Goal: Task Accomplishment & Management: Use online tool/utility

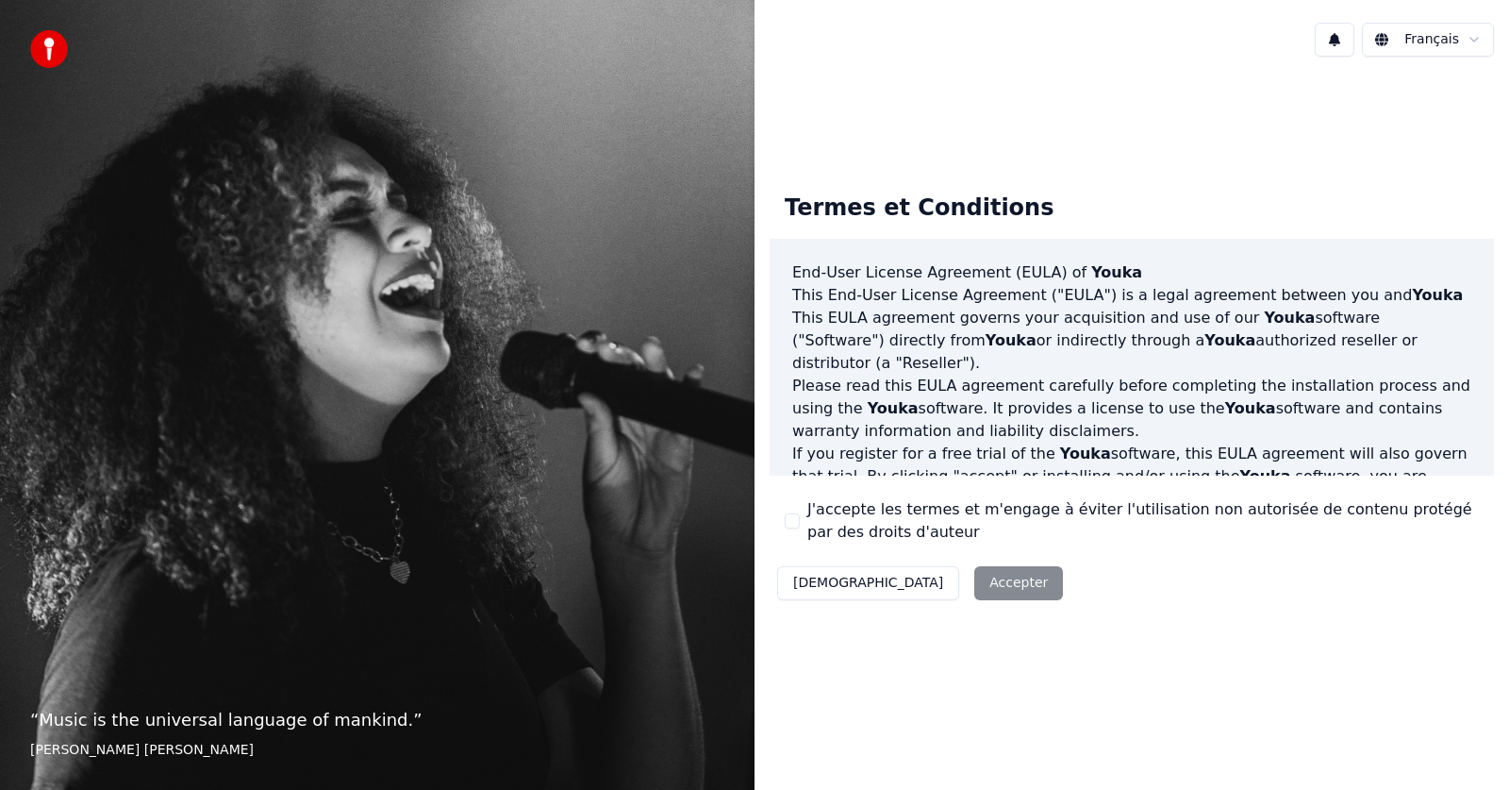
click at [797, 517] on button "J'accepte les termes et m'engage à éviter l'utilisation non autorisée de conten…" at bounding box center [792, 520] width 15 height 15
click at [974, 578] on button "Accepter" at bounding box center [1018, 583] width 89 height 34
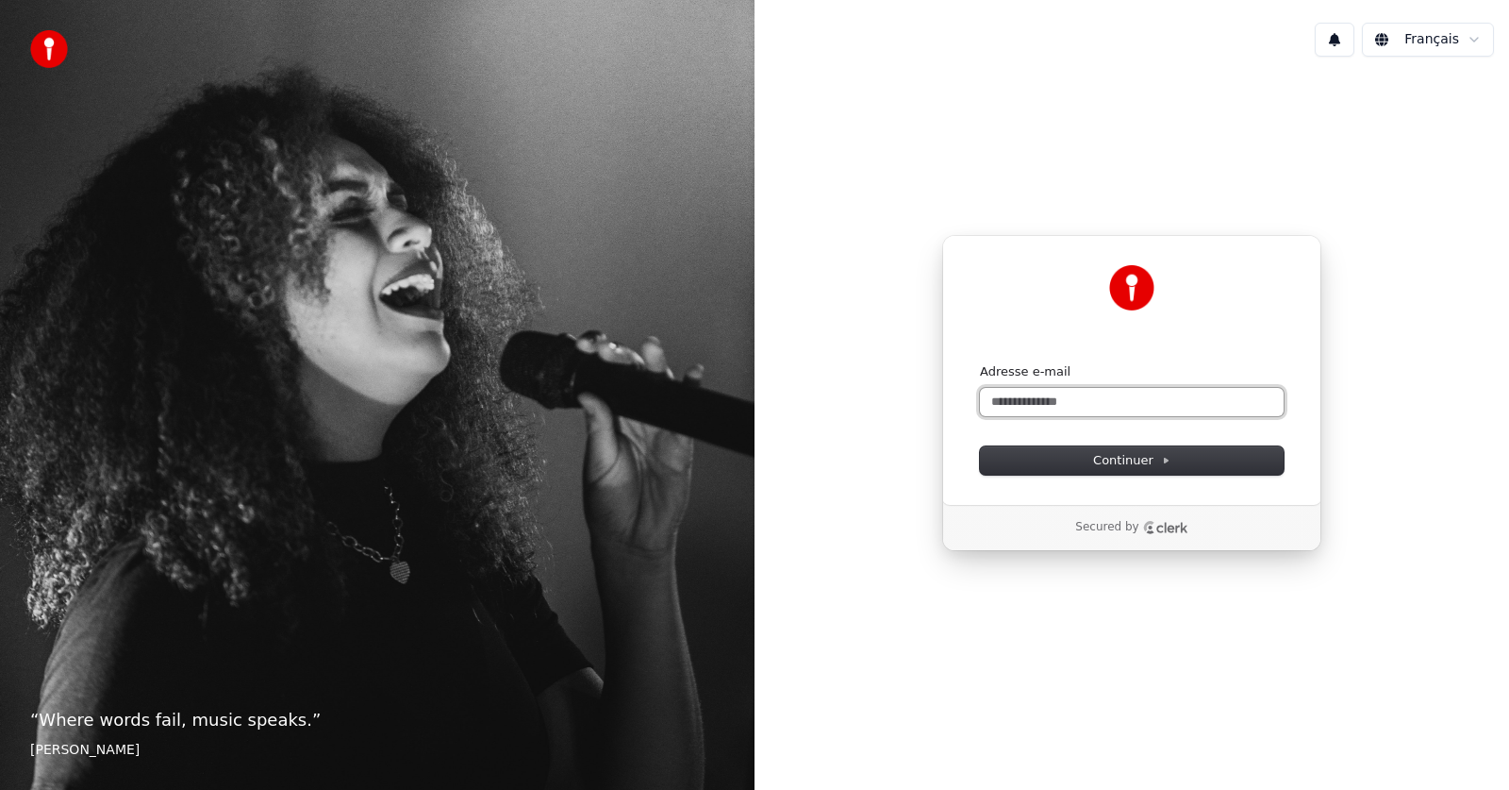
click at [1014, 400] on input "Adresse e-mail" at bounding box center [1132, 402] width 304 height 28
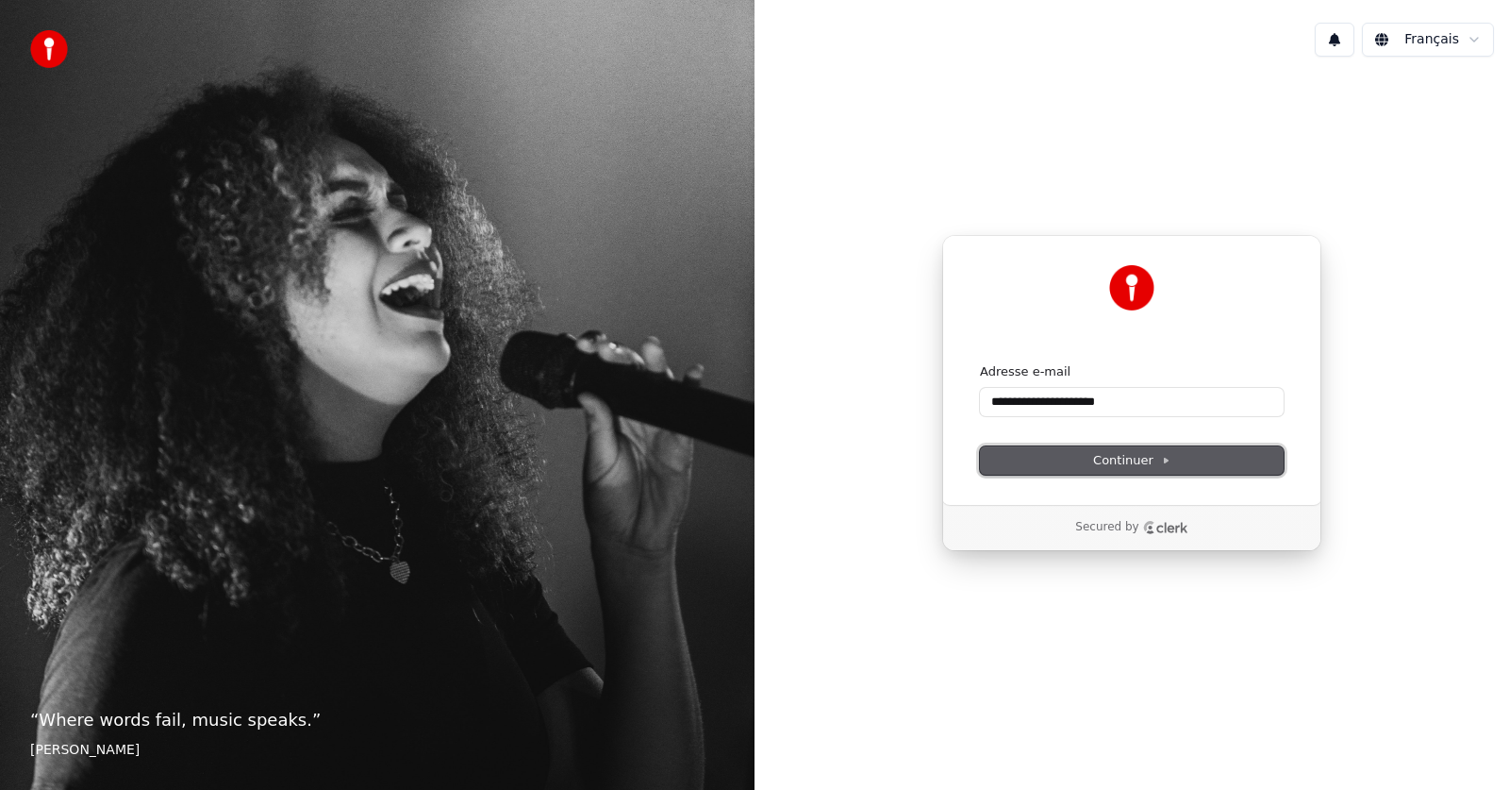
click at [1053, 455] on button "Continuer" at bounding box center [1132, 460] width 304 height 28
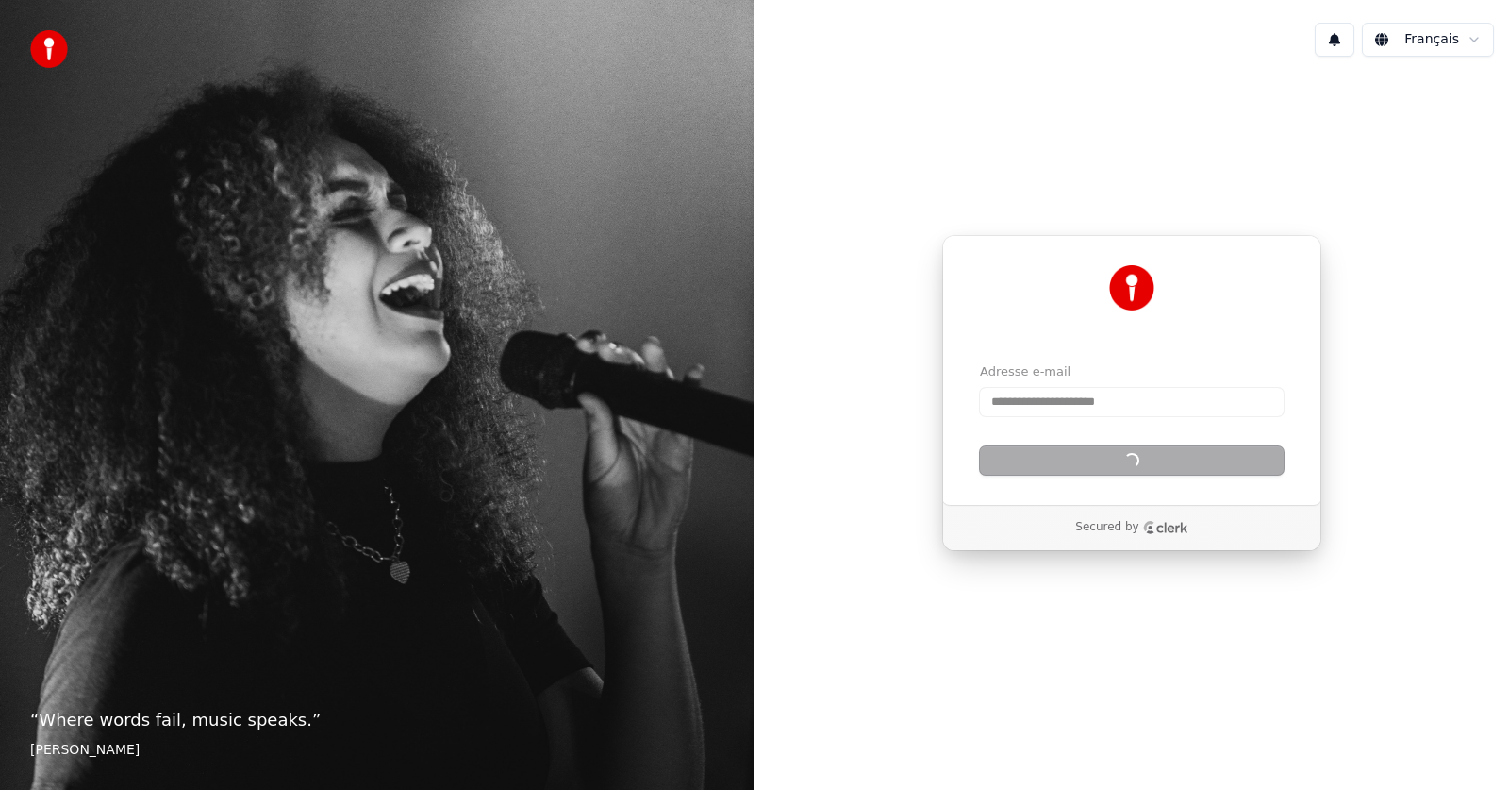
type input "**********"
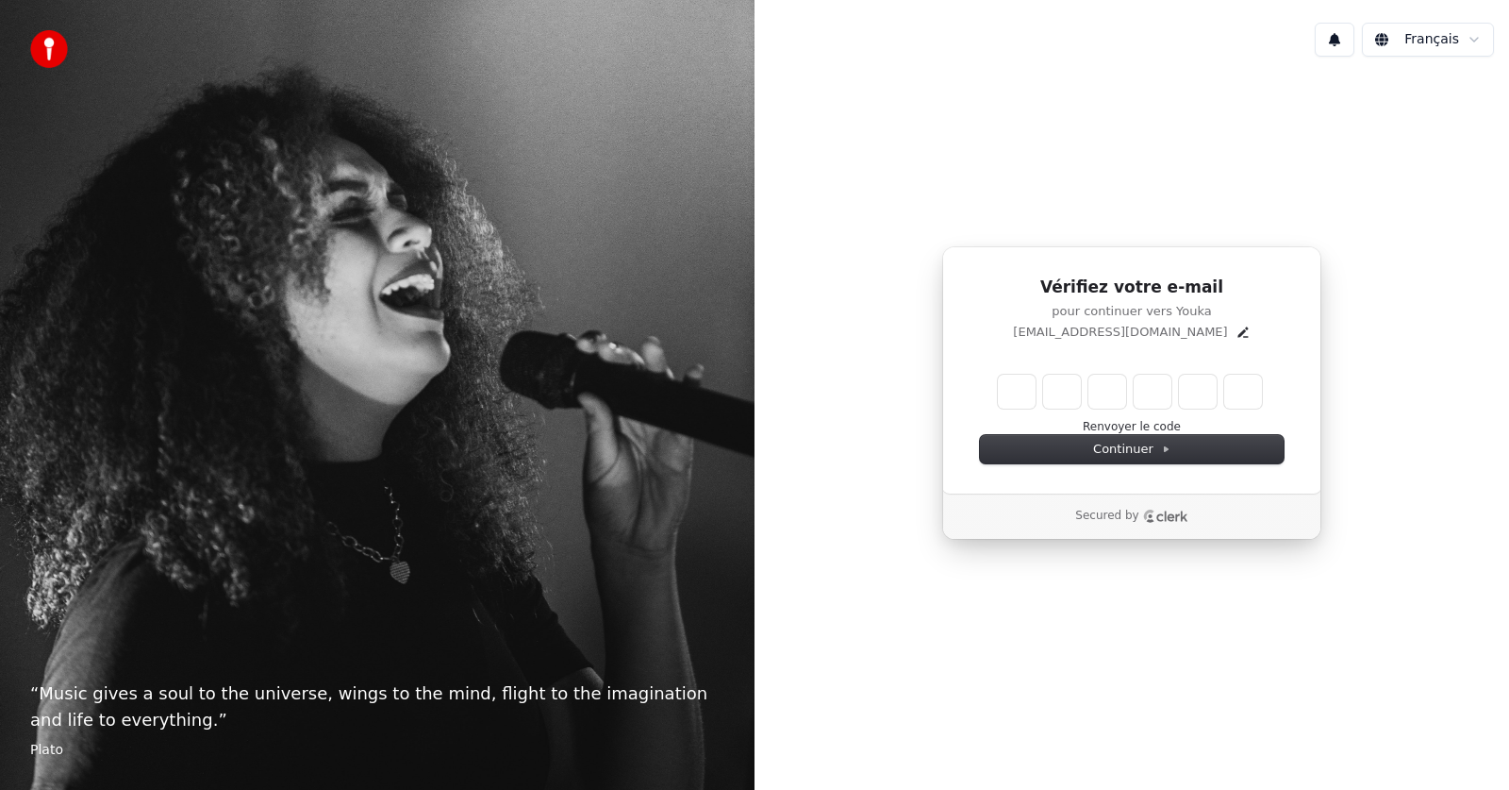
type input "*"
type input "**"
type input "*"
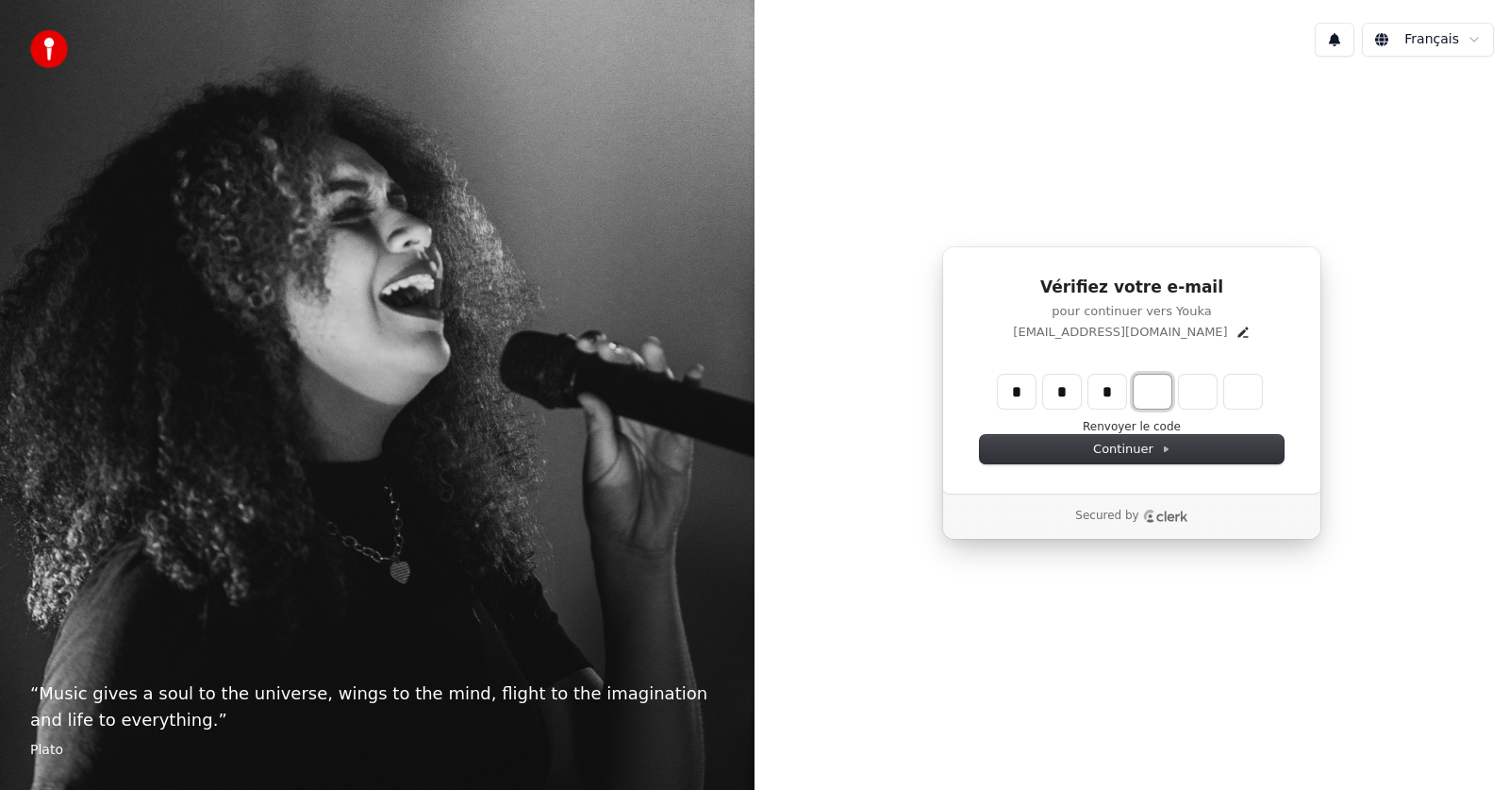
type input "***"
type input "*"
type input "****"
type input "*"
type input "******"
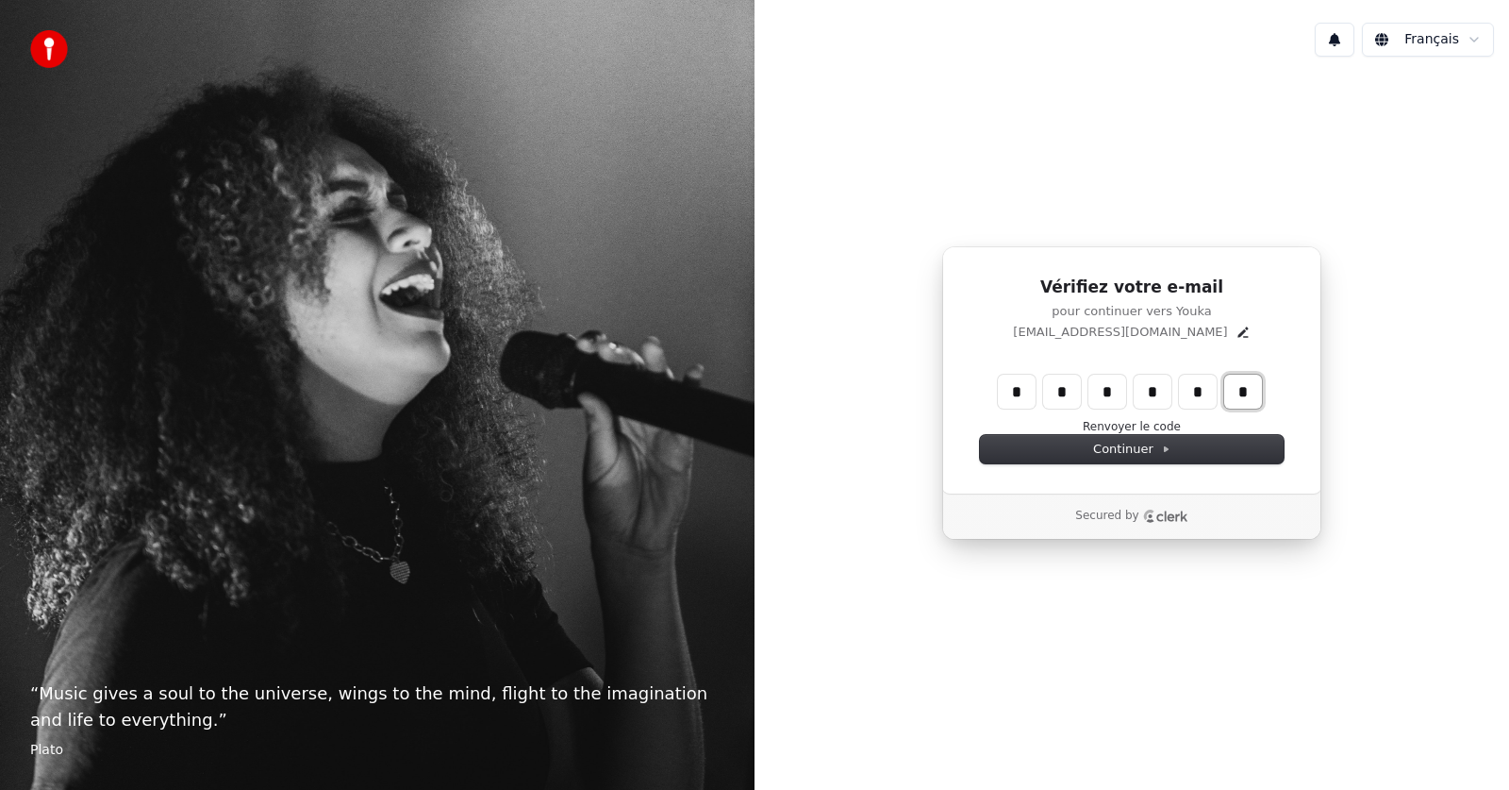
type input "*"
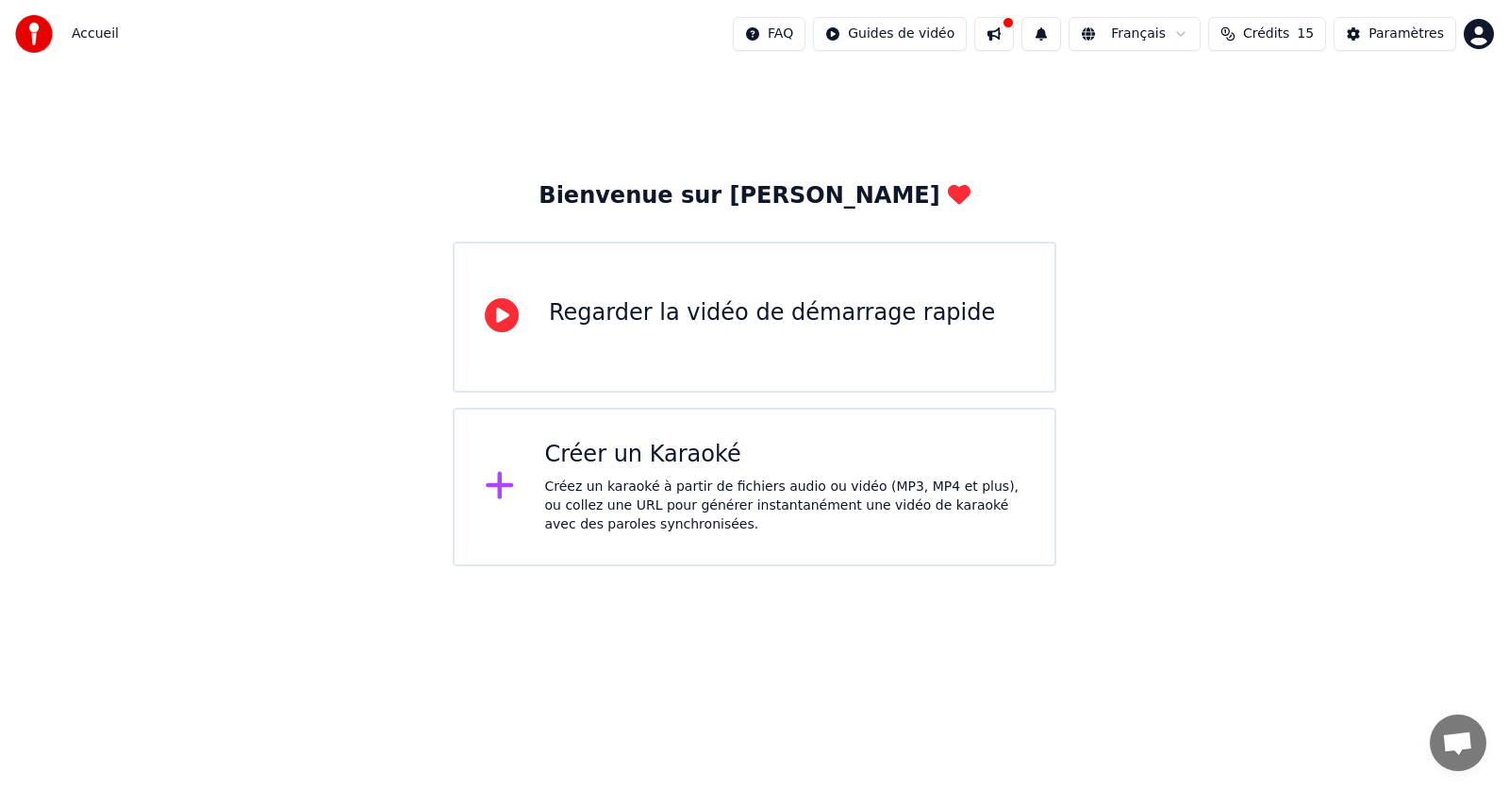
click at [658, 485] on div "Créez un karaoké à partir de fichiers audio ou vidéo (MP3, MP4 et plus), ou col…" at bounding box center [785, 505] width 480 height 57
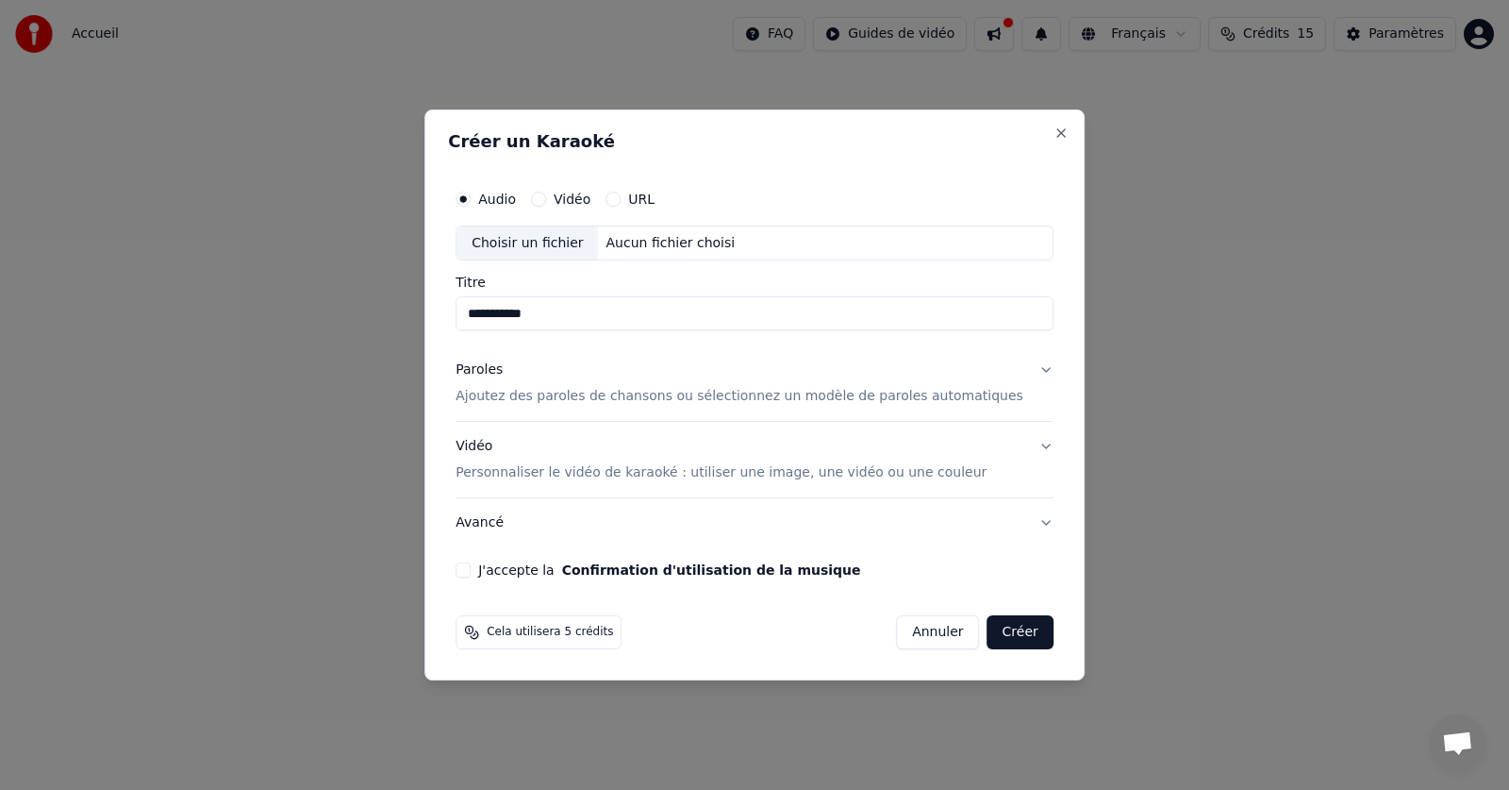
type input "**********"
click at [559, 391] on p "Ajoutez des paroles de chansons ou sélectionnez un modèle de paroles automatiqu…" at bounding box center [740, 397] width 568 height 19
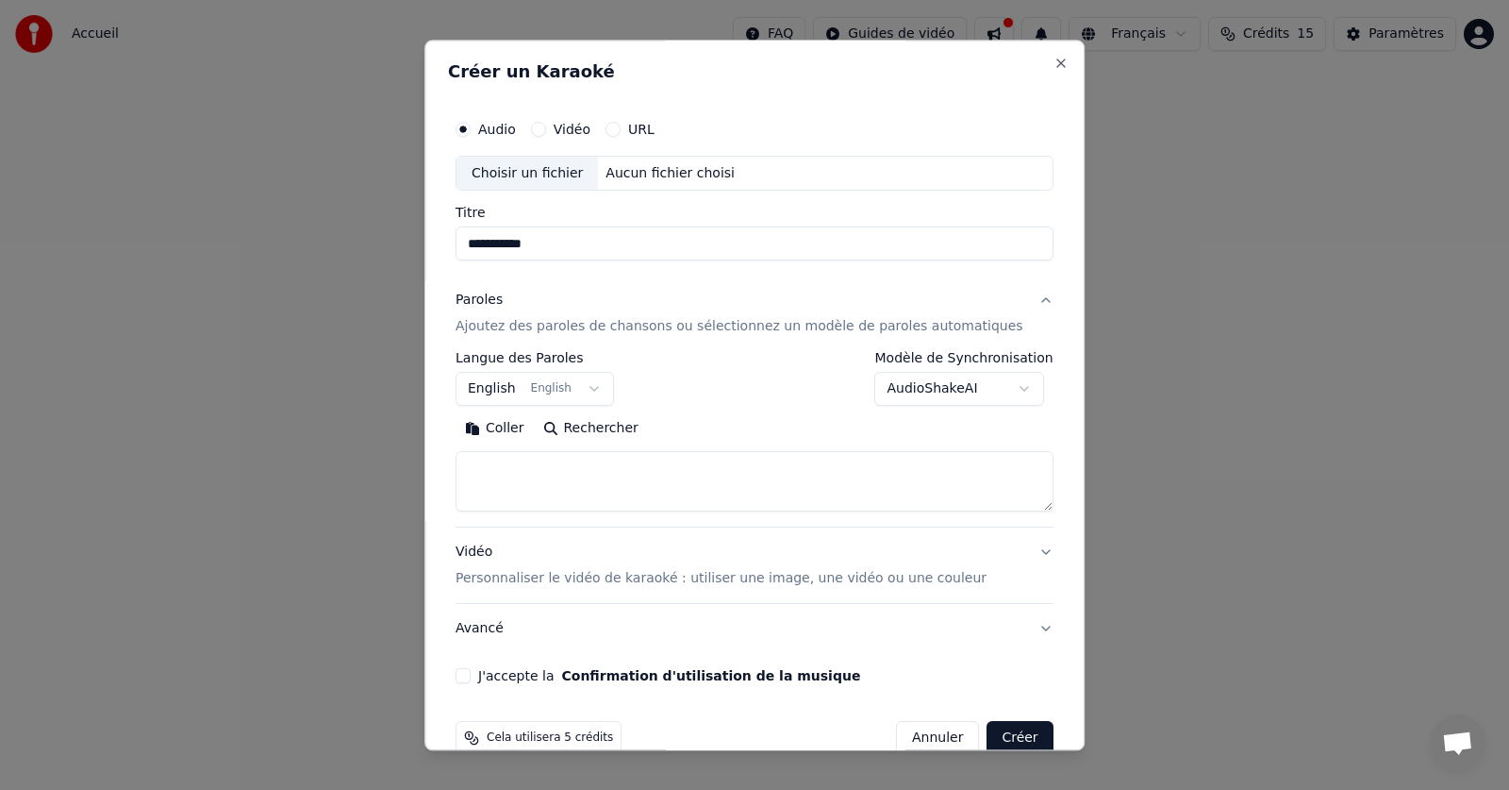
click at [611, 392] on button "English English" at bounding box center [535, 390] width 158 height 34
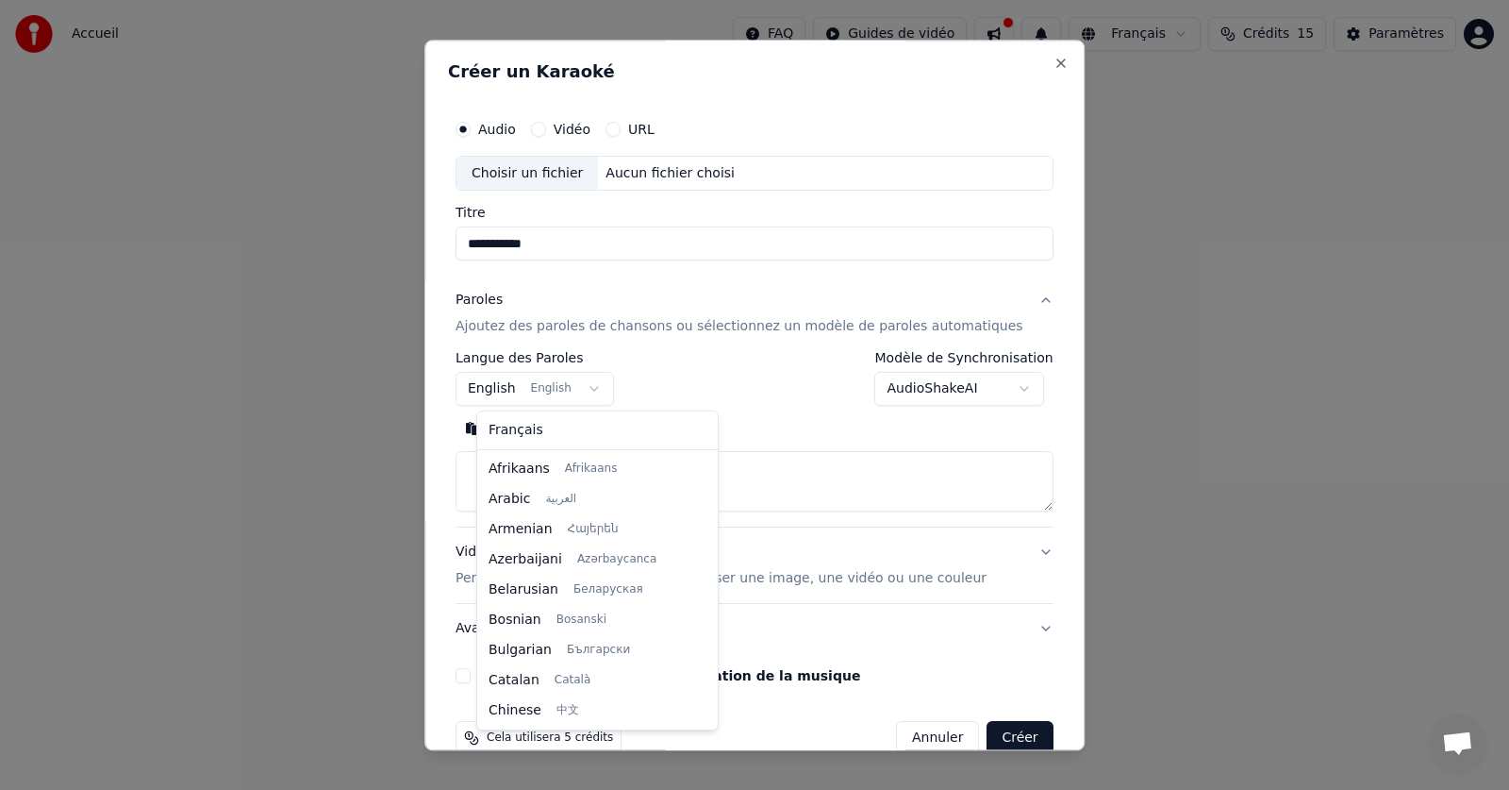
scroll to position [151, 0]
click at [599, 384] on body "**********" at bounding box center [754, 283] width 1509 height 566
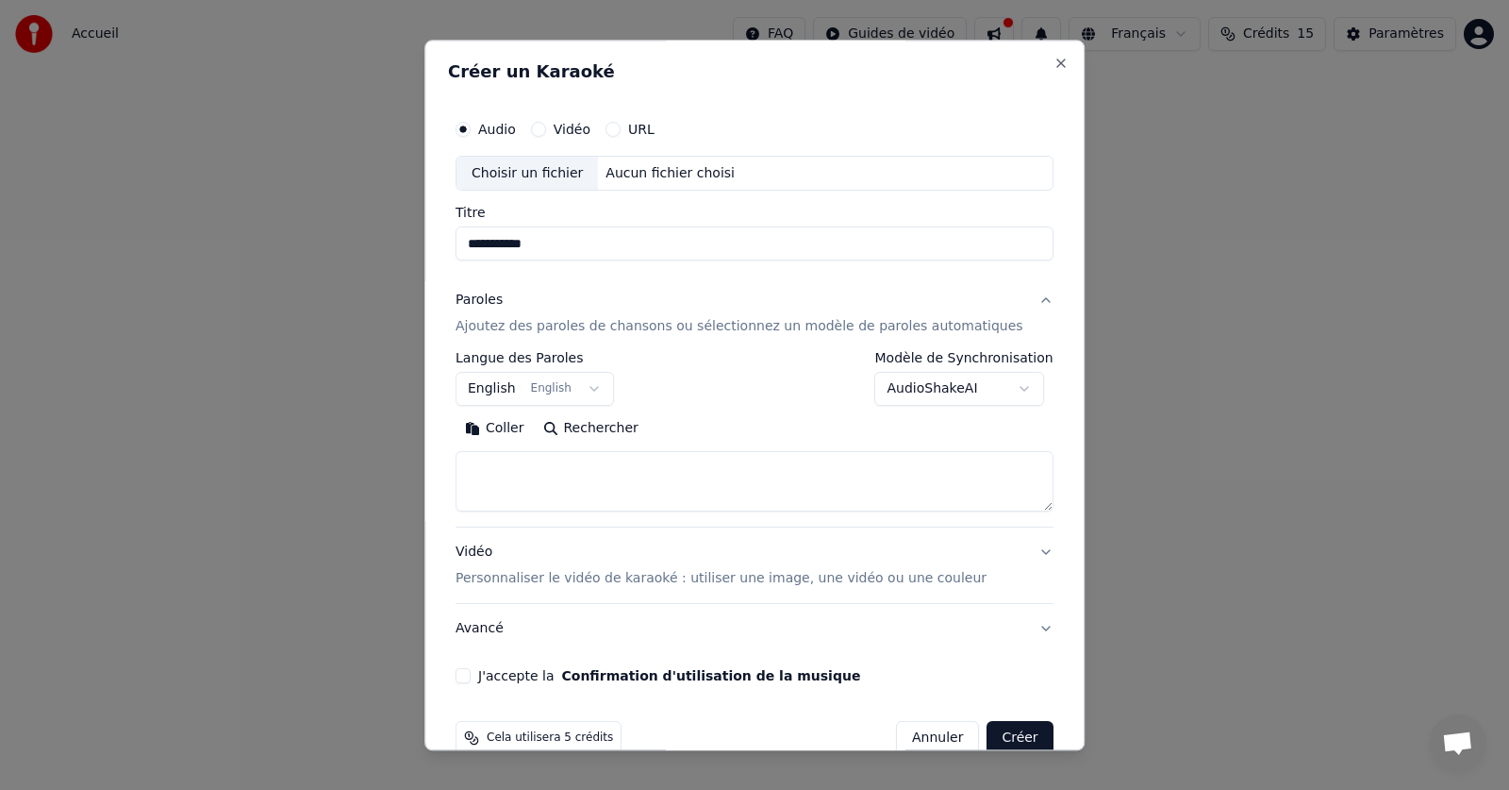
click at [599, 384] on button "English English" at bounding box center [535, 390] width 158 height 34
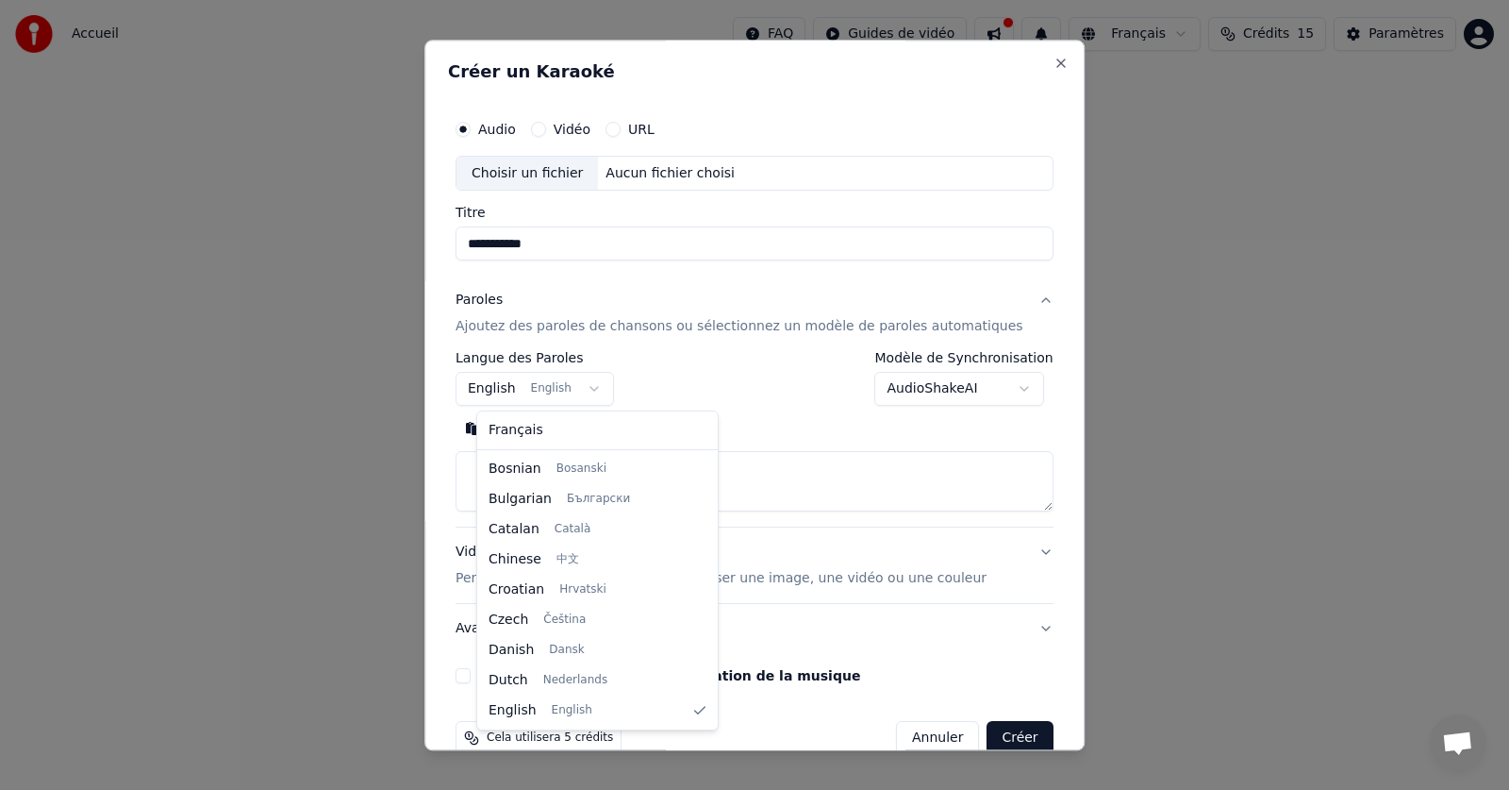
select select "**"
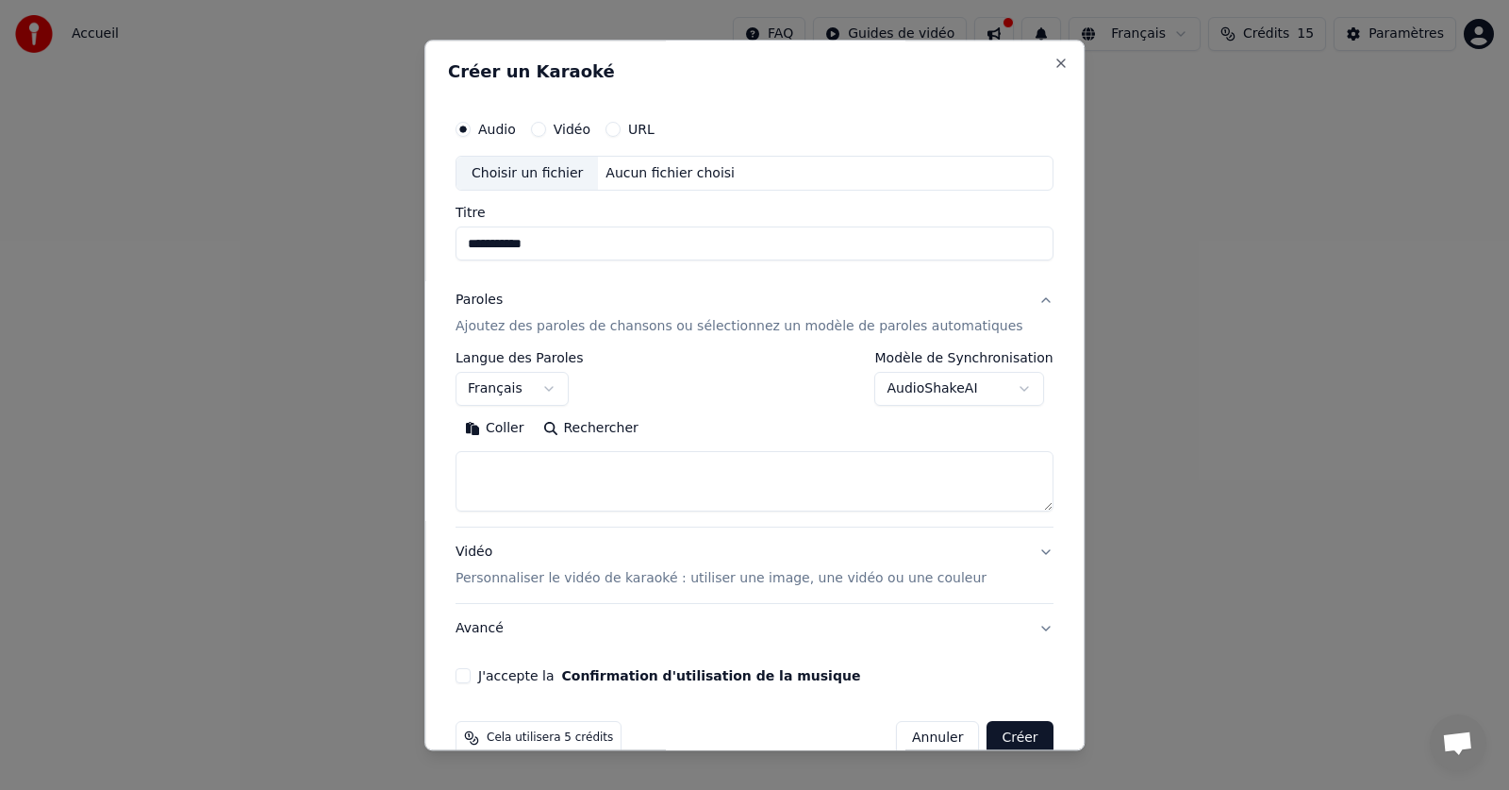
click at [569, 479] on textarea at bounding box center [755, 482] width 598 height 60
paste textarea "**********"
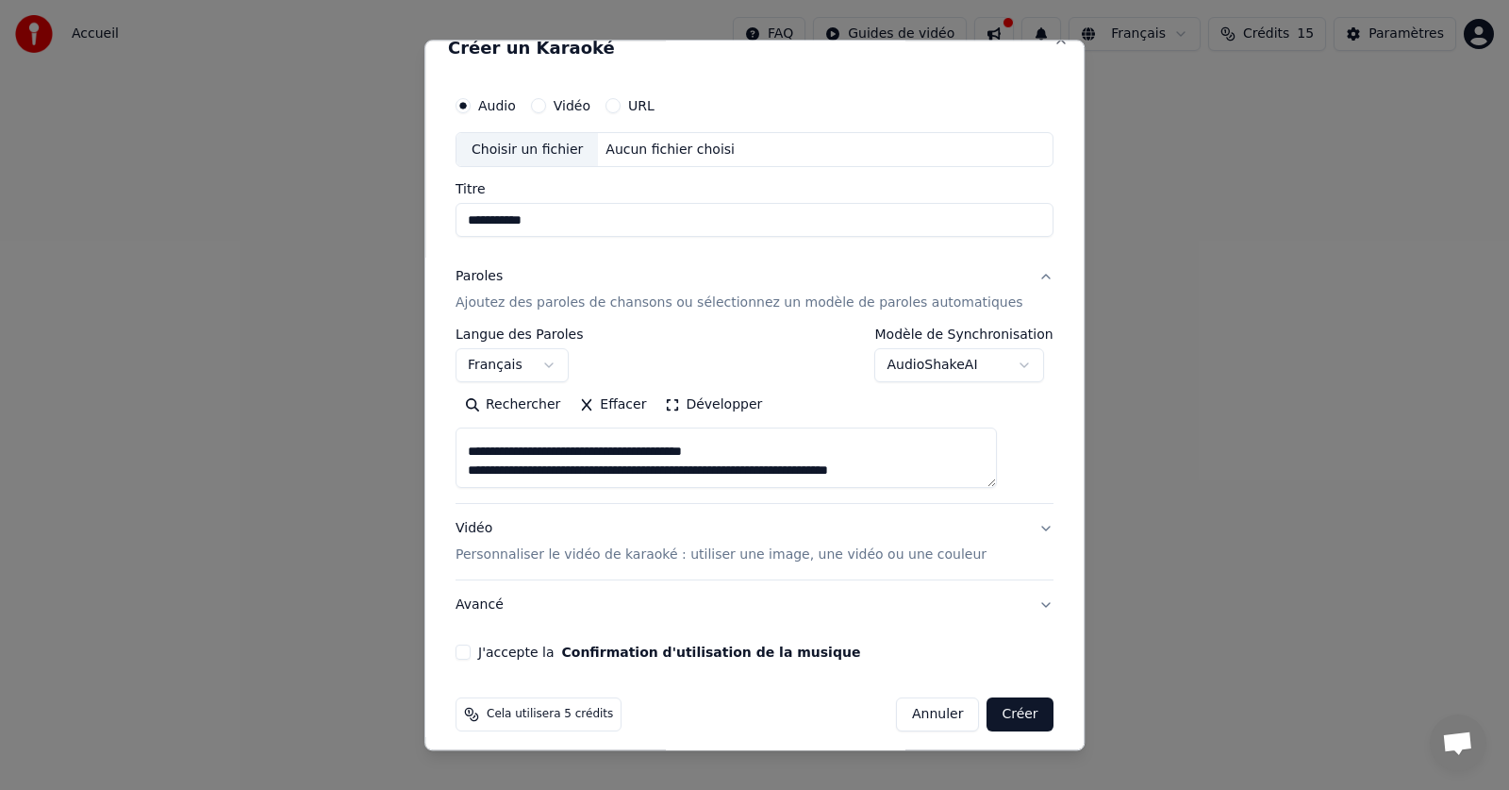
scroll to position [36, 0]
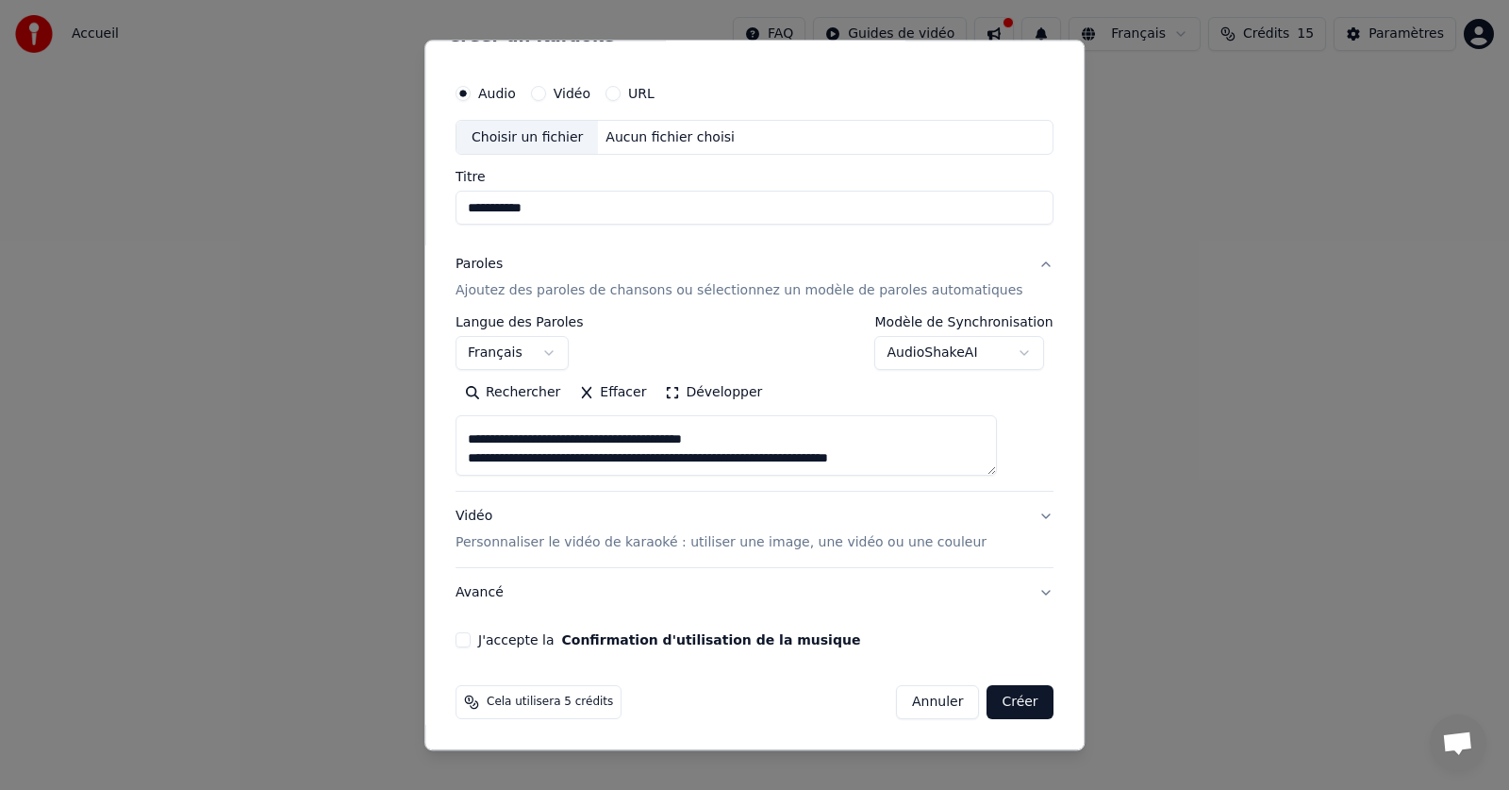
type textarea "**********"
click at [575, 542] on p "Personnaliser le vidéo de karaoké : utiliser une image, une vidéo ou une couleur" at bounding box center [721, 543] width 531 height 19
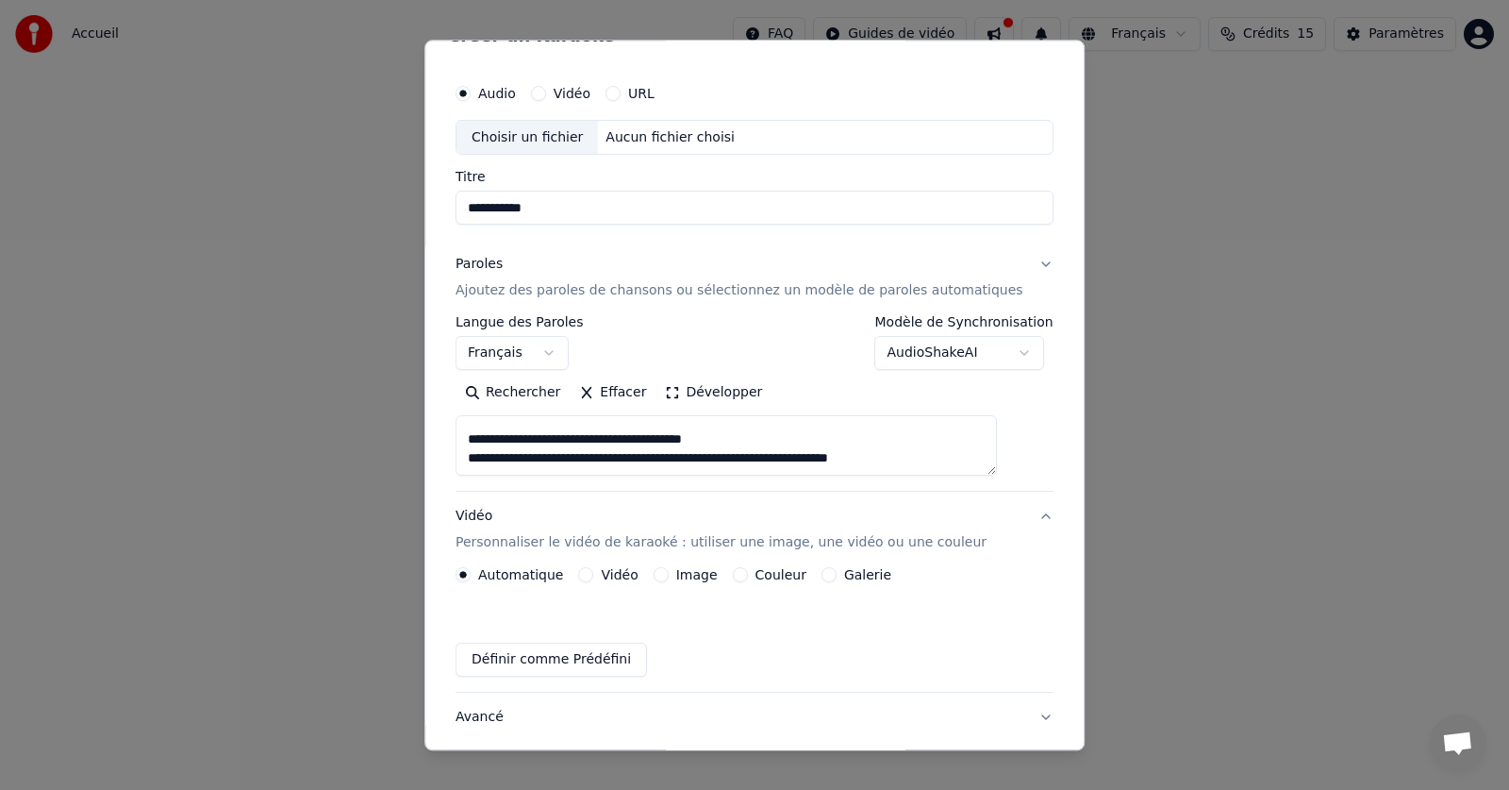
scroll to position [0, 0]
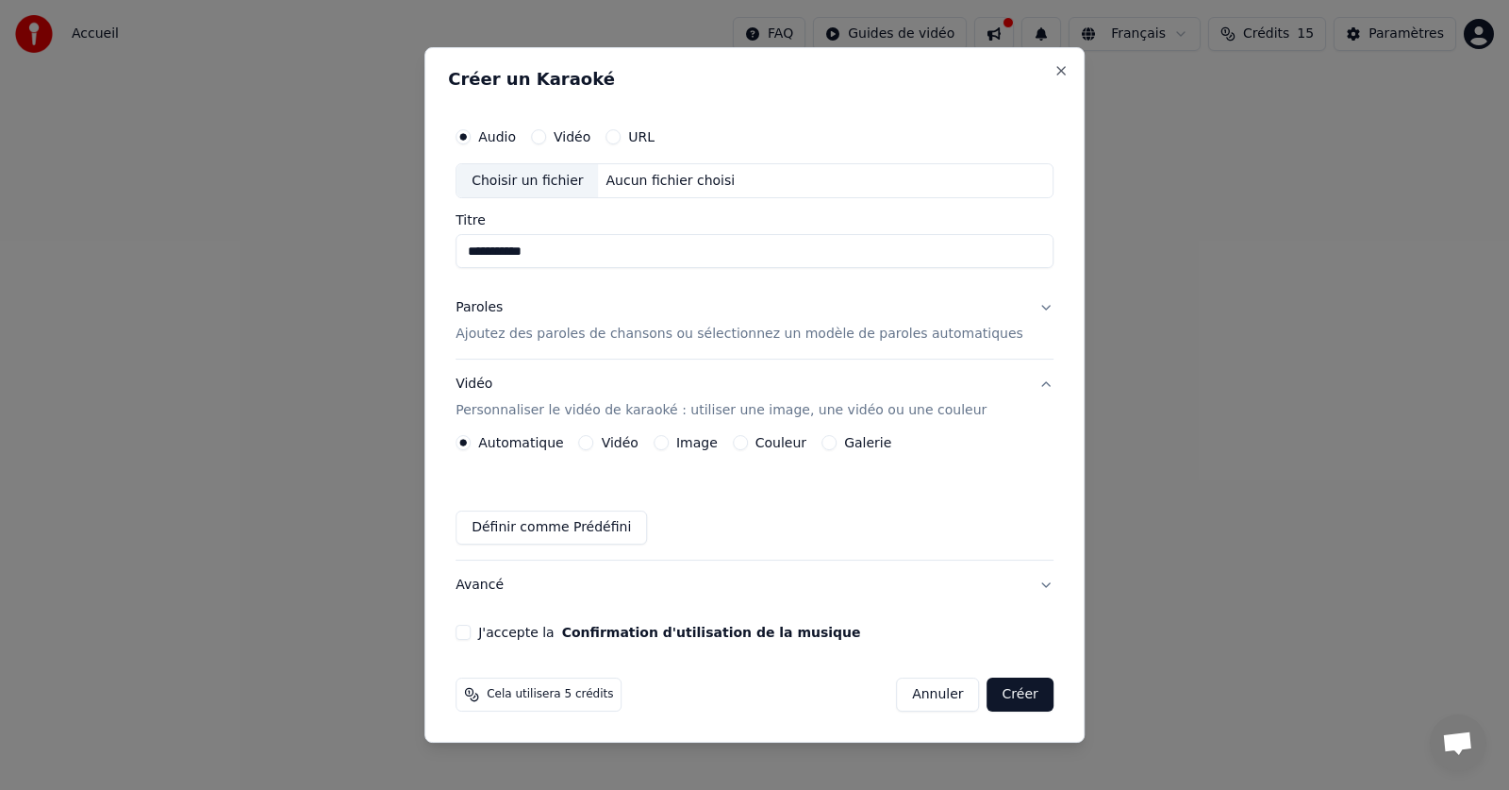
click at [511, 410] on p "Personnaliser le vidéo de karaoké : utiliser une image, une vidéo ou une couleur" at bounding box center [721, 410] width 531 height 19
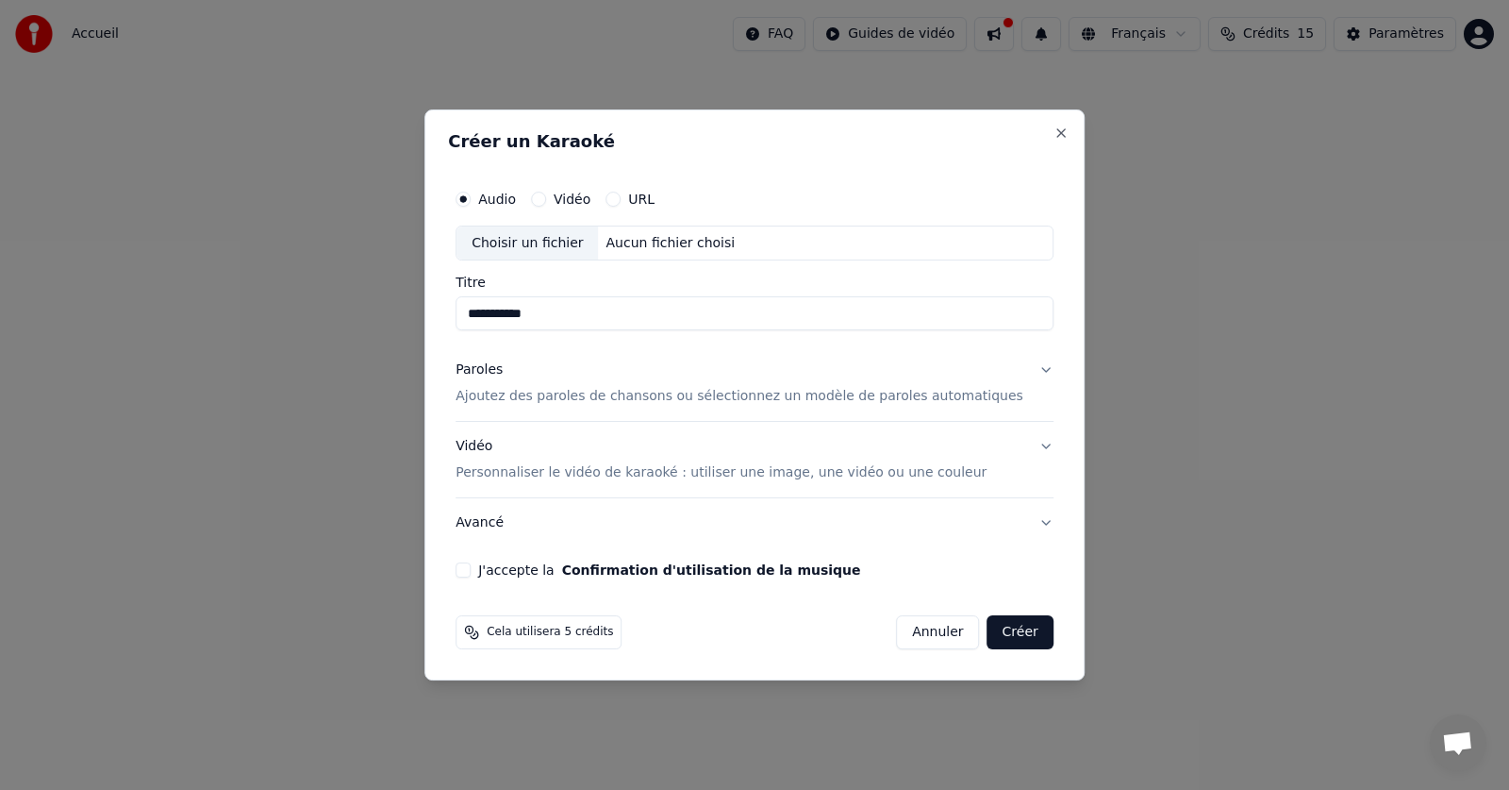
click at [505, 399] on p "Ajoutez des paroles de chansons ou sélectionnez un modèle de paroles automatiqu…" at bounding box center [740, 397] width 568 height 19
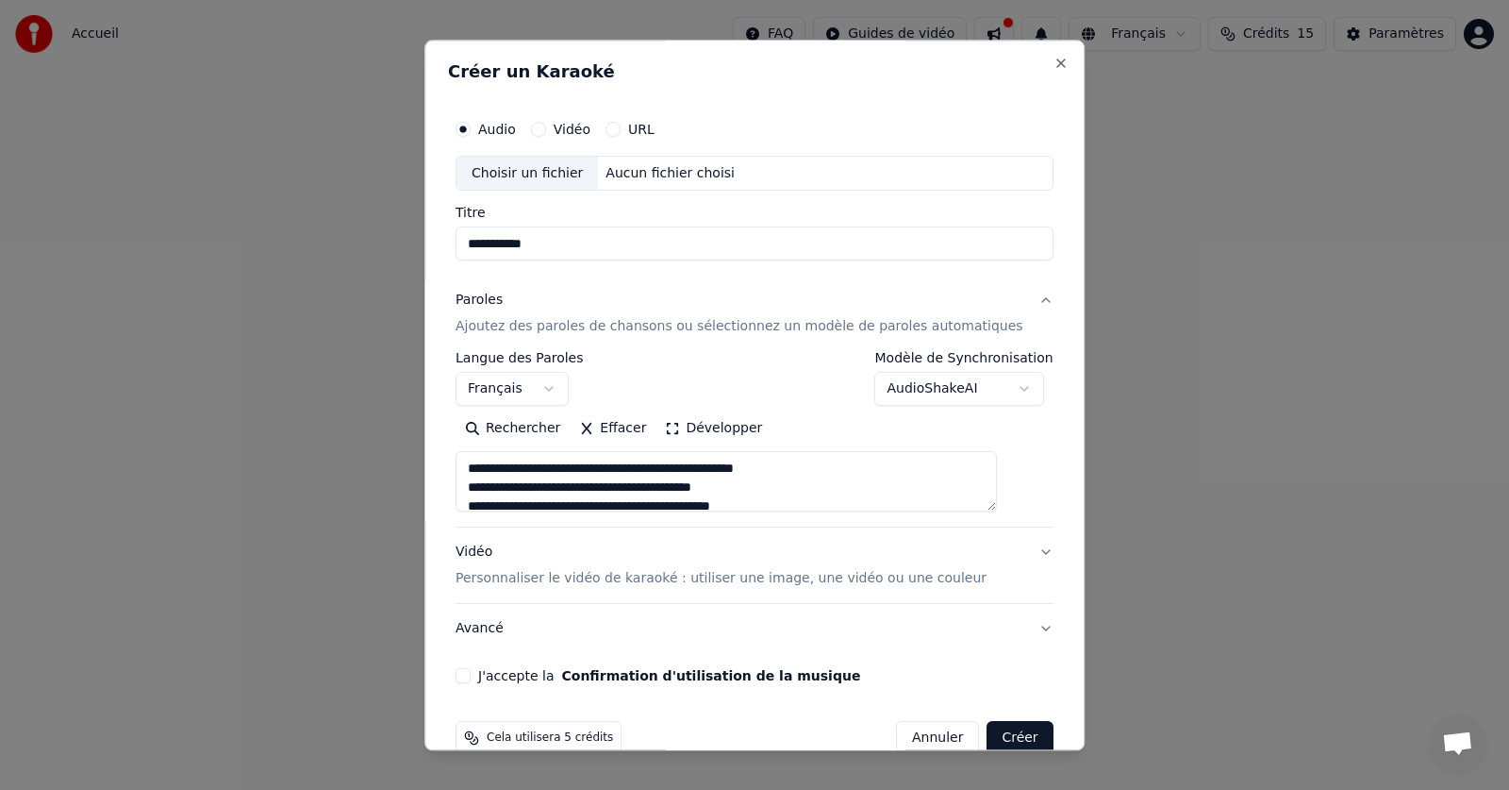
click at [501, 558] on div "Vidéo Personnaliser le vidéo de karaoké : utiliser une image, une vidéo ou une …" at bounding box center [721, 565] width 531 height 45
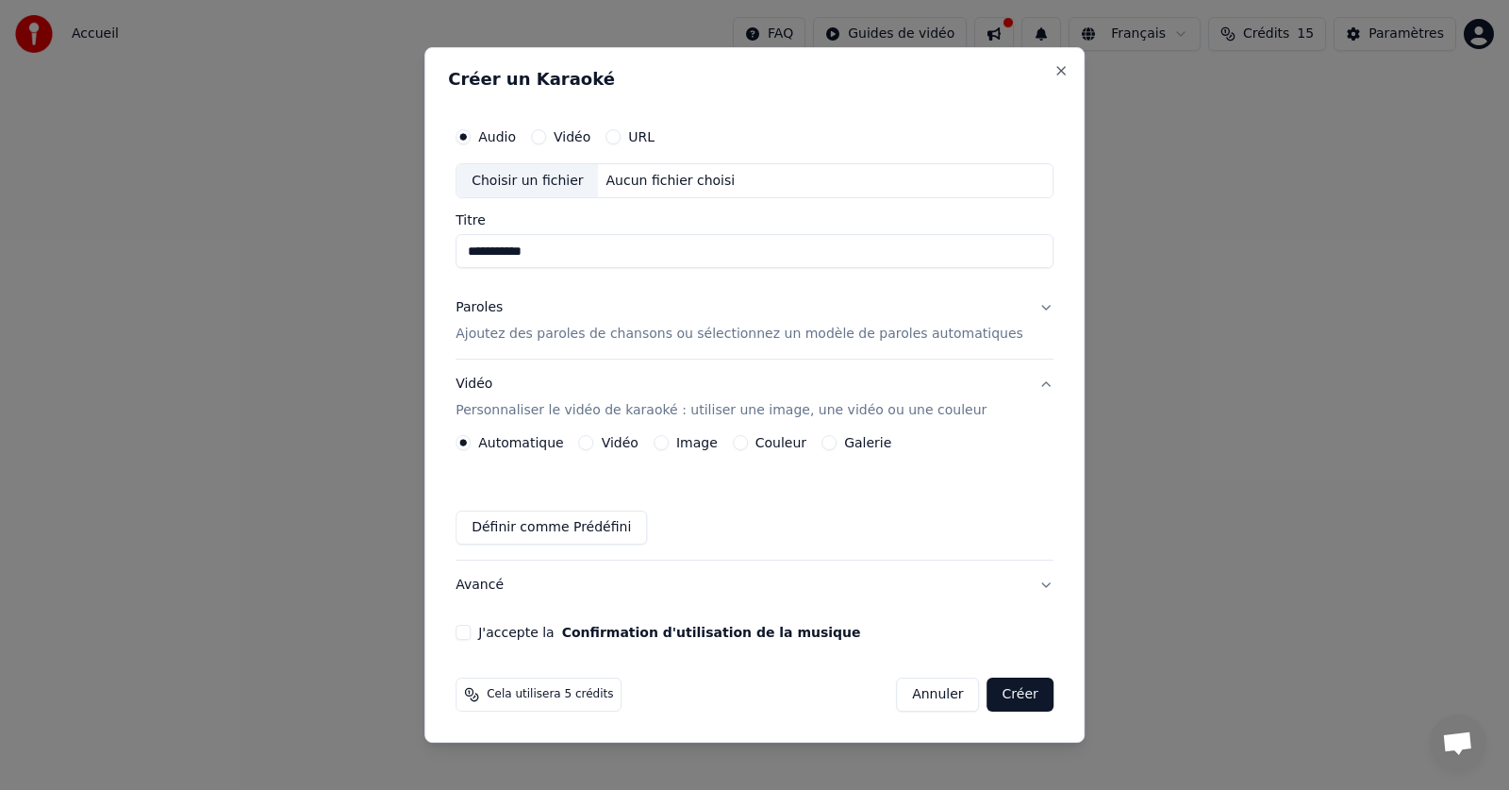
click at [594, 449] on button "Vidéo" at bounding box center [586, 442] width 15 height 15
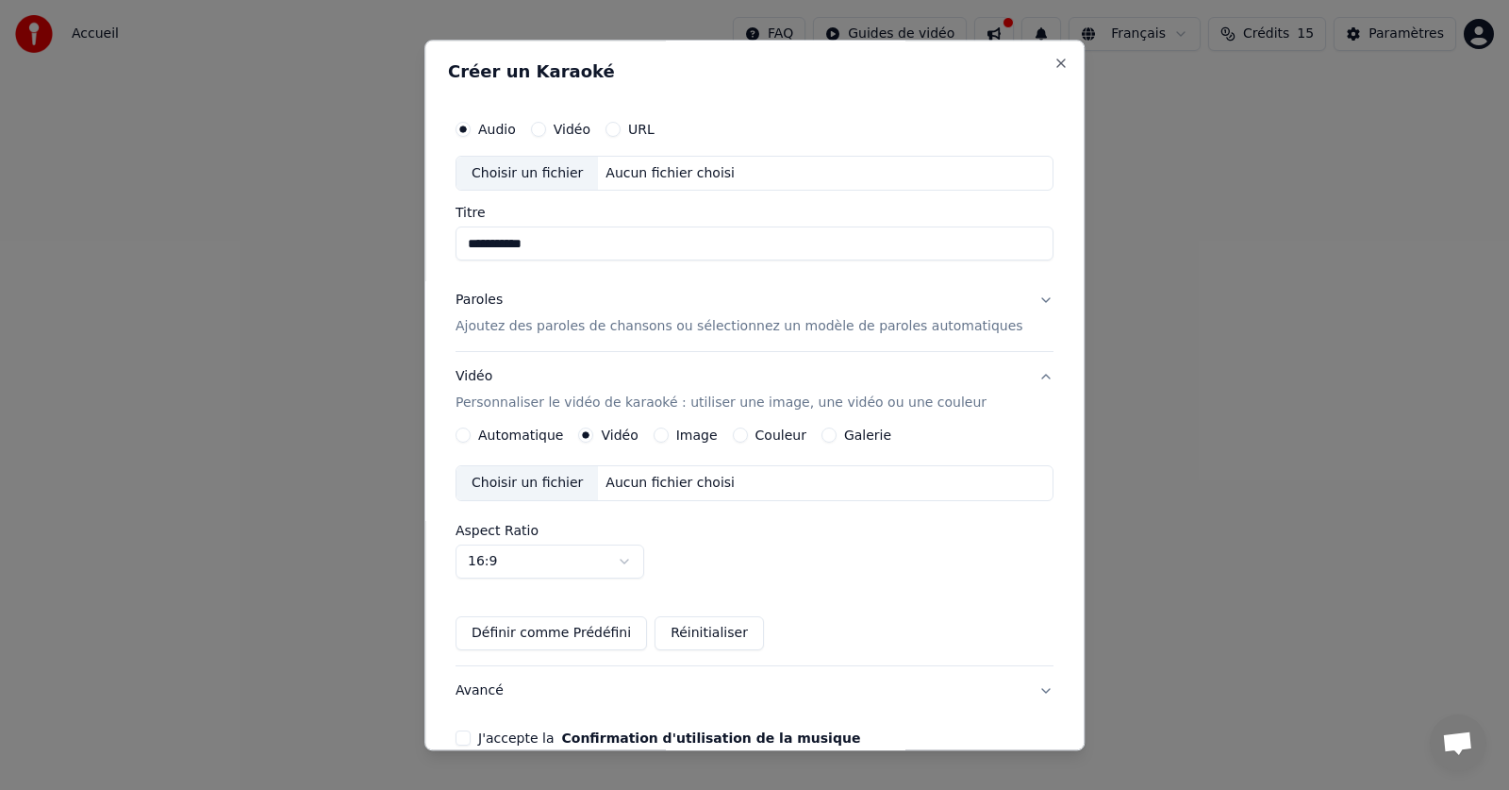
click at [551, 480] on div "Choisir un fichier" at bounding box center [527, 484] width 141 height 34
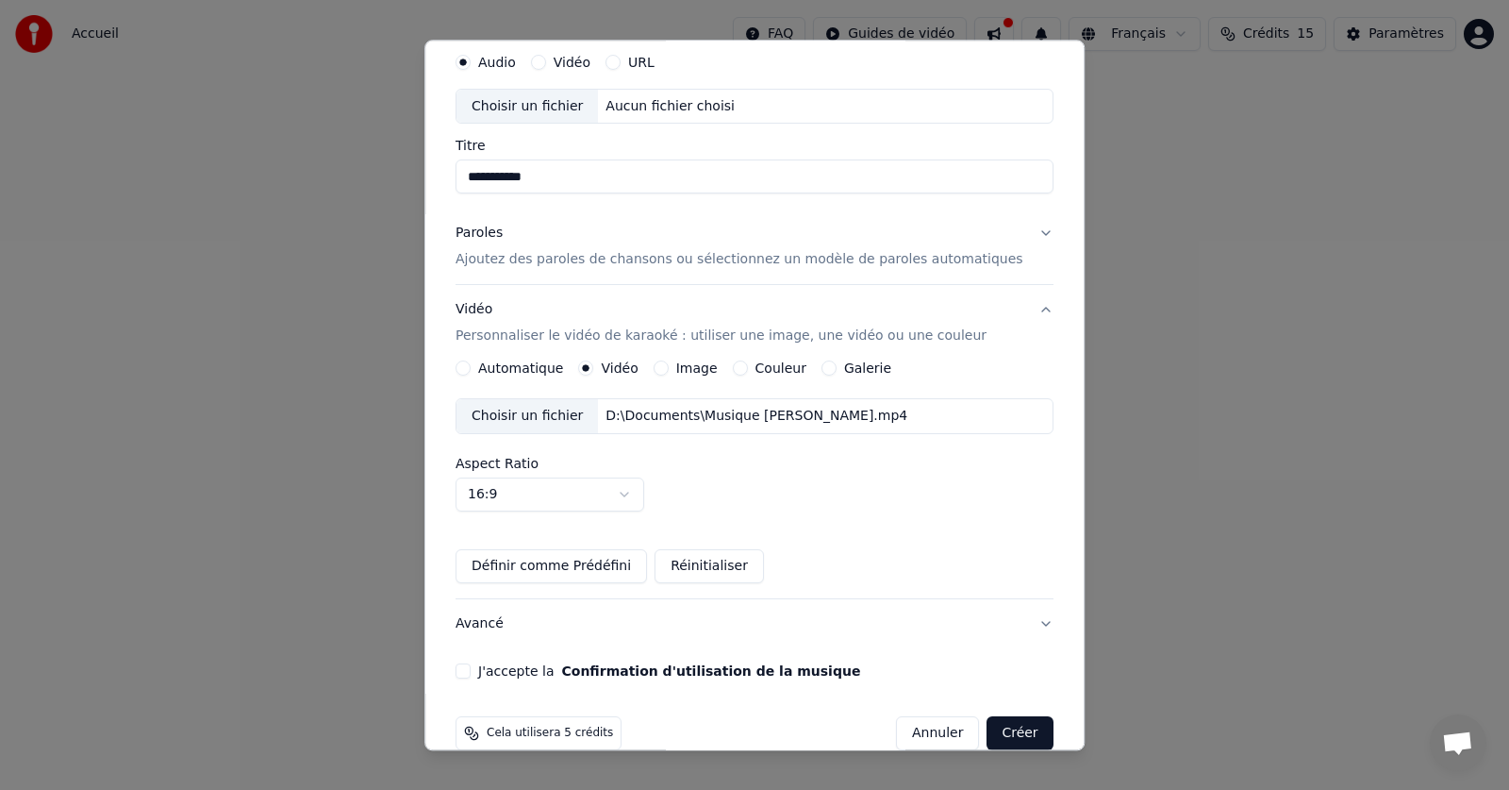
scroll to position [98, 0]
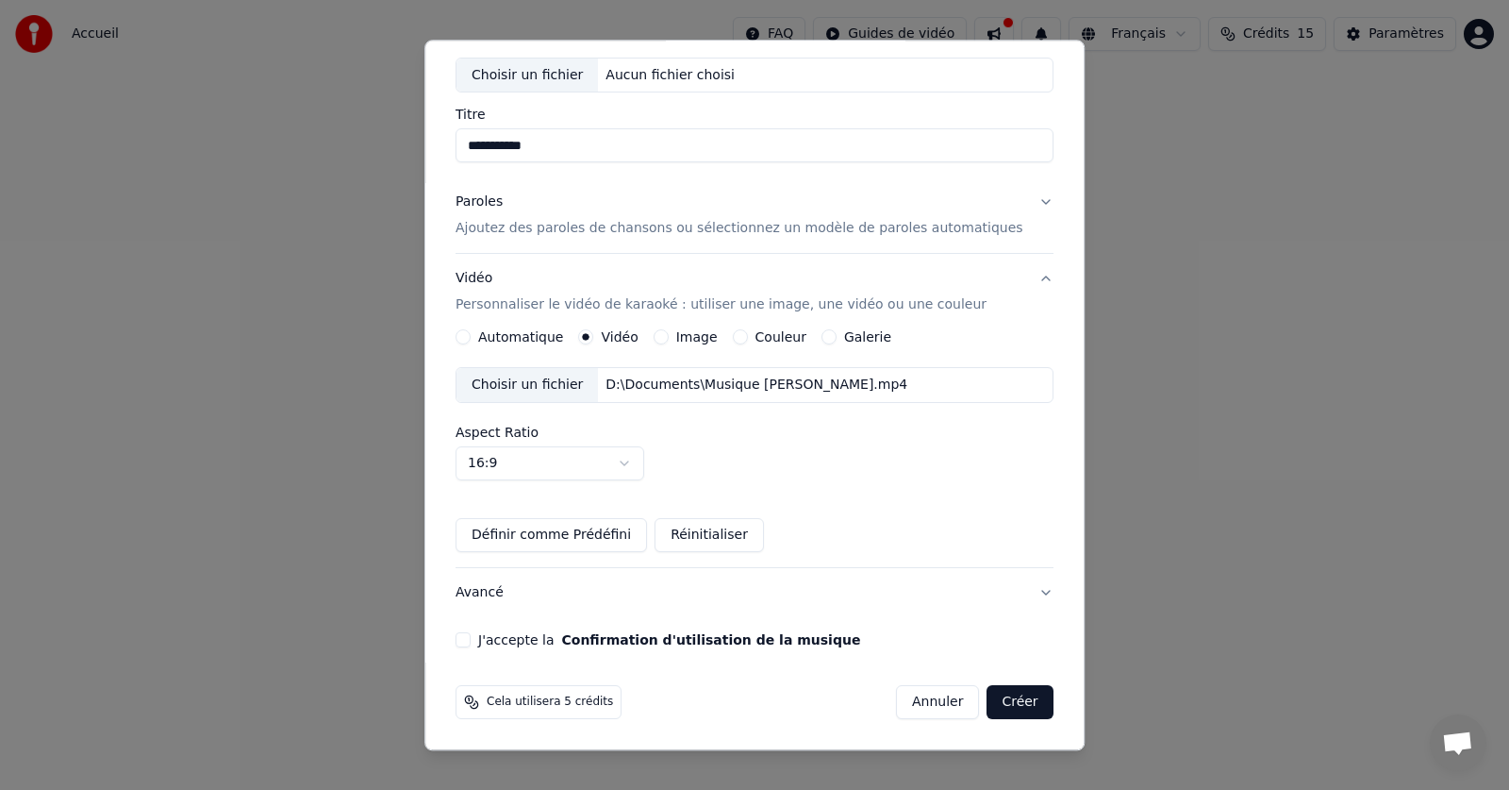
click at [471, 640] on button "J'accepte la Confirmation d'utilisation de la musique" at bounding box center [463, 640] width 15 height 15
click at [988, 699] on button "Créer" at bounding box center [1021, 703] width 66 height 34
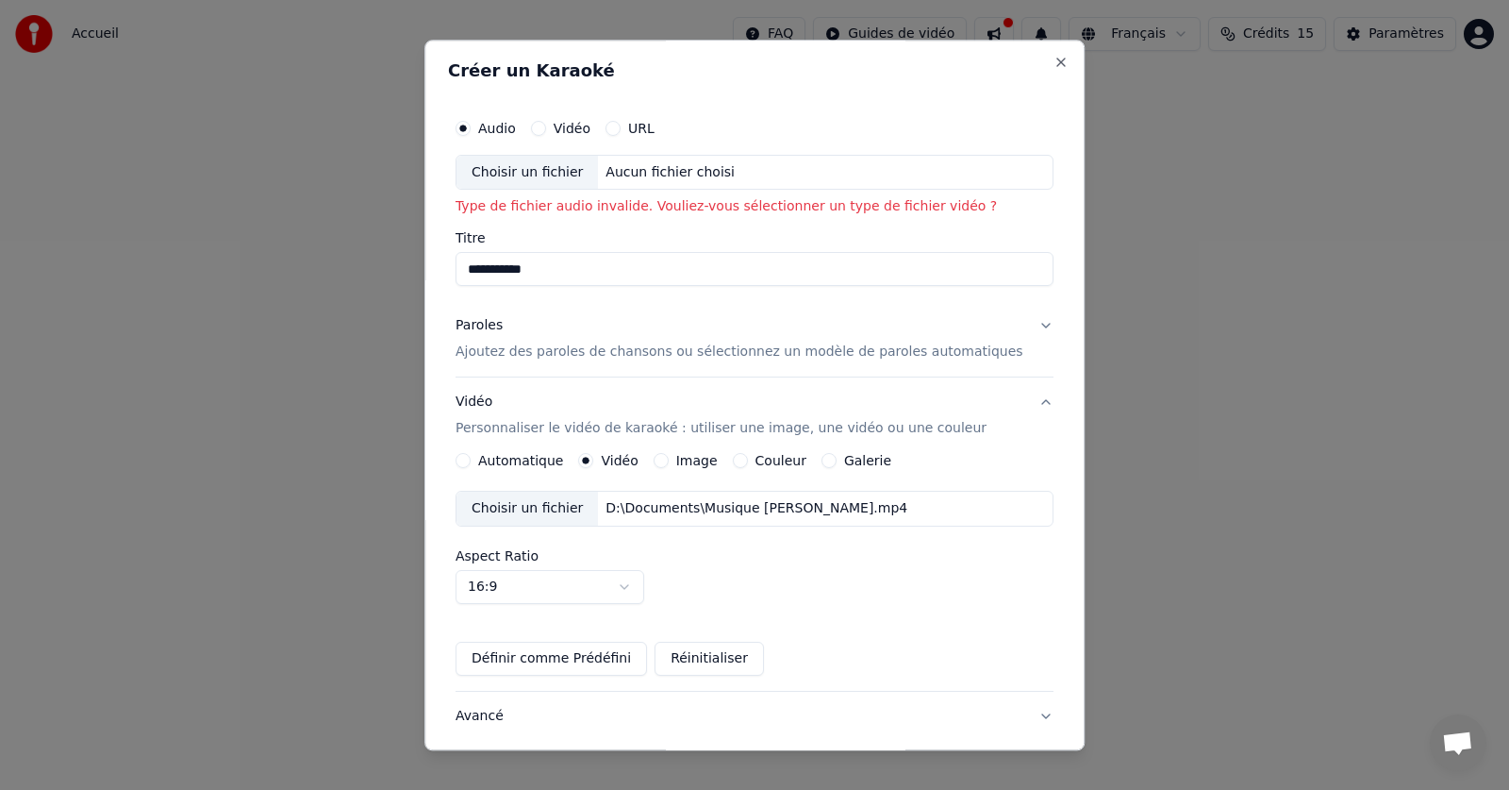
scroll to position [0, 0]
click at [471, 457] on button "Automatique" at bounding box center [463, 462] width 15 height 15
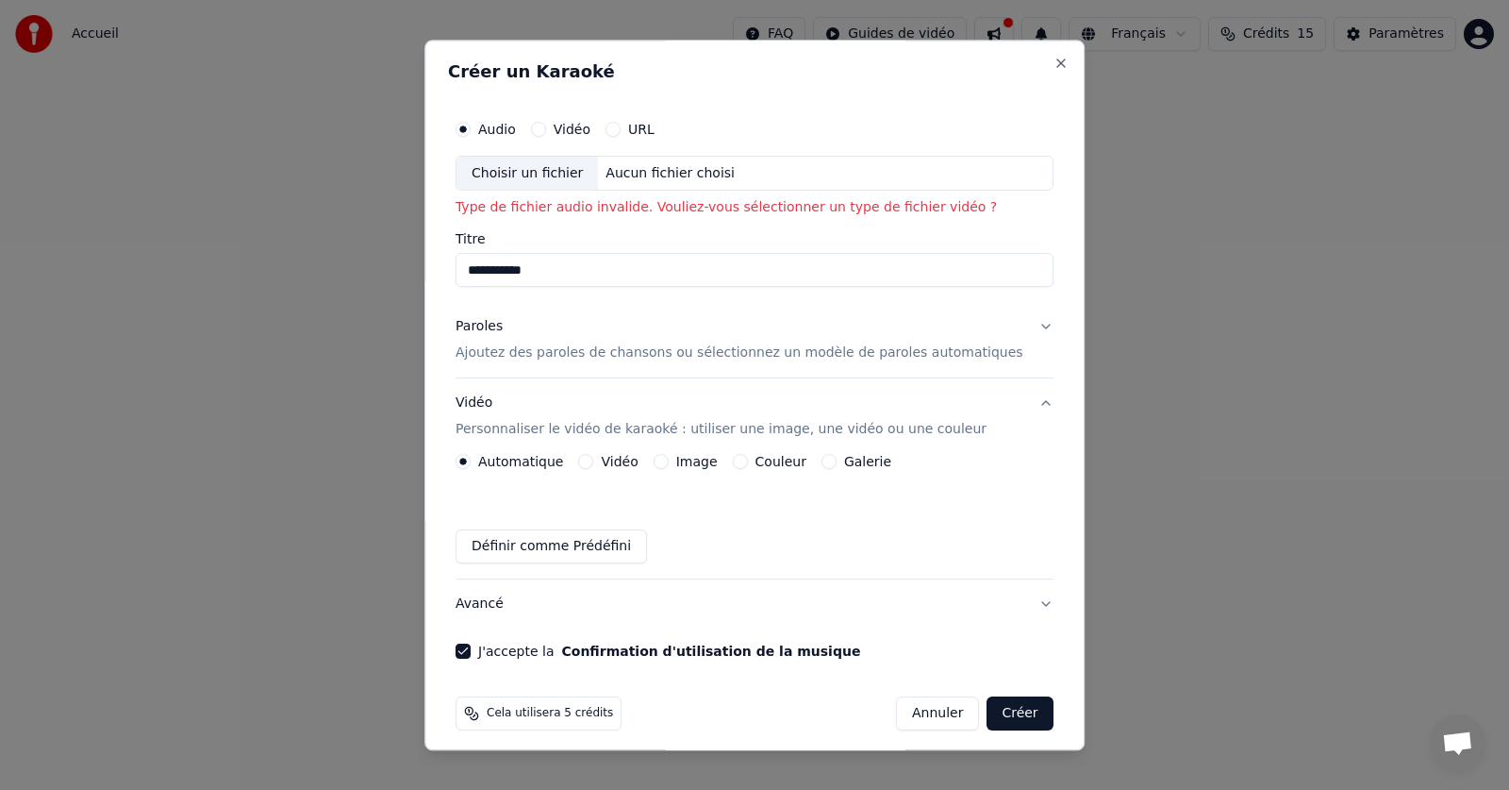
click at [507, 492] on div "Automatique Vidéo Image Couleur Galerie Définir comme Prédéfini" at bounding box center [755, 509] width 598 height 109
click at [587, 167] on div "Choisir un fichier" at bounding box center [527, 174] width 141 height 34
drag, startPoint x: 543, startPoint y: 267, endPoint x: 420, endPoint y: 267, distance: 123.6
click at [420, 267] on body "**********" at bounding box center [754, 283] width 1509 height 566
click at [552, 173] on div "Choisir un fichier" at bounding box center [527, 174] width 141 height 34
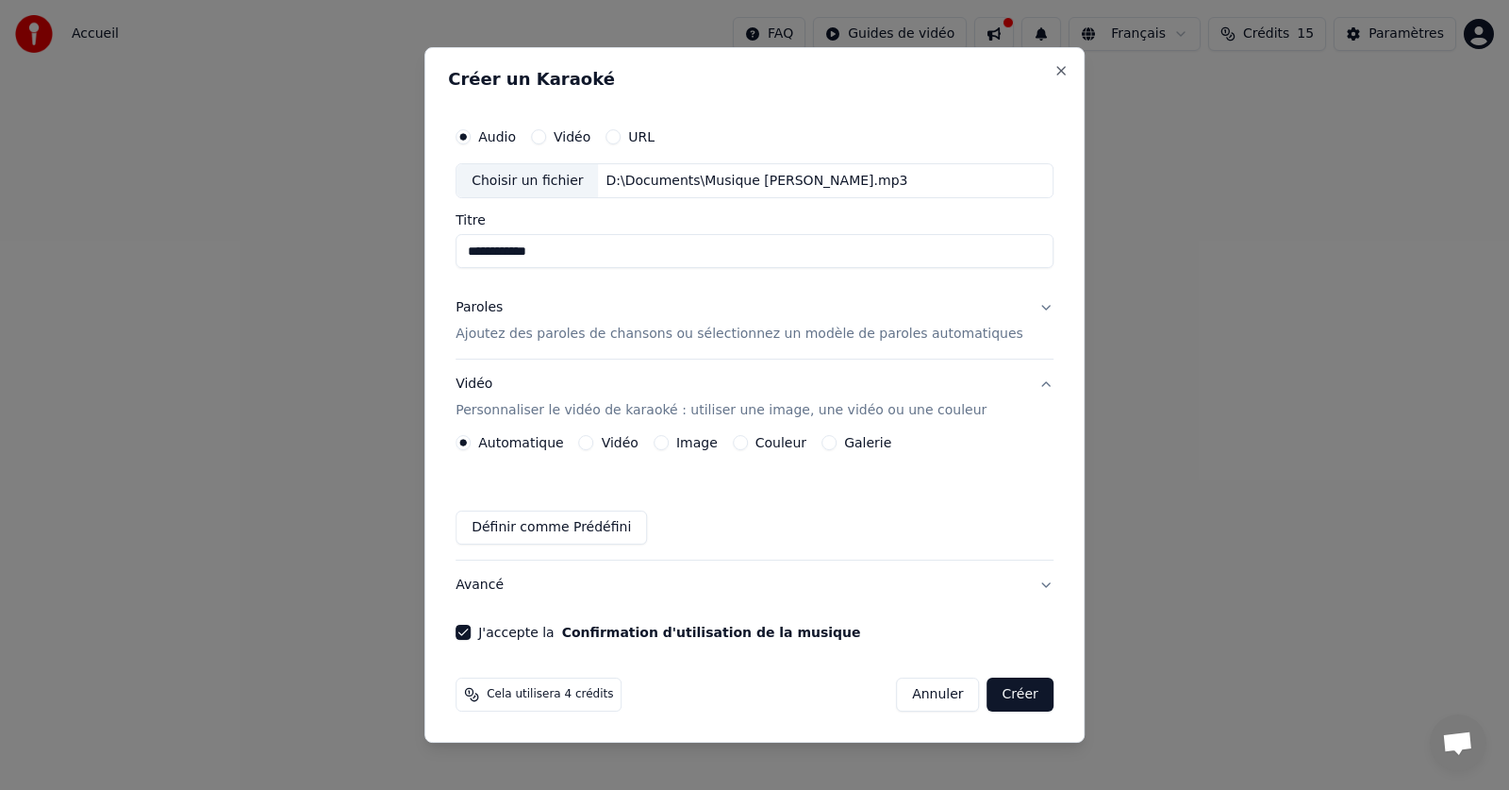
drag, startPoint x: 550, startPoint y: 251, endPoint x: 399, endPoint y: 245, distance: 151.0
click at [399, 245] on body "**********" at bounding box center [754, 283] width 1509 height 566
click at [574, 257] on input "****" at bounding box center [755, 252] width 598 height 34
type input "**********"
click at [640, 340] on p "Ajoutez des paroles de chansons ou sélectionnez un modèle de paroles automatiqu…" at bounding box center [740, 334] width 568 height 19
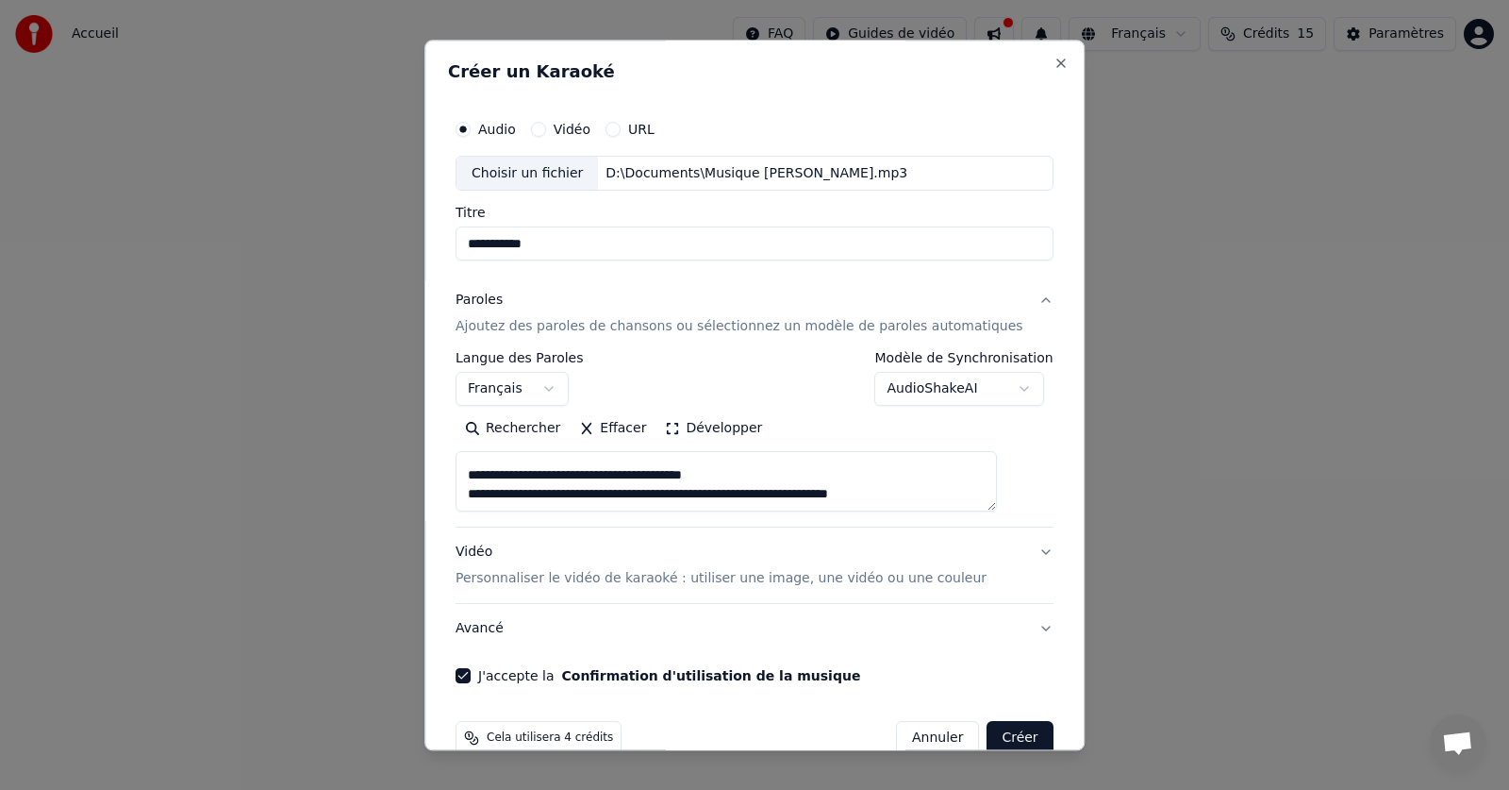
scroll to position [36, 0]
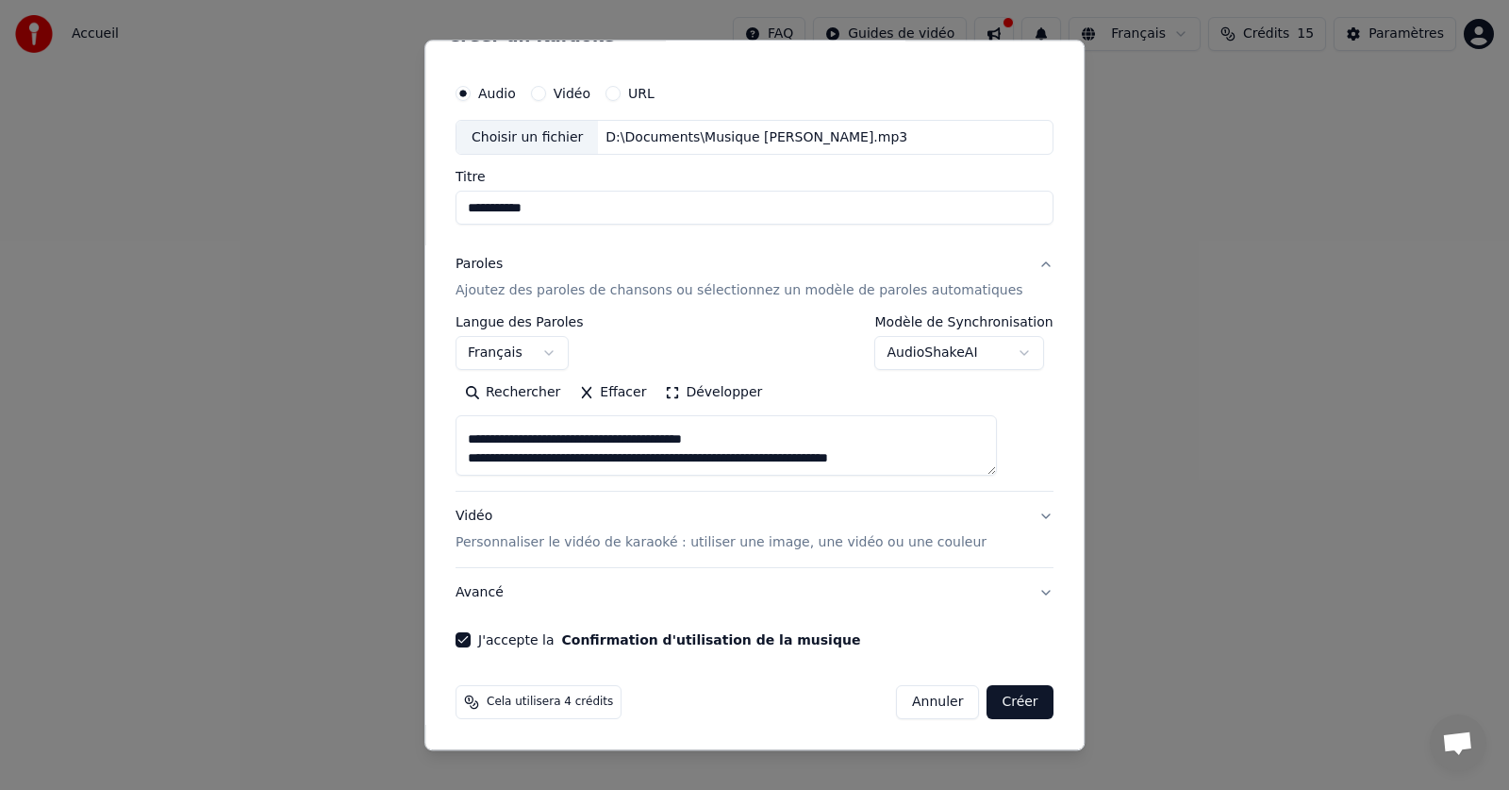
click at [792, 546] on p "Personnaliser le vidéo de karaoké : utiliser une image, une vidéo ou une couleur" at bounding box center [721, 543] width 531 height 19
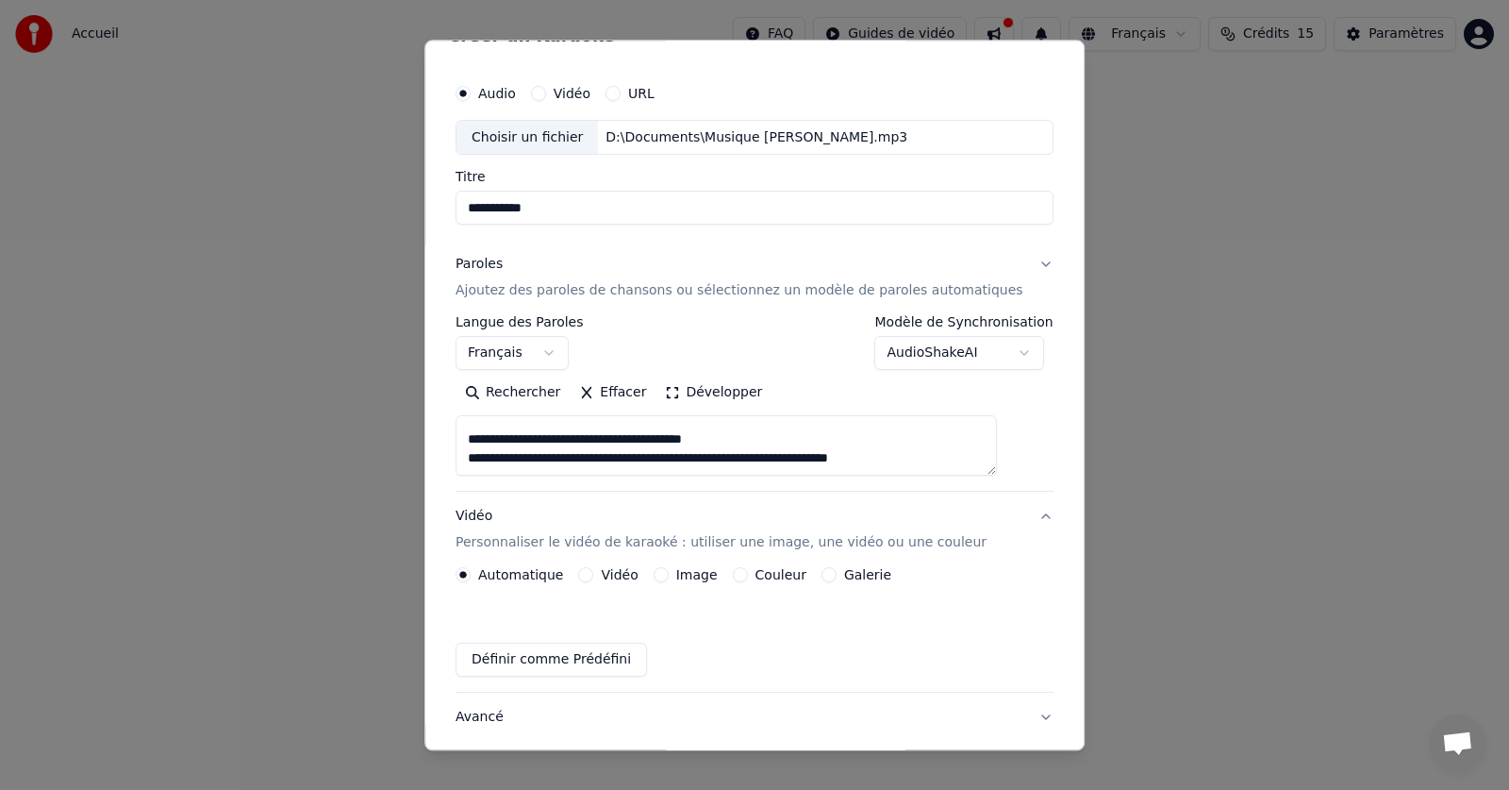
scroll to position [0, 0]
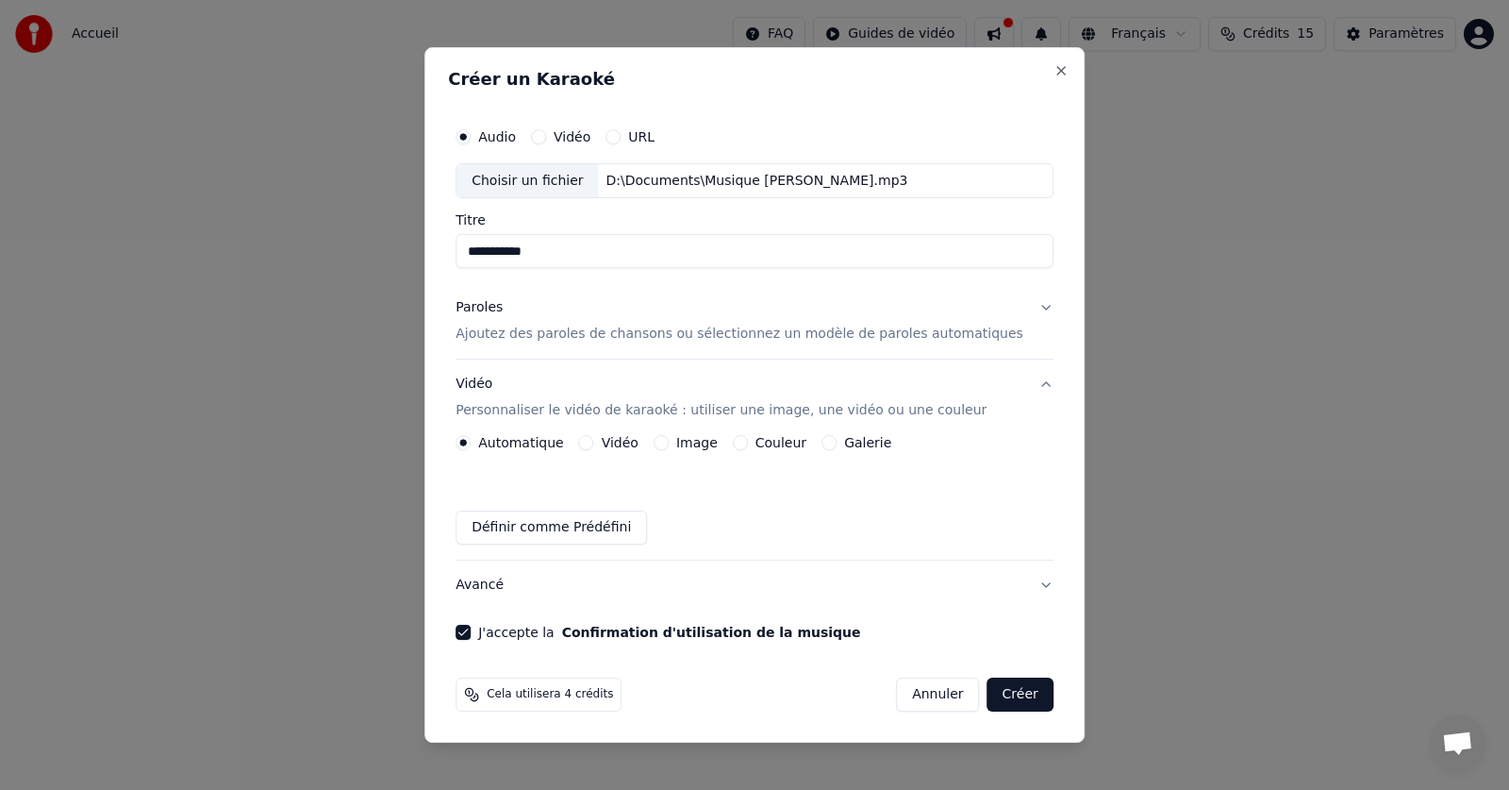
click at [669, 442] on button "Image" at bounding box center [661, 442] width 15 height 15
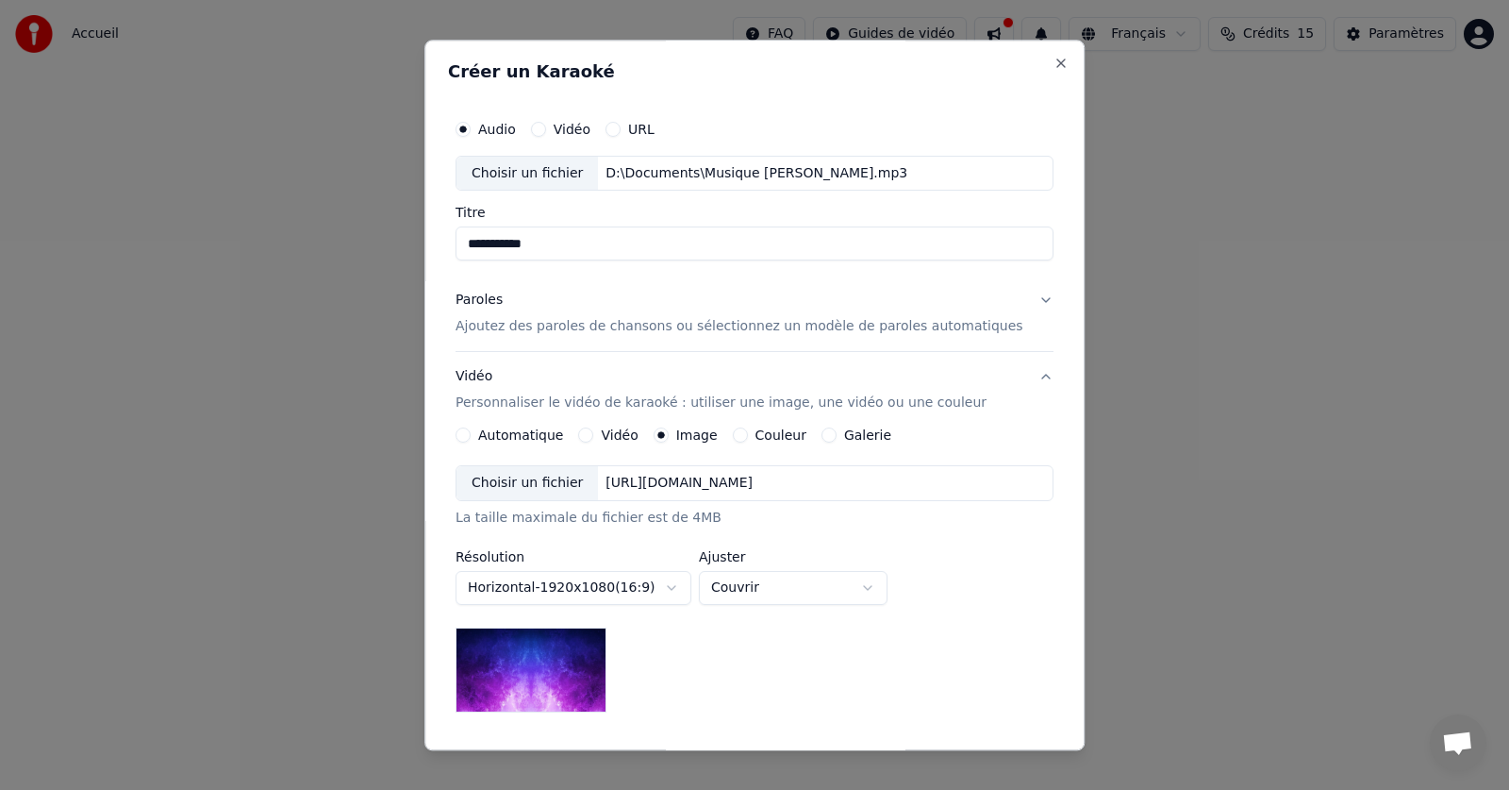
click at [874, 430] on label "Galerie" at bounding box center [867, 435] width 47 height 13
click at [837, 430] on button "Galerie" at bounding box center [829, 435] width 15 height 15
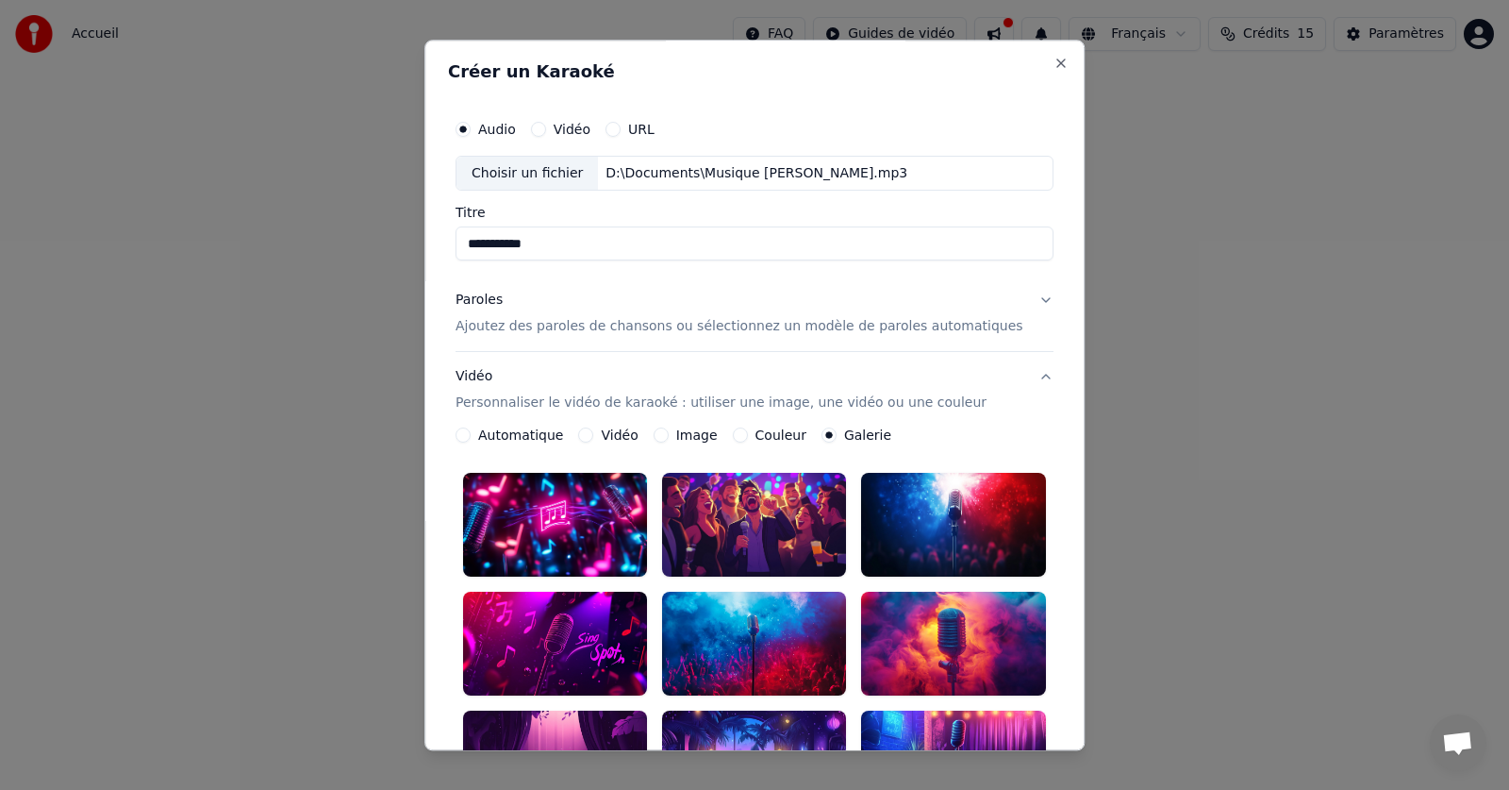
click at [694, 434] on label "Image" at bounding box center [697, 435] width 42 height 13
click at [669, 434] on button "Image" at bounding box center [661, 435] width 15 height 15
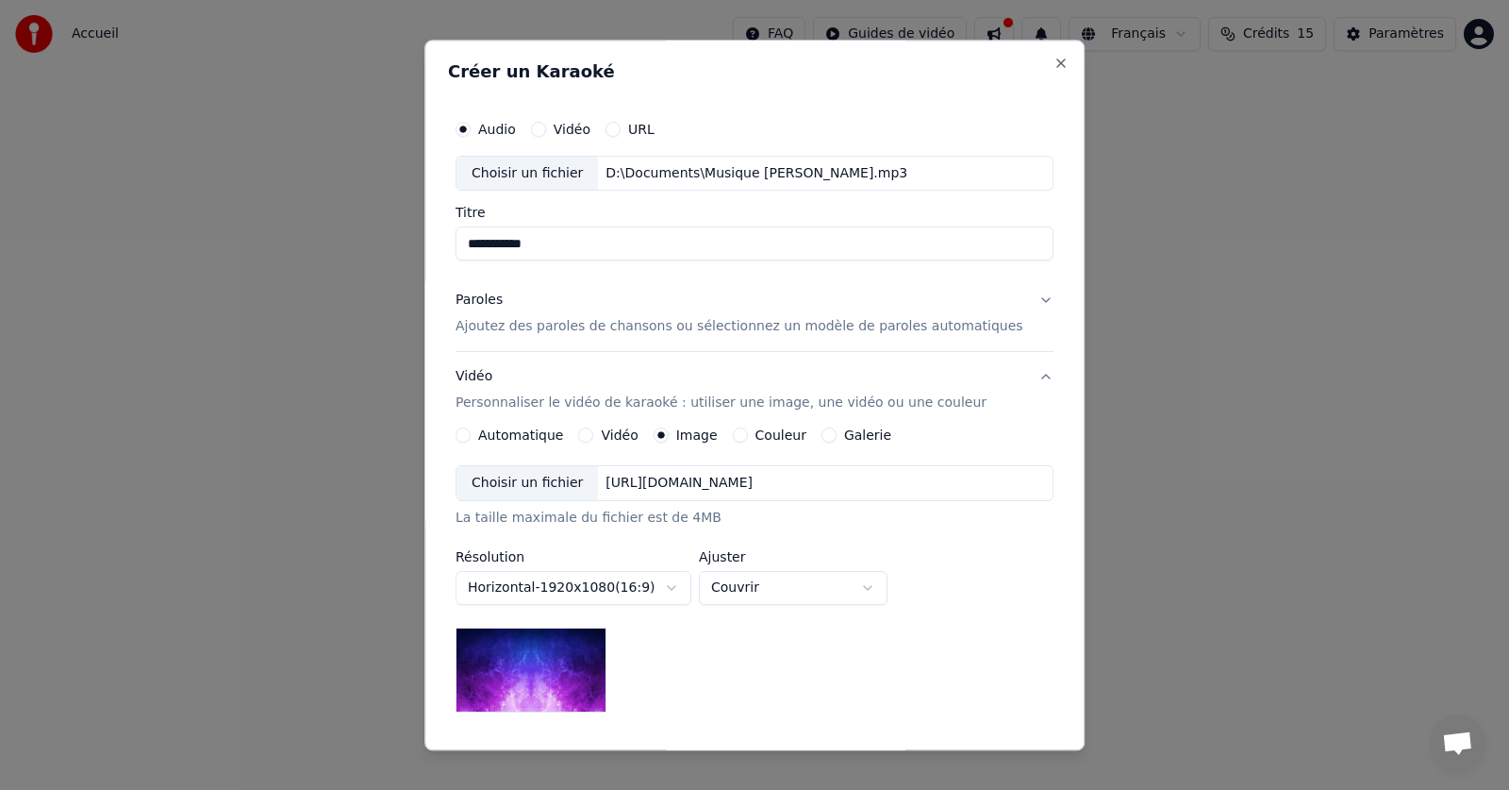
scroll to position [94, 0]
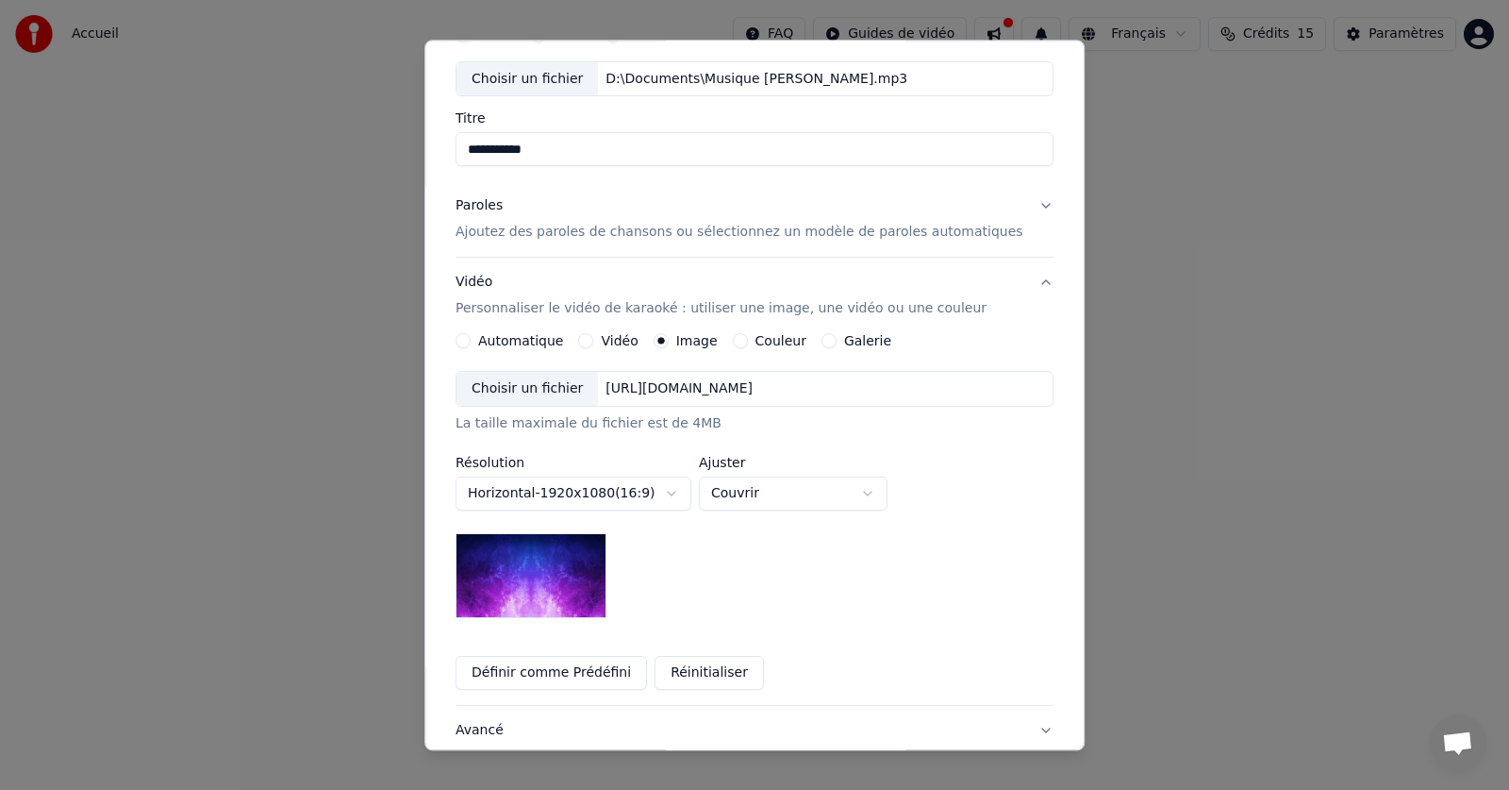
click at [531, 388] on div "Choisir un fichier" at bounding box center [527, 390] width 141 height 34
click at [554, 586] on img at bounding box center [531, 576] width 151 height 85
click at [849, 341] on label "Galerie" at bounding box center [867, 341] width 47 height 13
click at [837, 341] on button "Galerie" at bounding box center [829, 341] width 15 height 15
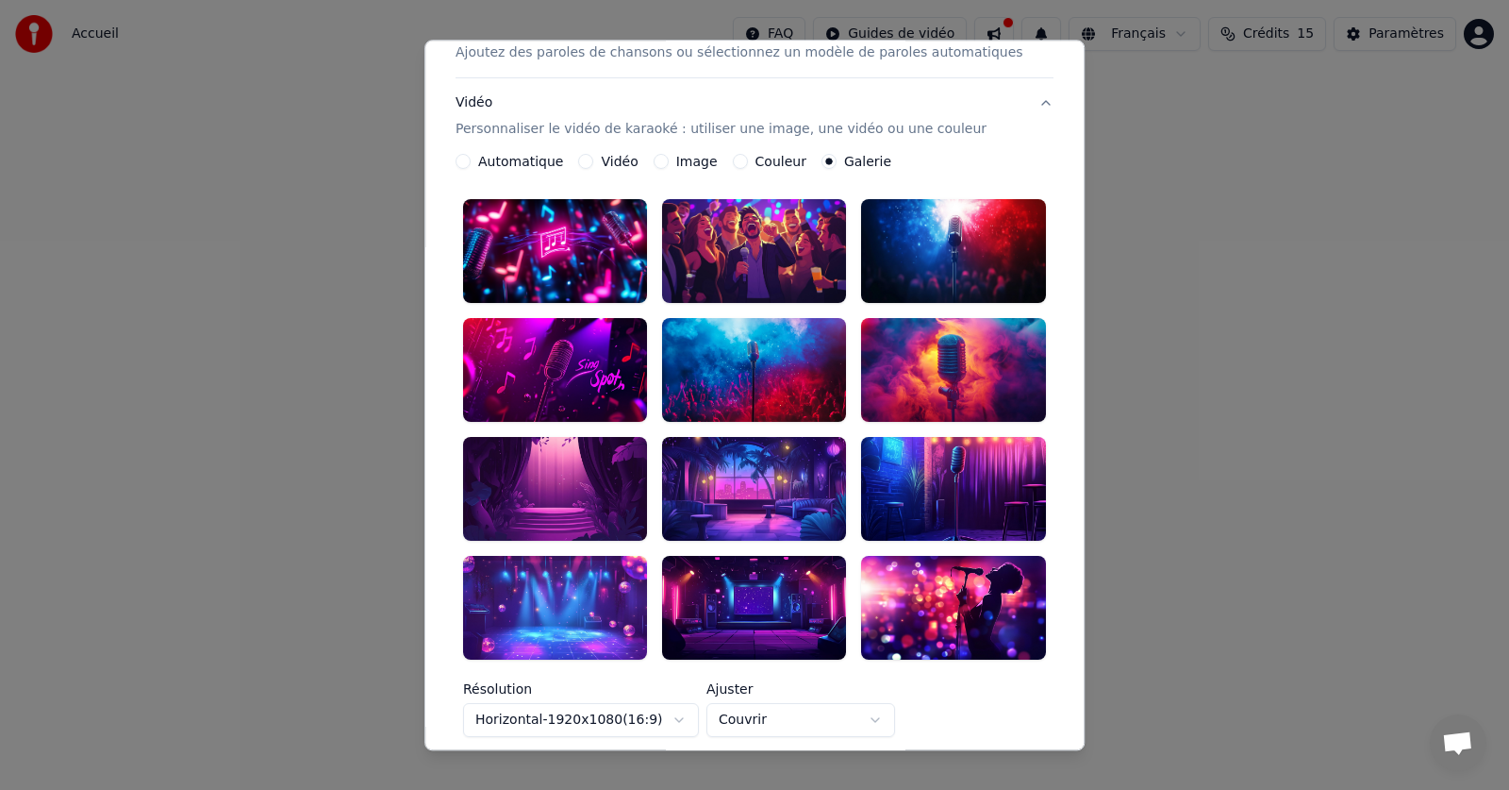
scroll to position [283, 0]
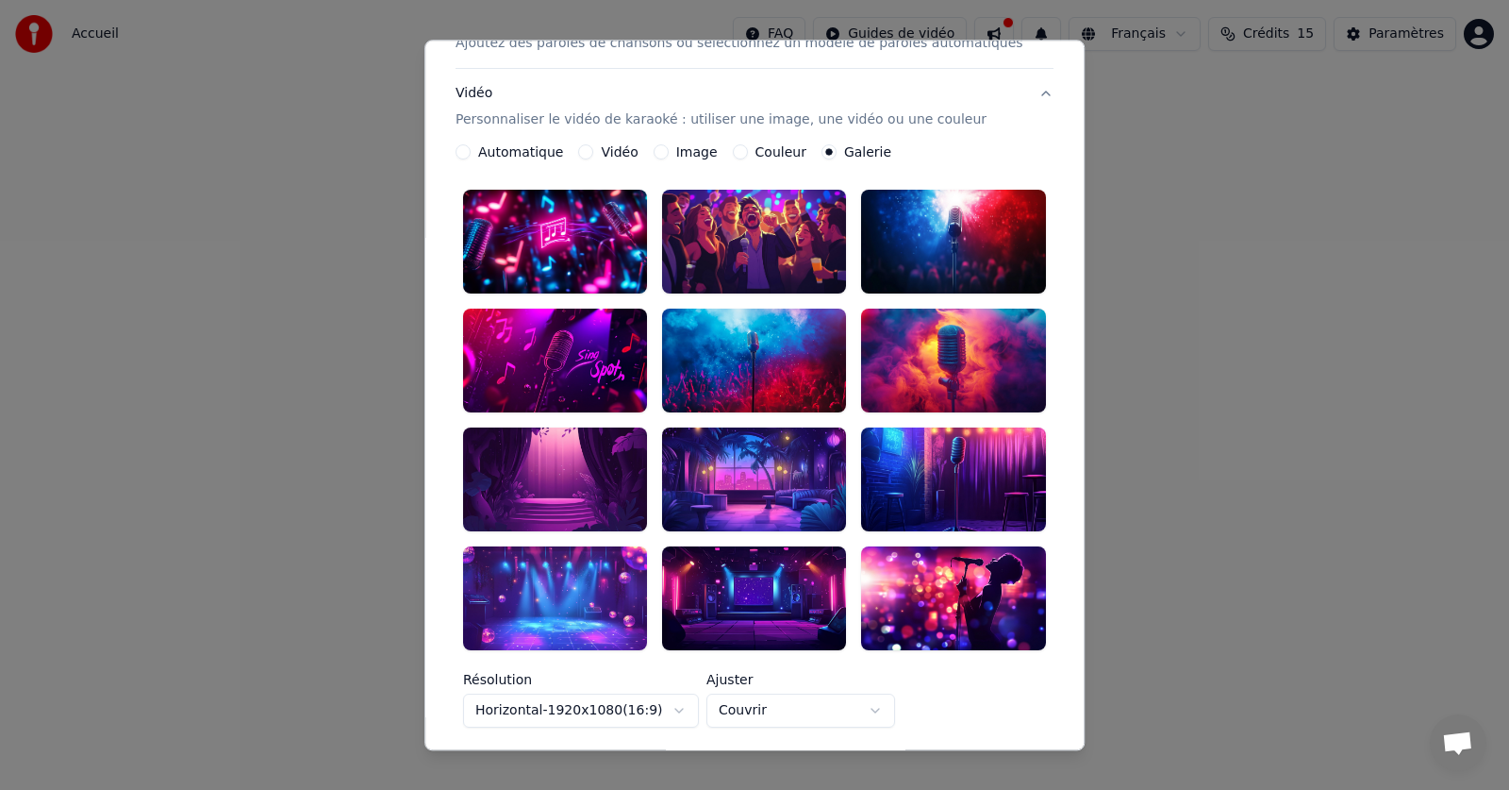
click at [689, 155] on label "Image" at bounding box center [697, 152] width 42 height 13
click at [669, 155] on button "Image" at bounding box center [661, 152] width 15 height 15
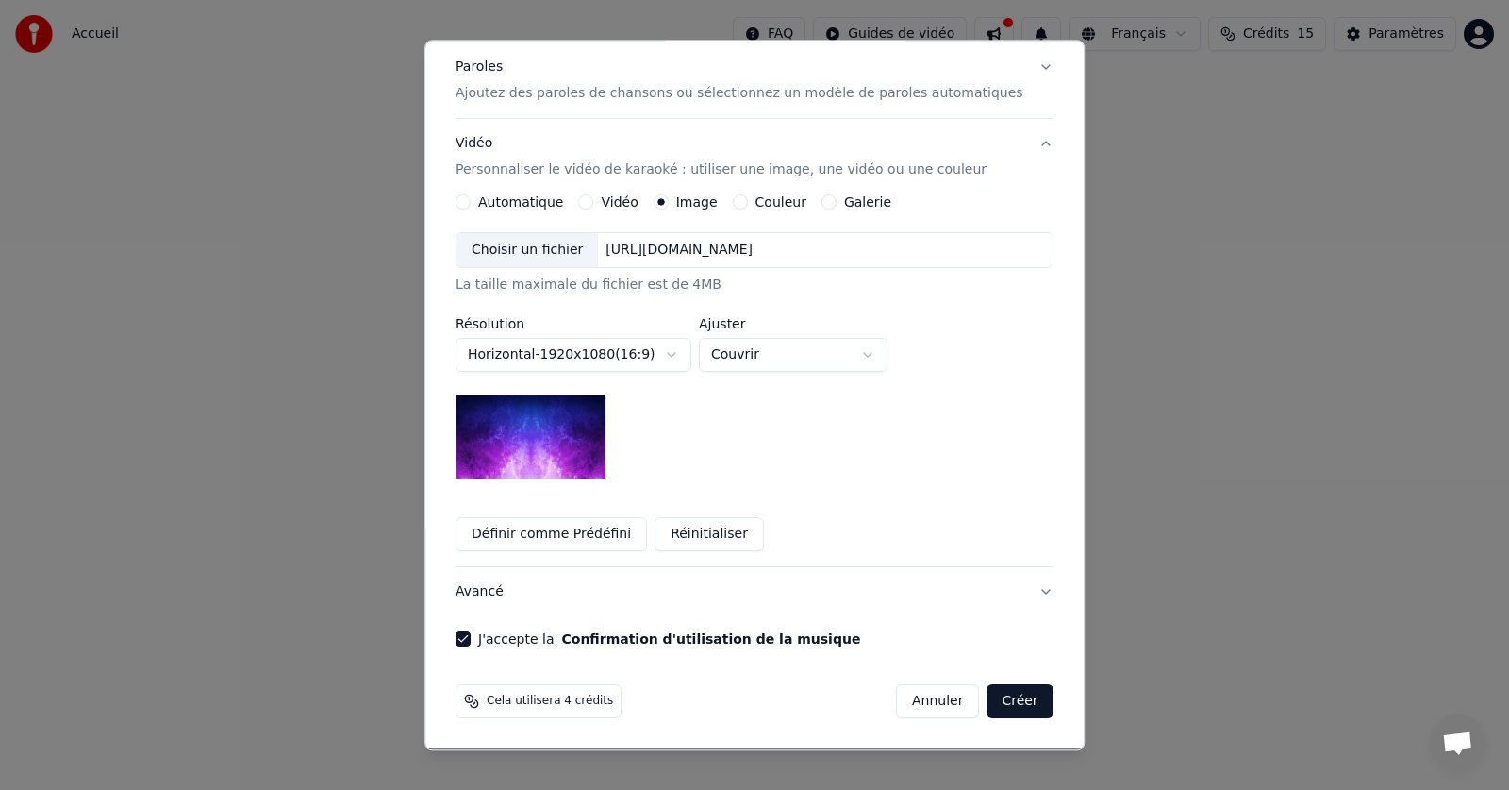
click at [539, 441] on img at bounding box center [531, 437] width 151 height 85
click at [988, 702] on button "Créer" at bounding box center [1021, 702] width 66 height 34
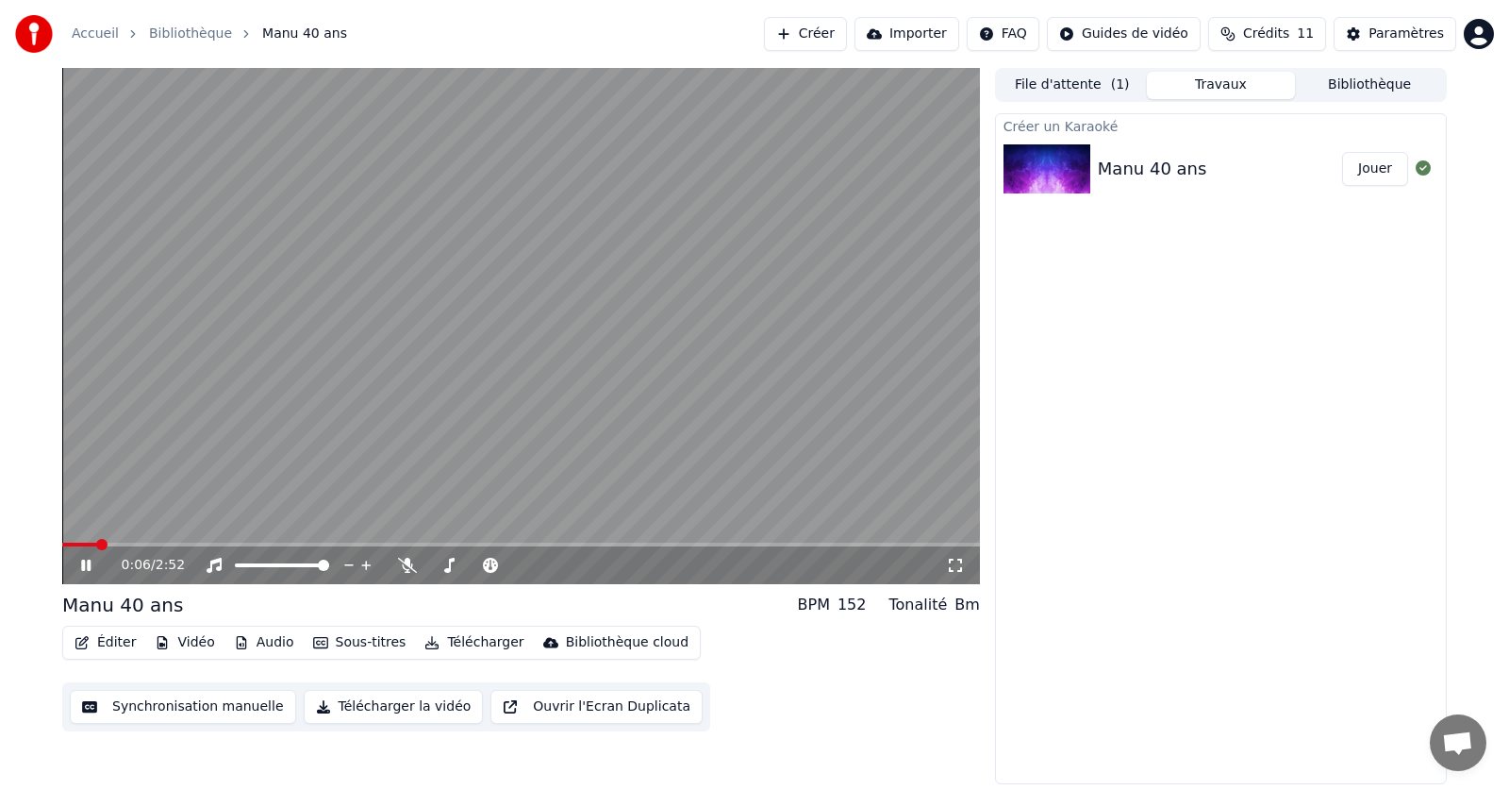
click at [78, 569] on icon at bounding box center [99, 564] width 44 height 15
click at [62, 543] on span at bounding box center [67, 544] width 11 height 11
click at [961, 567] on icon at bounding box center [955, 564] width 19 height 15
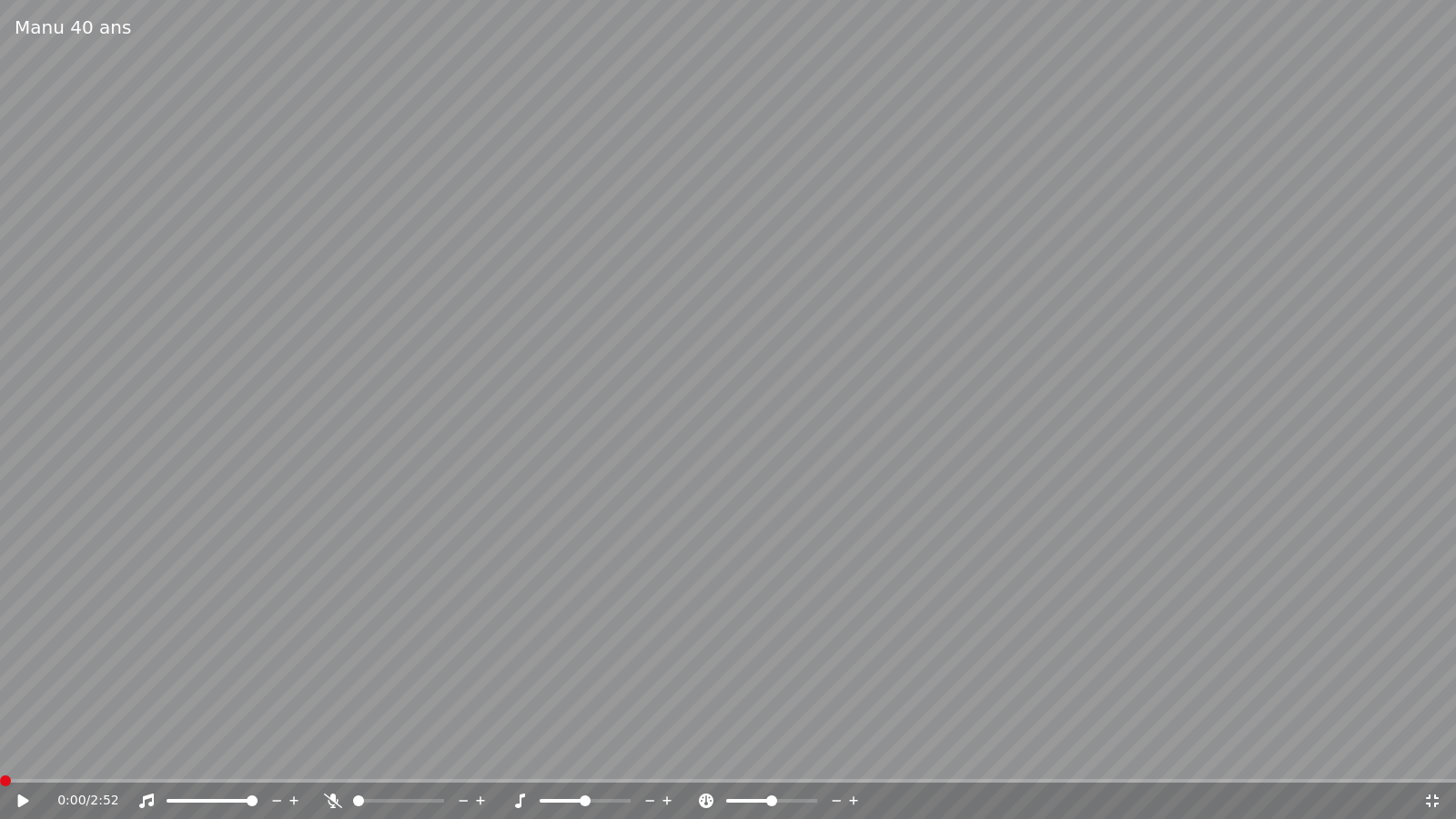
click at [35, 761] on icon at bounding box center [36, 801] width 42 height 14
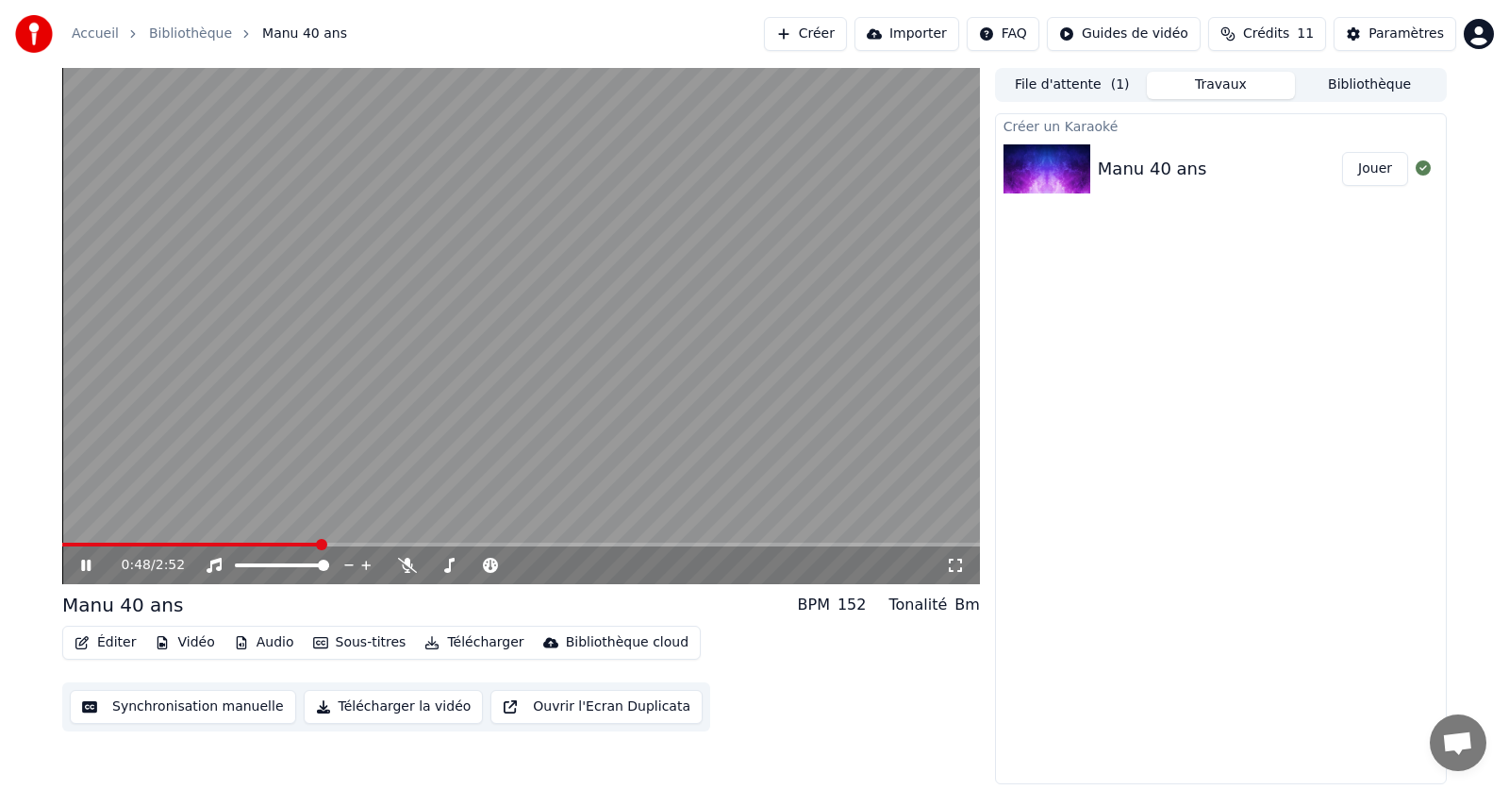
click at [647, 366] on video at bounding box center [521, 326] width 918 height 516
click at [1138, 286] on div "Créer un Karaoké Manu 40 ans Jouer" at bounding box center [1221, 448] width 452 height 671
click at [106, 643] on button "Éditer" at bounding box center [105, 642] width 76 height 26
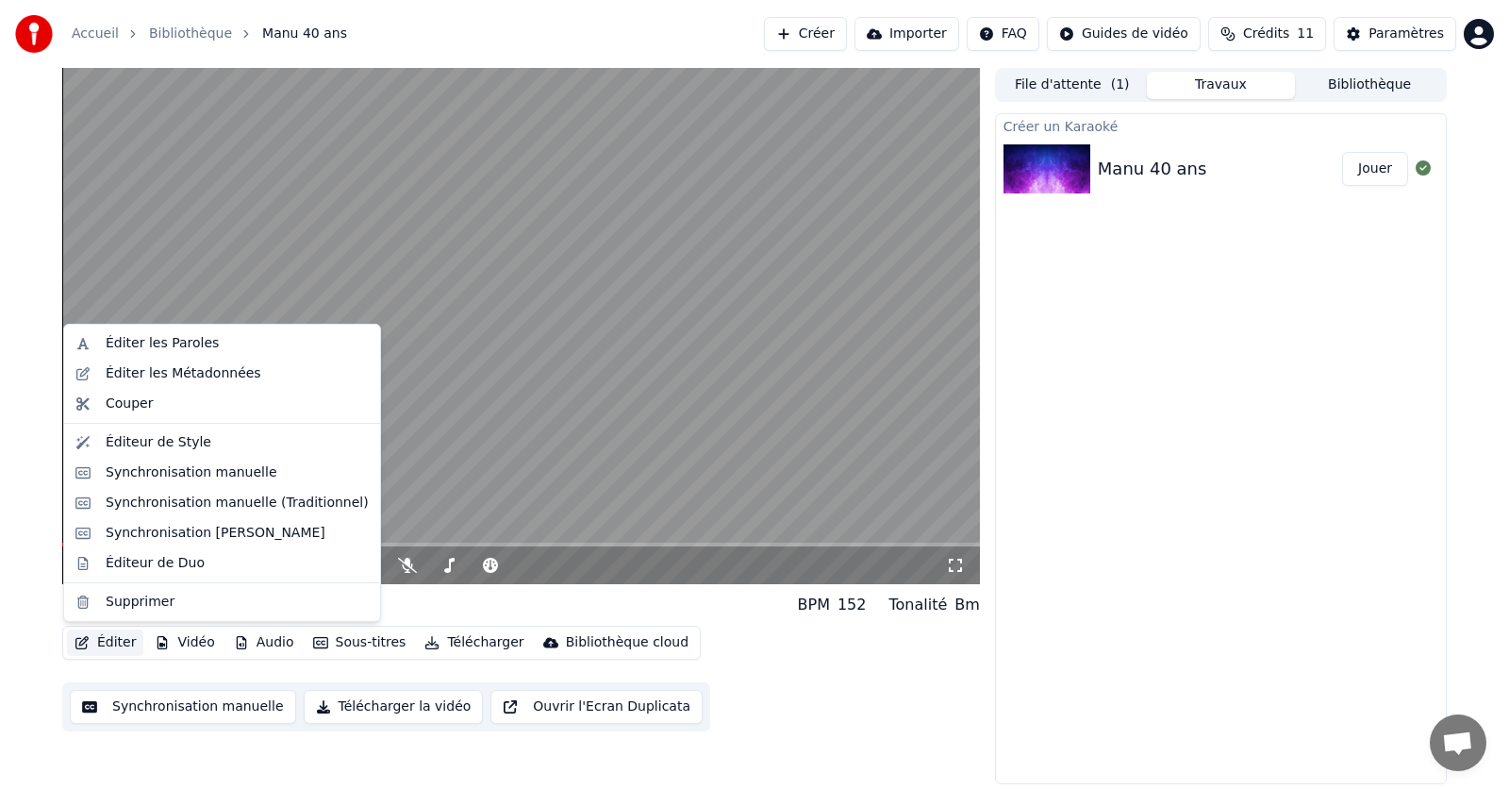
click at [126, 157] on video at bounding box center [521, 326] width 918 height 516
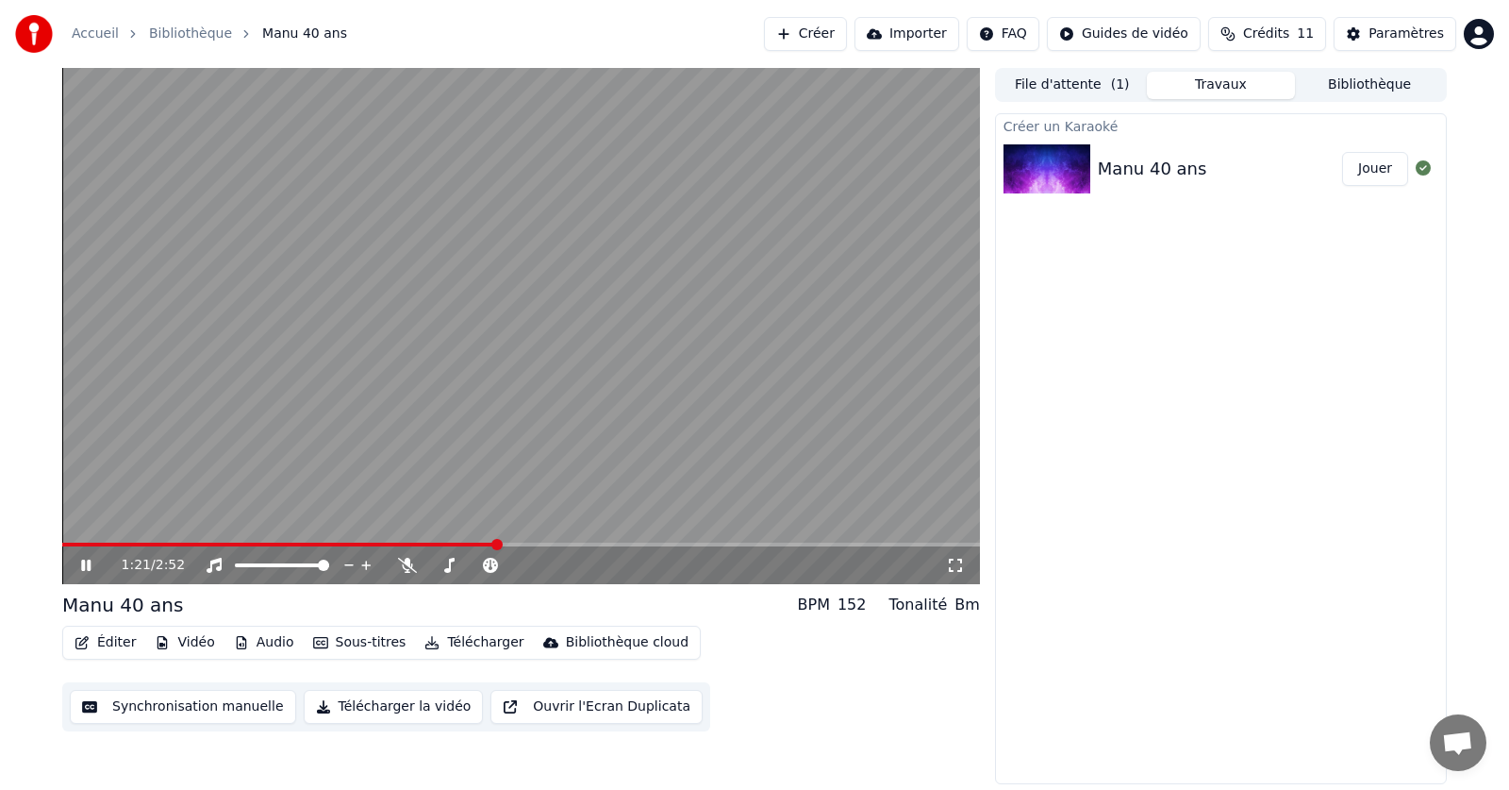
click at [1117, 414] on div "Créer un Karaoké Manu 40 ans Jouer" at bounding box center [1221, 448] width 452 height 671
click at [1033, 680] on div "Créer un Karaoké Manu 40 ans Jouer" at bounding box center [1221, 448] width 452 height 671
click at [1204, 384] on div "Créer un Karaoké Manu 40 ans Jouer" at bounding box center [1221, 448] width 452 height 671
click at [91, 37] on link "Accueil" at bounding box center [95, 34] width 47 height 19
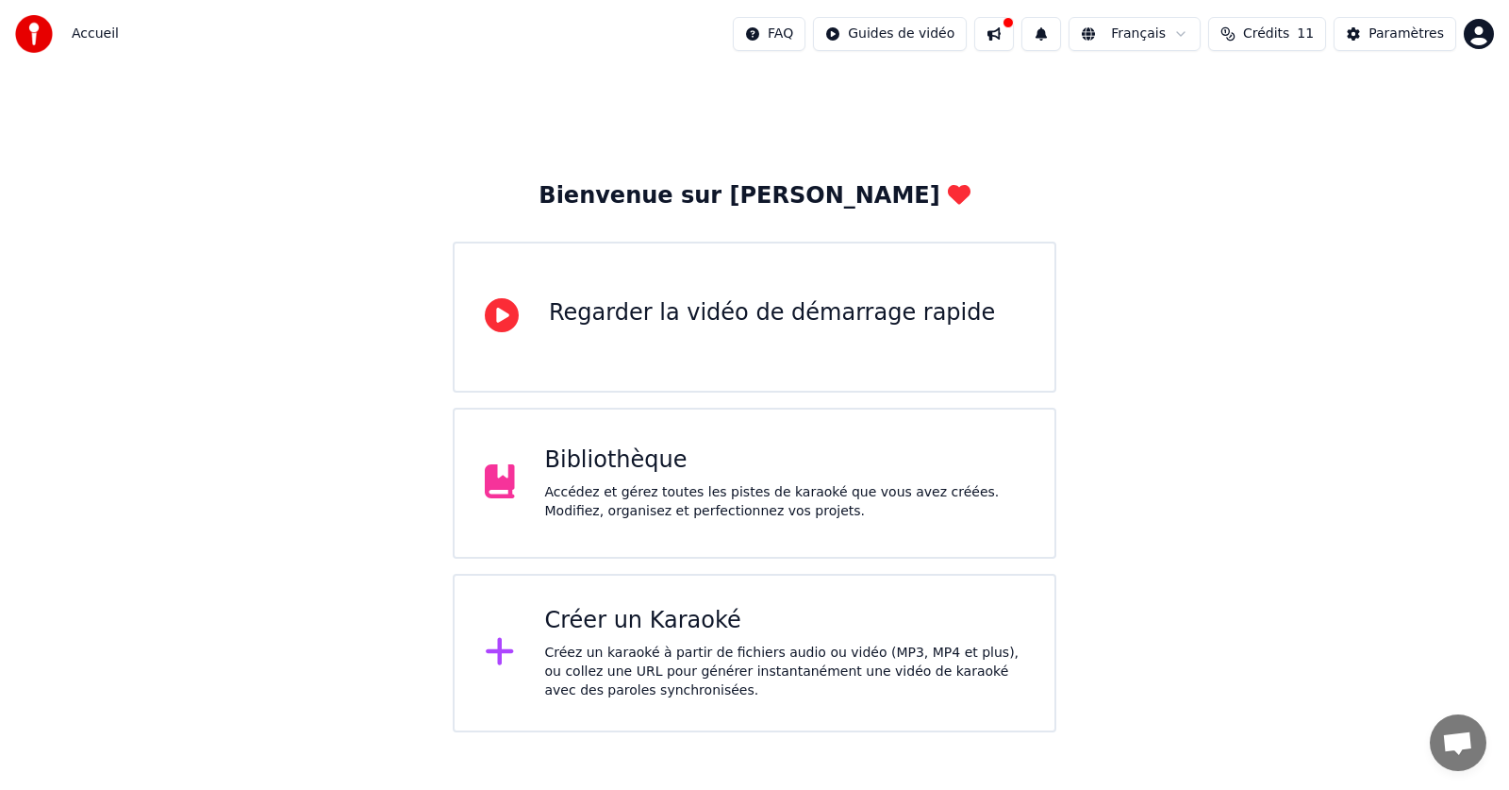
click at [663, 630] on div "Créer un Karaoké" at bounding box center [785, 621] width 480 height 30
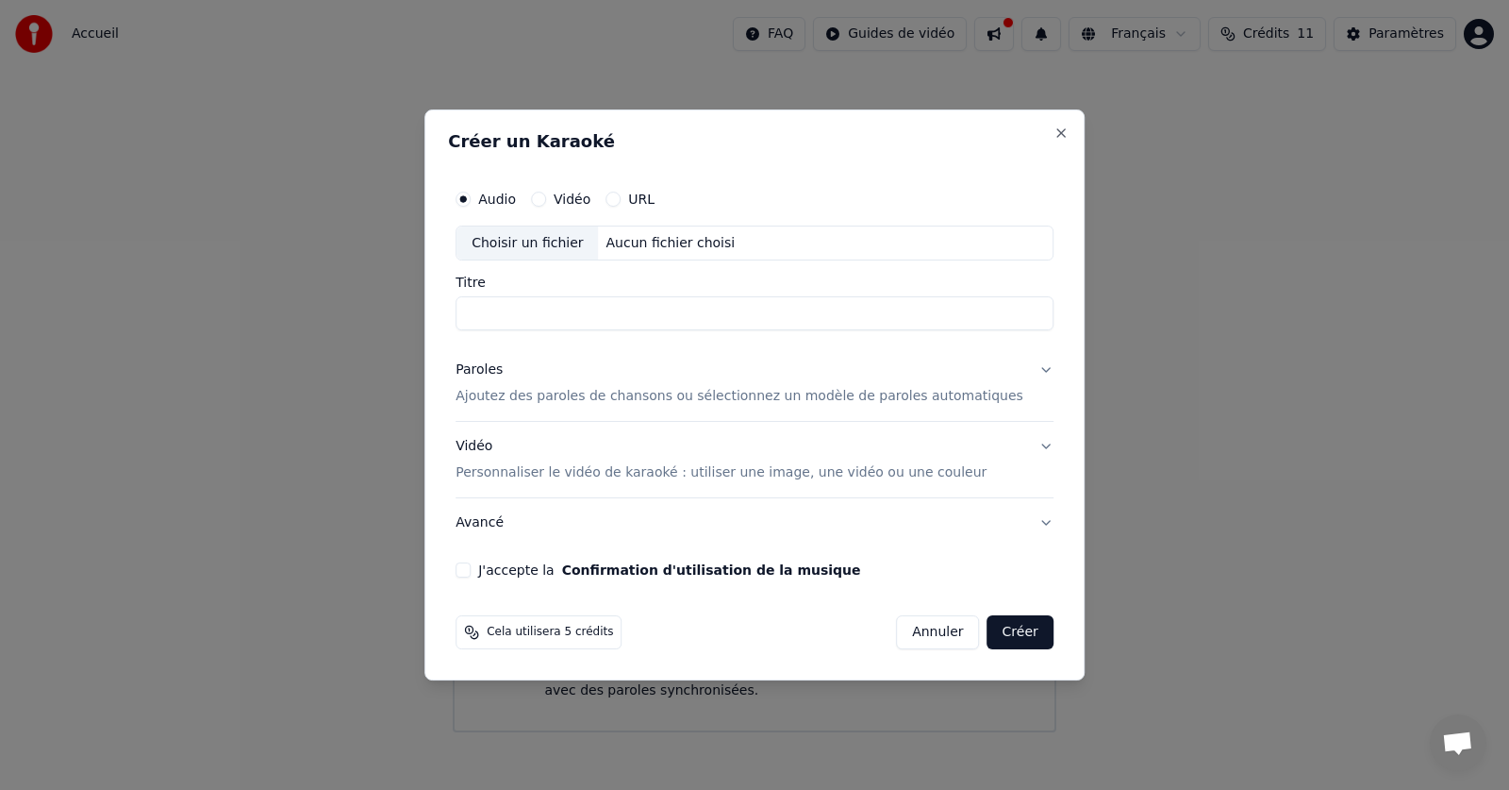
click at [532, 238] on div "Choisir un fichier" at bounding box center [527, 243] width 141 height 34
drag, startPoint x: 744, startPoint y: 324, endPoint x: 308, endPoint y: 324, distance: 436.7
click at [308, 324] on body "**********" at bounding box center [754, 366] width 1509 height 732
type input "**********"
click at [623, 406] on p "Ajoutez des paroles de chansons ou sélectionnez un modèle de paroles automatiqu…" at bounding box center [740, 397] width 568 height 19
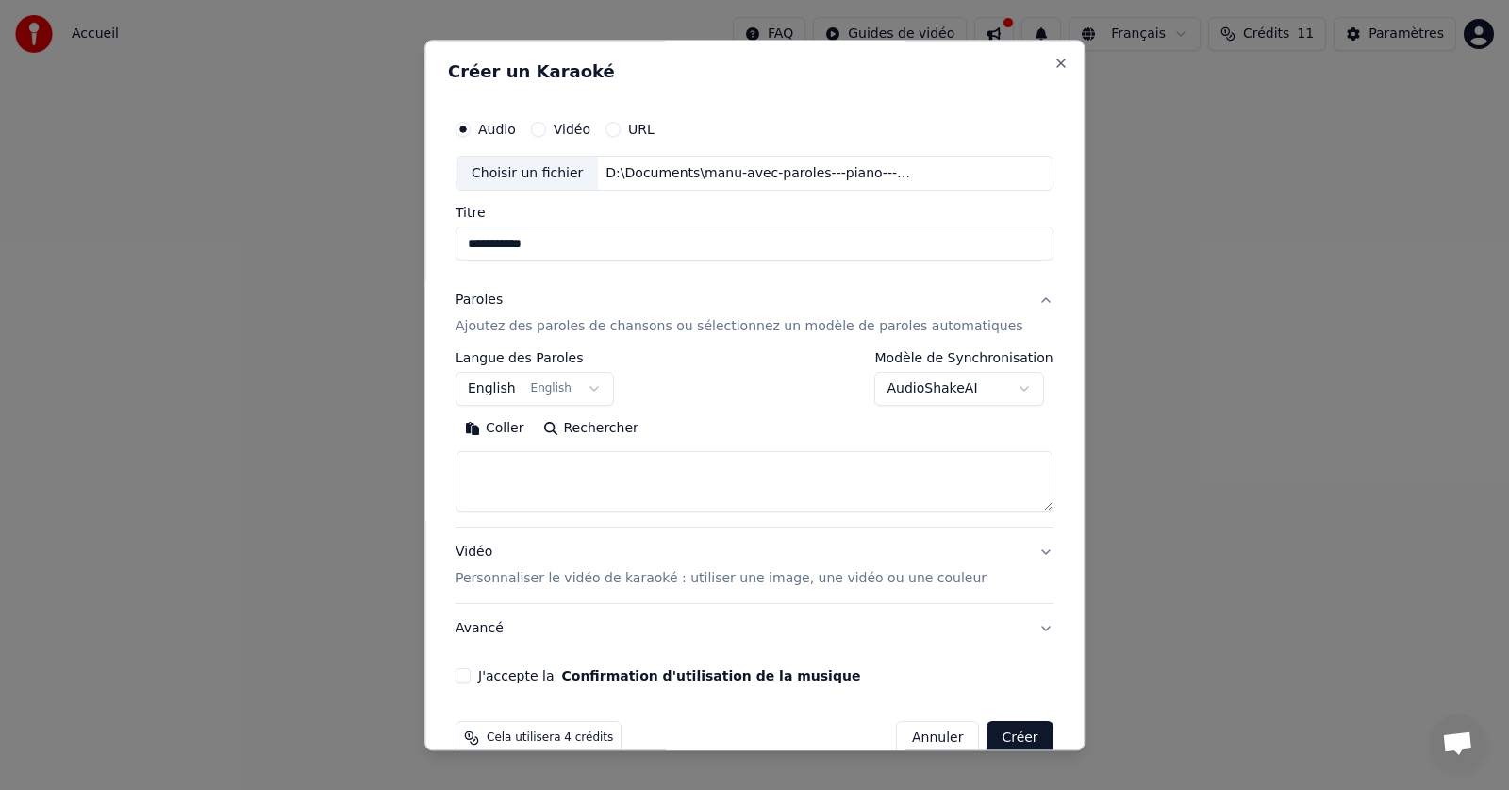
click at [556, 483] on textarea at bounding box center [755, 482] width 598 height 60
paste textarea "**********"
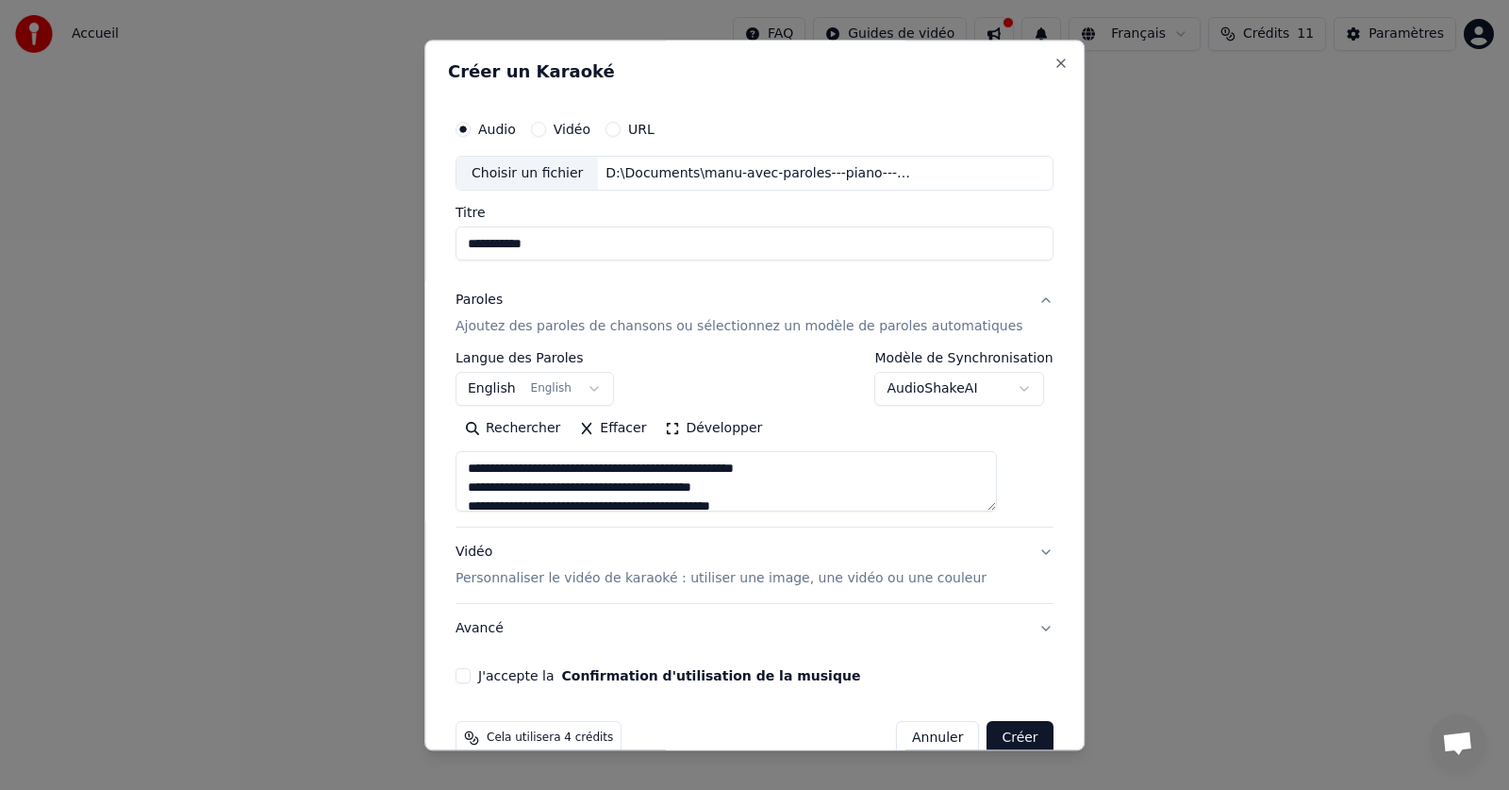
click at [633, 475] on textarea at bounding box center [726, 482] width 541 height 60
click at [782, 476] on textarea at bounding box center [726, 482] width 541 height 60
click at [523, 490] on textarea at bounding box center [726, 482] width 541 height 60
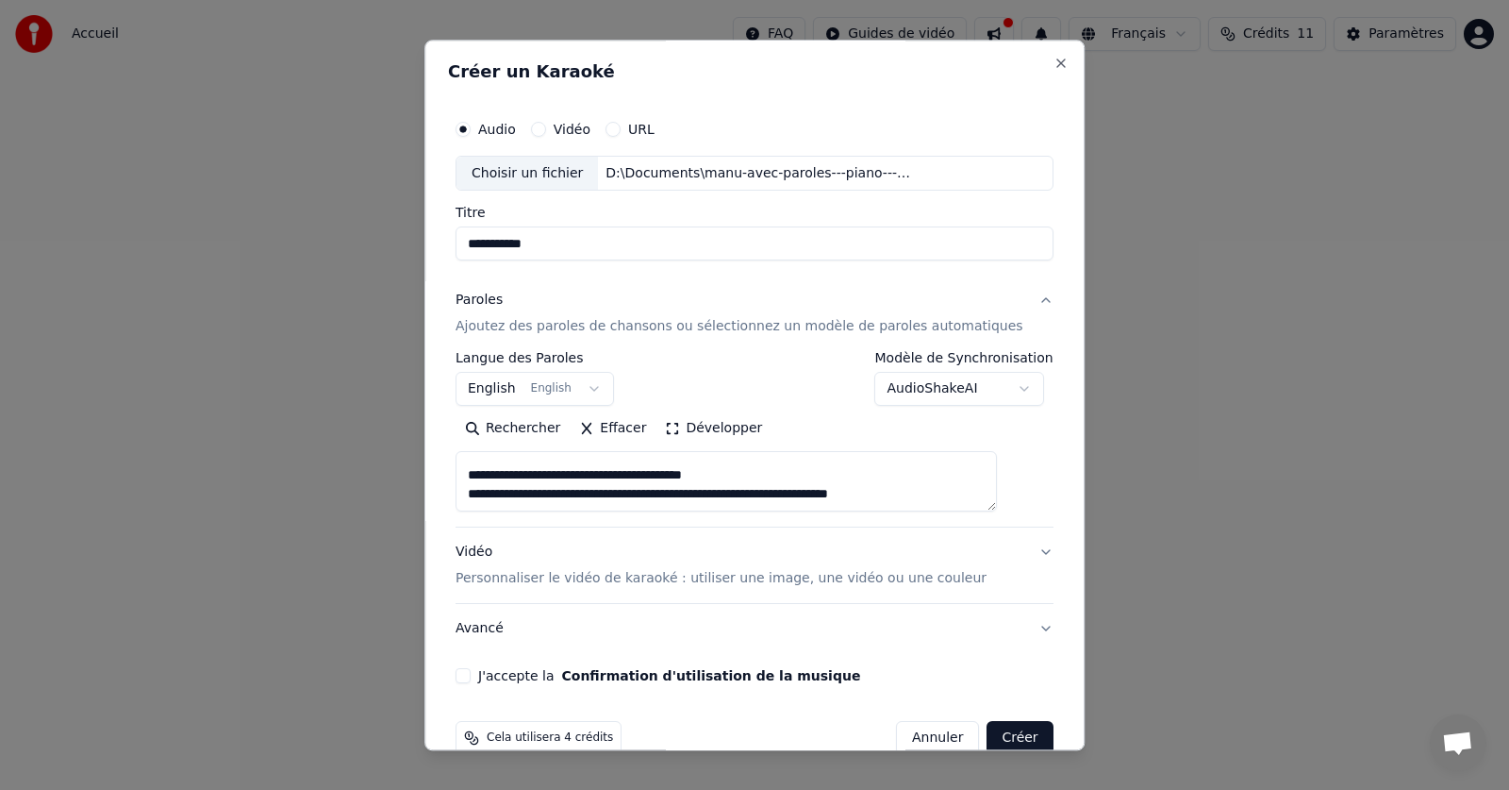
scroll to position [823, 0]
click at [810, 473] on textarea at bounding box center [726, 482] width 541 height 60
click at [895, 476] on textarea at bounding box center [726, 482] width 541 height 60
paste textarea "********"
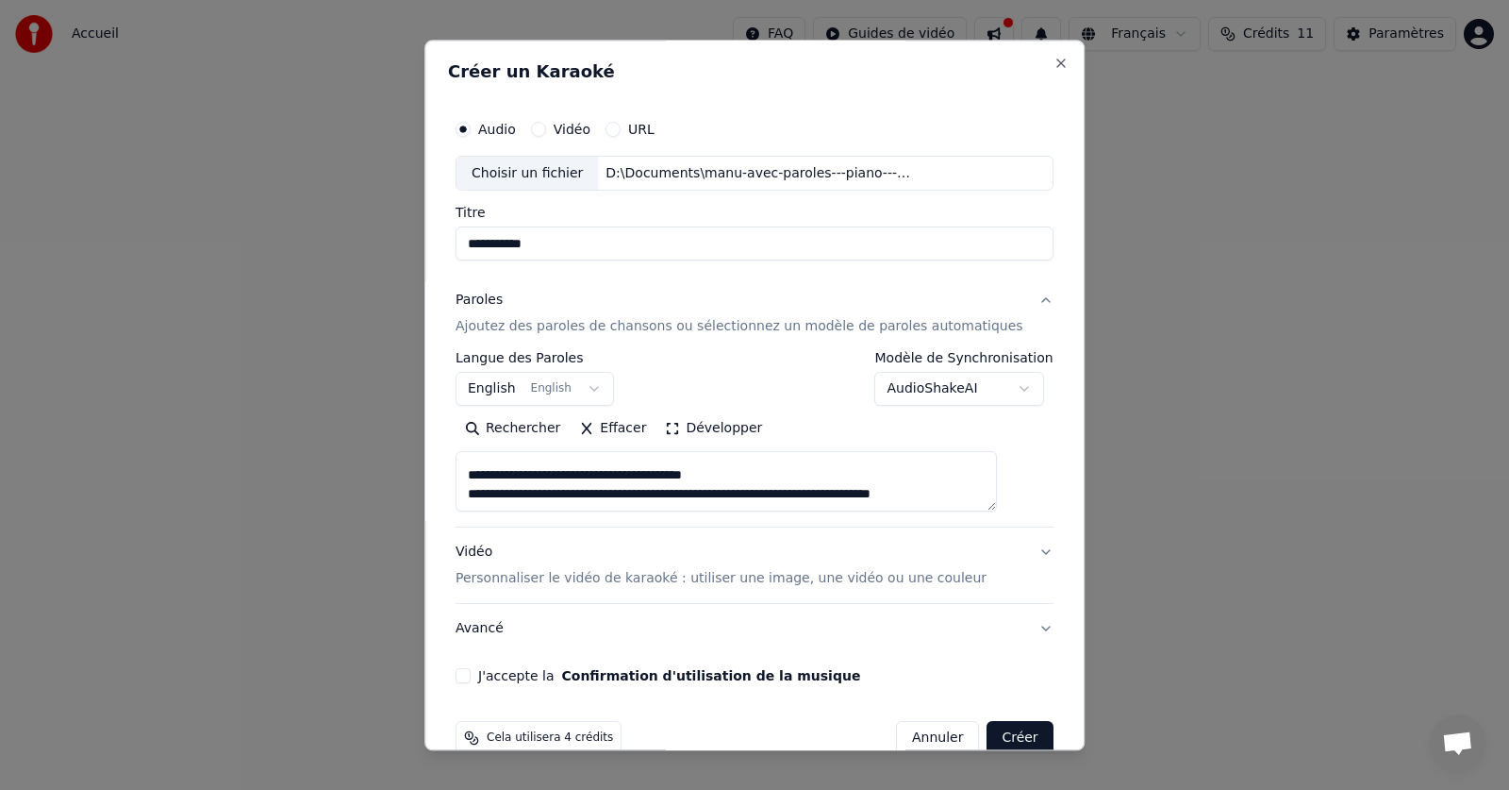
type textarea "**********"
click at [640, 578] on p "Personnaliser le vidéo de karaoké : utiliser une image, une vidéo ou une couleur" at bounding box center [721, 579] width 531 height 19
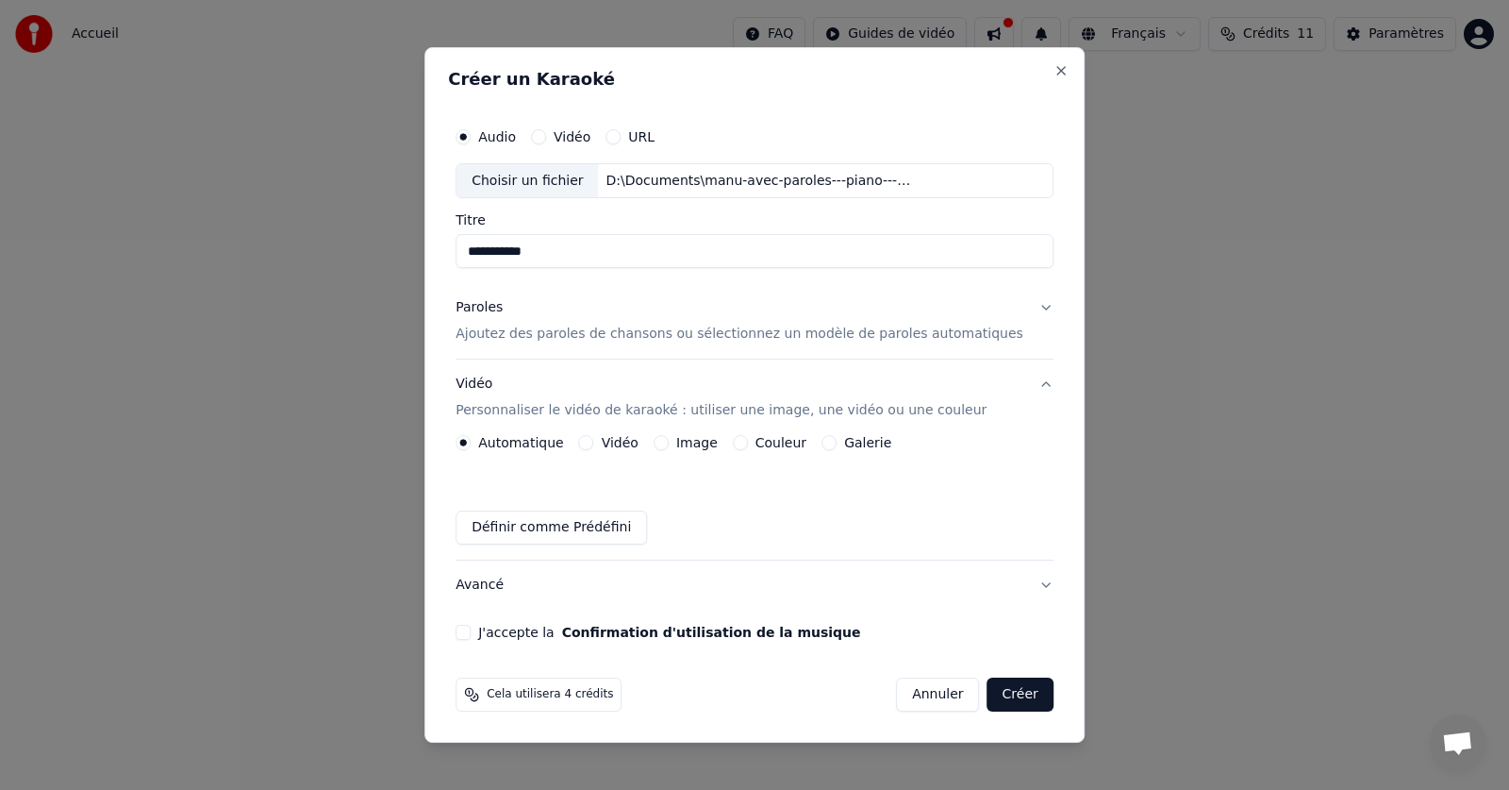
click at [696, 448] on label "Image" at bounding box center [697, 442] width 42 height 13
click at [669, 448] on button "Image" at bounding box center [661, 442] width 15 height 15
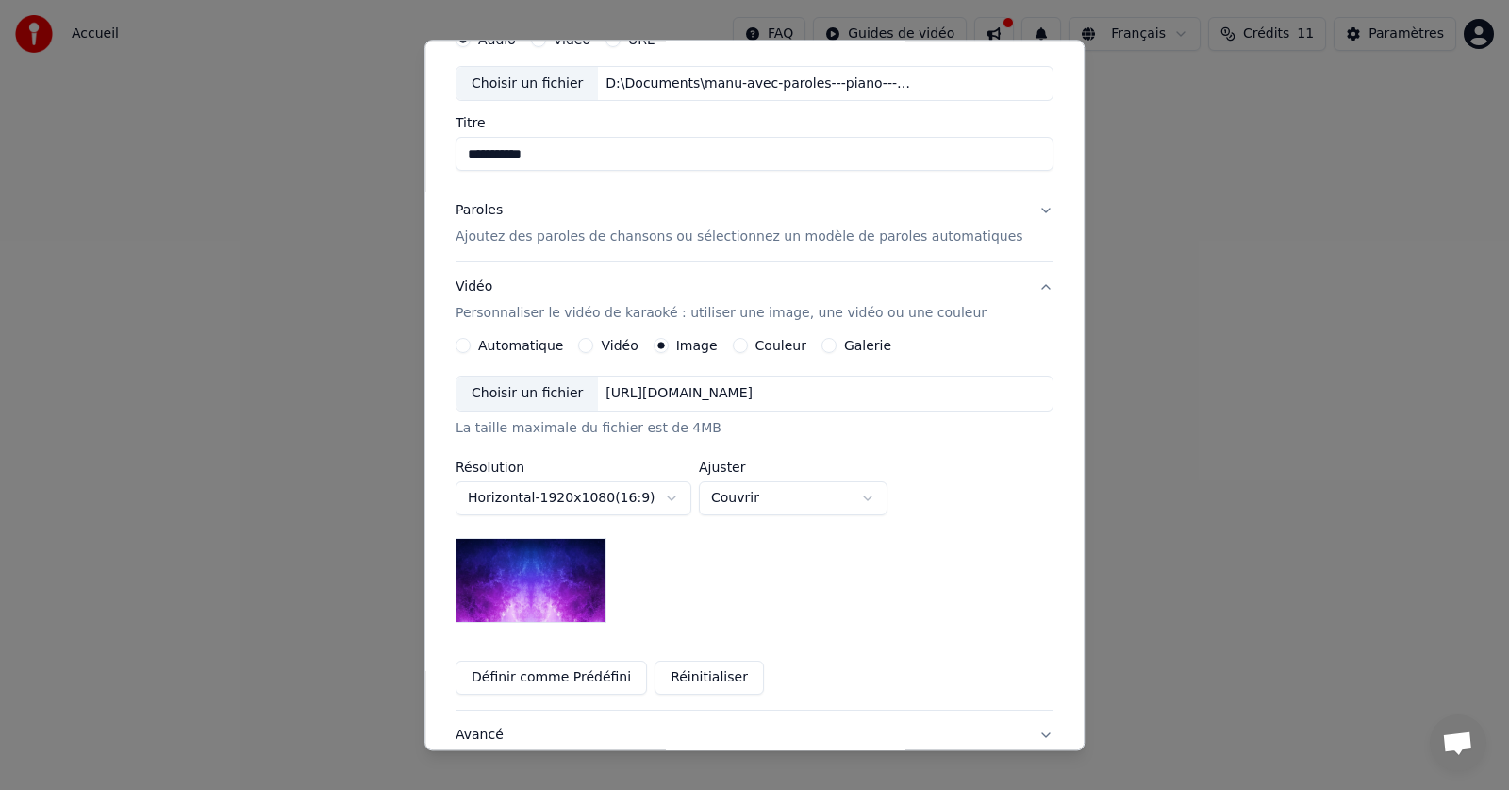
scroll to position [189, 0]
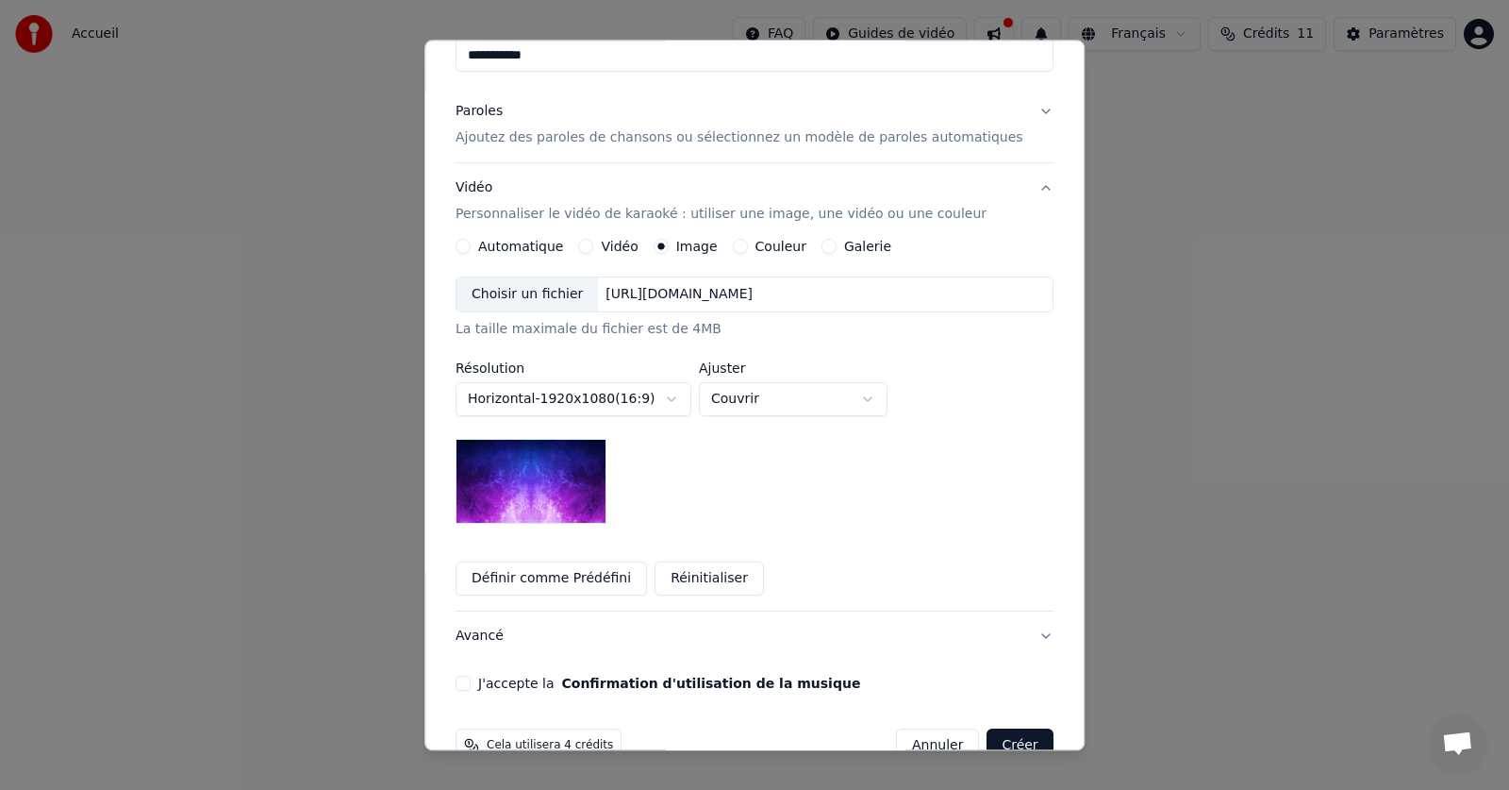
click at [772, 244] on label "Couleur" at bounding box center [781, 247] width 51 height 13
click at [748, 244] on button "Couleur" at bounding box center [740, 247] width 15 height 15
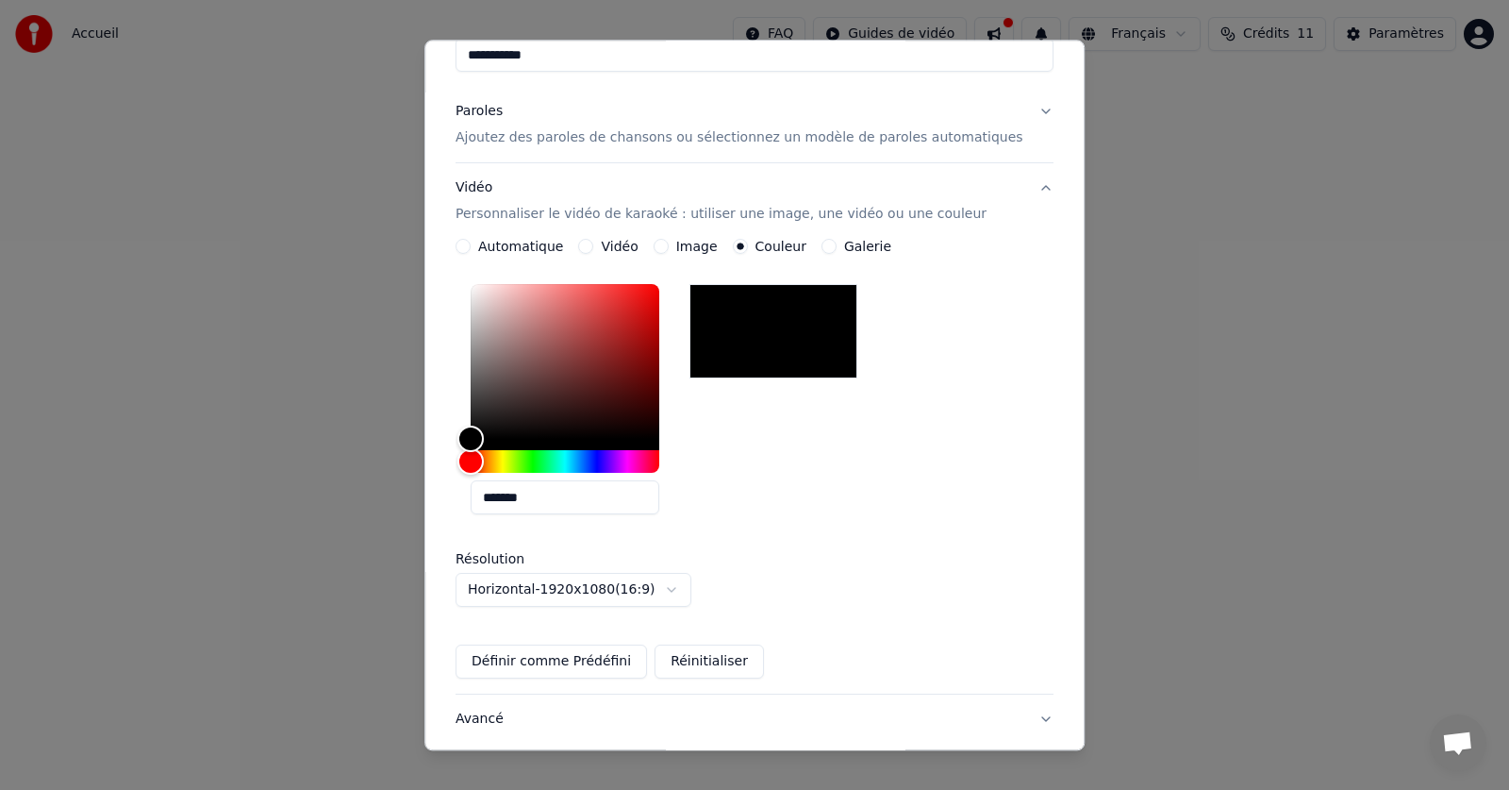
click at [853, 245] on label "Galerie" at bounding box center [867, 247] width 47 height 13
click at [837, 245] on button "Galerie" at bounding box center [829, 247] width 15 height 15
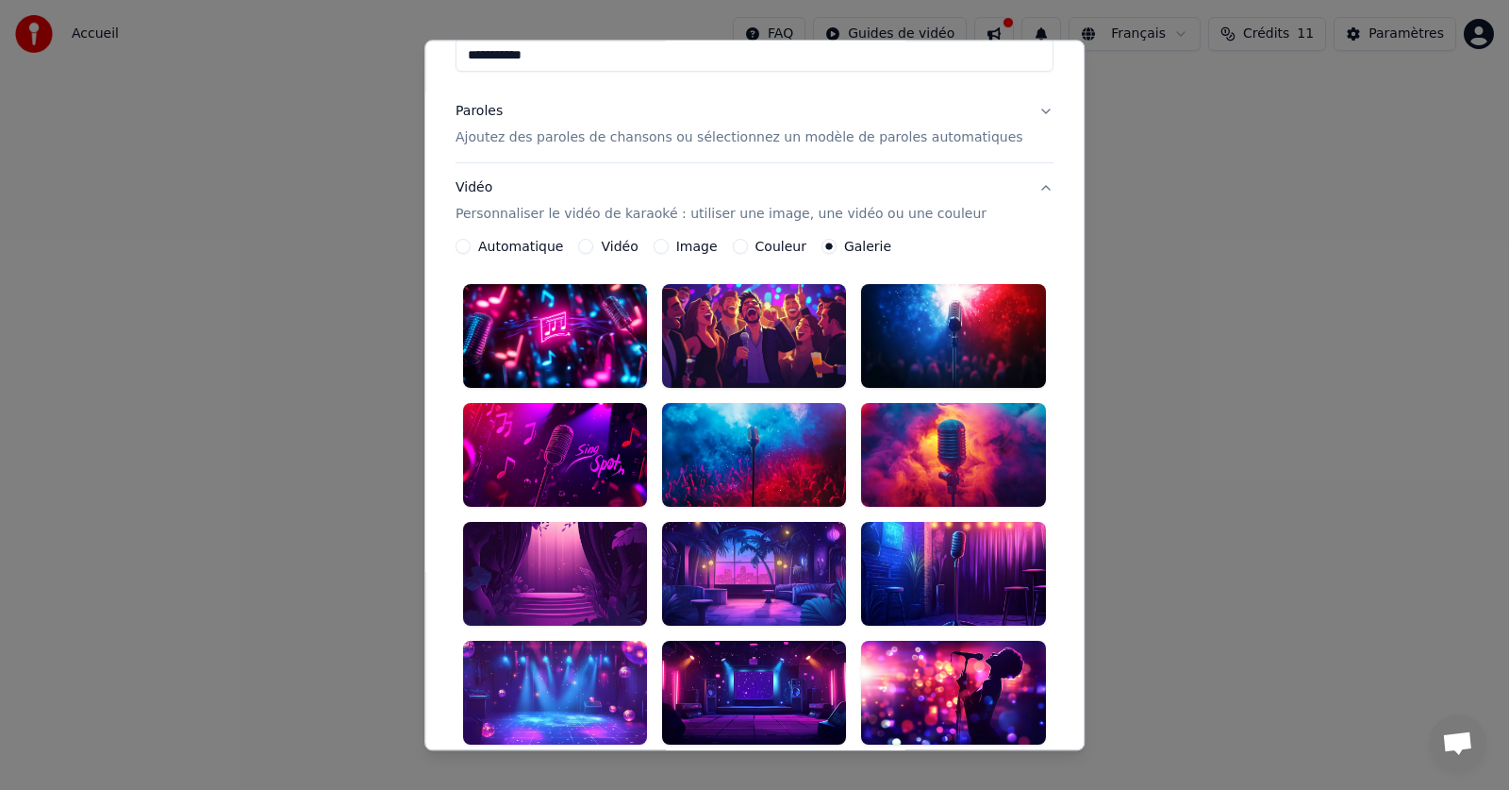
click at [563, 443] on div at bounding box center [555, 456] width 184 height 104
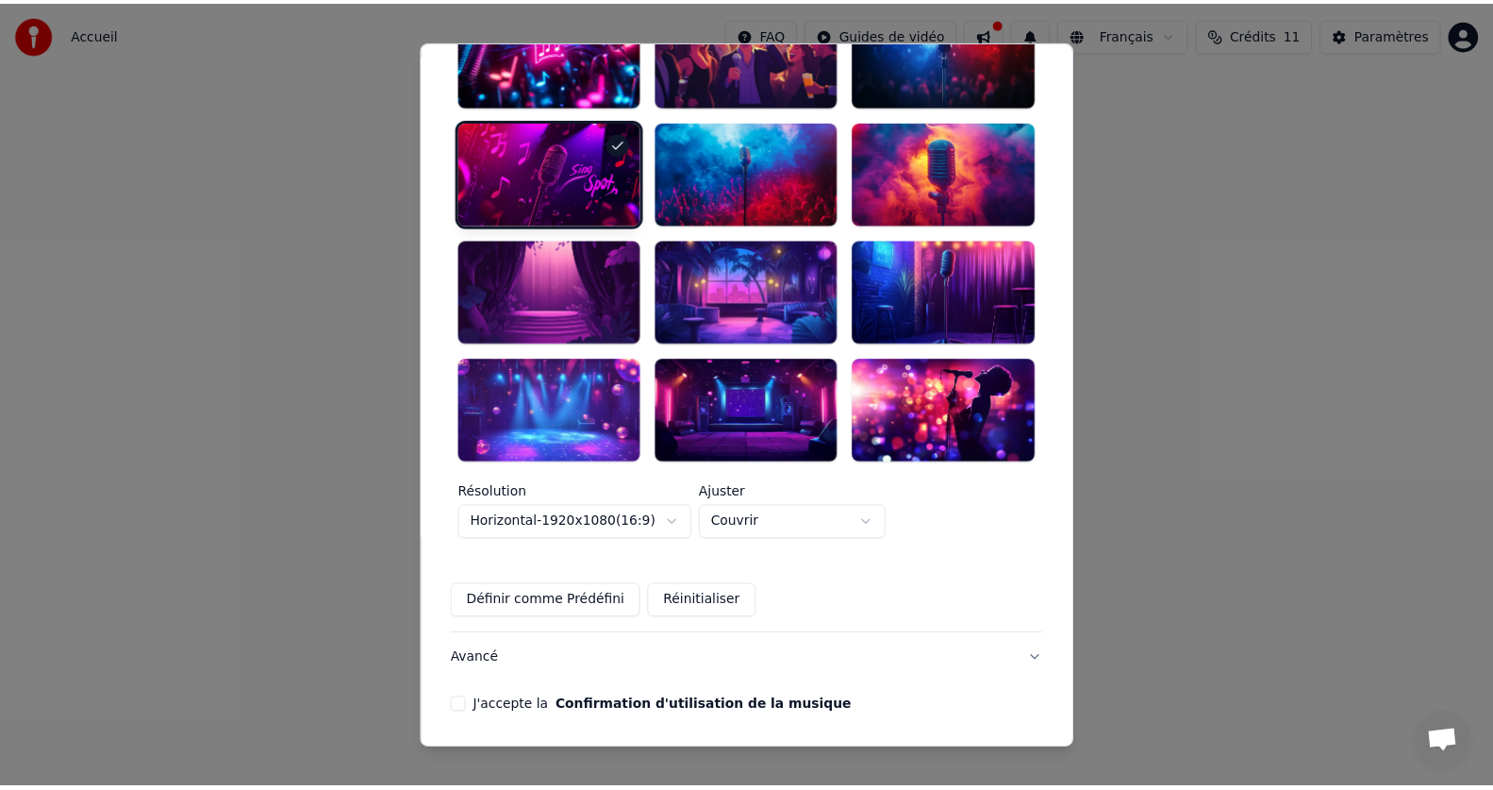
scroll to position [472, 0]
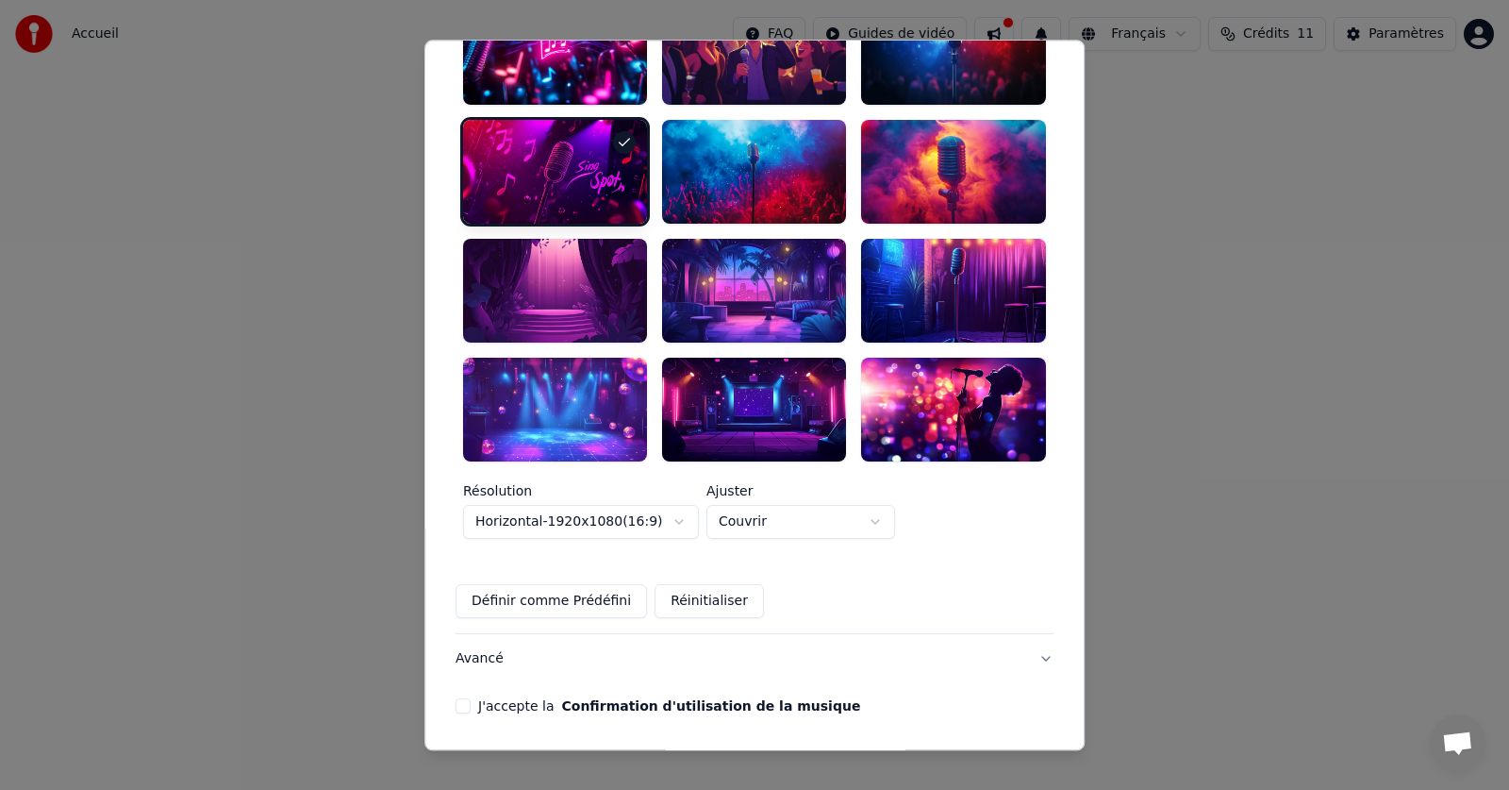
click at [471, 698] on button "J'accepte la Confirmation d'utilisation de la musique" at bounding box center [463, 705] width 15 height 15
click at [1006, 751] on button "Créer" at bounding box center [1021, 768] width 66 height 34
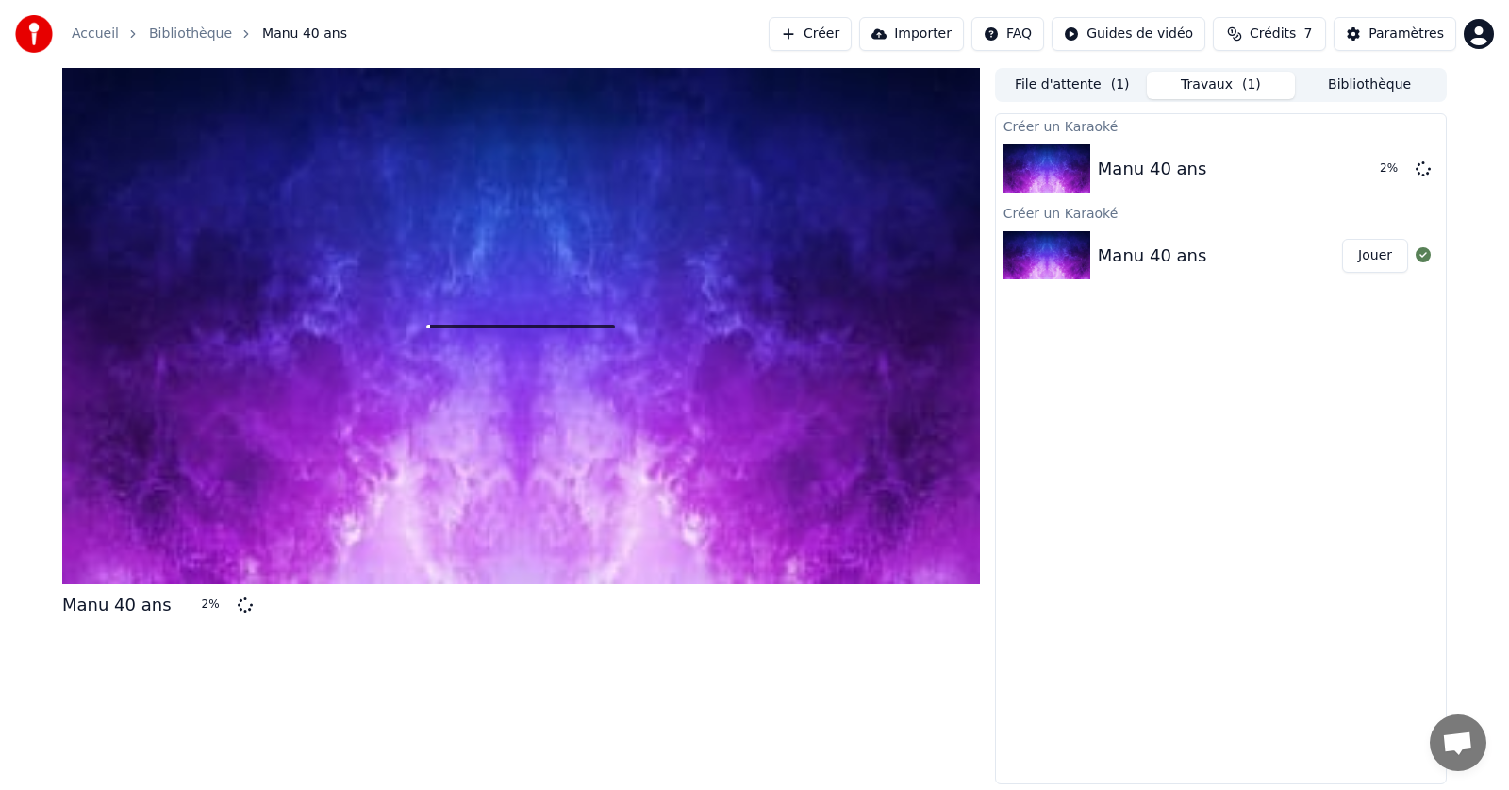
click at [1243, 381] on div "Créer un Karaoké Manu 40 ans 2 % Créer un Karaoké Manu 40 ans Jouer" at bounding box center [1221, 448] width 452 height 671
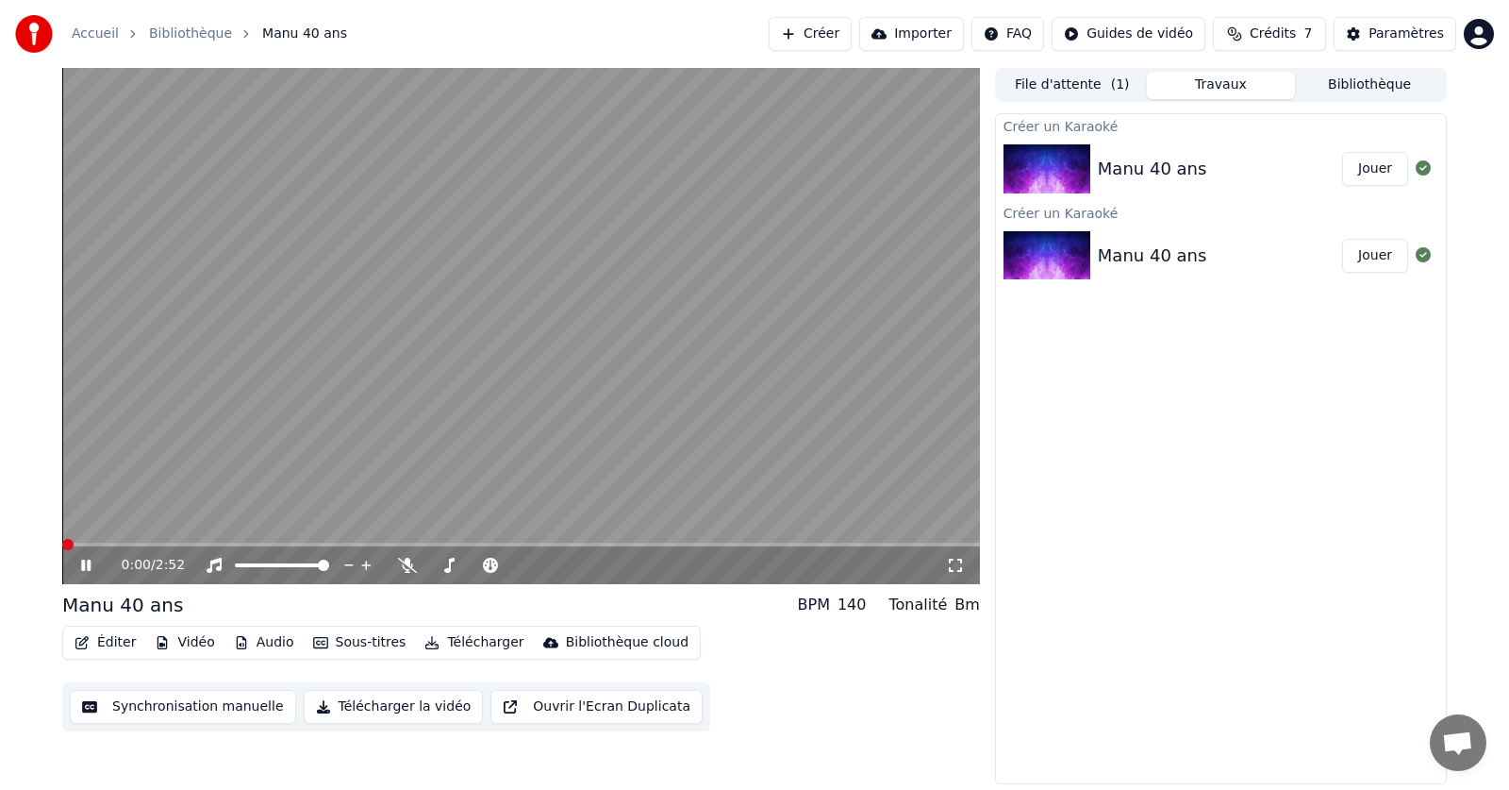
click at [62, 542] on span at bounding box center [62, 544] width 0 height 4
click at [78, 564] on icon at bounding box center [99, 564] width 44 height 15
click at [62, 541] on span at bounding box center [67, 544] width 11 height 11
click at [86, 565] on icon at bounding box center [85, 564] width 11 height 13
click at [62, 546] on span at bounding box center [62, 544] width 0 height 4
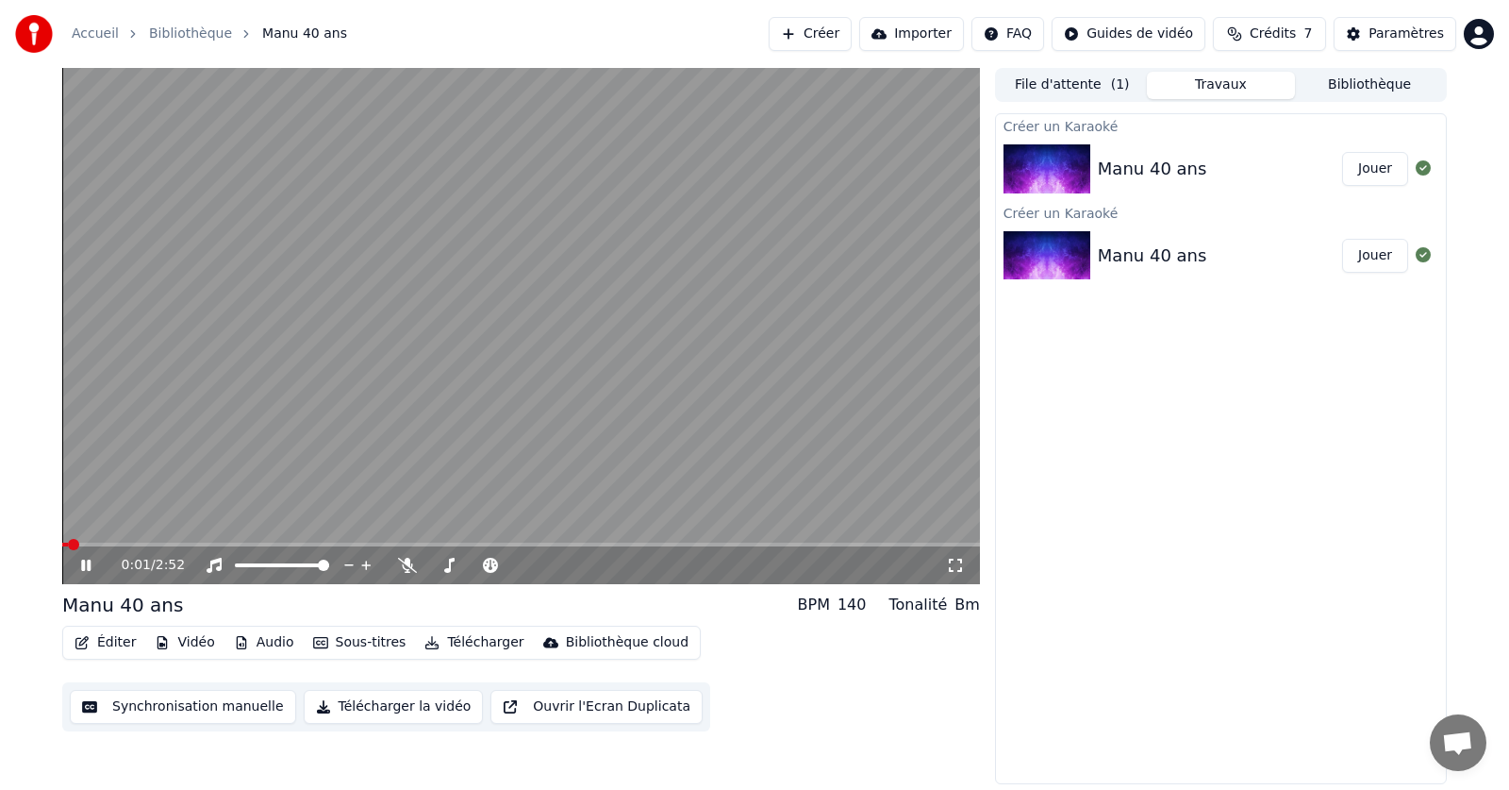
click at [106, 642] on button "Éditer" at bounding box center [105, 642] width 76 height 26
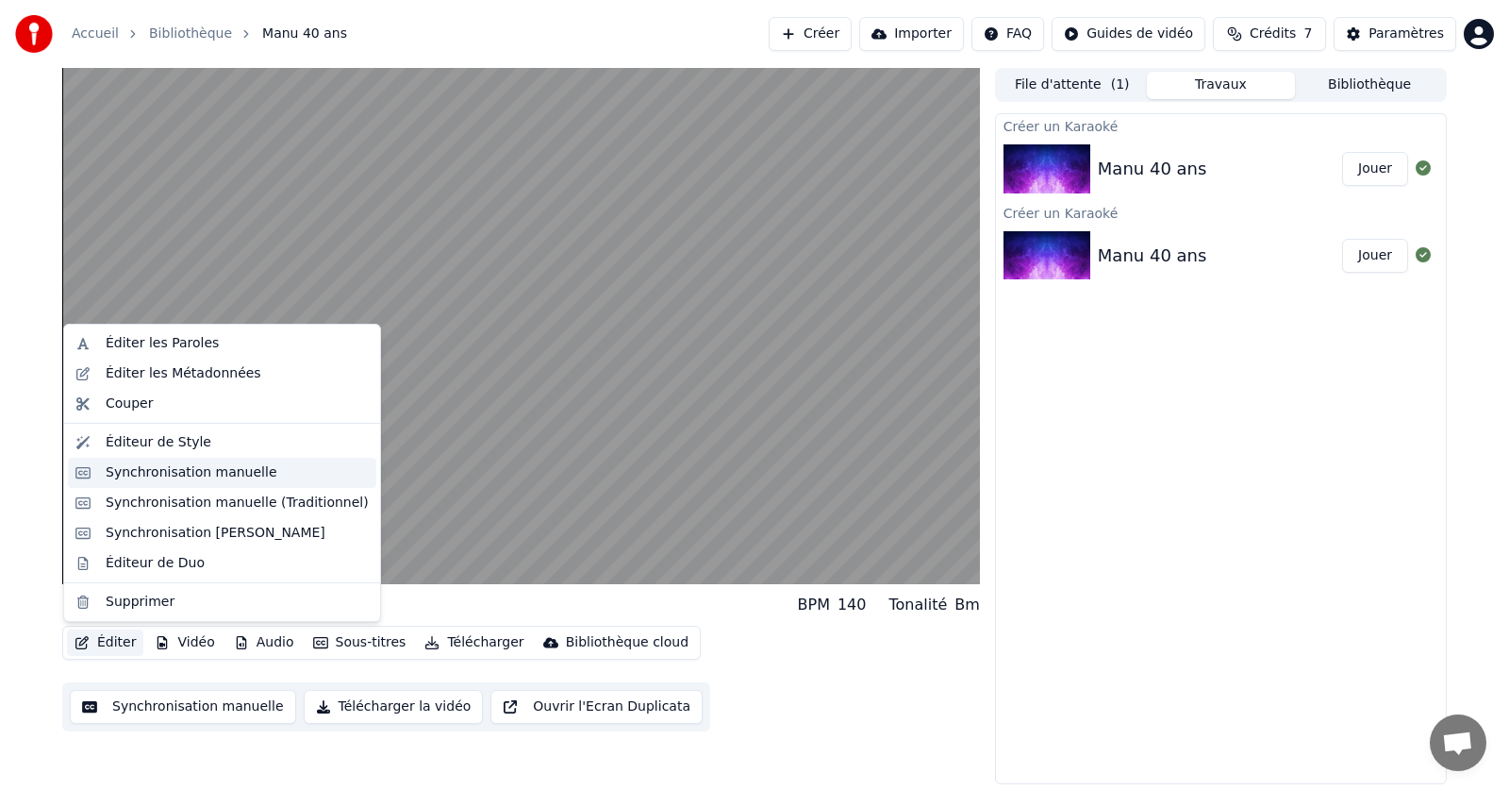
click at [140, 471] on div "Synchronisation manuelle" at bounding box center [192, 472] width 172 height 19
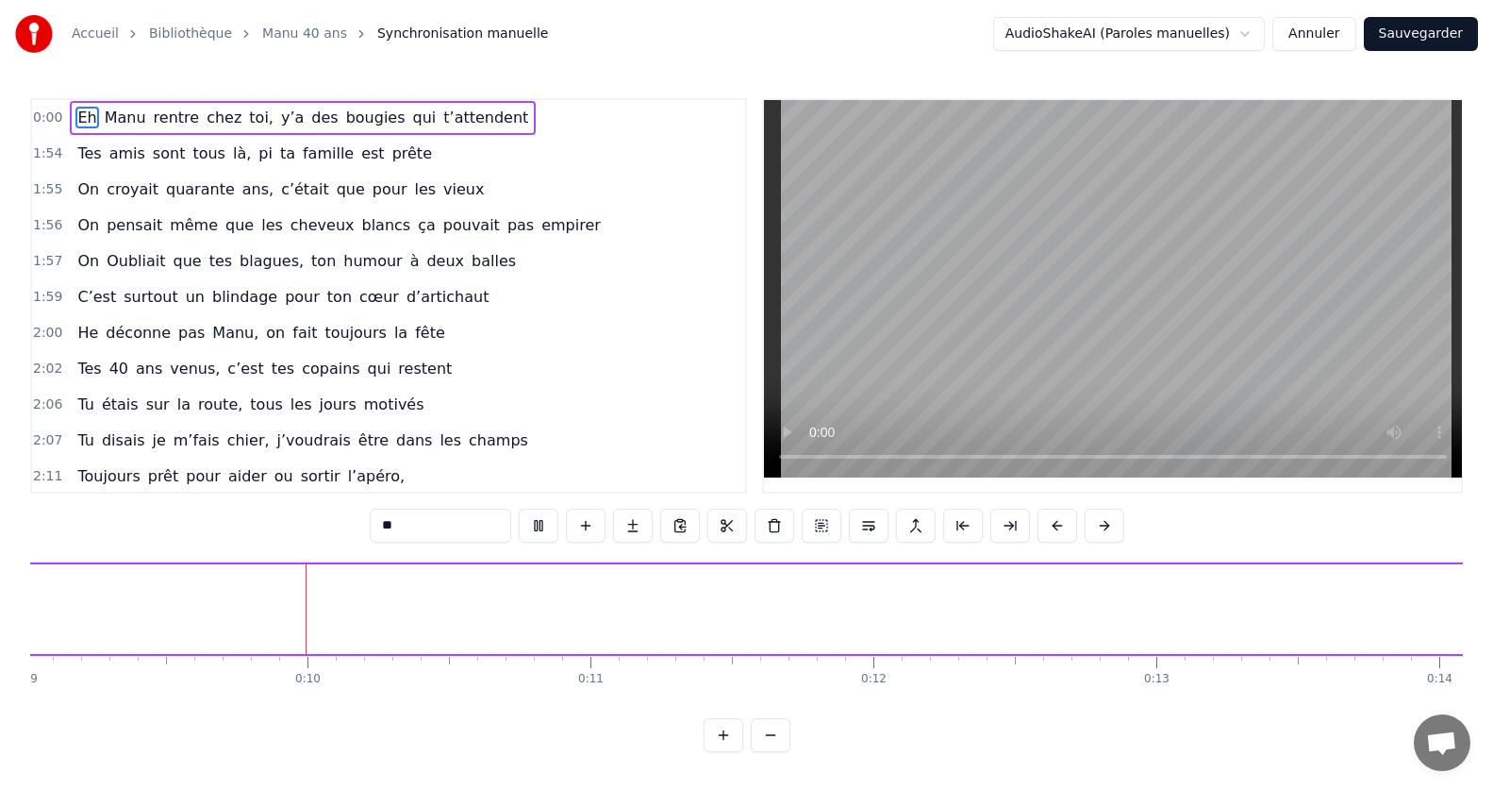
scroll to position [0, 2558]
drag, startPoint x: 539, startPoint y: 622, endPoint x: 524, endPoint y: 632, distance: 18.3
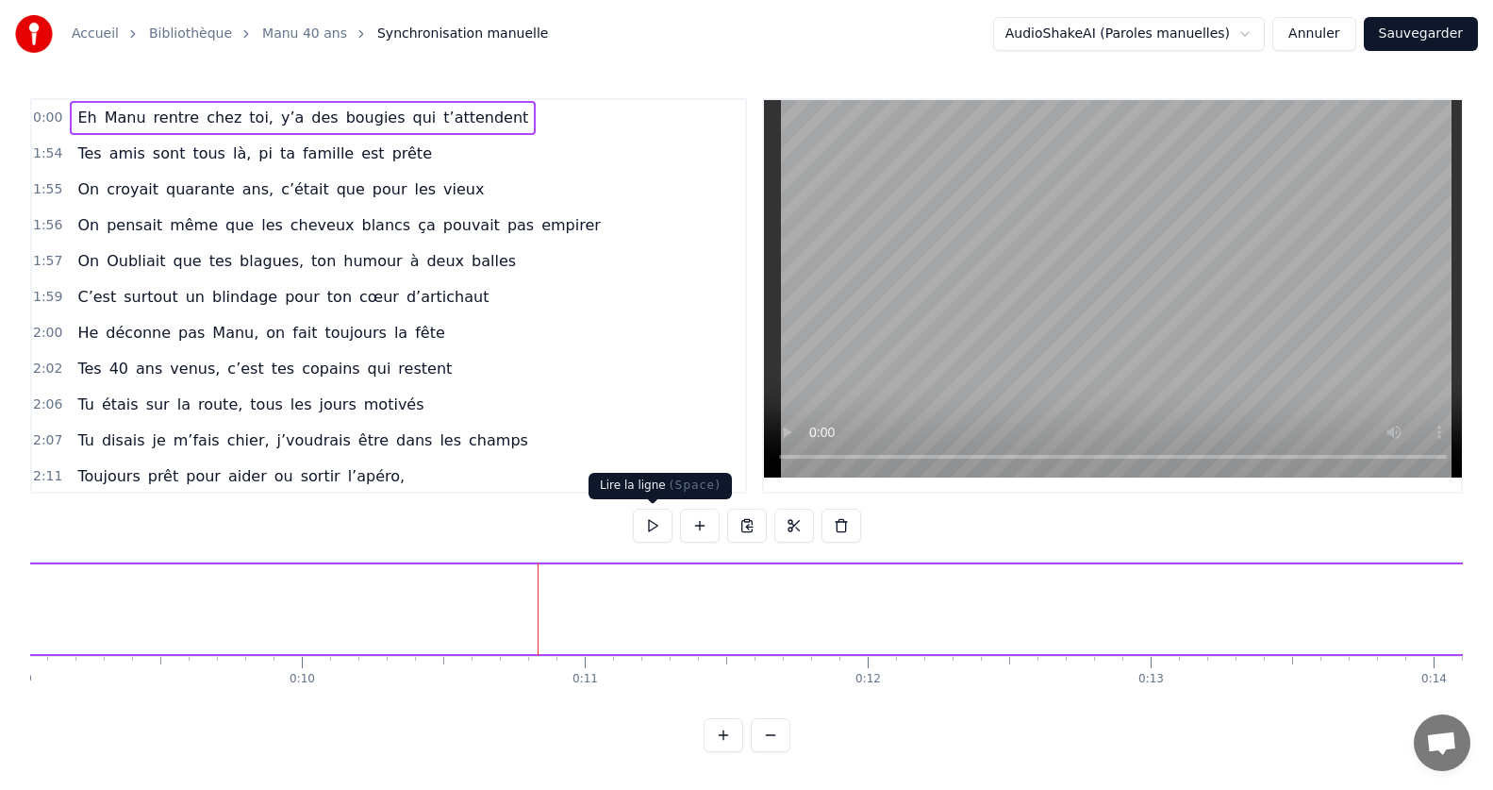
click at [654, 529] on button at bounding box center [653, 525] width 40 height 34
click at [42, 121] on span "0:00" at bounding box center [47, 117] width 29 height 19
click at [42, 119] on span "0:00" at bounding box center [47, 117] width 29 height 19
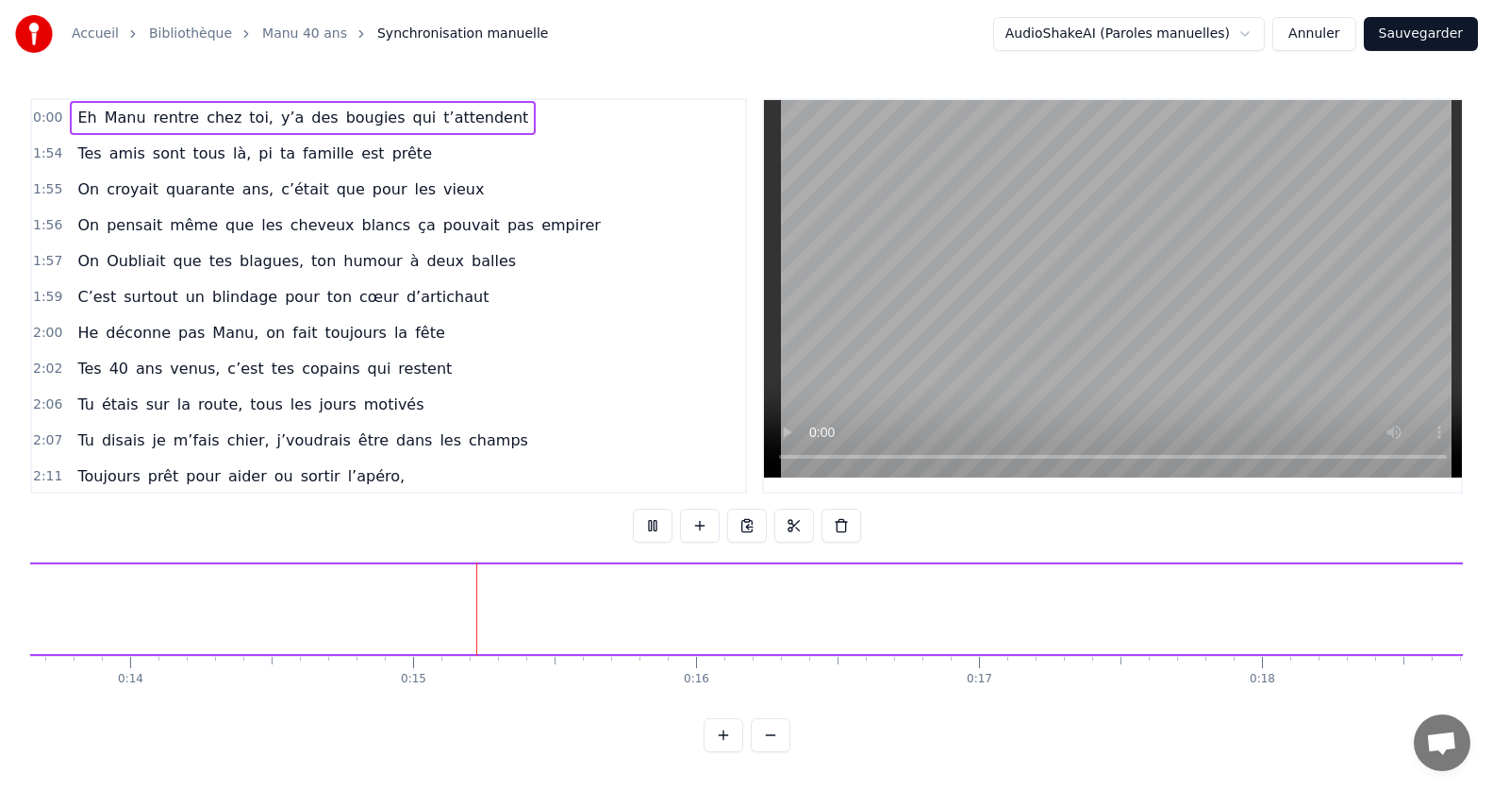
scroll to position [0, 4057]
click at [652, 528] on button at bounding box center [653, 525] width 40 height 34
click at [47, 114] on span "0:00" at bounding box center [47, 117] width 29 height 19
click at [49, 115] on span "0:00" at bounding box center [47, 117] width 29 height 19
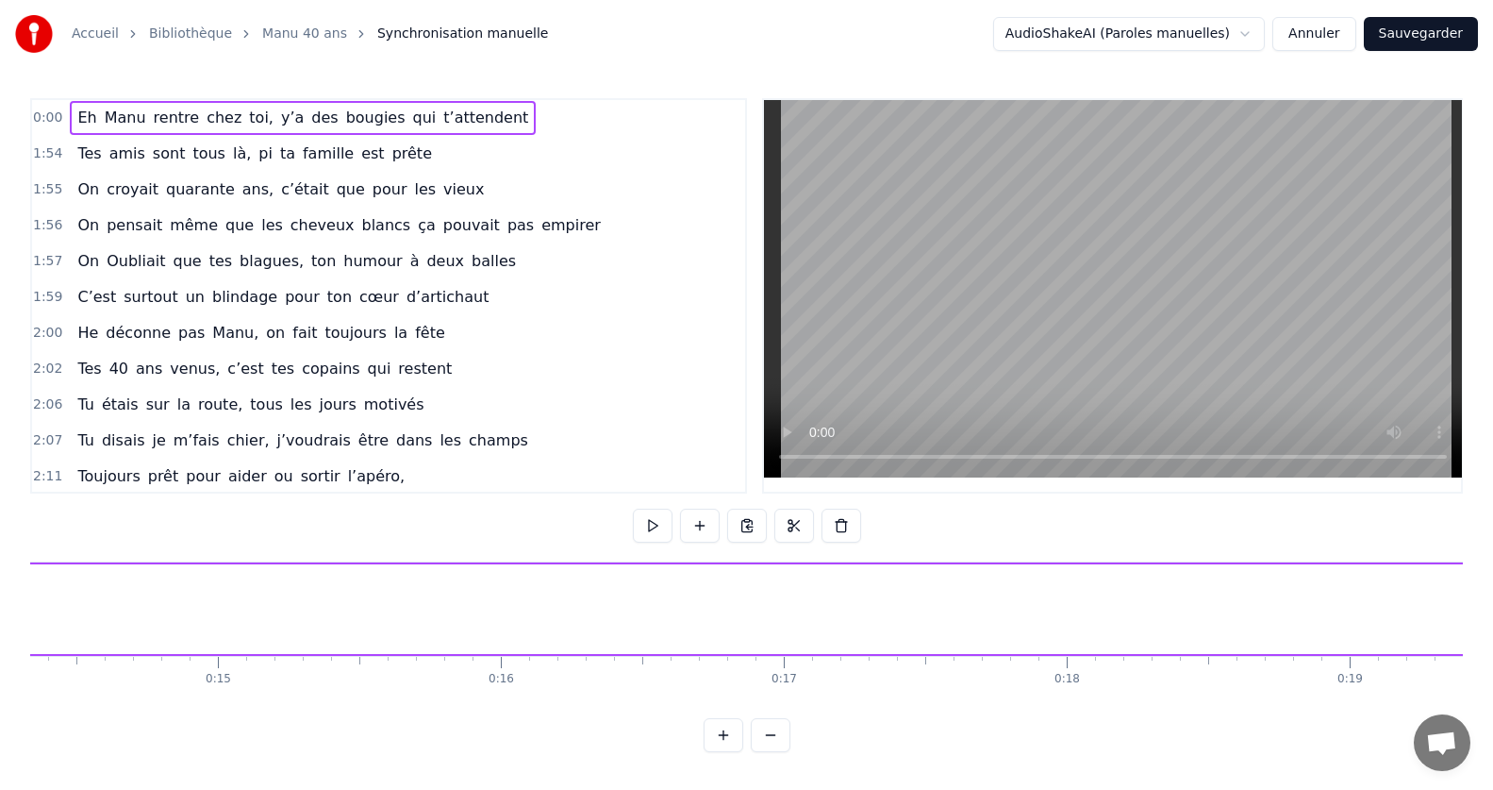
click at [45, 118] on span "0:00" at bounding box center [47, 117] width 29 height 19
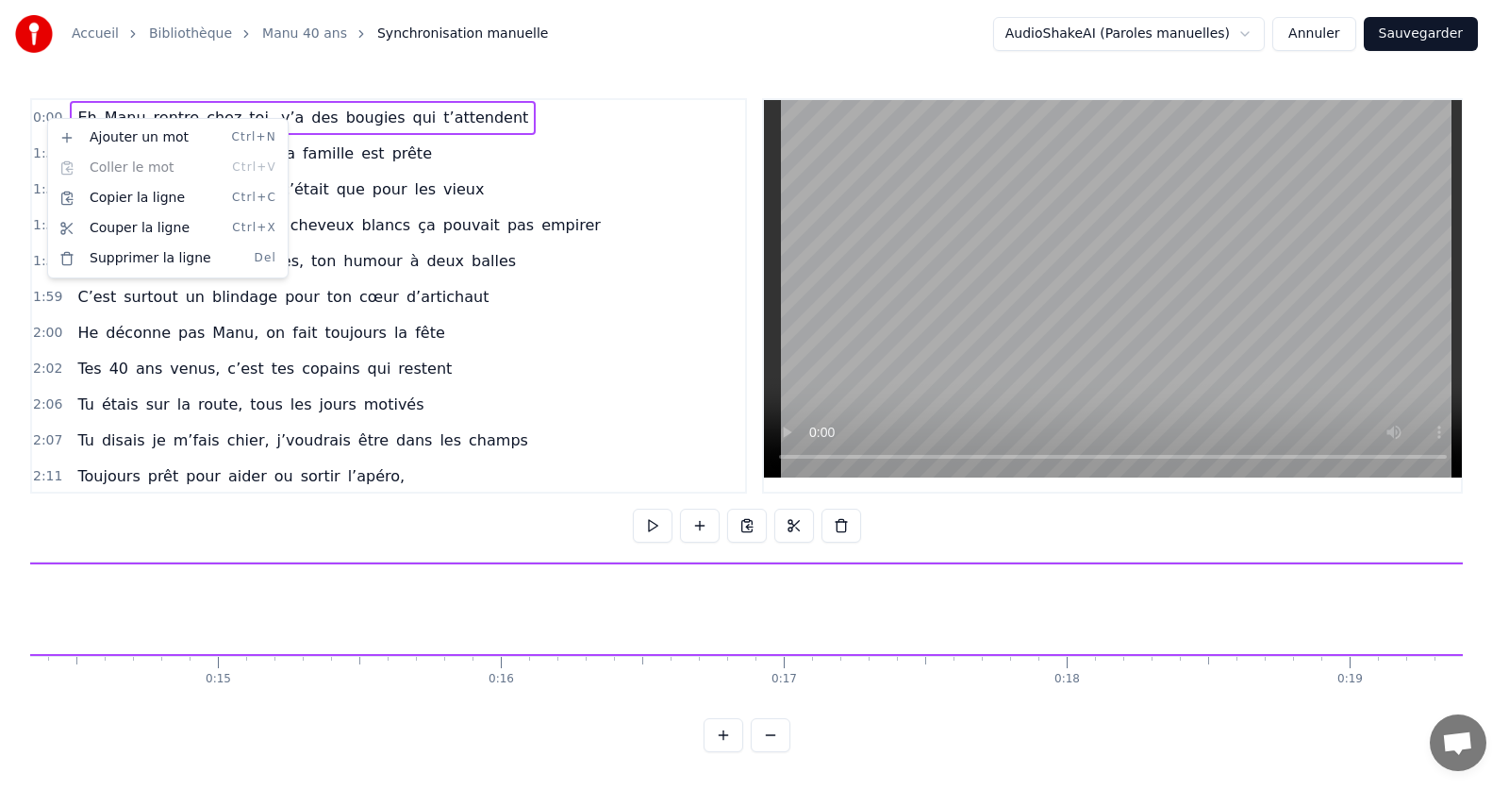
click at [652, 525] on html "Accueil Bibliothèque Manu 40 ans Synchronisation manuelle AudioShakeAI (Paroles…" at bounding box center [754, 391] width 1509 height 782
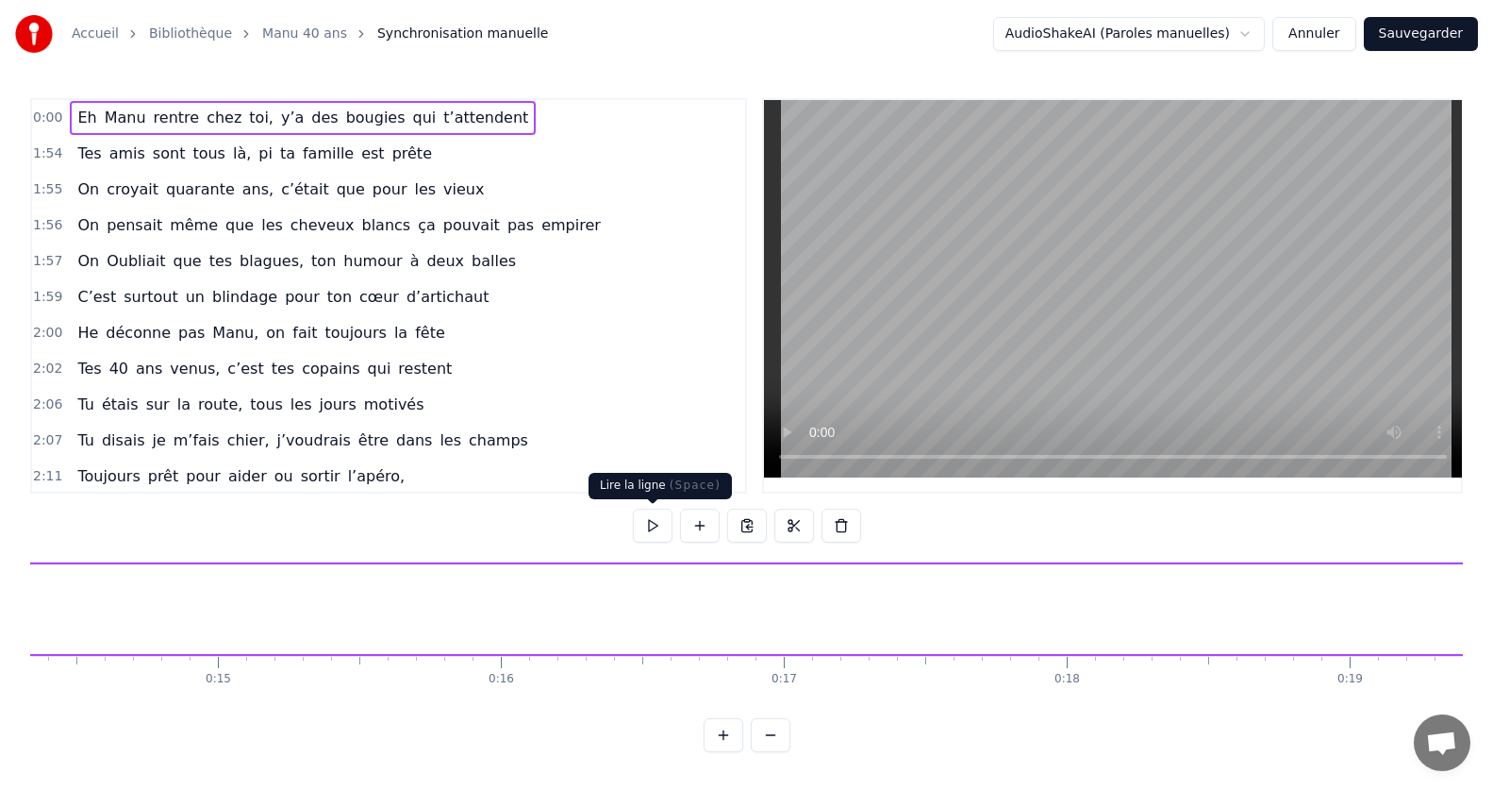
click at [652, 528] on button at bounding box center [653, 525] width 40 height 34
click at [665, 525] on button at bounding box center [653, 525] width 40 height 34
drag, startPoint x: 188, startPoint y: 611, endPoint x: 205, endPoint y: 669, distance: 60.0
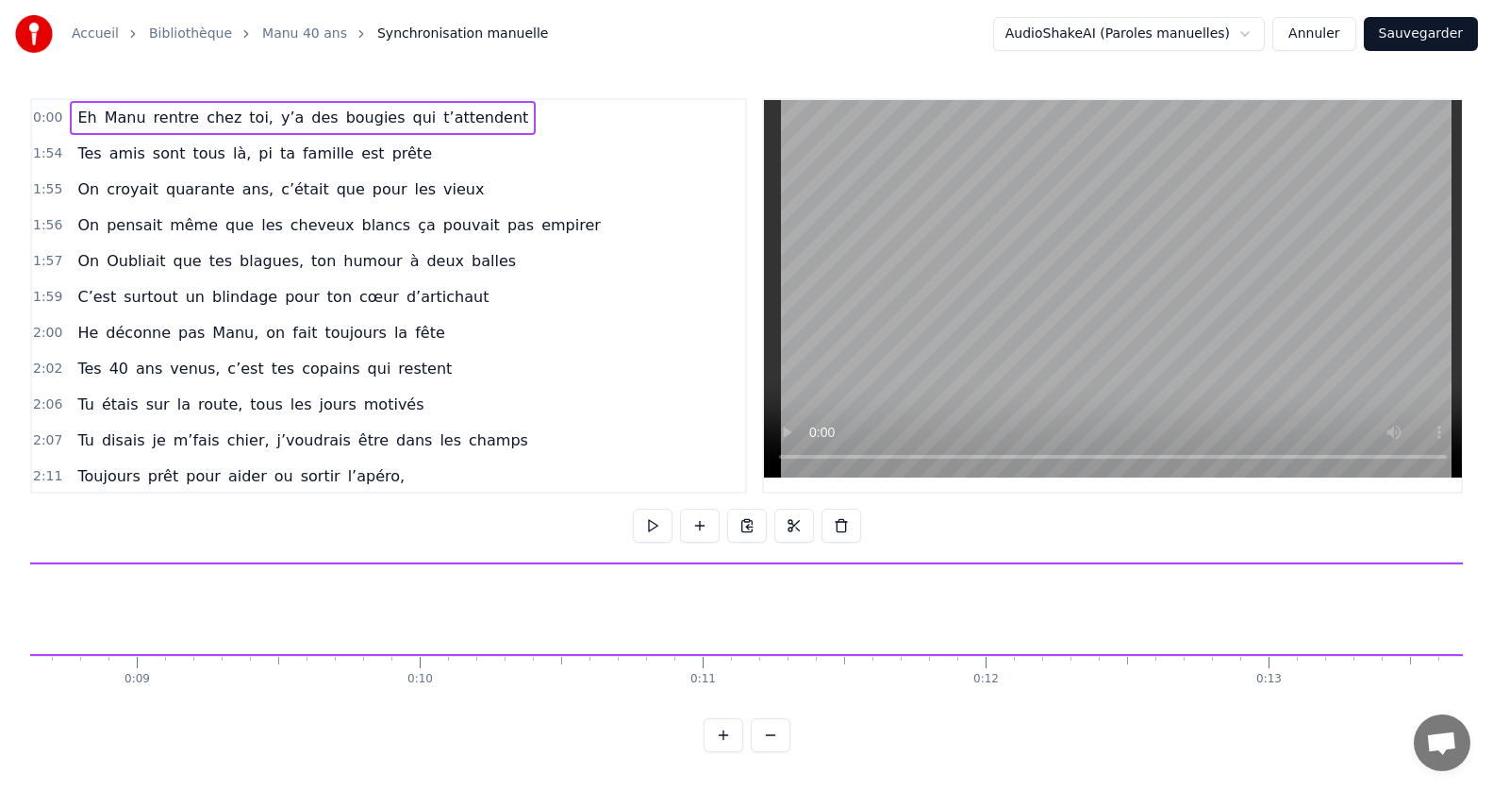
click at [32, 676] on div "0" at bounding box center [31, 679] width 8 height 15
drag, startPoint x: 32, startPoint y: 678, endPoint x: 184, endPoint y: 680, distance: 151.9
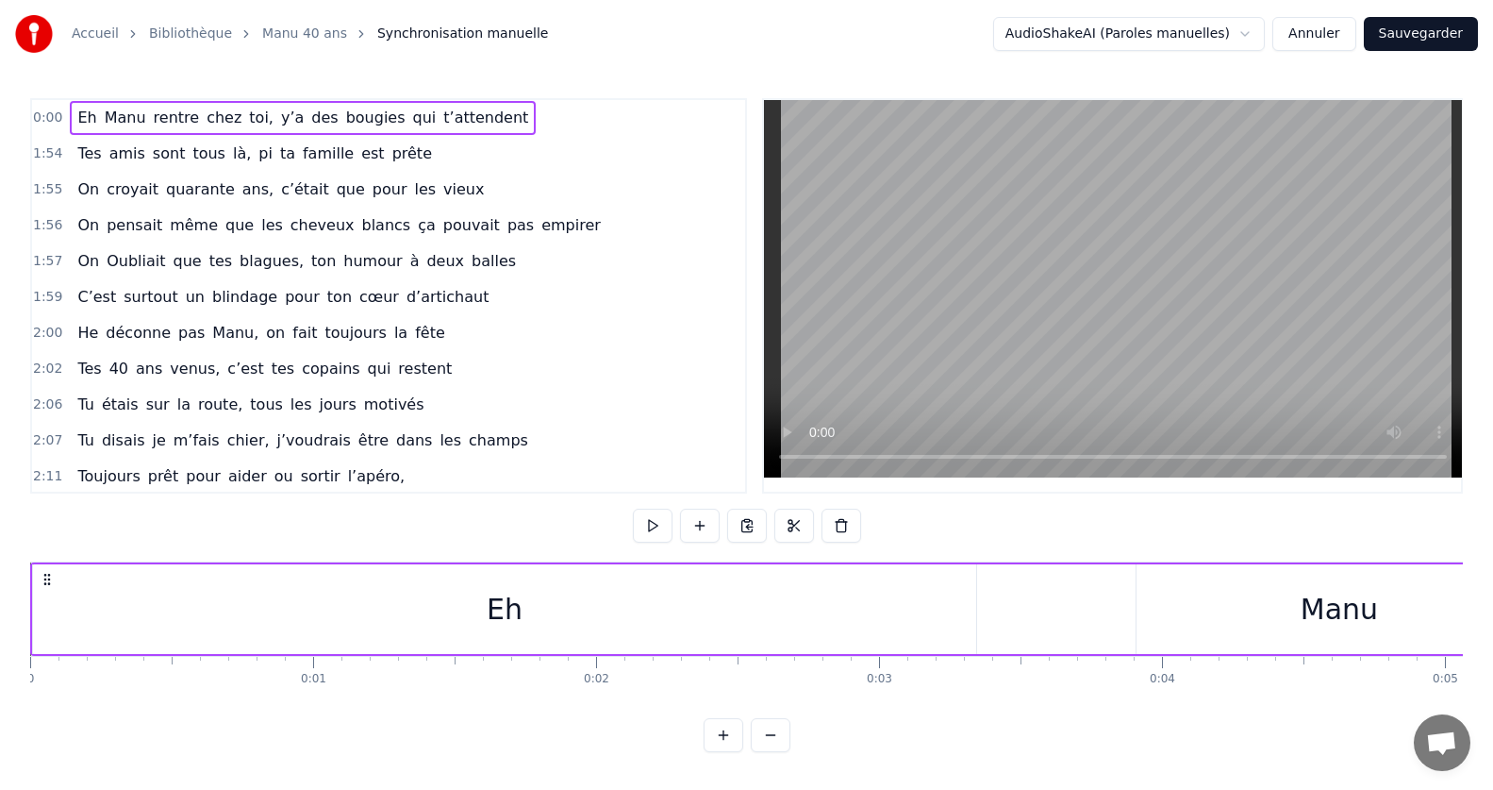
drag, startPoint x: 425, startPoint y: 634, endPoint x: 474, endPoint y: 630, distance: 49.2
click at [474, 630] on div "Eh" at bounding box center [504, 609] width 943 height 90
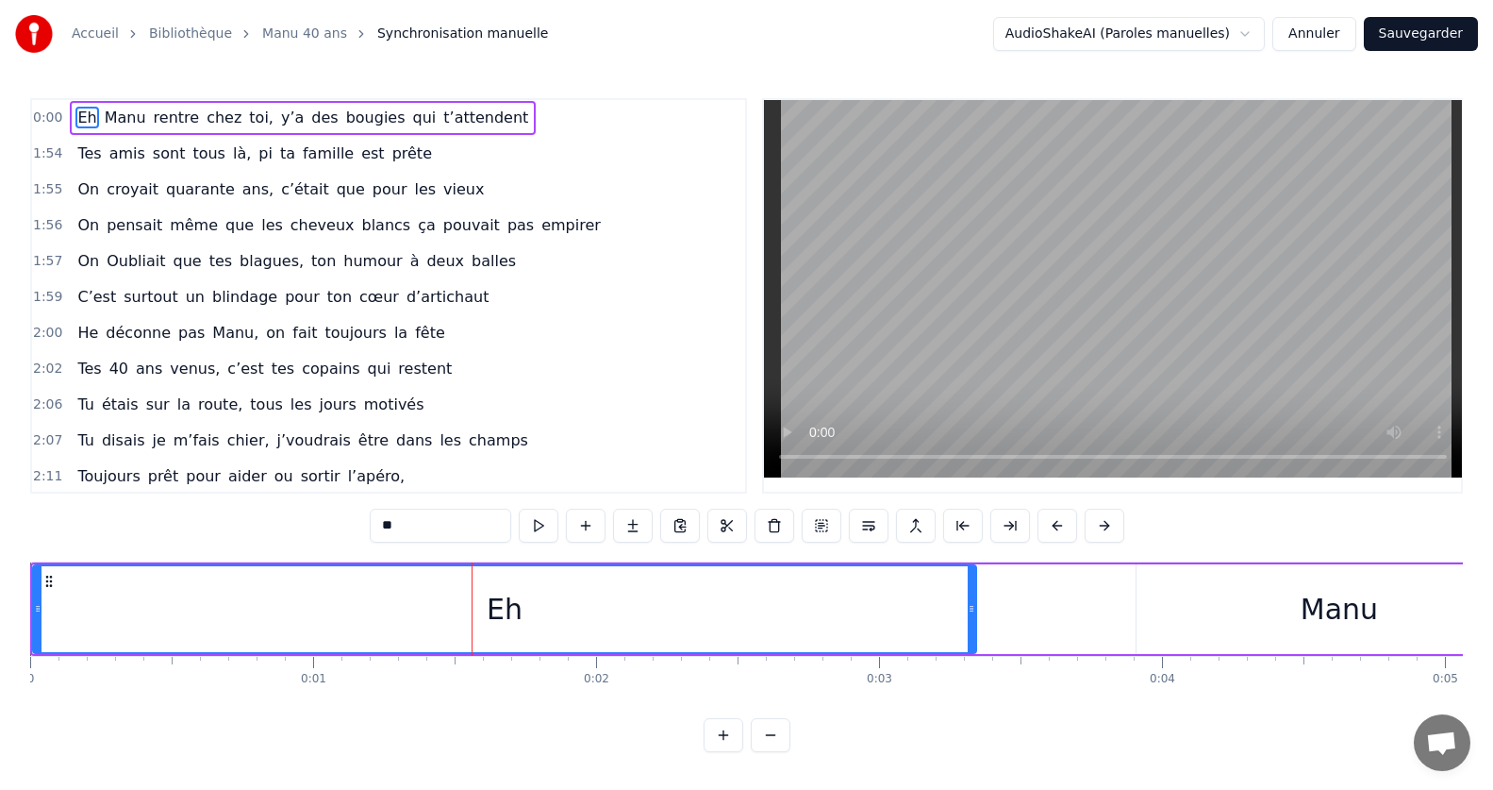
click at [294, 607] on div "Eh" at bounding box center [504, 609] width 941 height 86
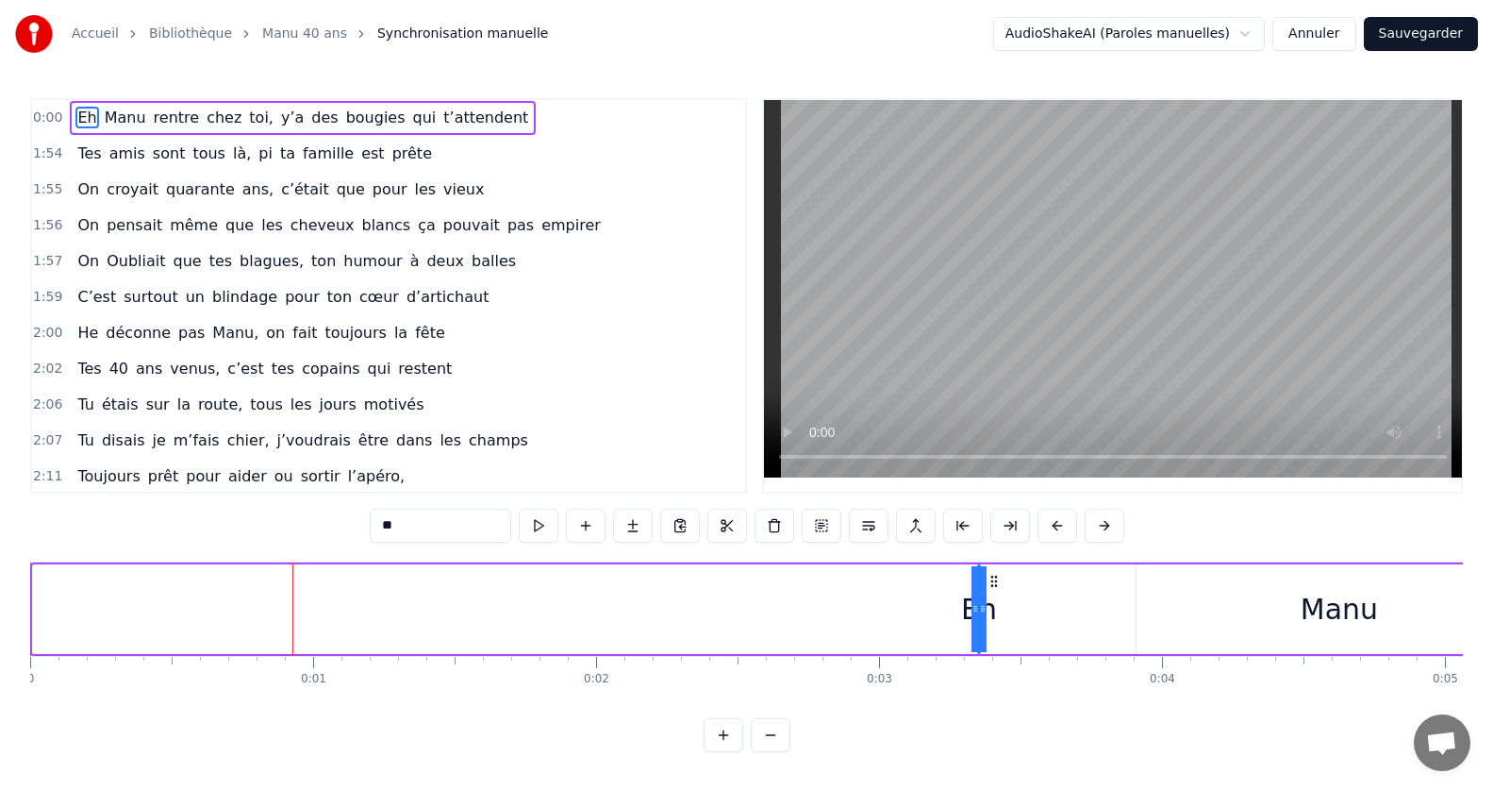
drag, startPoint x: 37, startPoint y: 609, endPoint x: 1144, endPoint y: 647, distance: 1108.0
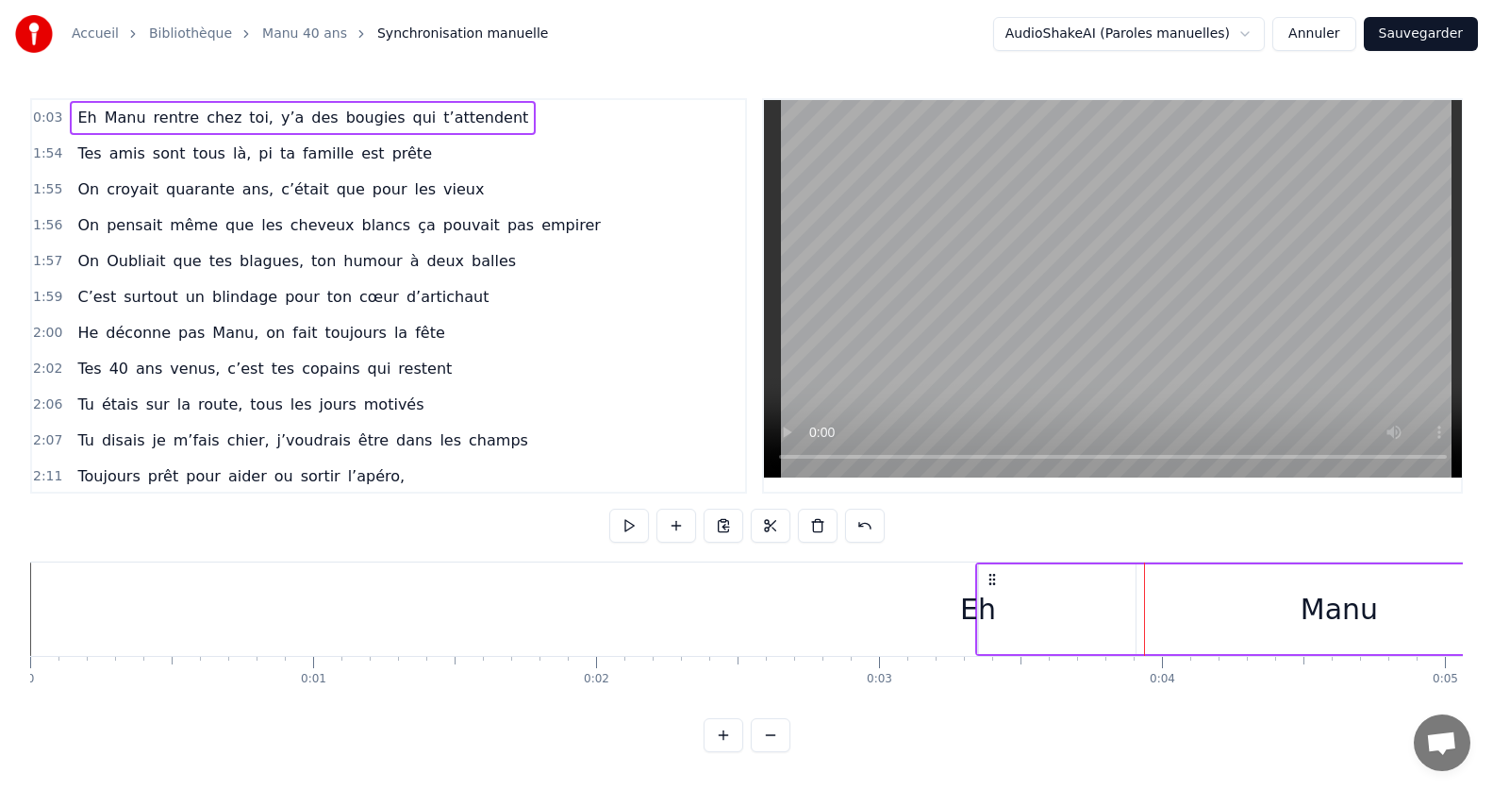
click at [972, 615] on div "Eh" at bounding box center [978, 609] width 36 height 42
click at [47, 119] on span "0:03" at bounding box center [47, 117] width 29 height 19
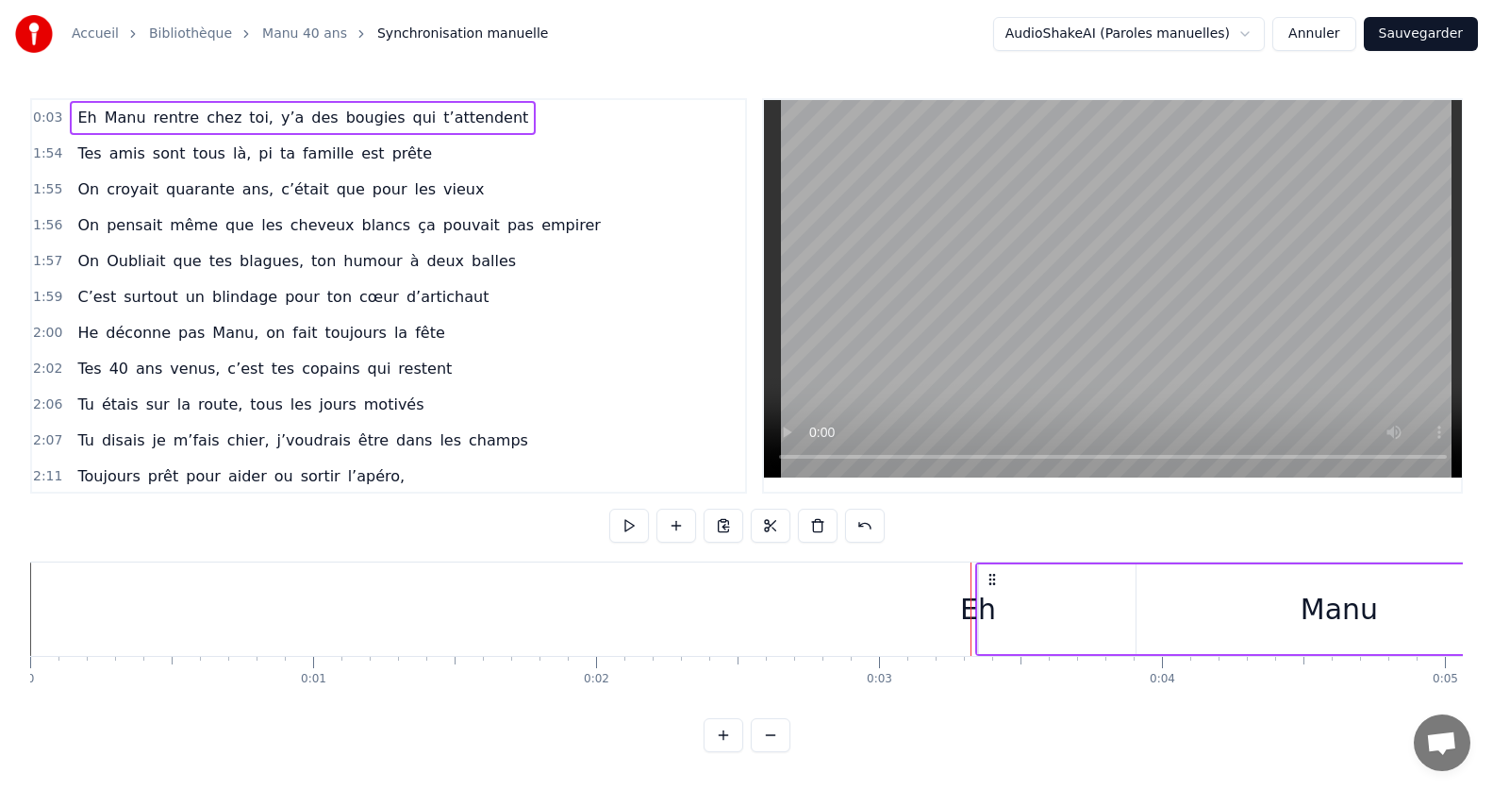
click at [91, 120] on div "Eh [PERSON_NAME] rentre chez toi, y’a des bougies qui t’attendent" at bounding box center [303, 118] width 466 height 34
drag, startPoint x: 980, startPoint y: 604, endPoint x: 1117, endPoint y: 610, distance: 136.9
click at [989, 579] on icon at bounding box center [992, 579] width 15 height 15
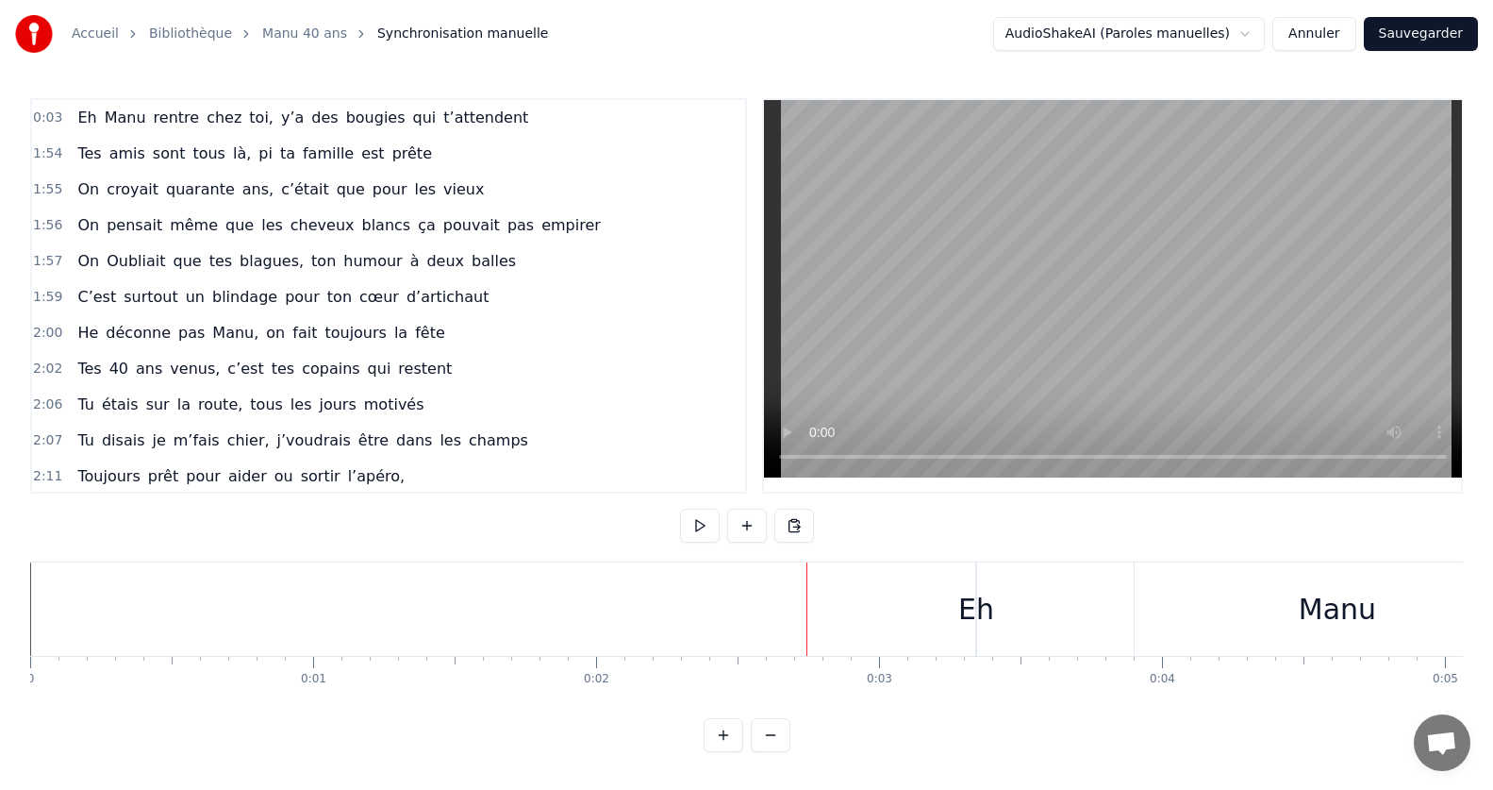
click at [982, 615] on div "Eh" at bounding box center [976, 609] width 36 height 42
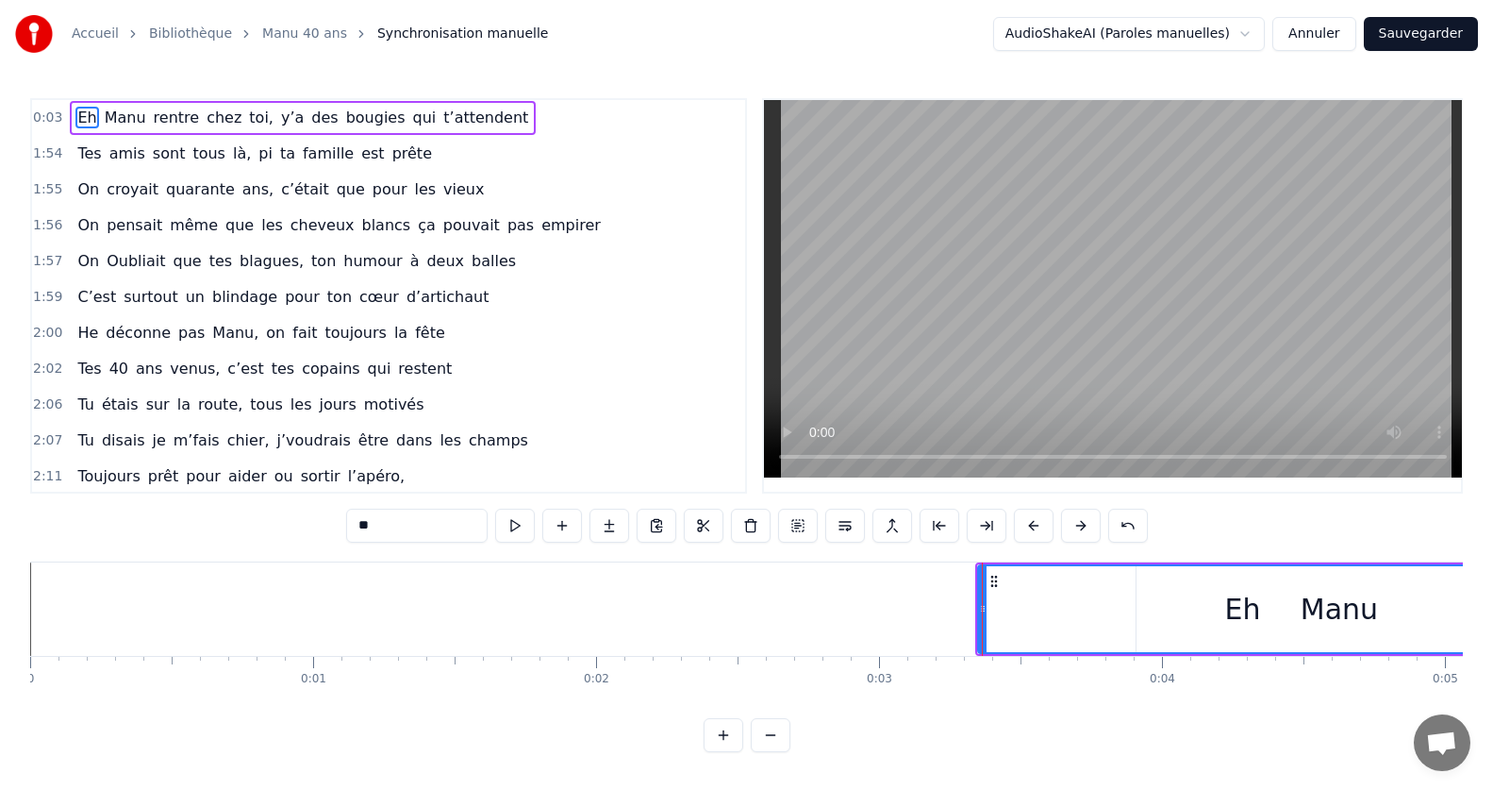
drag, startPoint x: 977, startPoint y: 611, endPoint x: 1508, endPoint y: 619, distance: 531.1
click at [1493, 617] on html "Accueil Bibliothèque Manu 40 ans Synchronisation manuelle AudioShakeAI (Paroles…" at bounding box center [746, 391] width 1493 height 782
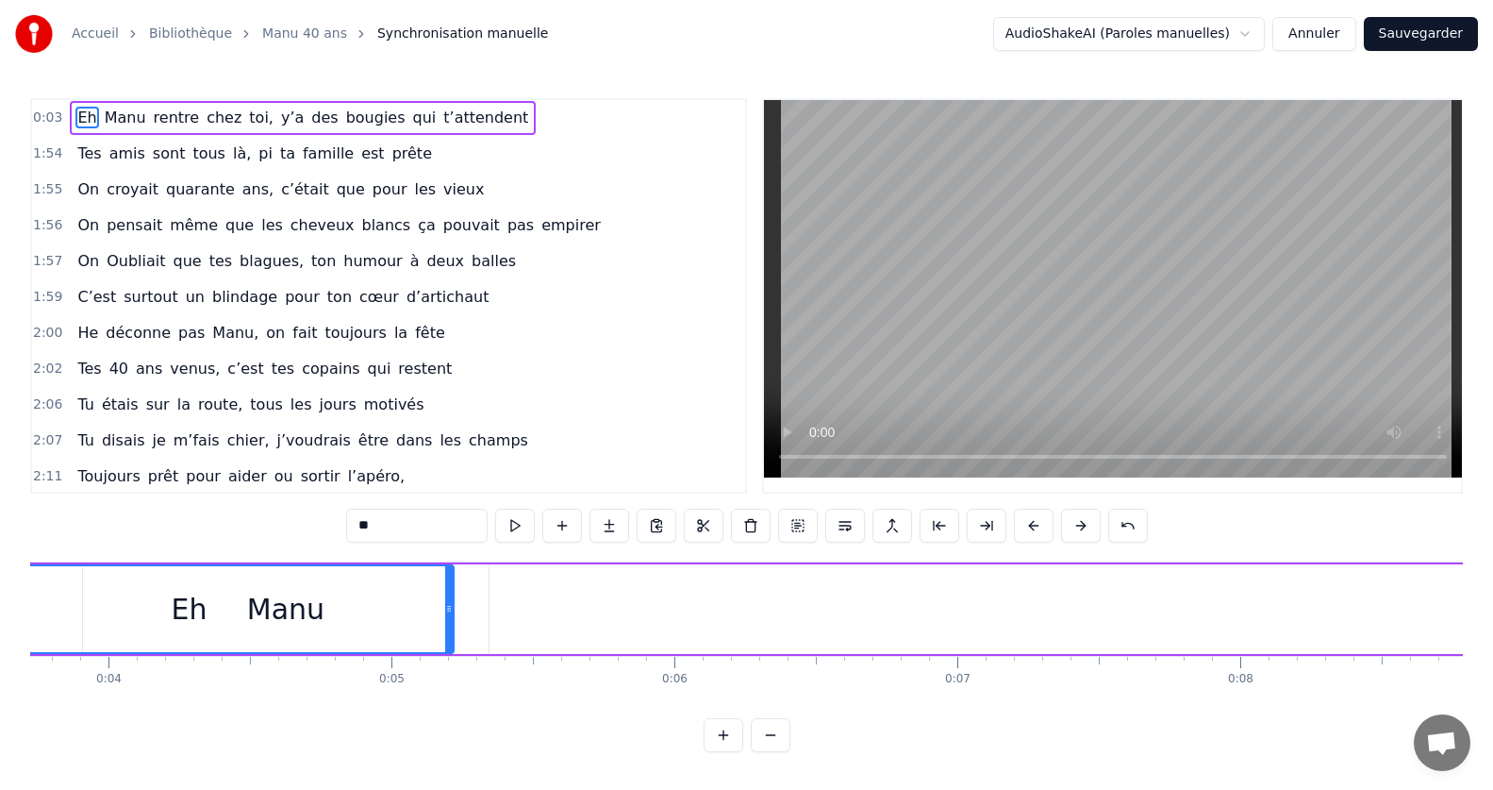
scroll to position [0, 723]
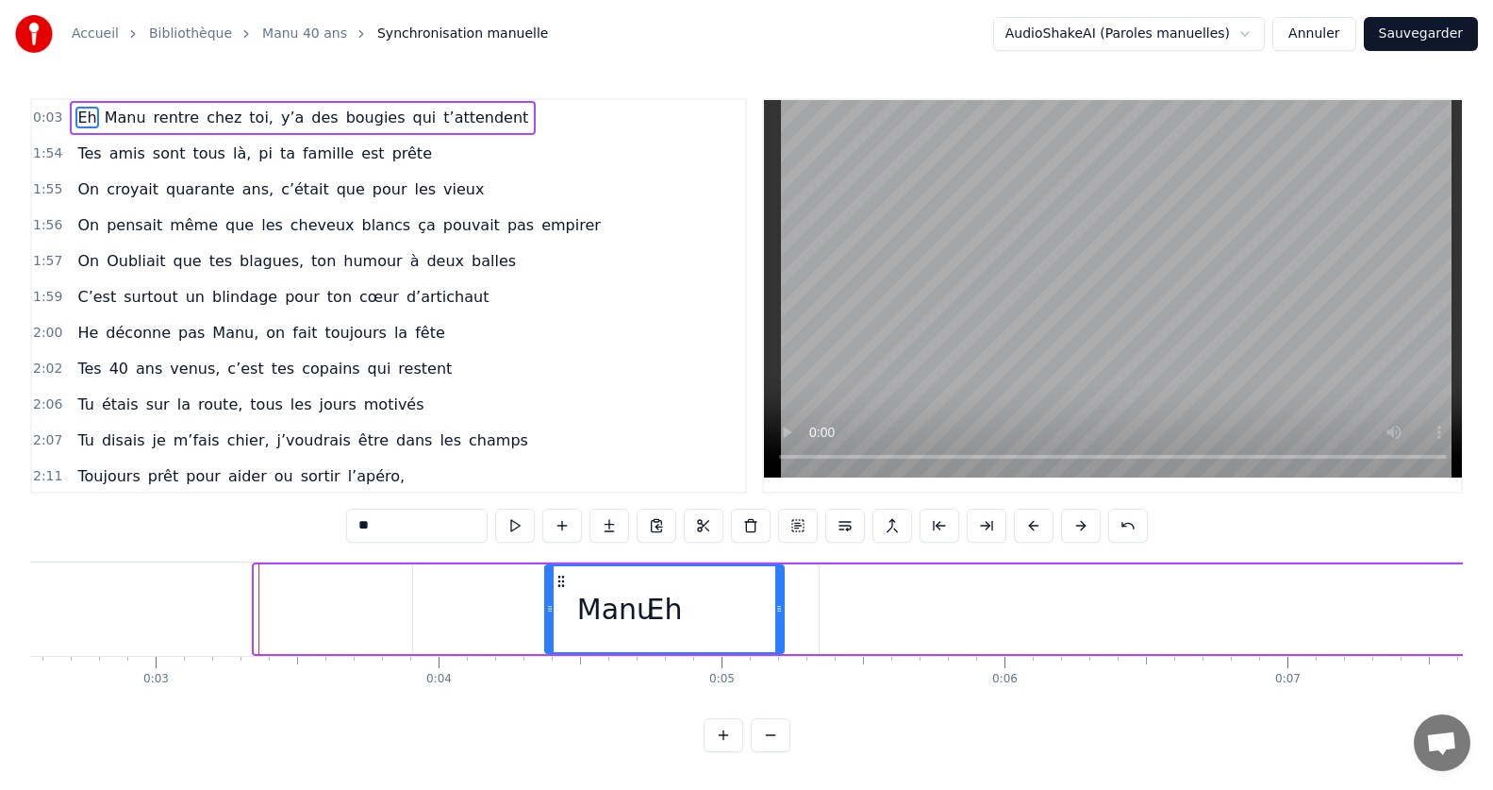
drag, startPoint x: 258, startPoint y: 611, endPoint x: 701, endPoint y: 629, distance: 443.7
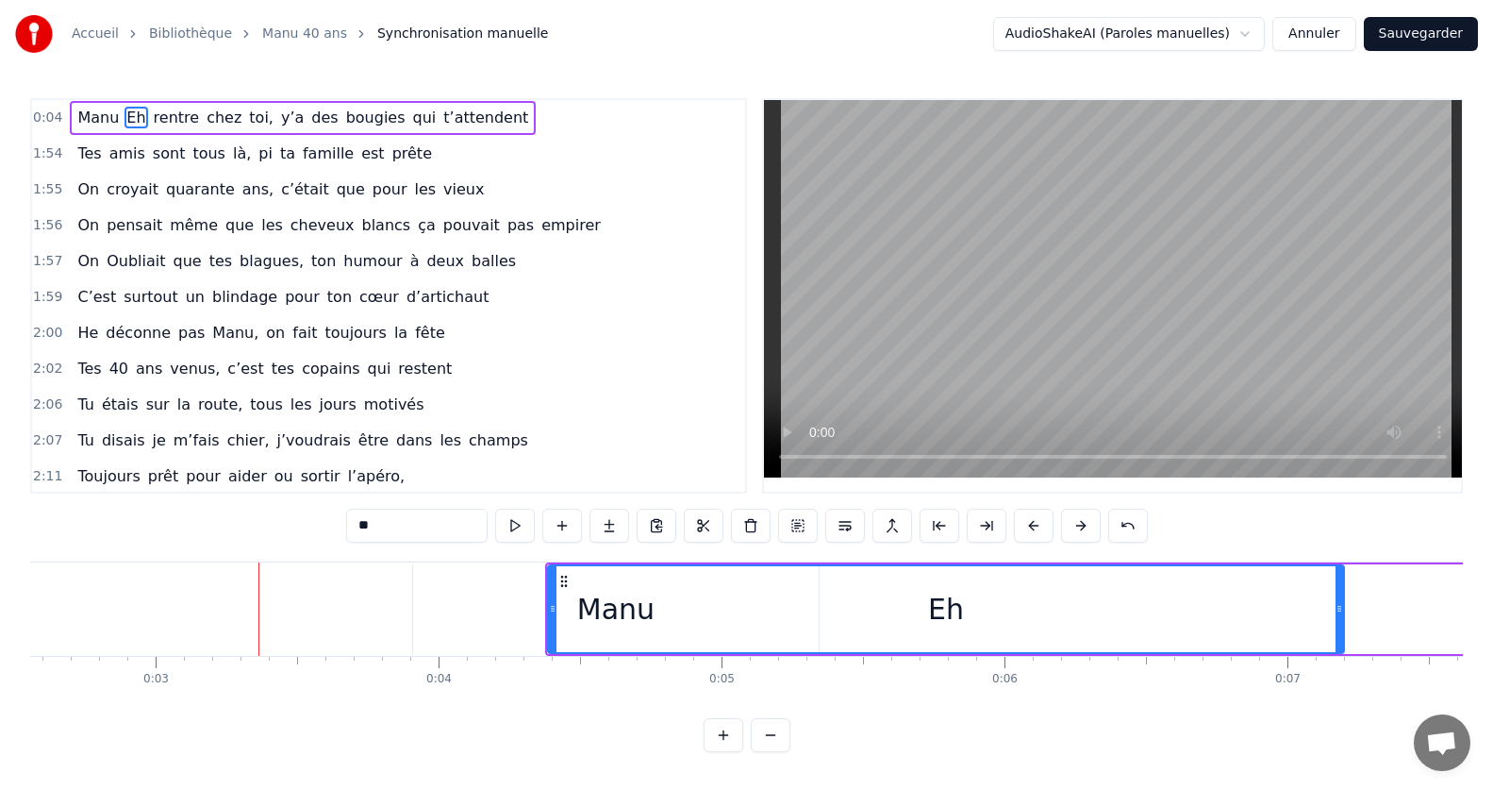
drag, startPoint x: 779, startPoint y: 612, endPoint x: 1465, endPoint y: 617, distance: 685.8
click at [1467, 616] on div "Accueil Bibliothèque Manu 40 ans Synchronisation manuelle AudioShakeAI (Paroles…" at bounding box center [746, 376] width 1493 height 752
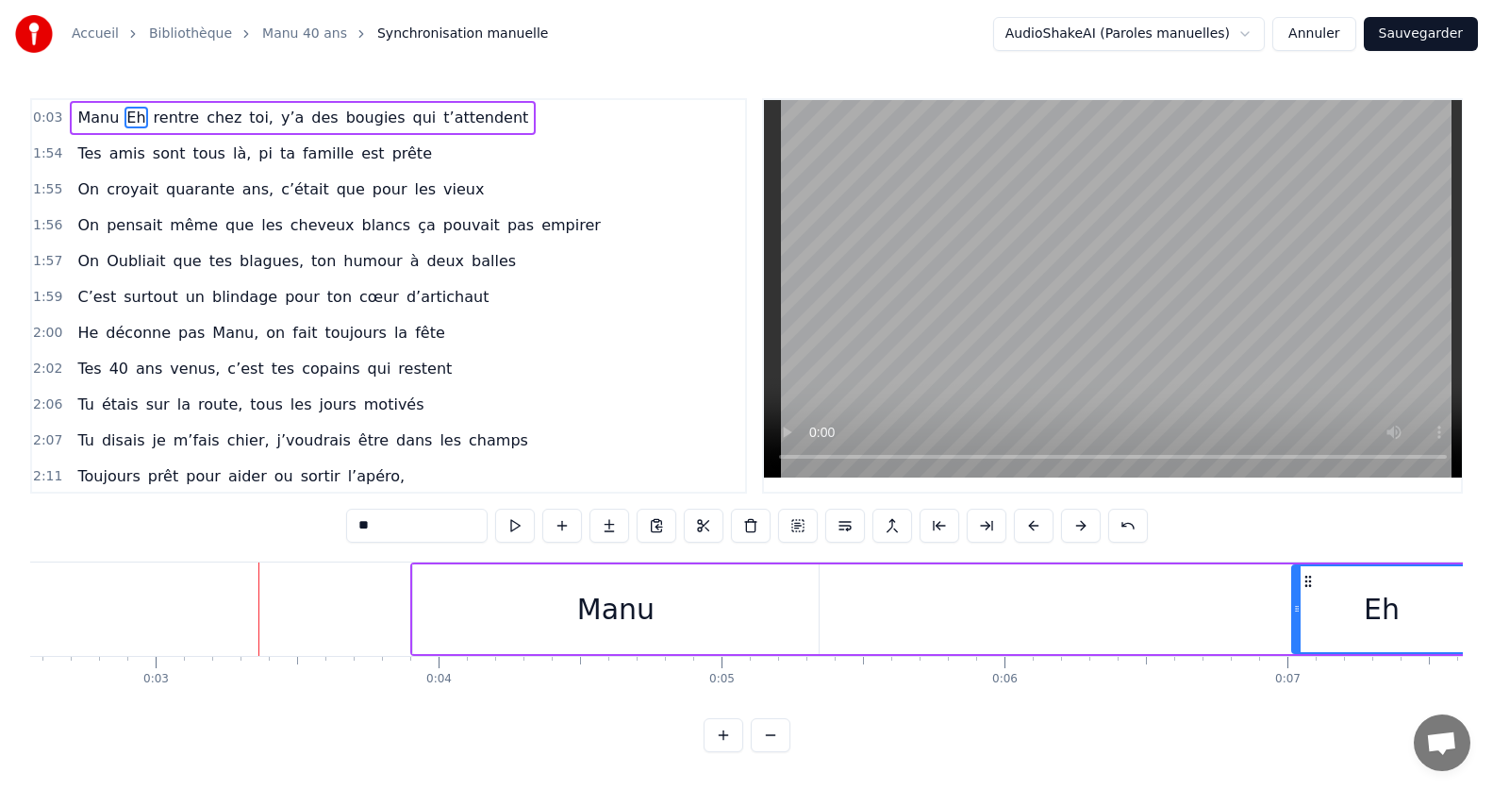
drag, startPoint x: 556, startPoint y: 612, endPoint x: 1300, endPoint y: 619, distance: 744.3
click at [1300, 619] on div at bounding box center [1297, 609] width 8 height 86
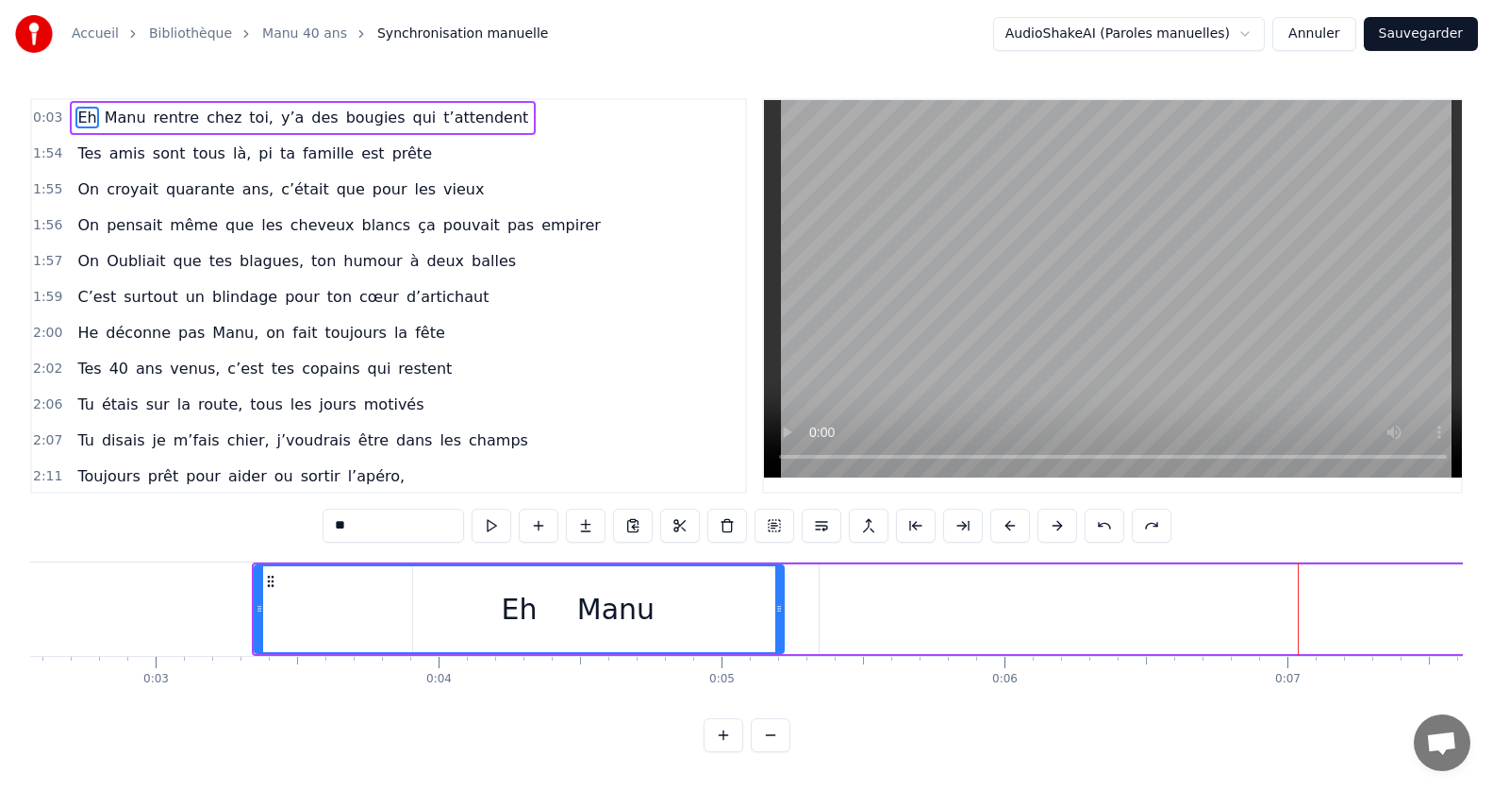
click at [100, 104] on div "Eh [PERSON_NAME] rentre chez toi, y’a des bougies qui t’attendent" at bounding box center [303, 118] width 466 height 34
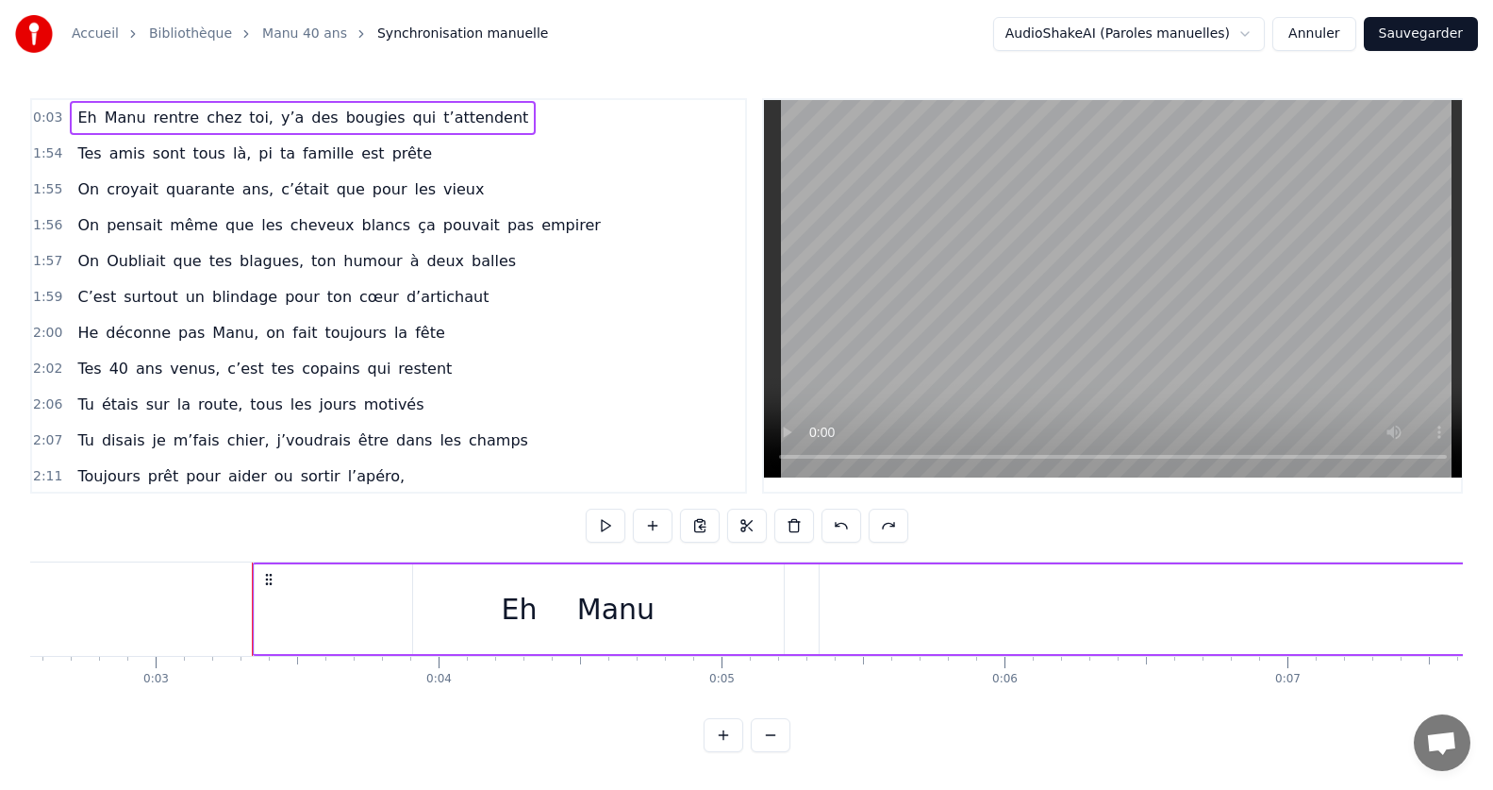
click at [70, 132] on div "Eh [PERSON_NAME] rentre chez toi, y’a des bougies qui t’attendent" at bounding box center [303, 118] width 466 height 34
click at [46, 121] on span "0:03" at bounding box center [47, 117] width 29 height 19
click at [47, 117] on span "0:03" at bounding box center [47, 117] width 29 height 19
click at [255, 610] on div "Eh" at bounding box center [519, 609] width 529 height 90
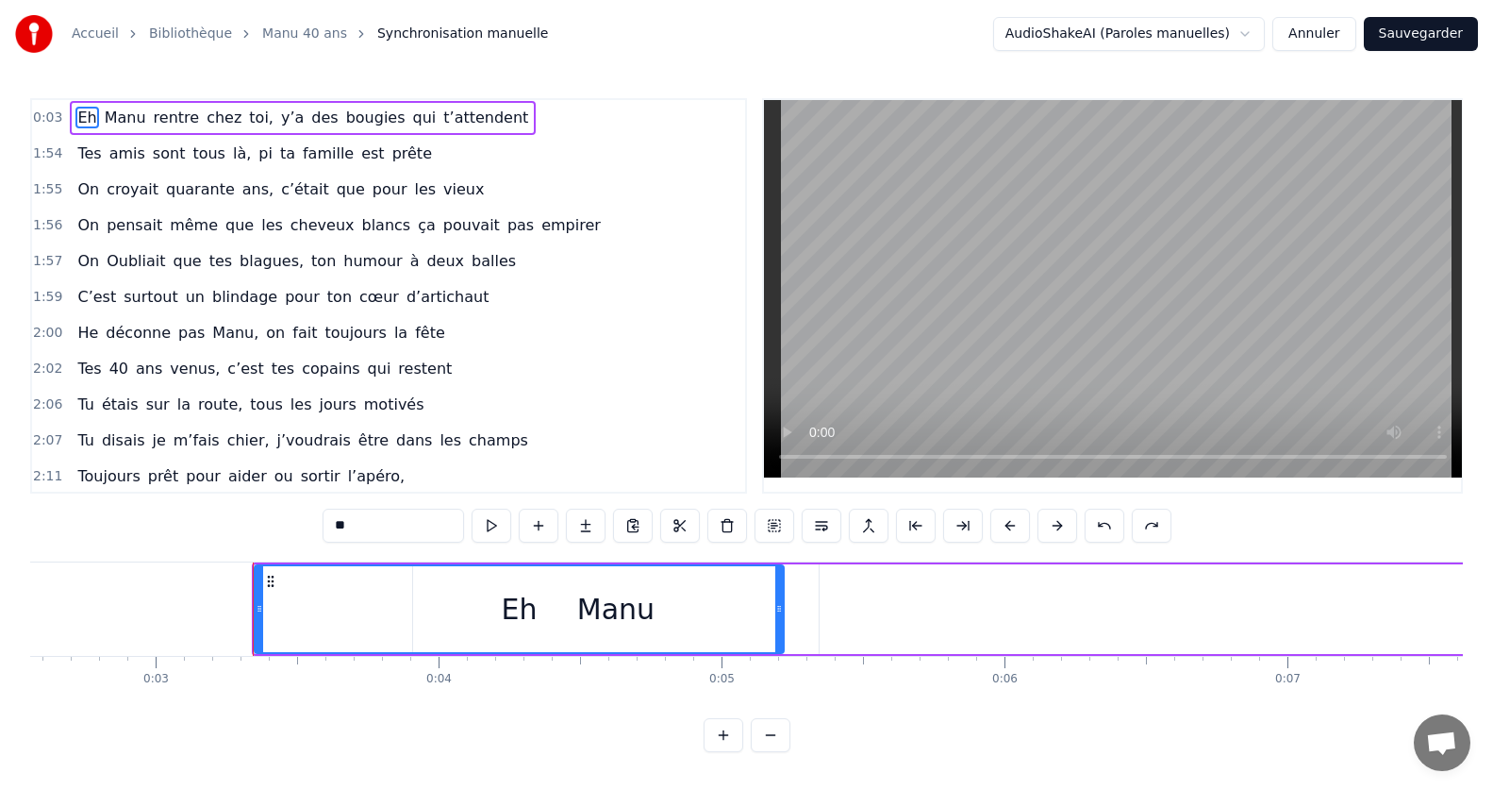
click at [512, 611] on div "Eh" at bounding box center [519, 609] width 36 height 42
click at [33, 117] on span "0:03" at bounding box center [47, 117] width 29 height 19
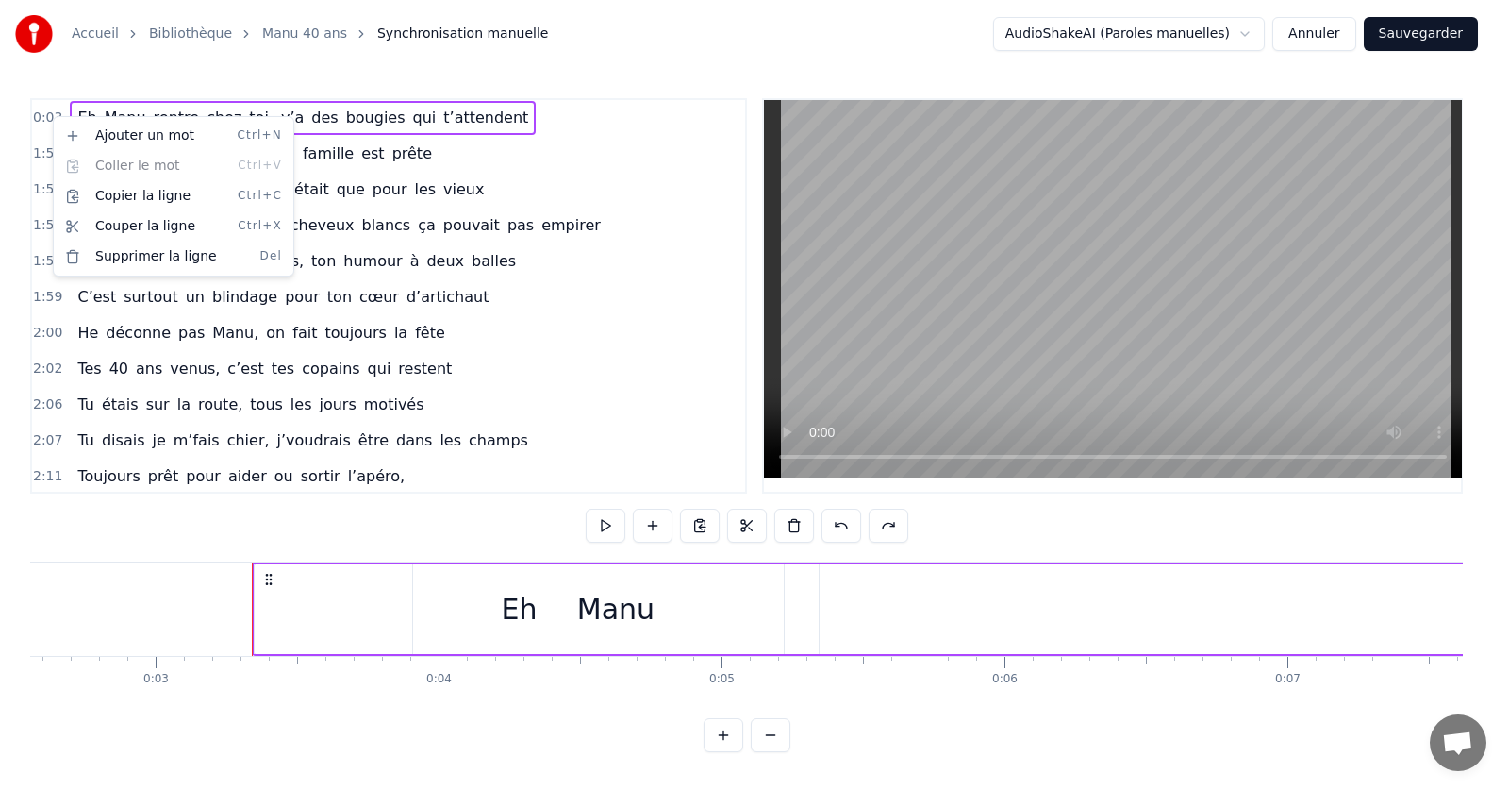
click at [37, 121] on html "Accueil Bibliothèque Manu 40 ans Synchronisation manuelle AudioShakeAI (Paroles…" at bounding box center [754, 391] width 1509 height 782
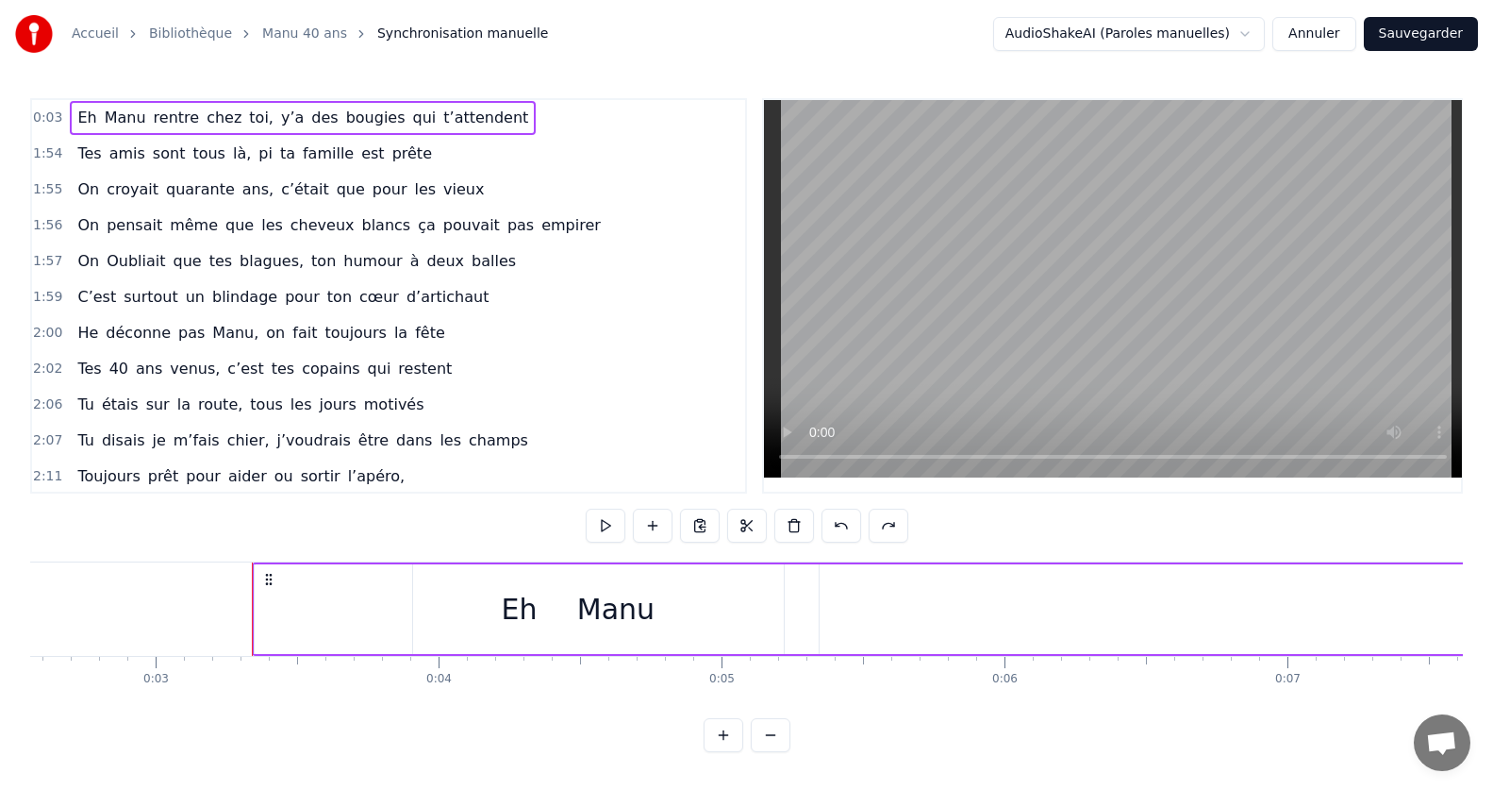
click at [262, 576] on icon at bounding box center [268, 579] width 15 height 15
click at [267, 578] on circle at bounding box center [266, 578] width 1 height 1
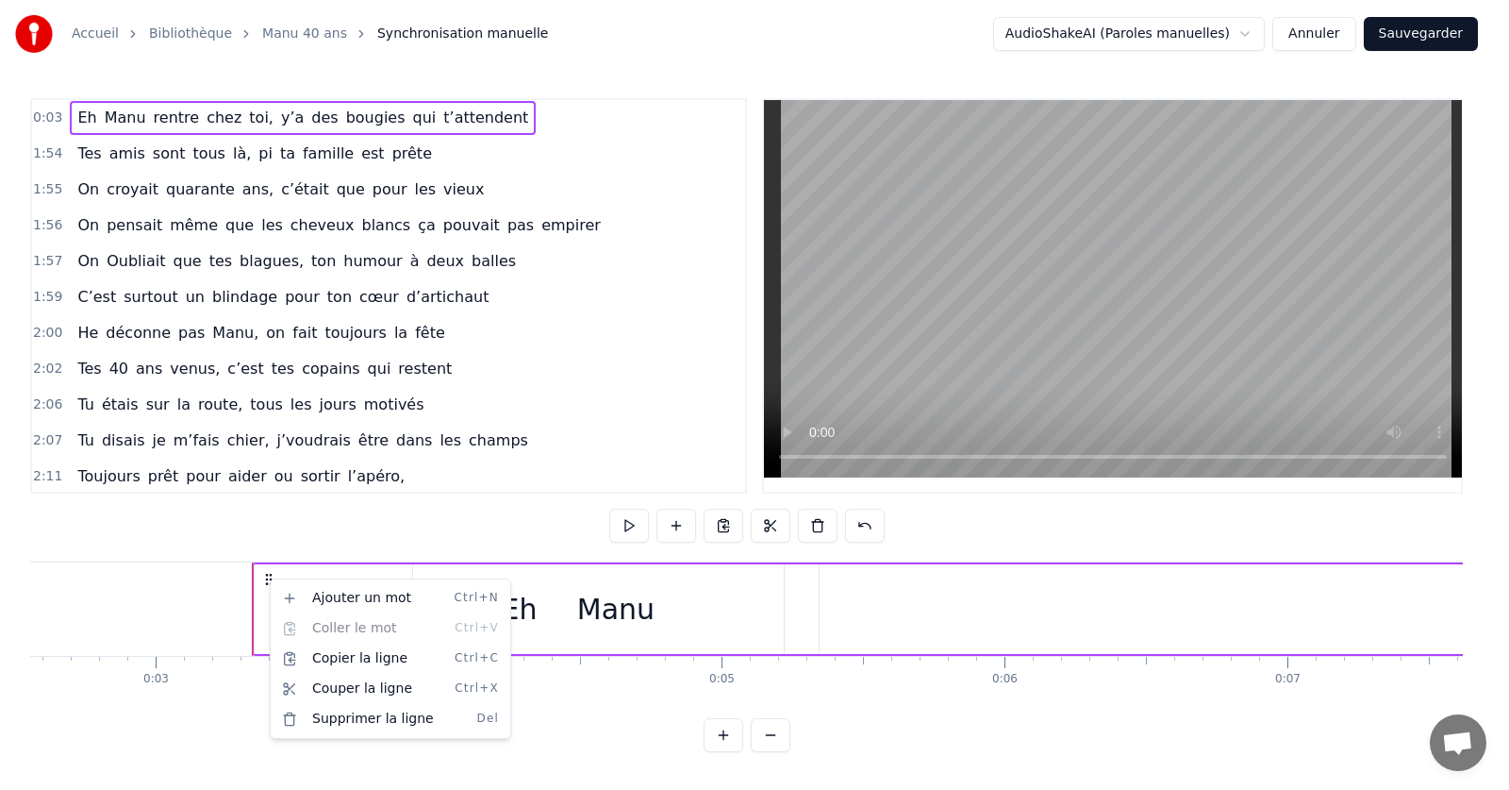
click at [212, 590] on html "Accueil Bibliothèque Manu 40 ans Synchronisation manuelle AudioShakeAI (Paroles…" at bounding box center [754, 391] width 1509 height 782
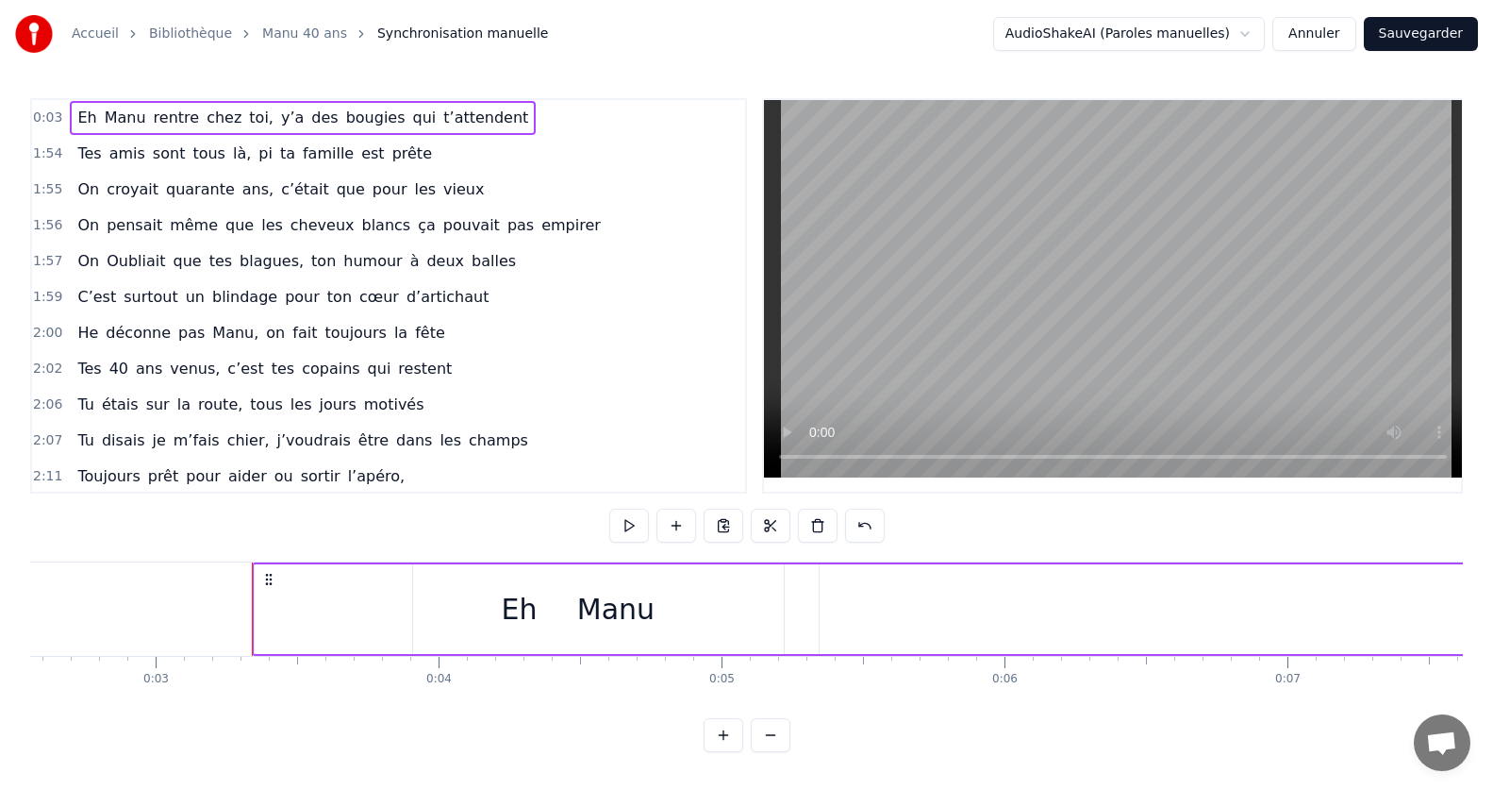
click at [515, 616] on div "Manu" at bounding box center [616, 609] width 406 height 90
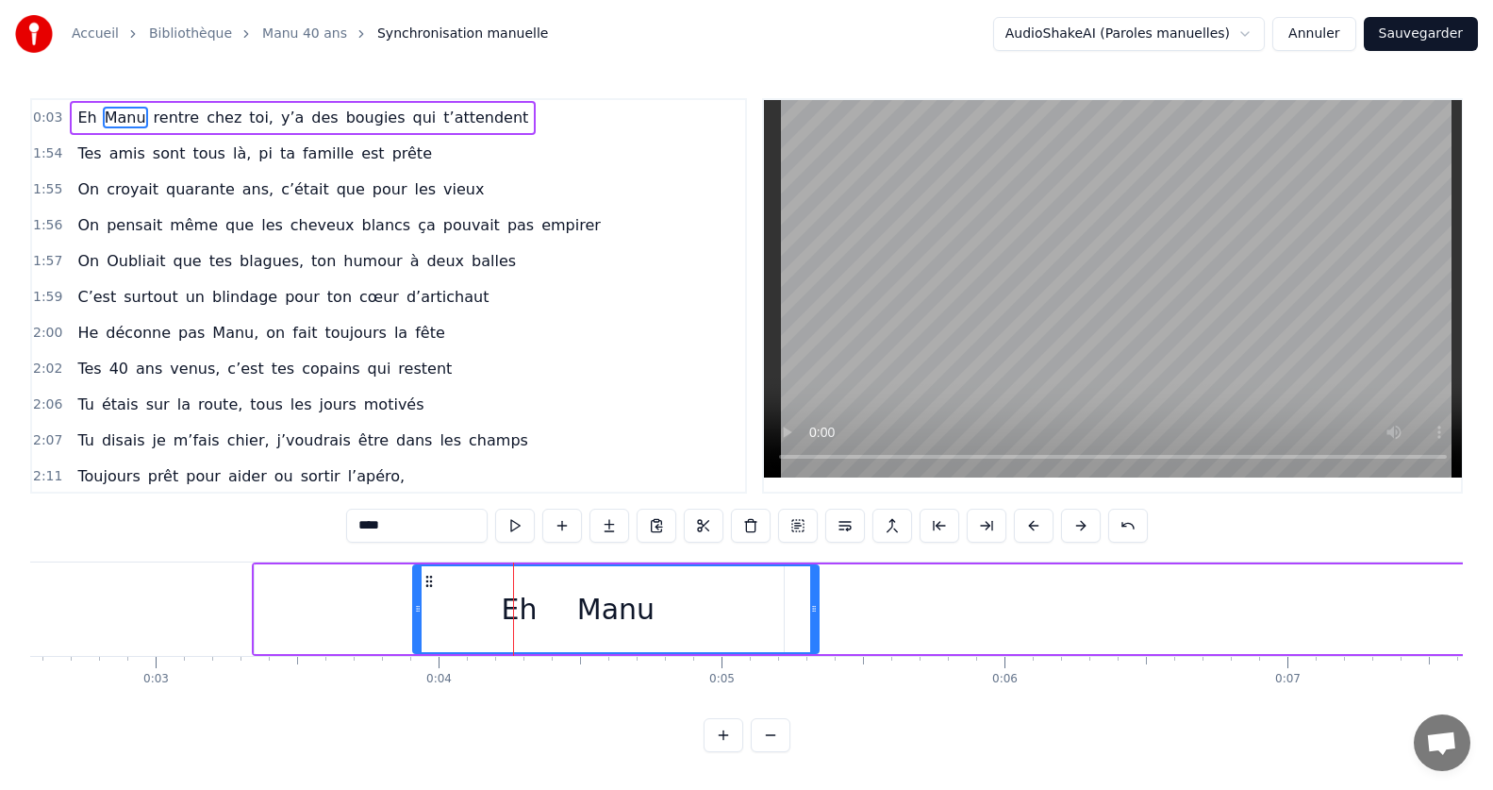
click at [414, 612] on icon at bounding box center [418, 608] width 8 height 15
click at [417, 610] on circle at bounding box center [417, 610] width 1 height 1
click at [492, 609] on div "Manu" at bounding box center [616, 609] width 404 height 86
drag, startPoint x: 506, startPoint y: 607, endPoint x: 551, endPoint y: 439, distance: 173.9
click at [703, 611] on div "Manu" at bounding box center [616, 609] width 404 height 86
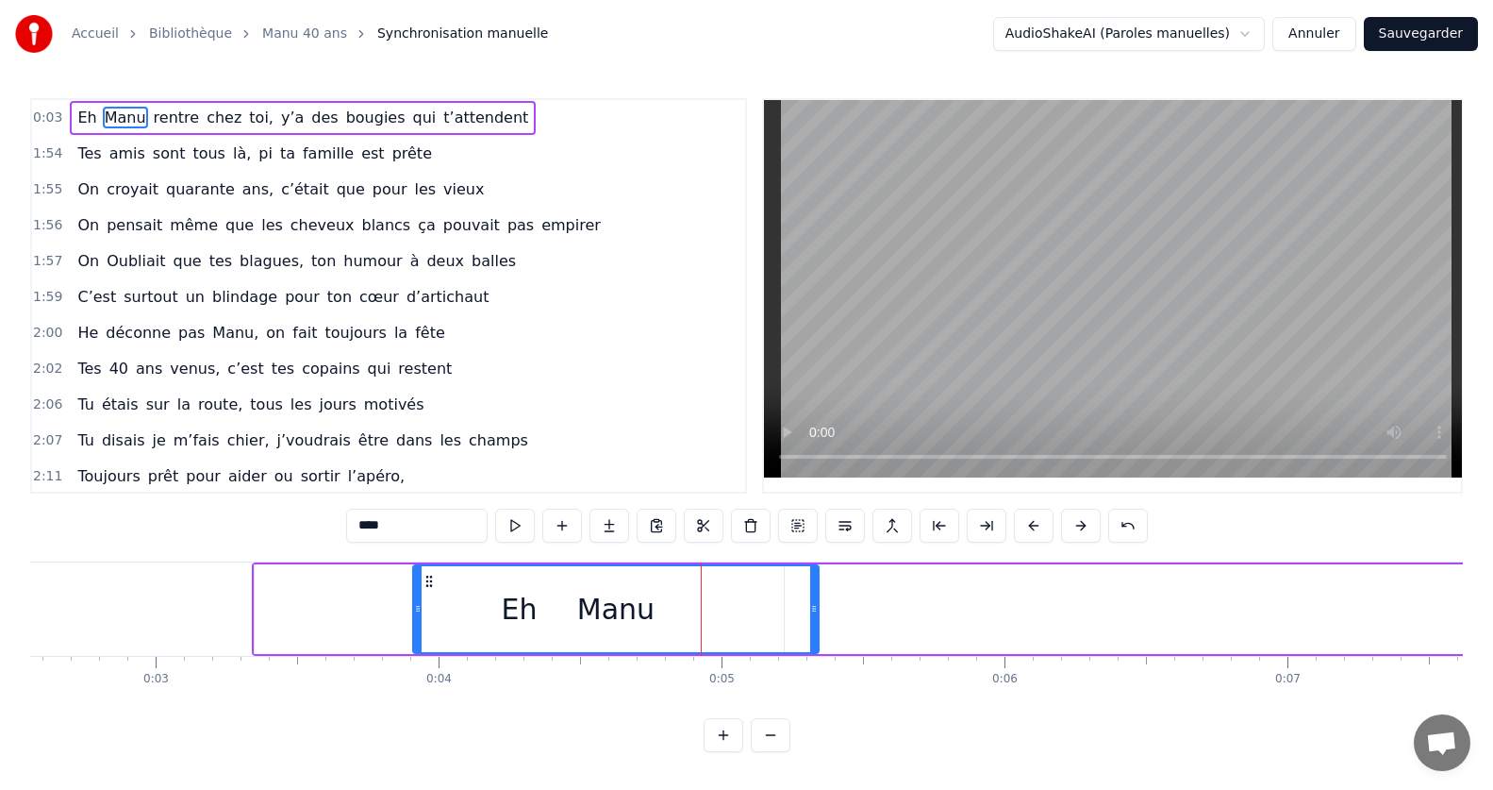
click at [72, 105] on div "Eh [PERSON_NAME] rentre chez toi, y’a des bougies qui t’attendent" at bounding box center [303, 118] width 466 height 34
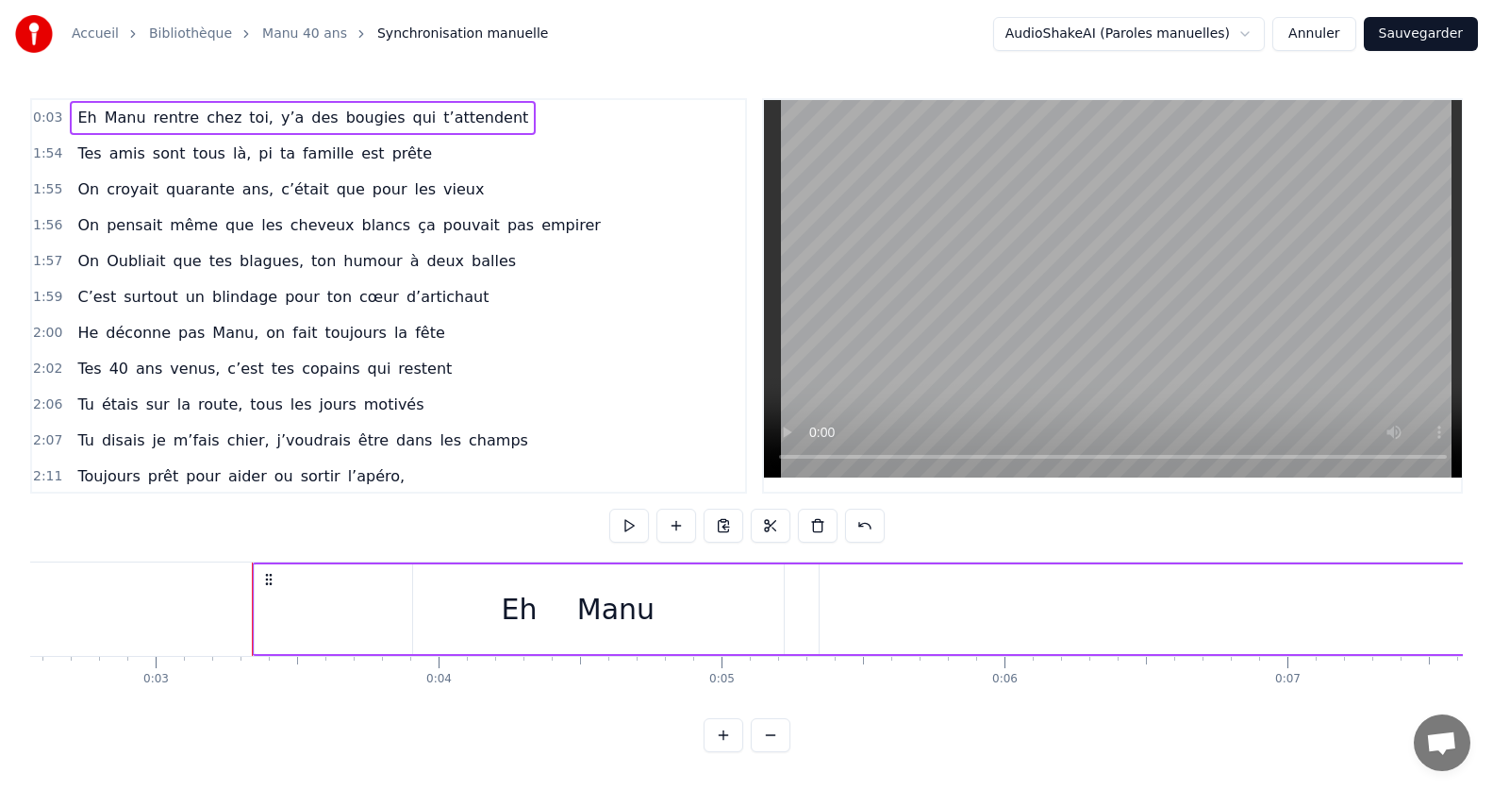
drag, startPoint x: 70, startPoint y: 113, endPoint x: 321, endPoint y: 118, distance: 251.0
click at [321, 118] on div "Eh [PERSON_NAME] rentre chez toi, y’a des bougies qui t’attendent" at bounding box center [303, 118] width 466 height 34
click at [76, 116] on span "Eh" at bounding box center [86, 118] width 23 height 22
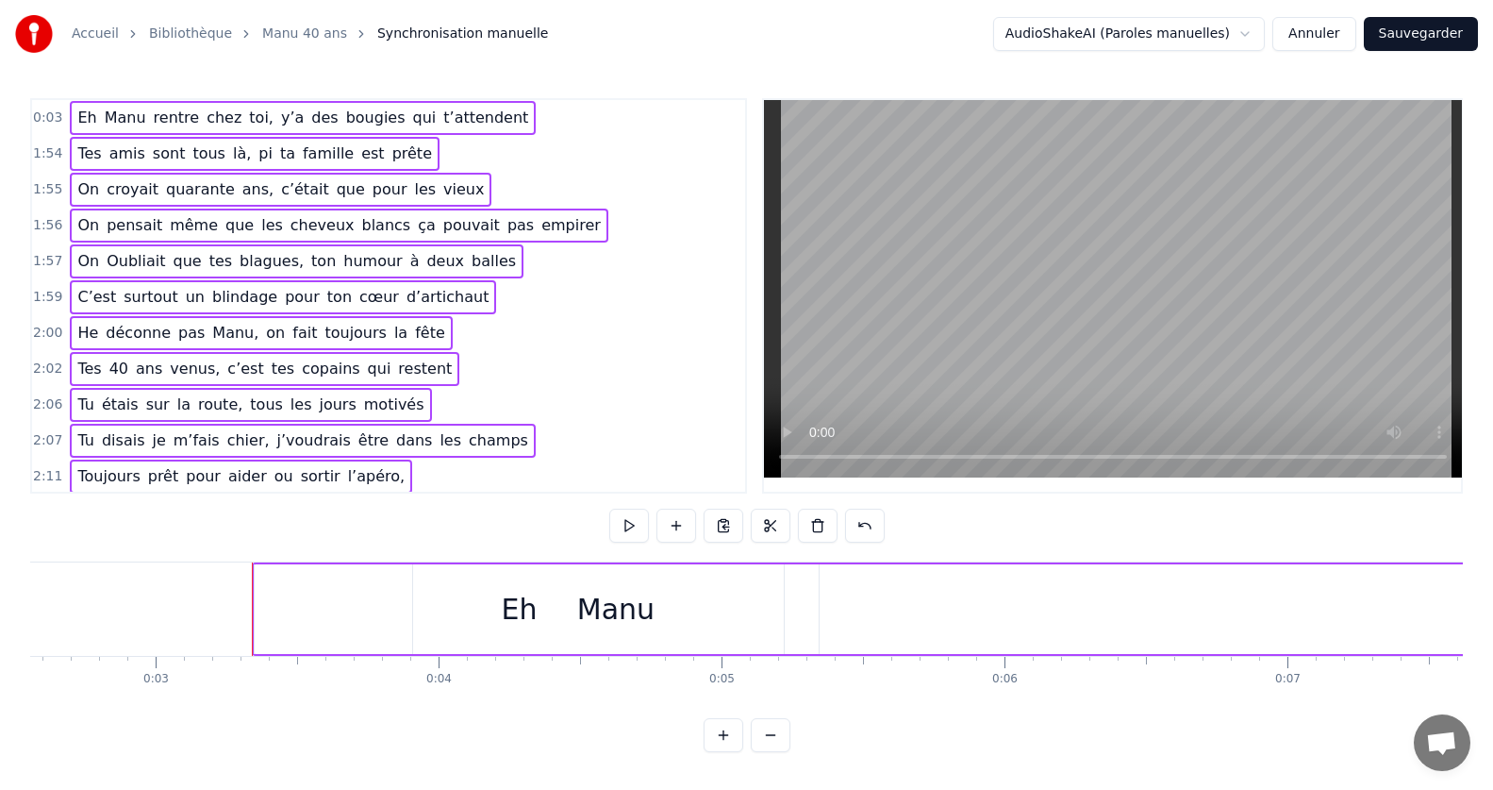
click at [75, 113] on span "Eh" at bounding box center [86, 118] width 23 height 22
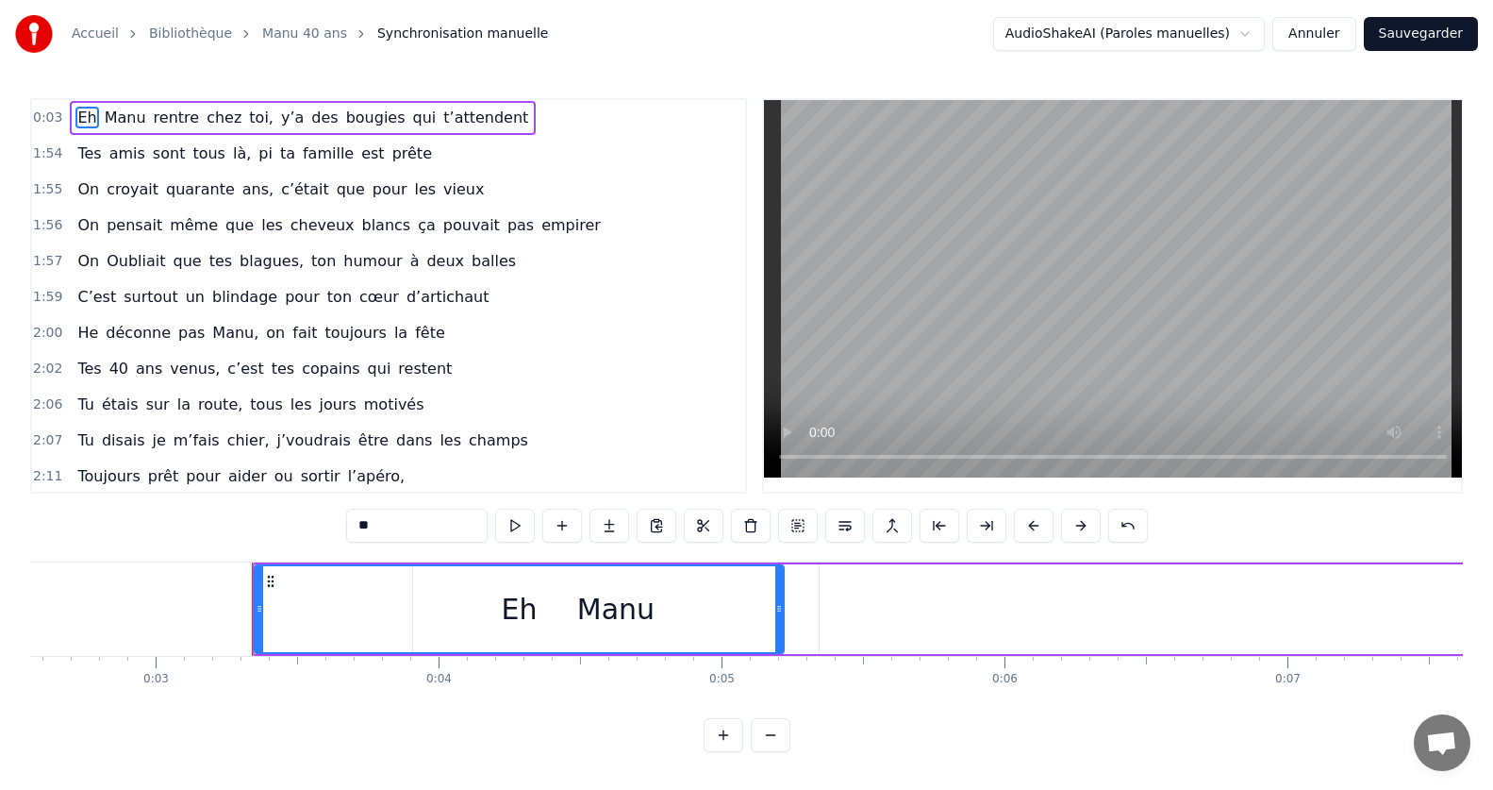
click at [70, 108] on div "Eh [PERSON_NAME] rentre chez toi, y’a des bougies qui t’attendent" at bounding box center [303, 118] width 466 height 34
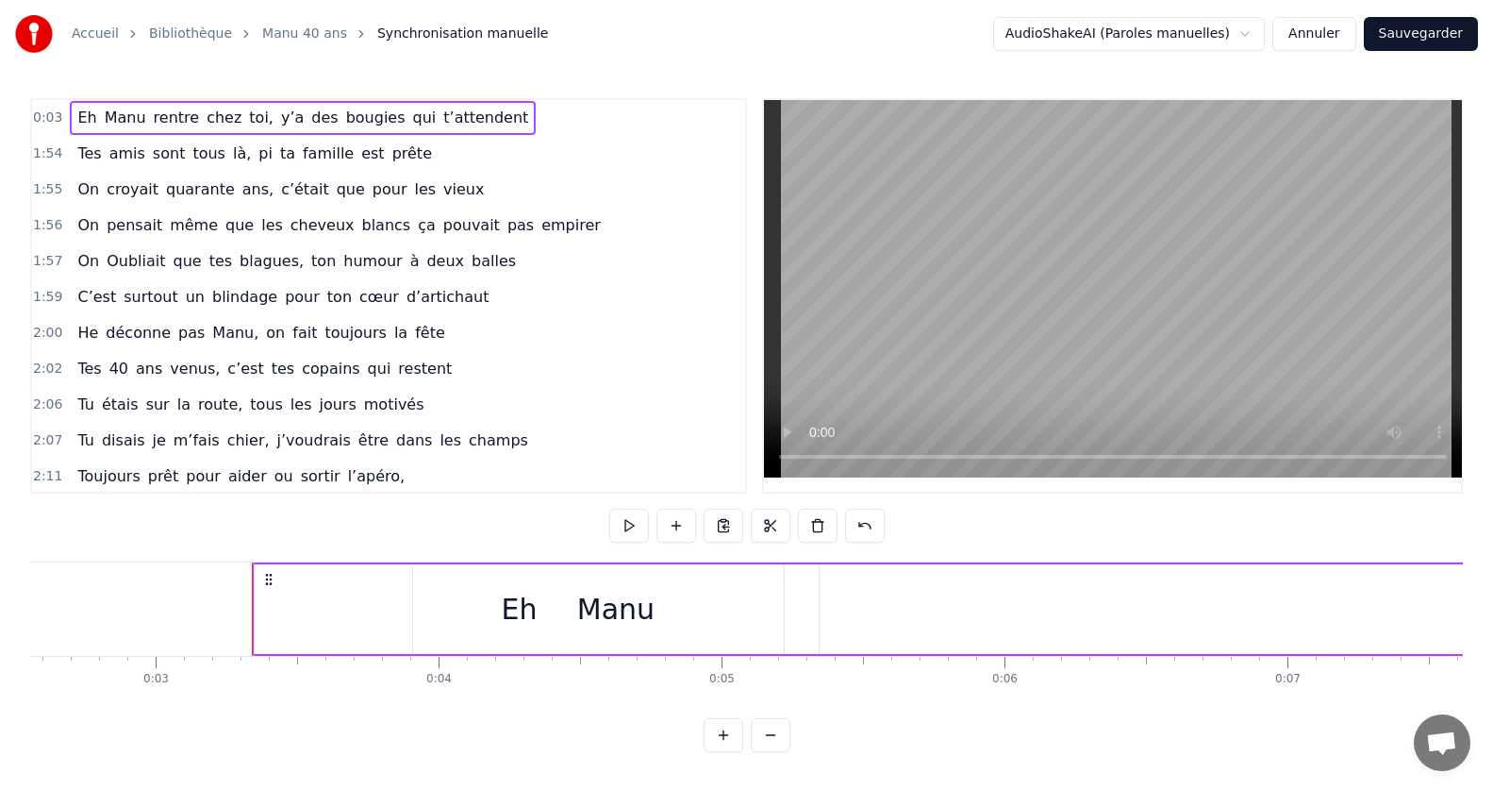
click at [53, 115] on span "0:03" at bounding box center [47, 117] width 29 height 19
click at [756, 752] on button at bounding box center [771, 735] width 40 height 34
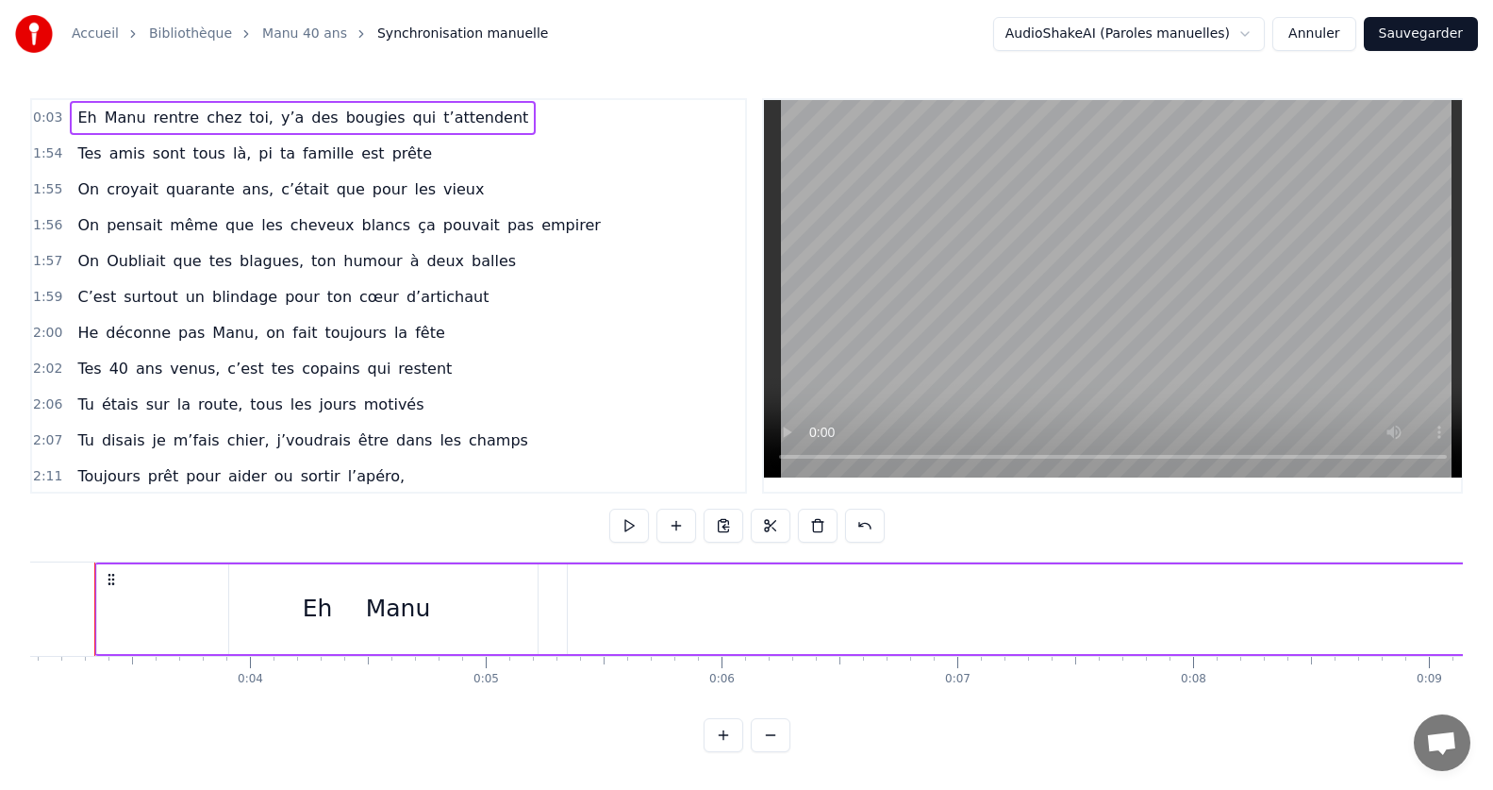
scroll to position [0, 692]
click at [757, 749] on button at bounding box center [771, 735] width 40 height 34
click at [757, 748] on button at bounding box center [771, 735] width 40 height 34
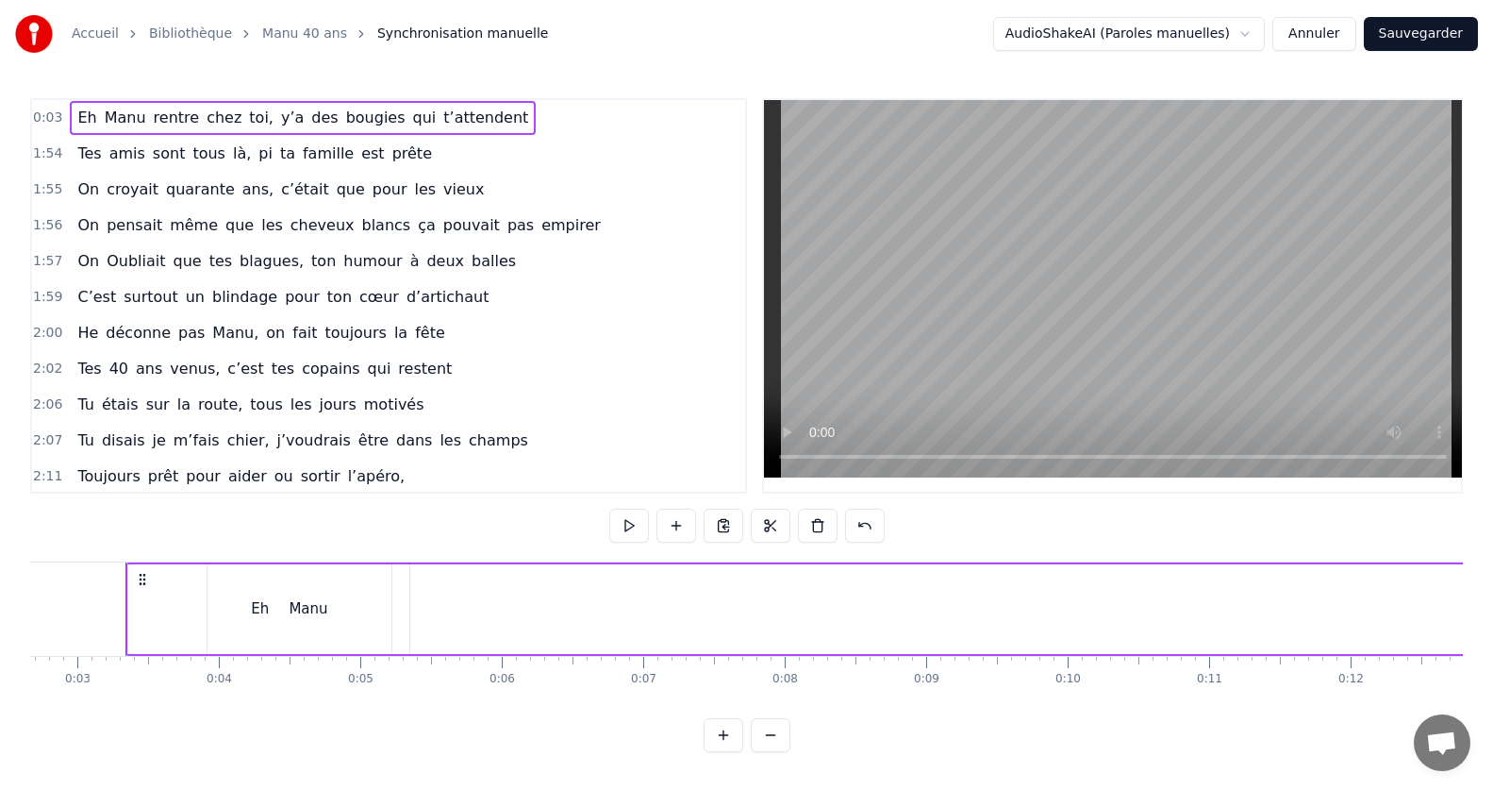
click at [726, 747] on button at bounding box center [724, 735] width 40 height 34
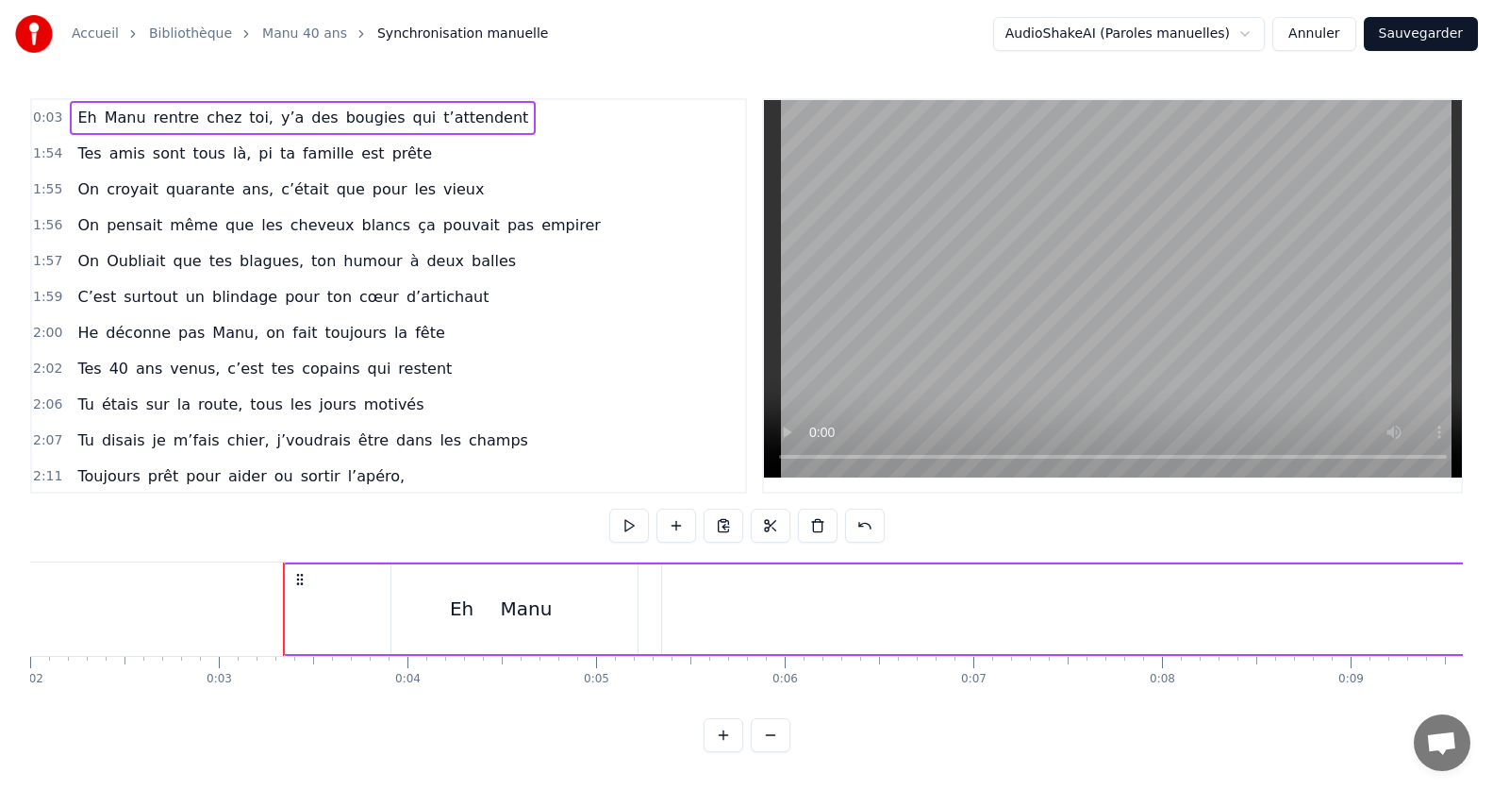
click at [726, 747] on button at bounding box center [724, 735] width 40 height 34
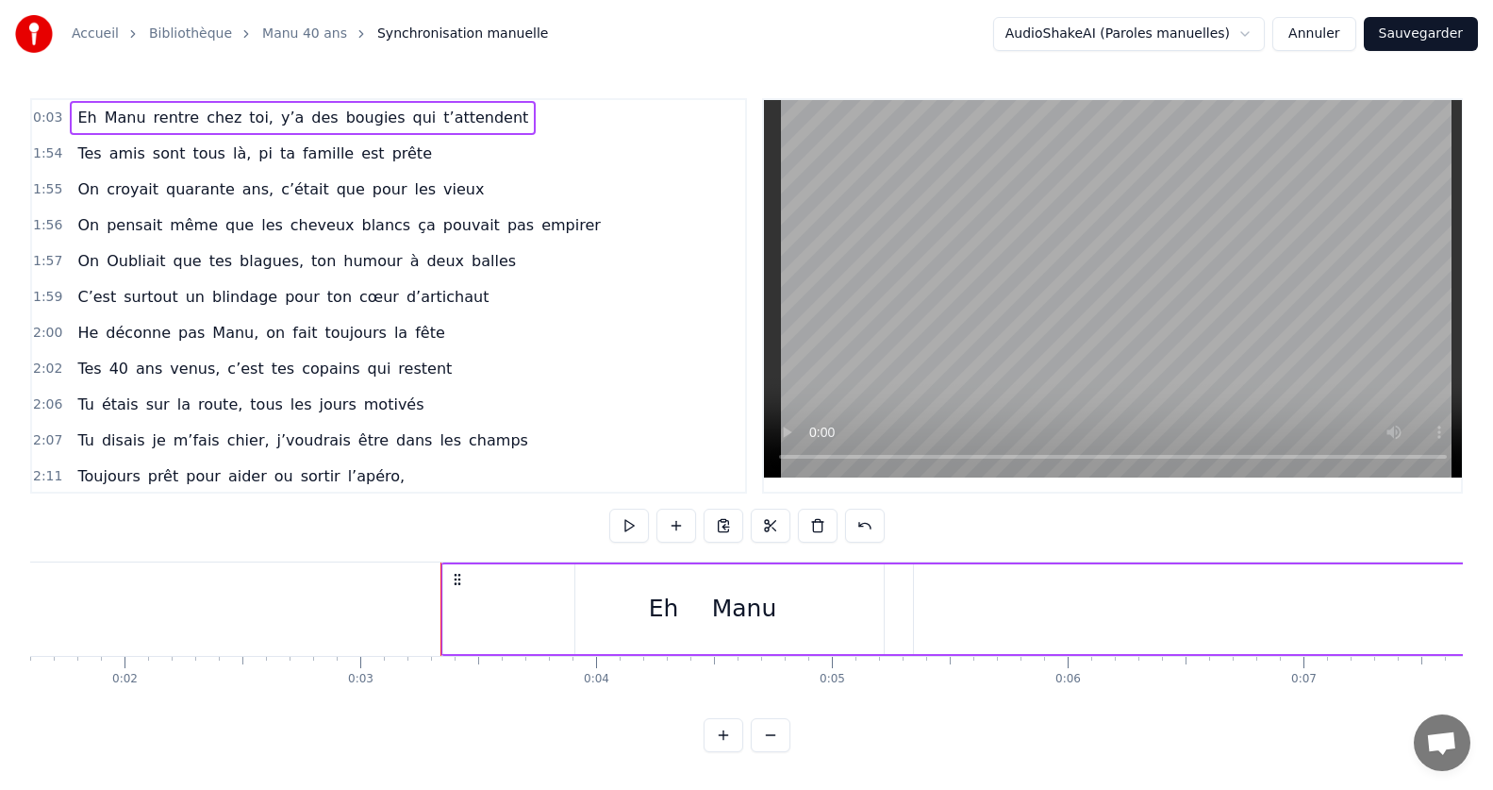
click at [726, 747] on button at bounding box center [724, 735] width 40 height 34
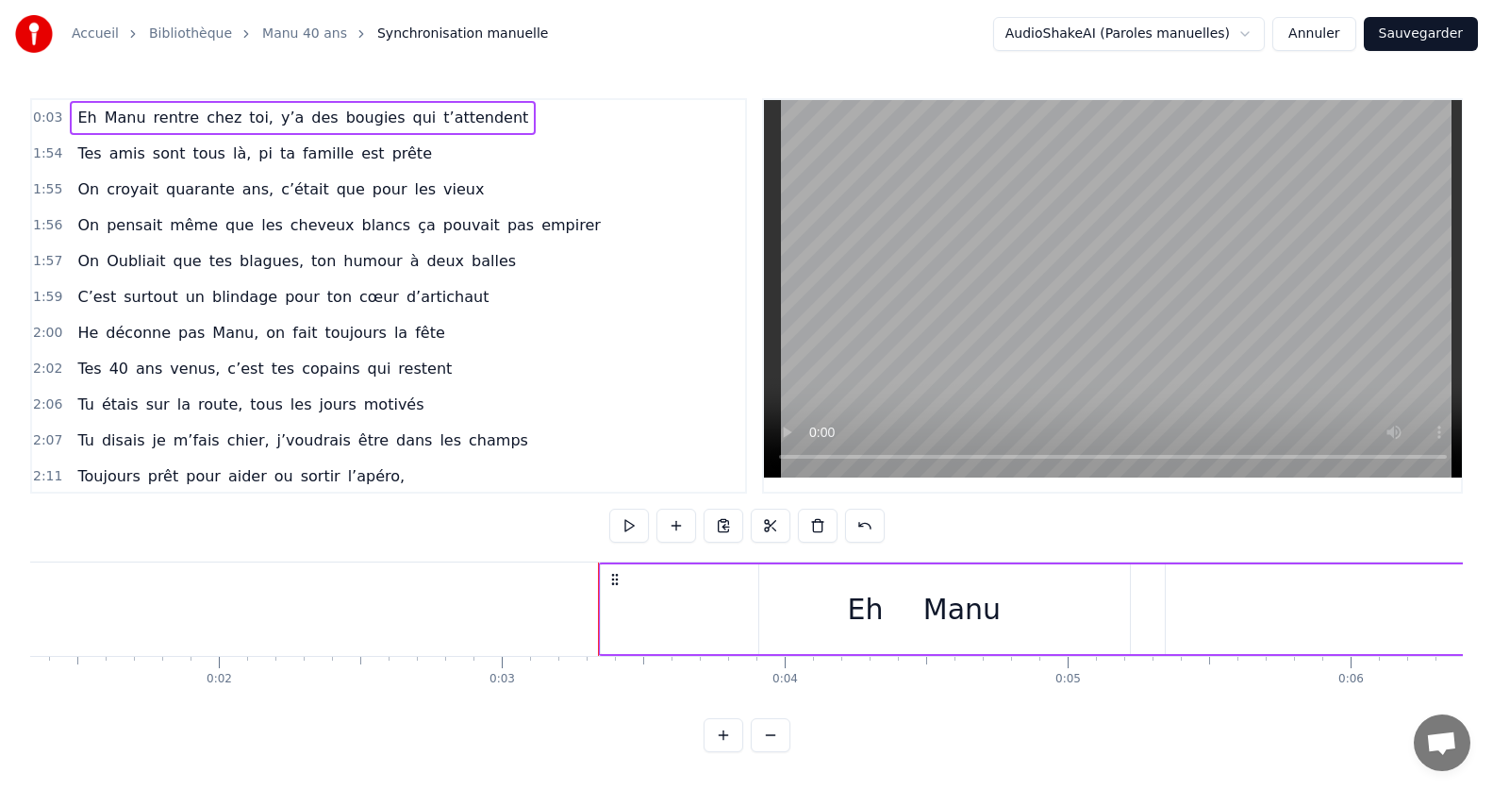
click at [726, 747] on button at bounding box center [724, 735] width 40 height 34
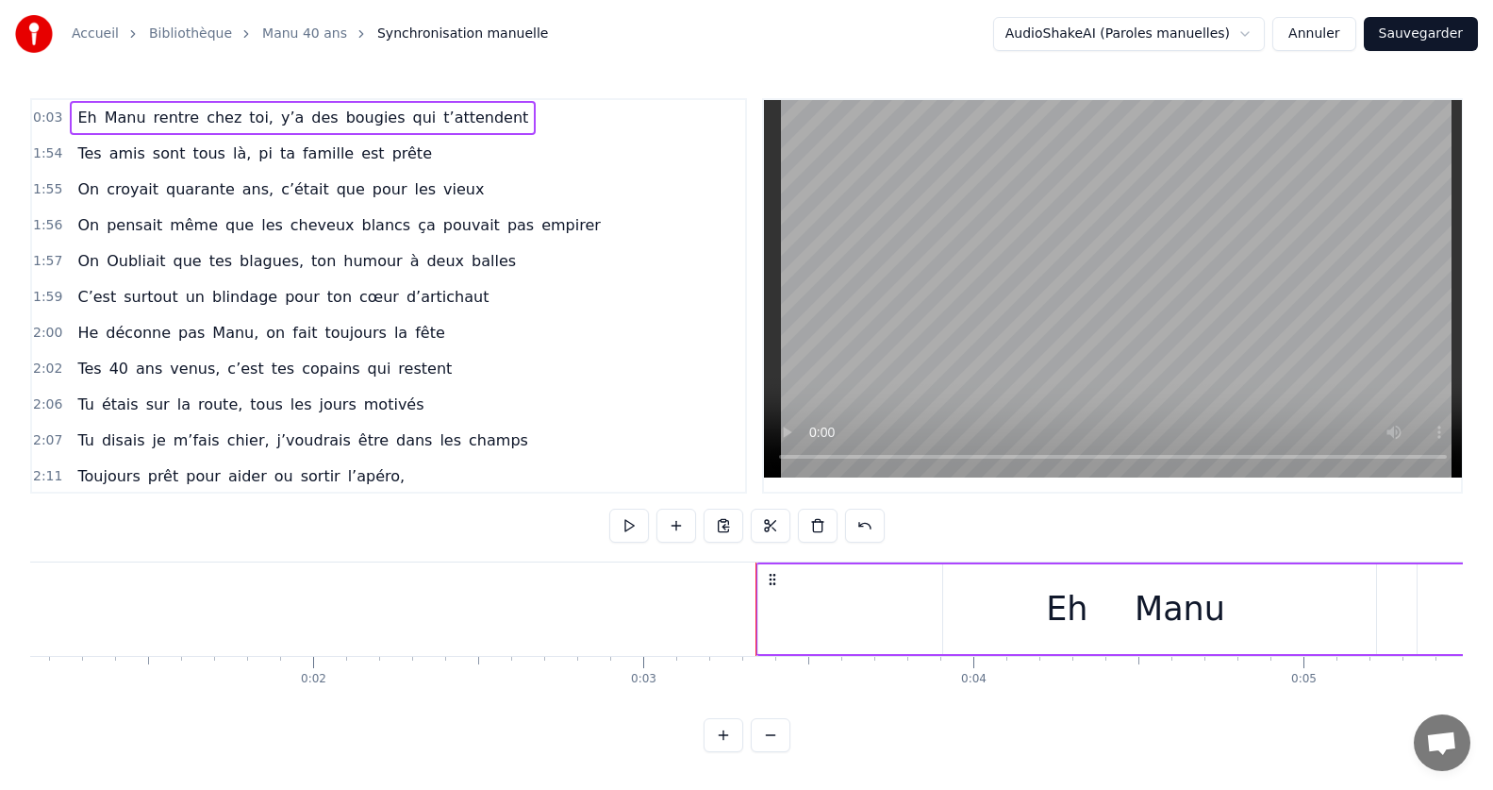
click at [726, 747] on button at bounding box center [724, 735] width 40 height 34
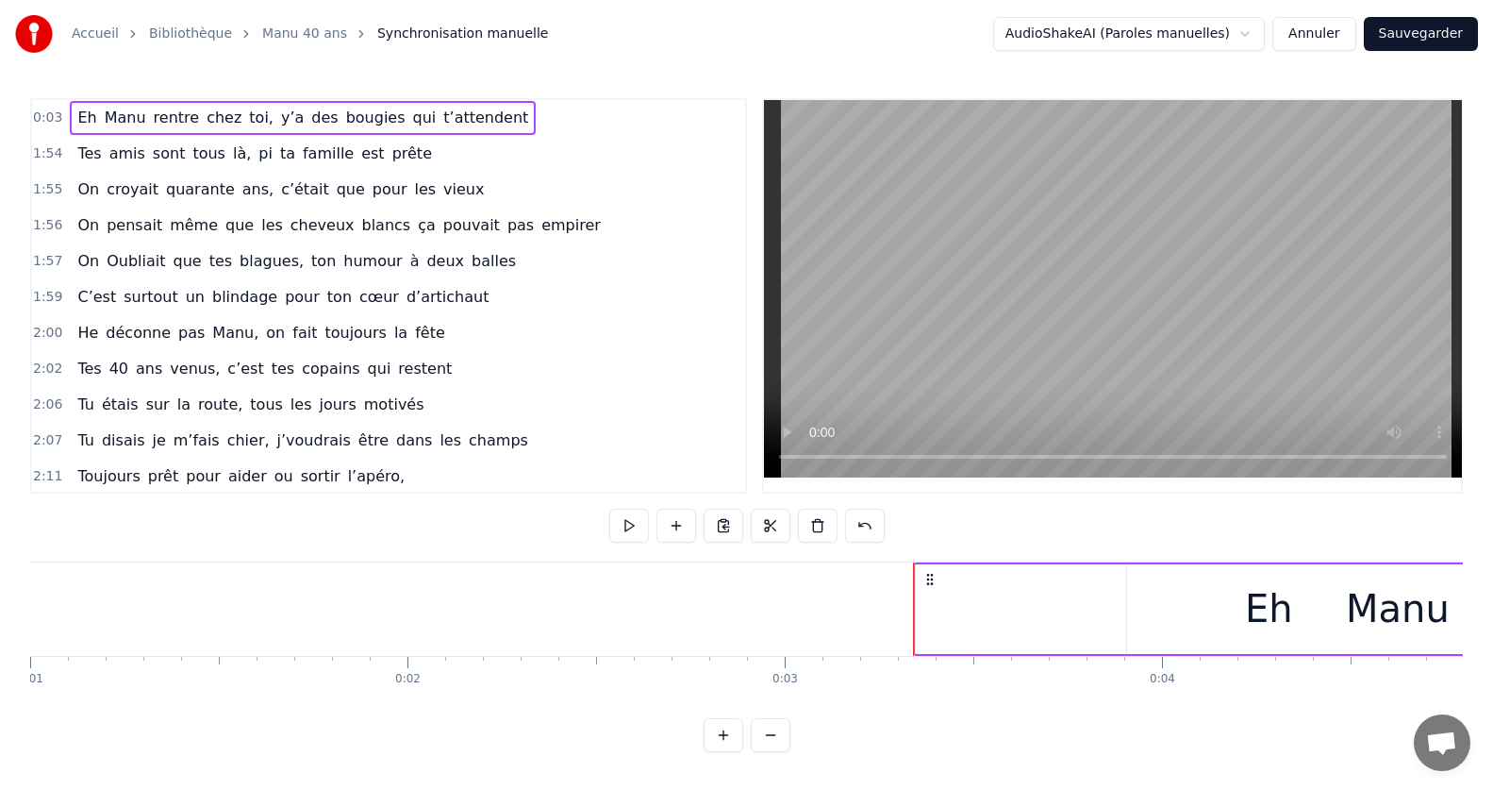
click at [726, 747] on button at bounding box center [724, 735] width 40 height 34
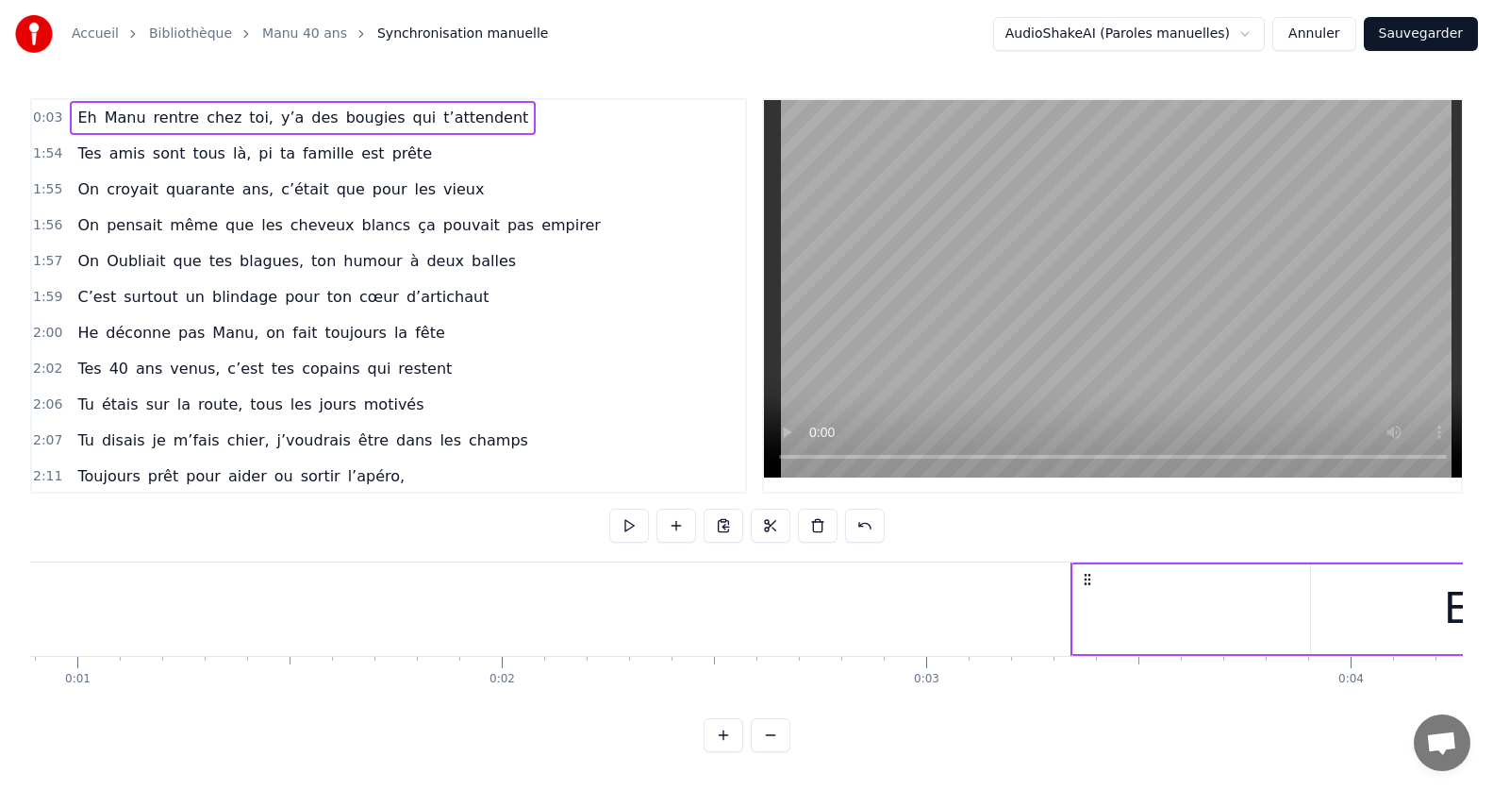
click at [726, 747] on button at bounding box center [724, 735] width 40 height 34
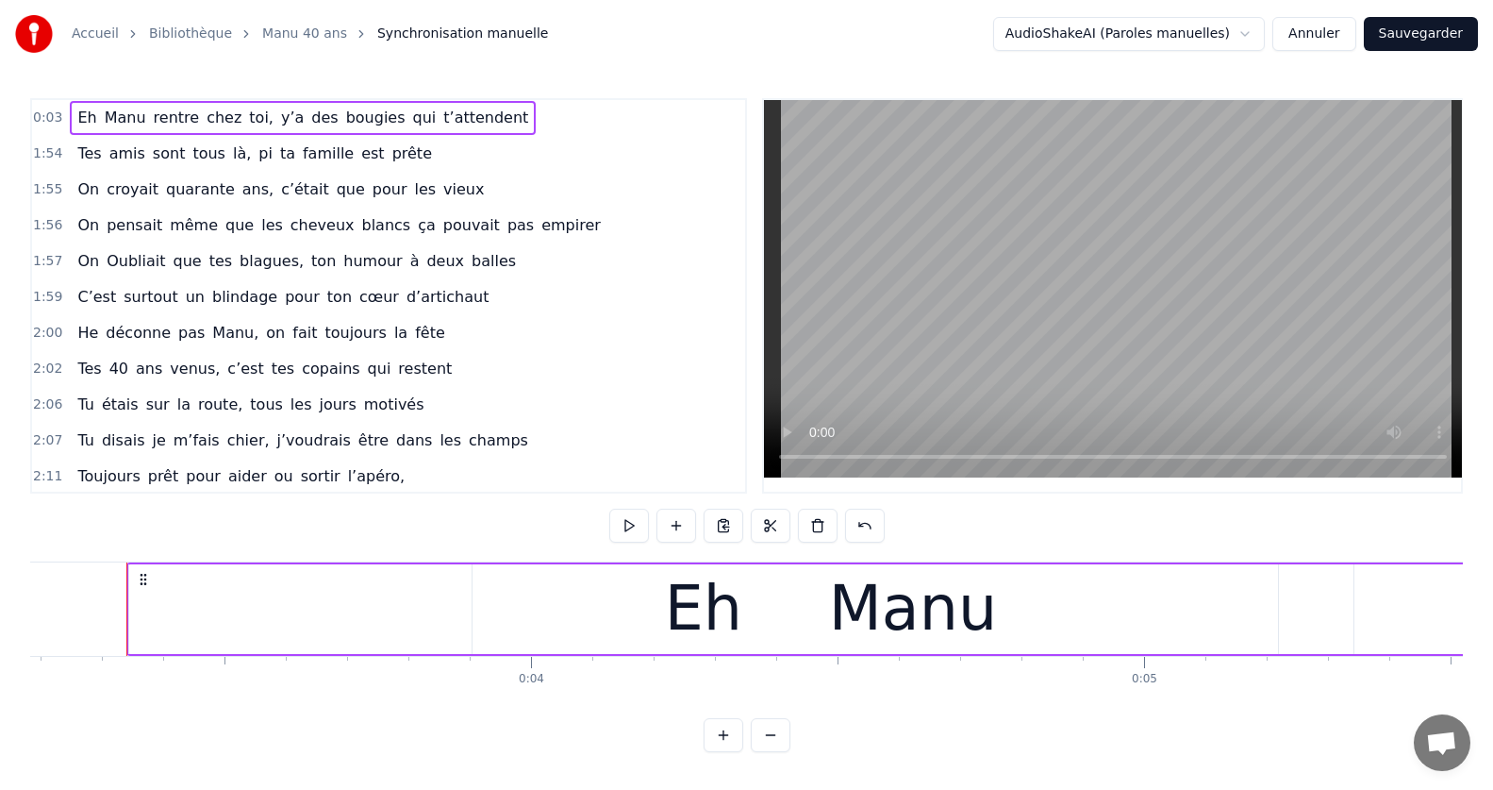
scroll to position [0, 1953]
click at [768, 752] on button at bounding box center [771, 735] width 40 height 34
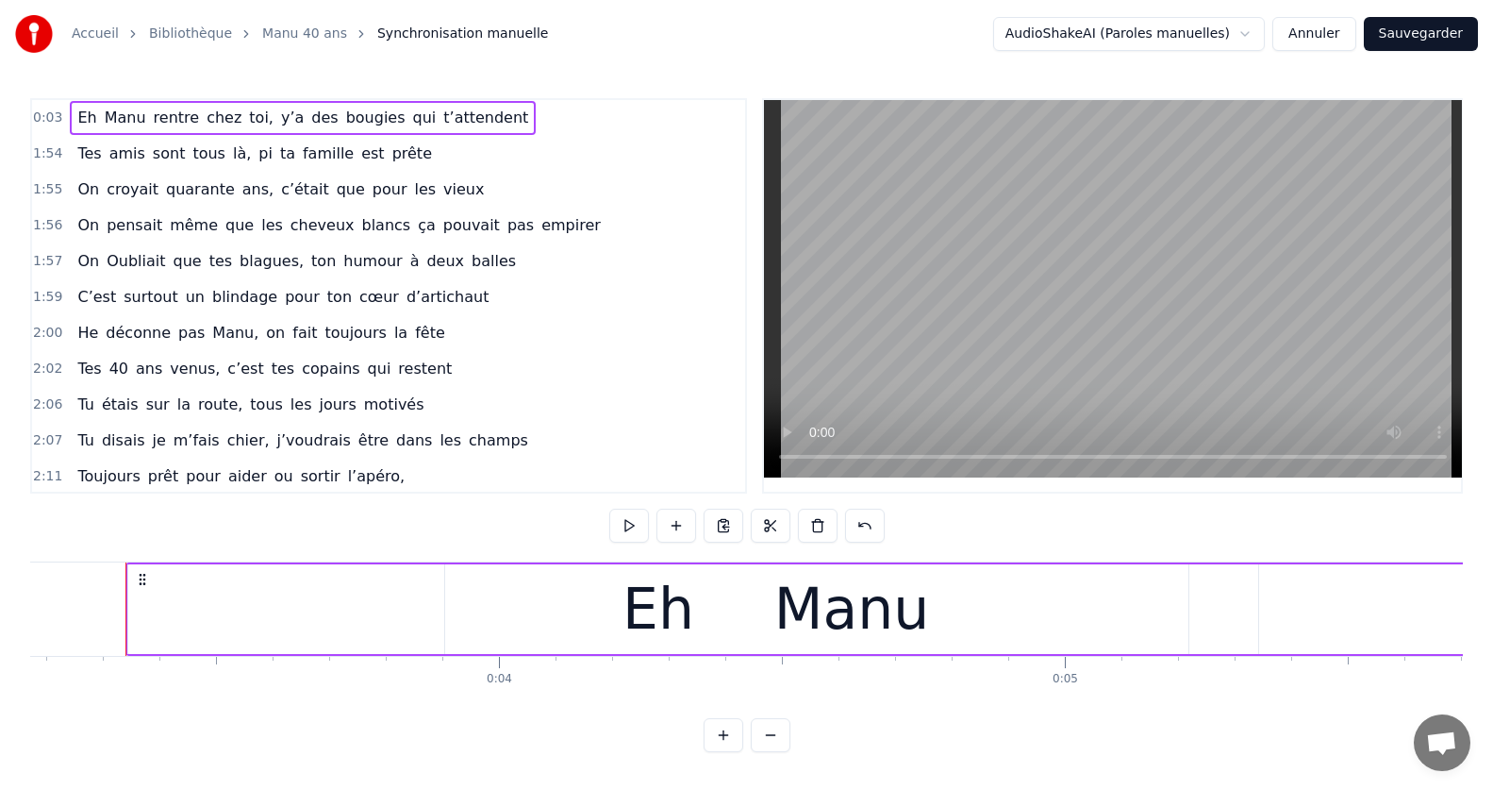
click at [768, 752] on button at bounding box center [771, 735] width 40 height 34
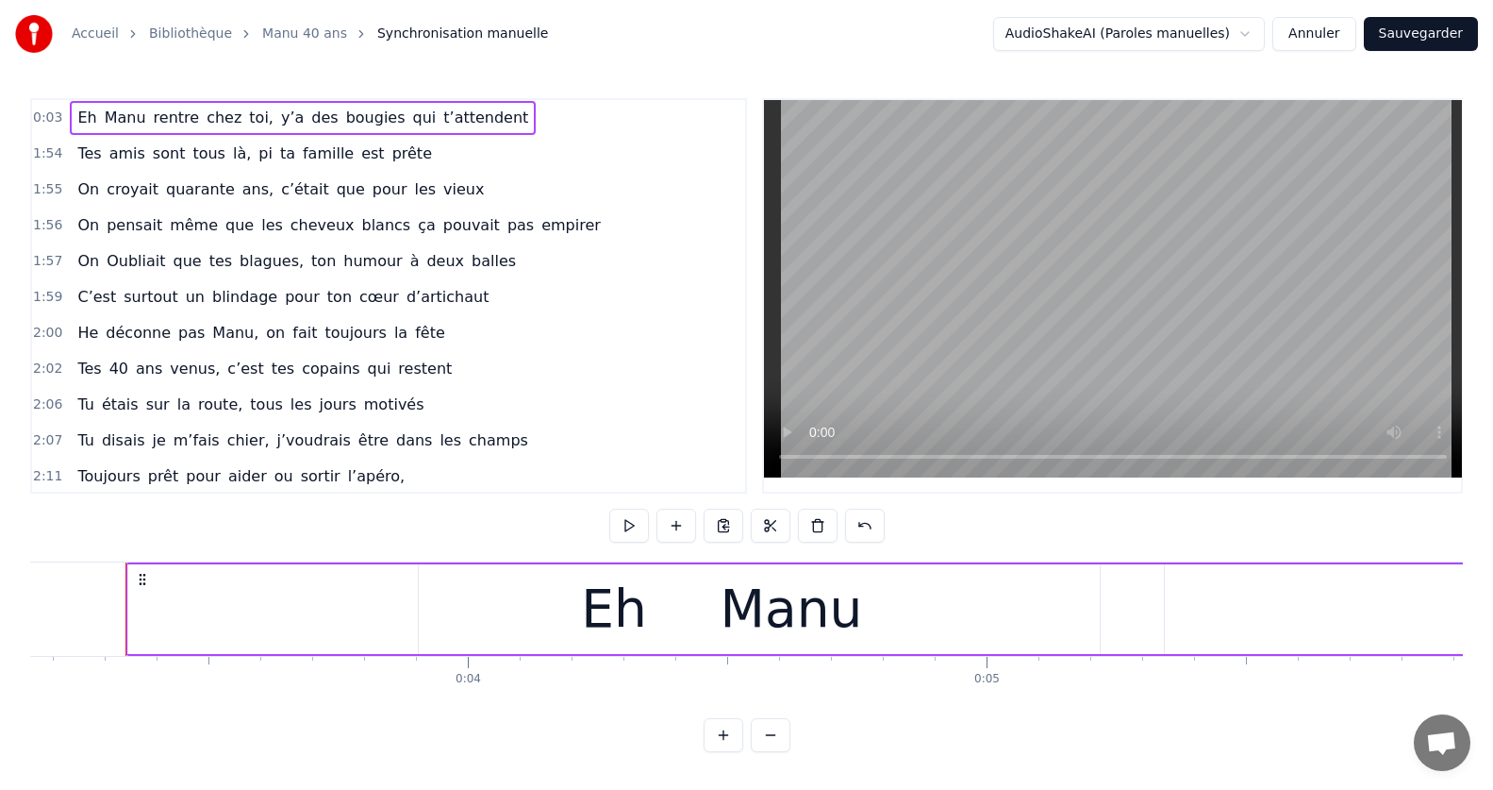
click at [768, 752] on button at bounding box center [771, 735] width 40 height 34
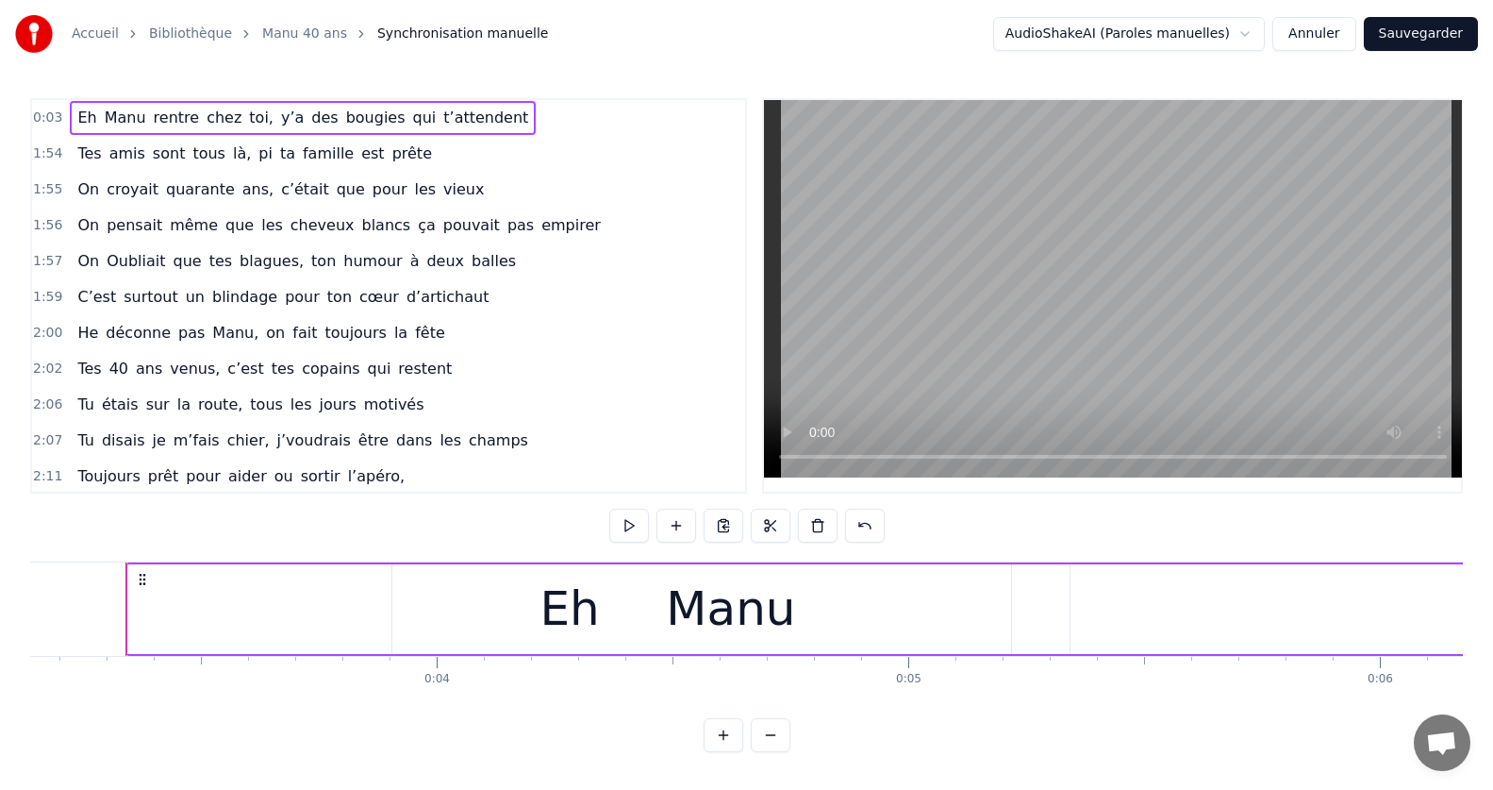
click at [768, 752] on button at bounding box center [771, 735] width 40 height 34
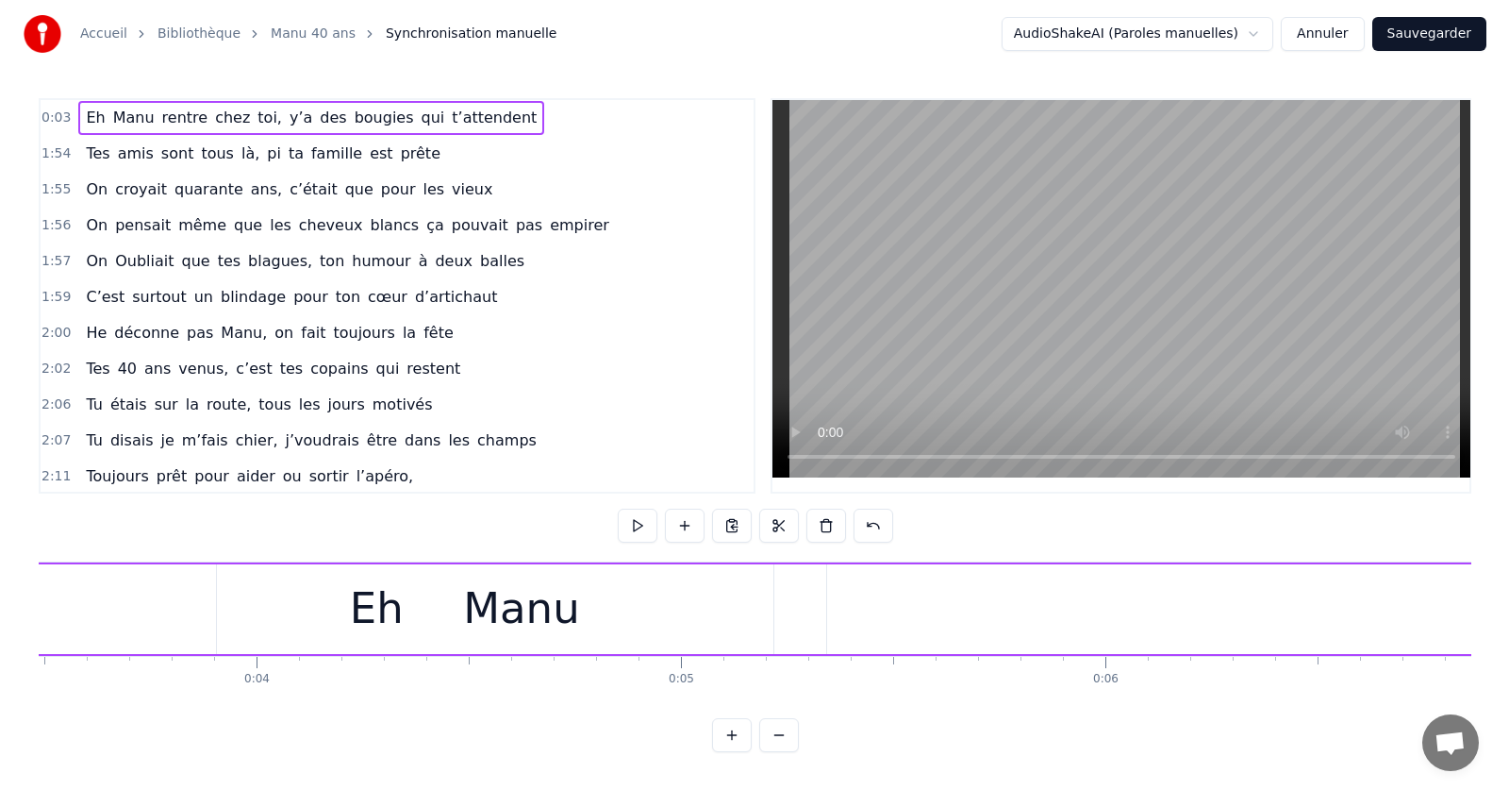
scroll to position [0, 1322]
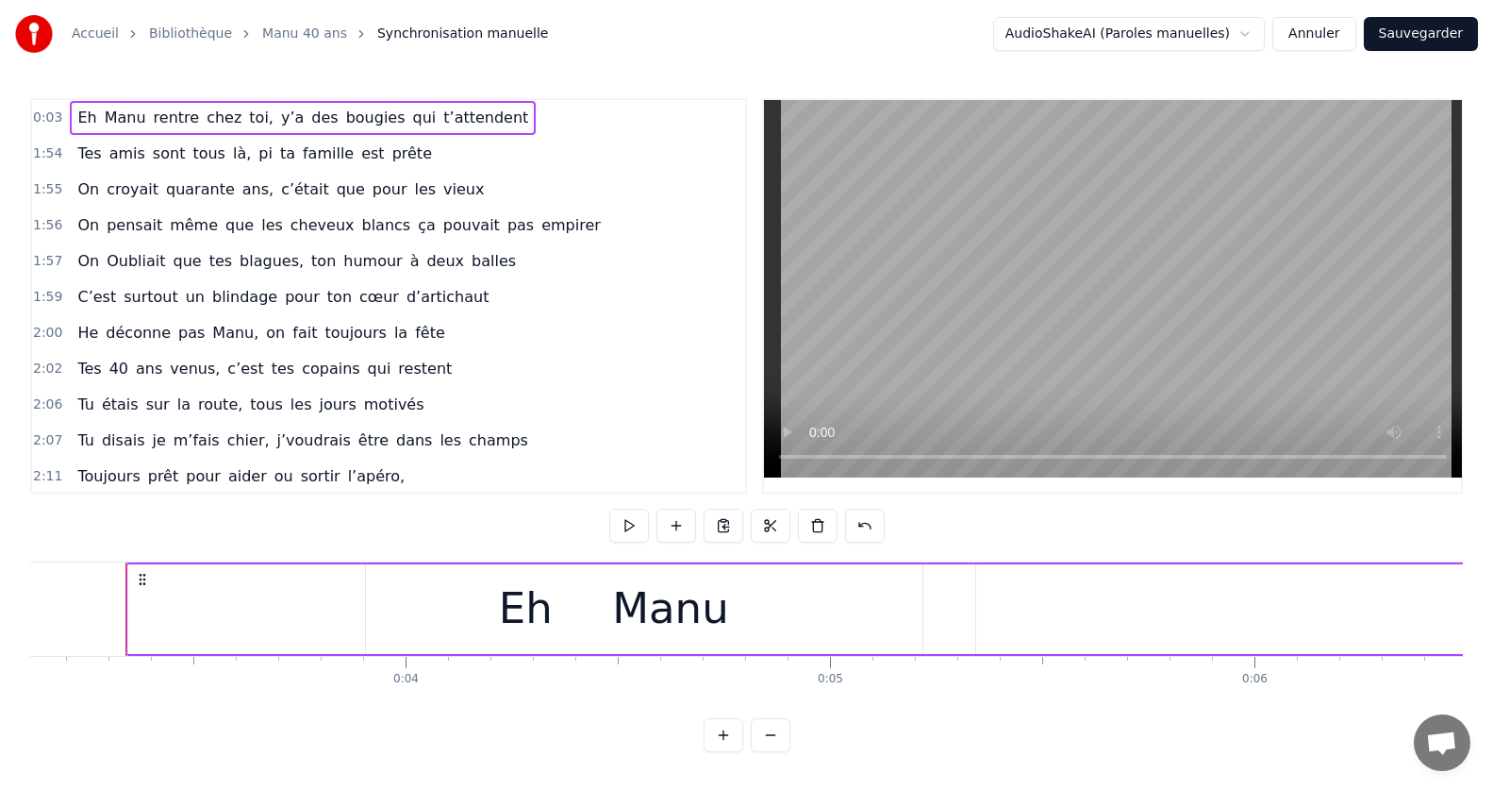
click at [46, 115] on span "0:03" at bounding box center [47, 117] width 29 height 19
click at [52, 116] on span "0:03" at bounding box center [47, 117] width 29 height 19
click at [1328, 29] on button "Annuler" at bounding box center [1313, 34] width 83 height 34
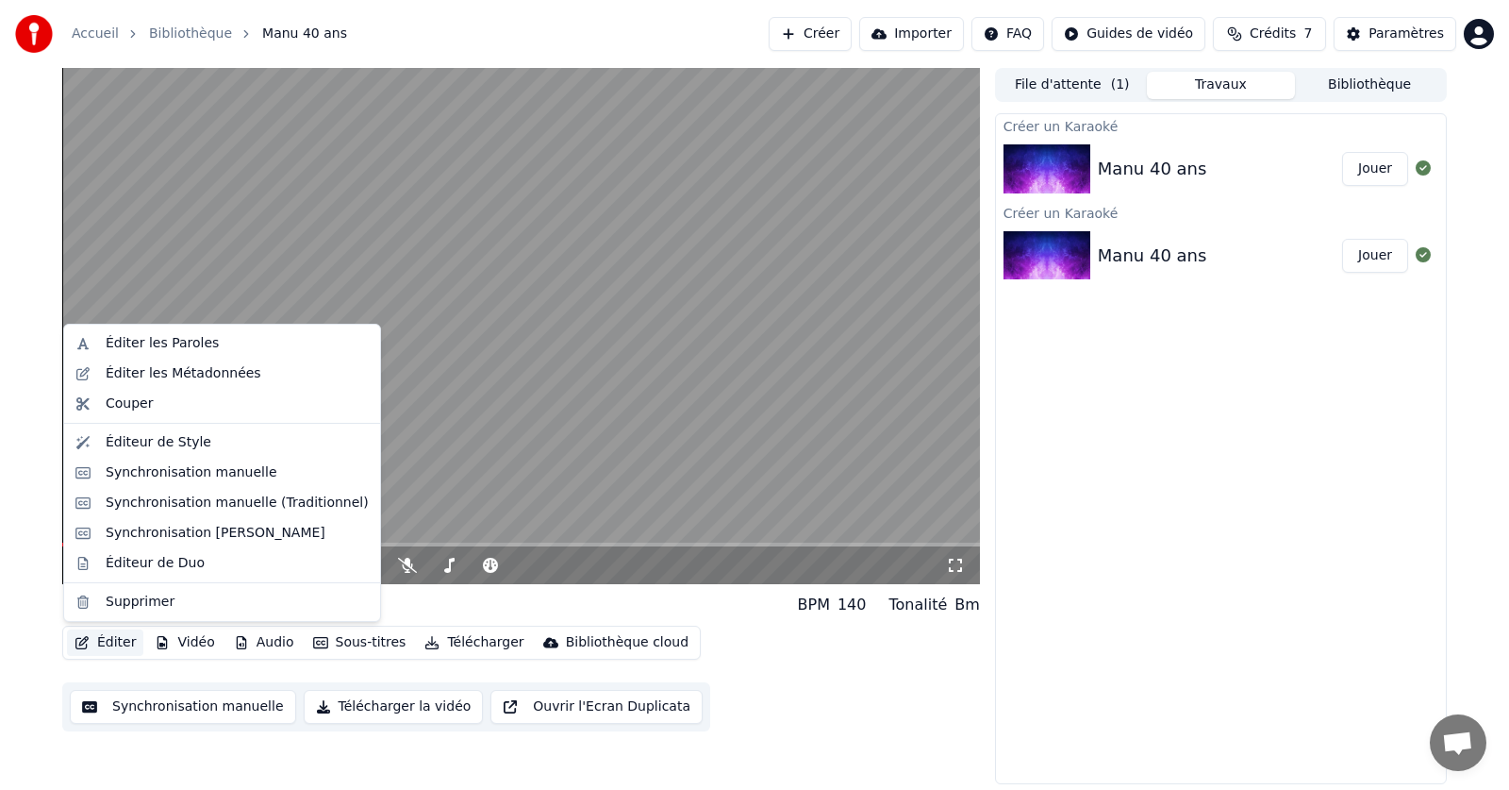
click at [108, 638] on button "Éditer" at bounding box center [105, 642] width 76 height 26
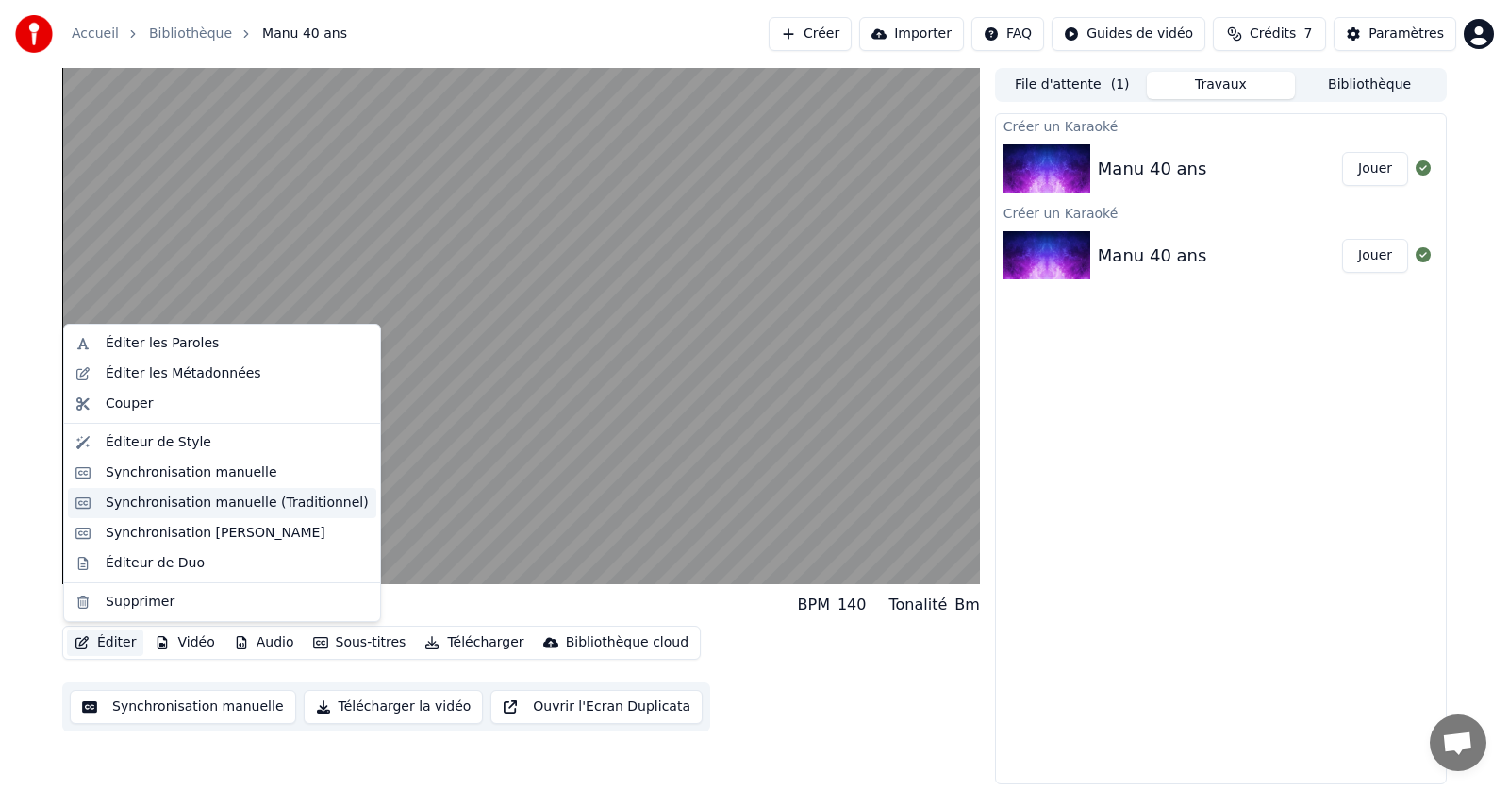
click at [140, 507] on div "Synchronisation manuelle (Traditionnel)" at bounding box center [237, 502] width 263 height 19
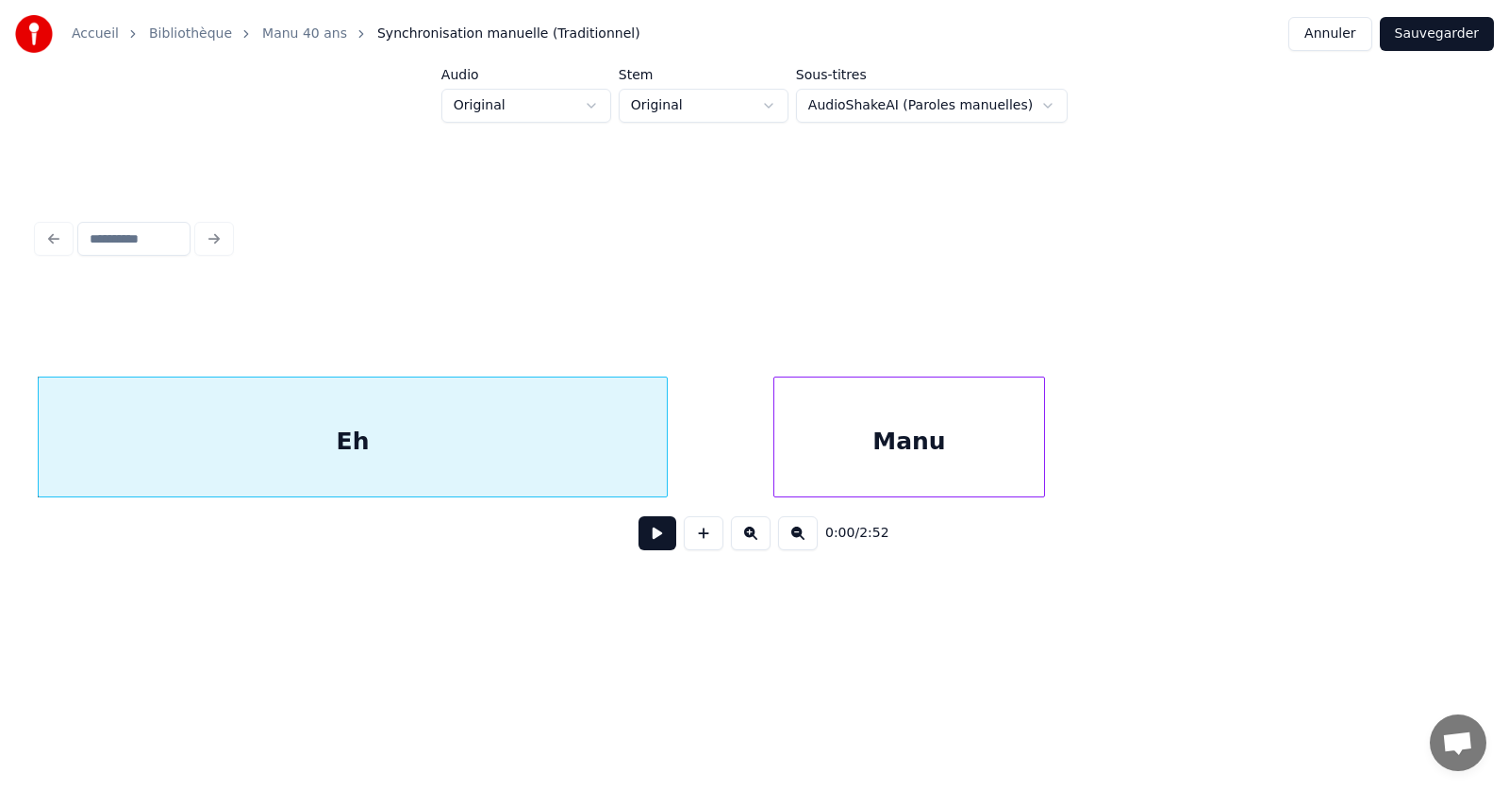
drag, startPoint x: 82, startPoint y: 509, endPoint x: 73, endPoint y: 505, distance: 10.5
click at [73, 505] on div "0:00 / 2:52" at bounding box center [755, 425] width 1434 height 287
click at [657, 540] on button at bounding box center [658, 533] width 38 height 34
click at [544, 442] on div "Eh" at bounding box center [353, 441] width 628 height 128
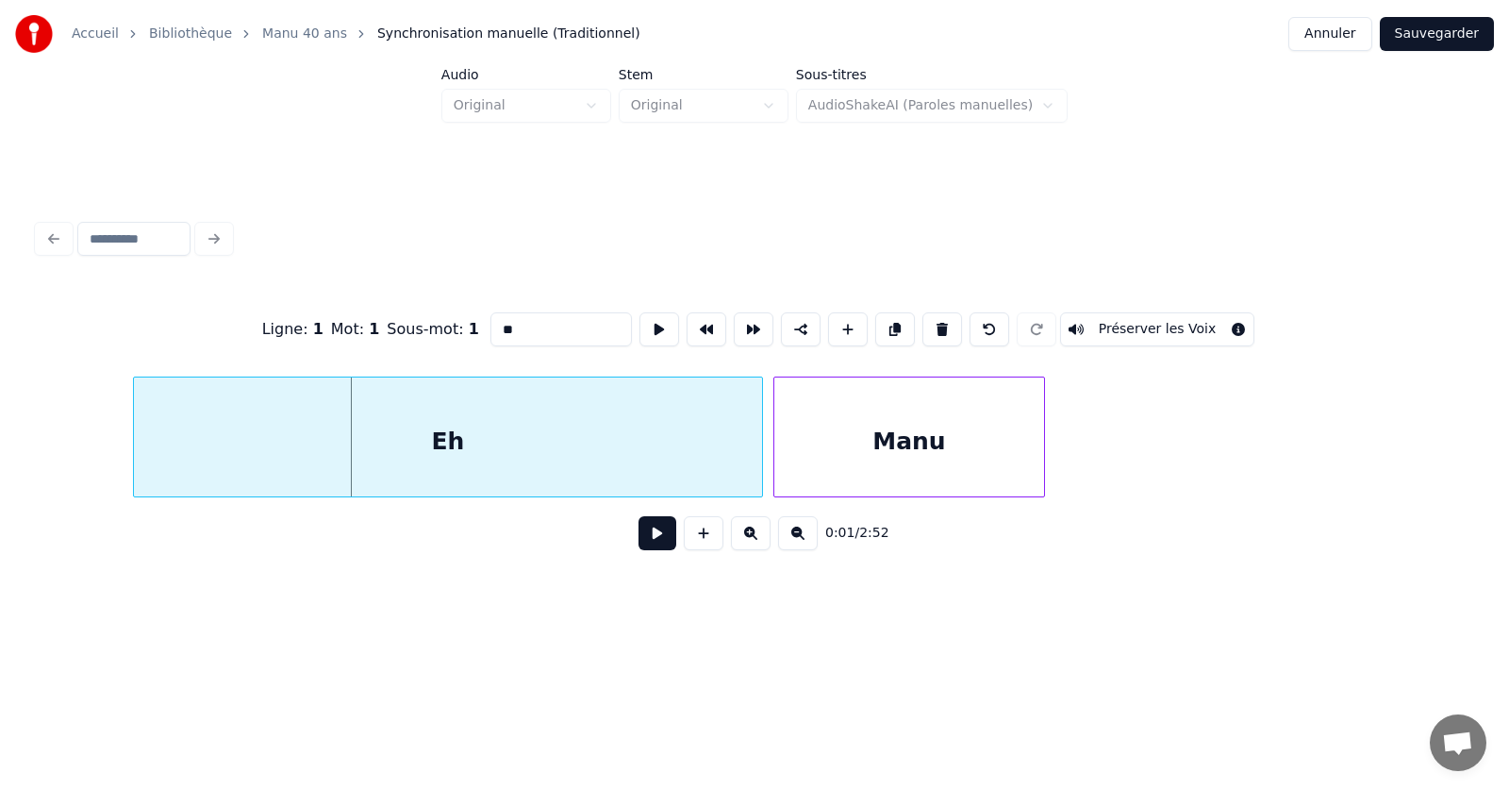
click at [435, 447] on div "Eh" at bounding box center [448, 441] width 628 height 128
click at [308, 323] on div "Ligne : 1" at bounding box center [292, 329] width 61 height 23
click at [364, 323] on div "Mot : 1" at bounding box center [355, 329] width 49 height 23
click at [469, 321] on span "1" at bounding box center [474, 329] width 10 height 18
click at [564, 322] on input "**" at bounding box center [560, 329] width 141 height 34
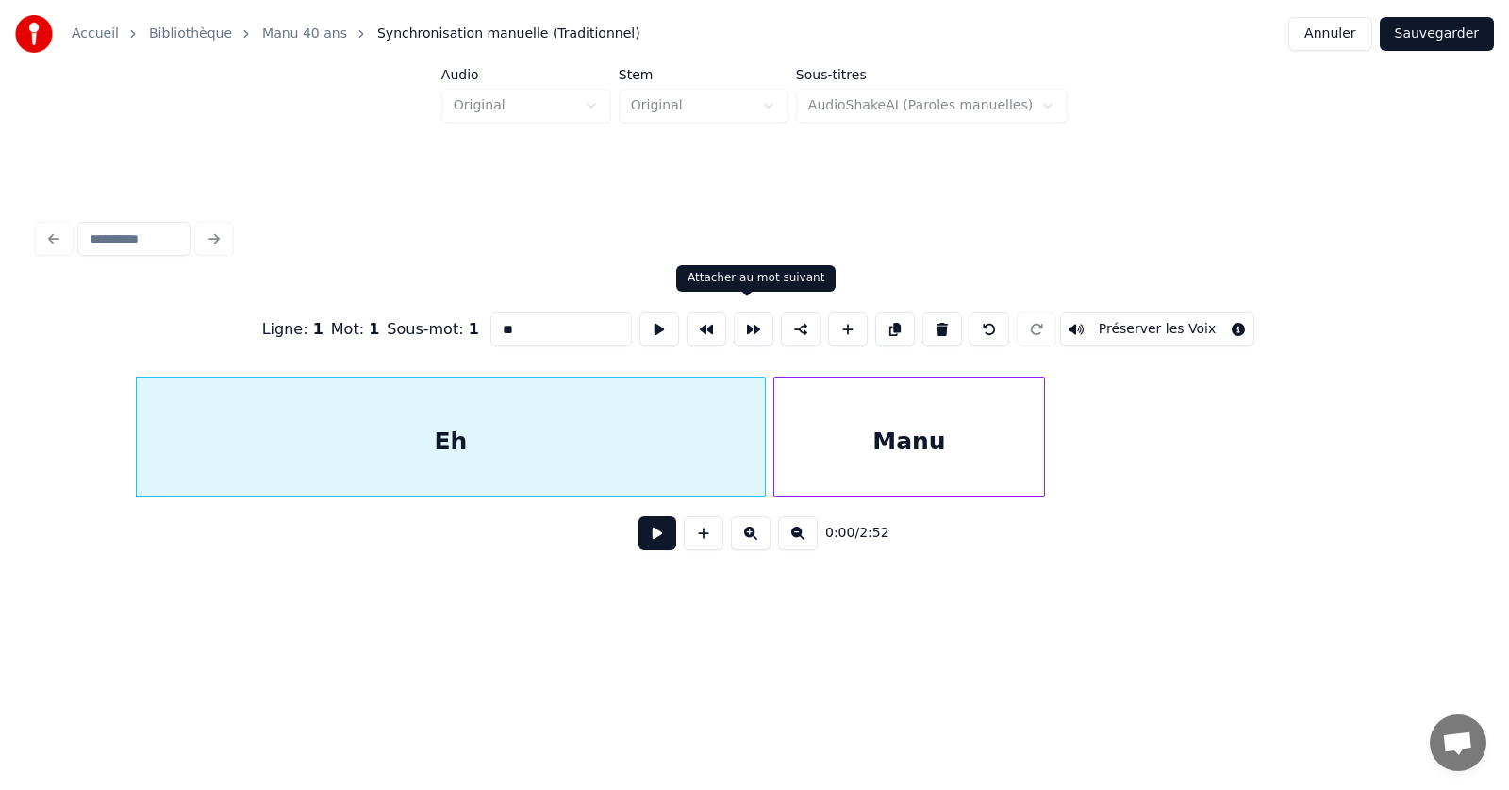
click at [737, 322] on button at bounding box center [754, 329] width 40 height 34
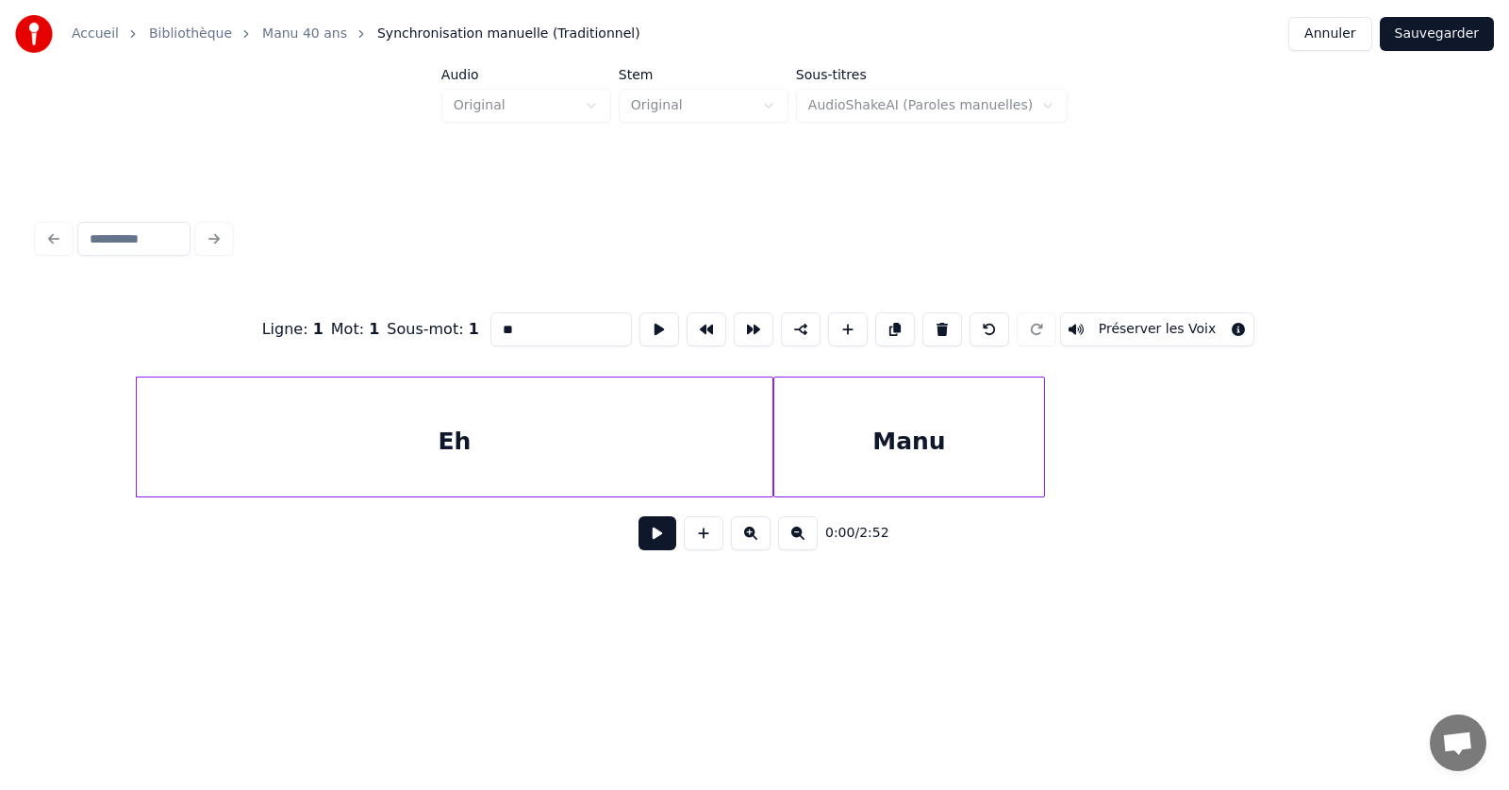
click at [744, 322] on button at bounding box center [754, 329] width 40 height 34
click at [842, 427] on div "Manu" at bounding box center [909, 441] width 270 height 128
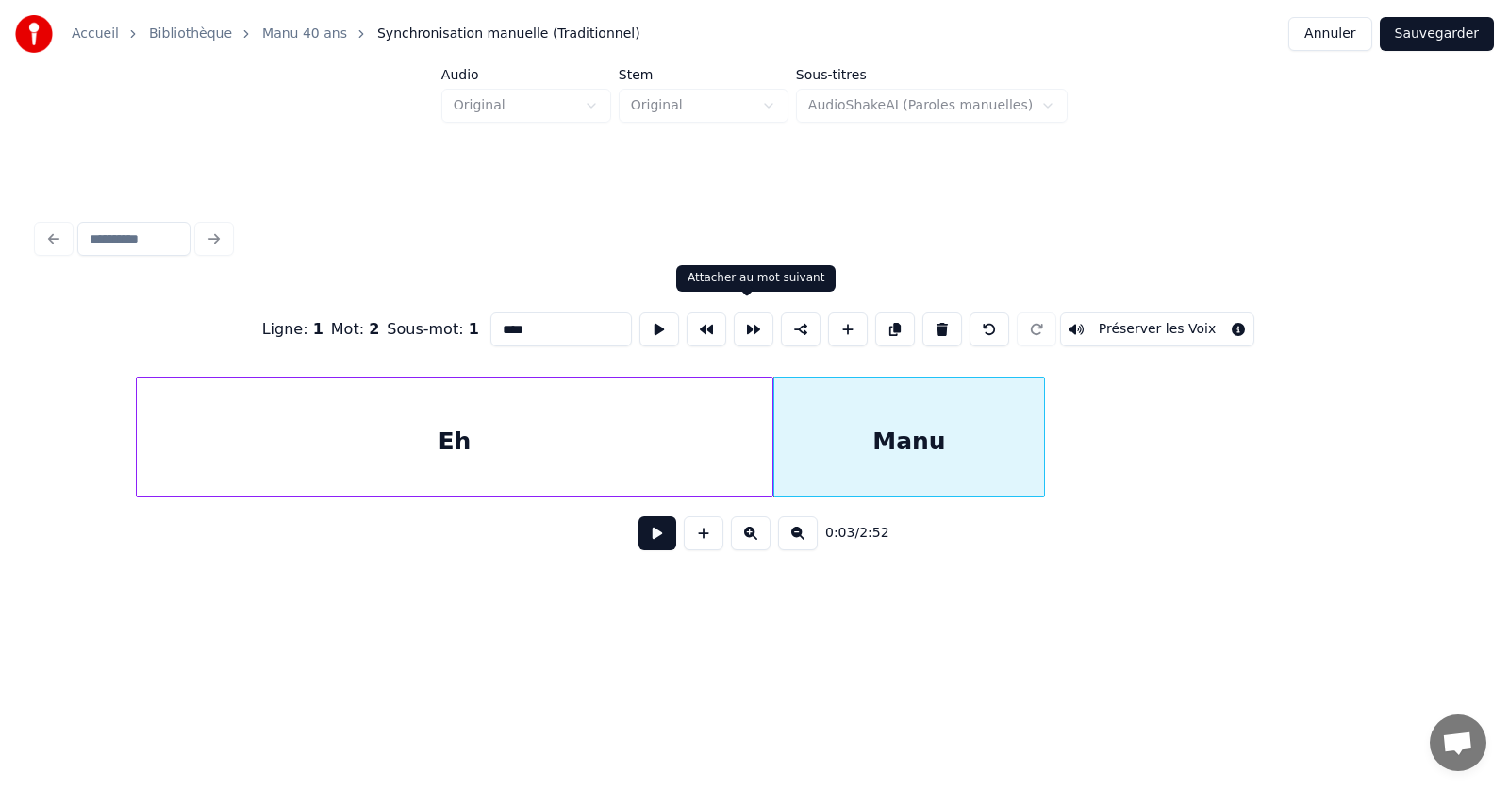
click at [753, 319] on button at bounding box center [754, 329] width 40 height 34
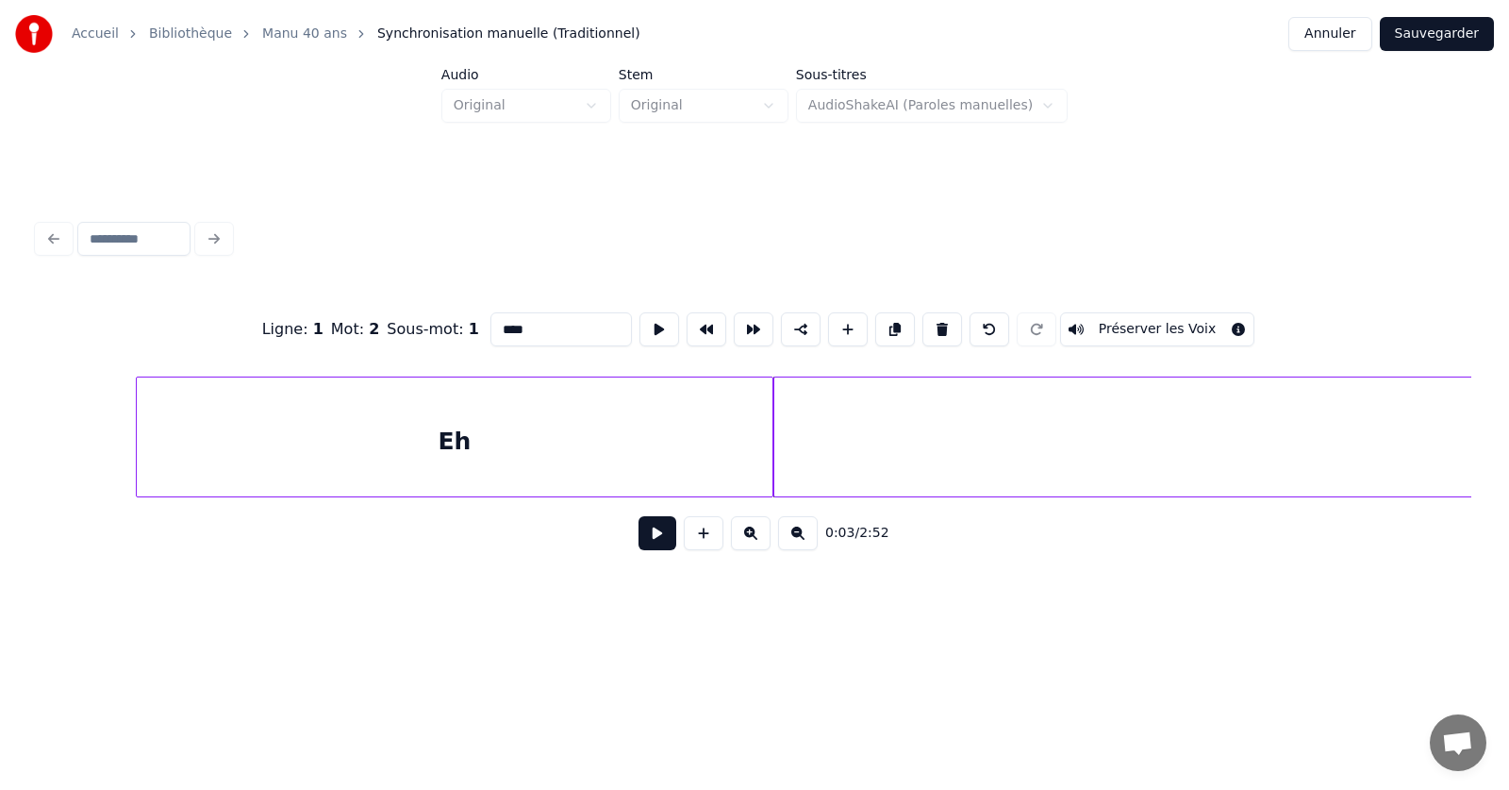
click at [221, 393] on div "Eh" at bounding box center [455, 441] width 636 height 128
type input "**"
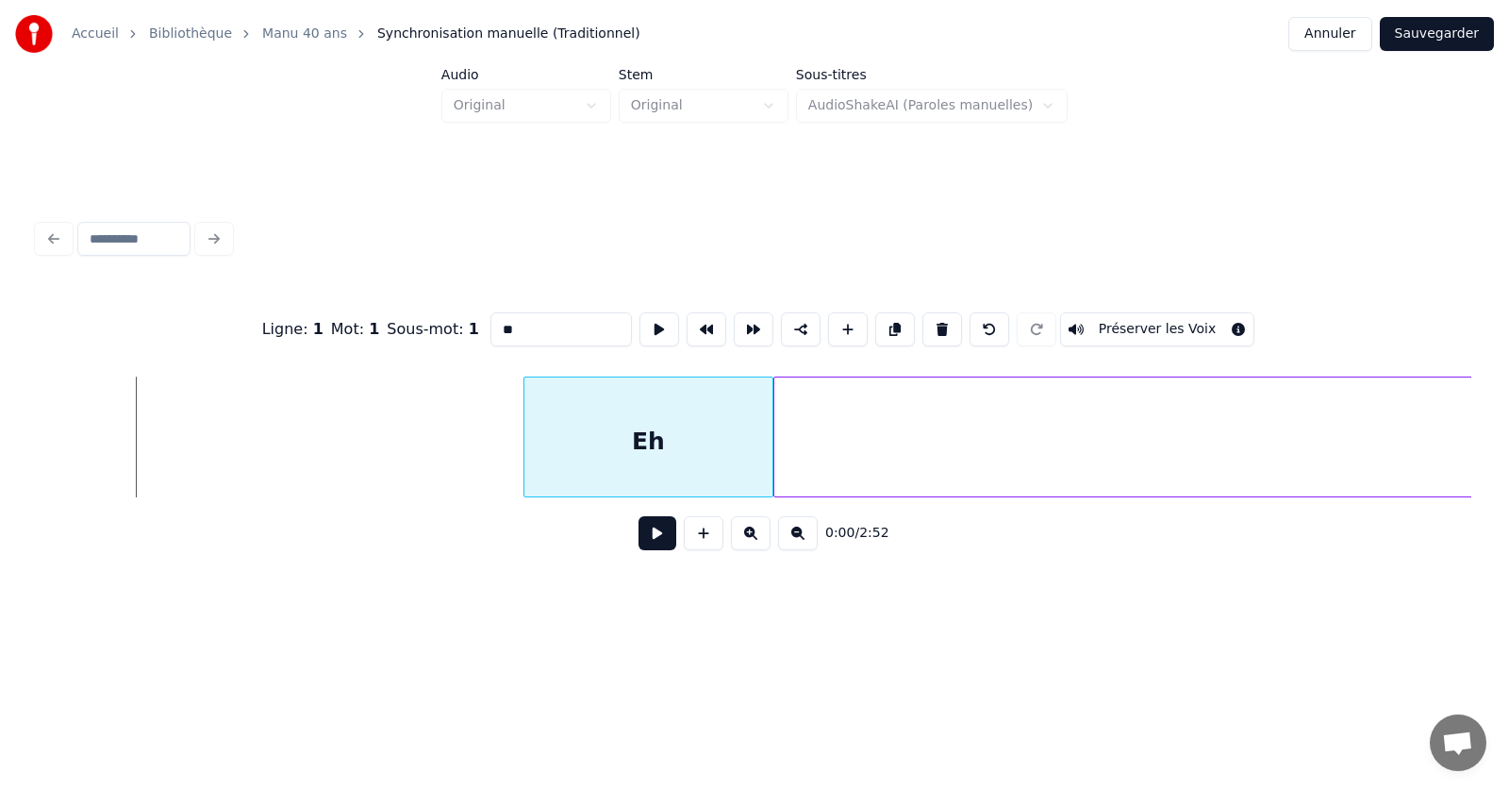
click at [524, 446] on div at bounding box center [527, 436] width 6 height 119
click at [1075, 435] on div at bounding box center [1073, 436] width 6 height 119
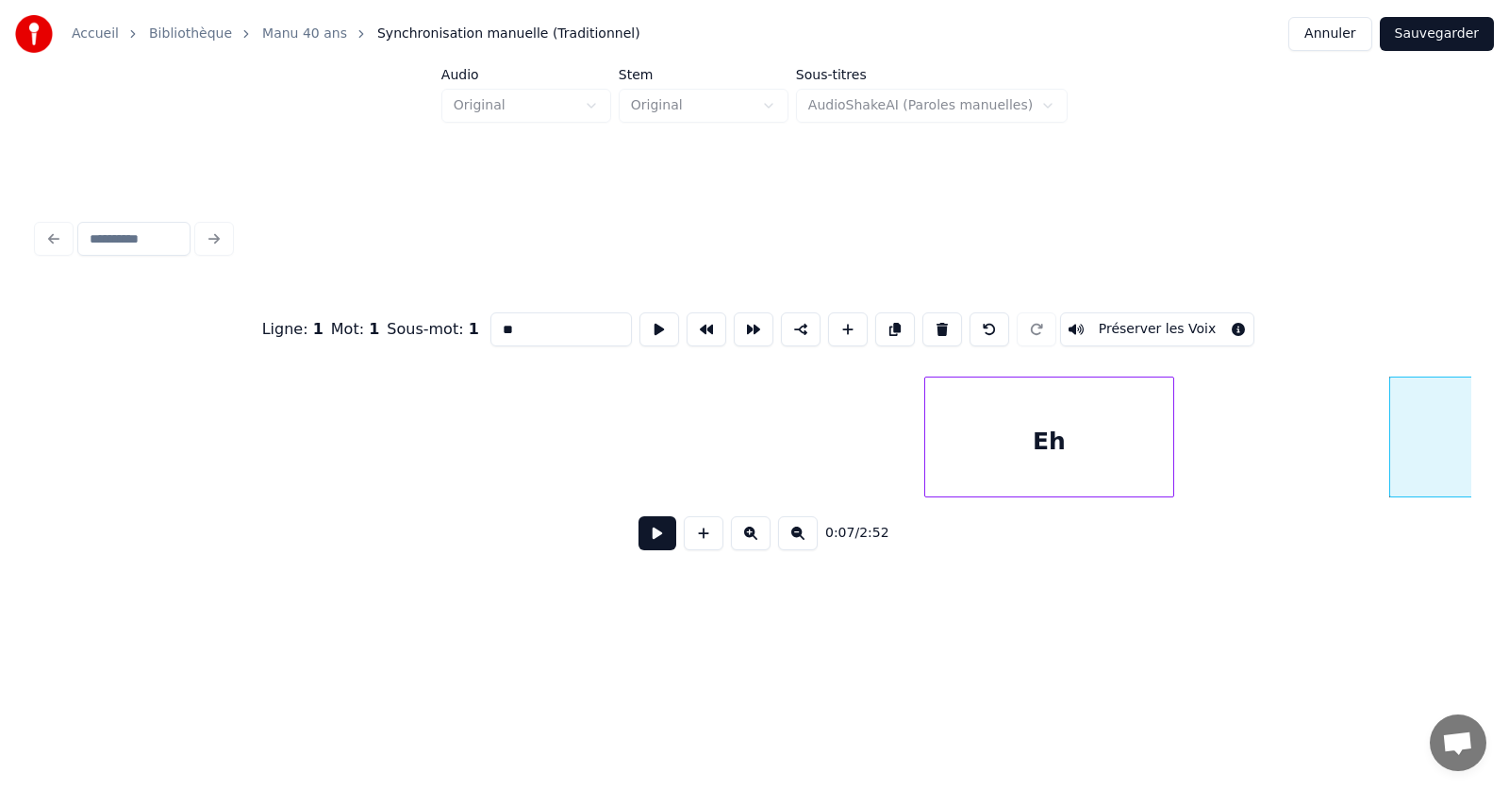
click at [975, 442] on div "Eh" at bounding box center [1049, 441] width 248 height 128
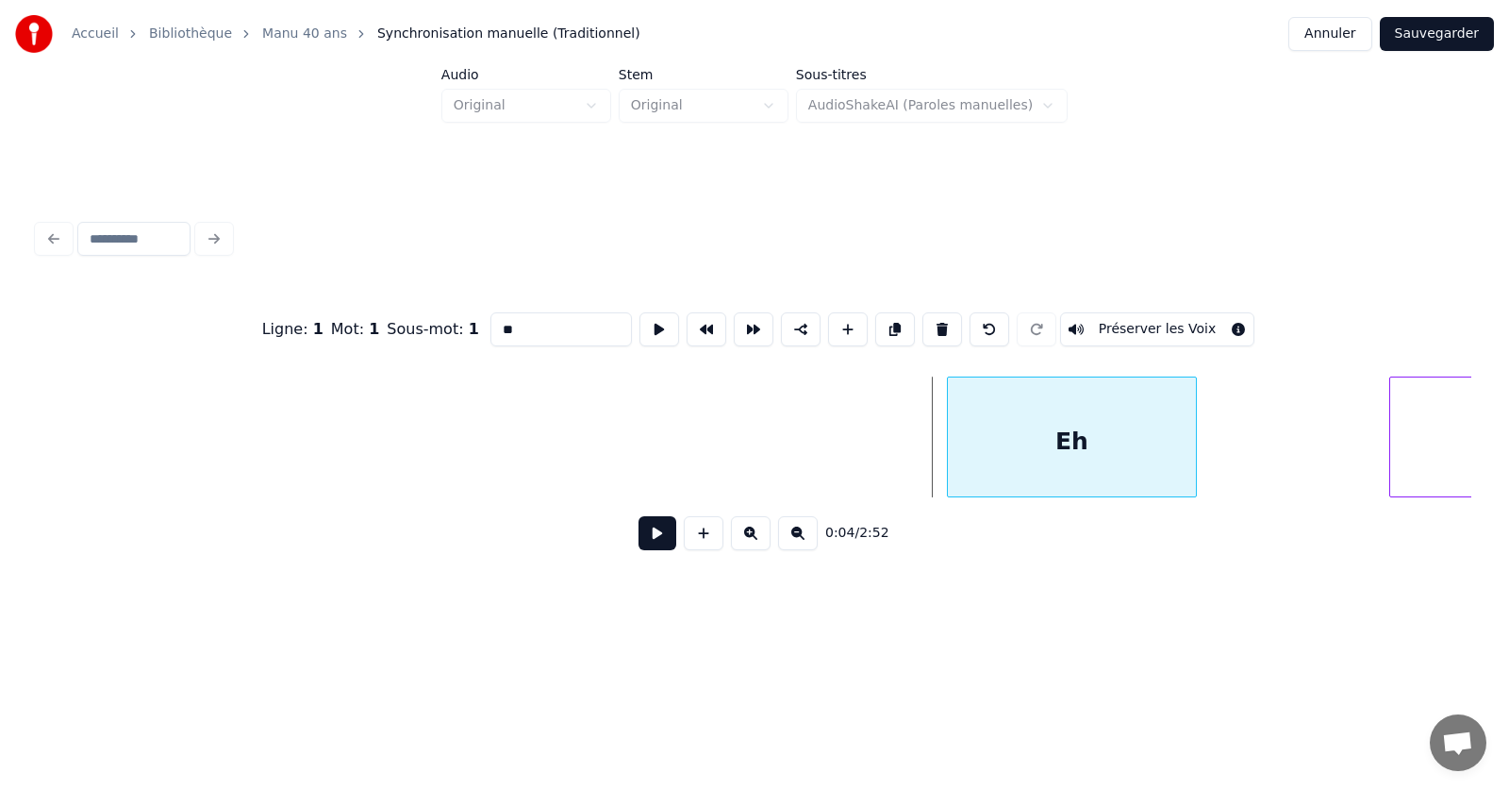
click at [1156, 447] on div "Eh" at bounding box center [1072, 441] width 248 height 128
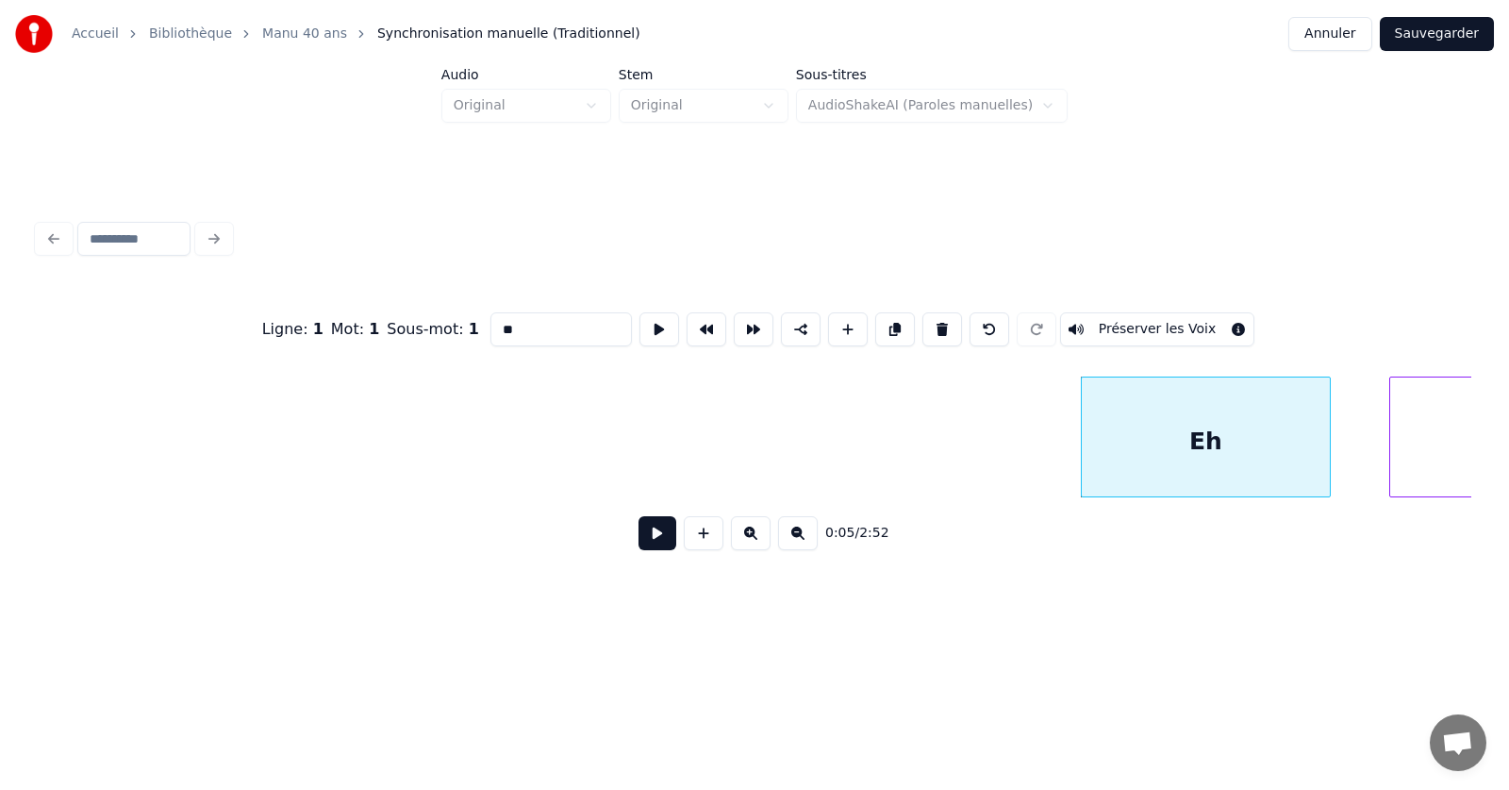
click at [1262, 451] on div "Eh" at bounding box center [1206, 441] width 248 height 128
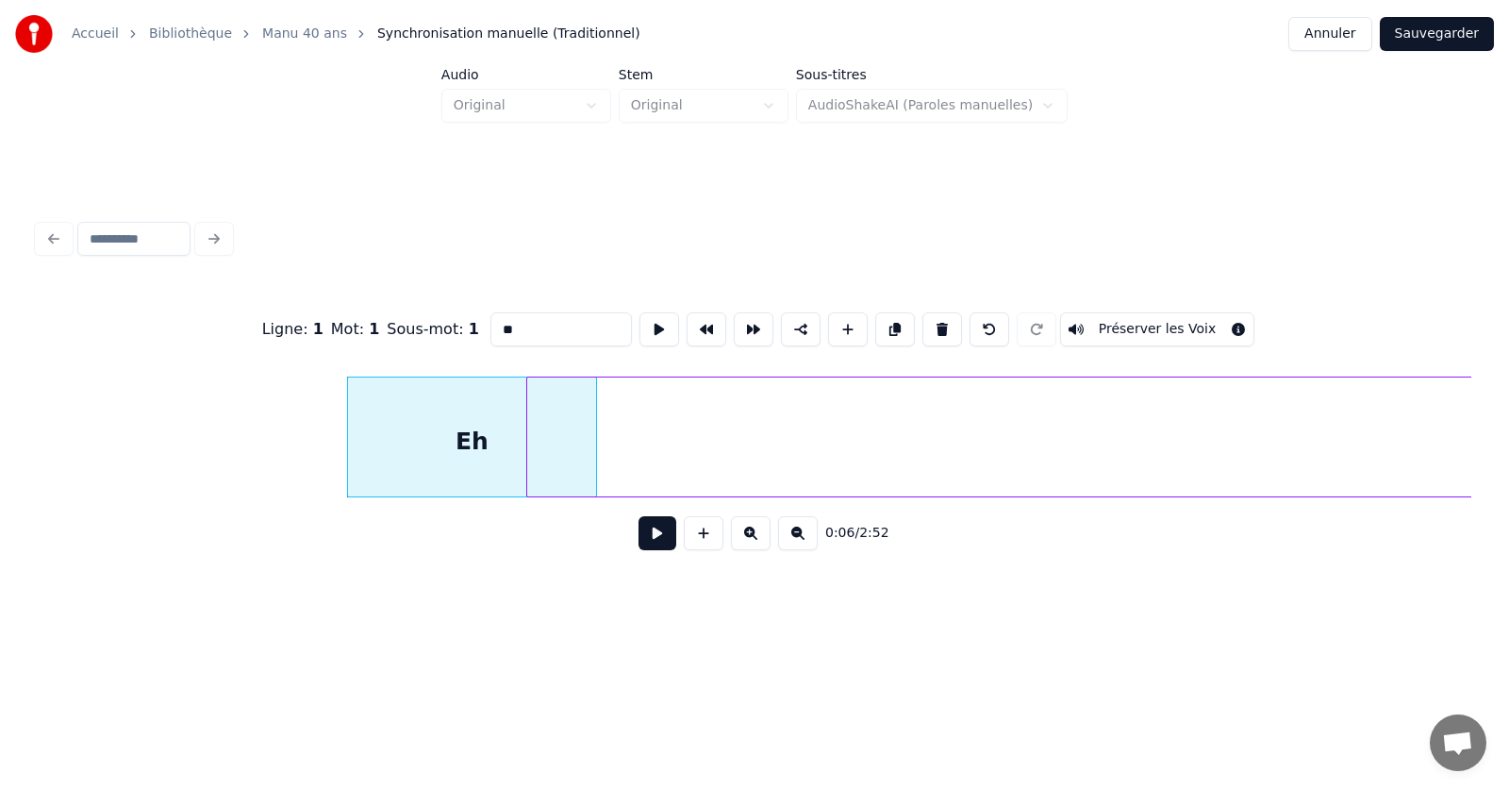
scroll to position [0, 868]
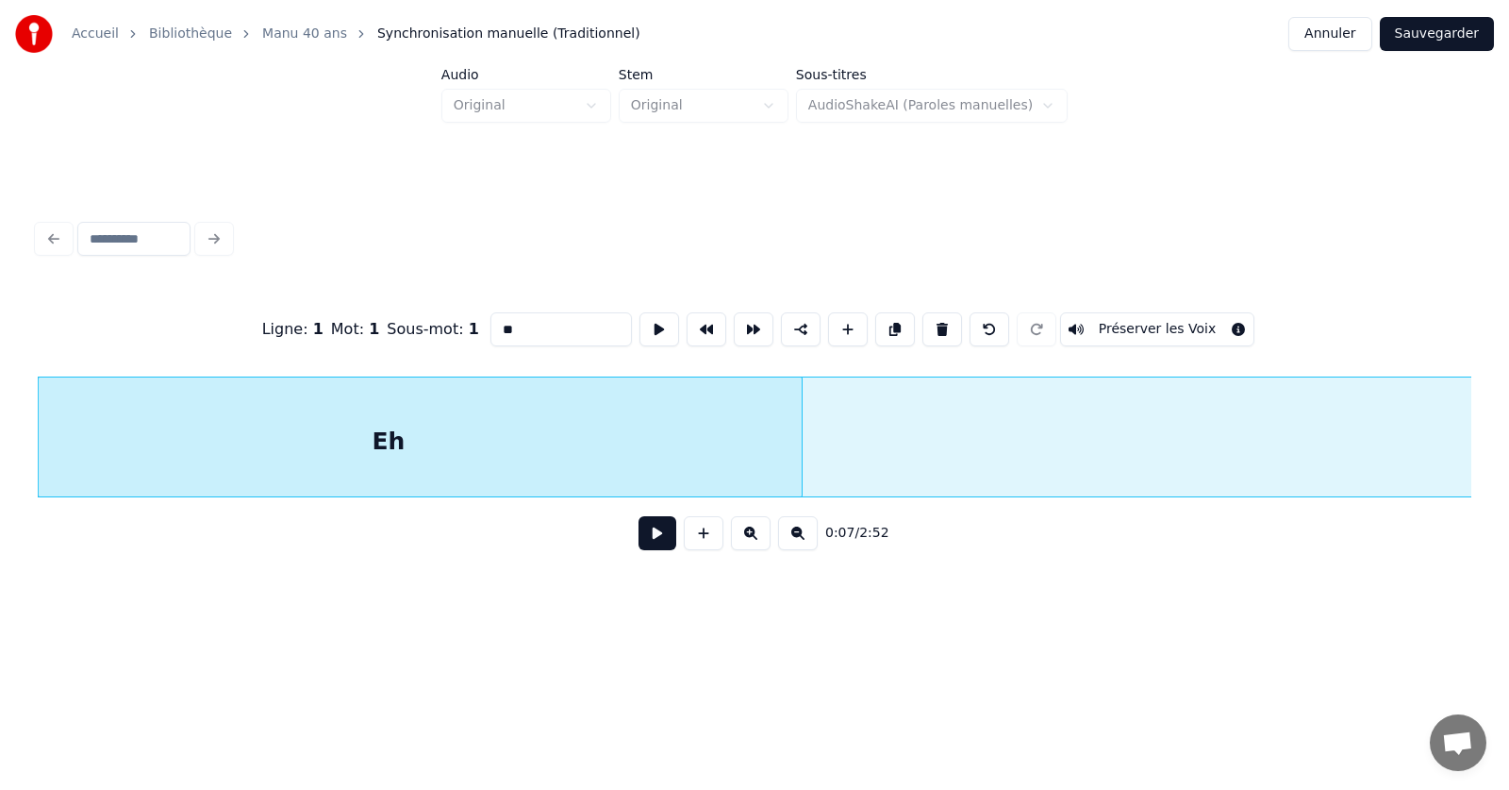
click at [799, 453] on div at bounding box center [799, 436] width 6 height 119
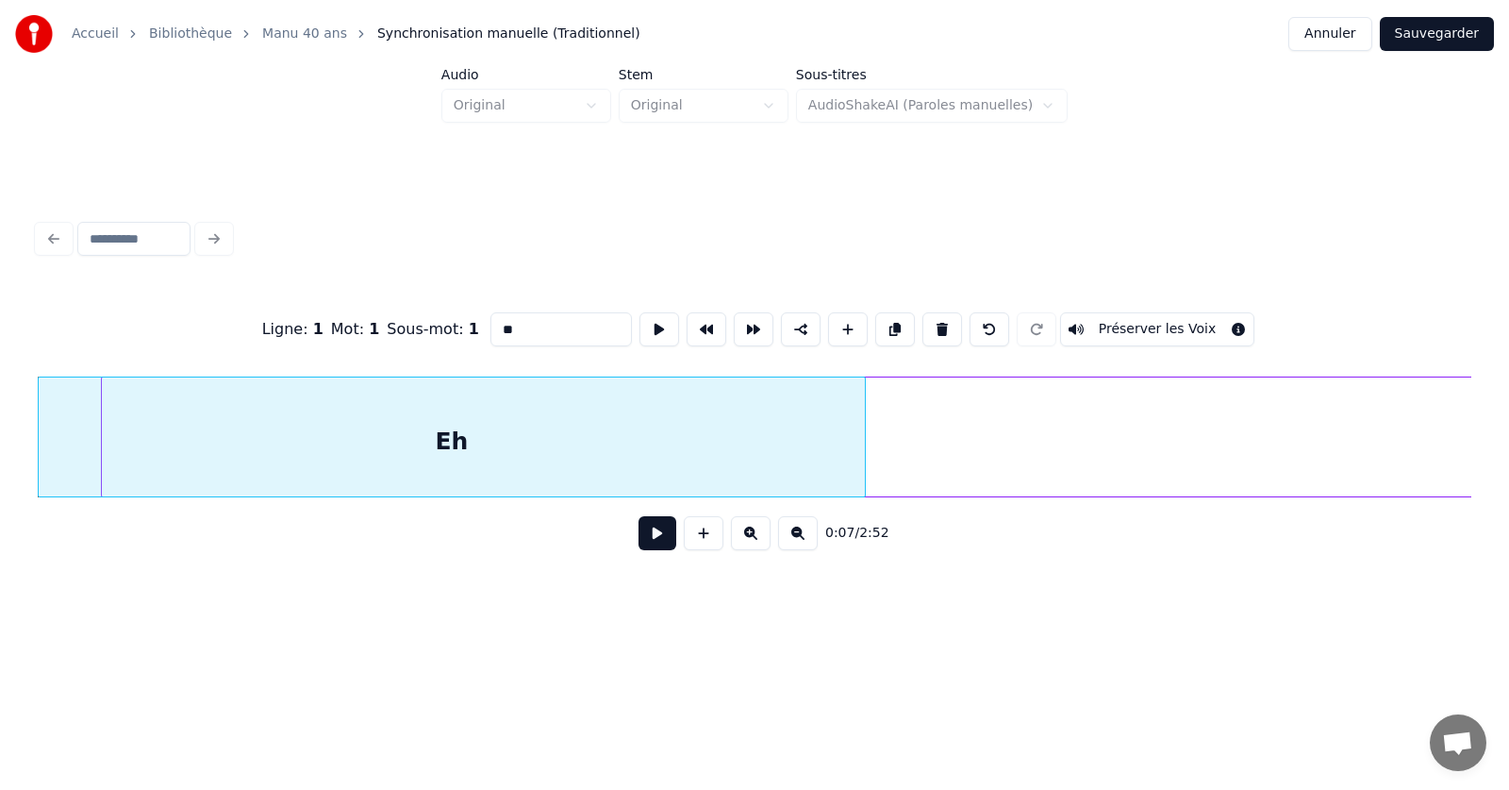
click at [58, 228] on div at bounding box center [754, 239] width 1449 height 42
click at [1339, 25] on button "Annuler" at bounding box center [1329, 34] width 83 height 34
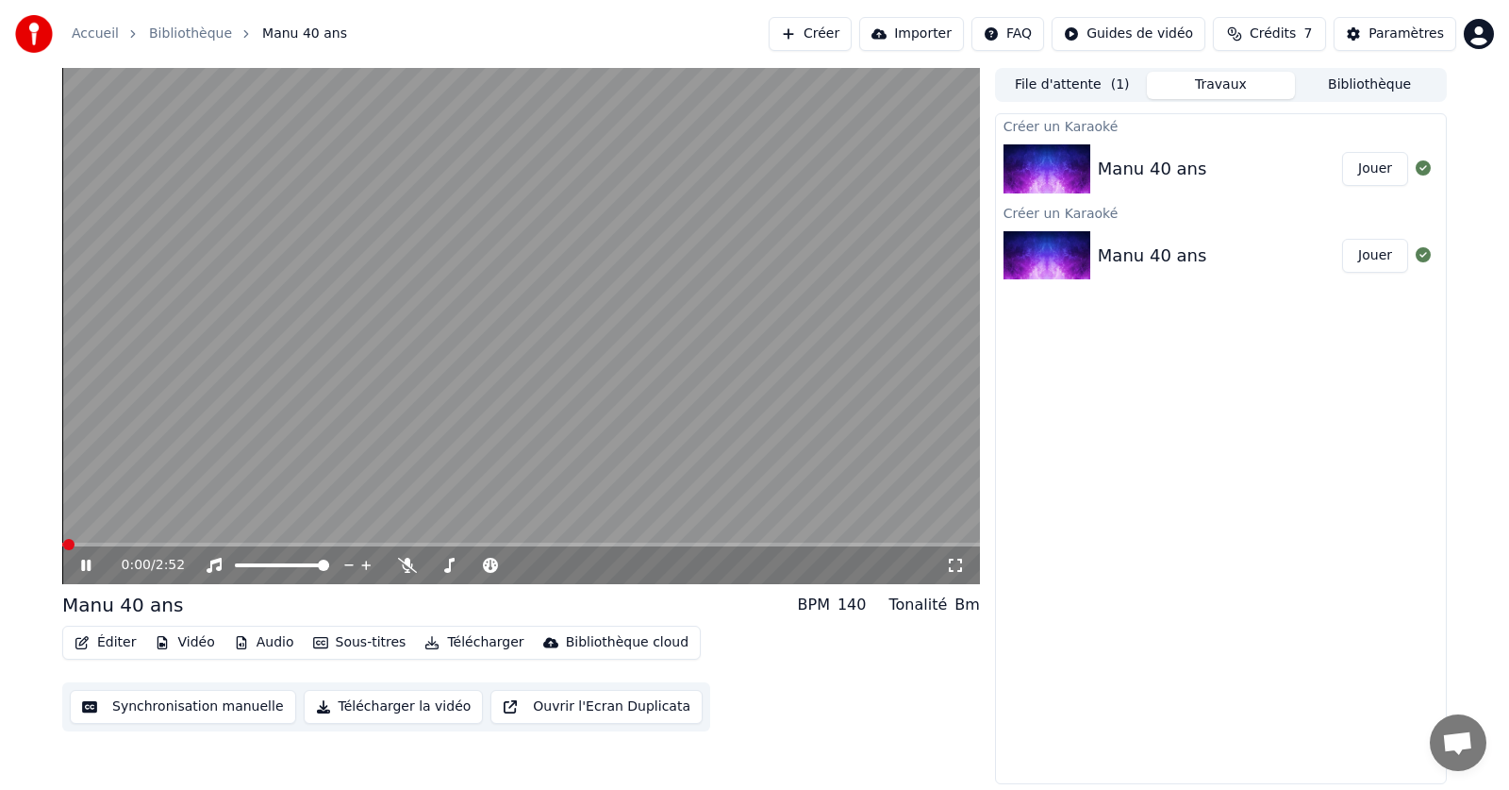
click at [101, 639] on button "Éditer" at bounding box center [105, 642] width 76 height 26
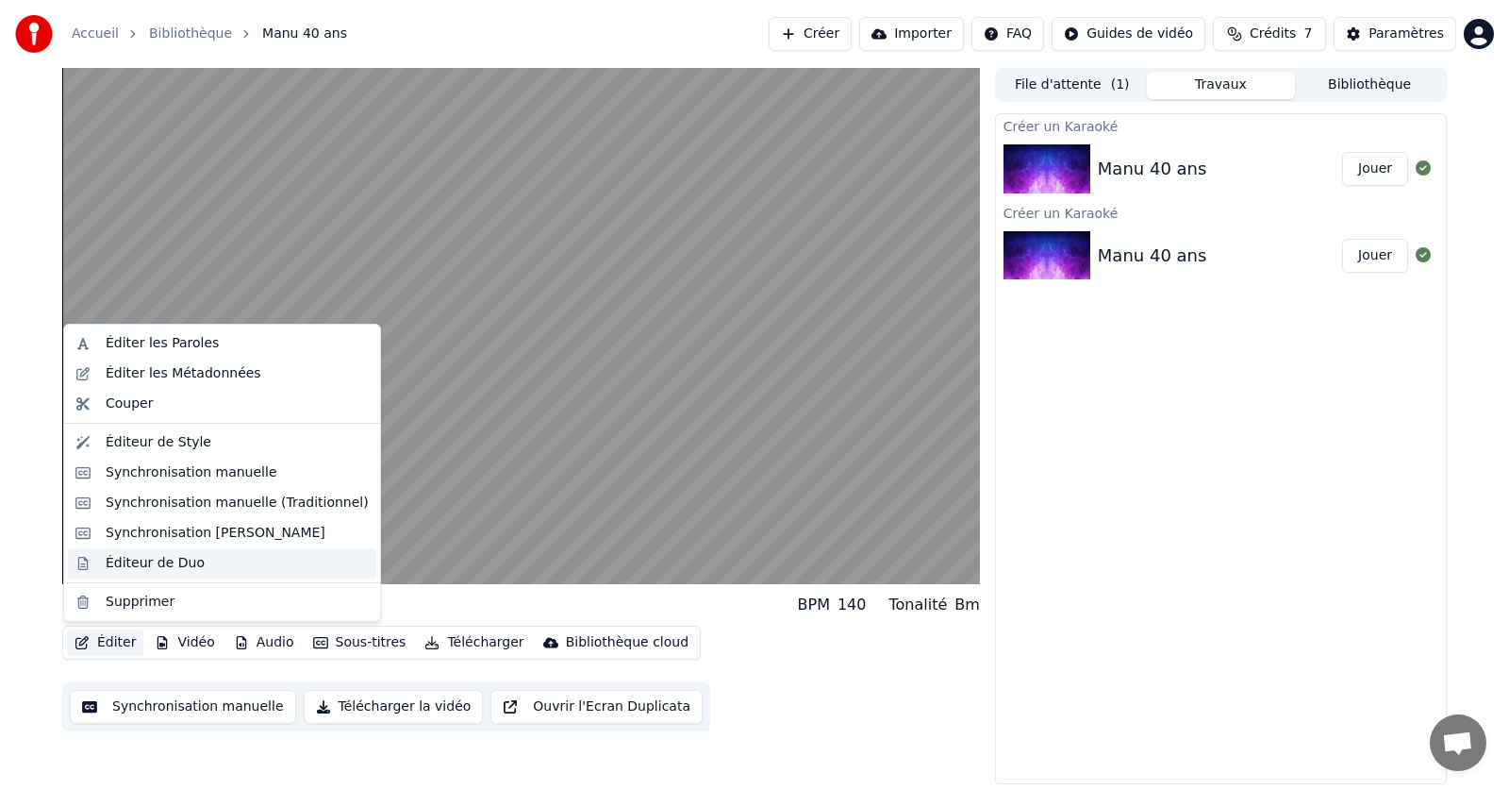
click at [122, 558] on div "Éditeur de Duo" at bounding box center [155, 563] width 99 height 19
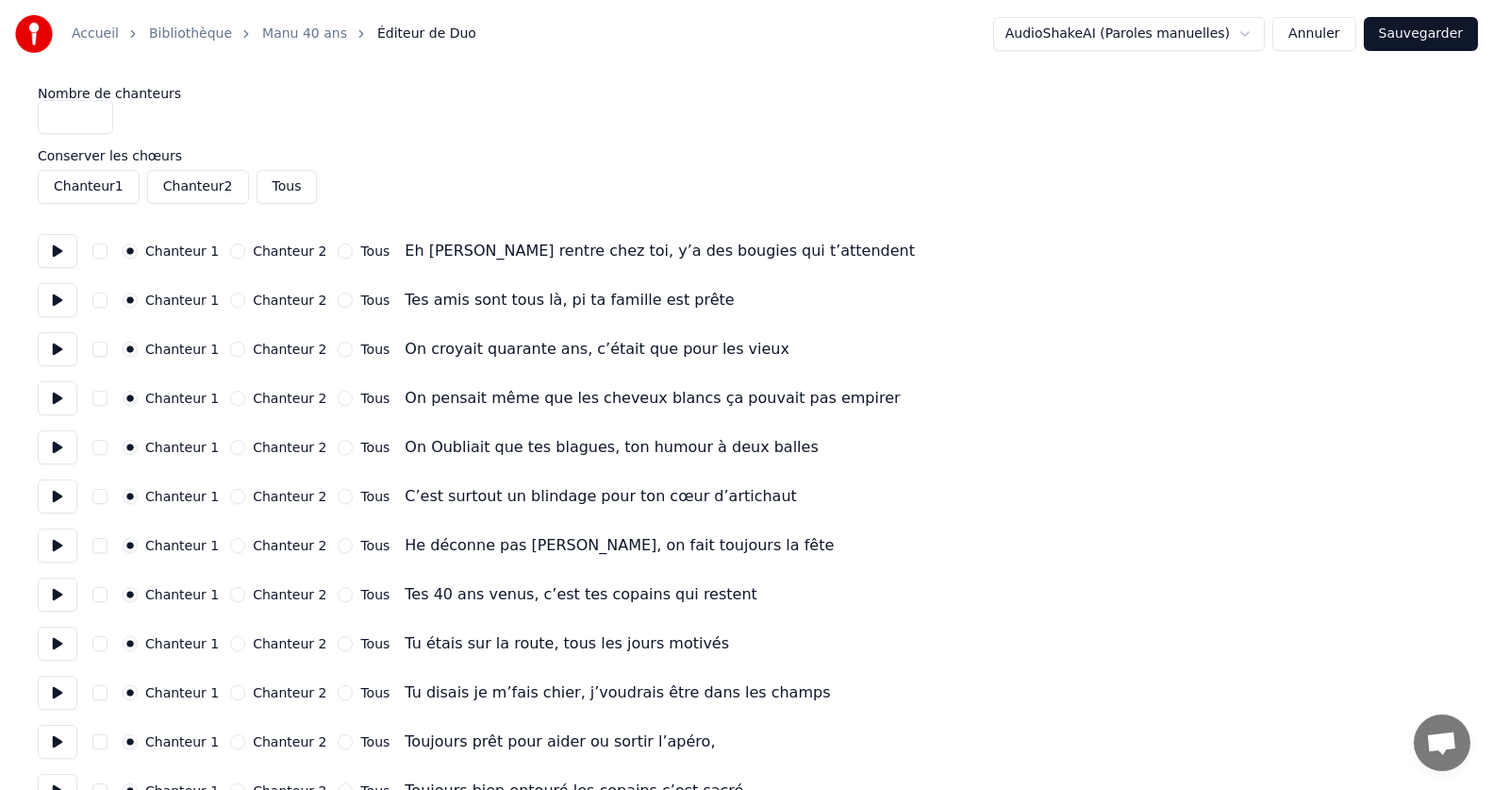
click at [1342, 25] on button "Annuler" at bounding box center [1313, 34] width 83 height 34
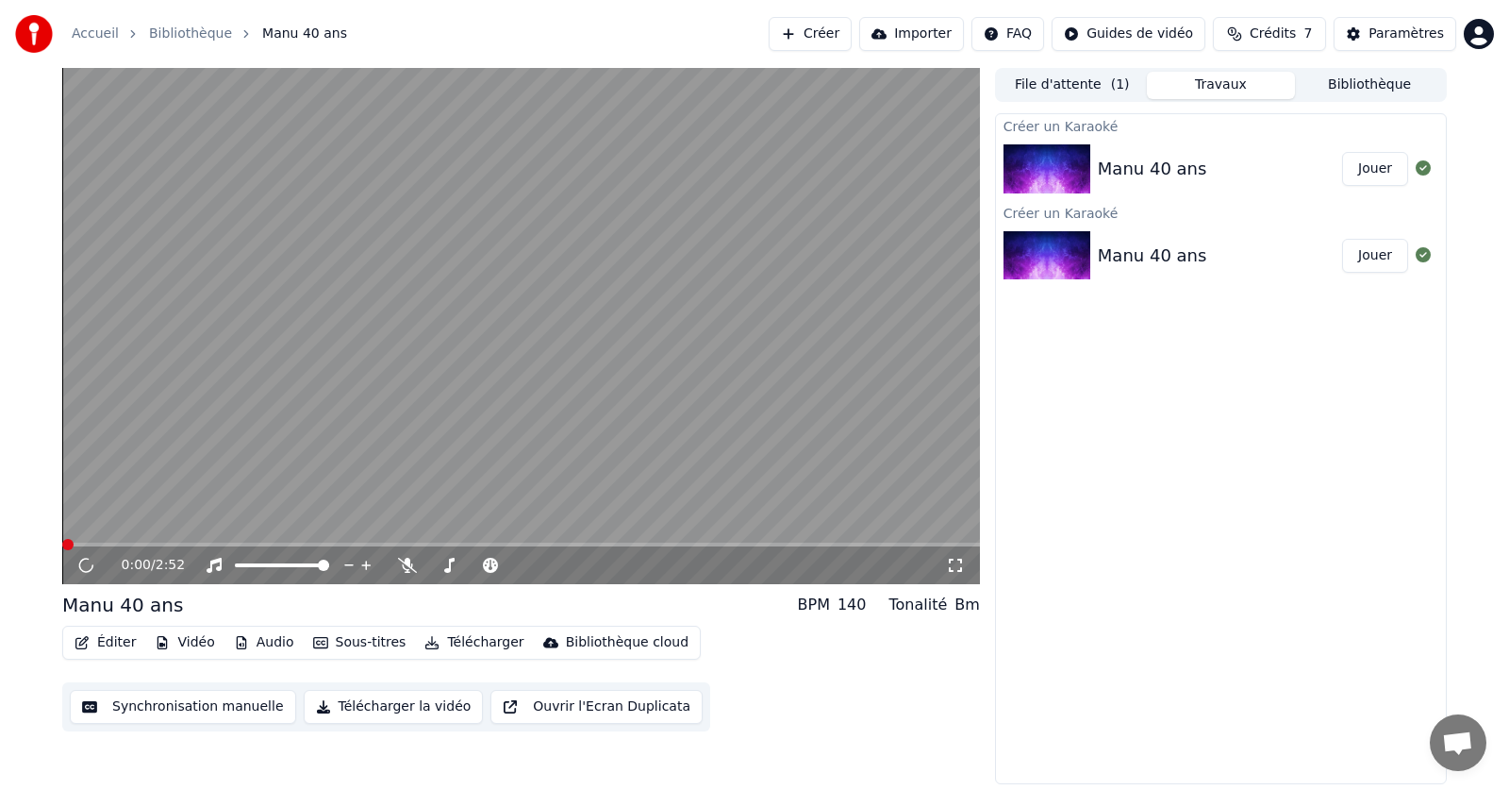
click at [108, 632] on button "Éditer" at bounding box center [105, 642] width 76 height 26
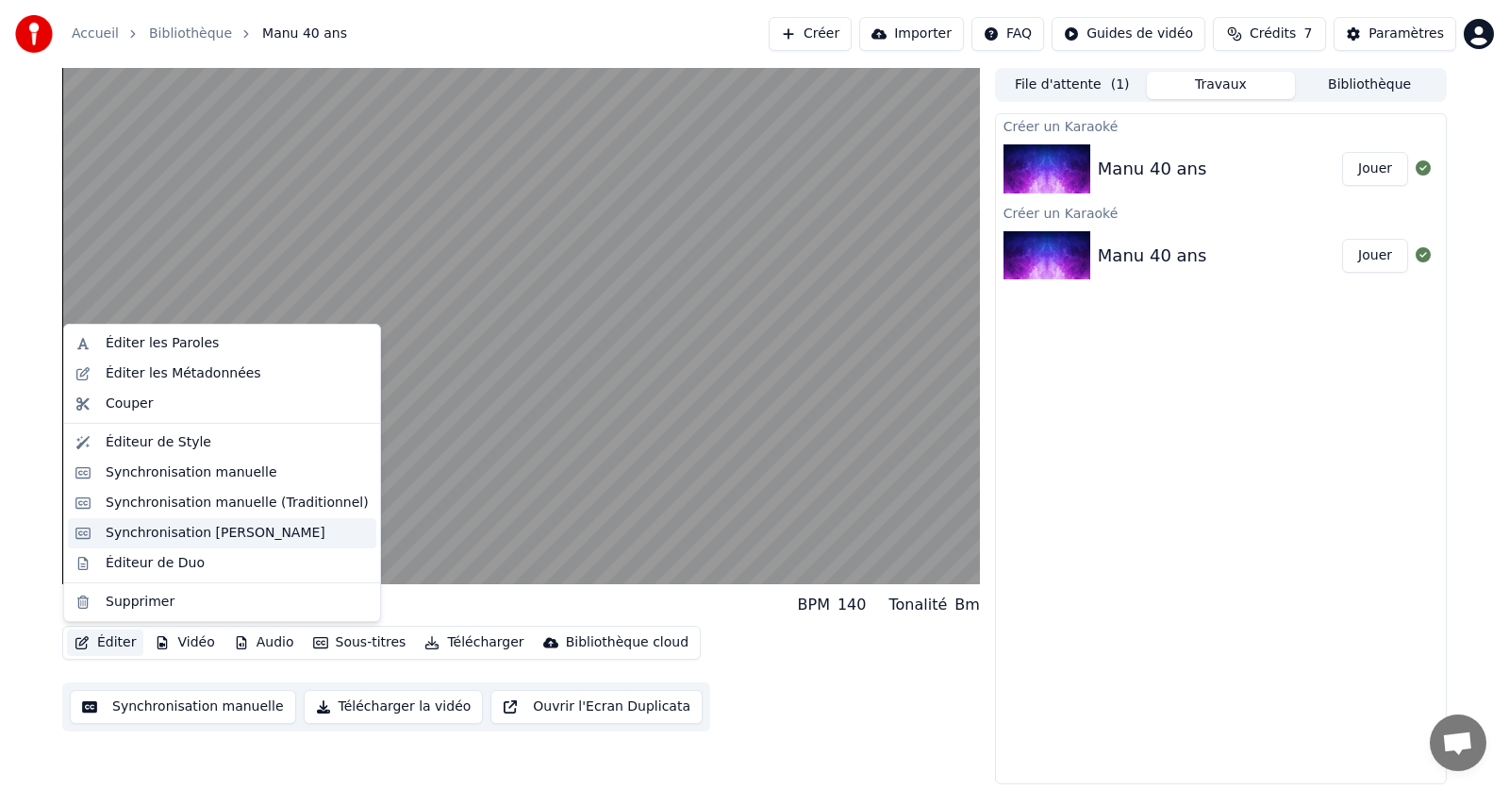
click at [134, 528] on div "Synchronisation [PERSON_NAME]" at bounding box center [216, 533] width 220 height 19
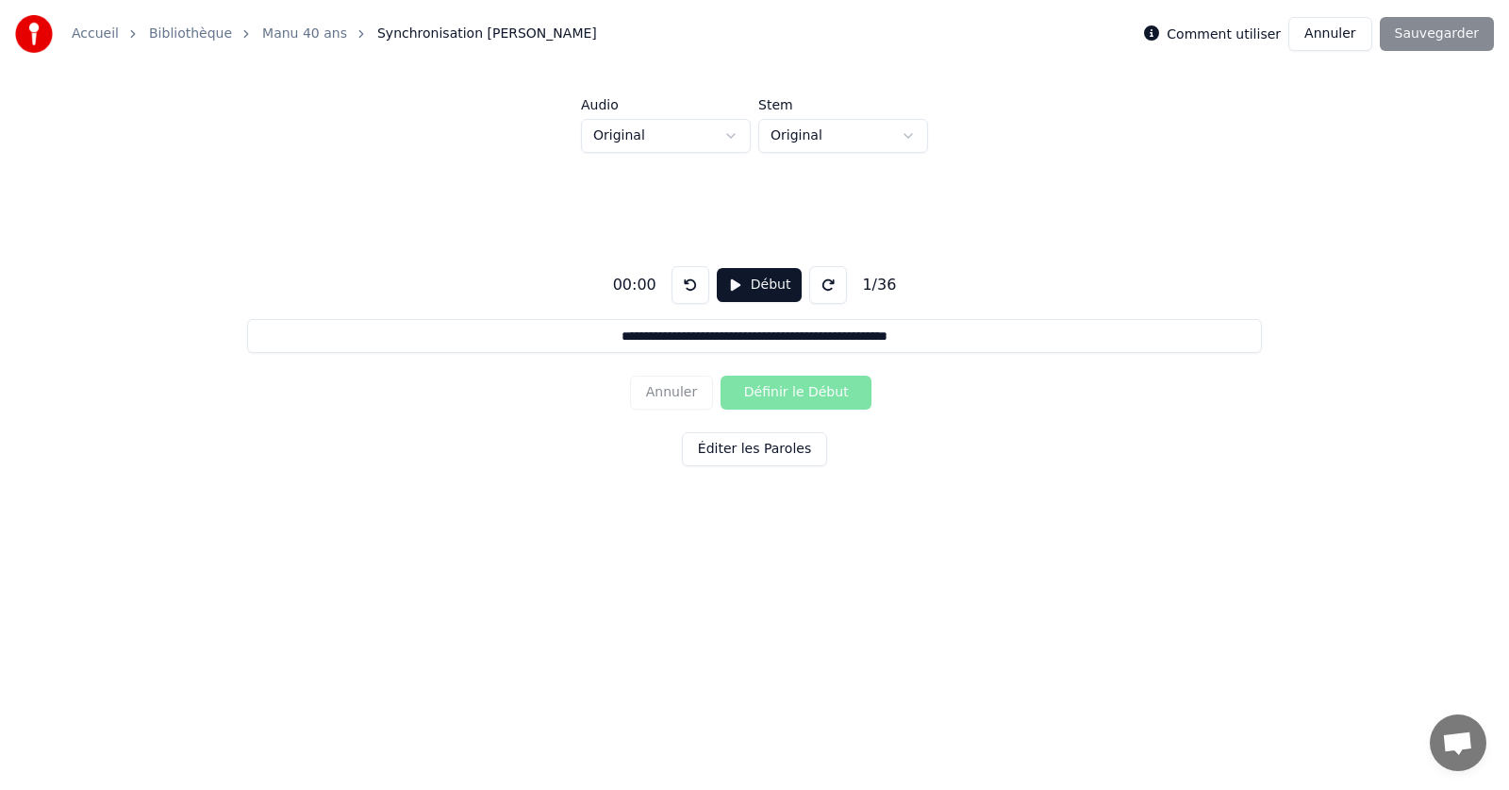
click at [745, 288] on button "Début" at bounding box center [760, 285] width 86 height 34
click at [752, 286] on button "Pause" at bounding box center [759, 285] width 84 height 34
click at [576, 338] on input "**********" at bounding box center [754, 336] width 1014 height 34
drag, startPoint x: 771, startPoint y: 392, endPoint x: 765, endPoint y: 374, distance: 19.7
click at [771, 391] on div "Annuler Définir le Début" at bounding box center [754, 392] width 249 height 49
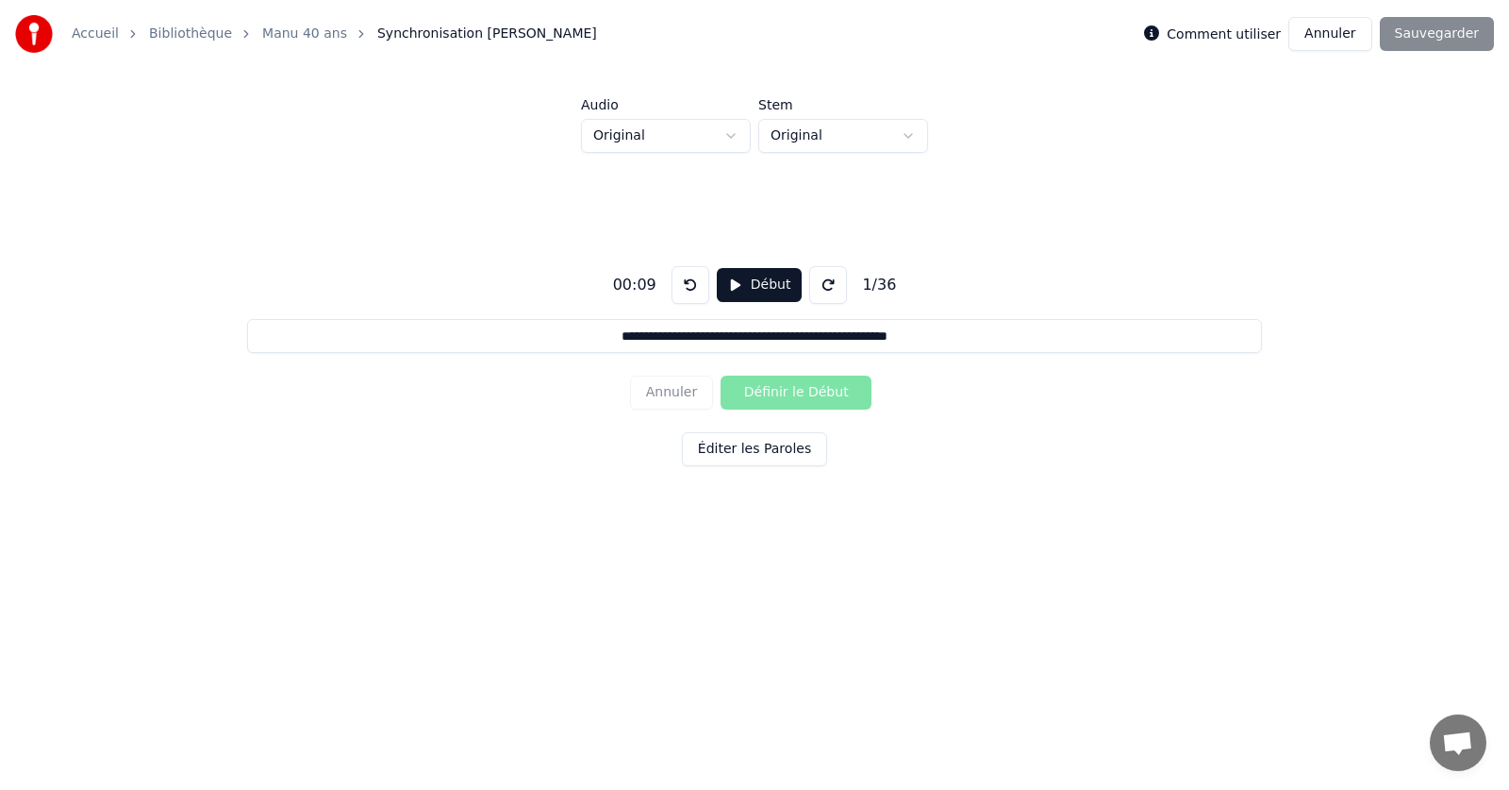
click at [578, 333] on input "**********" at bounding box center [754, 336] width 1014 height 34
click at [728, 288] on button "Début" at bounding box center [760, 285] width 86 height 34
click at [752, 381] on button "Définir le Début" at bounding box center [796, 392] width 151 height 34
click at [793, 394] on button "Définir la Fin" at bounding box center [796, 392] width 151 height 34
click at [686, 284] on button at bounding box center [691, 285] width 38 height 38
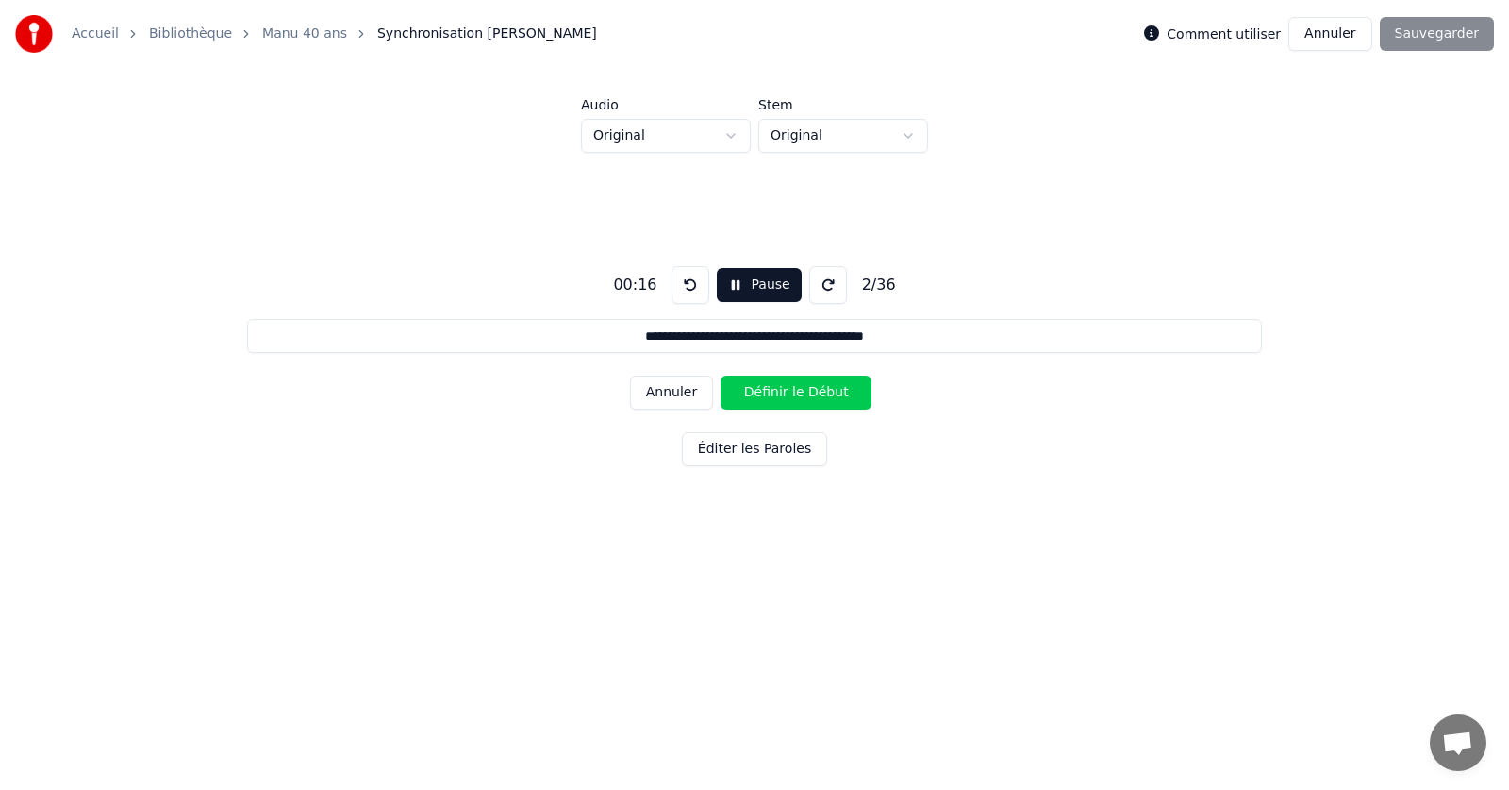
click at [689, 286] on button at bounding box center [691, 285] width 38 height 38
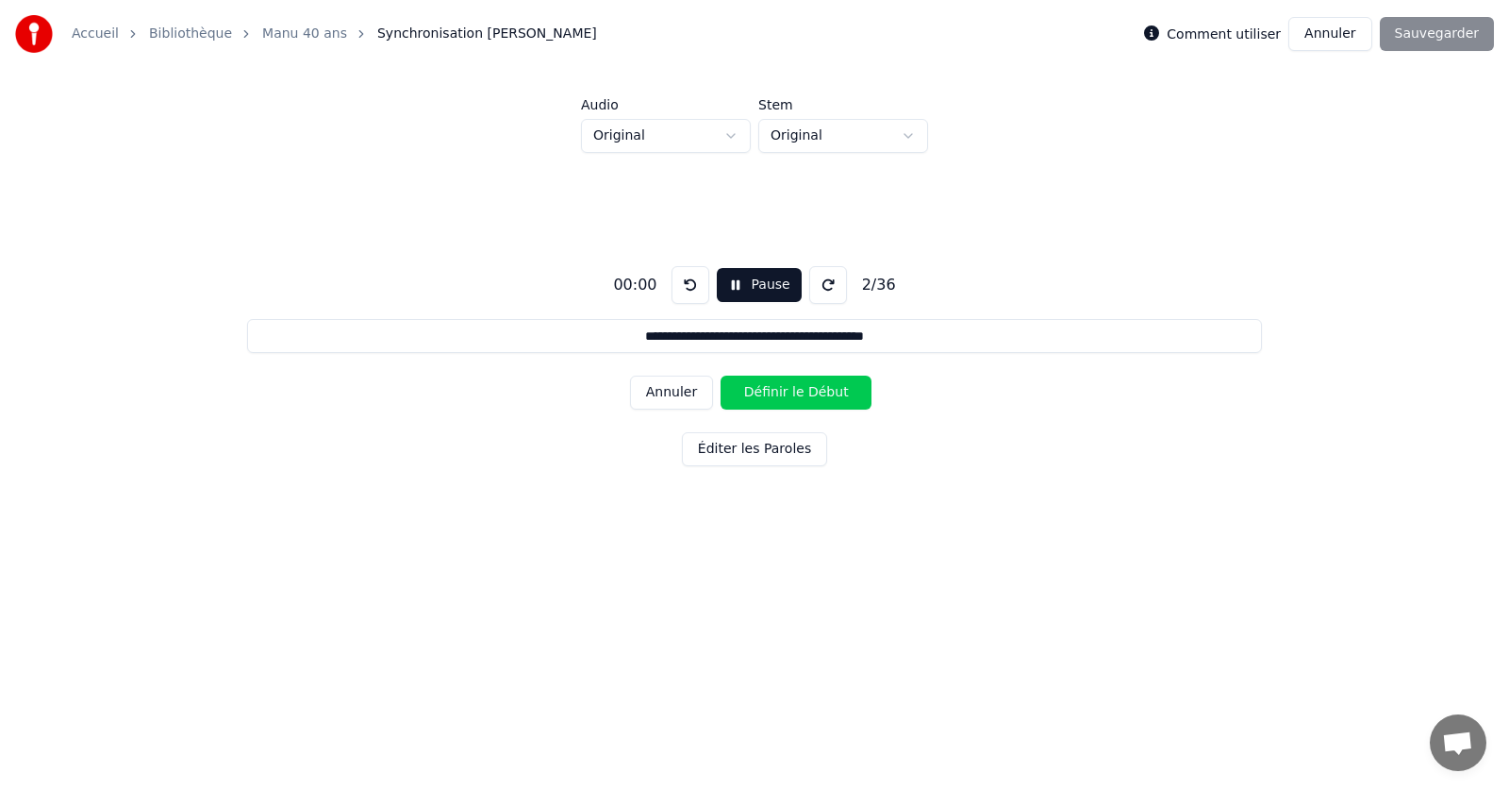
click at [689, 286] on button at bounding box center [691, 285] width 38 height 38
click at [668, 389] on button "Annuler" at bounding box center [671, 392] width 83 height 34
click at [673, 397] on button "Annuler" at bounding box center [671, 392] width 83 height 34
click at [768, 392] on button "Définir le Début" at bounding box center [796, 392] width 151 height 34
click at [768, 392] on button "Définir la Fin" at bounding box center [796, 392] width 151 height 34
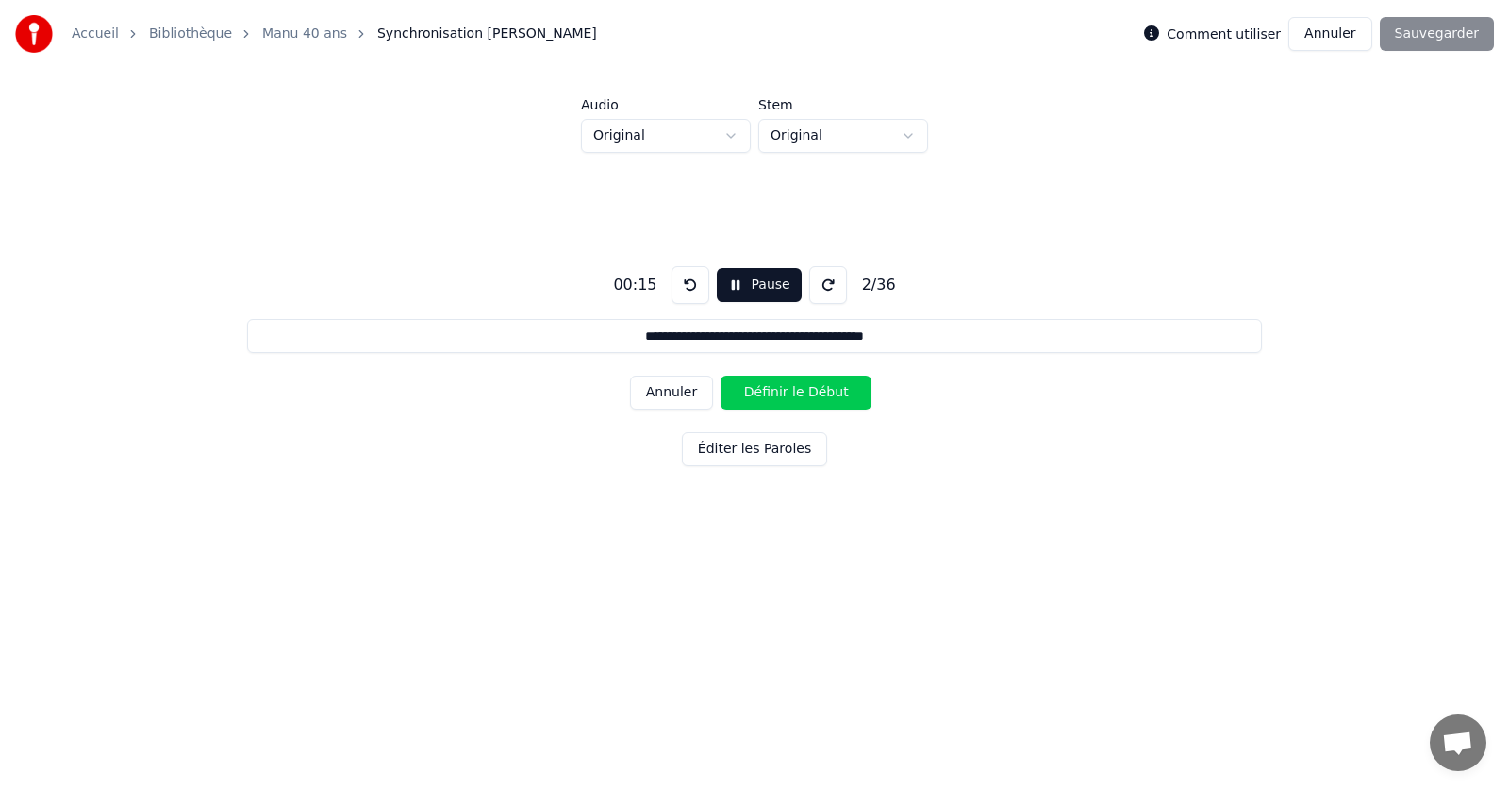
click at [767, 391] on button "Définir le Début" at bounding box center [796, 392] width 151 height 34
click at [694, 395] on button "Annuler" at bounding box center [671, 392] width 83 height 34
click at [694, 396] on button "Annuler" at bounding box center [671, 392] width 83 height 34
click at [688, 393] on button "Annuler" at bounding box center [671, 392] width 83 height 34
click at [688, 393] on div "Annuler Définir le Début" at bounding box center [754, 392] width 249 height 49
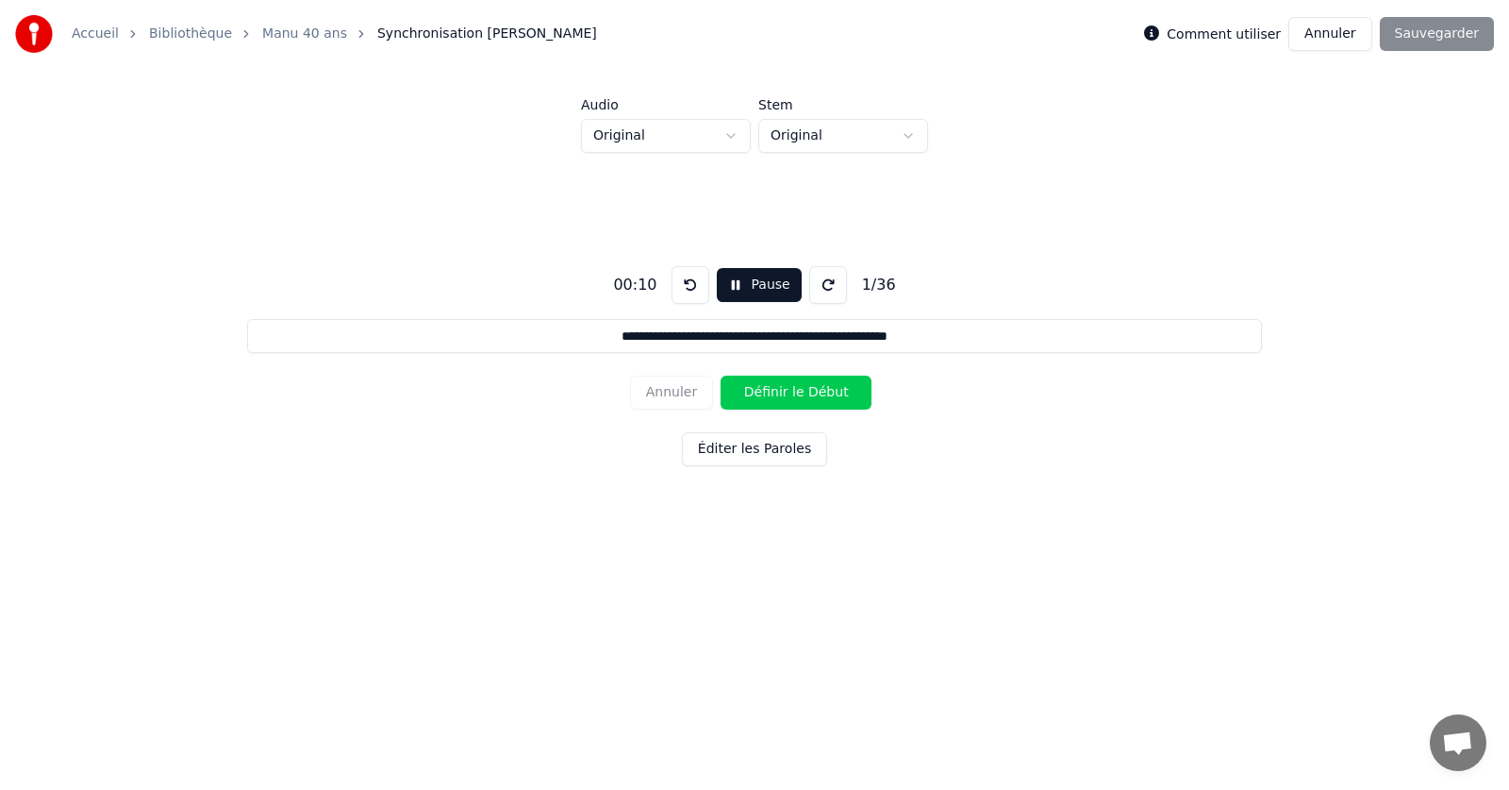
click at [746, 391] on button "Définir le Début" at bounding box center [796, 392] width 151 height 34
click at [755, 391] on button "Définir la Fin" at bounding box center [796, 392] width 151 height 34
click at [682, 391] on button "Annuler" at bounding box center [671, 392] width 83 height 34
click at [682, 391] on div "Annuler Définir le Début" at bounding box center [754, 392] width 249 height 49
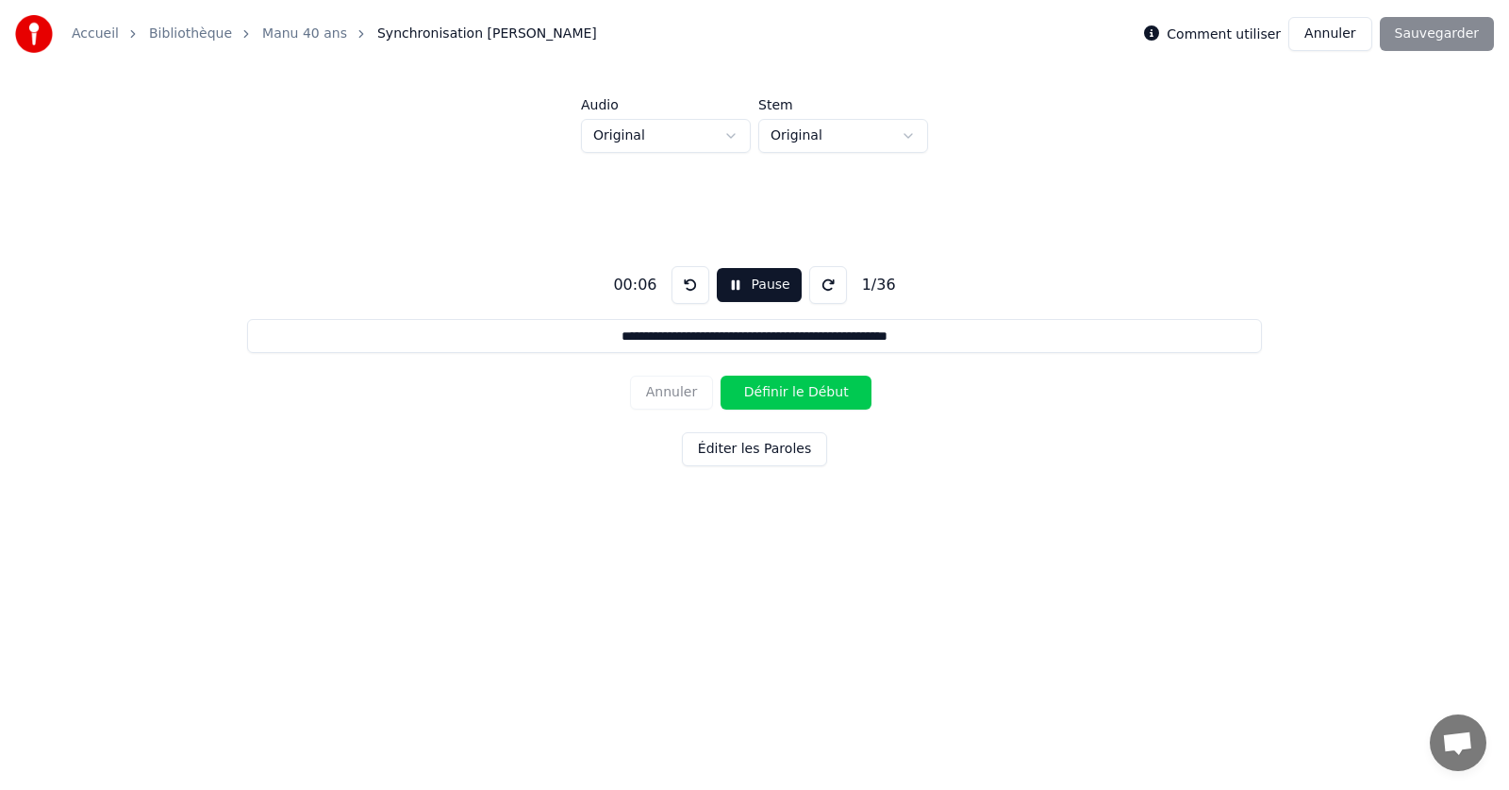
click at [685, 392] on div "Annuler Définir le Début" at bounding box center [754, 392] width 249 height 49
drag, startPoint x: 685, startPoint y: 392, endPoint x: 696, endPoint y: 394, distance: 11.5
click at [686, 392] on div "Annuler Définir le Début" at bounding box center [754, 392] width 249 height 49
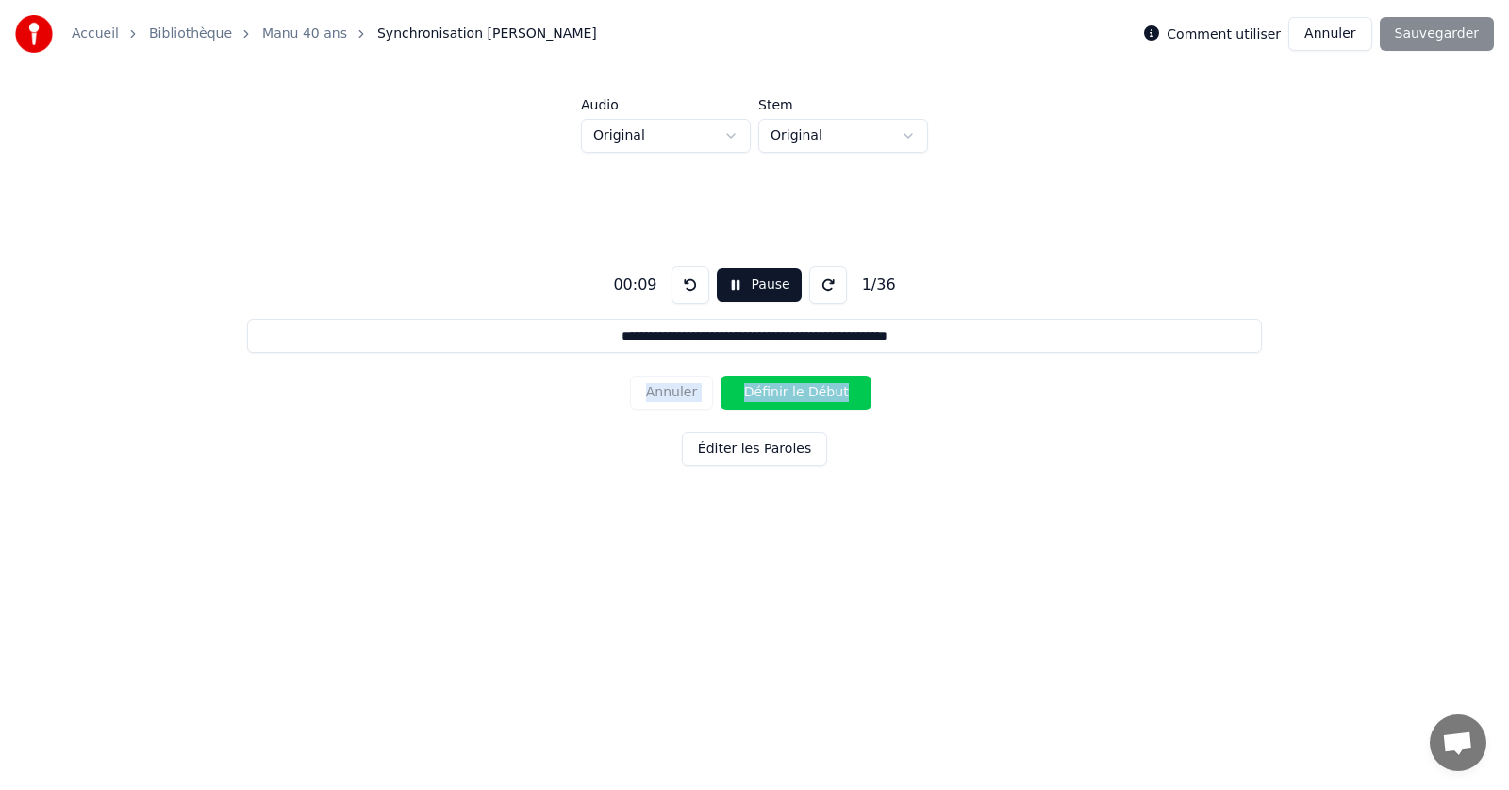
click at [776, 392] on button "Définir le Début" at bounding box center [796, 392] width 151 height 34
click at [926, 419] on div "**********" at bounding box center [754, 362] width 1449 height 419
click at [796, 391] on button "Définir la Fin" at bounding box center [796, 392] width 151 height 34
click at [796, 391] on button "Définir le Début" at bounding box center [796, 392] width 151 height 34
click at [797, 391] on button "Définir la Fin" at bounding box center [796, 392] width 151 height 34
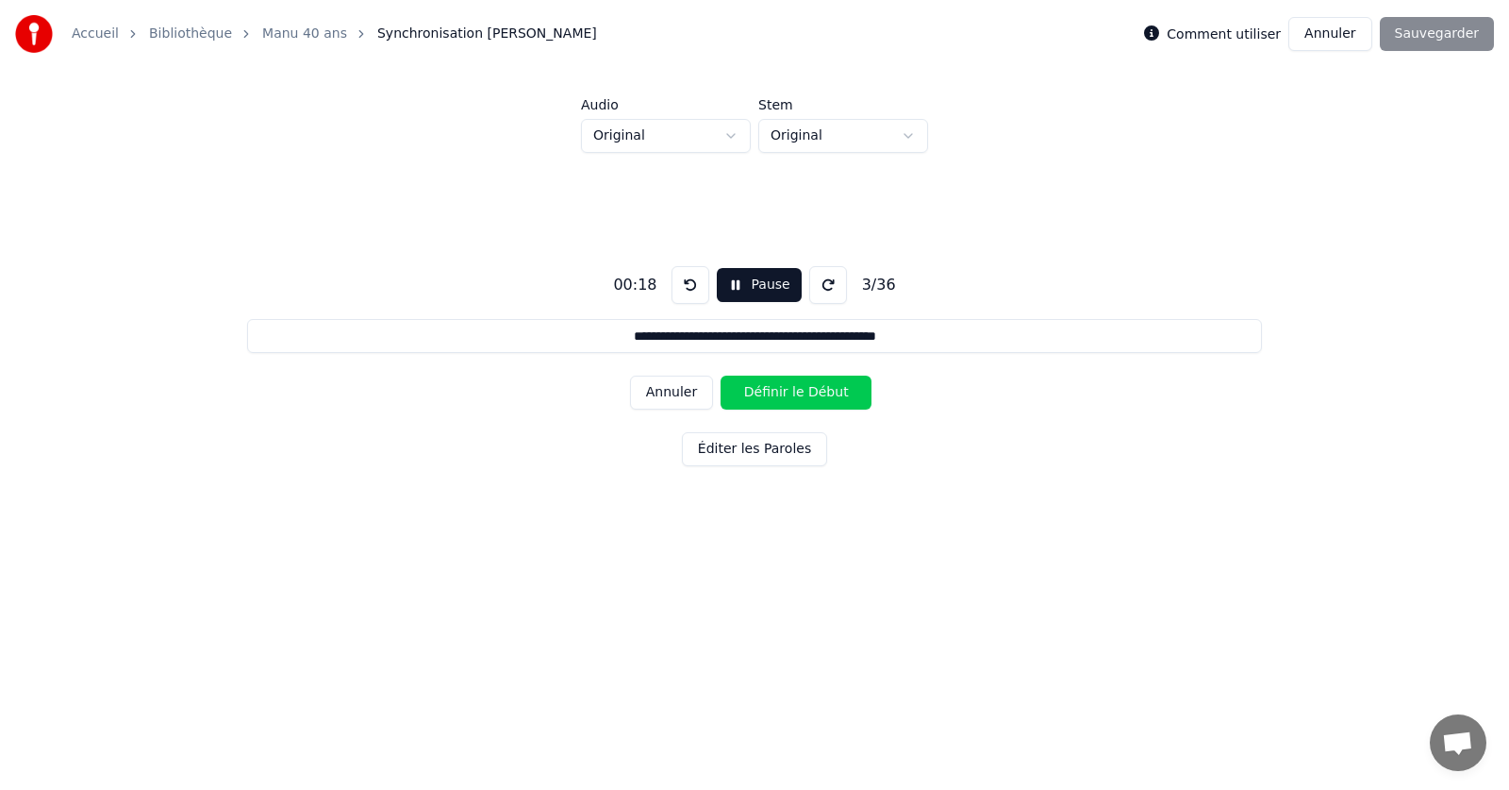
click at [797, 391] on button "Définir le Début" at bounding box center [796, 392] width 151 height 34
click at [797, 391] on button "Définir la Fin" at bounding box center [796, 392] width 151 height 34
click at [797, 391] on button "Définir le Début" at bounding box center [796, 392] width 151 height 34
click at [797, 391] on button "Définir la Fin" at bounding box center [796, 392] width 151 height 34
click at [799, 391] on button "Définir le Début" at bounding box center [796, 392] width 151 height 34
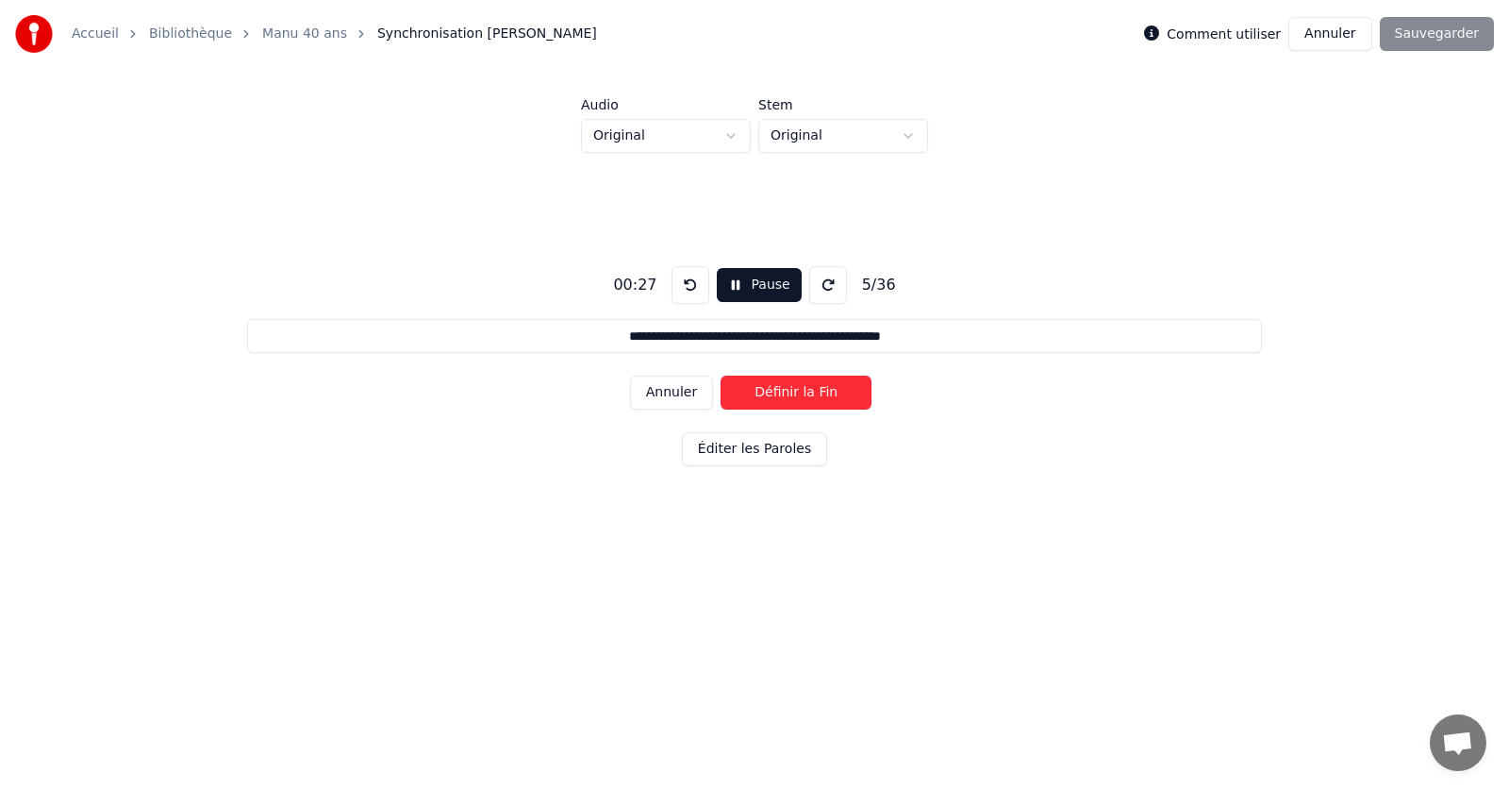
click at [799, 391] on button "Définir la Fin" at bounding box center [796, 392] width 151 height 34
click at [799, 391] on button "Définir le Début" at bounding box center [796, 392] width 151 height 34
click at [799, 391] on button "Définir la Fin" at bounding box center [796, 392] width 151 height 34
click at [799, 391] on button "Définir le Début" at bounding box center [796, 392] width 151 height 34
click at [799, 391] on button "Définir la Fin" at bounding box center [796, 392] width 151 height 34
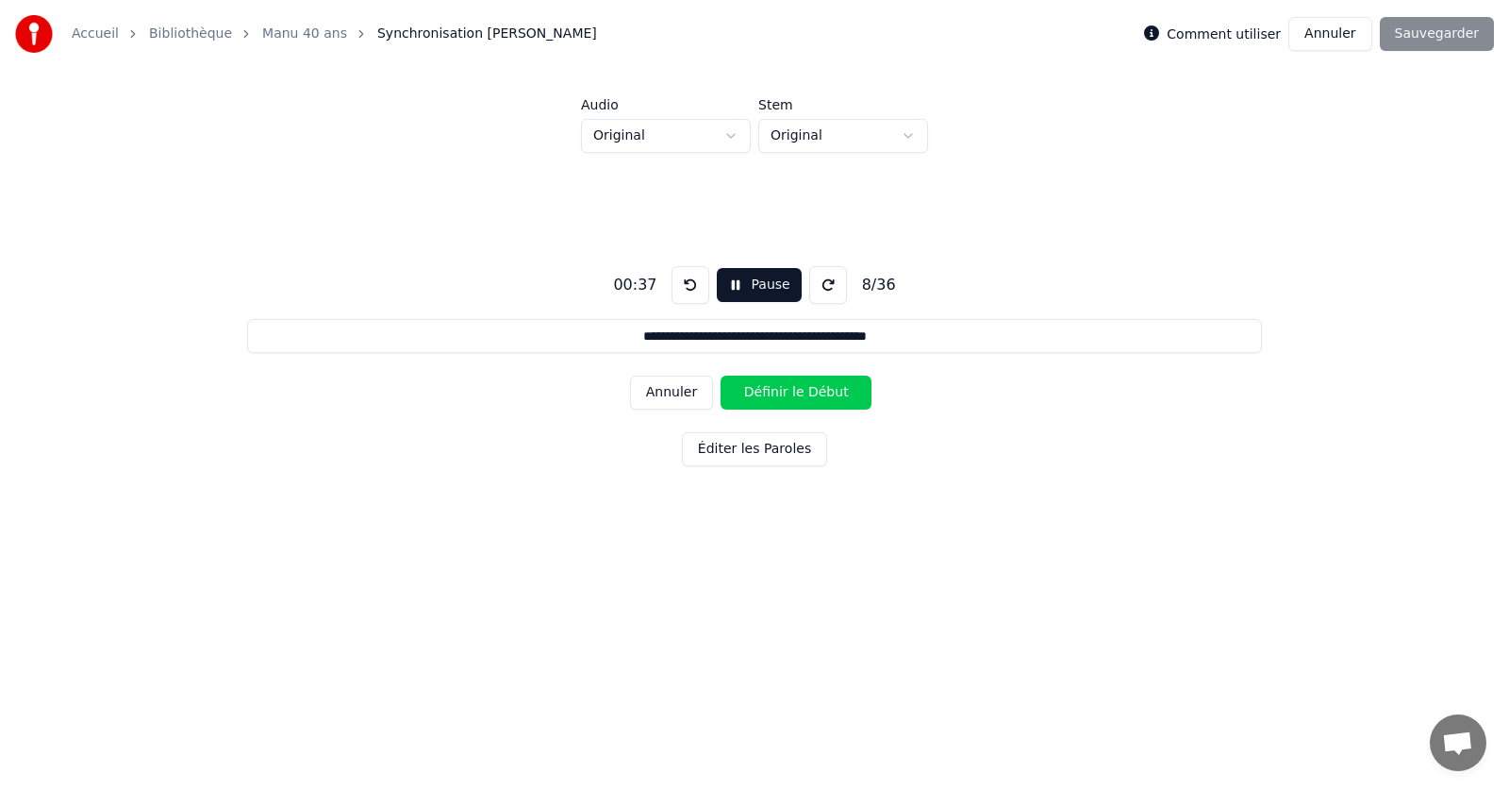
click at [799, 391] on button "Définir le Début" at bounding box center [796, 392] width 151 height 34
click at [689, 391] on button "Annuler" at bounding box center [671, 392] width 83 height 34
click at [688, 391] on button "Annuler" at bounding box center [671, 392] width 83 height 34
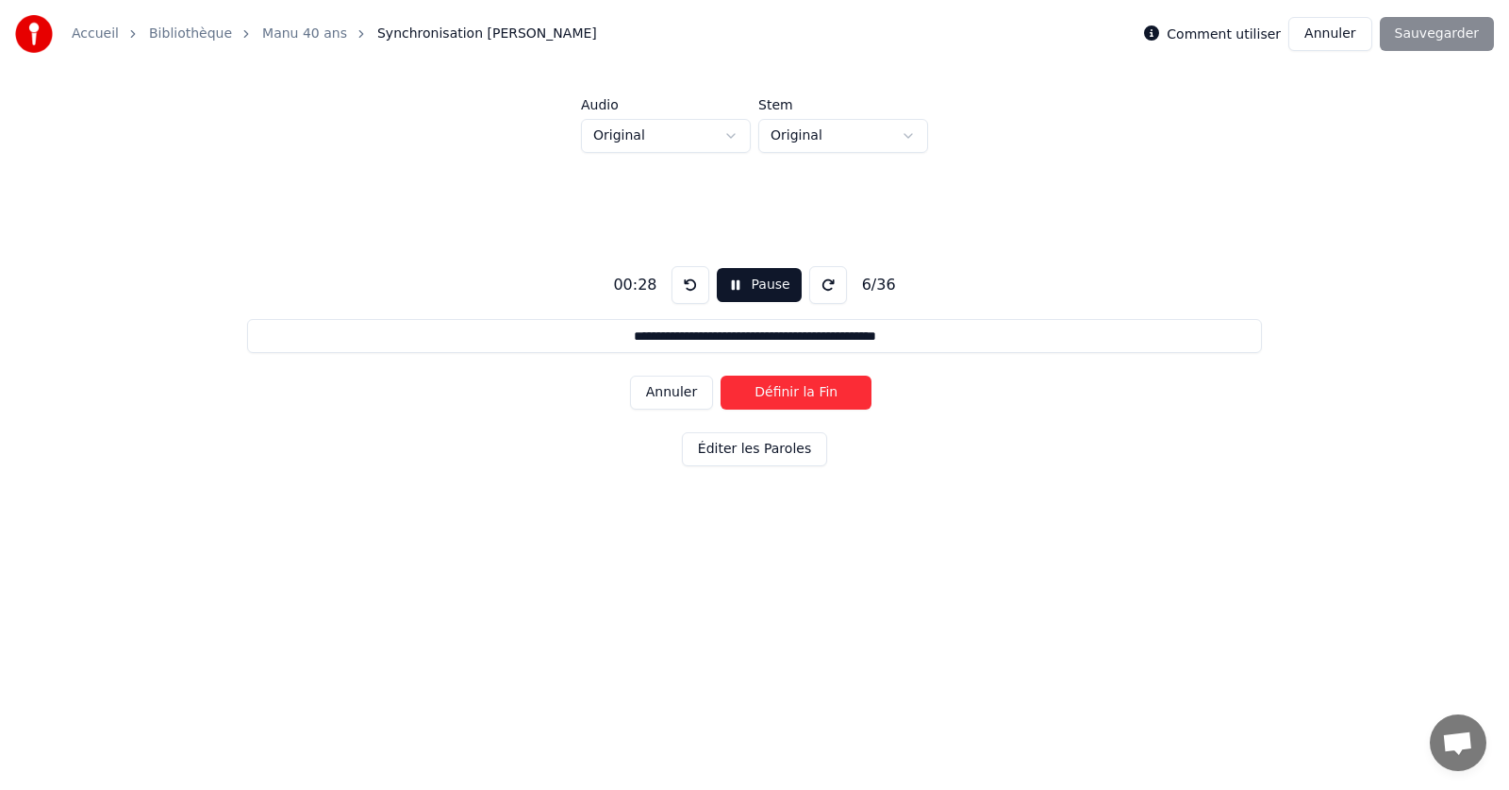
click at [688, 391] on button "Annuler" at bounding box center [671, 392] width 83 height 34
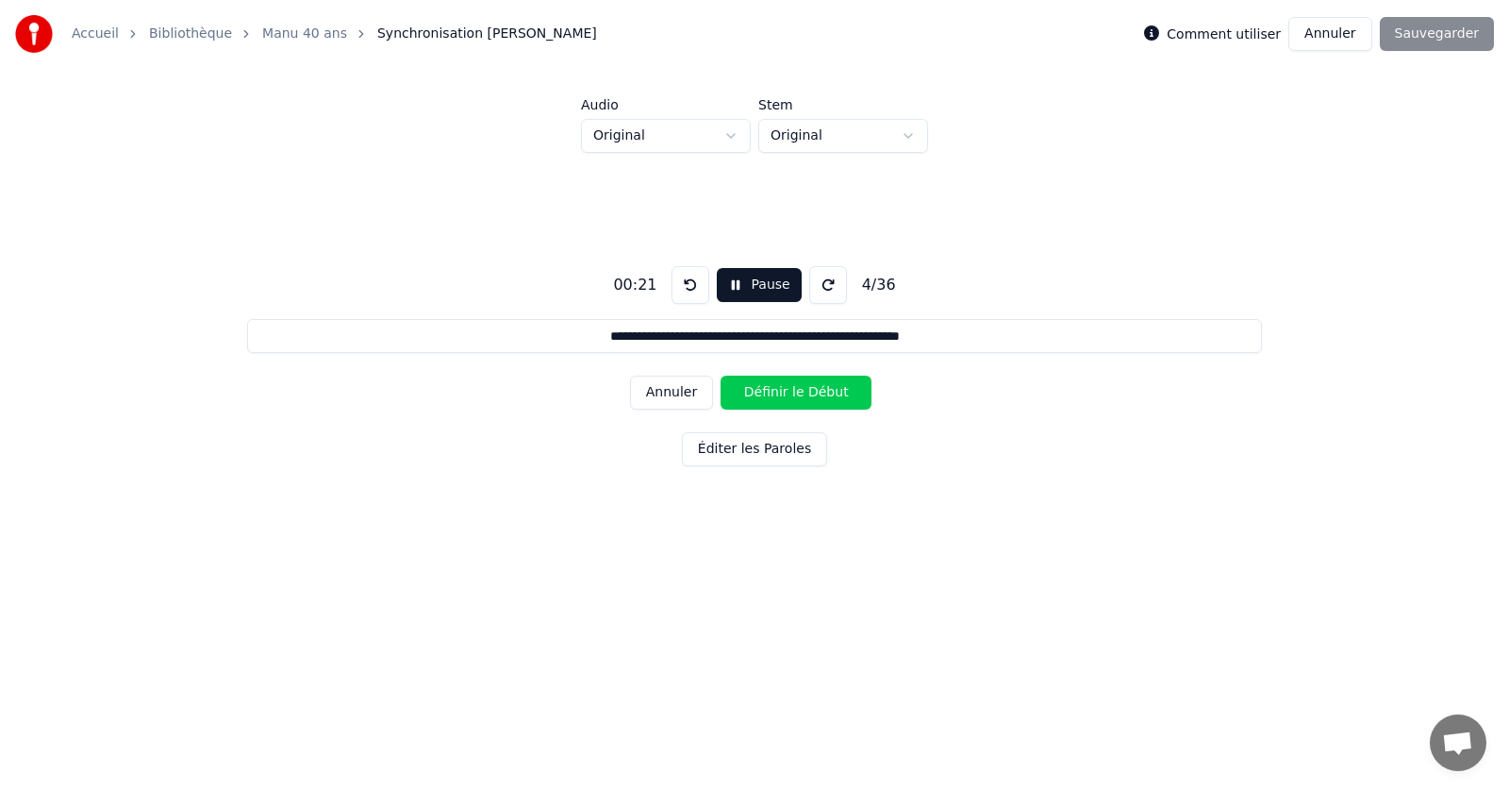
click at [688, 391] on button "Annuler" at bounding box center [671, 392] width 83 height 34
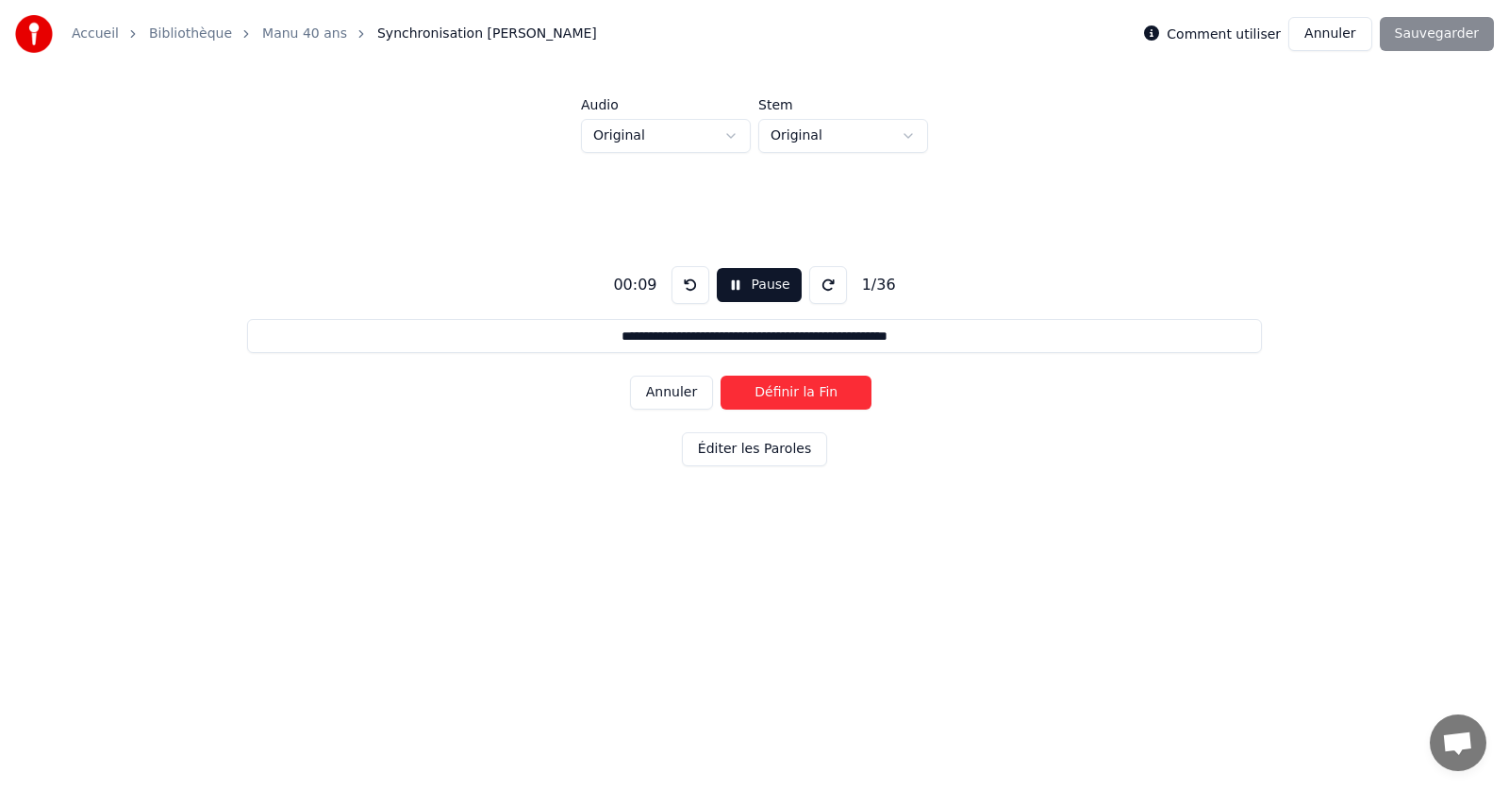
click at [688, 391] on button "Annuler" at bounding box center [671, 392] width 83 height 34
click at [688, 391] on div "Annuler Définir le Début" at bounding box center [754, 392] width 249 height 49
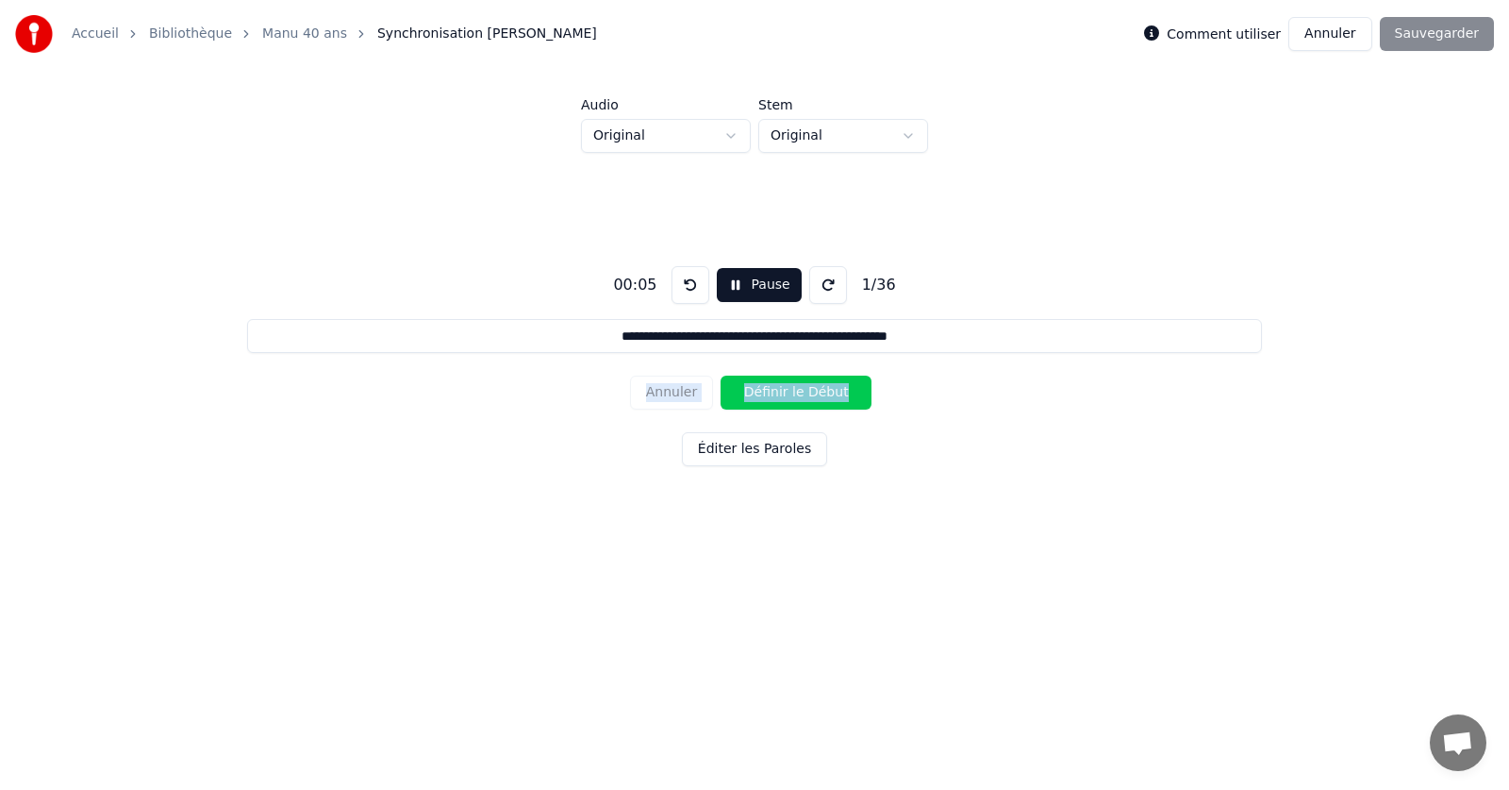
click at [688, 391] on div "Annuler Définir le Début" at bounding box center [754, 392] width 249 height 49
click at [689, 391] on div "Annuler Définir le Début" at bounding box center [754, 392] width 249 height 49
click at [690, 391] on div "Annuler Définir le Début" at bounding box center [754, 392] width 249 height 49
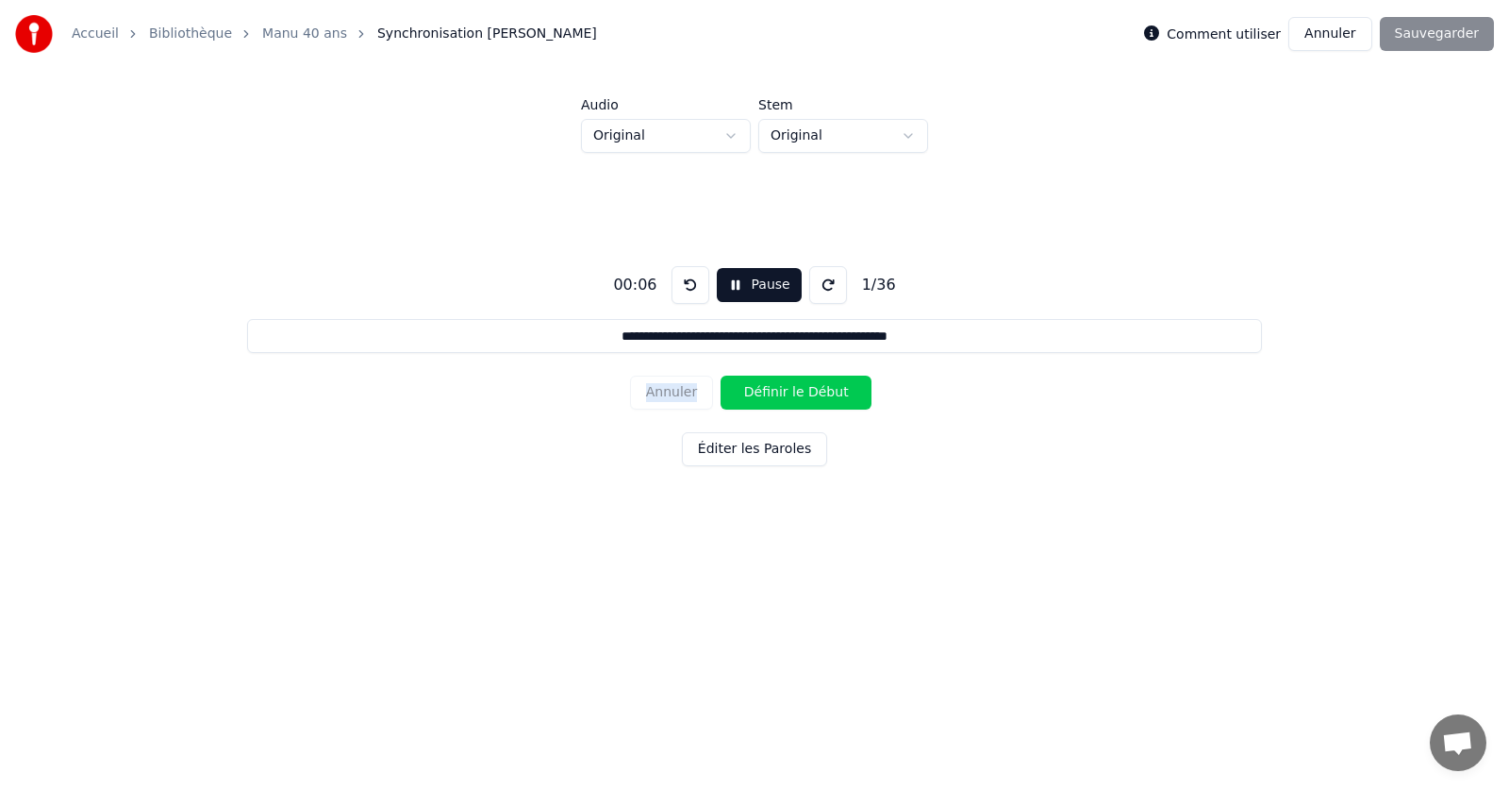
click at [690, 391] on div "Annuler Définir le Début" at bounding box center [754, 392] width 249 height 49
click at [1036, 407] on div "**********" at bounding box center [754, 362] width 1449 height 419
click at [795, 389] on button "Définir le Début" at bounding box center [796, 392] width 151 height 34
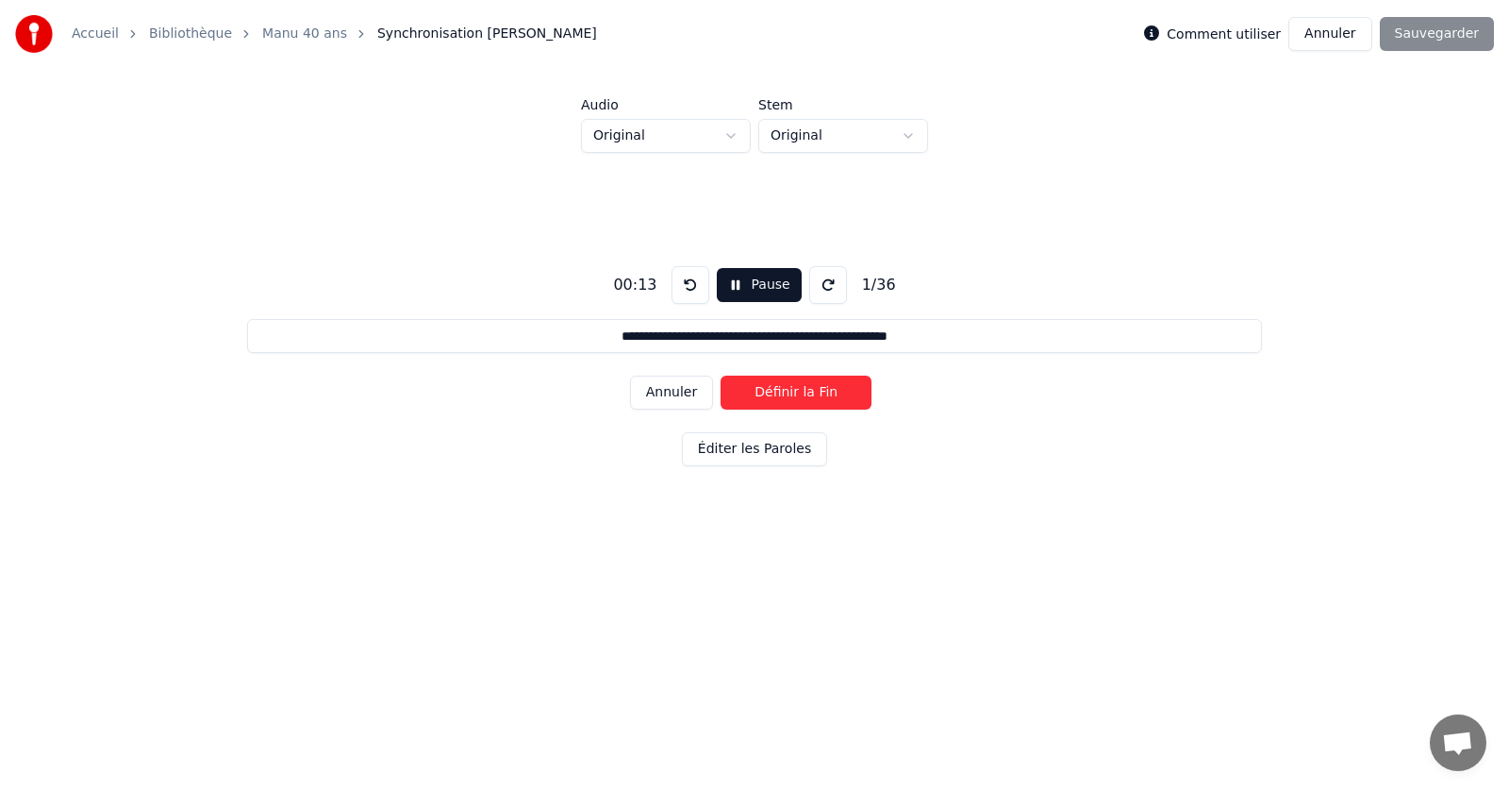
click at [800, 389] on button "Définir la Fin" at bounding box center [796, 392] width 151 height 34
click at [800, 389] on button "Définir le Début" at bounding box center [796, 392] width 151 height 34
click at [800, 389] on button "Définir la Fin" at bounding box center [796, 392] width 151 height 34
click at [800, 389] on button "Définir le Début" at bounding box center [796, 392] width 151 height 34
click at [800, 389] on button "Définir la Fin" at bounding box center [796, 392] width 151 height 34
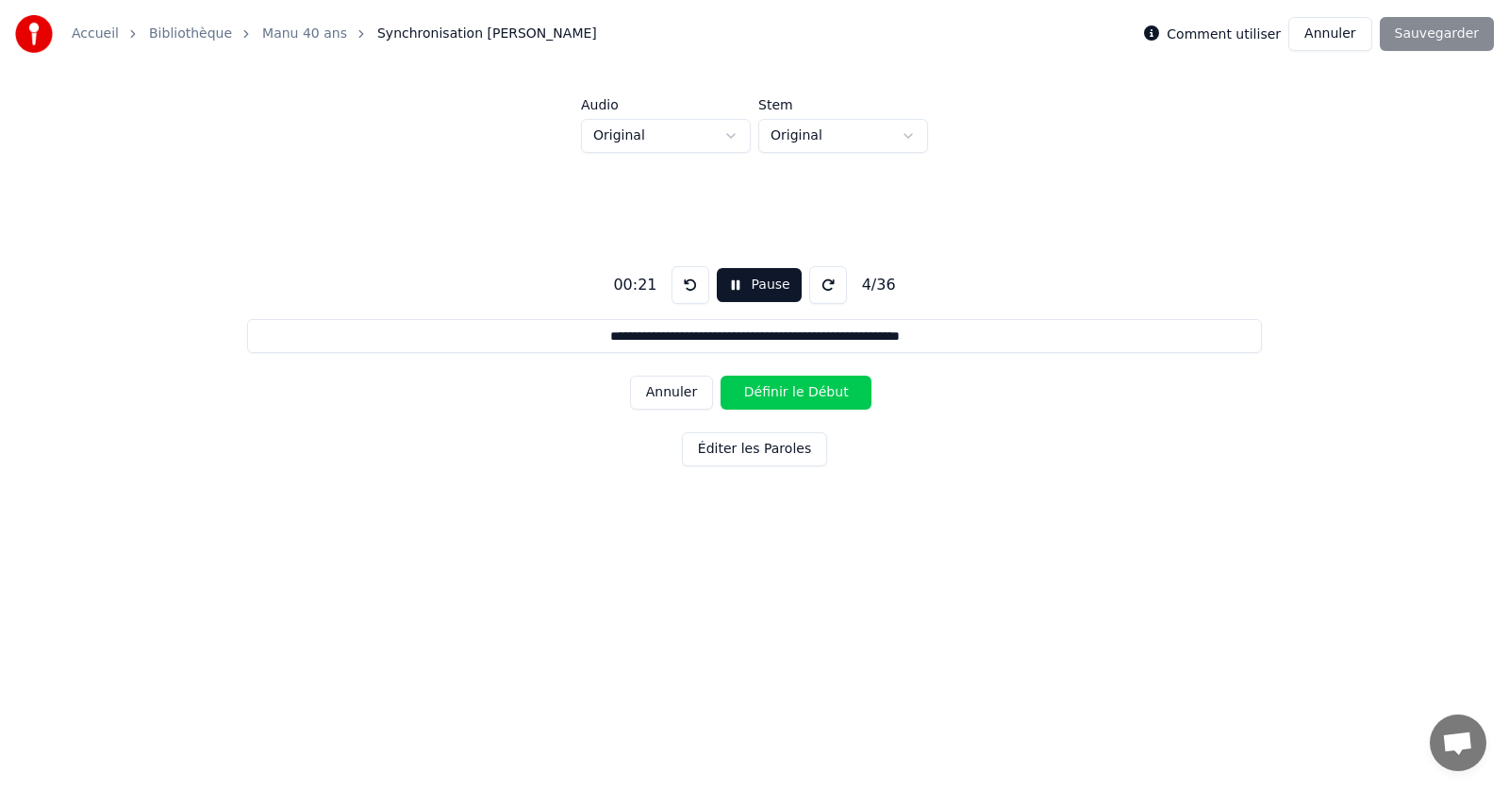
click at [800, 389] on button "Définir le Début" at bounding box center [796, 392] width 151 height 34
click at [800, 389] on button "Définir la Fin" at bounding box center [796, 392] width 151 height 34
click at [800, 389] on button "Définir le Début" at bounding box center [796, 392] width 151 height 34
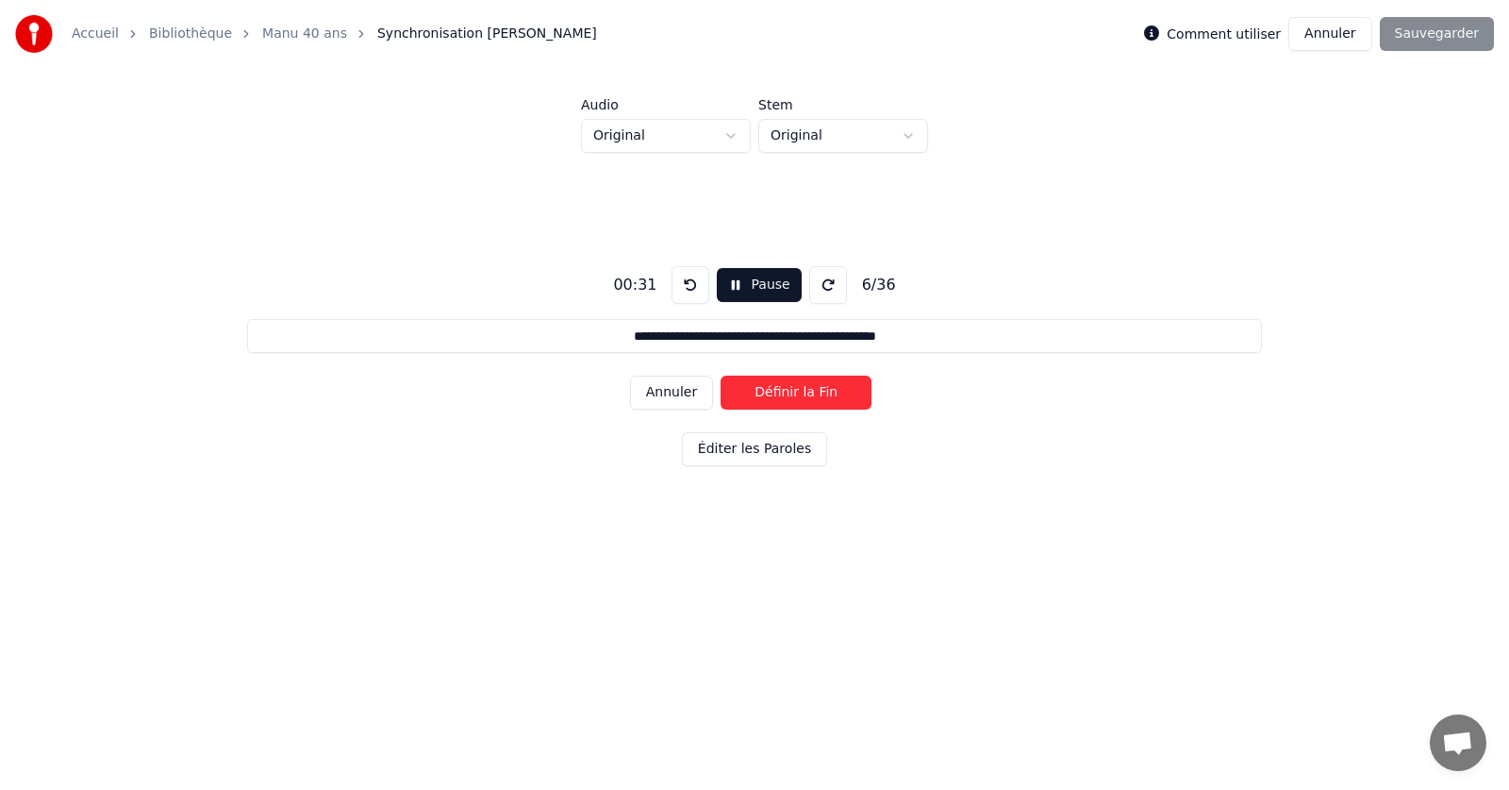
click at [800, 389] on button "Définir la Fin" at bounding box center [796, 392] width 151 height 34
click at [800, 389] on button "Définir le Début" at bounding box center [796, 392] width 151 height 34
click at [800, 389] on button "Définir la Fin" at bounding box center [796, 392] width 151 height 34
click at [800, 389] on button "Définir le Début" at bounding box center [796, 392] width 151 height 34
click at [800, 389] on button "Définir la Fin" at bounding box center [796, 392] width 151 height 34
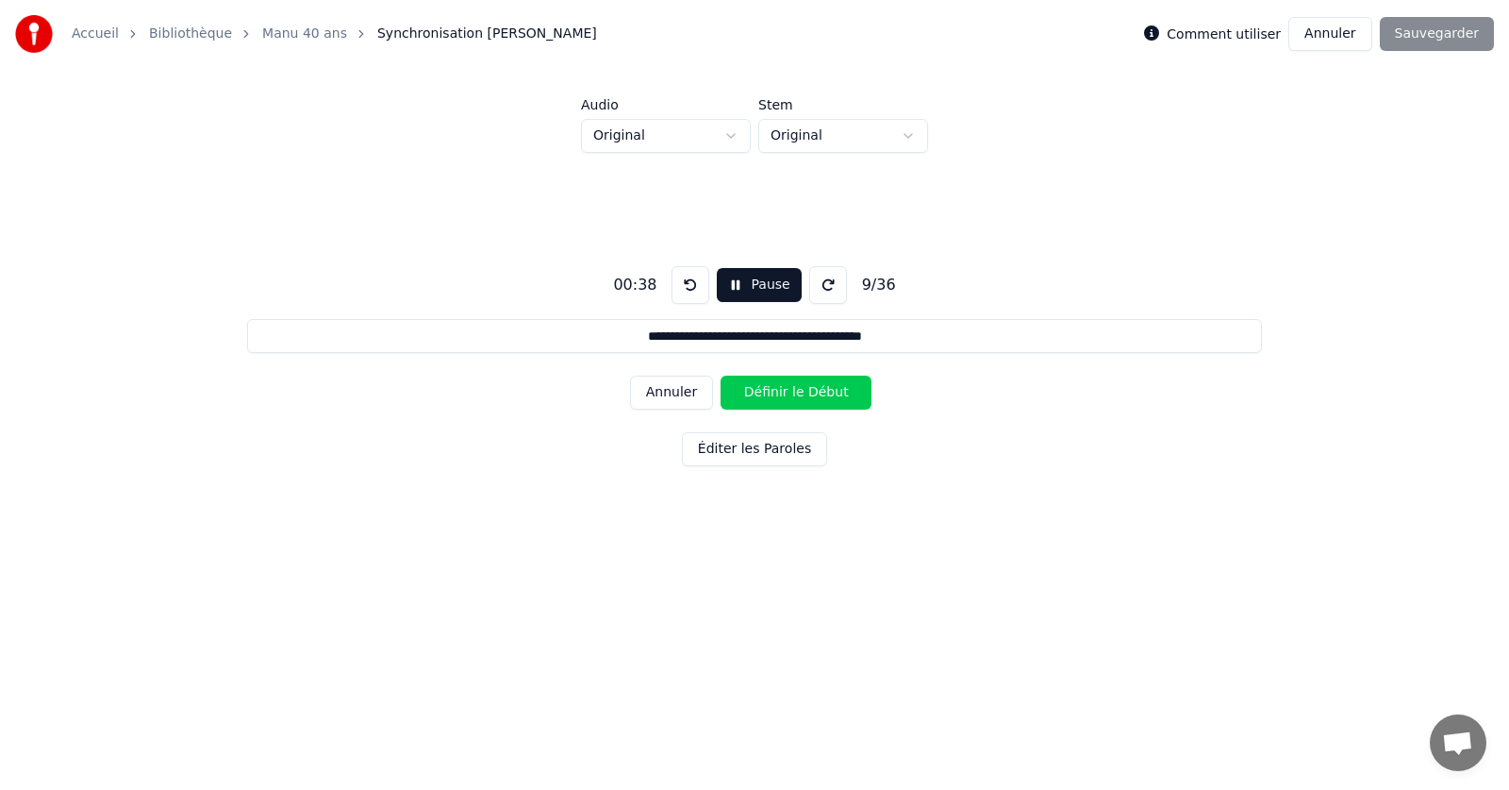
click at [800, 389] on button "Définir le Début" at bounding box center [796, 392] width 151 height 34
click at [673, 391] on button "Annuler" at bounding box center [671, 392] width 83 height 34
click at [780, 391] on button "Définir le Début" at bounding box center [796, 392] width 151 height 34
click at [687, 391] on button "Annuler" at bounding box center [671, 392] width 83 height 34
click at [675, 391] on button "Annuler" at bounding box center [671, 392] width 83 height 34
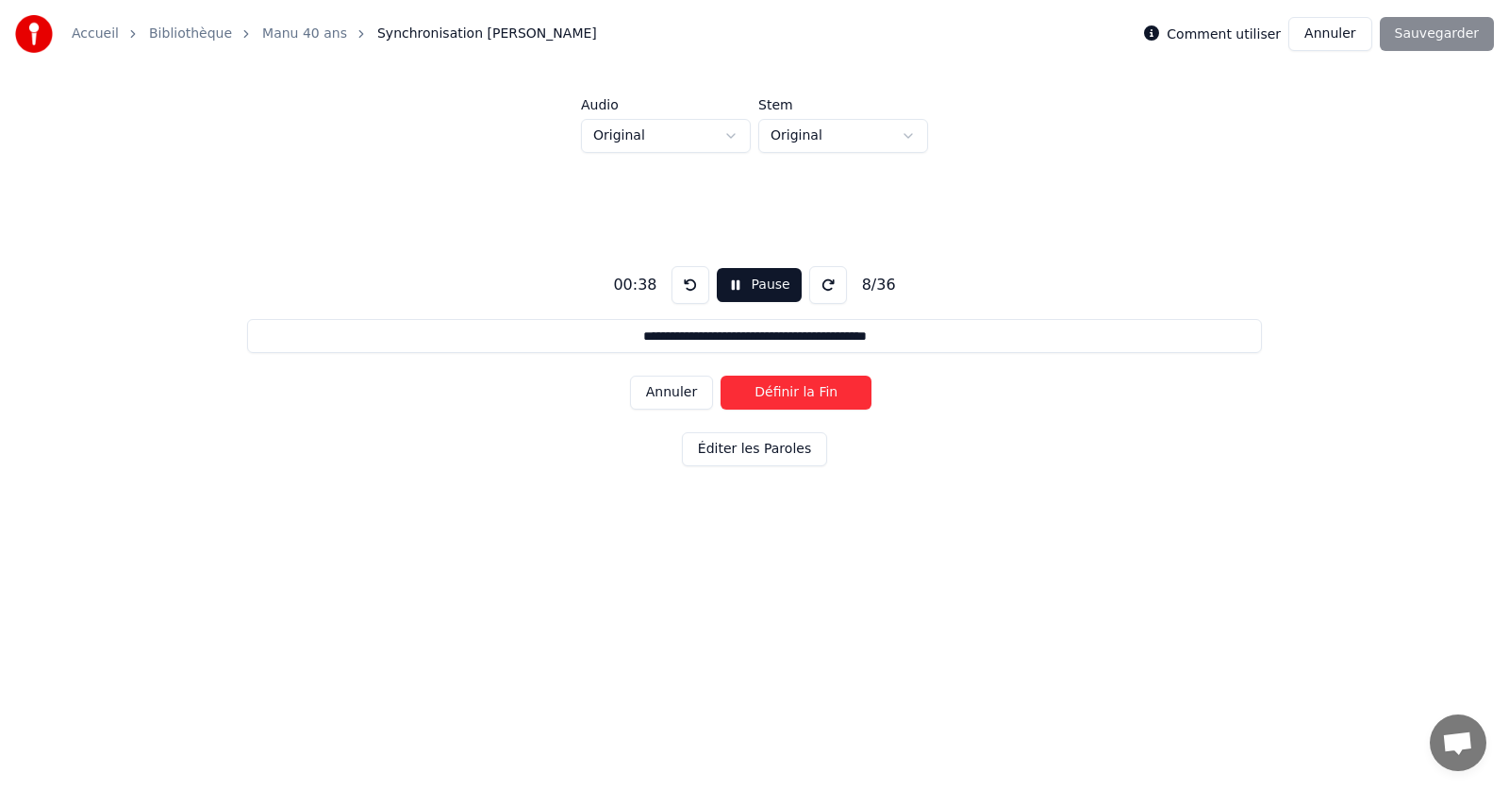
click at [773, 391] on button "Définir la Fin" at bounding box center [796, 392] width 151 height 34
click at [686, 391] on button "Annuler" at bounding box center [671, 392] width 83 height 34
click at [794, 392] on button "Définir la Fin" at bounding box center [796, 392] width 151 height 34
click at [794, 392] on button "Définir le Début" at bounding box center [796, 392] width 151 height 34
click at [795, 391] on button "Définir la Fin" at bounding box center [796, 392] width 151 height 34
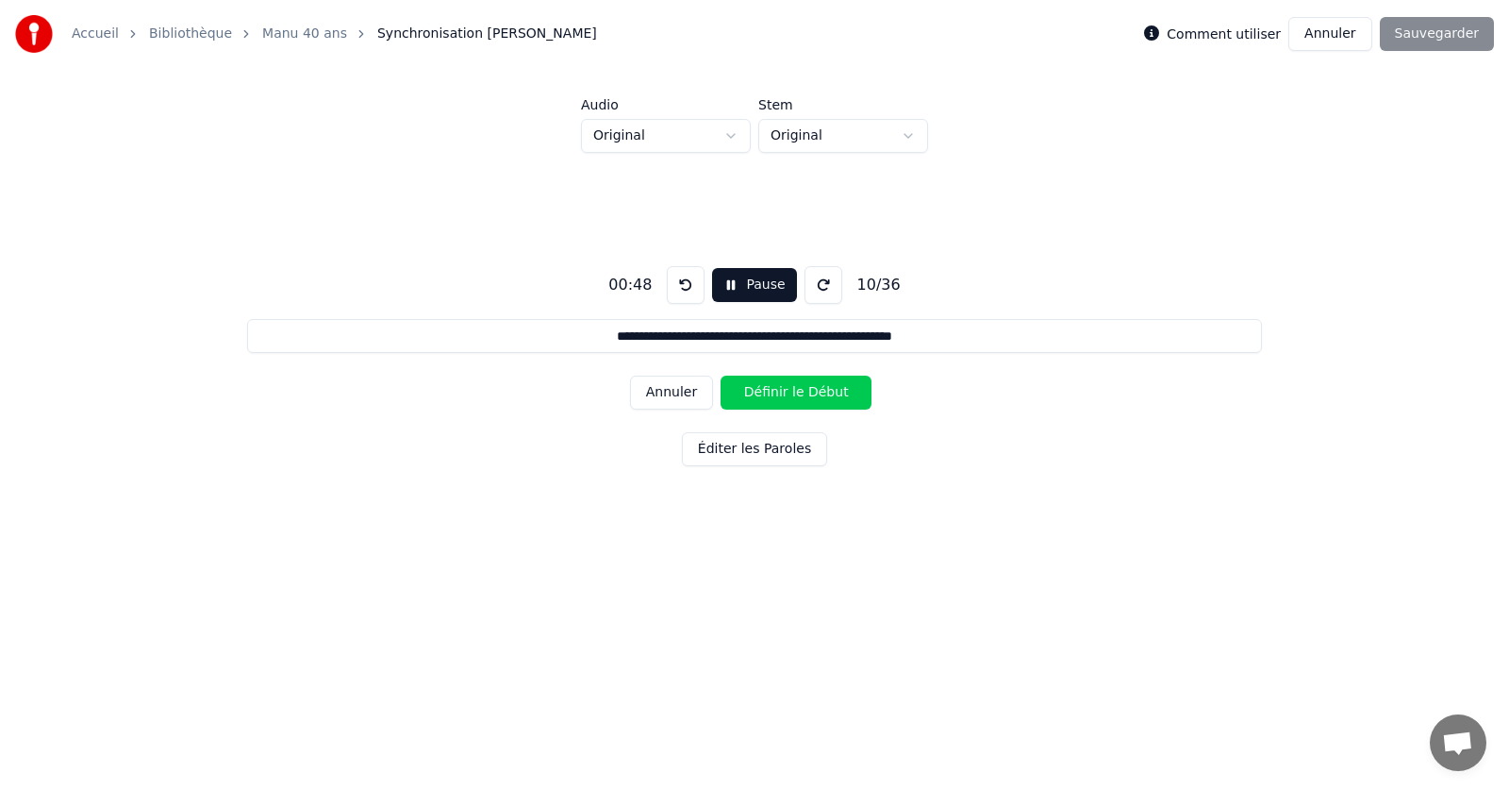
click at [796, 392] on button "Définir le Début" at bounding box center [796, 392] width 151 height 34
click at [799, 392] on button "Définir la Fin" at bounding box center [796, 392] width 151 height 34
click at [799, 392] on button "Définir le Début" at bounding box center [796, 392] width 151 height 34
click at [799, 392] on button "Définir la Fin" at bounding box center [796, 392] width 151 height 34
click at [799, 392] on button "Définir le Début" at bounding box center [796, 392] width 151 height 34
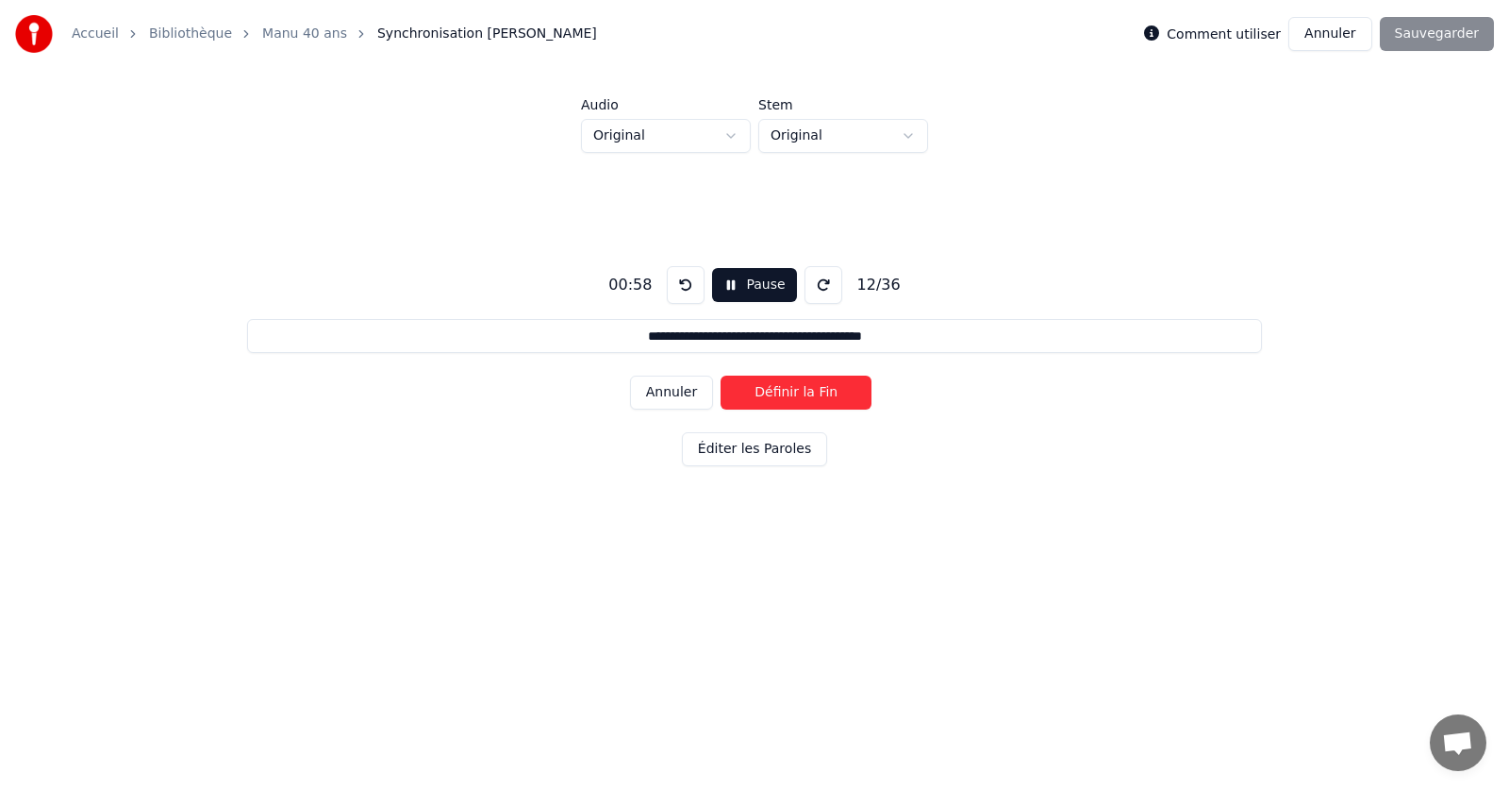
click at [799, 392] on button "Définir la Fin" at bounding box center [796, 392] width 151 height 34
click at [799, 392] on button "Définir le Début" at bounding box center [796, 392] width 151 height 34
click at [800, 392] on button "Définir la Fin" at bounding box center [796, 392] width 151 height 34
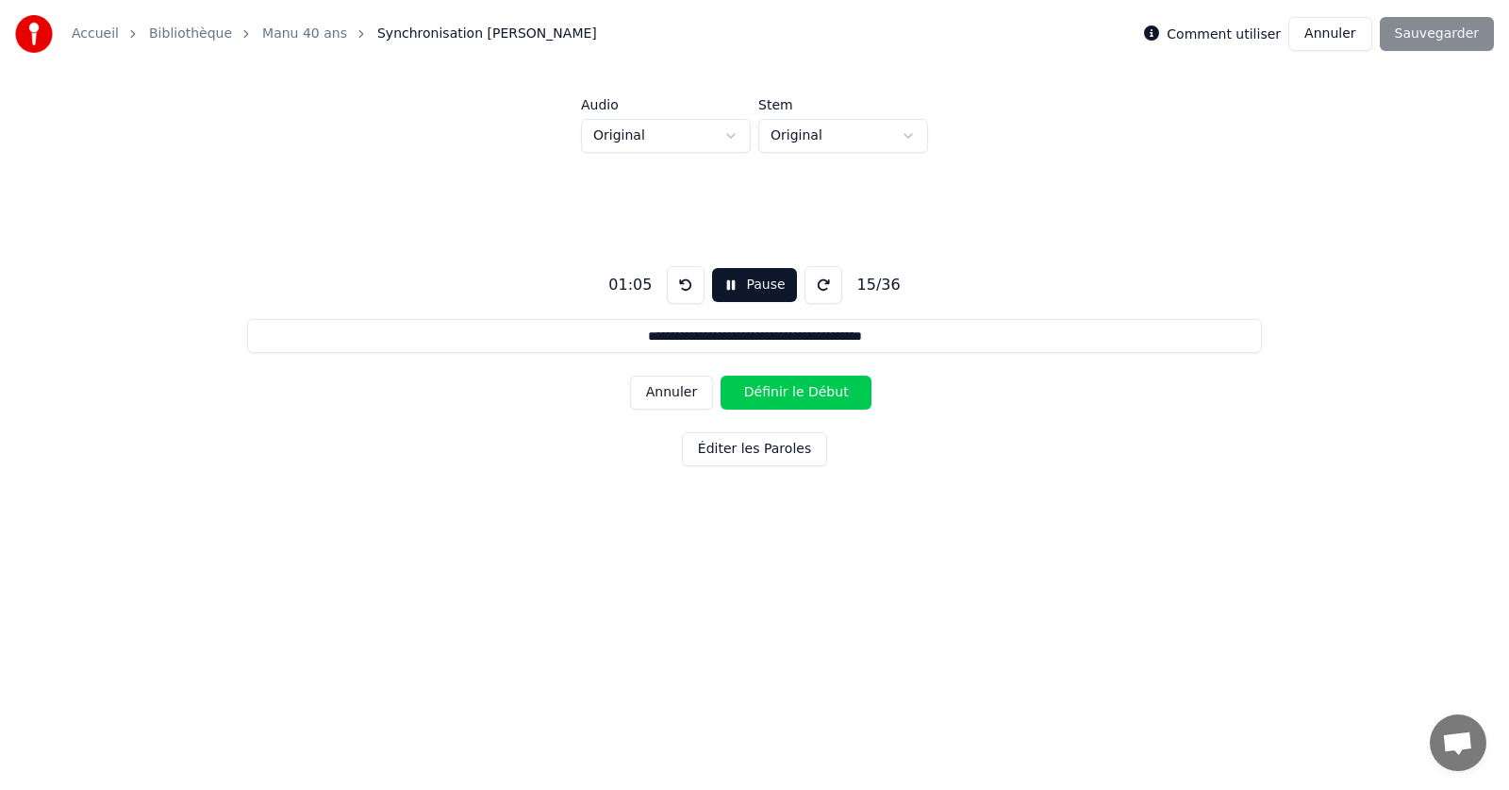
click at [800, 392] on button "Définir le Début" at bounding box center [796, 392] width 151 height 34
click at [800, 392] on button "Définir la Fin" at bounding box center [796, 392] width 151 height 34
click at [800, 392] on button "Définir le Début" at bounding box center [796, 392] width 151 height 34
click at [800, 392] on button "Définir la Fin" at bounding box center [796, 392] width 151 height 34
click at [800, 392] on button "Définir le Début" at bounding box center [796, 392] width 151 height 34
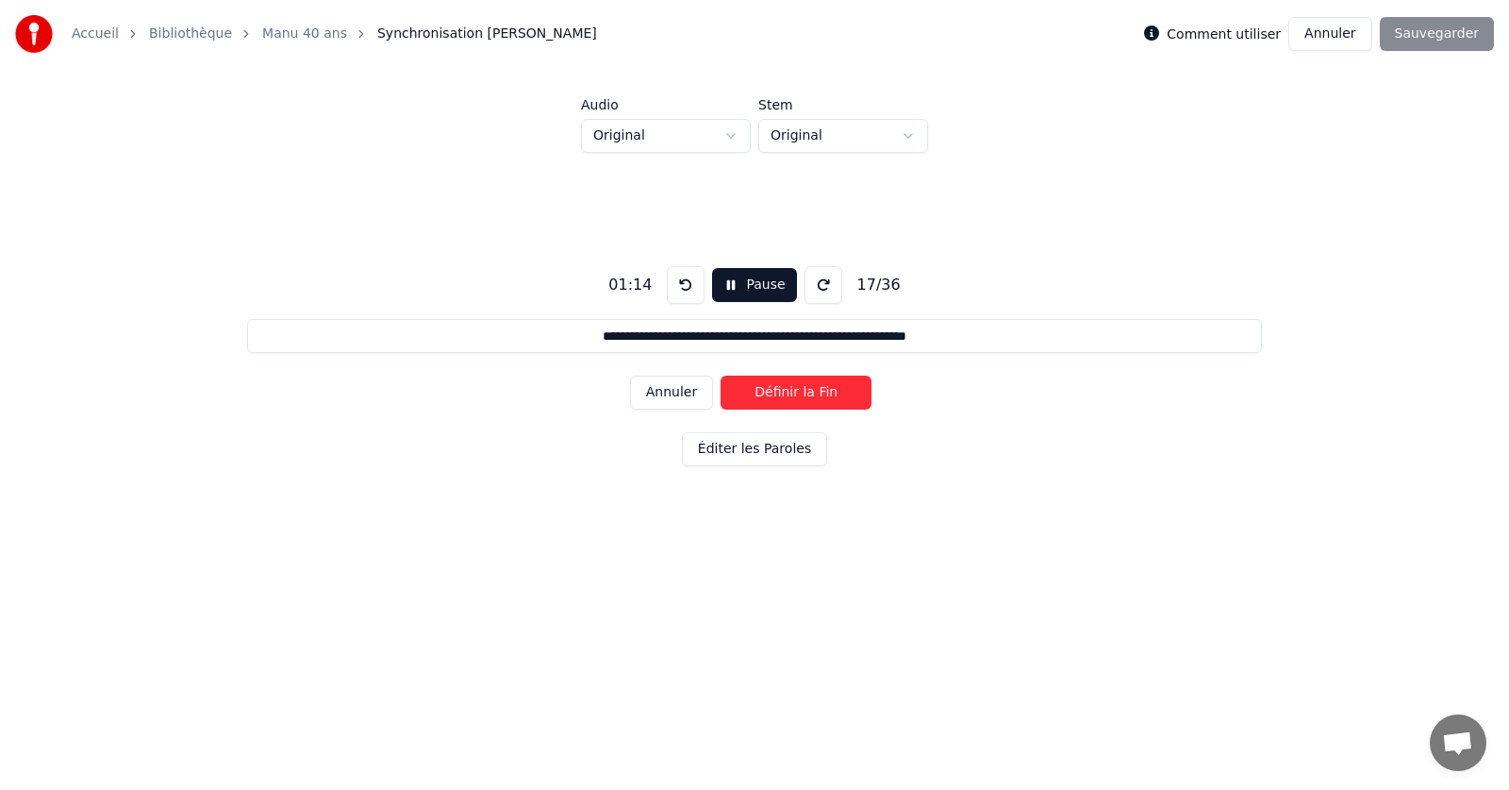
click at [800, 392] on button "Définir la Fin" at bounding box center [796, 392] width 151 height 34
click at [657, 392] on button "Annuler" at bounding box center [671, 392] width 83 height 34
click at [685, 391] on button "Annuler" at bounding box center [671, 392] width 83 height 34
click at [714, 389] on div "Annuler Définir le Début" at bounding box center [754, 392] width 249 height 49
click at [681, 391] on button "Annuler" at bounding box center [671, 392] width 83 height 34
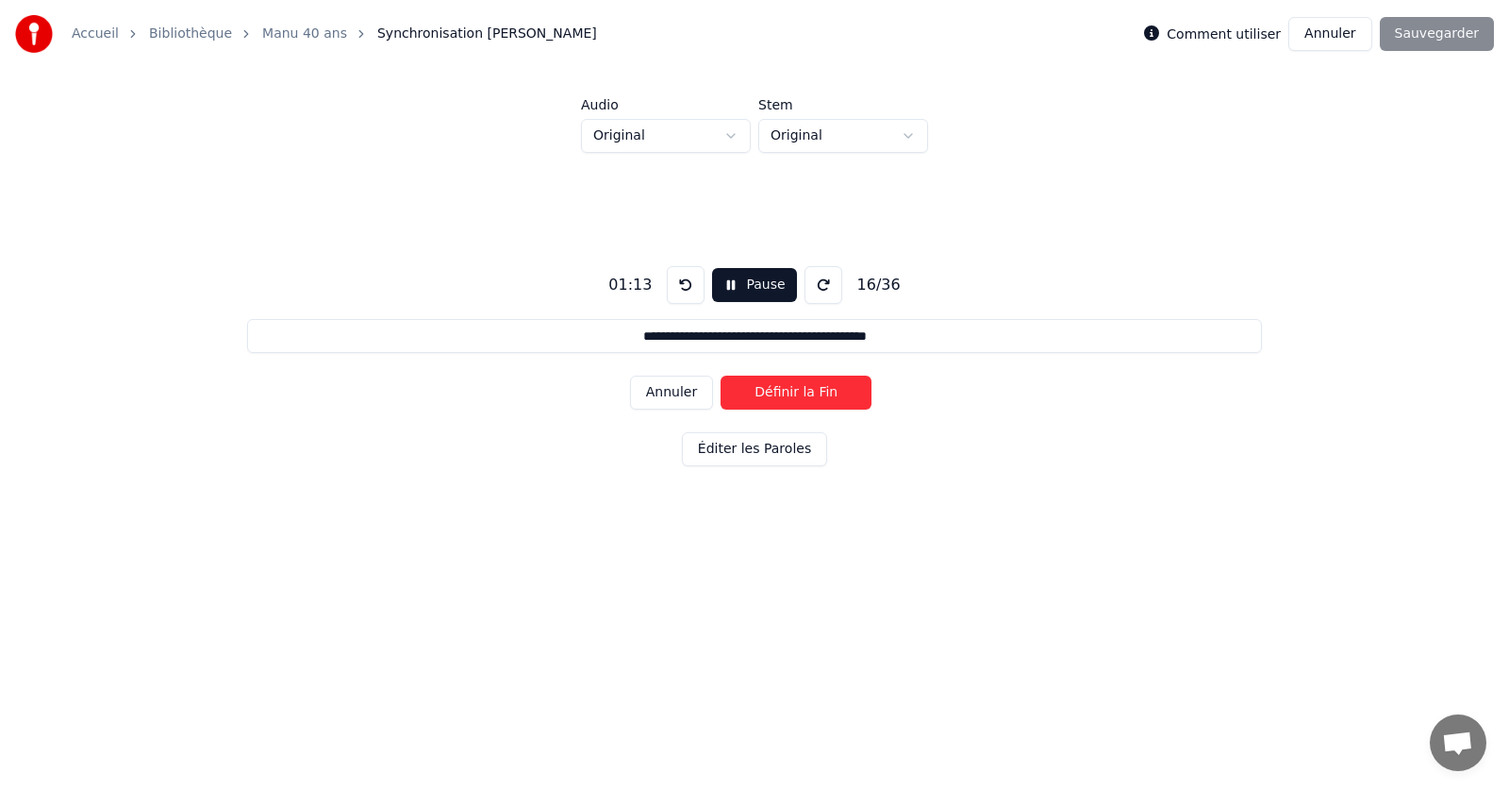
click at [788, 391] on button "Définir la Fin" at bounding box center [796, 392] width 151 height 34
click at [798, 396] on button "Définir le Début" at bounding box center [796, 392] width 151 height 34
click at [785, 399] on button "Définir la Fin" at bounding box center [796, 392] width 151 height 34
click at [785, 399] on button "Définir le Début" at bounding box center [796, 392] width 151 height 34
click at [789, 399] on button "Définir la Fin" at bounding box center [796, 392] width 151 height 34
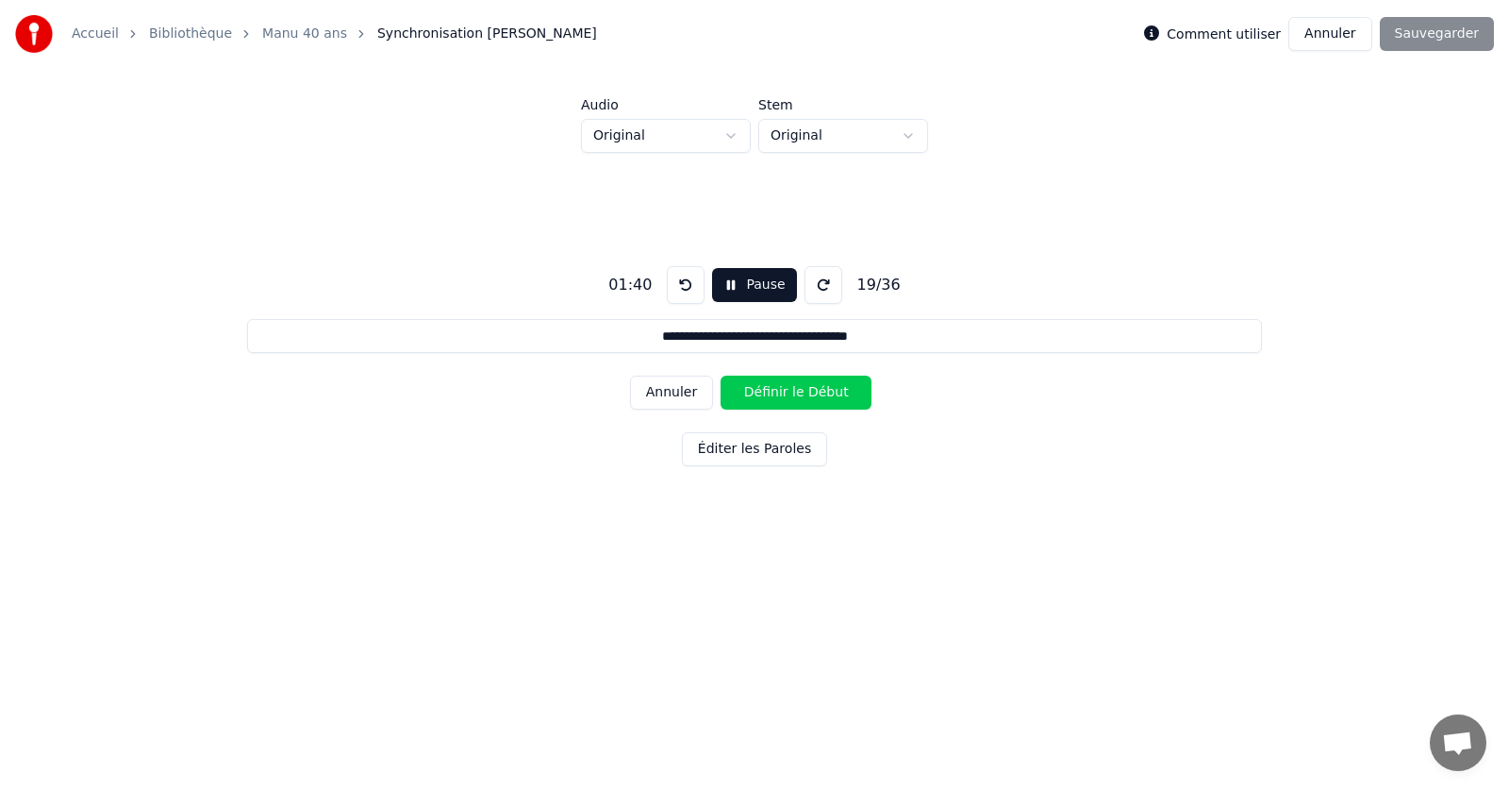
click at [789, 398] on button "Définir le Début" at bounding box center [796, 392] width 151 height 34
click at [793, 397] on button "Définir la Fin" at bounding box center [796, 392] width 151 height 34
click at [793, 397] on button "Définir le Début" at bounding box center [796, 392] width 151 height 34
click at [798, 396] on button "Définir la Fin" at bounding box center [796, 392] width 151 height 34
click at [799, 394] on button "Définir le Début" at bounding box center [796, 392] width 151 height 34
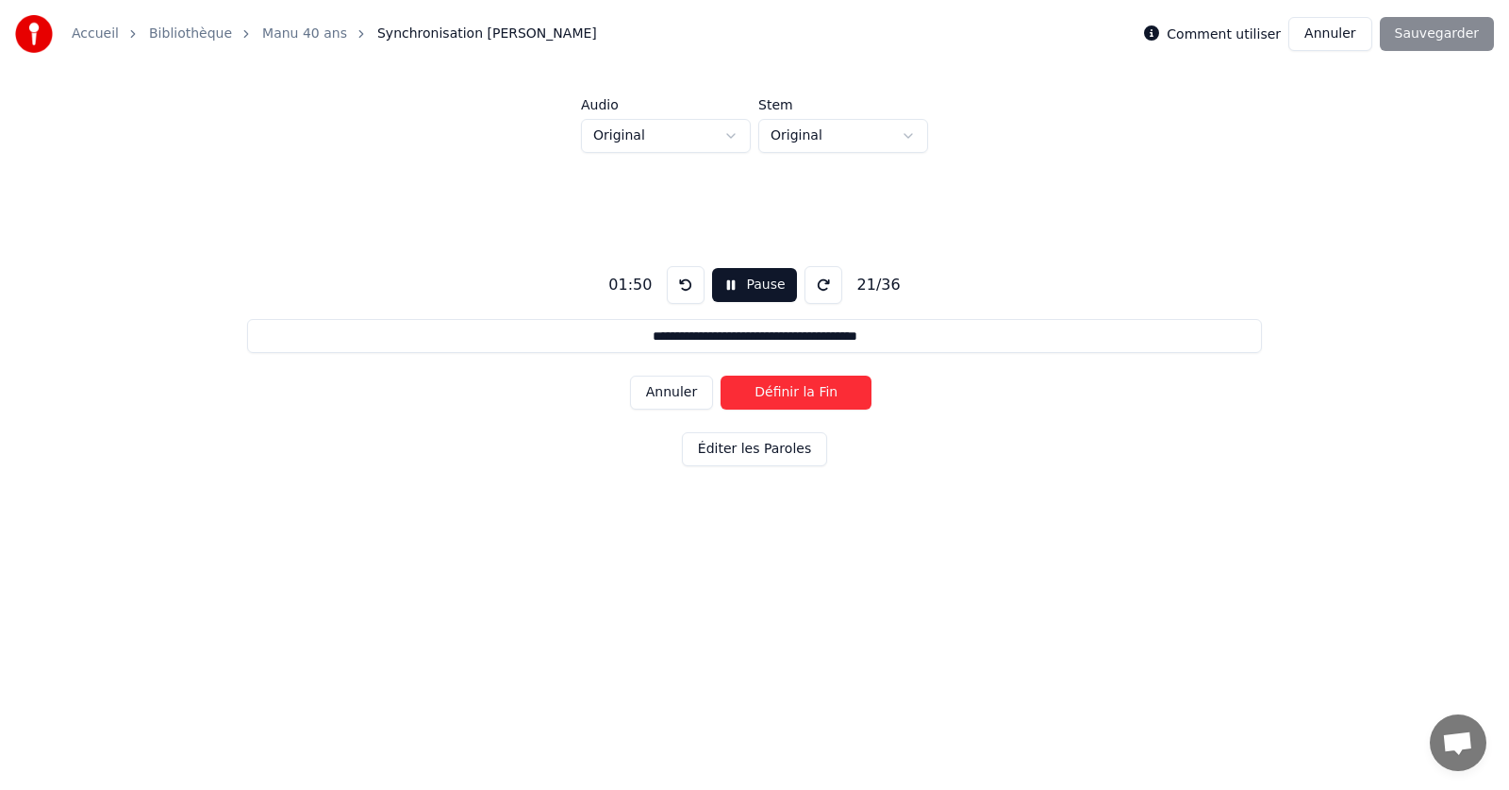
click at [799, 394] on button "Définir la Fin" at bounding box center [796, 392] width 151 height 34
click at [799, 394] on button "Définir le Début" at bounding box center [796, 392] width 151 height 34
click at [799, 394] on button "Définir la Fin" at bounding box center [796, 392] width 151 height 34
click at [799, 394] on button "Définir le Début" at bounding box center [796, 392] width 151 height 34
click at [800, 393] on button "Définir la Fin" at bounding box center [796, 392] width 151 height 34
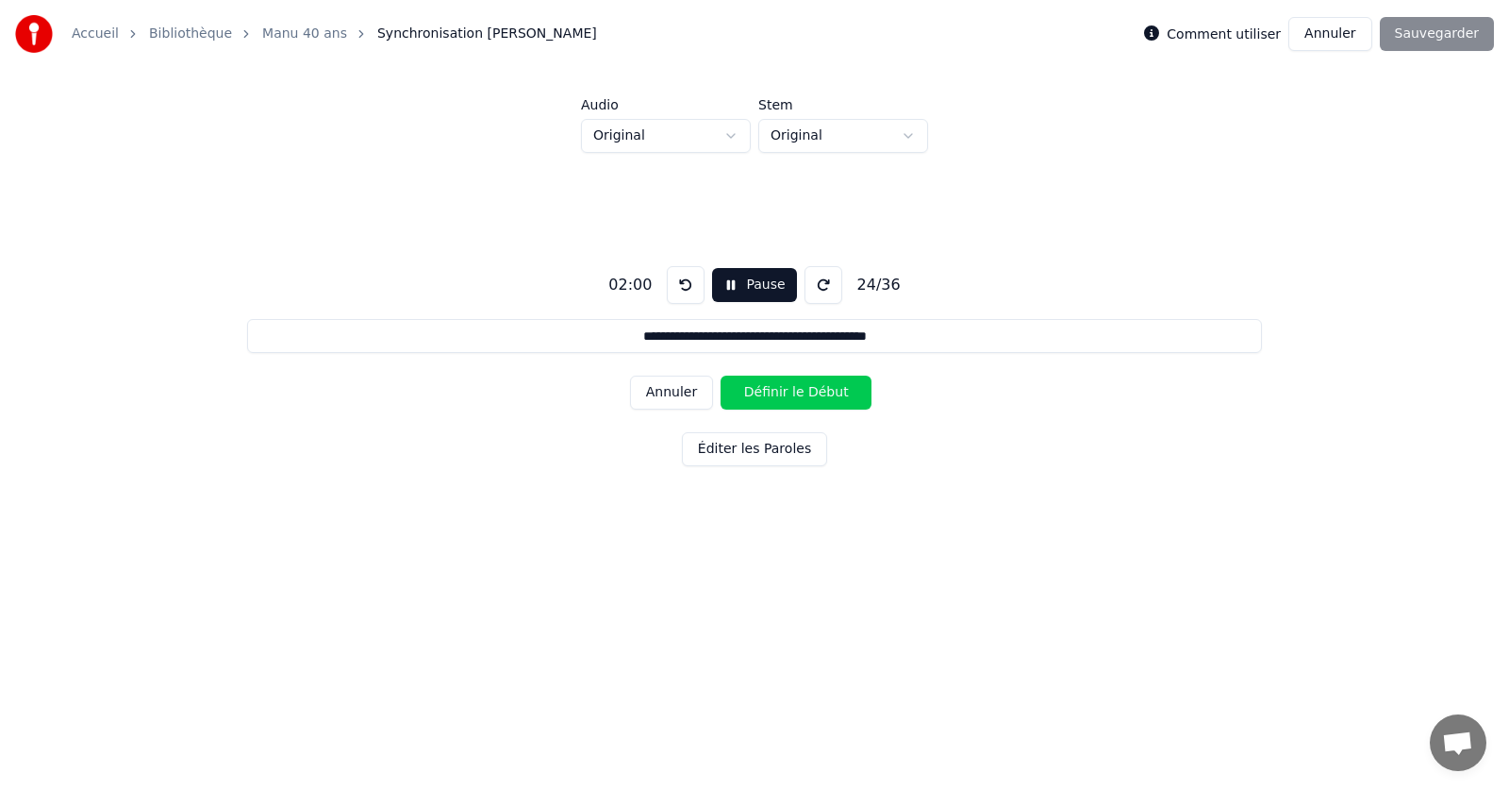
click at [800, 393] on button "Définir le Début" at bounding box center [796, 392] width 151 height 34
click at [800, 393] on button "Définir la Fin" at bounding box center [796, 392] width 151 height 34
click at [801, 394] on button "Définir le Début" at bounding box center [796, 392] width 151 height 34
click at [801, 394] on button "Définir la Fin" at bounding box center [796, 392] width 151 height 34
click at [801, 394] on button "Définir le Début" at bounding box center [796, 392] width 151 height 34
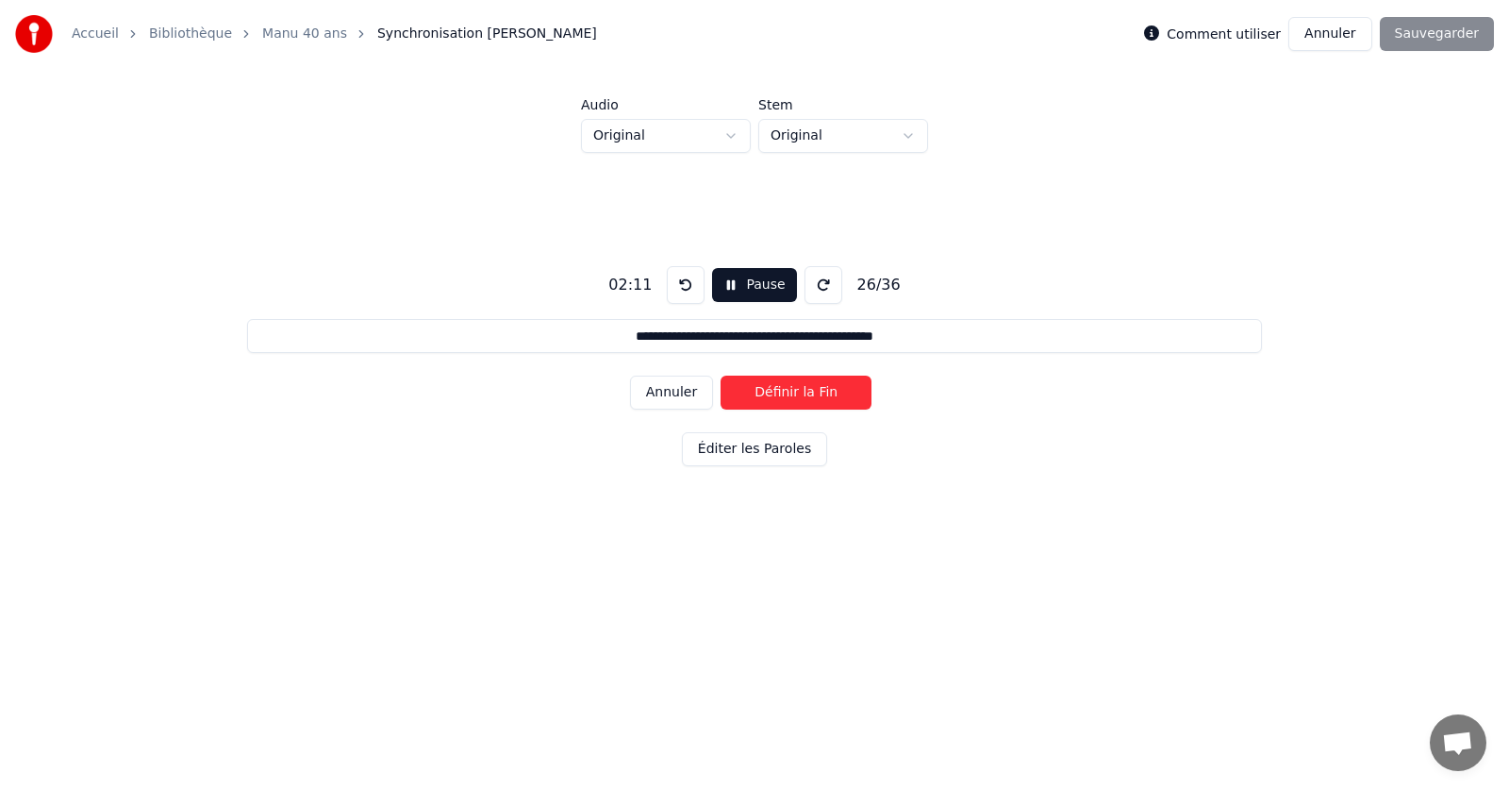
click at [803, 394] on button "Définir la Fin" at bounding box center [796, 392] width 151 height 34
click at [803, 394] on button "Définir le Début" at bounding box center [796, 392] width 151 height 34
click at [804, 394] on button "Définir la Fin" at bounding box center [796, 392] width 151 height 34
click at [804, 394] on button "Définir le Début" at bounding box center [796, 392] width 151 height 34
click at [804, 394] on button "Définir la Fin" at bounding box center [796, 392] width 151 height 34
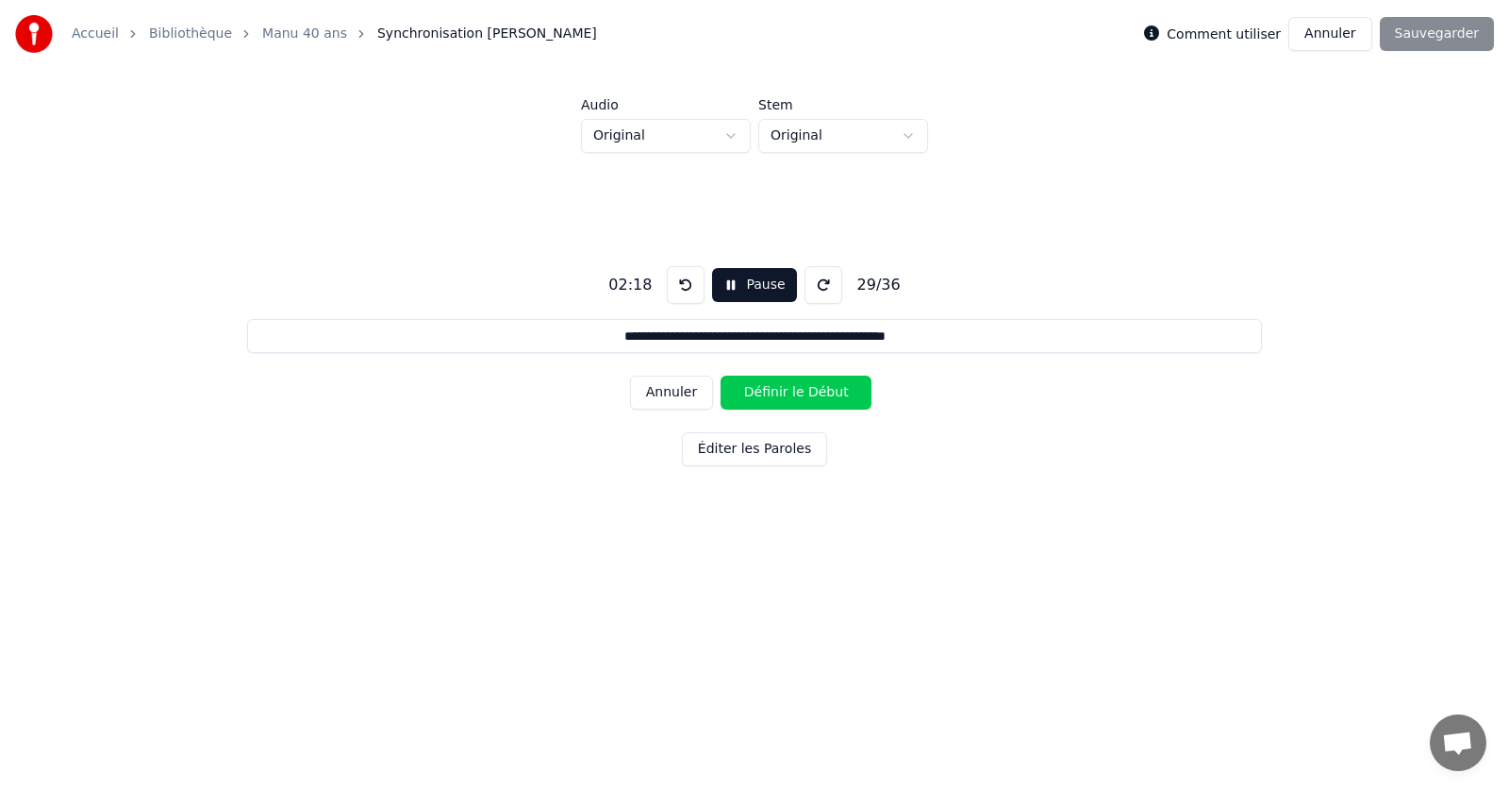
click at [804, 394] on button "Définir le Début" at bounding box center [796, 392] width 151 height 34
click at [804, 394] on button "Définir la Fin" at bounding box center [796, 392] width 151 height 34
click at [804, 394] on button "Définir le Début" at bounding box center [796, 392] width 151 height 34
click at [805, 394] on button "Définir la Fin" at bounding box center [796, 392] width 151 height 34
click at [805, 394] on button "Définir le Début" at bounding box center [796, 392] width 151 height 34
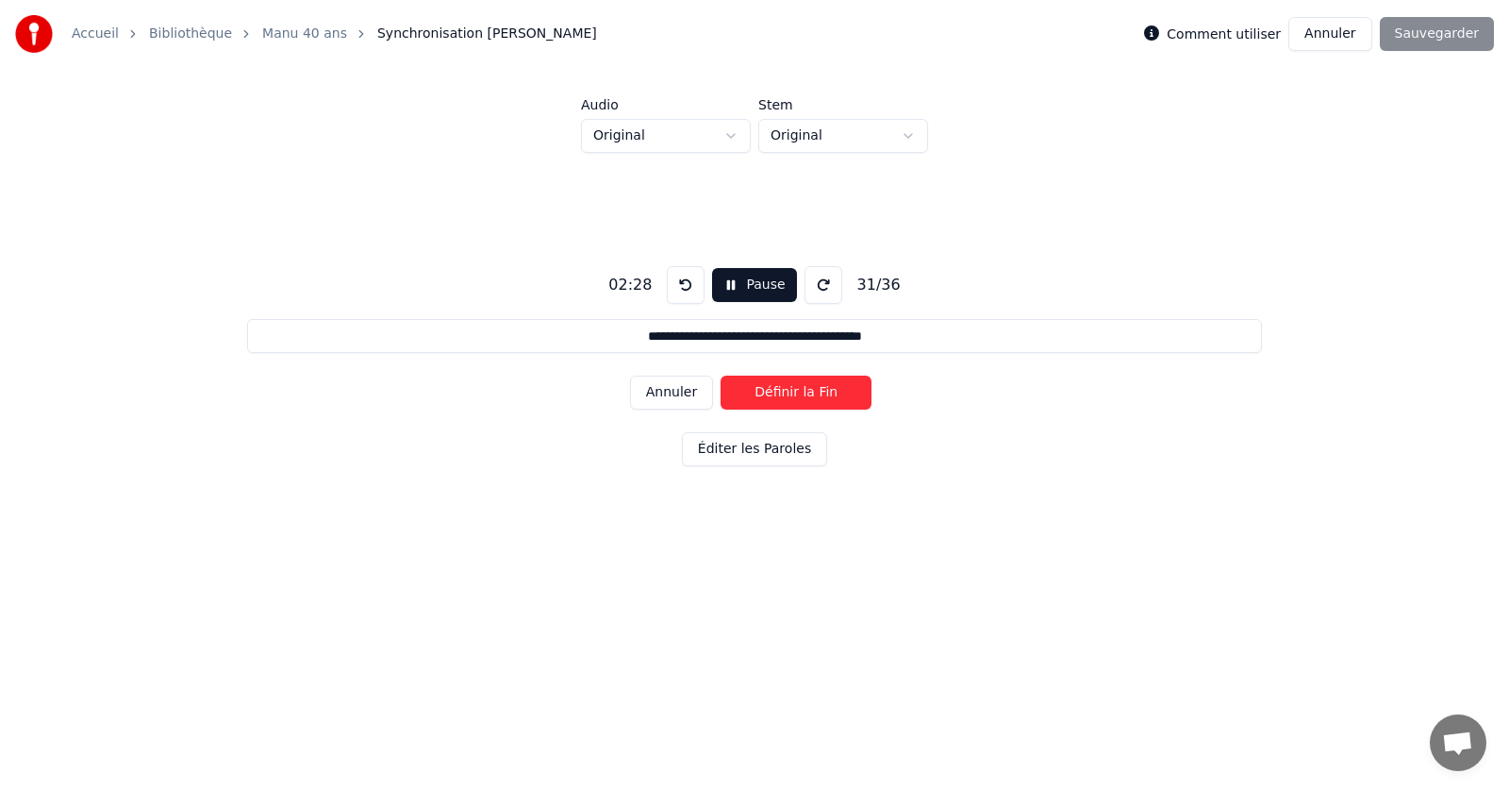
click at [805, 394] on button "Définir la Fin" at bounding box center [796, 392] width 151 height 34
click at [805, 394] on button "Définir le Début" at bounding box center [796, 392] width 151 height 34
click at [805, 393] on button "Définir la Fin" at bounding box center [796, 392] width 151 height 34
click at [805, 393] on button "Définir le Début" at bounding box center [796, 392] width 151 height 34
click at [805, 393] on button "Définir la Fin" at bounding box center [796, 392] width 151 height 34
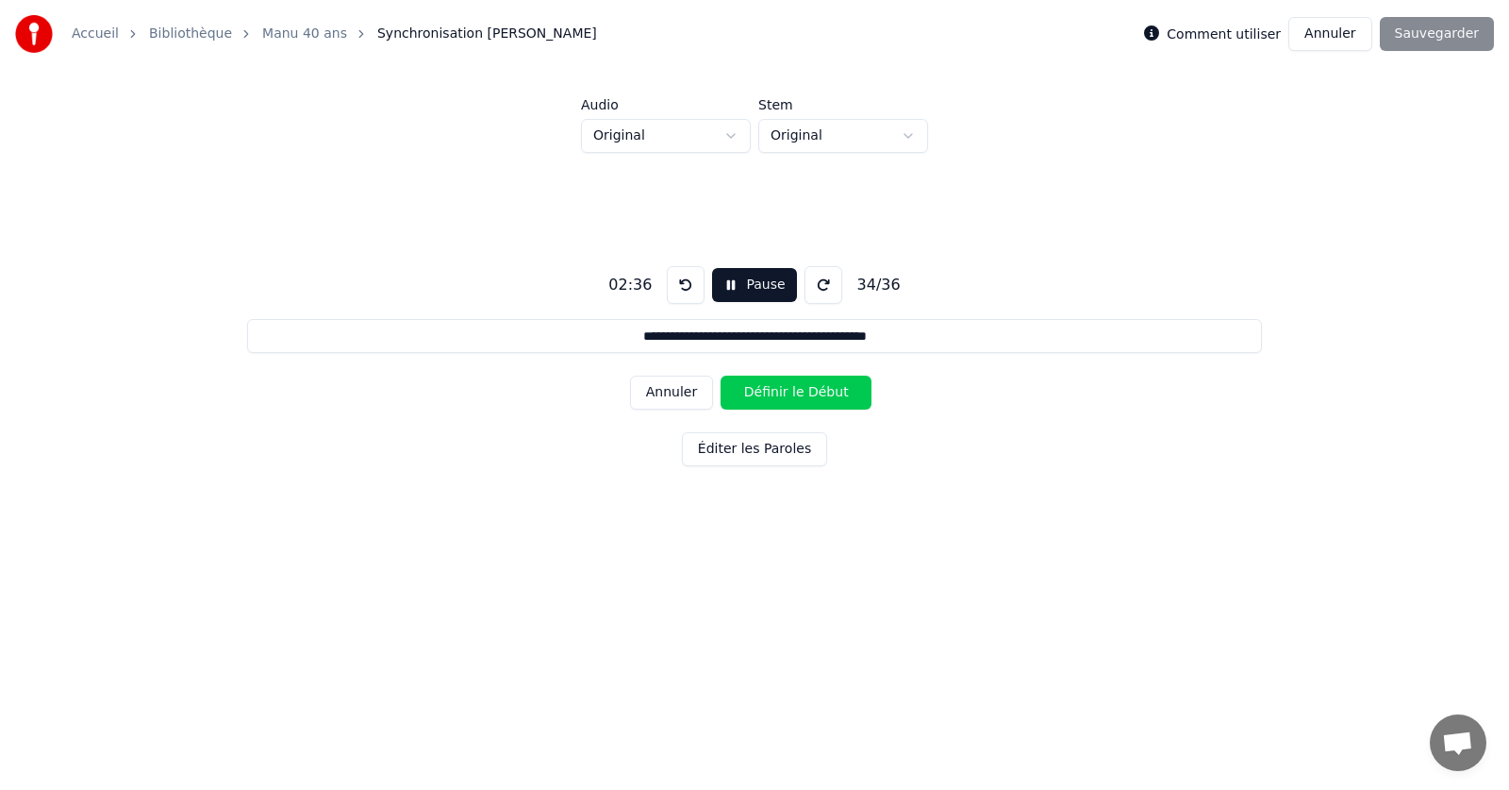
click at [805, 392] on button "Définir le Début" at bounding box center [796, 392] width 151 height 34
click at [805, 392] on button "Définir la Fin" at bounding box center [796, 392] width 151 height 34
click at [805, 392] on button "Définir le Début" at bounding box center [796, 392] width 151 height 34
click at [805, 392] on button "Définir la Fin" at bounding box center [796, 392] width 151 height 34
type input "**********"
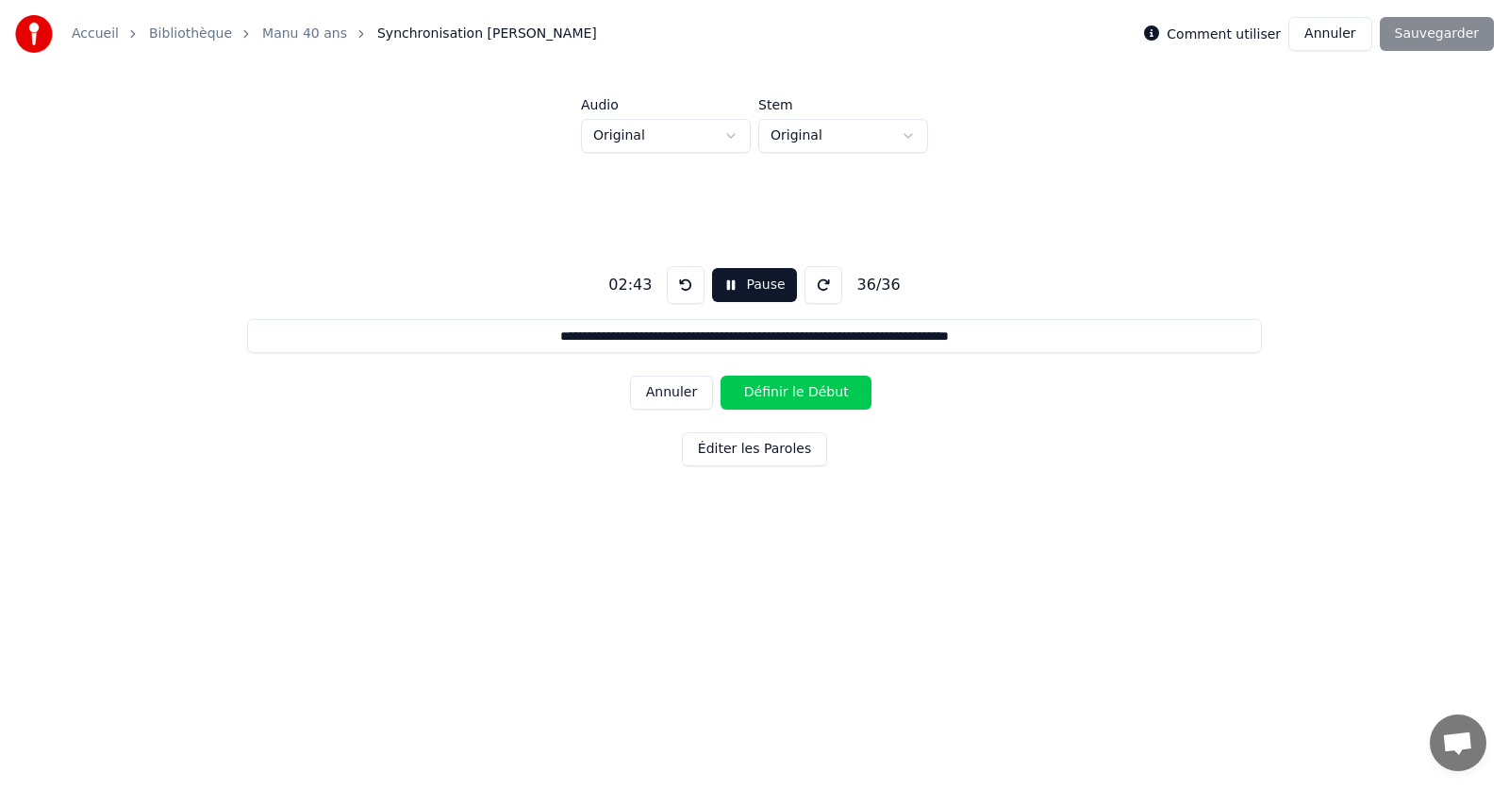
click at [805, 392] on button "Définir le Début" at bounding box center [796, 392] width 151 height 34
click at [1457, 34] on div "Comment utiliser Annuler Sauvegarder" at bounding box center [1319, 34] width 350 height 34
click at [1422, 30] on div "Comment utiliser Annuler Sauvegarder" at bounding box center [1319, 34] width 350 height 34
click at [982, 213] on div "**********" at bounding box center [754, 362] width 1449 height 419
click at [1421, 40] on div "Comment utiliser Annuler Sauvegarder" at bounding box center [1319, 34] width 350 height 34
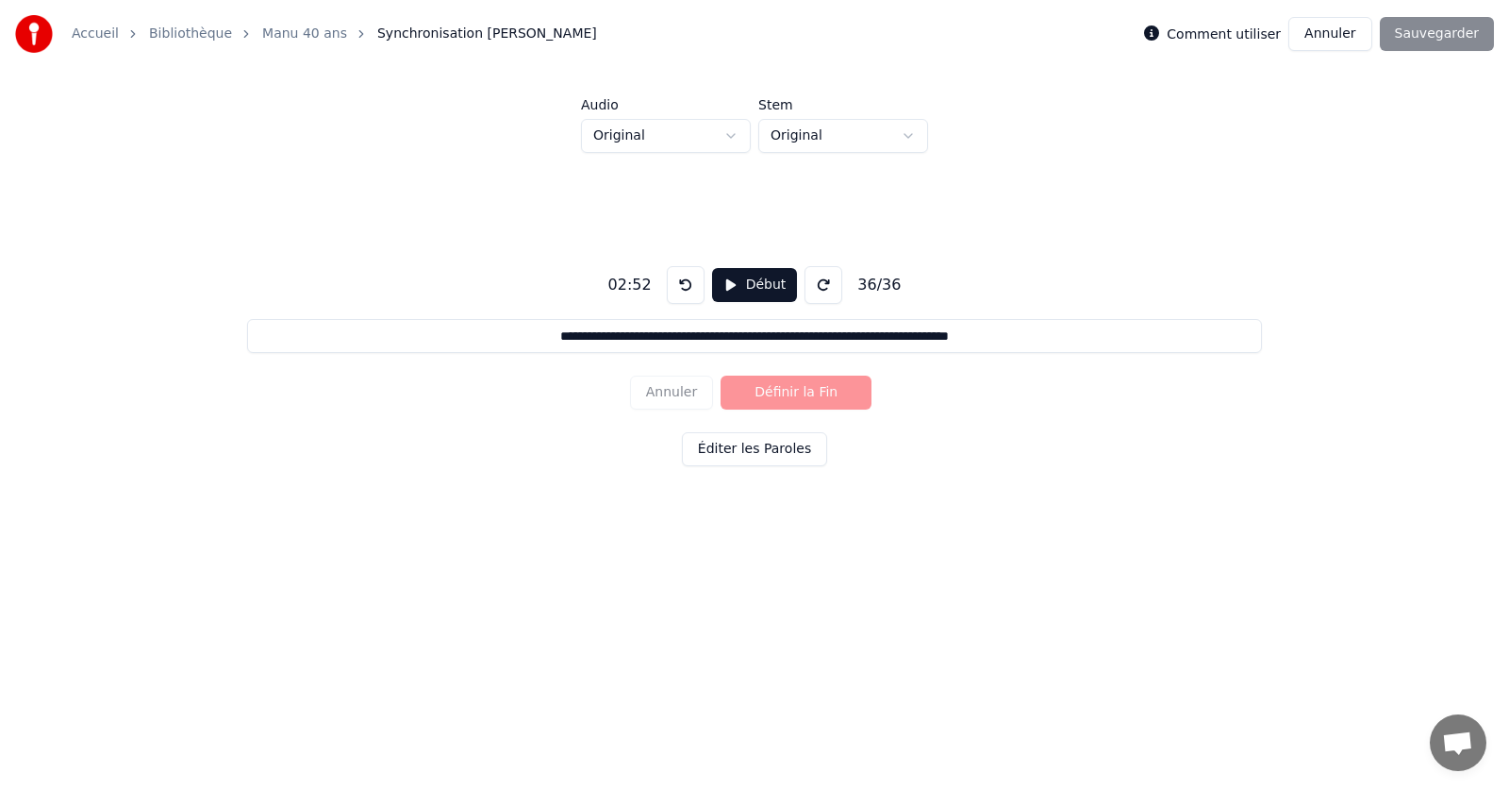
click at [734, 281] on button "Début" at bounding box center [755, 285] width 86 height 34
click at [1430, 27] on div "Comment utiliser Annuler Sauvegarder" at bounding box center [1319, 34] width 350 height 34
click at [1273, 135] on div "**********" at bounding box center [754, 335] width 1449 height 474
click at [1241, 31] on label "Comment utiliser" at bounding box center [1224, 33] width 114 height 13
click at [1230, 28] on label "Comment utiliser" at bounding box center [1224, 33] width 114 height 13
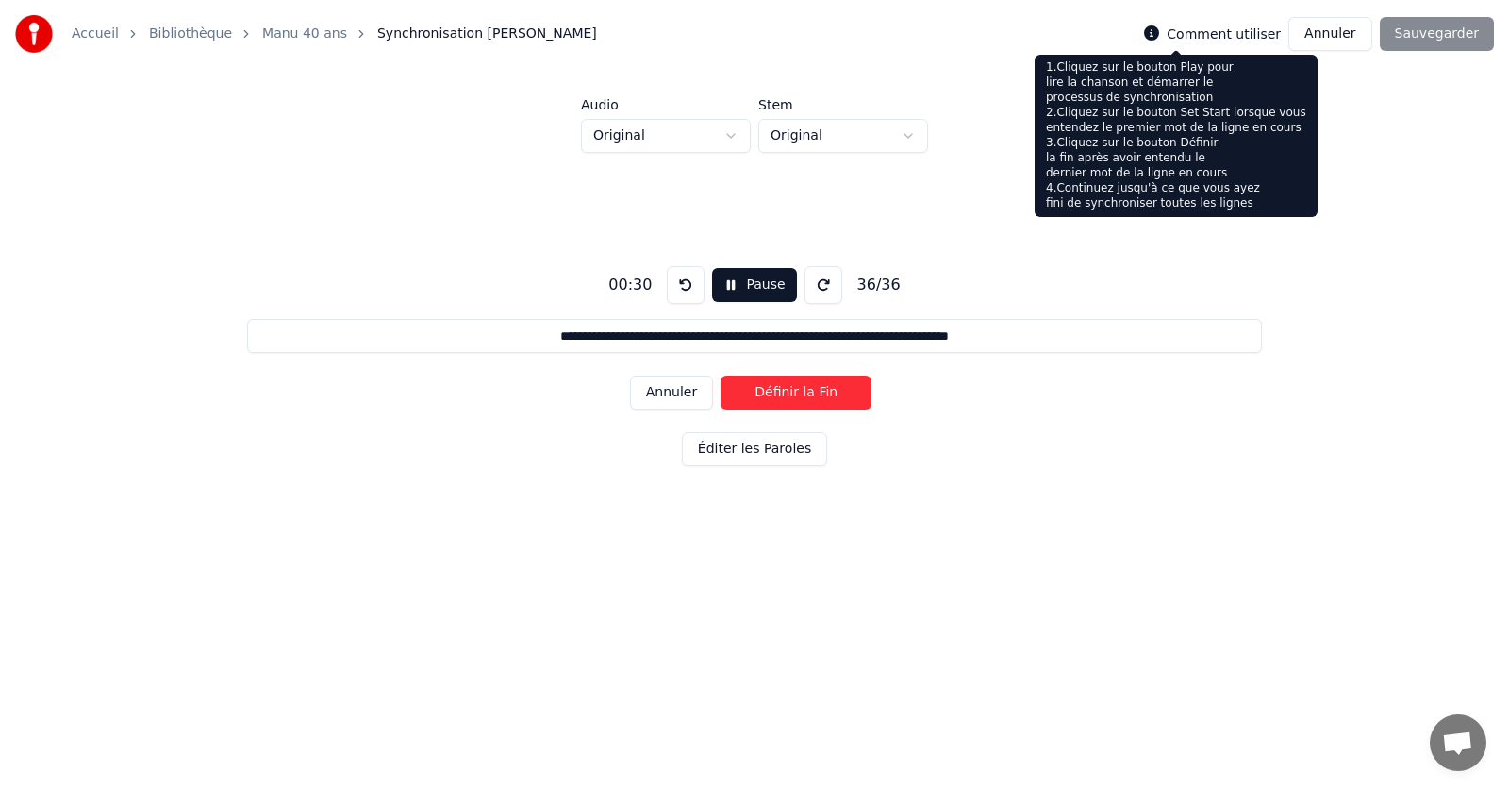
click at [997, 237] on div "**********" at bounding box center [754, 362] width 1449 height 419
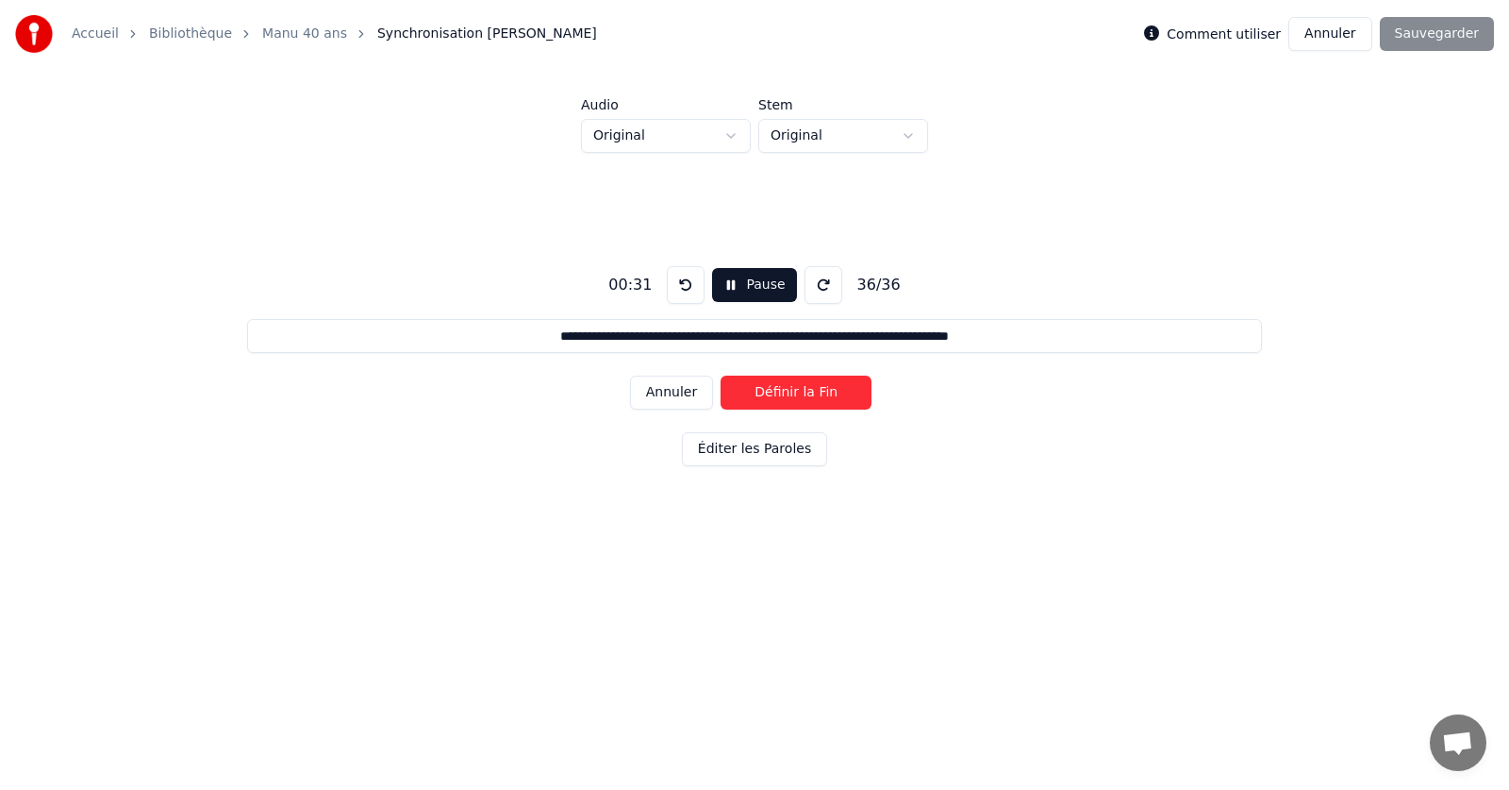
click at [748, 287] on button "Pause" at bounding box center [754, 285] width 84 height 34
click at [757, 449] on button "Éditer les Paroles" at bounding box center [754, 449] width 145 height 34
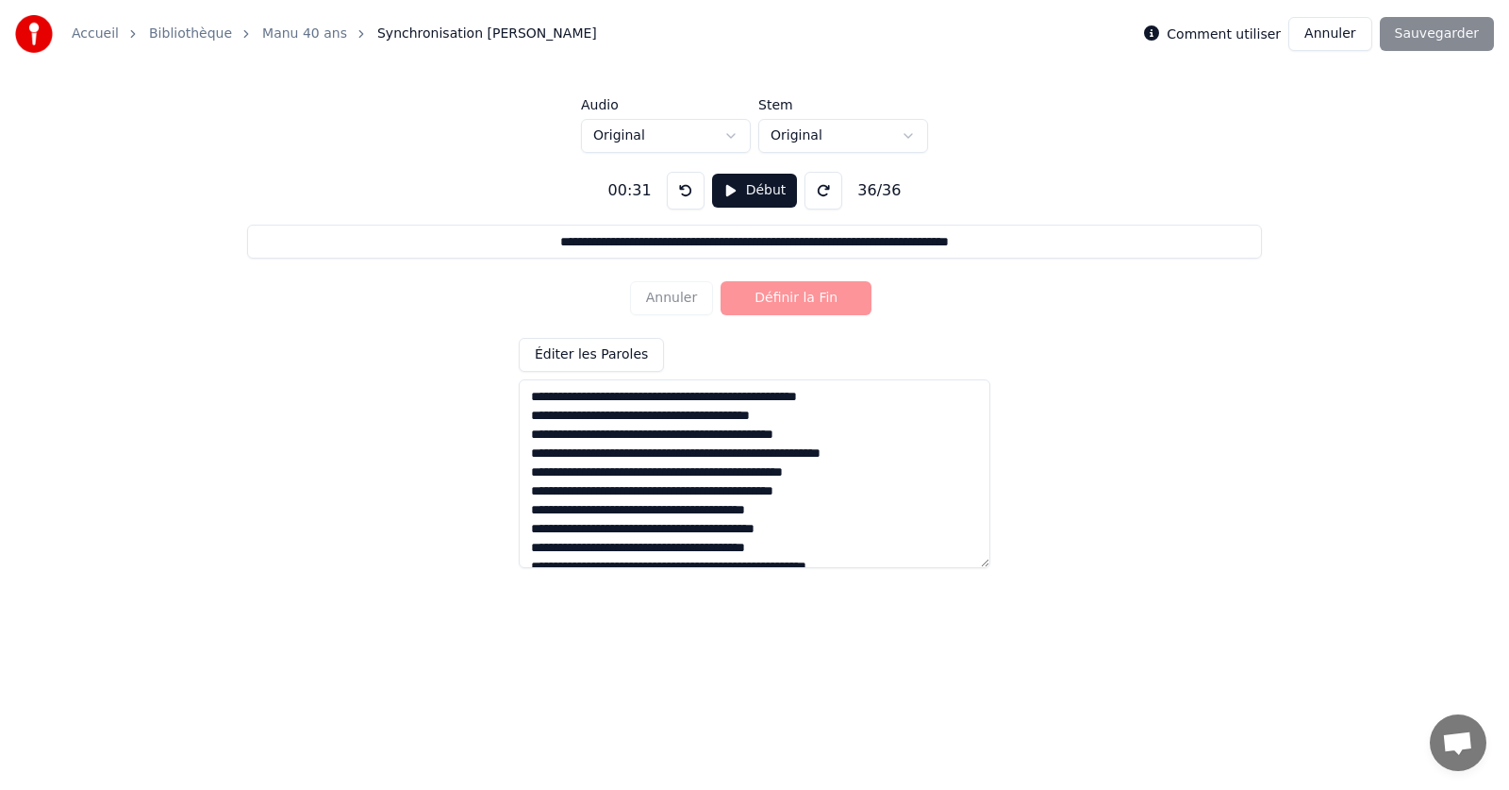
click at [657, 299] on div "Annuler Définir la Fin" at bounding box center [754, 298] width 249 height 49
click at [680, 302] on div "Annuler Définir la Fin" at bounding box center [754, 298] width 249 height 49
click at [582, 354] on button "Éditer les Paroles" at bounding box center [591, 355] width 145 height 34
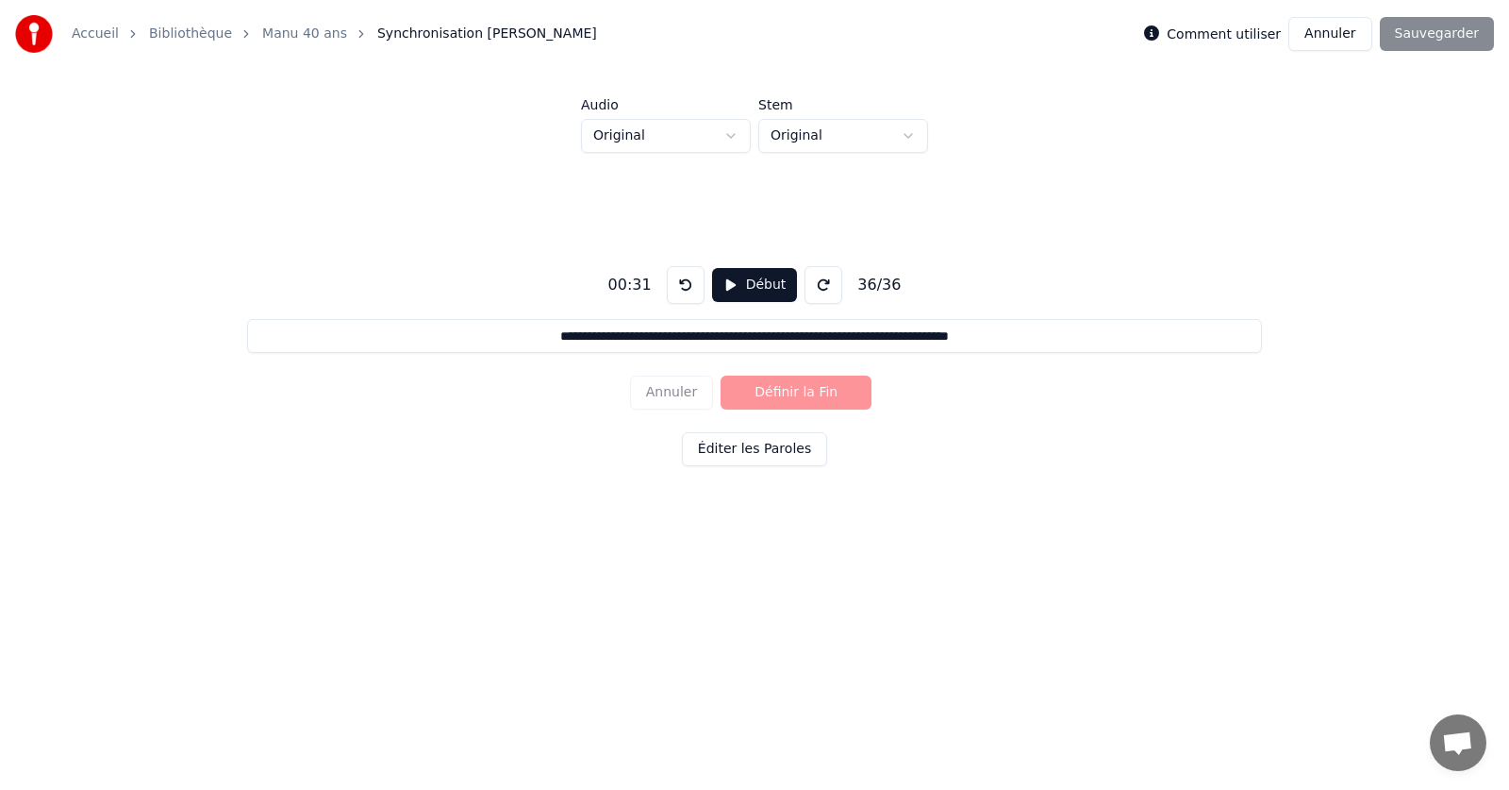
click at [678, 393] on div "Annuler Définir la Fin" at bounding box center [754, 392] width 249 height 49
click at [1246, 110] on div "**********" at bounding box center [754, 335] width 1449 height 474
click at [1424, 32] on div "Comment utiliser Annuler Sauvegarder" at bounding box center [1319, 34] width 350 height 34
click at [347, 161] on div "**********" at bounding box center [754, 362] width 1449 height 419
click at [1349, 26] on button "Annuler" at bounding box center [1329, 34] width 83 height 34
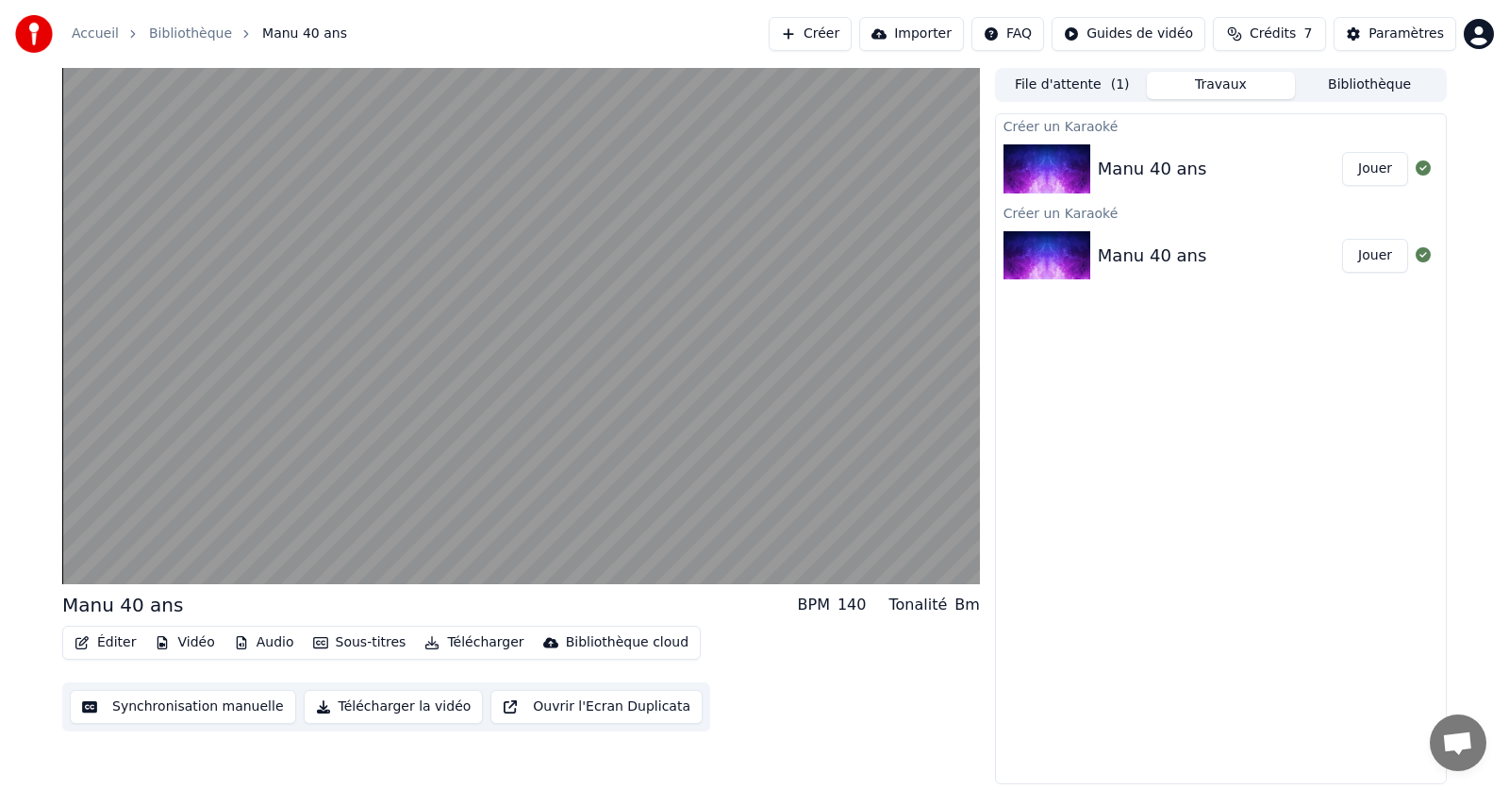
click at [110, 644] on button "Éditer" at bounding box center [105, 642] width 76 height 26
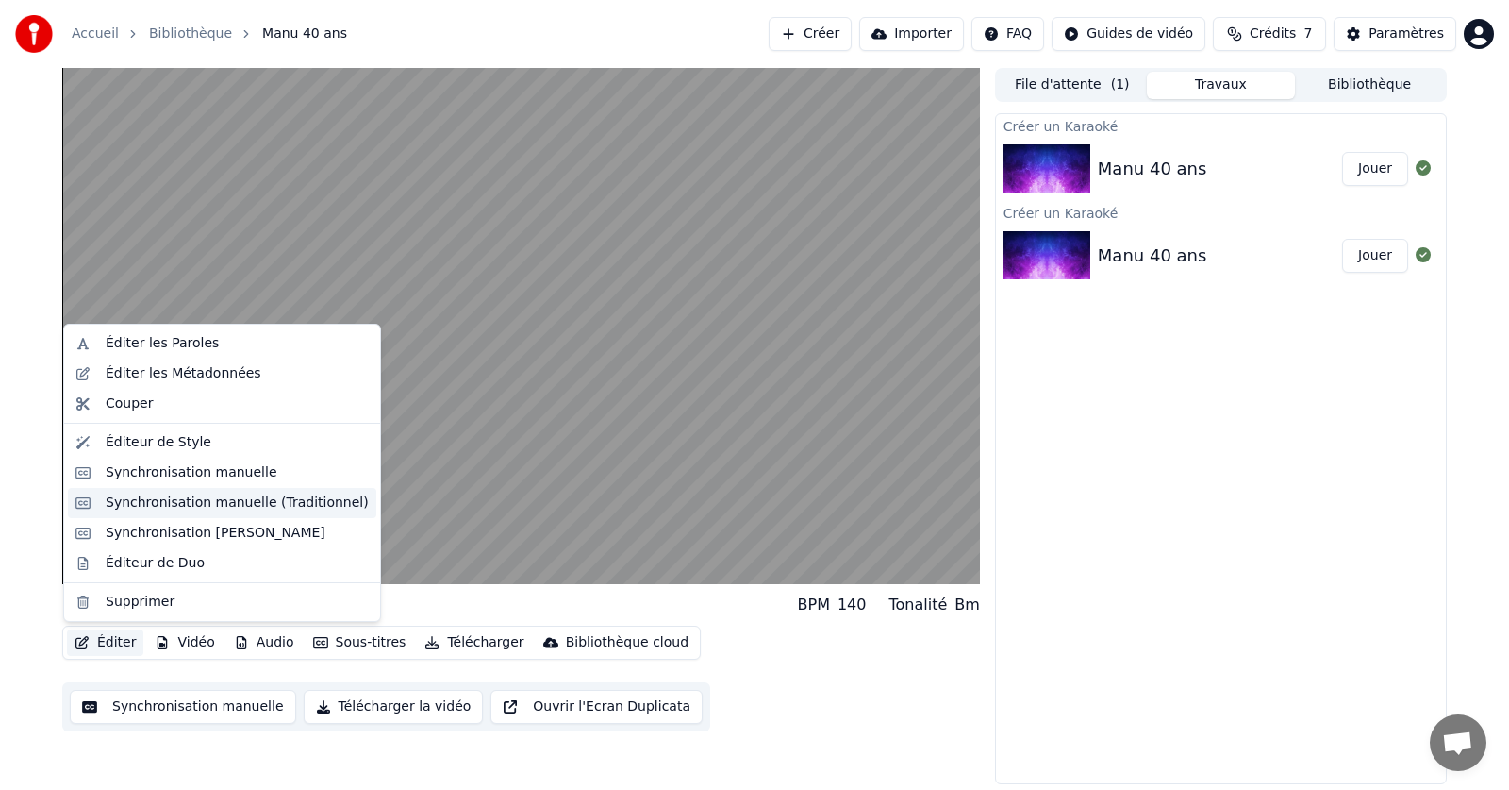
click at [138, 500] on div "Synchronisation manuelle (Traditionnel)" at bounding box center [237, 502] width 263 height 19
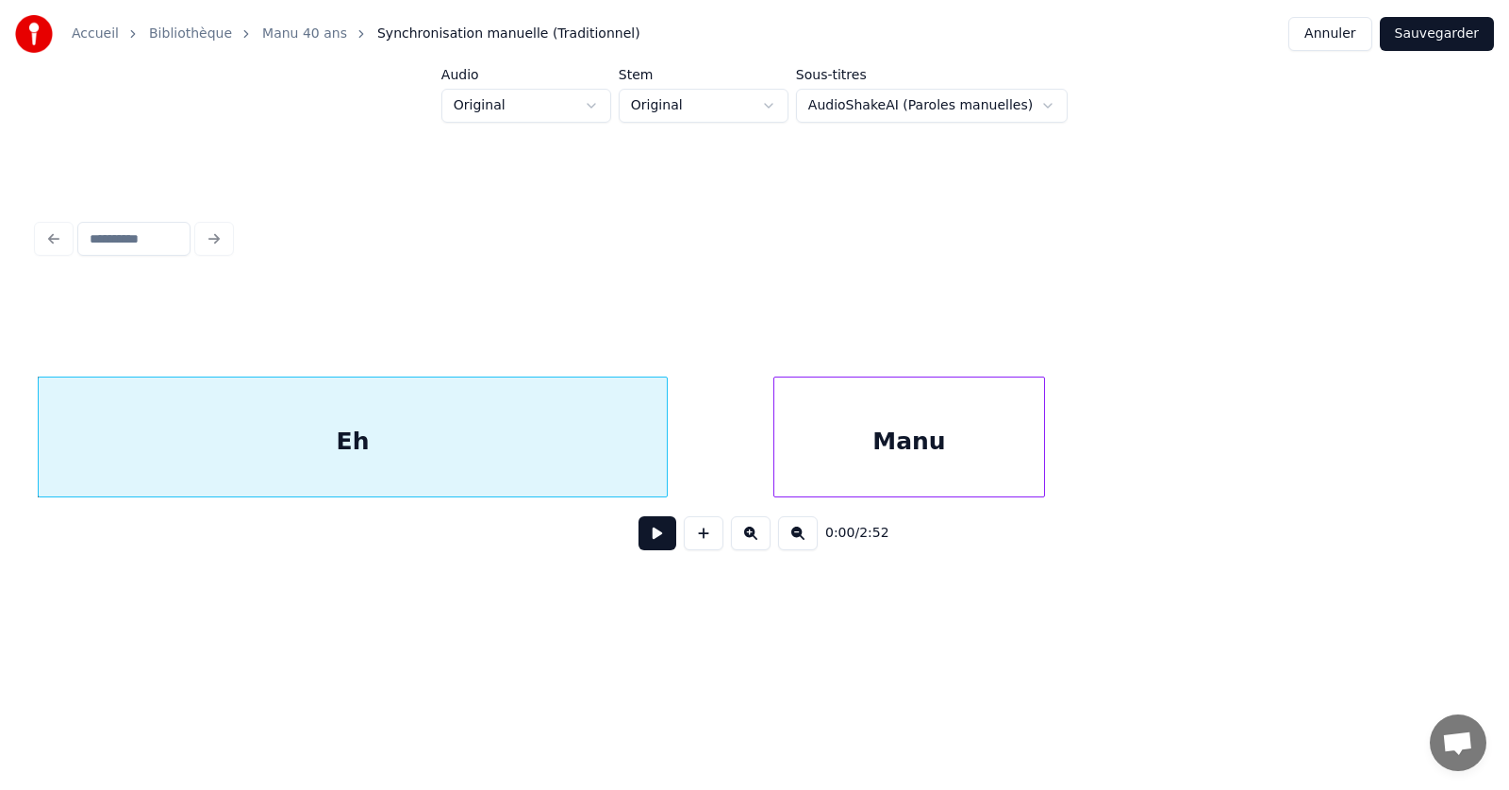
drag, startPoint x: 723, startPoint y: 196, endPoint x: 1097, endPoint y: 58, distance: 399.0
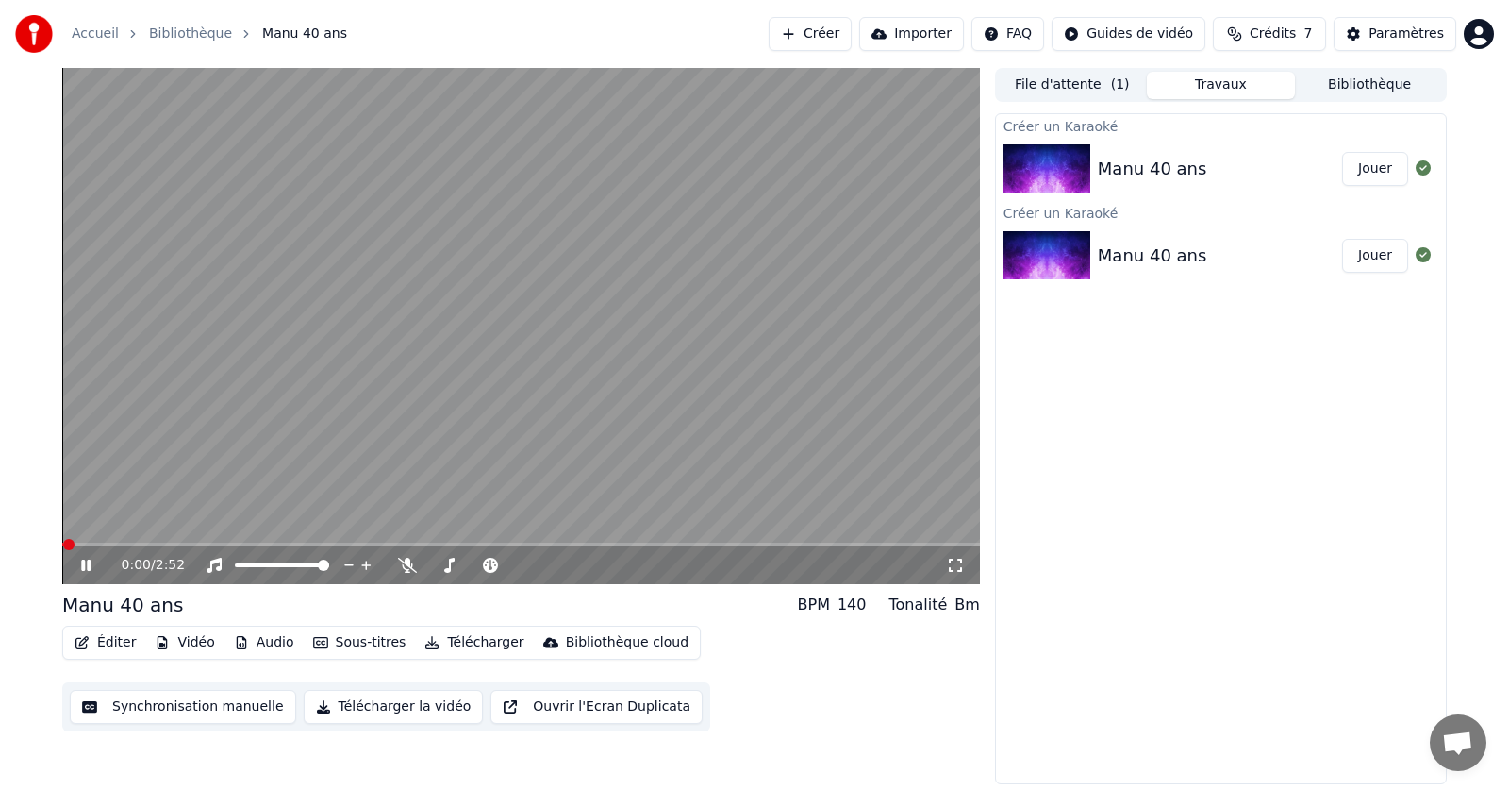
click at [116, 644] on button "Éditer" at bounding box center [105, 642] width 76 height 26
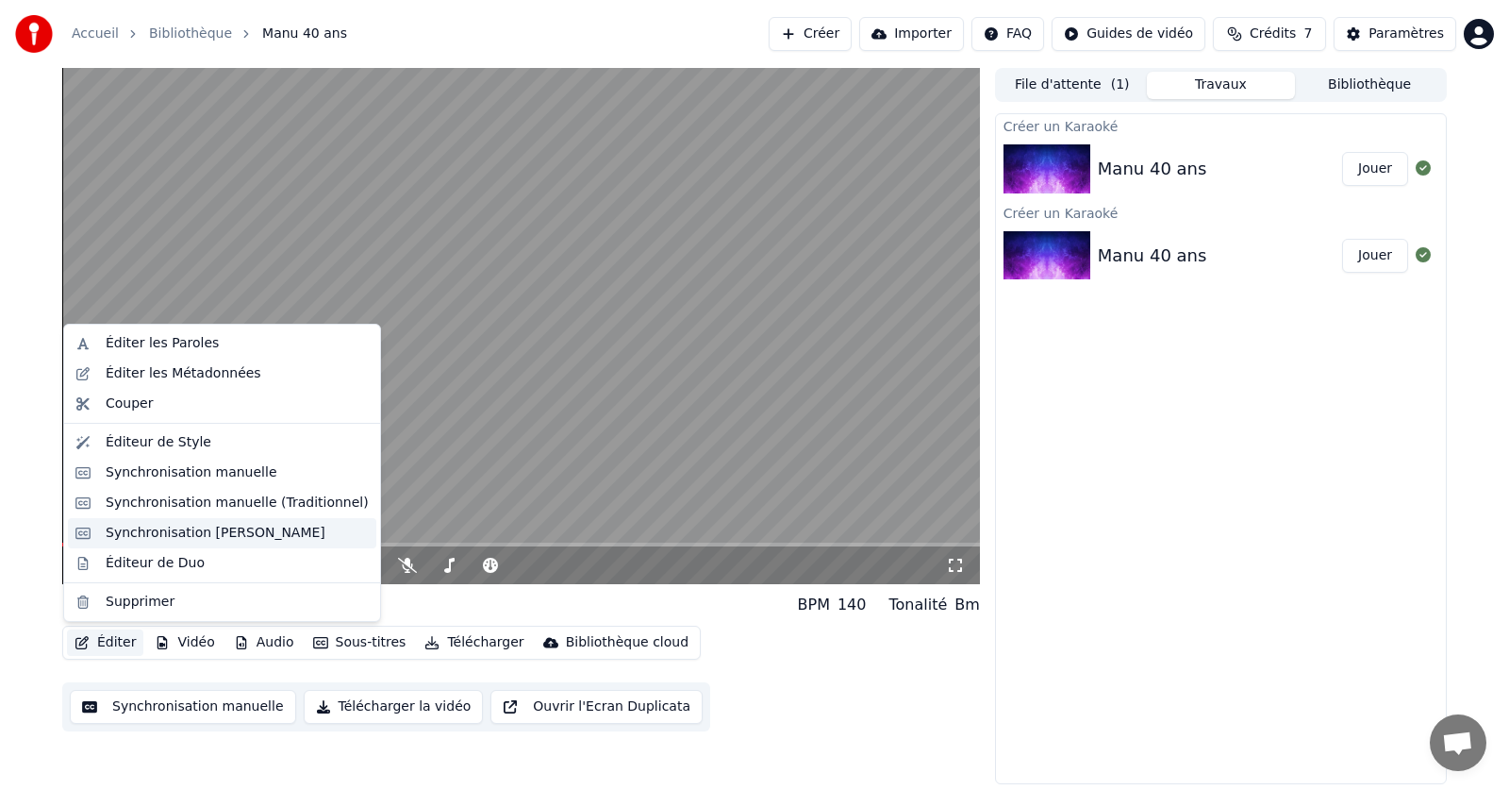
click at [125, 533] on div "Synchronisation [PERSON_NAME]" at bounding box center [216, 533] width 220 height 19
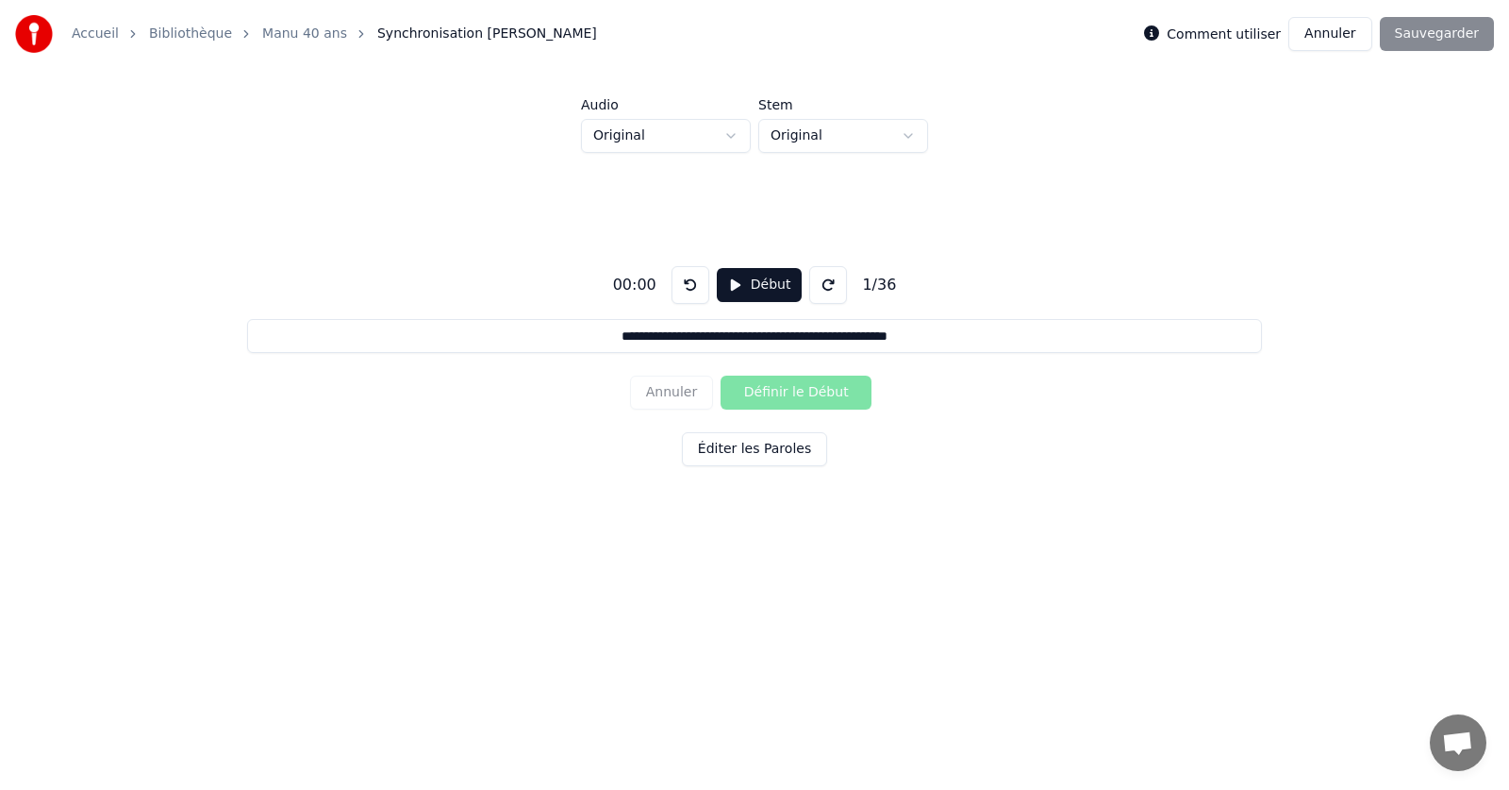
click at [1439, 35] on div "Comment utiliser Annuler Sauvegarder" at bounding box center [1319, 34] width 350 height 34
click at [624, 140] on html "**********" at bounding box center [754, 301] width 1509 height 602
click at [815, 132] on html "**********" at bounding box center [754, 301] width 1509 height 602
click at [815, 133] on html "**********" at bounding box center [754, 301] width 1509 height 602
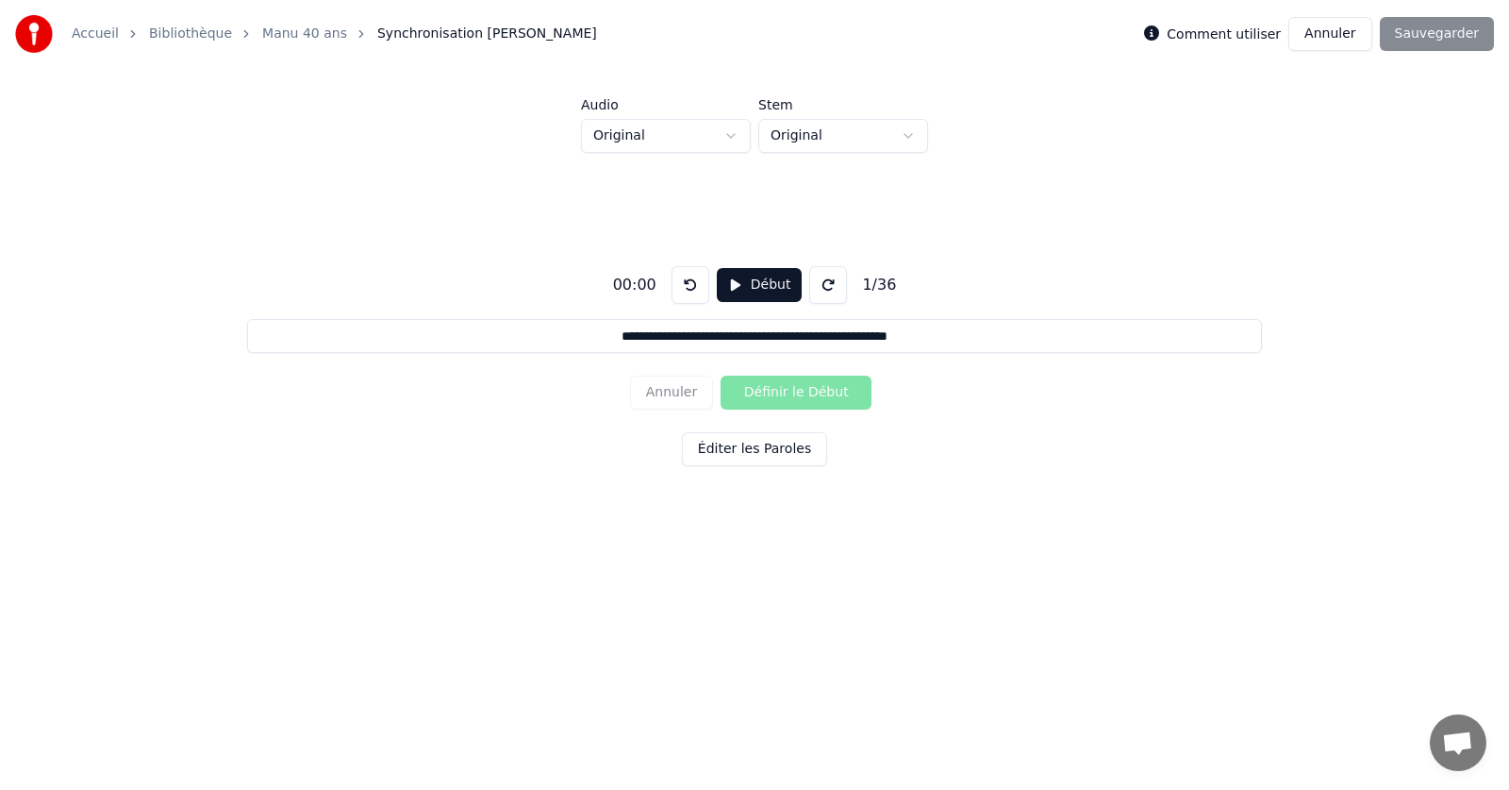
click at [667, 133] on html "**********" at bounding box center [754, 301] width 1509 height 602
click at [657, 135] on html "**********" at bounding box center [754, 301] width 1509 height 602
click at [746, 287] on button "Début" at bounding box center [760, 285] width 86 height 34
click at [688, 287] on button at bounding box center [691, 285] width 38 height 38
click at [782, 389] on button "Définir le Début" at bounding box center [796, 392] width 151 height 34
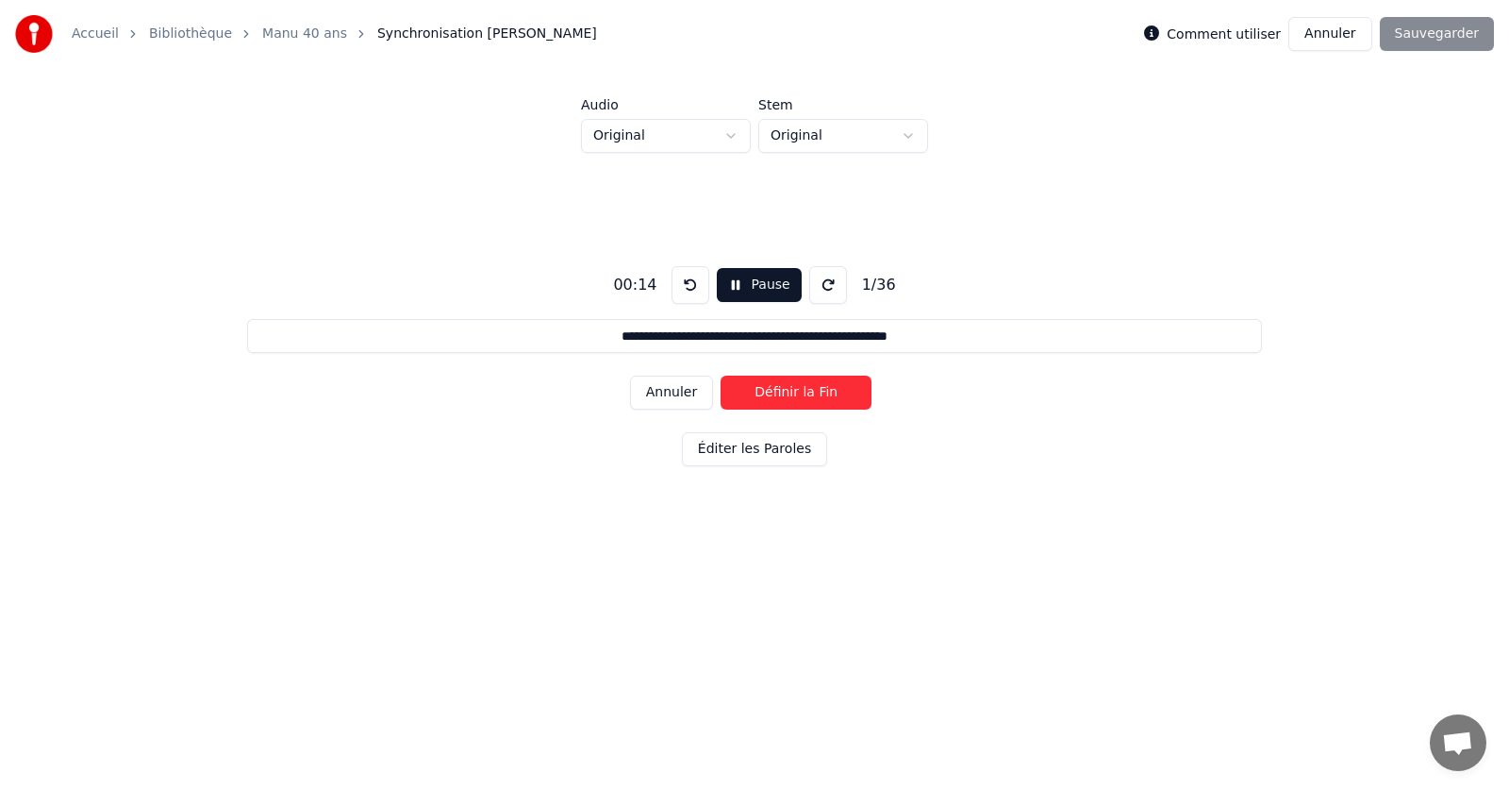
click at [783, 389] on button "Définir la Fin" at bounding box center [796, 392] width 151 height 34
click at [783, 388] on button "Définir le Début" at bounding box center [796, 392] width 151 height 34
click at [785, 385] on button "Définir la Fin" at bounding box center [796, 392] width 151 height 34
click at [785, 385] on button "Définir le Début" at bounding box center [796, 392] width 151 height 34
click at [785, 385] on button "Définir la Fin" at bounding box center [796, 392] width 151 height 34
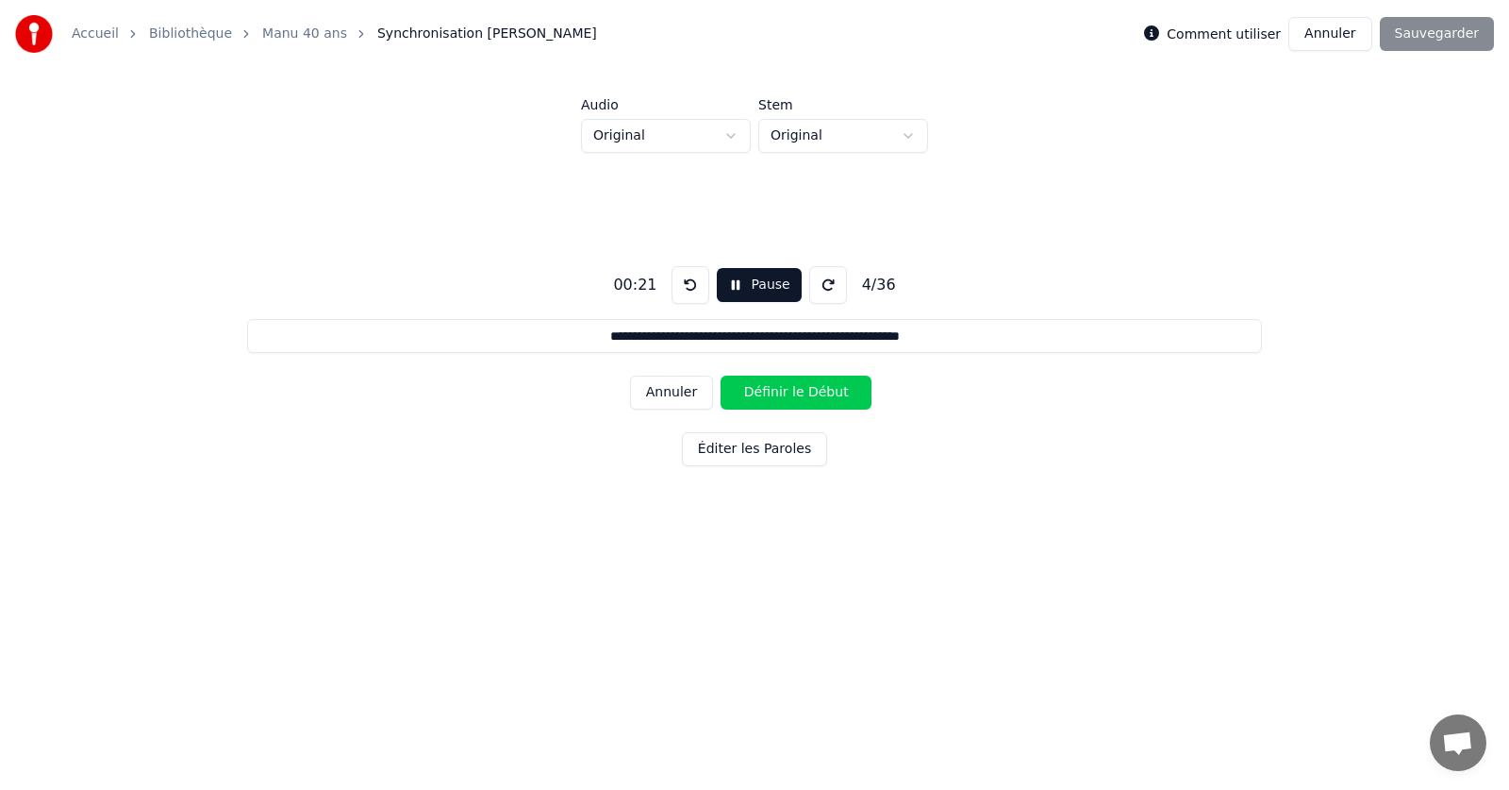
click at [785, 385] on button "Définir le Début" at bounding box center [796, 392] width 151 height 34
click at [785, 385] on button "Définir la Fin" at bounding box center [796, 392] width 151 height 34
click at [785, 385] on button "Définir le Début" at bounding box center [796, 392] width 151 height 34
click at [785, 385] on button "Définir la Fin" at bounding box center [796, 392] width 151 height 34
click at [785, 385] on button "Définir le Début" at bounding box center [796, 392] width 151 height 34
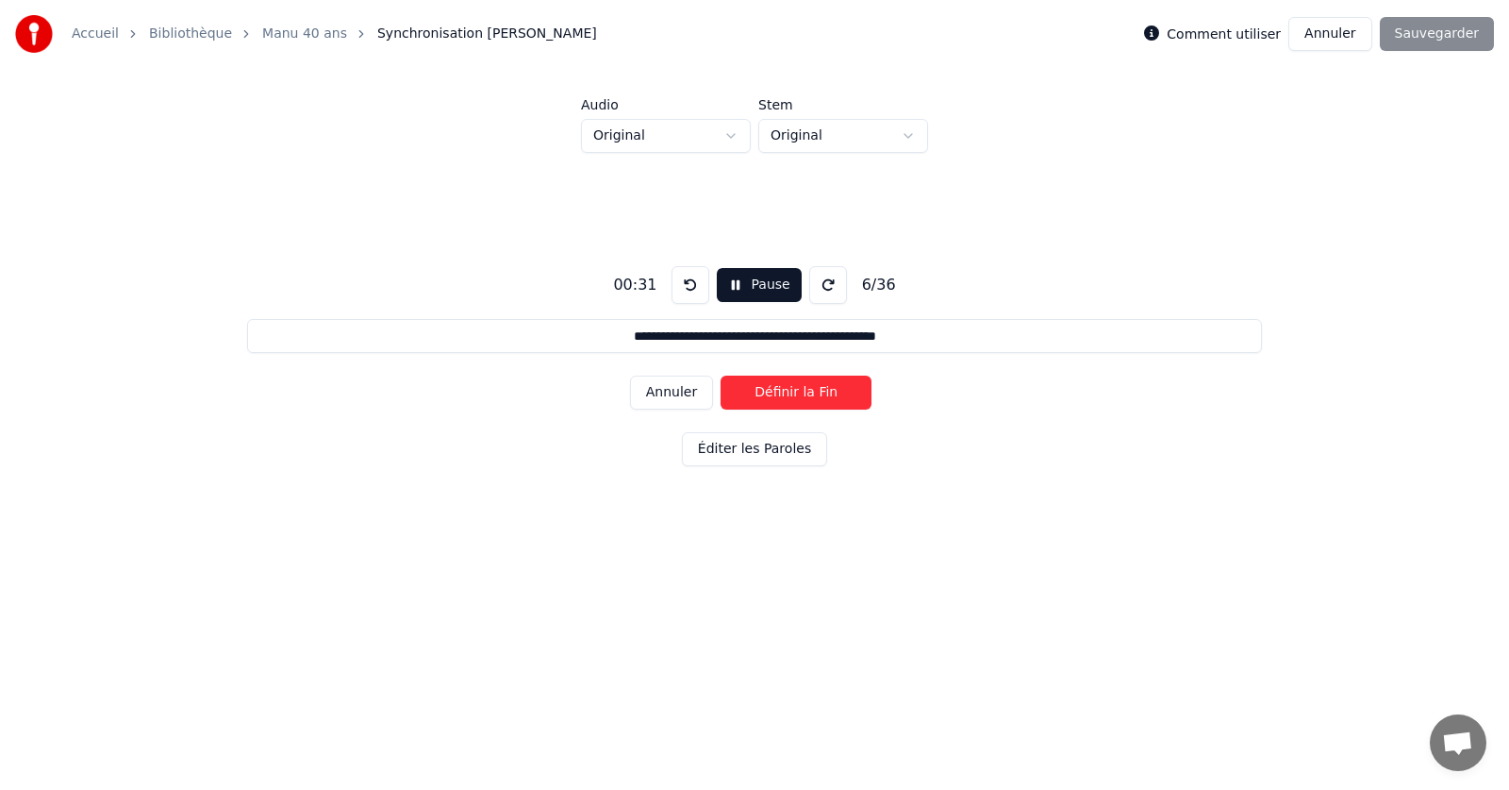
click at [785, 385] on button "Définir la Fin" at bounding box center [796, 392] width 151 height 34
click at [785, 385] on button "Définir le Début" at bounding box center [796, 392] width 151 height 34
click at [786, 384] on button "Définir la Fin" at bounding box center [796, 392] width 151 height 34
click at [786, 384] on button "Définir le Début" at bounding box center [796, 392] width 151 height 34
click at [786, 384] on button "Définir la Fin" at bounding box center [796, 392] width 151 height 34
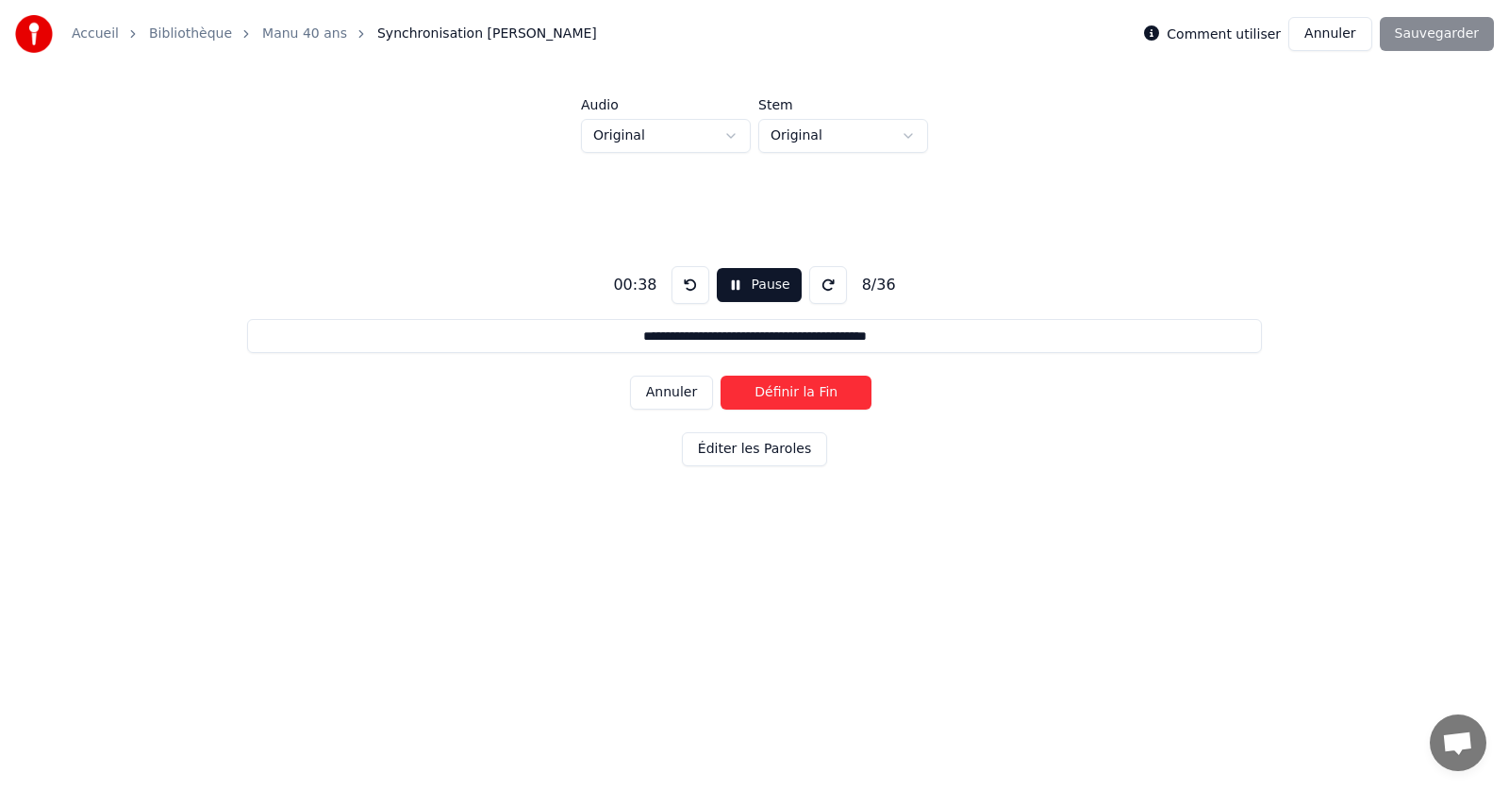
type input "**********"
click at [786, 384] on button "Définir le Début" at bounding box center [796, 392] width 151 height 34
click at [685, 282] on button at bounding box center [691, 285] width 38 height 38
click at [690, 286] on button at bounding box center [691, 285] width 38 height 38
click at [701, 286] on button at bounding box center [691, 285] width 38 height 38
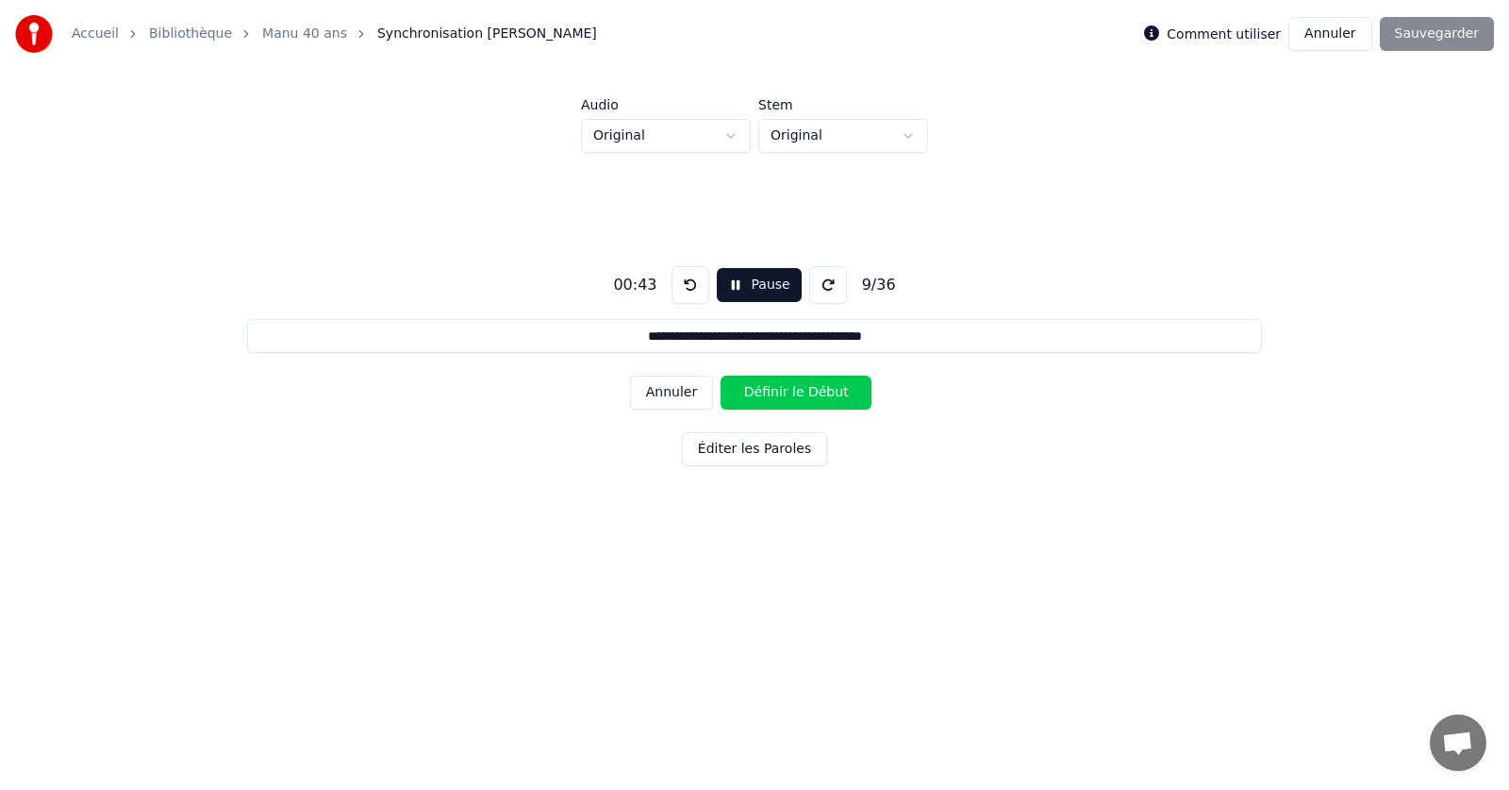
click at [681, 282] on button at bounding box center [691, 285] width 38 height 38
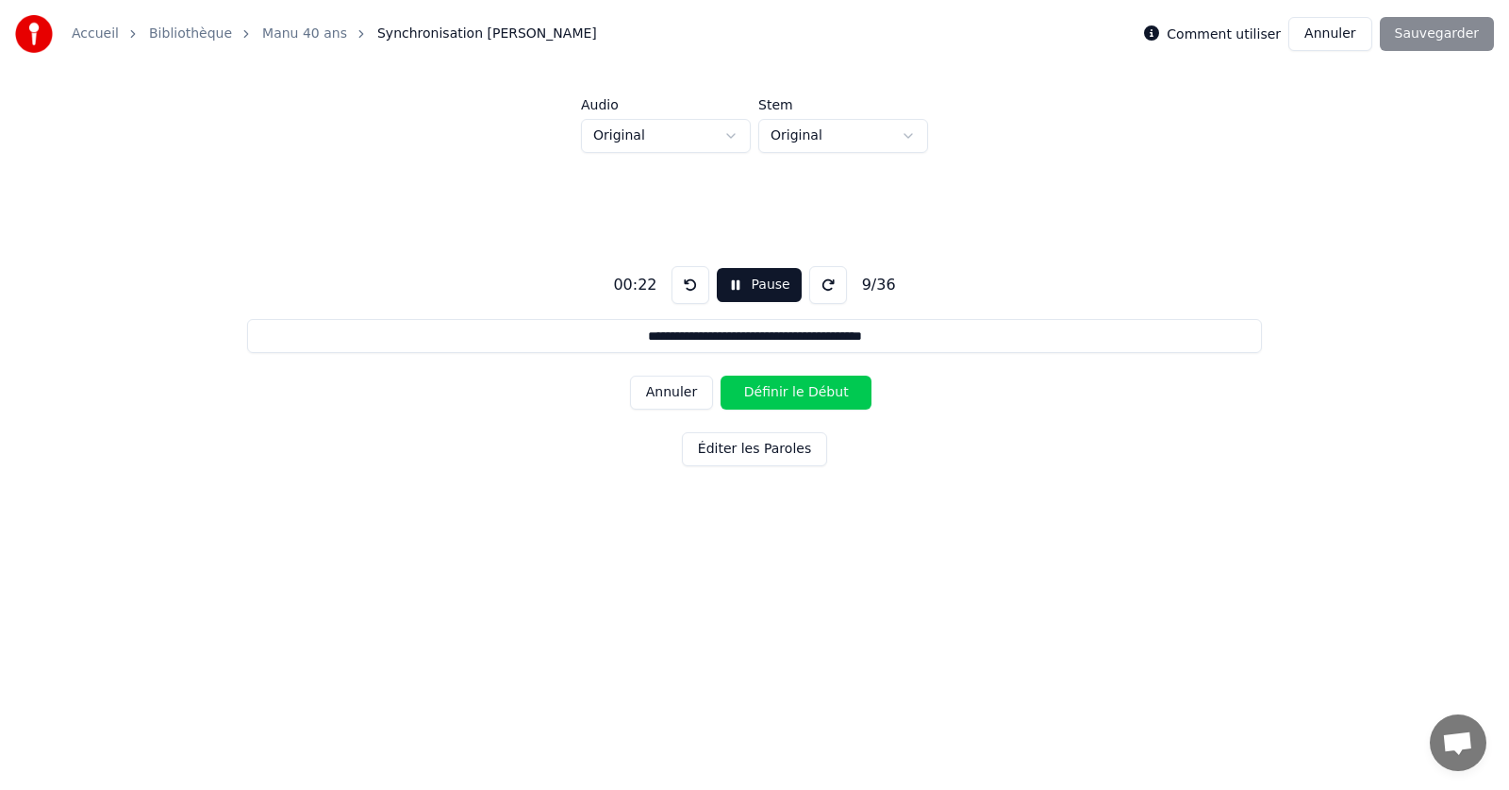
click at [681, 282] on button at bounding box center [691, 285] width 38 height 38
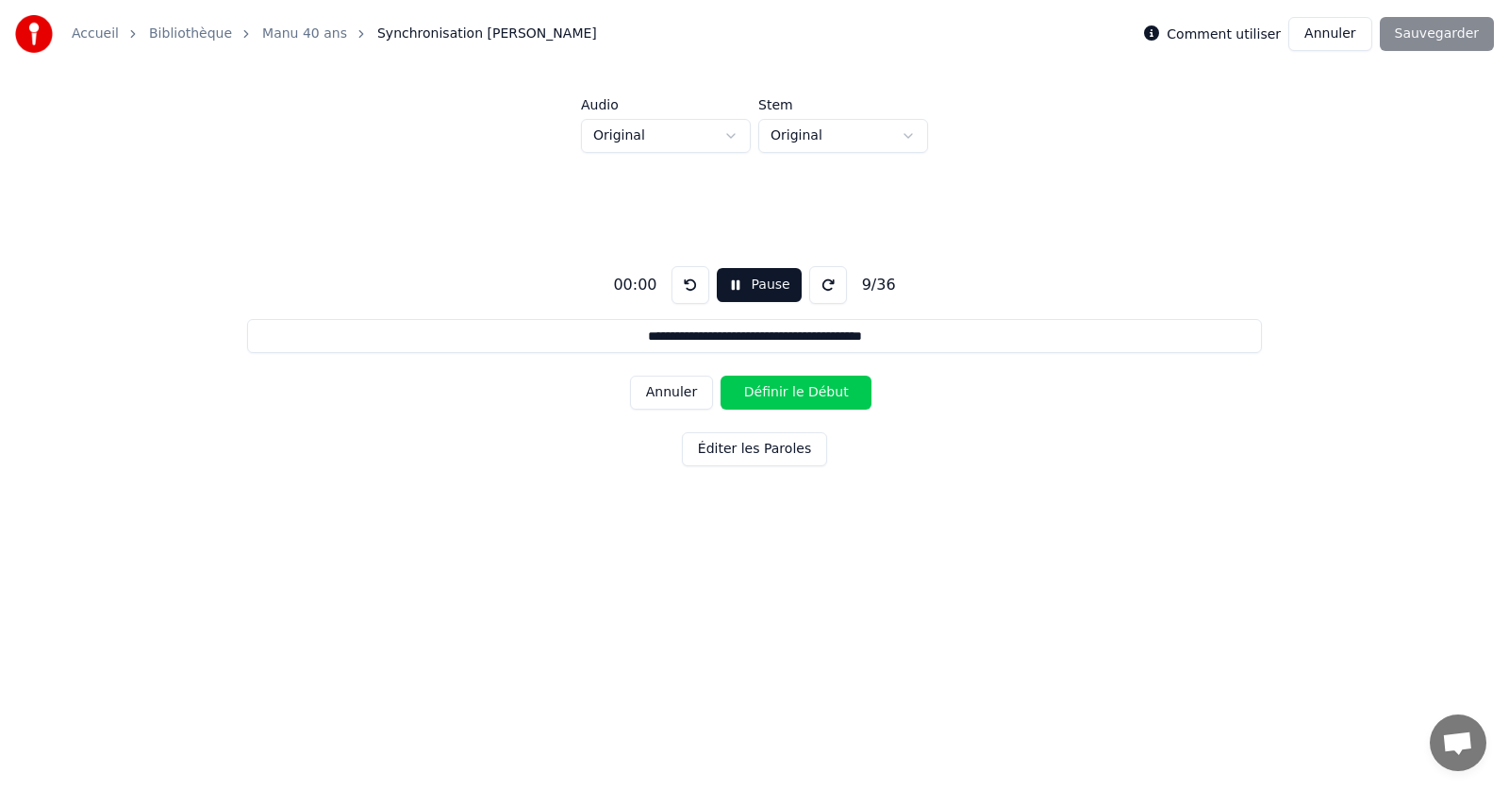
click at [681, 282] on button at bounding box center [691, 285] width 38 height 38
click at [861, 289] on div "9 / 36" at bounding box center [879, 285] width 49 height 23
click at [1358, 35] on button "Annuler" at bounding box center [1329, 34] width 83 height 34
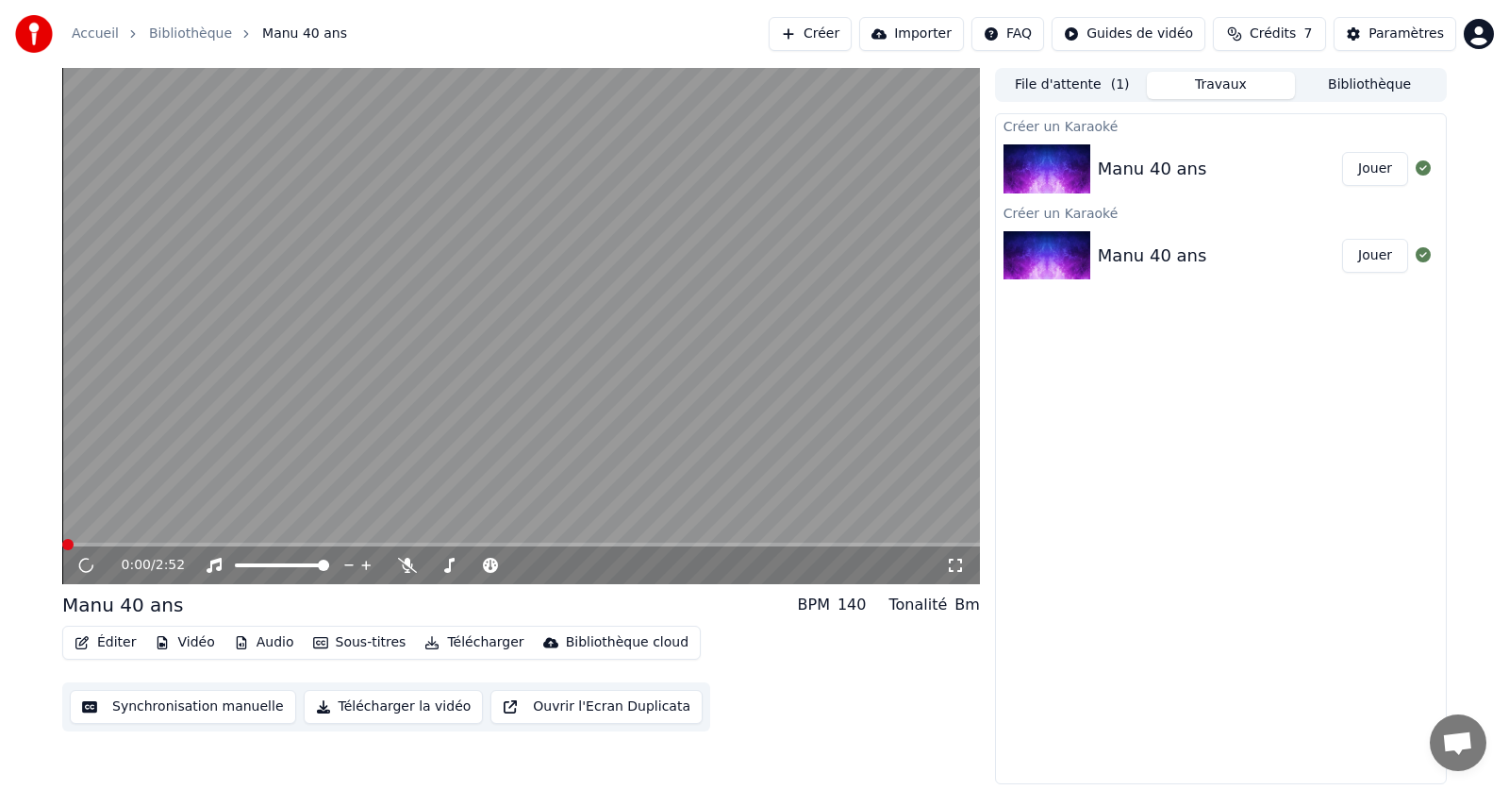
click at [115, 642] on button "Éditer" at bounding box center [105, 642] width 76 height 26
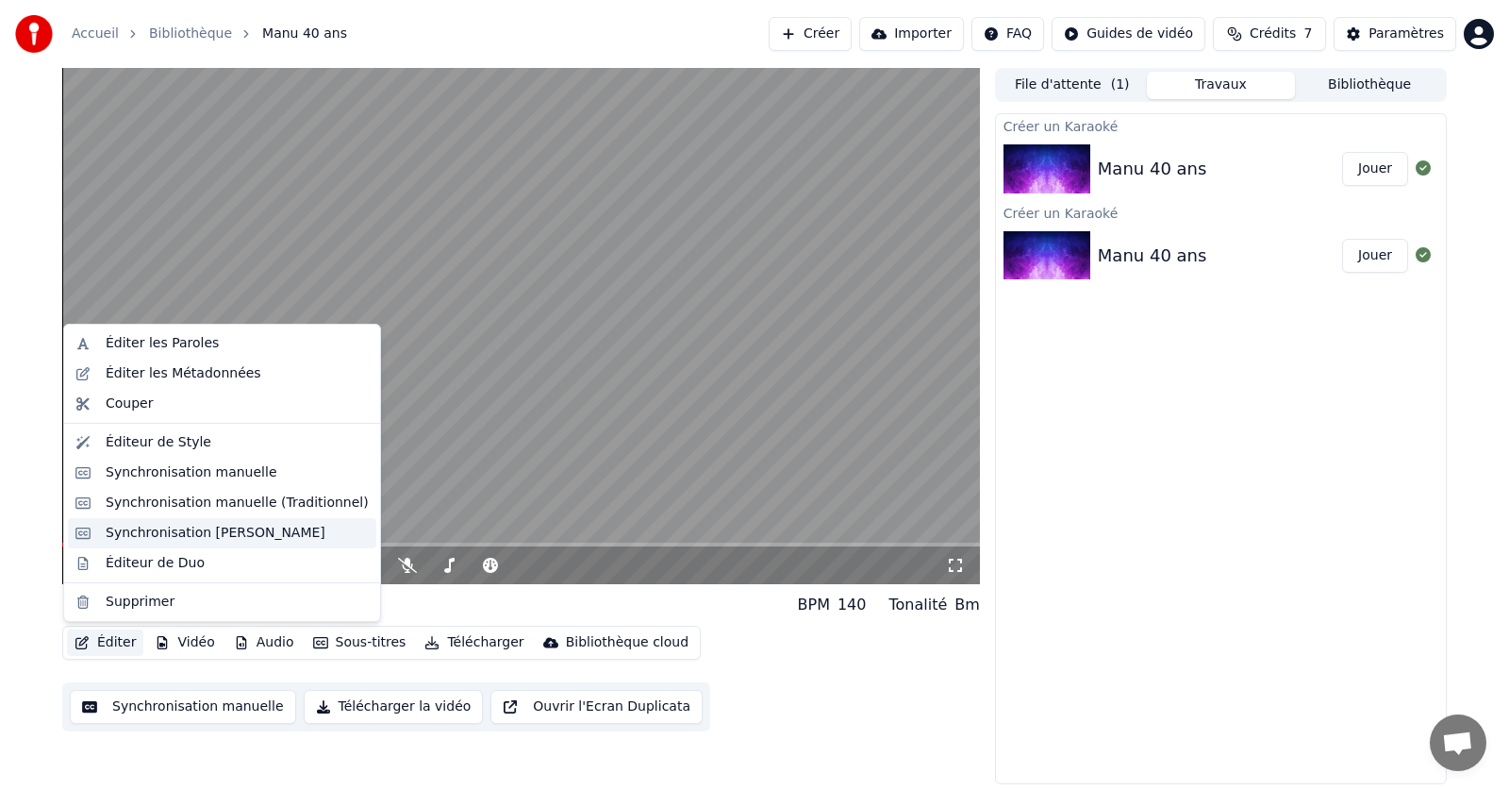
click at [138, 530] on div "Synchronisation [PERSON_NAME]" at bounding box center [216, 533] width 220 height 19
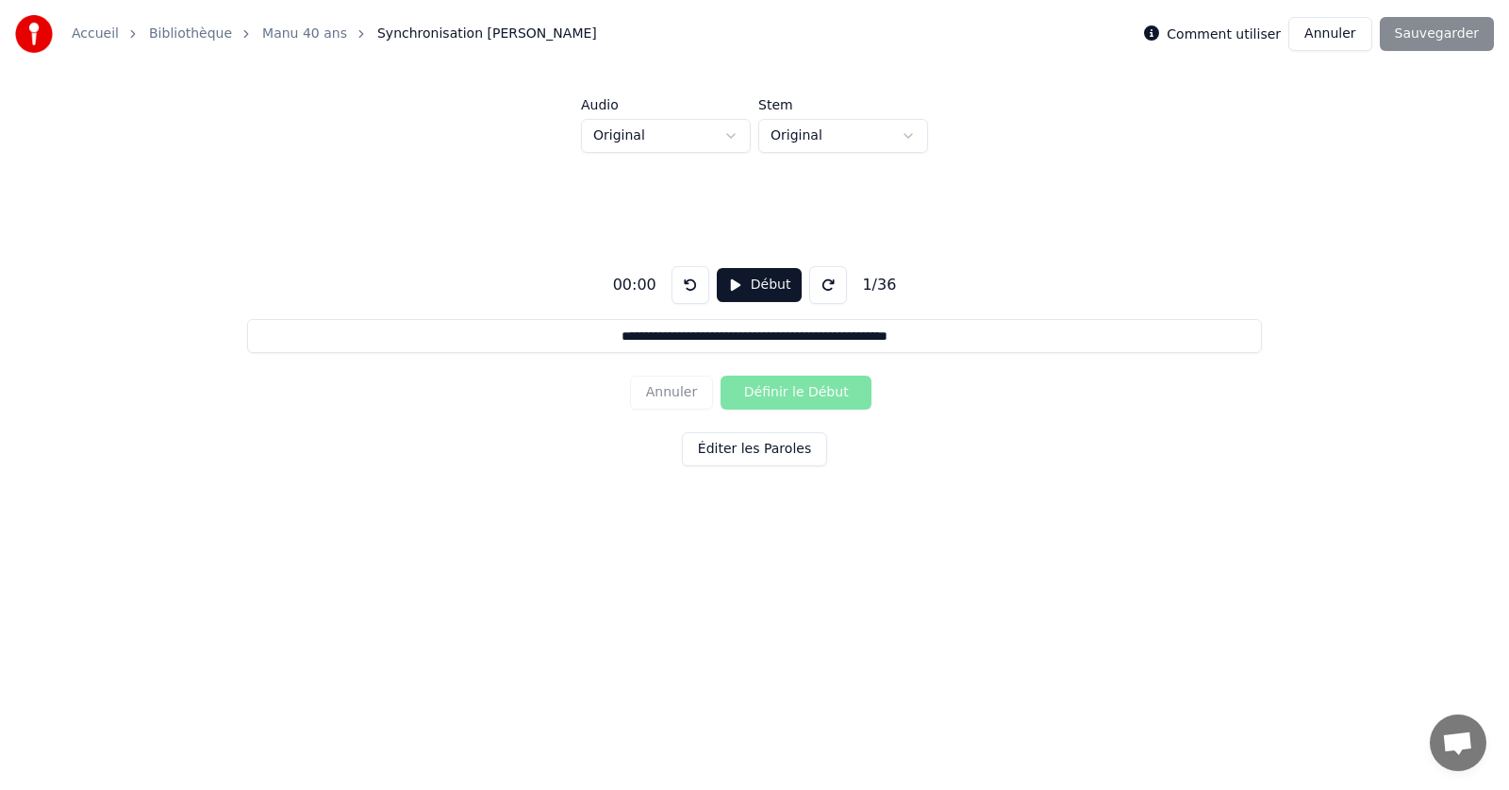
click at [751, 282] on button "Début" at bounding box center [760, 285] width 86 height 34
click at [781, 393] on button "Définir le Début" at bounding box center [796, 392] width 151 height 34
click at [781, 394] on button "Définir la Fin" at bounding box center [796, 392] width 151 height 34
click at [781, 394] on button "Définir le Début" at bounding box center [796, 392] width 151 height 34
click at [781, 394] on button "Définir la Fin" at bounding box center [796, 392] width 151 height 34
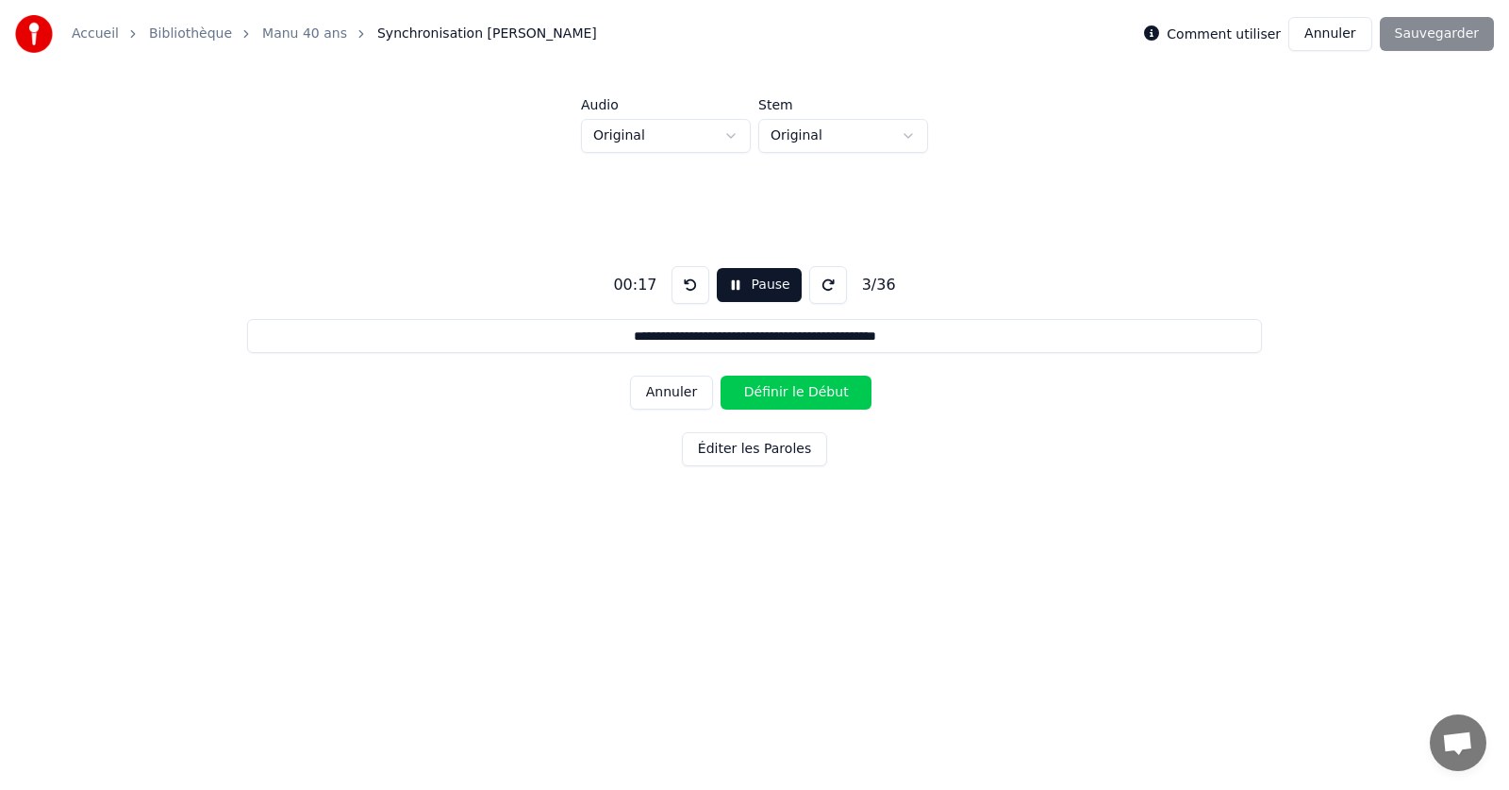
click at [781, 394] on button "Définir le Début" at bounding box center [796, 392] width 151 height 34
click at [781, 394] on button "Définir la Fin" at bounding box center [796, 392] width 151 height 34
click at [781, 394] on button "Définir le Début" at bounding box center [796, 392] width 151 height 34
click at [781, 394] on button "Définir la Fin" at bounding box center [796, 392] width 151 height 34
click at [781, 394] on button "Définir le Début" at bounding box center [796, 392] width 151 height 34
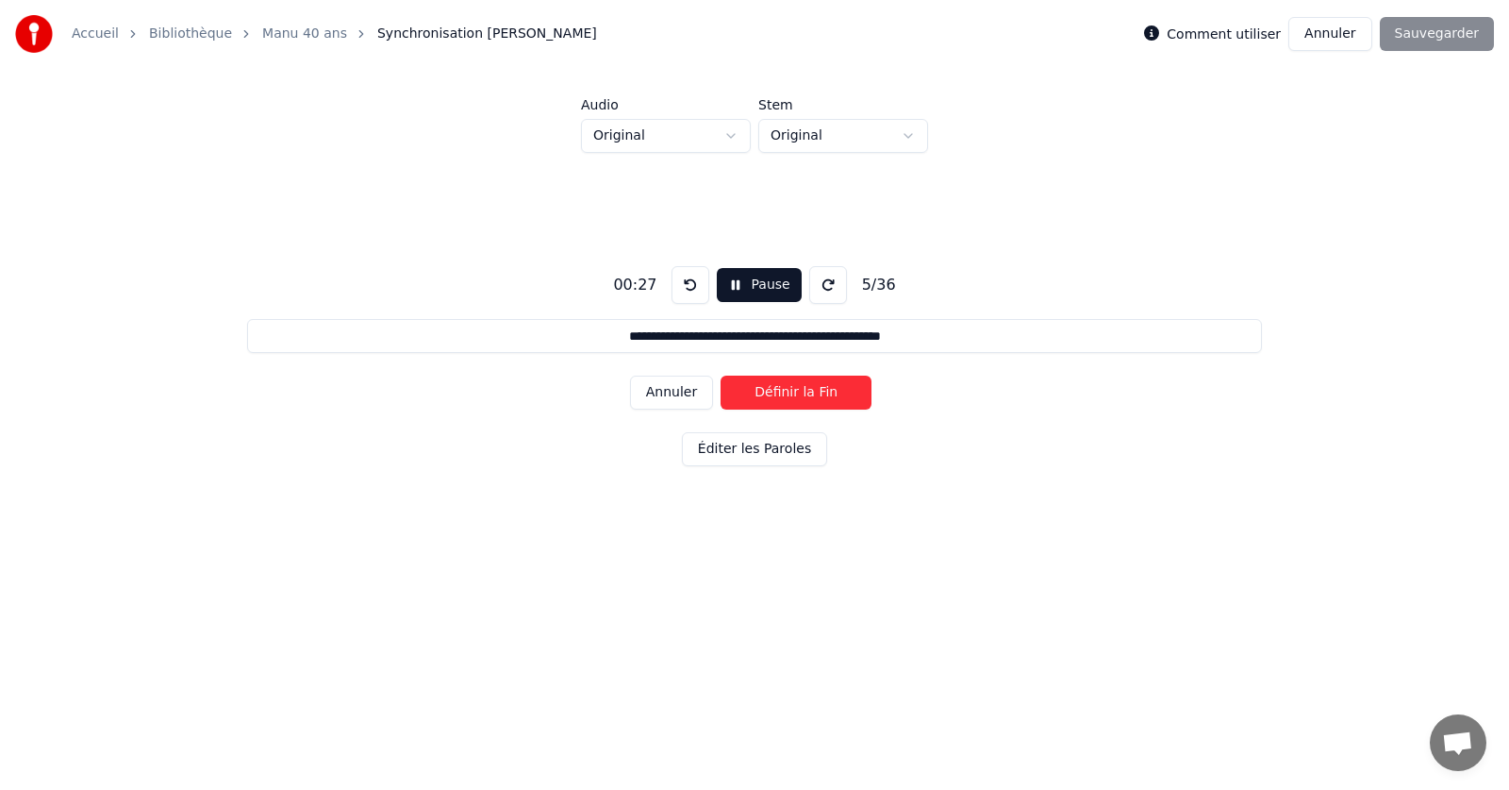
click at [781, 394] on button "Définir la Fin" at bounding box center [796, 392] width 151 height 34
click at [781, 394] on button "Définir le Début" at bounding box center [796, 392] width 151 height 34
click at [781, 394] on button "Définir la Fin" at bounding box center [796, 392] width 151 height 34
click at [781, 394] on button "Définir le Début" at bounding box center [796, 392] width 151 height 34
click at [781, 394] on button "Définir la Fin" at bounding box center [796, 392] width 151 height 34
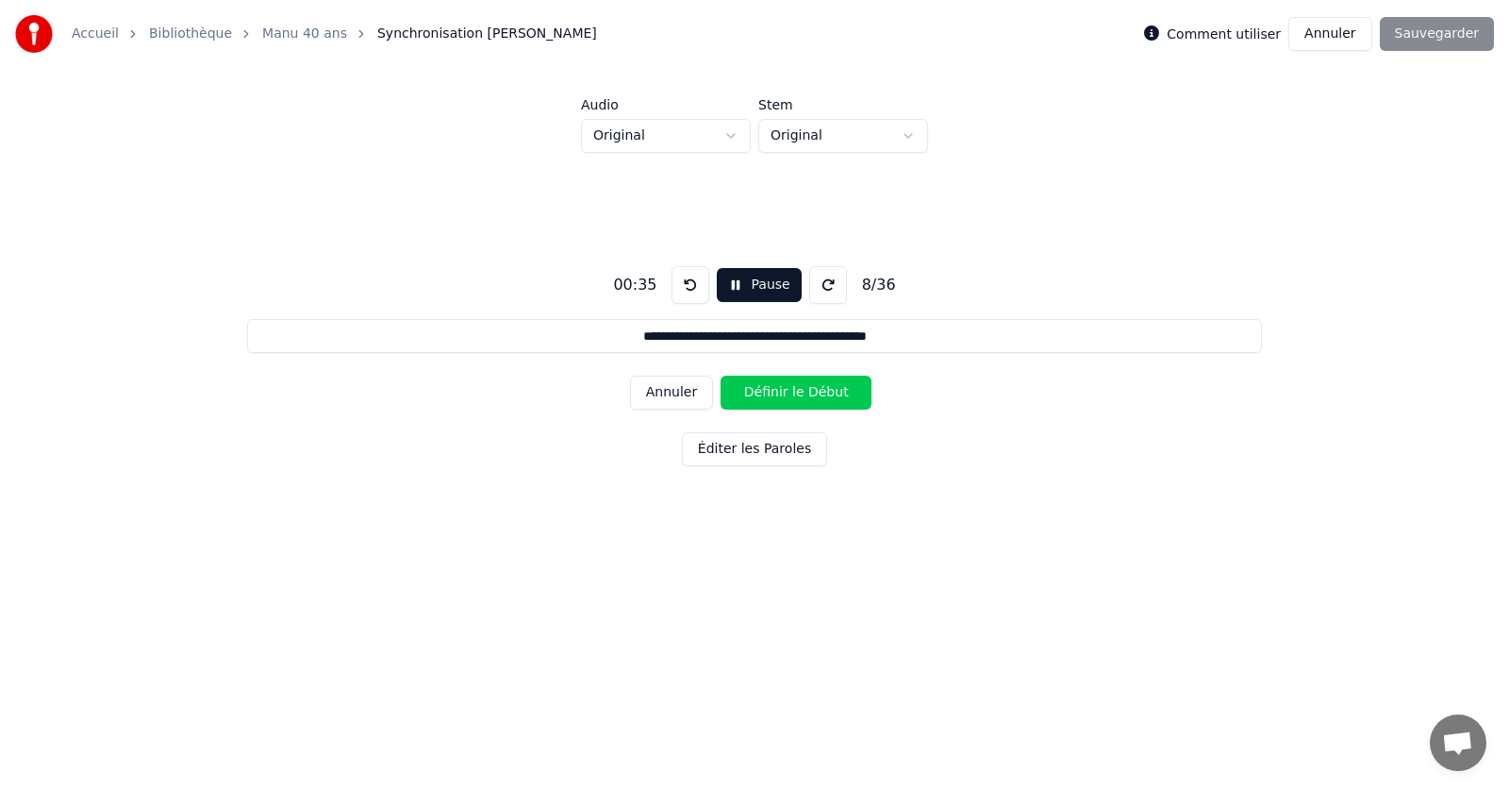
click at [781, 394] on button "Définir le Début" at bounding box center [796, 392] width 151 height 34
click at [773, 387] on button "Définir la Fin" at bounding box center [796, 392] width 151 height 34
click at [773, 387] on button "Définir le Début" at bounding box center [796, 392] width 151 height 34
click at [773, 387] on button "Définir la Fin" at bounding box center [796, 392] width 151 height 34
click at [773, 387] on button "Définir le Début" at bounding box center [796, 392] width 151 height 34
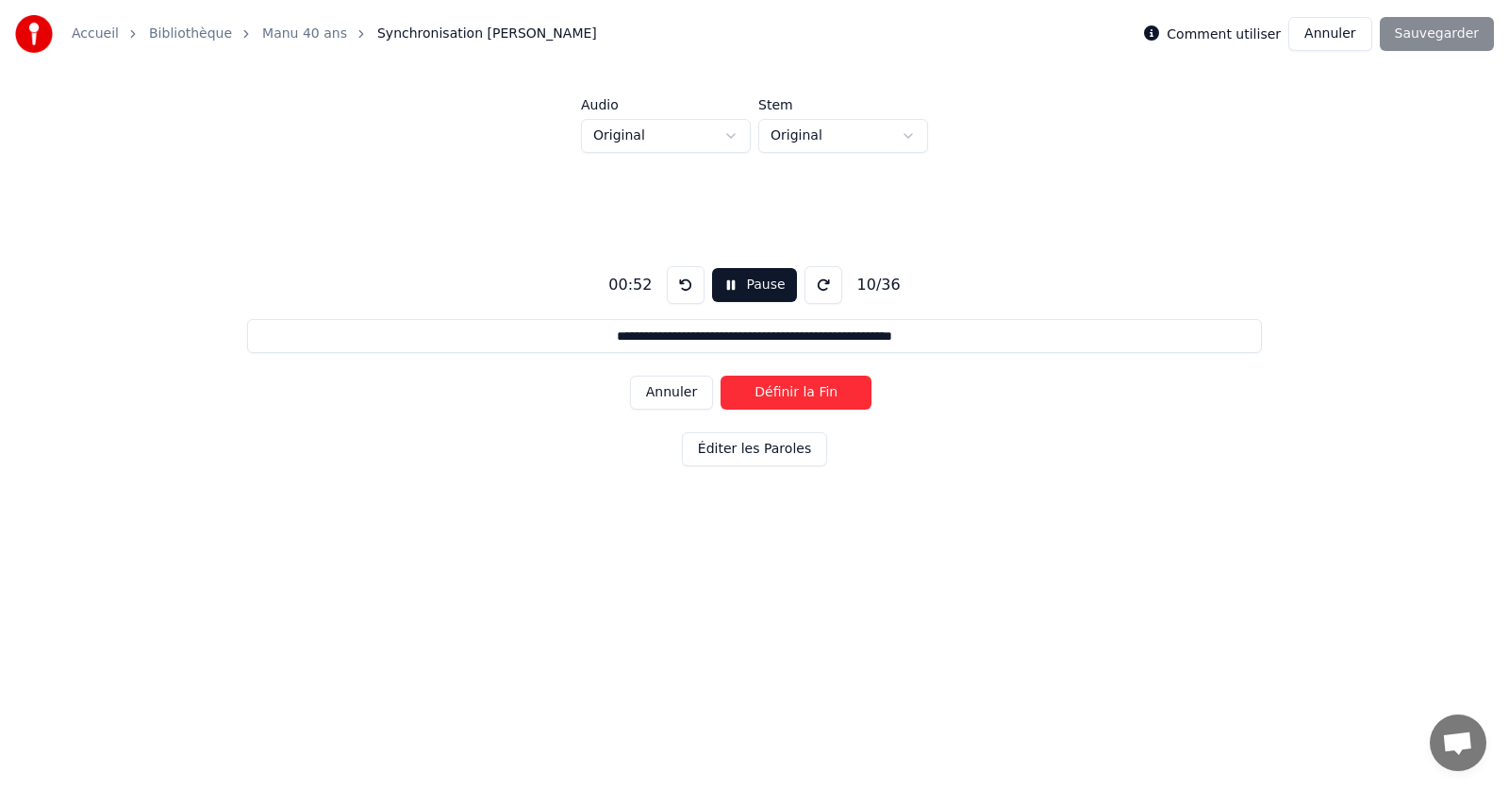
click at [773, 387] on button "Définir la Fin" at bounding box center [796, 392] width 151 height 34
click at [773, 387] on button "Définir le Début" at bounding box center [796, 392] width 151 height 34
click at [773, 387] on button "Définir la Fin" at bounding box center [796, 392] width 151 height 34
click at [773, 387] on button "Définir le Début" at bounding box center [796, 392] width 151 height 34
click at [773, 387] on button "Définir la Fin" at bounding box center [796, 392] width 151 height 34
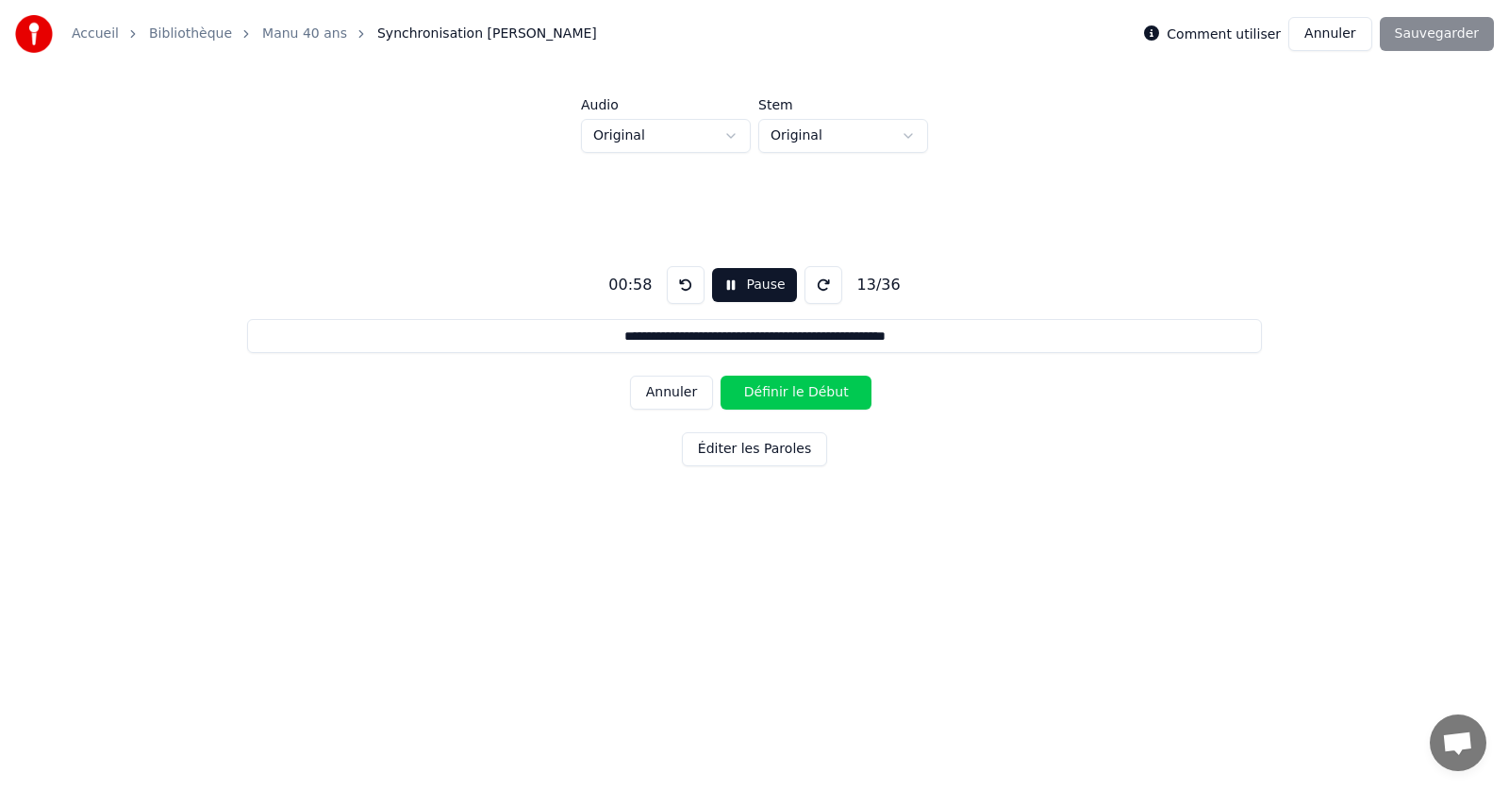
click at [773, 387] on button "Définir le Début" at bounding box center [796, 392] width 151 height 34
click at [773, 387] on button "Définir la Fin" at bounding box center [796, 392] width 151 height 34
click at [773, 387] on button "Définir le Début" at bounding box center [796, 392] width 151 height 34
click at [773, 387] on button "Définir la Fin" at bounding box center [796, 392] width 151 height 34
click at [773, 387] on button "Définir le Début" at bounding box center [796, 392] width 151 height 34
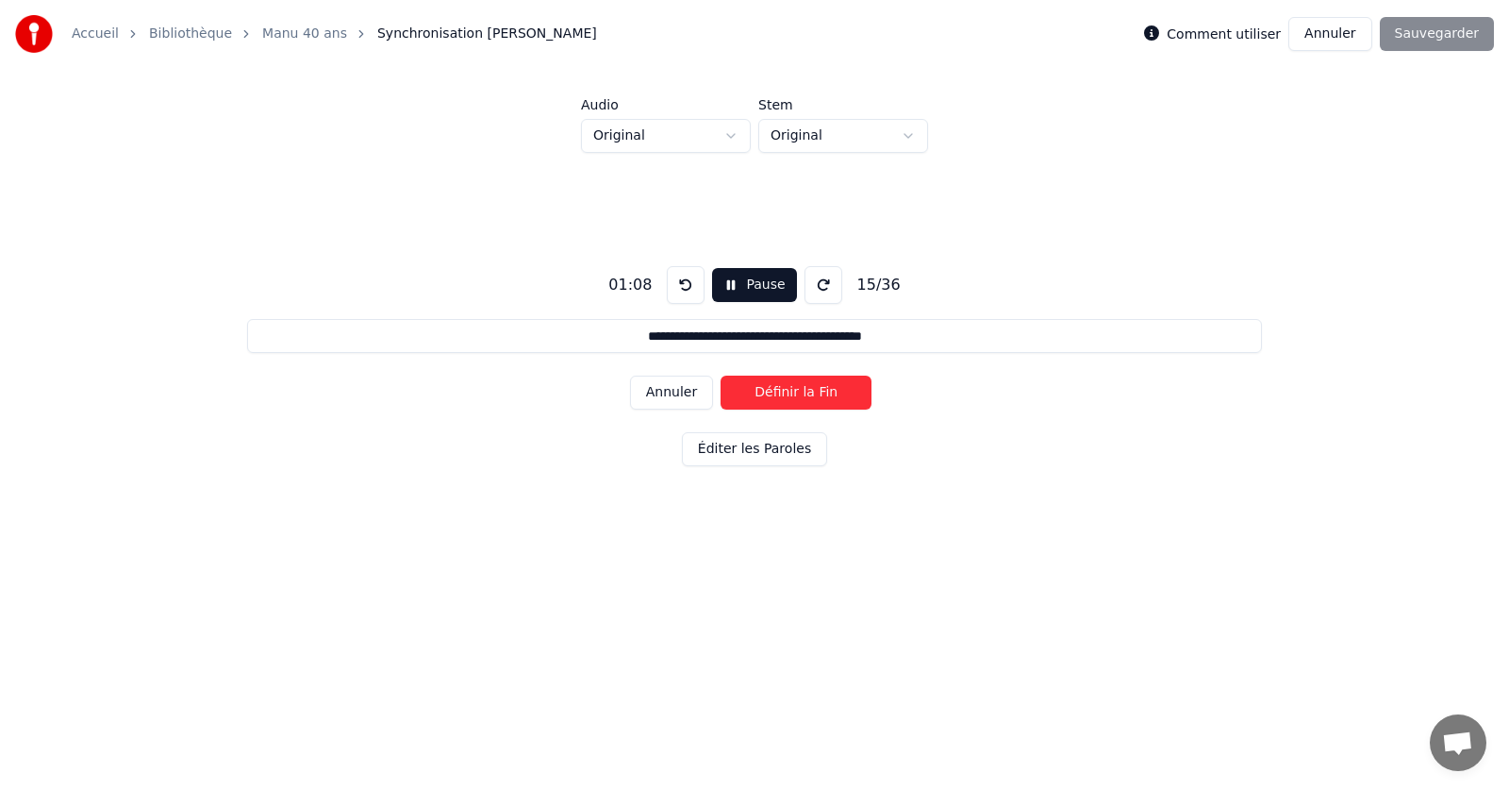
click at [773, 387] on button "Définir la Fin" at bounding box center [796, 392] width 151 height 34
click at [773, 387] on button "Définir le Début" at bounding box center [796, 392] width 151 height 34
click at [780, 384] on button "Définir la Fin" at bounding box center [796, 392] width 151 height 34
click at [775, 392] on button "Définir le Début" at bounding box center [796, 392] width 151 height 34
click at [686, 392] on button "Annuler" at bounding box center [671, 392] width 83 height 34
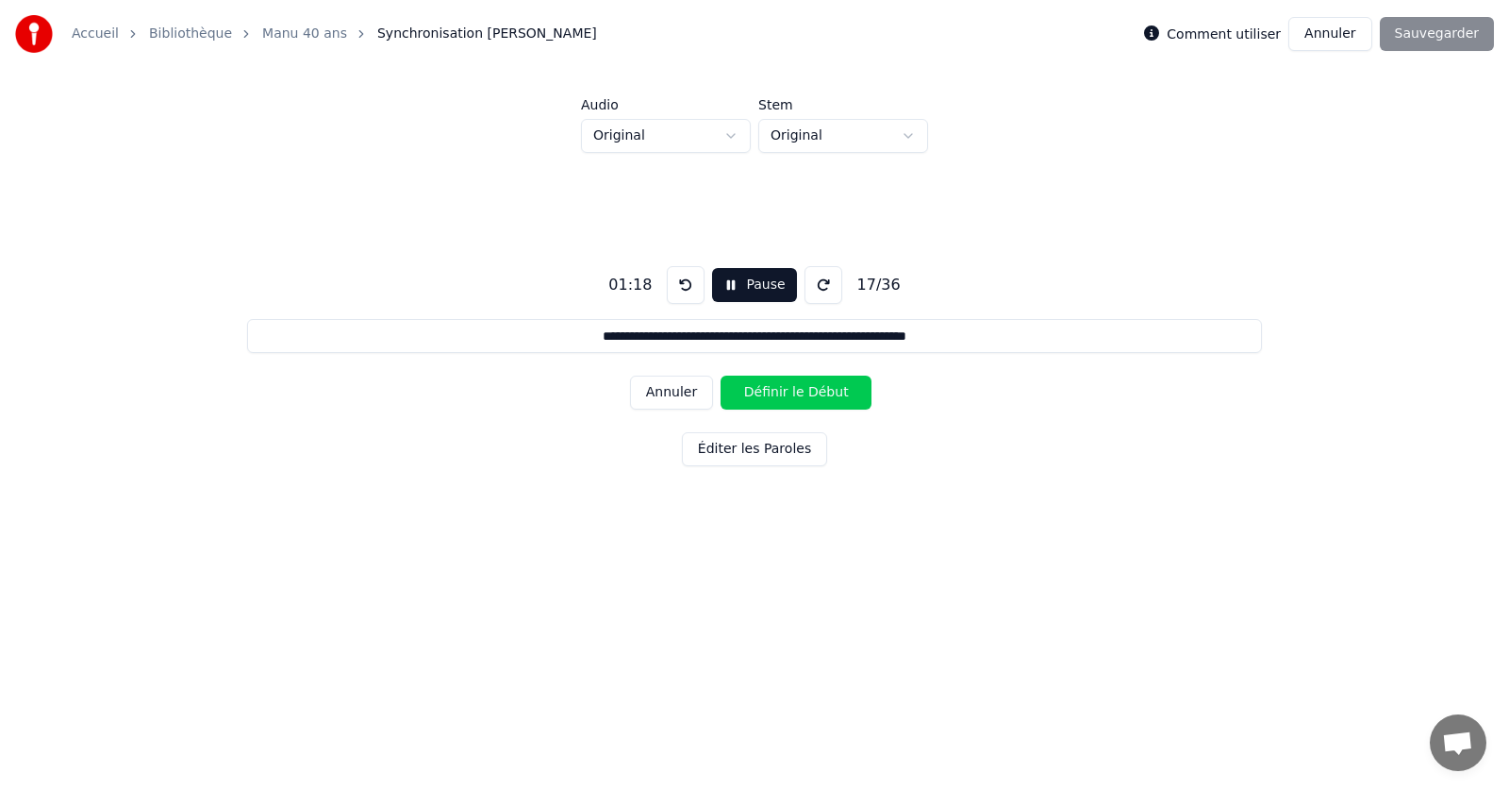
click at [684, 392] on button "Annuler" at bounding box center [671, 392] width 83 height 34
click at [784, 392] on button "Définir la Fin" at bounding box center [796, 392] width 151 height 34
click at [784, 392] on button "Définir le Début" at bounding box center [796, 392] width 151 height 34
click at [678, 392] on button "Annuler" at bounding box center [671, 392] width 83 height 34
click at [680, 392] on button "Annuler" at bounding box center [671, 392] width 83 height 34
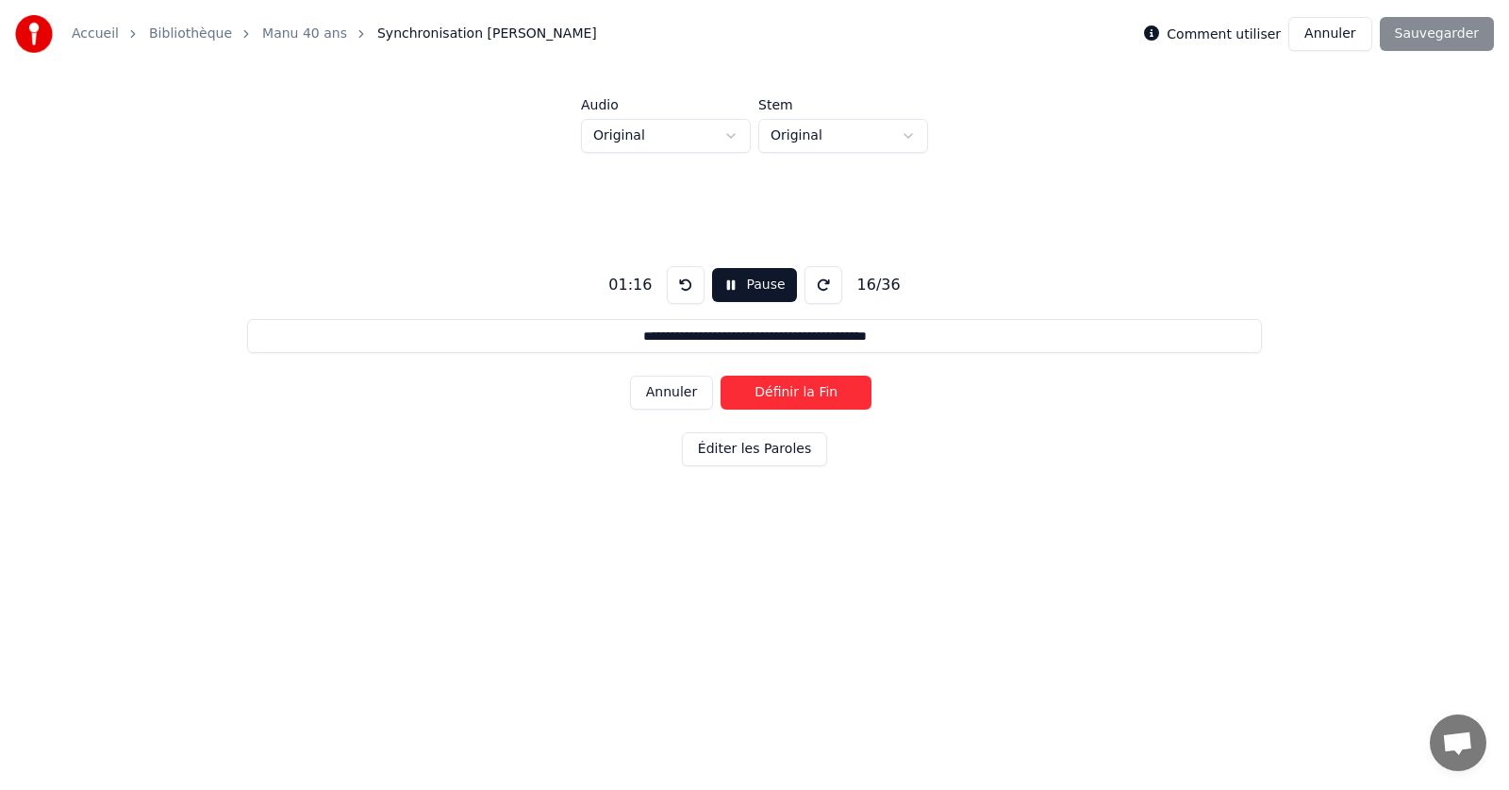
click at [762, 393] on button "Définir la Fin" at bounding box center [796, 392] width 151 height 34
click at [793, 393] on button "Définir le Début" at bounding box center [796, 392] width 151 height 34
click at [678, 393] on button "Annuler" at bounding box center [671, 392] width 83 height 34
click at [806, 399] on button "Définir le Début" at bounding box center [796, 392] width 151 height 34
click at [805, 398] on button "Définir la Fin" at bounding box center [796, 392] width 151 height 34
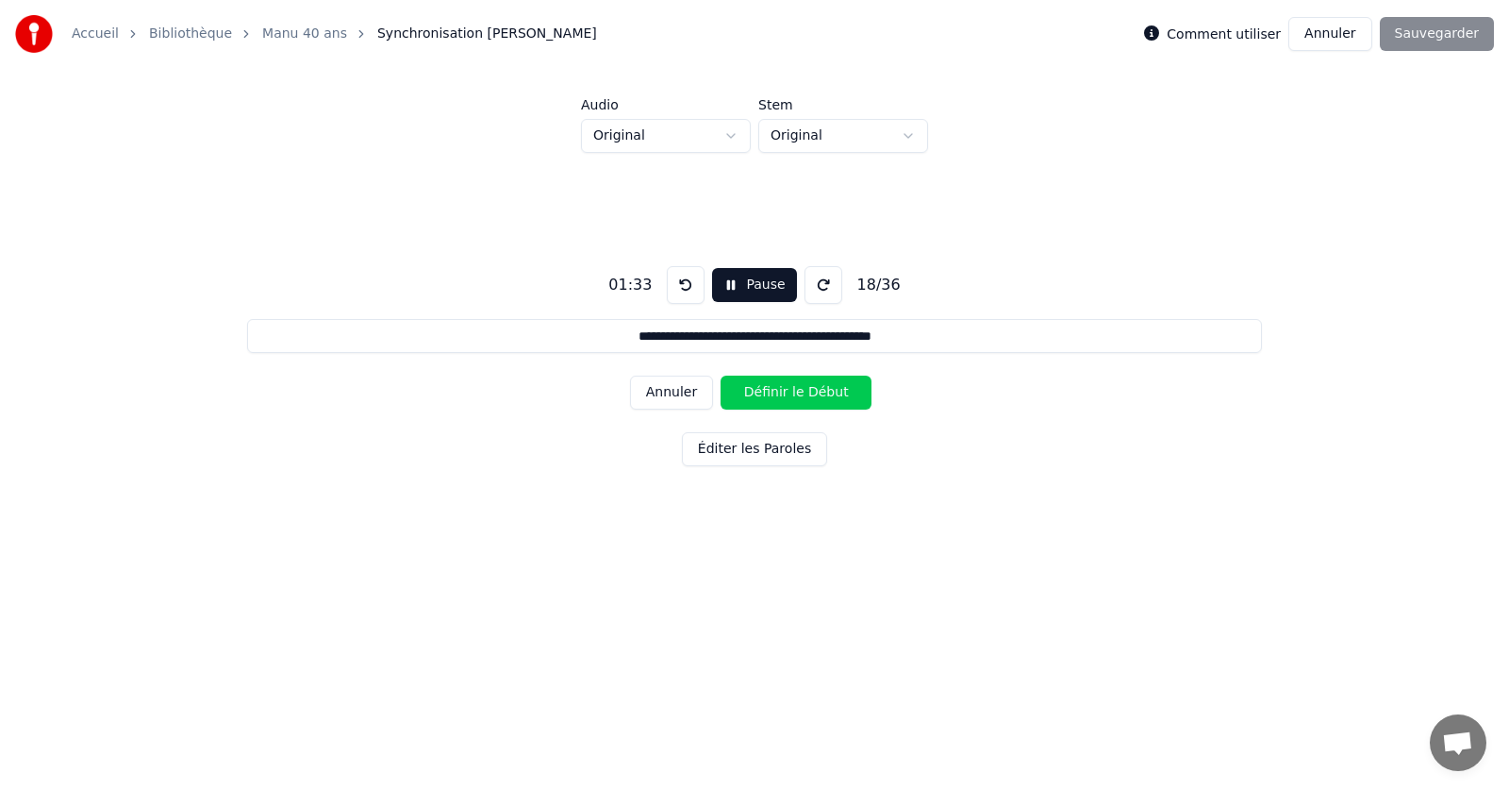
click at [805, 398] on button "Définir le Début" at bounding box center [796, 392] width 151 height 34
click at [805, 398] on button "Définir la Fin" at bounding box center [796, 392] width 151 height 34
click at [805, 398] on button "Définir le Début" at bounding box center [796, 392] width 151 height 34
click at [805, 398] on button "Définir la Fin" at bounding box center [796, 392] width 151 height 34
click at [805, 398] on button "Définir le Début" at bounding box center [796, 392] width 151 height 34
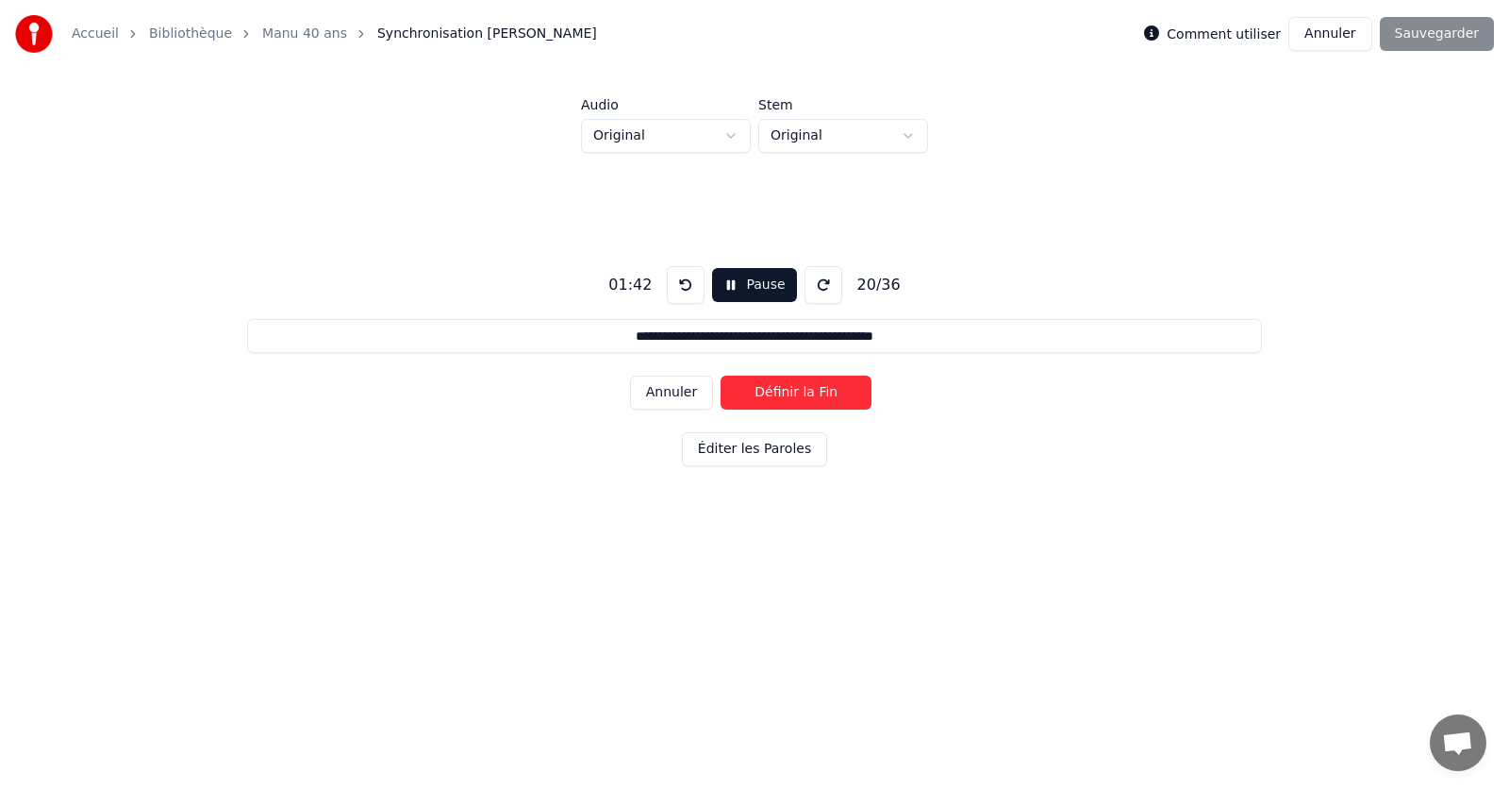
click at [805, 398] on button "Définir la Fin" at bounding box center [796, 392] width 151 height 34
click at [805, 398] on button "Définir le Début" at bounding box center [796, 392] width 151 height 34
click at [805, 398] on button "Définir la Fin" at bounding box center [796, 392] width 151 height 34
click at [805, 398] on button "Définir le Début" at bounding box center [796, 392] width 151 height 34
click at [805, 398] on button "Définir la Fin" at bounding box center [796, 392] width 151 height 34
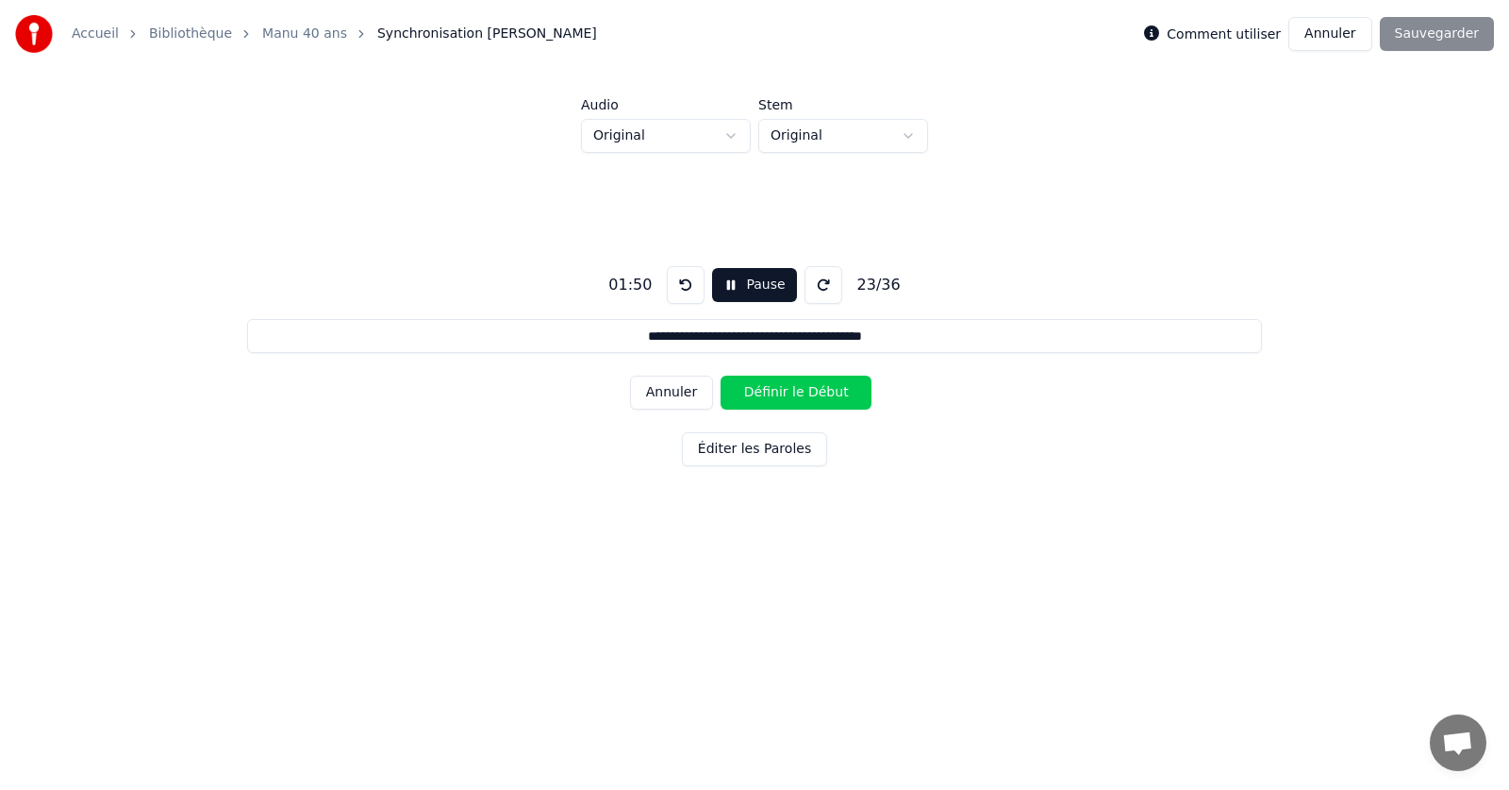
click at [805, 398] on button "Définir le Début" at bounding box center [796, 392] width 151 height 34
click at [805, 398] on button "Définir la Fin" at bounding box center [796, 392] width 151 height 34
click at [805, 398] on button "Définir le Début" at bounding box center [796, 392] width 151 height 34
click at [756, 397] on button "Définir la Fin" at bounding box center [796, 392] width 151 height 34
click at [765, 397] on button "Définir le Début" at bounding box center [796, 392] width 151 height 34
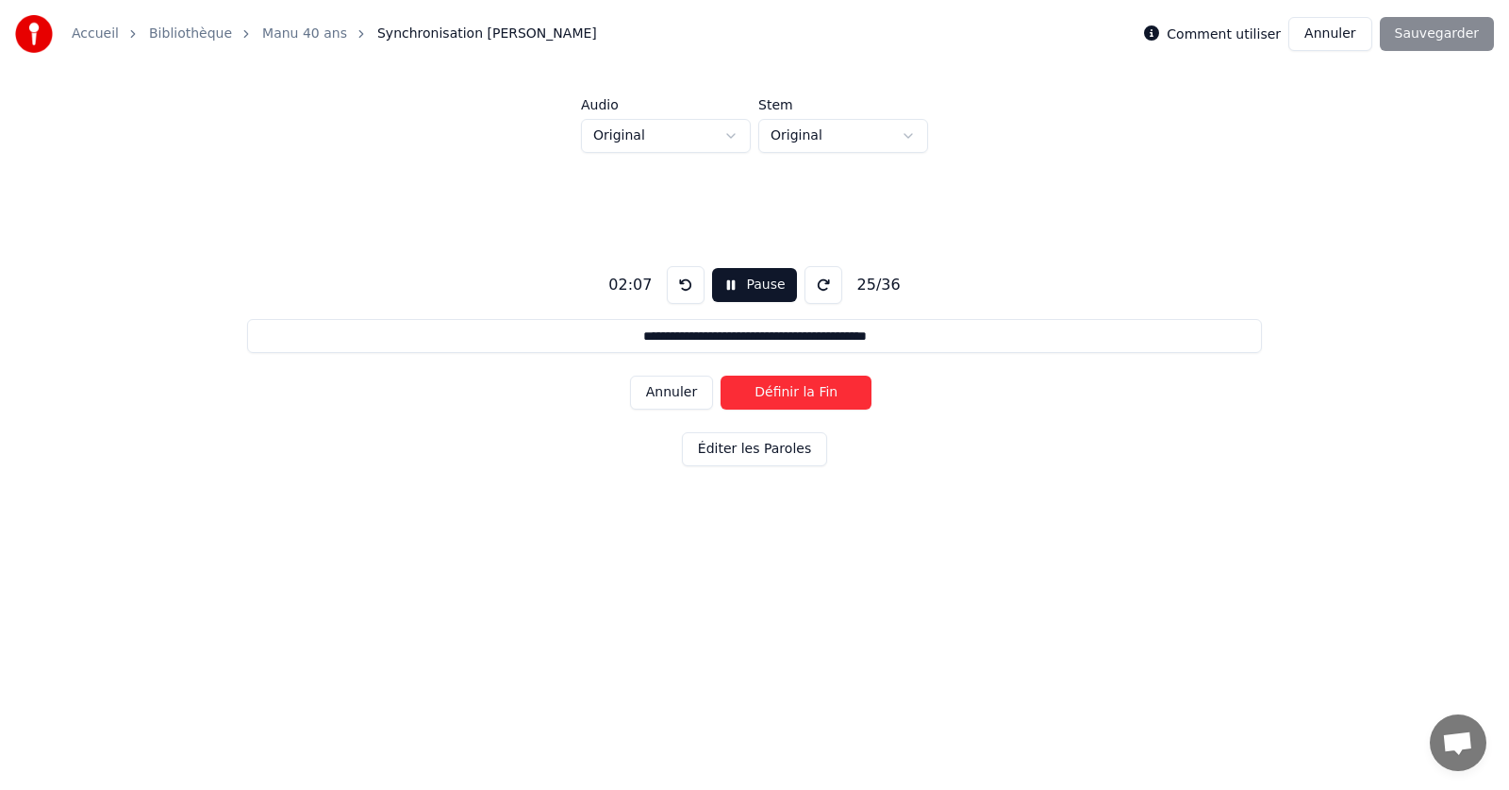
click at [765, 397] on button "Définir la Fin" at bounding box center [796, 392] width 151 height 34
click at [765, 397] on button "Définir le Début" at bounding box center [796, 392] width 151 height 34
click at [765, 397] on button "Définir la Fin" at bounding box center [796, 392] width 151 height 34
click at [765, 397] on button "Définir le Début" at bounding box center [796, 392] width 151 height 34
click at [772, 394] on button "Définir la Fin" at bounding box center [796, 392] width 151 height 34
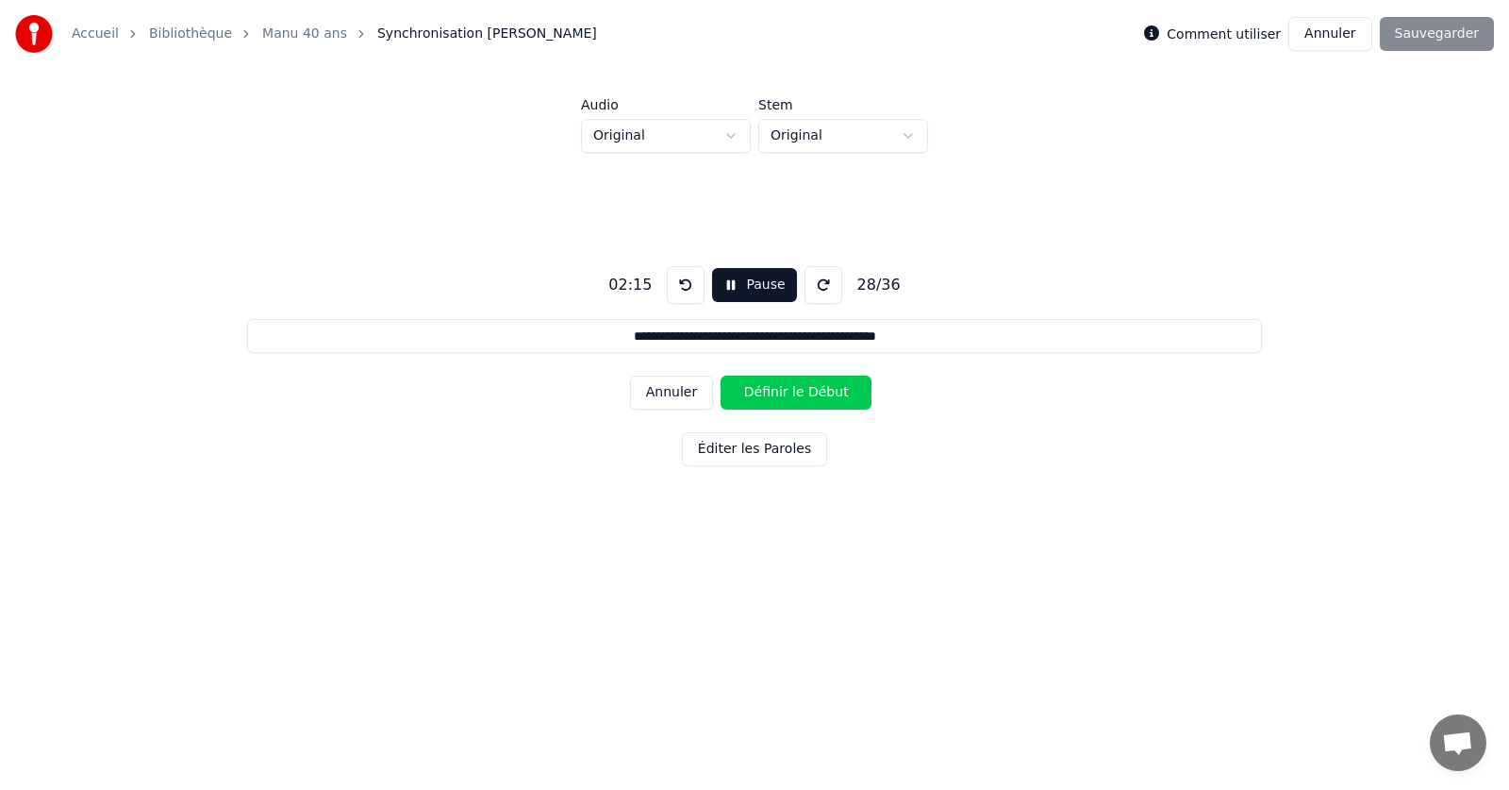
click at [772, 394] on button "Définir le Début" at bounding box center [796, 392] width 151 height 34
click at [772, 394] on button "Définir la Fin" at bounding box center [796, 392] width 151 height 34
click at [772, 394] on button "Définir le Début" at bounding box center [796, 392] width 151 height 34
click at [772, 394] on button "Définir la Fin" at bounding box center [796, 392] width 151 height 34
click at [772, 394] on button "Définir le Début" at bounding box center [796, 392] width 151 height 34
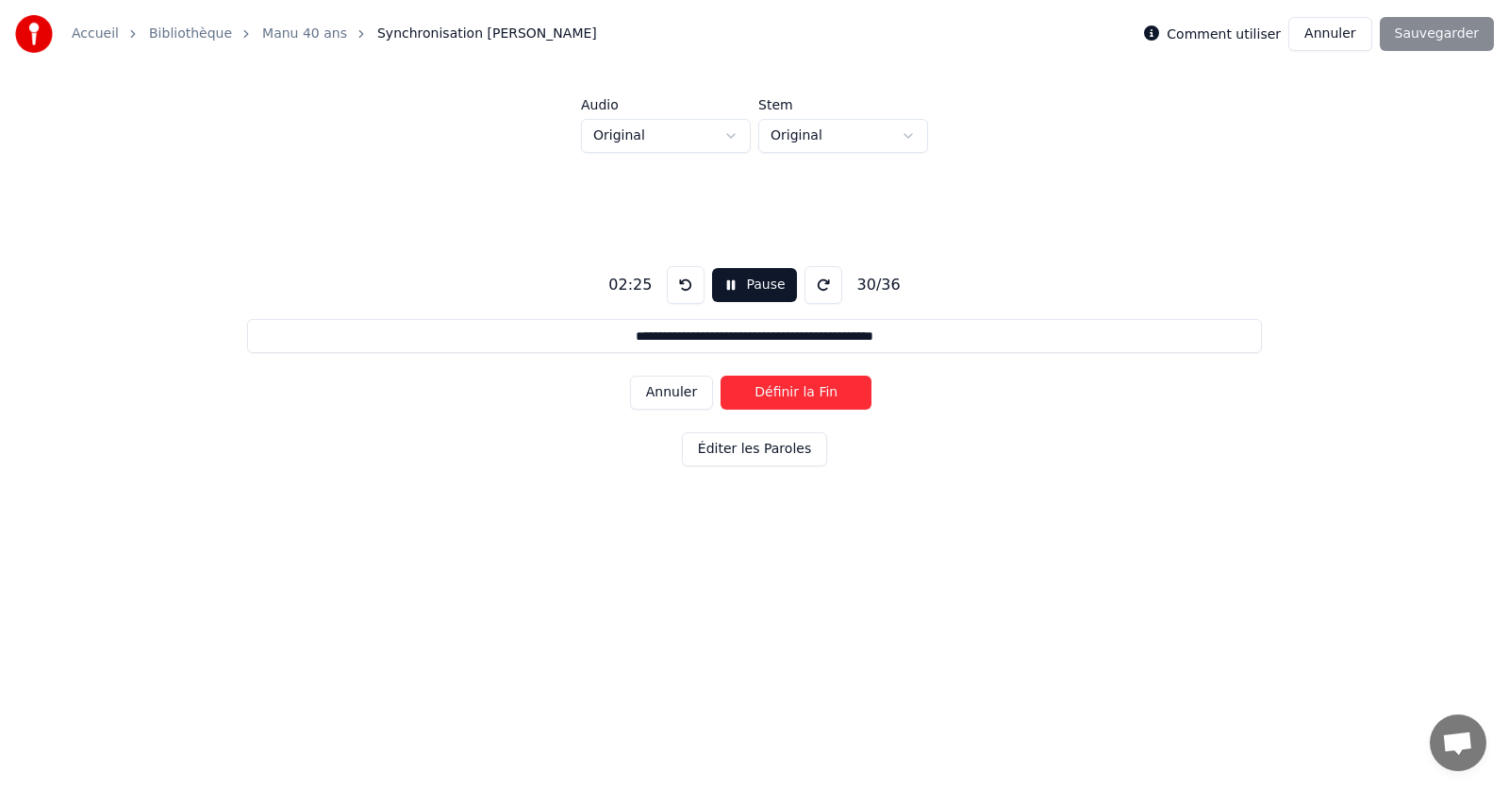
click at [772, 394] on button "Définir la Fin" at bounding box center [796, 392] width 151 height 34
click at [772, 394] on button "Définir le Début" at bounding box center [796, 392] width 151 height 34
click at [772, 394] on button "Définir la Fin" at bounding box center [796, 392] width 151 height 34
click at [772, 394] on button "Définir le Début" at bounding box center [796, 392] width 151 height 34
click at [772, 394] on button "Définir la Fin" at bounding box center [796, 392] width 151 height 34
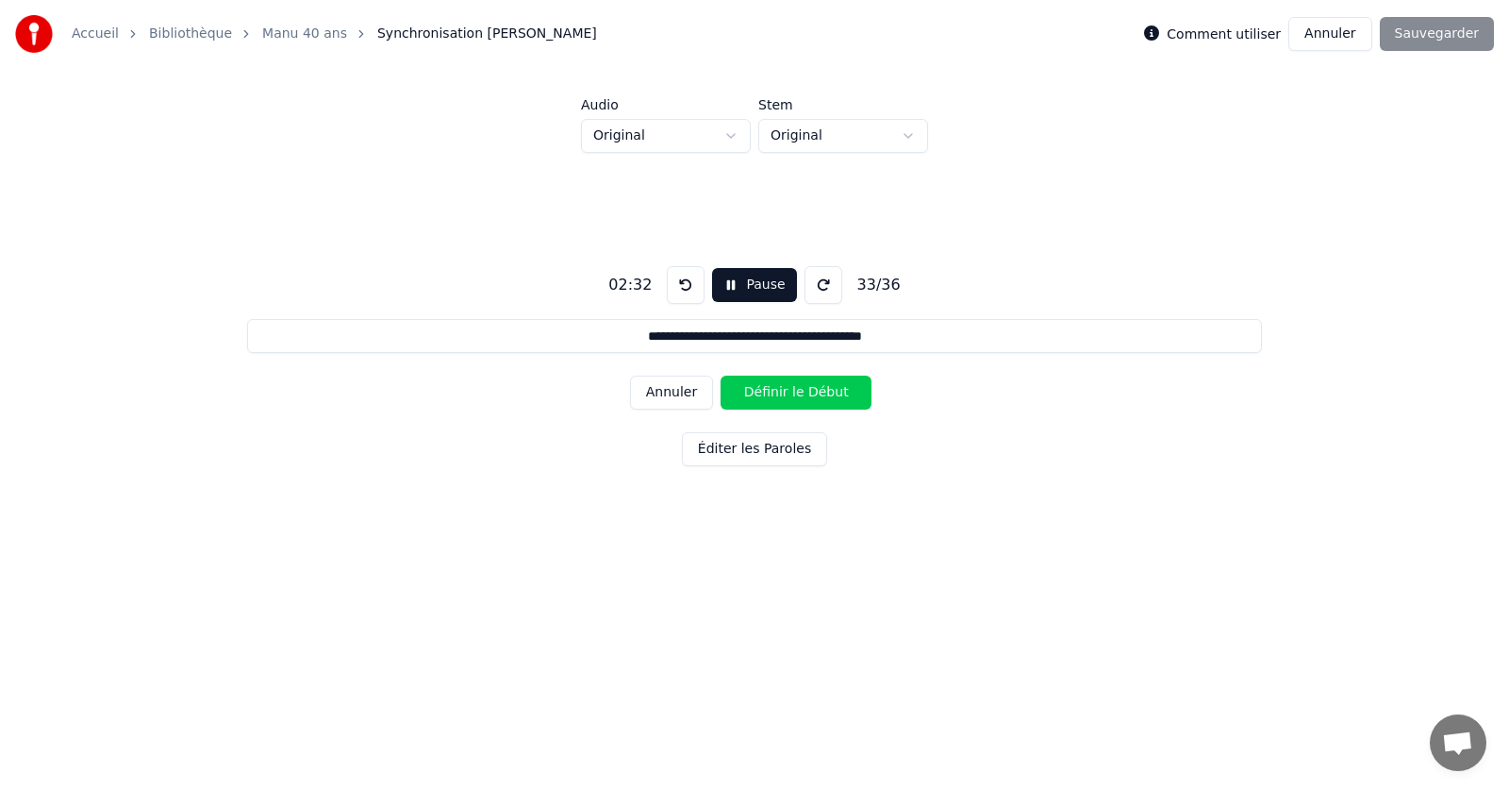
click at [772, 394] on button "Définir le Début" at bounding box center [796, 392] width 151 height 34
click at [772, 394] on button "Définir la Fin" at bounding box center [796, 392] width 151 height 34
click at [772, 394] on button "Définir le Début" at bounding box center [796, 392] width 151 height 34
click at [772, 394] on button "Définir la Fin" at bounding box center [796, 392] width 151 height 34
click at [772, 394] on button "Définir le Début" at bounding box center [796, 392] width 151 height 34
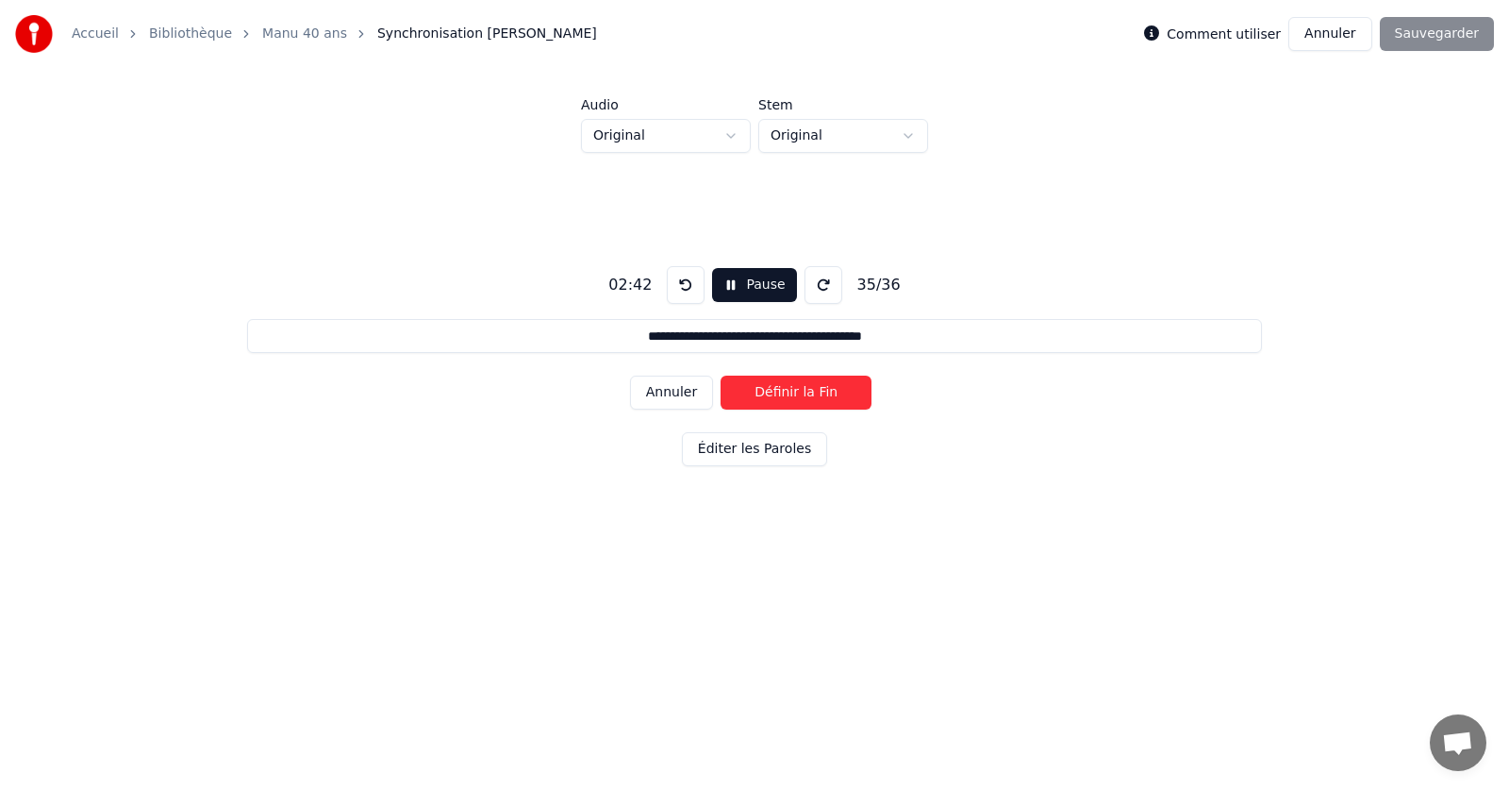
click at [772, 394] on button "Définir la Fin" at bounding box center [796, 392] width 151 height 34
type input "**********"
click at [772, 394] on button "Définir le Début" at bounding box center [796, 392] width 151 height 34
click at [1444, 40] on div "Comment utiliser Annuler Sauvegarder" at bounding box center [1319, 34] width 350 height 34
click at [409, 162] on div "**********" at bounding box center [754, 362] width 1449 height 419
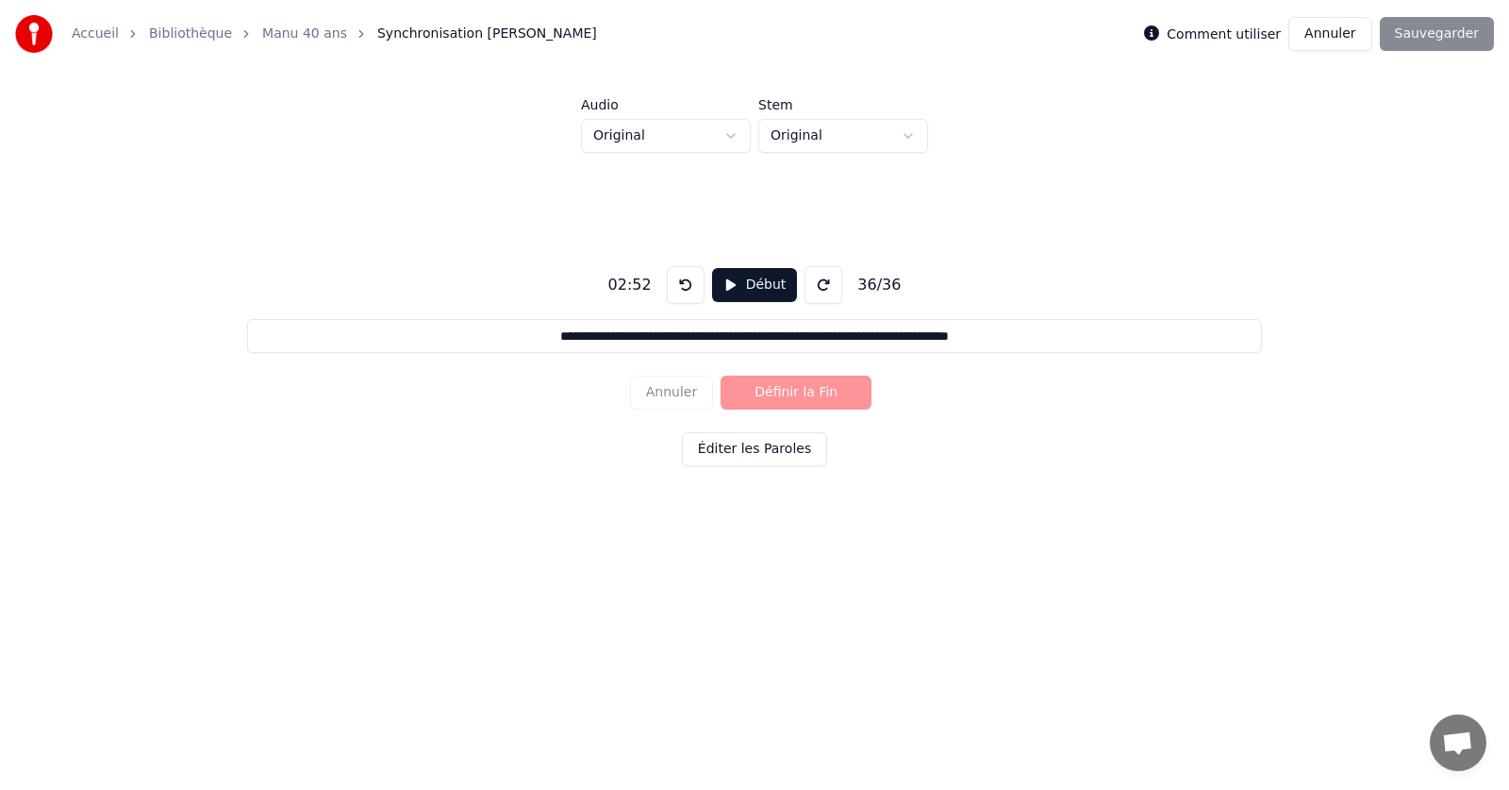
click at [444, 38] on span "Synchronisation [PERSON_NAME]" at bounding box center [487, 34] width 220 height 19
drag, startPoint x: 1366, startPoint y: 115, endPoint x: 1375, endPoint y: 100, distance: 17.8
click at [1375, 100] on div "**********" at bounding box center [754, 335] width 1449 height 474
click at [1430, 27] on div "Comment utiliser Annuler Sauvegarder" at bounding box center [1319, 34] width 350 height 34
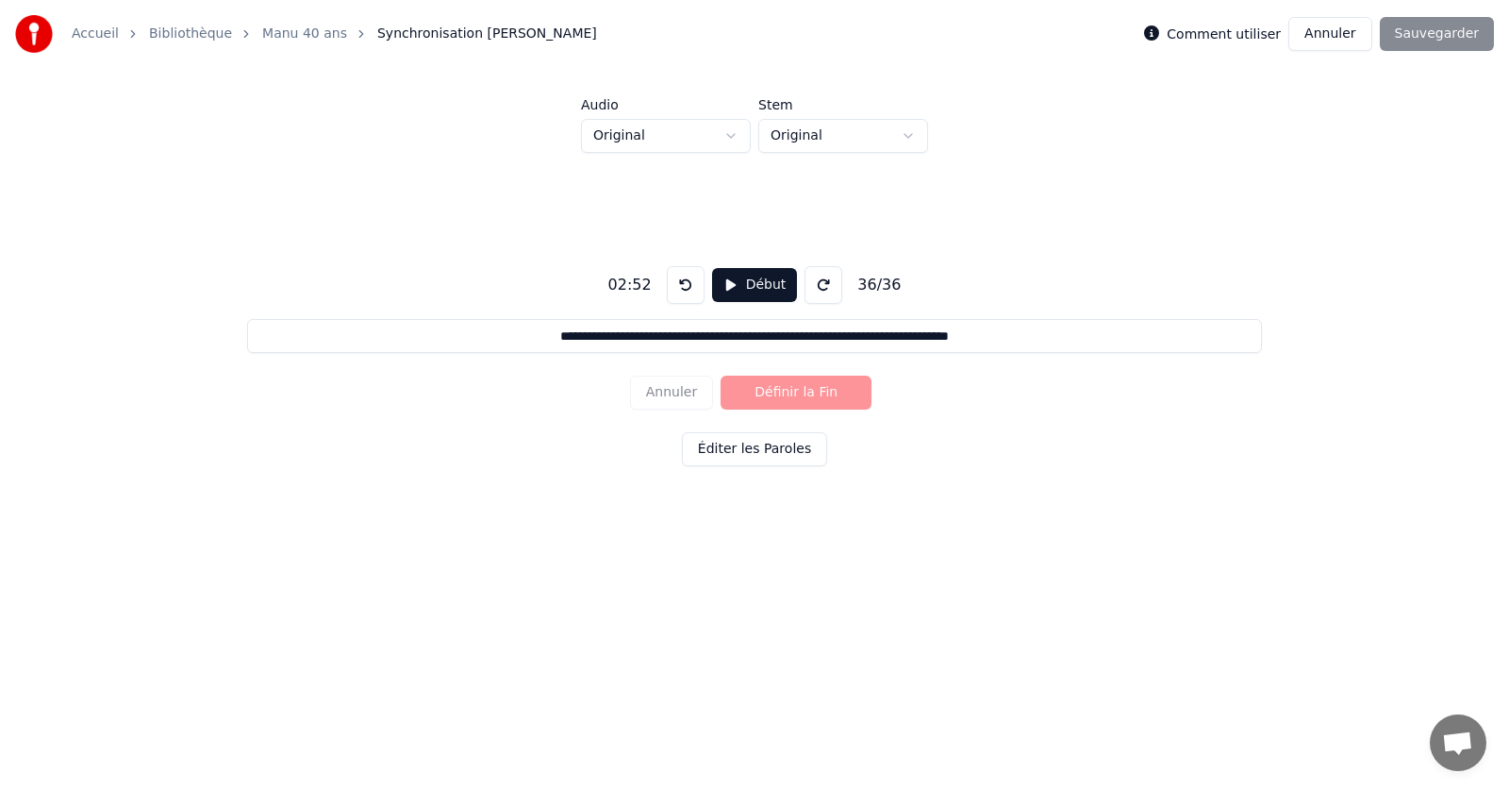
click at [1450, 39] on div "Comment utiliser Annuler Sauvegarder" at bounding box center [1319, 34] width 350 height 34
click at [1242, 40] on label "Comment utiliser" at bounding box center [1224, 33] width 114 height 13
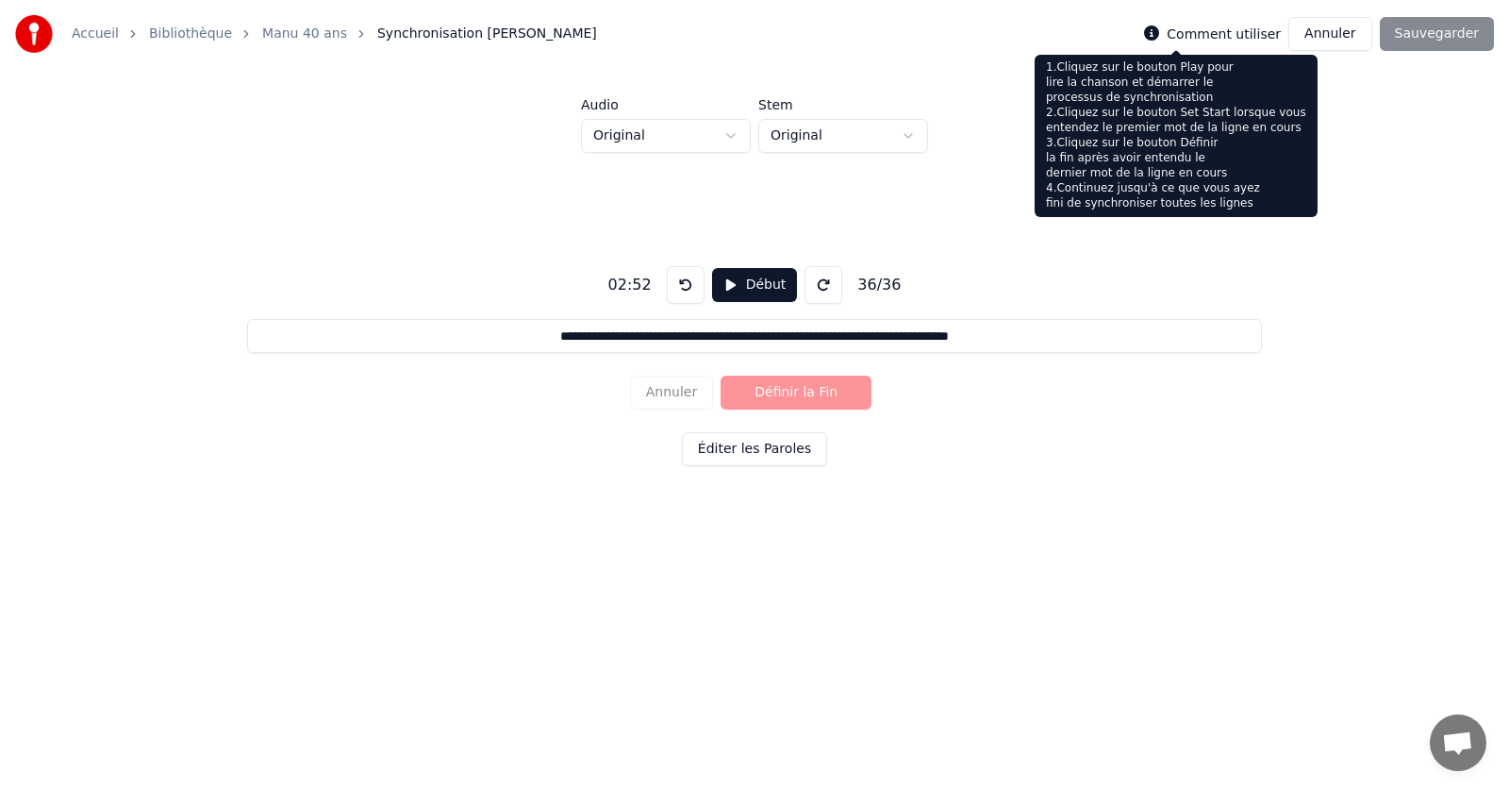
click at [1159, 38] on icon at bounding box center [1151, 32] width 15 height 15
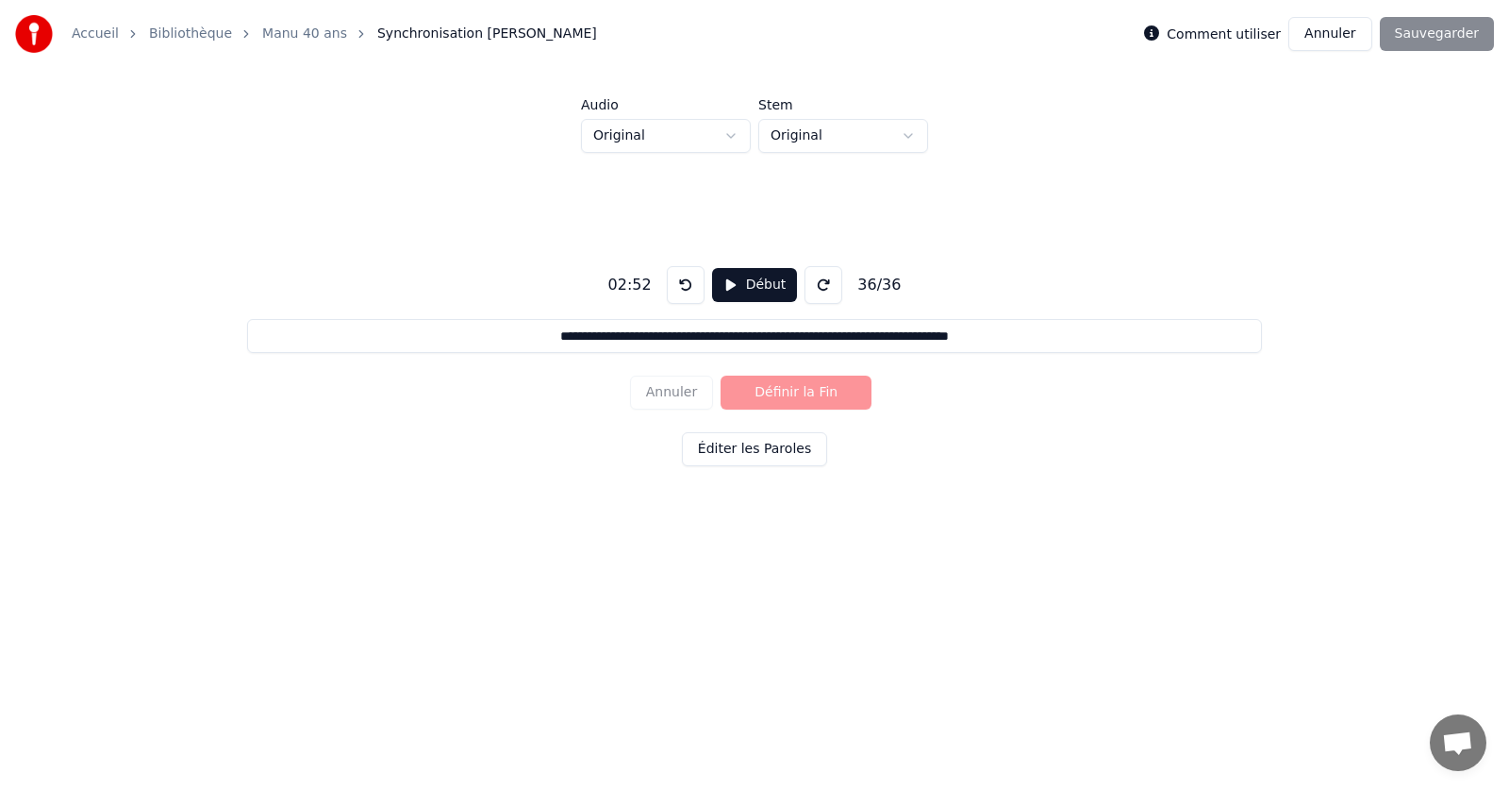
click at [1159, 37] on icon at bounding box center [1151, 32] width 15 height 15
click at [1198, 38] on label "Comment utiliser" at bounding box center [1224, 33] width 114 height 13
click at [966, 216] on div "**********" at bounding box center [754, 362] width 1449 height 419
click at [766, 390] on div "Annuler Définir la Fin" at bounding box center [754, 392] width 249 height 49
click at [679, 395] on div "Annuler Définir la Fin" at bounding box center [754, 392] width 249 height 49
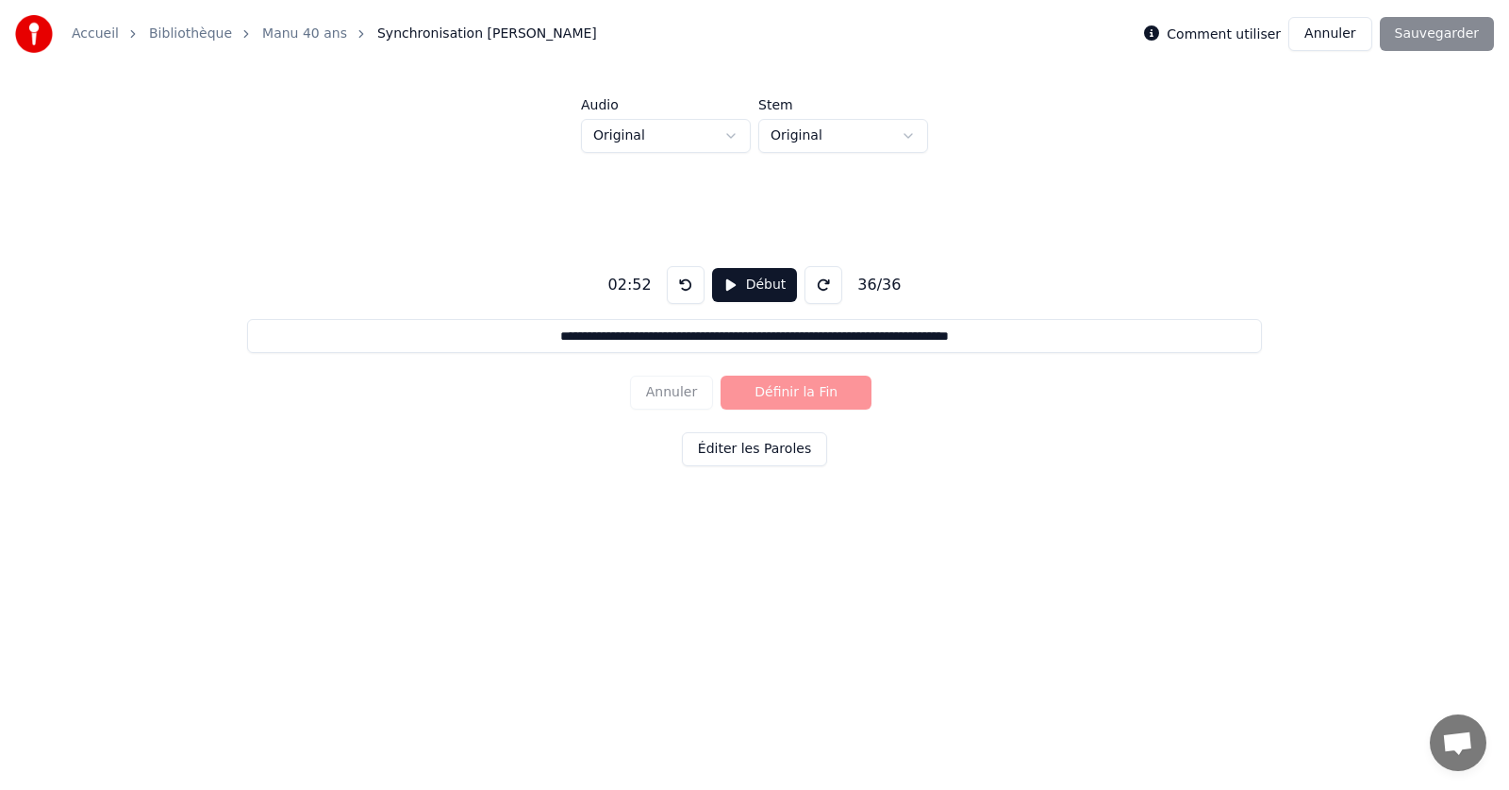
click at [500, 400] on div "**********" at bounding box center [754, 362] width 1449 height 419
click at [626, 286] on div "02:52" at bounding box center [630, 285] width 58 height 23
drag, startPoint x: 637, startPoint y: 287, endPoint x: 654, endPoint y: 290, distance: 17.2
click at [644, 290] on div "02:52" at bounding box center [630, 285] width 58 height 23
click at [680, 288] on button at bounding box center [686, 285] width 38 height 38
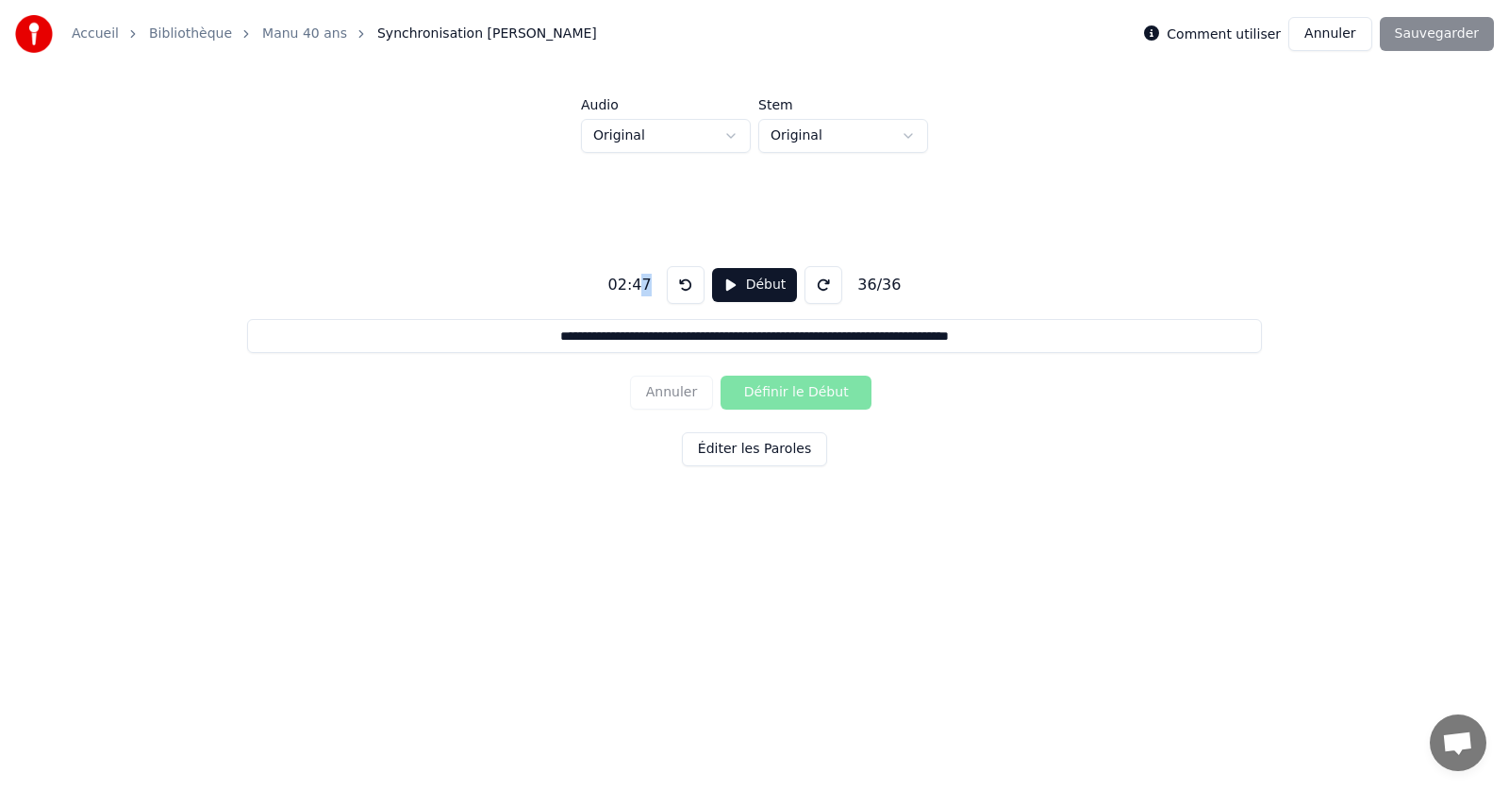
click at [1454, 25] on div "Comment utiliser Annuler Sauvegarder" at bounding box center [1319, 34] width 350 height 34
click at [1453, 28] on div "Comment utiliser Annuler Sauvegarder" at bounding box center [1319, 34] width 350 height 34
click at [1442, 39] on div "Comment utiliser Annuler Sauvegarder" at bounding box center [1319, 34] width 350 height 34
click at [292, 36] on link "Manu 40 ans" at bounding box center [304, 34] width 85 height 19
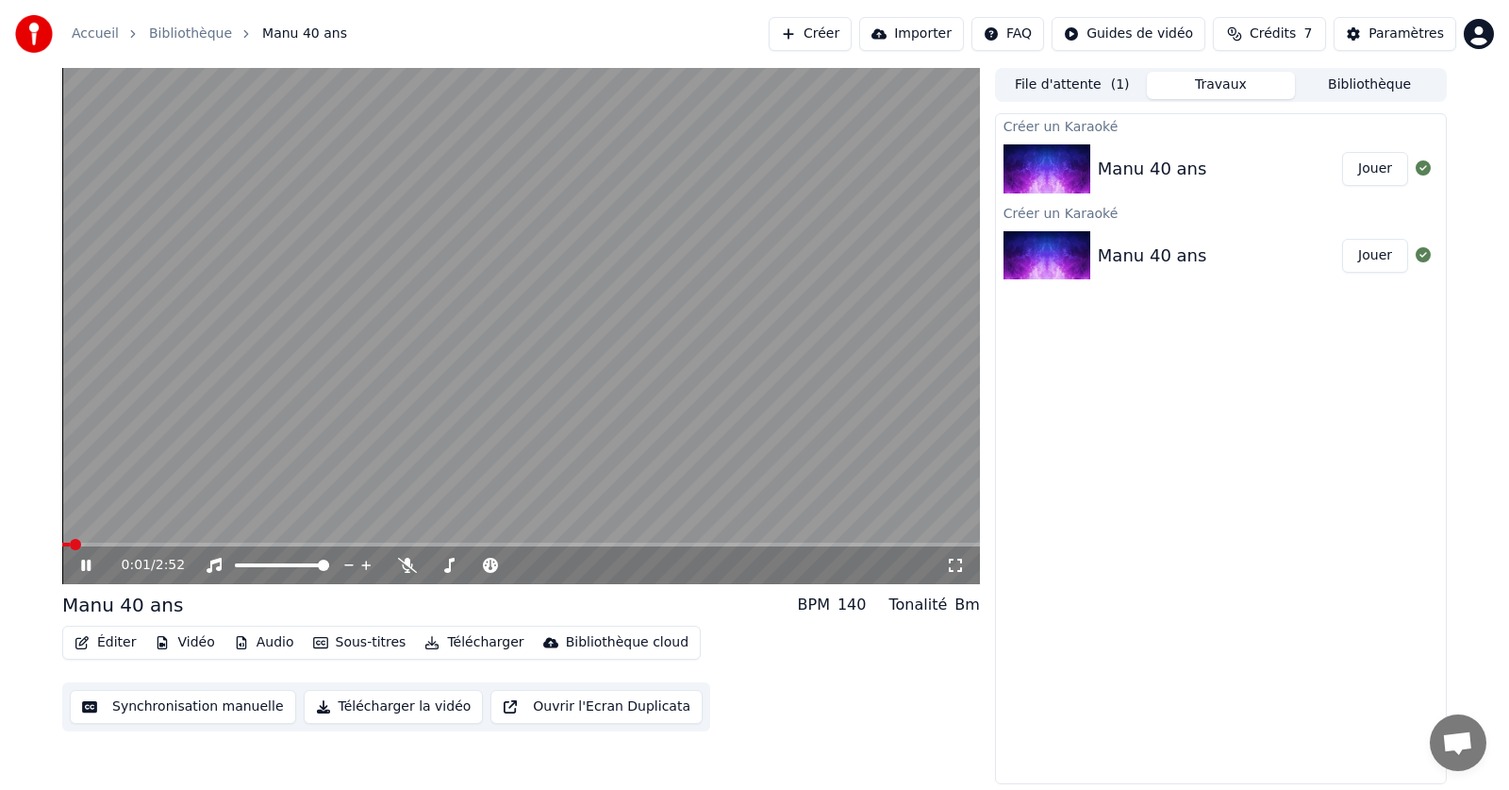
click at [1056, 253] on img at bounding box center [1047, 255] width 87 height 49
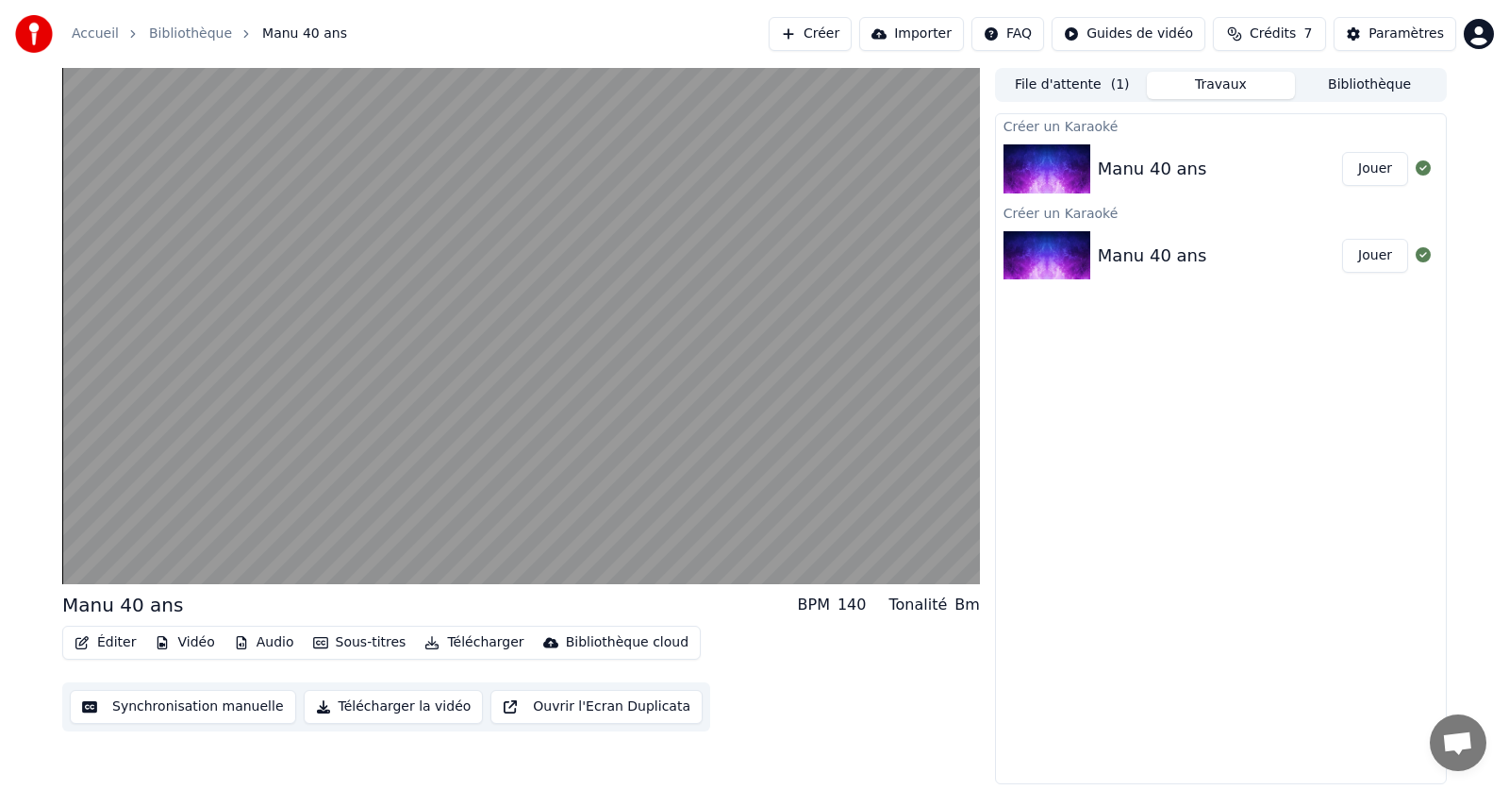
click at [1075, 238] on img at bounding box center [1047, 255] width 87 height 49
click at [1371, 263] on button "Jouer" at bounding box center [1375, 256] width 66 height 34
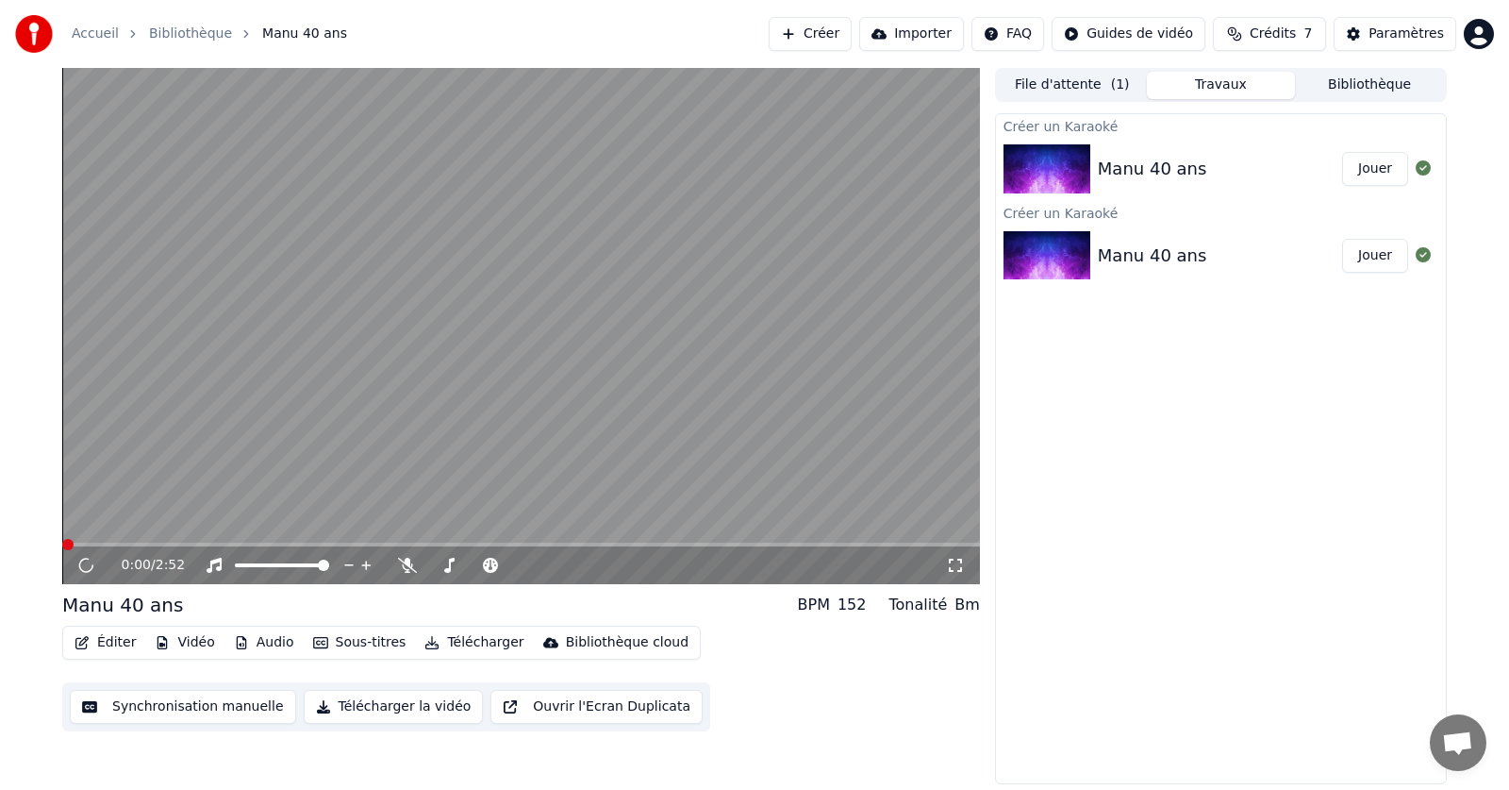
click at [1107, 256] on div "Manu 40 ans" at bounding box center [1152, 255] width 109 height 26
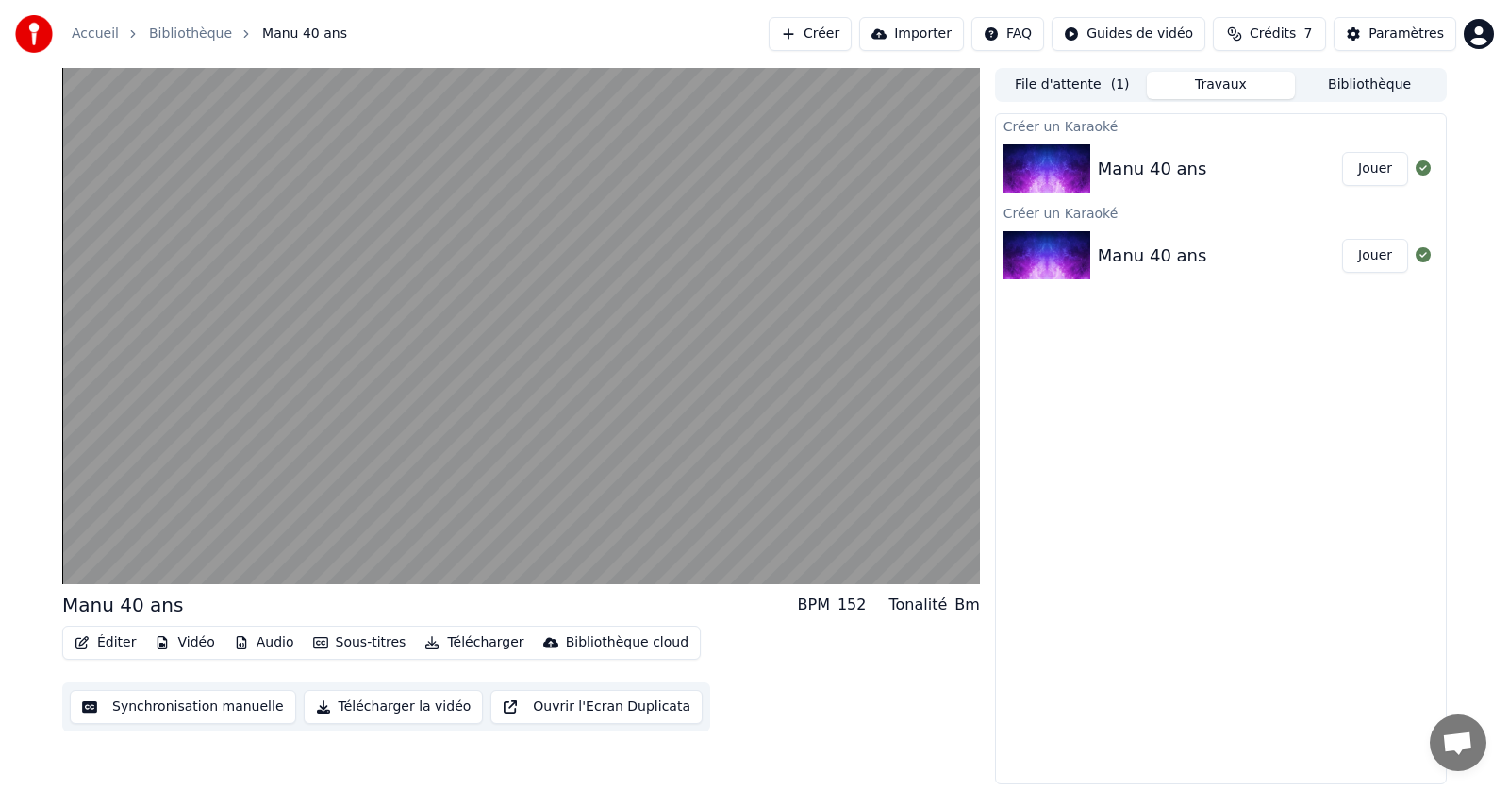
click at [1107, 256] on div "Manu 40 ans" at bounding box center [1152, 255] width 109 height 26
click at [1068, 174] on img at bounding box center [1047, 168] width 87 height 49
click at [1075, 168] on img at bounding box center [1047, 168] width 87 height 49
click at [1384, 169] on button "Jouer" at bounding box center [1375, 169] width 66 height 34
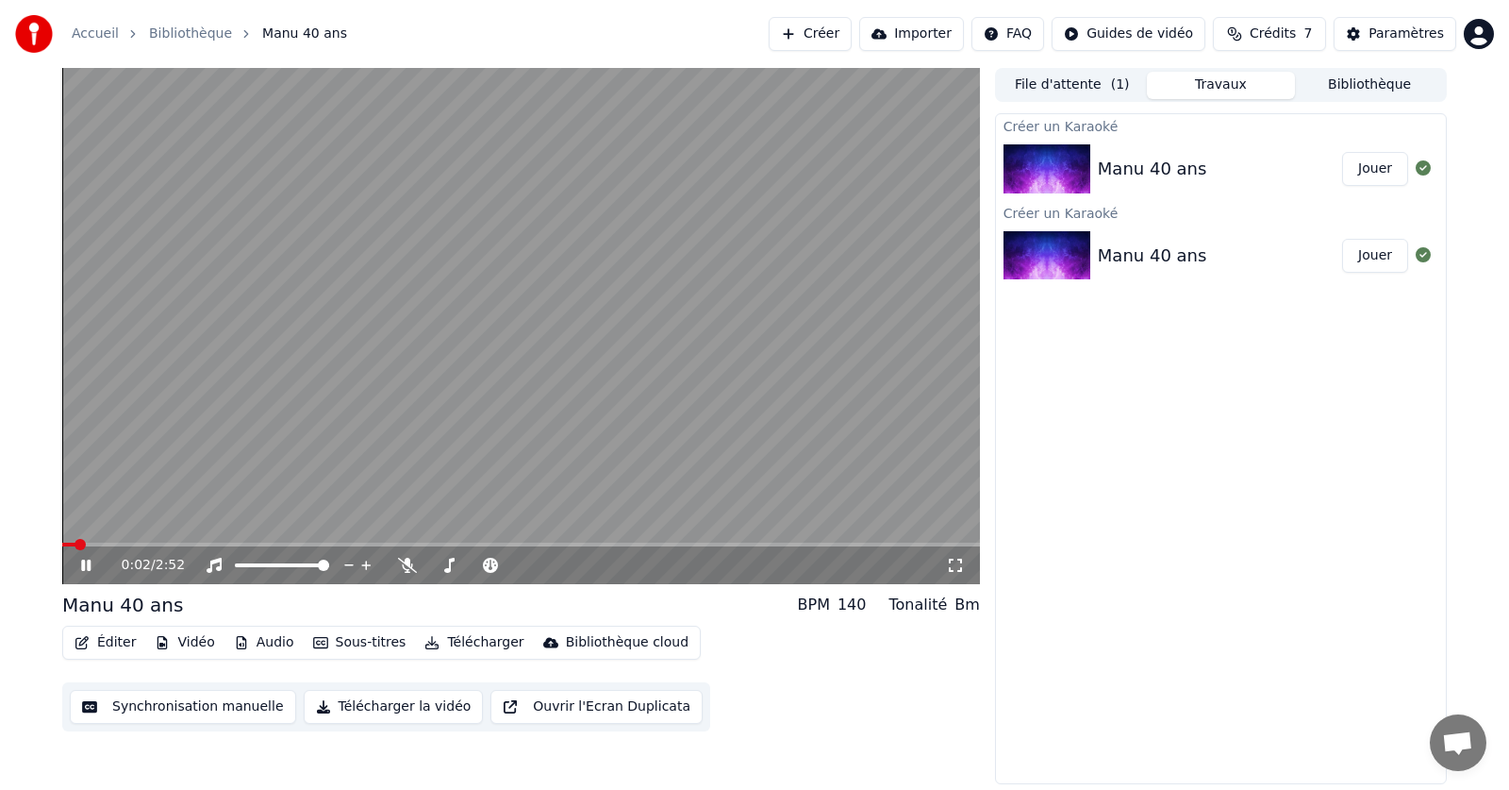
click at [252, 644] on button "Audio" at bounding box center [263, 642] width 75 height 26
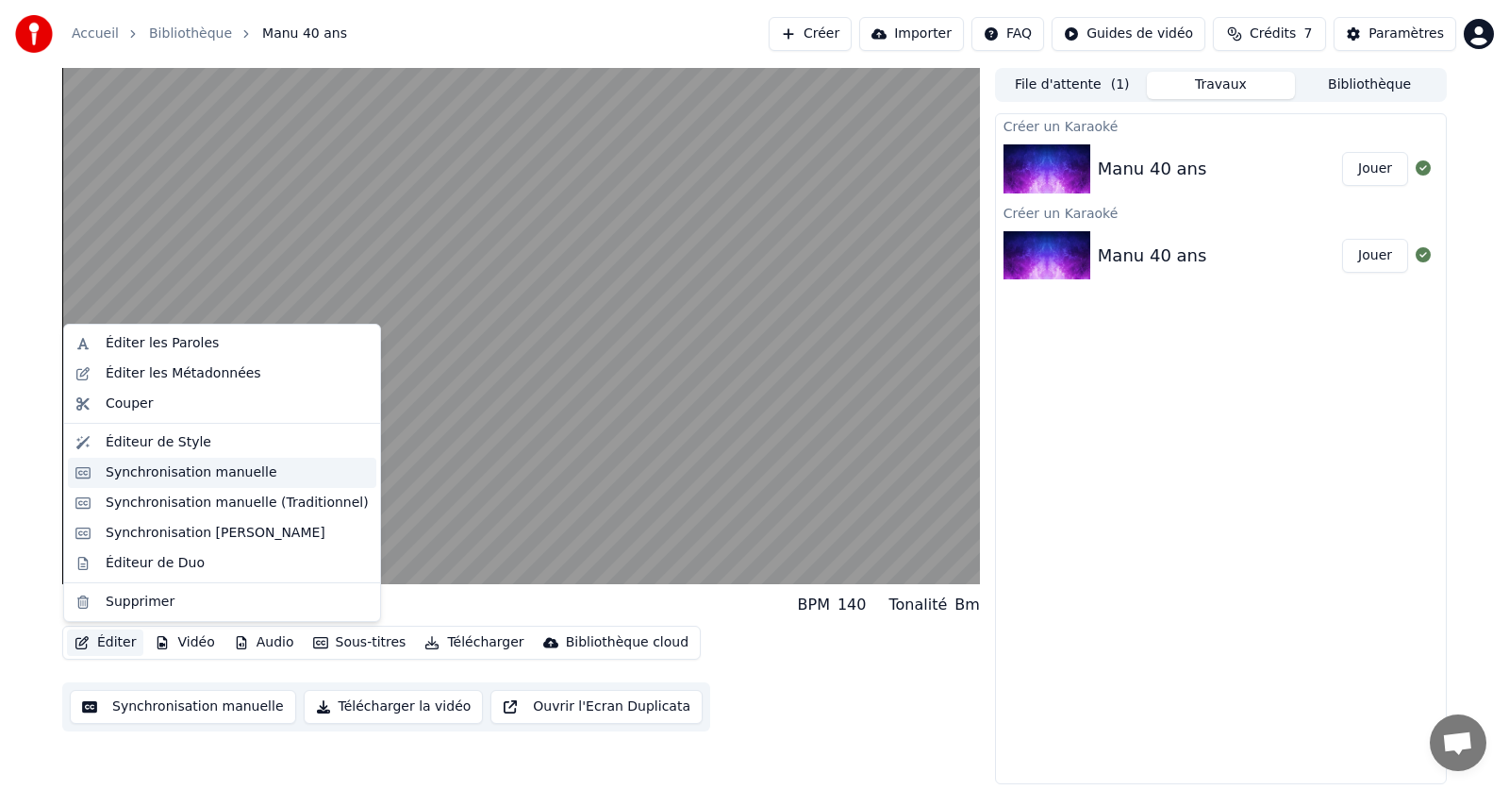
click at [132, 475] on div "Synchronisation manuelle" at bounding box center [192, 472] width 172 height 19
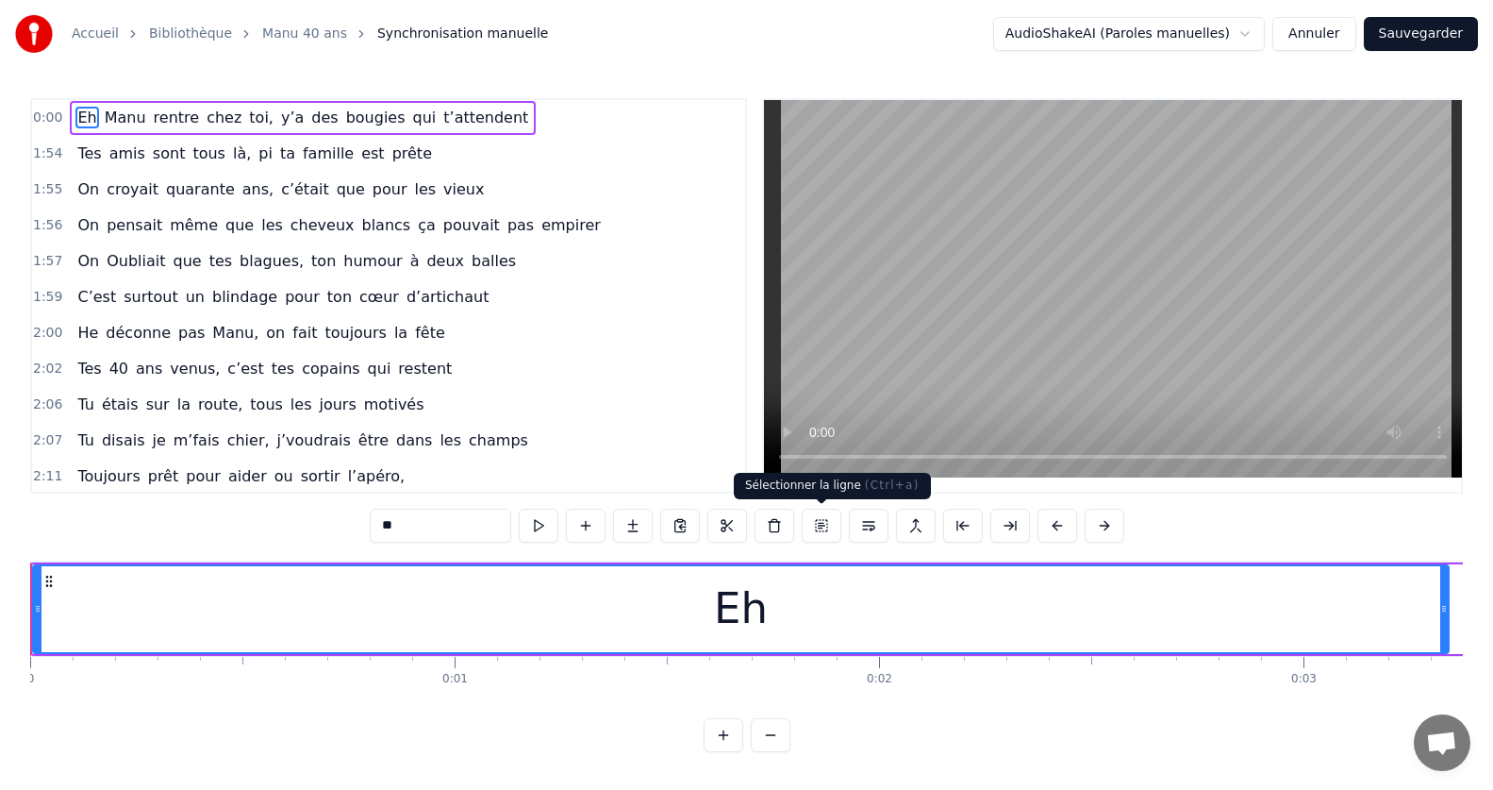
click at [821, 527] on button at bounding box center [822, 525] width 40 height 34
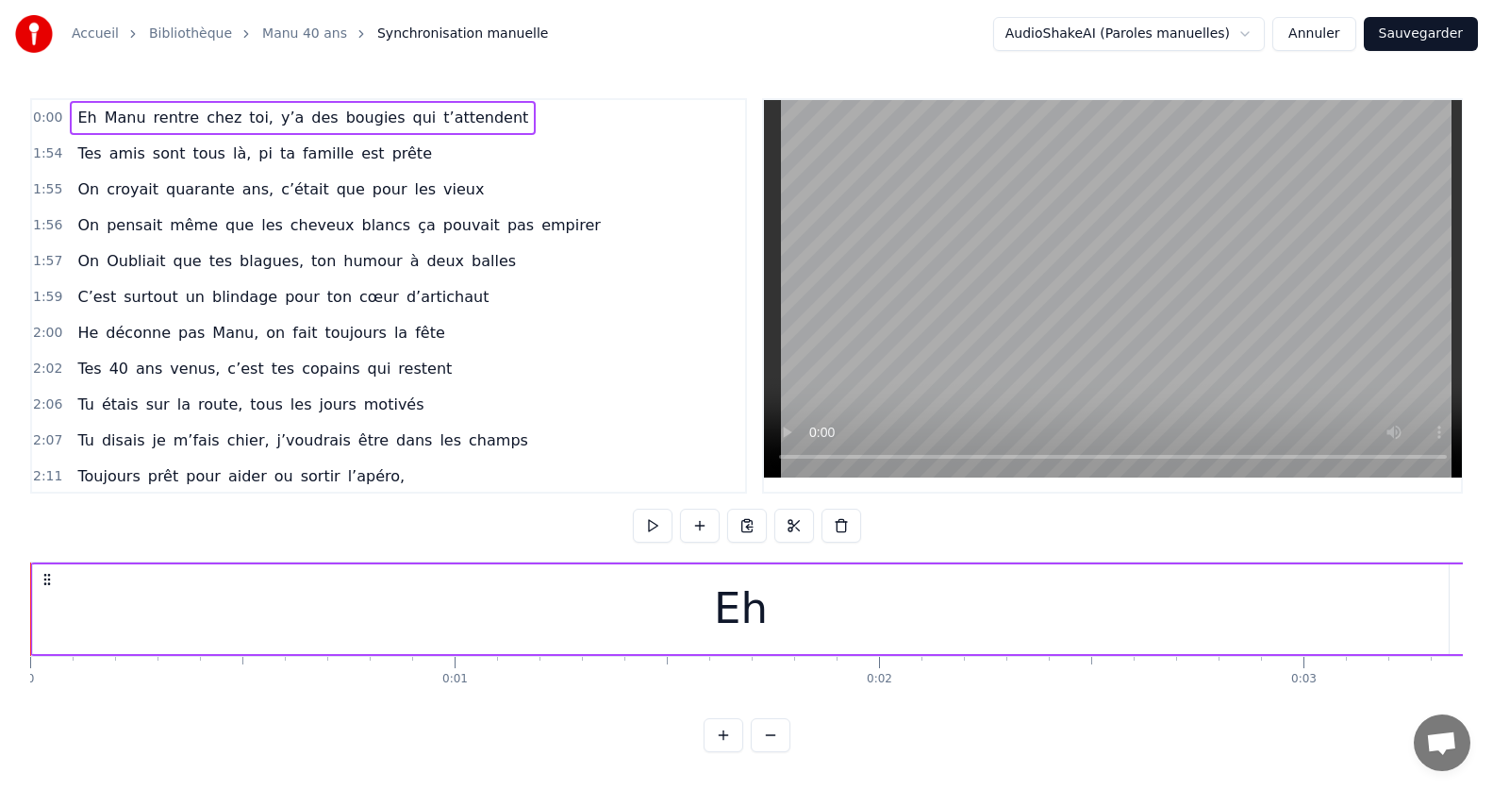
drag, startPoint x: 34, startPoint y: 609, endPoint x: 162, endPoint y: 610, distance: 128.3
click at [162, 610] on div "Eh" at bounding box center [741, 609] width 1416 height 90
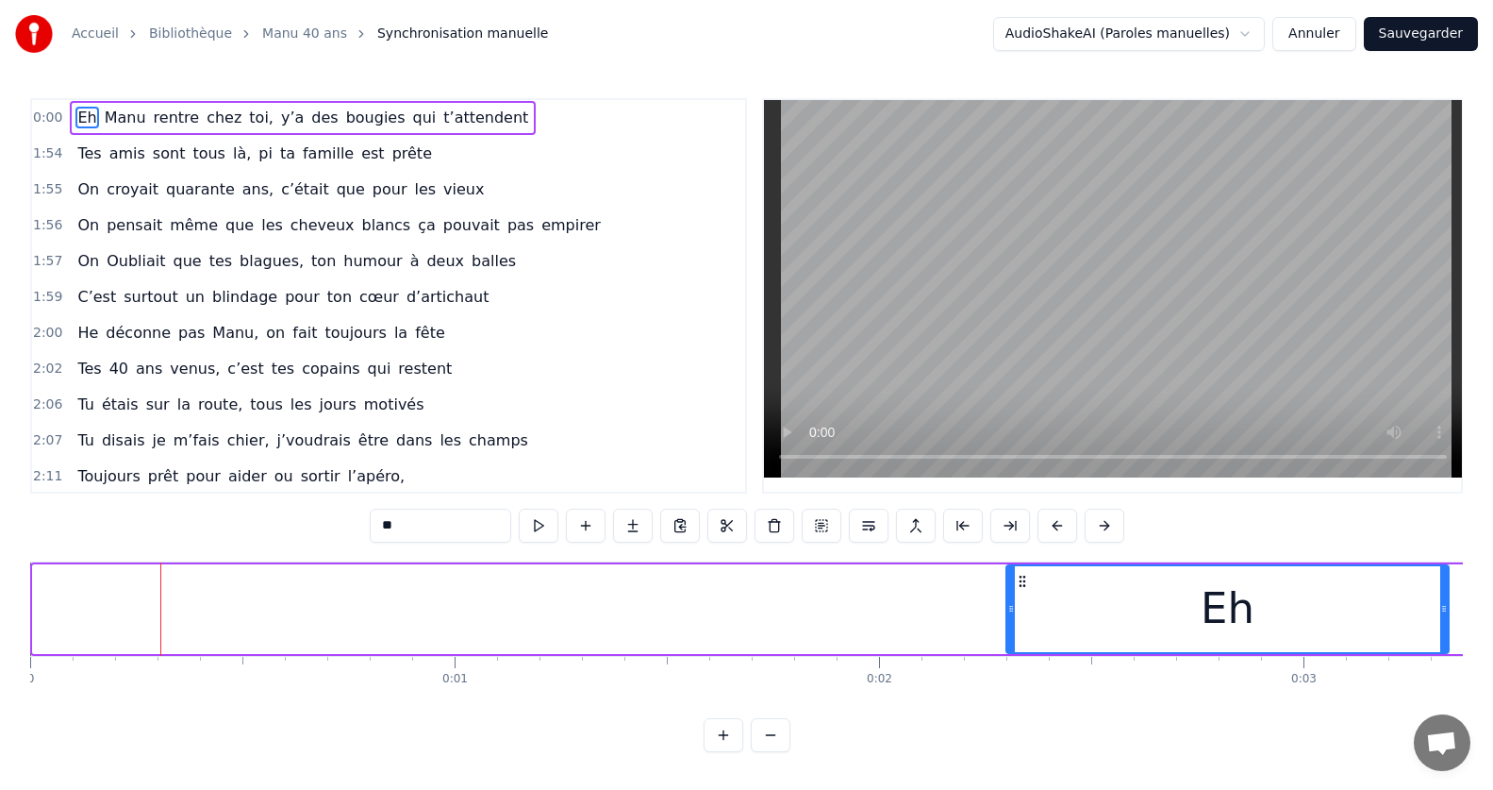
drag, startPoint x: 37, startPoint y: 616, endPoint x: 1069, endPoint y: 657, distance: 1032.7
click at [1069, 657] on div "Eh [PERSON_NAME] rentre chez toi, y’a des bougies qui t’attendent Tes amis sont…" at bounding box center [746, 631] width 1433 height 141
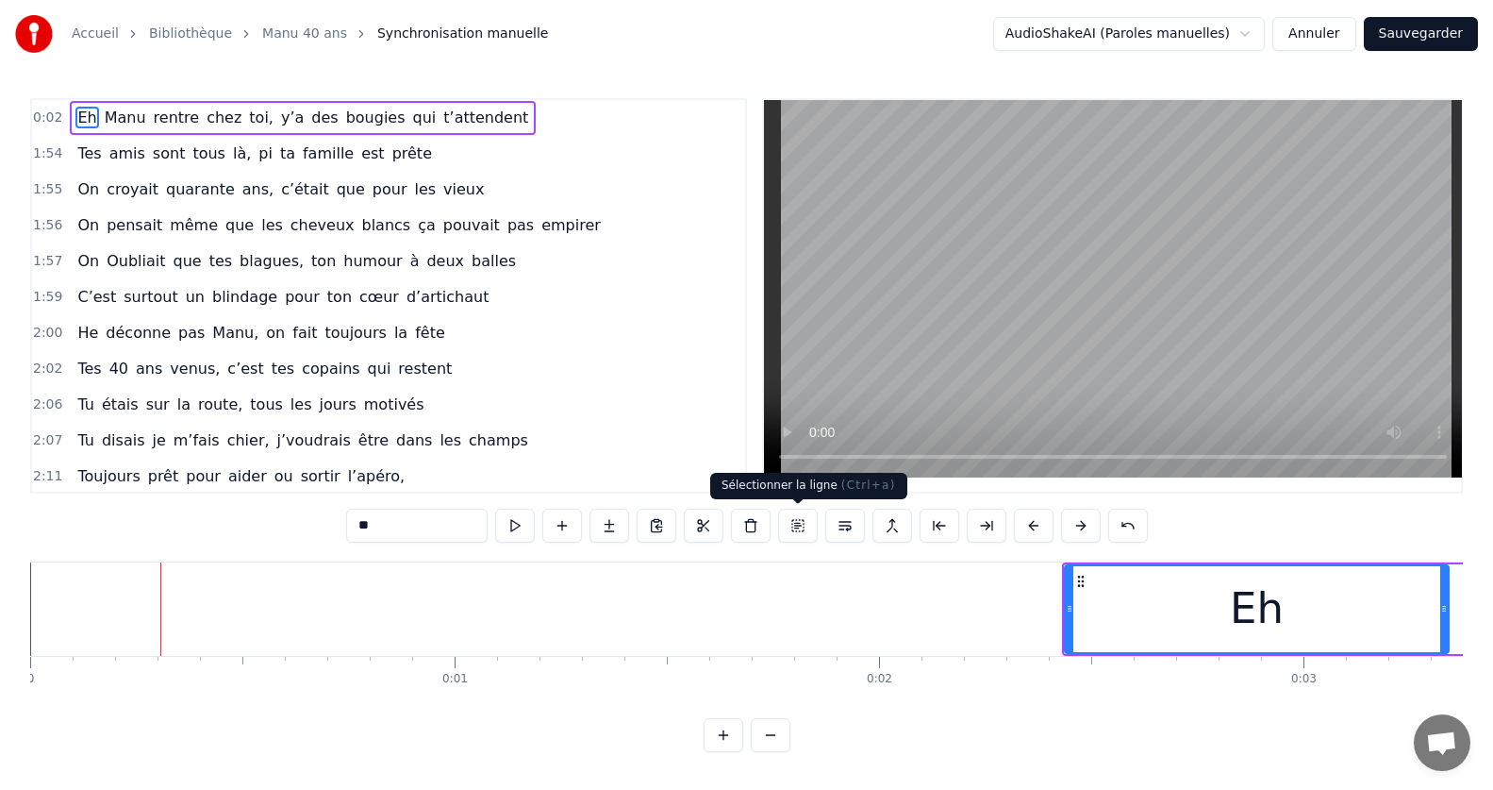
click at [800, 525] on button at bounding box center [798, 525] width 40 height 34
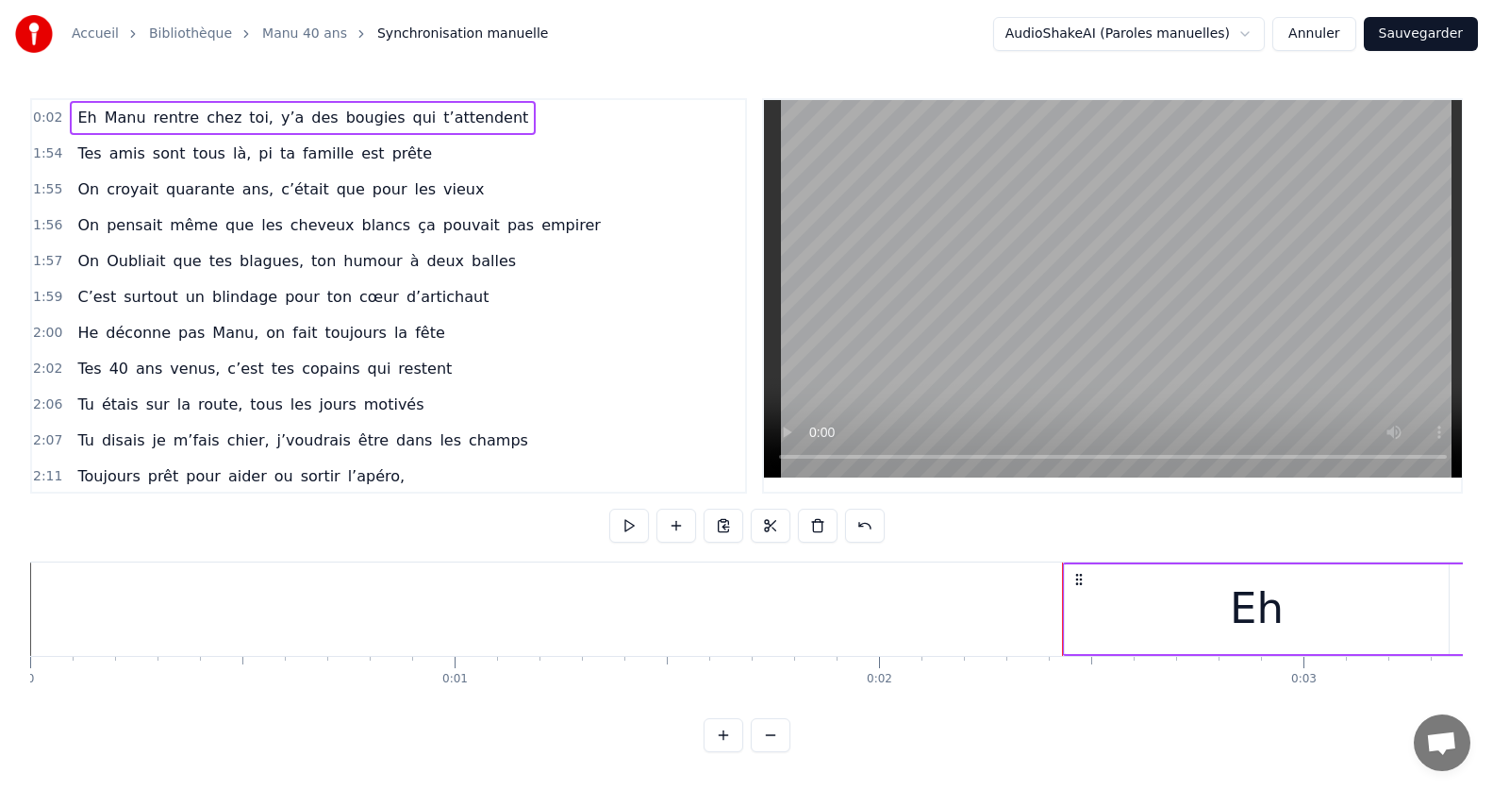
click at [1081, 580] on icon at bounding box center [1079, 579] width 15 height 15
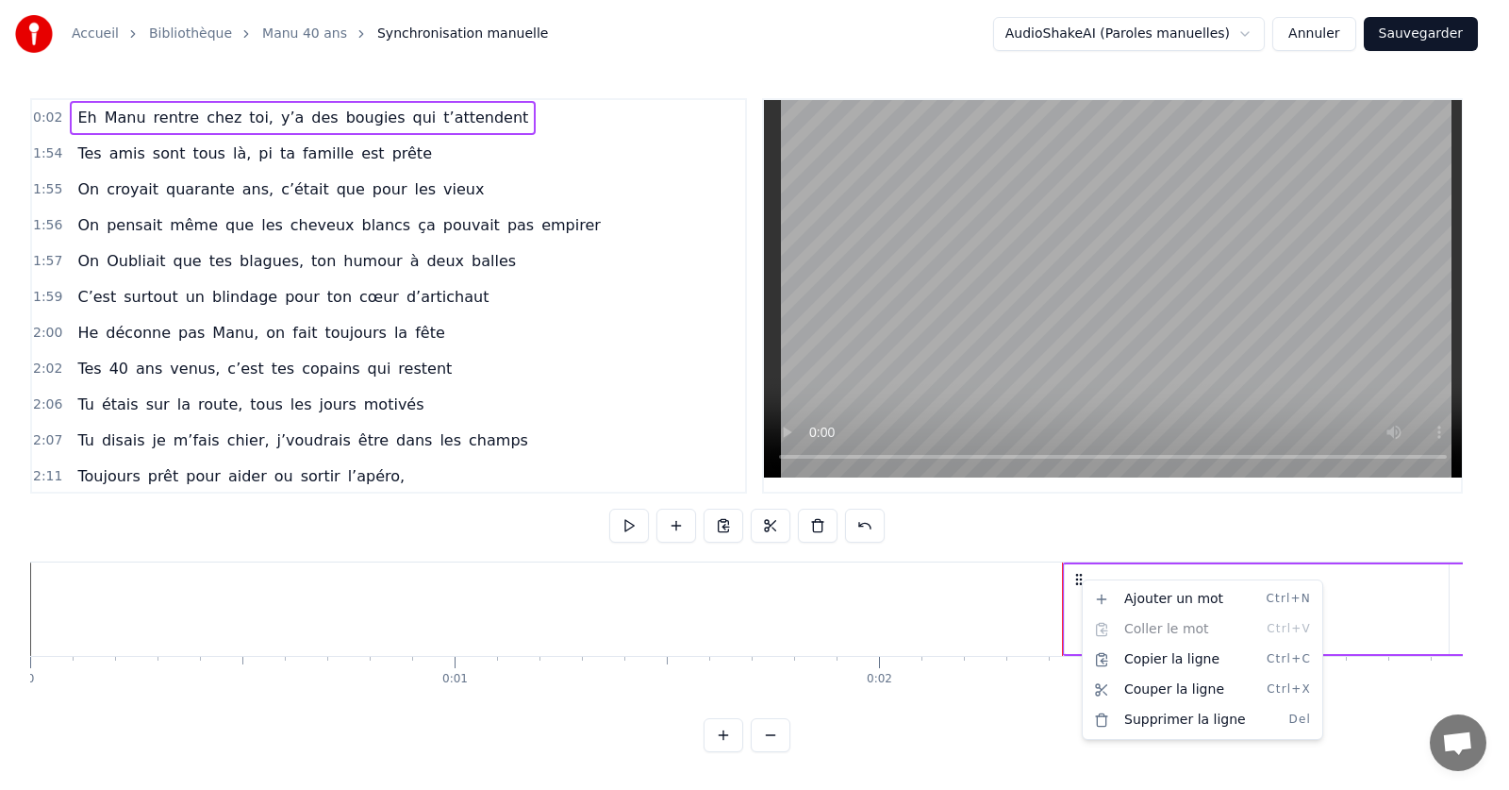
click at [955, 767] on html "Accueil Bibliothèque Manu 40 ans Synchronisation manuelle AudioShakeAI (Paroles…" at bounding box center [754, 391] width 1509 height 782
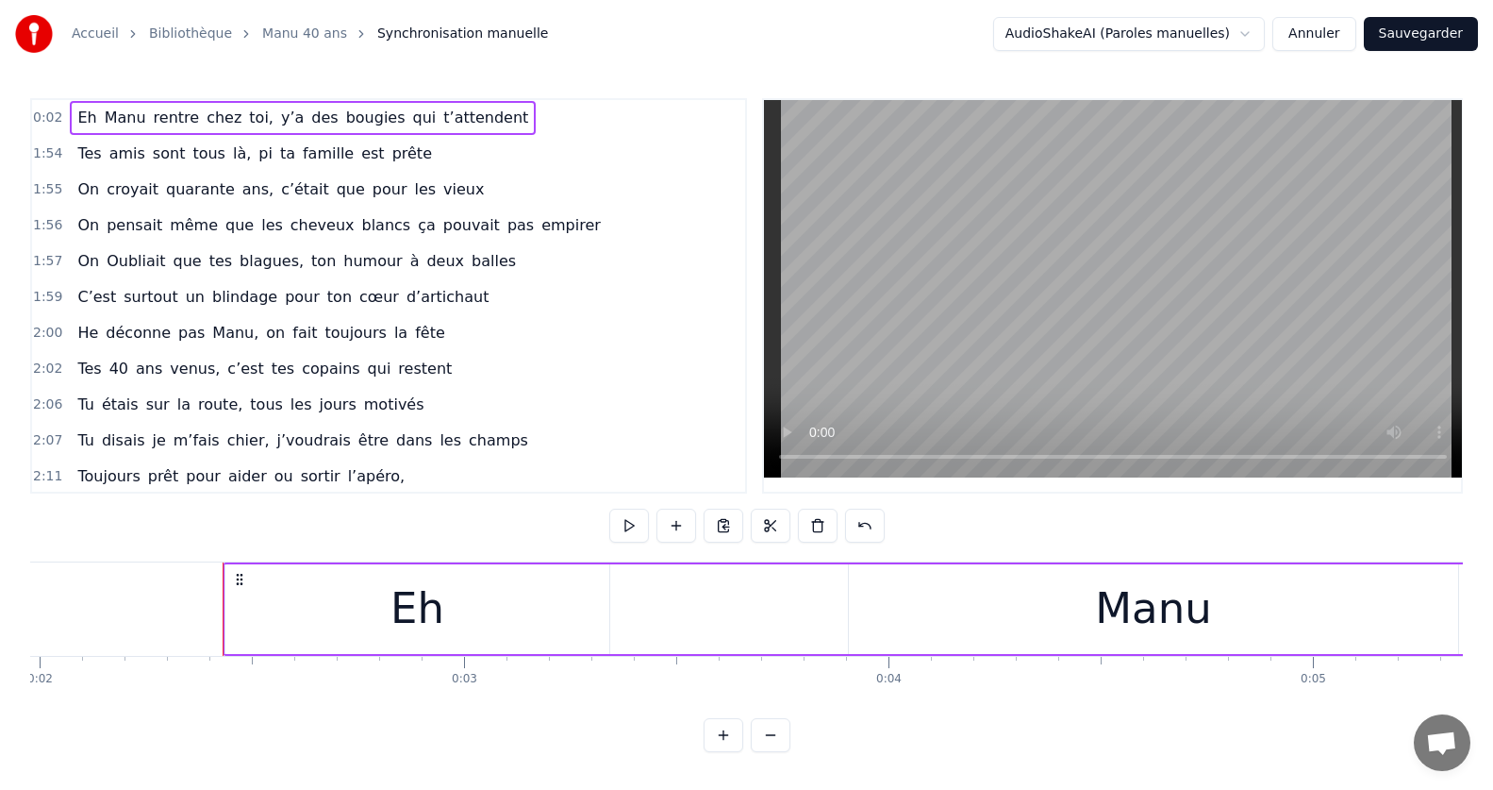
scroll to position [0, 888]
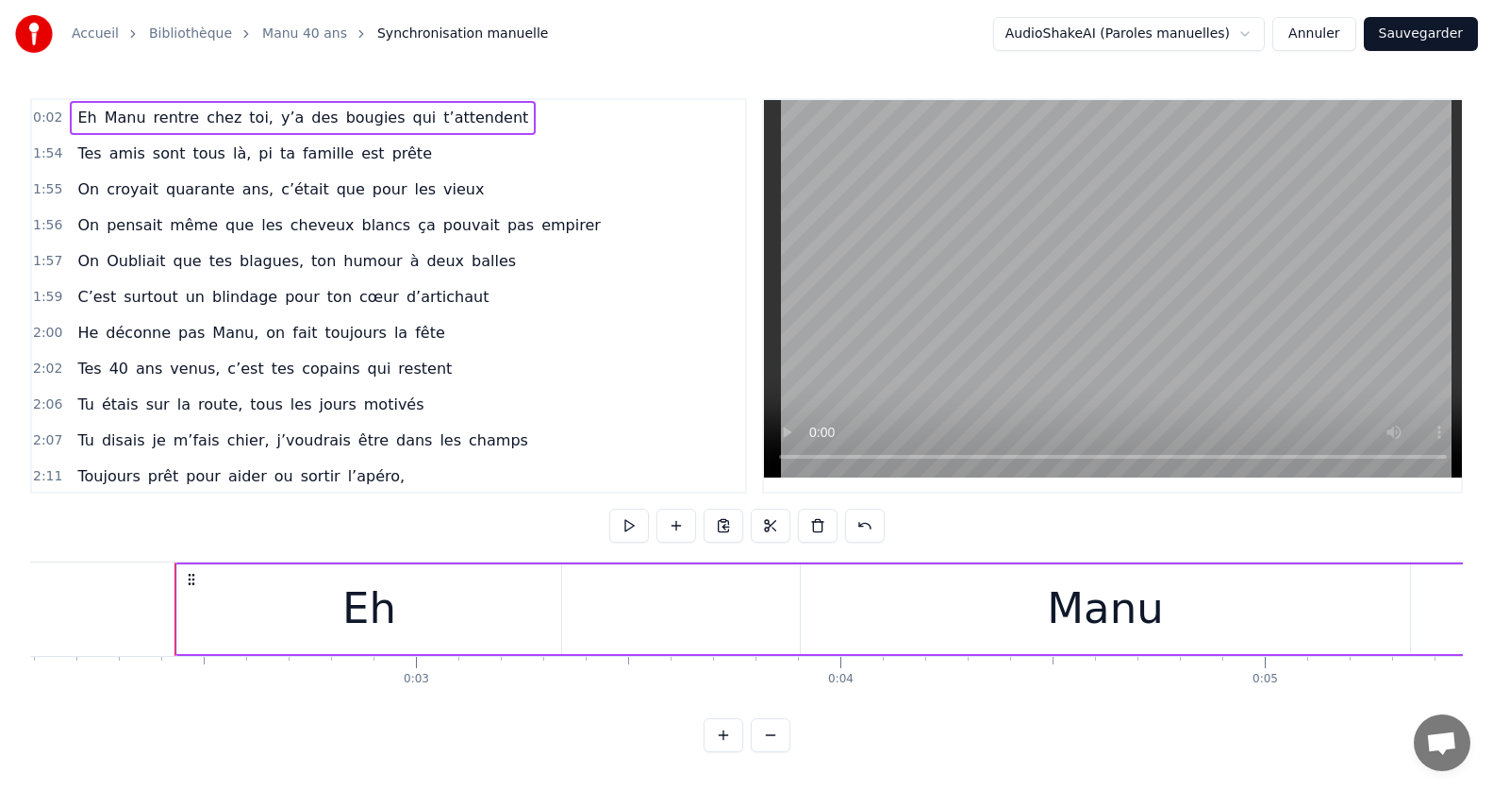
click at [505, 614] on div "Eh" at bounding box center [369, 609] width 384 height 90
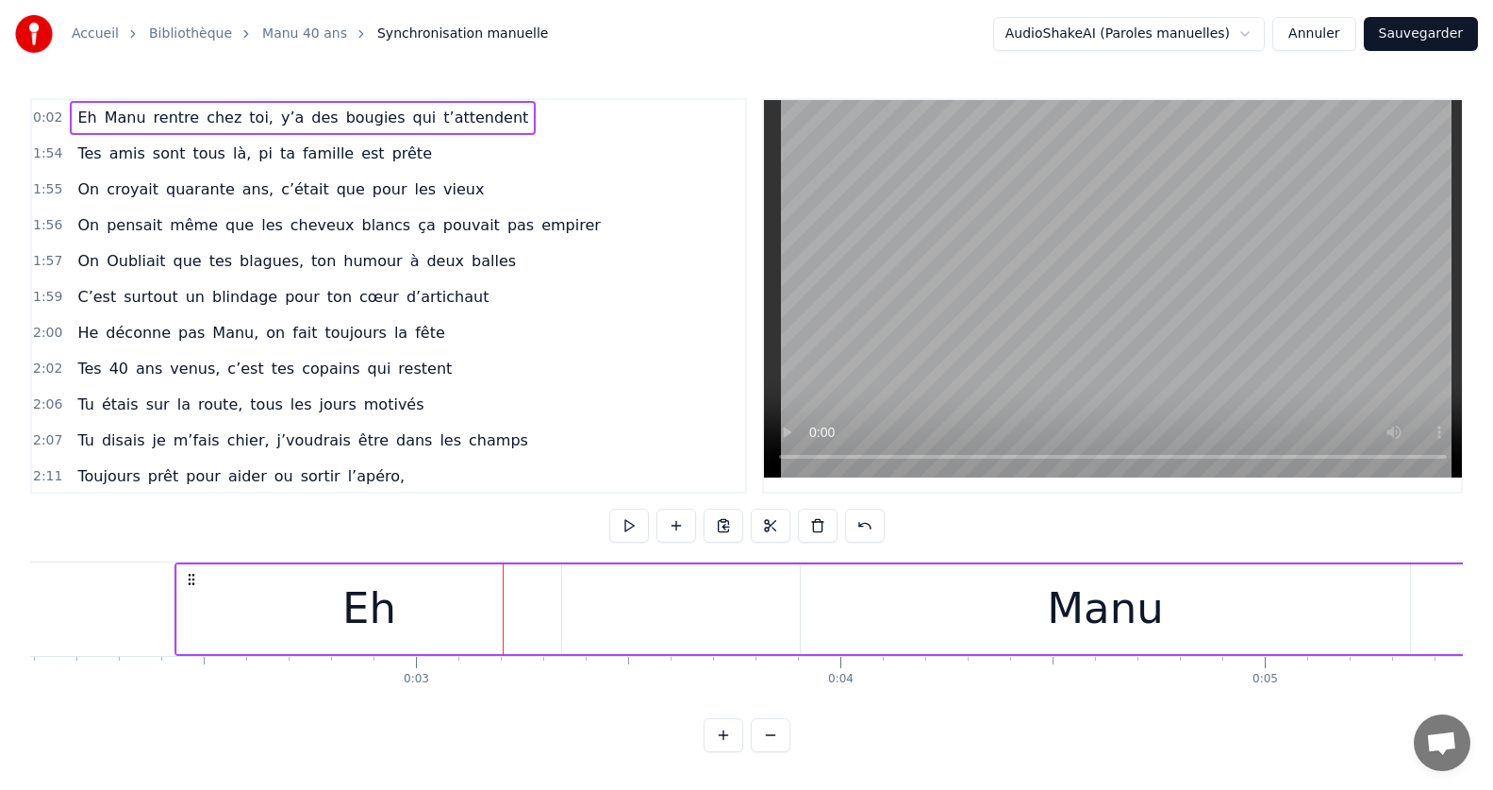
click at [1041, 613] on div "Manu" at bounding box center [1105, 609] width 609 height 90
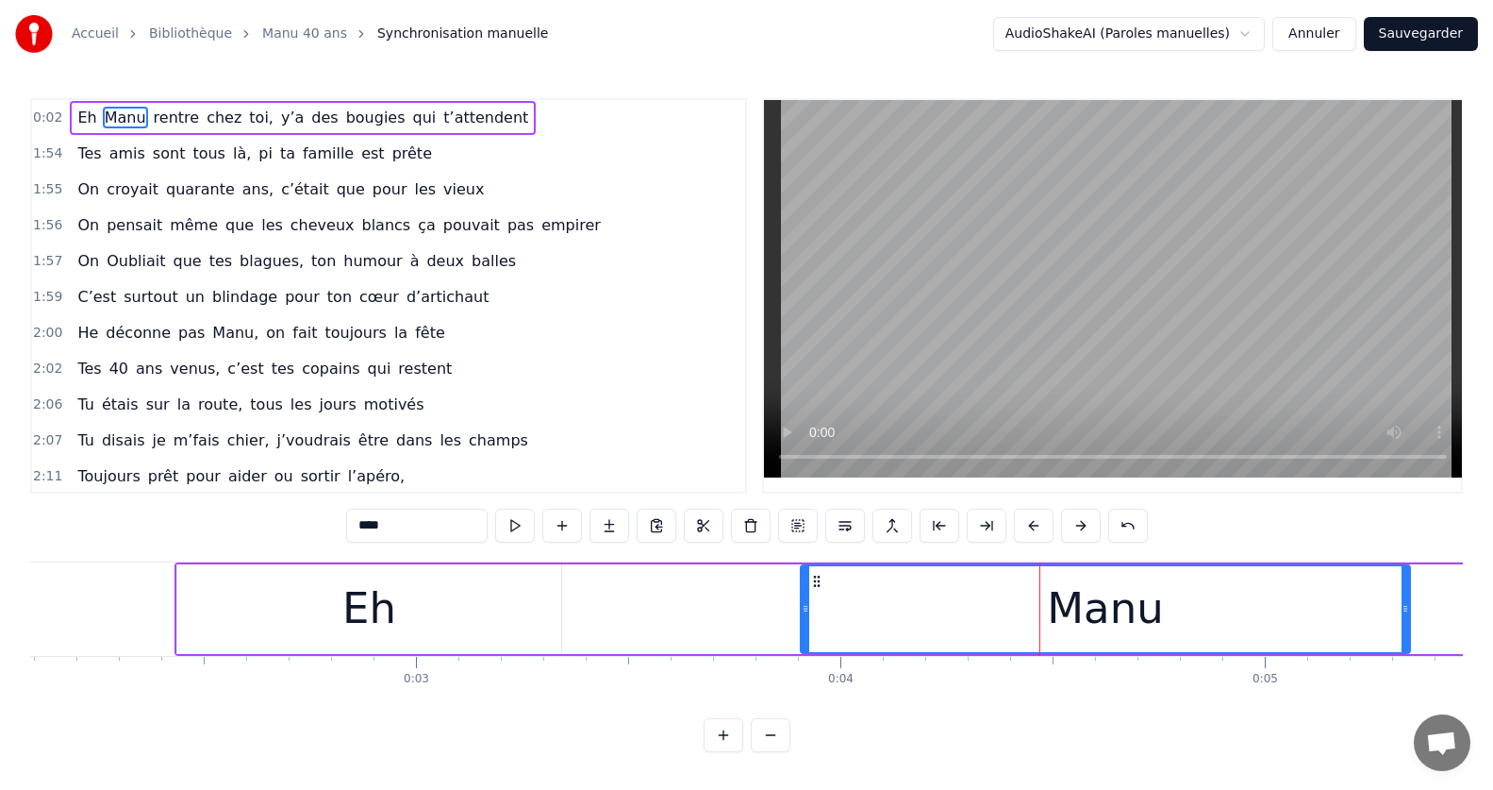
click at [802, 617] on div at bounding box center [806, 609] width 8 height 86
click at [818, 582] on icon at bounding box center [816, 580] width 15 height 15
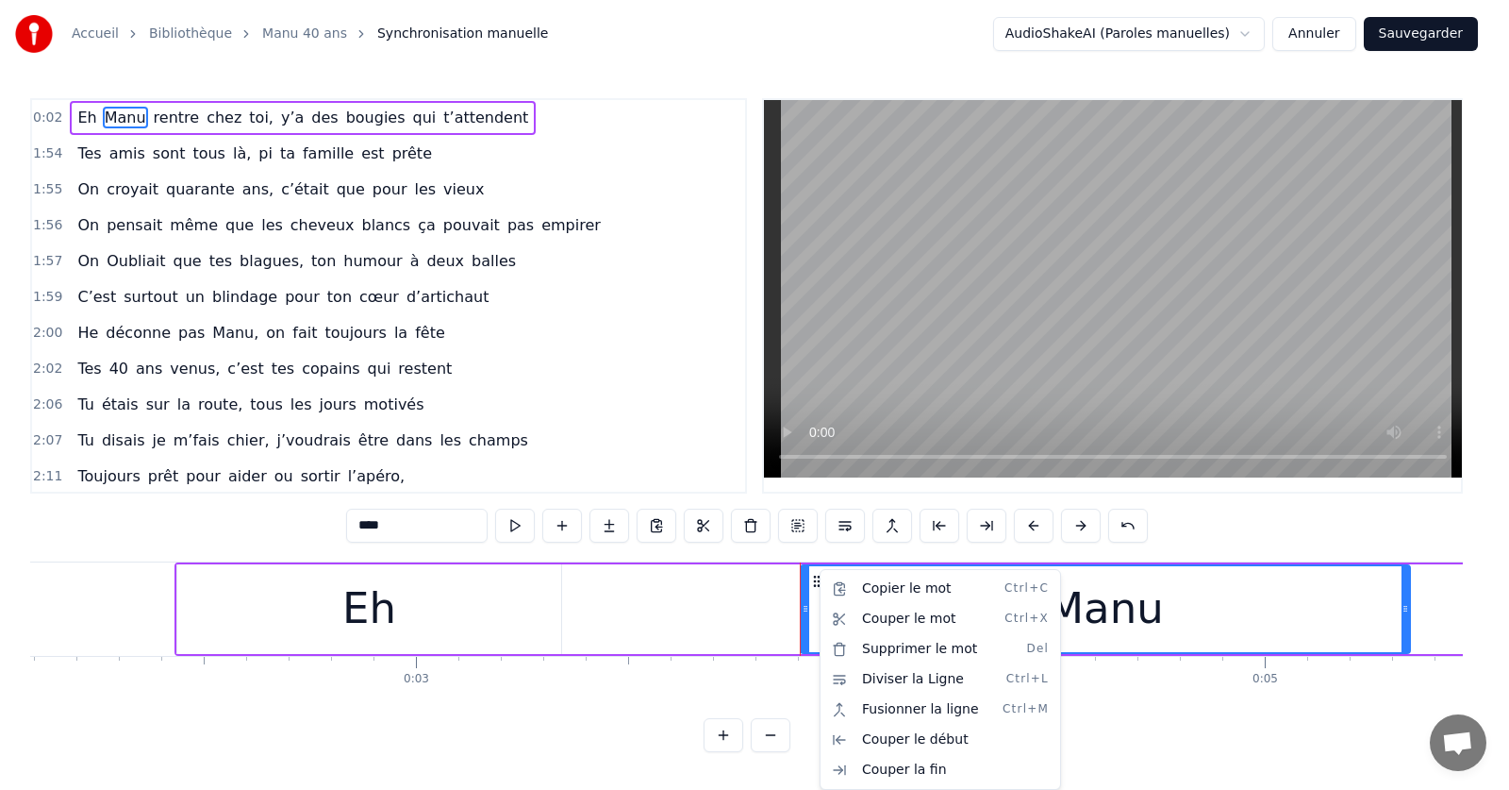
click at [701, 607] on html "Accueil Bibliothèque Manu 40 ans Synchronisation manuelle AudioShakeAI (Paroles…" at bounding box center [754, 391] width 1509 height 782
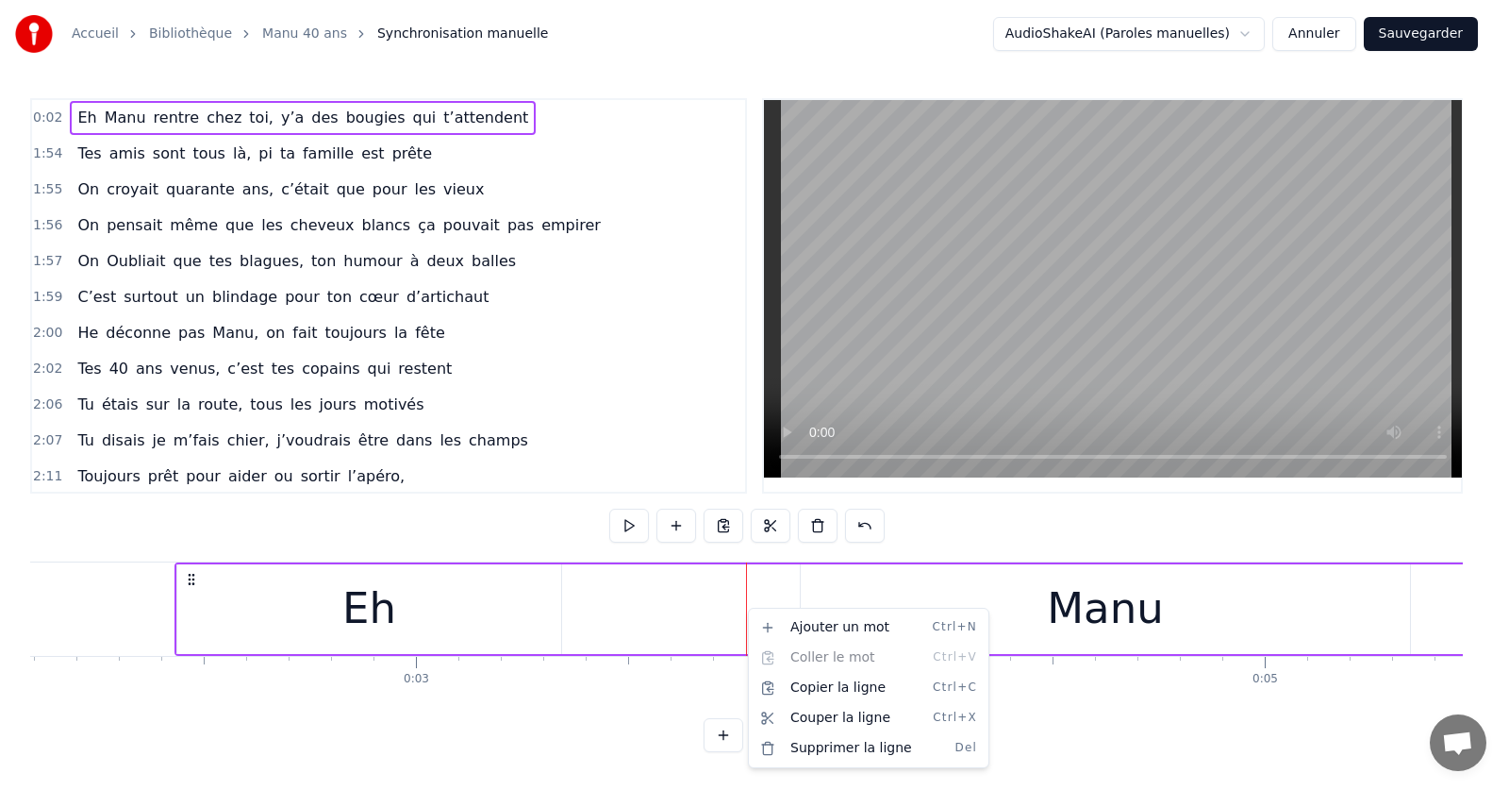
click at [912, 590] on html "Accueil Bibliothèque Manu 40 ans Synchronisation manuelle AudioShakeAI (Paroles…" at bounding box center [754, 391] width 1509 height 782
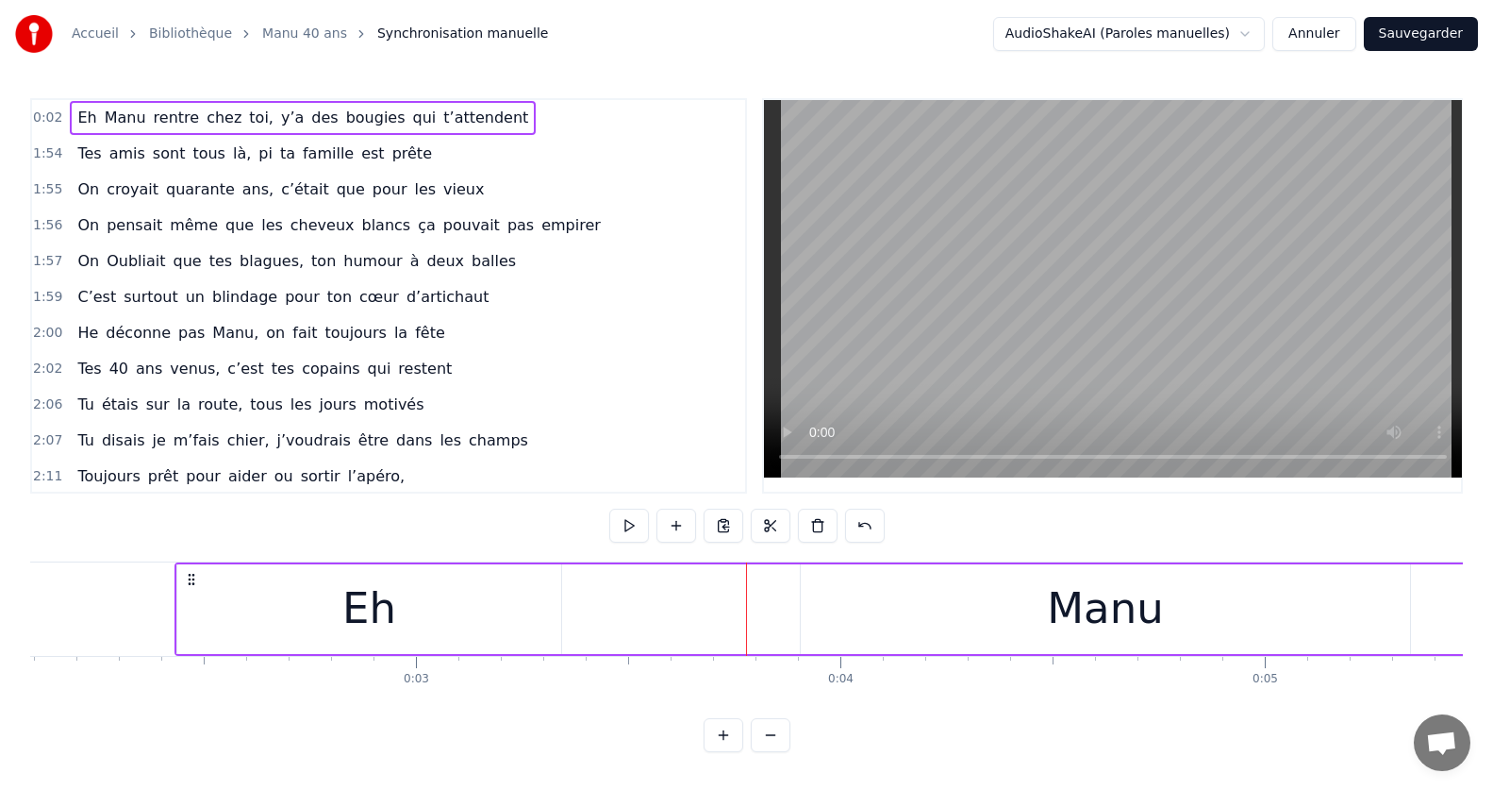
click at [842, 588] on div "Manu" at bounding box center [1105, 609] width 609 height 90
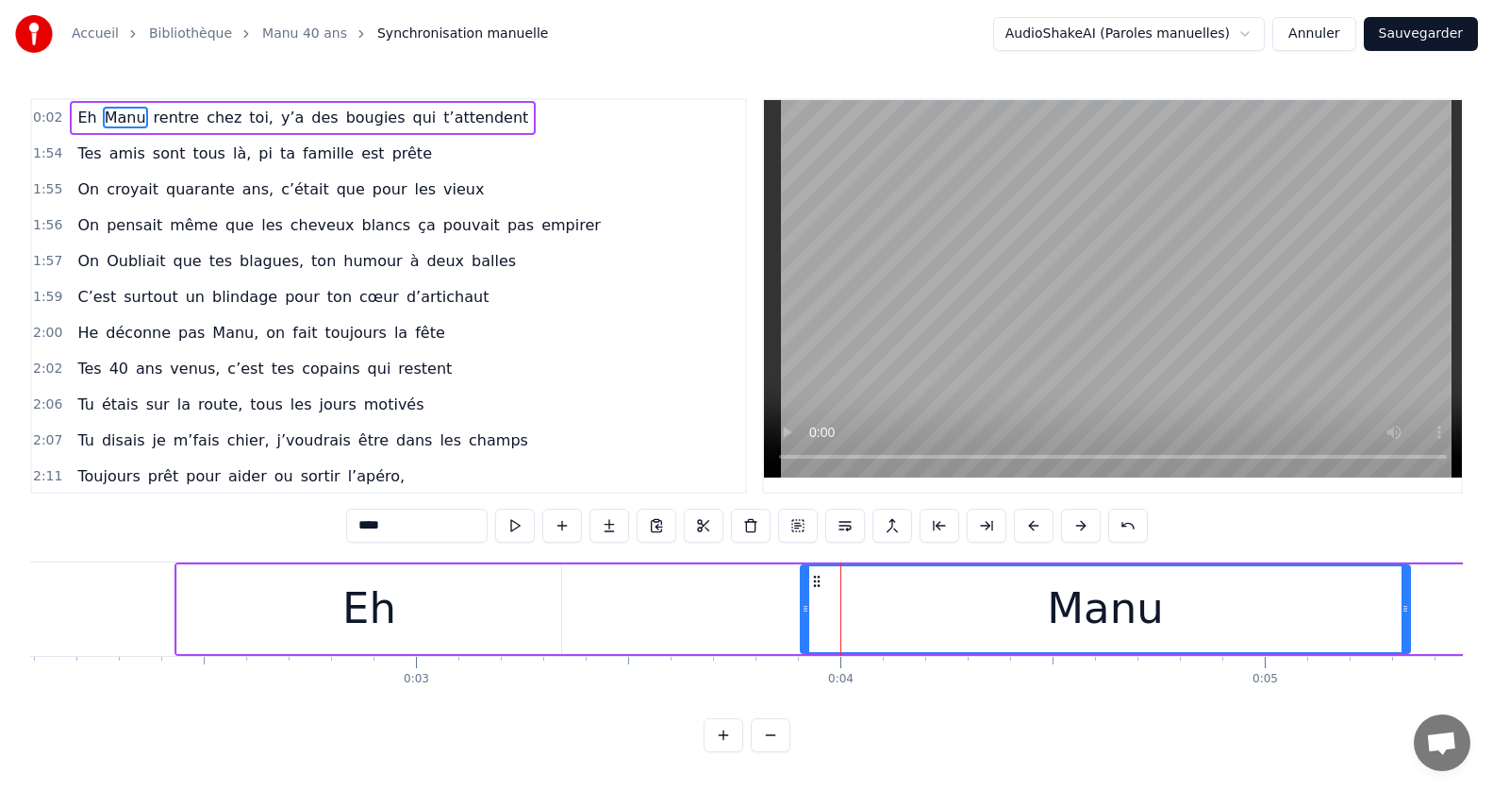
click at [820, 583] on icon at bounding box center [816, 580] width 15 height 15
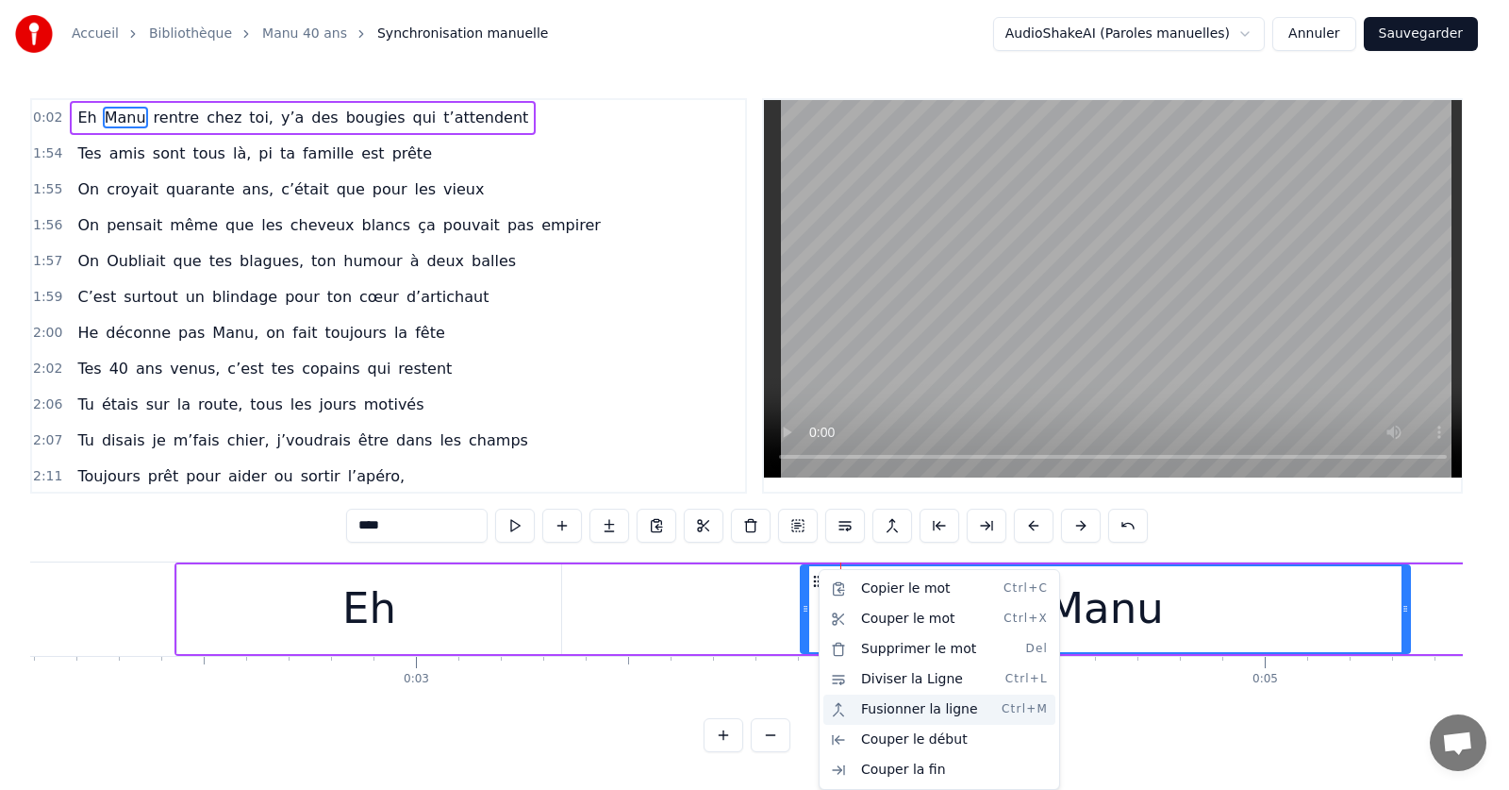
click at [888, 711] on div "Fusionner la ligne Ctrl+M" at bounding box center [939, 709] width 232 height 30
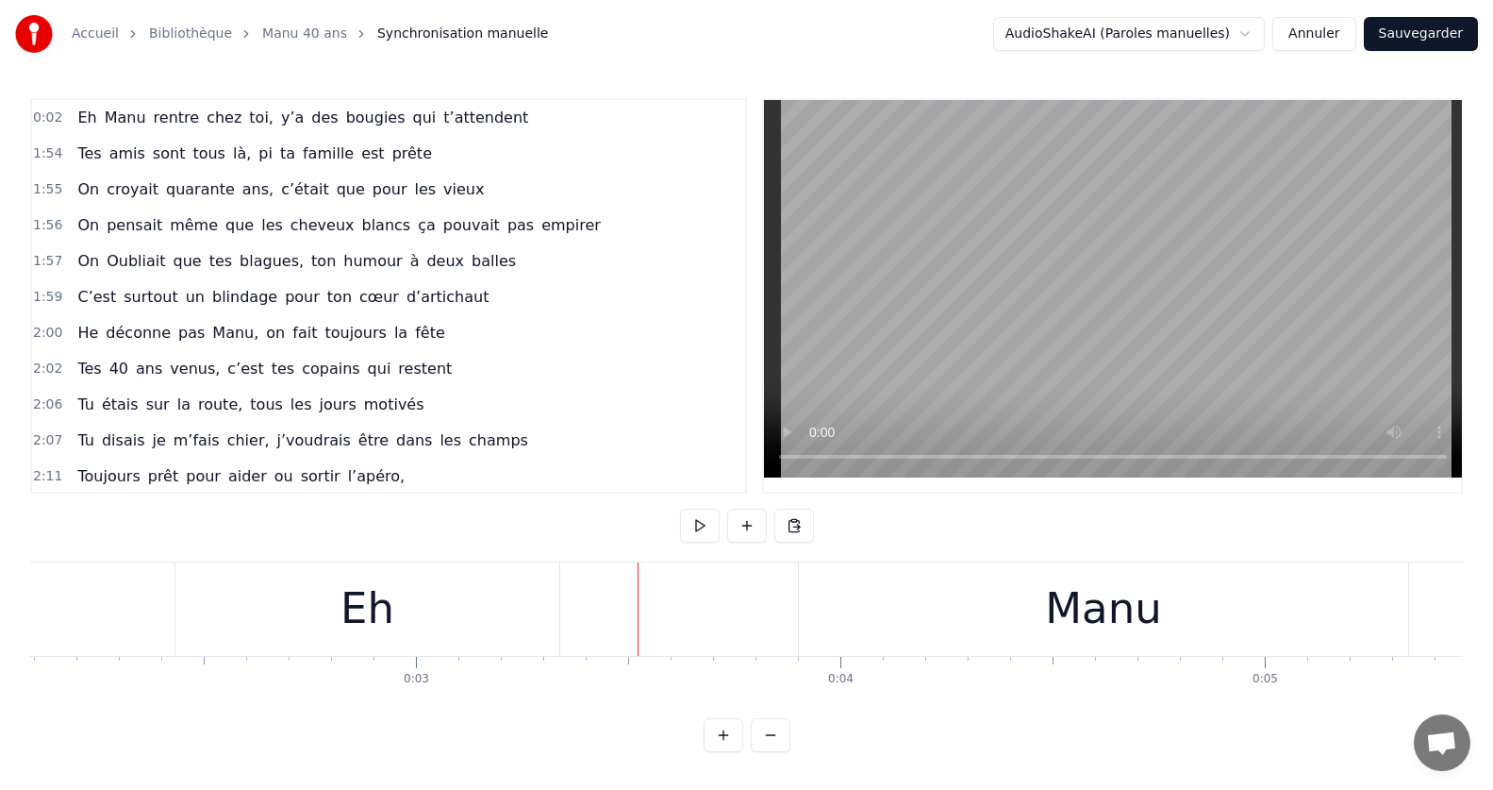
click at [503, 603] on div "Eh" at bounding box center [367, 608] width 384 height 93
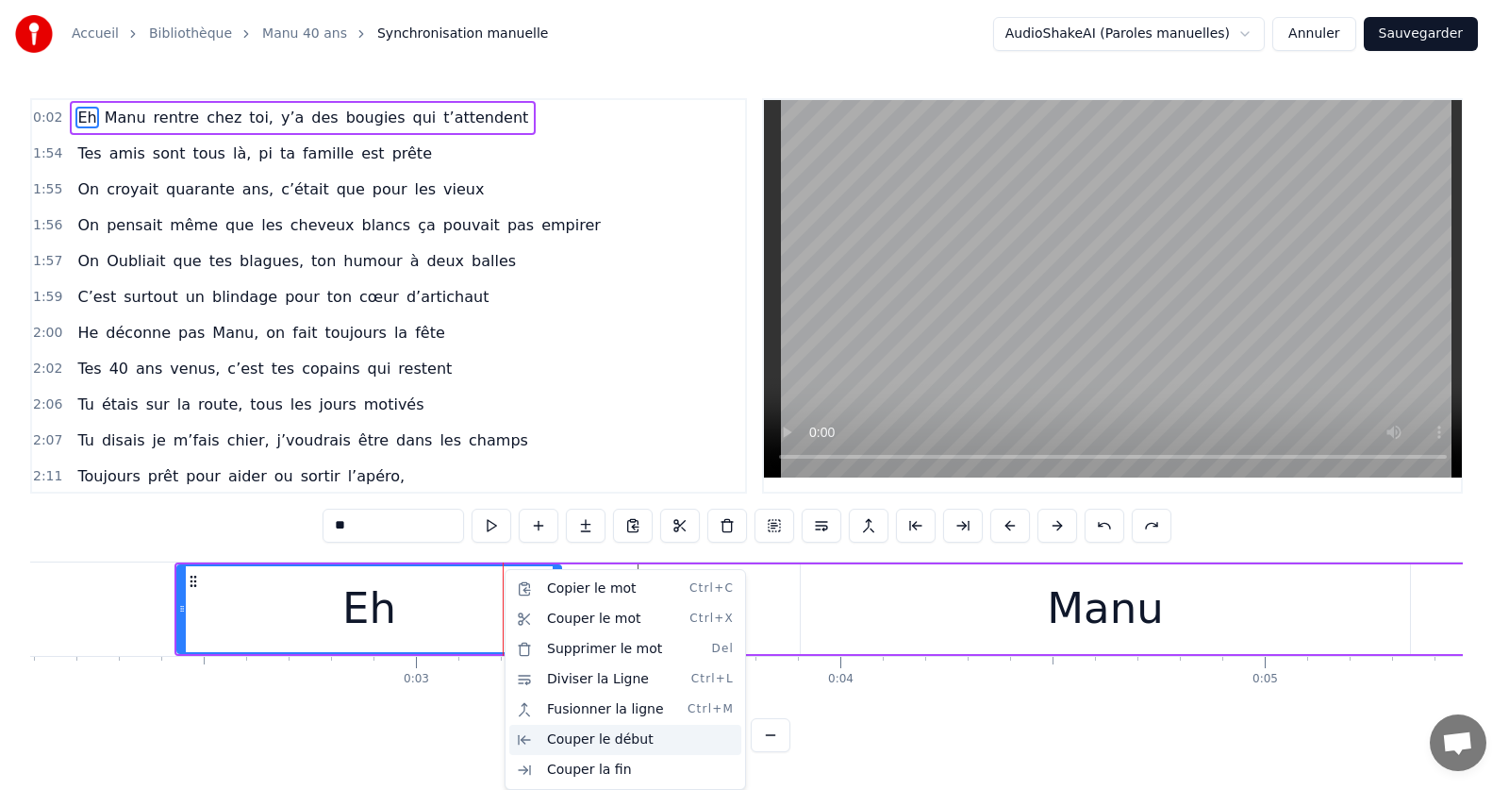
click at [578, 740] on div "Couper le début" at bounding box center [625, 739] width 232 height 30
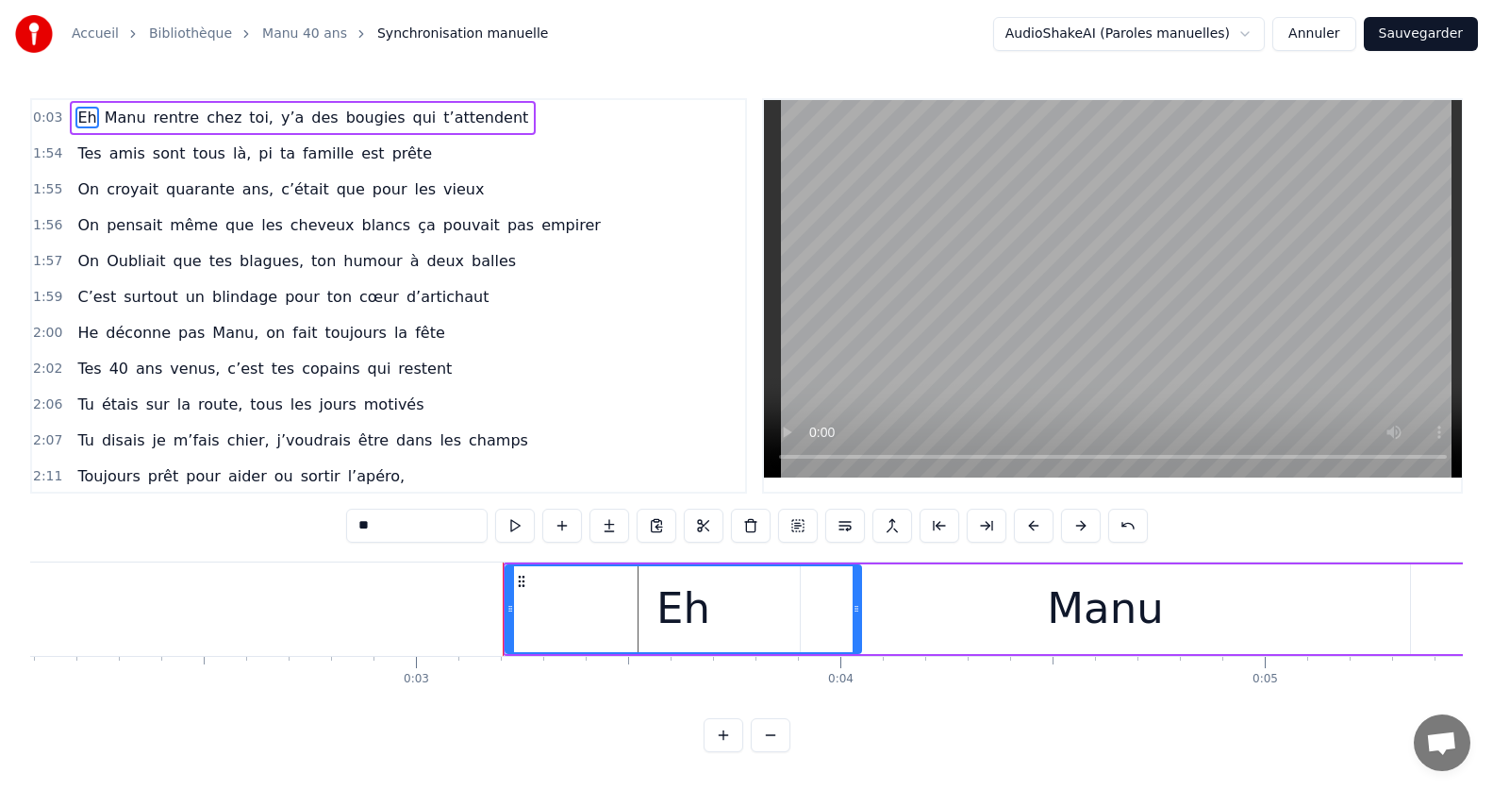
drag, startPoint x: 555, startPoint y: 609, endPoint x: 883, endPoint y: 609, distance: 328.3
click at [860, 609] on icon at bounding box center [857, 608] width 8 height 15
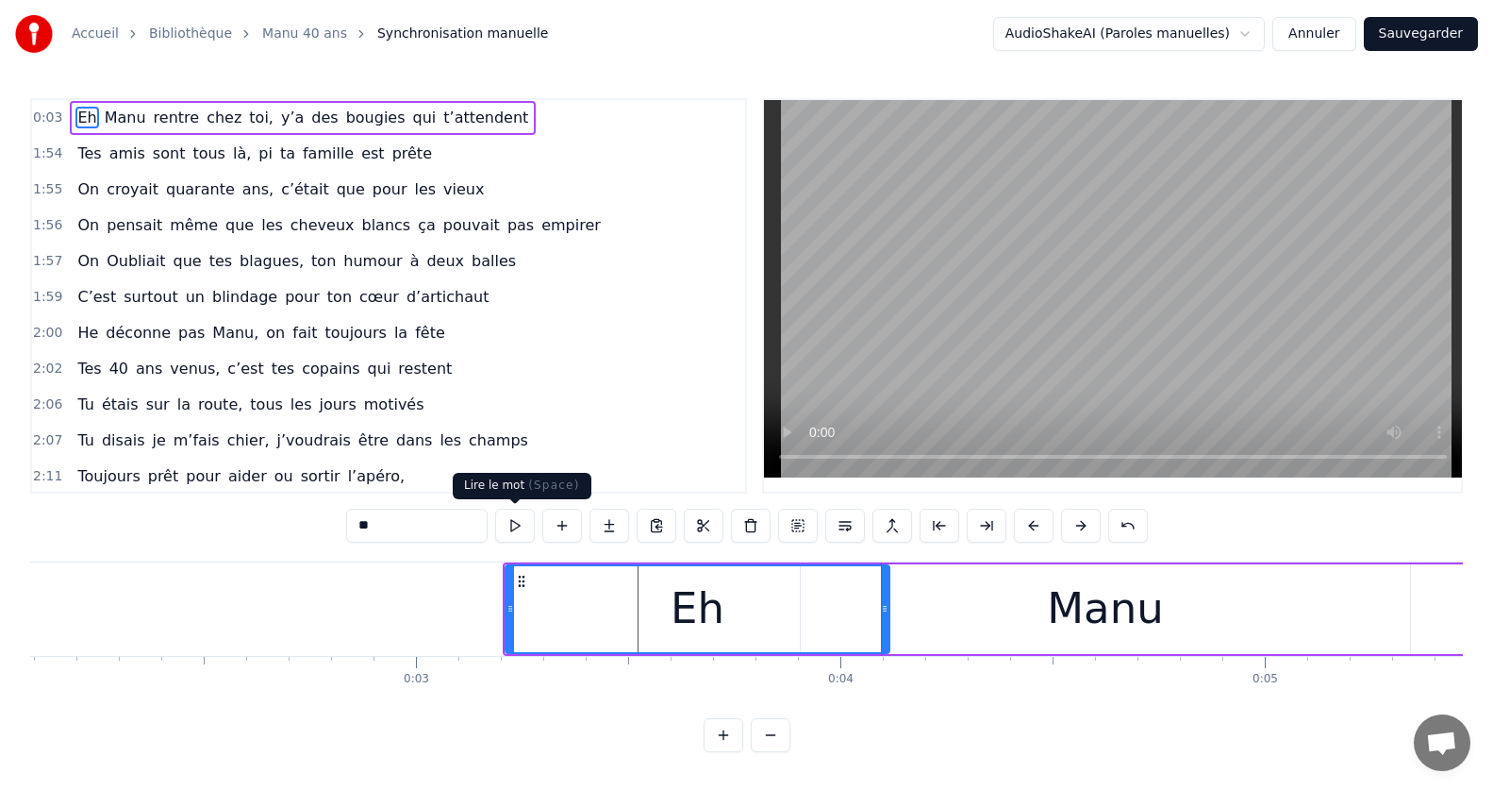
click at [513, 530] on button at bounding box center [515, 525] width 40 height 34
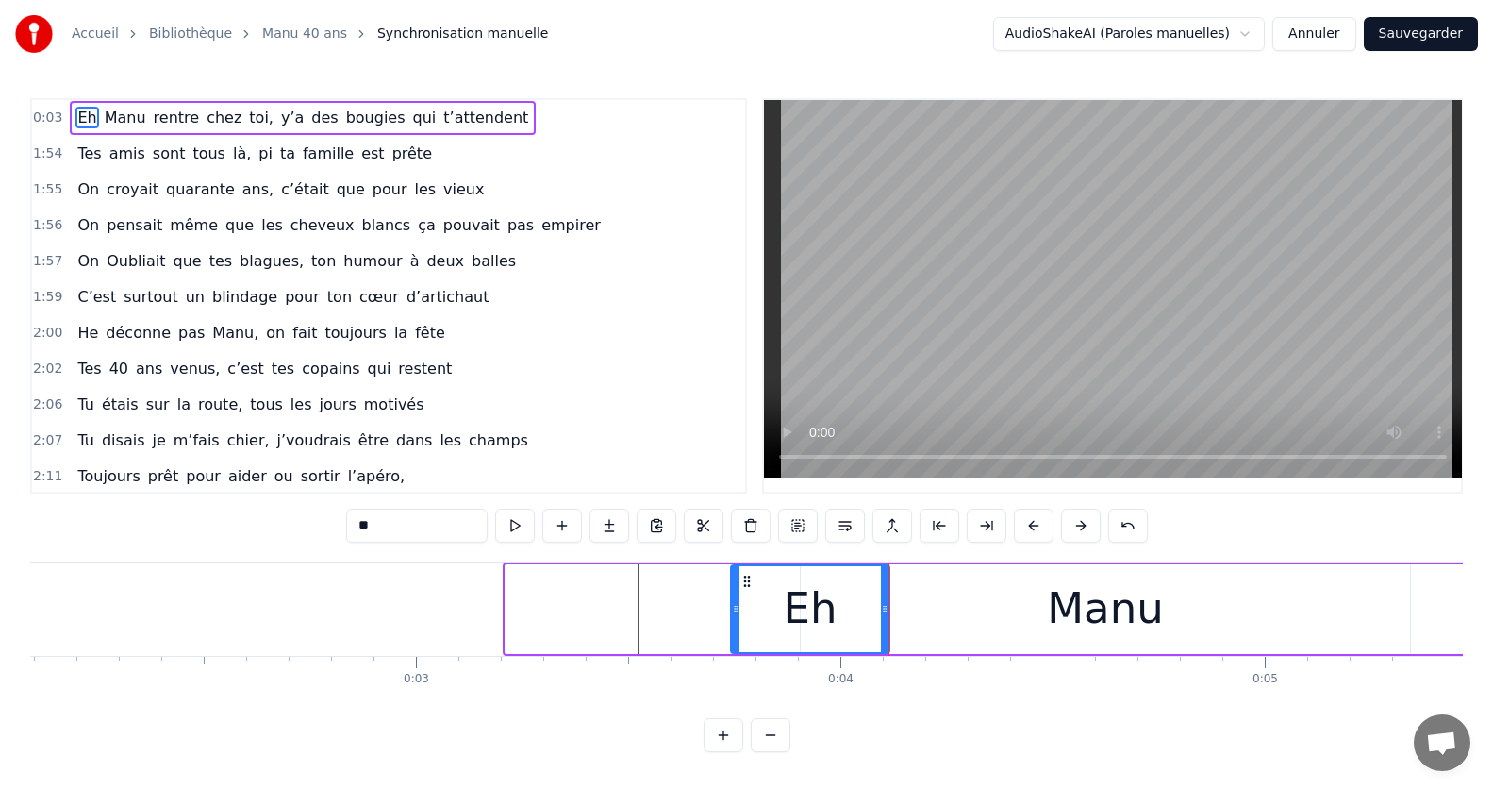
drag, startPoint x: 509, startPoint y: 614, endPoint x: 861, endPoint y: 628, distance: 352.1
click at [740, 623] on div at bounding box center [736, 609] width 8 height 86
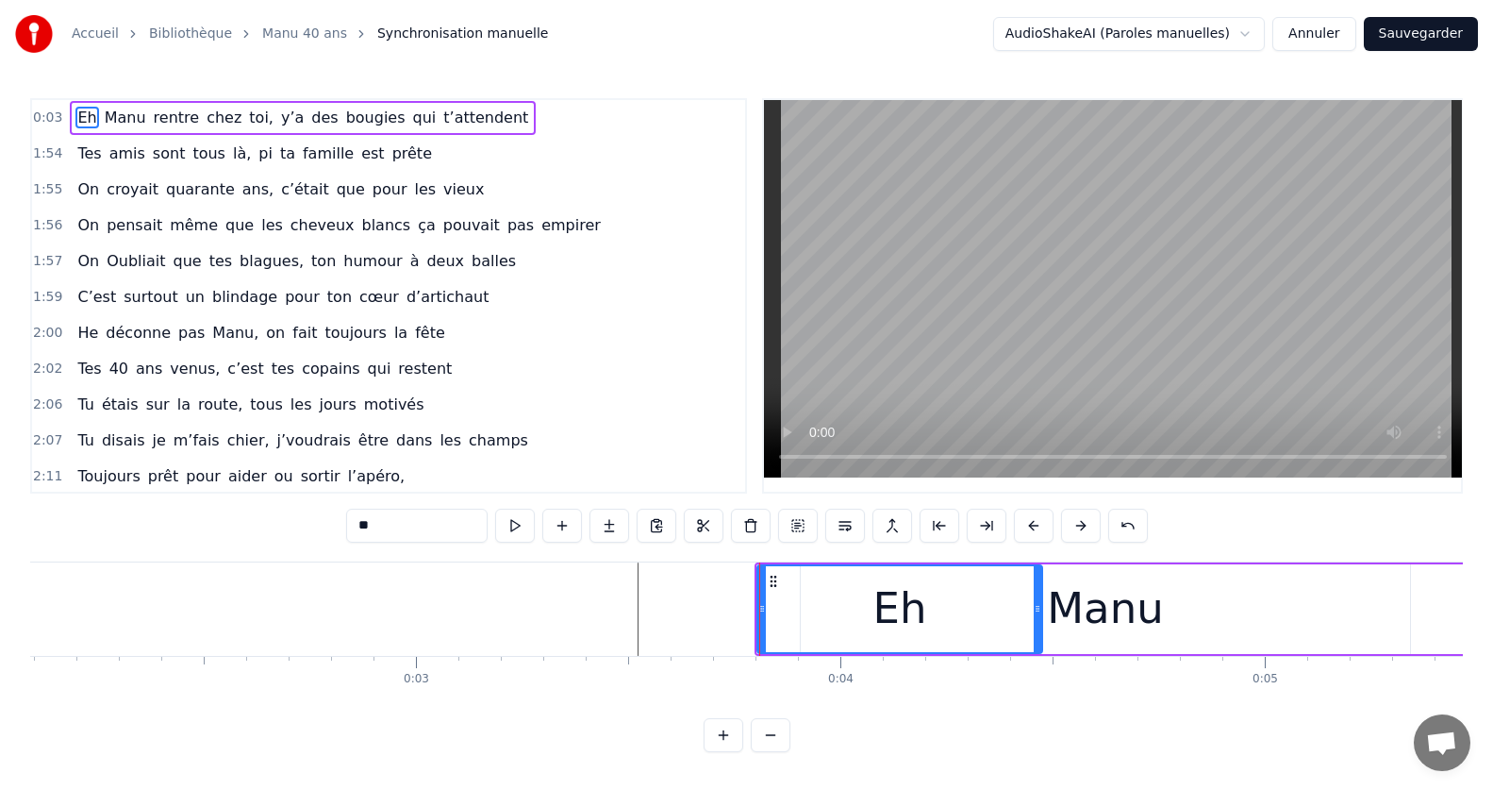
drag, startPoint x: 882, startPoint y: 616, endPoint x: 1035, endPoint y: 621, distance: 152.9
click at [1035, 621] on div at bounding box center [1038, 609] width 8 height 86
click at [1112, 616] on div "Manu" at bounding box center [1105, 608] width 116 height 64
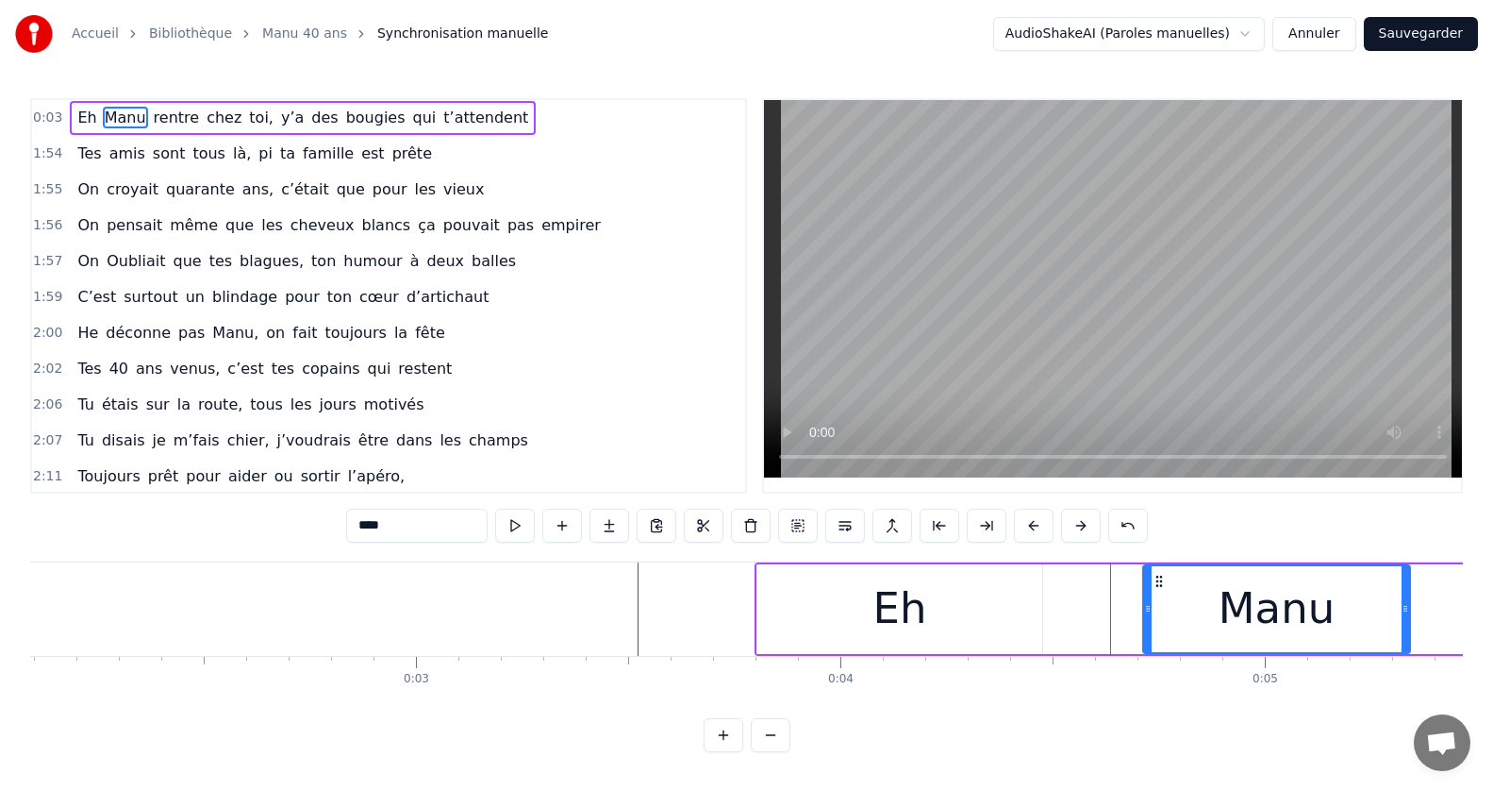
drag, startPoint x: 801, startPoint y: 607, endPoint x: 1181, endPoint y: 615, distance: 380.2
click at [1152, 611] on icon at bounding box center [1148, 608] width 8 height 15
click at [771, 609] on div "Eh" at bounding box center [899, 609] width 285 height 90
type input "**"
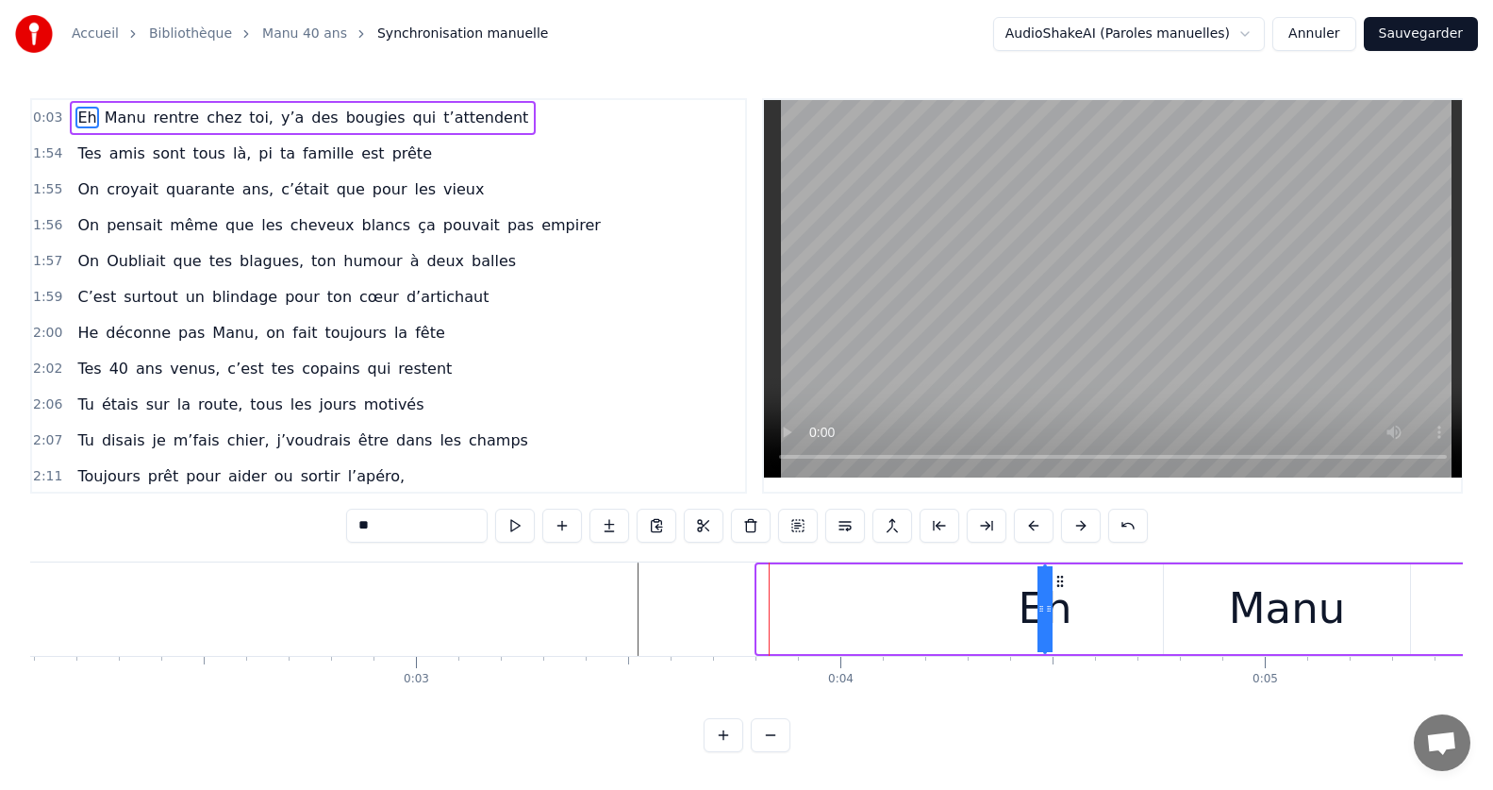
drag, startPoint x: 760, startPoint y: 609, endPoint x: 1158, endPoint y: 612, distance: 398.1
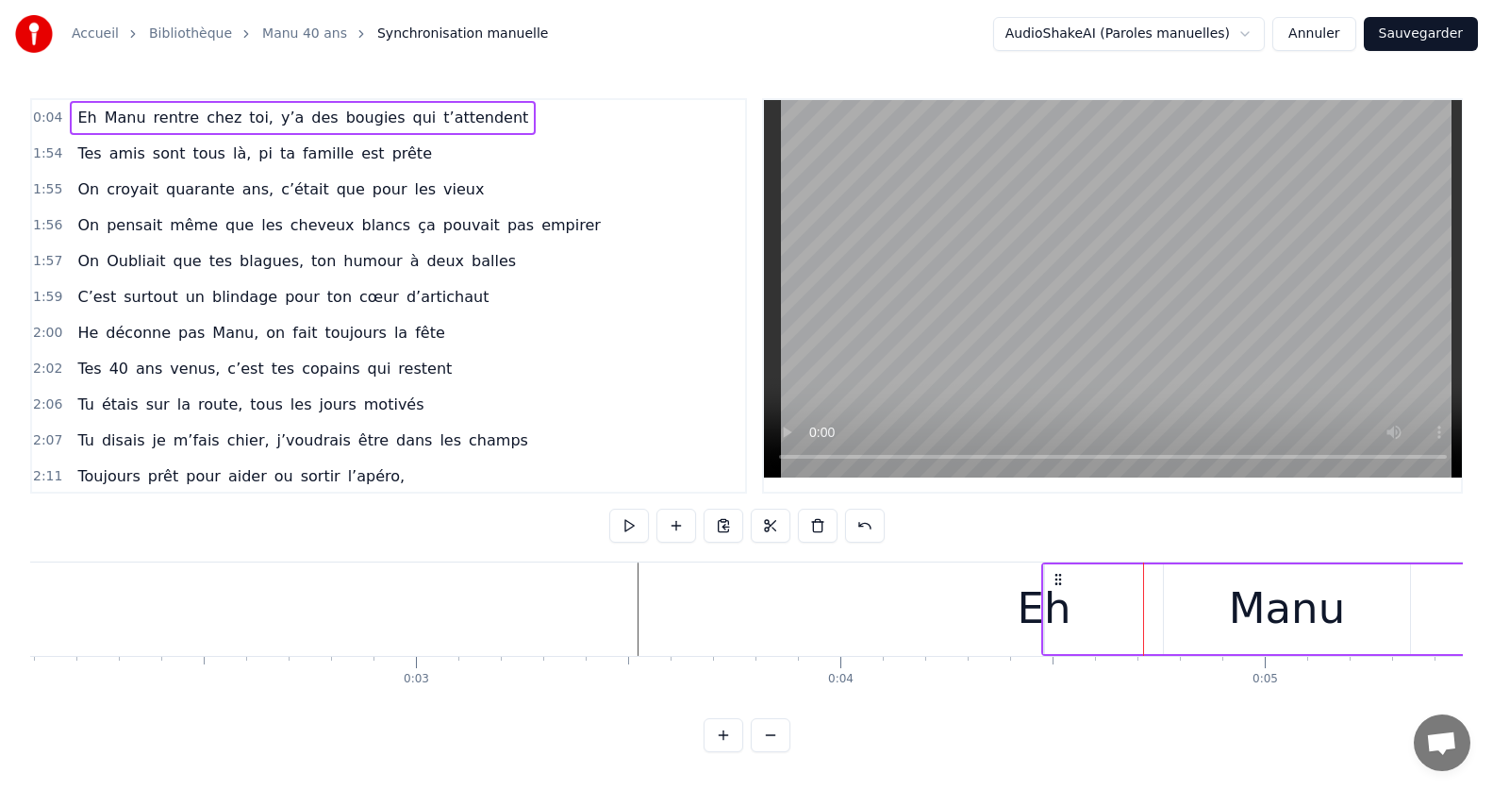
click at [1289, 608] on div "Manu" at bounding box center [1287, 608] width 116 height 64
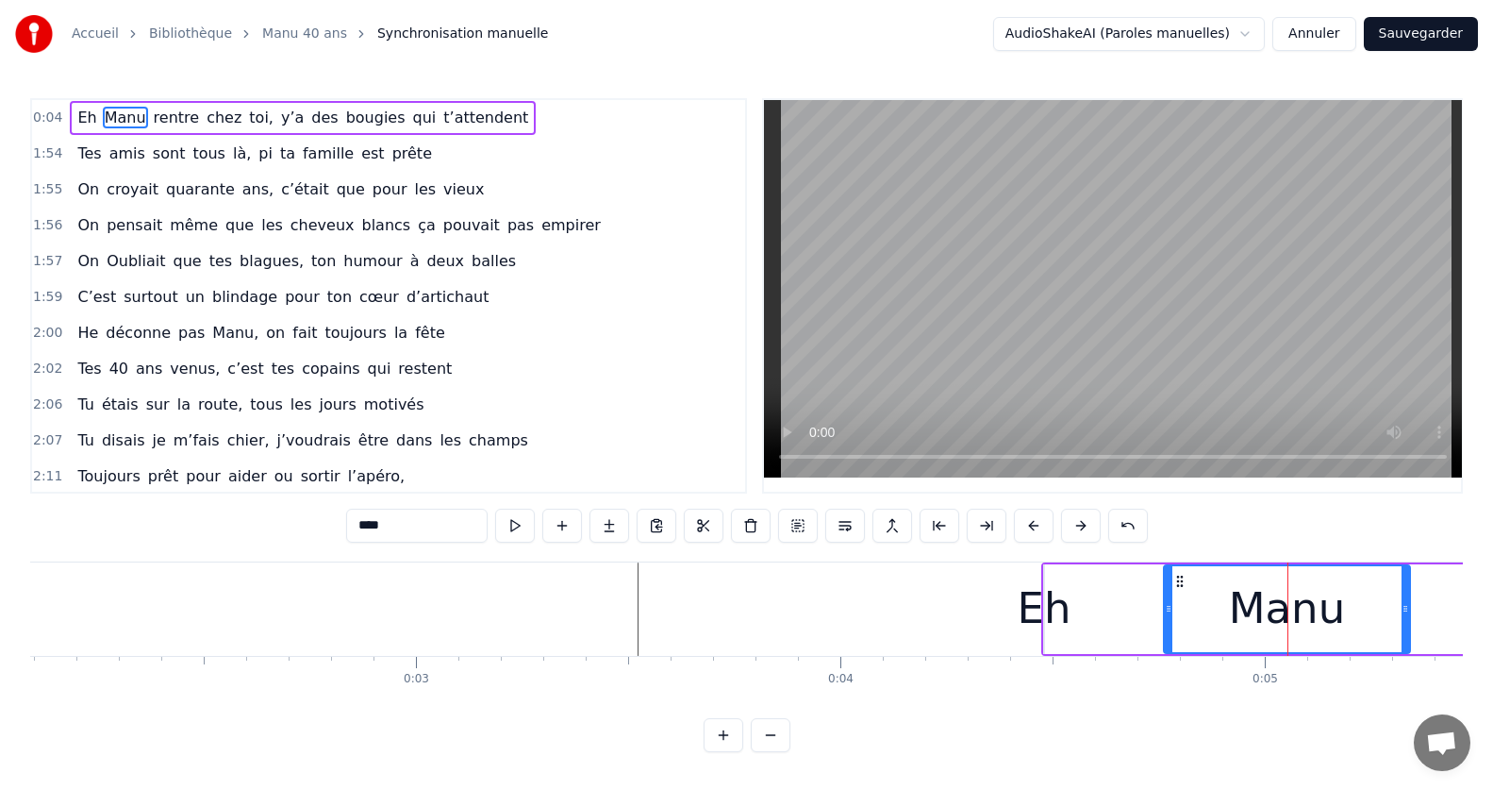
drag, startPoint x: 1166, startPoint y: 612, endPoint x: 1333, endPoint y: 612, distance: 167.0
click at [1172, 614] on icon at bounding box center [1169, 608] width 8 height 15
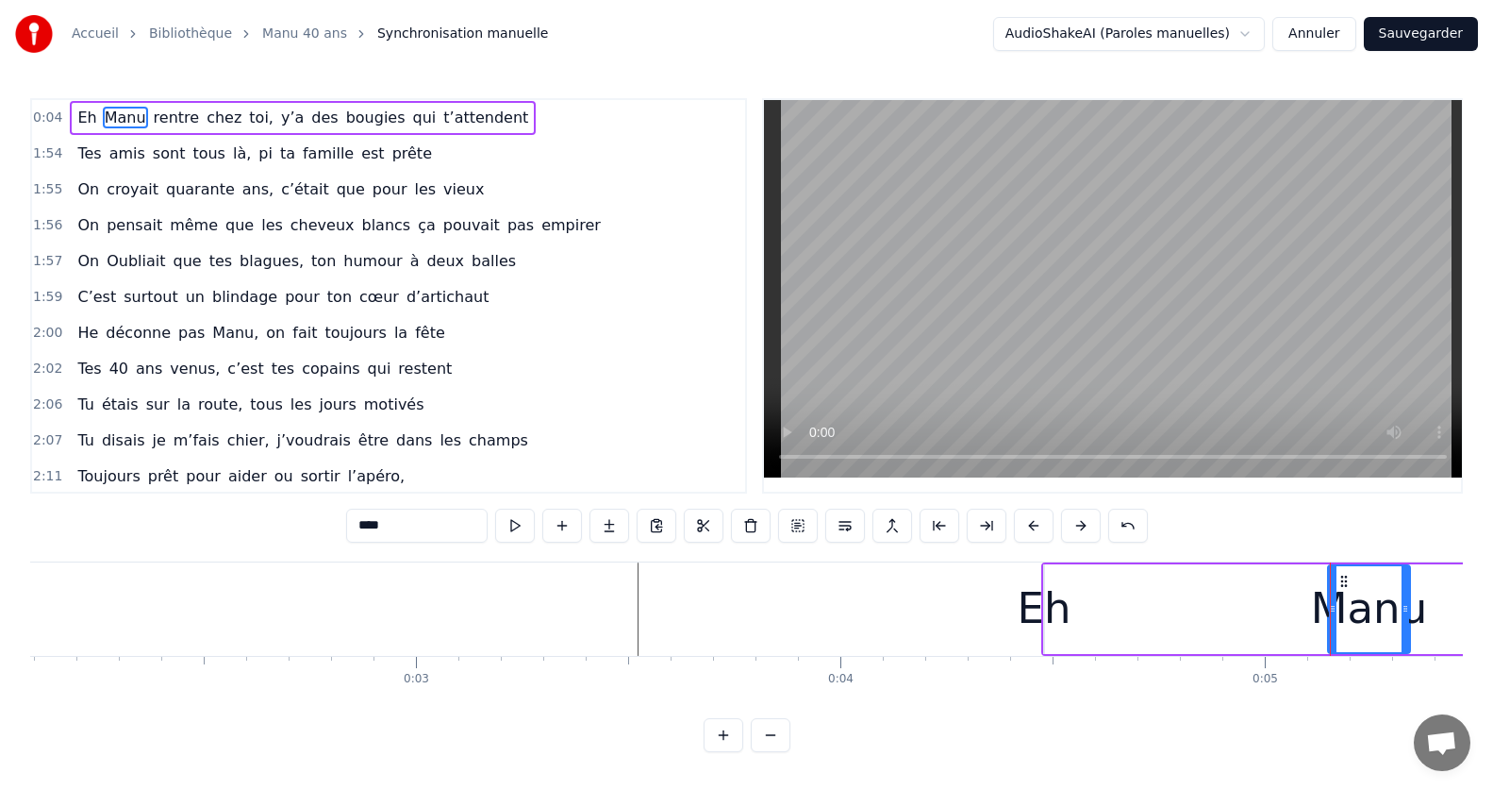
click at [1057, 613] on div "Eh" at bounding box center [1045, 608] width 54 height 64
type input "**"
click at [1022, 614] on div "Eh" at bounding box center [1046, 608] width 54 height 64
click at [1029, 617] on div "Eh" at bounding box center [1046, 608] width 54 height 64
click at [78, 114] on span "Eh" at bounding box center [86, 118] width 23 height 22
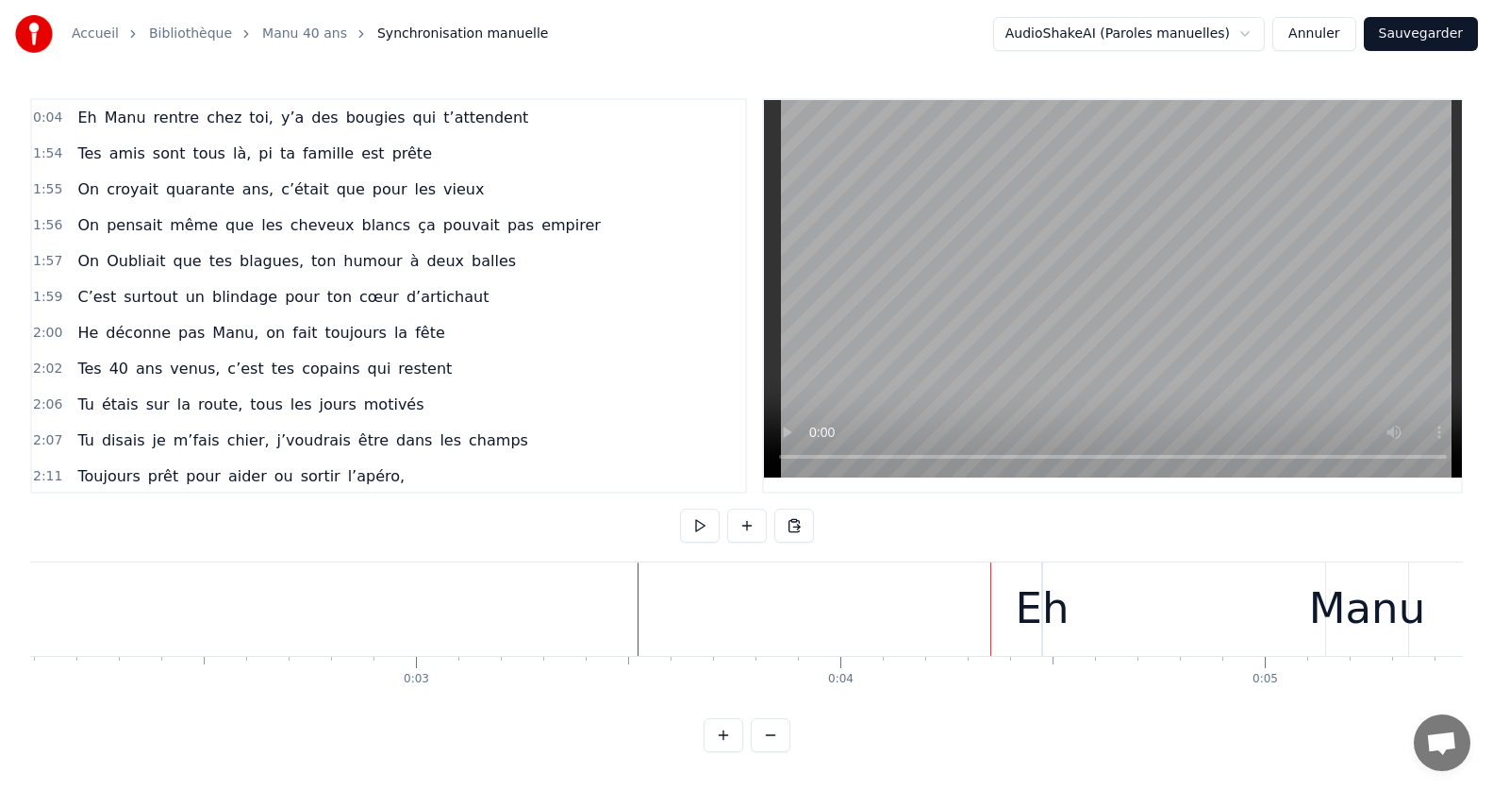
click at [1043, 581] on div "Eh" at bounding box center [1043, 608] width 54 height 64
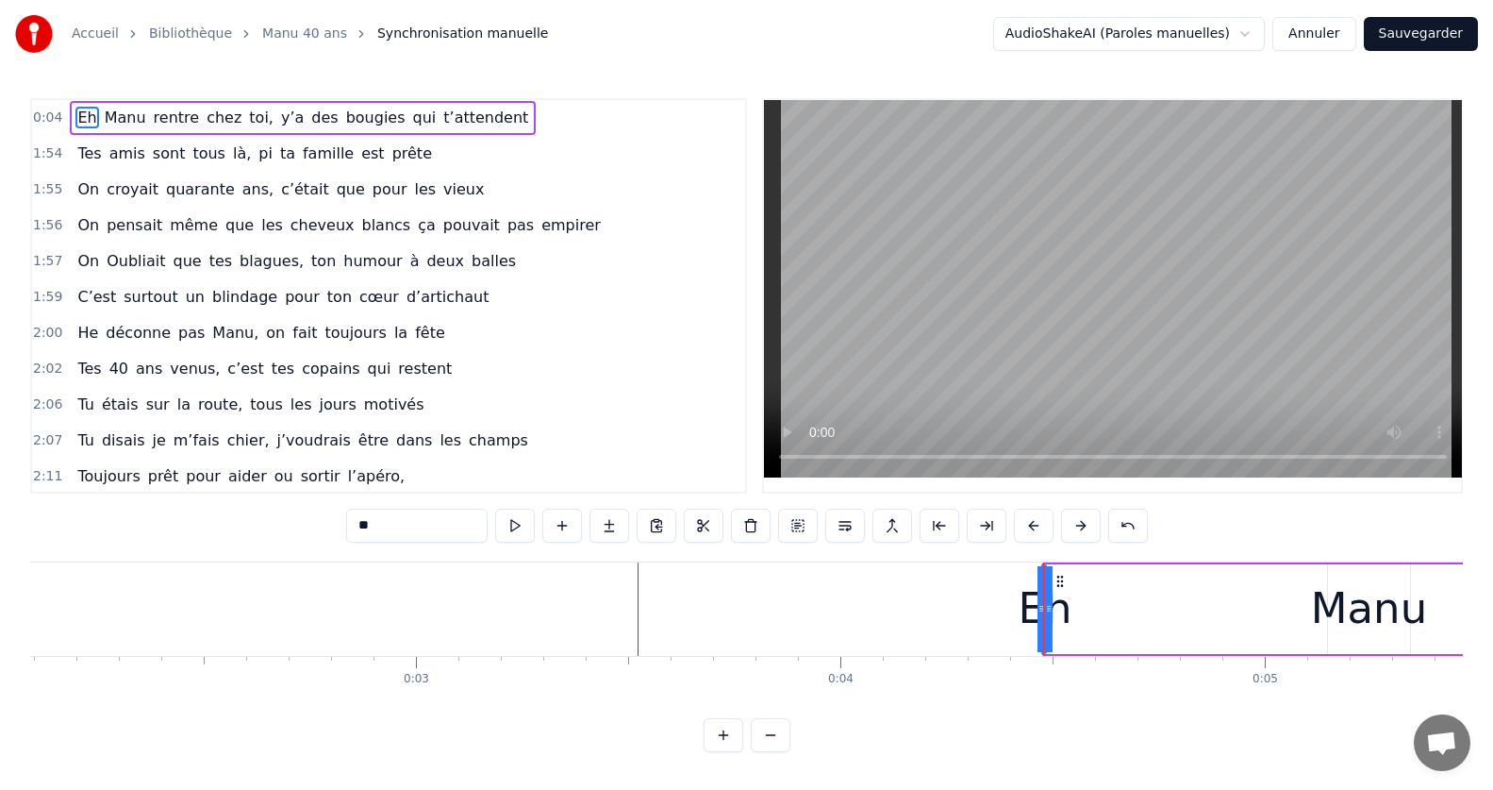
drag, startPoint x: 1048, startPoint y: 589, endPoint x: 1220, endPoint y: 589, distance: 171.7
click at [1043, 585] on div "Eh" at bounding box center [1045, 608] width 54 height 64
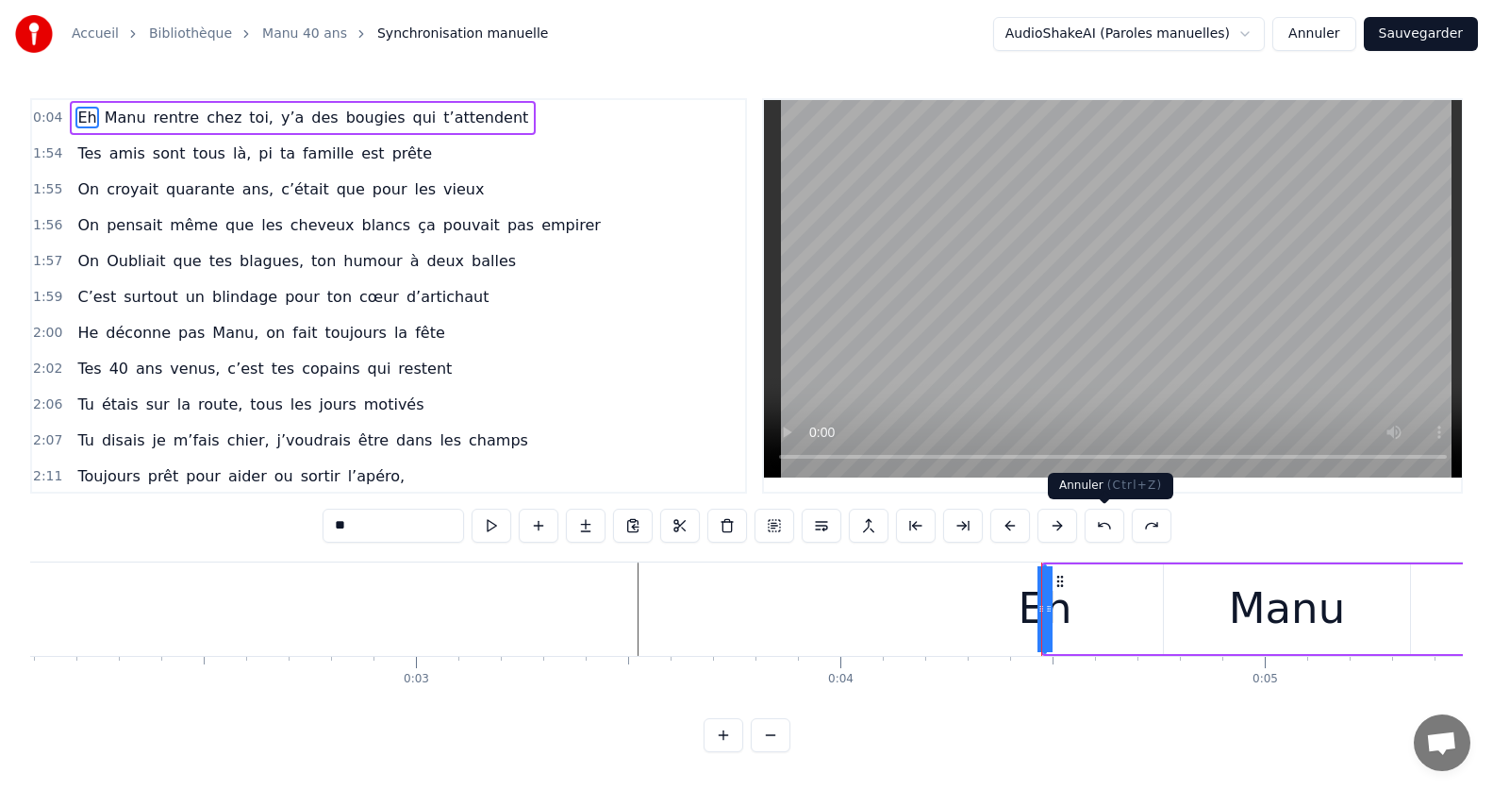
click at [1103, 532] on button at bounding box center [1105, 525] width 40 height 34
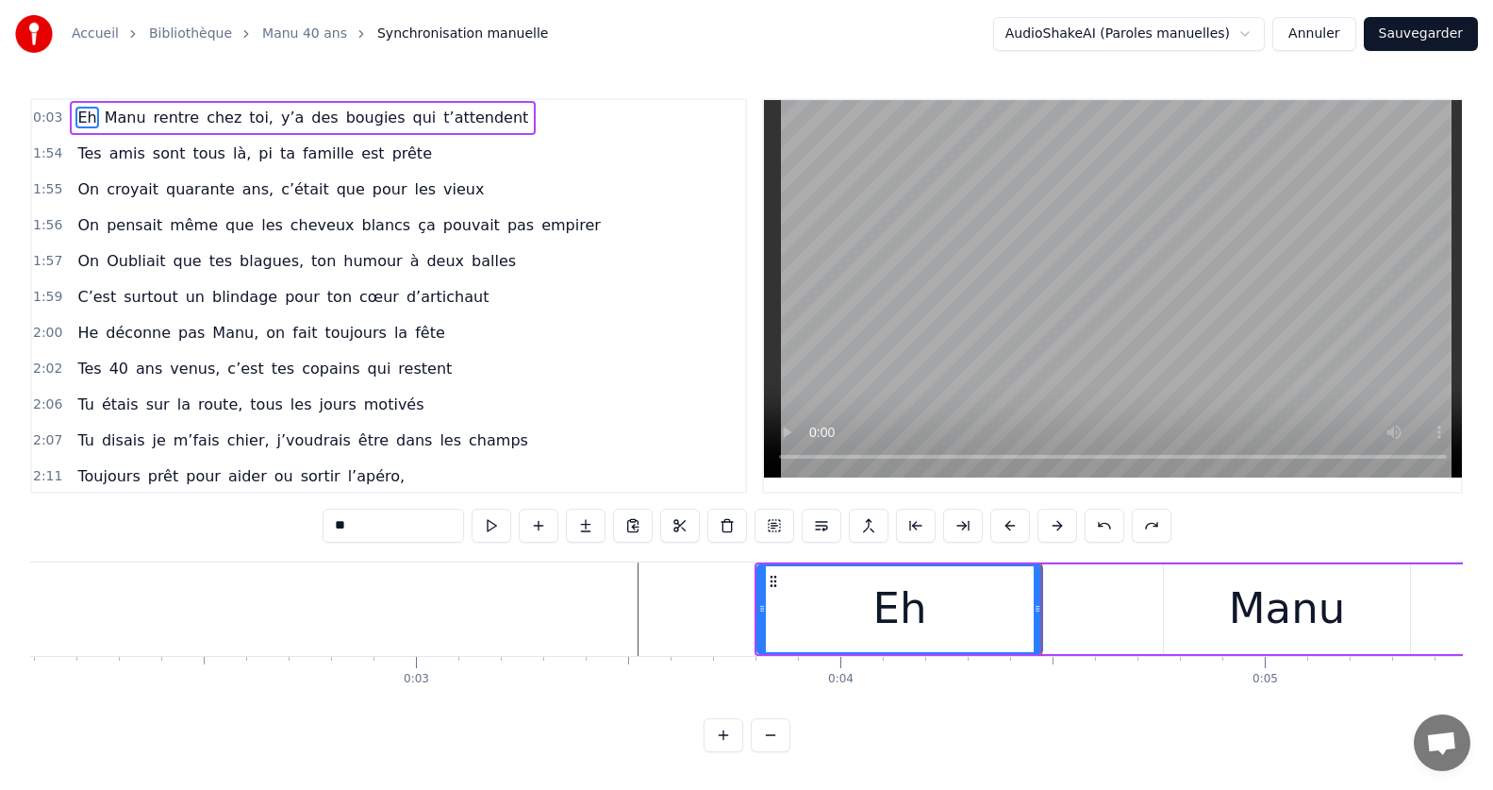
click at [1036, 615] on icon at bounding box center [1038, 608] width 8 height 15
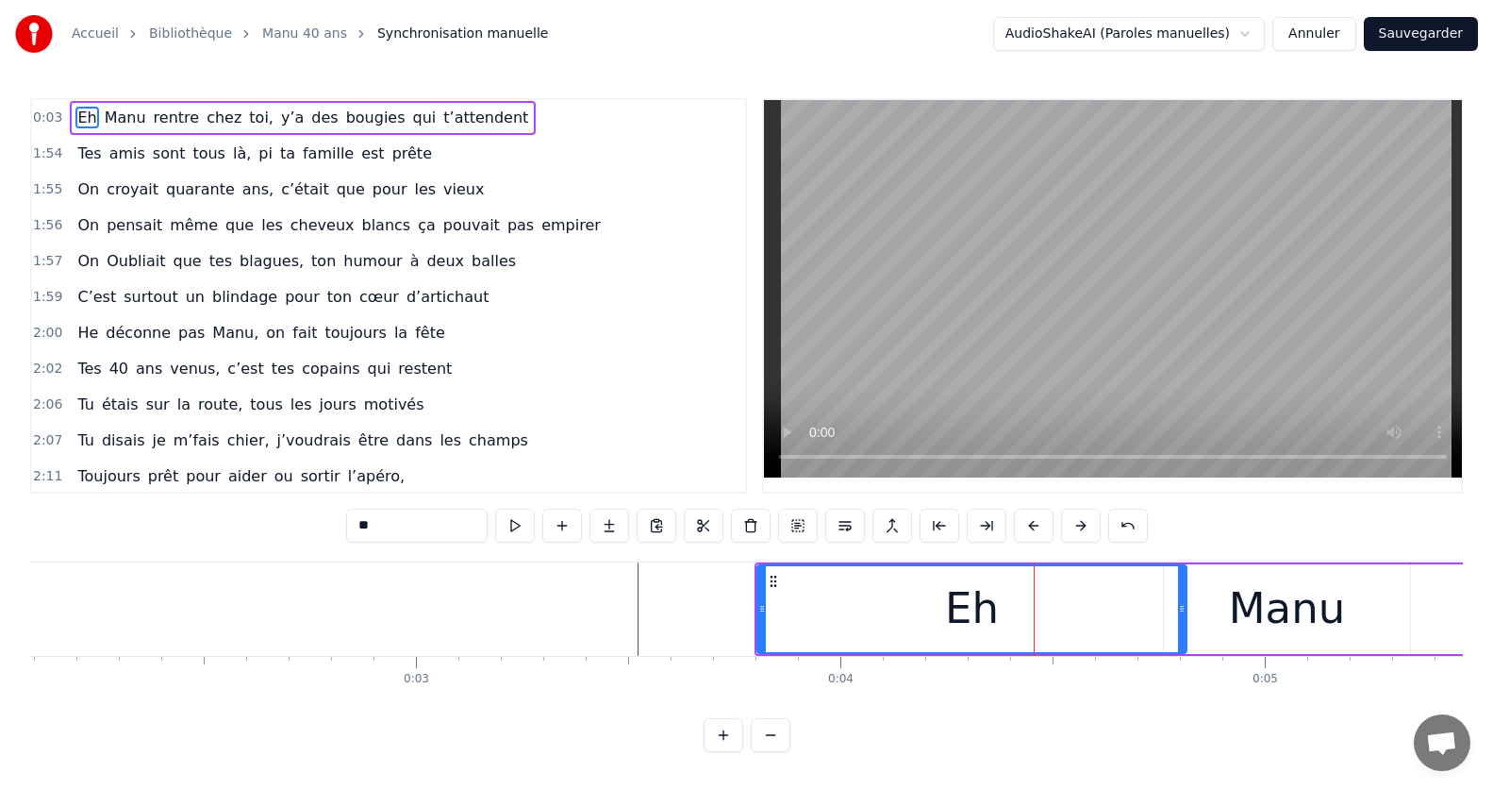
drag, startPoint x: 1039, startPoint y: 608, endPoint x: 1183, endPoint y: 609, distance: 144.3
click at [1183, 609] on icon at bounding box center [1182, 608] width 8 height 15
click at [1217, 607] on div "Manu" at bounding box center [1287, 609] width 246 height 90
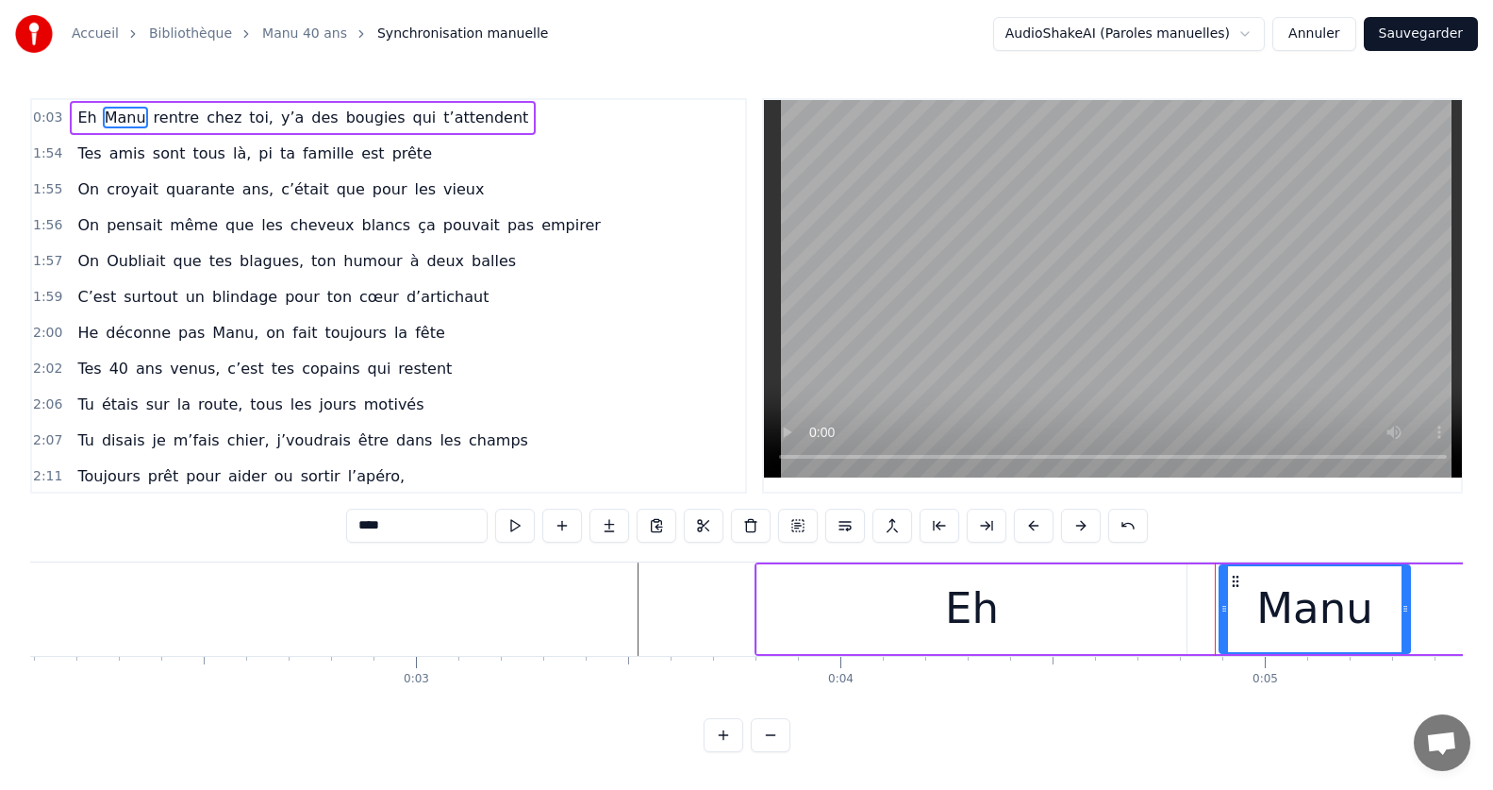
drag, startPoint x: 1166, startPoint y: 612, endPoint x: 1222, endPoint y: 615, distance: 55.7
click at [1222, 615] on icon at bounding box center [1225, 608] width 8 height 15
click at [828, 614] on div "Eh" at bounding box center [971, 609] width 429 height 90
type input "**"
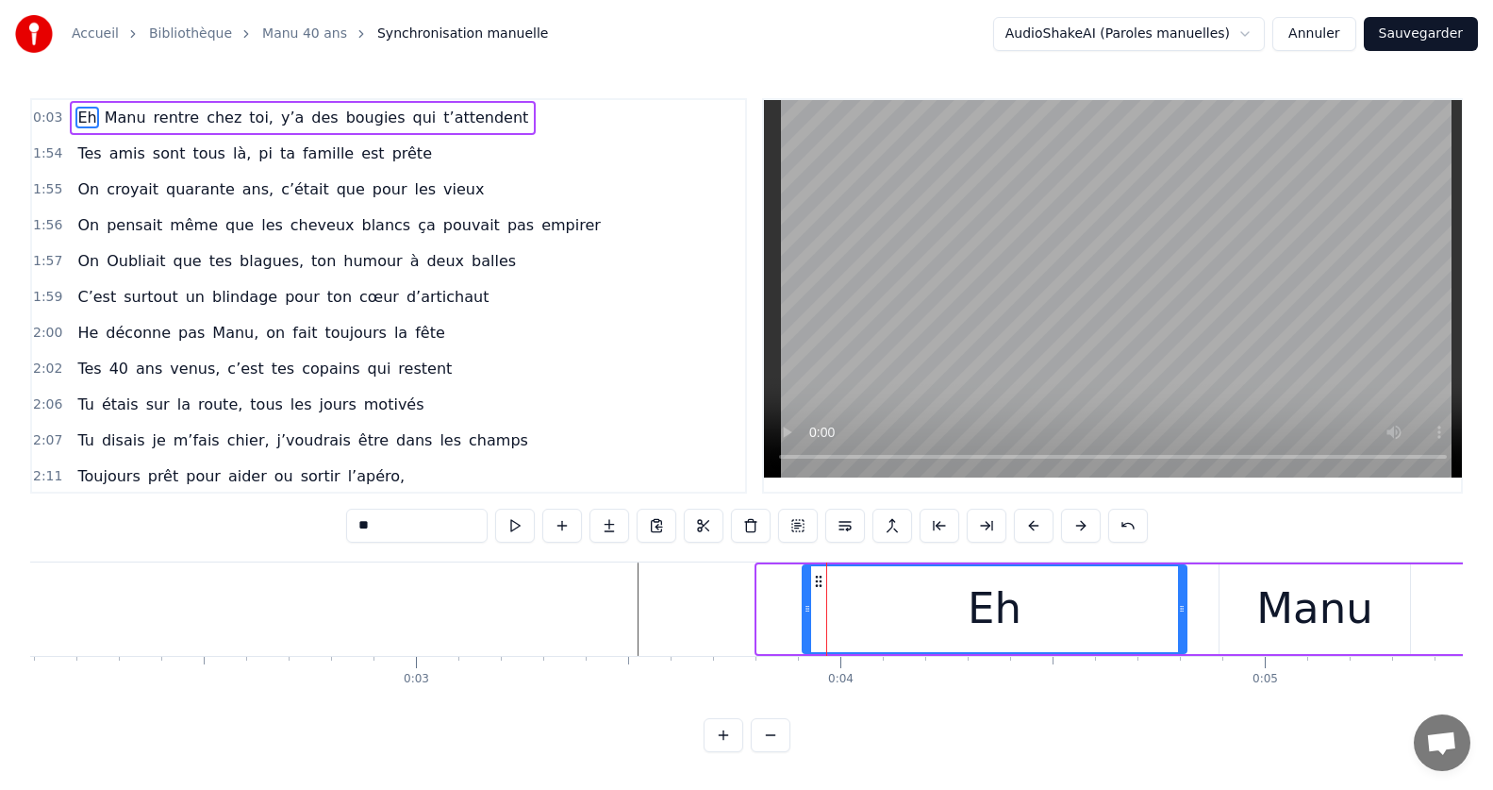
drag, startPoint x: 761, startPoint y: 611, endPoint x: 967, endPoint y: 614, distance: 205.6
click at [873, 612] on div "Eh" at bounding box center [995, 609] width 382 height 86
click at [47, 111] on span "0:04" at bounding box center [47, 117] width 29 height 19
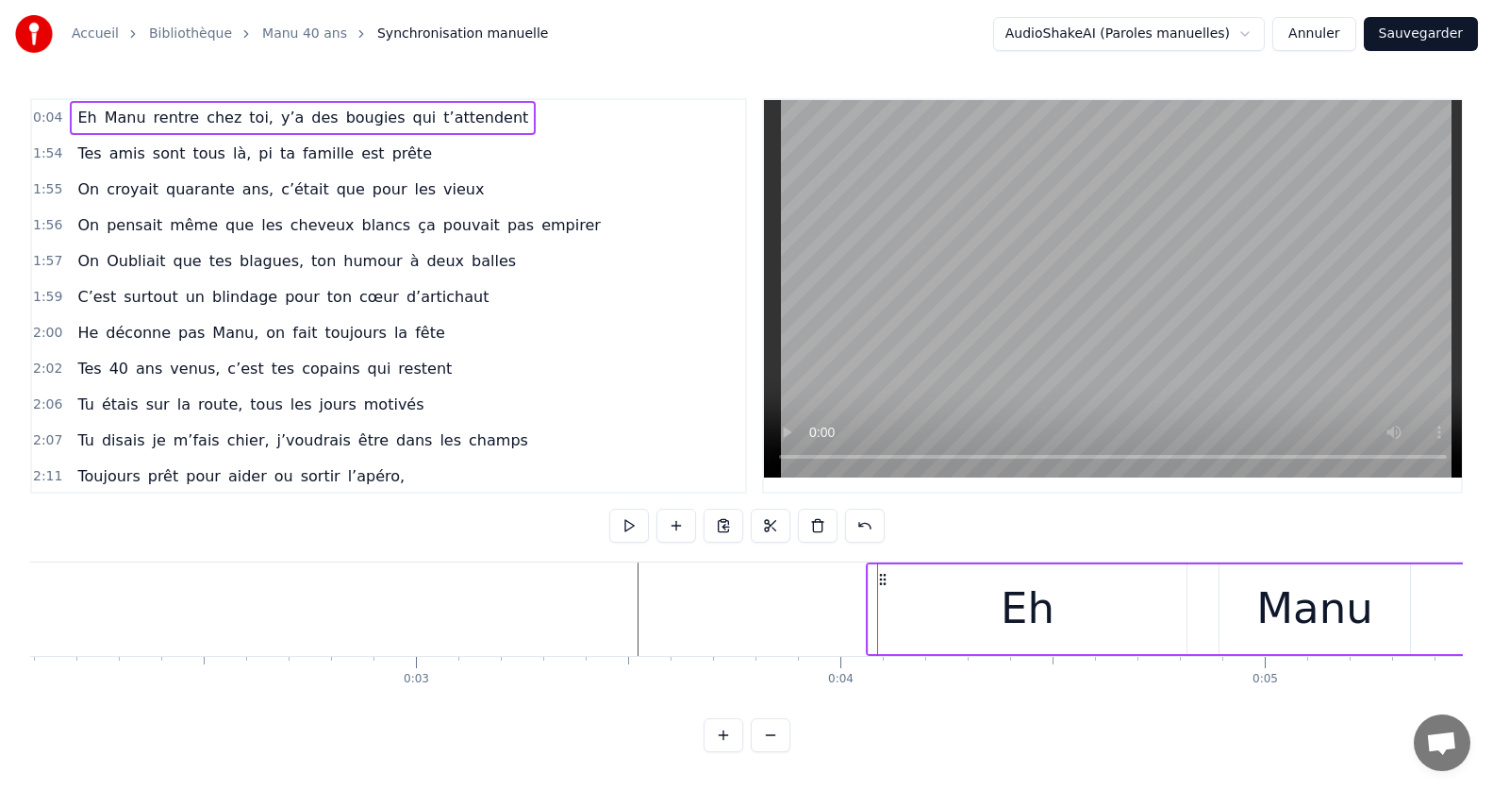
click at [47, 116] on span "0:04" at bounding box center [47, 117] width 29 height 19
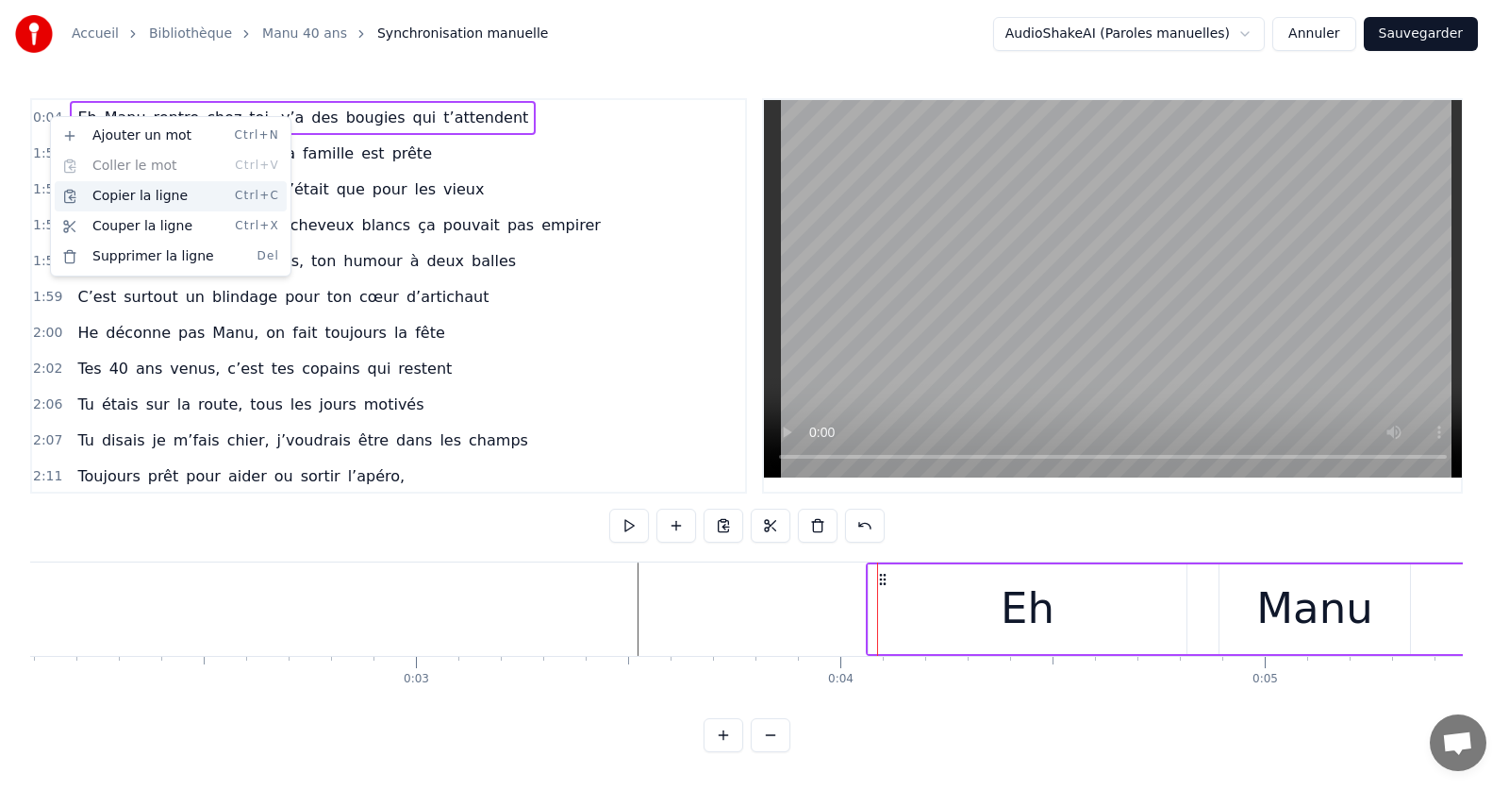
click at [145, 197] on div "Copier la ligne Ctrl+C" at bounding box center [171, 196] width 232 height 30
click at [131, 158] on div "Ajouter un mot Ctrl+N Coller le mot Ctrl+V Copier la ligne Ctrl+C Couper la lig…" at bounding box center [177, 192] width 232 height 151
click at [133, 136] on div "Ajouter un mot Ctrl+N" at bounding box center [177, 132] width 232 height 30
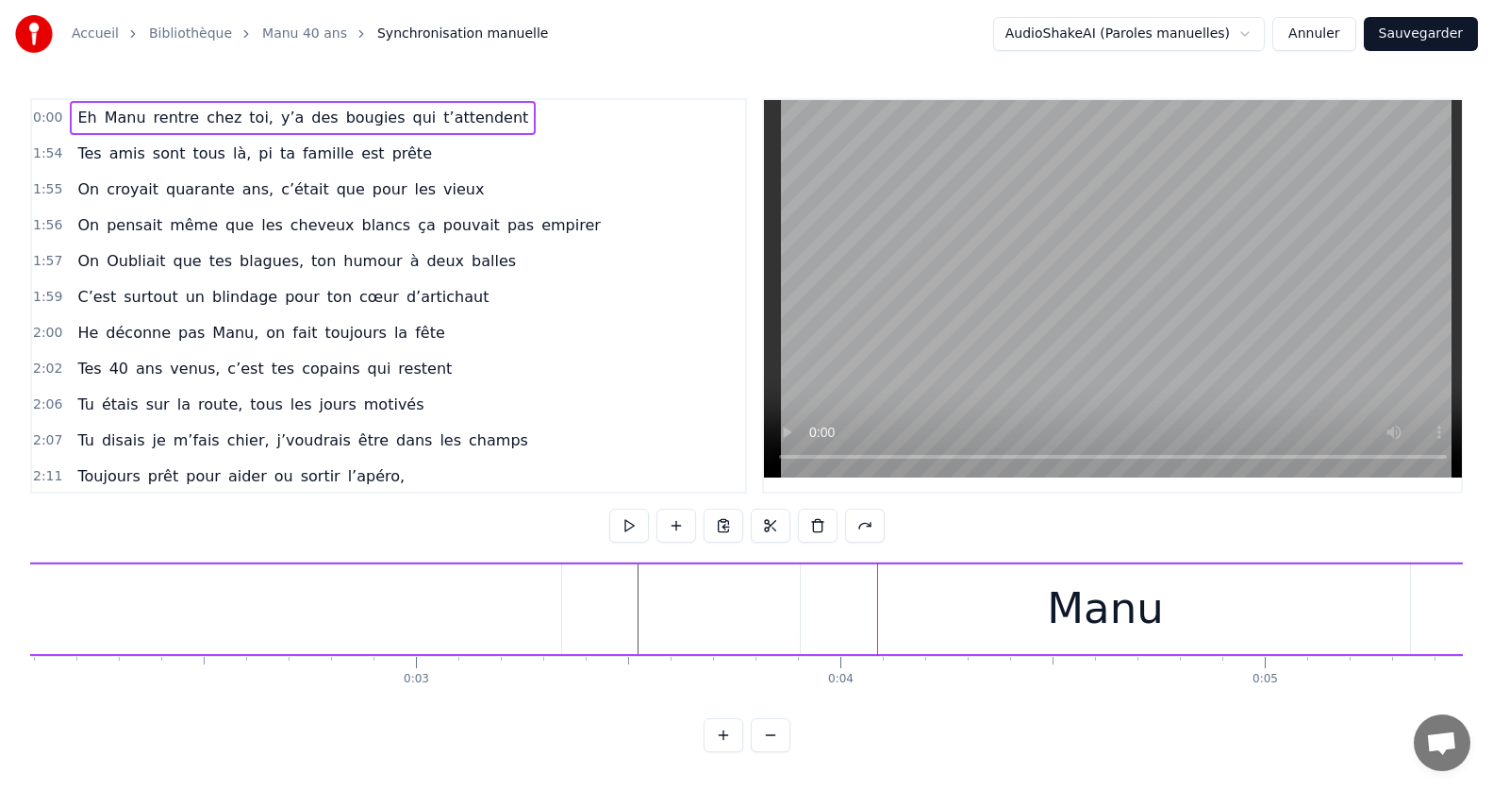
click at [1315, 26] on button "Annuler" at bounding box center [1313, 34] width 83 height 34
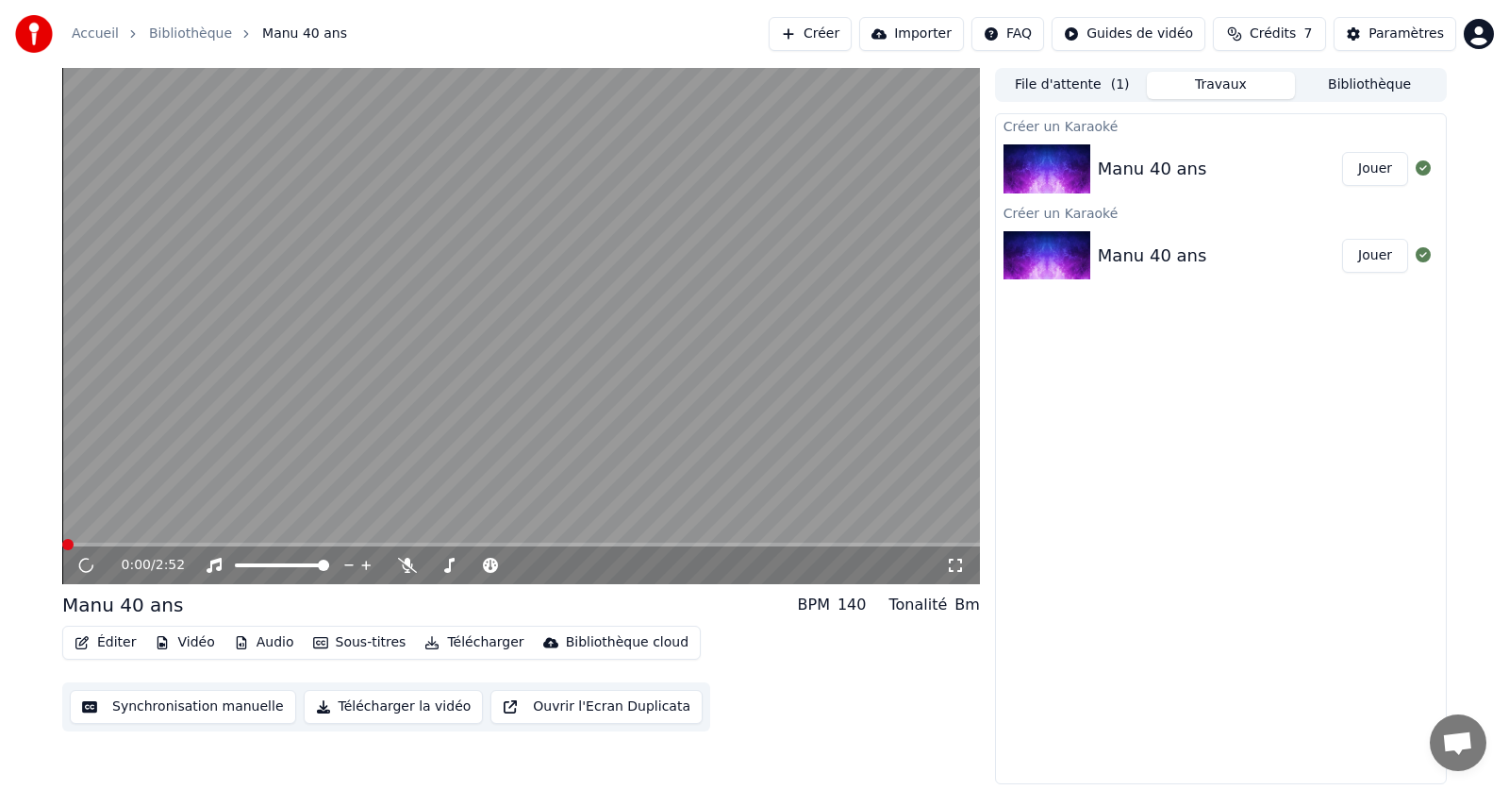
click at [112, 637] on button "Éditer" at bounding box center [105, 642] width 76 height 26
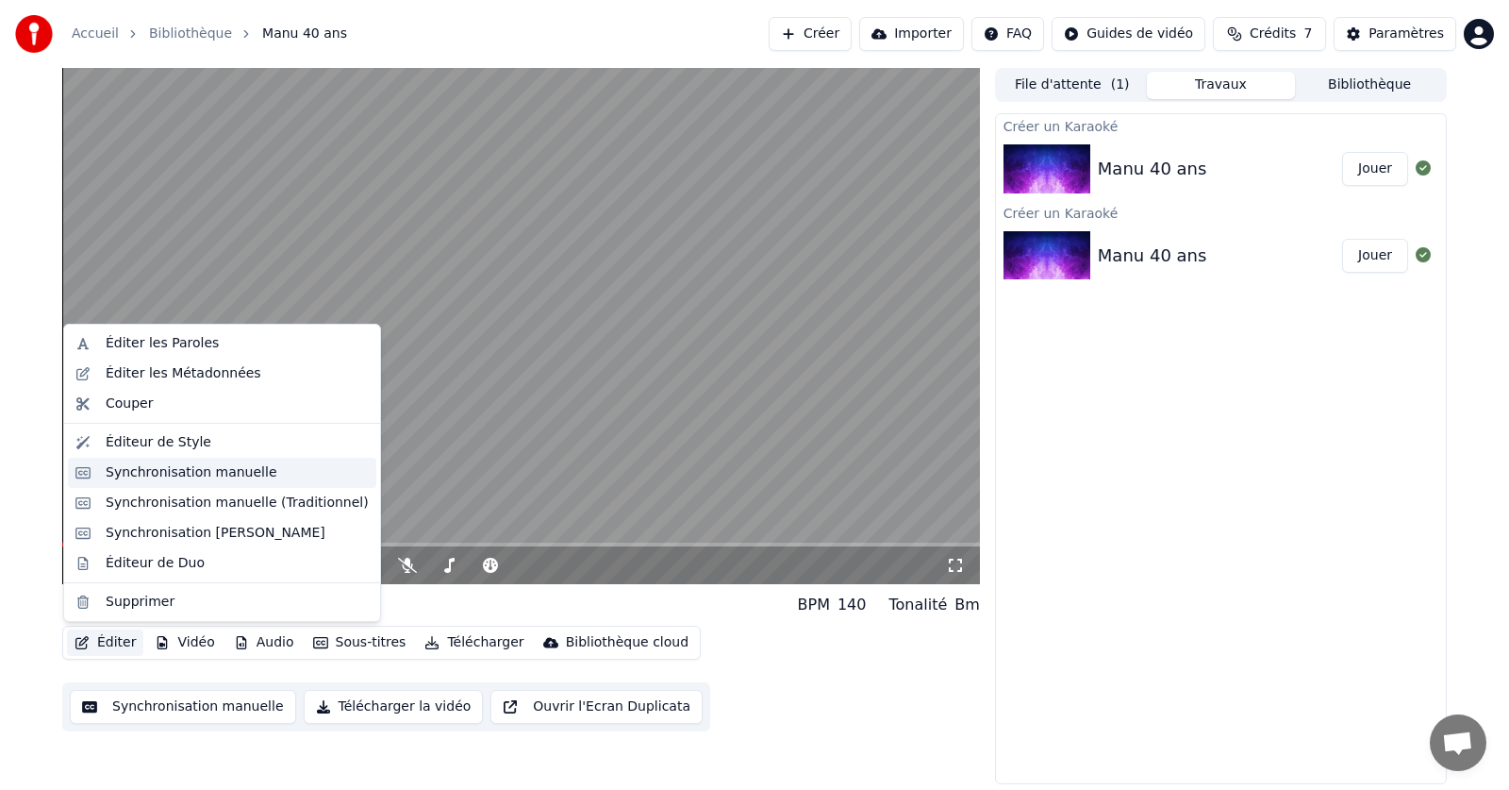
click at [141, 475] on div "Synchronisation manuelle" at bounding box center [192, 472] width 172 height 19
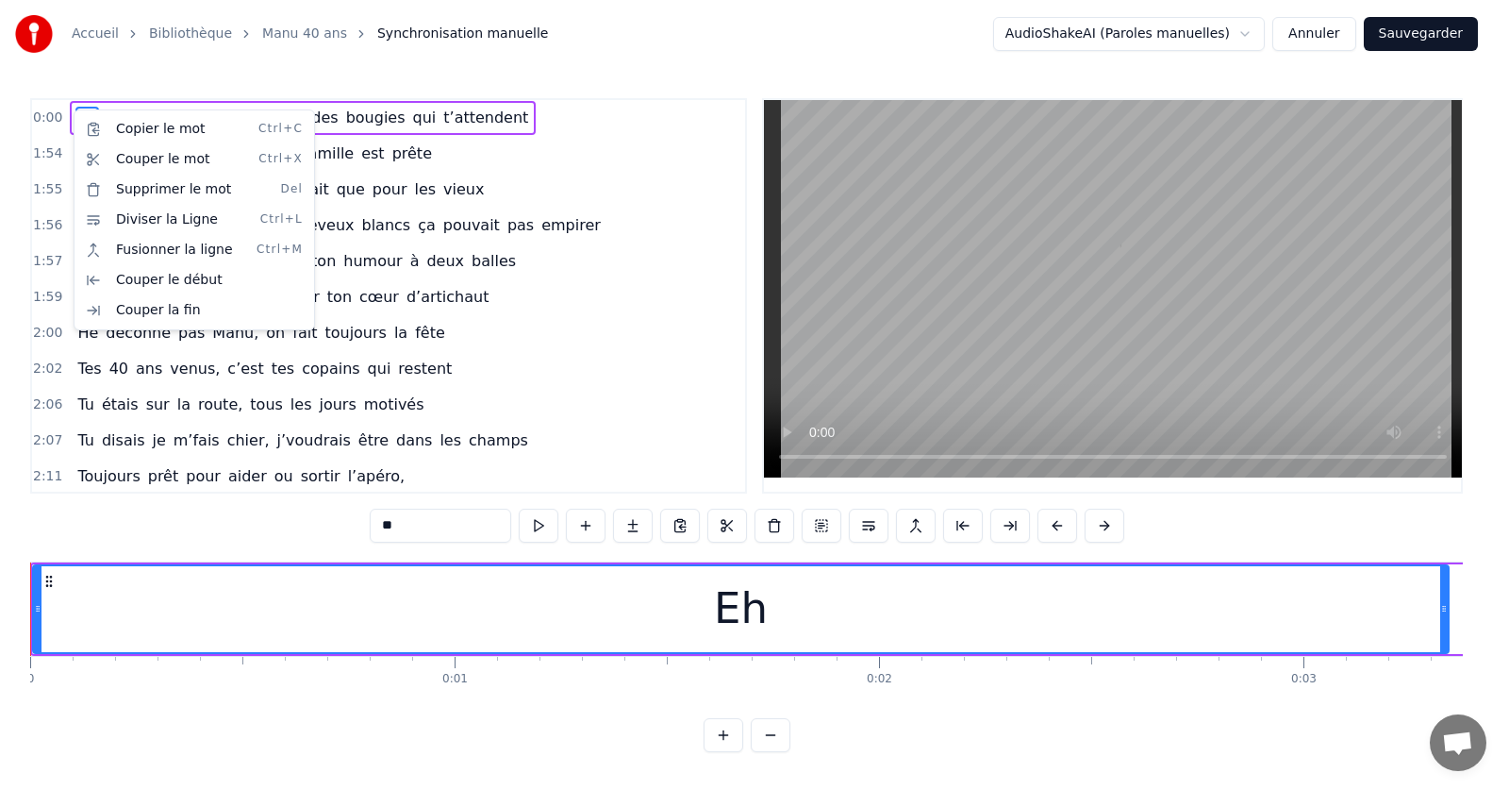
click at [108, 107] on span "Manu" at bounding box center [125, 118] width 45 height 22
type input "****"
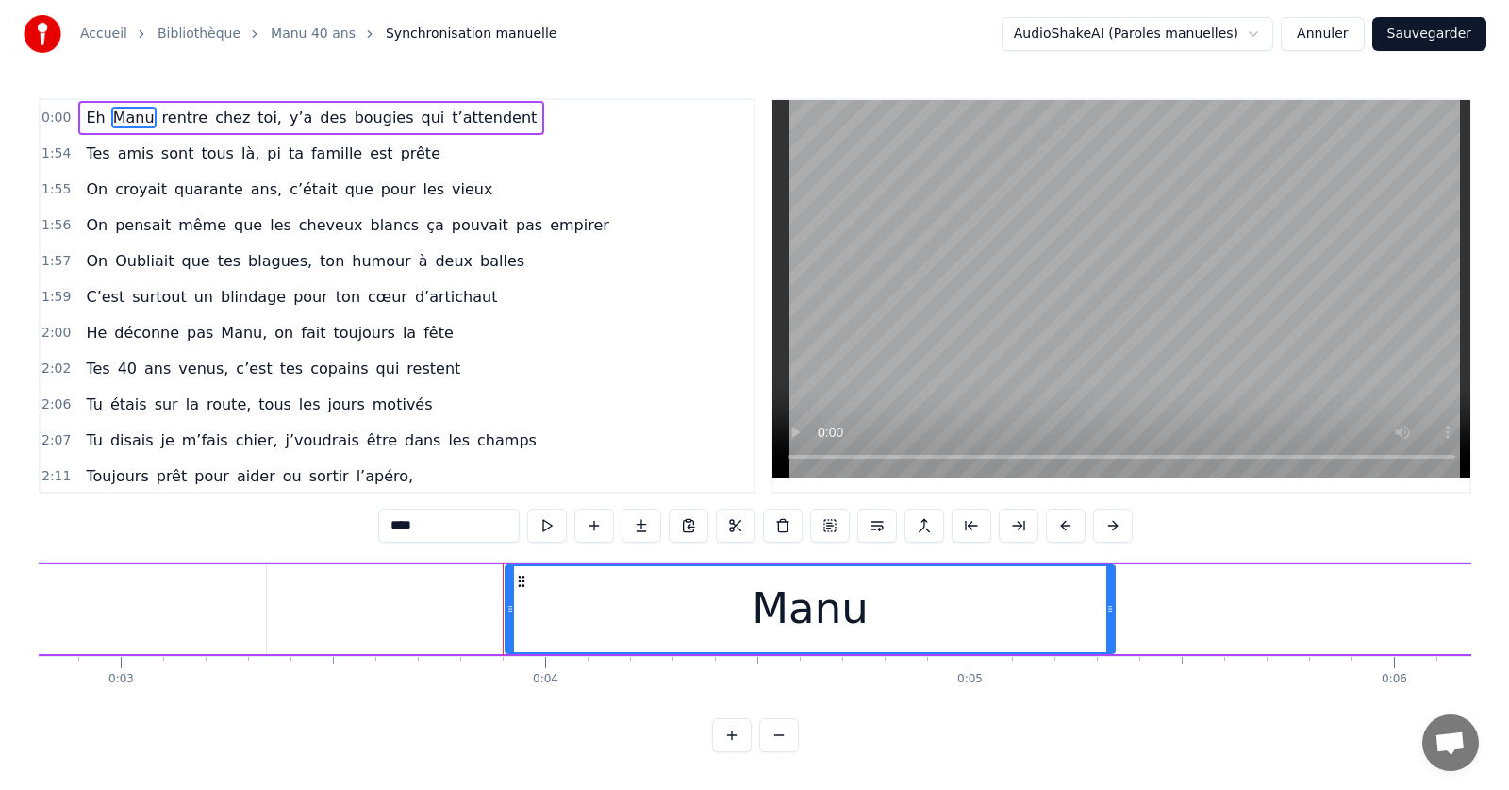
scroll to position [0, 1560]
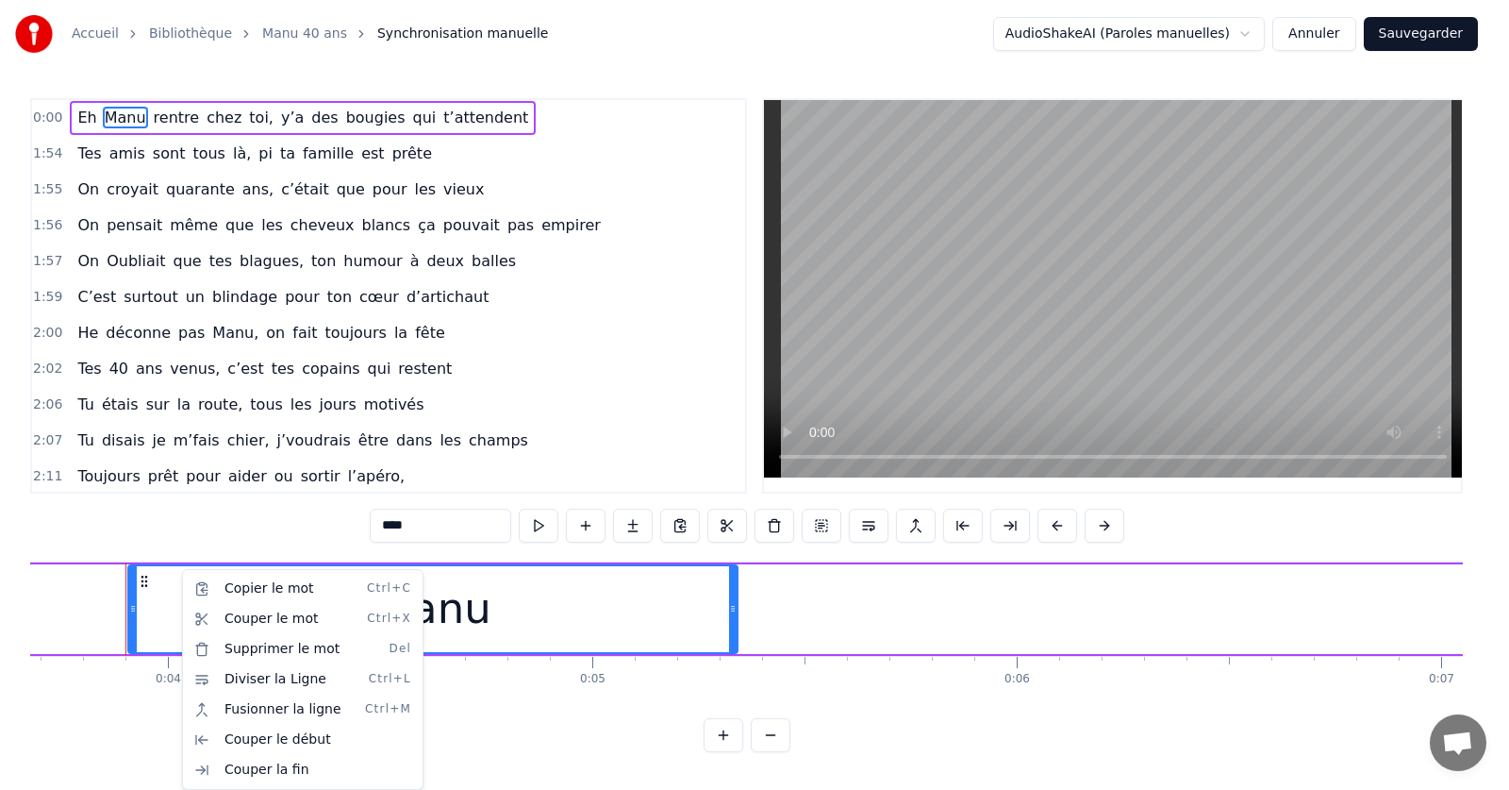
click at [569, 454] on div "2:07 Tu disais je m’fais chier, j’voudrais être dans les champs" at bounding box center [388, 441] width 713 height 36
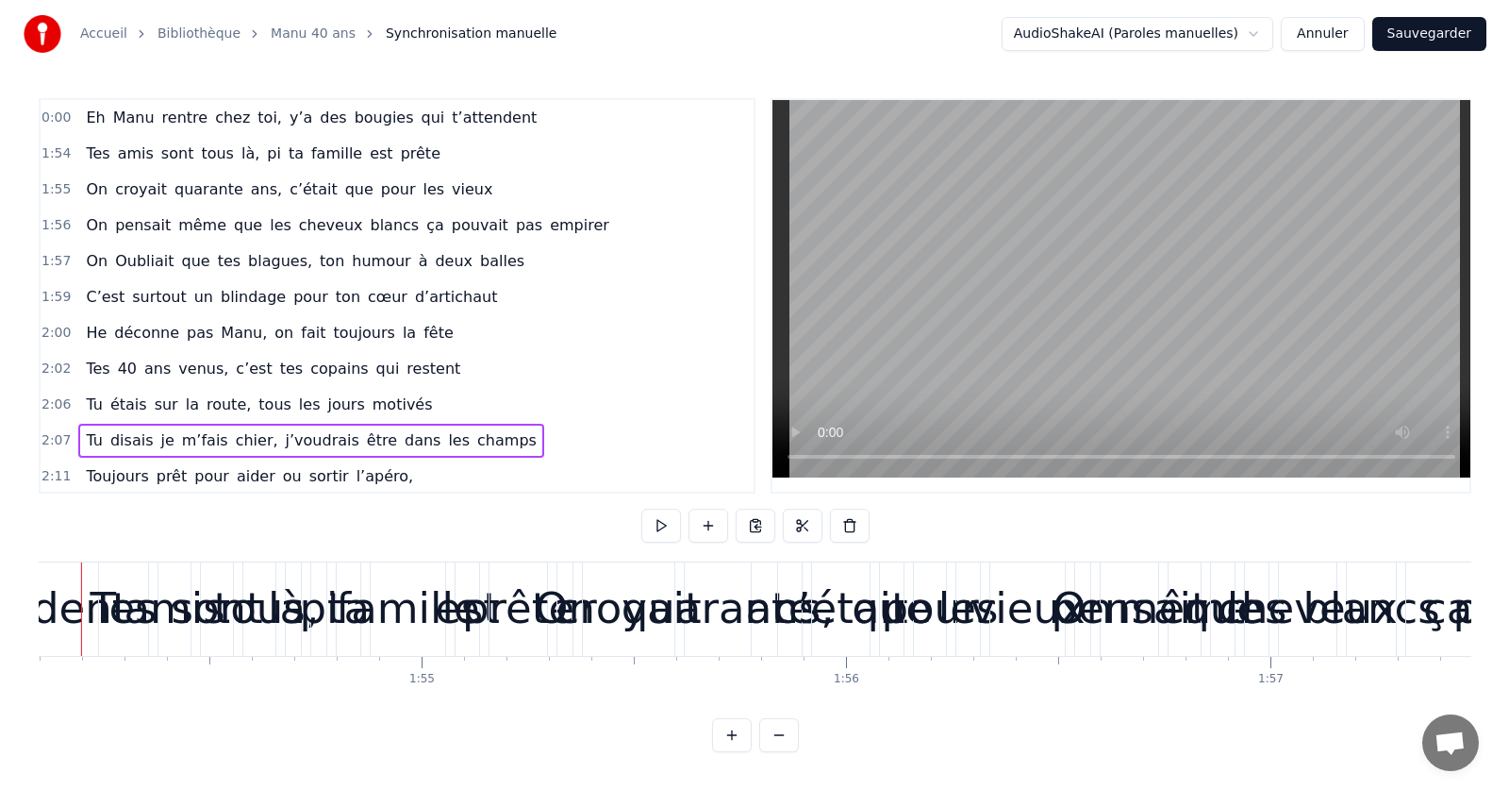
scroll to position [0, 48379]
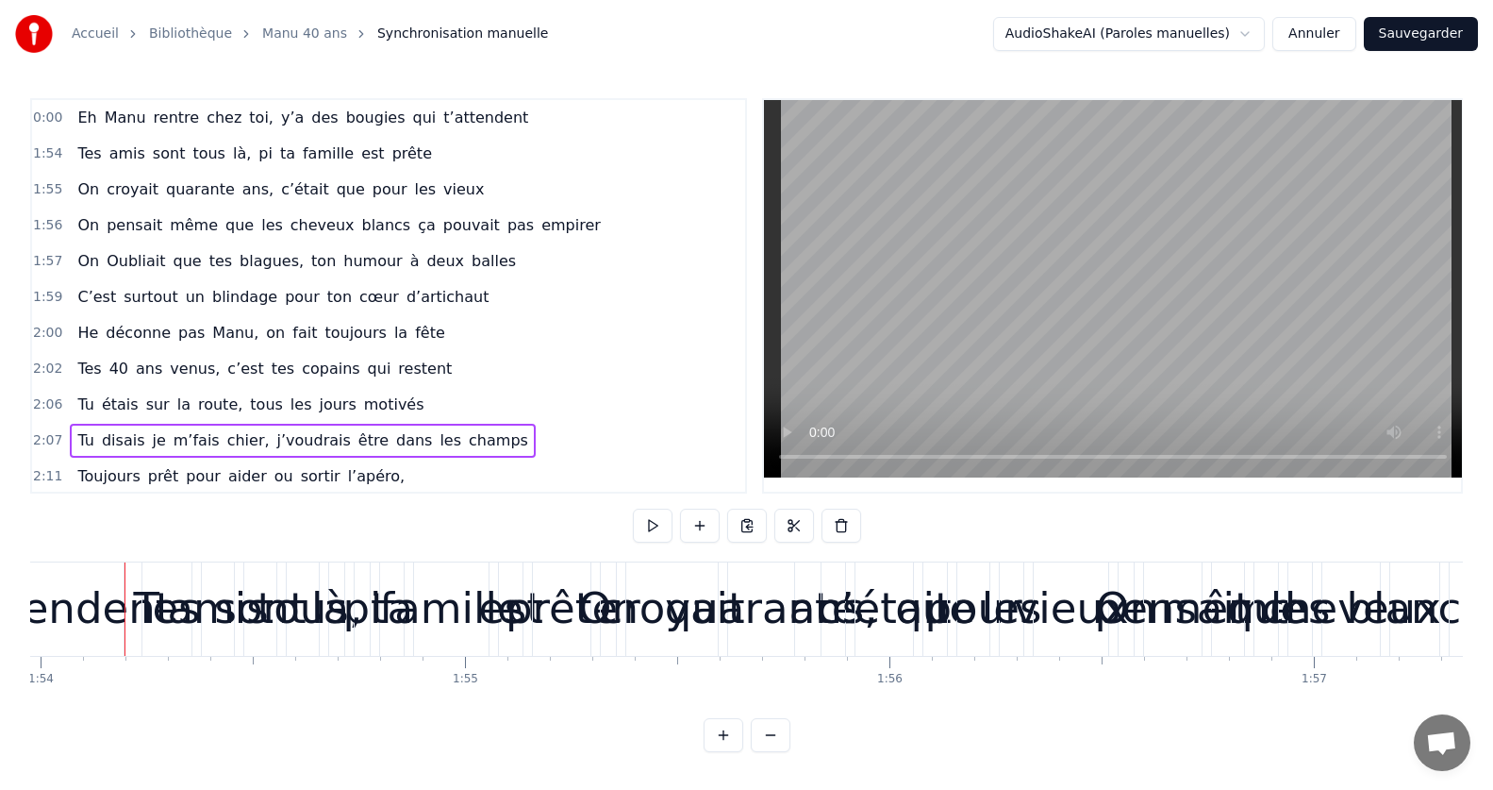
click at [75, 120] on span "Eh" at bounding box center [86, 118] width 23 height 22
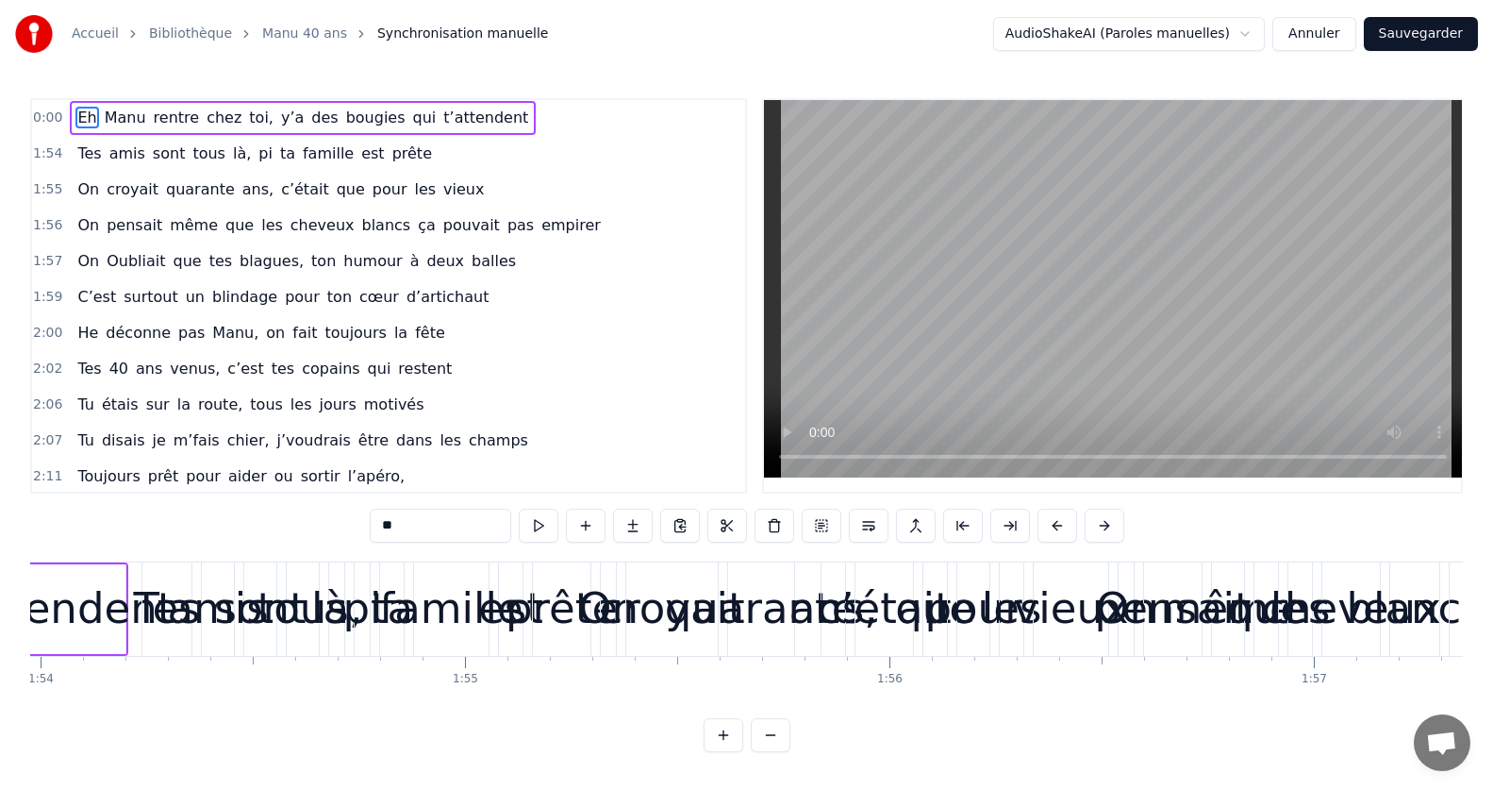
click at [70, 114] on div "Eh [PERSON_NAME] rentre chez toi, y’a des bougies qui t’attendent" at bounding box center [303, 118] width 466 height 34
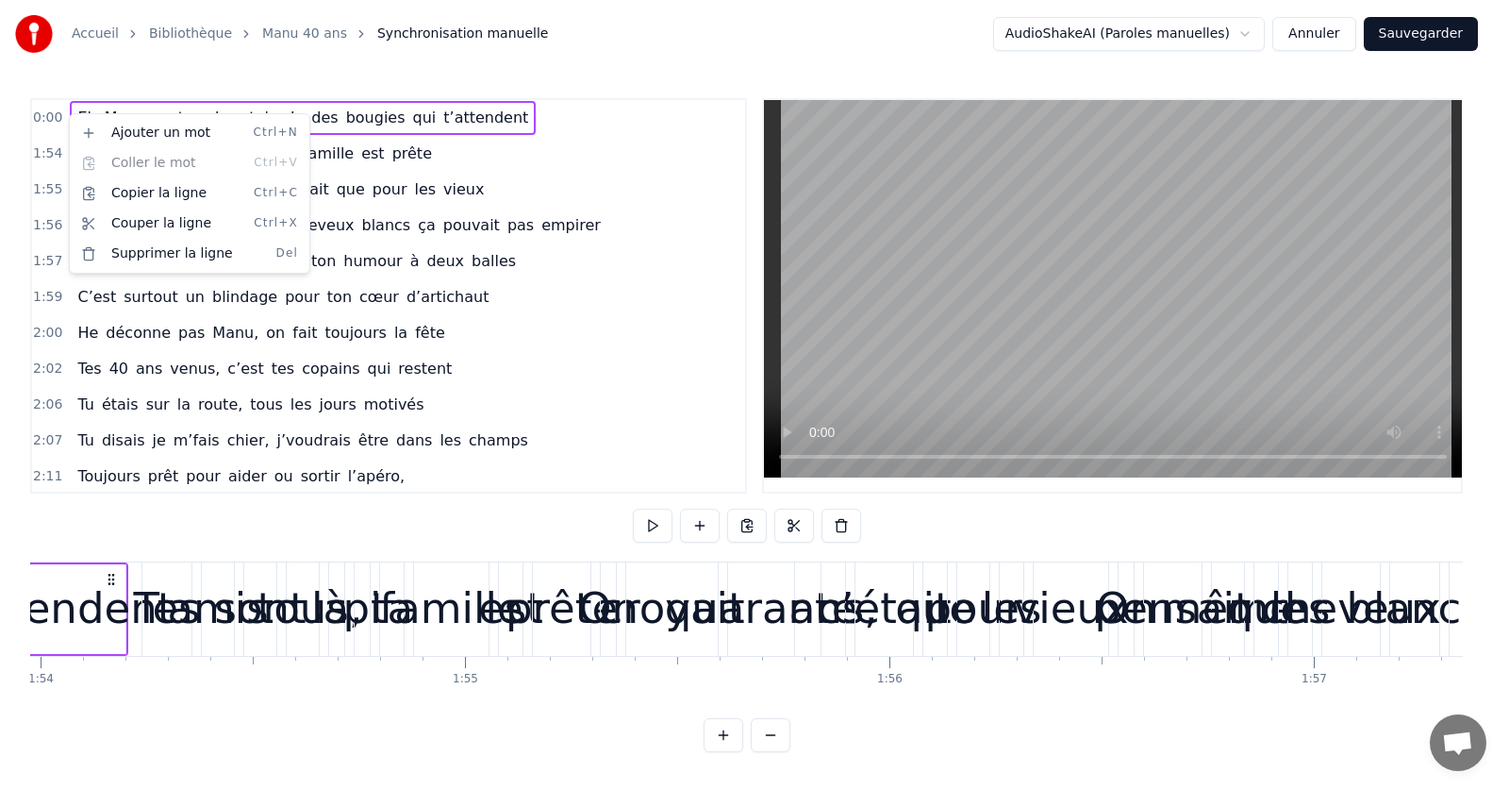
click at [141, 105] on html "Accueil Bibliothèque Manu 40 ans Synchronisation manuelle AudioShakeAI (Paroles…" at bounding box center [754, 391] width 1509 height 782
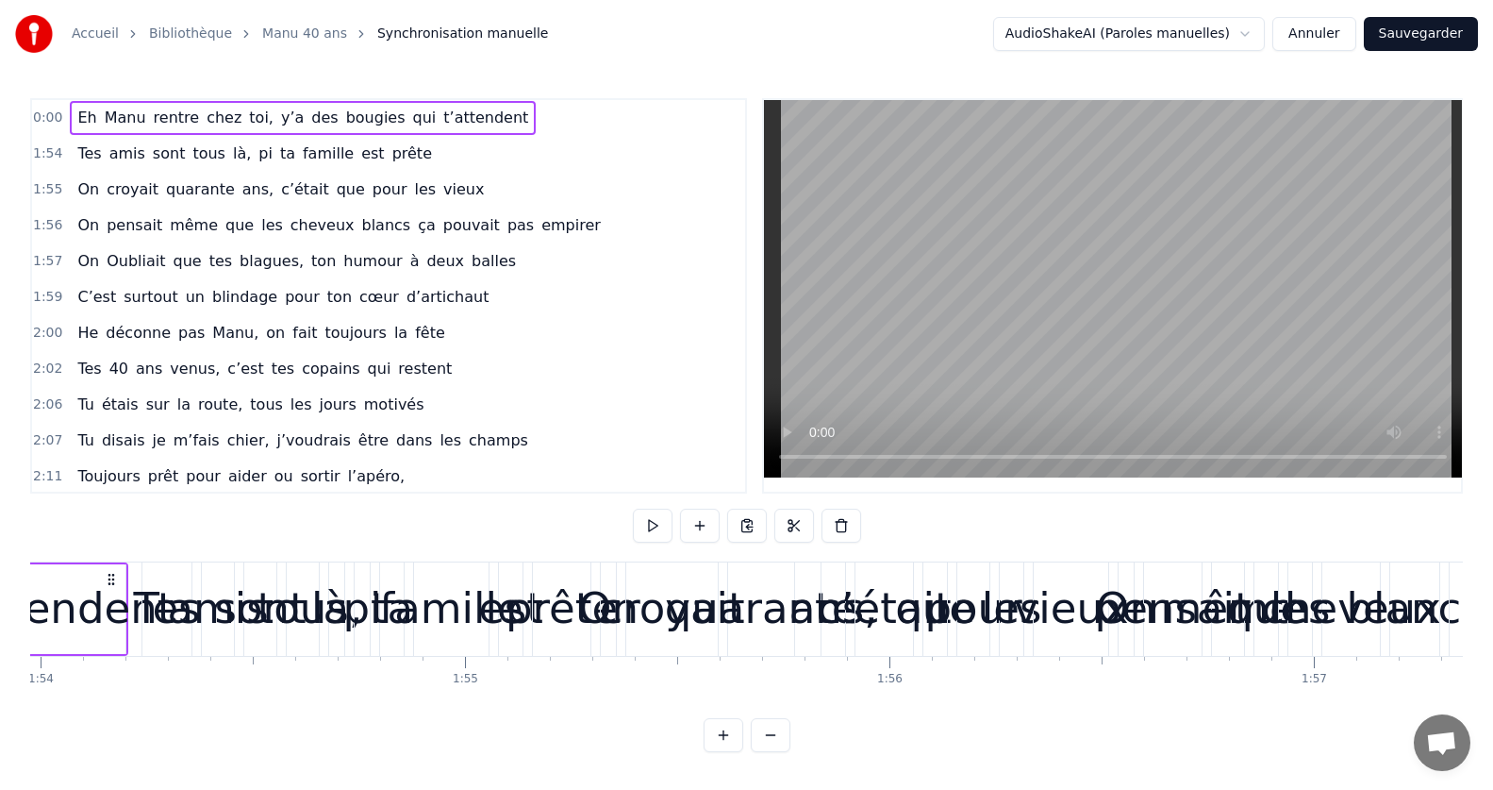
click at [80, 116] on span "Eh" at bounding box center [86, 118] width 23 height 22
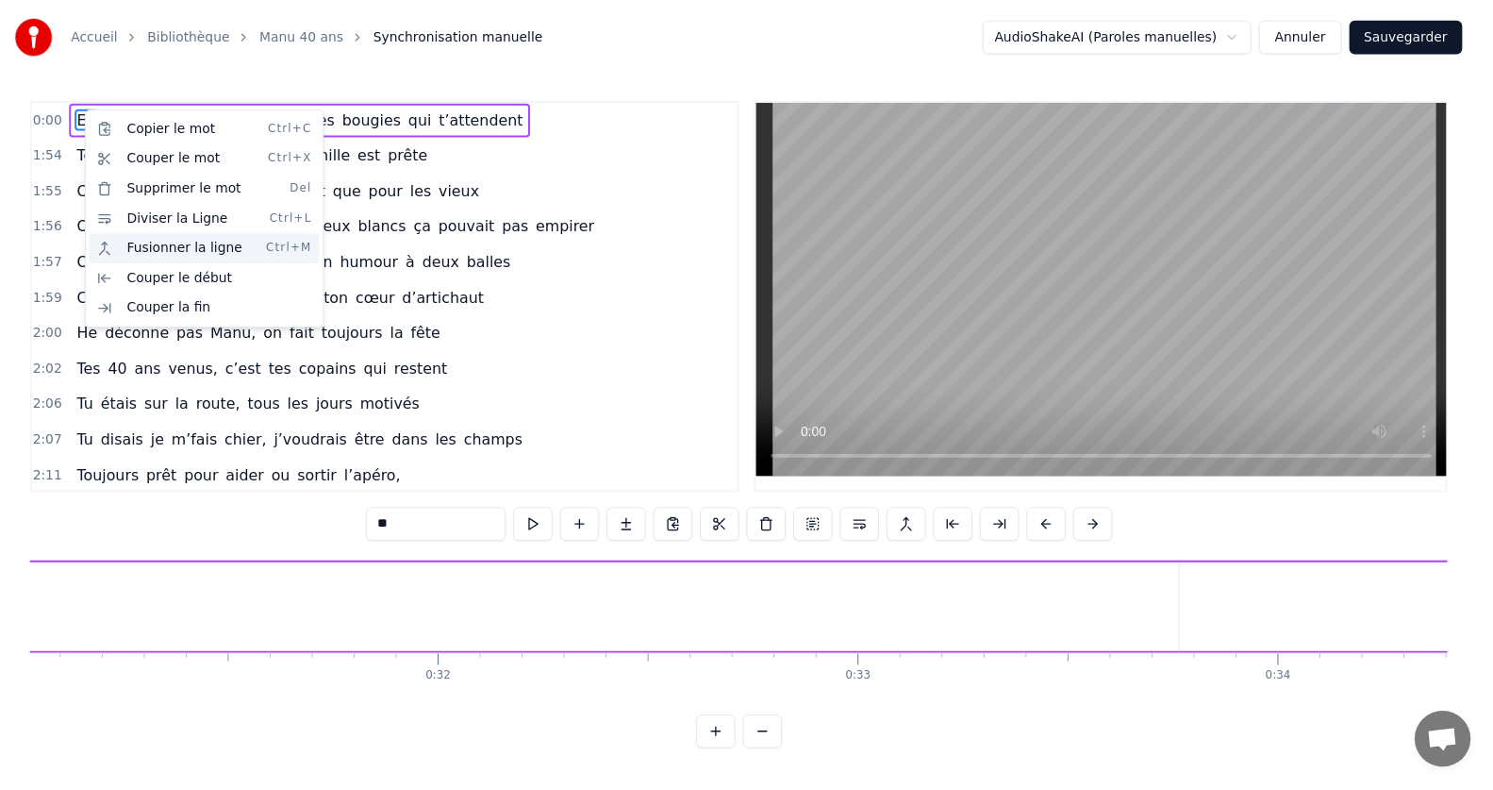
scroll to position [0, 330]
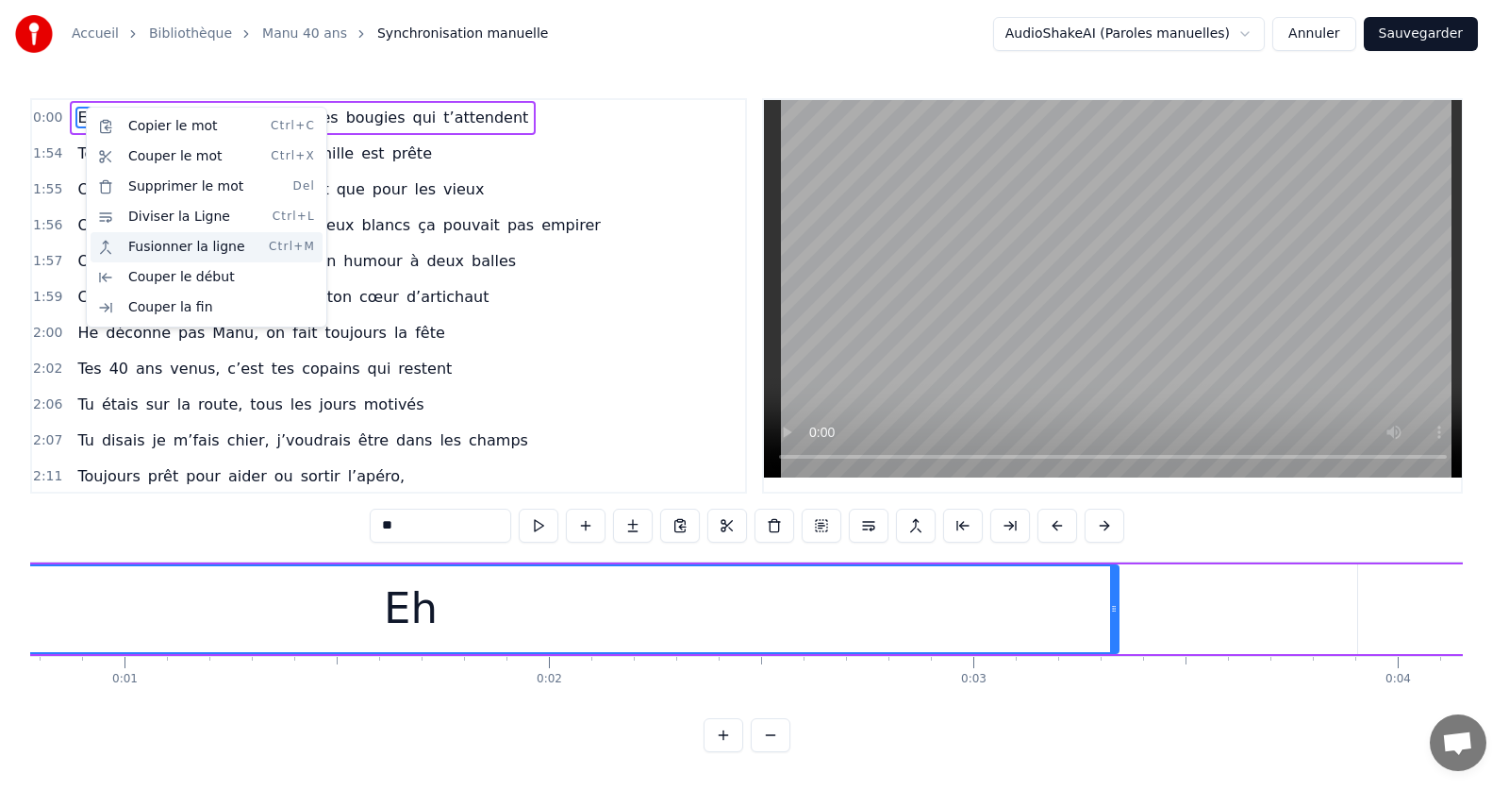
click at [141, 247] on div "Fusionner la ligne Ctrl+M" at bounding box center [207, 247] width 232 height 30
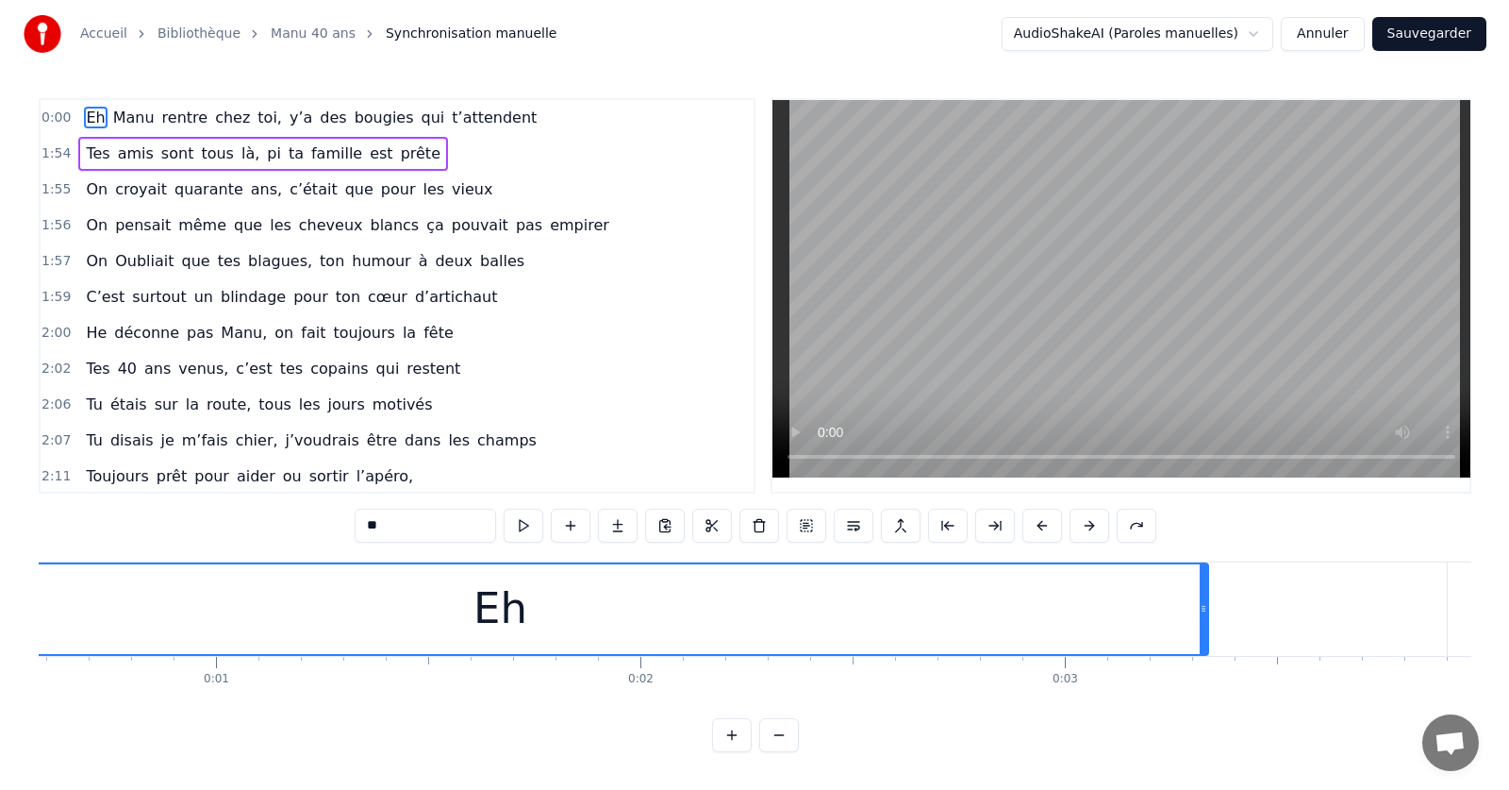
scroll to position [0, 0]
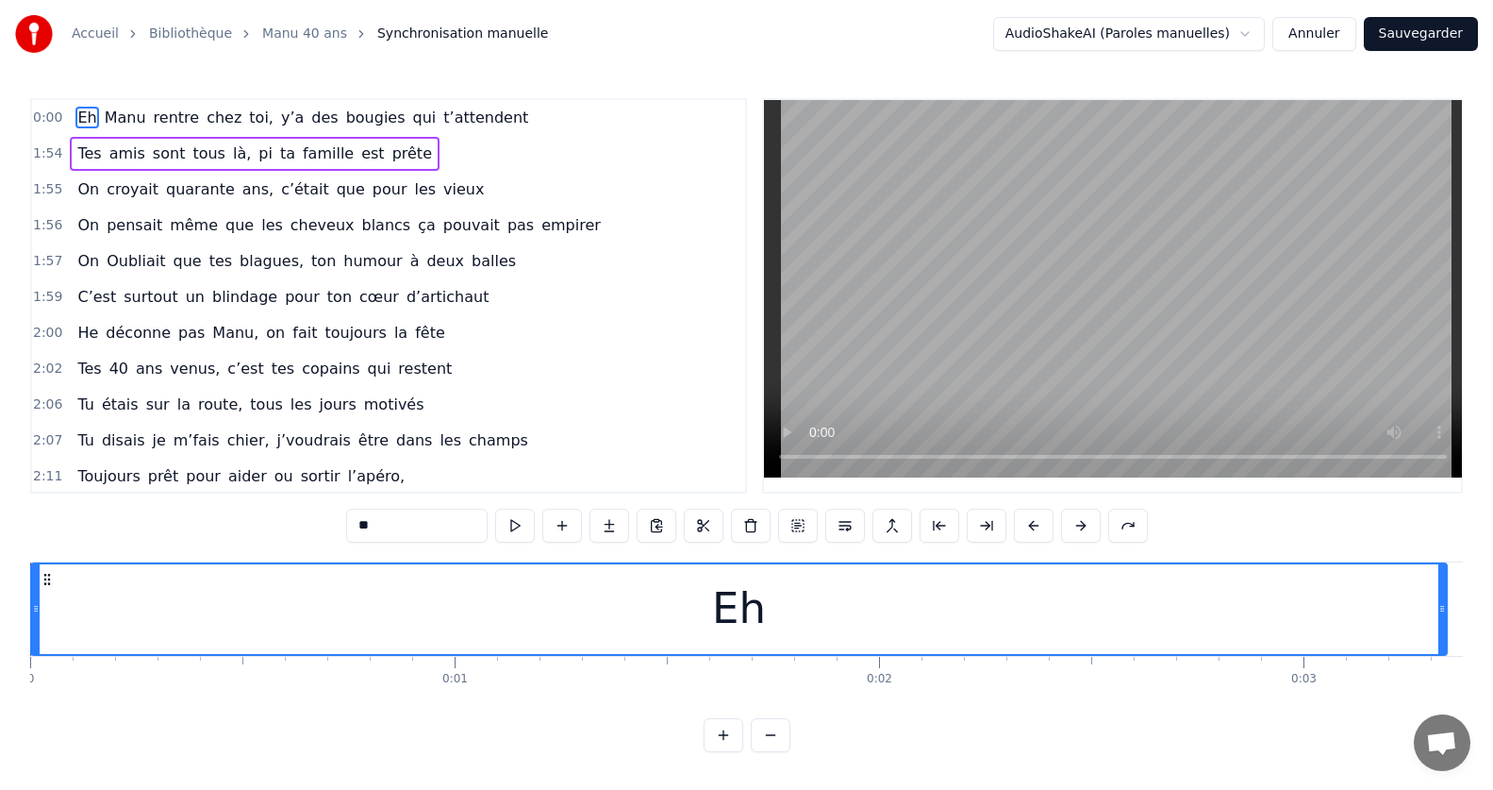
click at [45, 584] on circle at bounding box center [44, 583] width 1 height 1
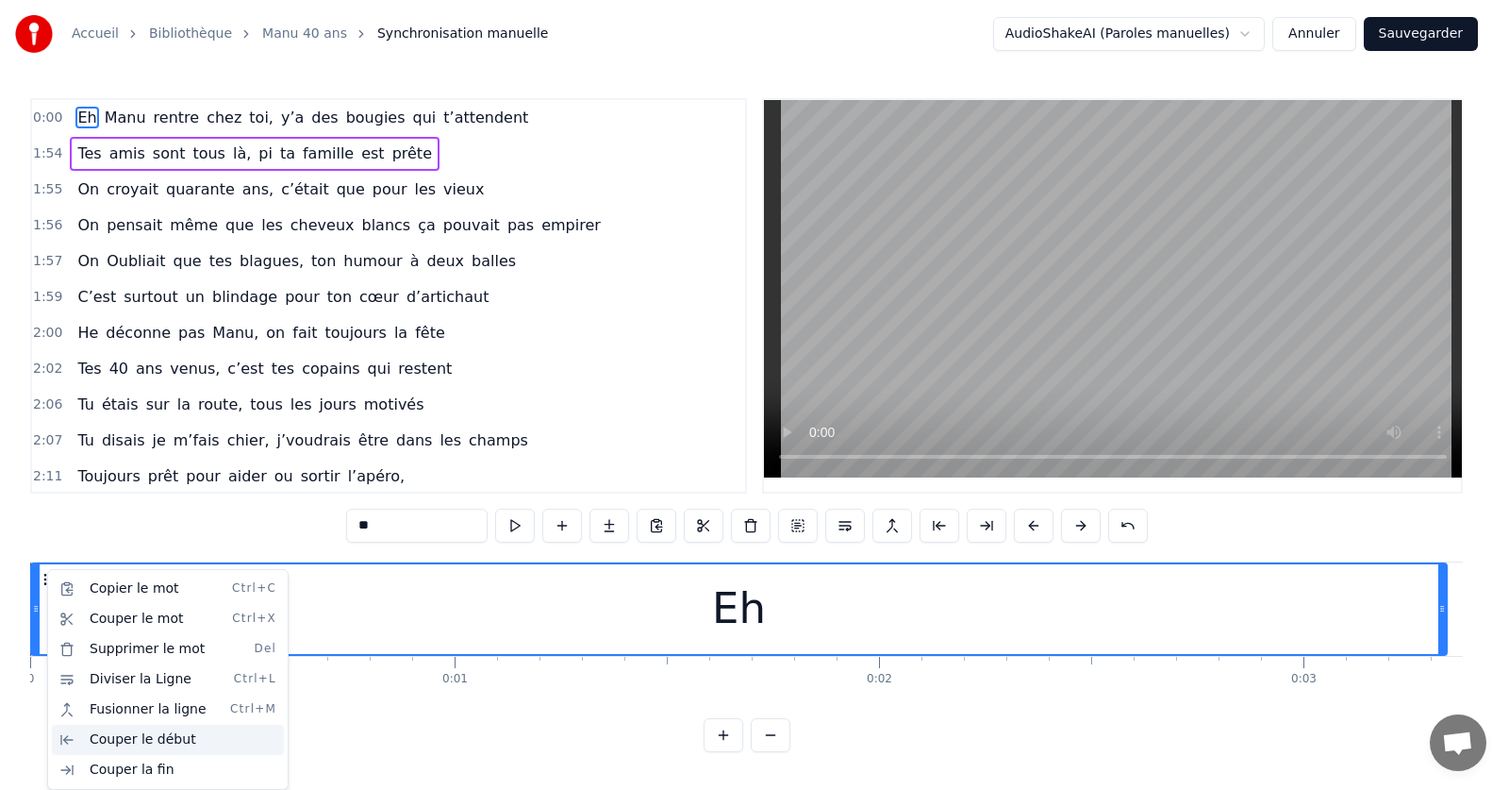
click at [109, 740] on div "Couper le début" at bounding box center [168, 739] width 232 height 30
click at [1424, 43] on html "Accueil Bibliothèque Manu 40 ans Synchronisation manuelle AudioShakeAI (Paroles…" at bounding box center [754, 391] width 1509 height 782
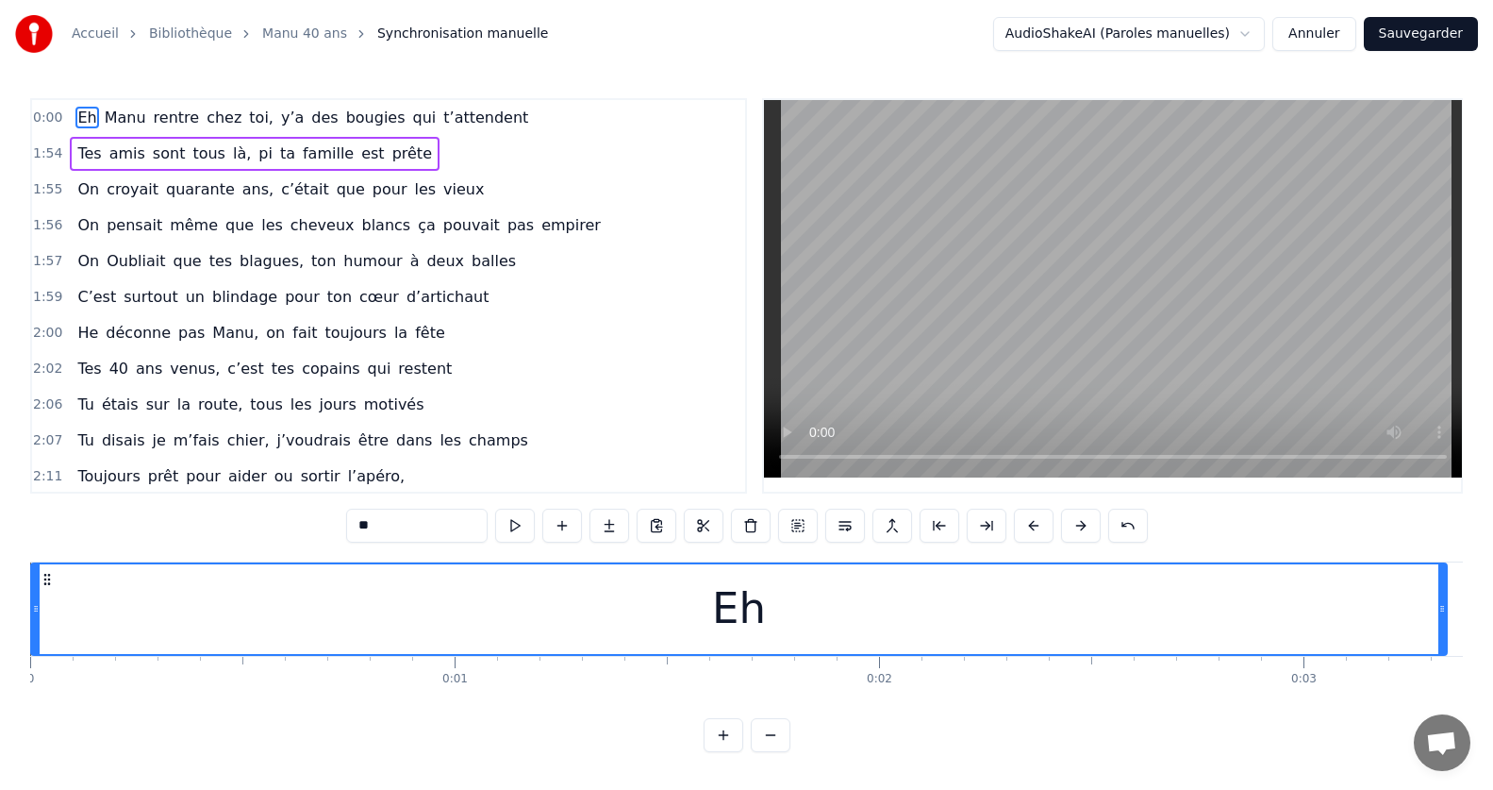
click at [1429, 37] on button "Sauvegarder" at bounding box center [1421, 34] width 114 height 34
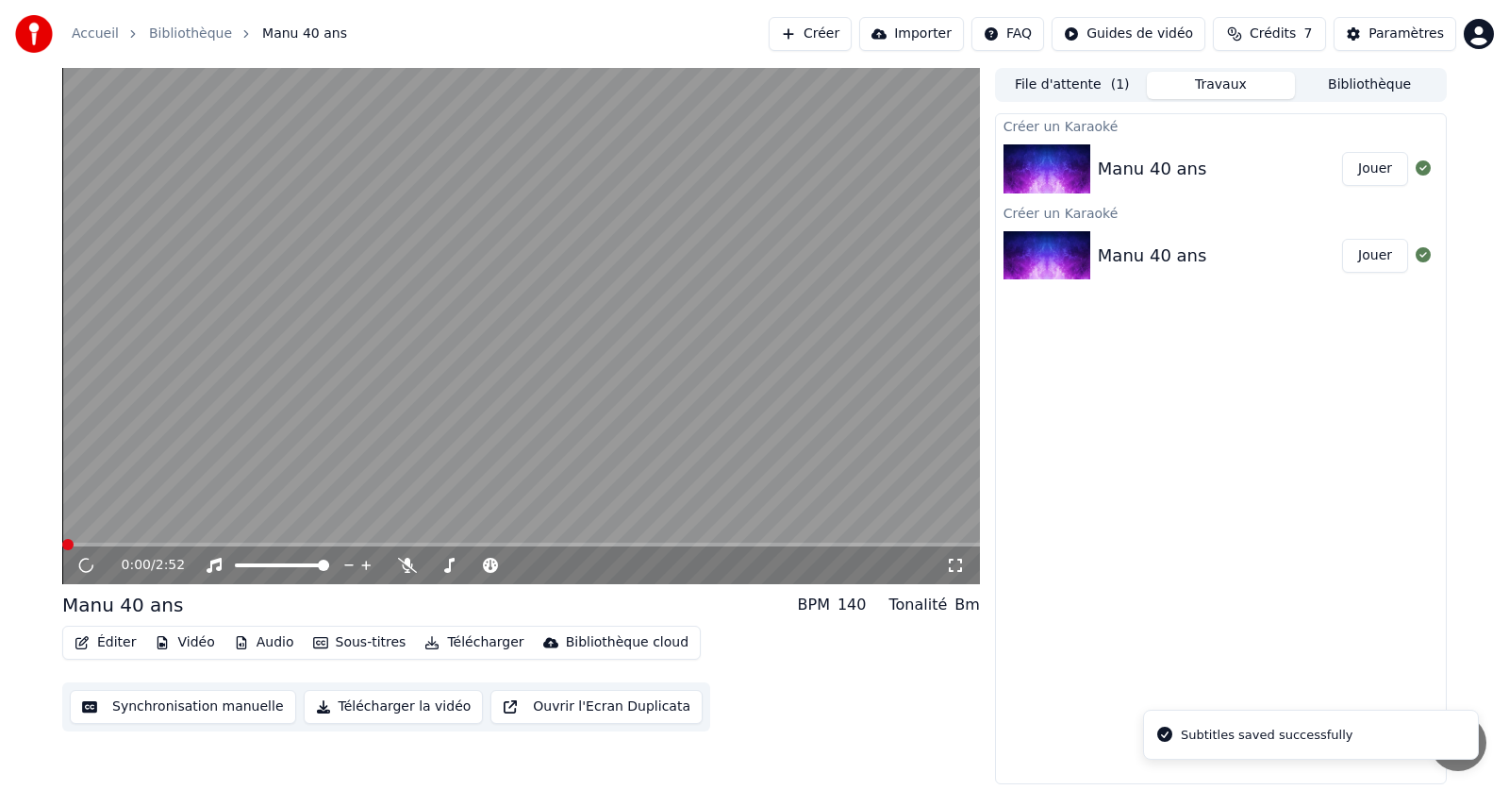
click at [1076, 154] on img at bounding box center [1047, 168] width 87 height 49
click at [1094, 89] on button "File d'attente ( 1 )" at bounding box center [1072, 85] width 149 height 27
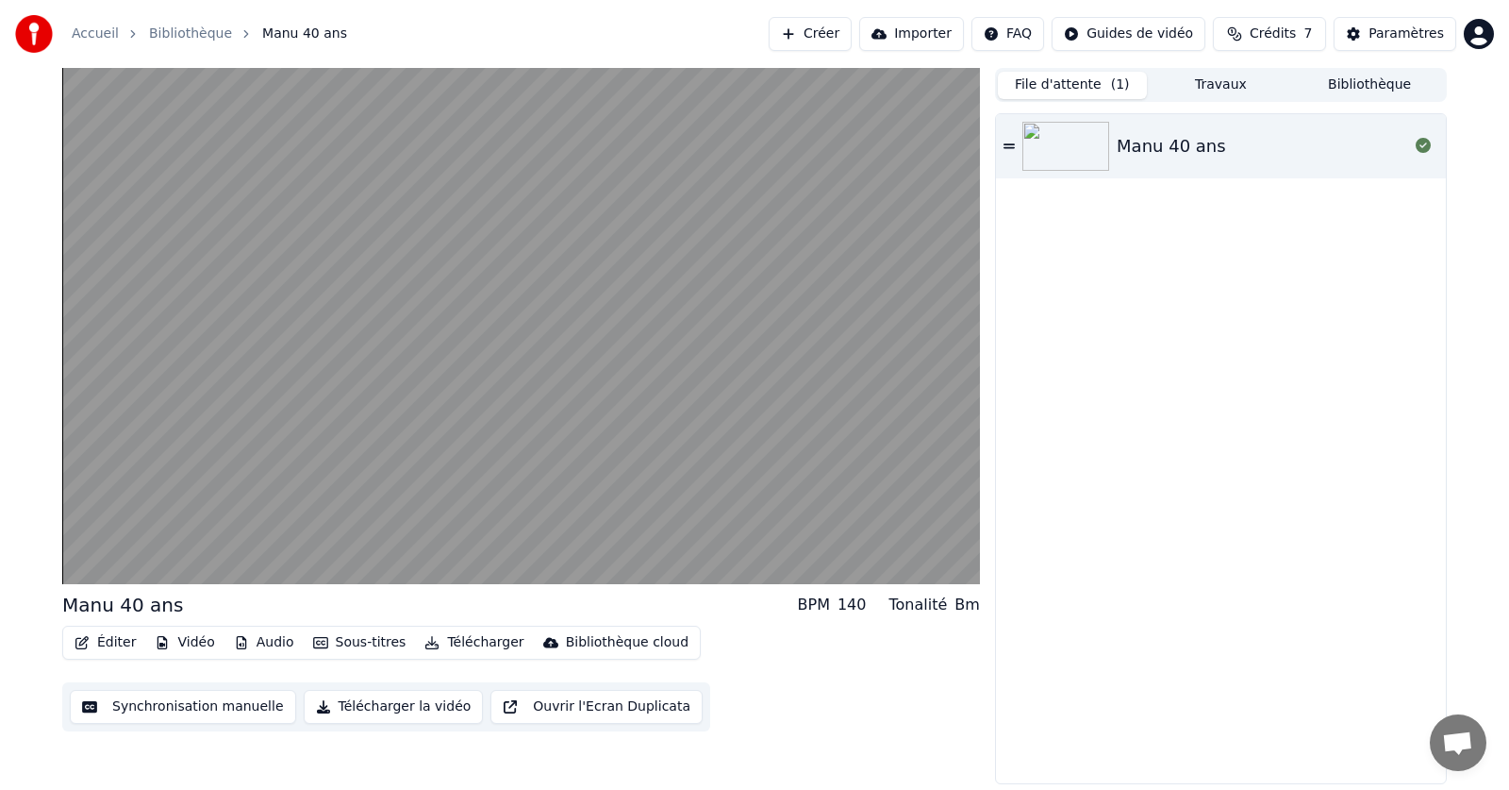
click at [1211, 88] on button "Travaux" at bounding box center [1221, 85] width 149 height 27
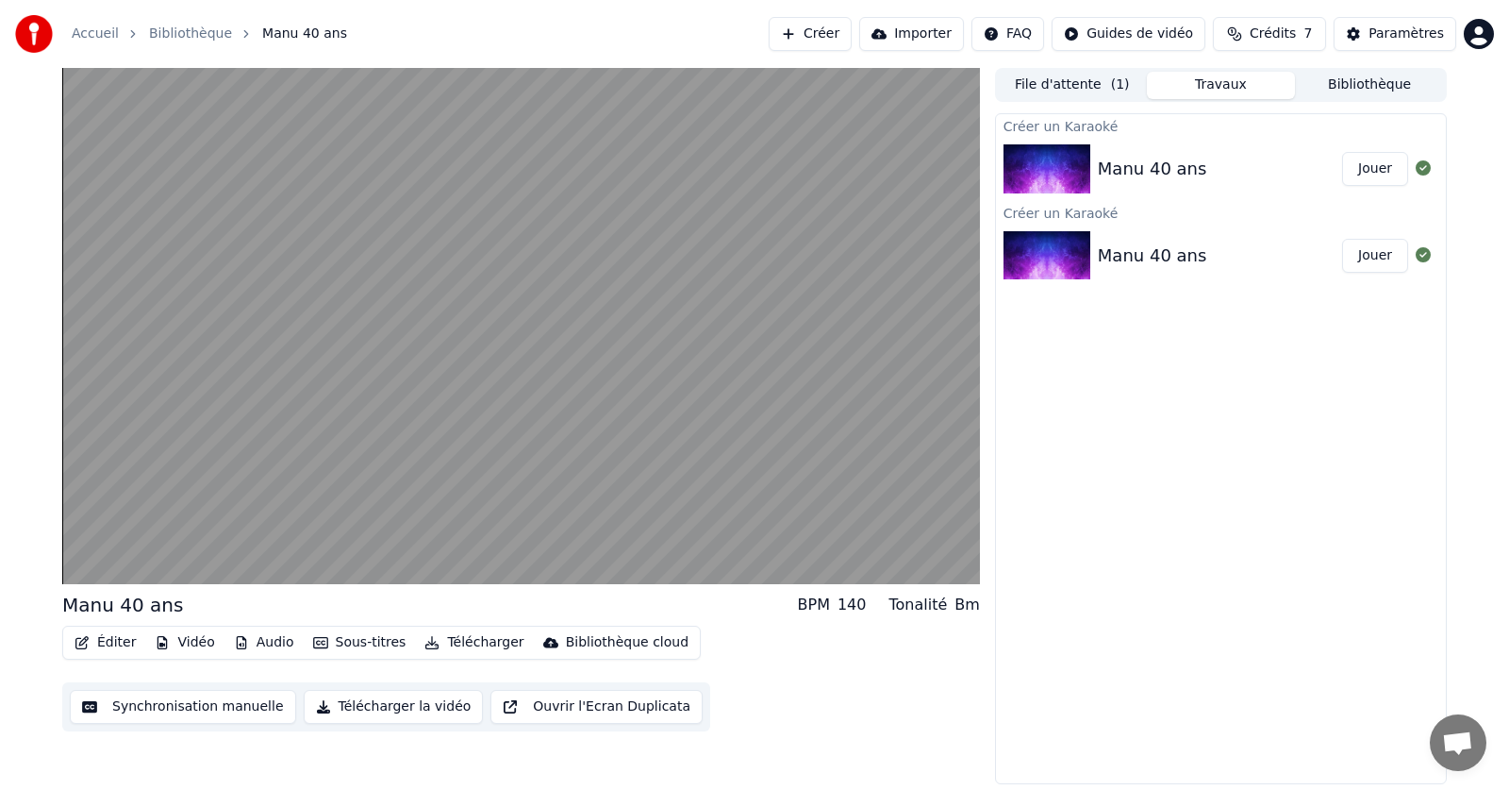
click at [95, 640] on button "Éditer" at bounding box center [105, 642] width 76 height 26
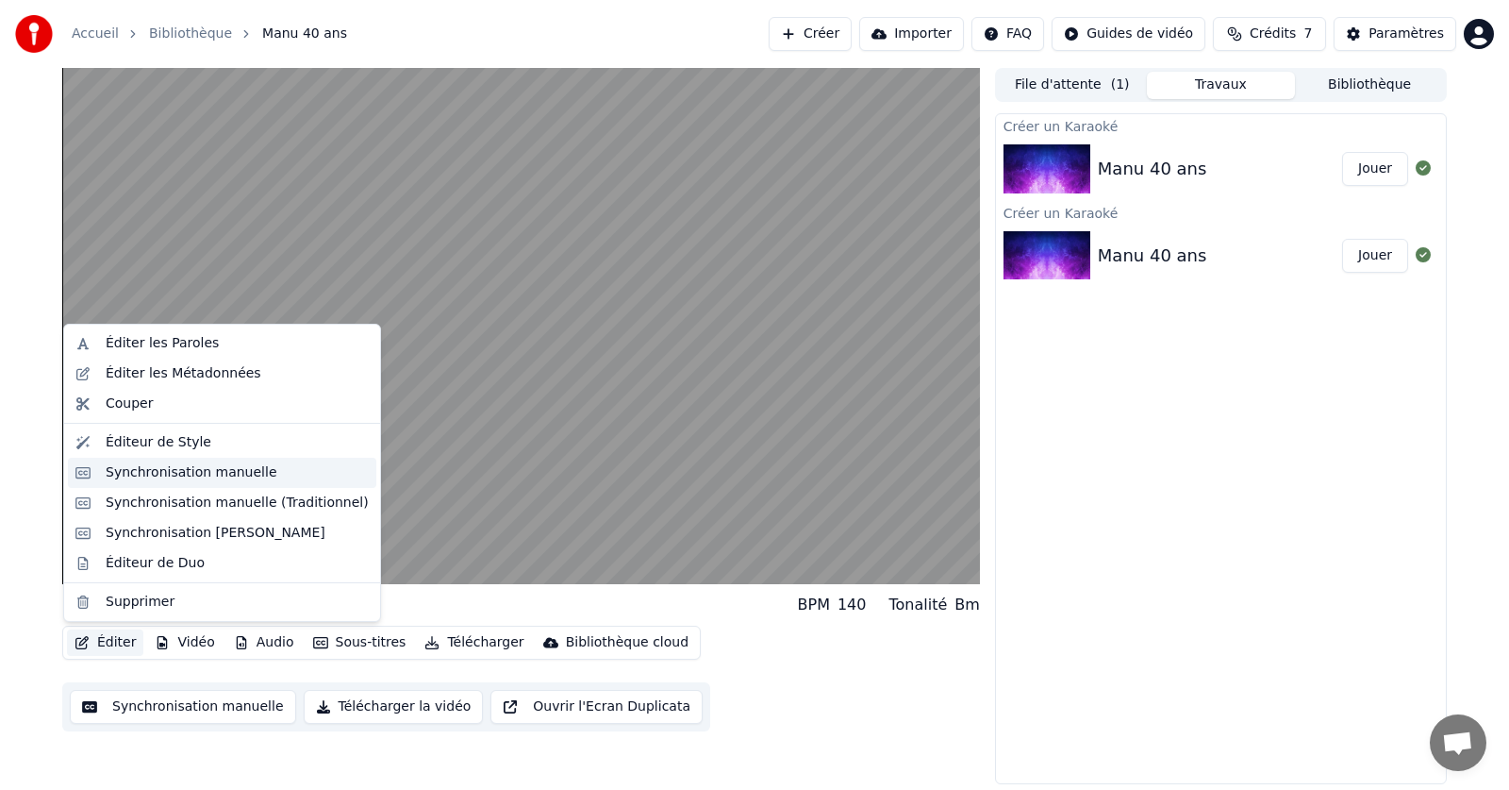
click at [154, 474] on div "Synchronisation manuelle" at bounding box center [192, 472] width 172 height 19
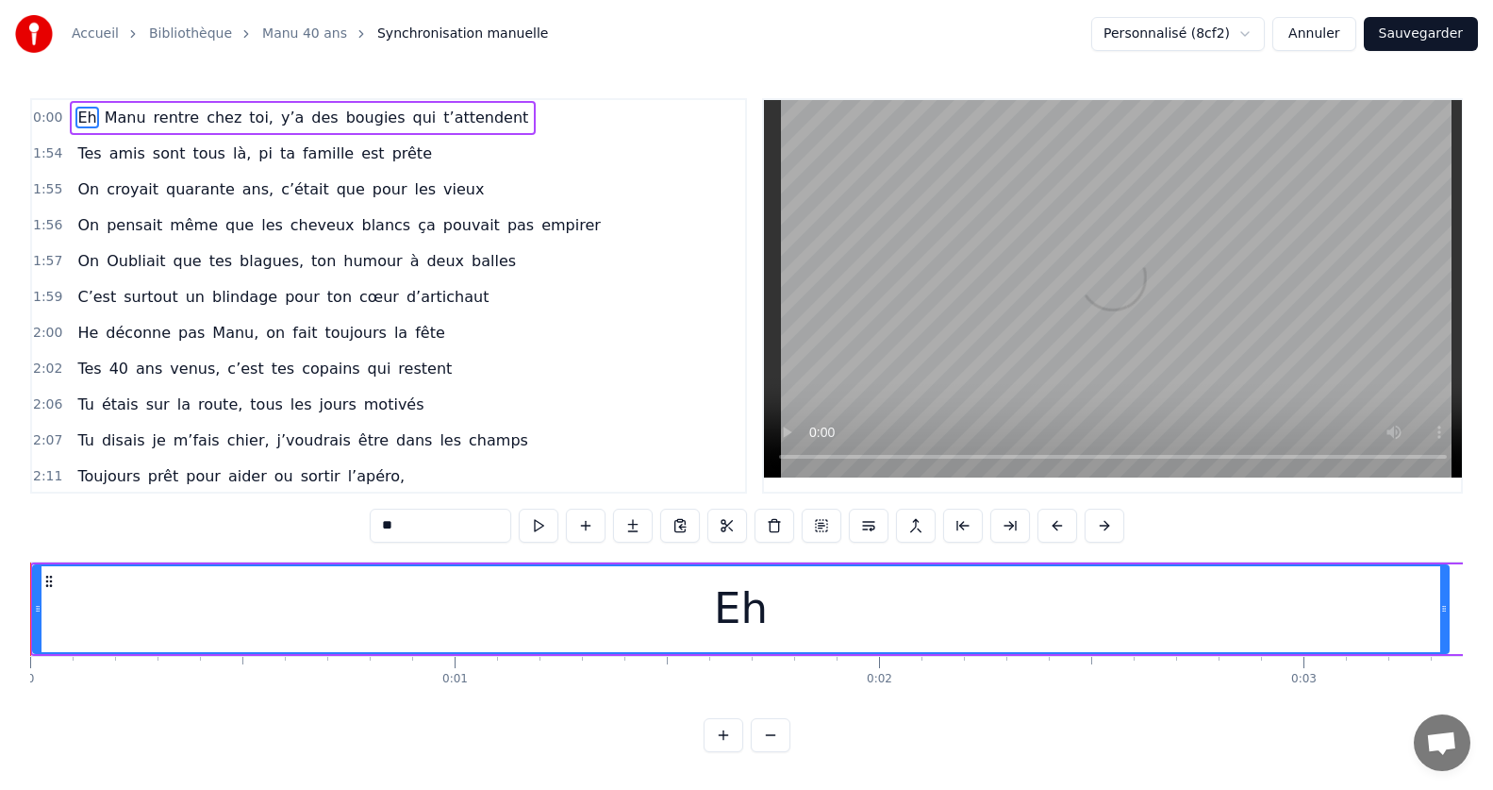
click at [1322, 26] on button "Annuler" at bounding box center [1313, 34] width 83 height 34
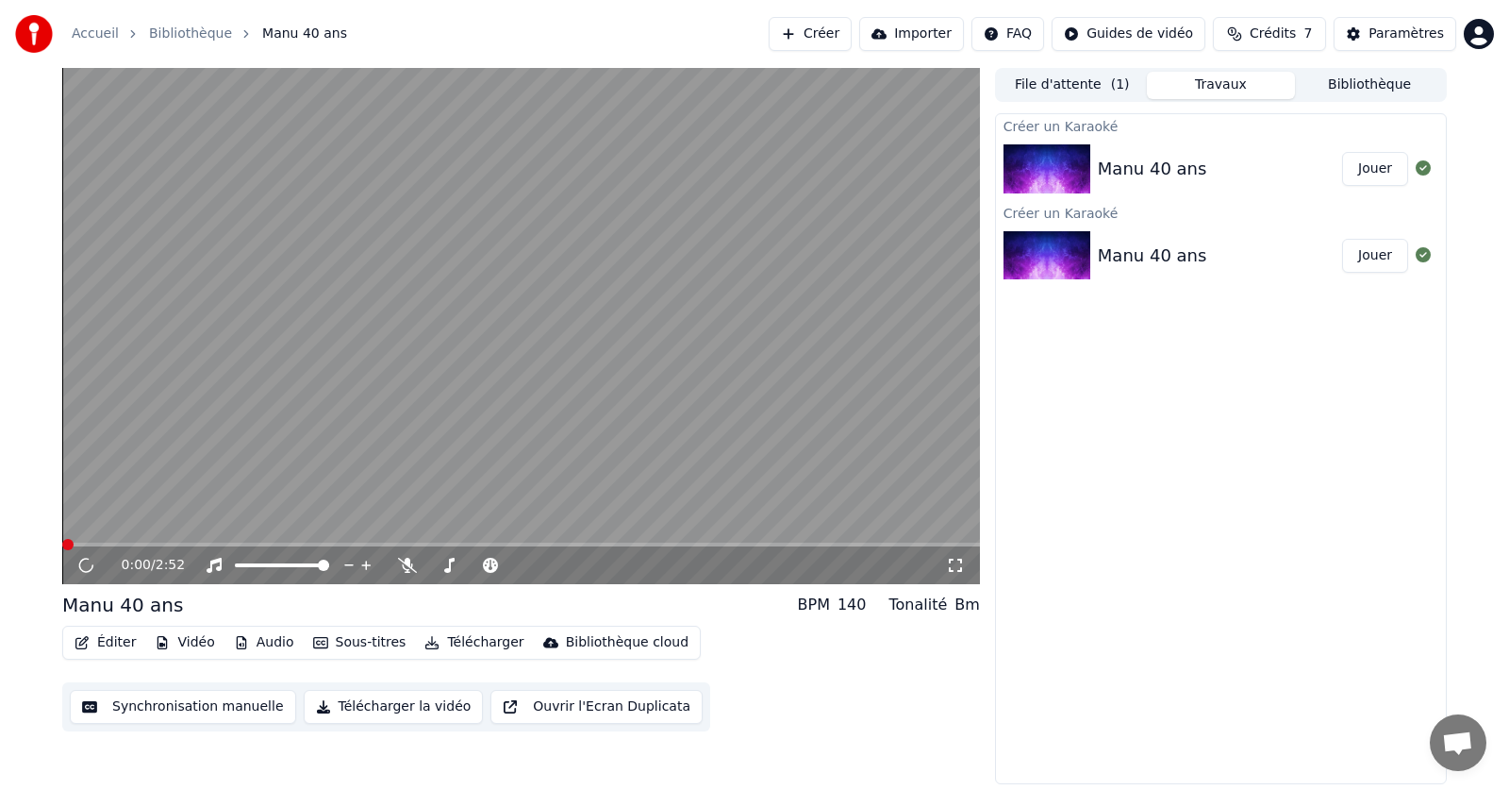
click at [107, 641] on button "Éditer" at bounding box center [105, 642] width 76 height 26
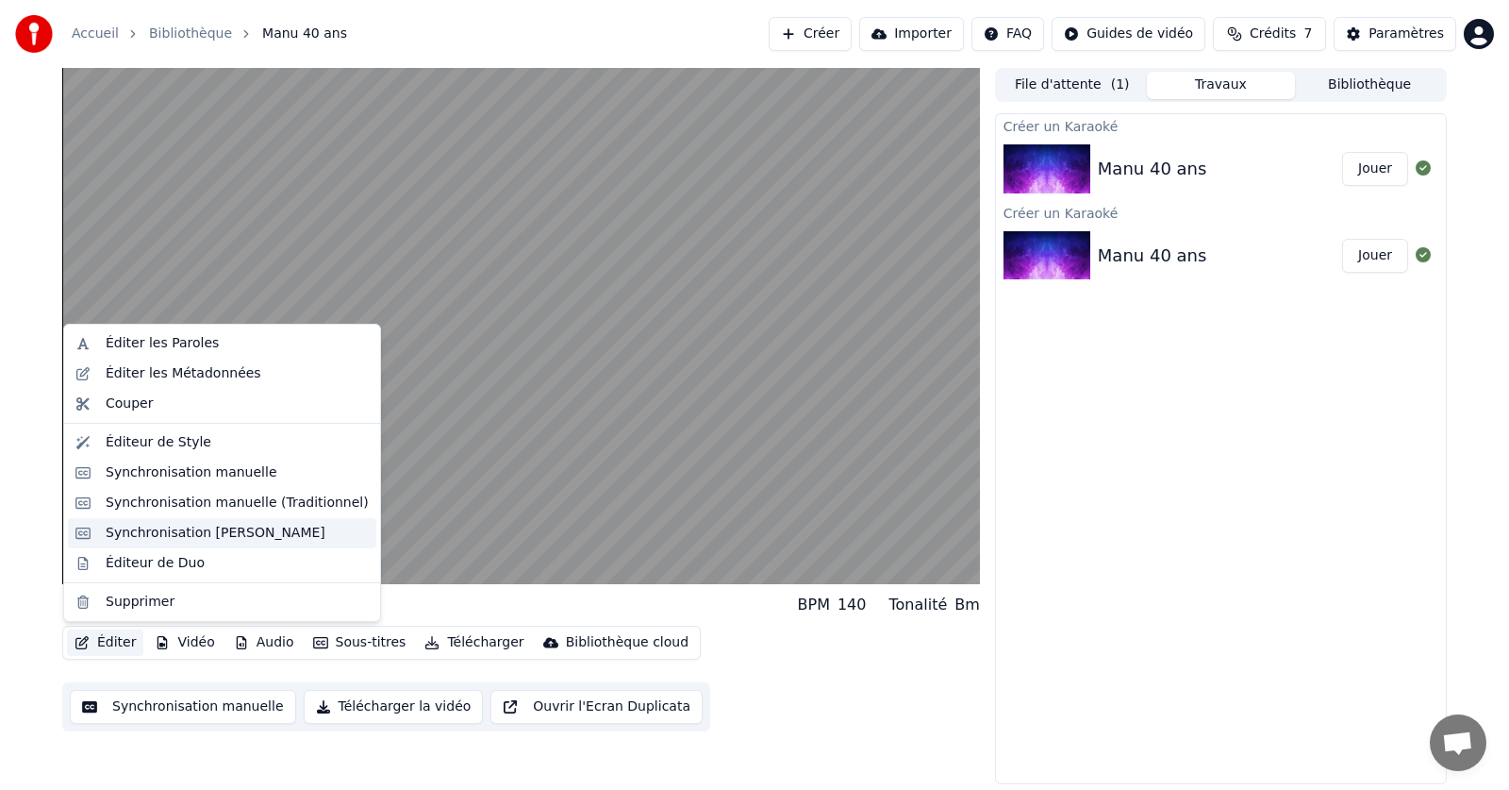
click at [148, 536] on div "Synchronisation [PERSON_NAME]" at bounding box center [216, 533] width 220 height 19
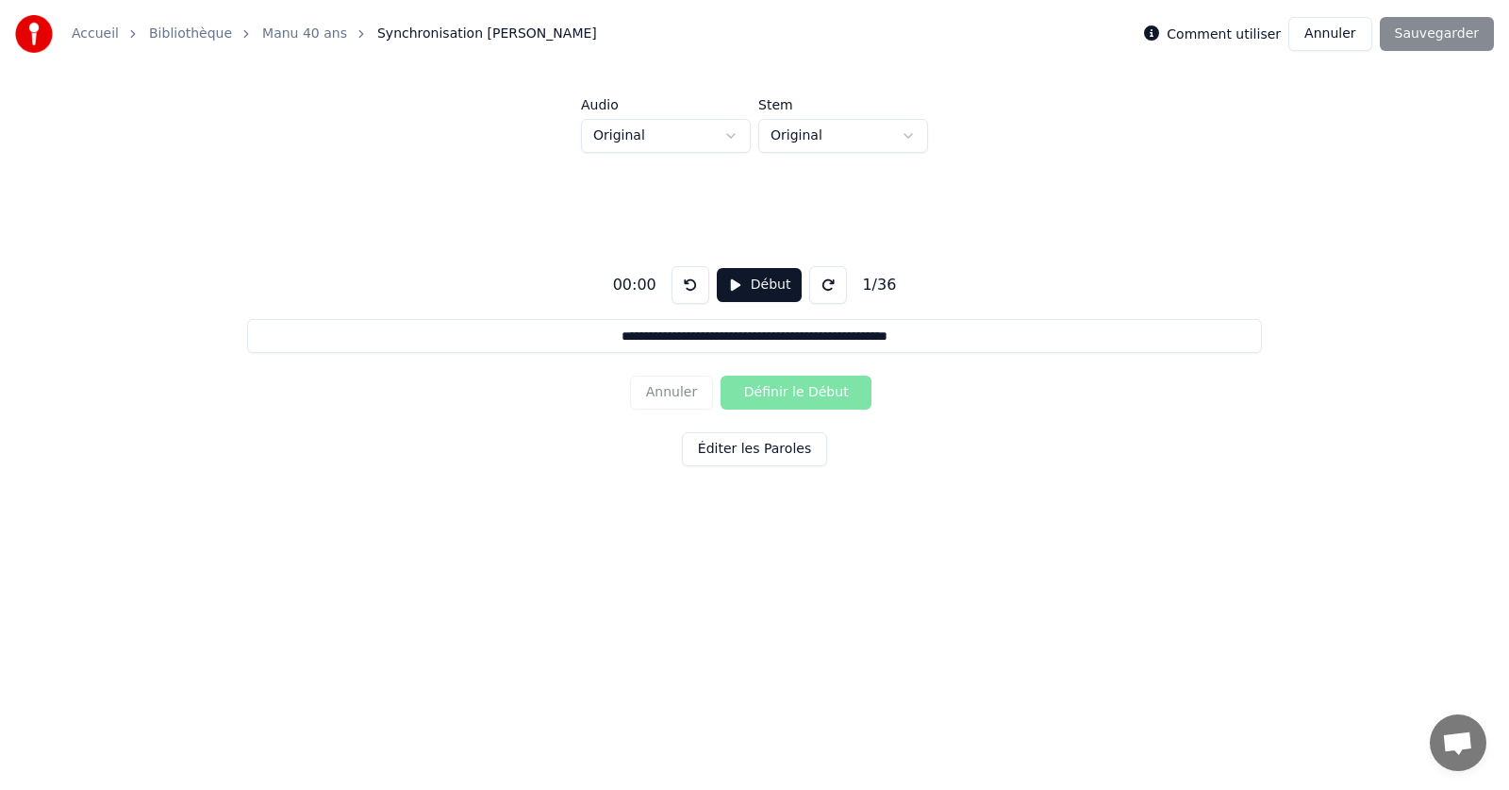
click at [1467, 31] on div "Comment utiliser Annuler Sauvegarder" at bounding box center [1319, 34] width 350 height 34
click at [732, 284] on button "Début" at bounding box center [760, 285] width 86 height 34
click at [762, 392] on button "Définir le Début" at bounding box center [796, 392] width 151 height 34
drag, startPoint x: 756, startPoint y: 281, endPoint x: 757, endPoint y: 265, distance: 16.1
click at [756, 280] on button "Pause" at bounding box center [759, 285] width 84 height 34
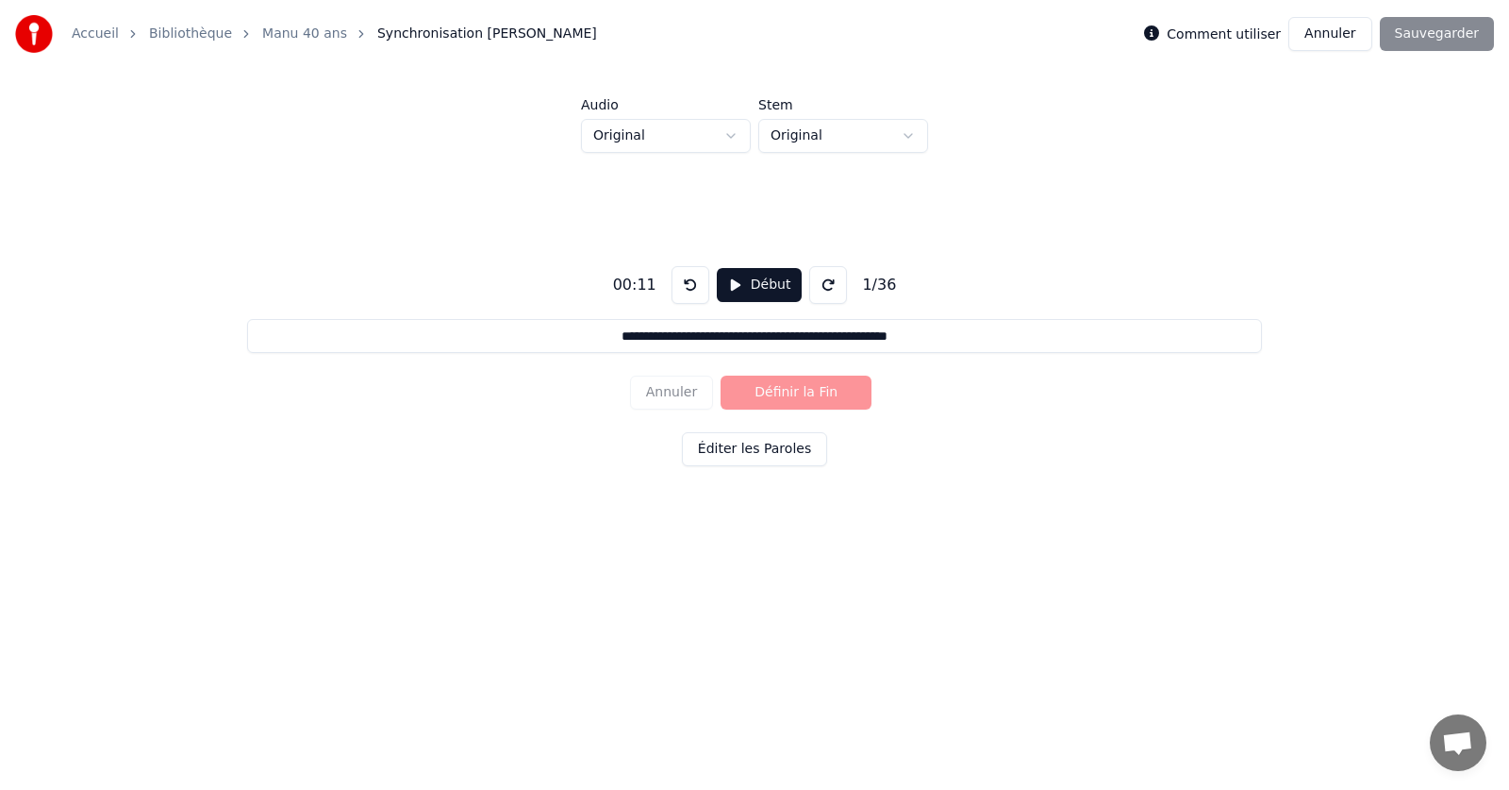
click at [1455, 30] on div "Comment utiliser Annuler Sauvegarder" at bounding box center [1319, 34] width 350 height 34
click at [589, 334] on input "**********" at bounding box center [754, 336] width 1014 height 34
drag, startPoint x: 590, startPoint y: 330, endPoint x: 952, endPoint y: 332, distance: 361.3
click at [952, 332] on input "**********" at bounding box center [754, 336] width 1014 height 34
click at [995, 332] on input "**********" at bounding box center [754, 336] width 1014 height 34
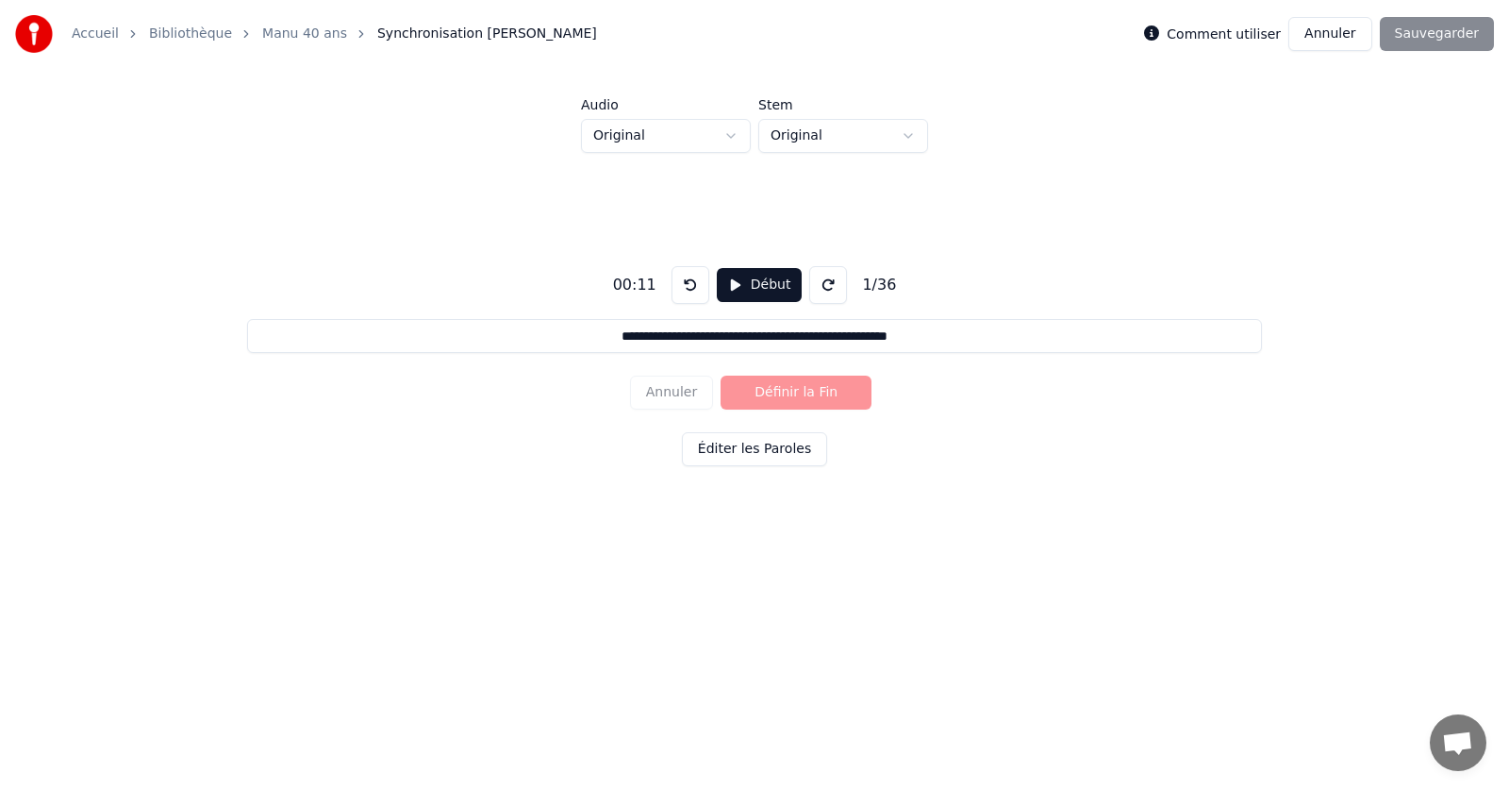
click at [1411, 34] on div "Comment utiliser Annuler Sauvegarder" at bounding box center [1319, 34] width 350 height 34
click at [763, 450] on button "Éditer les Paroles" at bounding box center [754, 449] width 145 height 34
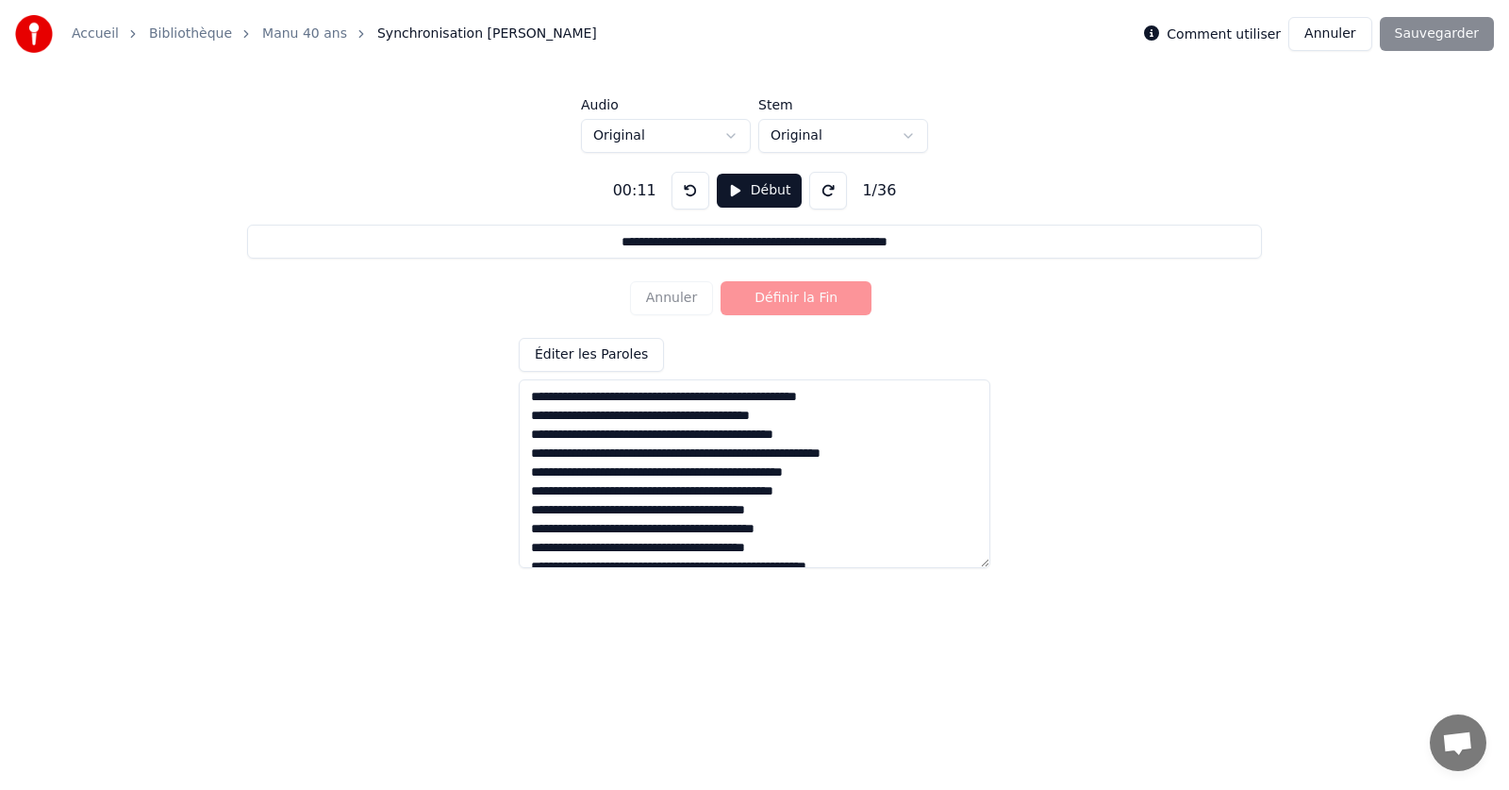
click at [531, 396] on textarea at bounding box center [755, 473] width 472 height 189
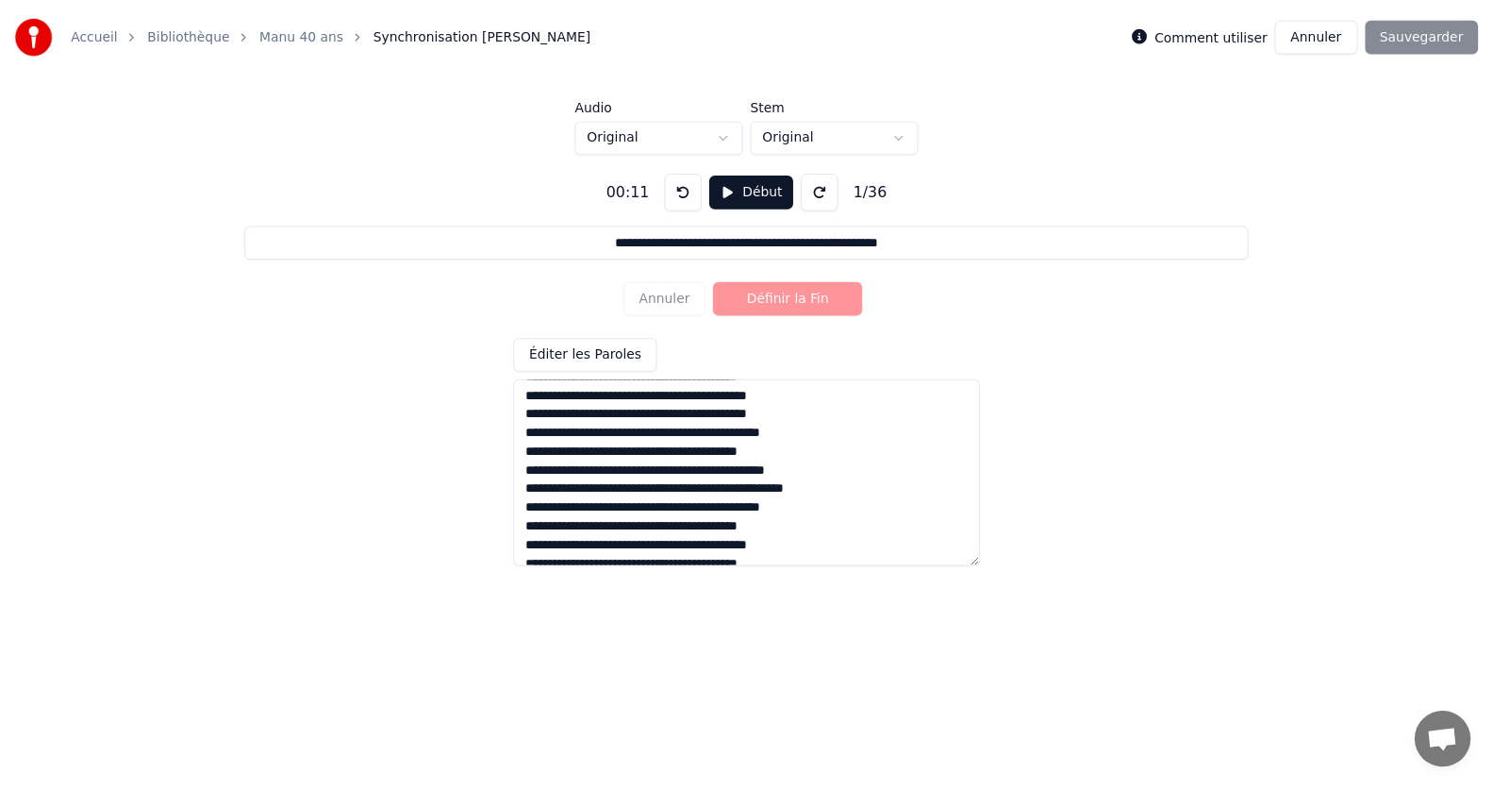
scroll to position [525, 0]
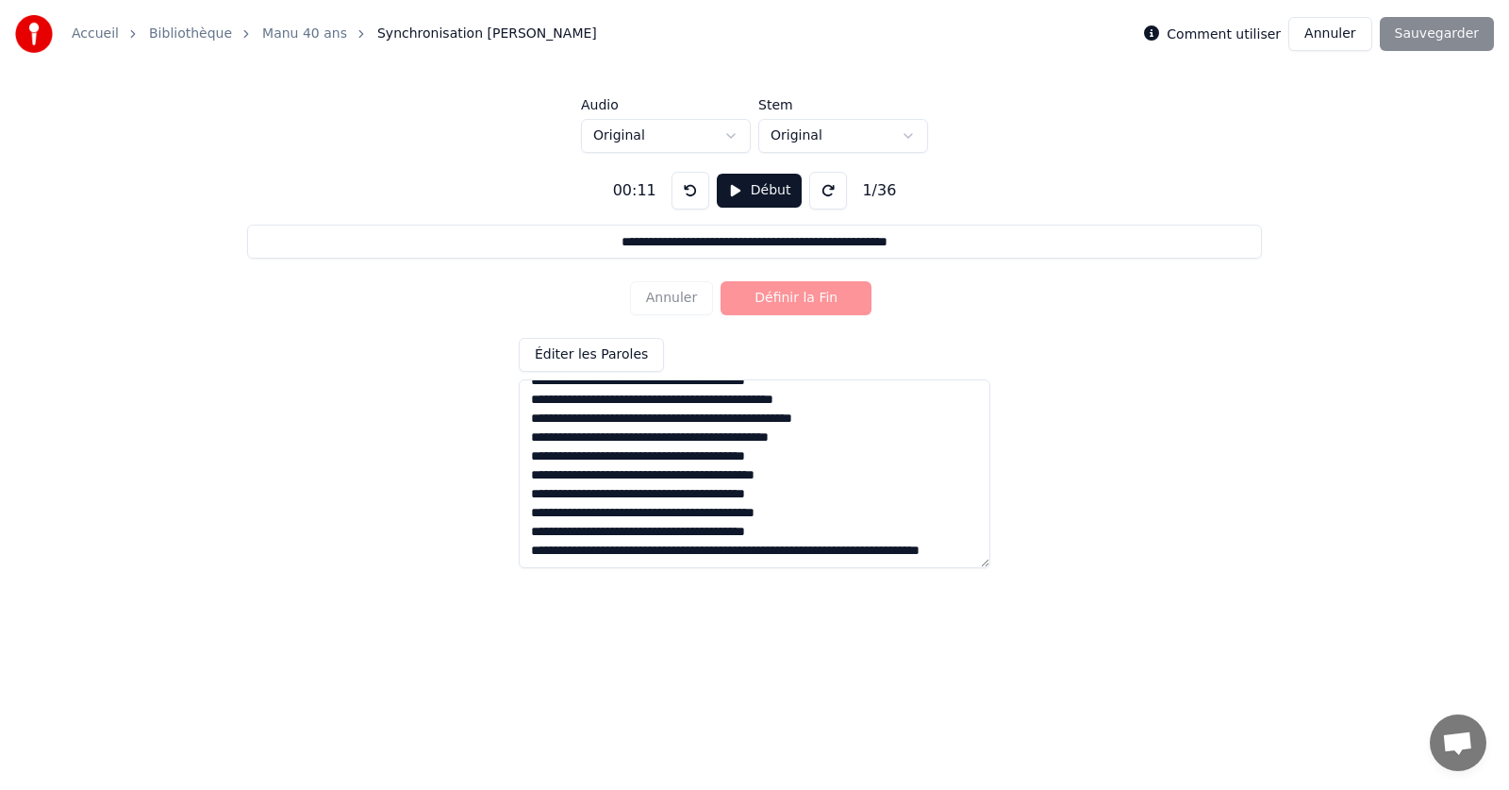
click at [878, 514] on textarea at bounding box center [755, 473] width 472 height 189
click at [711, 542] on textarea at bounding box center [755, 473] width 472 height 189
drag, startPoint x: 1194, startPoint y: 347, endPoint x: 1263, endPoint y: 229, distance: 136.5
click at [1198, 344] on div "**********" at bounding box center [754, 362] width 1449 height 419
click at [1068, 169] on div "**********" at bounding box center [754, 362] width 1449 height 419
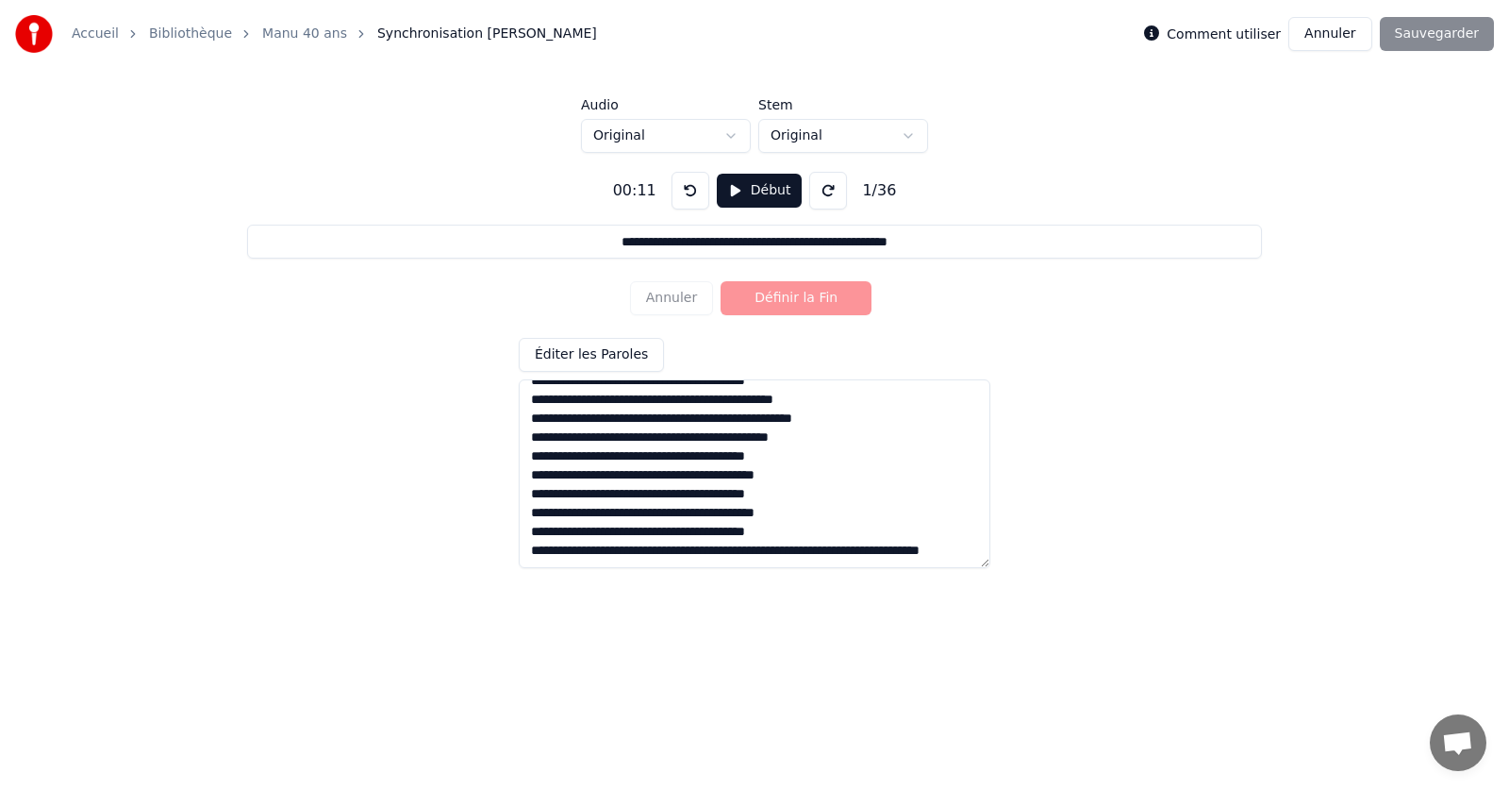
click at [749, 189] on button "Début" at bounding box center [760, 191] width 86 height 34
click at [756, 196] on button "Pause" at bounding box center [759, 191] width 84 height 34
click at [756, 196] on button "Début" at bounding box center [760, 191] width 86 height 34
click at [762, 290] on button "Définir la Fin" at bounding box center [796, 298] width 151 height 34
click at [762, 296] on button "Définir le Début" at bounding box center [796, 298] width 151 height 34
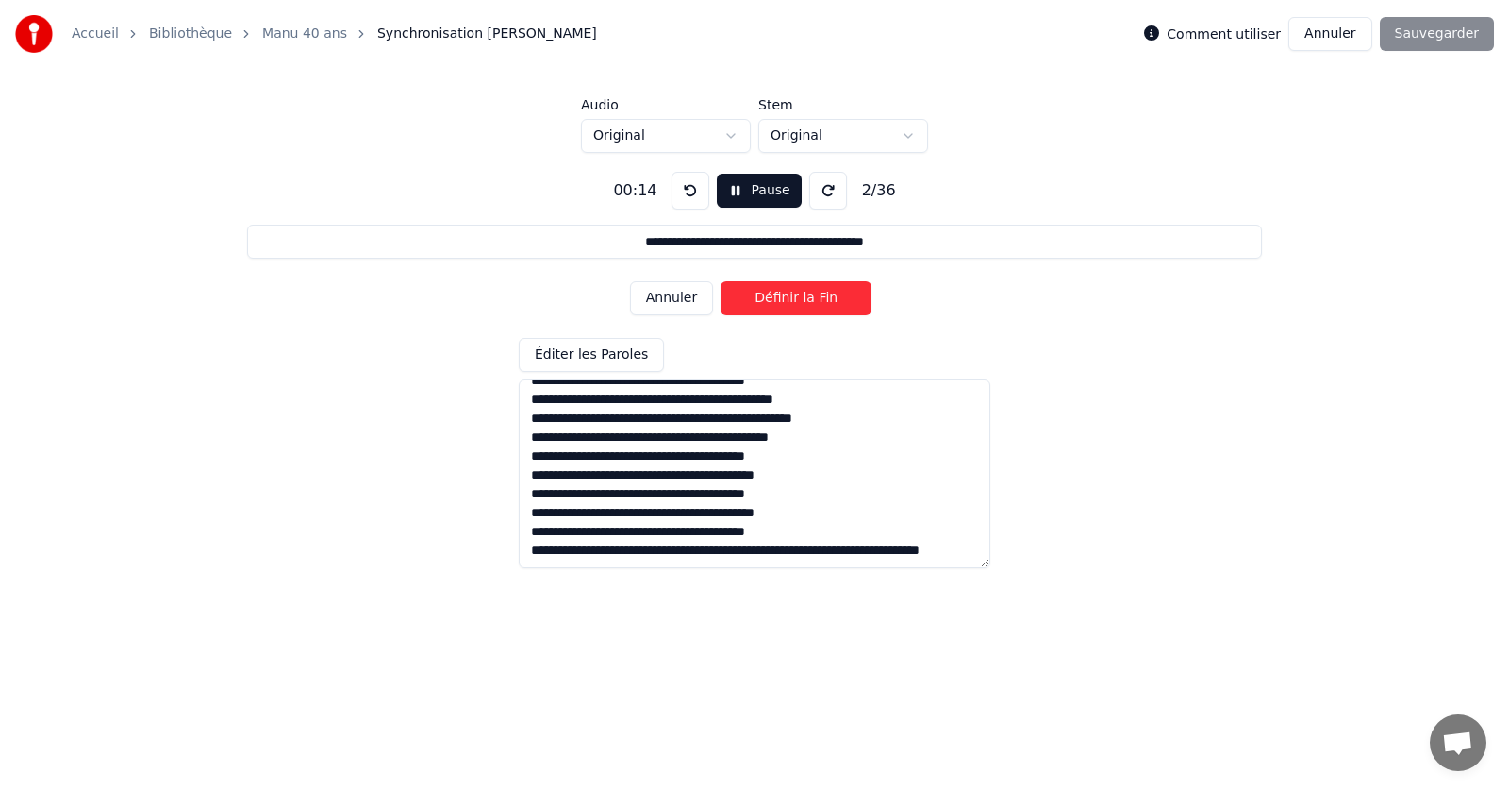
click at [762, 296] on button "Définir la Fin" at bounding box center [796, 298] width 151 height 34
click at [762, 296] on button "Définir le Début" at bounding box center [796, 298] width 151 height 34
click at [762, 296] on button "Définir la Fin" at bounding box center [796, 298] width 151 height 34
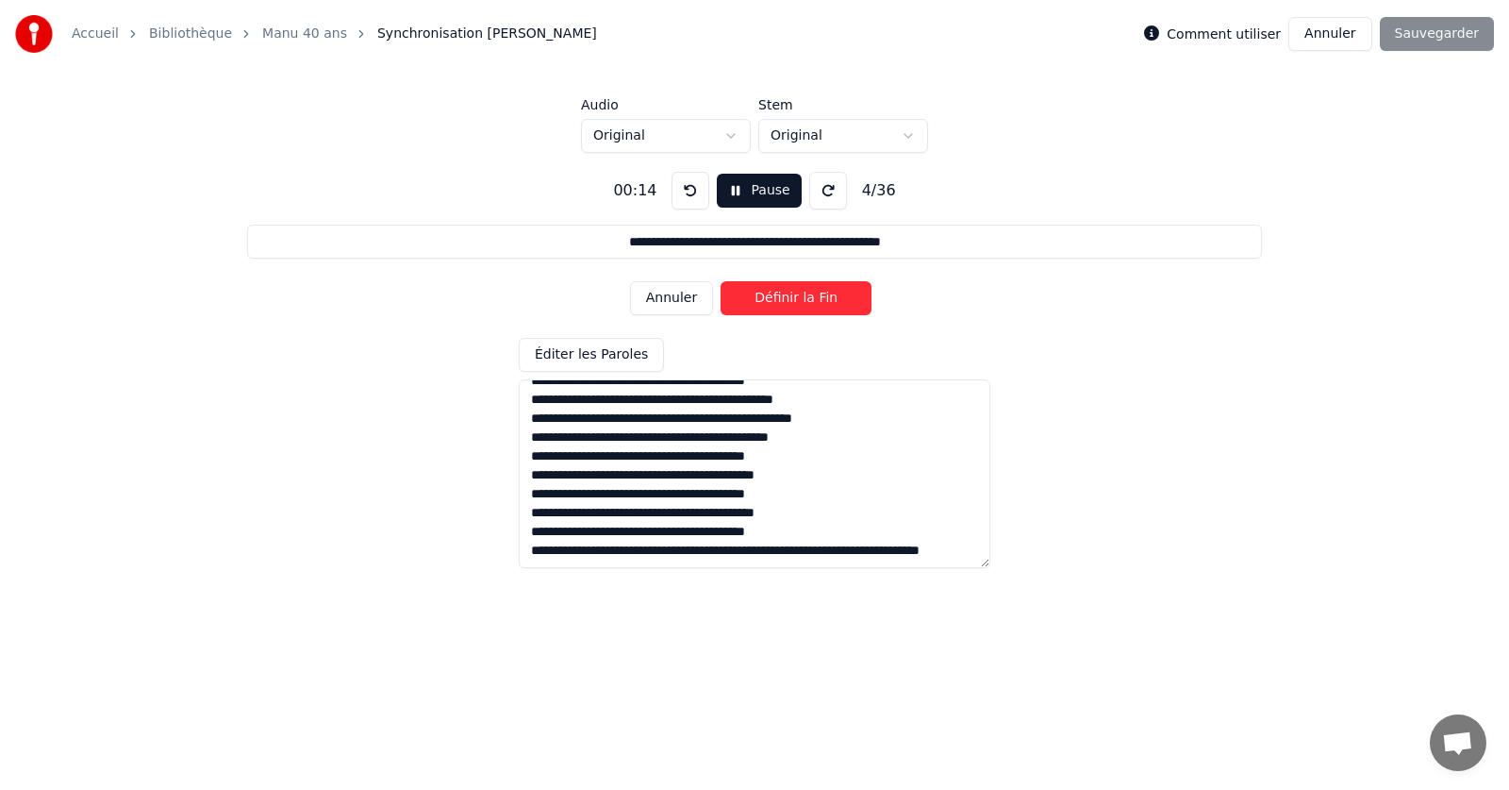
click at [762, 296] on button "Définir la Fin" at bounding box center [796, 298] width 151 height 34
click at [762, 296] on button "Définir le Début" at bounding box center [796, 298] width 151 height 34
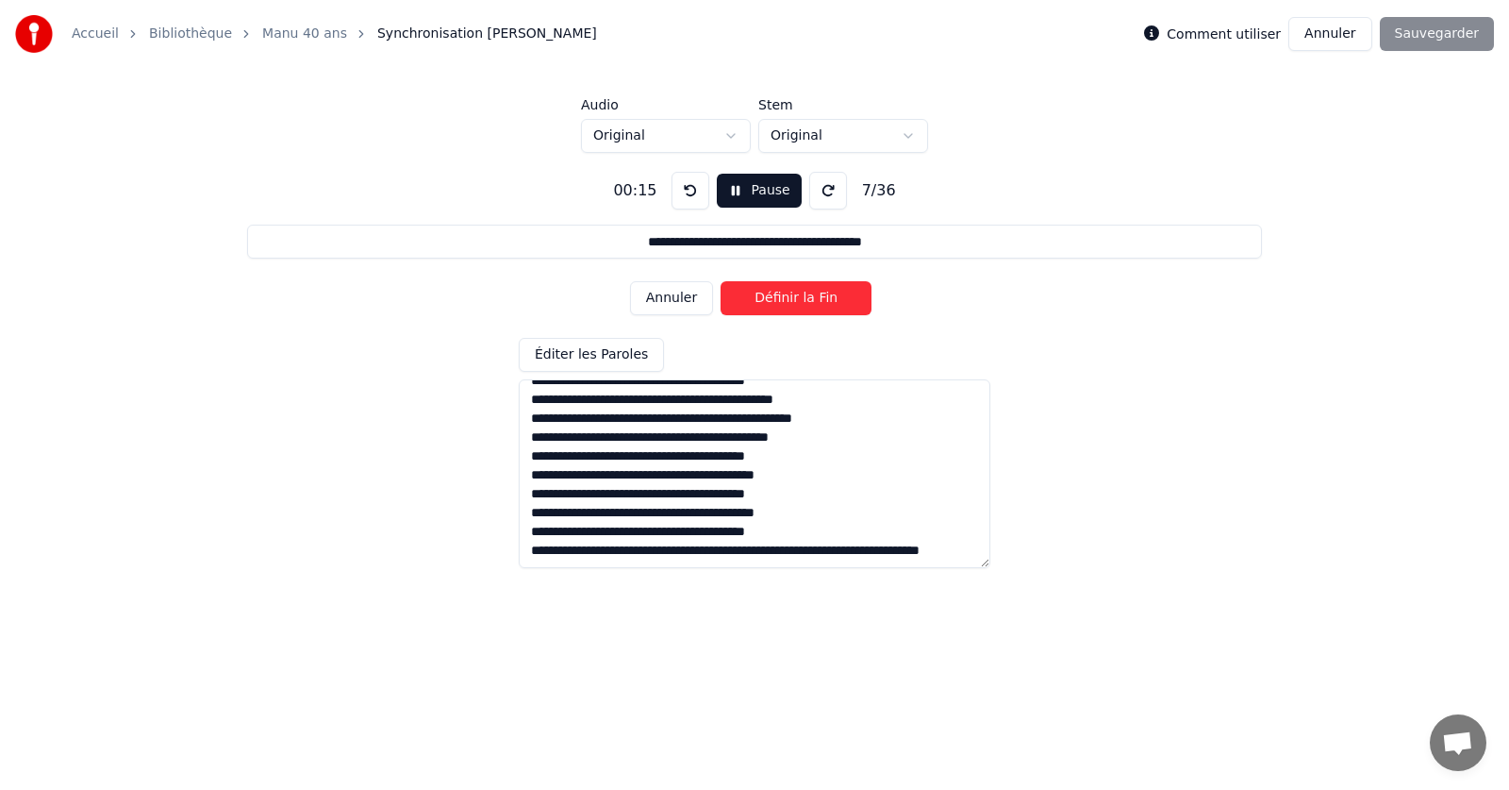
click at [762, 296] on button "Définir la Fin" at bounding box center [796, 298] width 151 height 34
click at [762, 296] on button "Définir le Début" at bounding box center [796, 298] width 151 height 34
click at [762, 296] on button "Définir la Fin" at bounding box center [796, 298] width 151 height 34
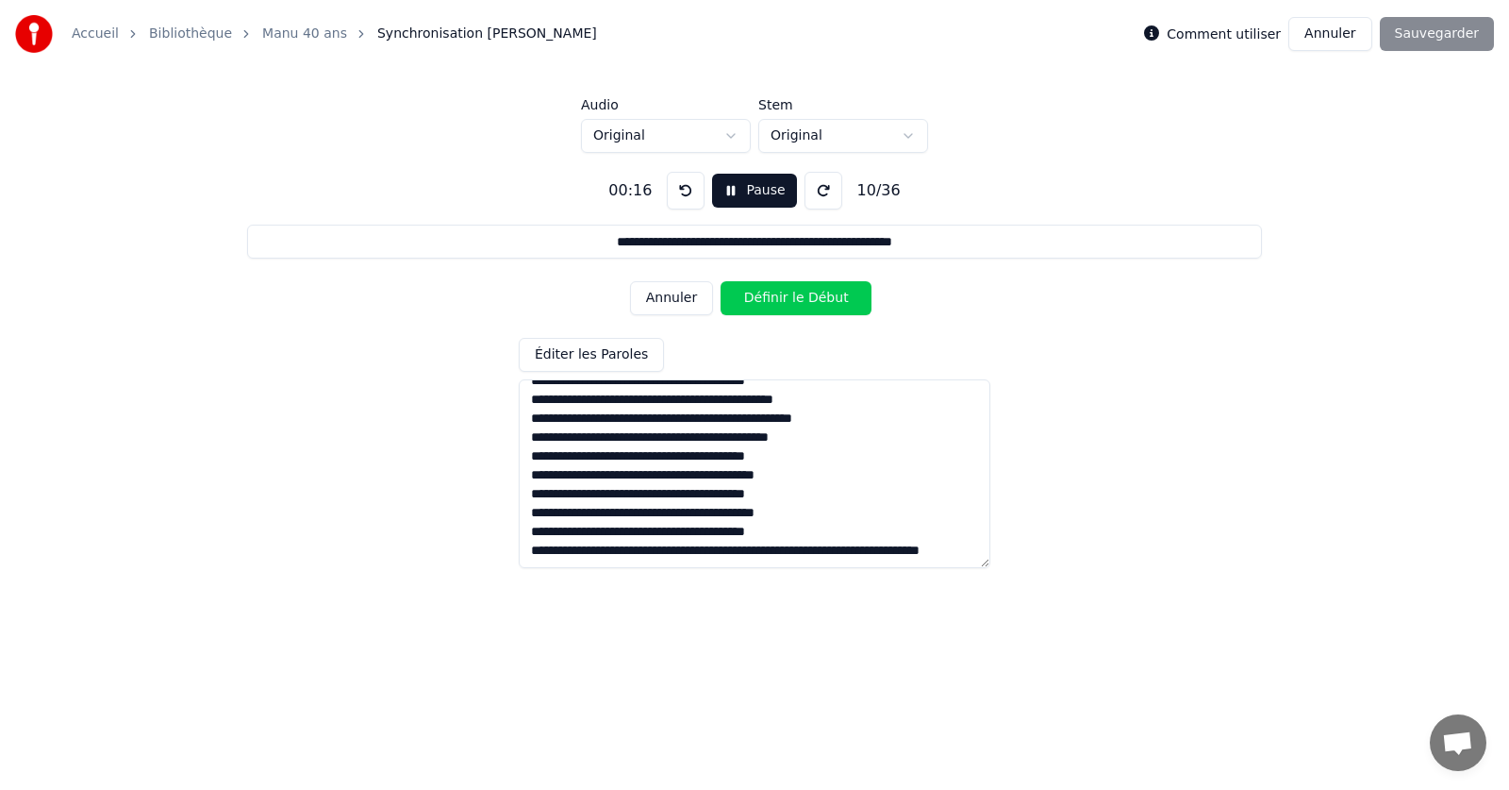
click at [762, 296] on button "Définir le Début" at bounding box center [796, 298] width 151 height 34
click at [762, 296] on button "Définir la Fin" at bounding box center [796, 298] width 151 height 34
click at [762, 297] on button "Définir le Début" at bounding box center [796, 298] width 151 height 34
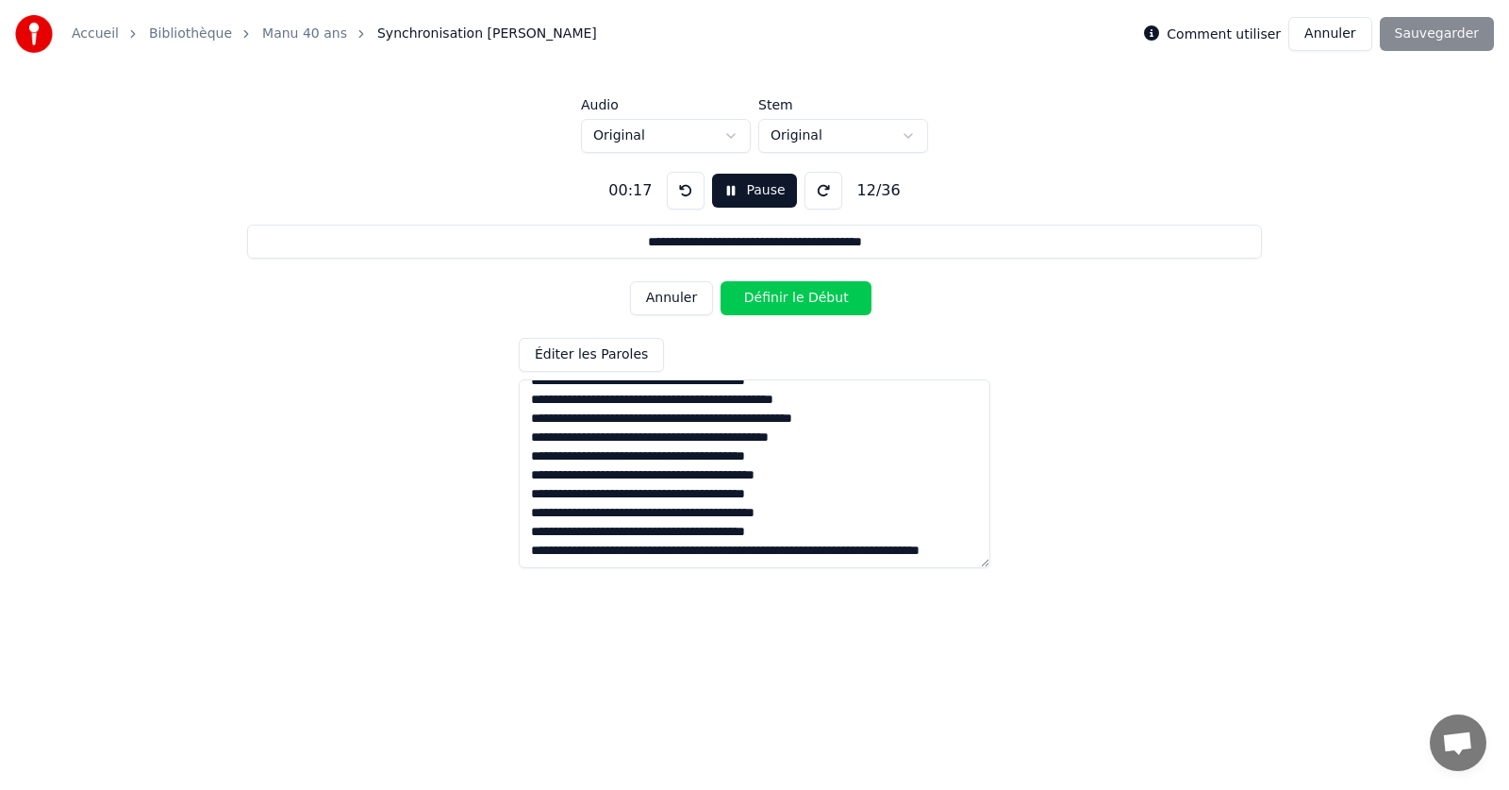
click at [762, 297] on button "Définir le Début" at bounding box center [796, 298] width 151 height 34
click at [763, 300] on button "Définir le Début" at bounding box center [796, 298] width 151 height 34
click at [765, 300] on button "Définir la Fin" at bounding box center [796, 298] width 151 height 34
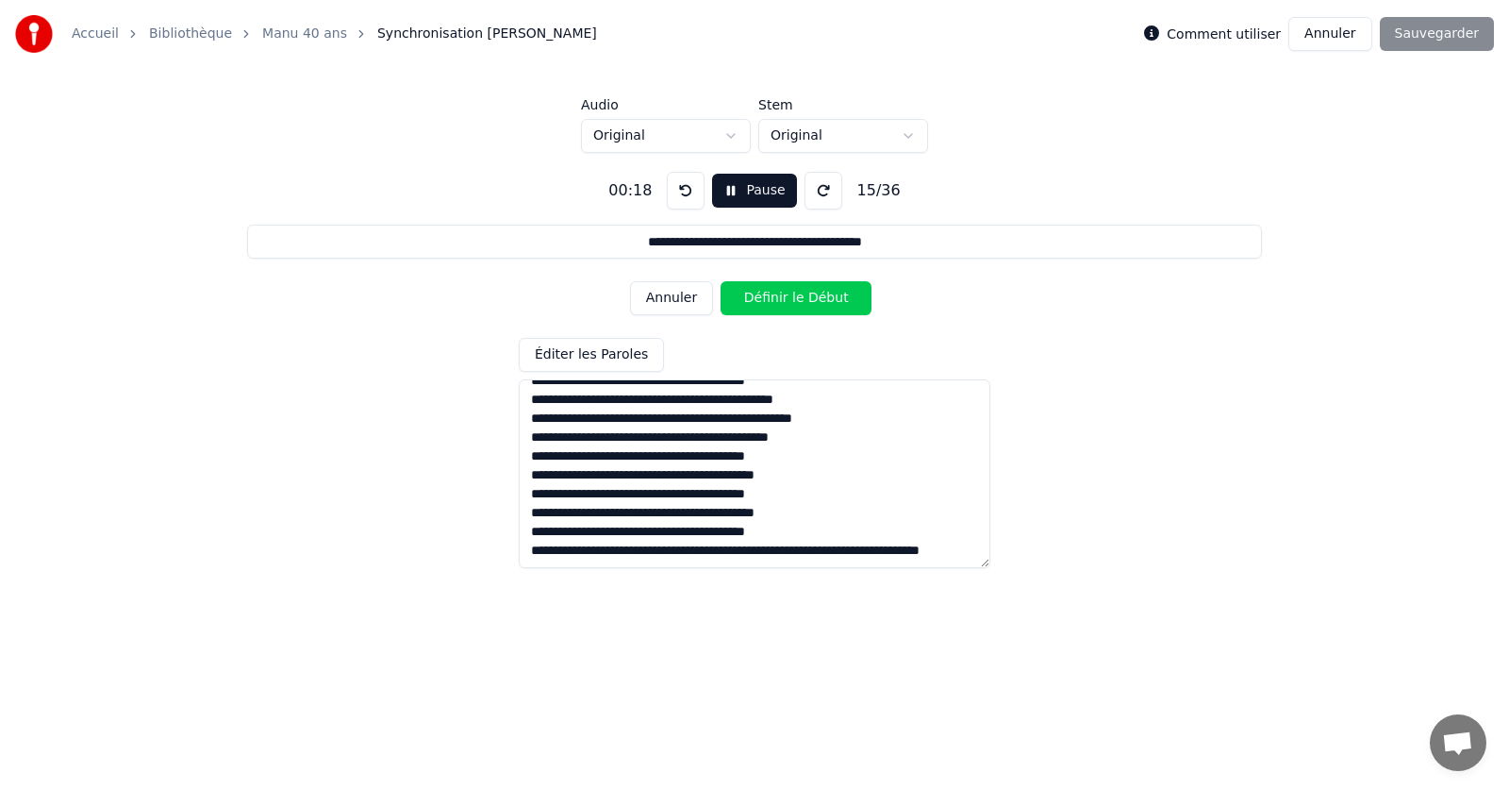
click at [766, 300] on button "Définir le Début" at bounding box center [796, 298] width 151 height 34
click at [767, 300] on button "Définir la Fin" at bounding box center [796, 298] width 151 height 34
click at [767, 300] on button "Définir le Début" at bounding box center [796, 298] width 151 height 34
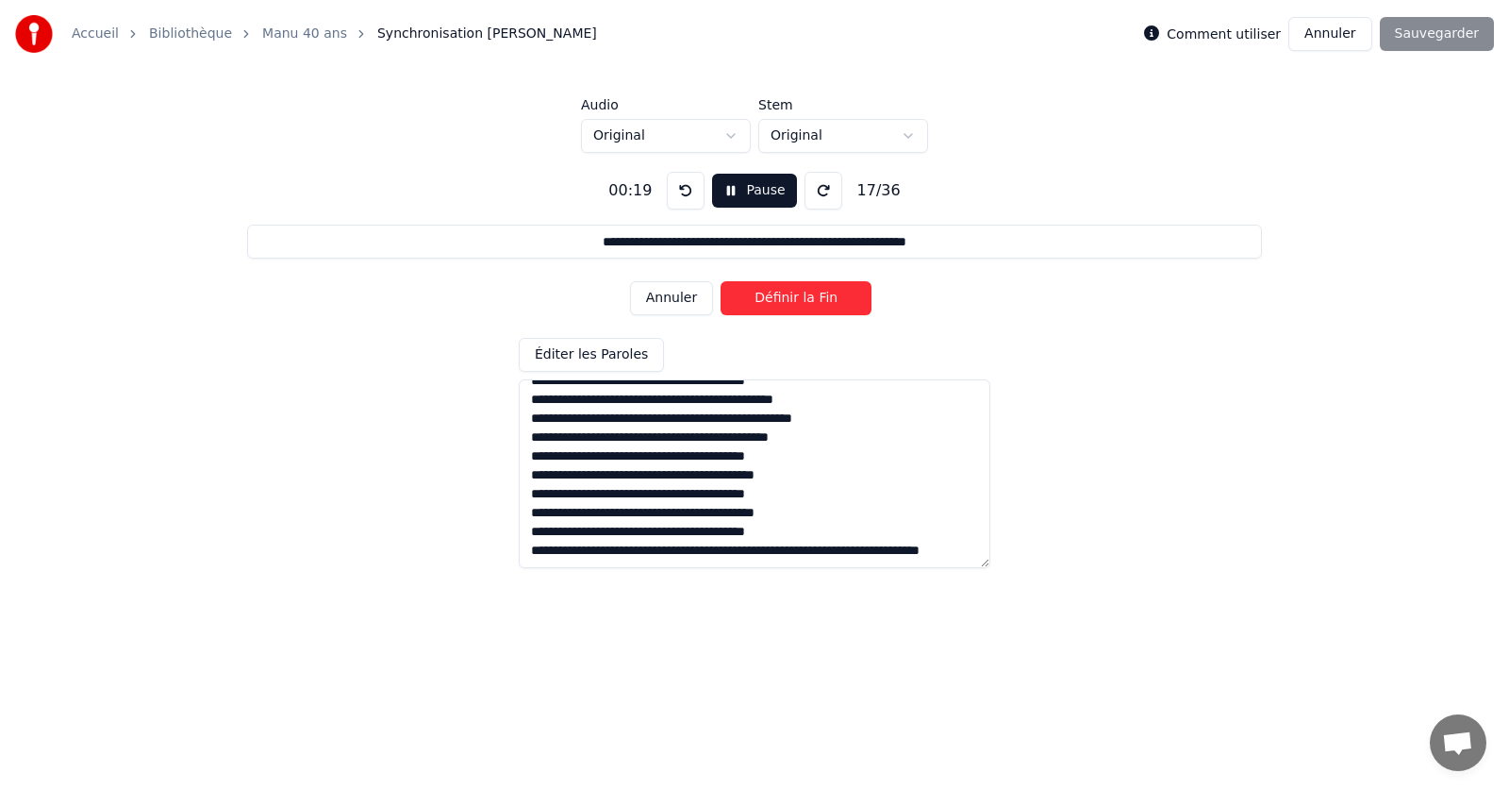
click at [767, 300] on button "Définir la Fin" at bounding box center [796, 298] width 151 height 34
click at [767, 300] on button "Définir le Début" at bounding box center [796, 298] width 151 height 34
click at [767, 300] on button "Définir la Fin" at bounding box center [796, 298] width 151 height 34
click at [770, 300] on button "Définir la Fin" at bounding box center [796, 298] width 151 height 34
click at [772, 302] on button "Définir la Fin" at bounding box center [796, 298] width 151 height 34
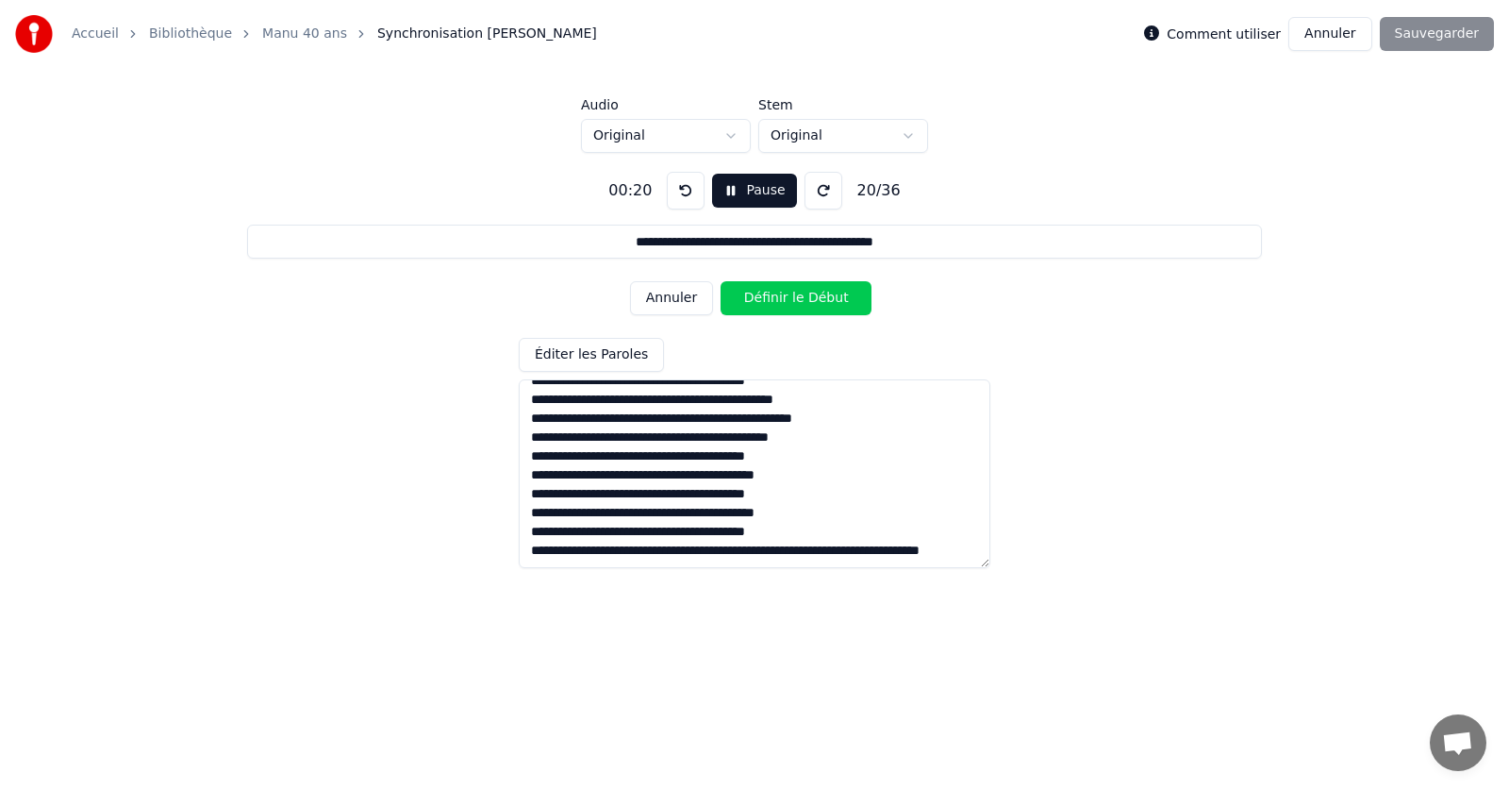
click at [773, 303] on button "Définir le Début" at bounding box center [796, 298] width 151 height 34
click at [773, 303] on button "Définir la Fin" at bounding box center [796, 298] width 151 height 34
click at [775, 304] on button "Définir le Début" at bounding box center [796, 298] width 151 height 34
click at [777, 305] on button "Définir le Début" at bounding box center [796, 298] width 151 height 34
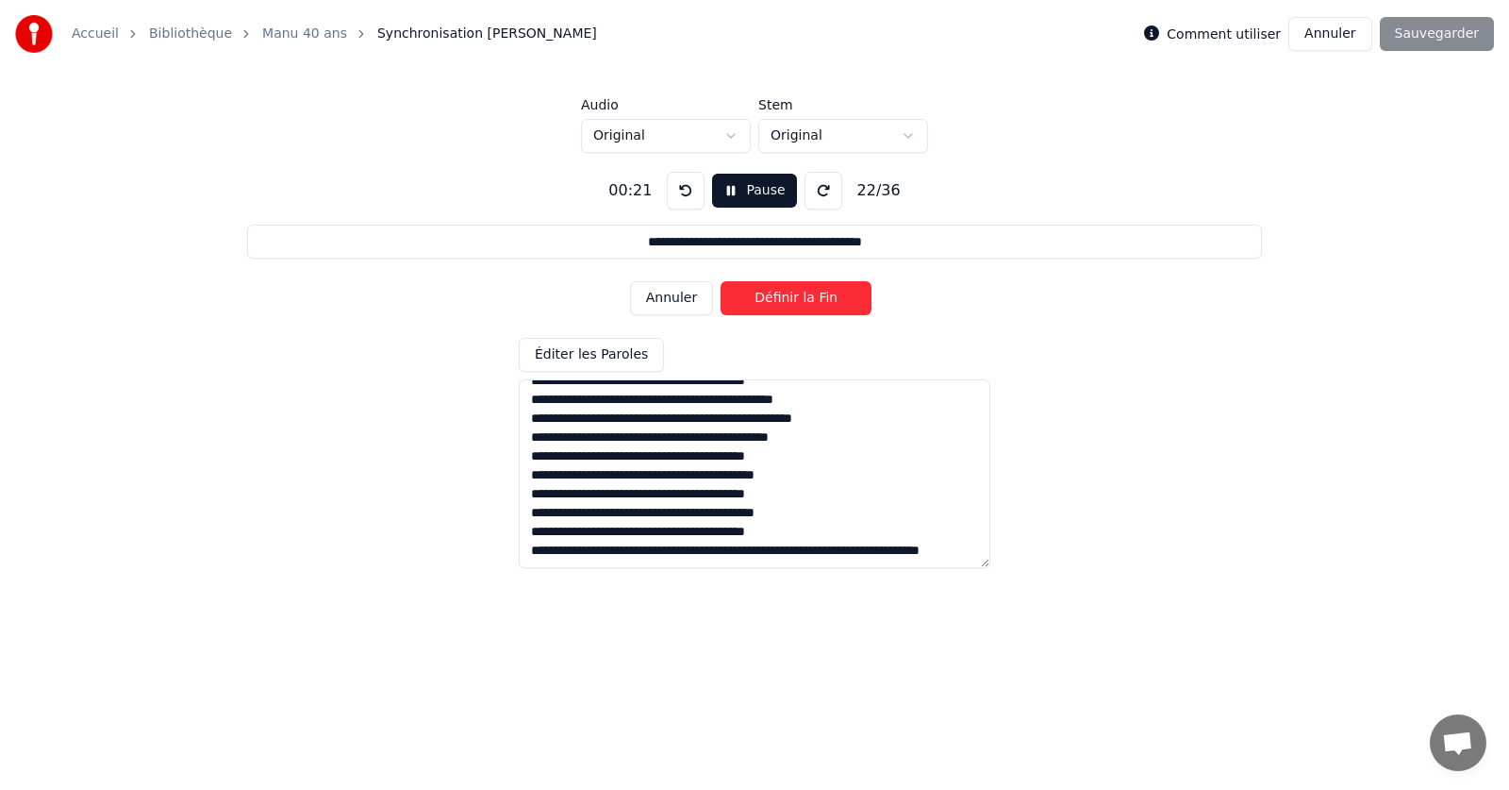
click at [777, 305] on button "Définir la Fin" at bounding box center [796, 298] width 151 height 34
click at [777, 305] on button "Définir le Début" at bounding box center [796, 298] width 151 height 34
click at [777, 306] on button "Définir la Fin" at bounding box center [796, 298] width 151 height 34
click at [777, 306] on button "Définir le Début" at bounding box center [796, 298] width 151 height 34
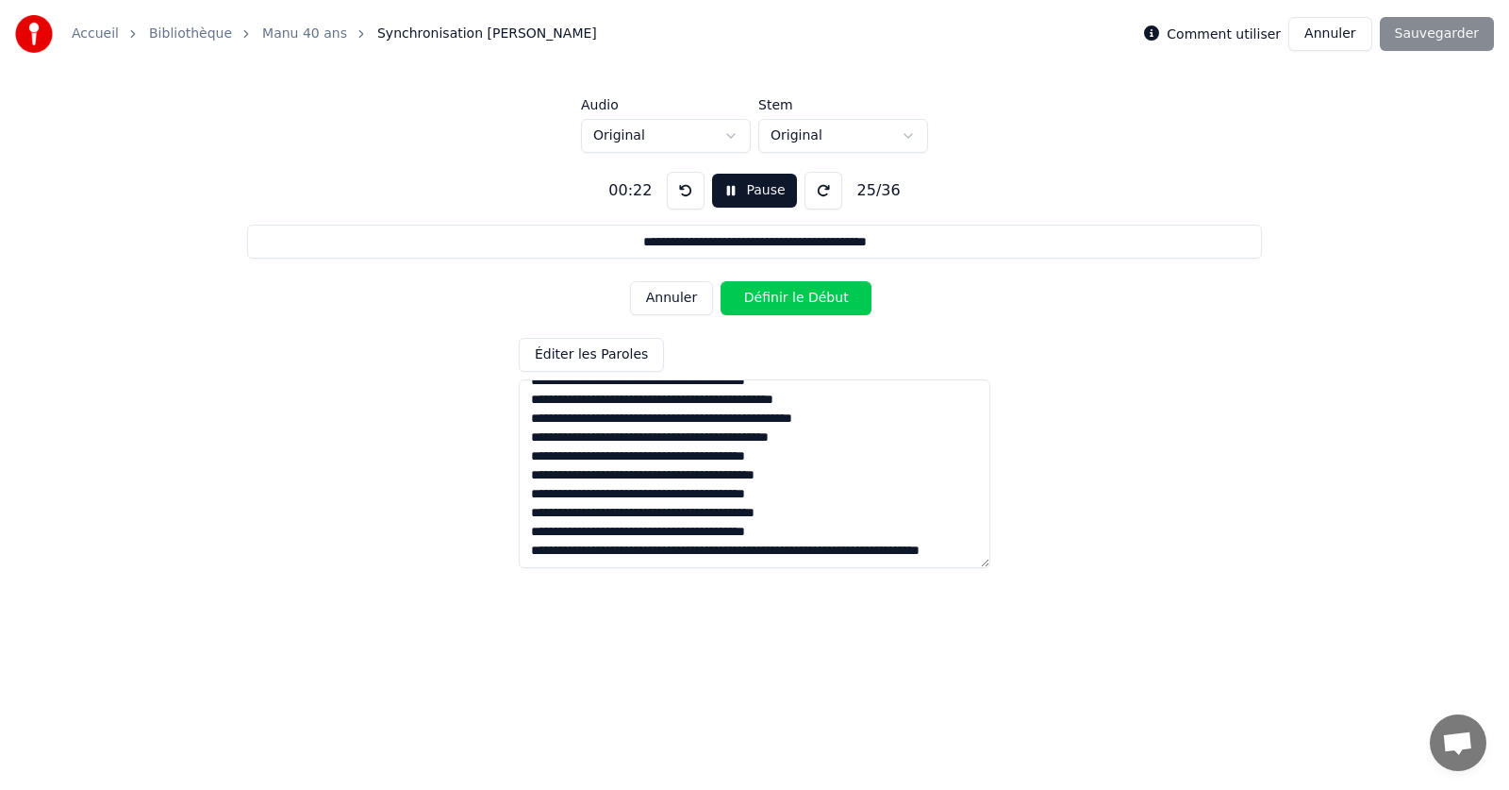
click at [777, 306] on button "Définir le Début" at bounding box center [796, 298] width 151 height 34
click at [777, 306] on button "Définir la Fin" at bounding box center [796, 298] width 151 height 34
click at [777, 306] on button "Définir le Début" at bounding box center [796, 298] width 151 height 34
click at [780, 307] on button "Définir le Début" at bounding box center [796, 298] width 151 height 34
click at [783, 307] on button "Définir le Début" at bounding box center [796, 298] width 151 height 34
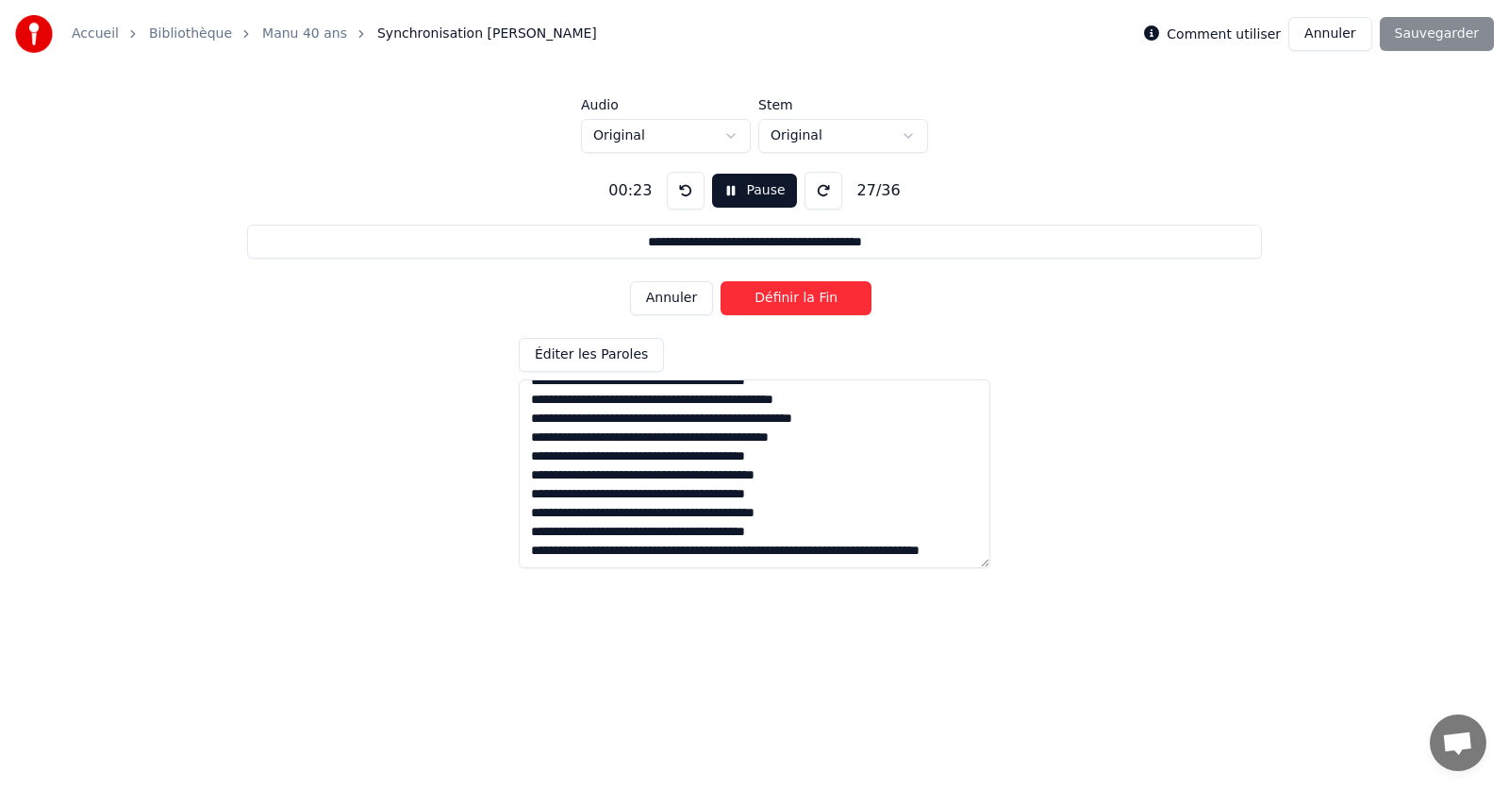
click at [783, 307] on button "Définir la Fin" at bounding box center [796, 298] width 151 height 34
click at [784, 308] on button "Définir le Début" at bounding box center [796, 298] width 151 height 34
click at [784, 308] on button "Définir la Fin" at bounding box center [796, 298] width 151 height 34
click at [784, 308] on button "Définir le Début" at bounding box center [796, 298] width 151 height 34
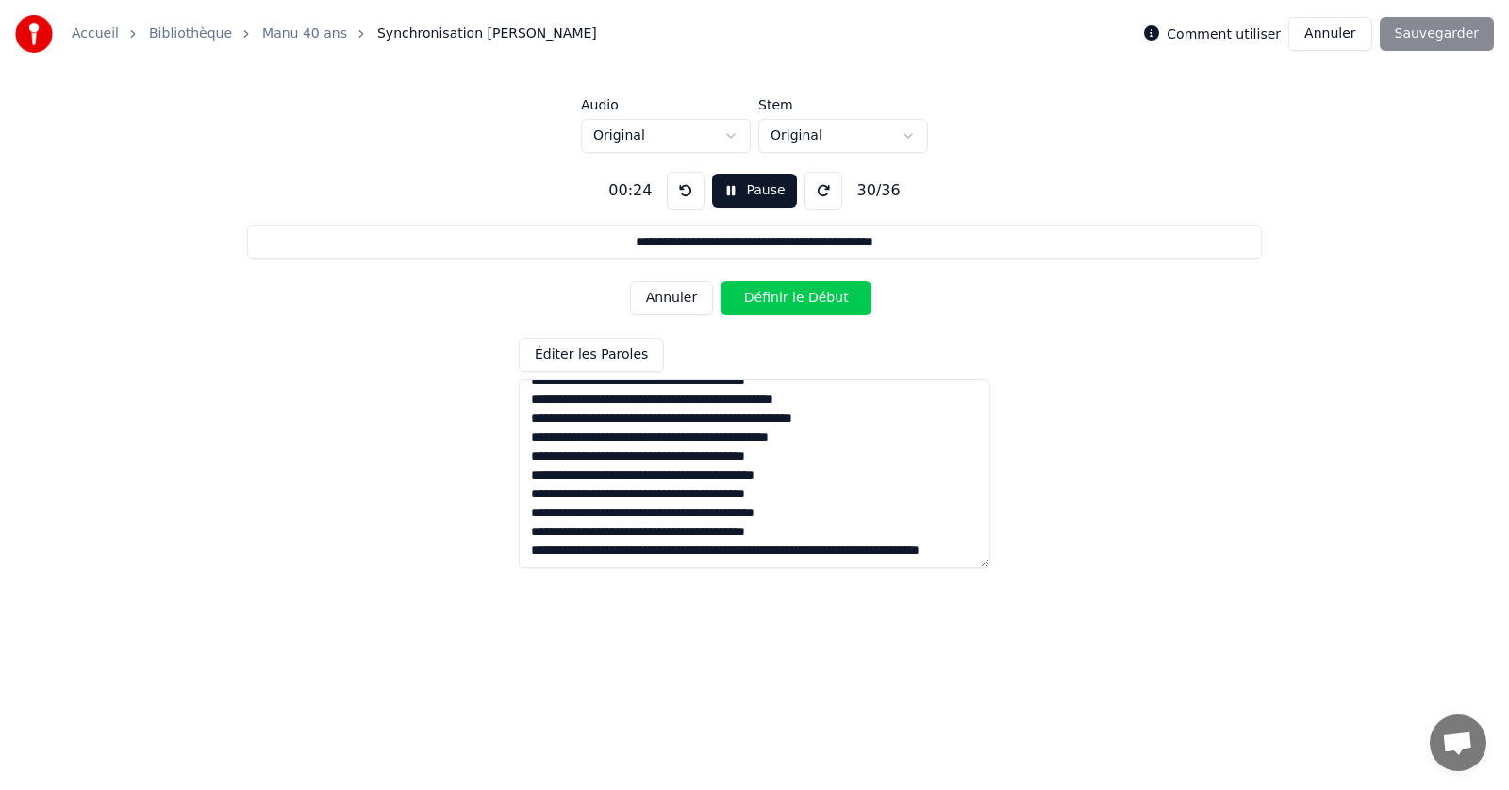
click at [784, 308] on button "Définir le Début" at bounding box center [796, 298] width 151 height 34
click at [784, 308] on button "Définir la Fin" at bounding box center [796, 298] width 151 height 34
click at [785, 308] on button "Définir le Début" at bounding box center [796, 298] width 151 height 34
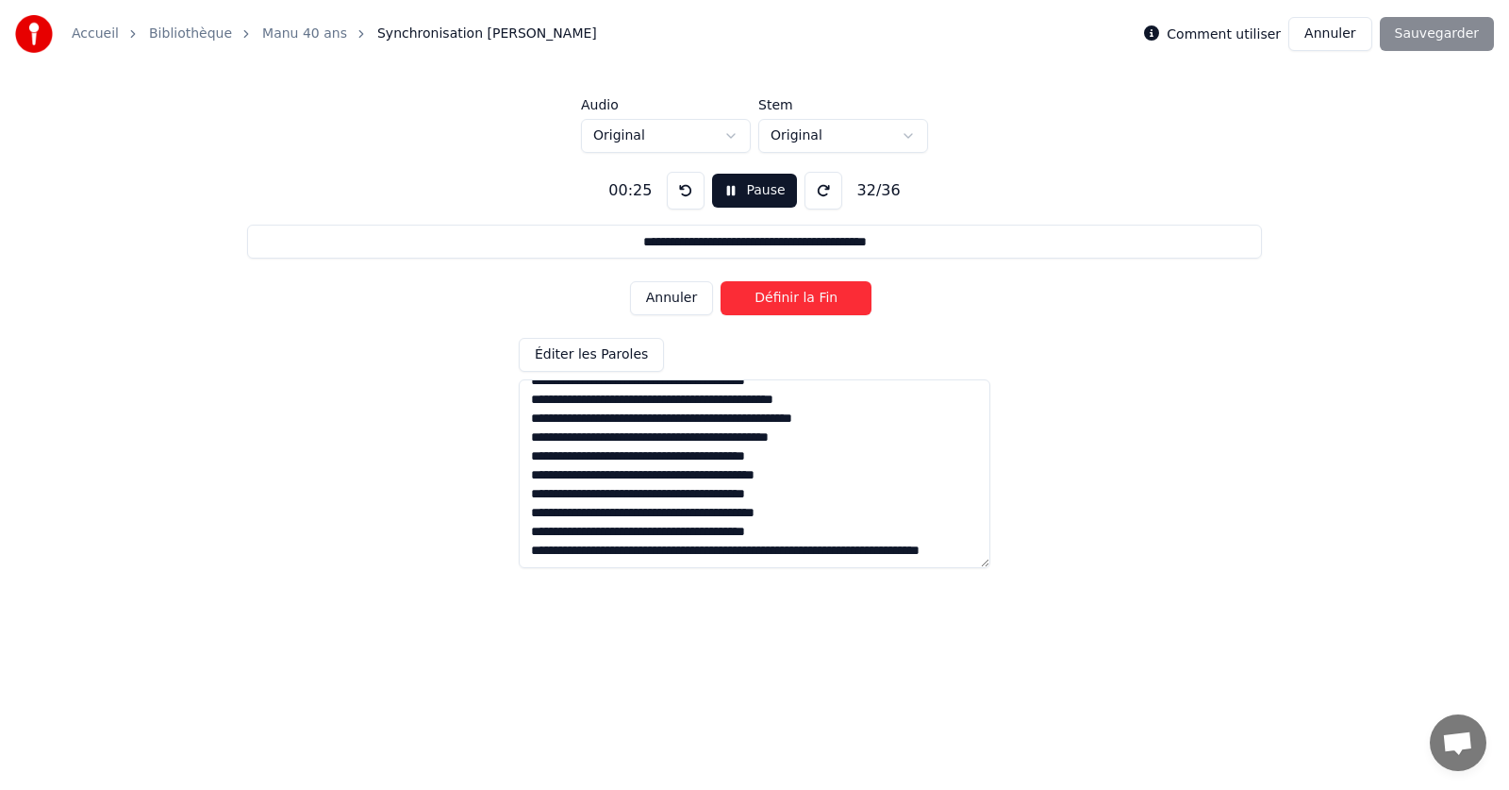
click at [786, 311] on button "Définir la Fin" at bounding box center [796, 298] width 151 height 34
click at [786, 293] on button "Définir le Début" at bounding box center [796, 298] width 151 height 34
click at [784, 293] on button "Définir la Fin" at bounding box center [796, 298] width 151 height 34
click at [784, 297] on button "Définir le Début" at bounding box center [796, 298] width 151 height 34
click at [785, 301] on button "Définir la Fin" at bounding box center [796, 298] width 151 height 34
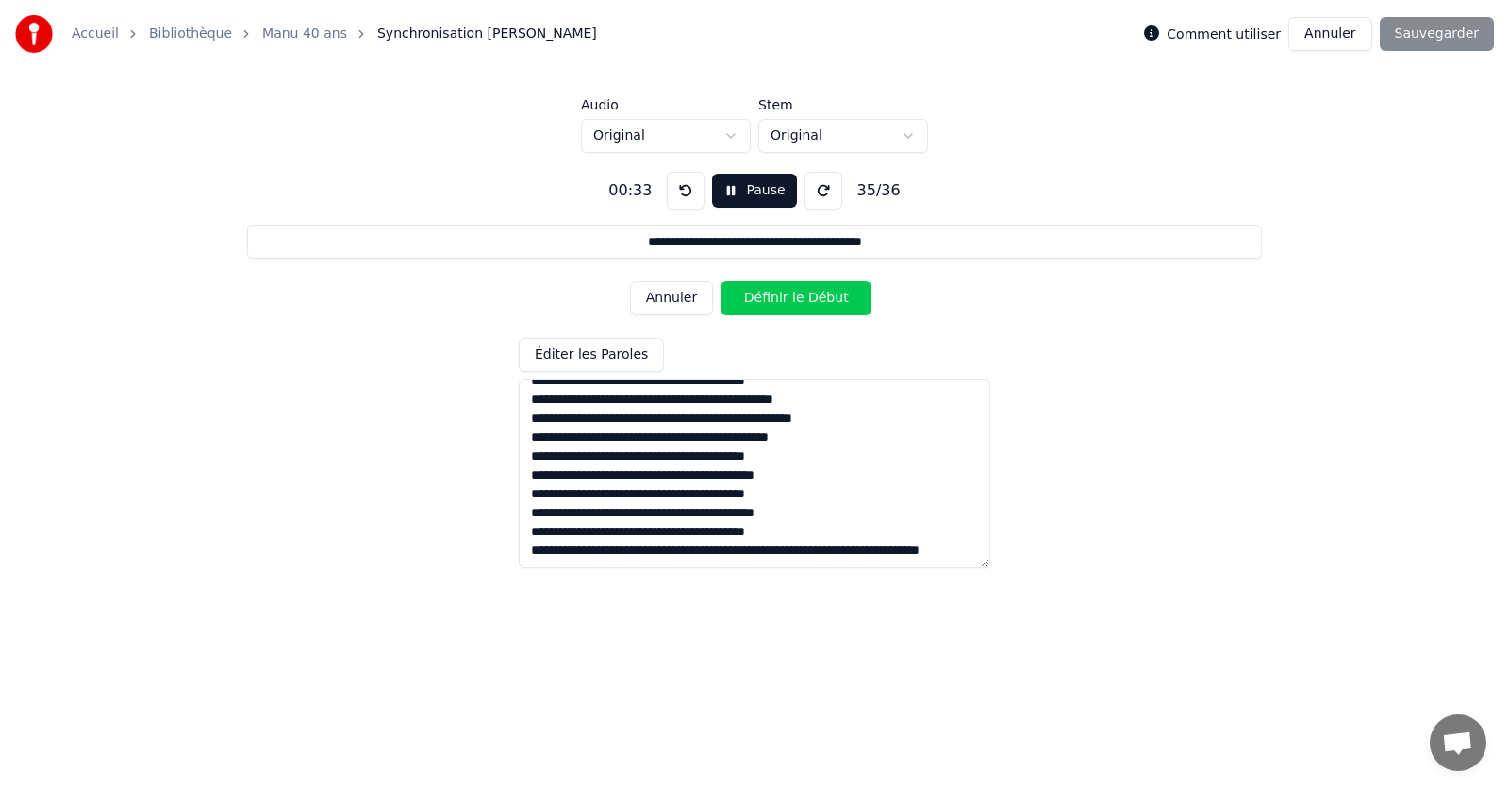
click at [789, 304] on button "Définir le Début" at bounding box center [796, 298] width 151 height 34
click at [790, 302] on button "Définir la Fin" at bounding box center [796, 298] width 151 height 34
type input "**********"
click at [1446, 37] on div "Comment utiliser Annuler Sauvegarder" at bounding box center [1319, 34] width 350 height 34
click at [1337, 31] on button "Annuler" at bounding box center [1329, 34] width 83 height 34
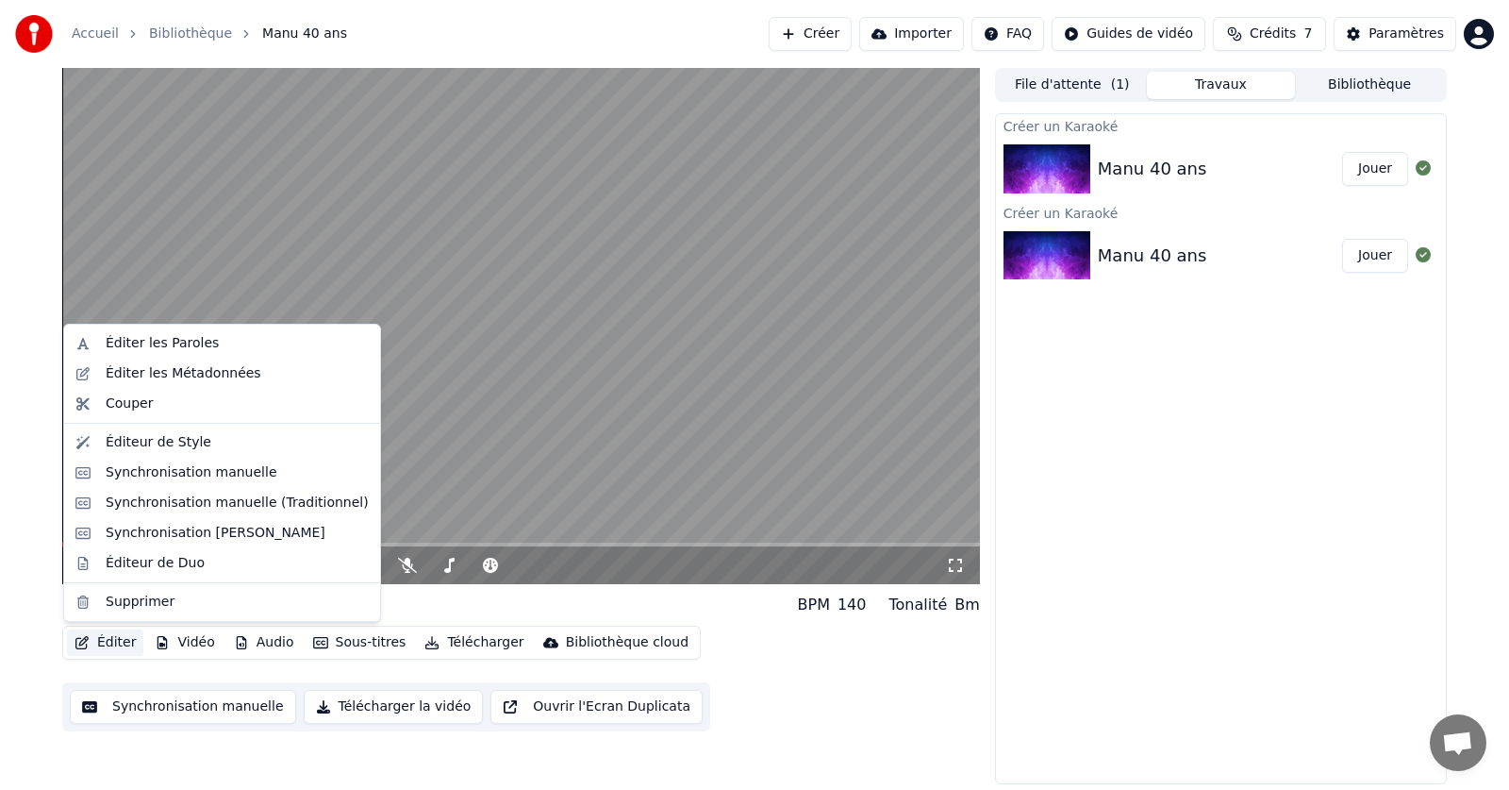
click at [104, 645] on button "Éditer" at bounding box center [105, 642] width 76 height 26
click at [131, 503] on div "Synchronisation manuelle (Traditionnel)" at bounding box center [237, 502] width 263 height 19
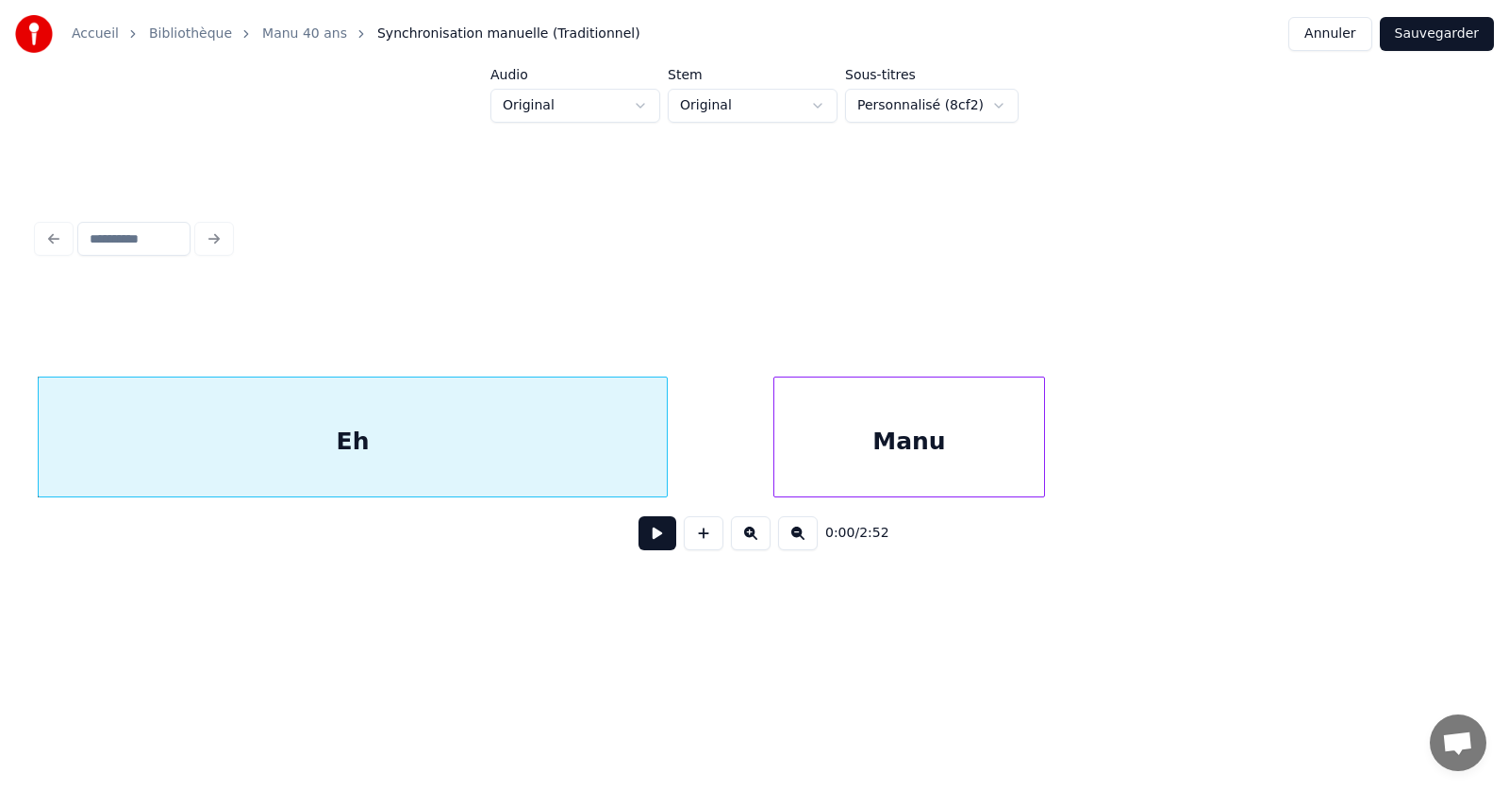
click at [518, 442] on div "Eh" at bounding box center [353, 441] width 628 height 128
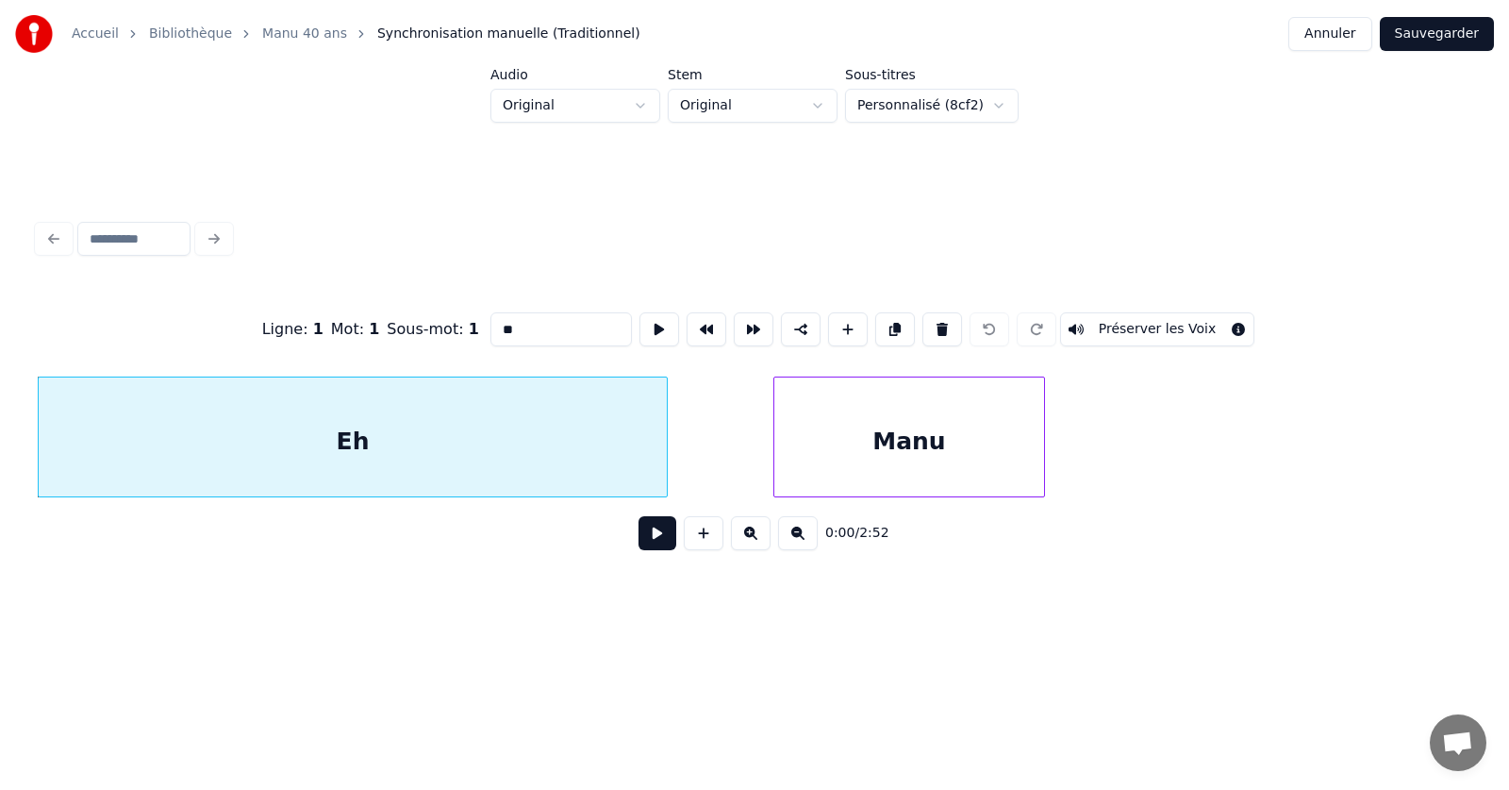
click at [424, 319] on div "Sous-mot : 1" at bounding box center [432, 329] width 91 height 23
click at [357, 318] on div "Mot : 1" at bounding box center [355, 329] width 49 height 23
click at [573, 441] on div "Eh" at bounding box center [353, 441] width 628 height 128
click at [824, 458] on div "Manu" at bounding box center [909, 441] width 270 height 128
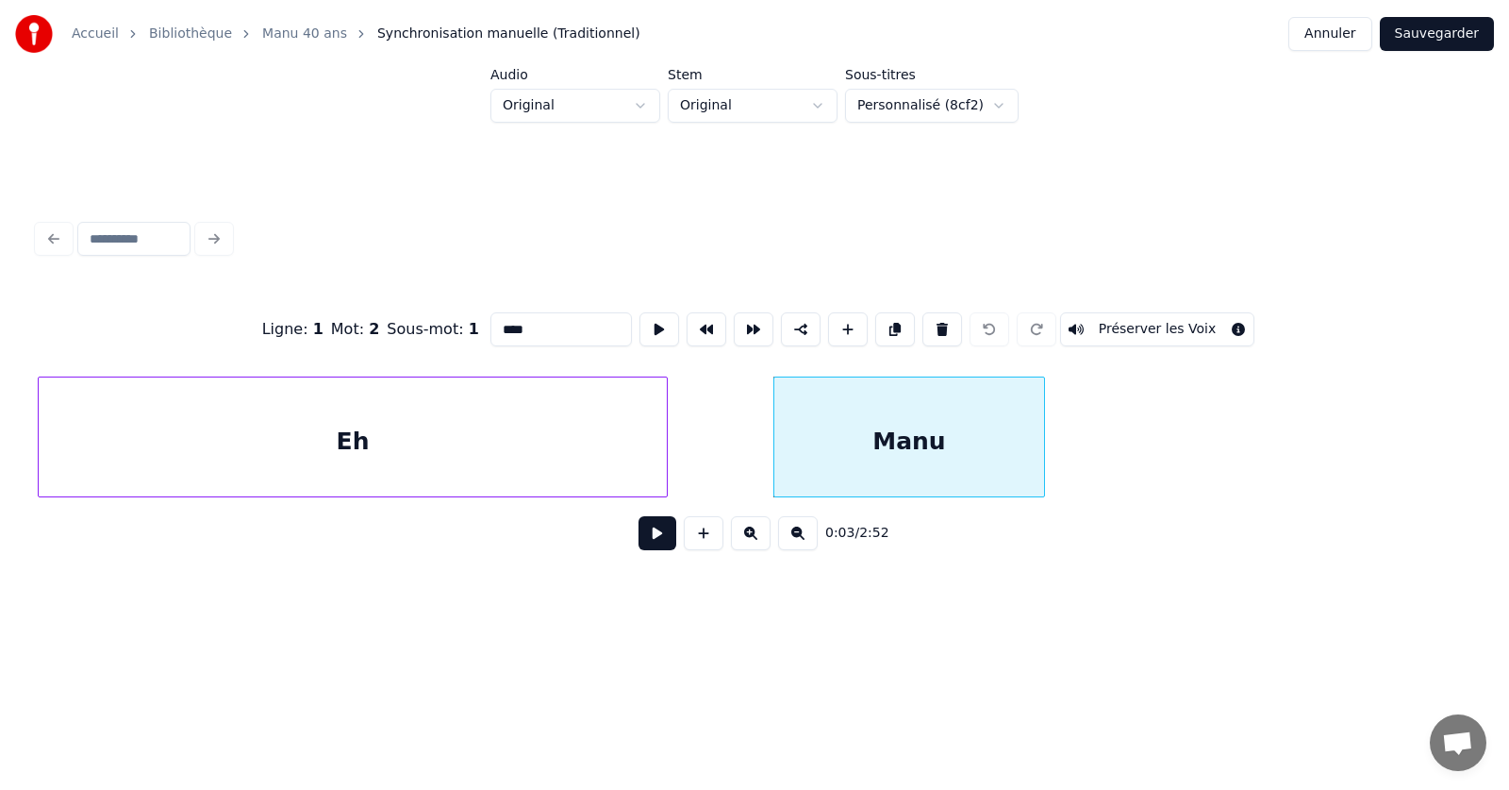
click at [563, 448] on div "Eh" at bounding box center [353, 441] width 628 height 128
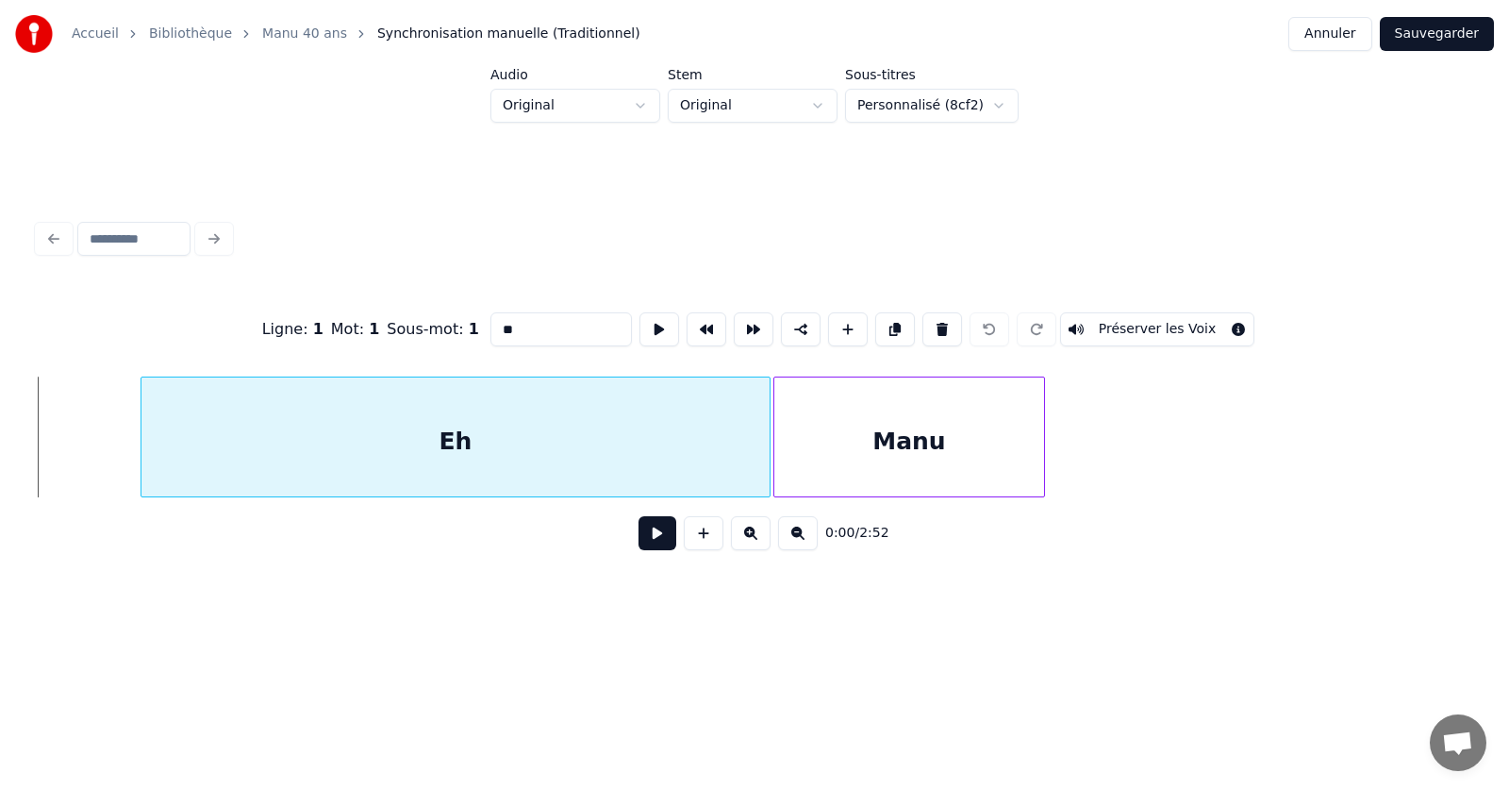
click at [622, 447] on div "Eh" at bounding box center [455, 441] width 628 height 128
click at [799, 440] on div "Manu" at bounding box center [909, 441] width 270 height 128
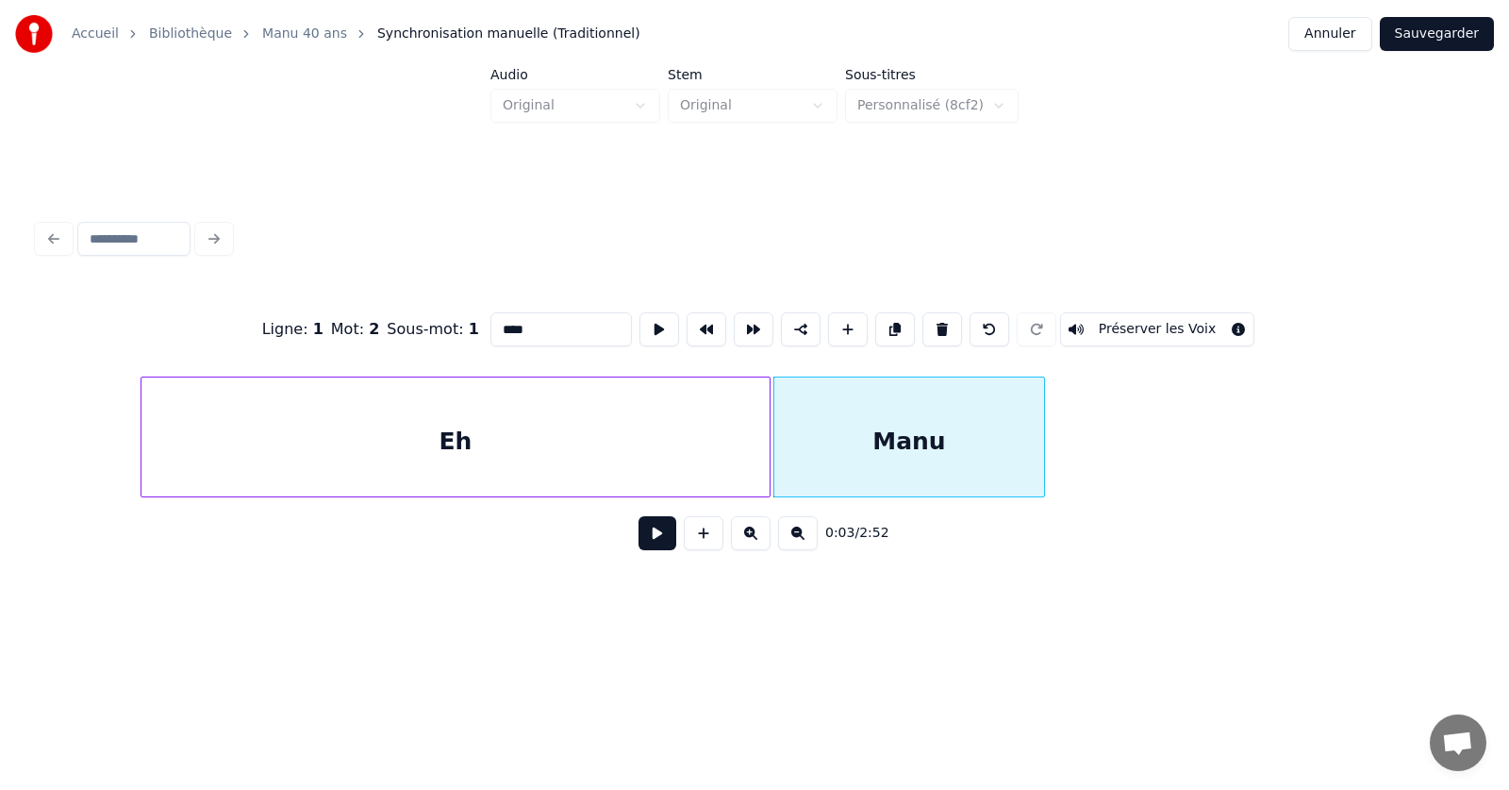
click at [740, 441] on div "Eh" at bounding box center [455, 441] width 628 height 128
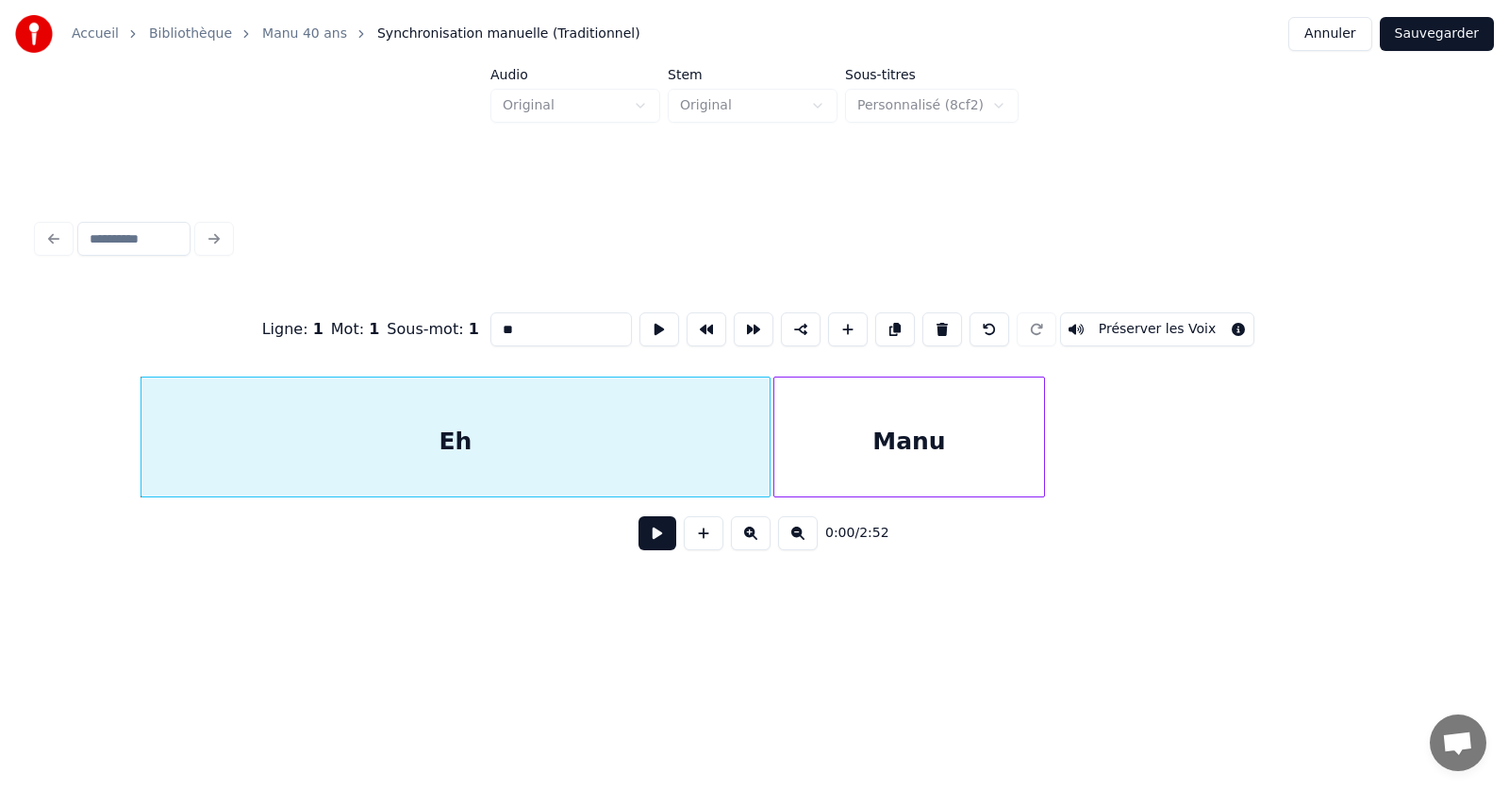
click at [967, 599] on div "Ligne : 1 Mot : 1 Sous-mot : 1 ** Préserver les Voix 0:00 / 2:52" at bounding box center [754, 390] width 1449 height 474
click at [692, 448] on div "Eh" at bounding box center [455, 441] width 628 height 128
click at [828, 457] on div "Manu" at bounding box center [909, 441] width 270 height 128
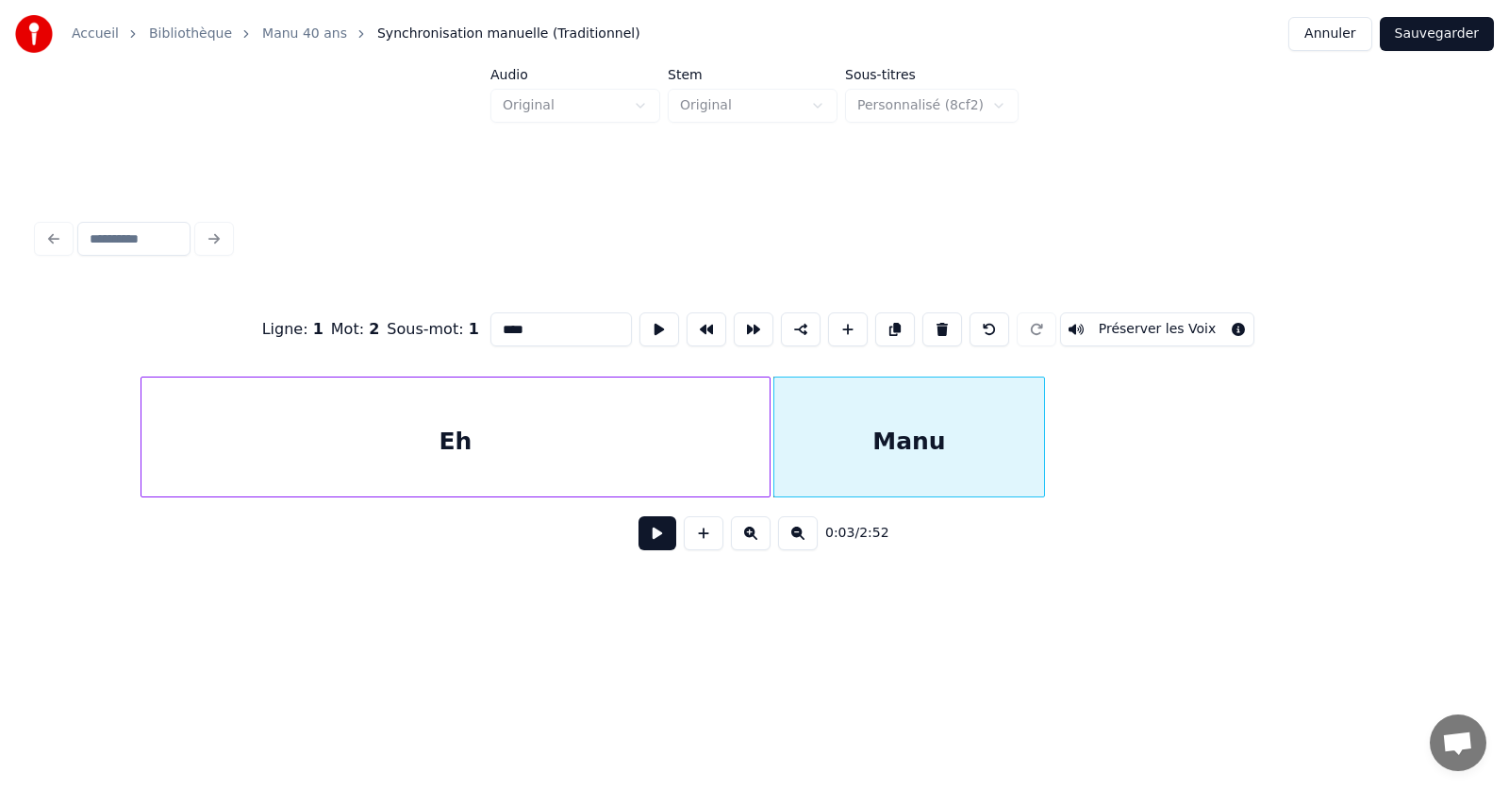
click at [704, 458] on div "Eh" at bounding box center [455, 441] width 628 height 128
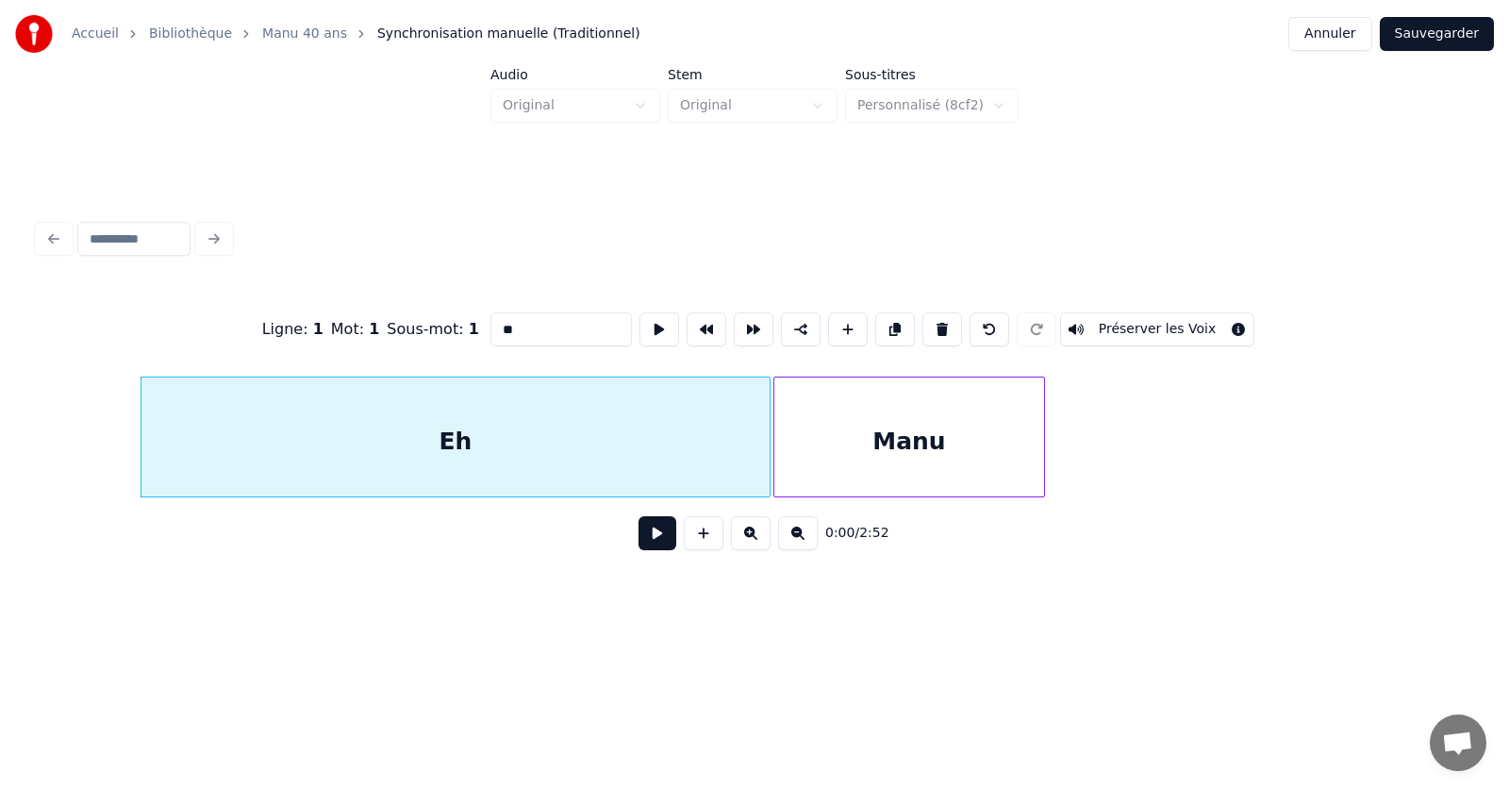
click at [834, 455] on div "Manu" at bounding box center [909, 441] width 270 height 128
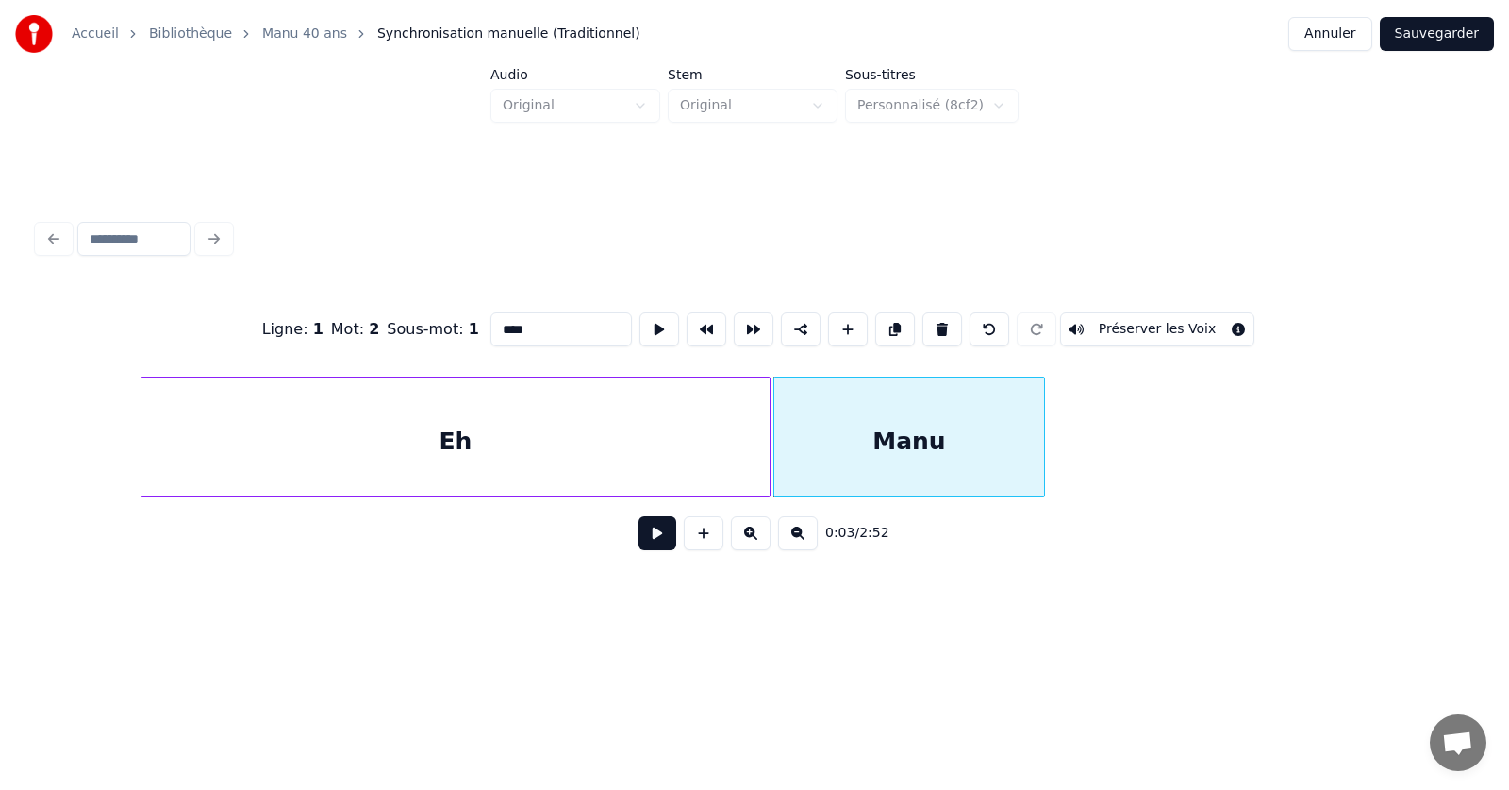
click at [734, 456] on div "Eh" at bounding box center [455, 441] width 628 height 128
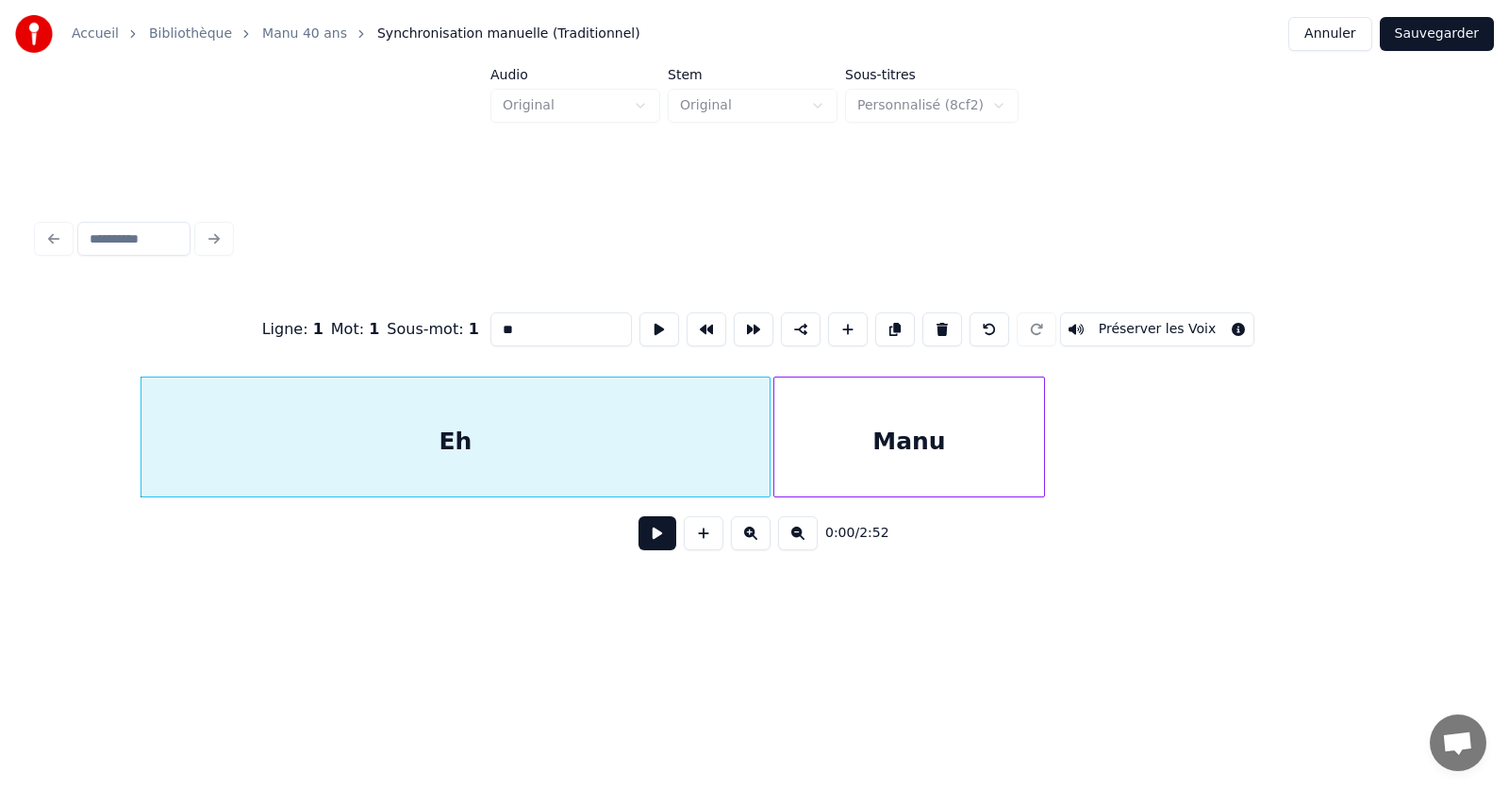
click at [722, 427] on div "Eh" at bounding box center [455, 441] width 628 height 128
click at [748, 327] on button at bounding box center [754, 329] width 40 height 34
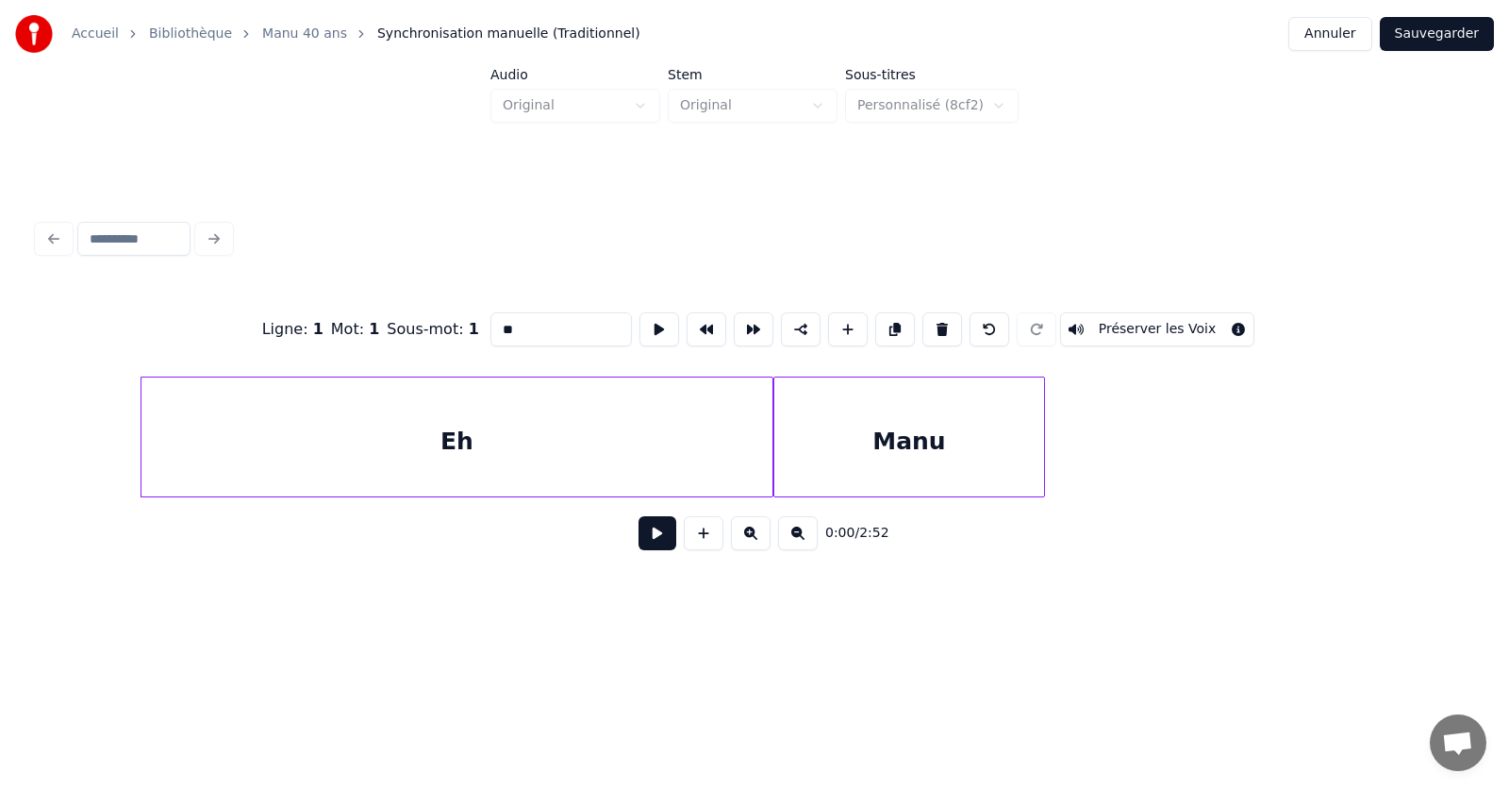
click at [870, 409] on div "Manu" at bounding box center [909, 441] width 270 height 128
type input "****"
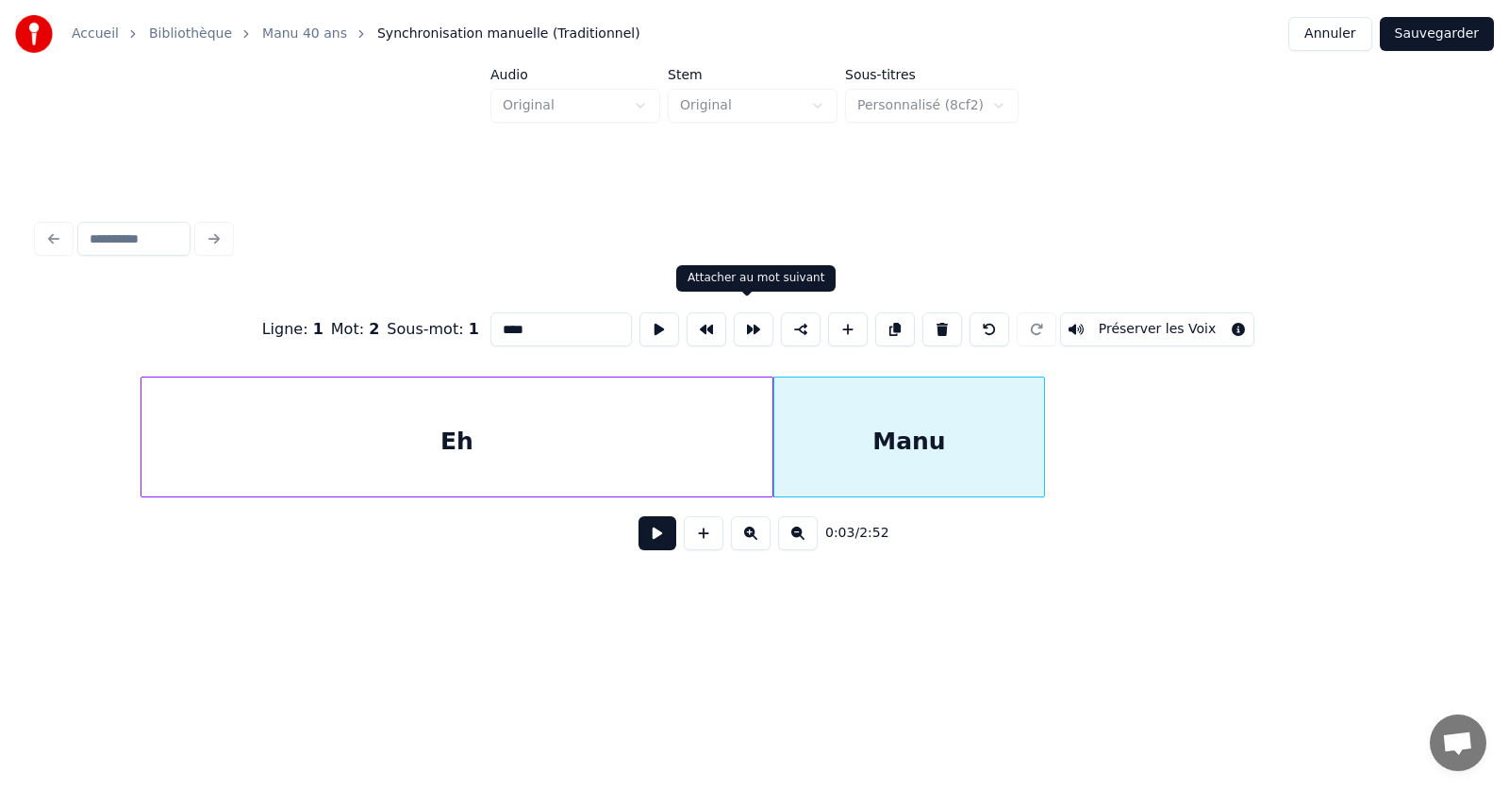
click at [747, 321] on button at bounding box center [754, 329] width 40 height 34
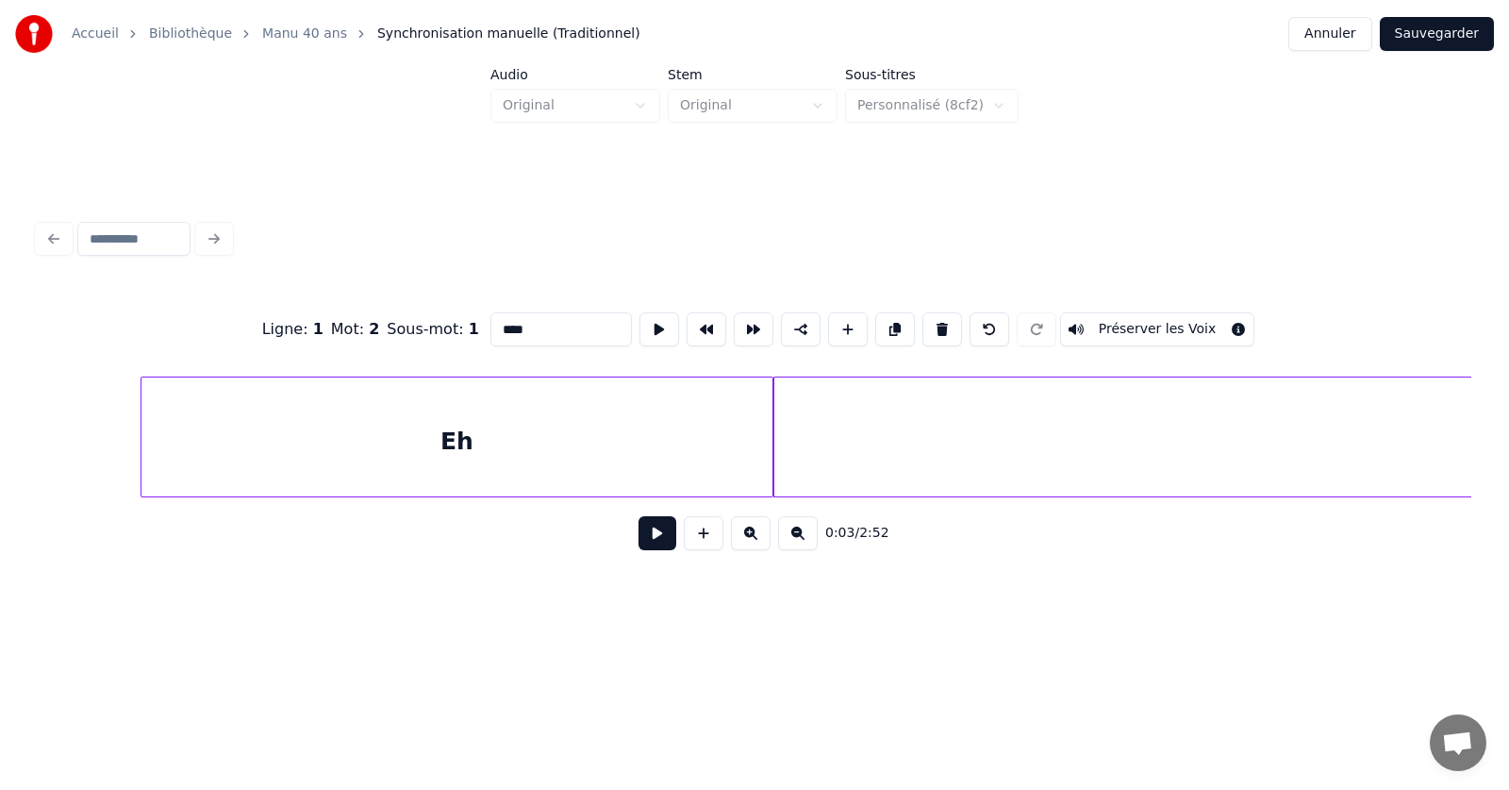
click at [780, 426] on div at bounding box center [777, 436] width 6 height 119
click at [1347, 14] on div "Accueil Bibliothèque Manu 40 ans Synchronisation manuelle (Traditionnel) Annule…" at bounding box center [754, 34] width 1509 height 68
click at [1338, 30] on button "Annuler" at bounding box center [1329, 34] width 83 height 34
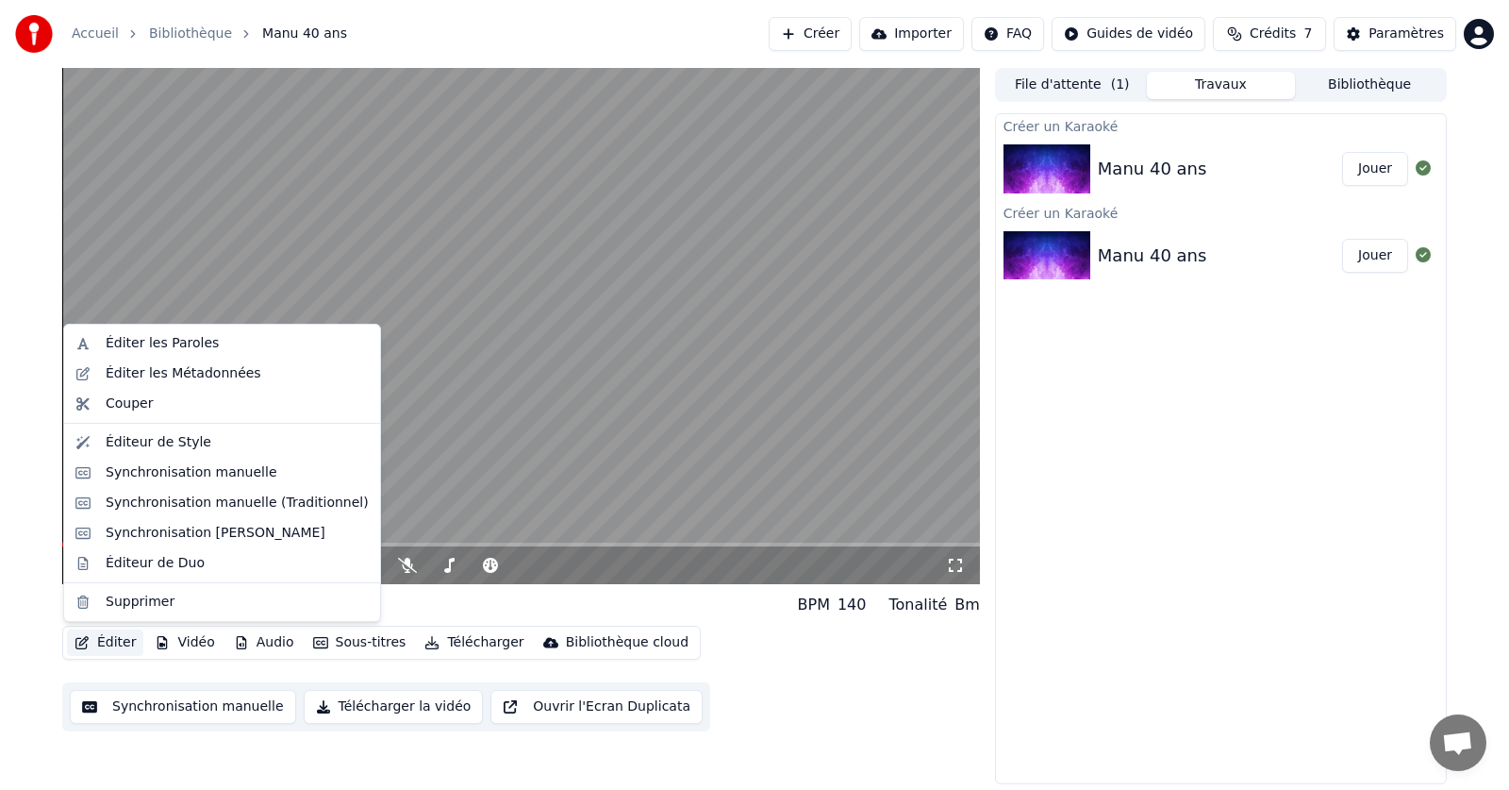
click at [91, 640] on button "Éditer" at bounding box center [105, 642] width 76 height 26
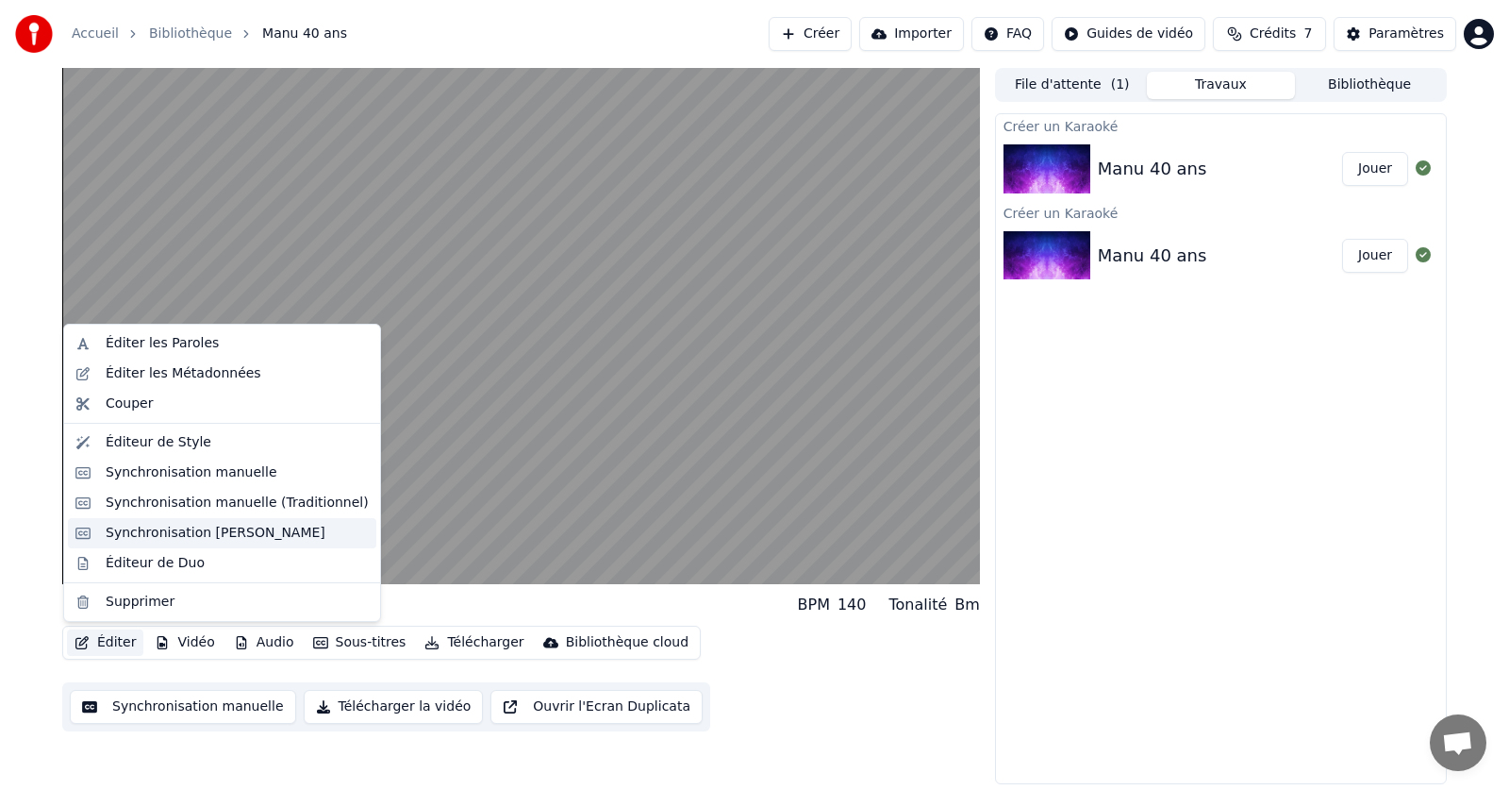
click at [141, 535] on div "Synchronisation [PERSON_NAME]" at bounding box center [216, 533] width 220 height 19
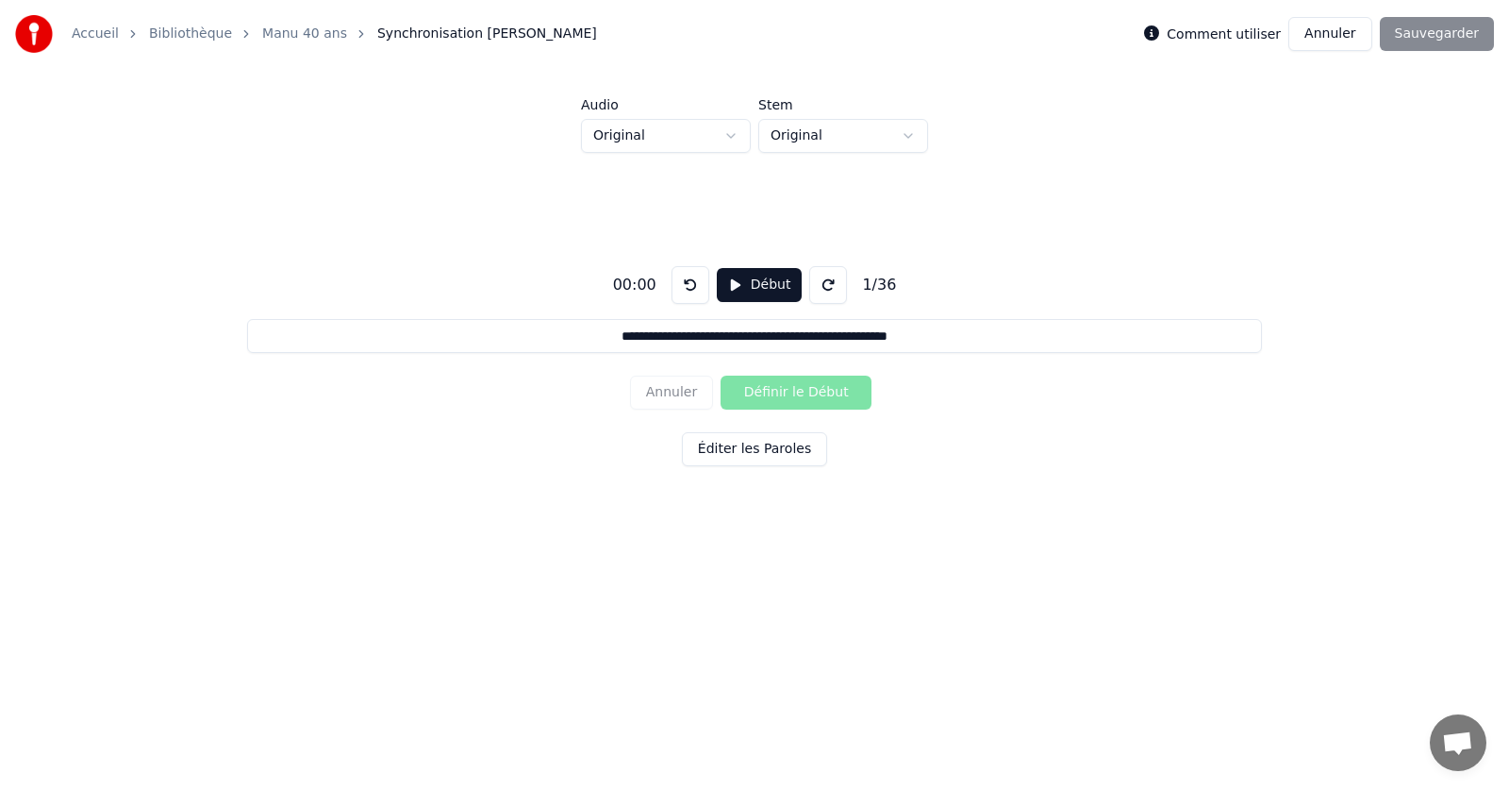
click at [283, 39] on link "Manu 40 ans" at bounding box center [304, 34] width 85 height 19
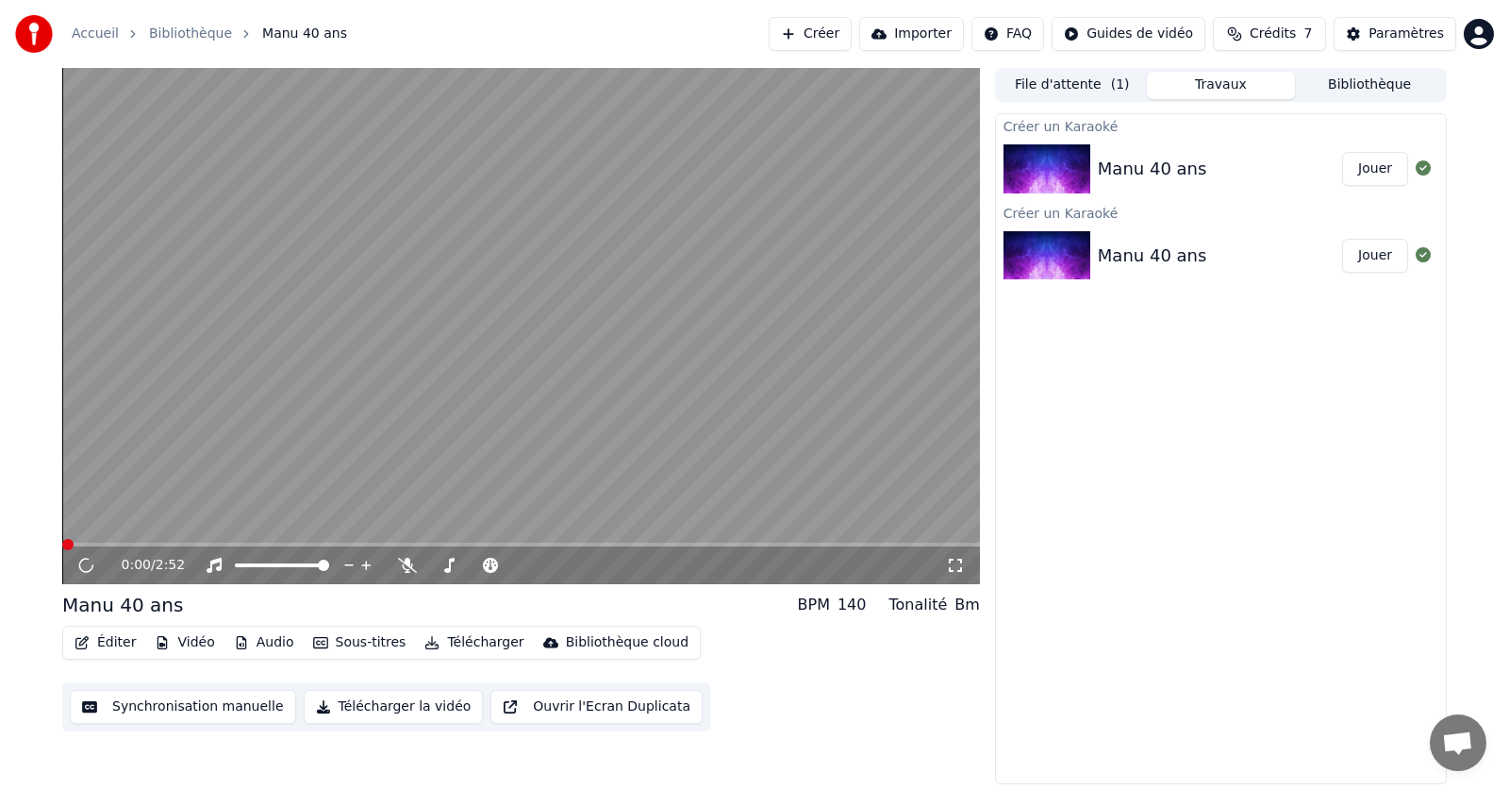
click at [84, 646] on icon "button" at bounding box center [82, 642] width 15 height 13
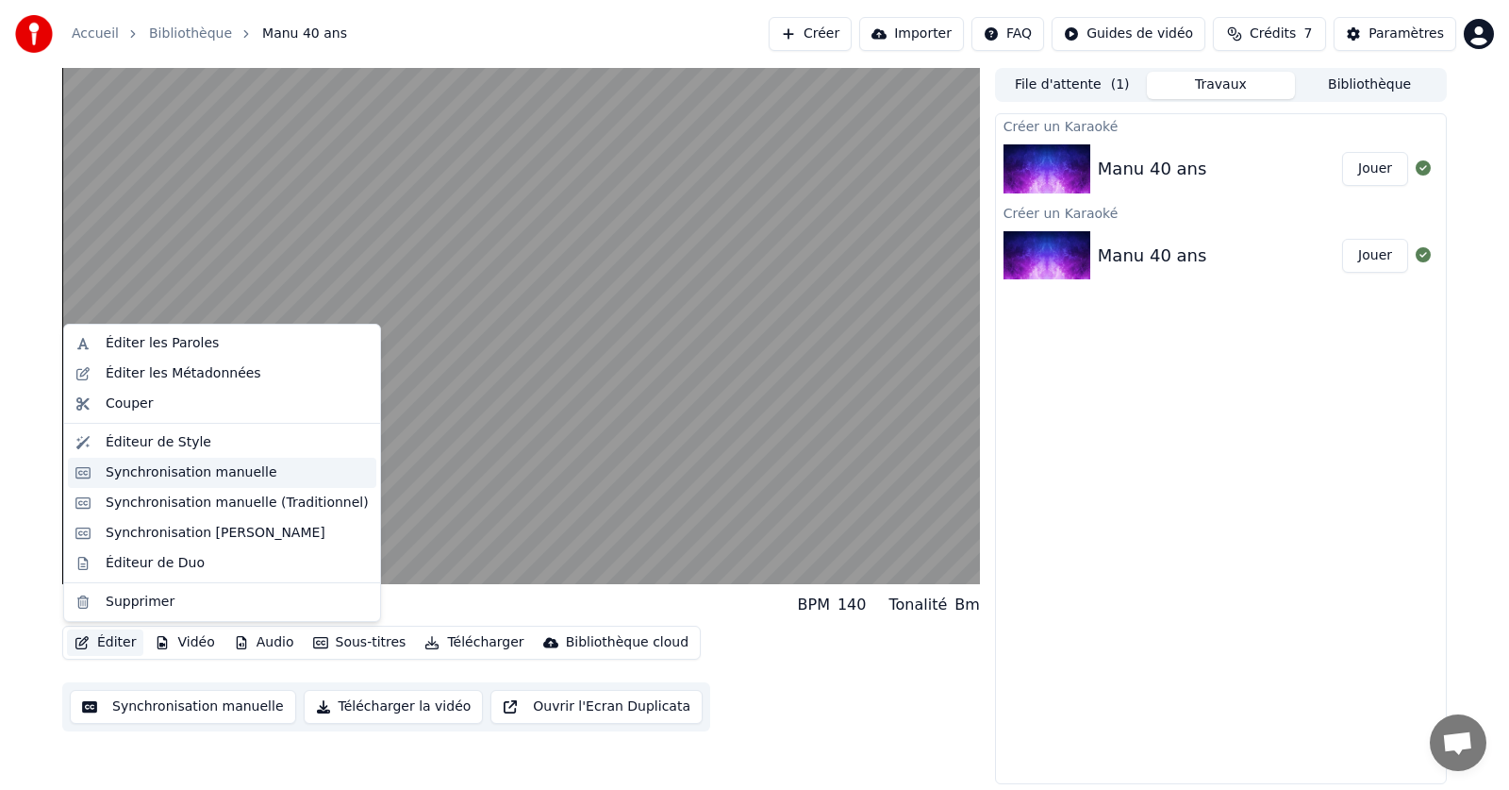
click at [137, 469] on div "Synchronisation manuelle" at bounding box center [192, 472] width 172 height 19
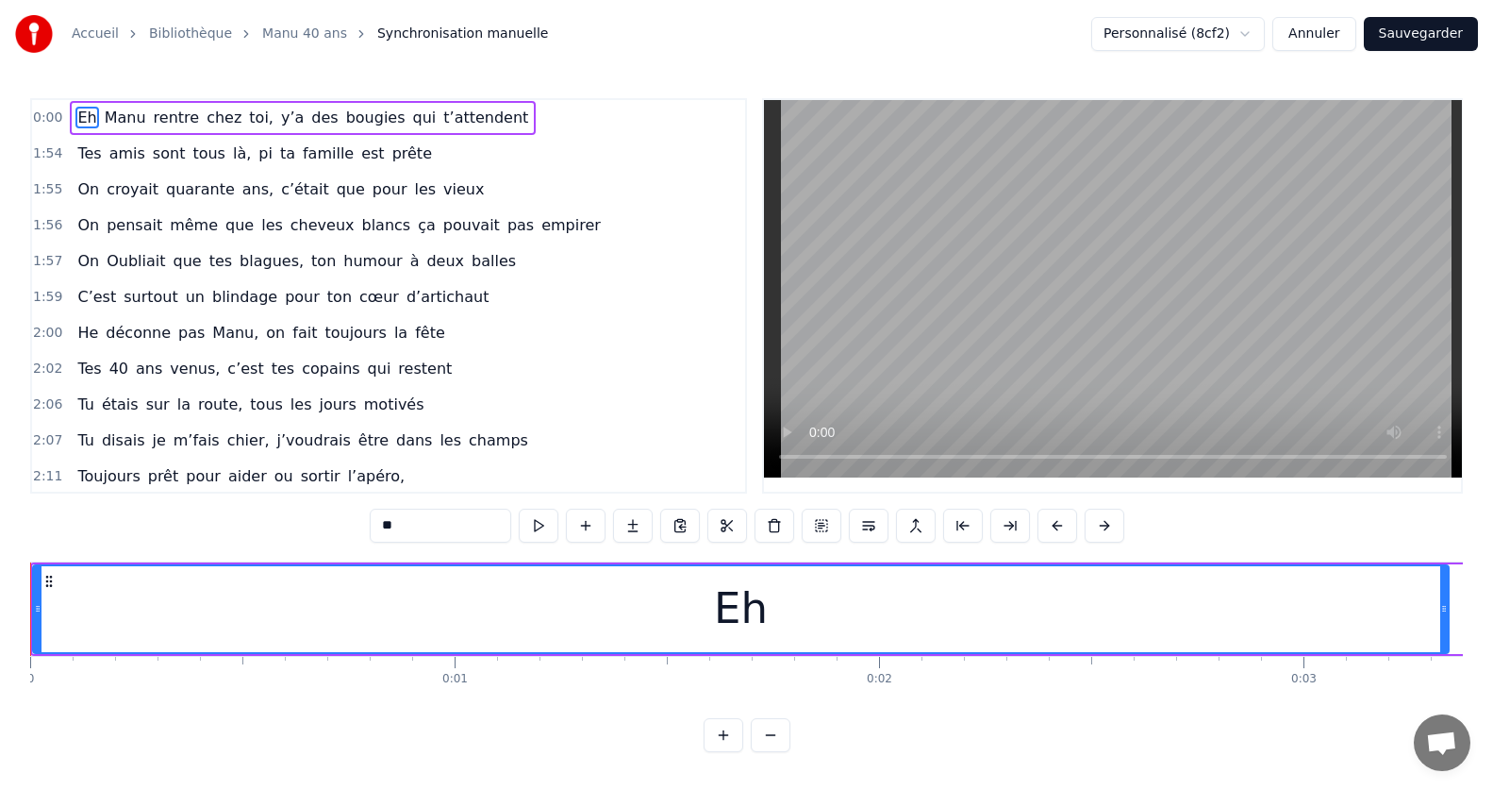
click at [589, 607] on div "Eh" at bounding box center [741, 609] width 1414 height 86
click at [677, 608] on div "Eh" at bounding box center [741, 609] width 1414 height 86
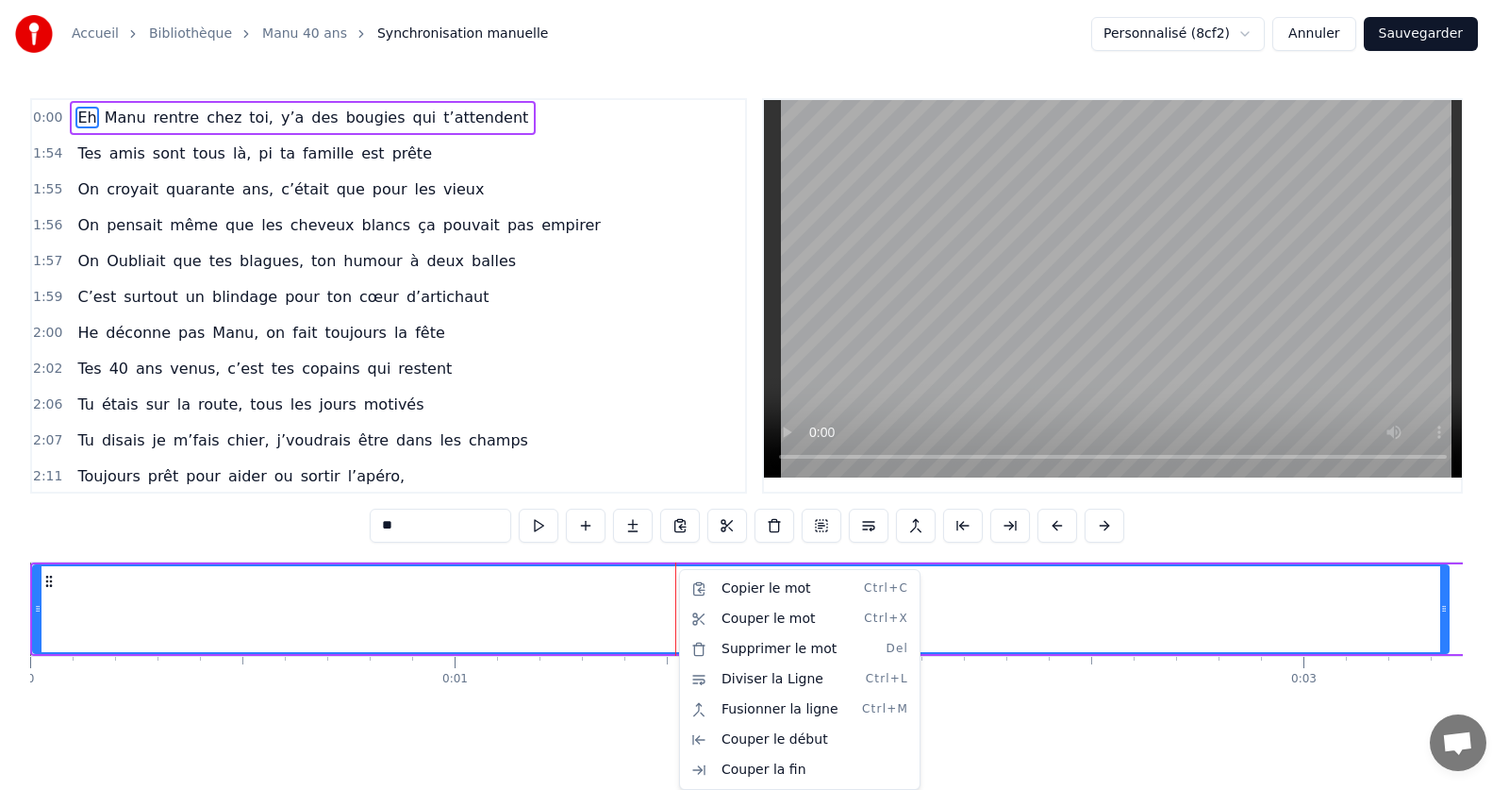
click at [473, 678] on html "Accueil Bibliothèque Manu 40 ans Synchronisation manuelle Personnalisé (8cf2) A…" at bounding box center [754, 391] width 1509 height 782
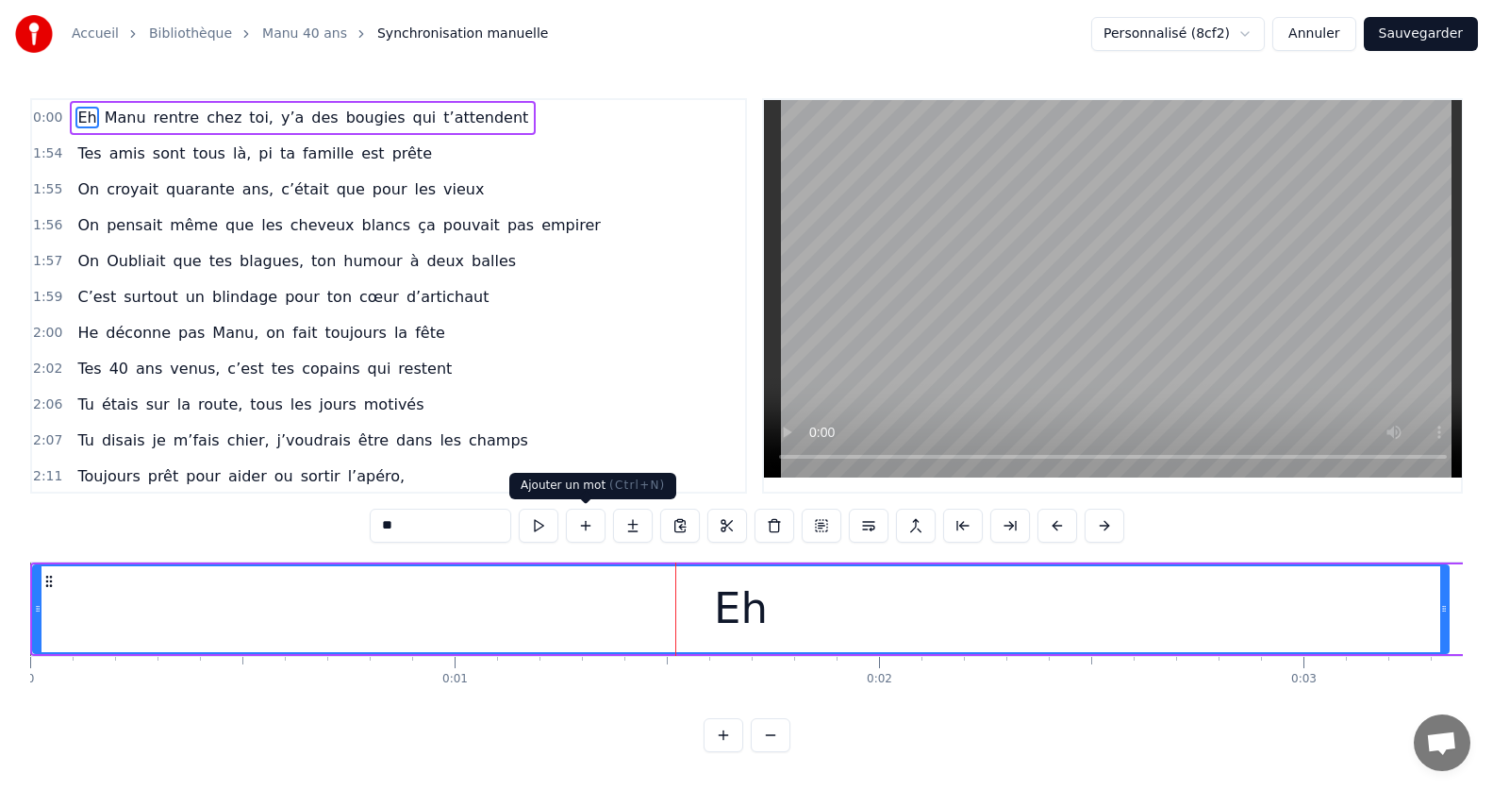
click at [582, 523] on button at bounding box center [586, 525] width 40 height 34
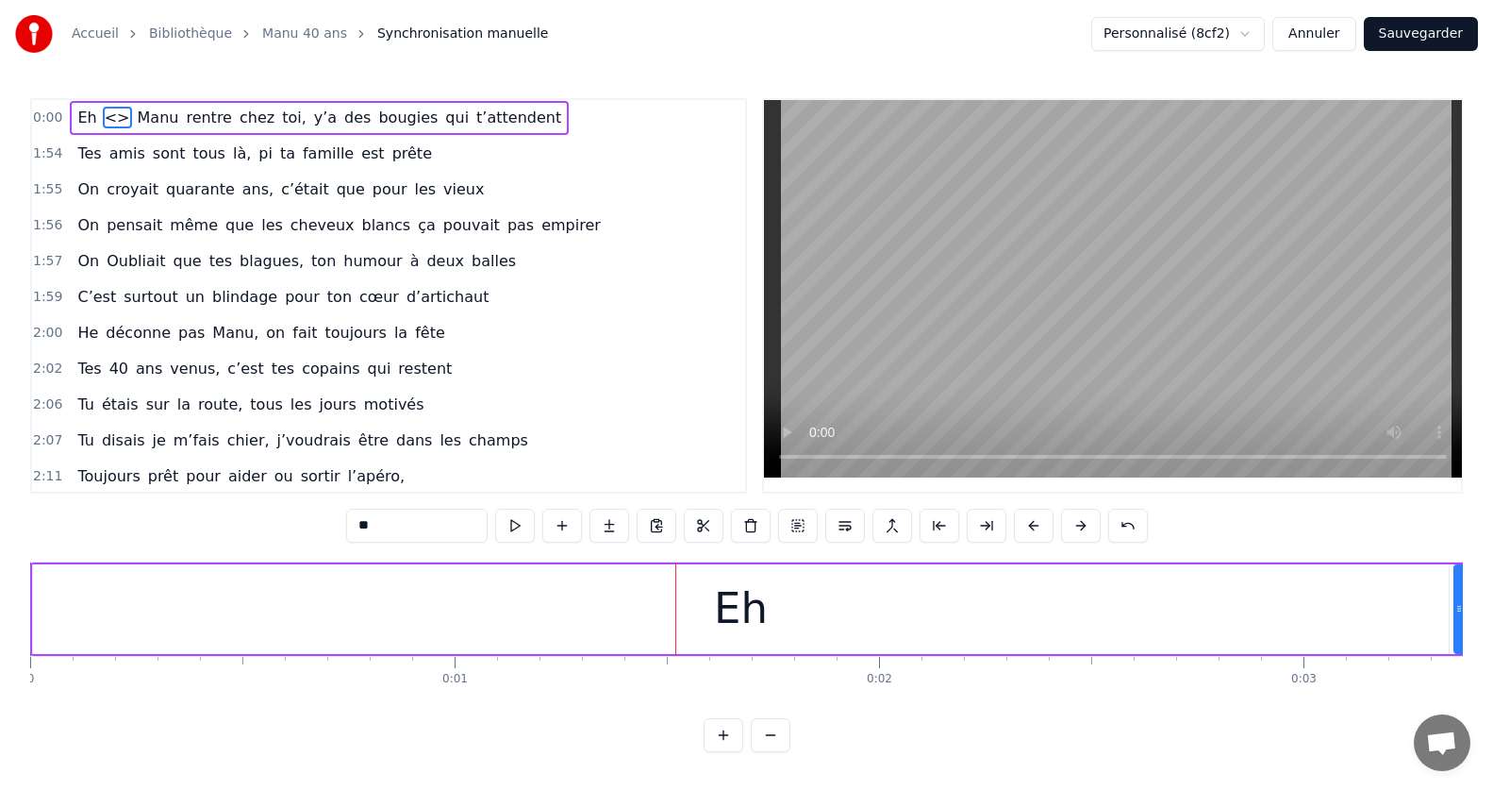
drag, startPoint x: 107, startPoint y: 113, endPoint x: 74, endPoint y: 117, distance: 33.2
click at [74, 117] on div "Eh <> [PERSON_NAME] rentre chez toi, y’a des bougies qui t’attendent" at bounding box center [319, 118] width 499 height 34
click at [103, 121] on span "<>" at bounding box center [117, 118] width 29 height 22
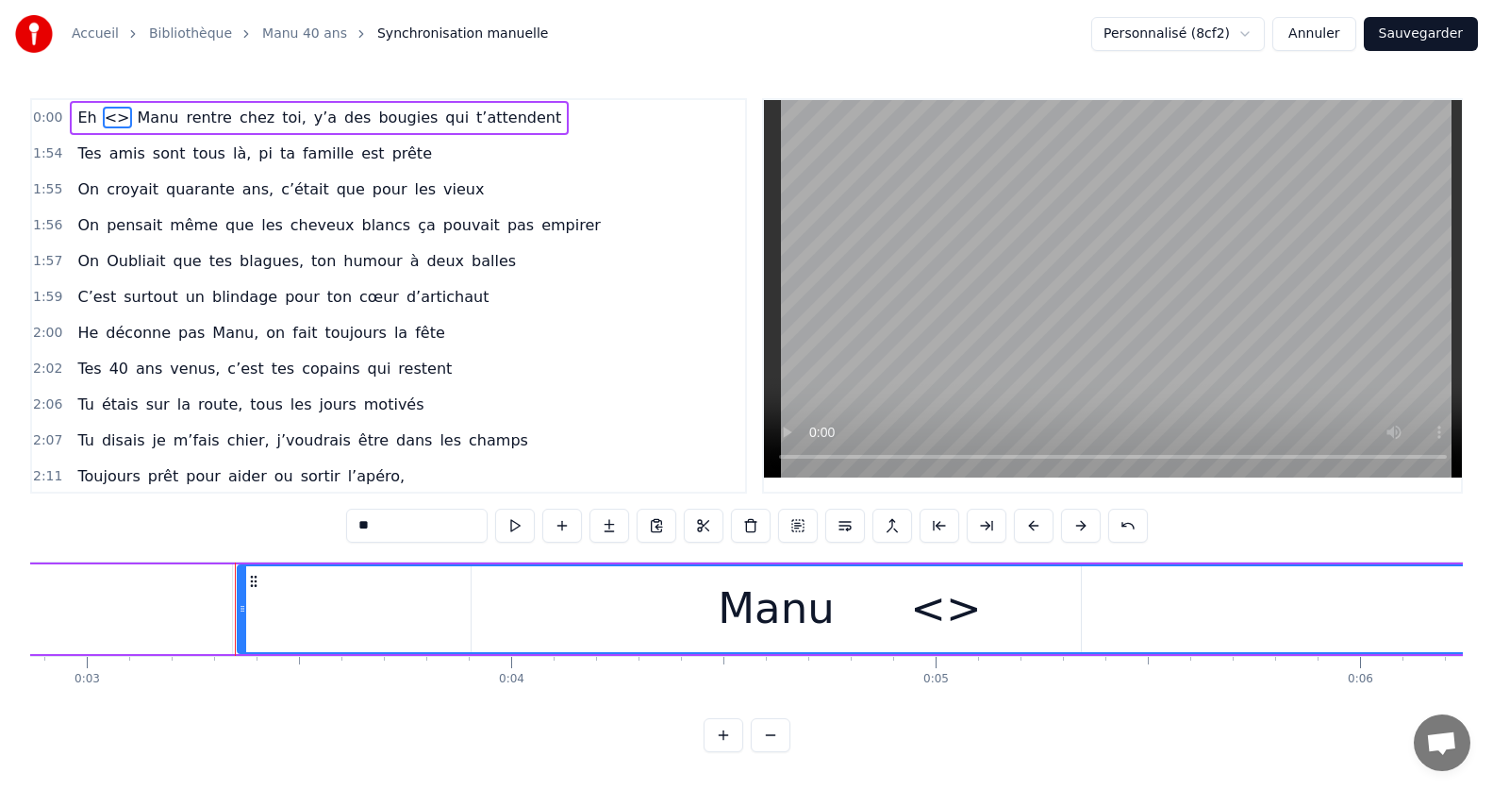
scroll to position [0, 1327]
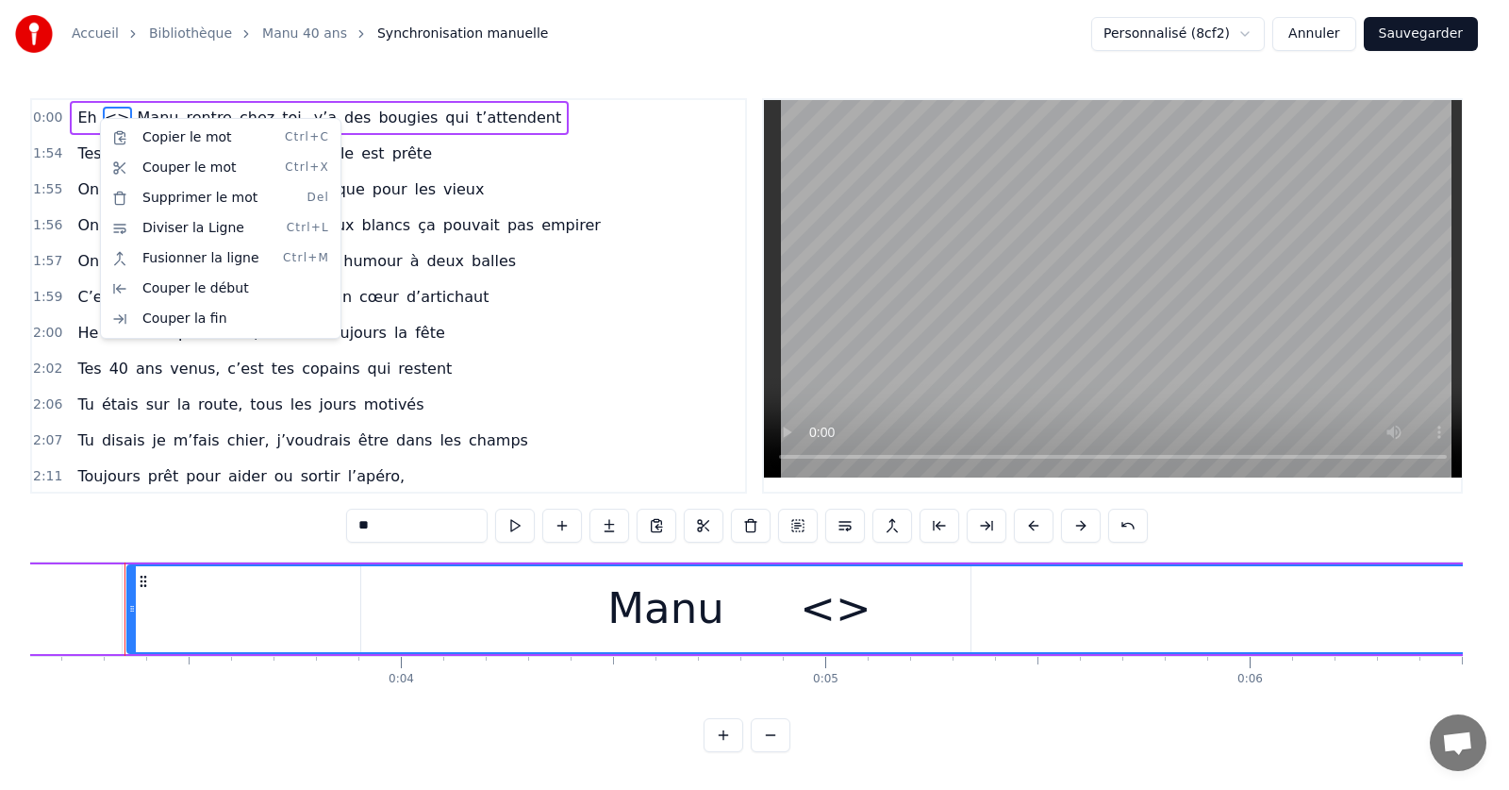
click at [92, 120] on div "Eh <> [PERSON_NAME] rentre chez toi, y’a des bougies qui t’attendent" at bounding box center [319, 118] width 499 height 34
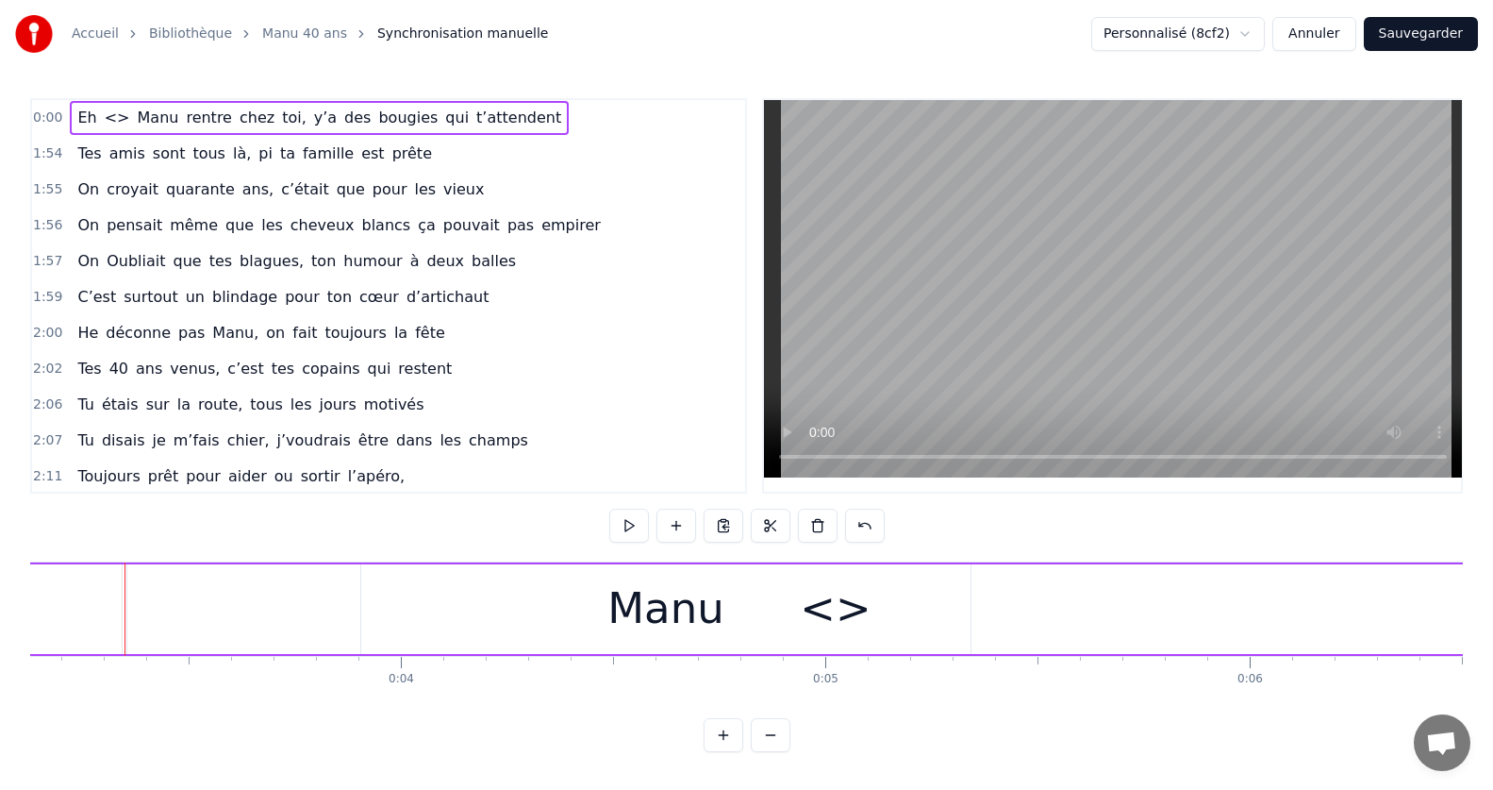
click at [85, 118] on span "Eh" at bounding box center [86, 118] width 23 height 22
click at [136, 117] on span "Manu" at bounding box center [158, 118] width 45 height 22
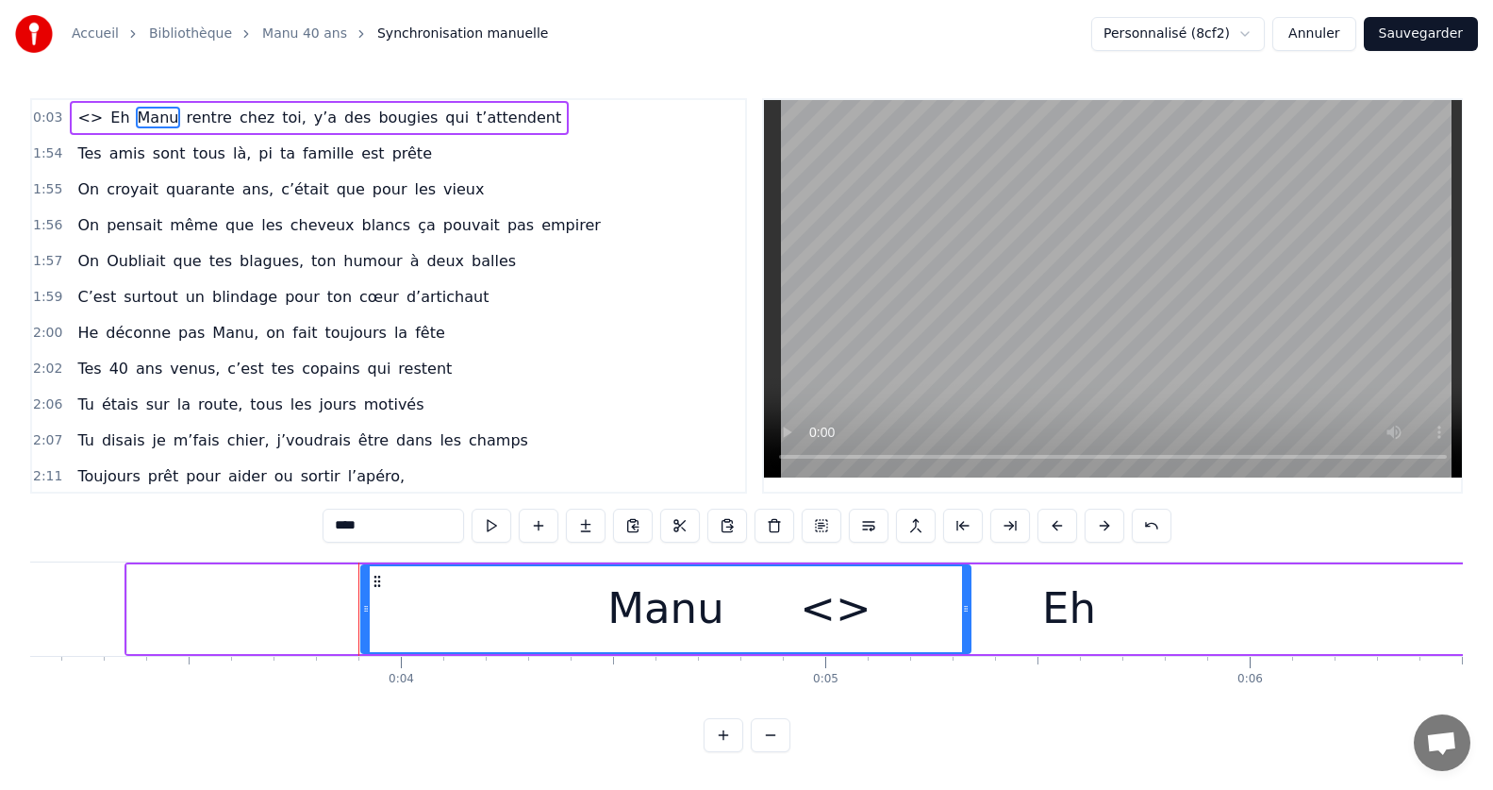
click at [253, 610] on div "<>" at bounding box center [835, 609] width 1416 height 90
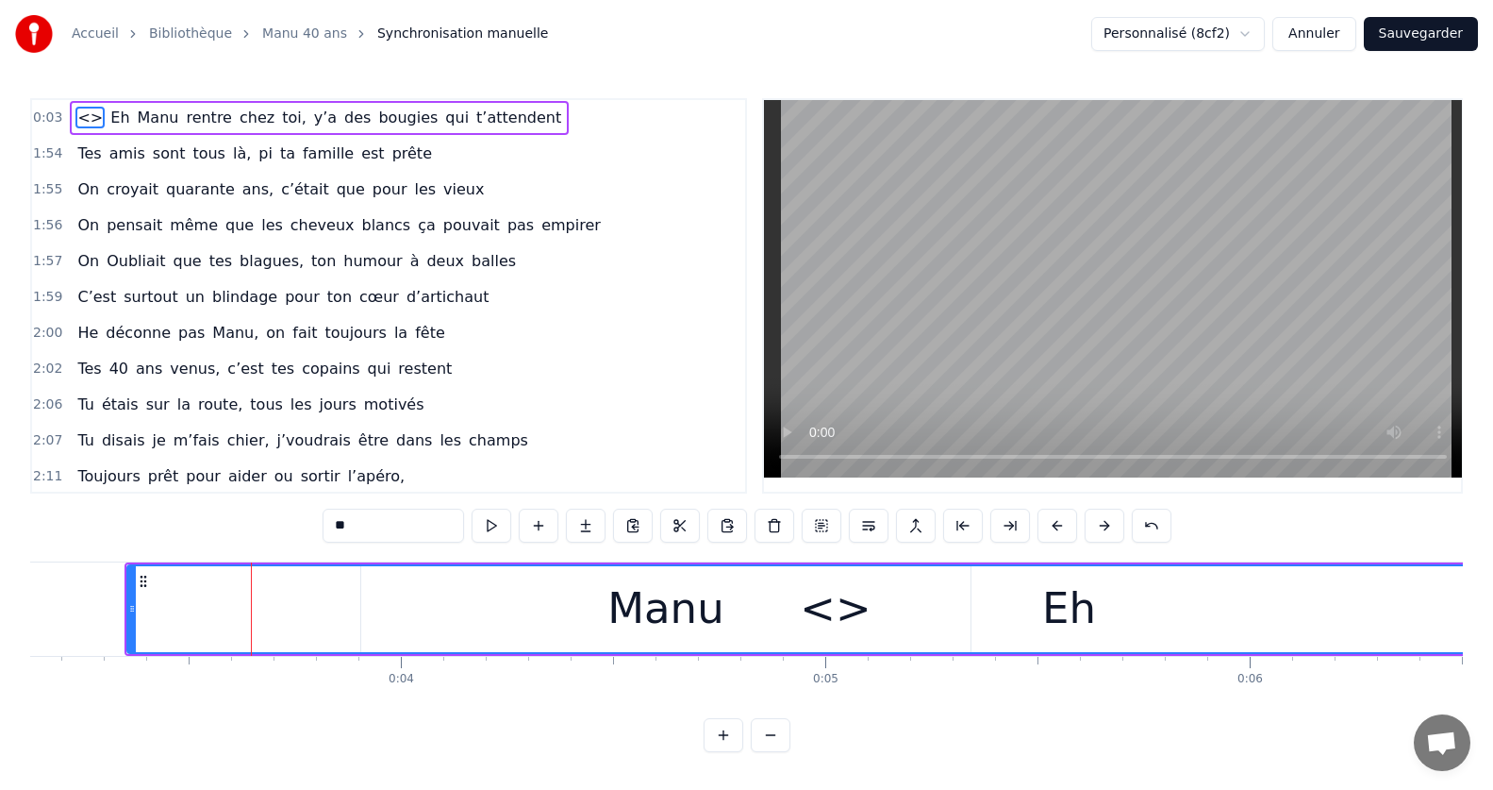
click at [215, 608] on div "<>" at bounding box center [835, 609] width 1414 height 86
click at [696, 610] on div "<>" at bounding box center [835, 609] width 1414 height 86
drag, startPoint x: 290, startPoint y: 617, endPoint x: 186, endPoint y: 619, distance: 103.8
click at [289, 617] on div "<>" at bounding box center [835, 609] width 1414 height 86
click at [129, 613] on icon at bounding box center [132, 608] width 8 height 15
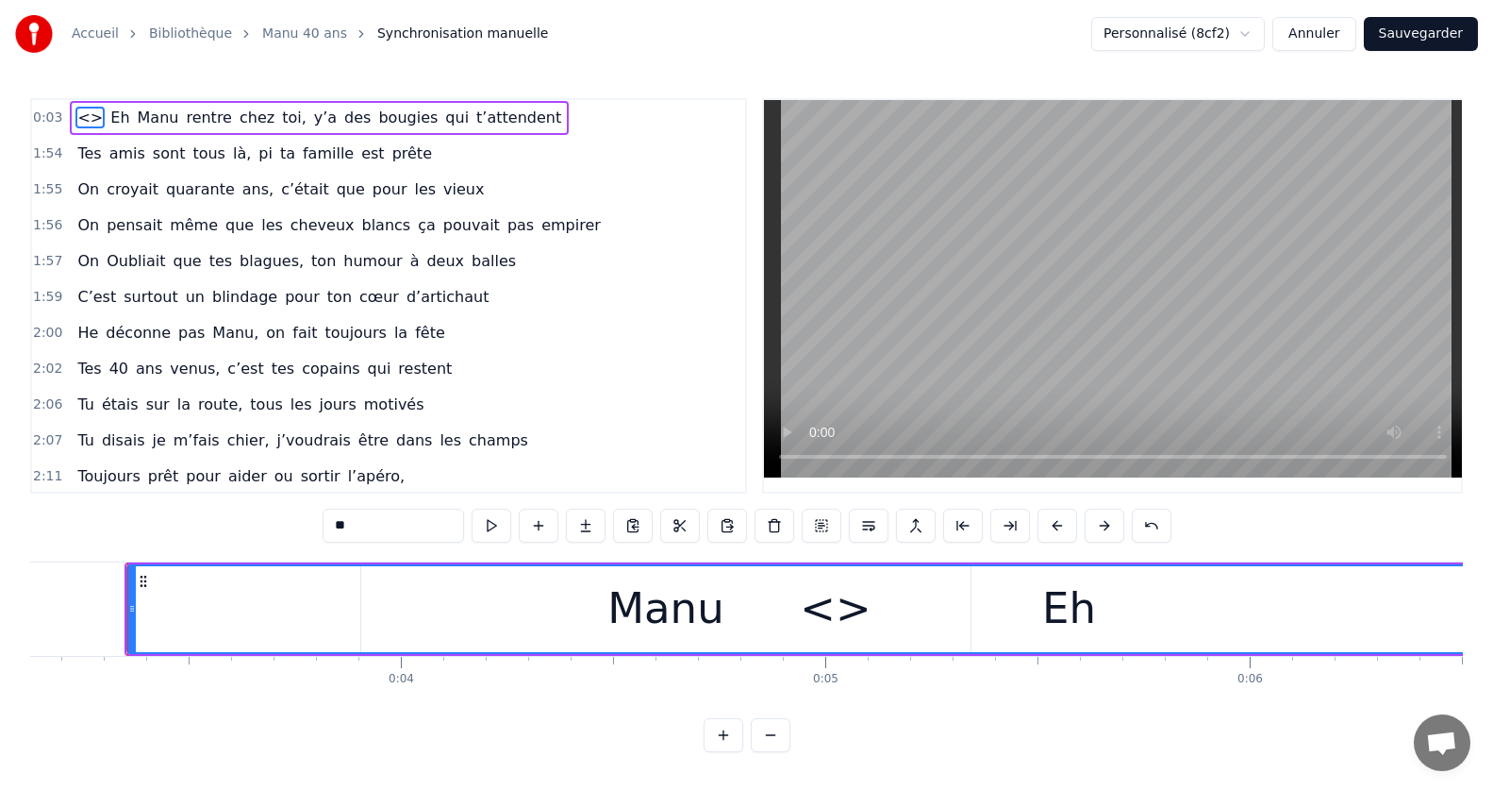
click at [850, 618] on div "<>" at bounding box center [835, 608] width 71 height 64
click at [108, 121] on span "Eh" at bounding box center [119, 118] width 23 height 22
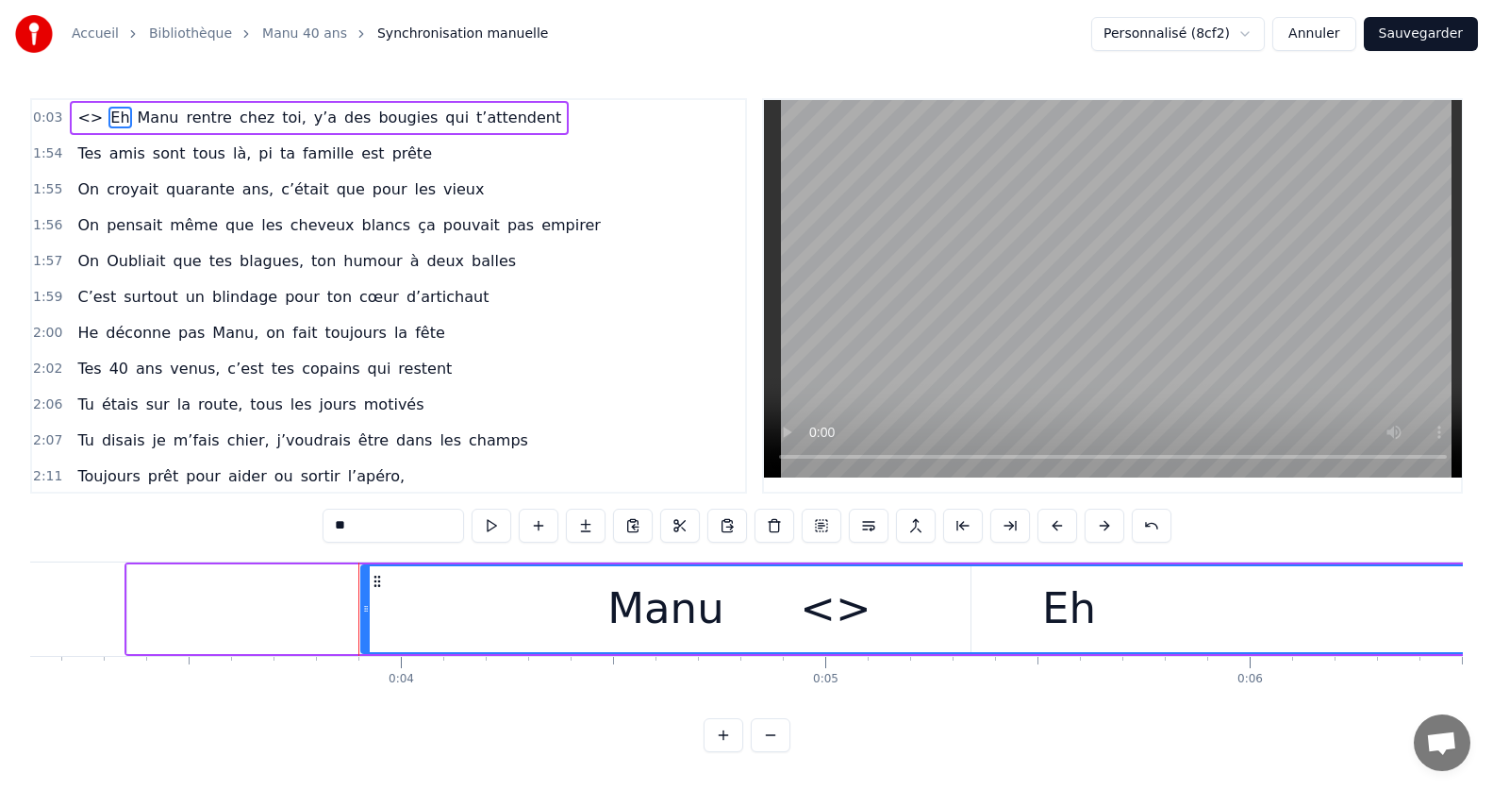
click at [85, 120] on span "<>" at bounding box center [89, 118] width 29 height 22
type input "**"
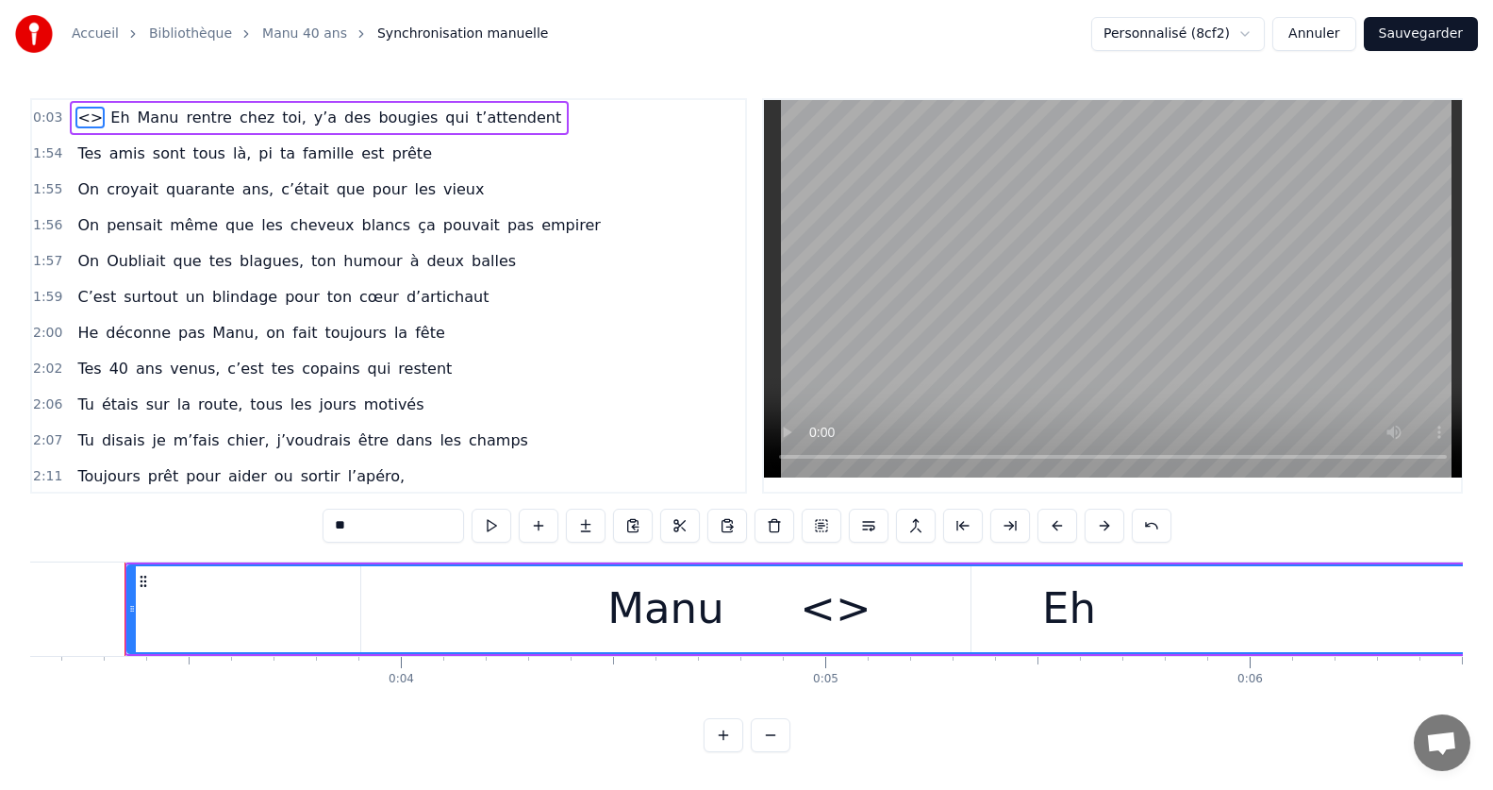
click at [1043, 614] on div "<>" at bounding box center [835, 609] width 1414 height 86
click at [1071, 622] on div "<>" at bounding box center [835, 609] width 1414 height 86
click at [483, 528] on button at bounding box center [492, 525] width 40 height 34
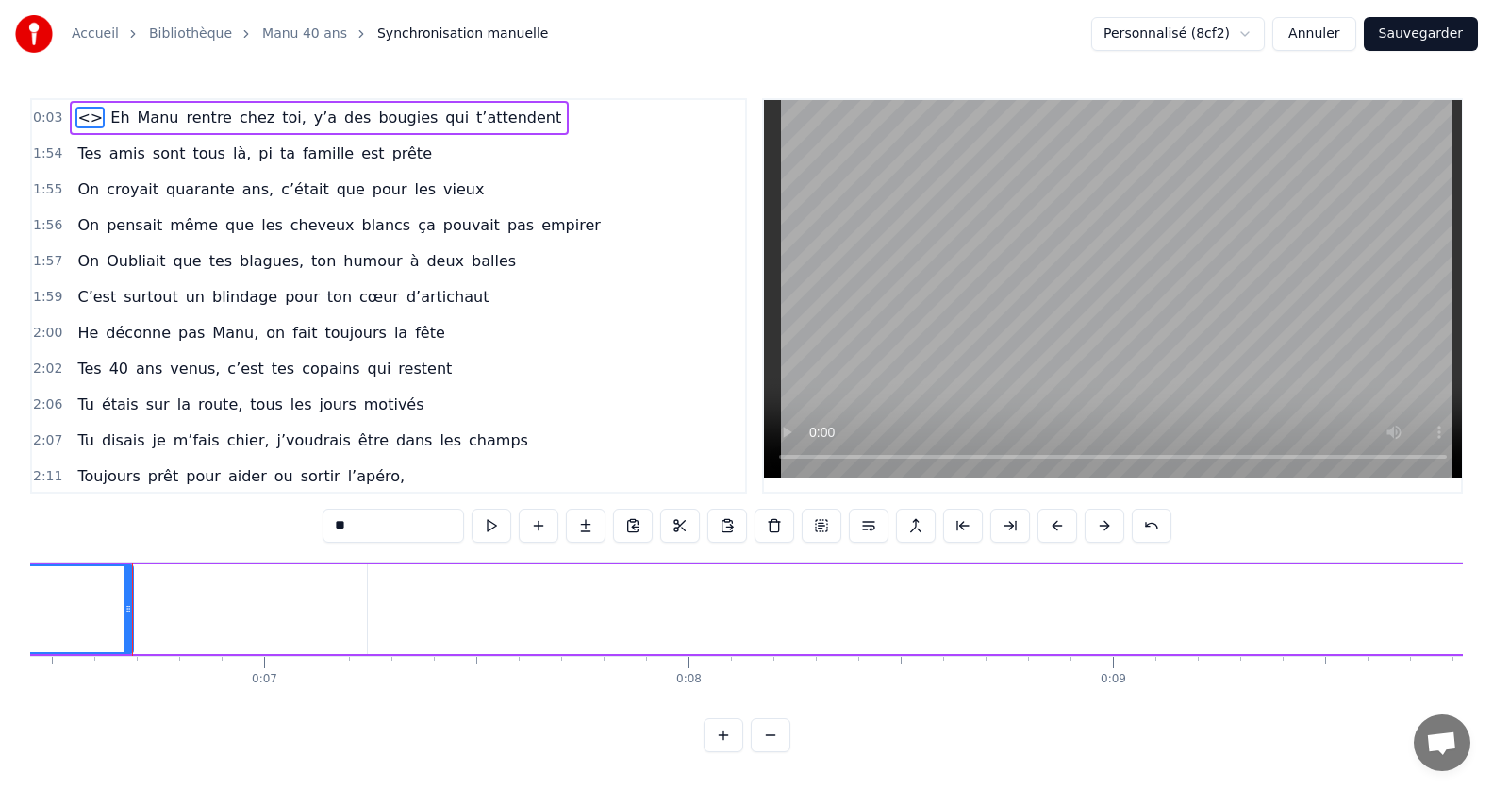
scroll to position [0, 2745]
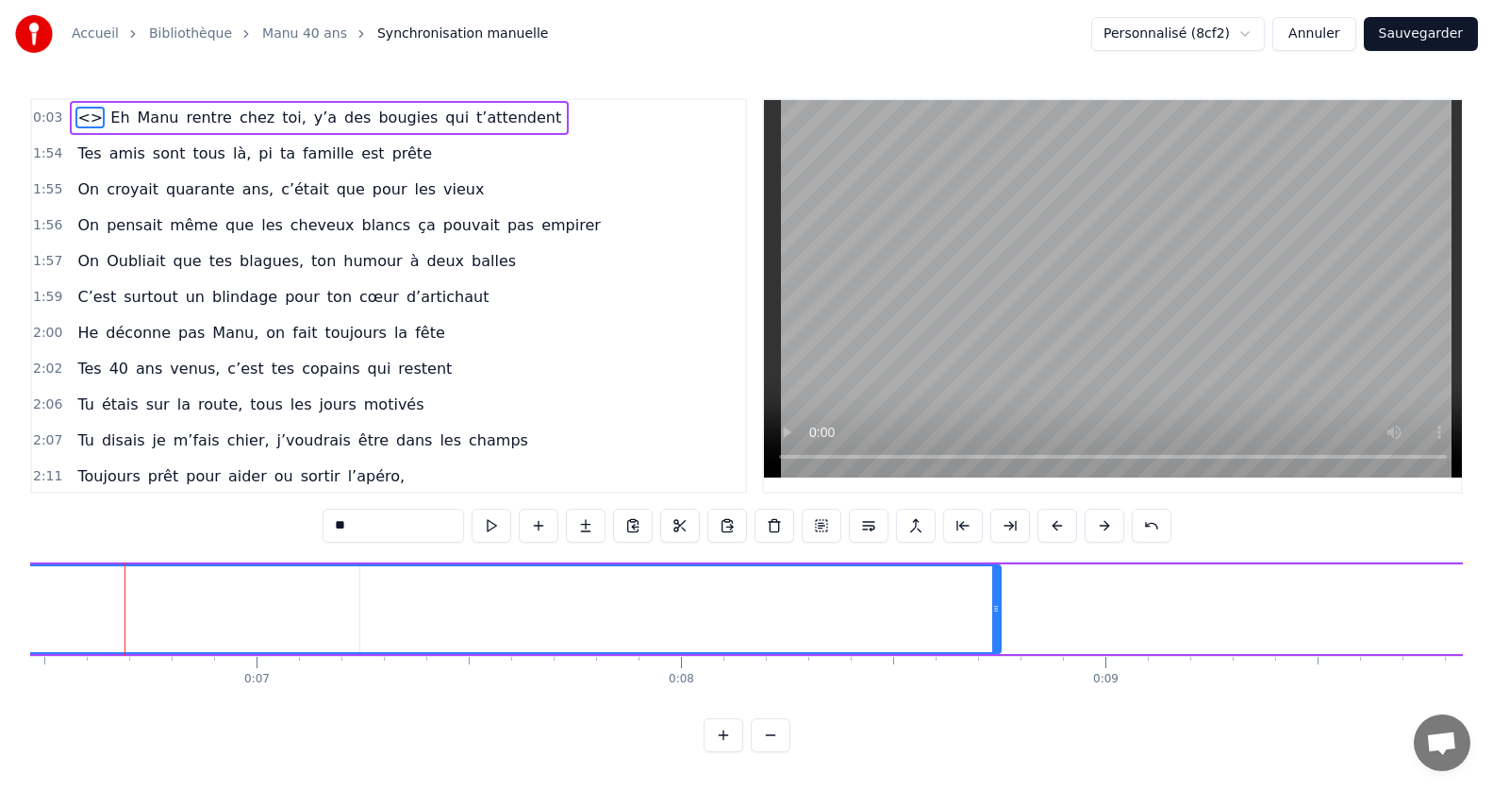
drag, startPoint x: 123, startPoint y: 612, endPoint x: 821, endPoint y: 623, distance: 698.1
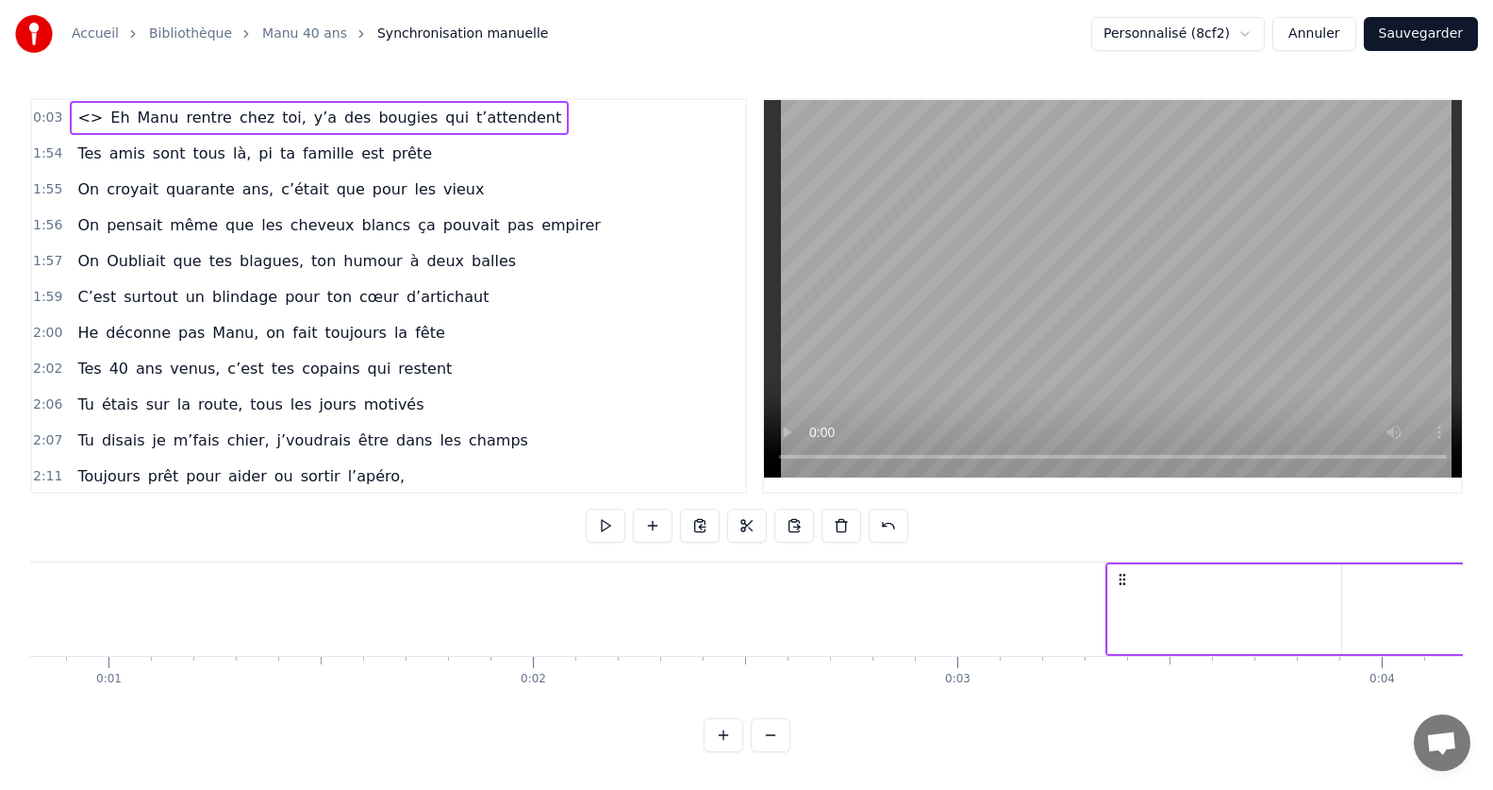
scroll to position [0, 0]
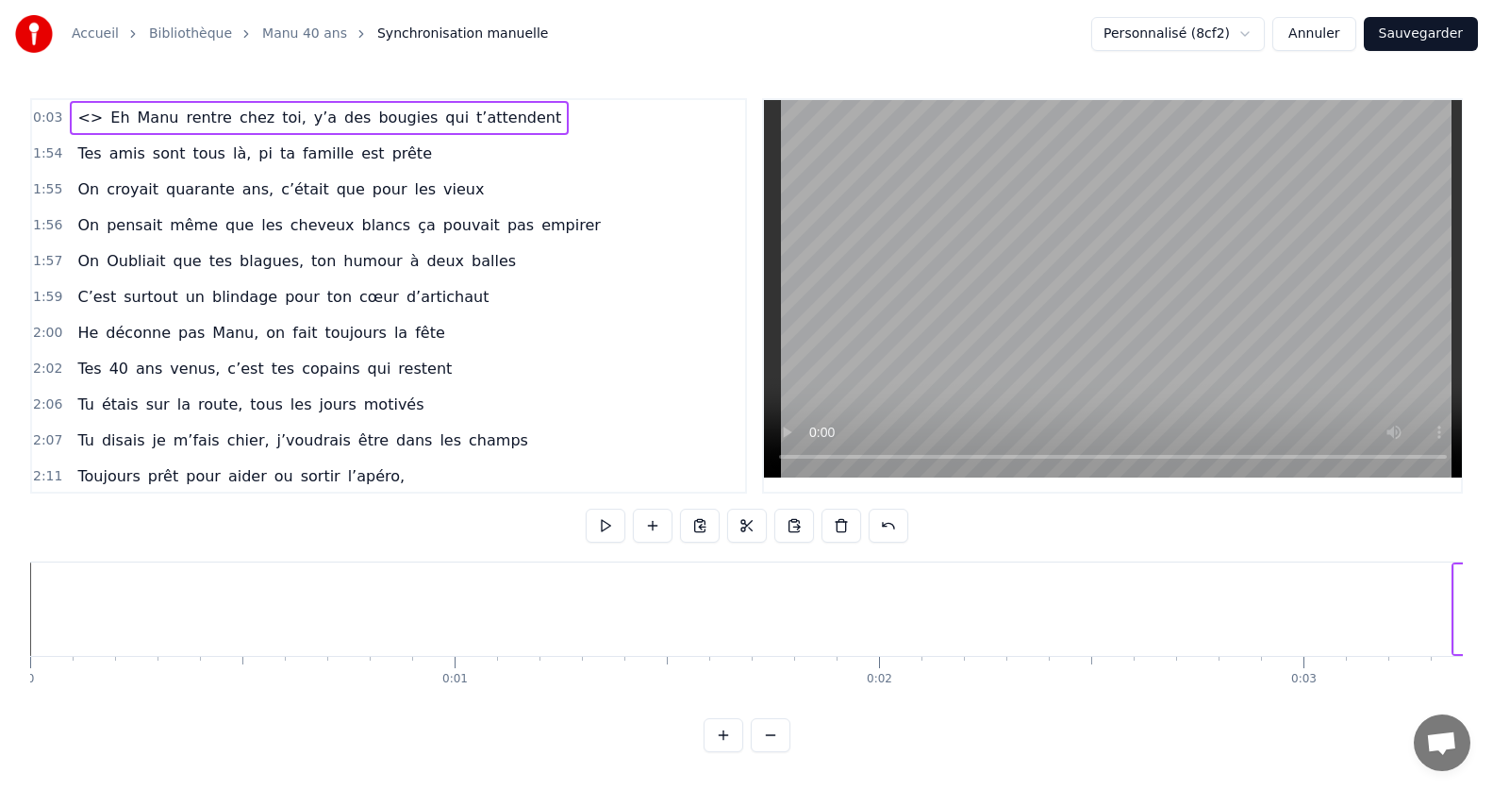
click at [97, 119] on div "<> Eh [PERSON_NAME] rentre chez toi, y’a des bougies qui t’attendent" at bounding box center [319, 118] width 499 height 34
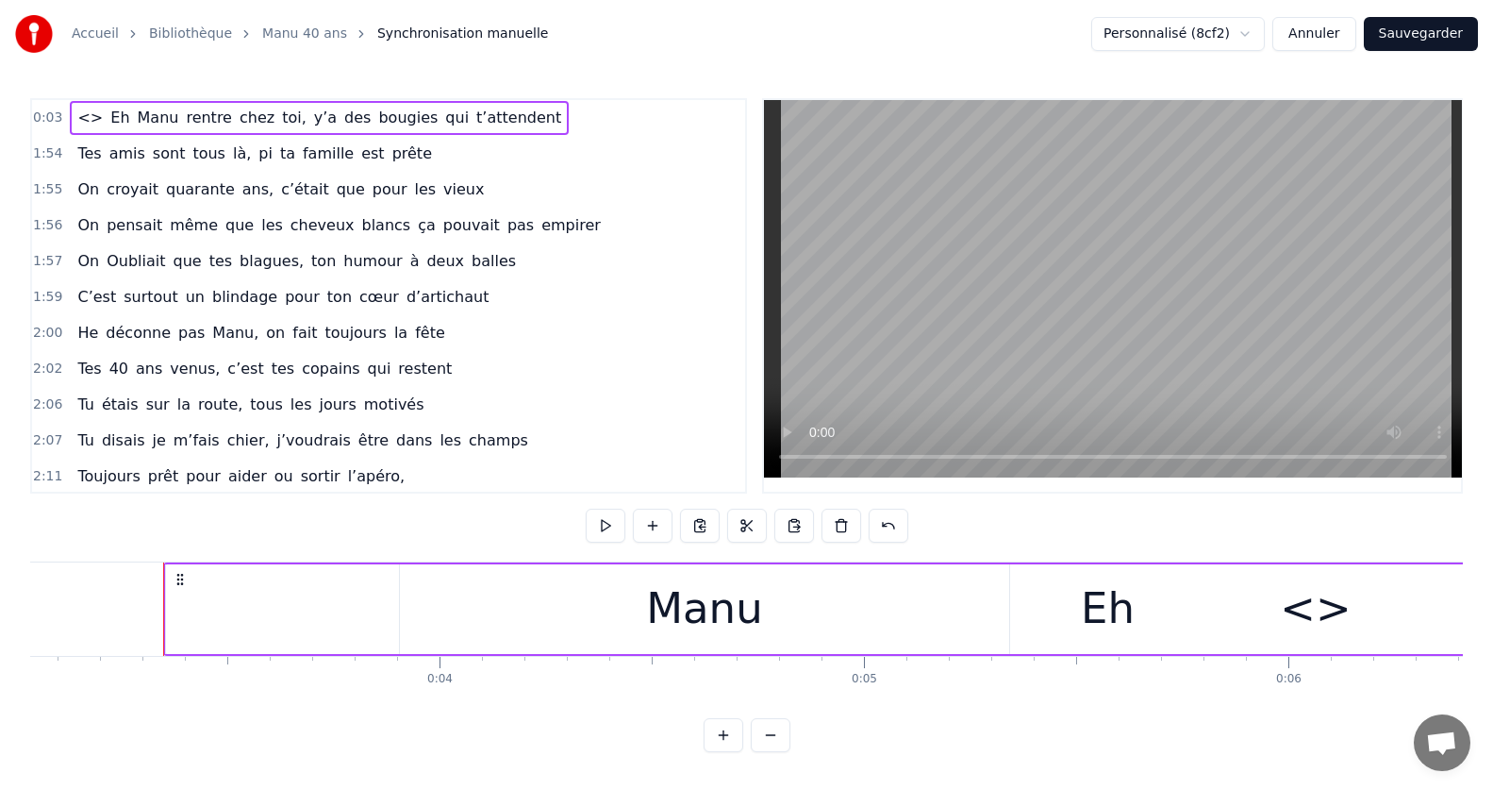
scroll to position [0, 1327]
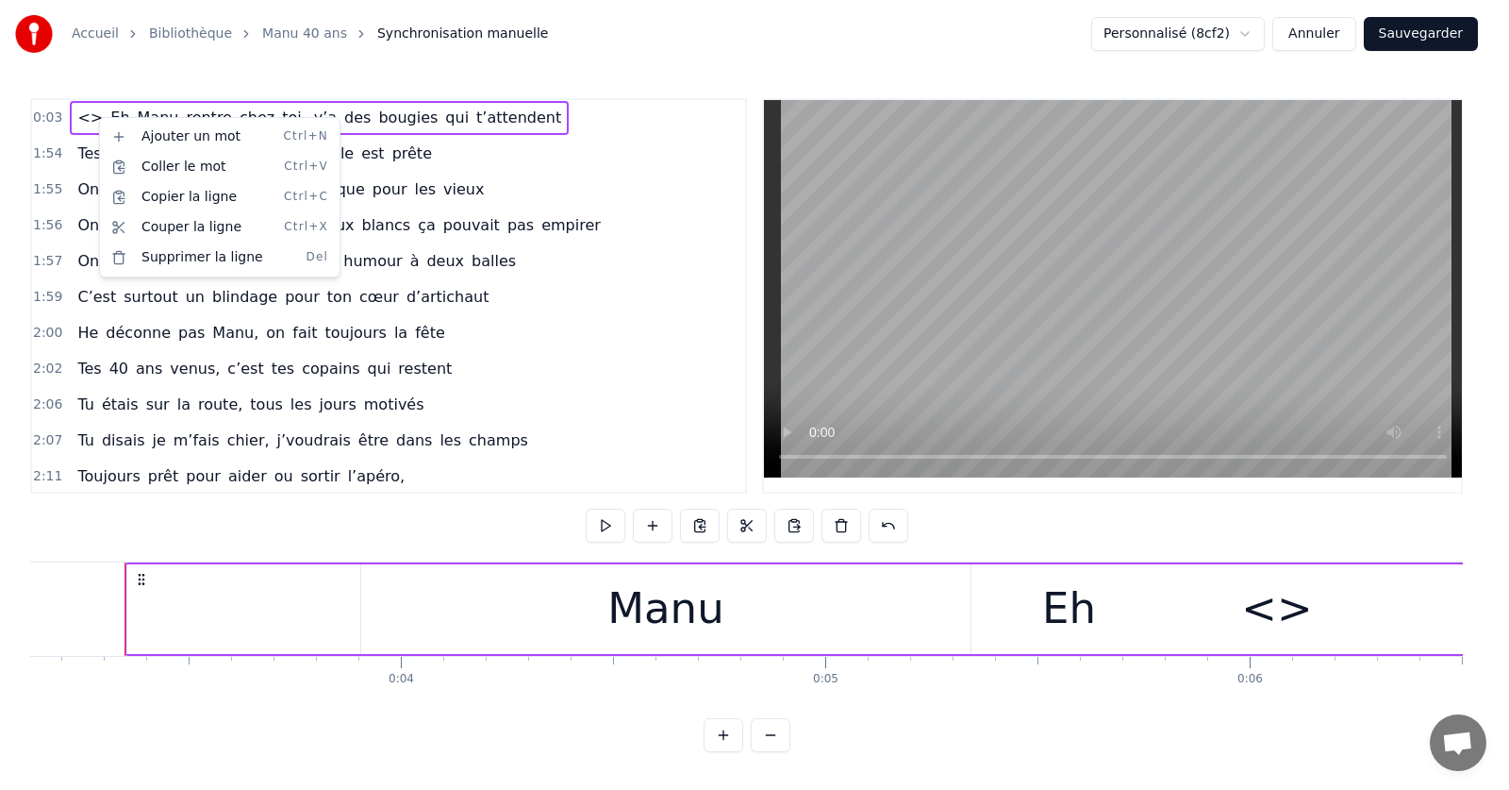
click at [109, 542] on html "Accueil Bibliothèque Manu 40 ans Synchronisation manuelle Personnalisé (8cf2) A…" at bounding box center [754, 391] width 1509 height 782
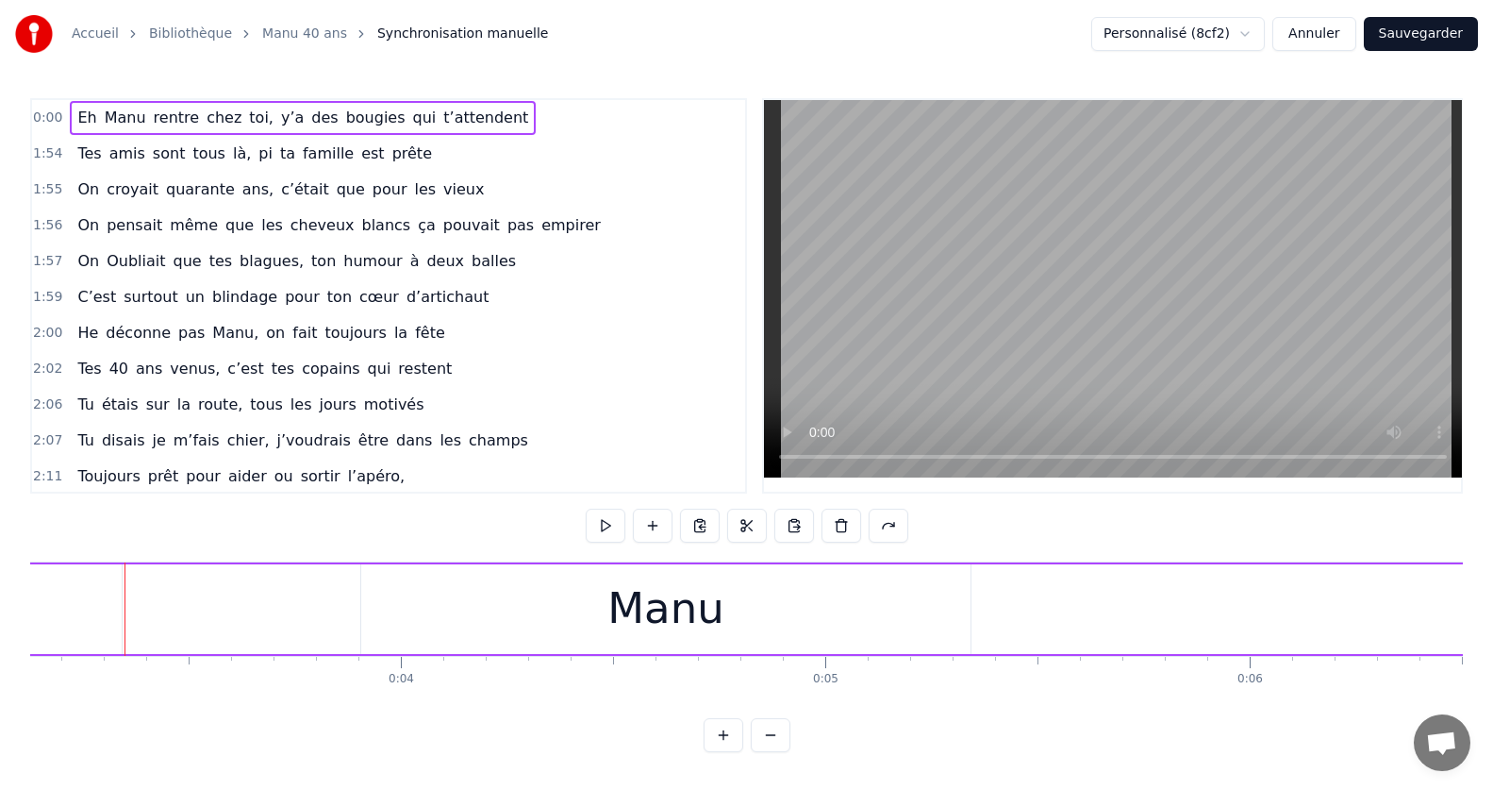
click at [48, 114] on span "0:00" at bounding box center [47, 117] width 29 height 19
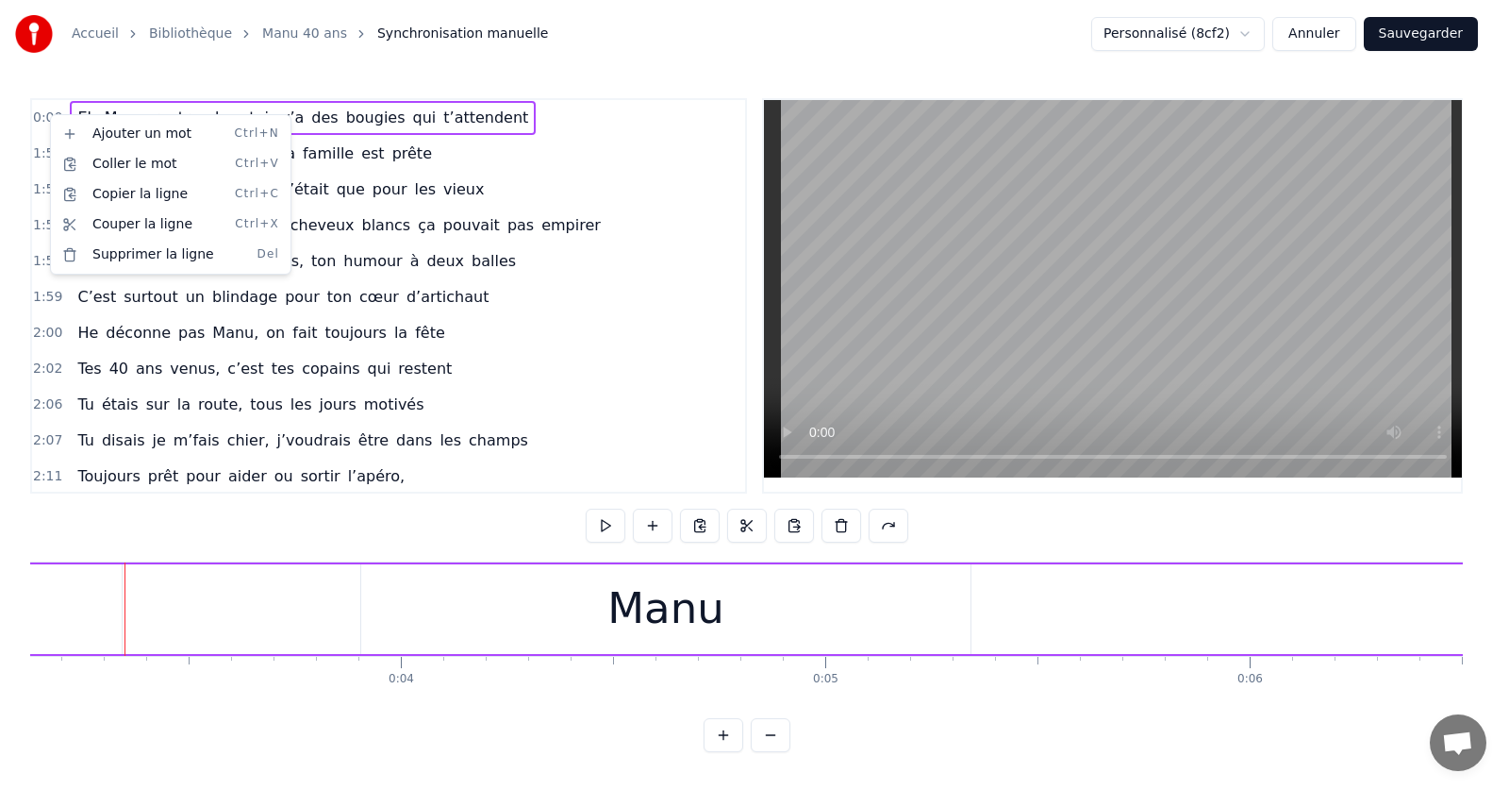
click at [219, 596] on html "Accueil Bibliothèque Manu 40 ans Synchronisation manuelle Personnalisé (8cf2) A…" at bounding box center [754, 391] width 1509 height 782
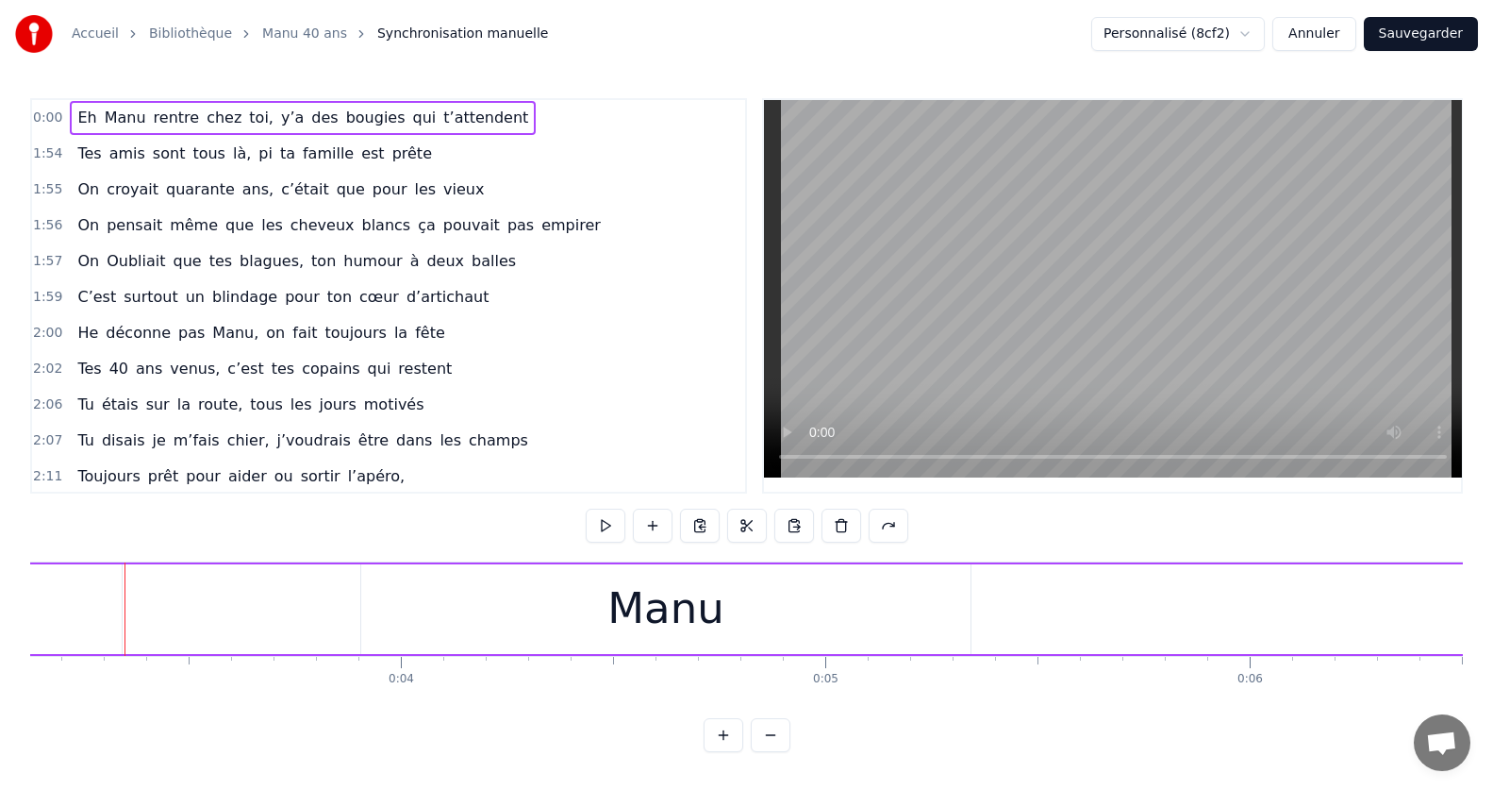
scroll to position [0, 0]
click at [67, 623] on div "Eh" at bounding box center [741, 609] width 1416 height 90
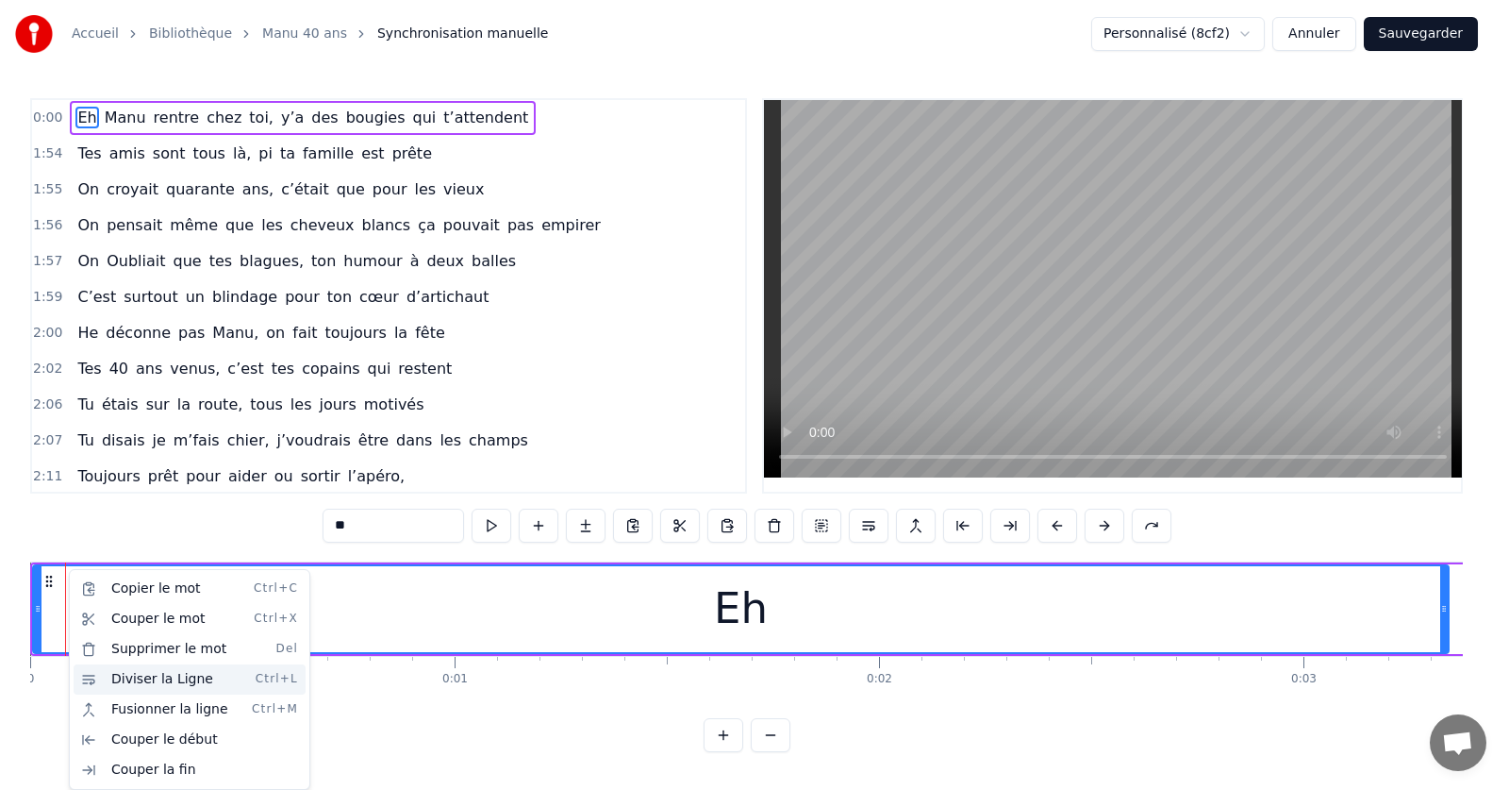
click at [135, 683] on div "Diviser la Ligne Ctrl+L" at bounding box center [190, 679] width 232 height 30
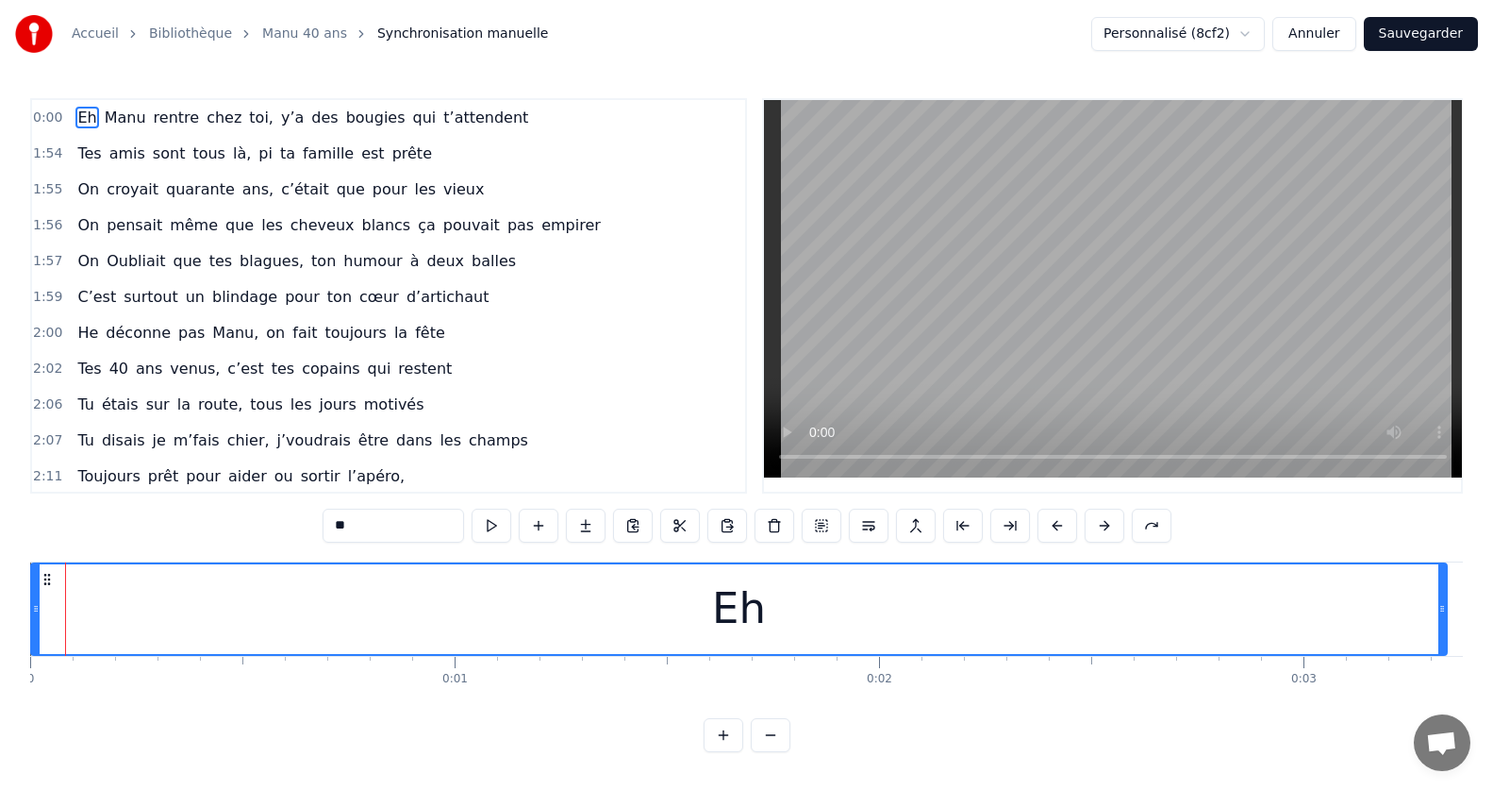
click at [1313, 35] on button "Annuler" at bounding box center [1313, 34] width 83 height 34
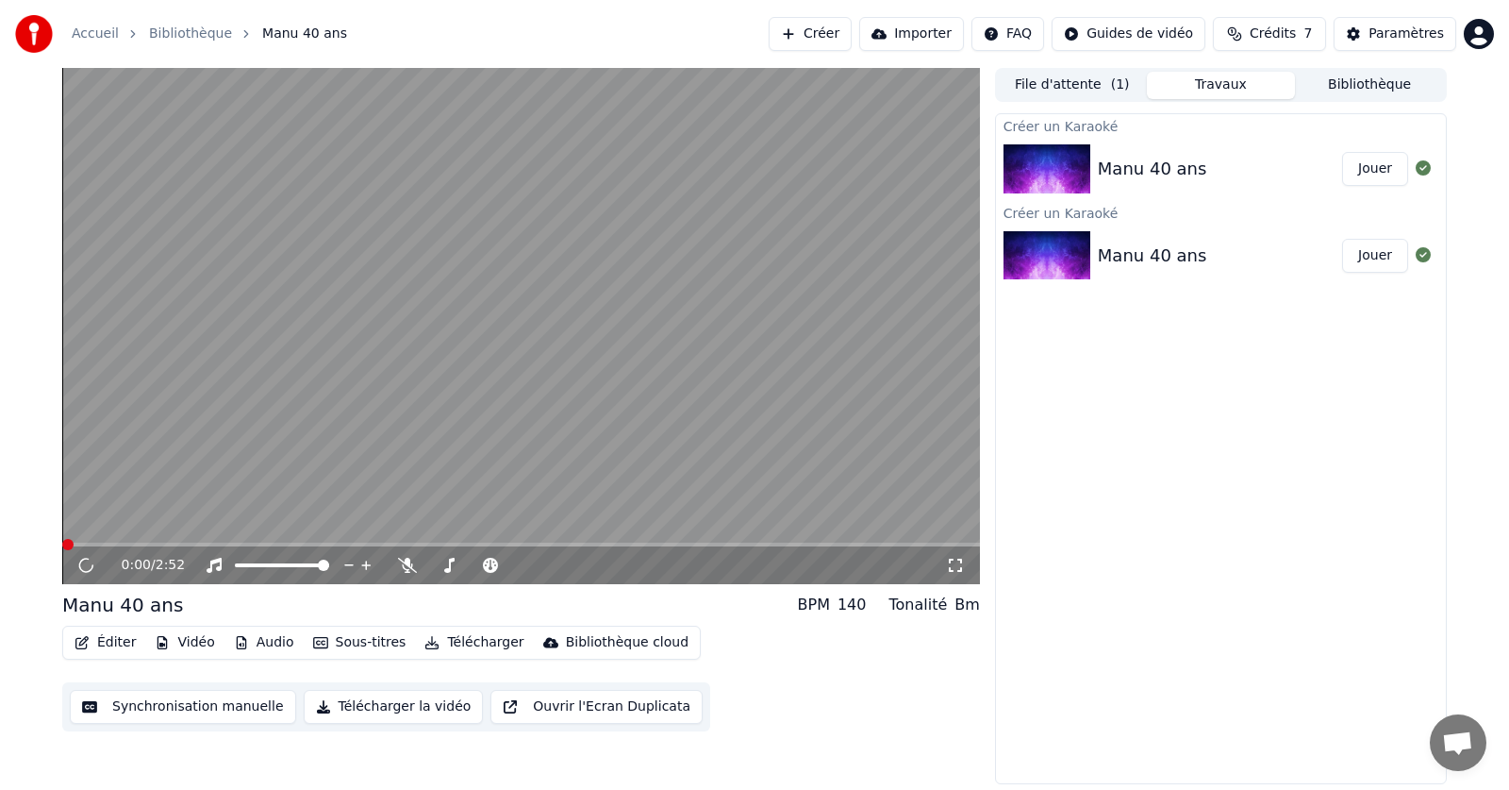
click at [108, 648] on button "Éditer" at bounding box center [105, 642] width 76 height 26
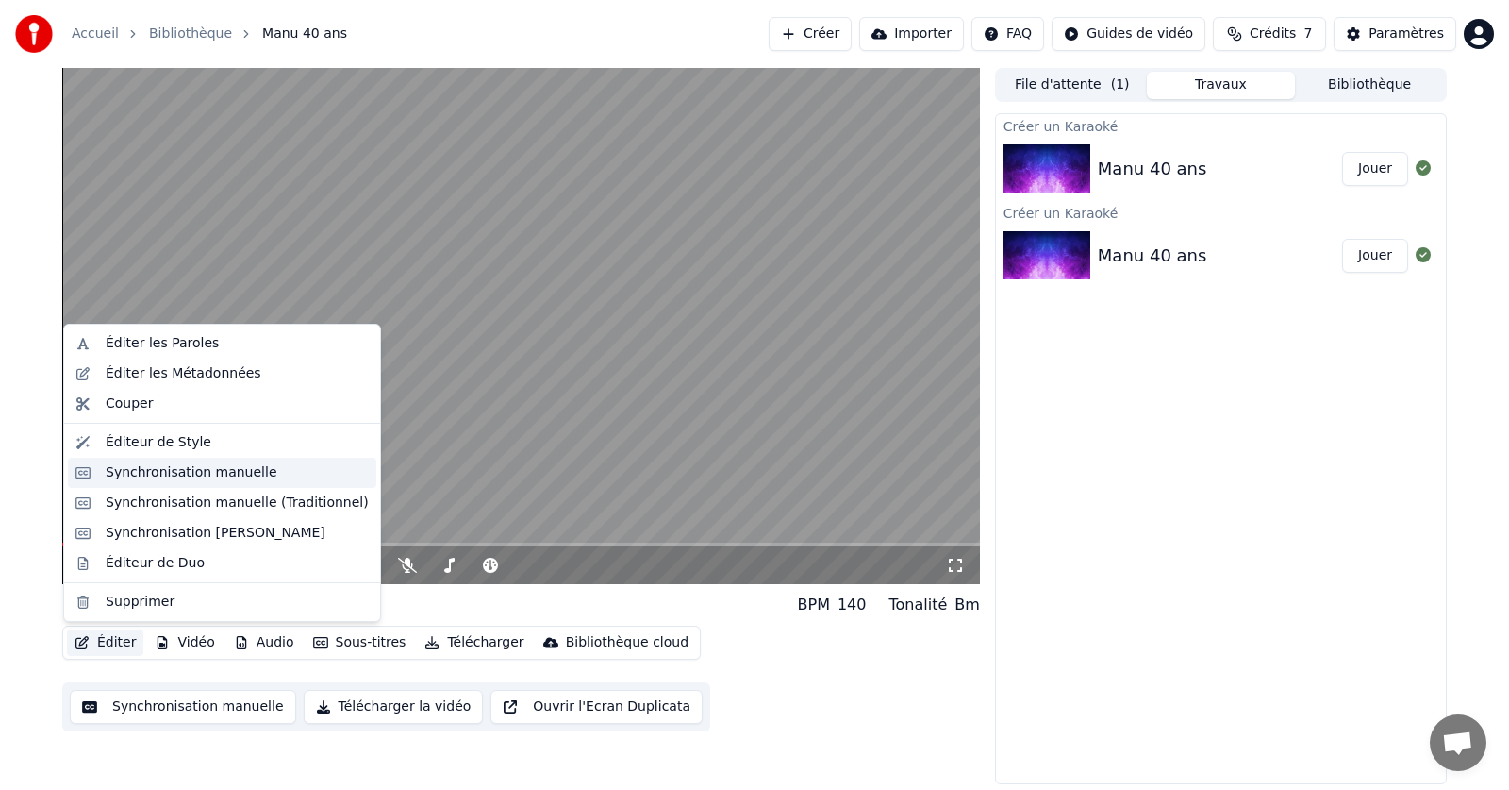
click at [149, 476] on div "Synchronisation manuelle" at bounding box center [192, 472] width 172 height 19
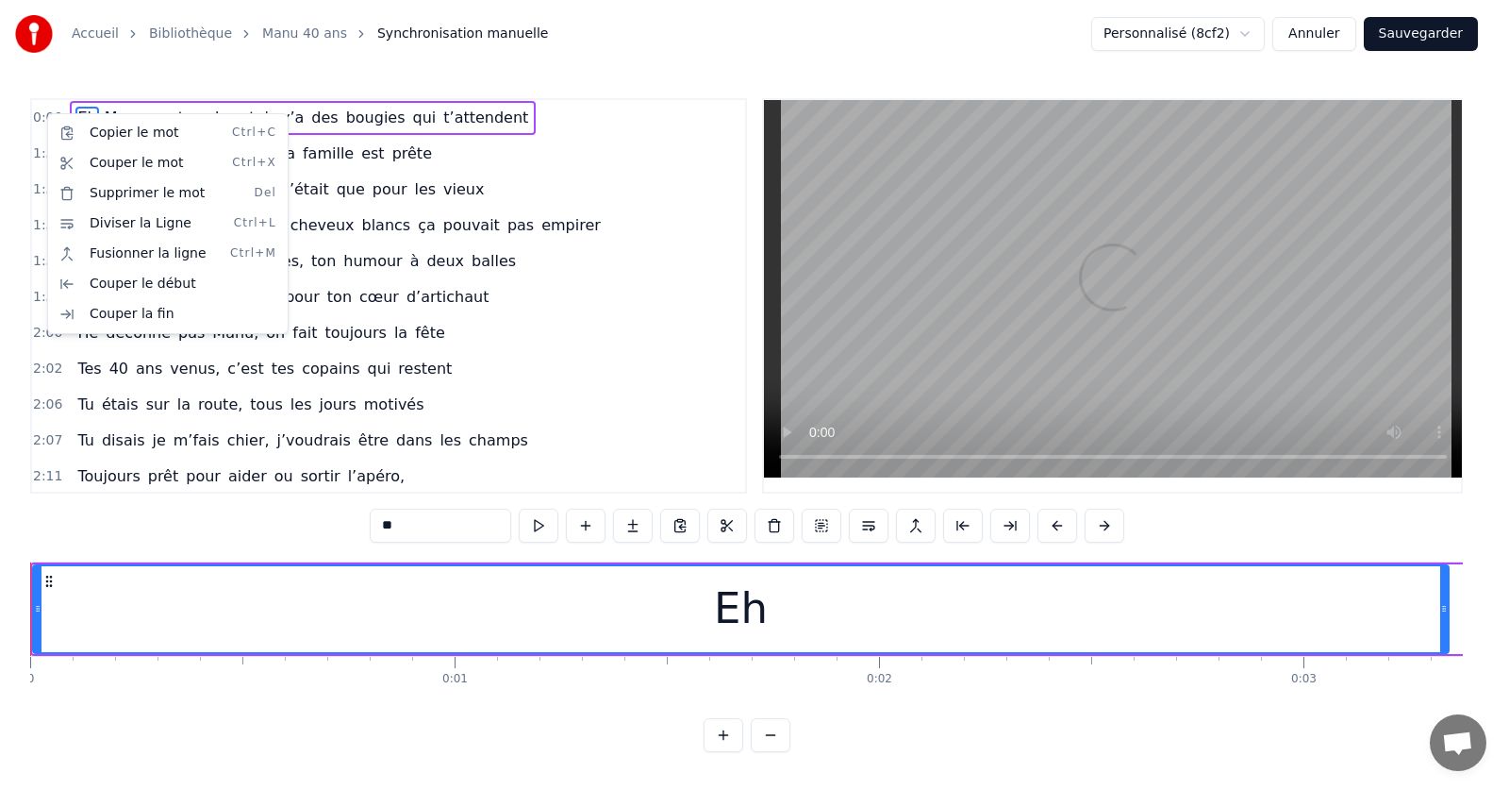
click at [644, 469] on html "Accueil Bibliothèque Manu 40 ans Synchronisation manuelle Personnalisé (8cf2) A…" at bounding box center [754, 391] width 1509 height 782
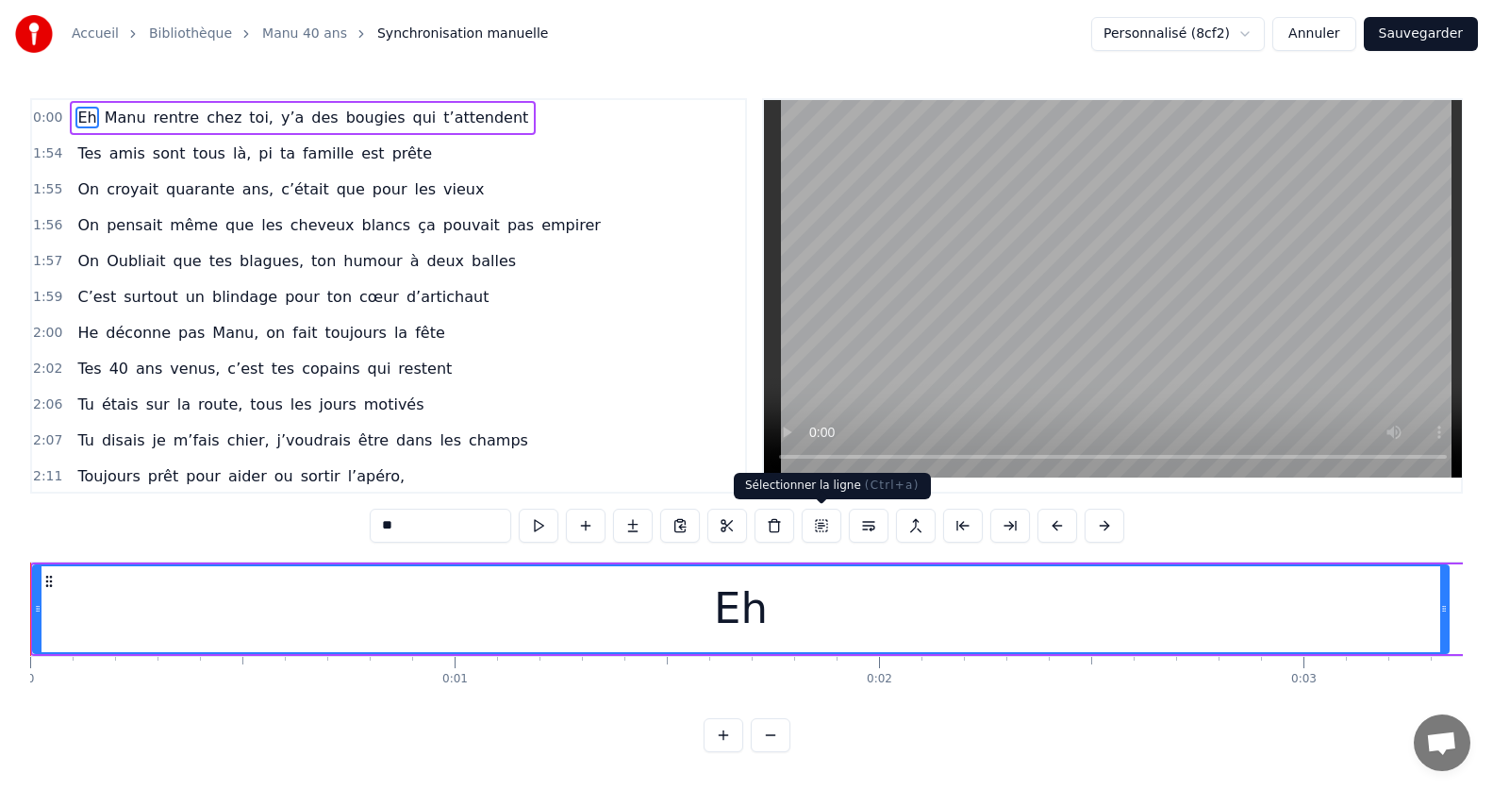
click at [826, 529] on button at bounding box center [822, 525] width 40 height 34
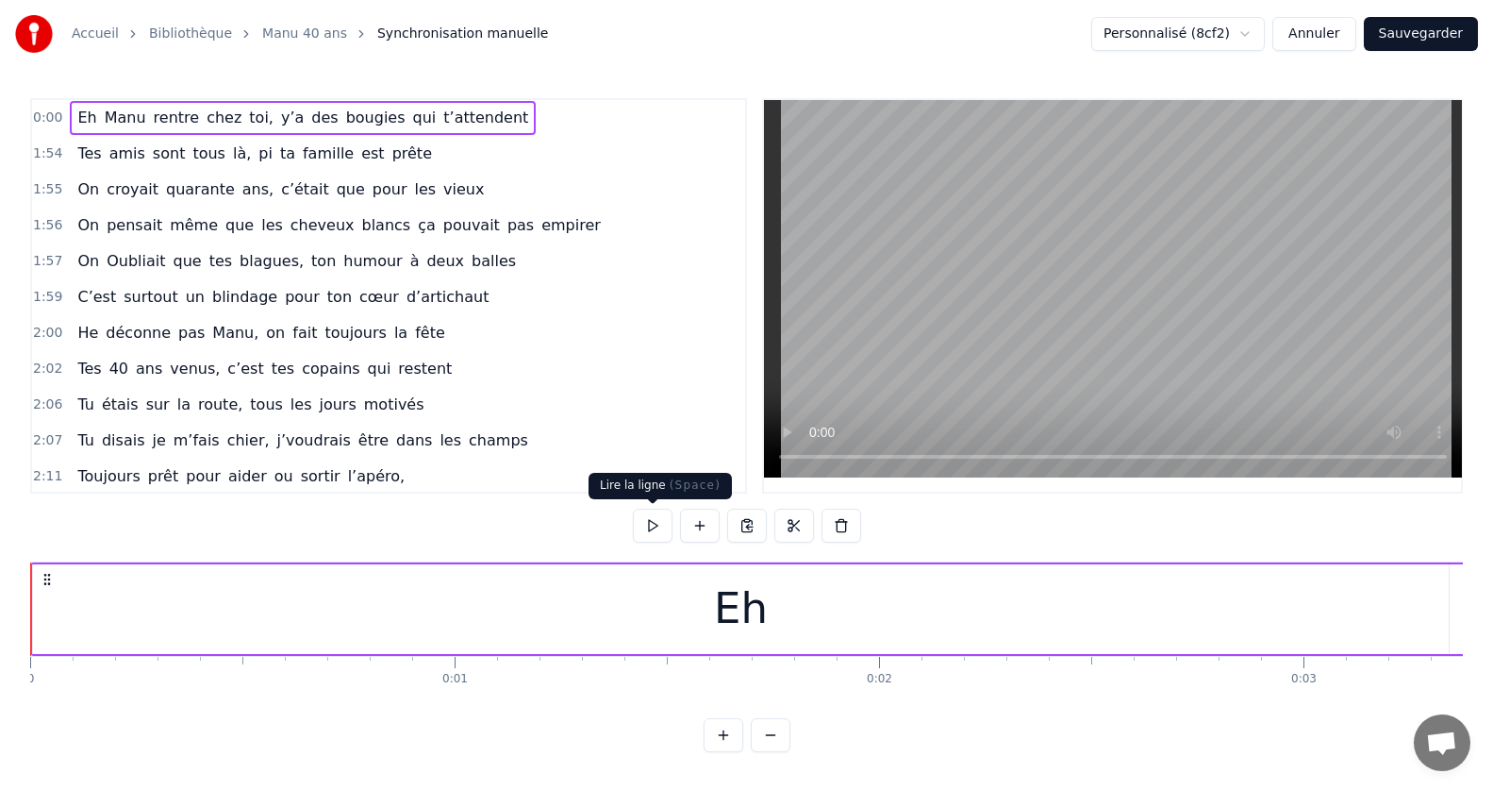
click at [652, 522] on button at bounding box center [653, 525] width 40 height 34
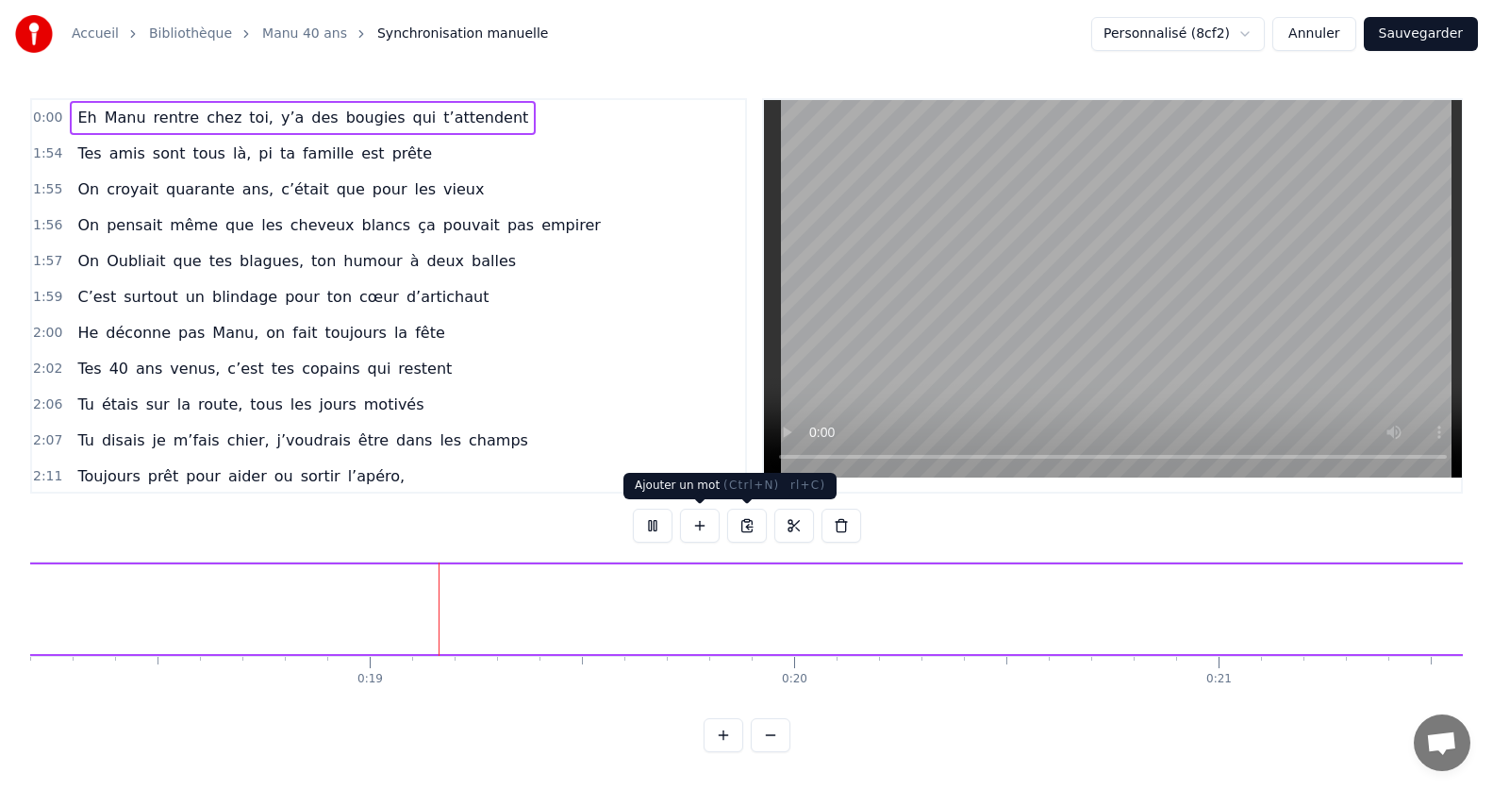
scroll to position [0, 7741]
click at [656, 519] on button at bounding box center [653, 525] width 40 height 34
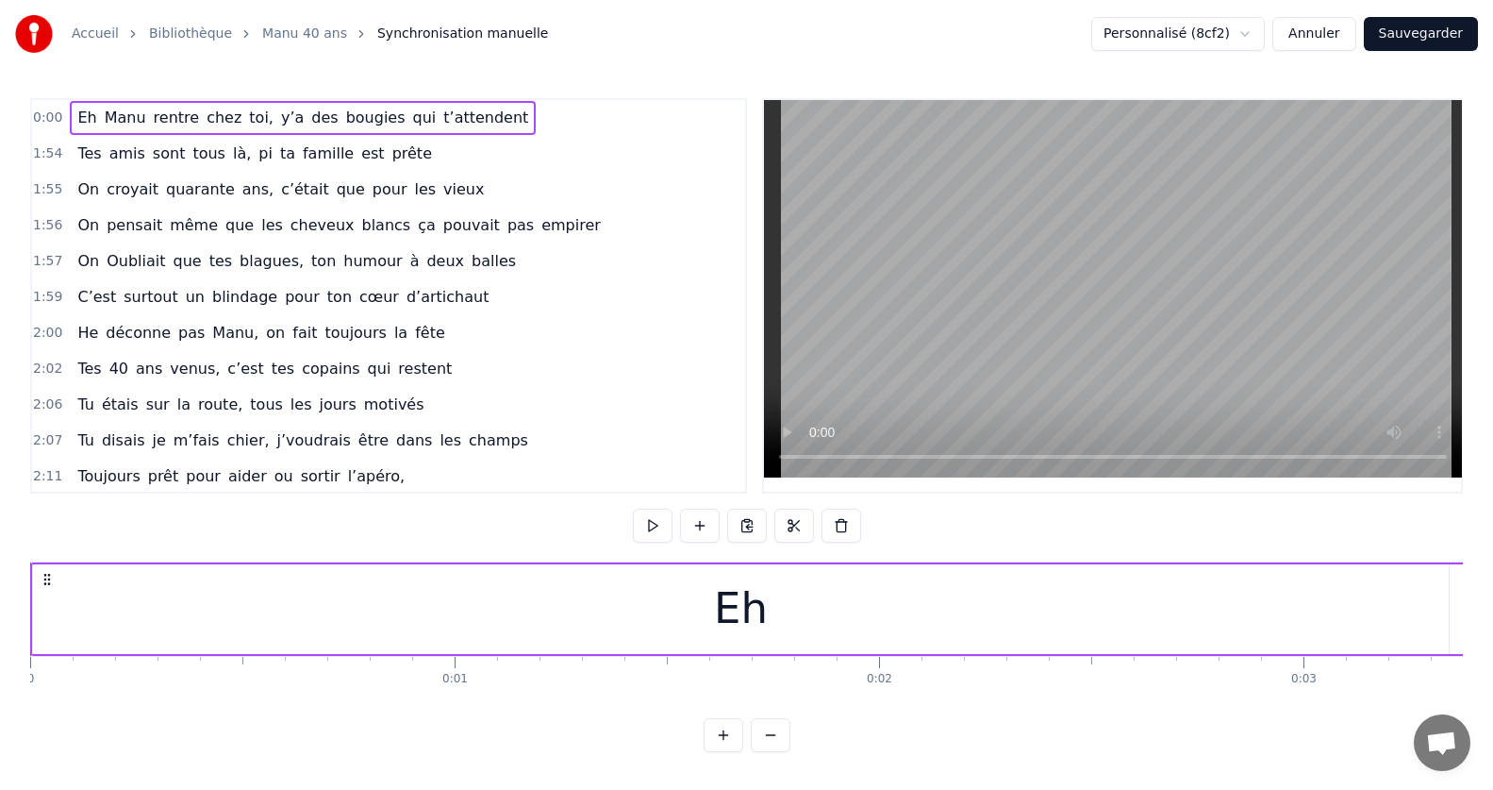
click at [32, 680] on div "0" at bounding box center [31, 679] width 8 height 15
click at [75, 154] on span "Tes" at bounding box center [88, 153] width 27 height 22
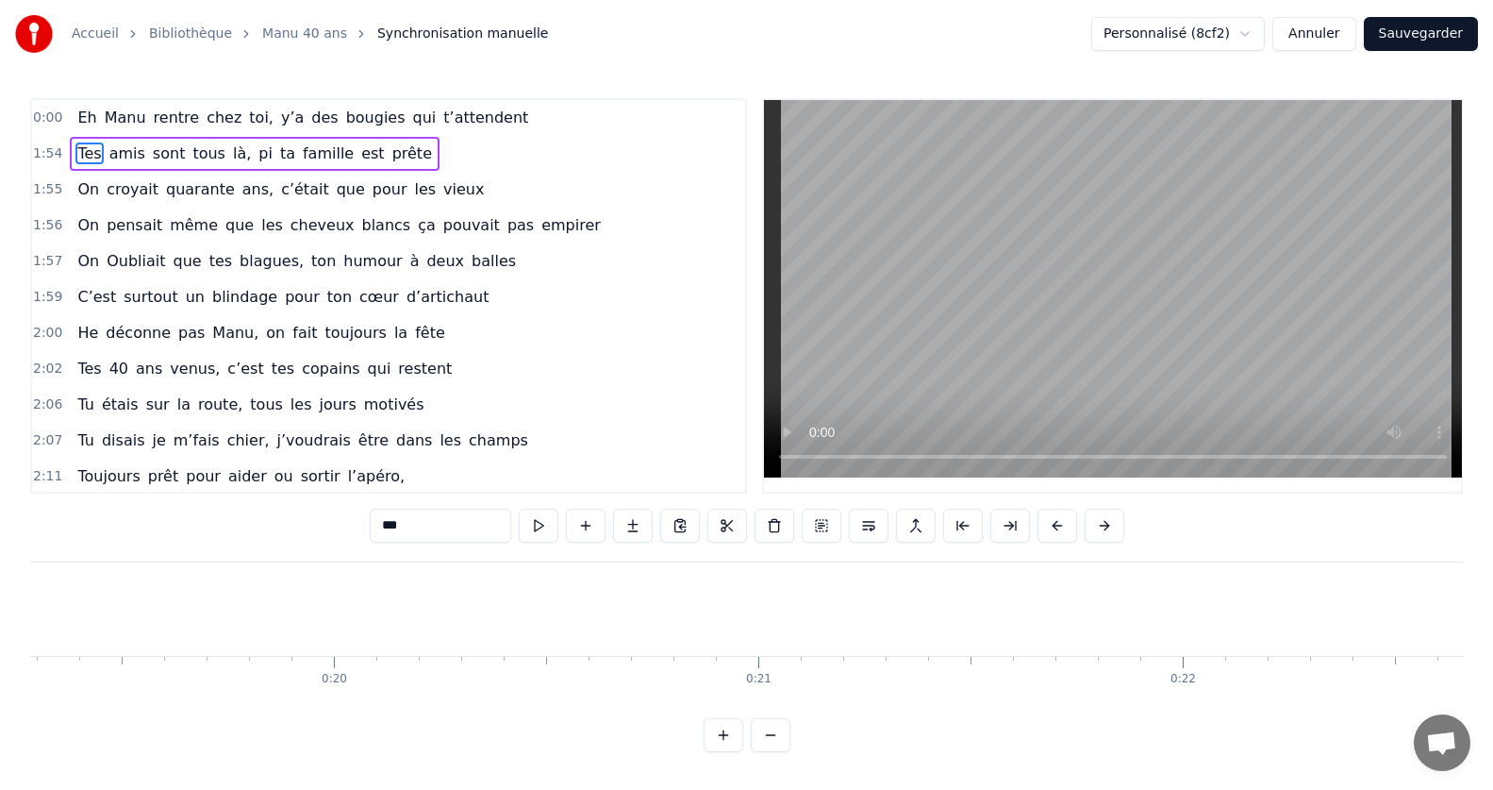
click at [75, 120] on span "Eh" at bounding box center [86, 118] width 23 height 22
type input "**"
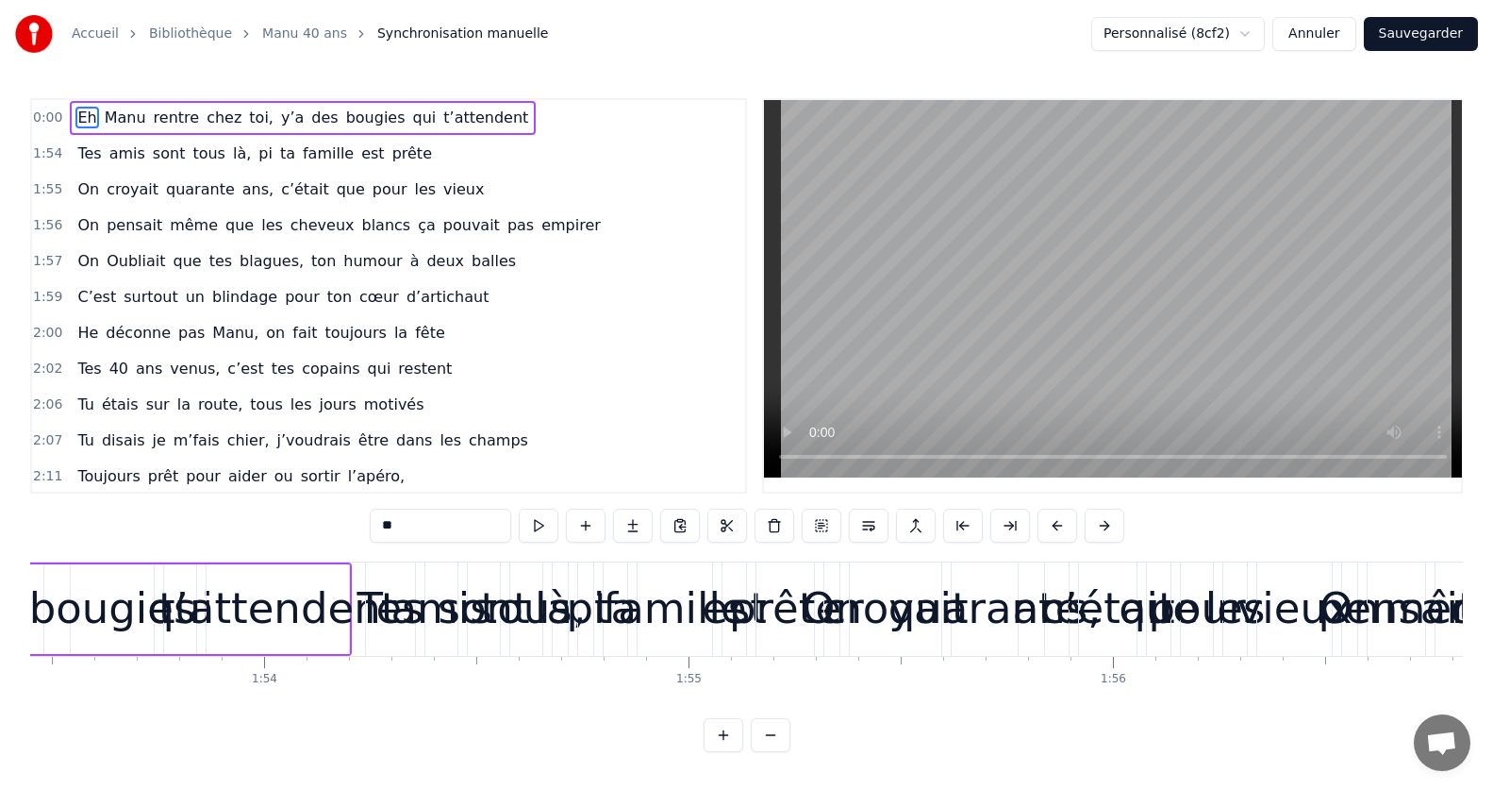
scroll to position [0, 48379]
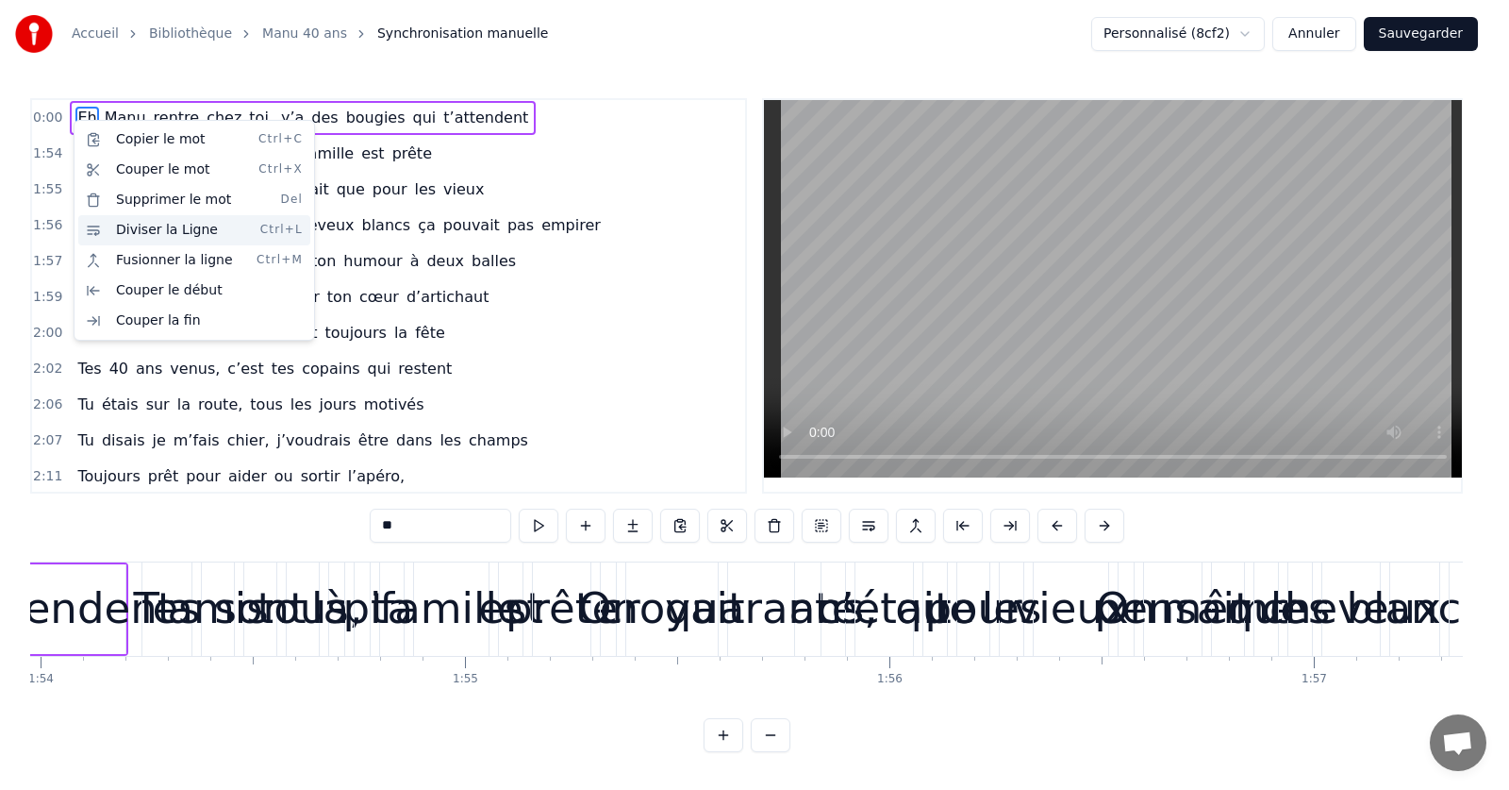
click at [117, 224] on div "Diviser la Ligne Ctrl+L" at bounding box center [194, 230] width 232 height 30
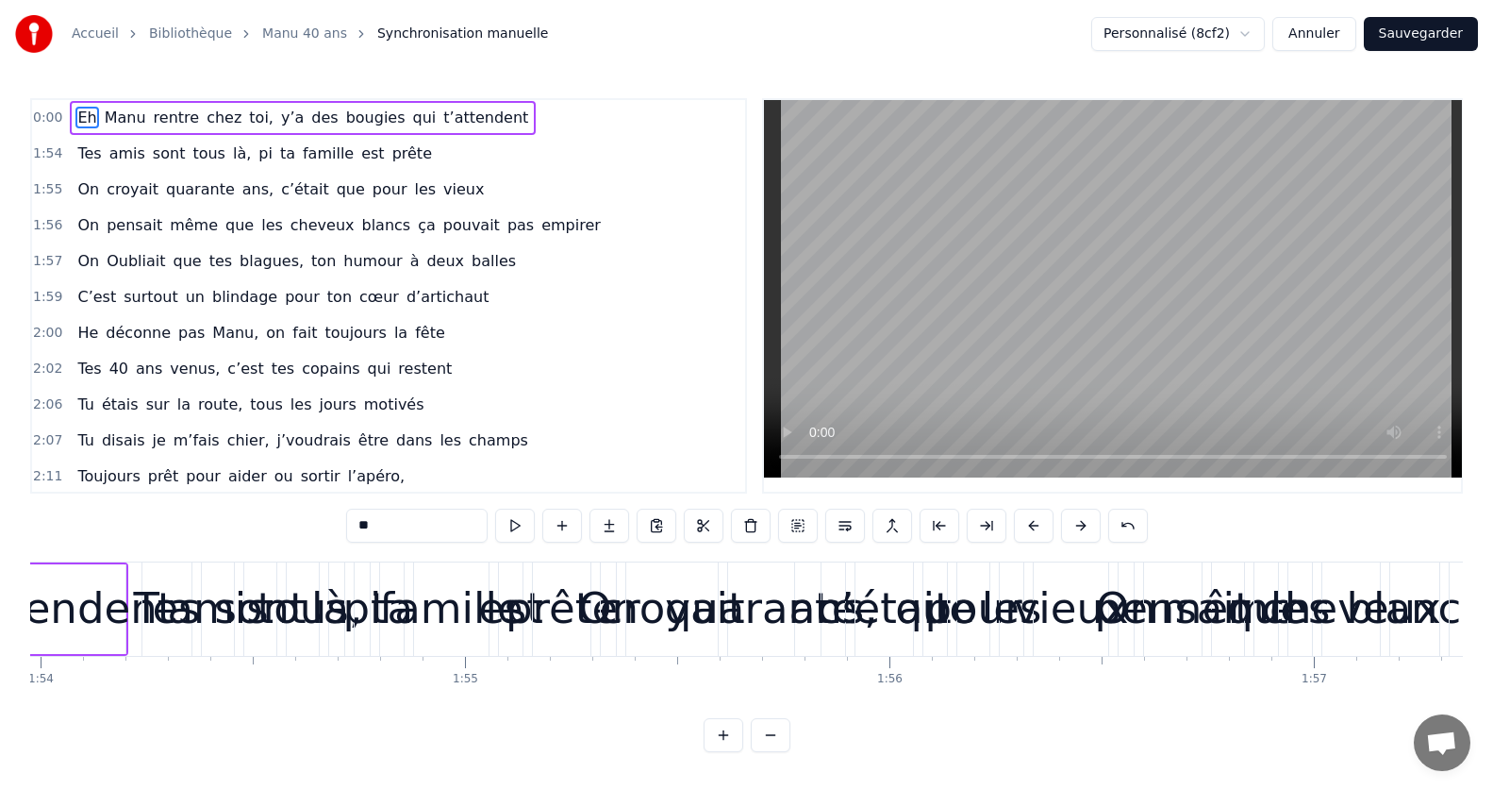
click at [43, 155] on span "1:54" at bounding box center [47, 153] width 29 height 19
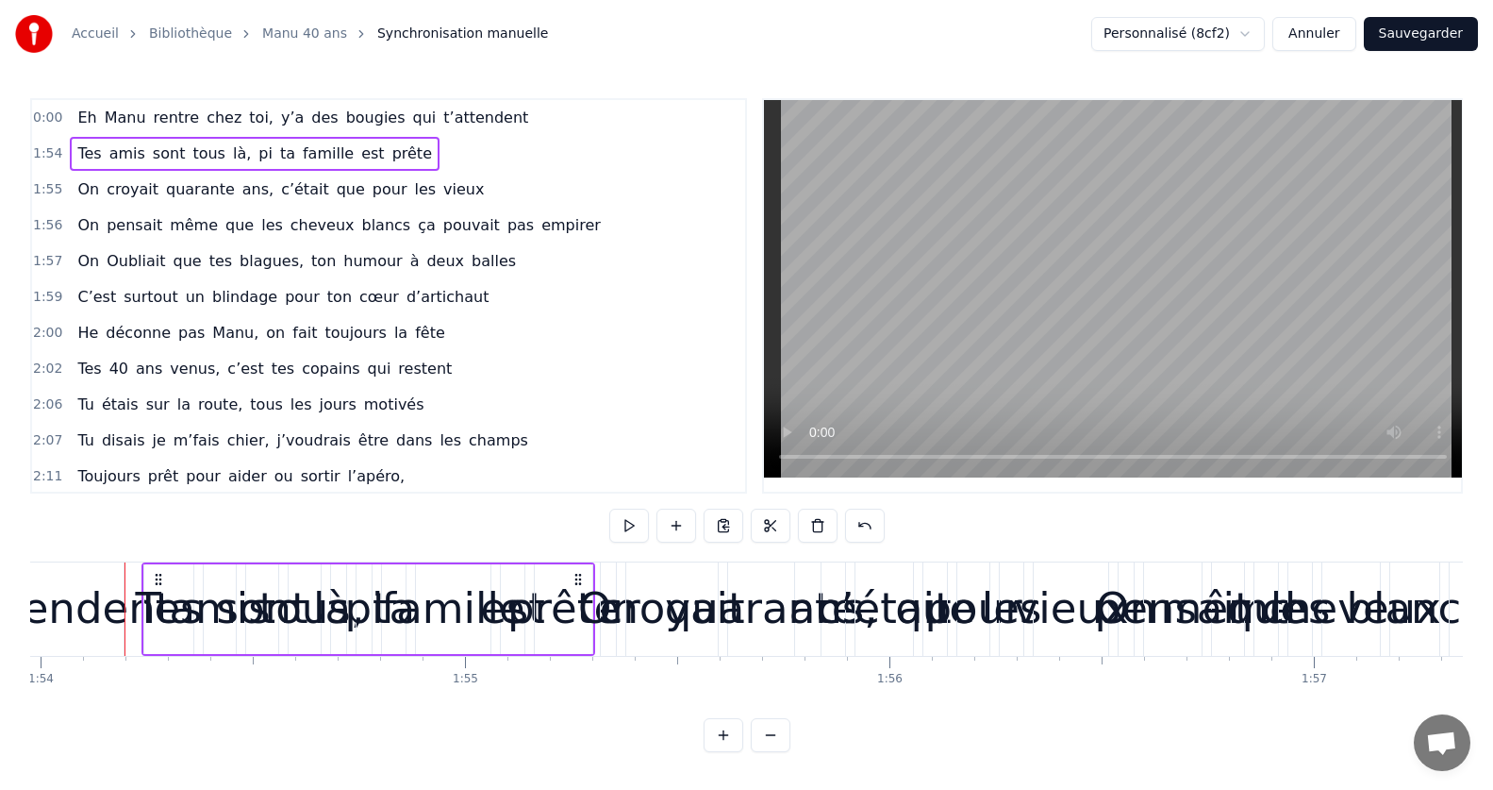
click at [43, 177] on div "1:55 On croyait quarante ans, c’était que pour les vieux" at bounding box center [388, 190] width 713 height 36
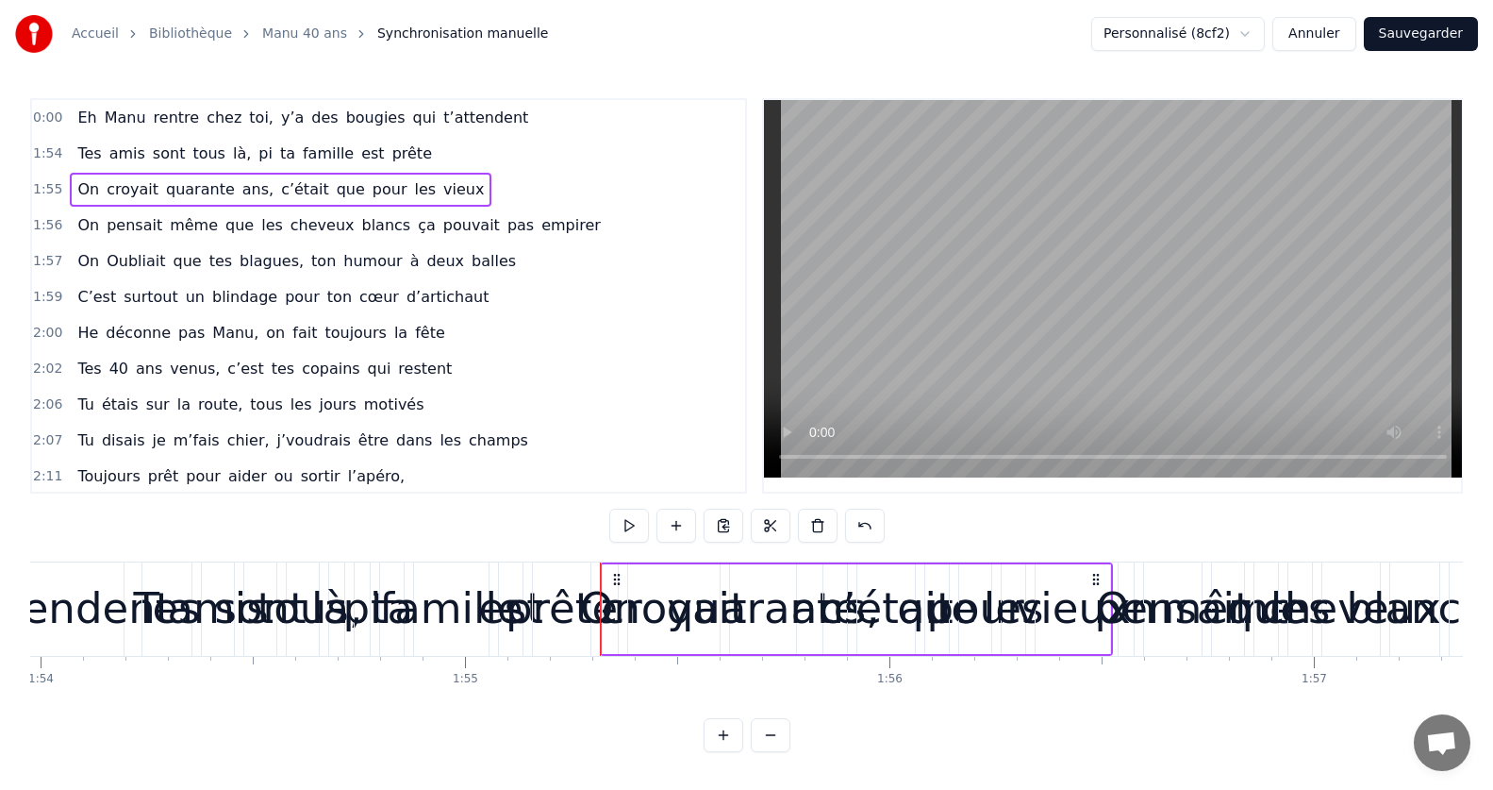
click at [49, 120] on span "0:00" at bounding box center [47, 117] width 29 height 19
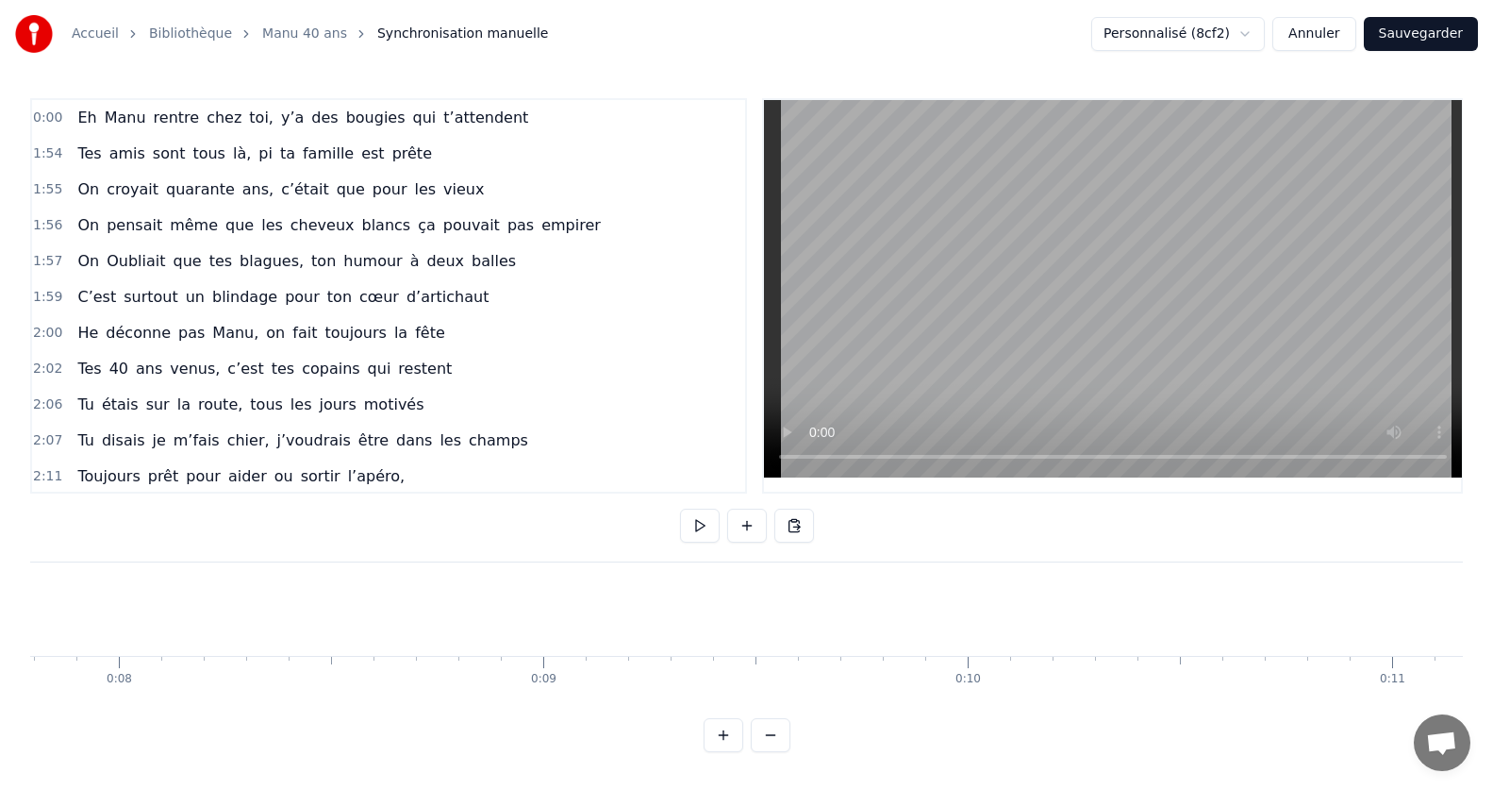
scroll to position [0, 0]
drag, startPoint x: 462, startPoint y: 621, endPoint x: 405, endPoint y: 623, distance: 57.6
click at [461, 621] on div "Eh" at bounding box center [739, 608] width 1416 height 93
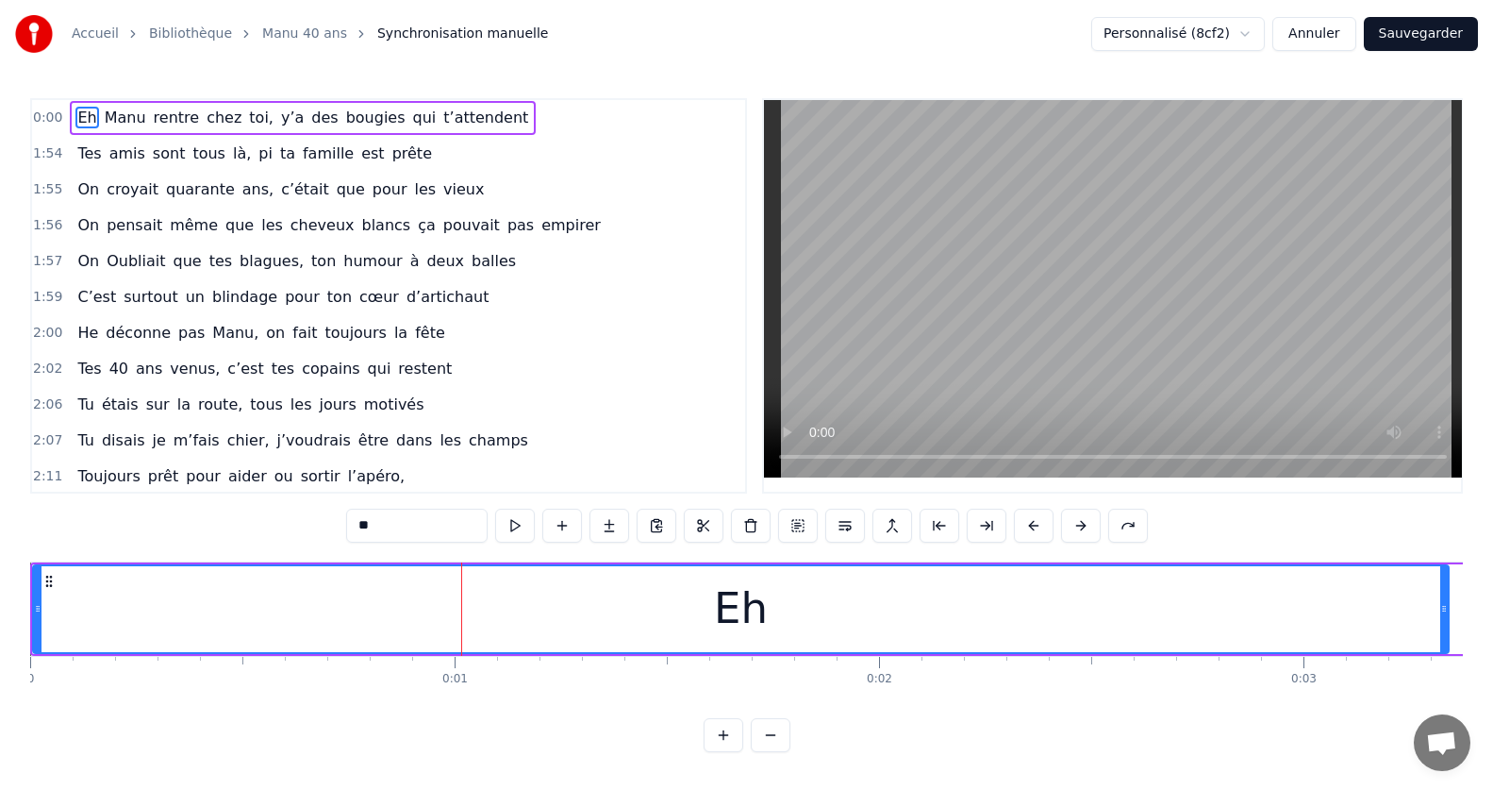
drag, startPoint x: 273, startPoint y: 613, endPoint x: 308, endPoint y: 620, distance: 35.5
click at [278, 615] on div "Eh" at bounding box center [741, 609] width 1414 height 86
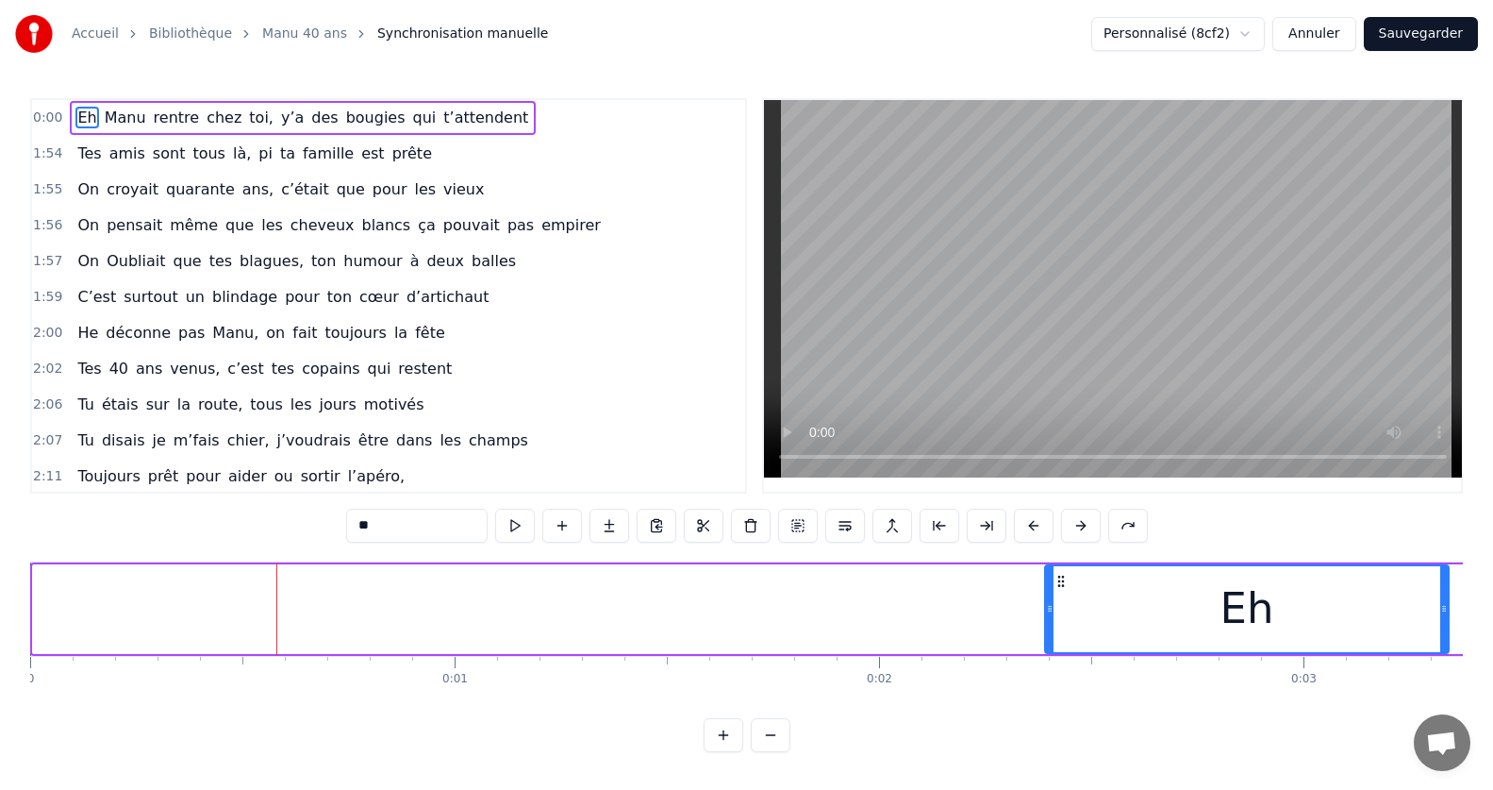
drag, startPoint x: 34, startPoint y: 600, endPoint x: 1105, endPoint y: 617, distance: 1070.7
click at [1054, 613] on div at bounding box center [1050, 609] width 8 height 86
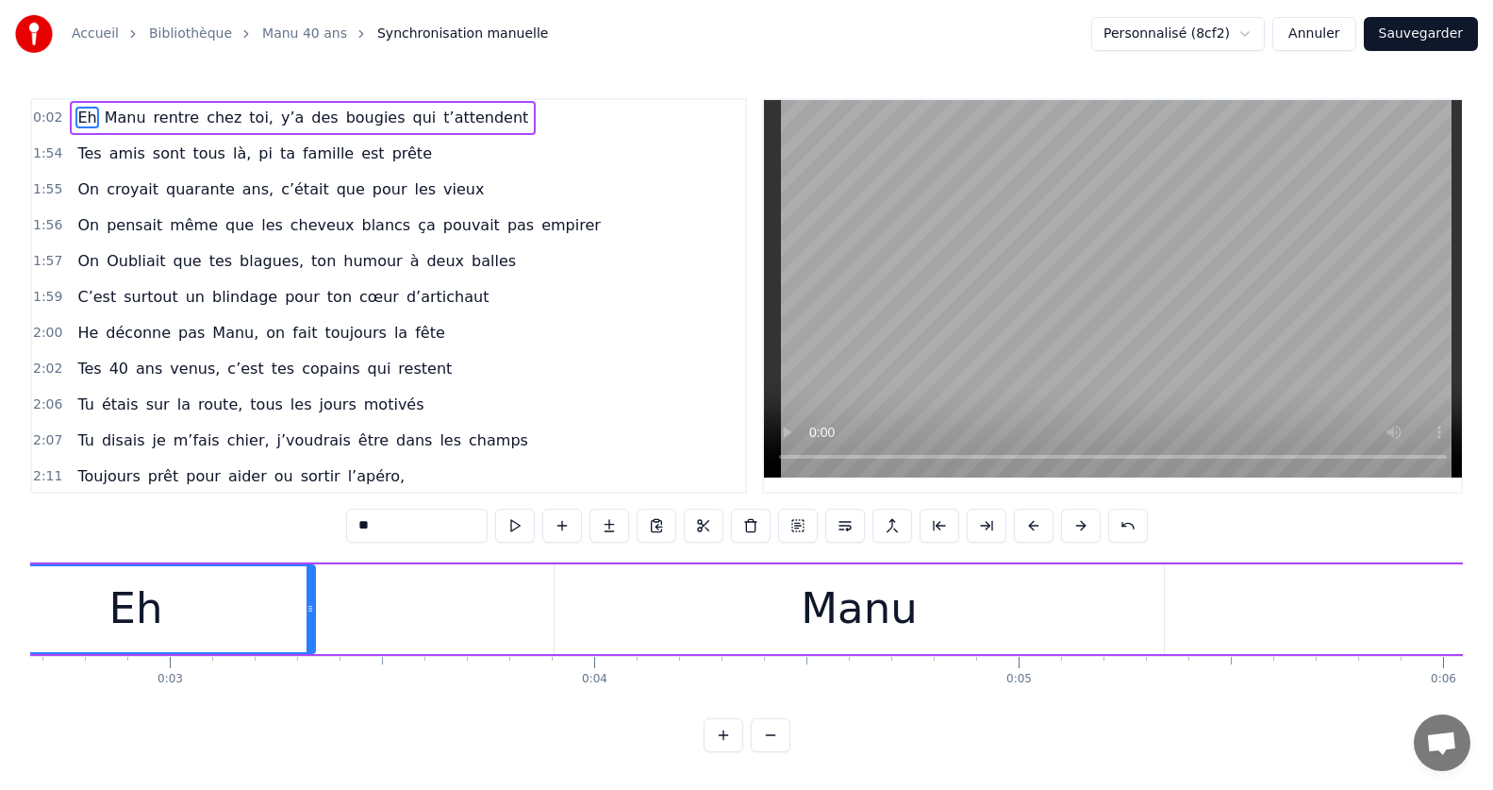
scroll to position [0, 1037]
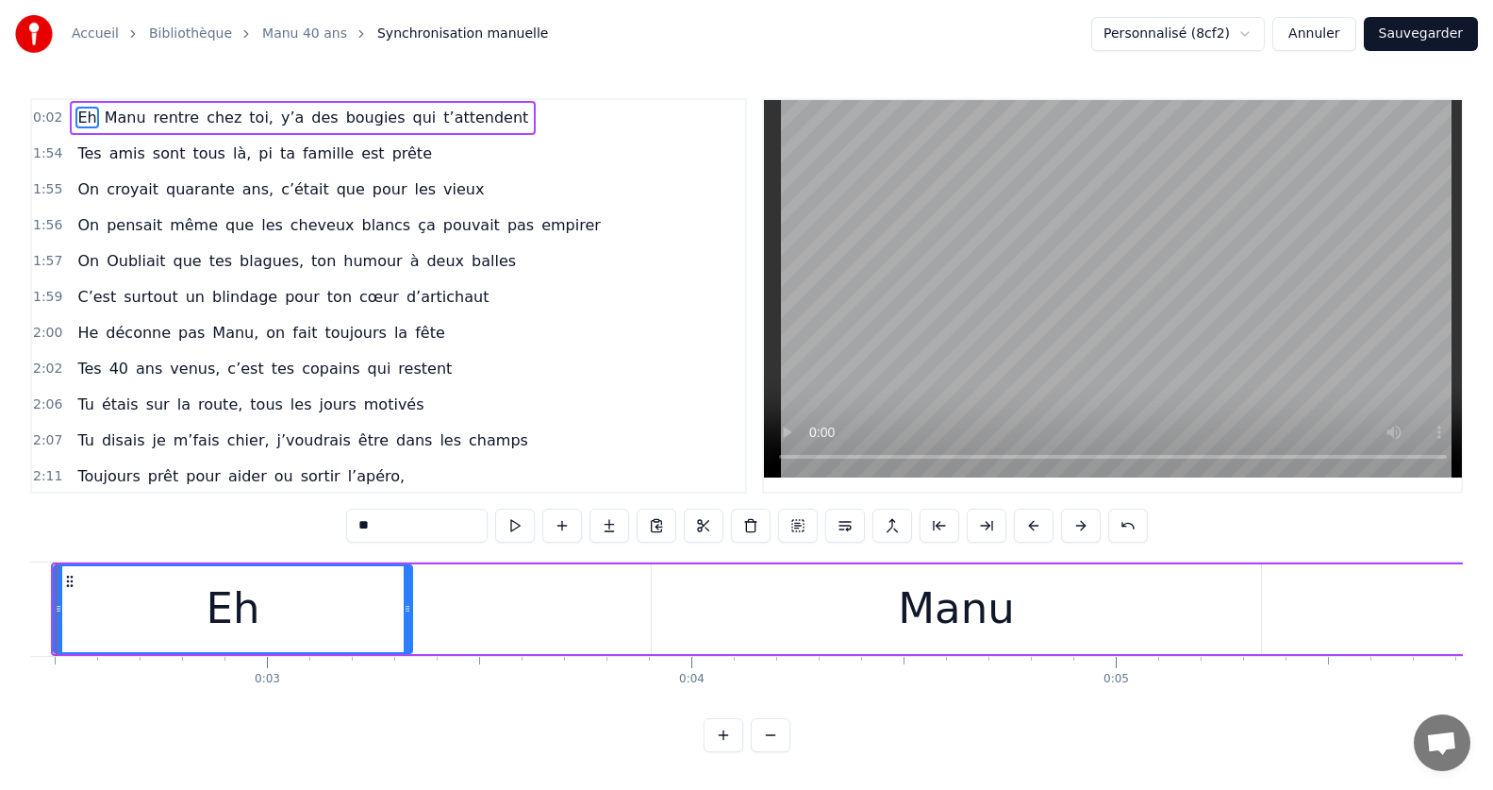
click at [1326, 42] on button "Annuler" at bounding box center [1313, 34] width 83 height 34
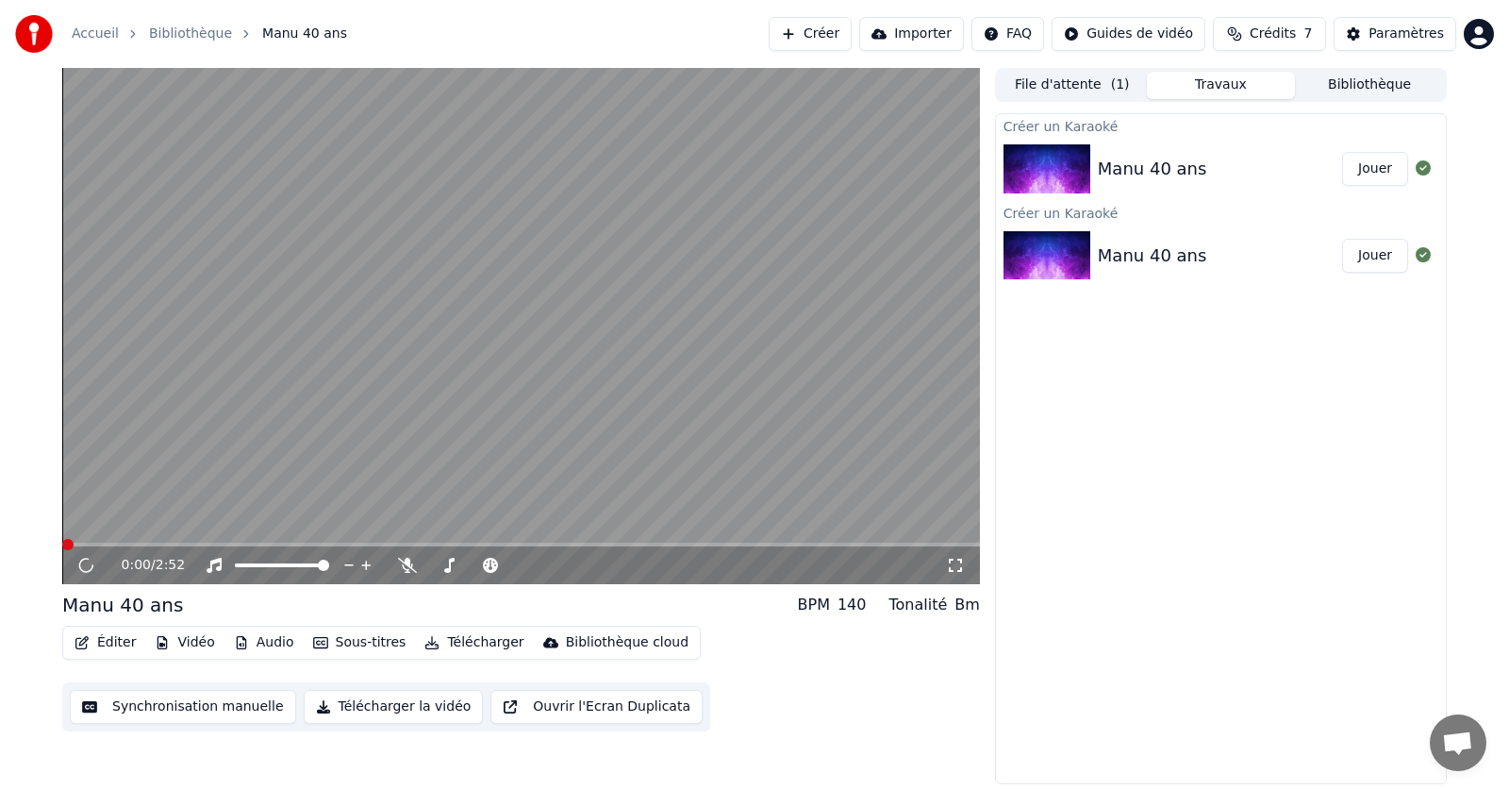
click at [80, 634] on button "Éditer" at bounding box center [105, 642] width 76 height 26
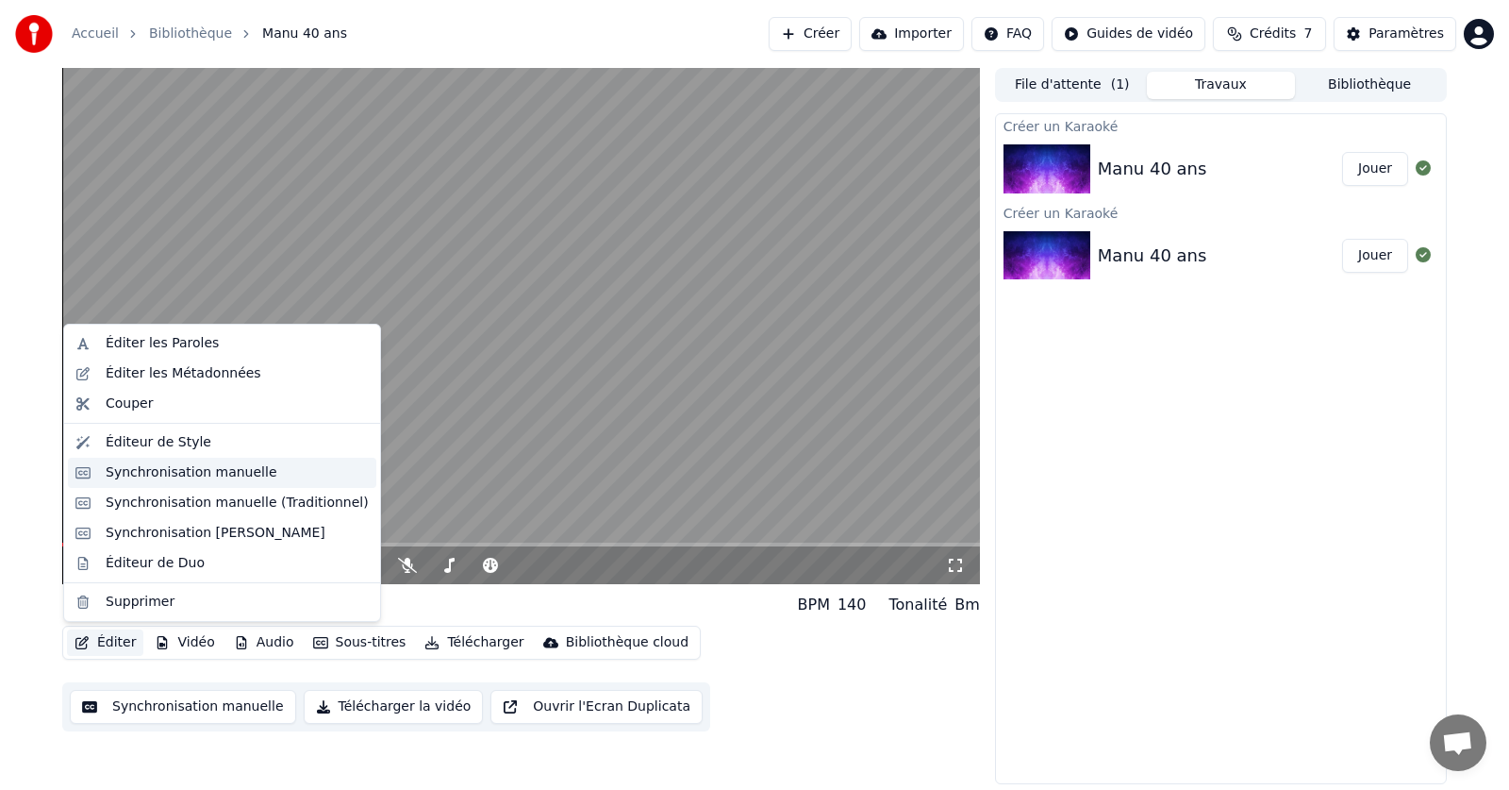
click at [124, 474] on div "Synchronisation manuelle" at bounding box center [192, 472] width 172 height 19
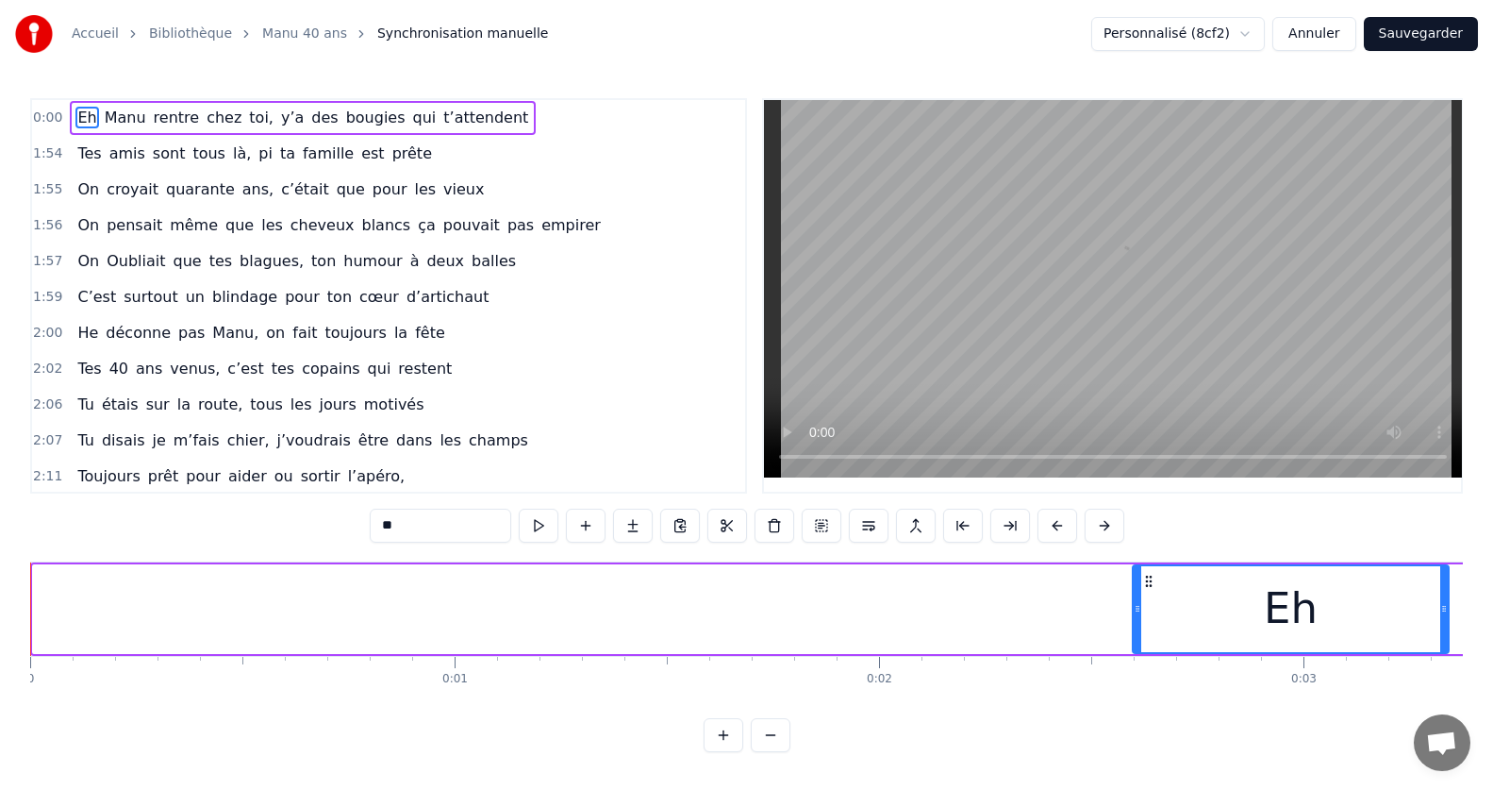
drag, startPoint x: 37, startPoint y: 611, endPoint x: 1194, endPoint y: 644, distance: 1157.8
click at [1141, 640] on div at bounding box center [1138, 609] width 8 height 86
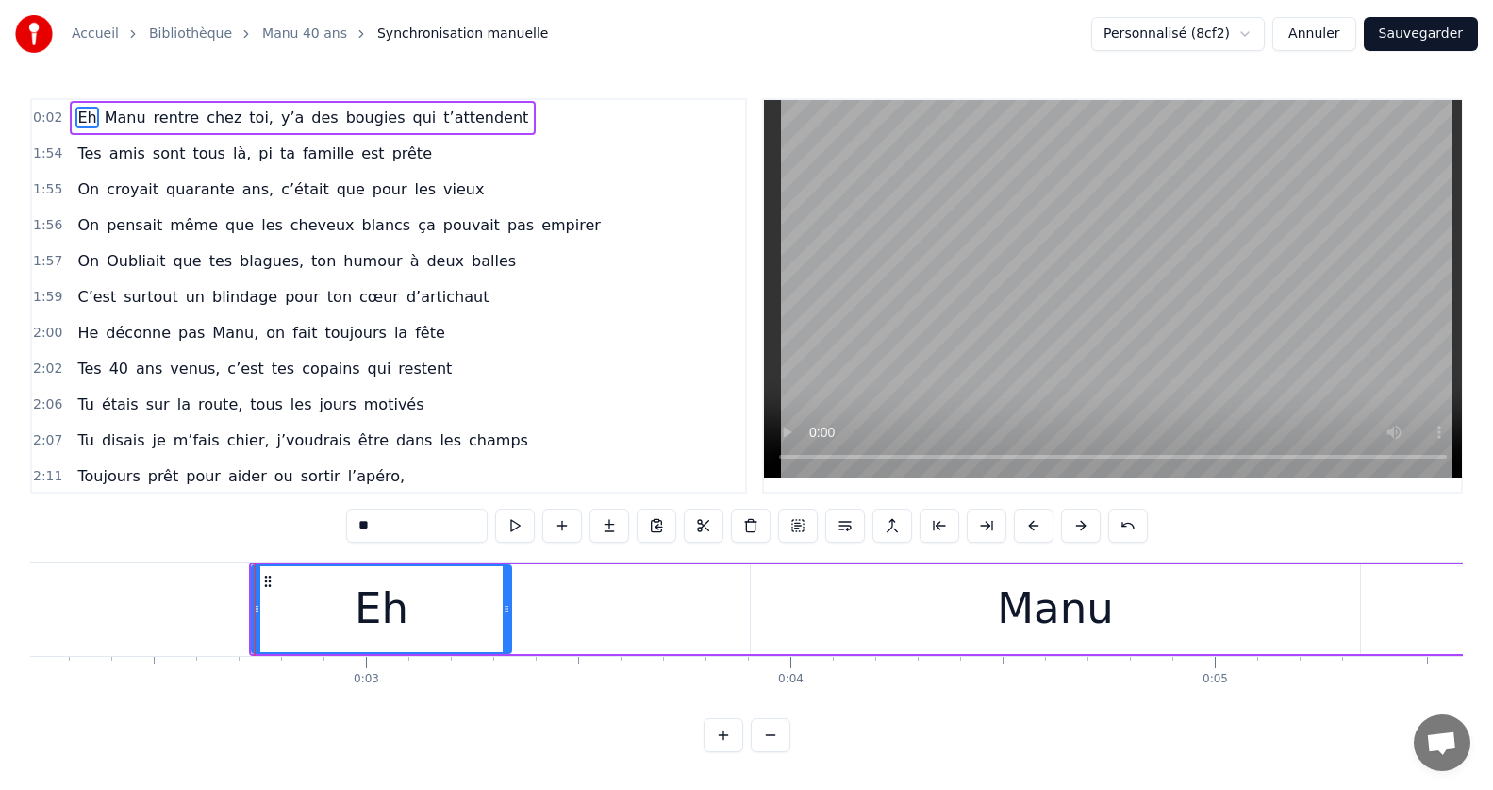
scroll to position [0, 988]
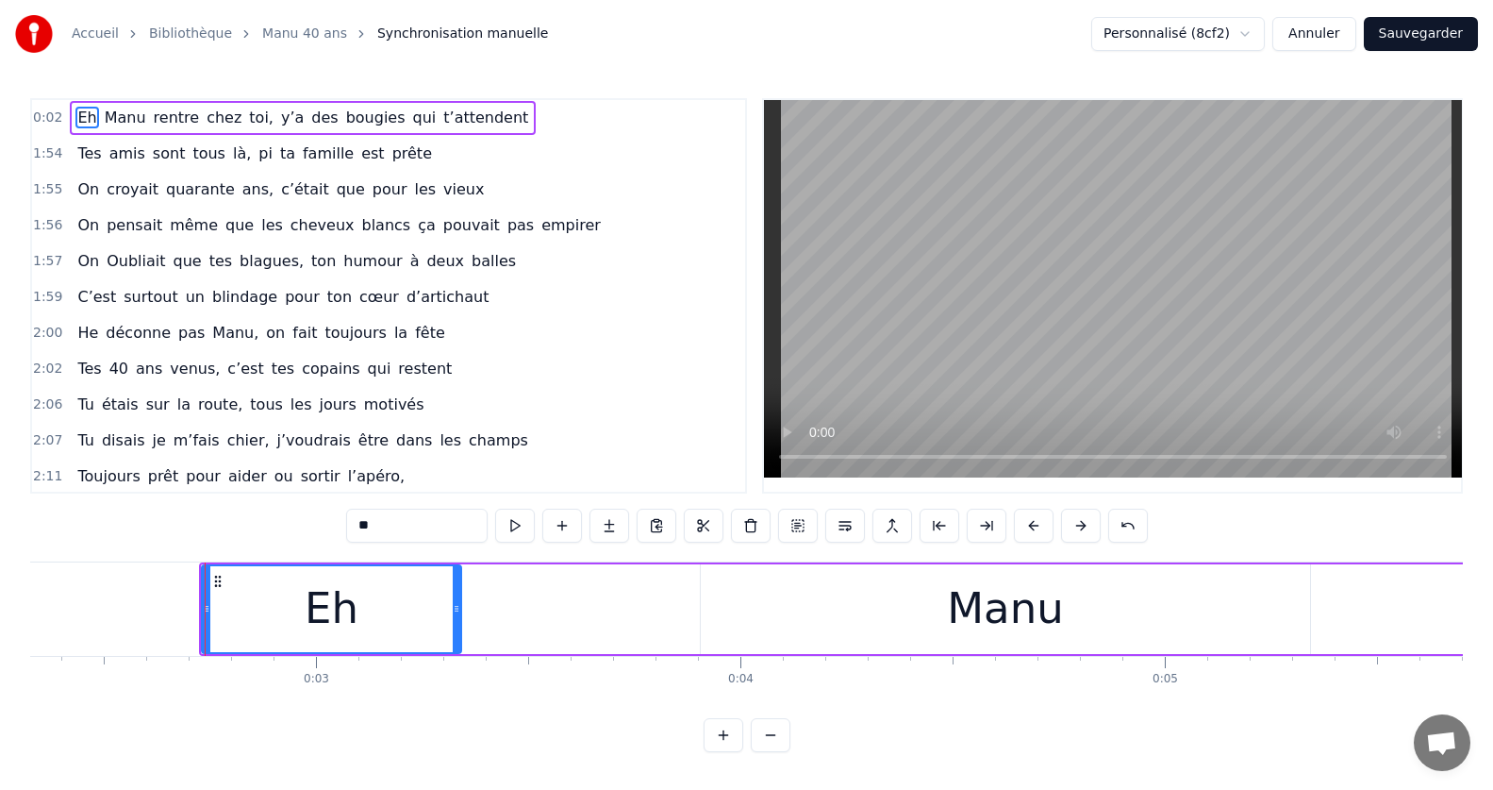
click at [455, 610] on icon at bounding box center [457, 608] width 8 height 15
click at [783, 610] on div "Manu" at bounding box center [1005, 609] width 609 height 90
type input "****"
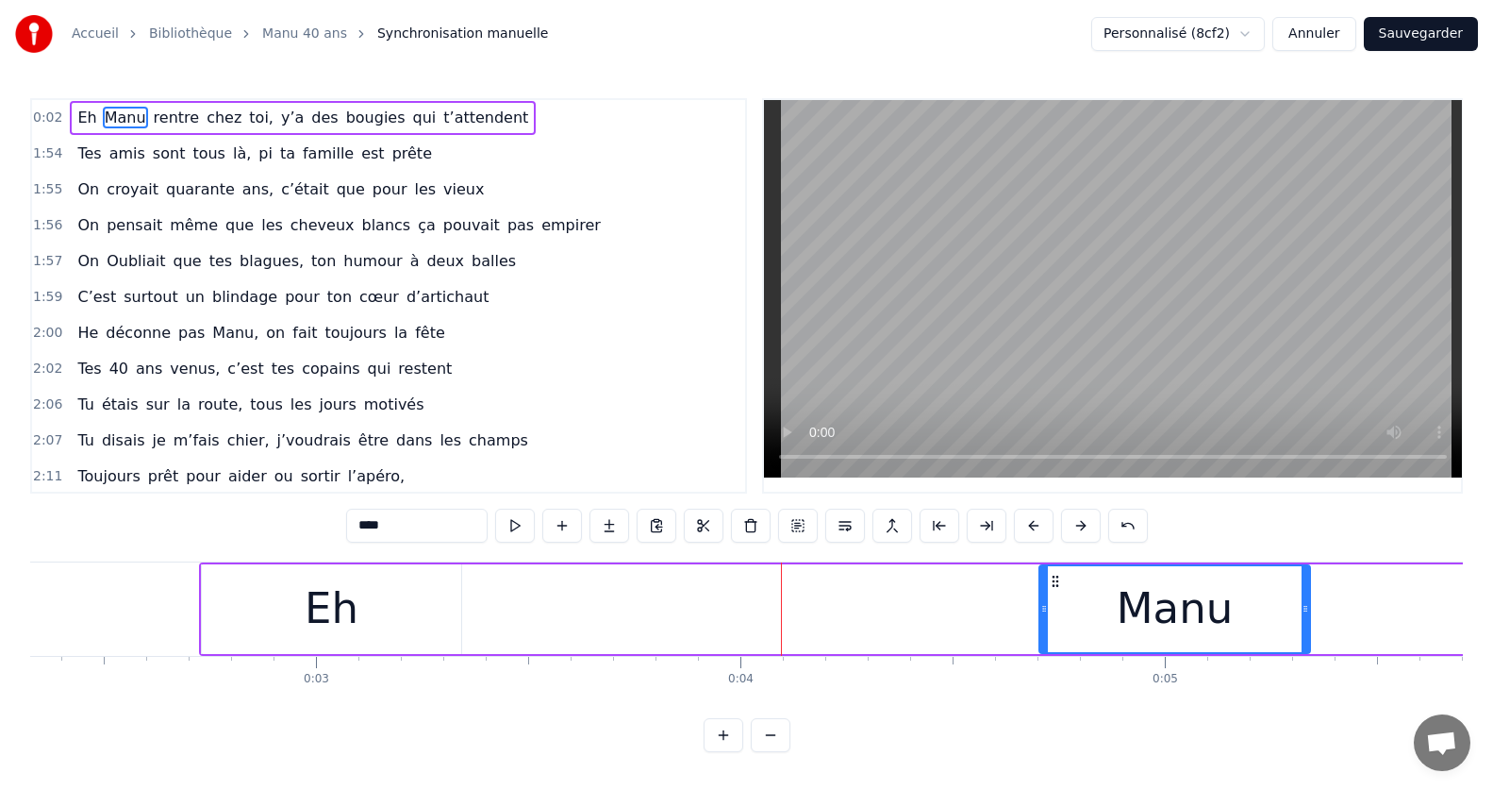
drag, startPoint x: 705, startPoint y: 612, endPoint x: 1188, endPoint y: 617, distance: 483.0
click at [1048, 617] on div at bounding box center [1044, 609] width 8 height 86
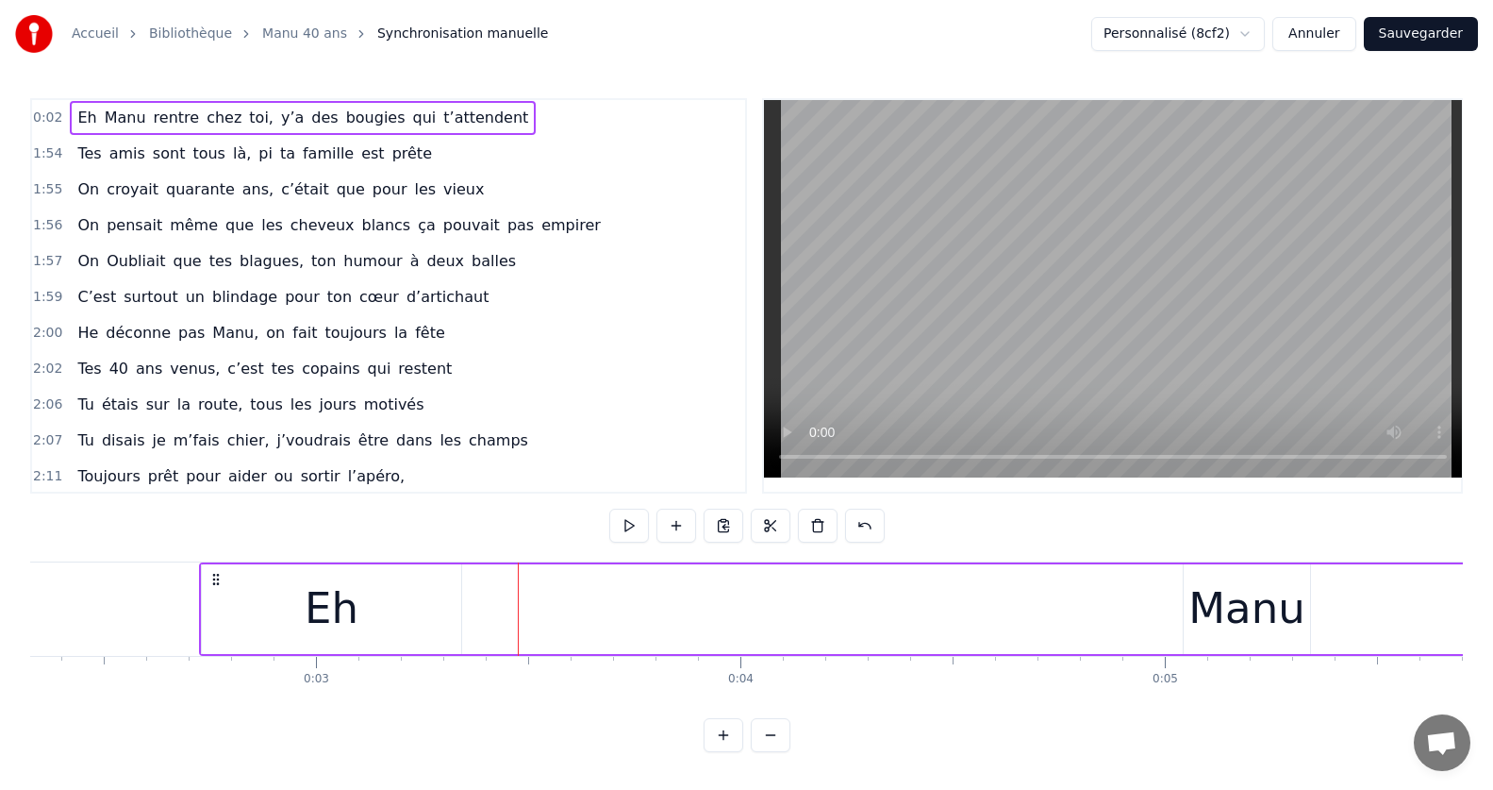
click at [232, 603] on div "Eh" at bounding box center [331, 609] width 259 height 90
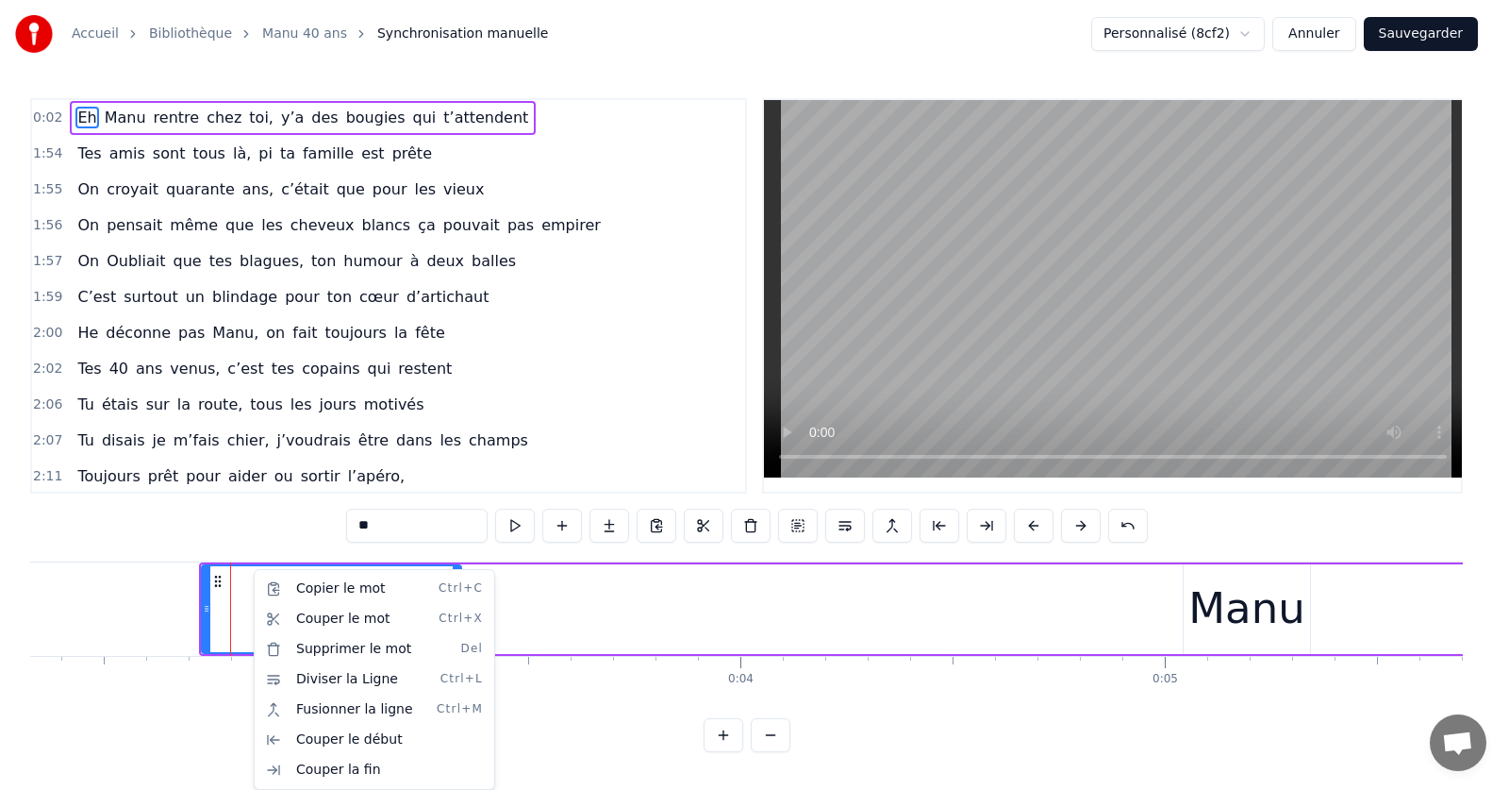
click at [255, 610] on div "Copier le mot Ctrl+C Couper le mot Ctrl+X Supprimer le mot Del Diviser la Ligne…" at bounding box center [374, 679] width 241 height 221
click at [238, 604] on html "Accueil Bibliothèque Manu 40 ans Synchronisation manuelle Personnalisé (8cf2) A…" at bounding box center [754, 391] width 1509 height 782
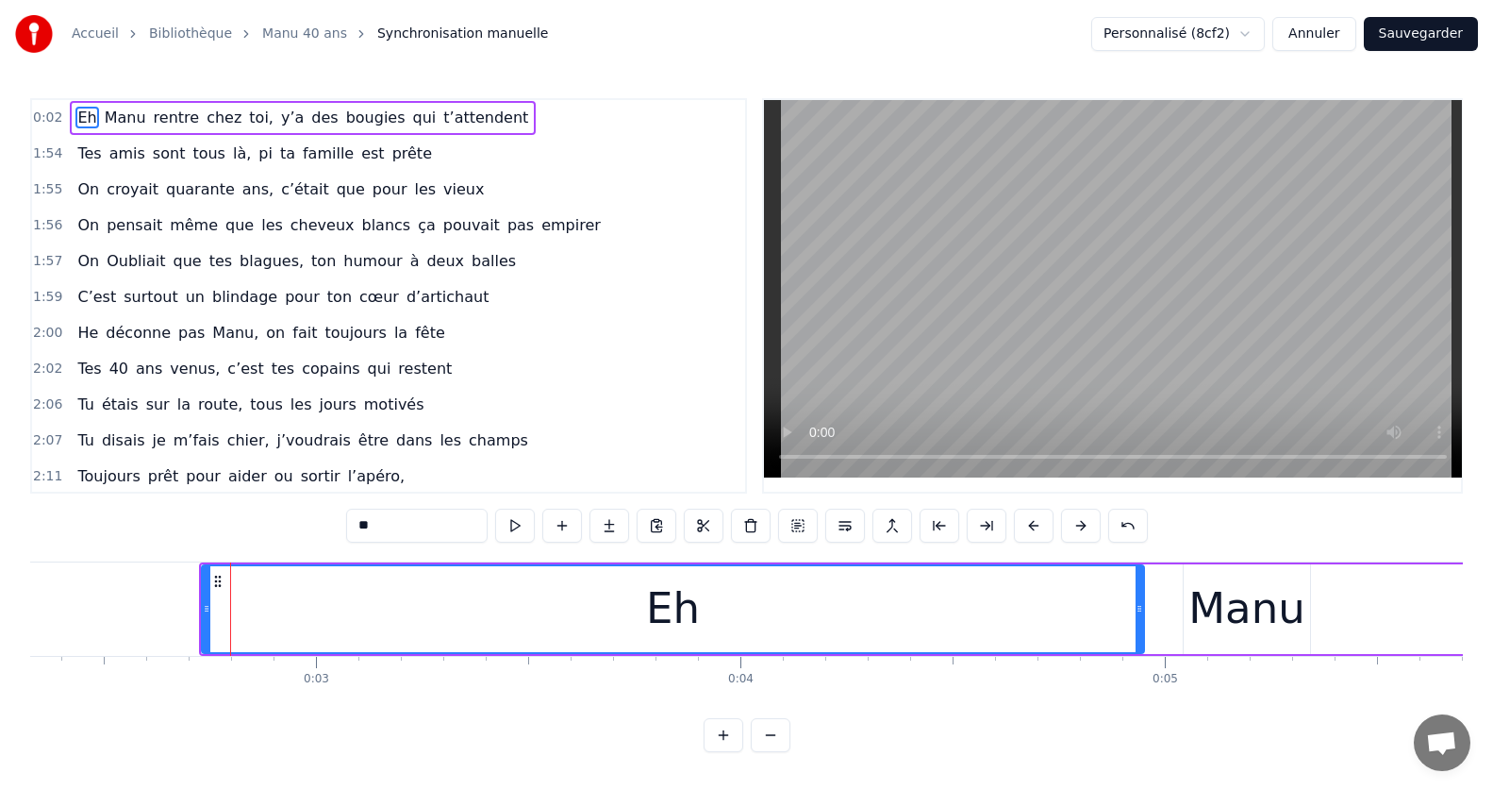
drag, startPoint x: 457, startPoint y: 607, endPoint x: 1152, endPoint y: 617, distance: 694.3
click at [1143, 615] on icon at bounding box center [1140, 608] width 8 height 15
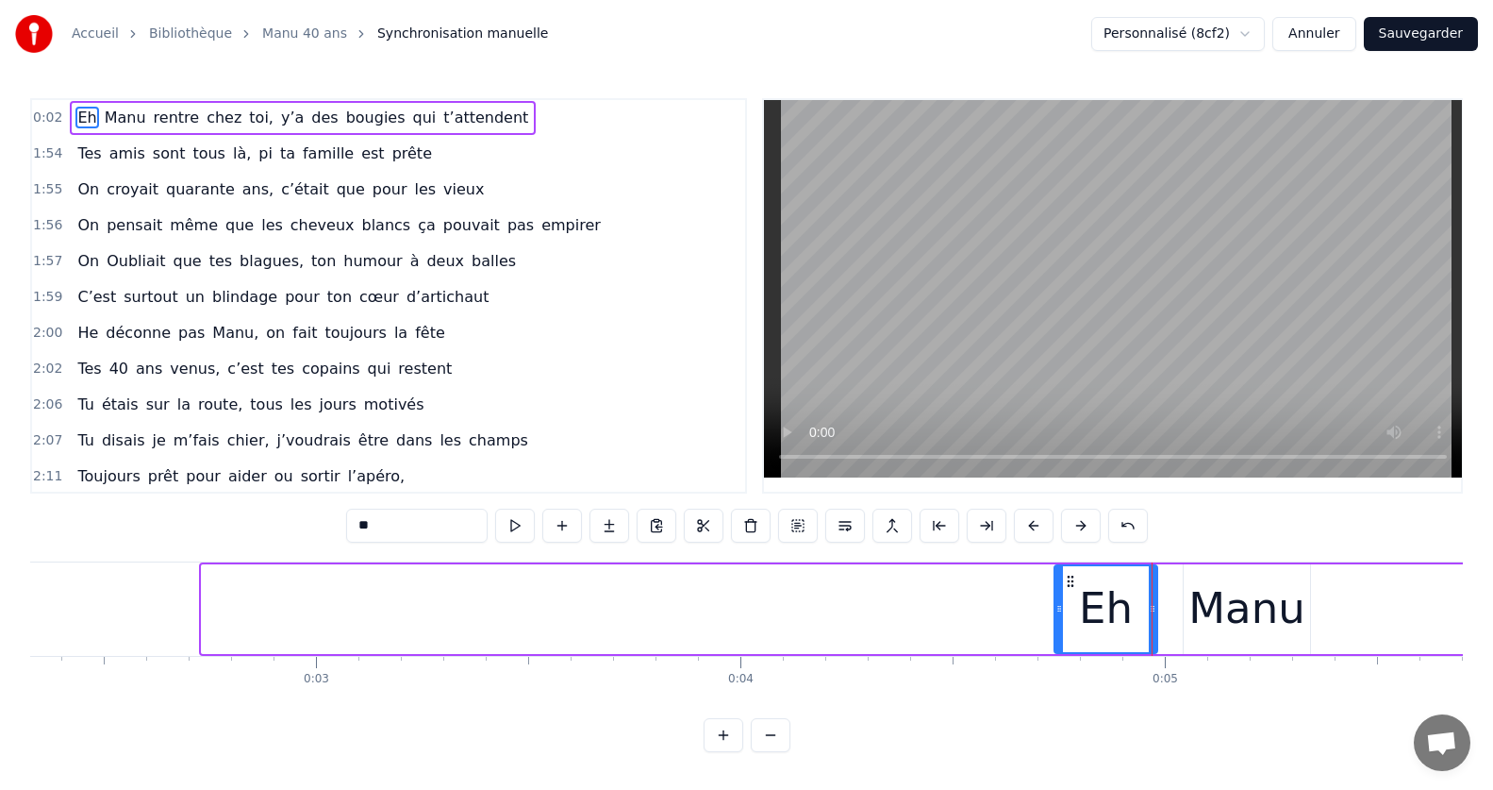
drag, startPoint x: 204, startPoint y: 605, endPoint x: 1056, endPoint y: 613, distance: 852.7
click at [1056, 613] on icon at bounding box center [1060, 608] width 8 height 15
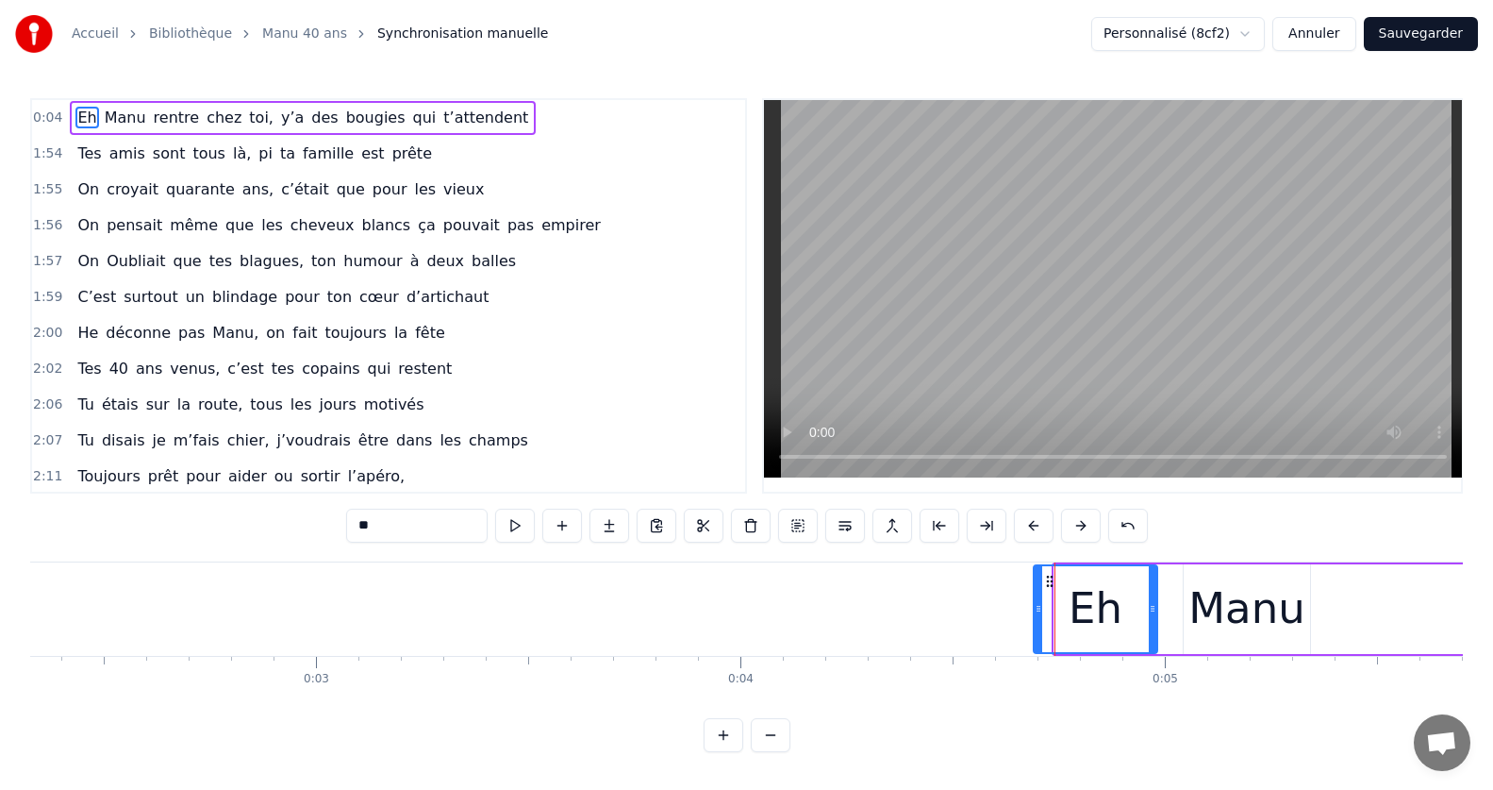
drag, startPoint x: 1058, startPoint y: 616, endPoint x: 1038, endPoint y: 618, distance: 20.8
click at [1038, 618] on div at bounding box center [1039, 609] width 8 height 86
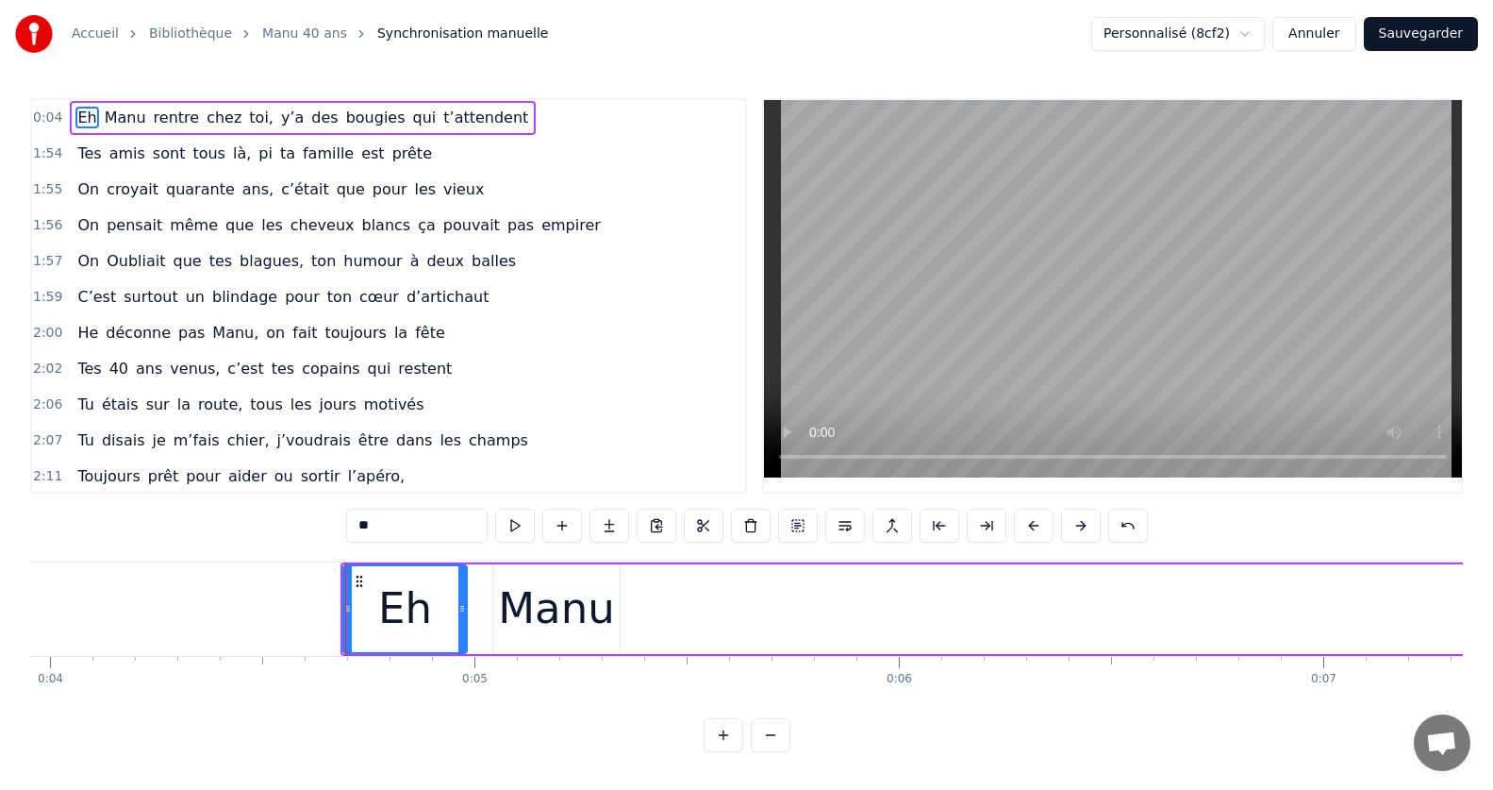
scroll to position [0, 1727]
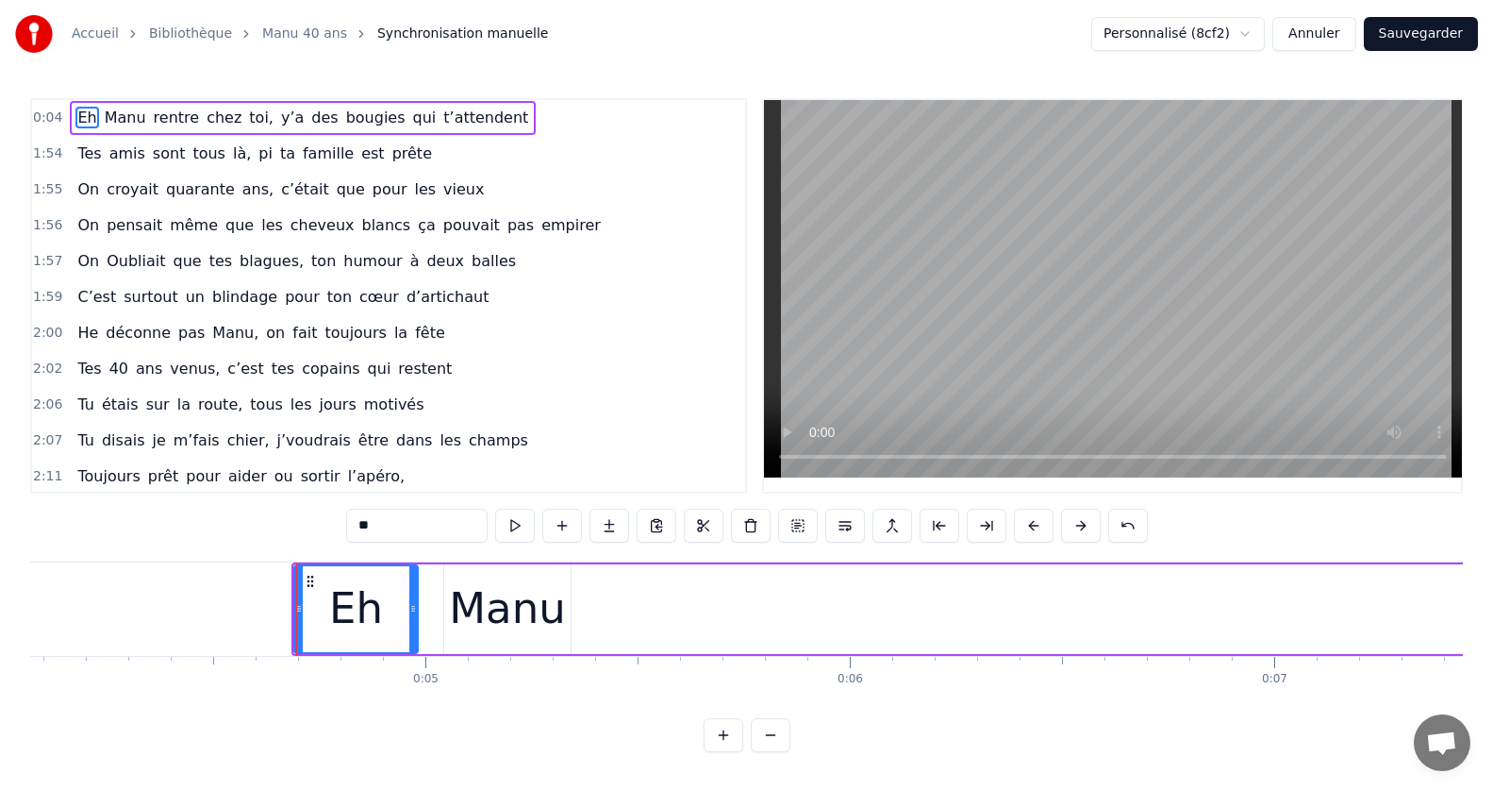
click at [519, 627] on div "Manu" at bounding box center [507, 608] width 116 height 64
type input "****"
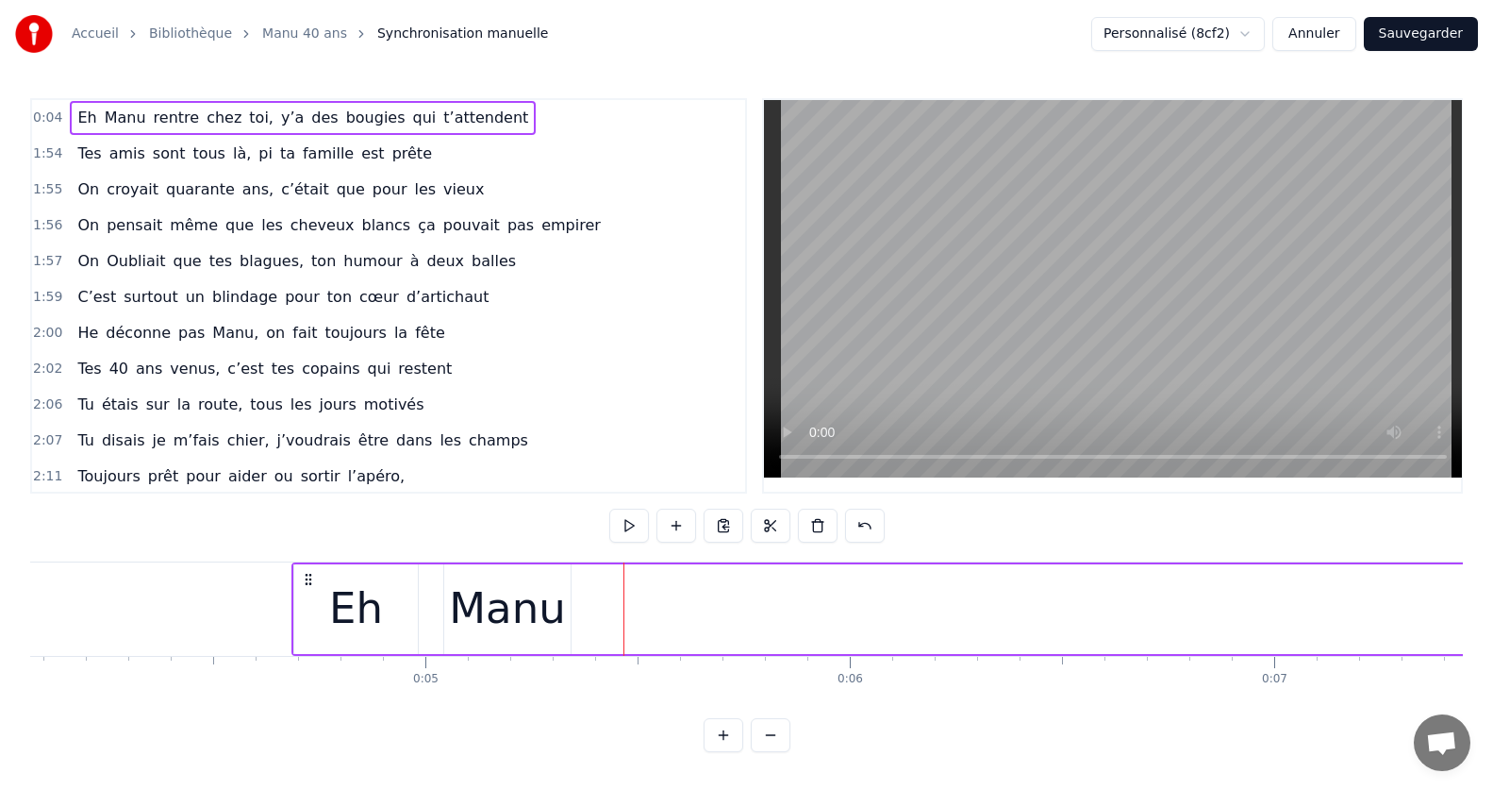
click at [538, 608] on div "Manu" at bounding box center [507, 608] width 116 height 64
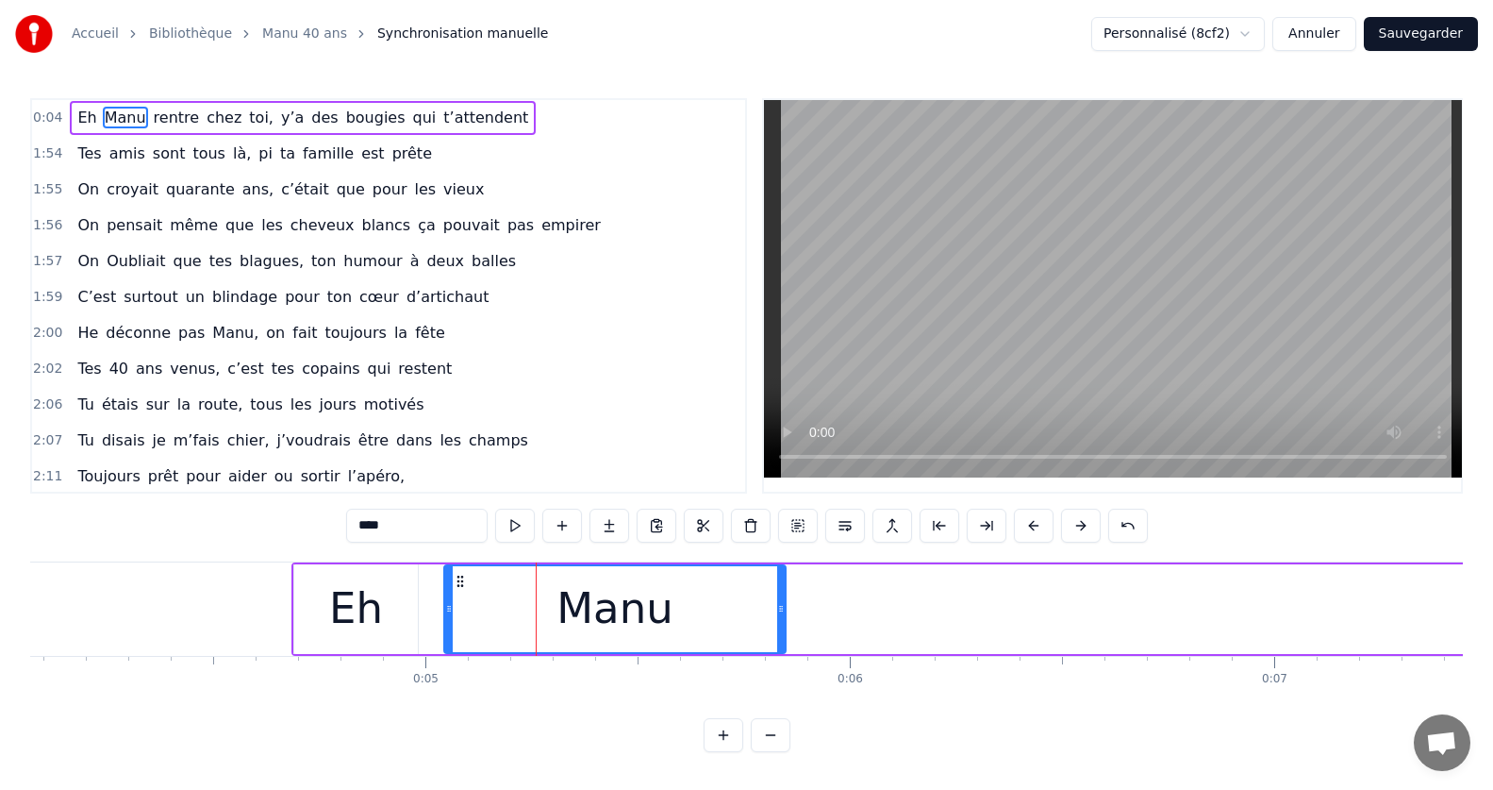
drag, startPoint x: 567, startPoint y: 617, endPoint x: 895, endPoint y: 617, distance: 328.3
click at [785, 617] on div at bounding box center [781, 609] width 8 height 86
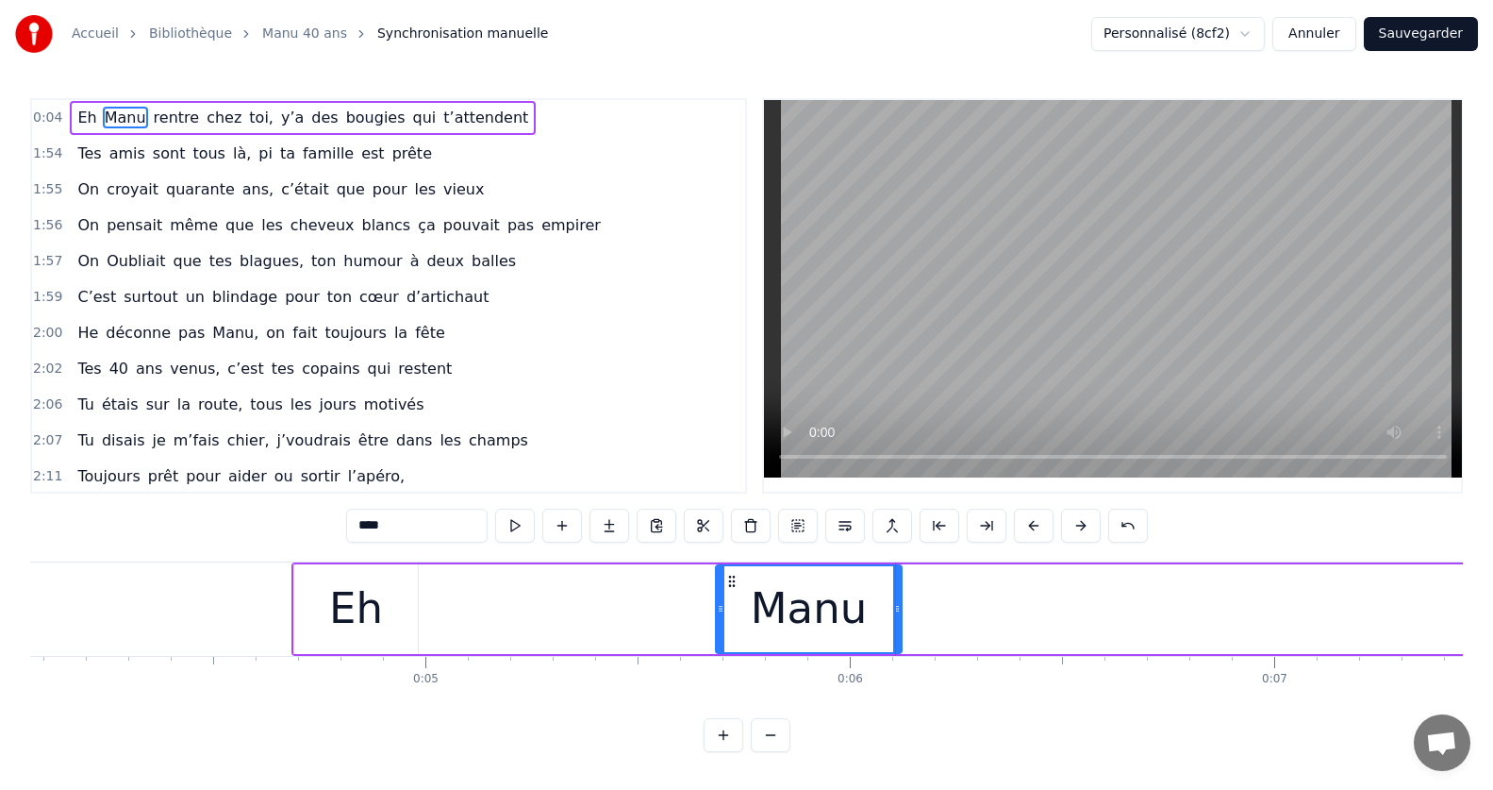
drag, startPoint x: 449, startPoint y: 612, endPoint x: 614, endPoint y: 614, distance: 165.1
click at [724, 614] on icon at bounding box center [721, 608] width 8 height 15
click at [293, 610] on div "Eh" at bounding box center [355, 609] width 125 height 90
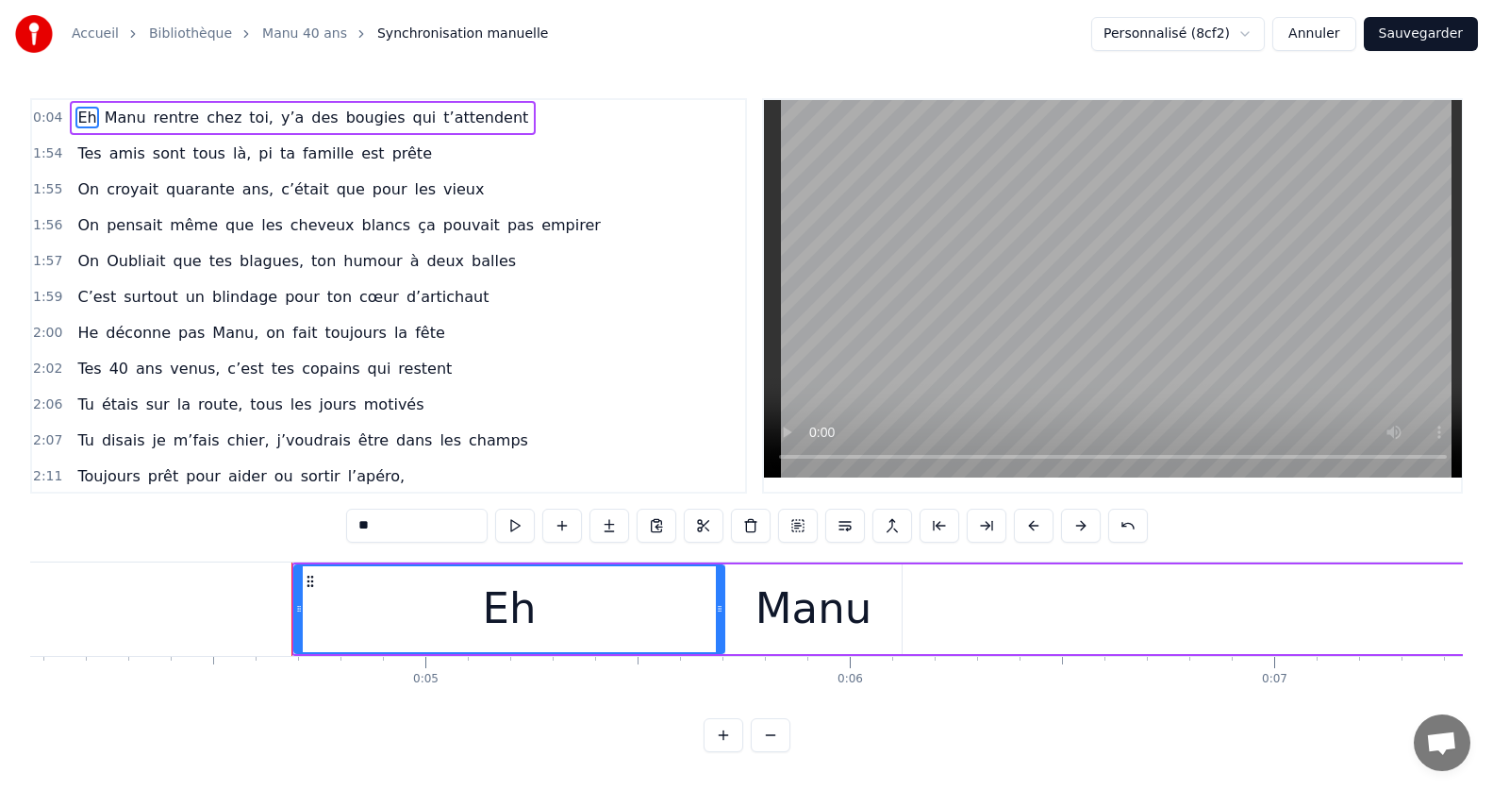
drag, startPoint x: 414, startPoint y: 612, endPoint x: 720, endPoint y: 616, distance: 305.6
click at [720, 616] on div at bounding box center [720, 609] width 8 height 86
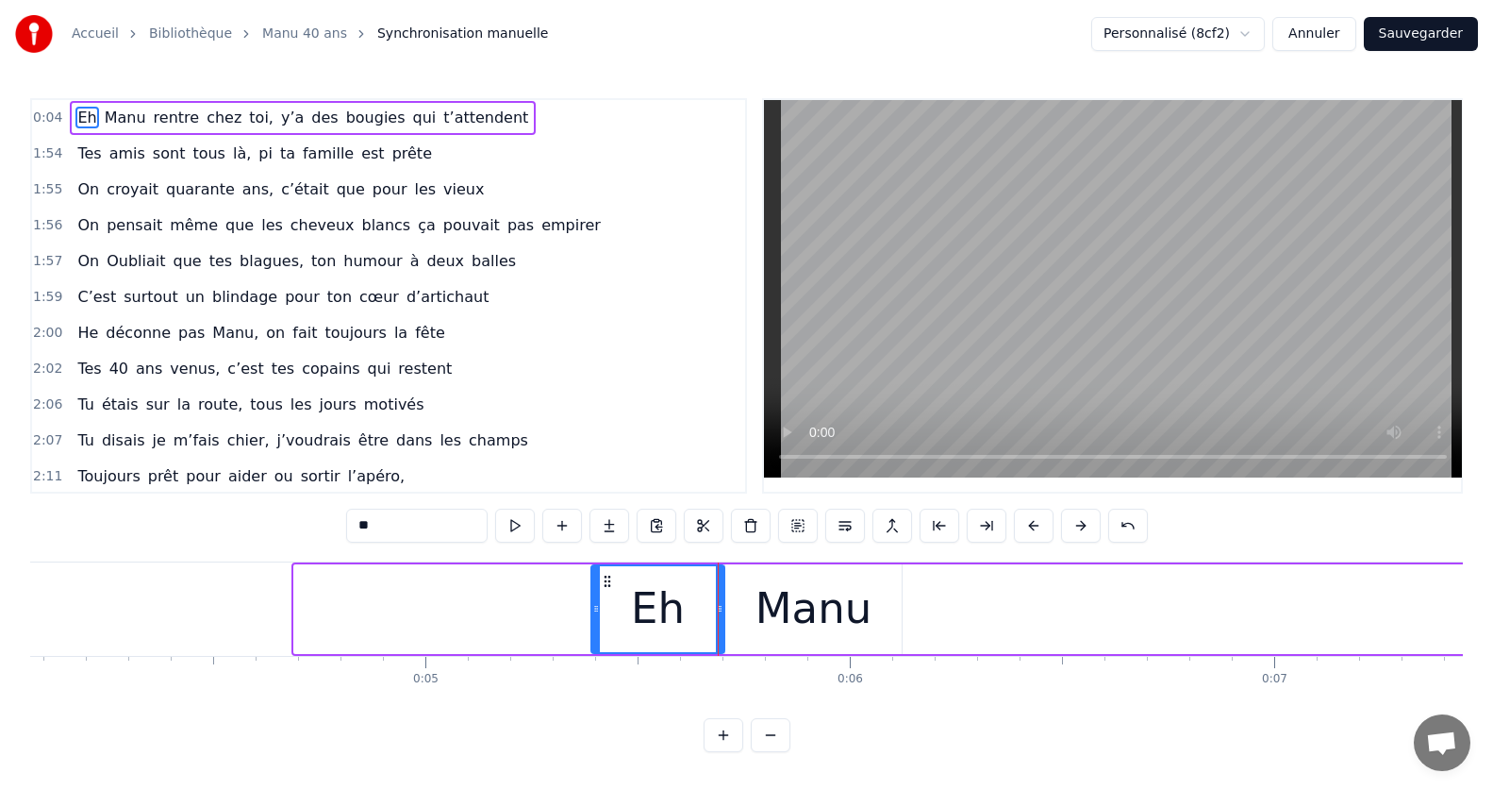
drag, startPoint x: 301, startPoint y: 614, endPoint x: 622, endPoint y: 624, distance: 320.9
click at [600, 617] on div at bounding box center [596, 609] width 8 height 86
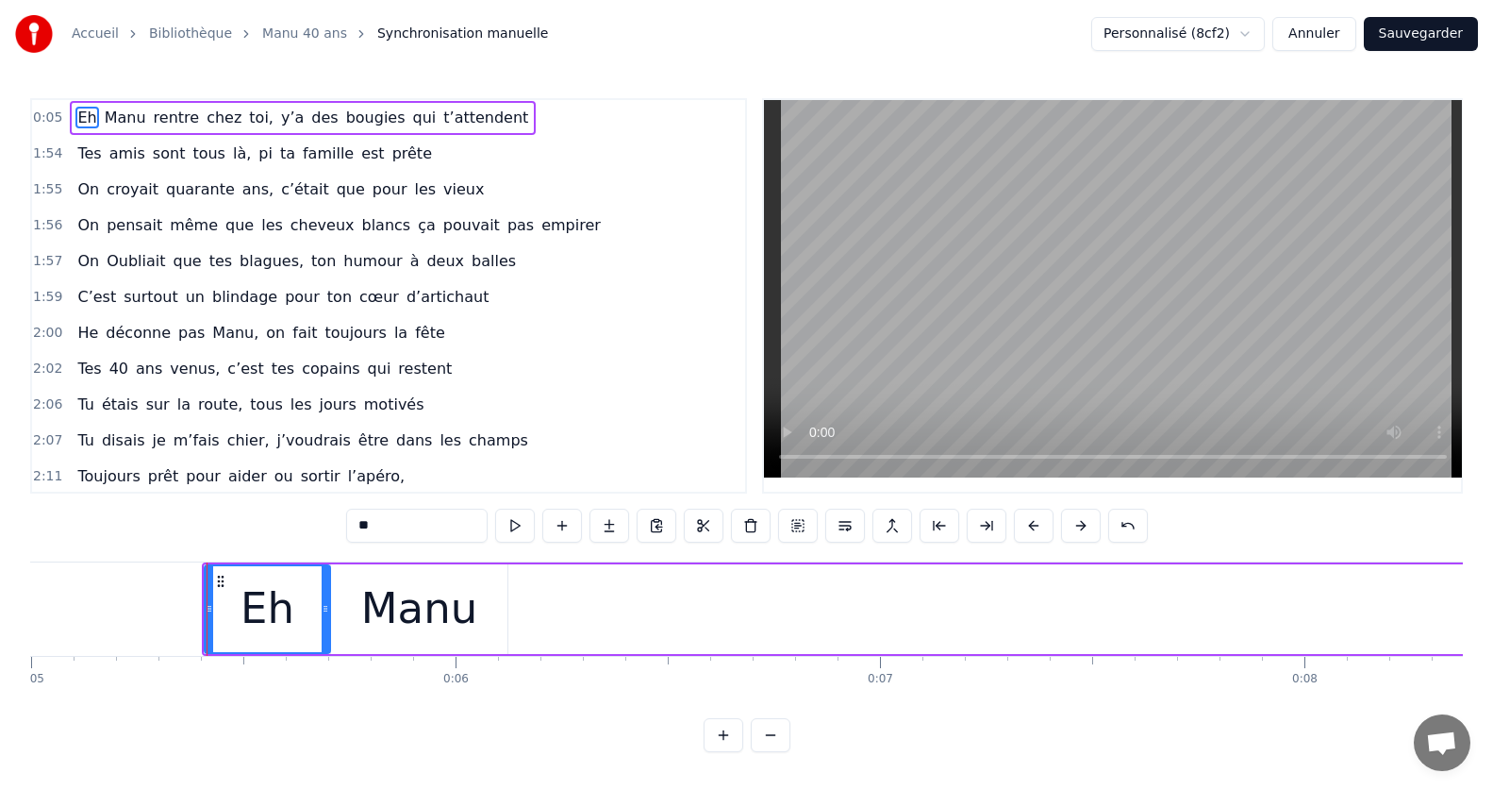
scroll to position [0, 2221]
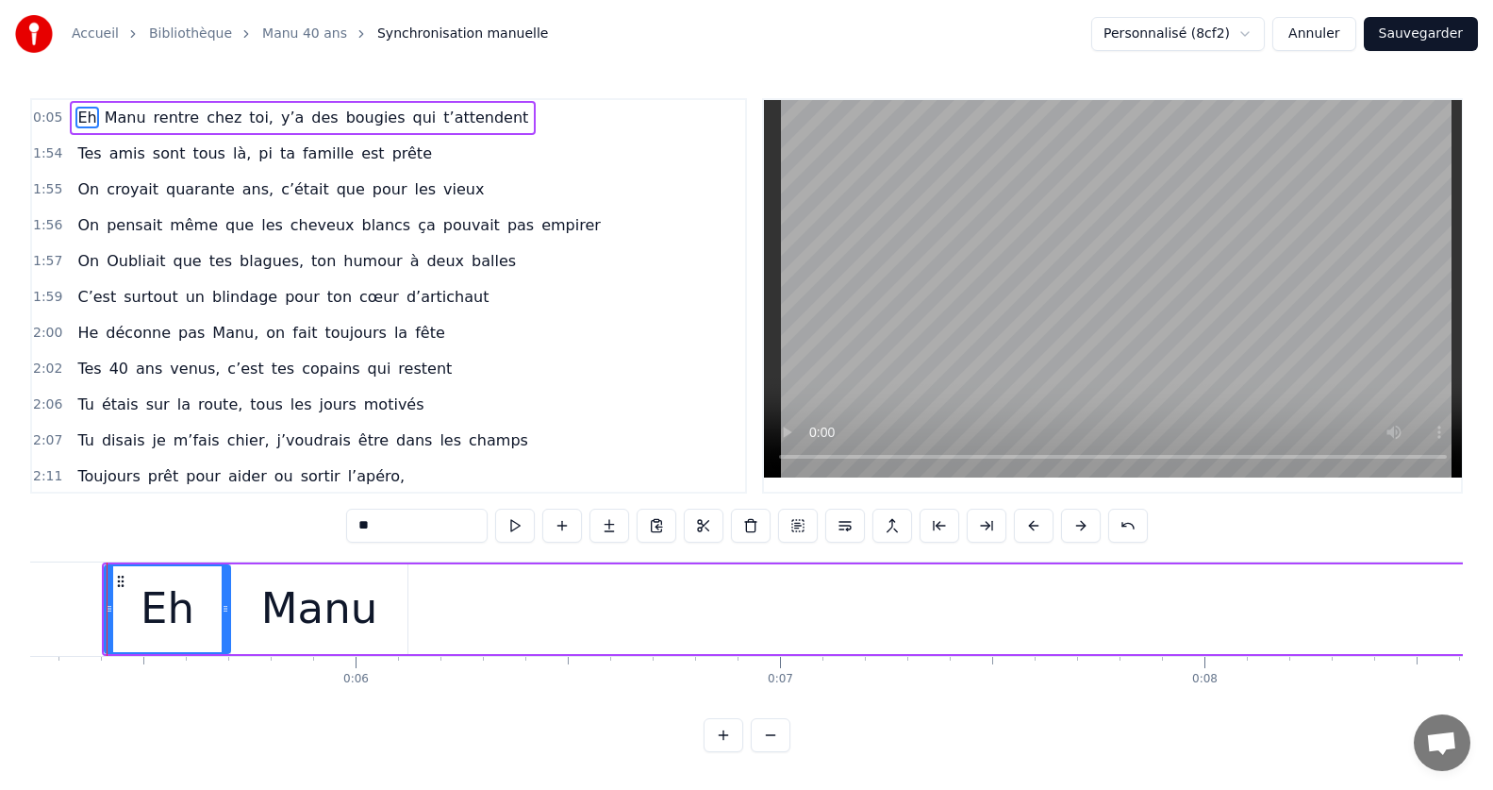
click at [299, 642] on div "Manu" at bounding box center [319, 609] width 176 height 90
type input "****"
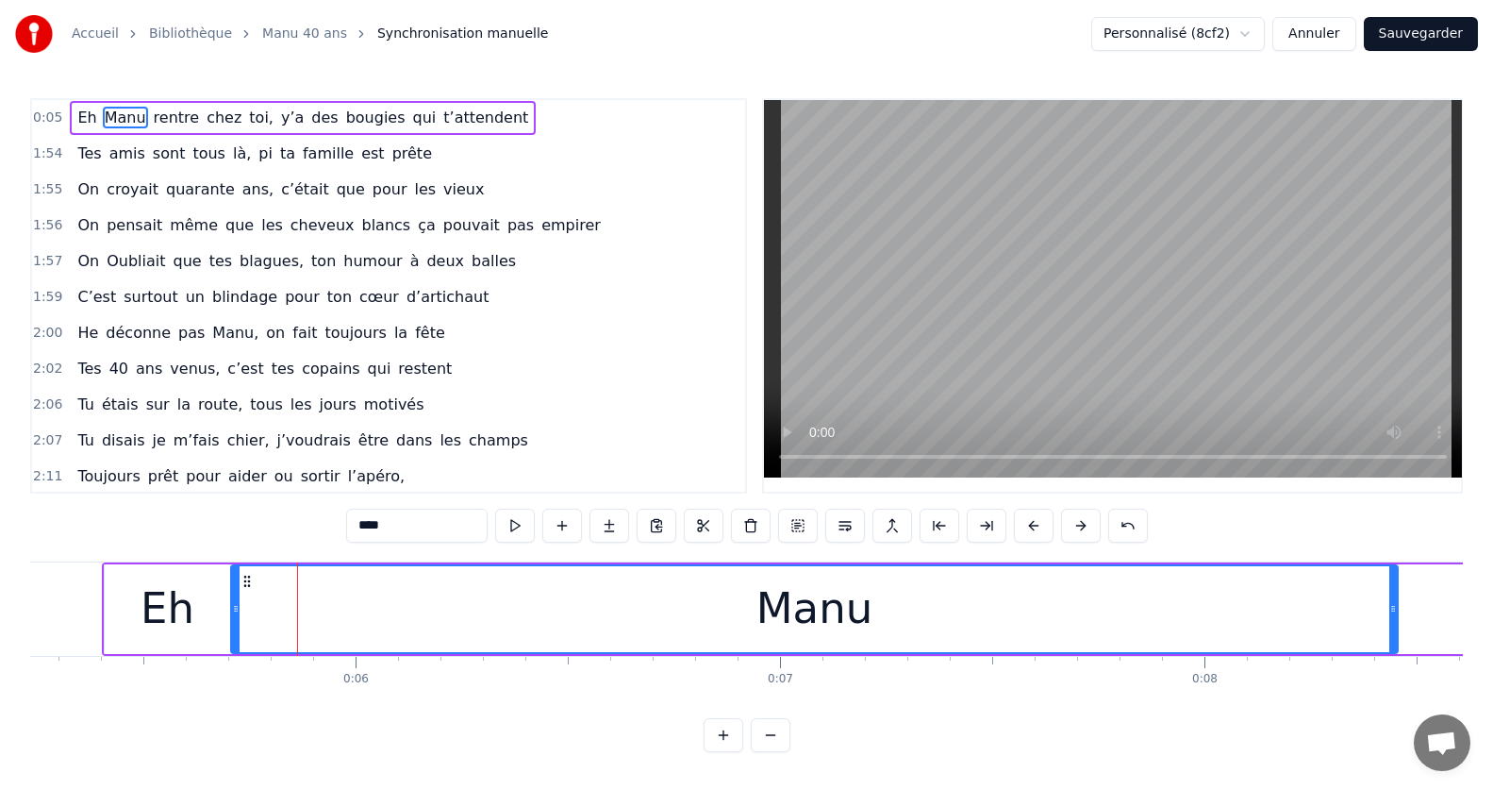
drag, startPoint x: 404, startPoint y: 612, endPoint x: 815, endPoint y: 630, distance: 411.6
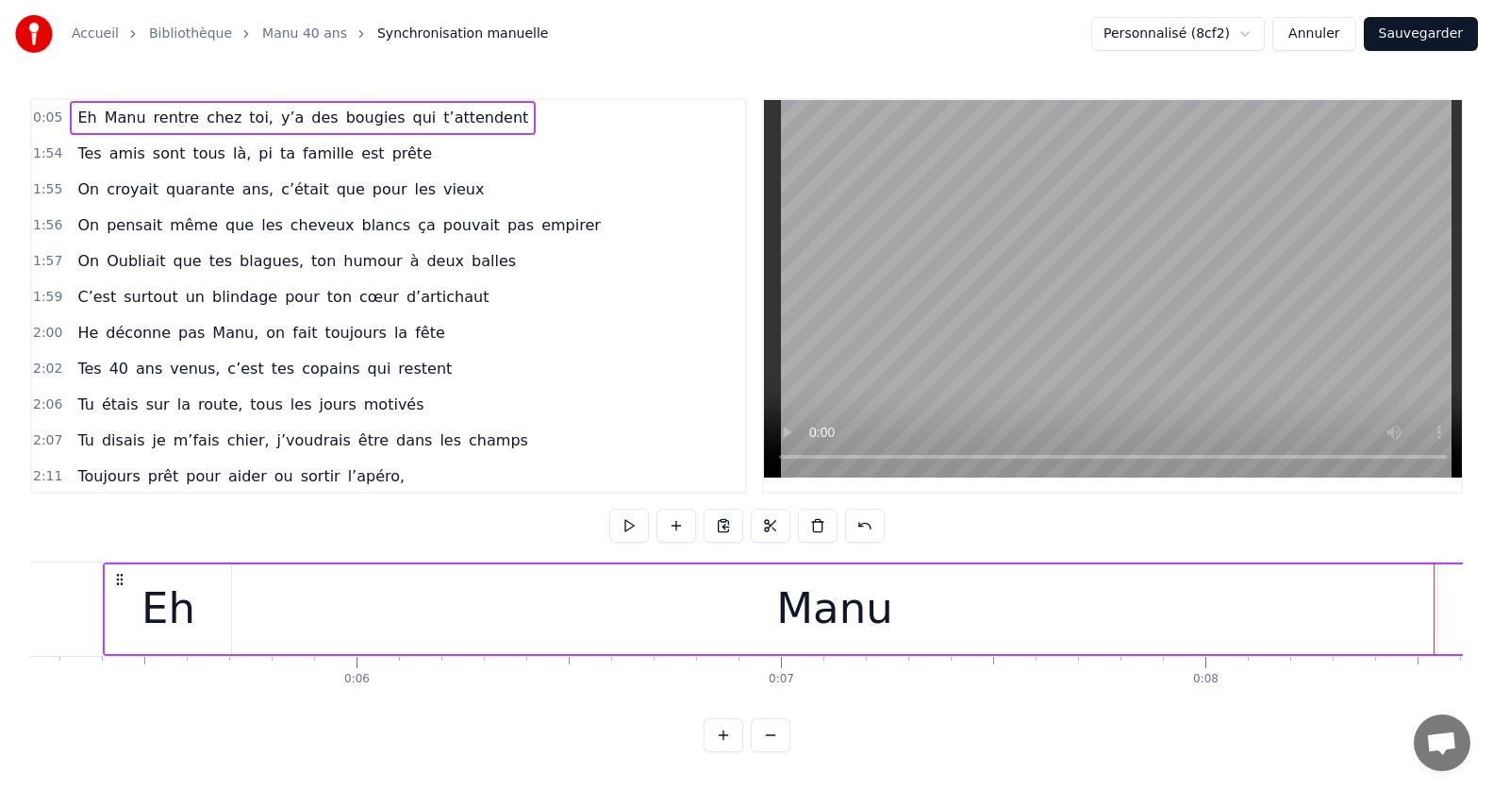
scroll to position [0, 2122]
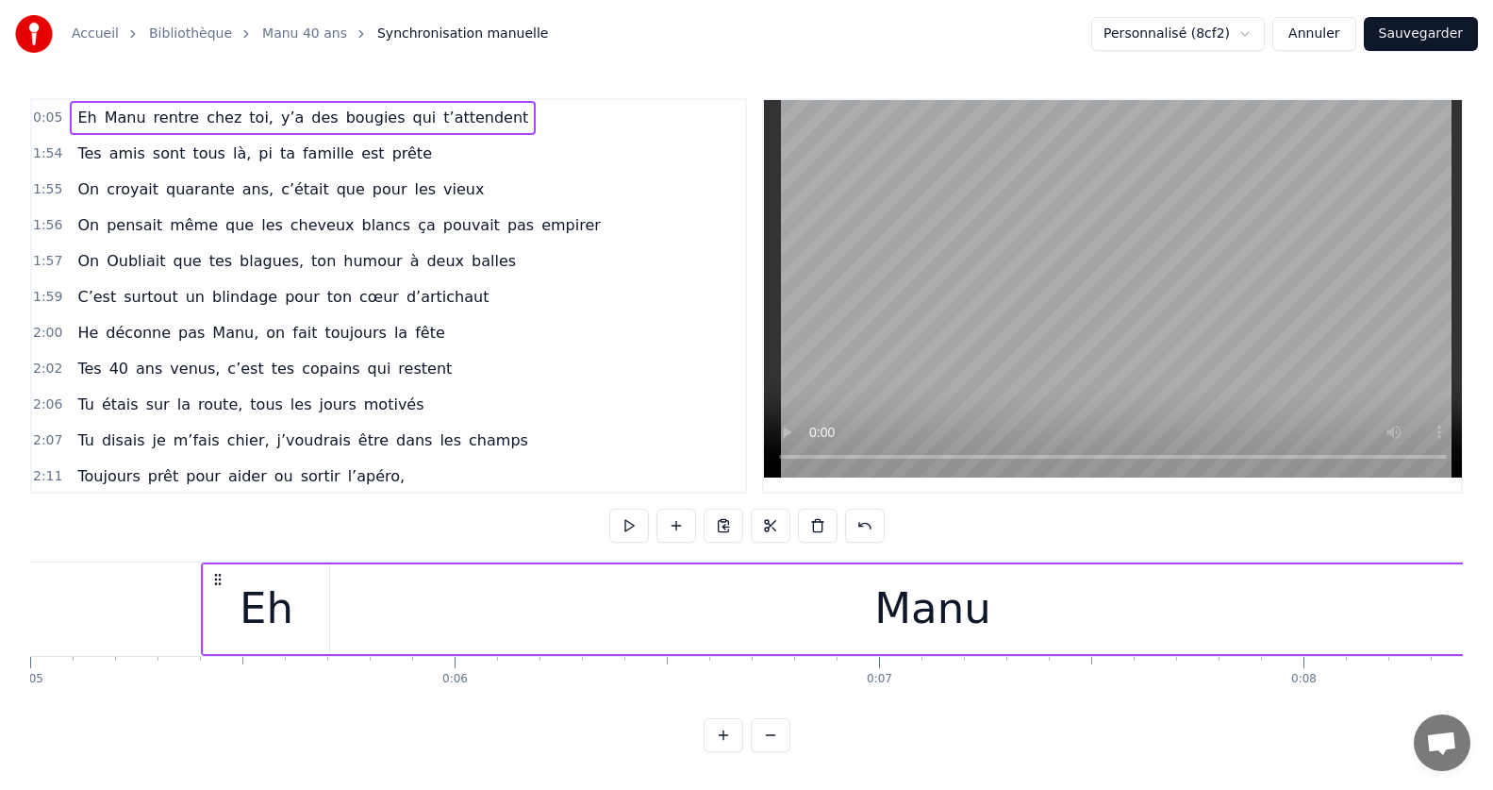
click at [414, 623] on div "Manu" at bounding box center [932, 609] width 1205 height 90
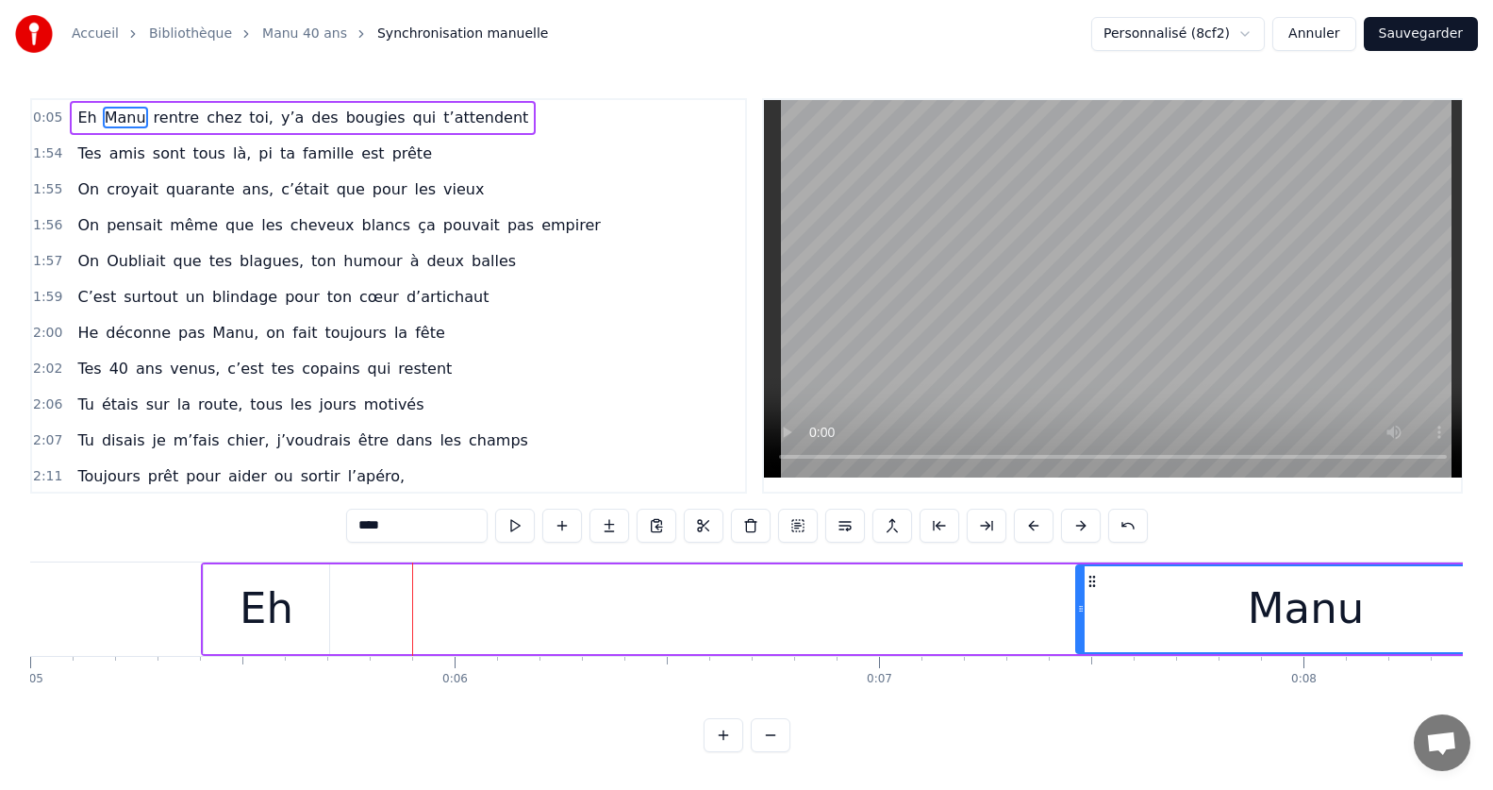
drag, startPoint x: 335, startPoint y: 613, endPoint x: 939, endPoint y: 631, distance: 604.9
click at [1085, 630] on div at bounding box center [1081, 609] width 8 height 86
click at [261, 610] on div "Eh" at bounding box center [267, 608] width 54 height 64
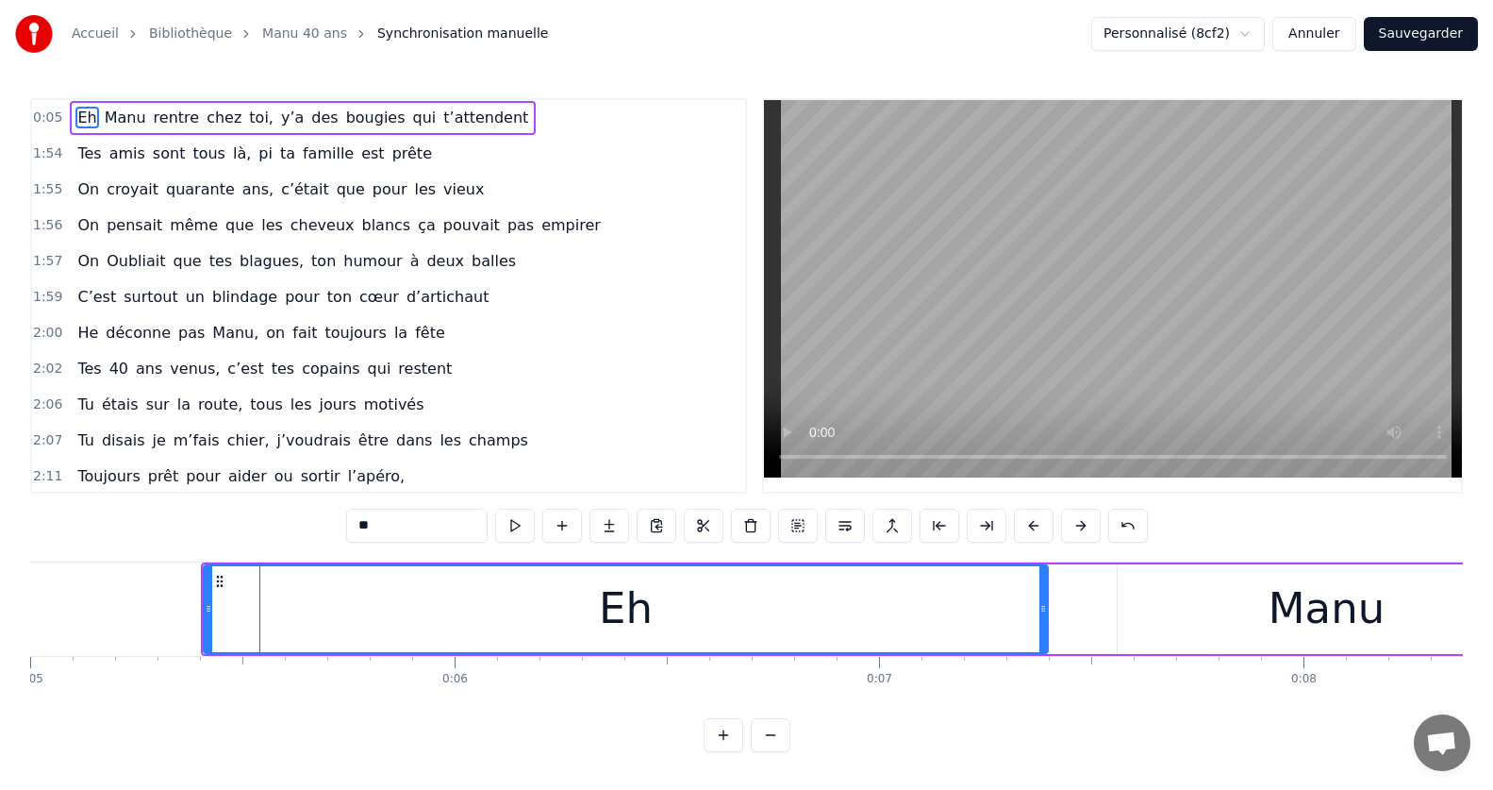
drag, startPoint x: 325, startPoint y: 614, endPoint x: 1018, endPoint y: 634, distance: 692.6
click at [1047, 634] on div at bounding box center [1043, 609] width 8 height 86
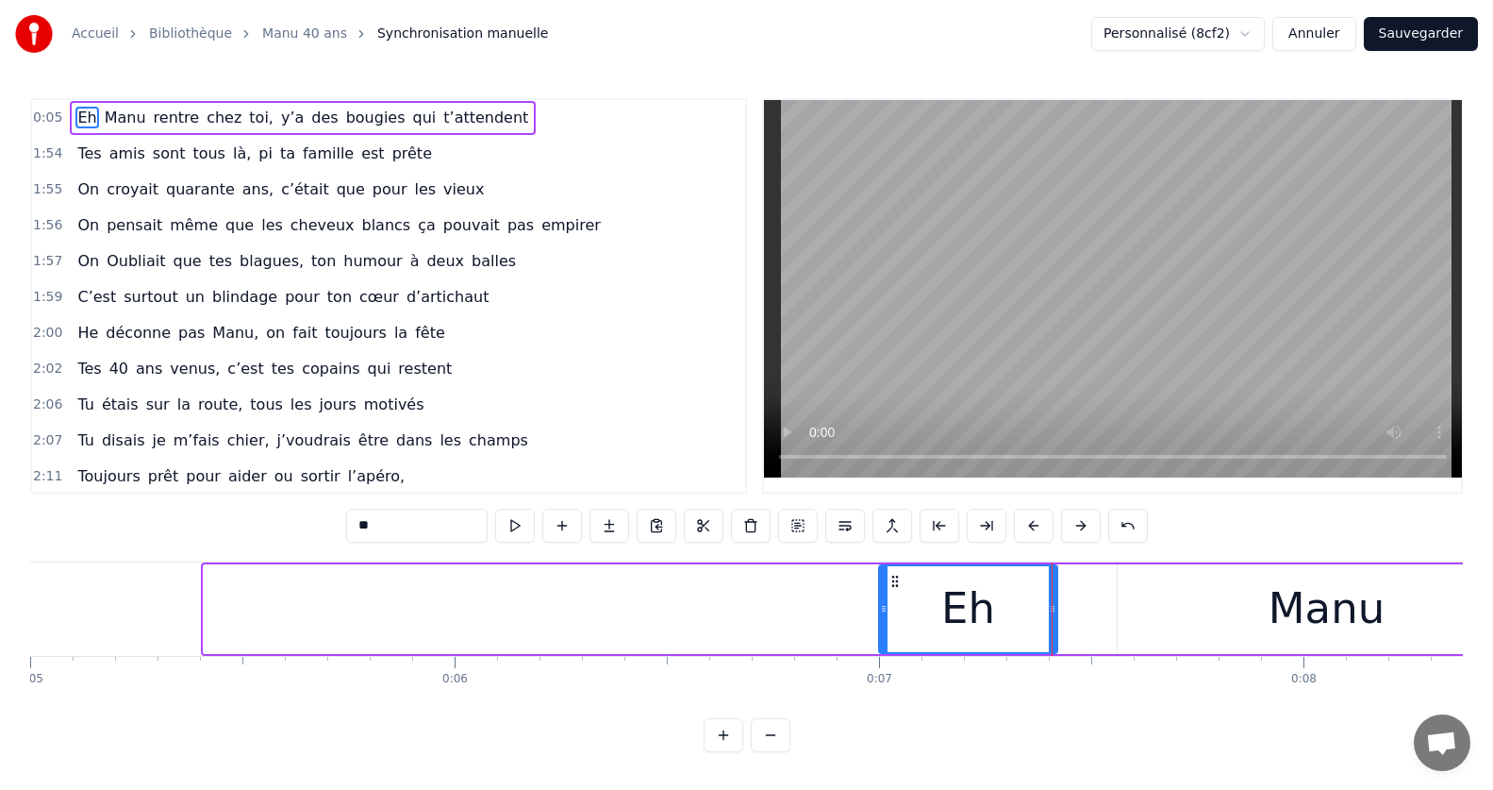
drag, startPoint x: 206, startPoint y: 608, endPoint x: 964, endPoint y: 655, distance: 759.8
click at [888, 651] on div at bounding box center [884, 609] width 8 height 86
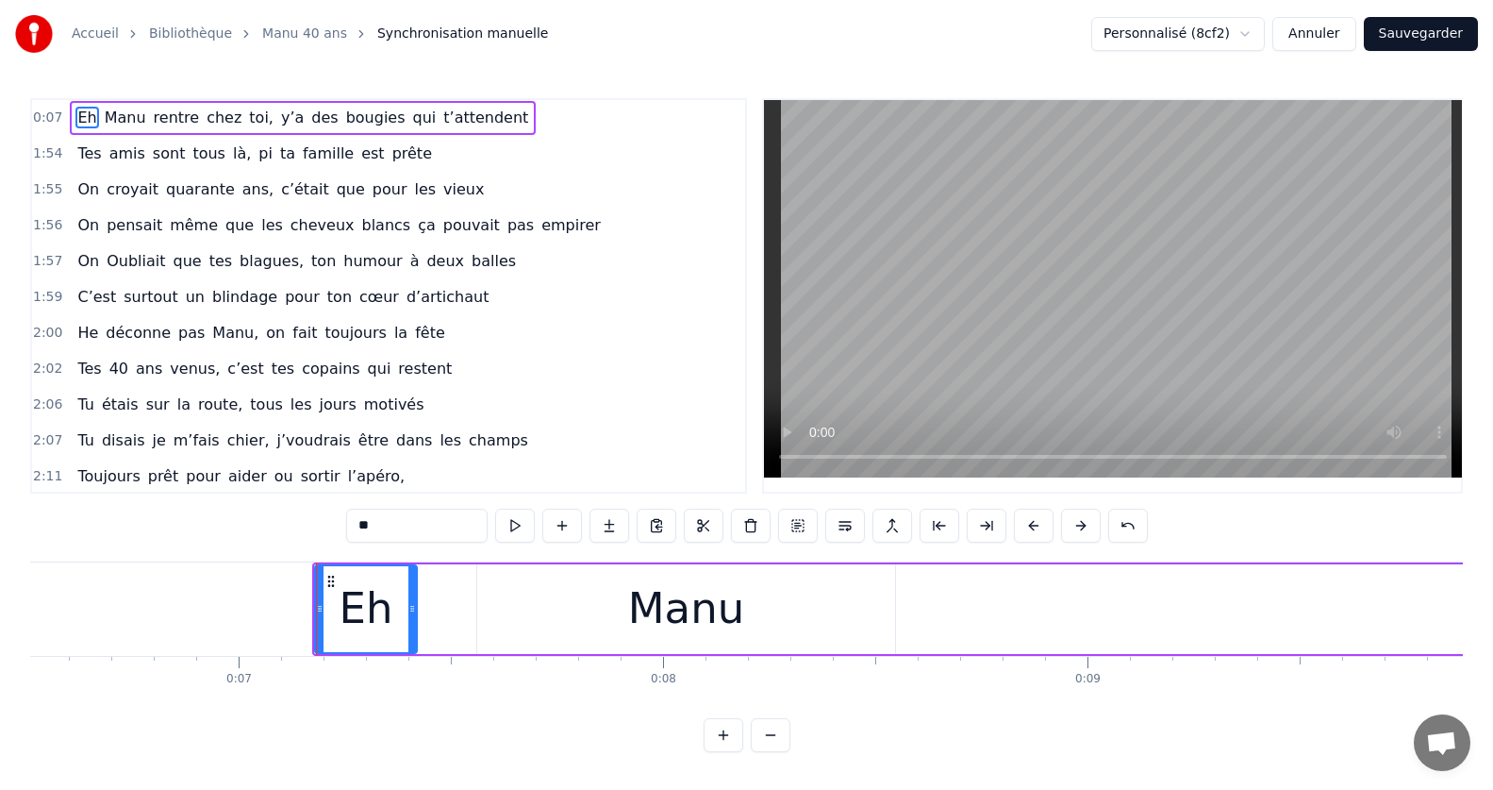
scroll to position [0, 2813]
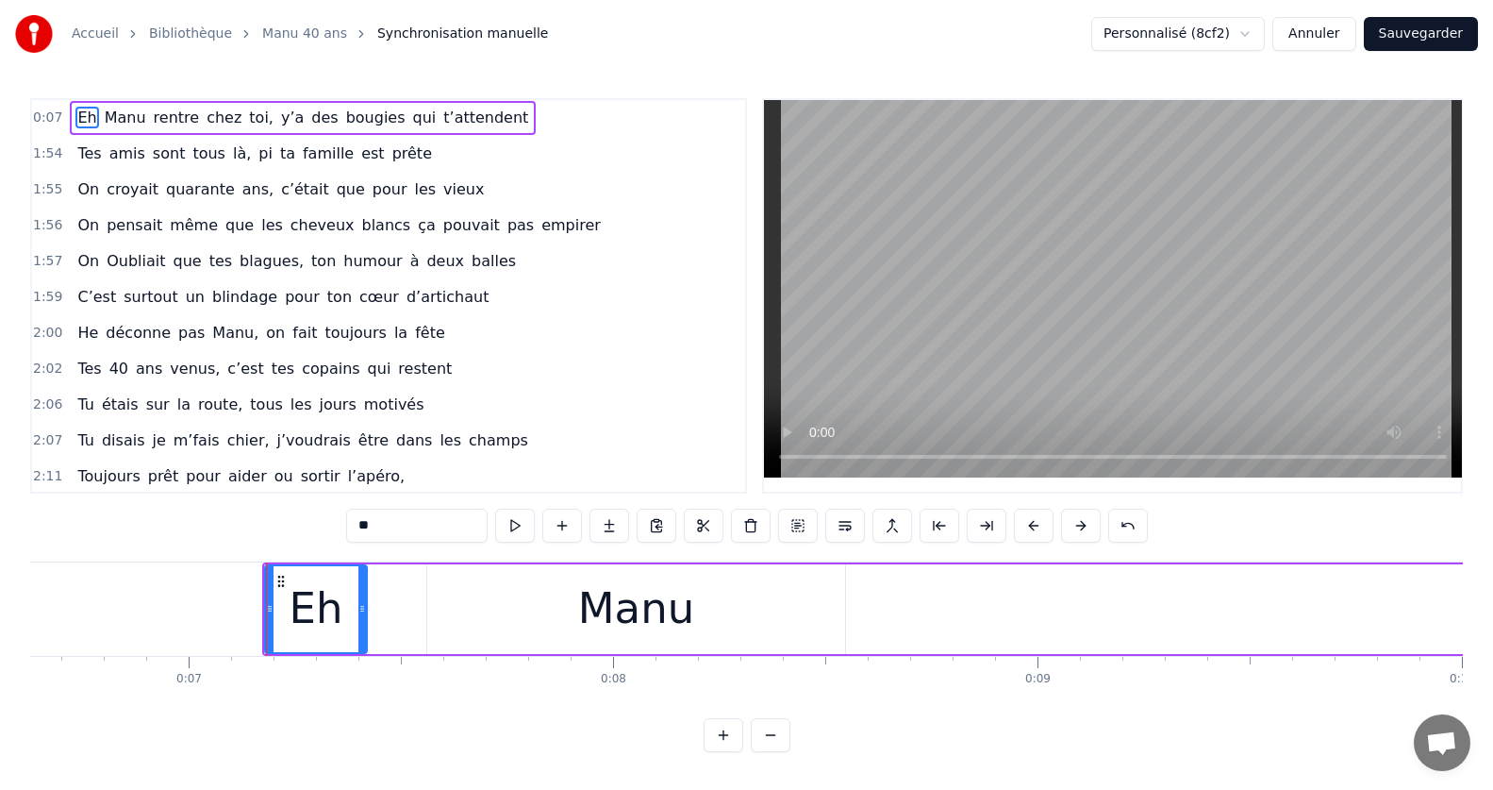
click at [462, 616] on div "Manu" at bounding box center [636, 609] width 418 height 90
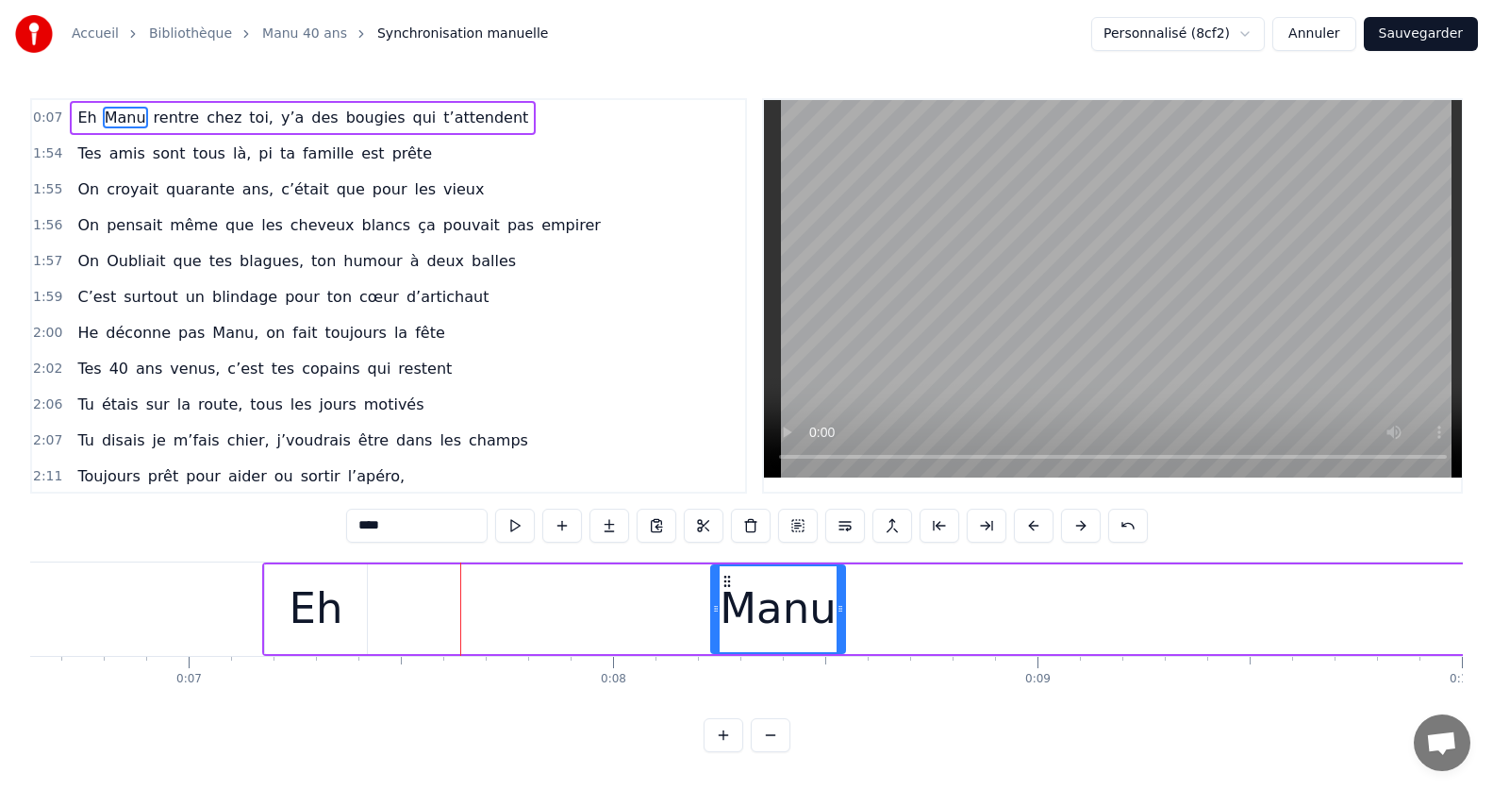
drag, startPoint x: 433, startPoint y: 611, endPoint x: 645, endPoint y: 614, distance: 212.3
click at [723, 612] on div "Manu" at bounding box center [778, 609] width 132 height 86
click at [343, 613] on div "Eh" at bounding box center [316, 609] width 102 height 90
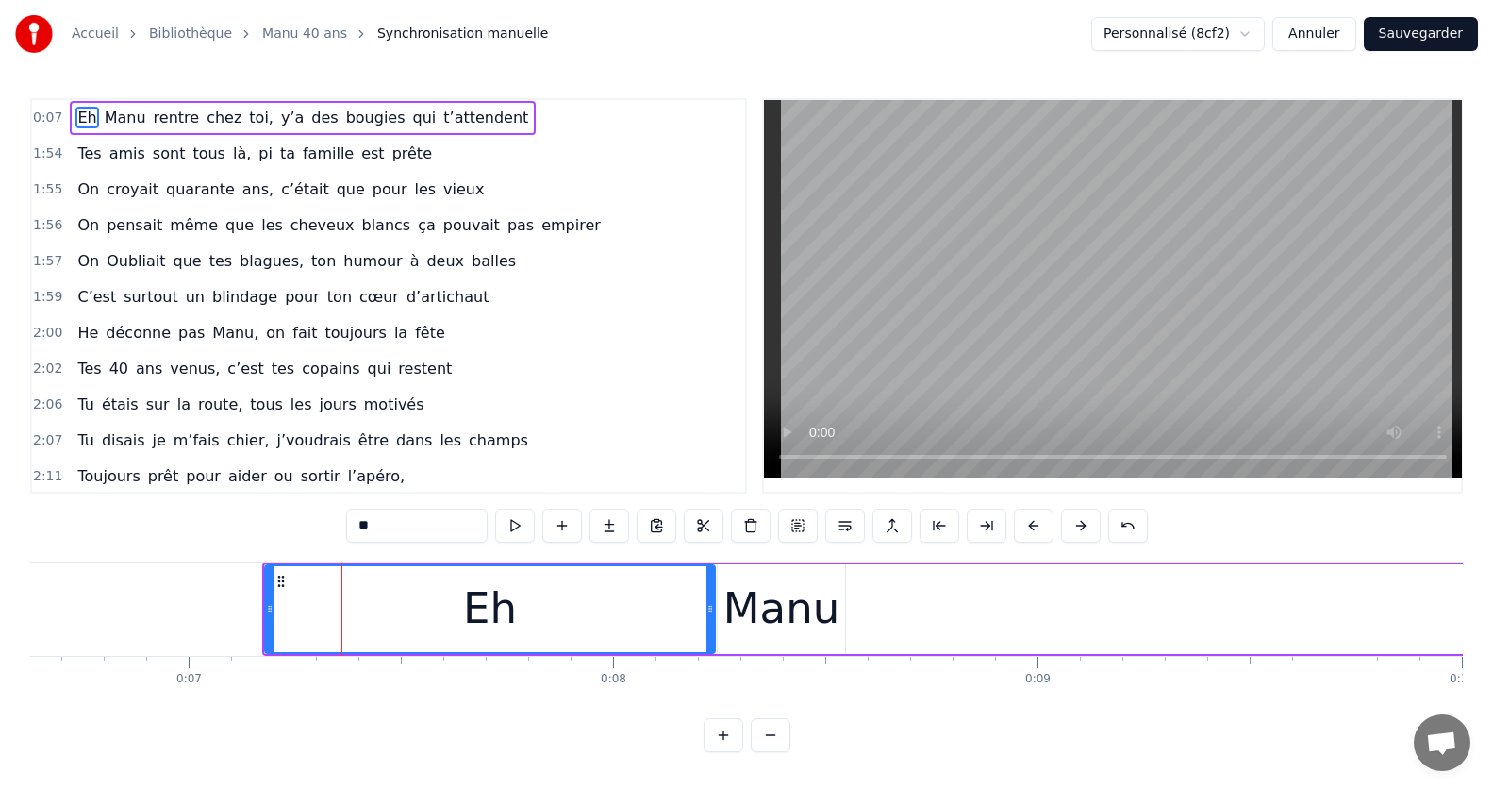
drag, startPoint x: 364, startPoint y: 612, endPoint x: 587, endPoint y: 620, distance: 222.7
click at [712, 618] on div at bounding box center [710, 609] width 8 height 86
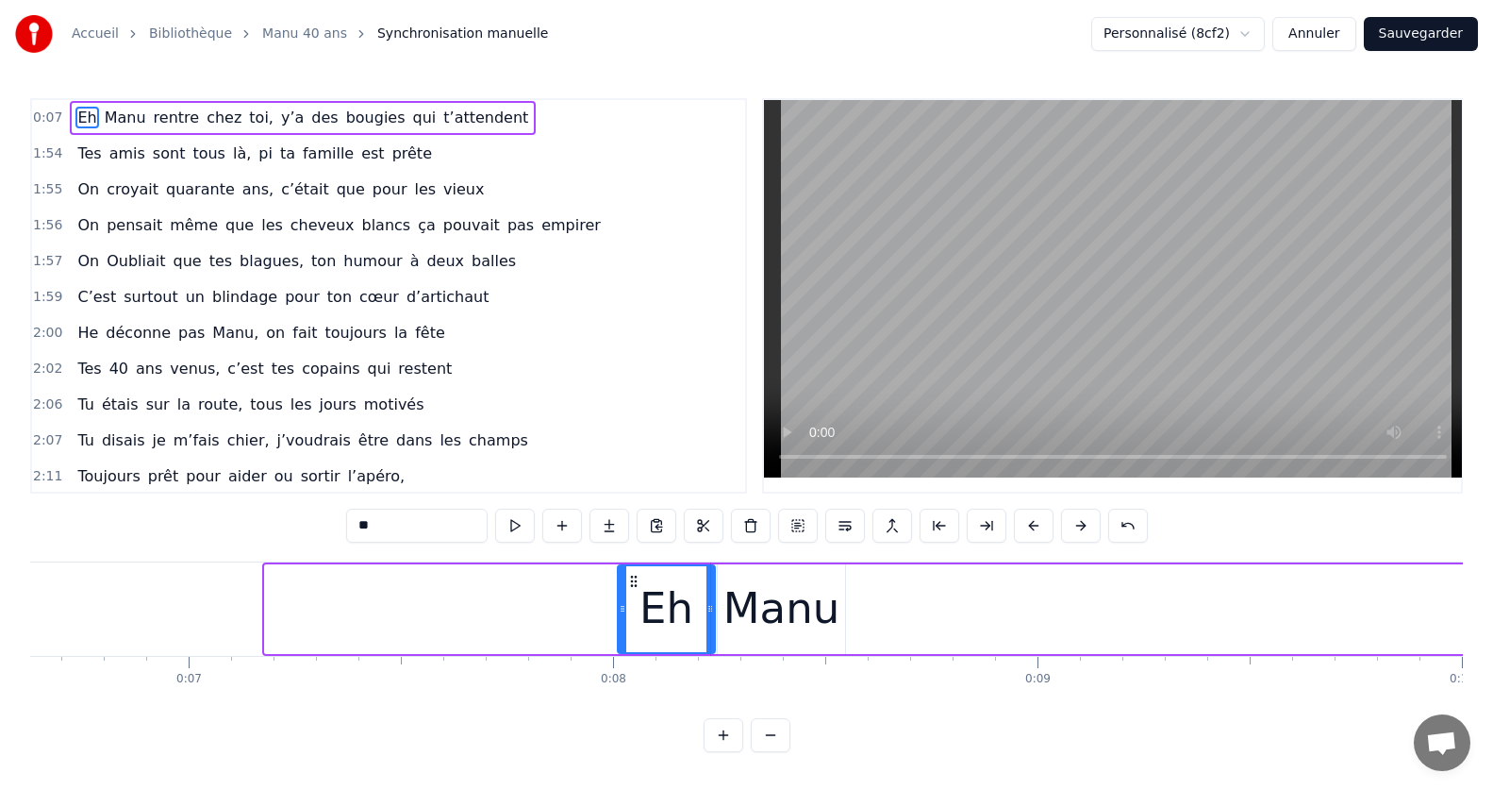
drag, startPoint x: 268, startPoint y: 619, endPoint x: 666, endPoint y: 623, distance: 398.1
click at [626, 623] on div at bounding box center [623, 609] width 8 height 86
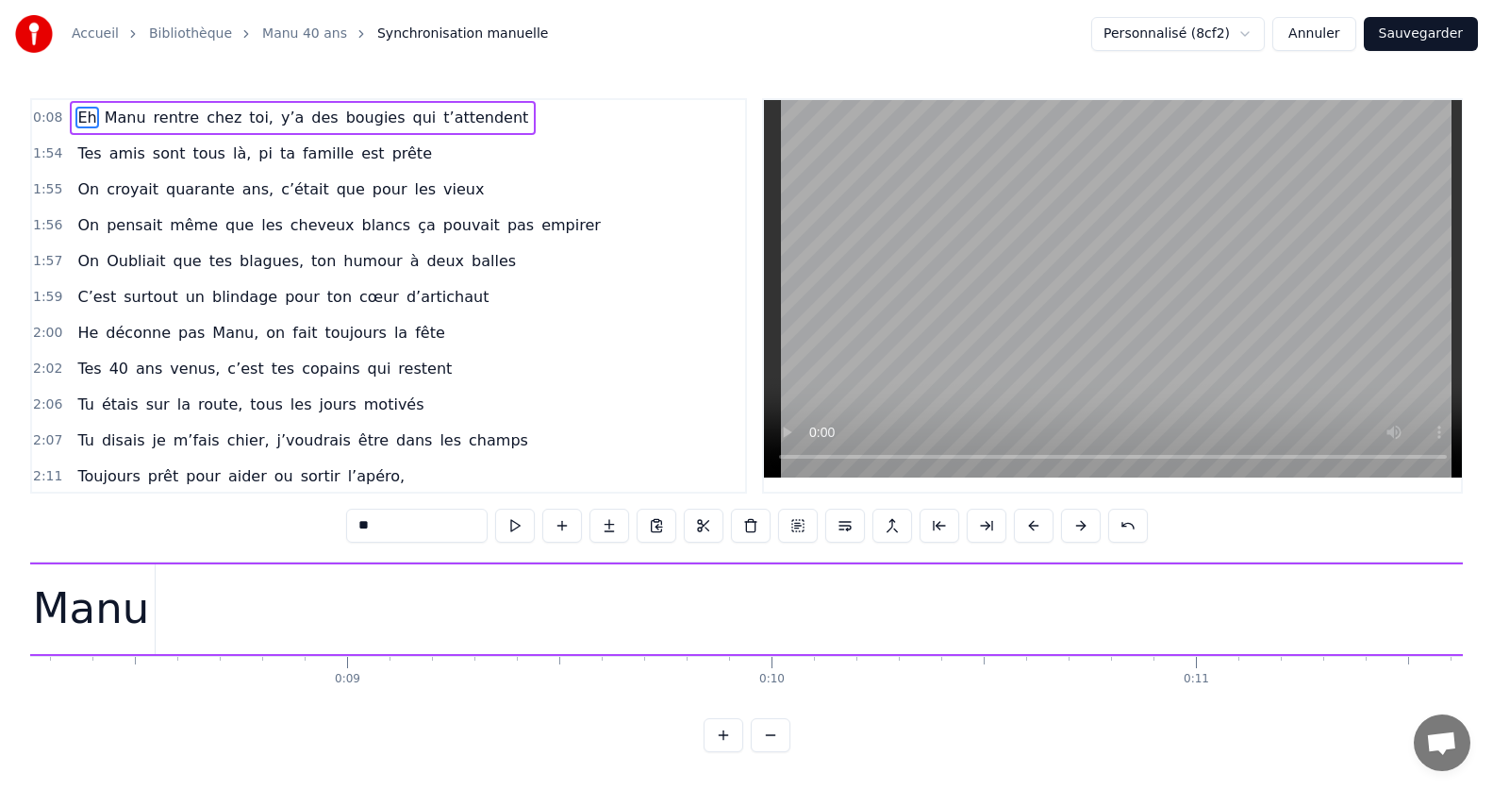
scroll to position [0, 3405]
click at [162, 640] on div "Manu" at bounding box center [188, 609] width 127 height 90
type input "****"
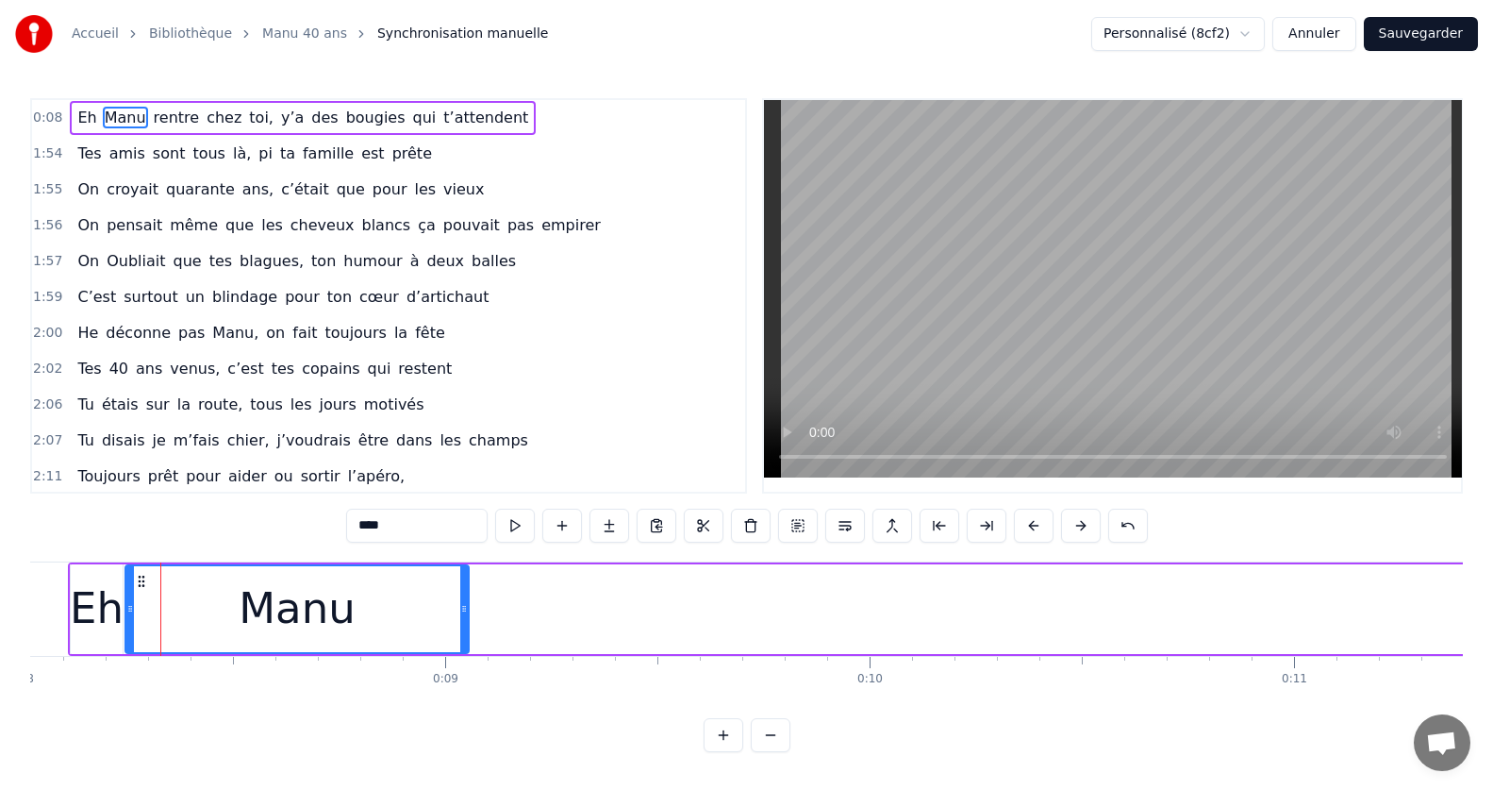
drag, startPoint x: 248, startPoint y: 615, endPoint x: 598, endPoint y: 620, distance: 350.0
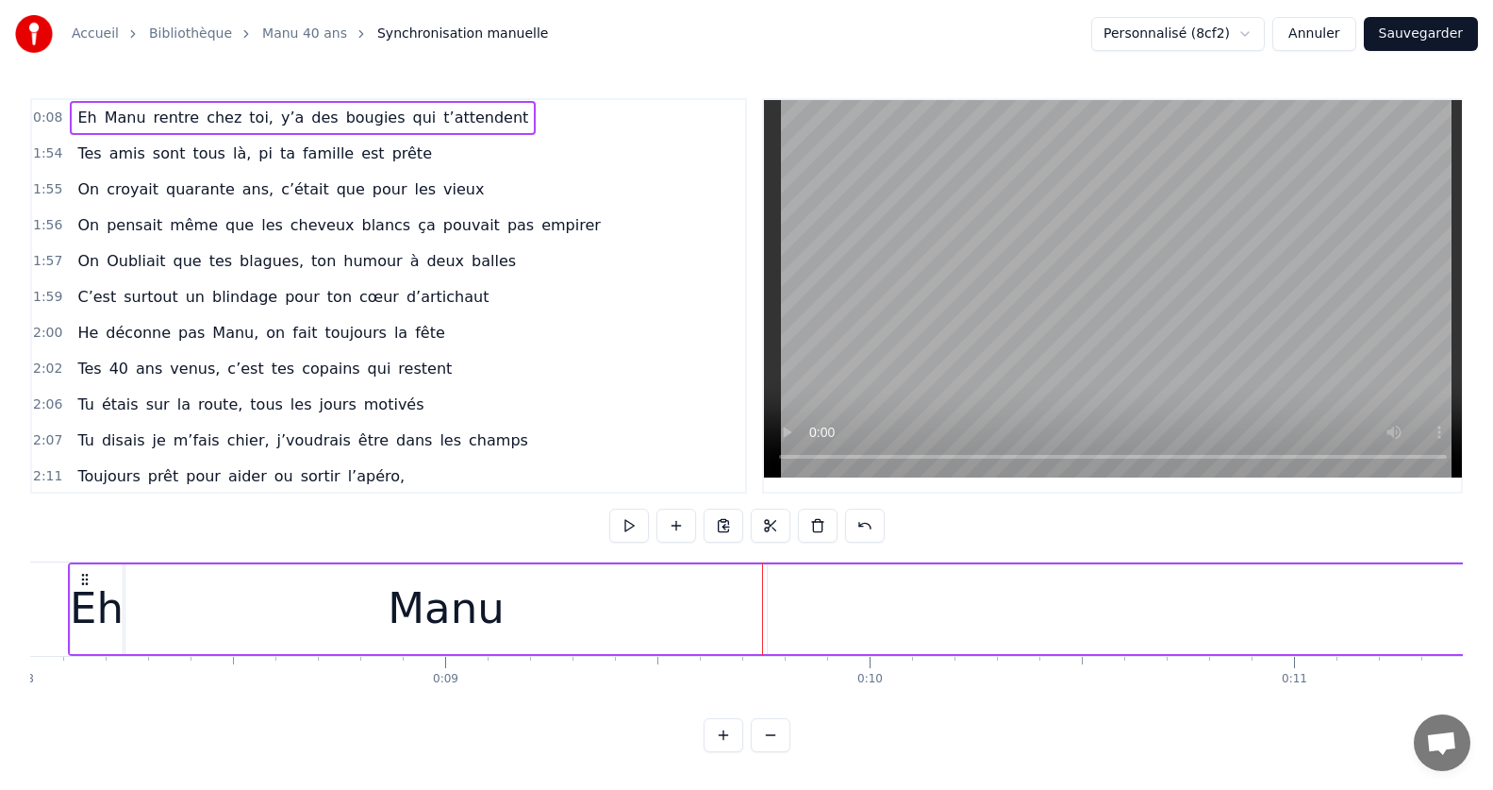
click at [92, 620] on div "Eh" at bounding box center [97, 608] width 54 height 64
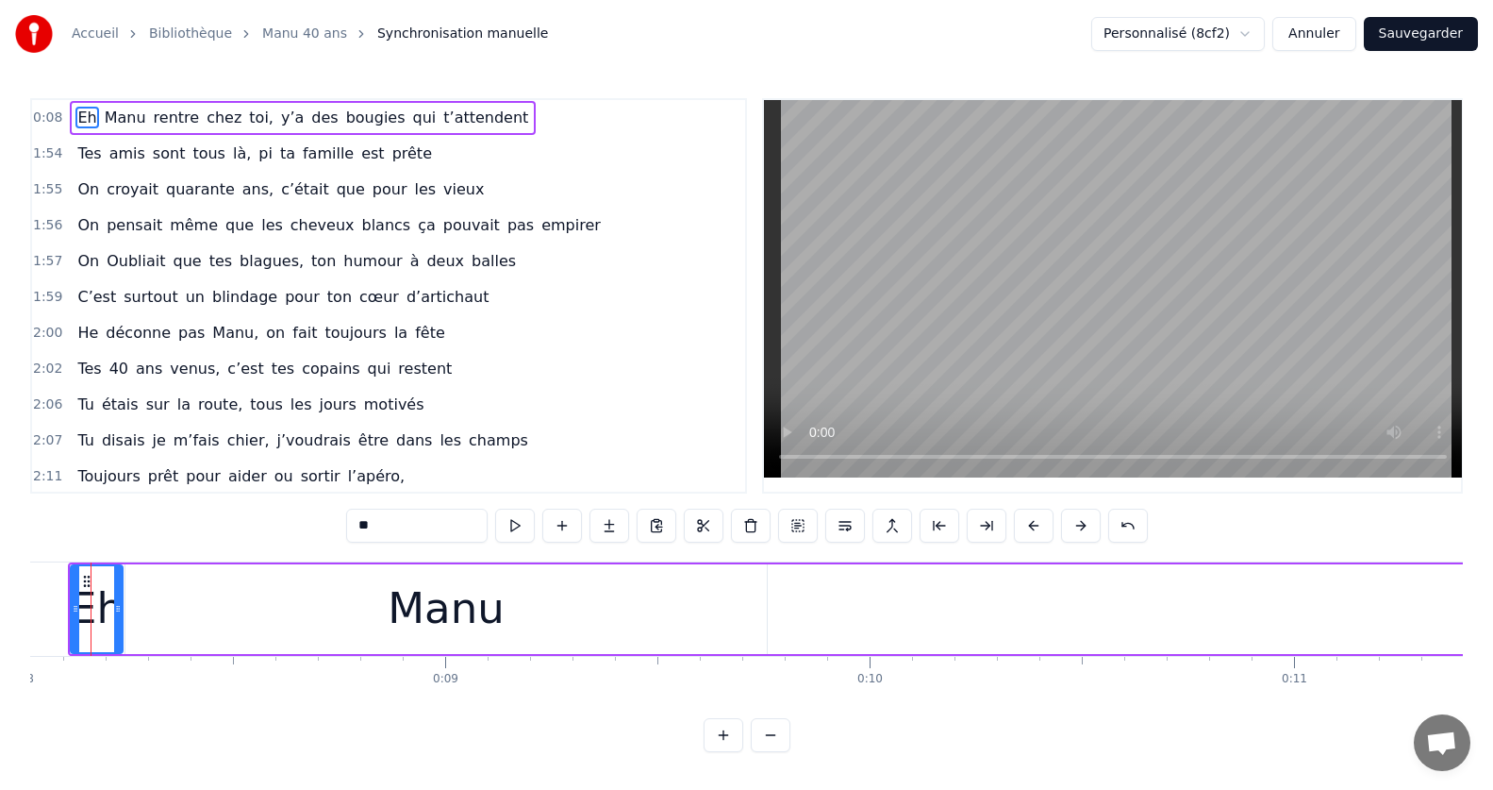
scroll to position [0, 3370]
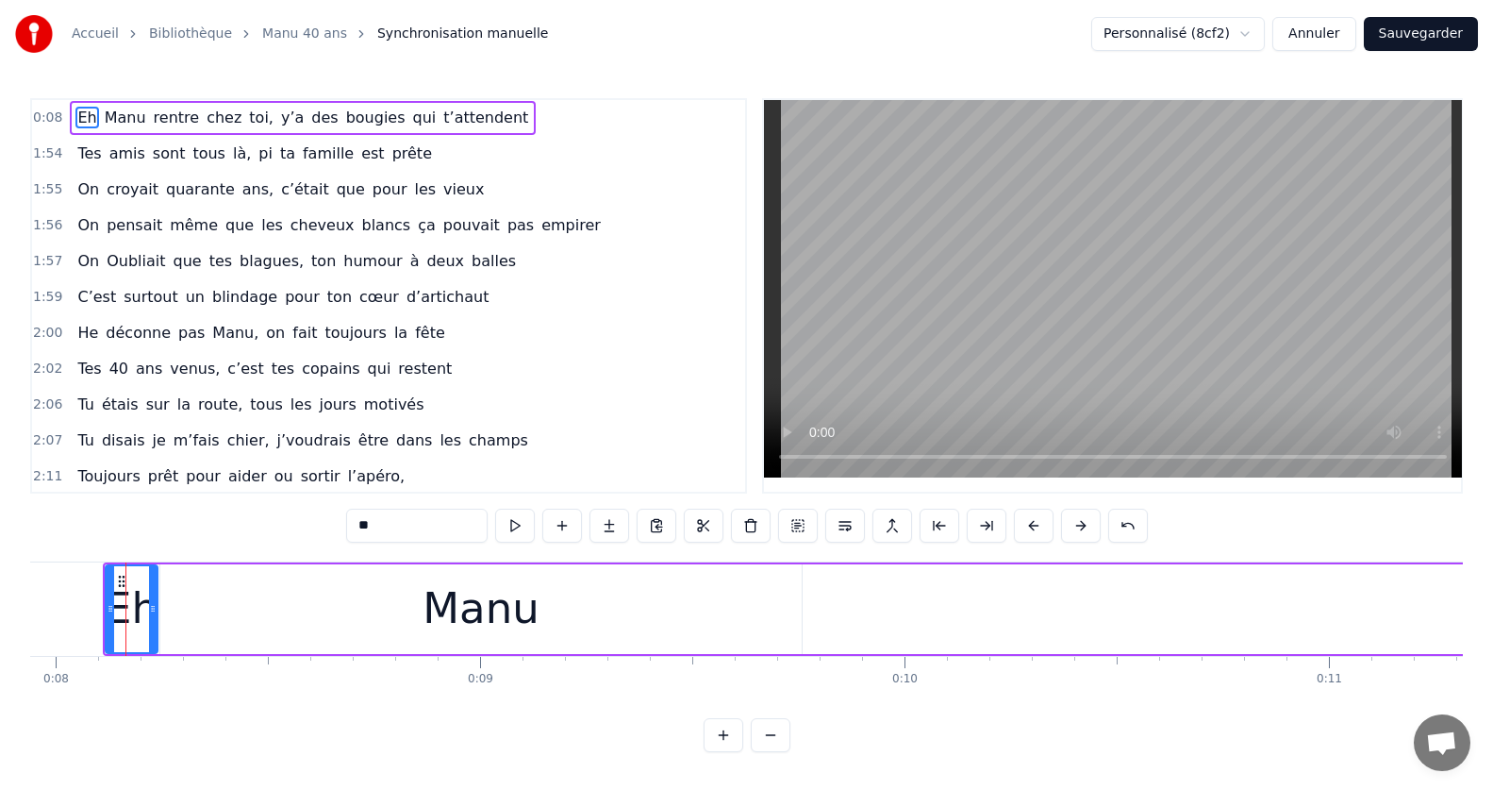
drag, startPoint x: 118, startPoint y: 616, endPoint x: 174, endPoint y: 619, distance: 55.7
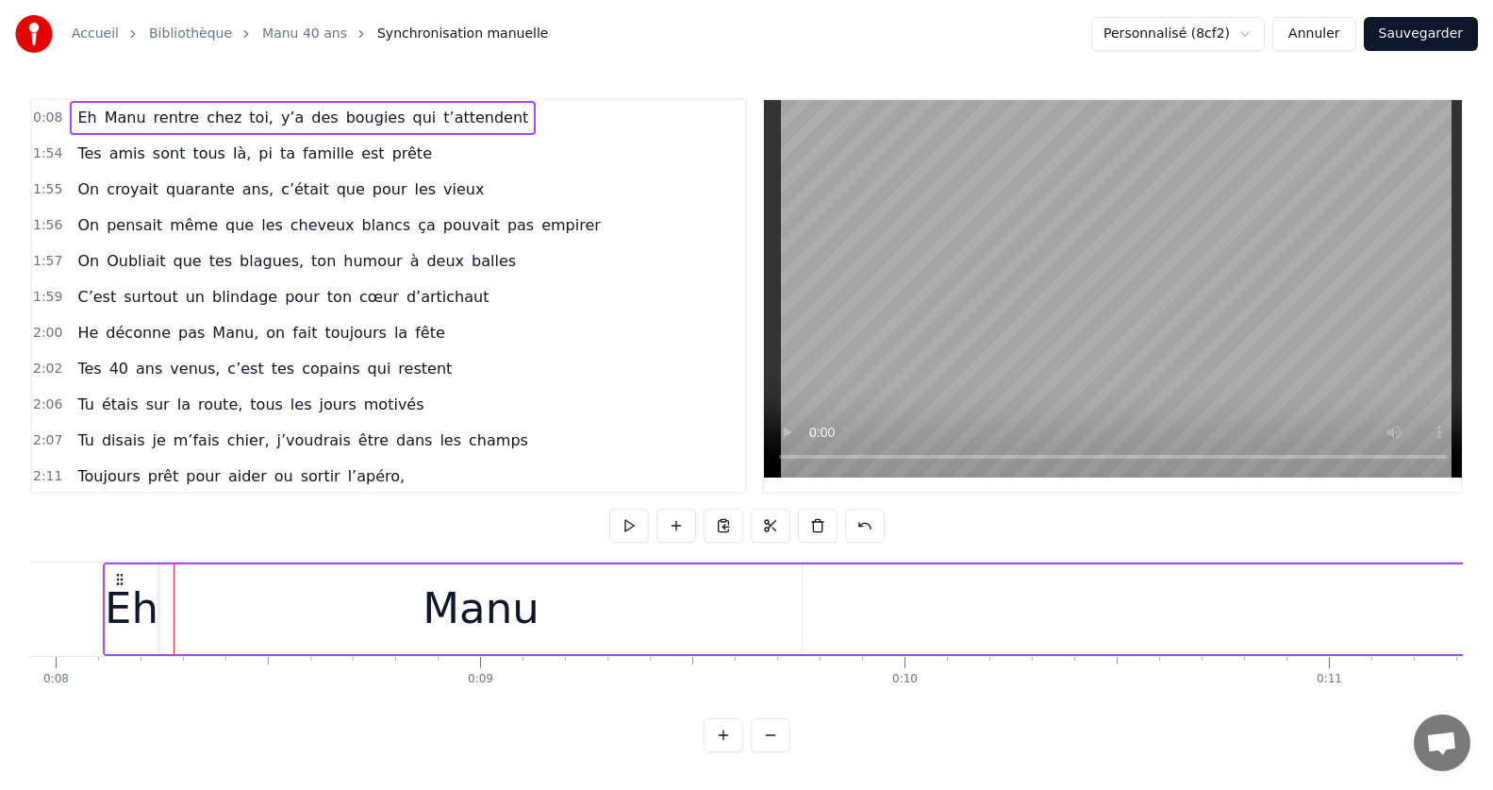
click at [143, 610] on div "Eh" at bounding box center [132, 608] width 54 height 64
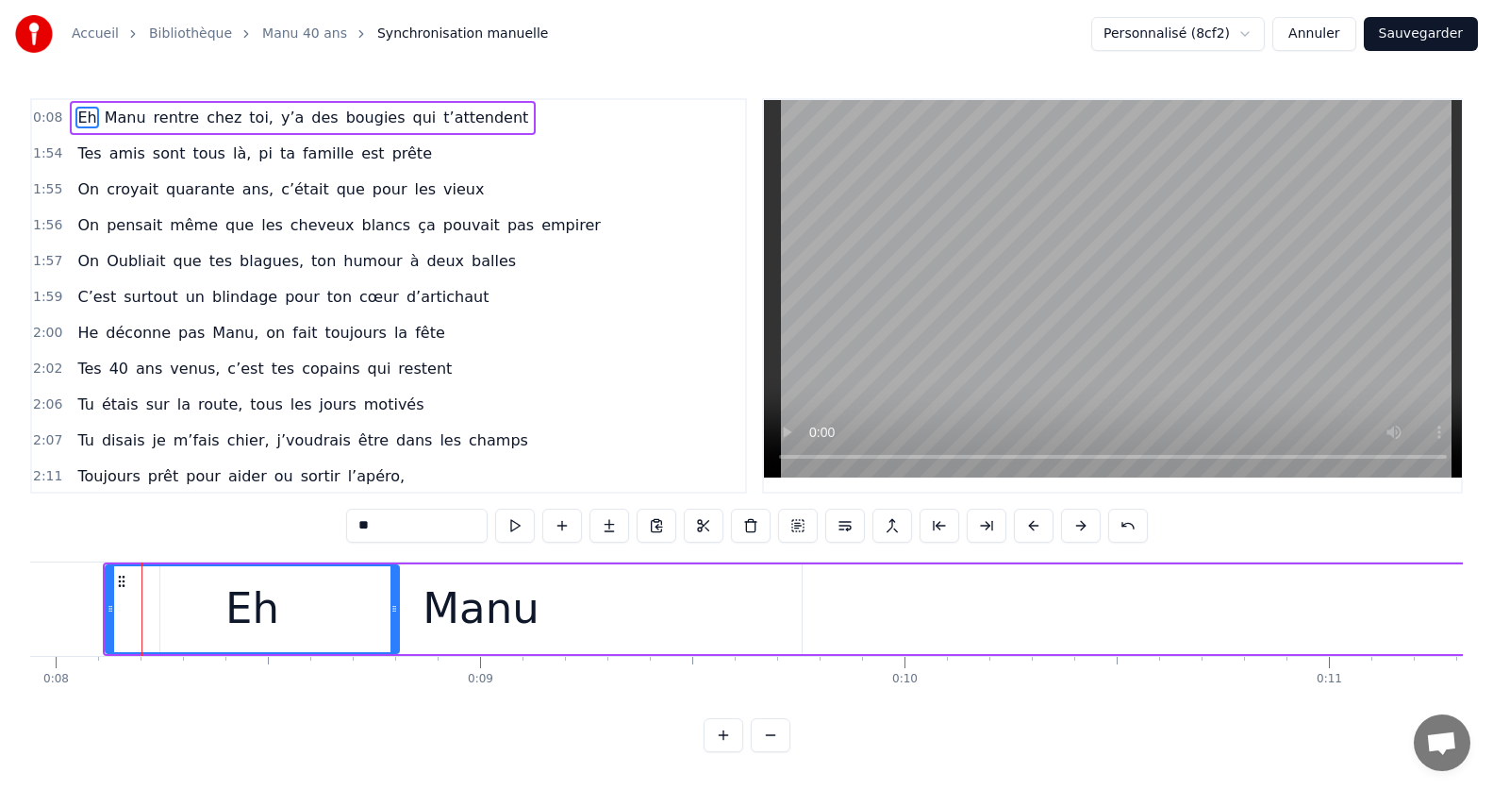
drag, startPoint x: 153, startPoint y: 614, endPoint x: 390, endPoint y: 617, distance: 236.8
click at [400, 616] on div "Eh" at bounding box center [252, 609] width 295 height 90
click at [518, 623] on div "Manu" at bounding box center [481, 608] width 116 height 64
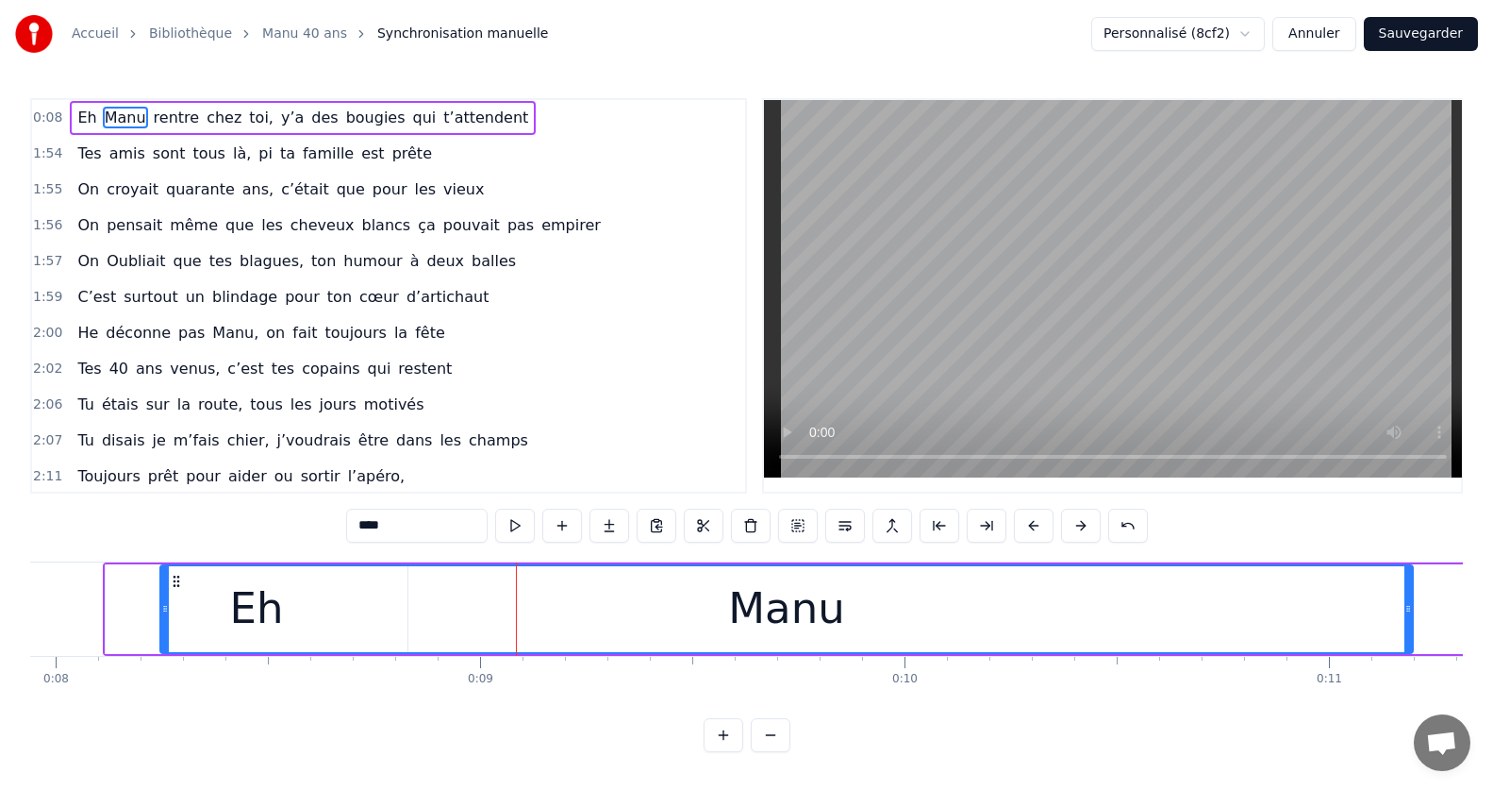
drag, startPoint x: 799, startPoint y: 617, endPoint x: 1420, endPoint y: 620, distance: 620.7
click at [1412, 620] on div at bounding box center [1409, 609] width 8 height 86
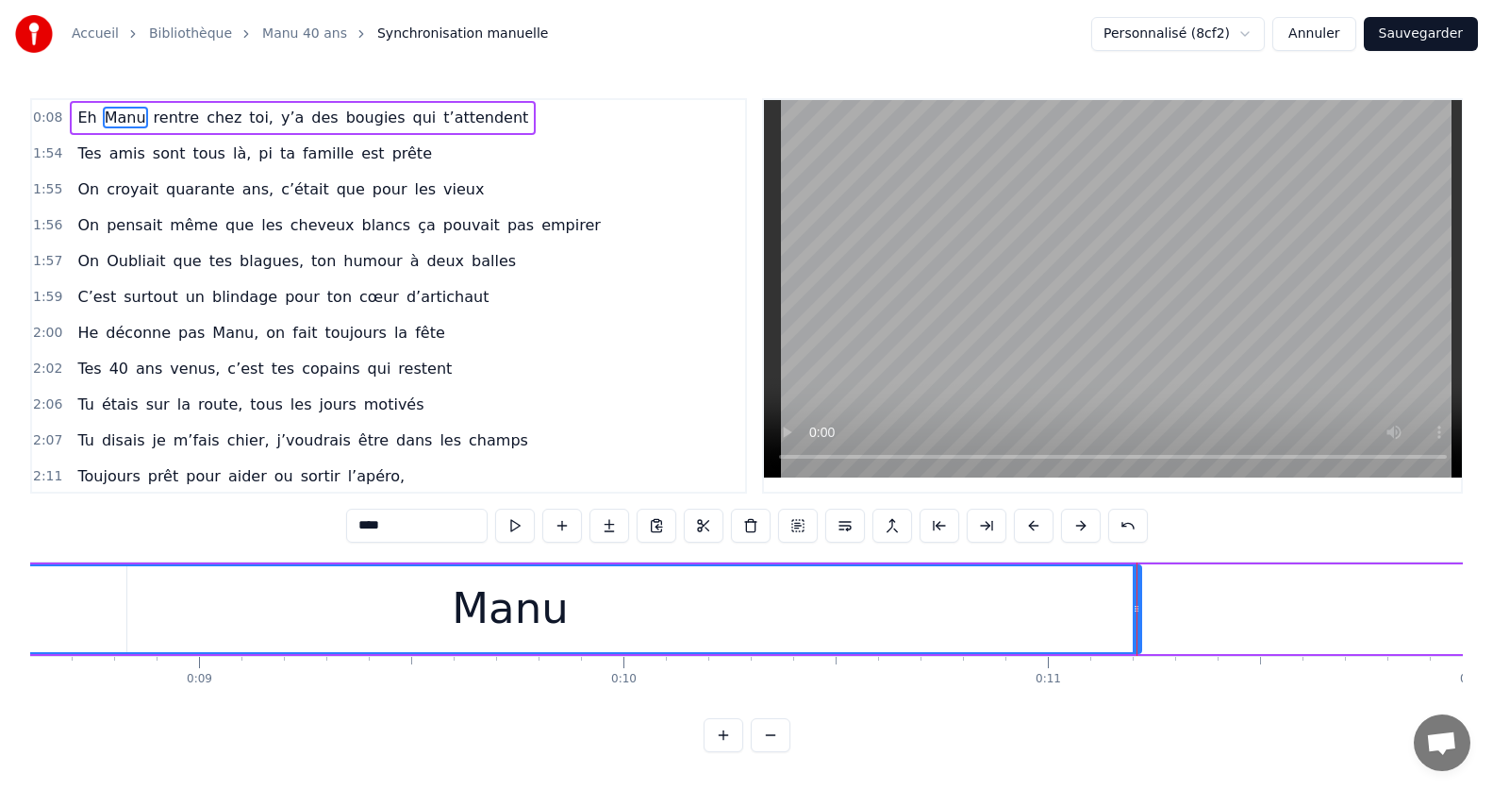
scroll to position [0, 3454]
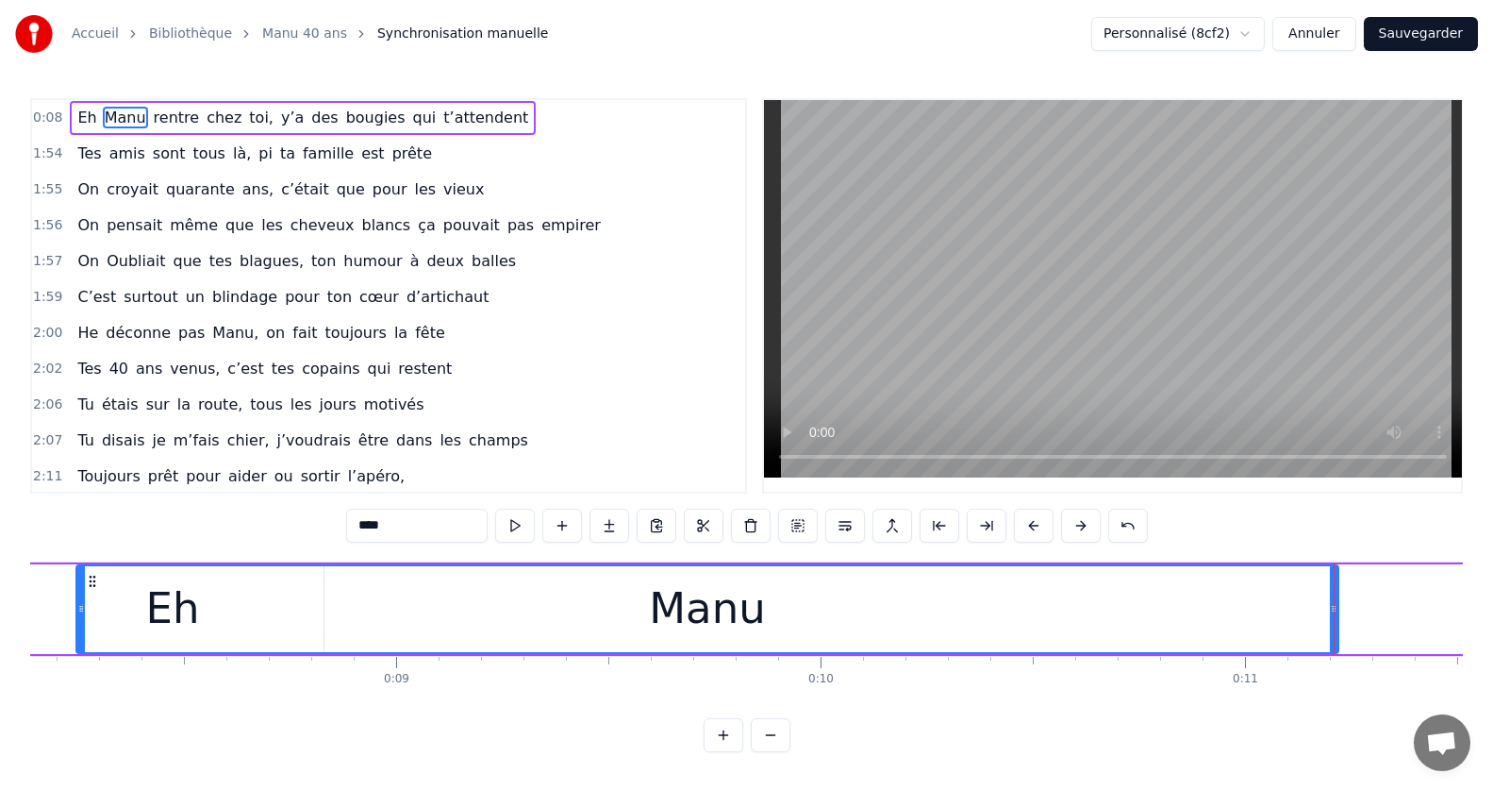
click at [437, 623] on div "Manu" at bounding box center [707, 609] width 1260 height 86
drag, startPoint x: 563, startPoint y: 619, endPoint x: 634, endPoint y: 620, distance: 70.8
click at [573, 620] on div "Manu" at bounding box center [707, 609] width 1260 height 86
click at [715, 618] on div "Manu" at bounding box center [707, 608] width 116 height 64
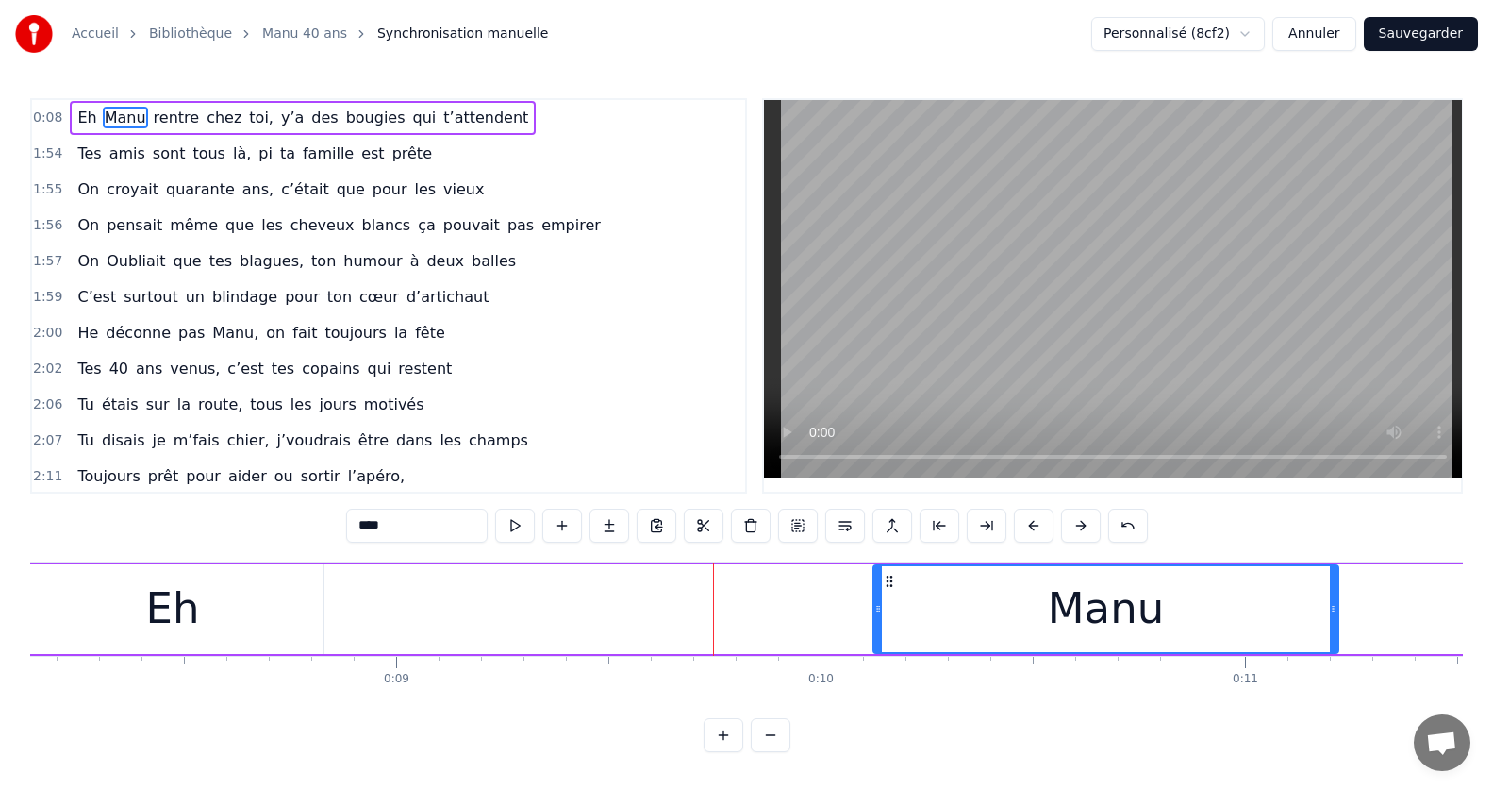
drag, startPoint x: 82, startPoint y: 617, endPoint x: 791, endPoint y: 631, distance: 709.5
click at [882, 622] on div at bounding box center [878, 609] width 8 height 86
click at [154, 610] on div "Eh" at bounding box center [173, 608] width 54 height 64
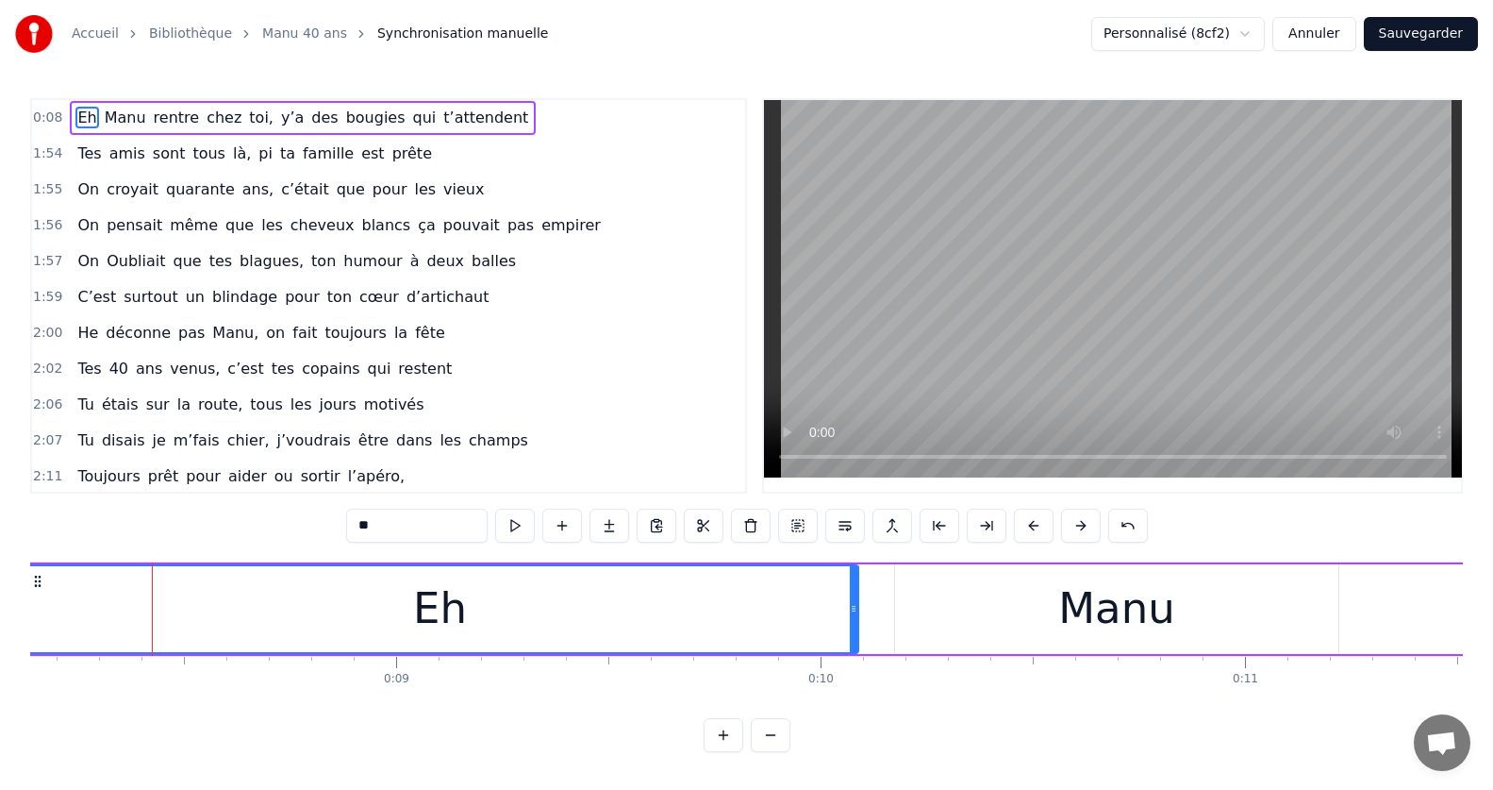
drag, startPoint x: 581, startPoint y: 621, endPoint x: 856, endPoint y: 621, distance: 274.5
click at [856, 621] on div at bounding box center [854, 609] width 8 height 86
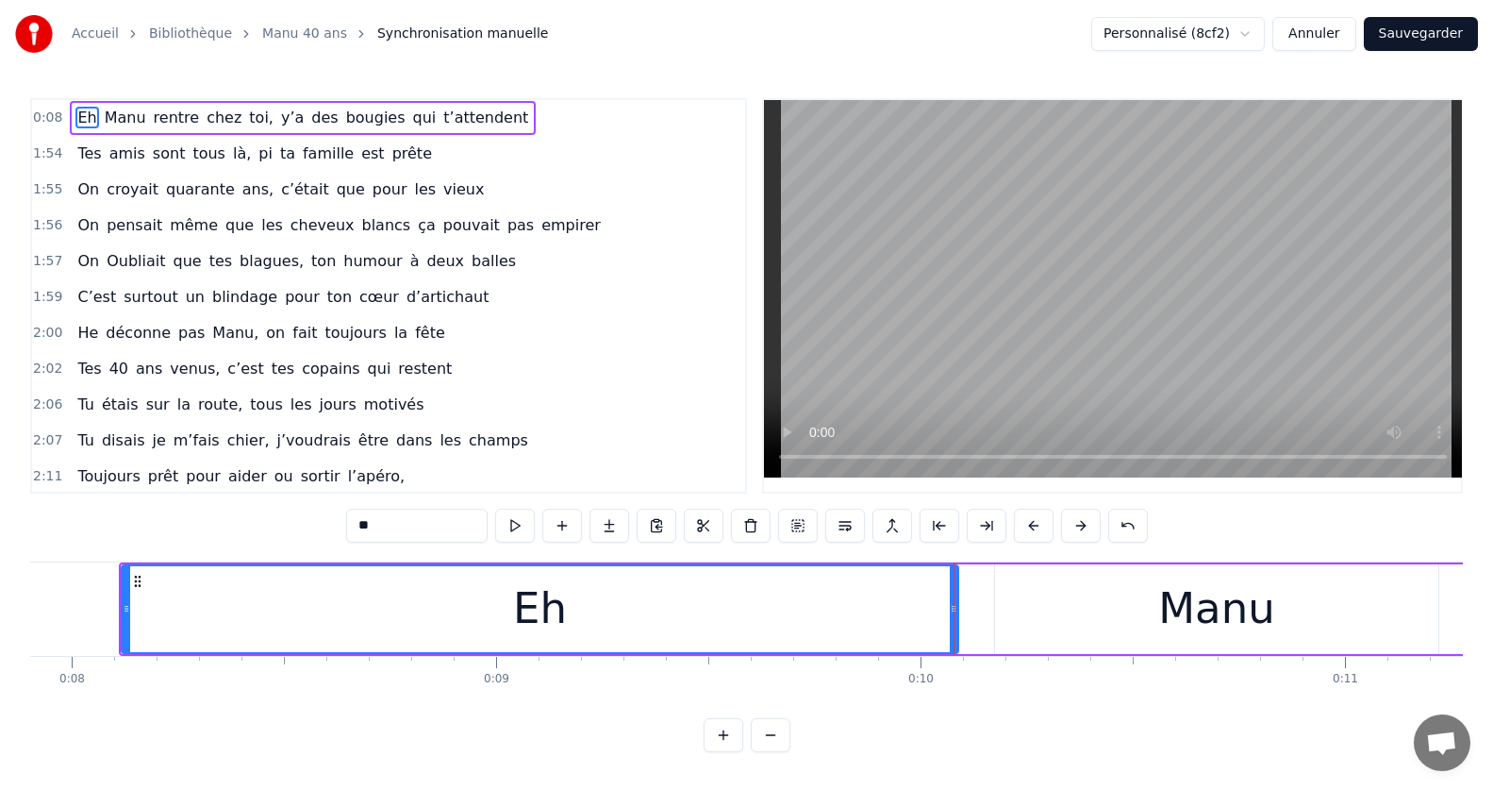
scroll to position [0, 3257]
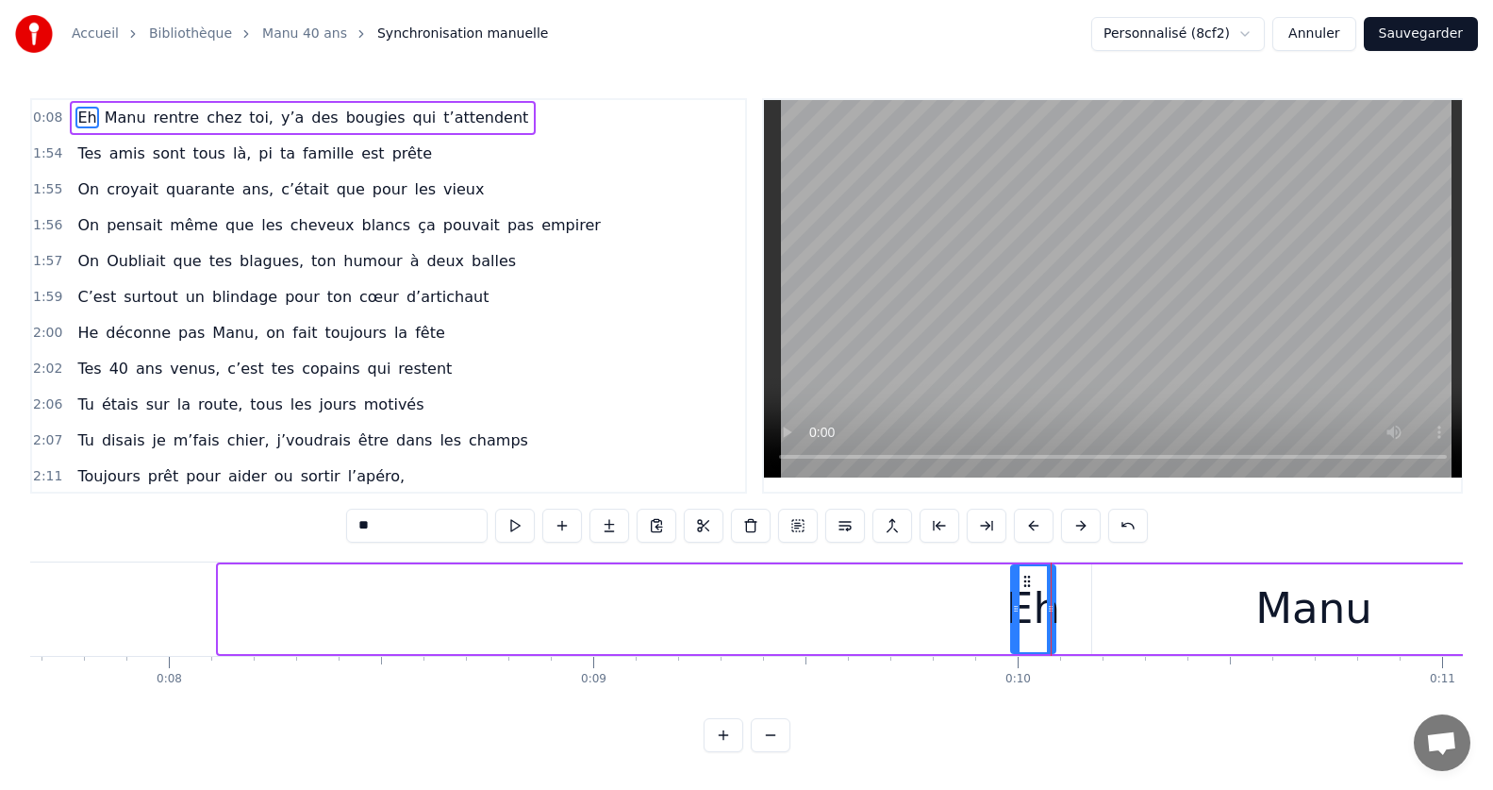
drag, startPoint x: 281, startPoint y: 625, endPoint x: 1013, endPoint y: 636, distance: 732.0
click at [1013, 636] on div at bounding box center [1016, 609] width 8 height 86
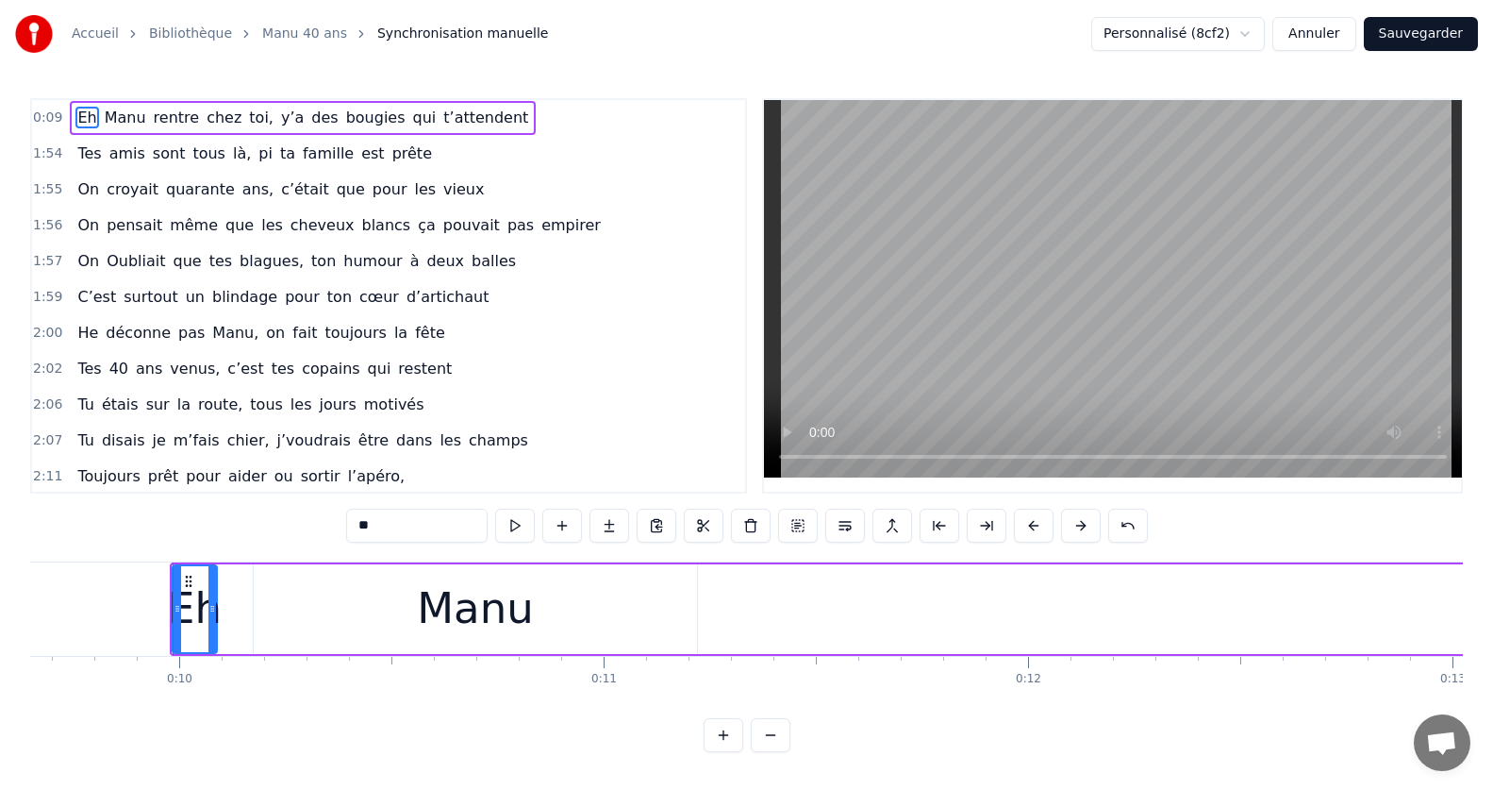
scroll to position [0, 4047]
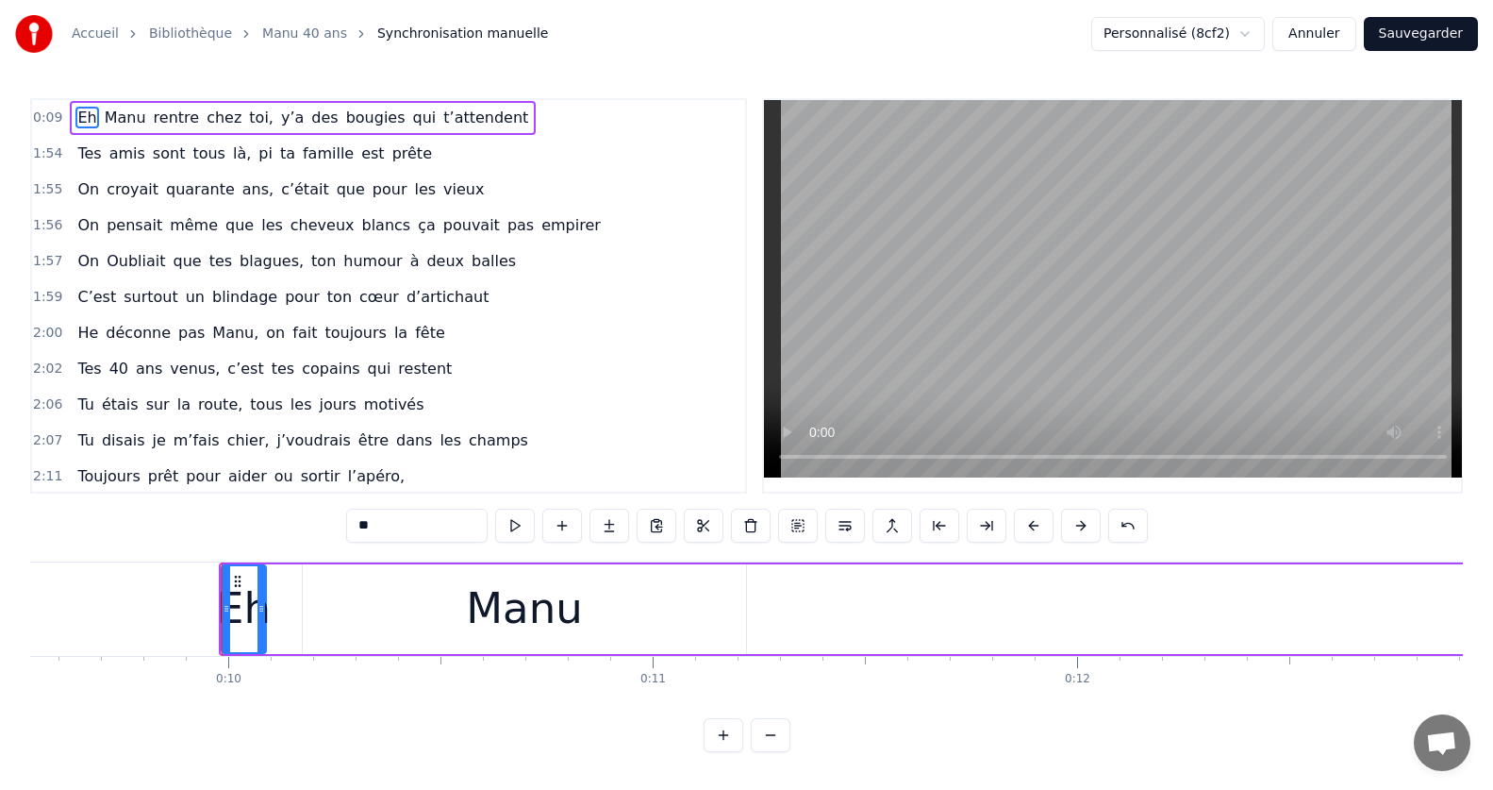
click at [368, 607] on div "Manu" at bounding box center [524, 609] width 443 height 90
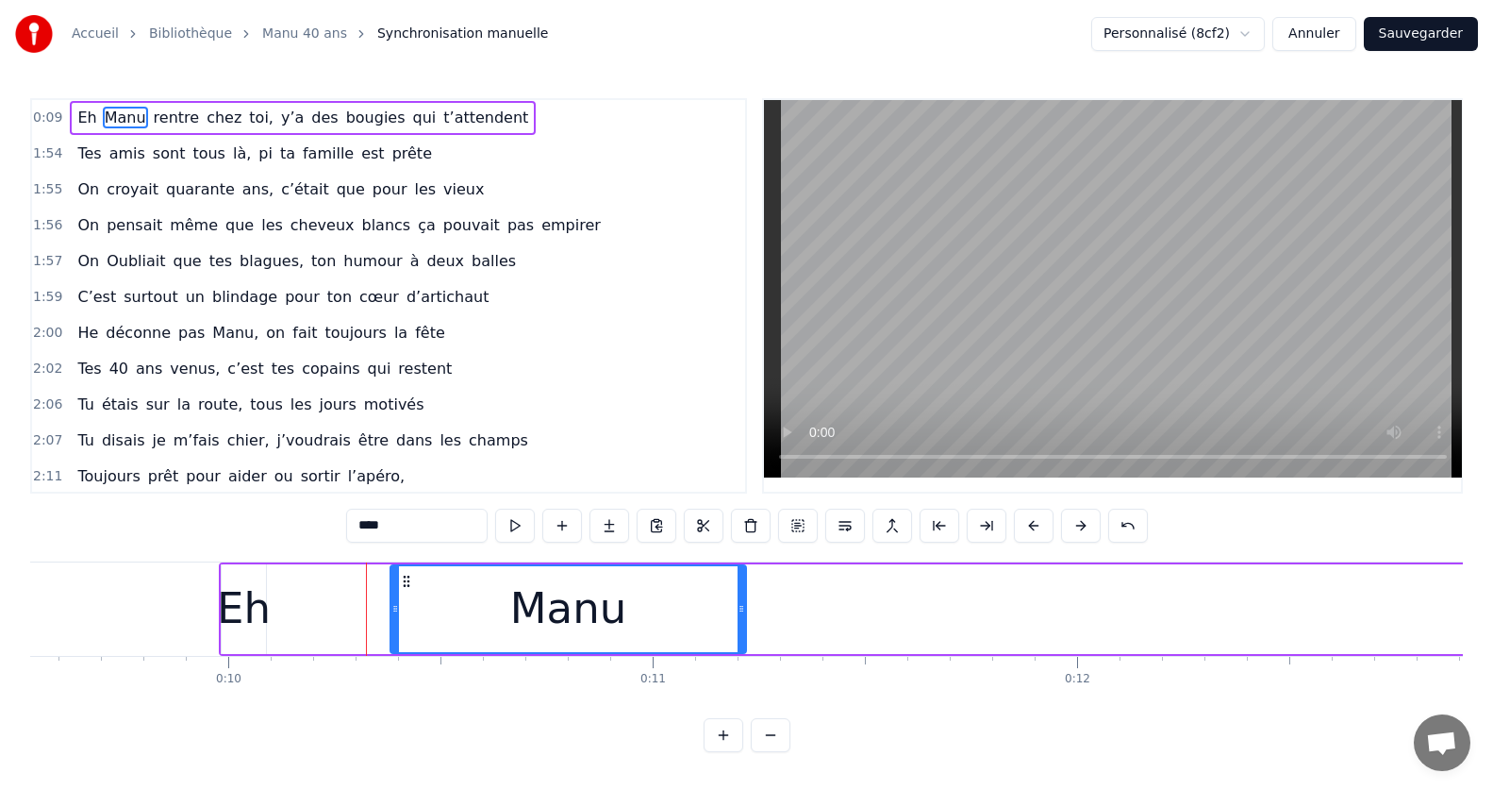
drag, startPoint x: 308, startPoint y: 609, endPoint x: 384, endPoint y: 616, distance: 76.7
click at [399, 616] on div at bounding box center [395, 609] width 8 height 86
click at [243, 610] on div "Eh" at bounding box center [244, 608] width 54 height 64
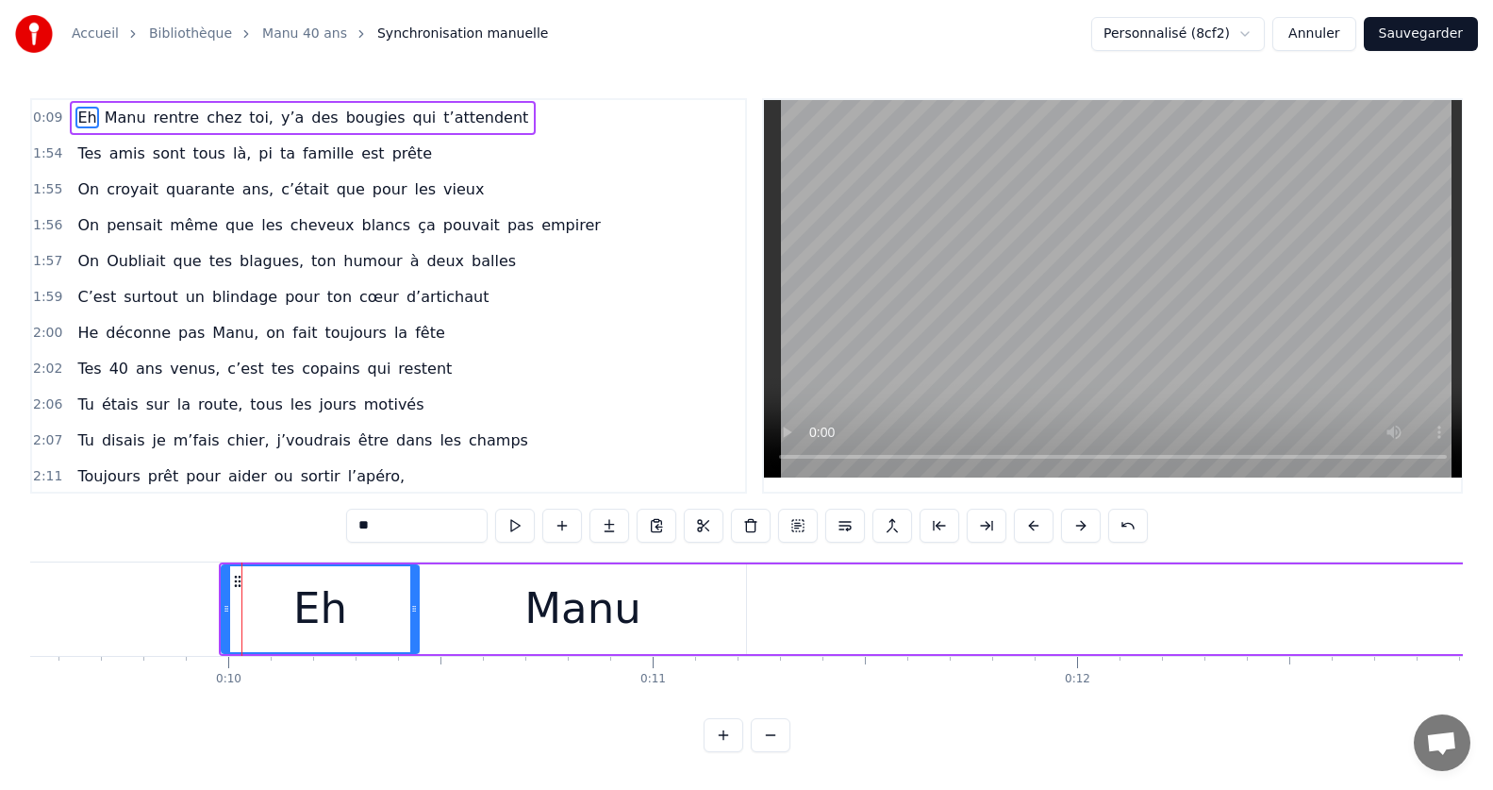
drag, startPoint x: 261, startPoint y: 613, endPoint x: 419, endPoint y: 622, distance: 157.8
click at [418, 622] on div at bounding box center [414, 609] width 8 height 86
click at [227, 617] on div at bounding box center [229, 609] width 8 height 86
click at [231, 614] on icon at bounding box center [232, 608] width 8 height 15
click at [485, 605] on div "Manu" at bounding box center [583, 609] width 326 height 90
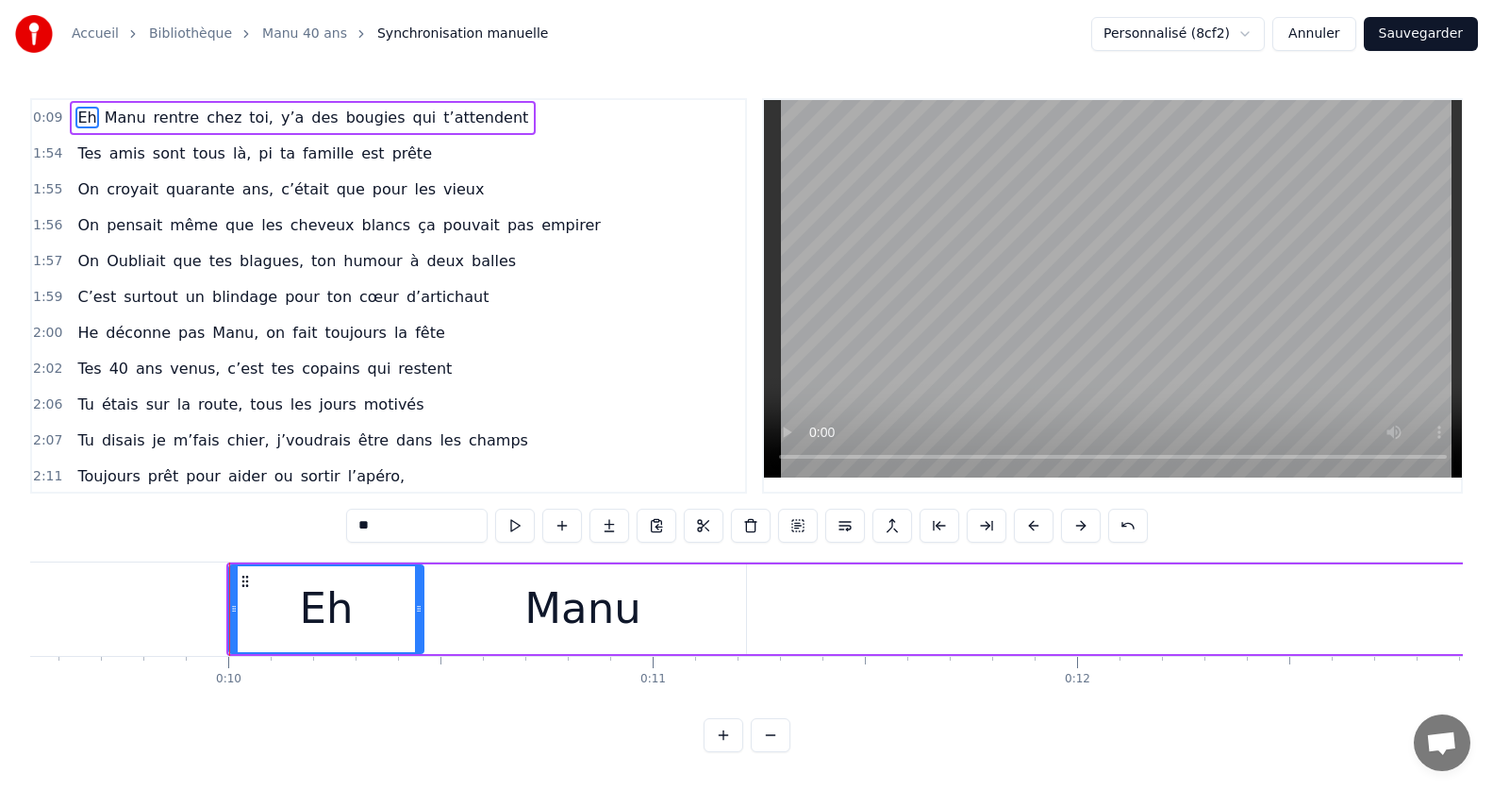
type input "****"
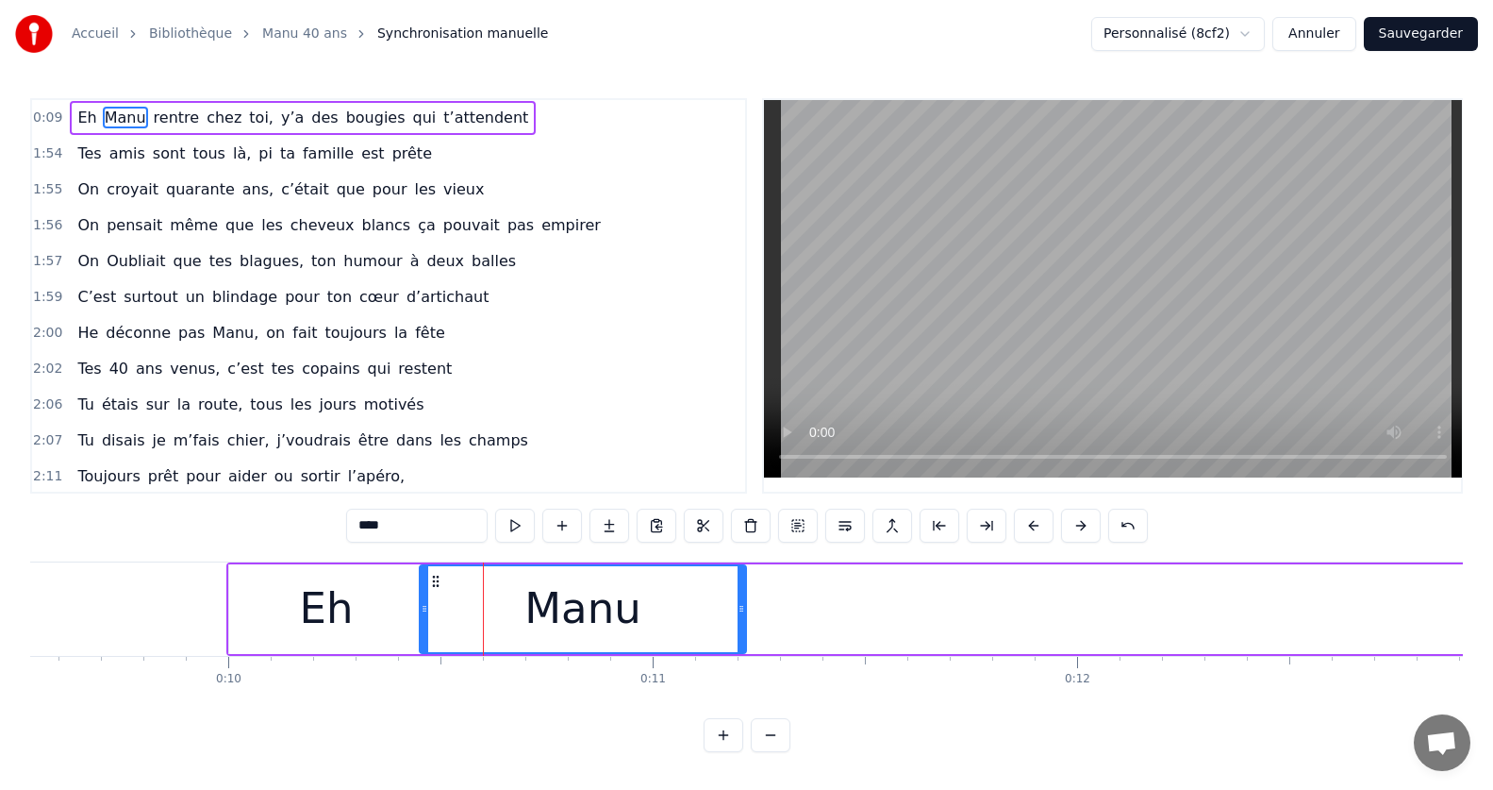
click at [642, 622] on div "Manu" at bounding box center [583, 609] width 324 height 86
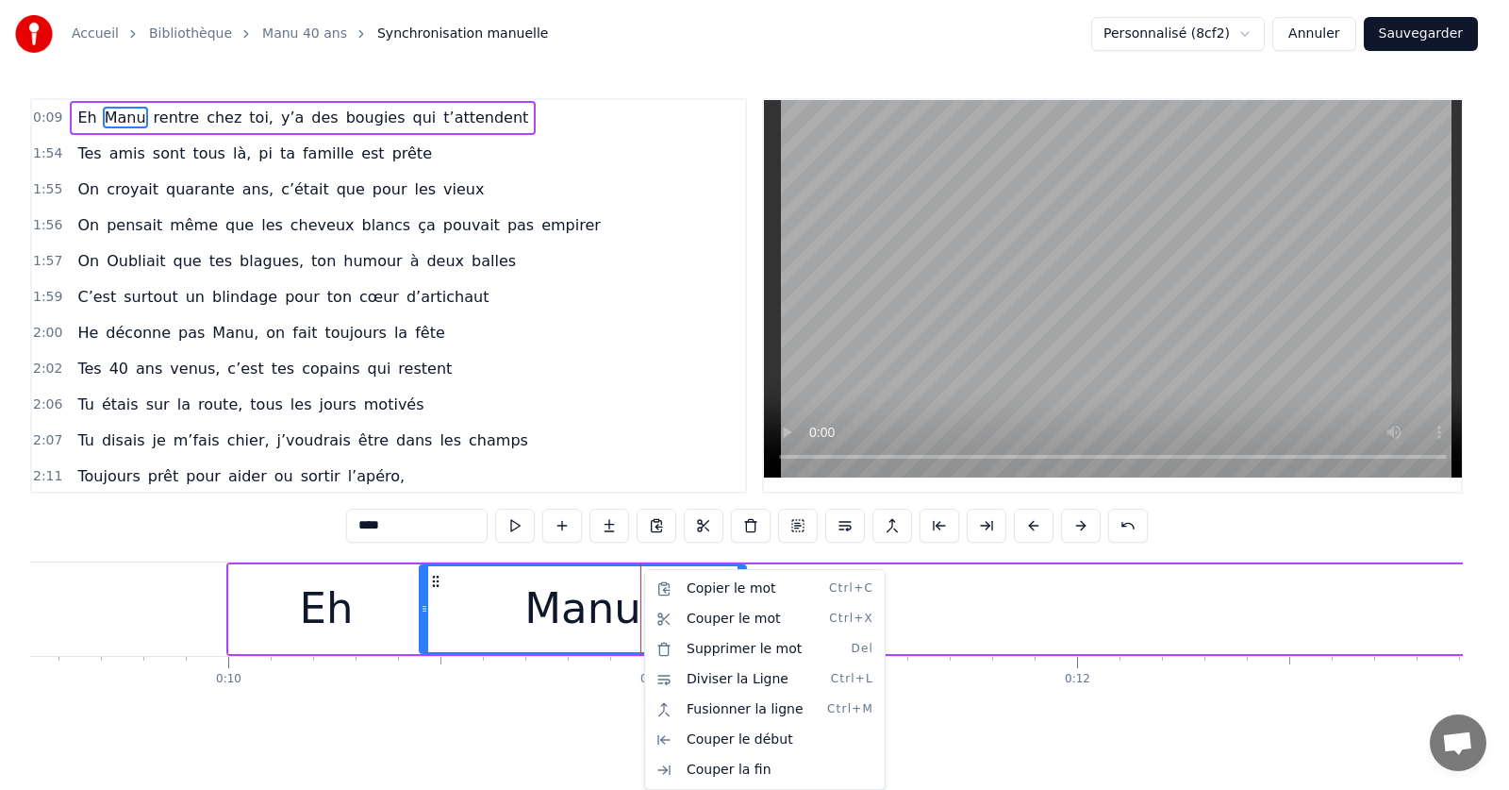
click at [435, 581] on html "Accueil Bibliothèque Manu 40 ans Synchronisation manuelle Personnalisé (8cf2) A…" at bounding box center [754, 391] width 1509 height 782
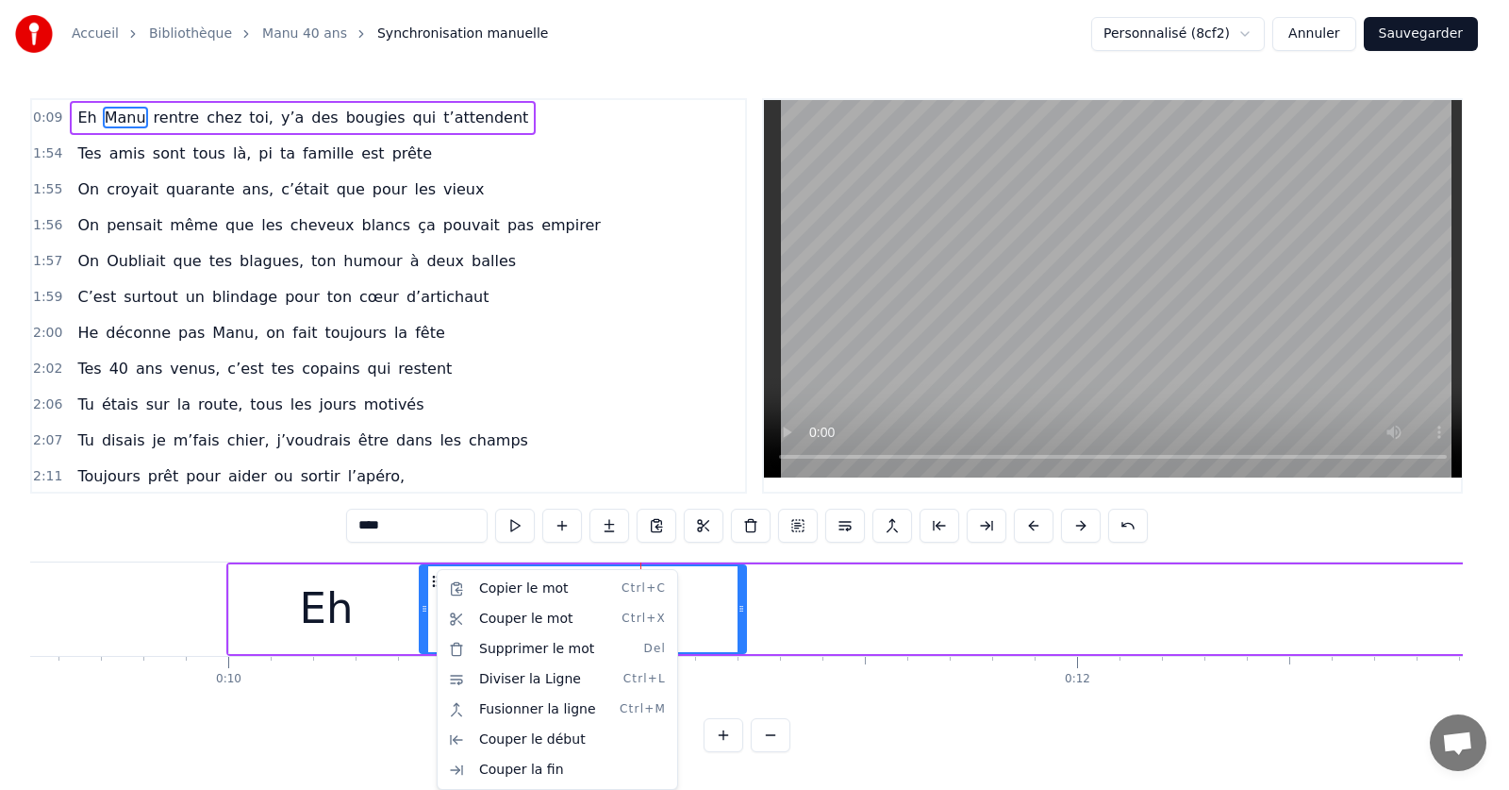
click at [516, 521] on html "Accueil Bibliothèque Manu 40 ans Synchronisation manuelle Personnalisé (8cf2) A…" at bounding box center [754, 391] width 1509 height 782
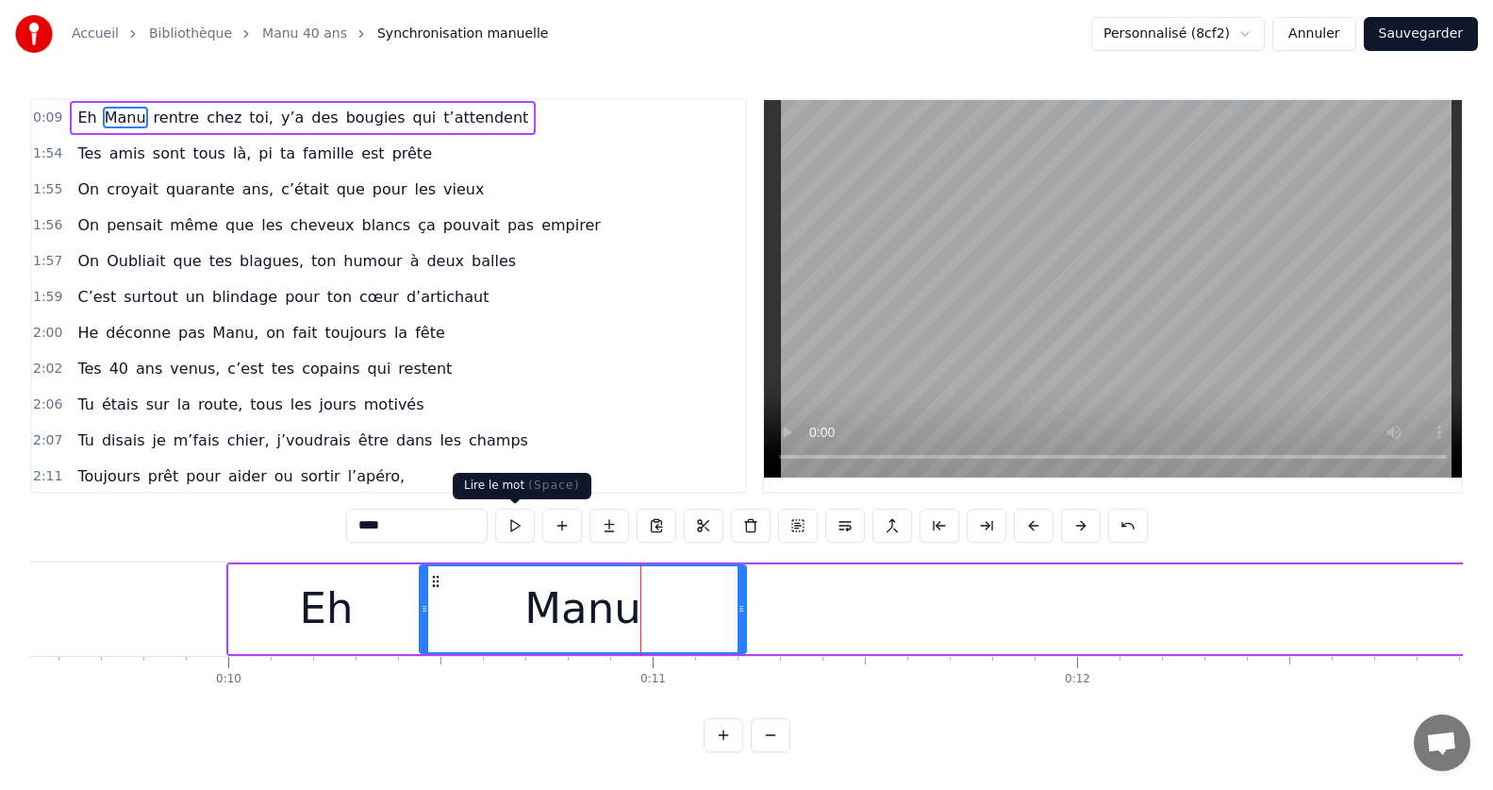
click at [511, 529] on button at bounding box center [515, 525] width 40 height 34
click at [504, 532] on button at bounding box center [515, 525] width 40 height 34
click at [605, 440] on div "2:07 Tu disais je m’fais chier, j’voudrais être dans les champs" at bounding box center [388, 441] width 713 height 36
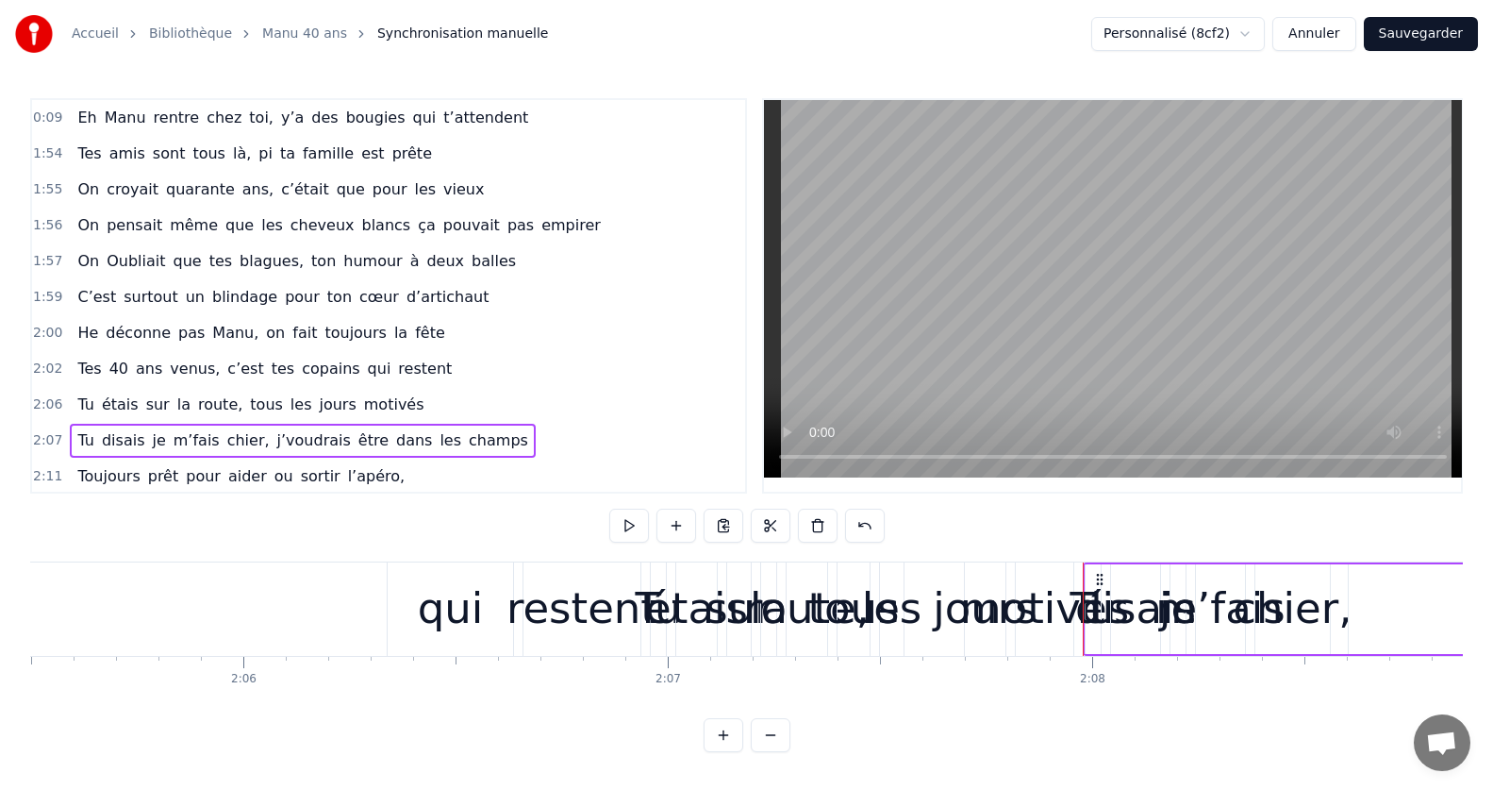
scroll to position [0, 54228]
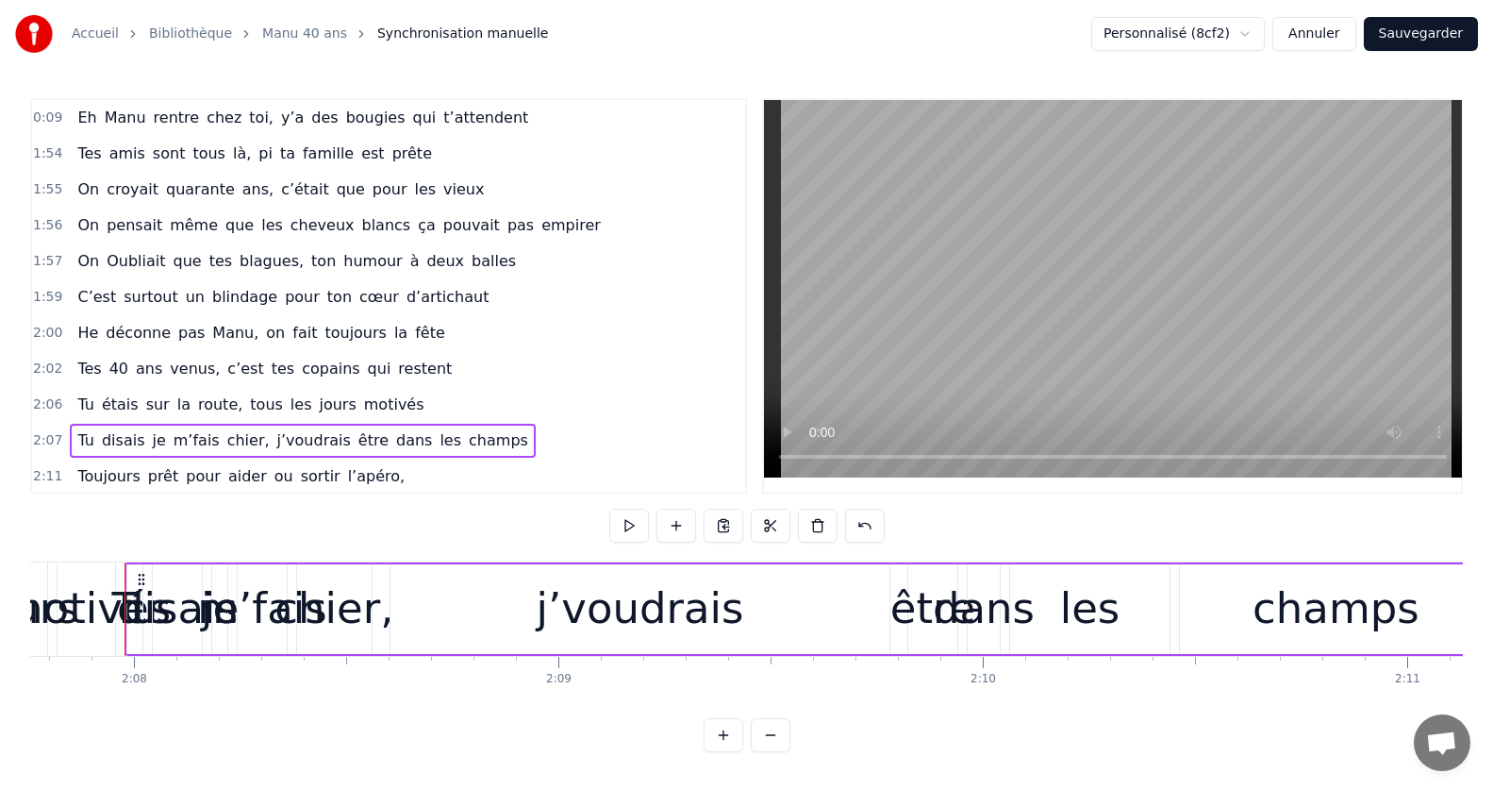
click at [45, 112] on span "0:09" at bounding box center [47, 117] width 29 height 19
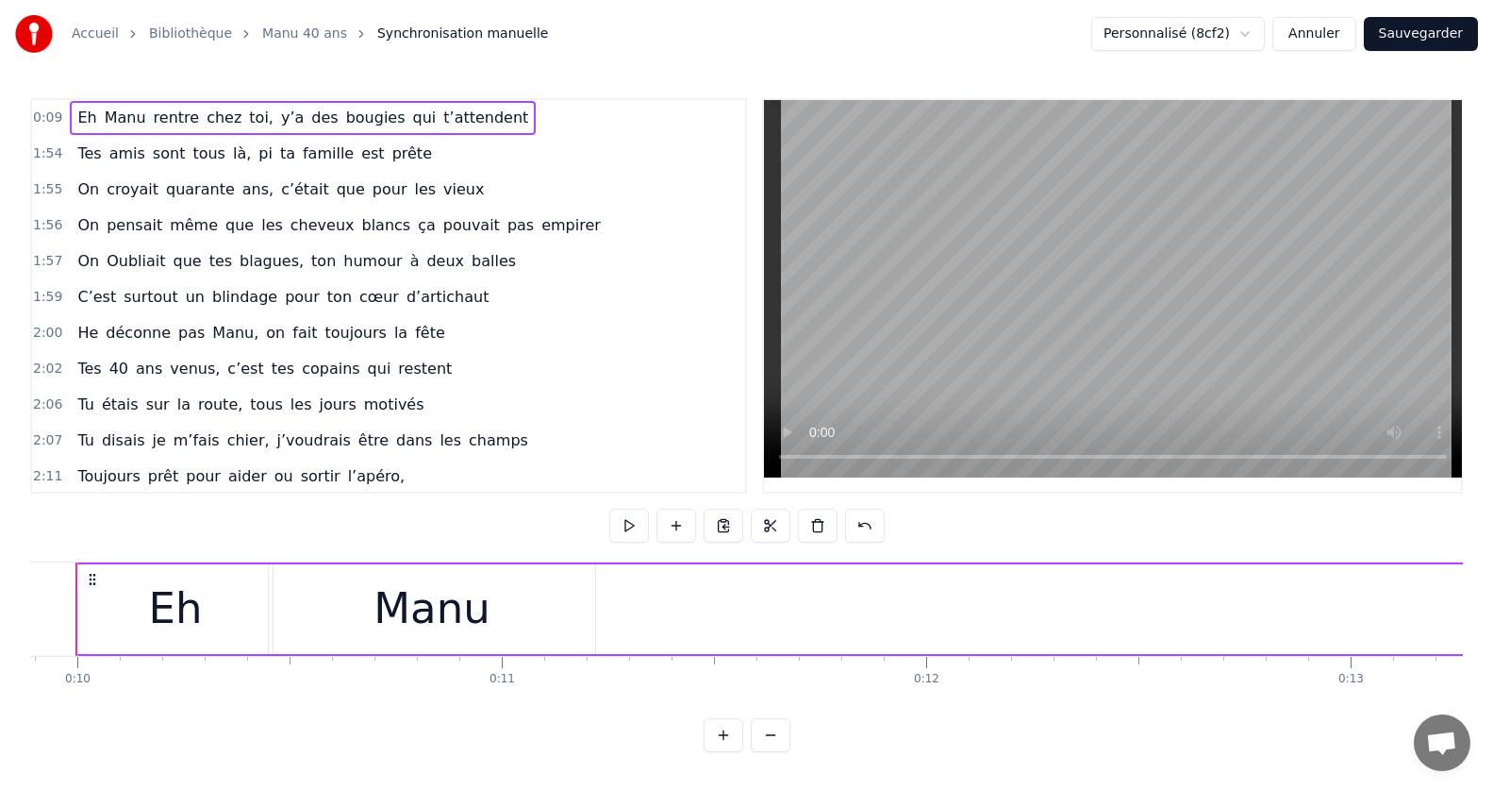
scroll to position [0, 4147]
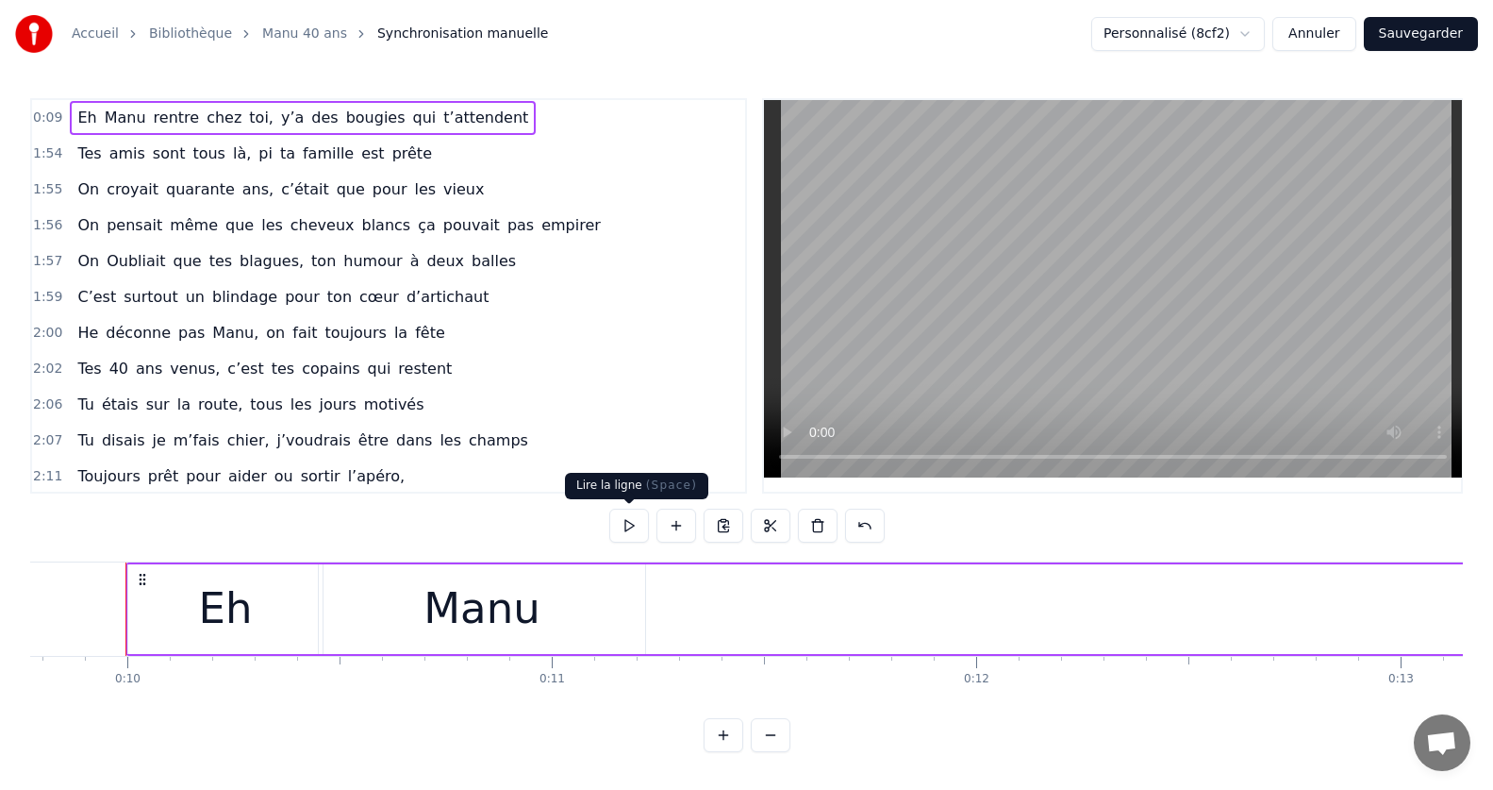
click at [626, 530] on button at bounding box center [629, 525] width 40 height 34
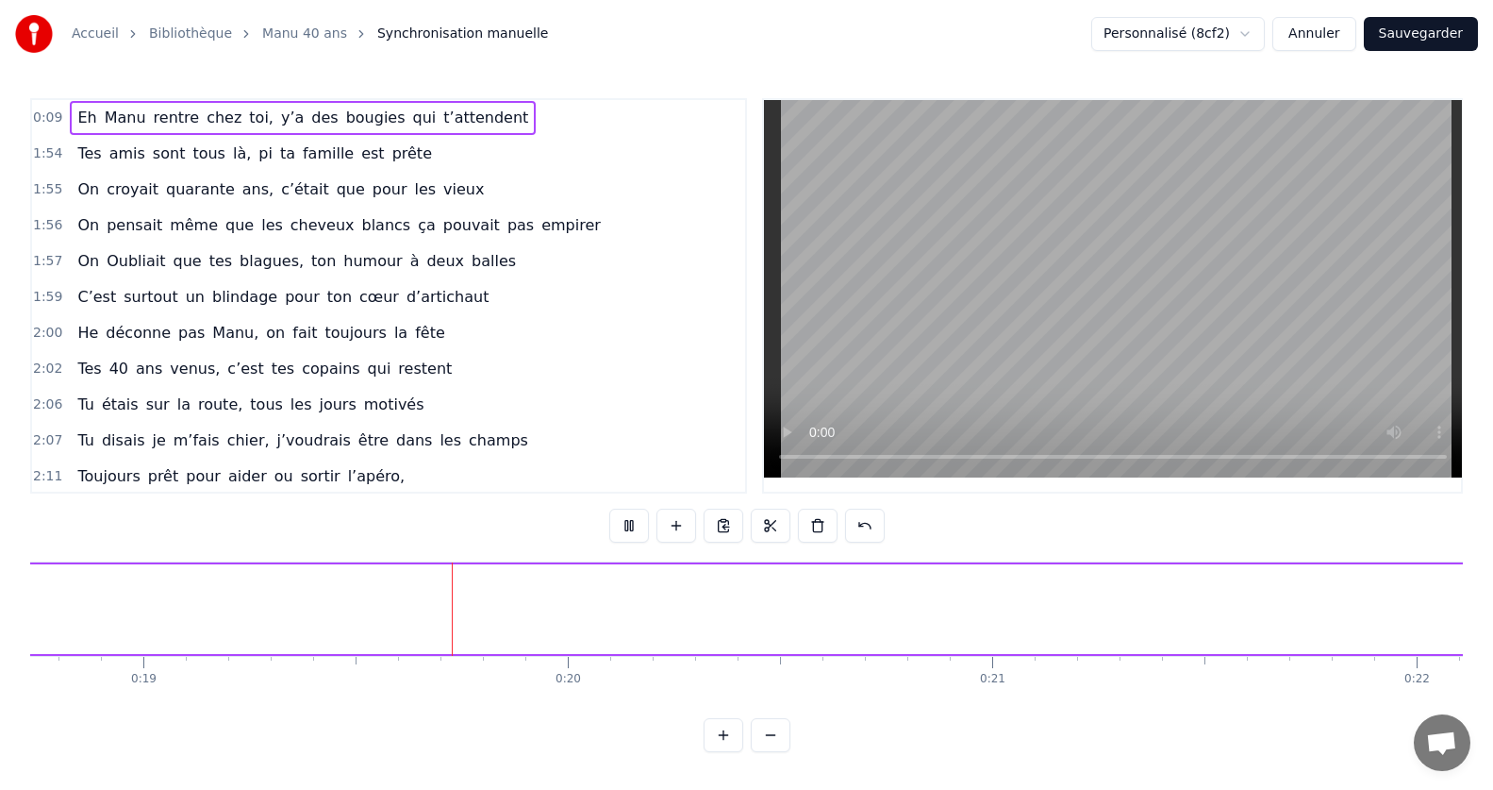
scroll to position [0, 7991]
click at [130, 119] on span "Manu" at bounding box center [125, 118] width 45 height 22
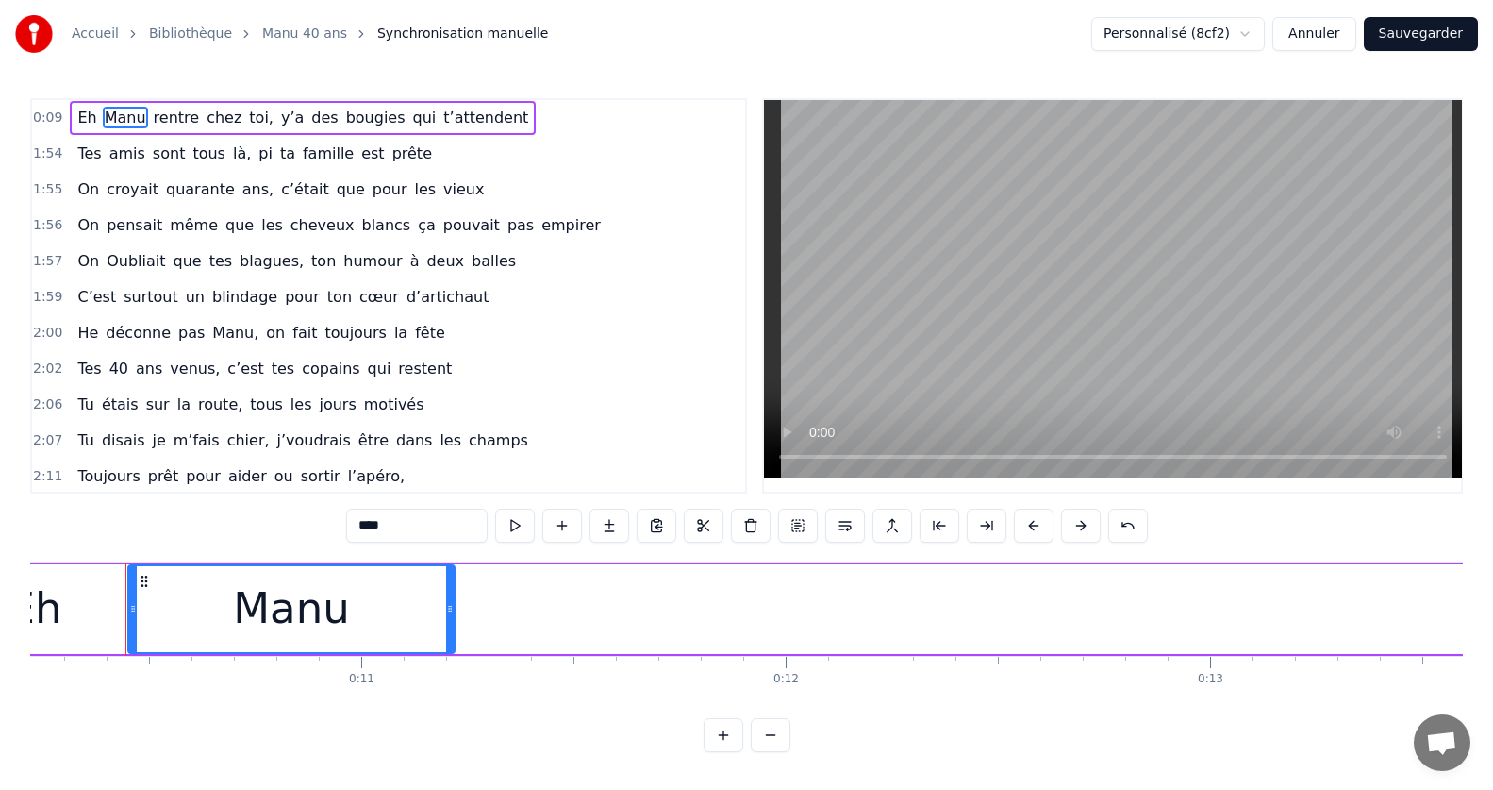
click at [170, 122] on span "rentre" at bounding box center [177, 118] width 50 height 22
type input "******"
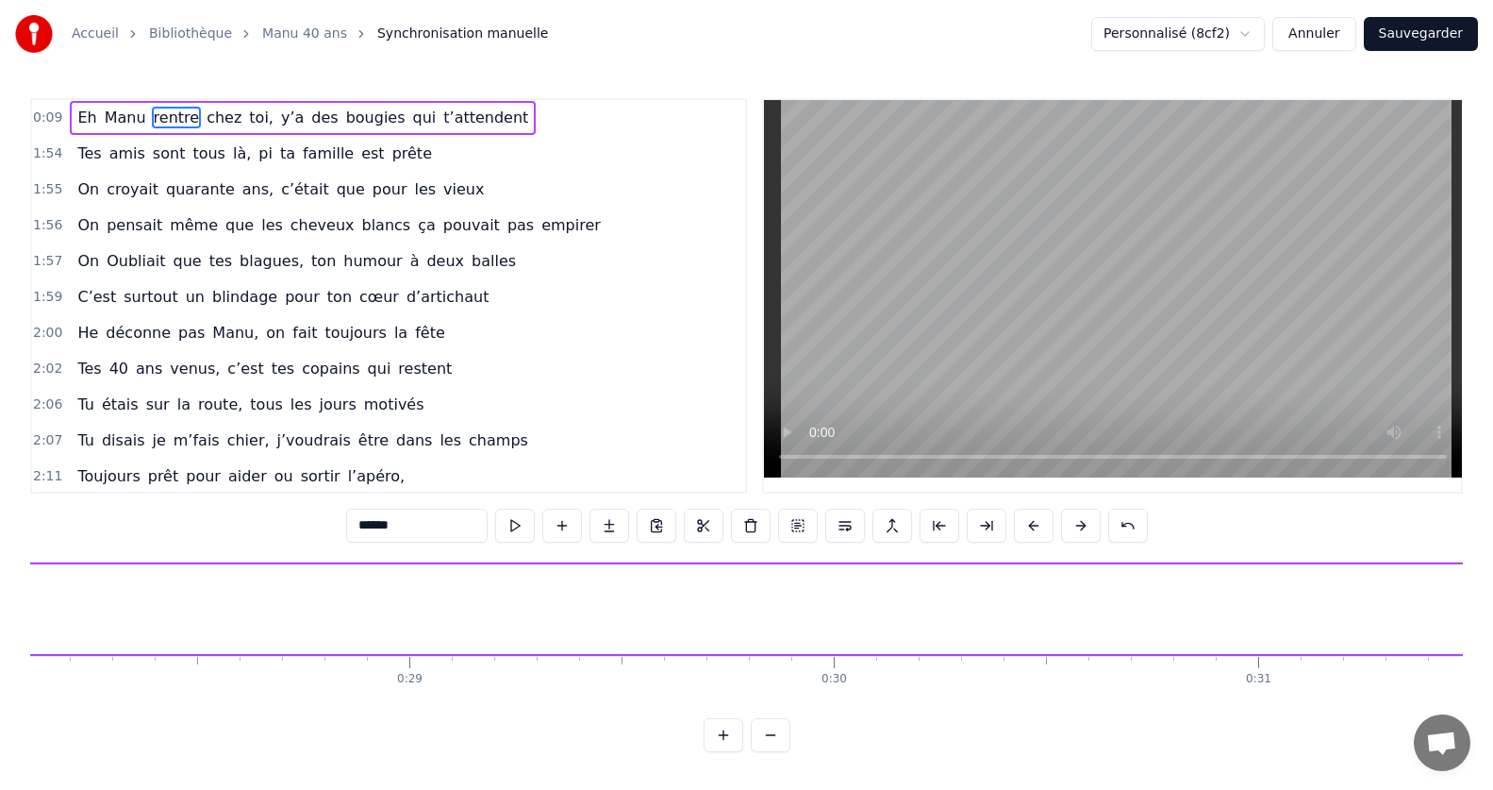
scroll to position [0, 13295]
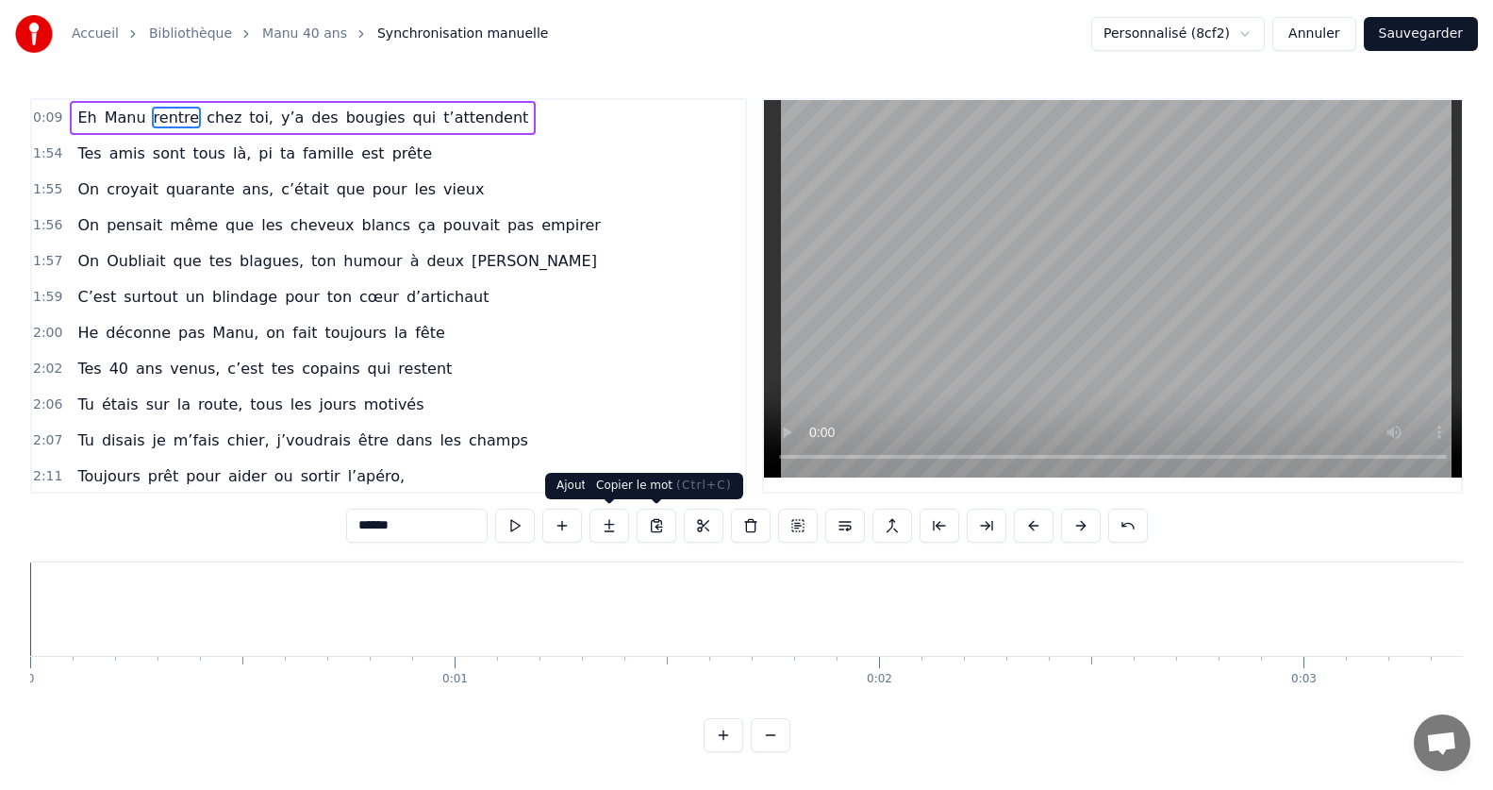
scroll to position [0, 14235]
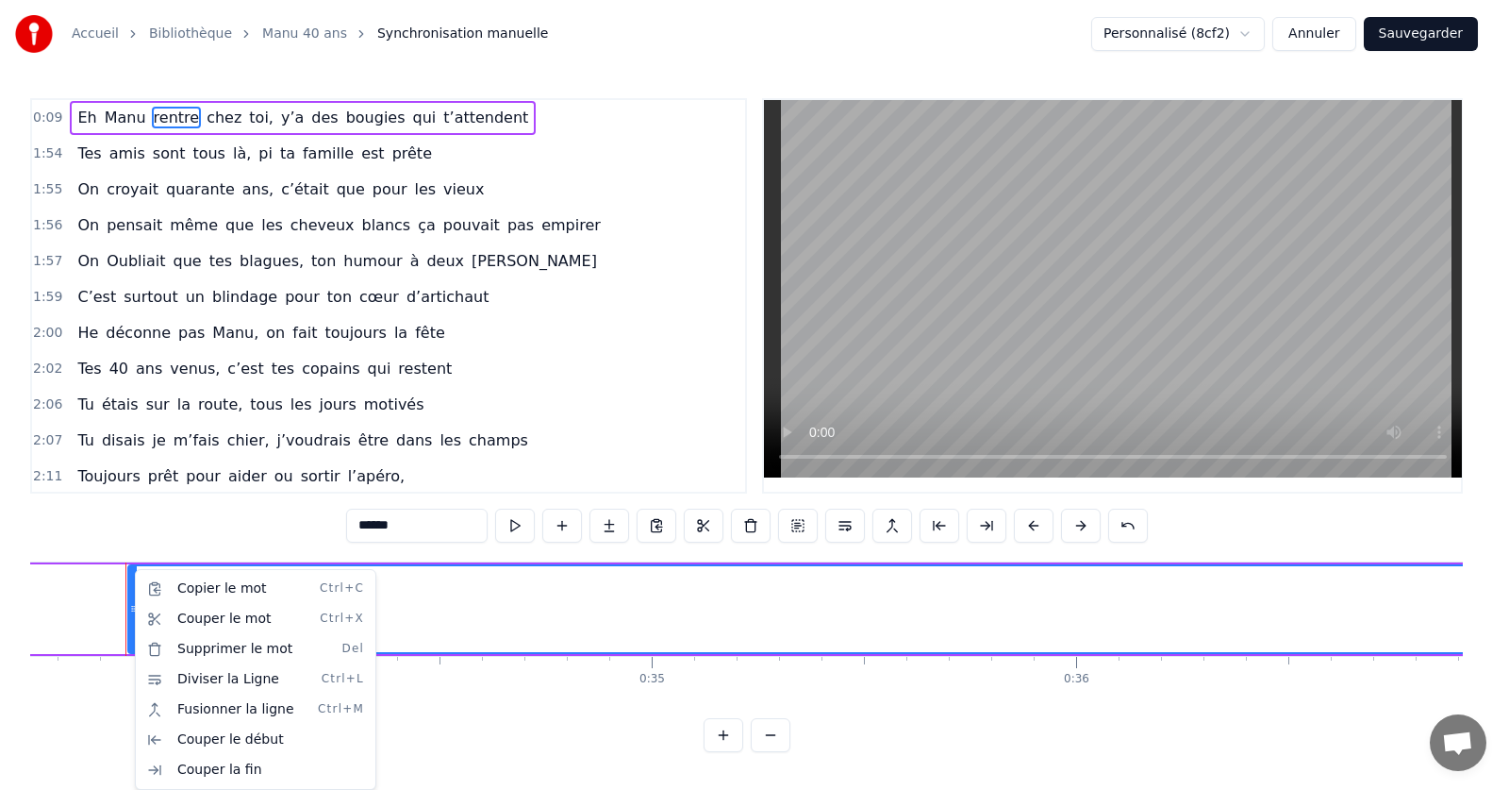
drag, startPoint x: 552, startPoint y: 646, endPoint x: 457, endPoint y: 645, distance: 95.3
click at [552, 645] on html "Accueil Bibliothèque Manu 40 ans Synchronisation manuelle Personnalisé (8cf2) A…" at bounding box center [754, 391] width 1509 height 782
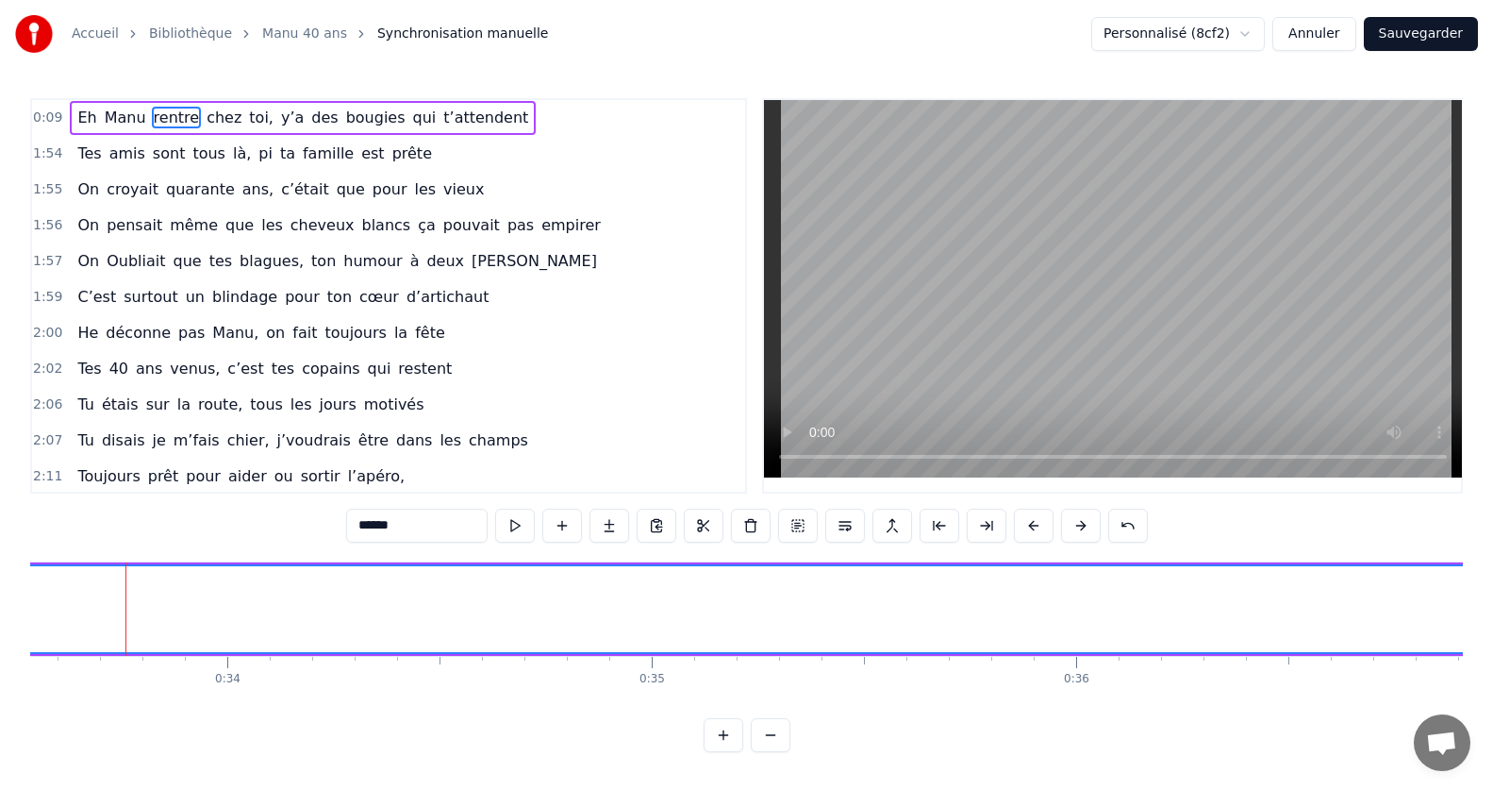
drag, startPoint x: 131, startPoint y: 620, endPoint x: 0, endPoint y: 615, distance: 131.2
click at [0, 615] on div "Accueil Bibliothèque Manu 40 ans Synchronisation manuelle Personnalisé (8cf2) A…" at bounding box center [746, 376] width 1493 height 752
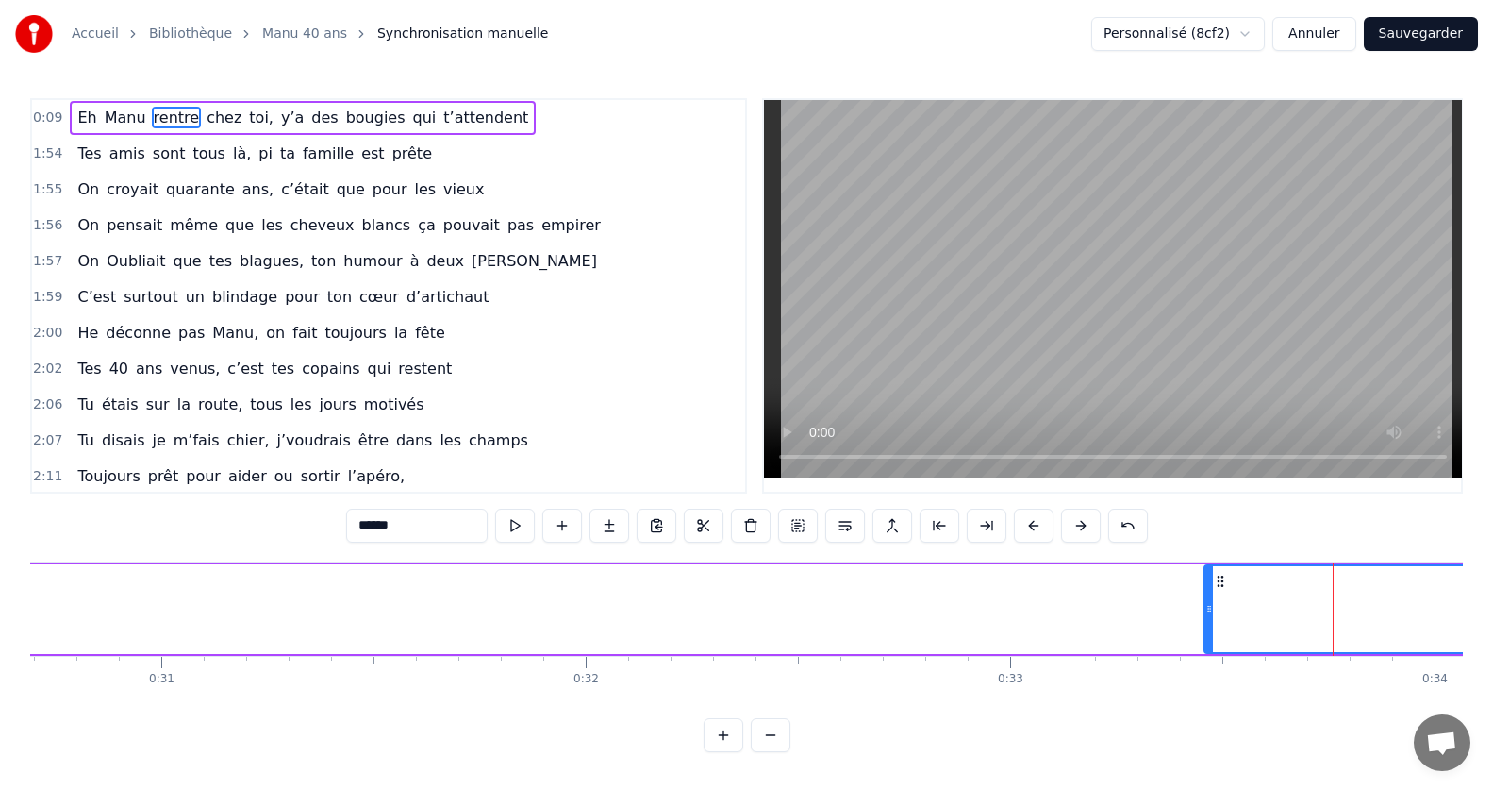
scroll to position [0, 13126]
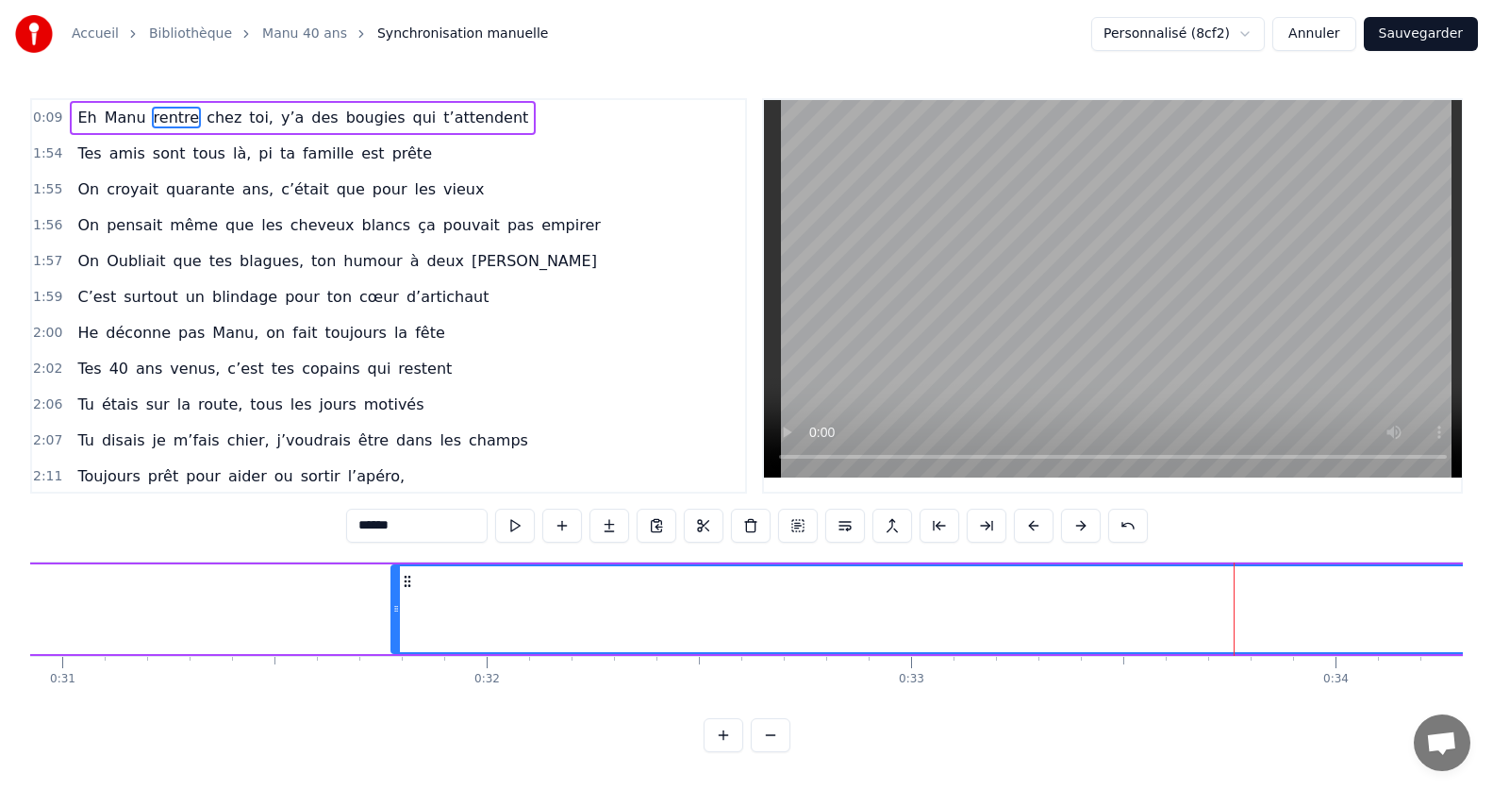
drag, startPoint x: 1106, startPoint y: 611, endPoint x: 195, endPoint y: 633, distance: 911.4
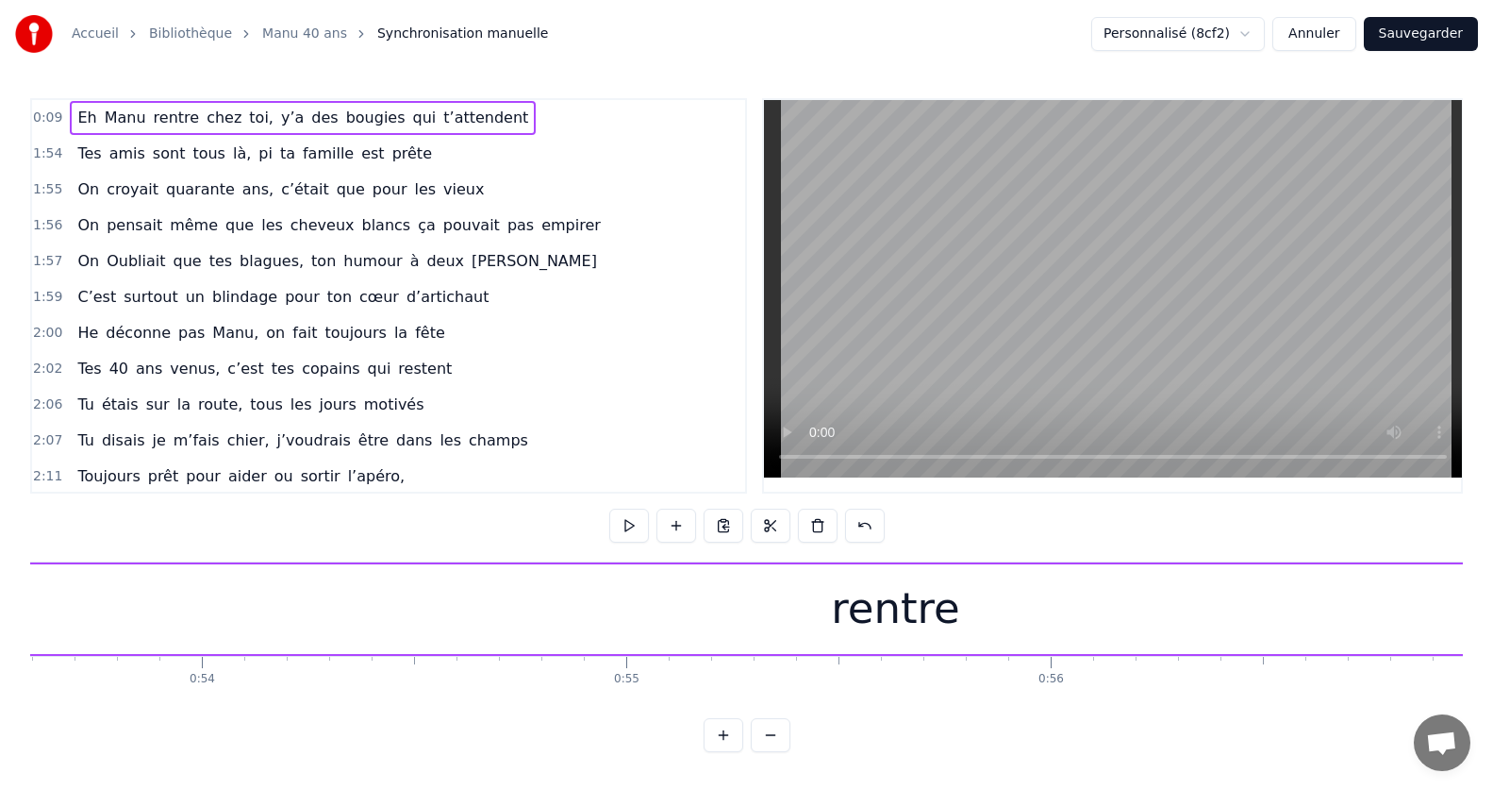
scroll to position [0, 22898]
click at [736, 618] on div "rentre" at bounding box center [747, 608] width 129 height 64
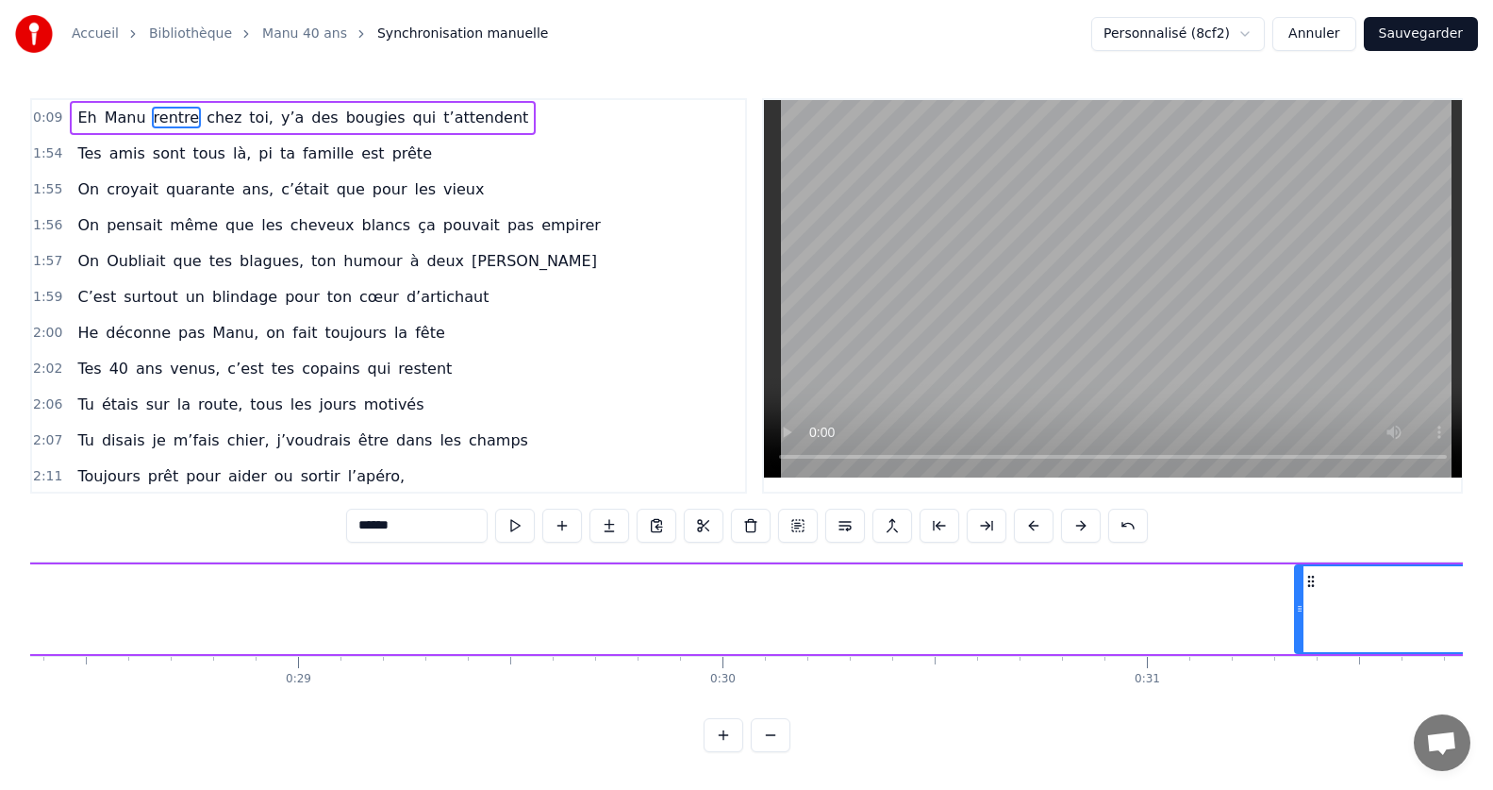
scroll to position [0, 12190]
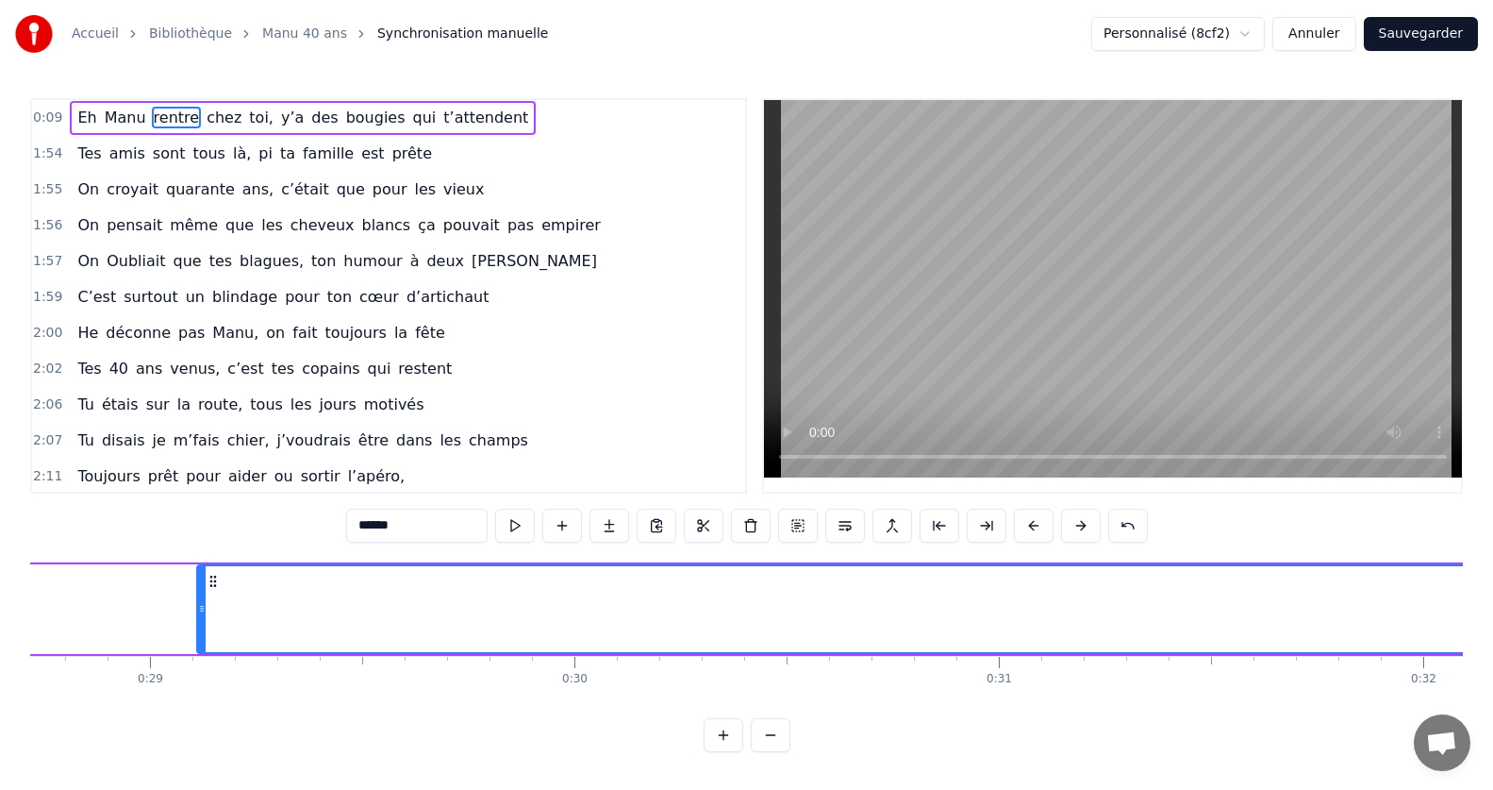
drag, startPoint x: 1154, startPoint y: 613, endPoint x: 4, endPoint y: 620, distance: 1149.8
click at [198, 610] on icon at bounding box center [202, 608] width 8 height 15
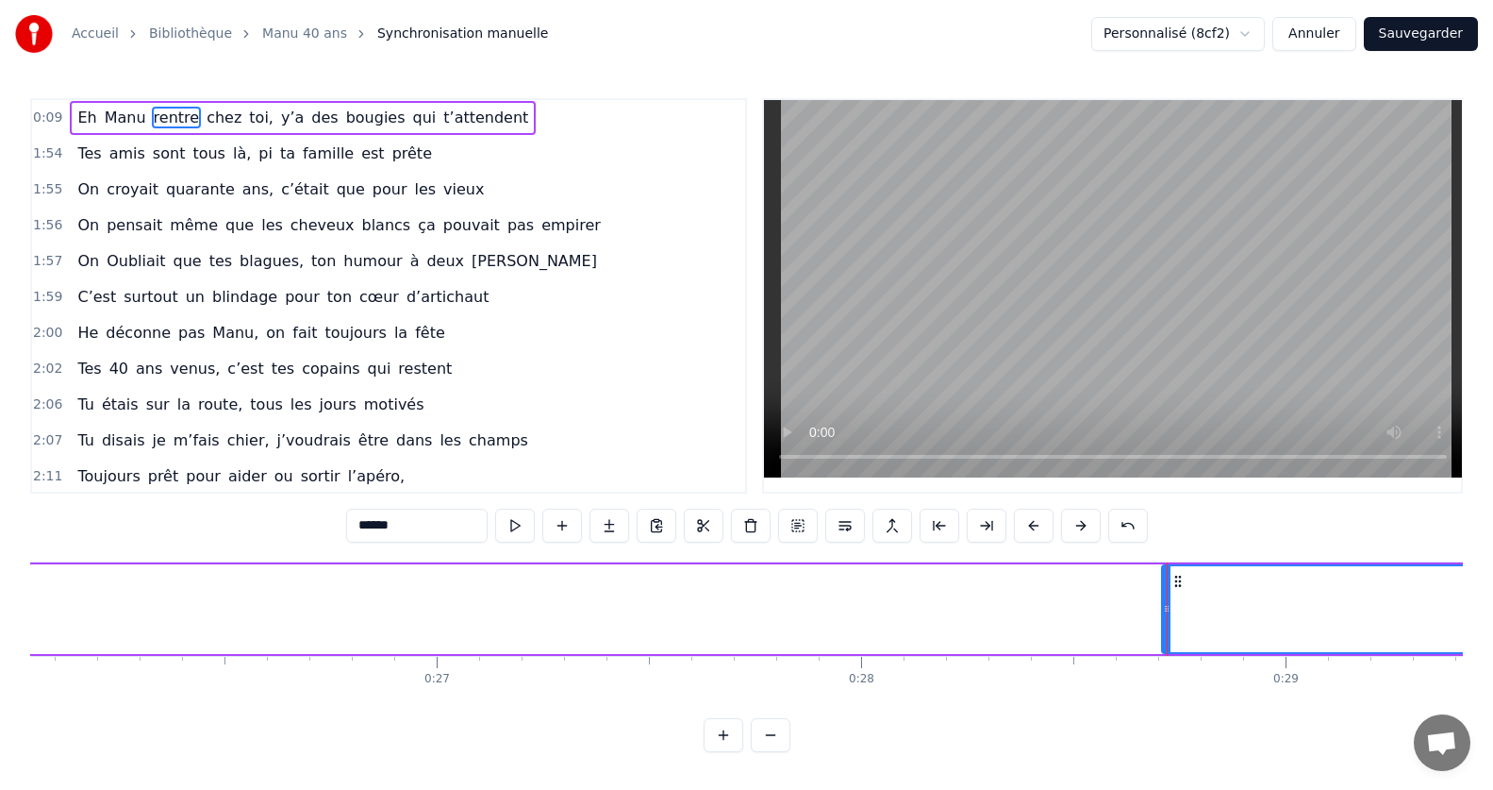
scroll to position [0, 11152]
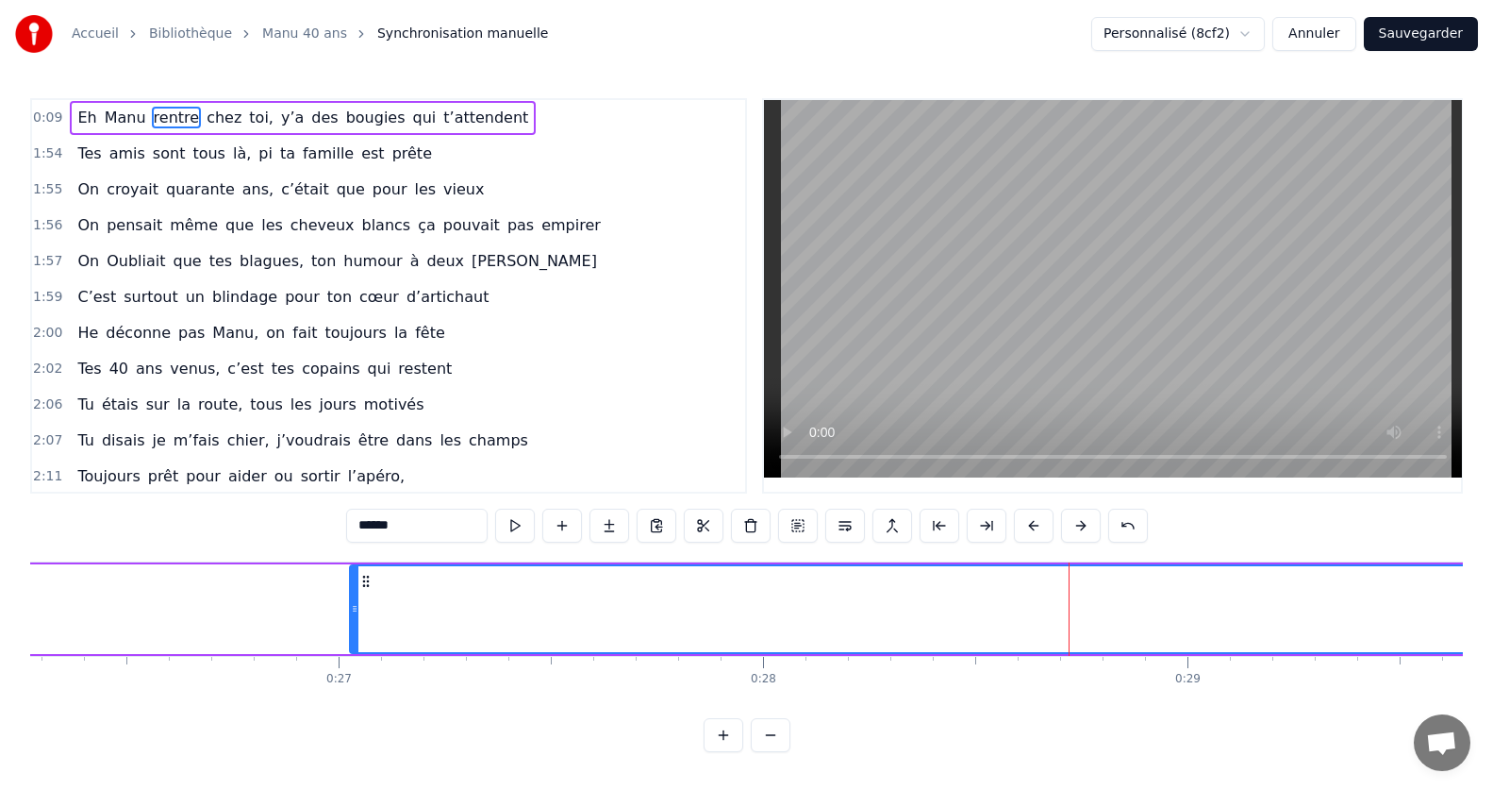
drag, startPoint x: 1071, startPoint y: 607, endPoint x: 257, endPoint y: 617, distance: 814.1
click at [351, 608] on icon at bounding box center [355, 608] width 8 height 15
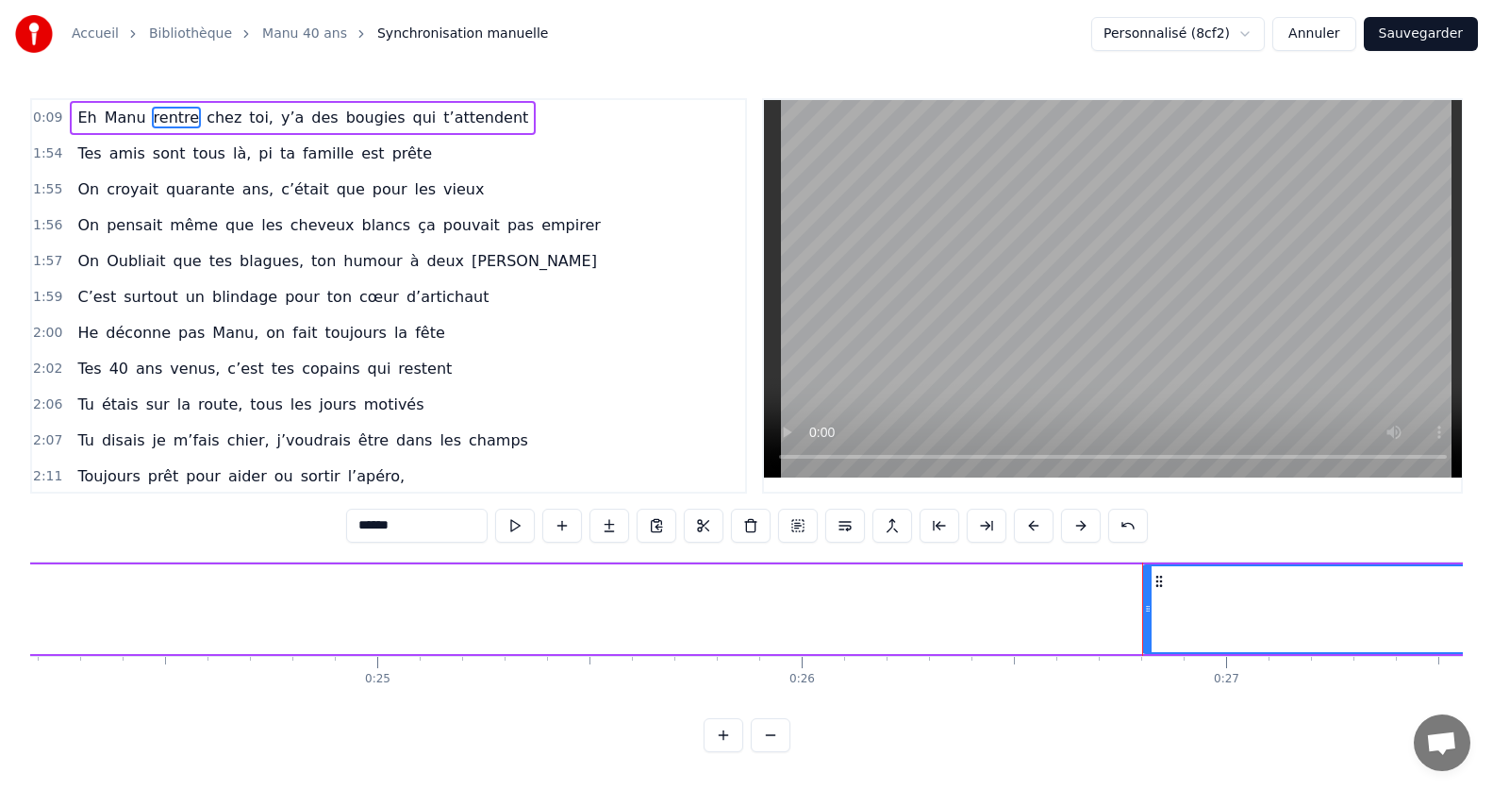
scroll to position [0, 10463]
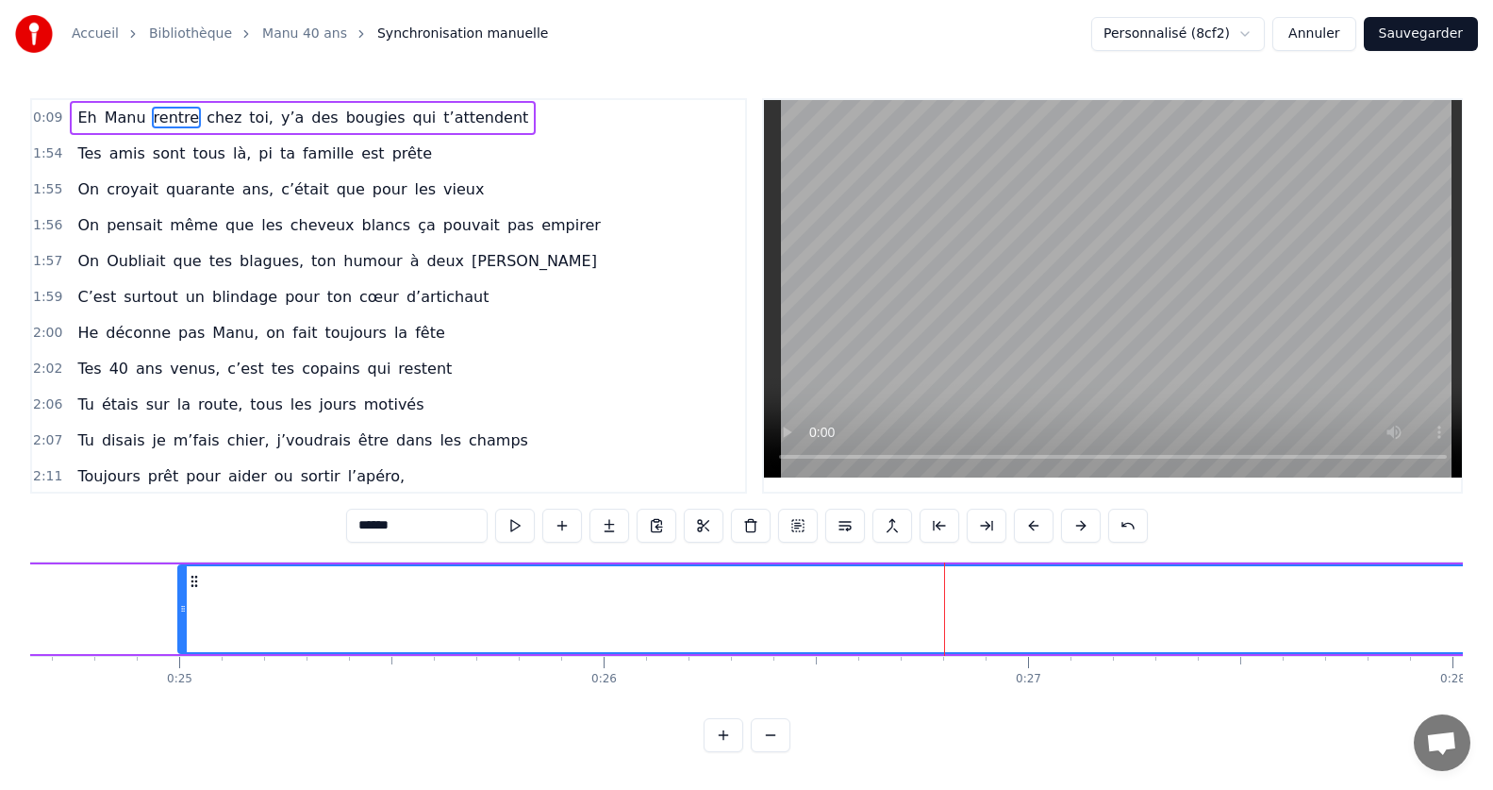
drag, startPoint x: 947, startPoint y: 608, endPoint x: 169, endPoint y: 634, distance: 778.6
click at [179, 610] on icon at bounding box center [183, 608] width 8 height 15
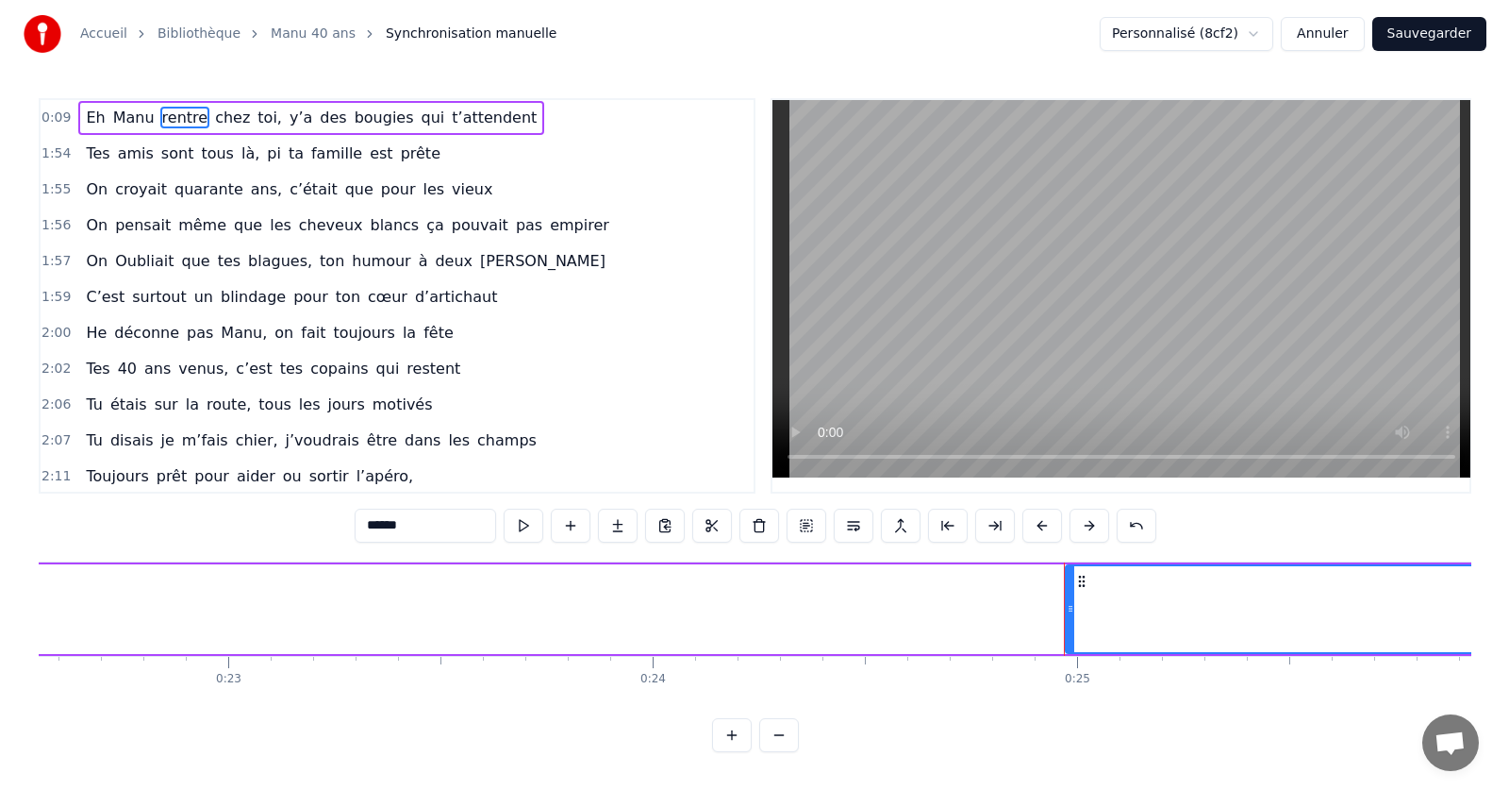
scroll to position [0, 9179]
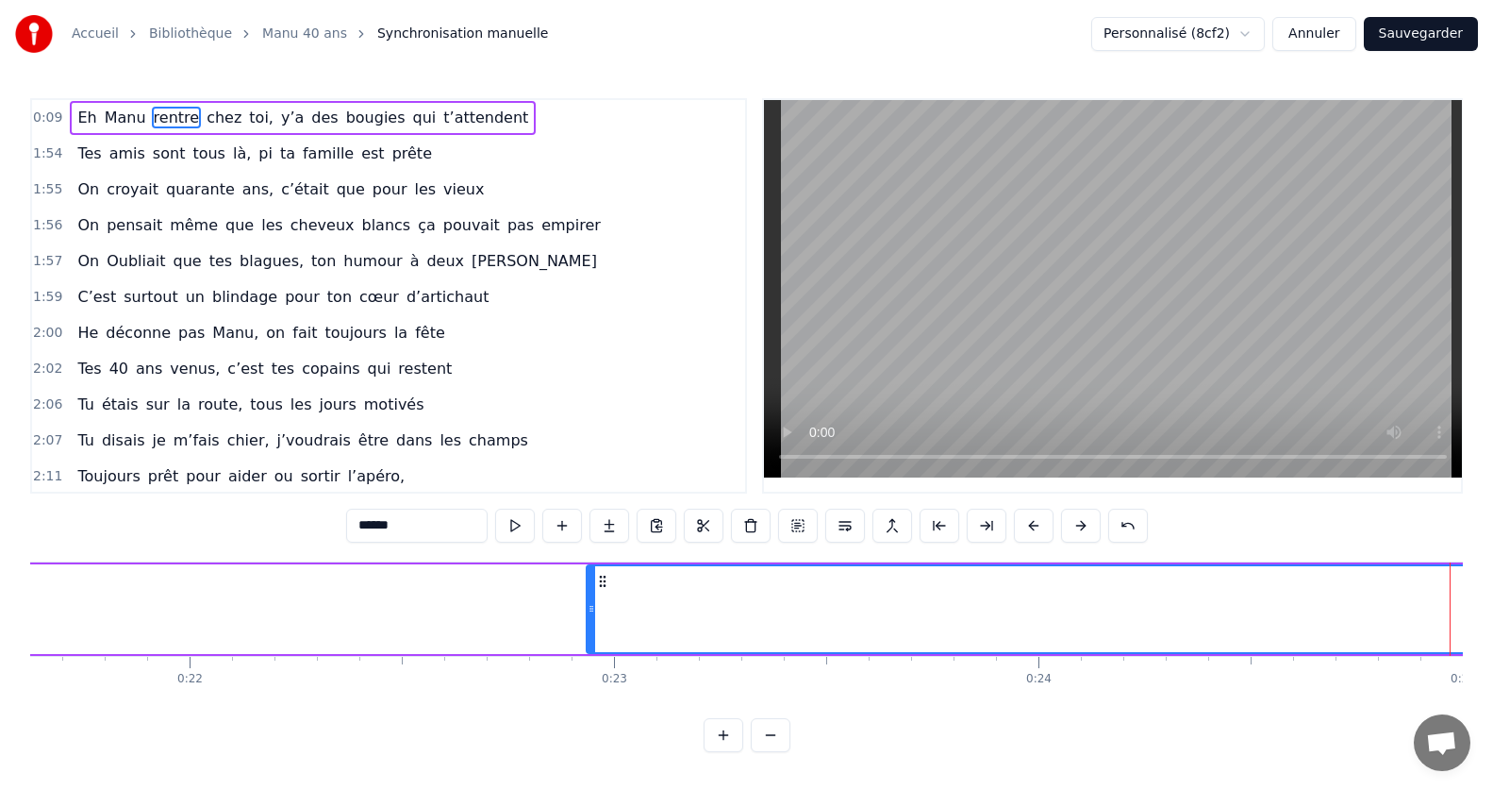
drag, startPoint x: 1454, startPoint y: 616, endPoint x: 397, endPoint y: 627, distance: 1056.5
click at [588, 619] on div at bounding box center [592, 609] width 8 height 86
click at [1338, 29] on button "Annuler" at bounding box center [1313, 34] width 83 height 34
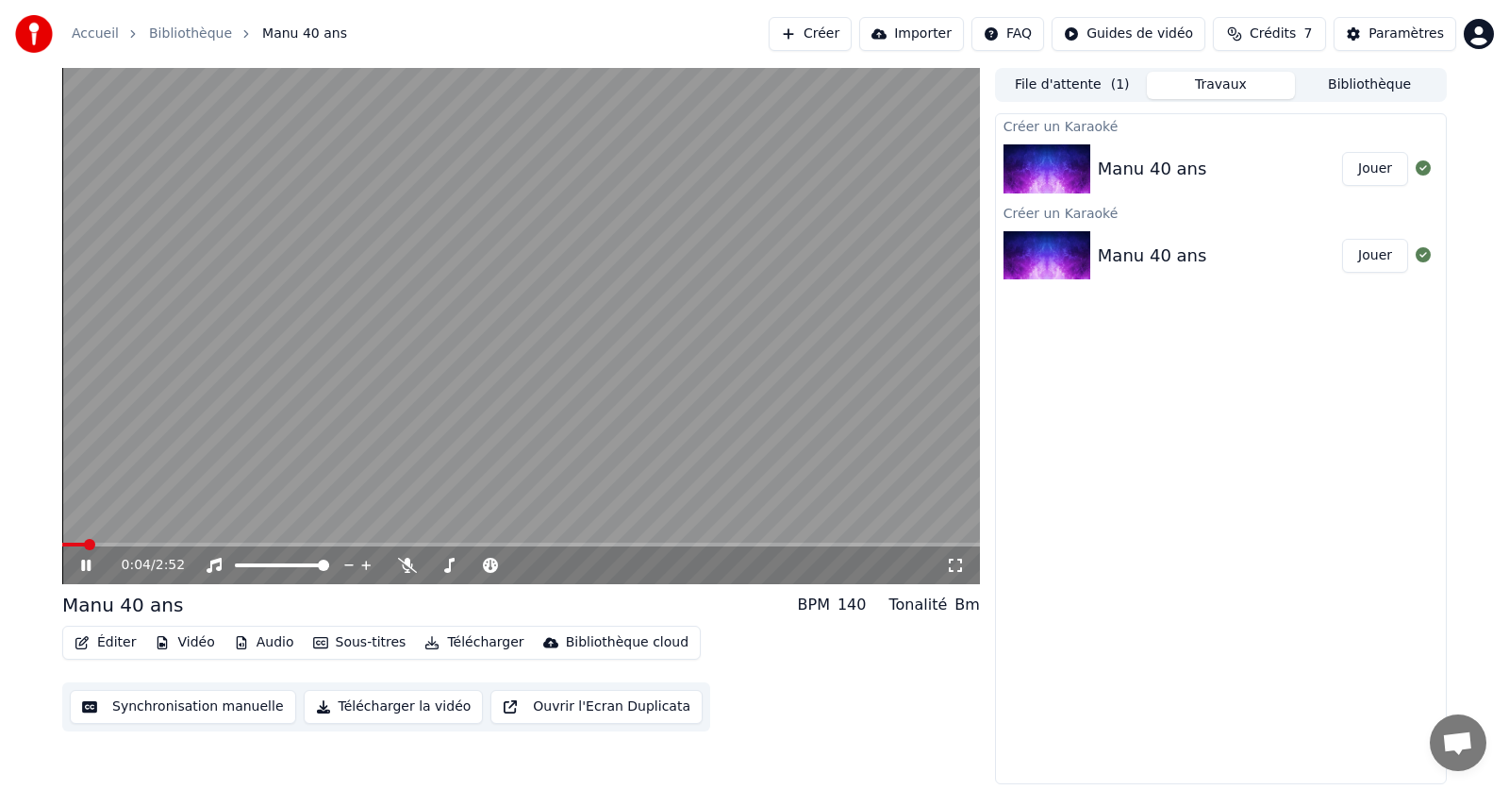
click at [817, 31] on button "Créer" at bounding box center [810, 34] width 83 height 34
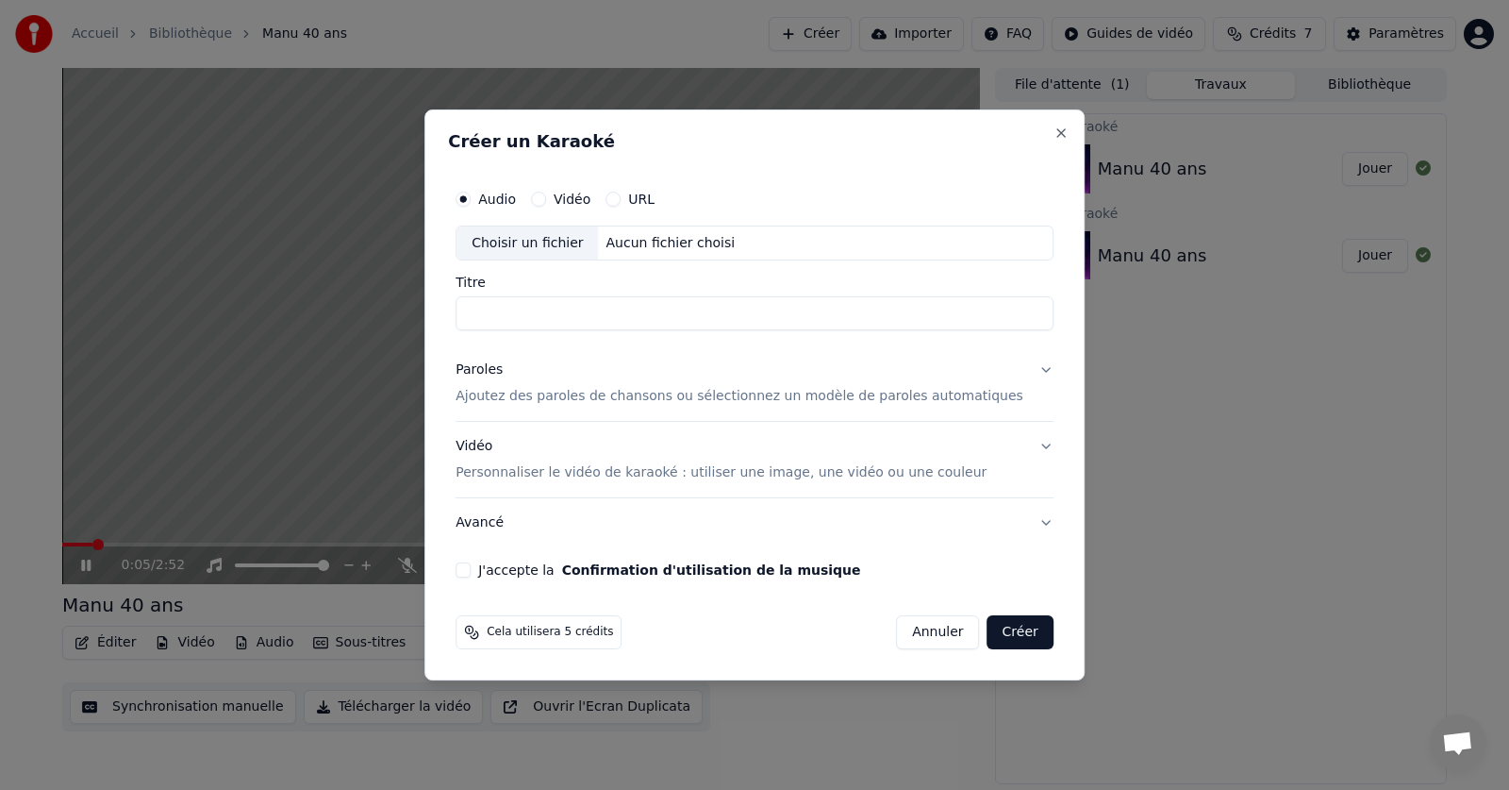
click at [548, 234] on div "Choisir un fichier" at bounding box center [527, 243] width 141 height 34
type input "**********"
click at [524, 397] on p "Ajoutez des paroles de chansons ou sélectionnez un modèle de paroles automatiqu…" at bounding box center [740, 397] width 568 height 19
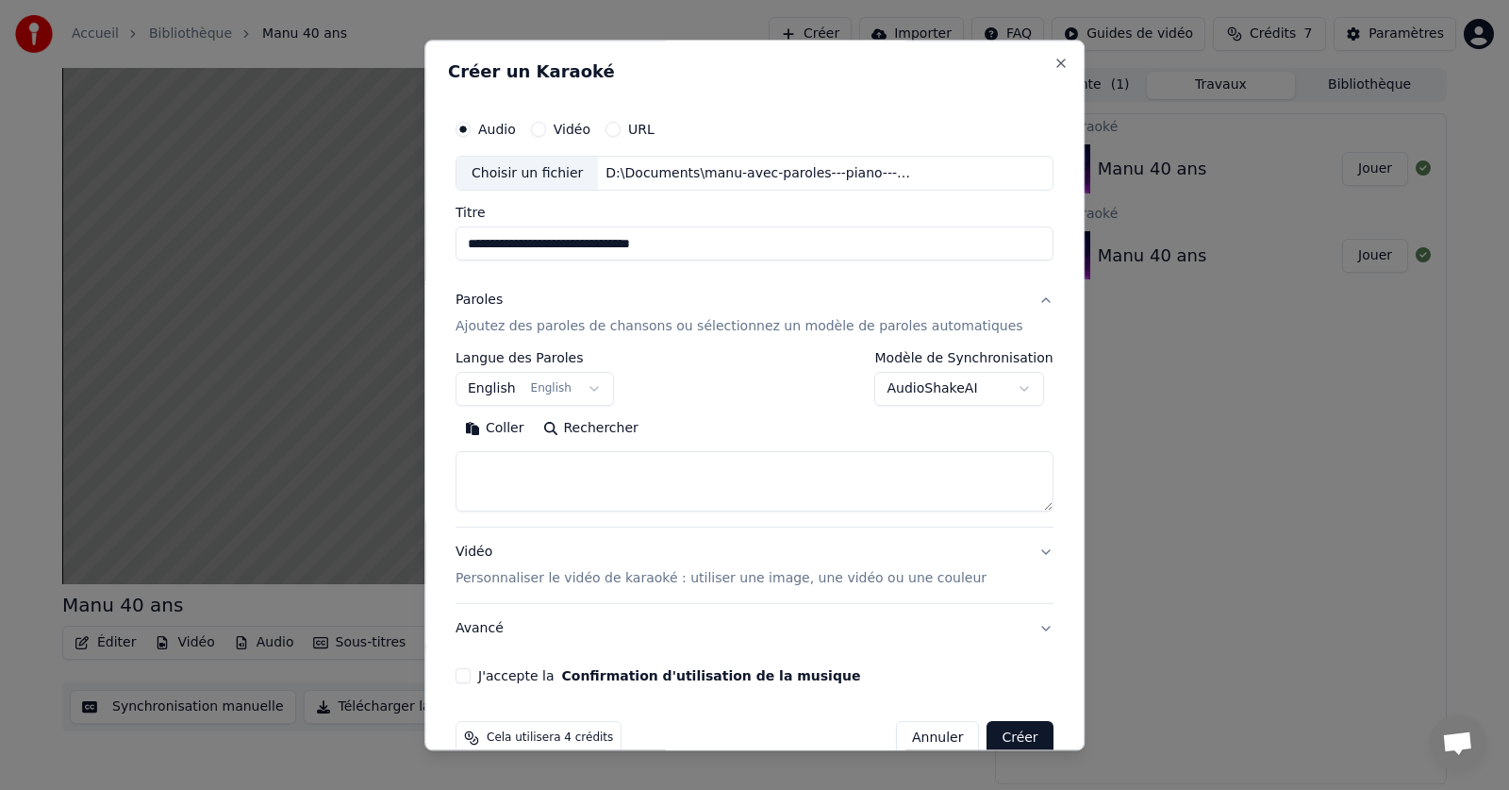
click at [586, 486] on textarea at bounding box center [755, 482] width 598 height 60
click at [529, 434] on button "Coller" at bounding box center [495, 429] width 78 height 30
type textarea "**********"
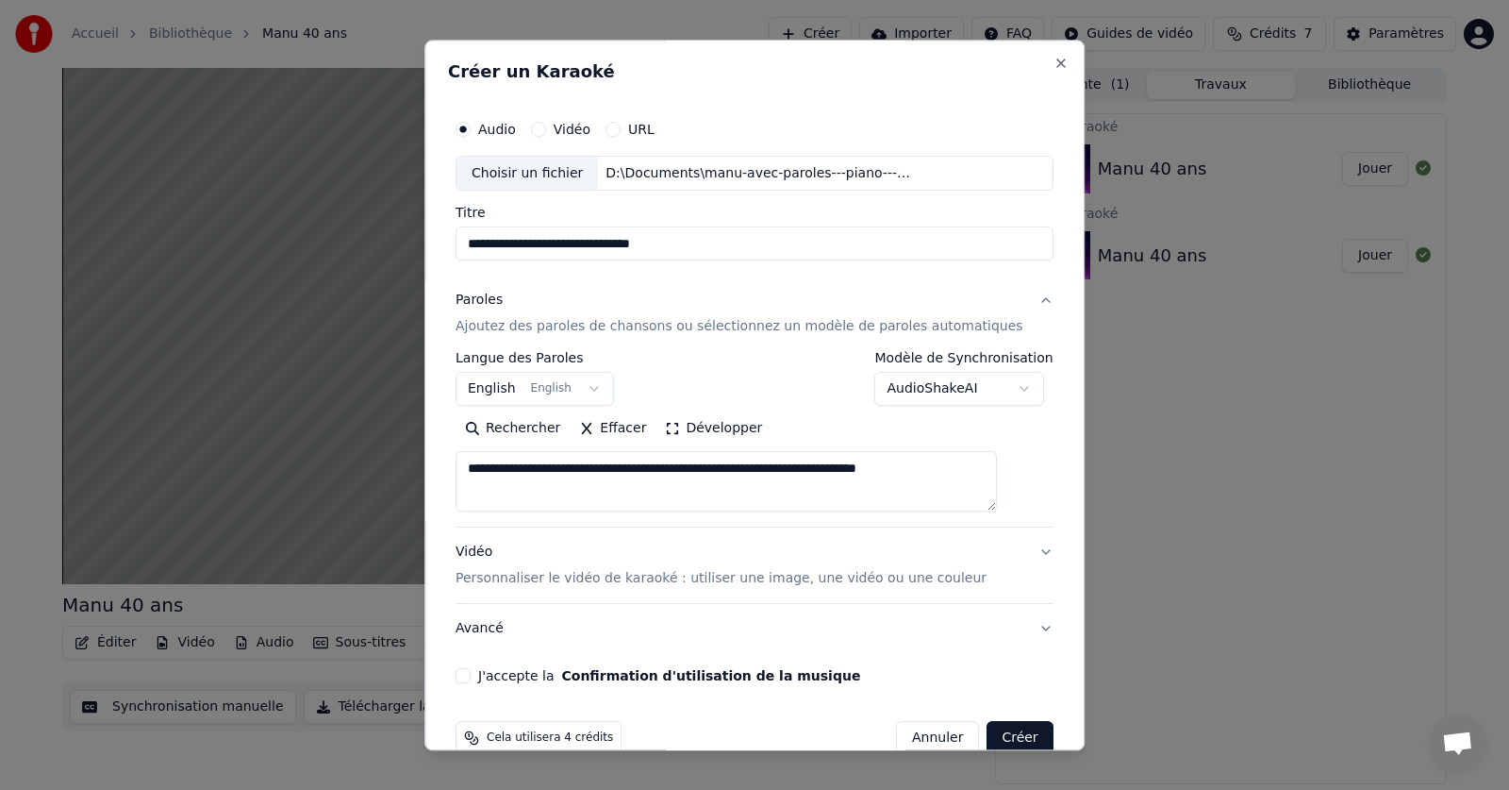
click at [599, 429] on button "Effacer" at bounding box center [613, 429] width 86 height 30
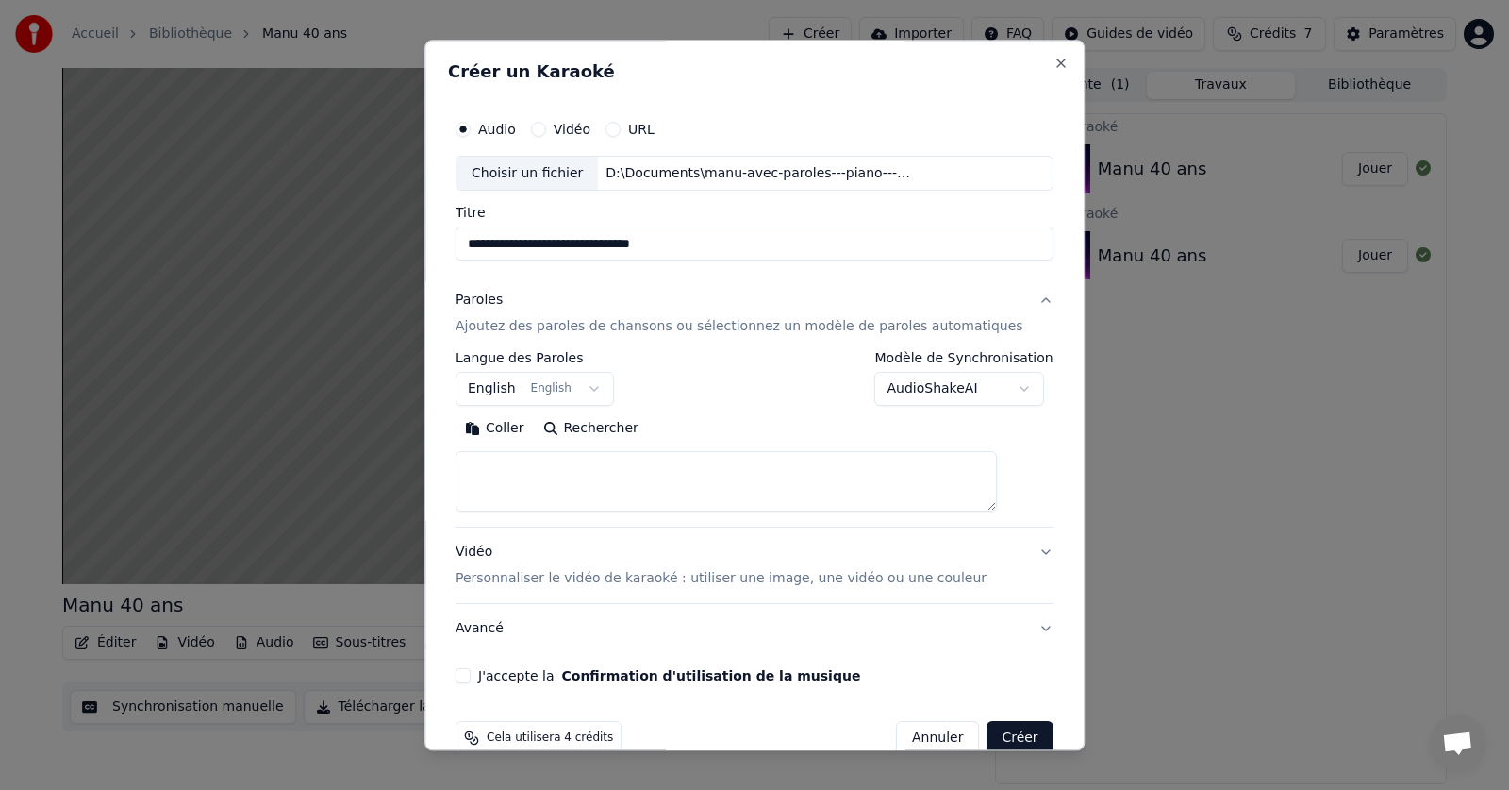
click at [576, 477] on textarea at bounding box center [726, 482] width 541 height 60
paste textarea "**********"
click at [533, 490] on textarea at bounding box center [726, 482] width 541 height 60
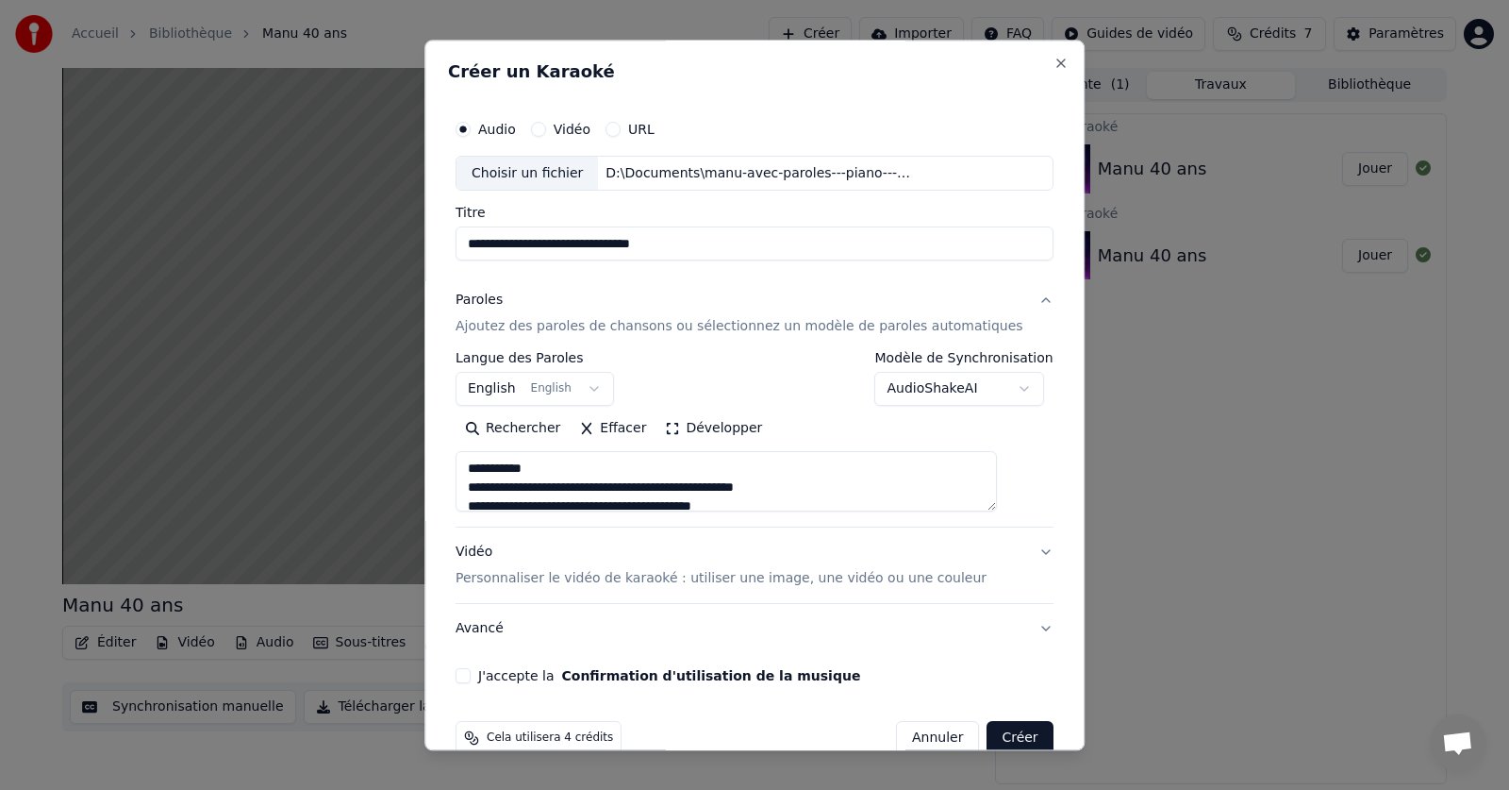
scroll to position [94, 0]
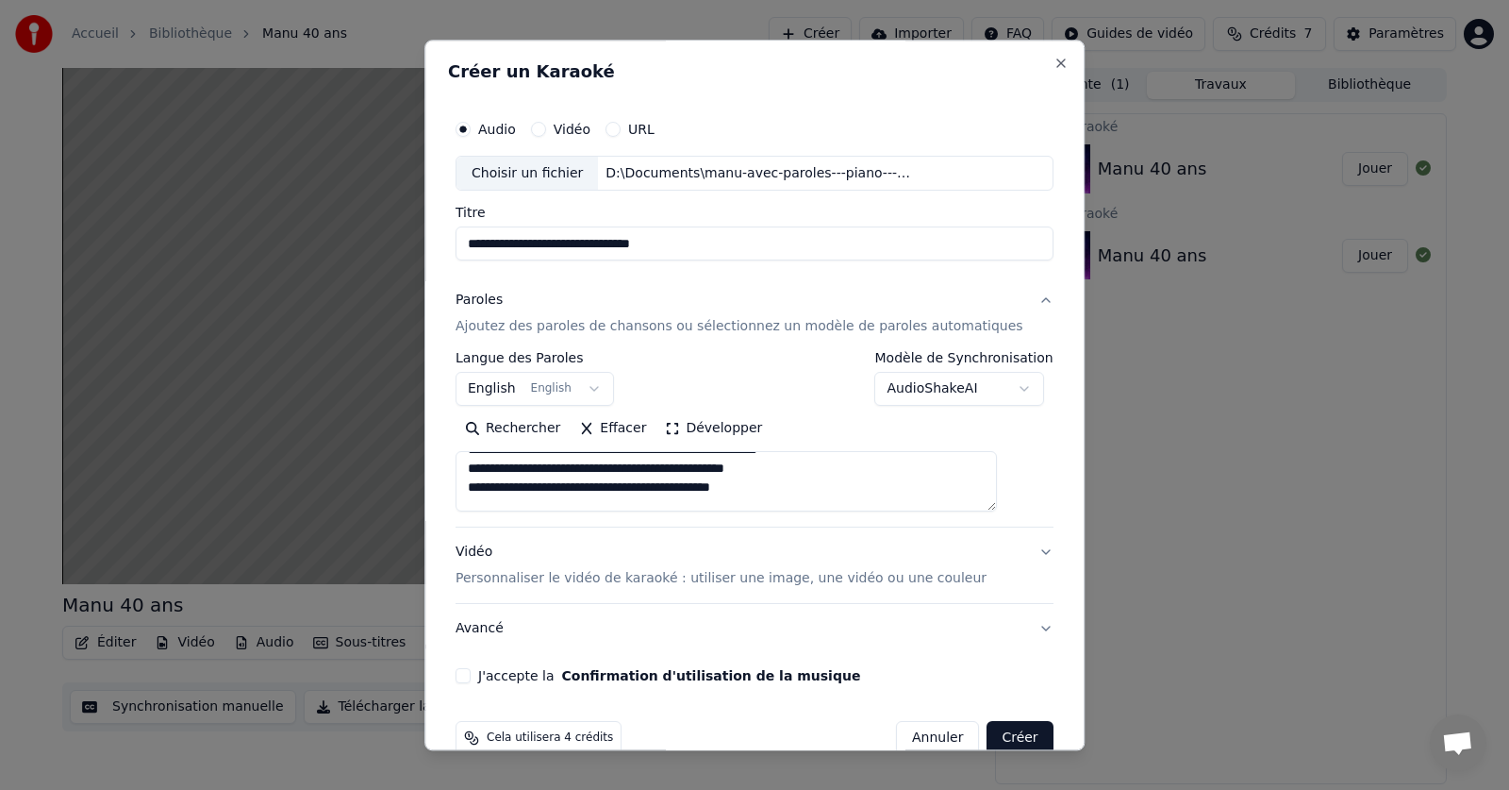
click at [493, 504] on textarea at bounding box center [726, 482] width 541 height 60
click at [604, 497] on textarea at bounding box center [726, 482] width 541 height 60
click at [576, 482] on textarea at bounding box center [726, 482] width 541 height 60
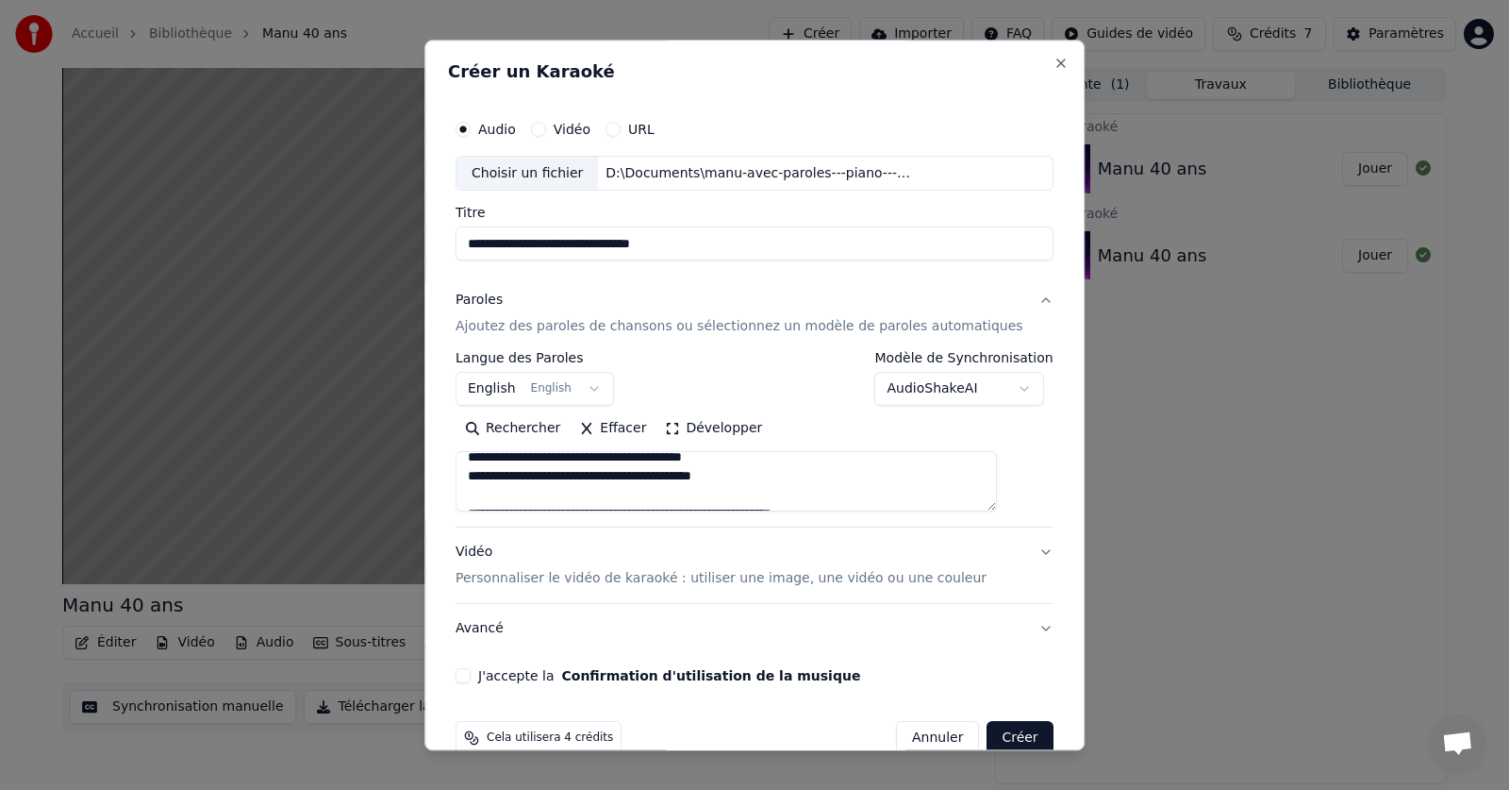
scroll to position [302, 0]
click at [741, 488] on textarea at bounding box center [726, 482] width 541 height 60
click at [660, 488] on textarea at bounding box center [726, 482] width 541 height 60
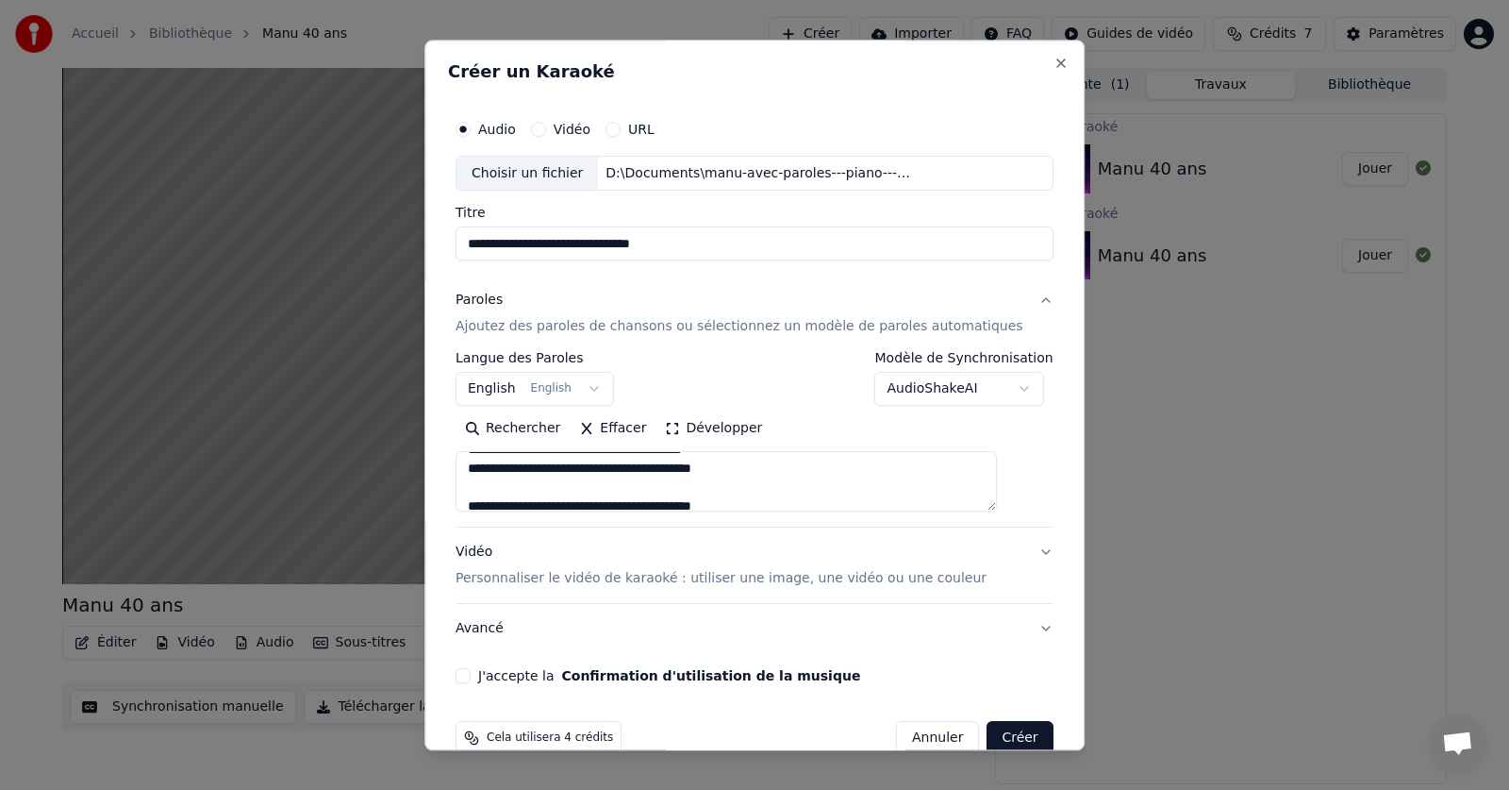
click at [699, 490] on textarea at bounding box center [726, 482] width 541 height 60
click at [524, 483] on textarea at bounding box center [726, 482] width 541 height 60
click at [768, 490] on textarea at bounding box center [726, 482] width 541 height 60
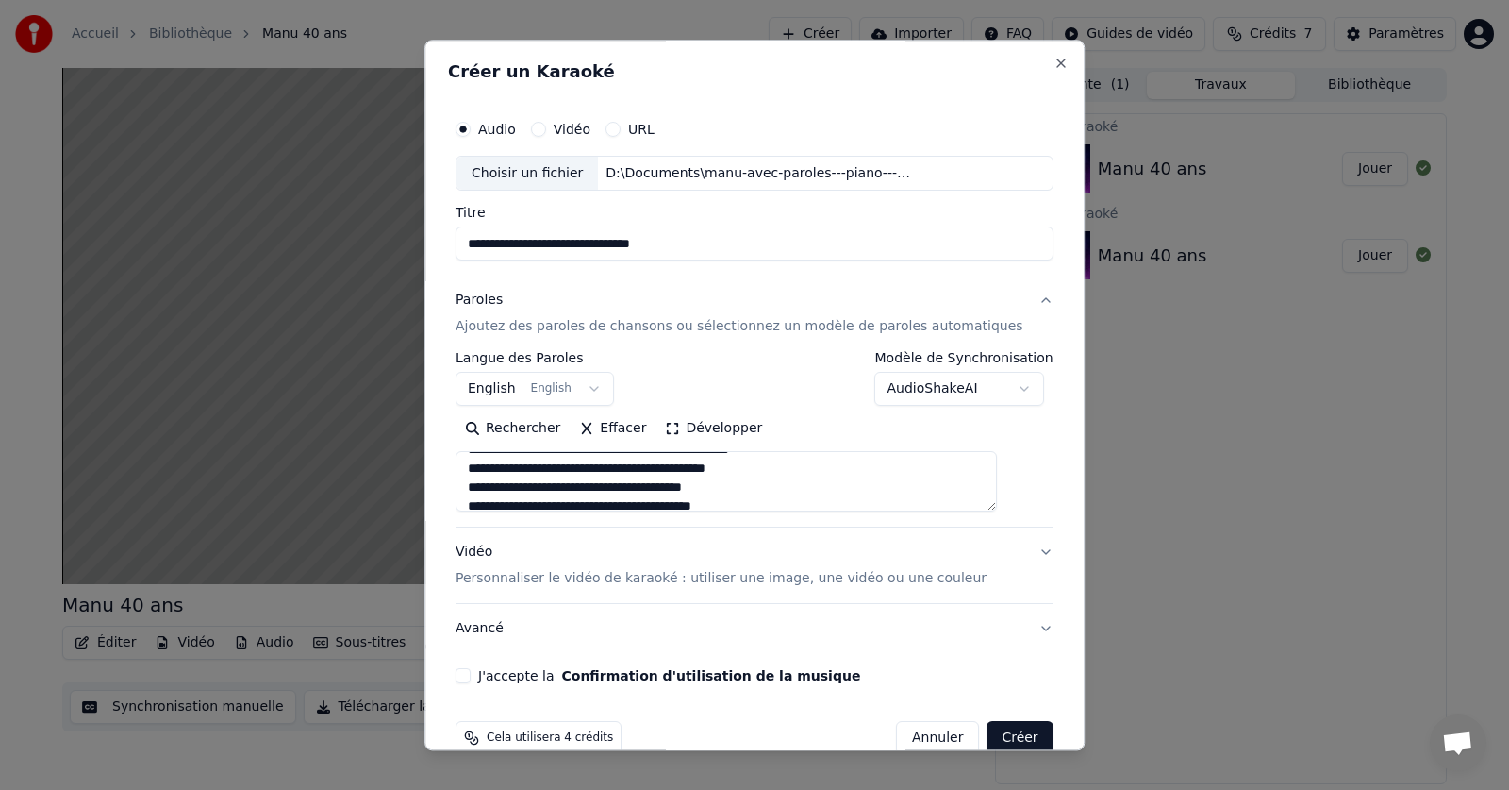
scroll to position [604, 0]
click at [815, 490] on textarea at bounding box center [726, 482] width 541 height 60
click at [902, 489] on textarea at bounding box center [726, 482] width 541 height 60
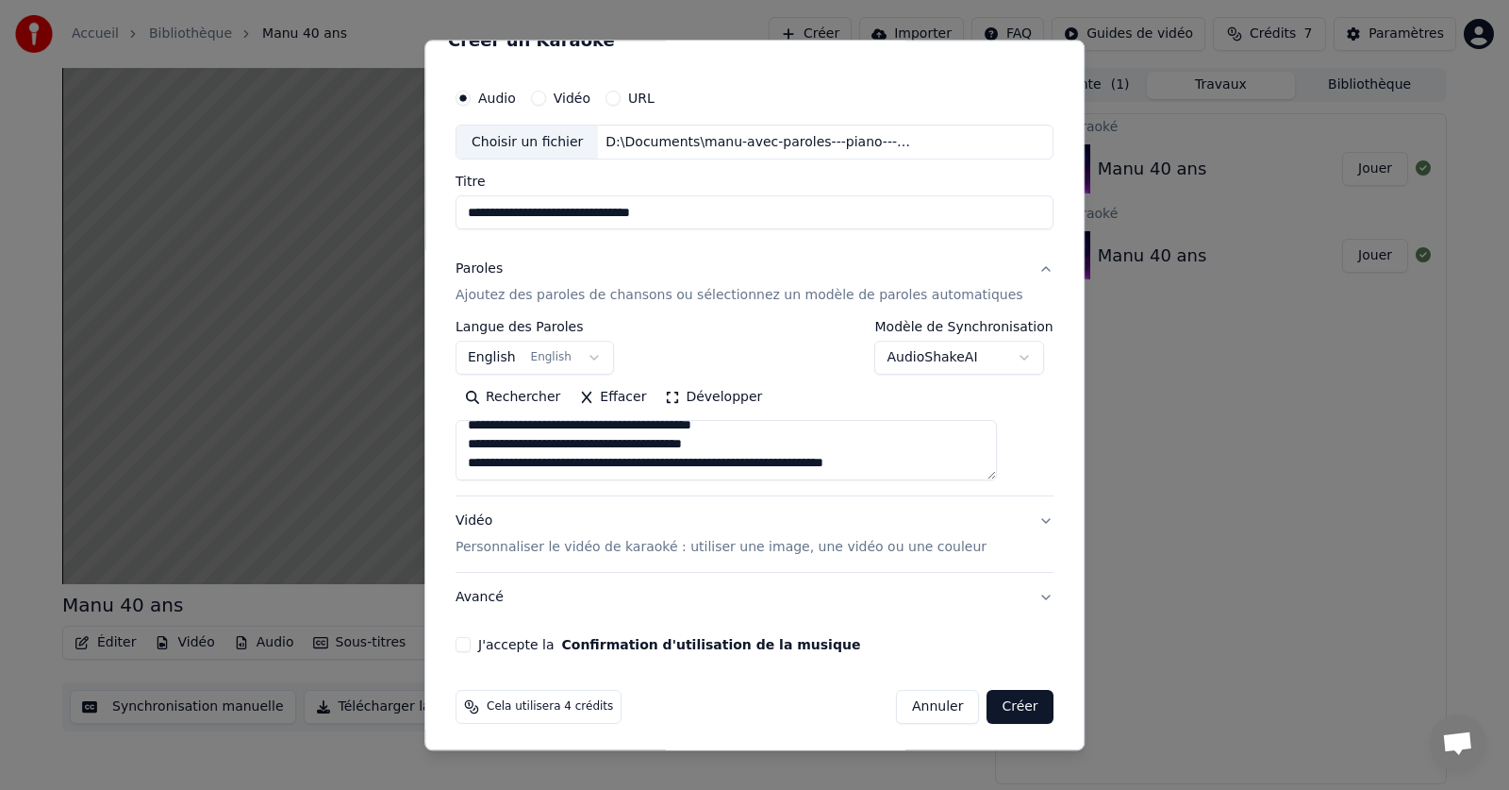
scroll to position [36, 0]
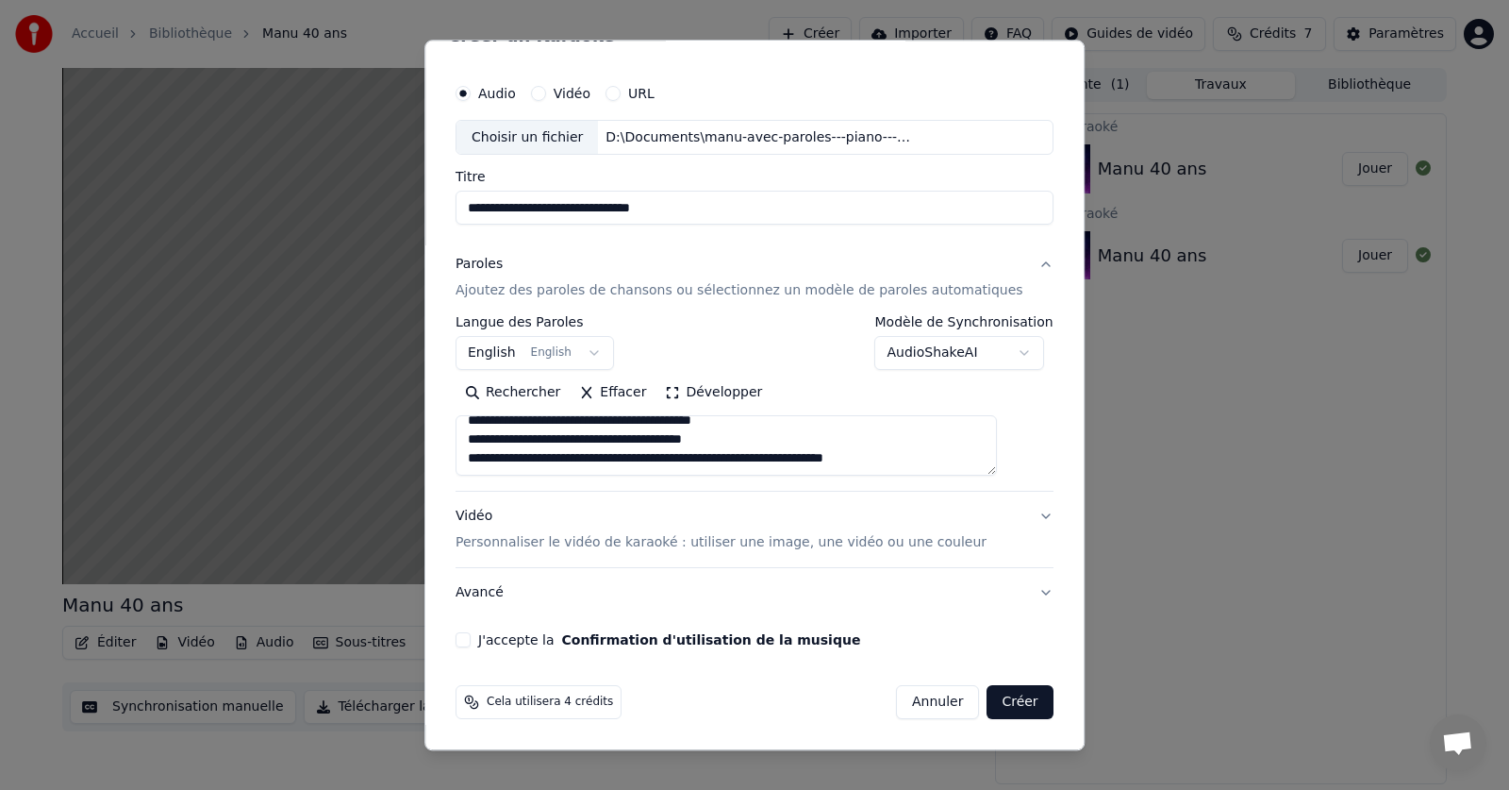
type textarea "**********"
click at [573, 545] on p "Personnaliser le vidéo de karaoké : utiliser une image, une vidéo ou une couleur" at bounding box center [721, 543] width 531 height 19
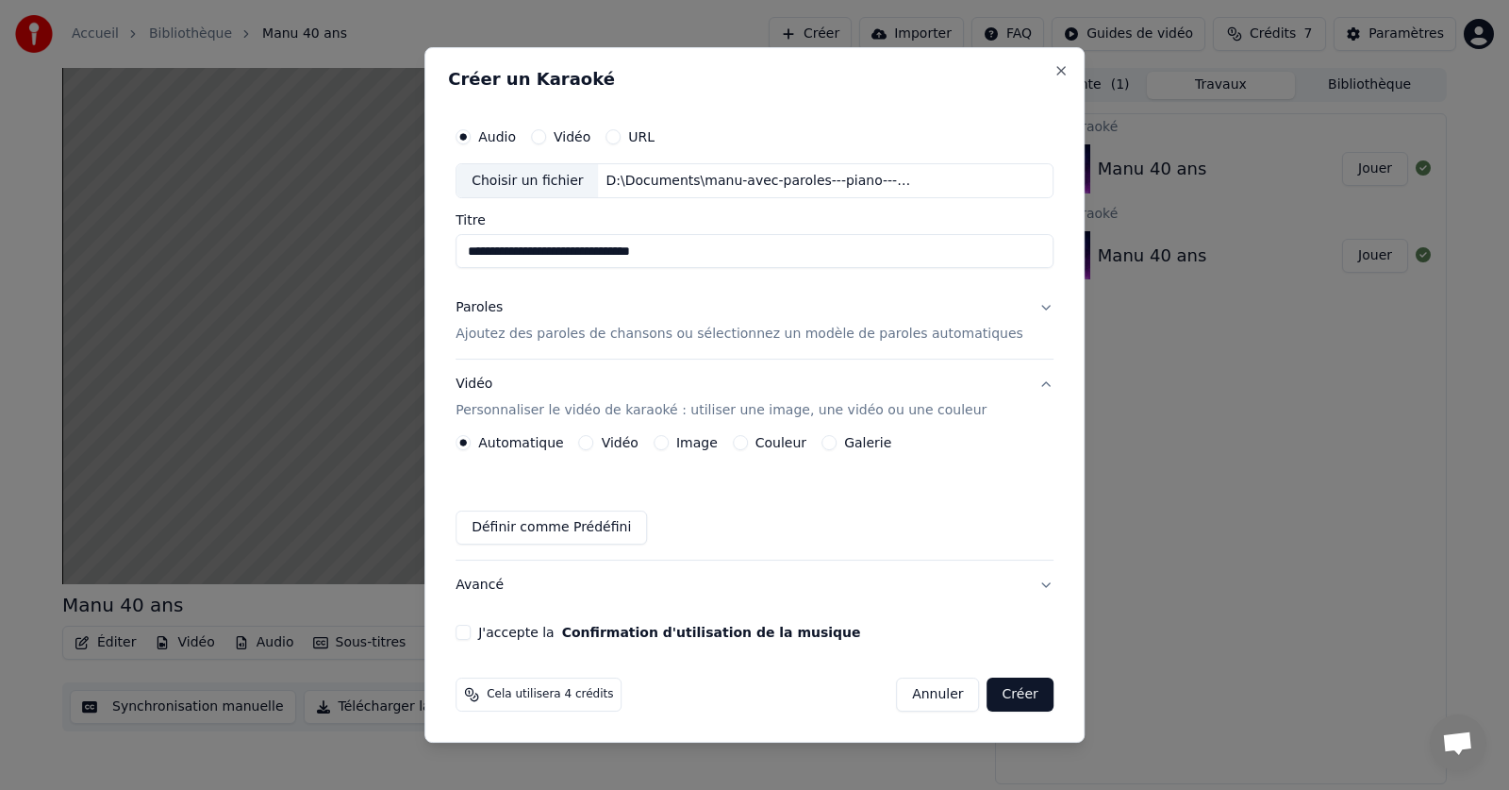
scroll to position [0, 0]
click at [871, 443] on label "Galerie" at bounding box center [867, 442] width 47 height 13
click at [837, 443] on button "Galerie" at bounding box center [829, 442] width 15 height 15
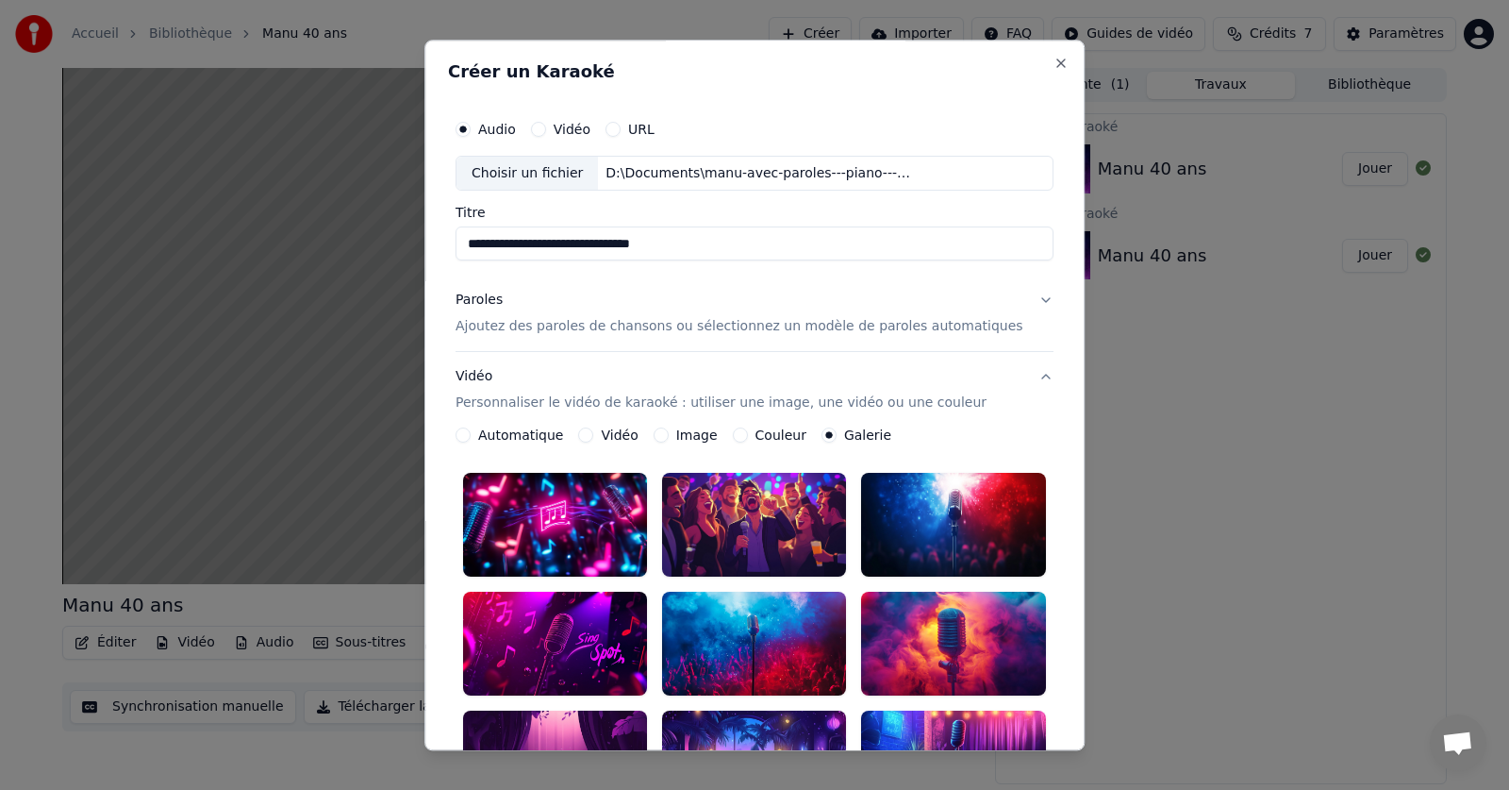
click at [837, 441] on button "Galerie" at bounding box center [829, 435] width 15 height 15
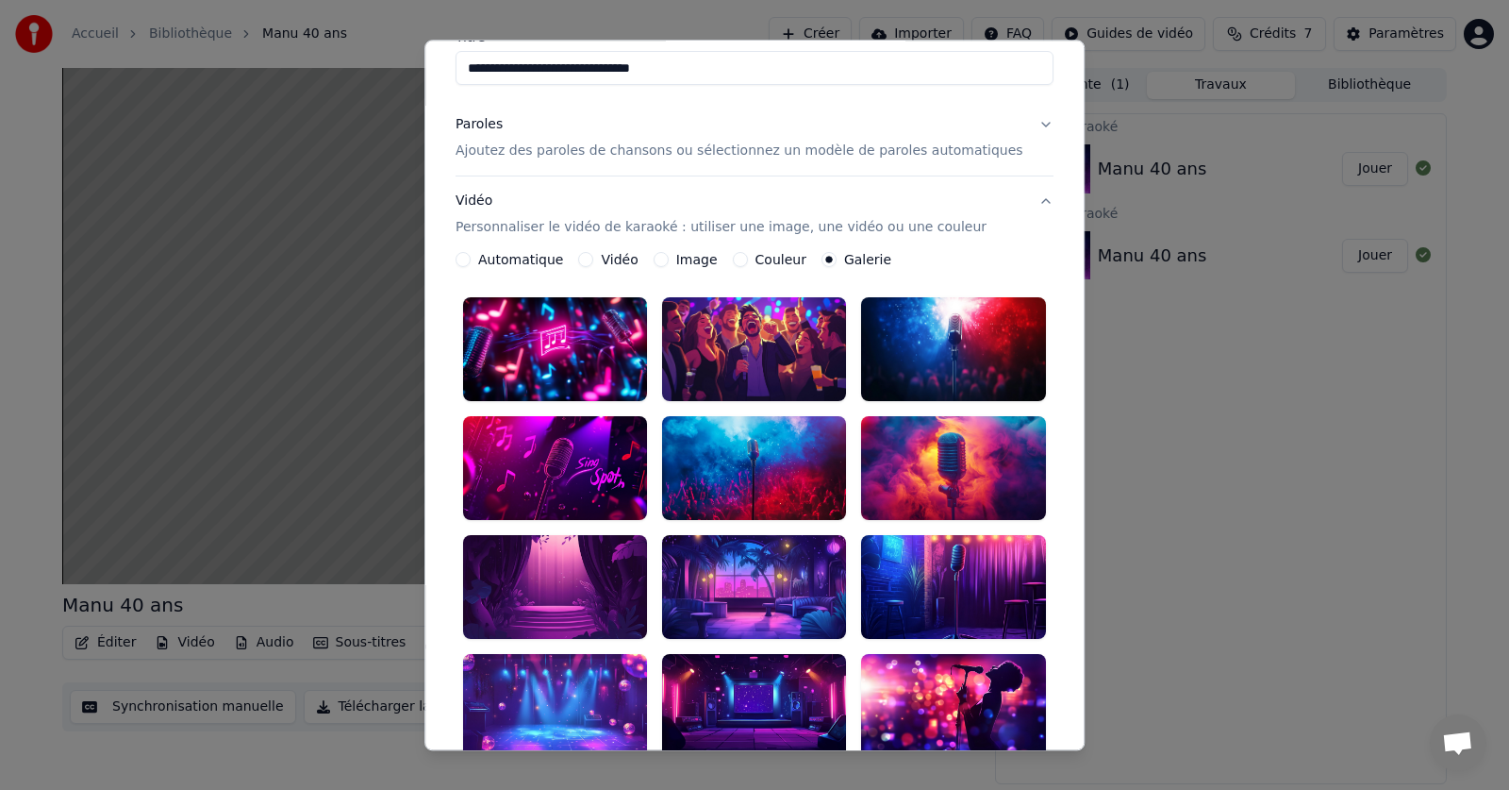
scroll to position [189, 0]
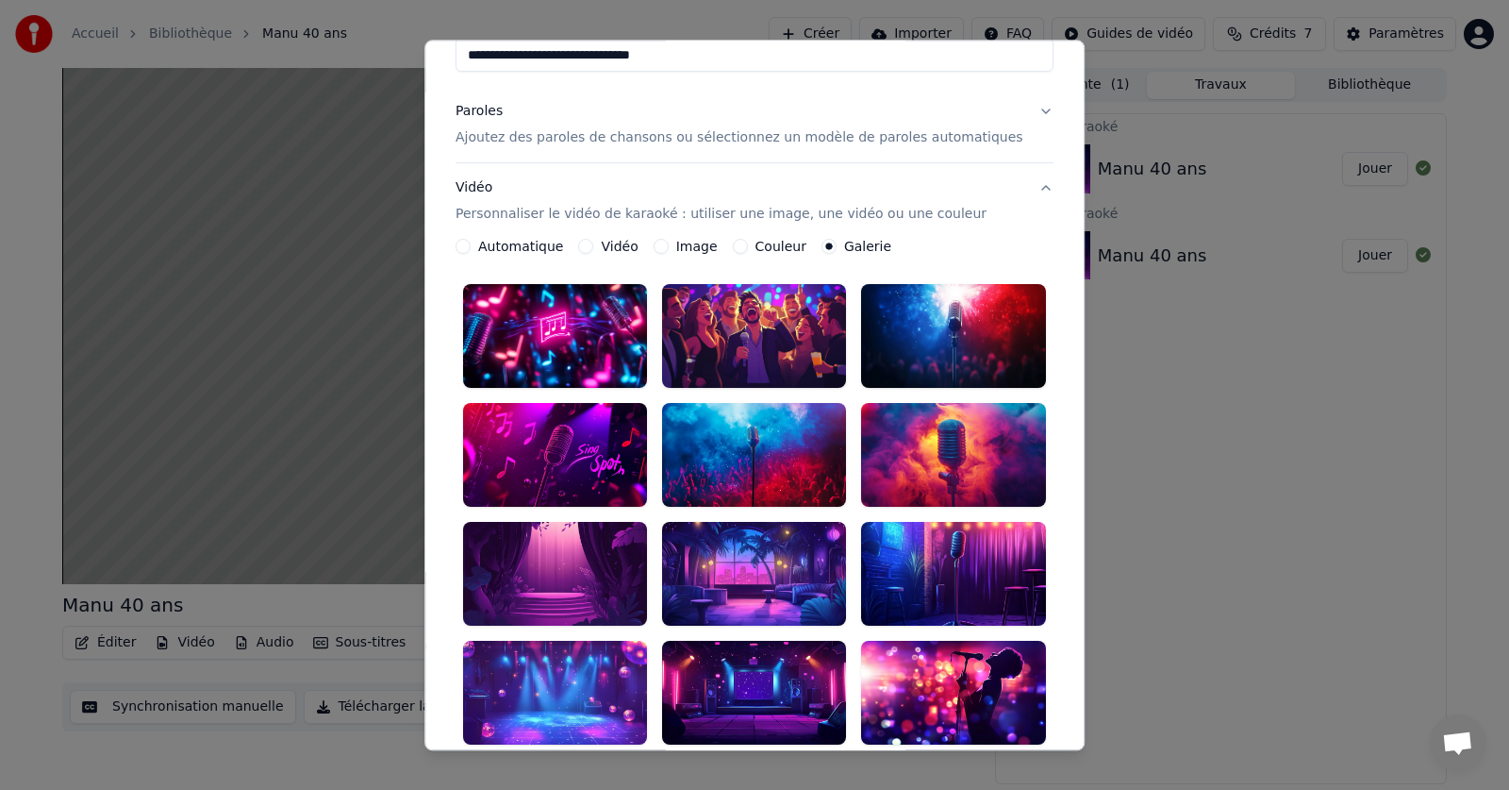
click at [549, 453] on div at bounding box center [555, 456] width 184 height 104
click at [536, 298] on div at bounding box center [555, 337] width 184 height 104
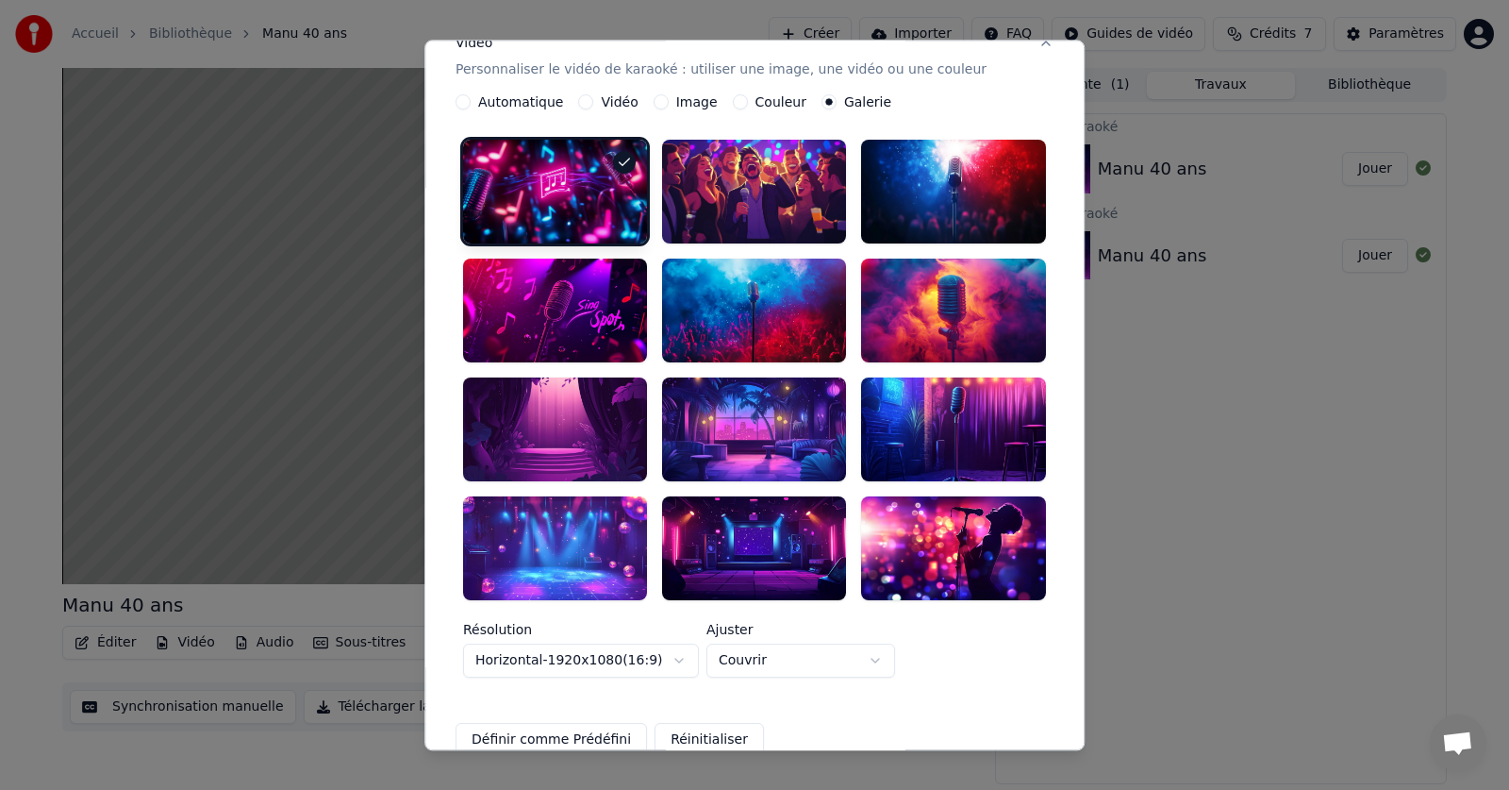
scroll to position [495, 0]
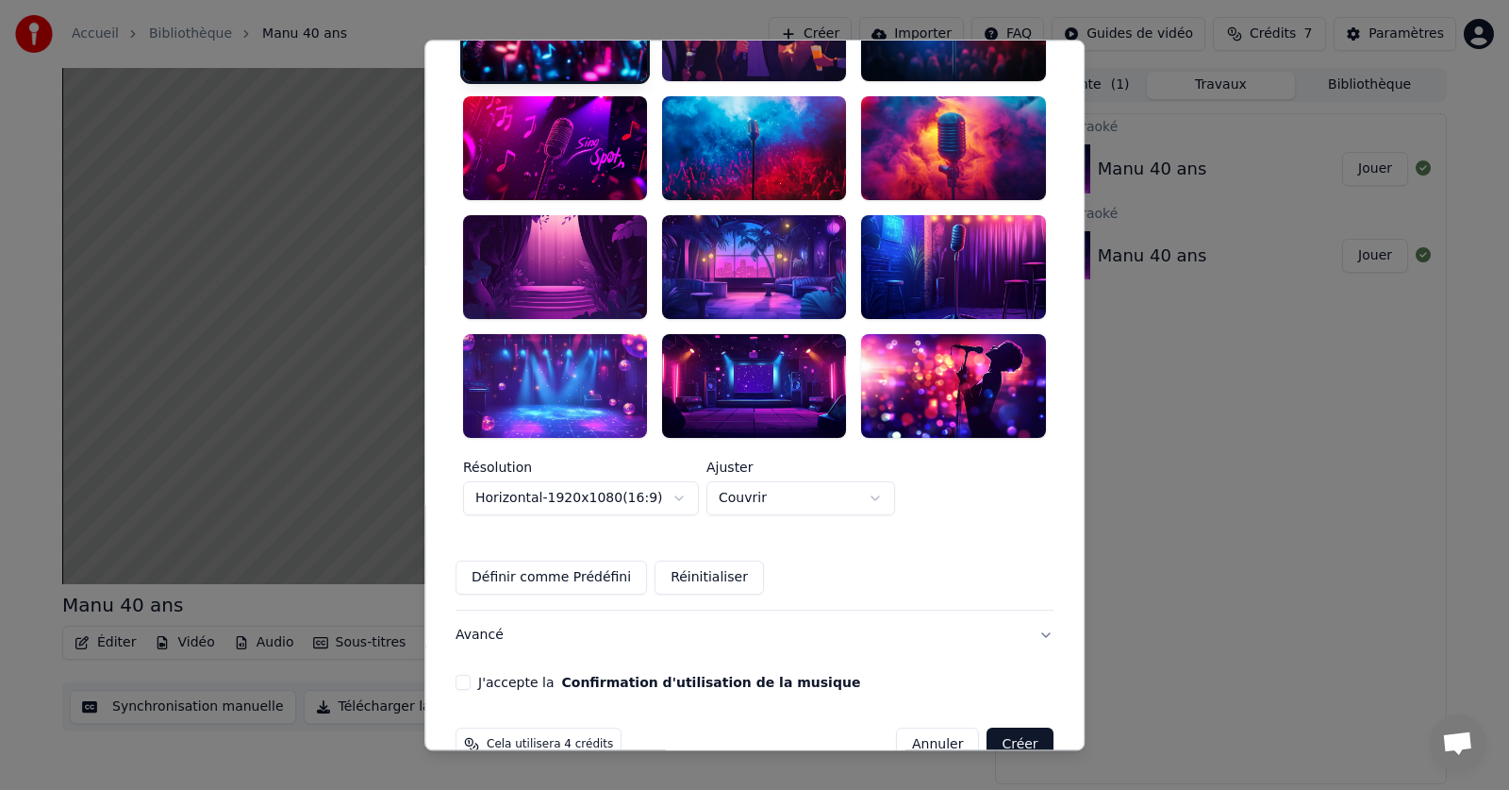
click at [897, 452] on body "**********" at bounding box center [754, 395] width 1509 height 790
click at [896, 453] on body "**********" at bounding box center [754, 395] width 1509 height 790
click at [988, 727] on button "Créer" at bounding box center [1021, 744] width 66 height 34
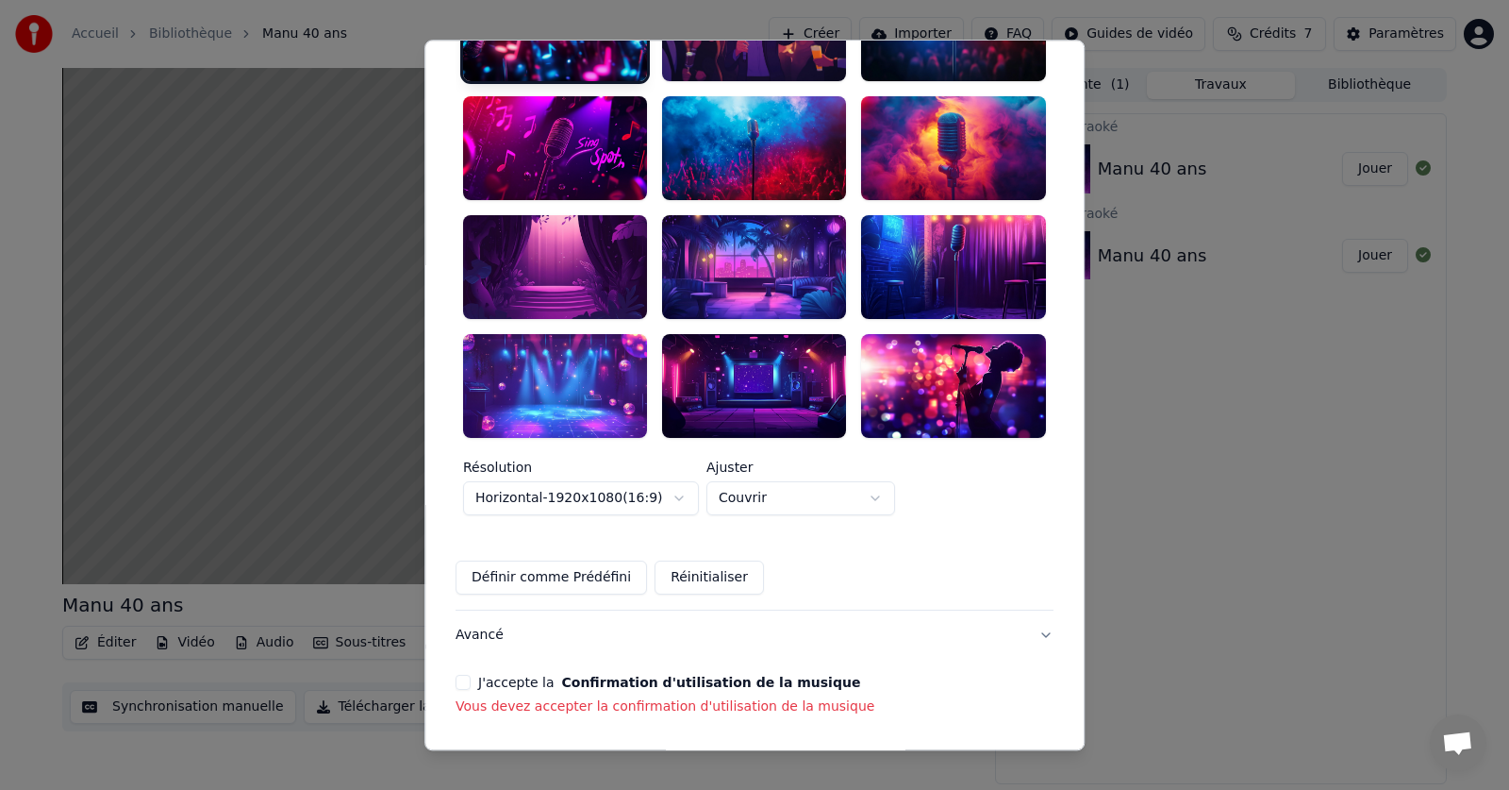
click at [471, 674] on button "J'accepte la Confirmation d'utilisation de la musique" at bounding box center [463, 681] width 15 height 15
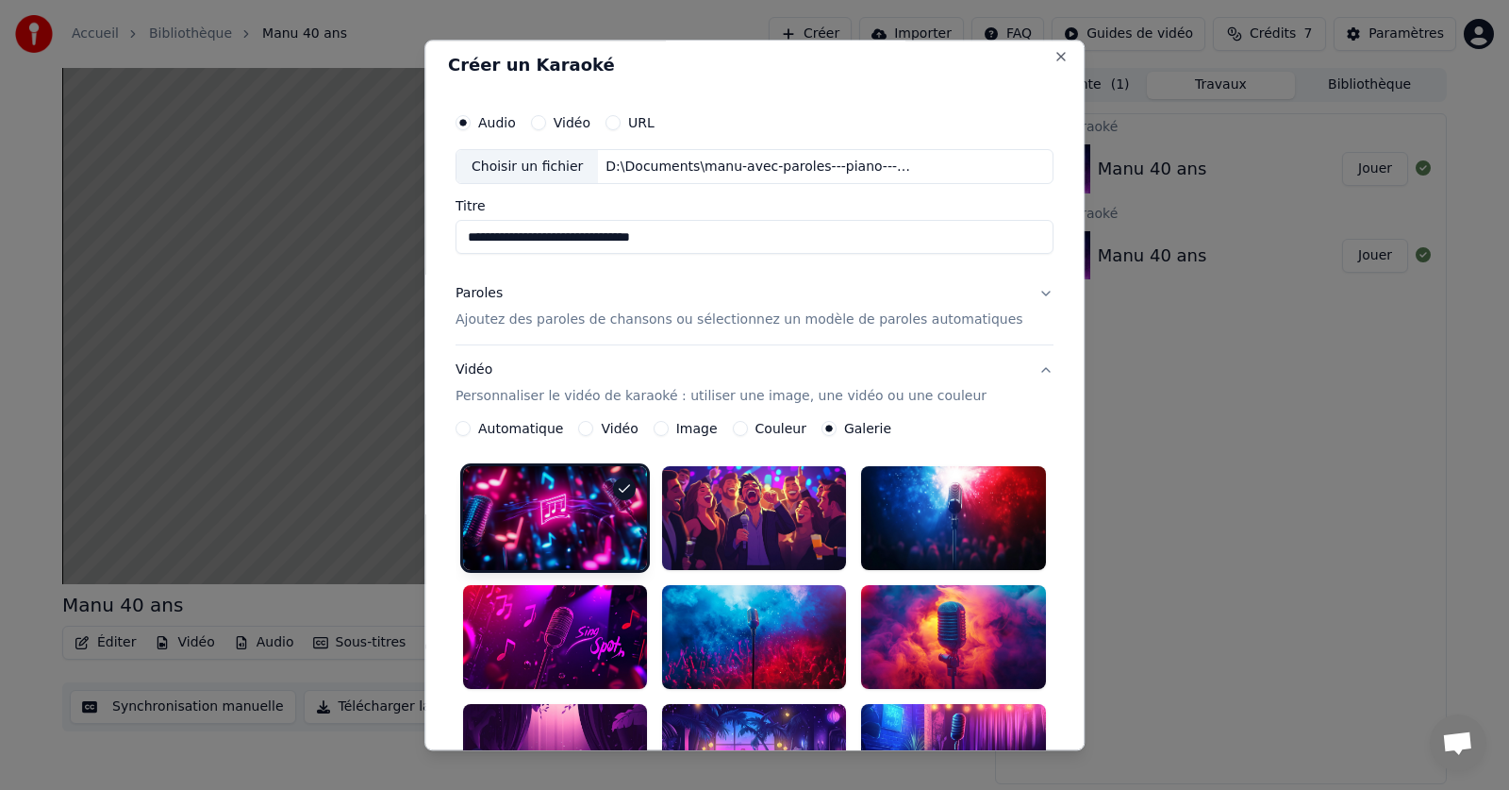
scroll to position [0, 0]
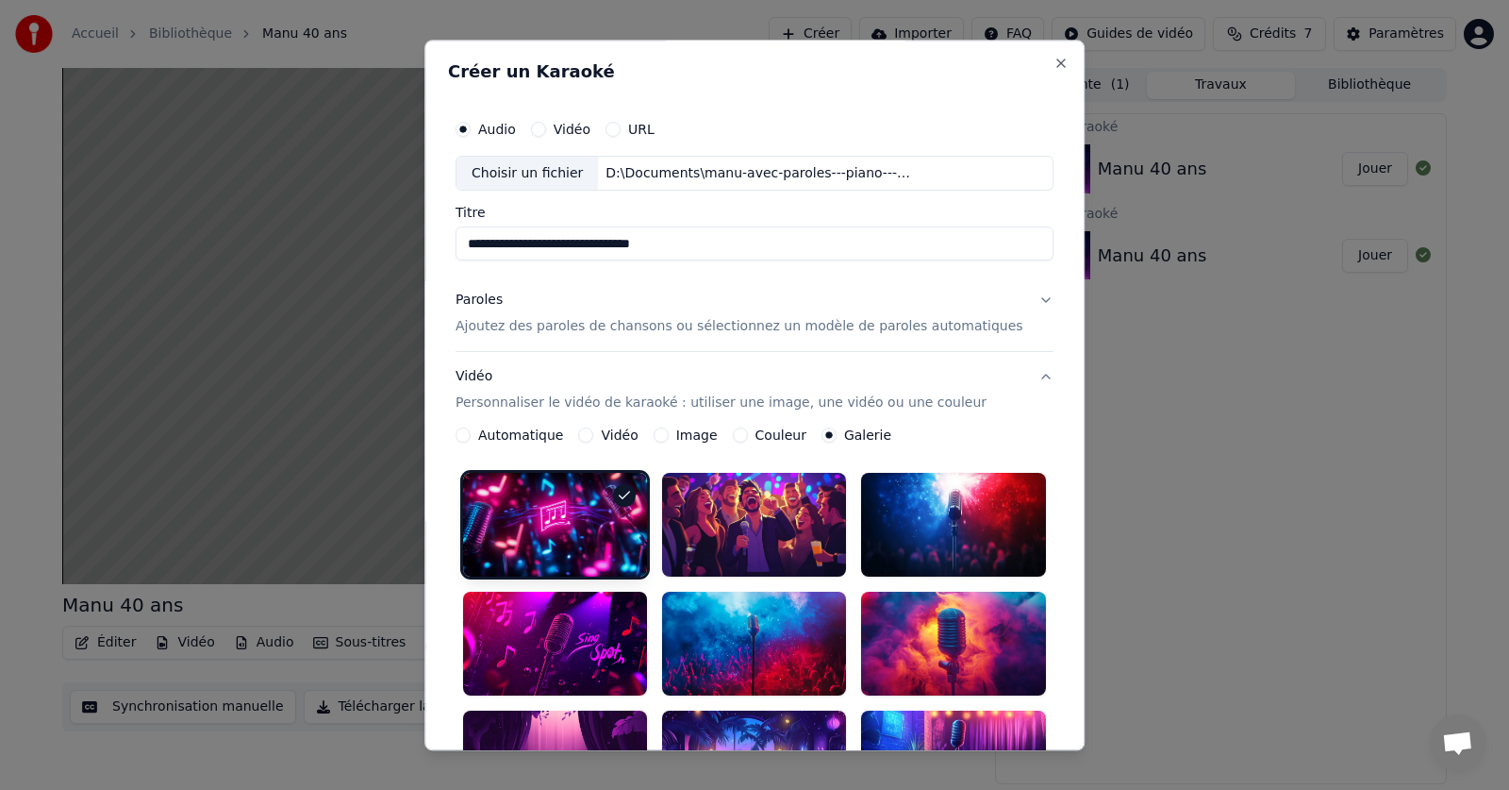
click at [739, 252] on input "**********" at bounding box center [755, 244] width 598 height 34
drag, startPoint x: 789, startPoint y: 249, endPoint x: 523, endPoint y: 252, distance: 266.0
click at [523, 252] on input "**********" at bounding box center [755, 244] width 598 height 34
drag, startPoint x: 498, startPoint y: 243, endPoint x: 482, endPoint y: 242, distance: 16.1
click at [482, 242] on input "**********" at bounding box center [755, 244] width 598 height 34
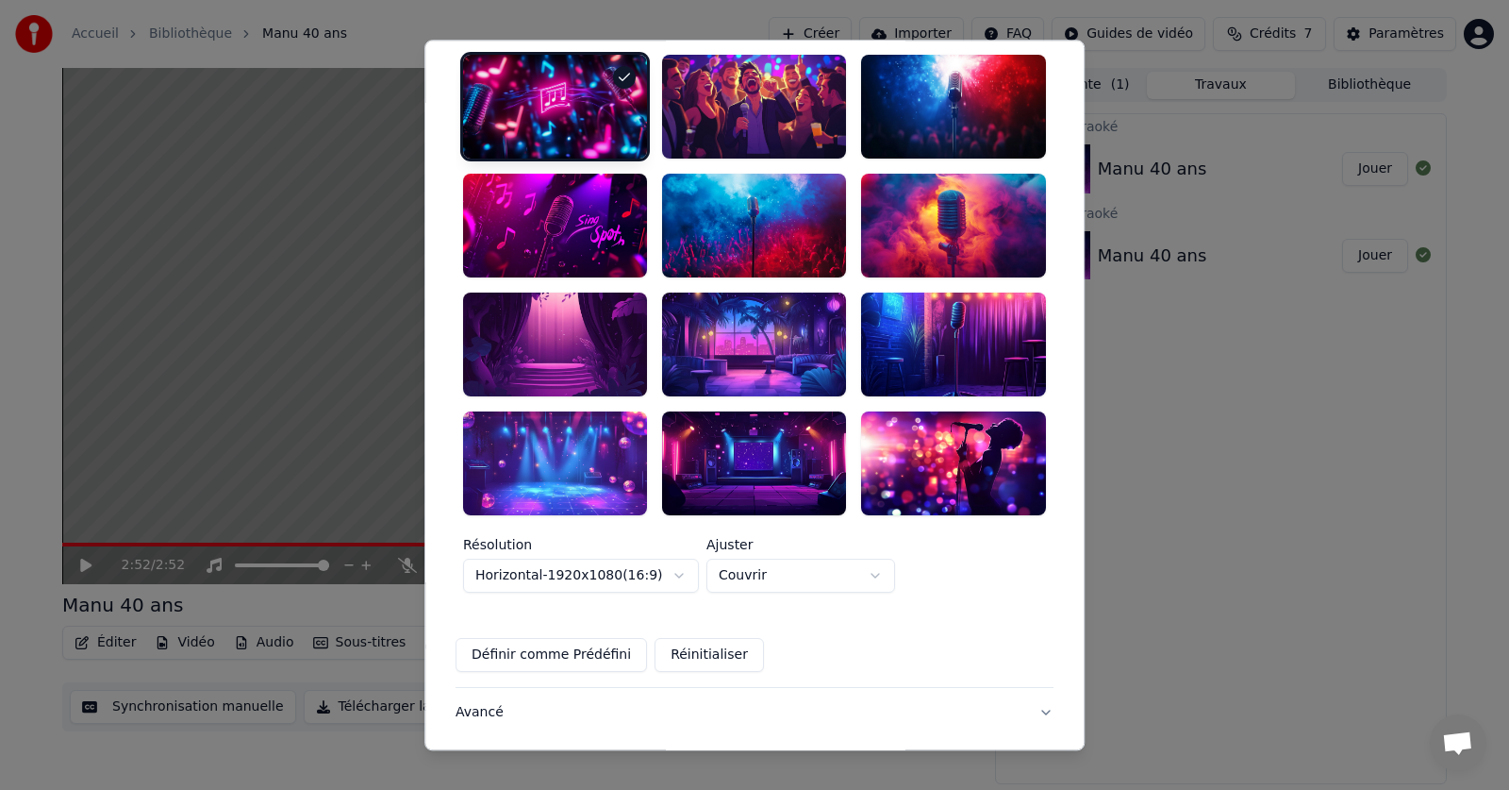
scroll to position [495, 0]
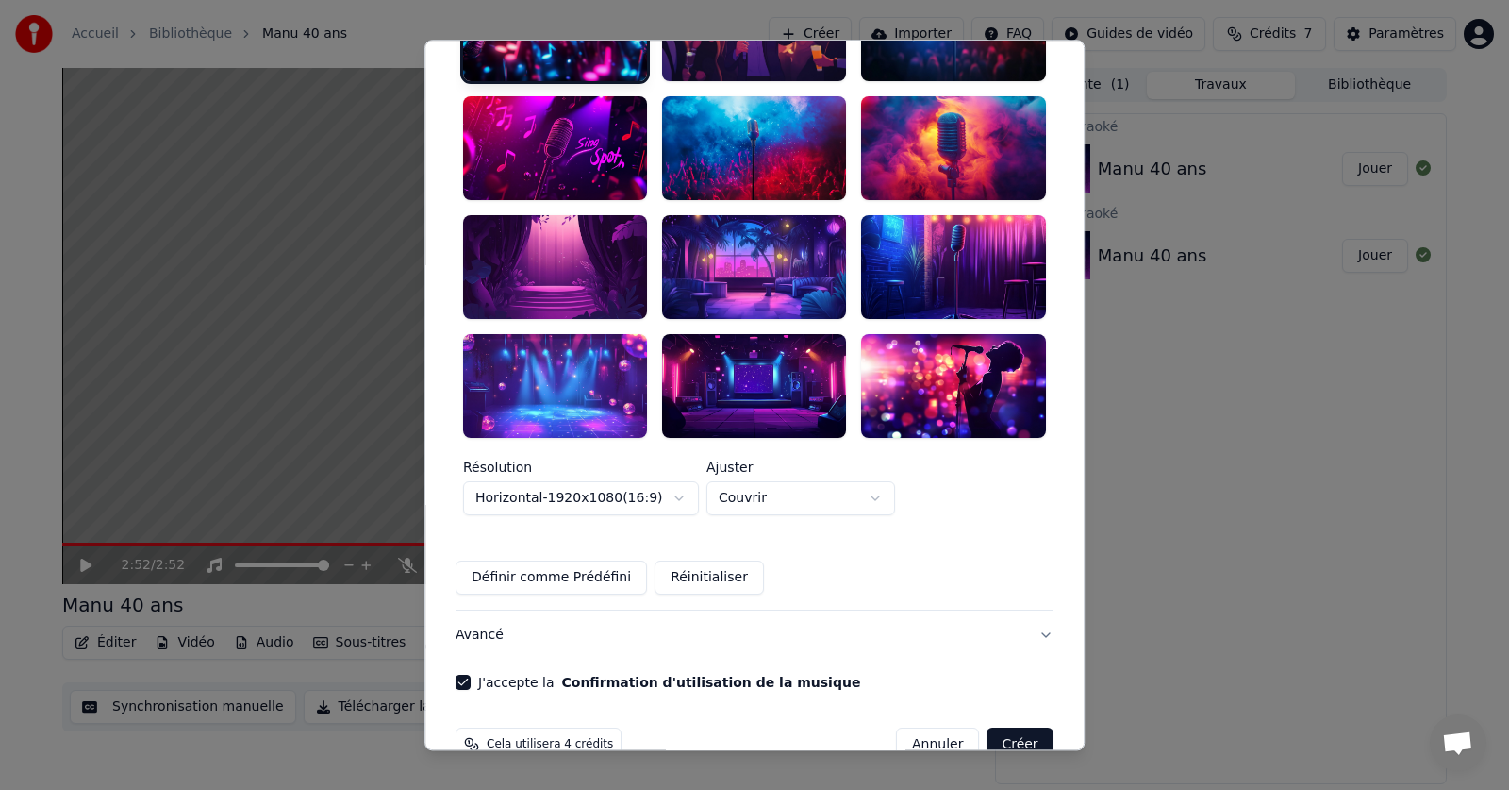
type input "**********"
click at [988, 727] on button "Créer" at bounding box center [1021, 744] width 66 height 34
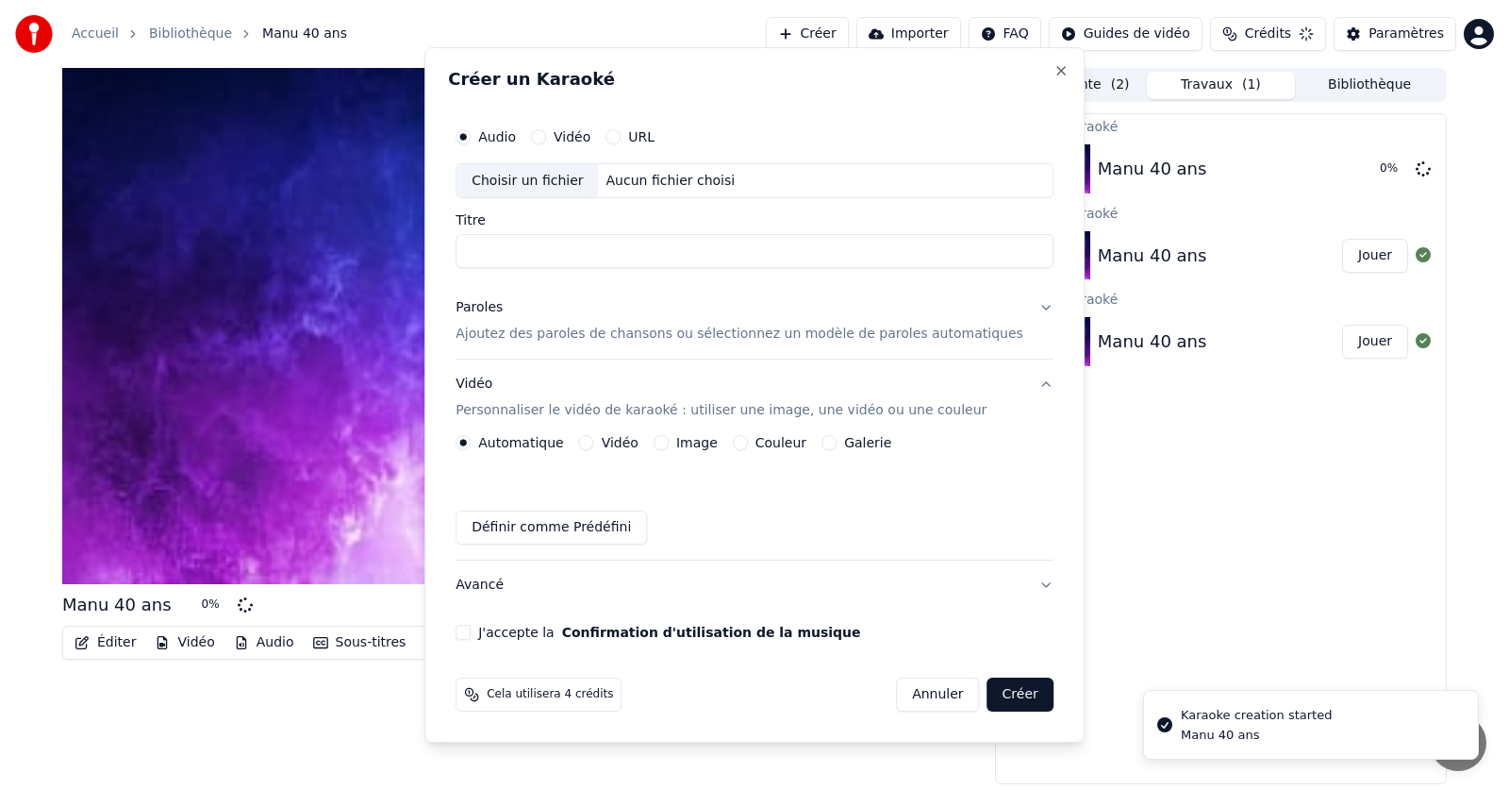
scroll to position [0, 0]
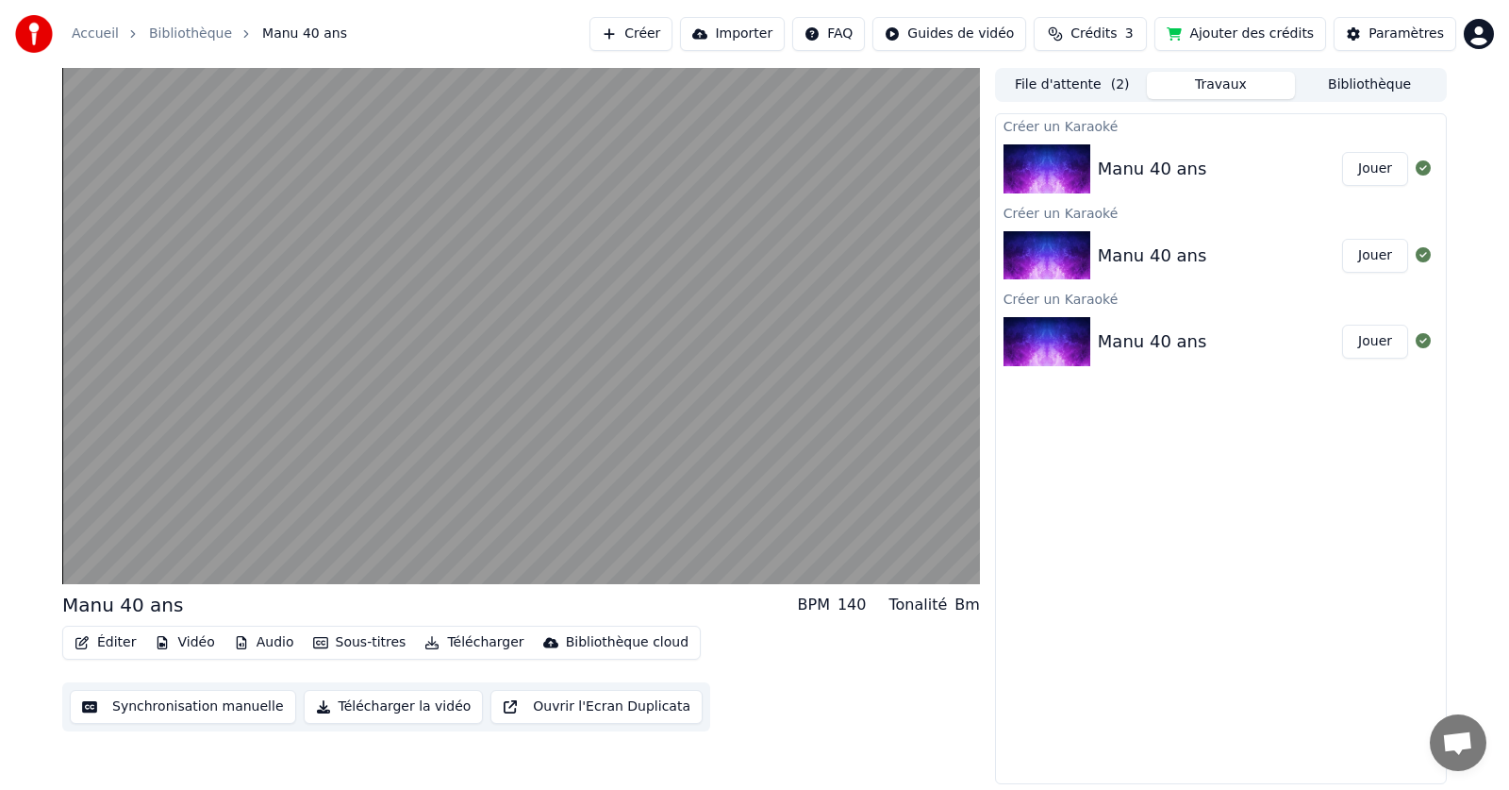
click at [1078, 158] on img at bounding box center [1047, 168] width 87 height 49
click at [1379, 166] on button "Jouer" at bounding box center [1375, 169] width 66 height 34
click at [1063, 237] on img at bounding box center [1047, 255] width 87 height 49
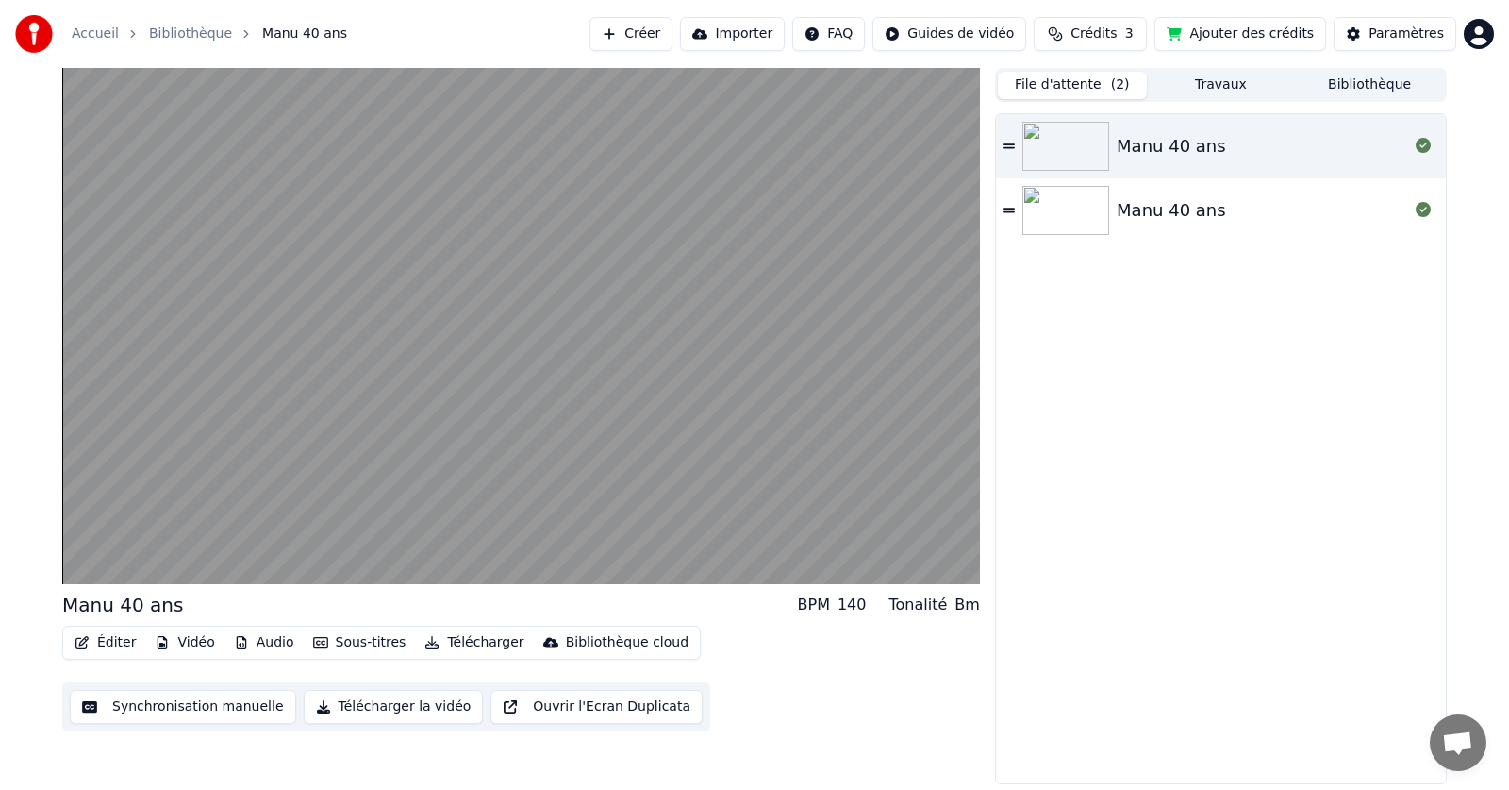
click at [1072, 81] on button "File d'attente ( 2 )" at bounding box center [1072, 85] width 149 height 27
click at [1070, 138] on img at bounding box center [1065, 146] width 87 height 49
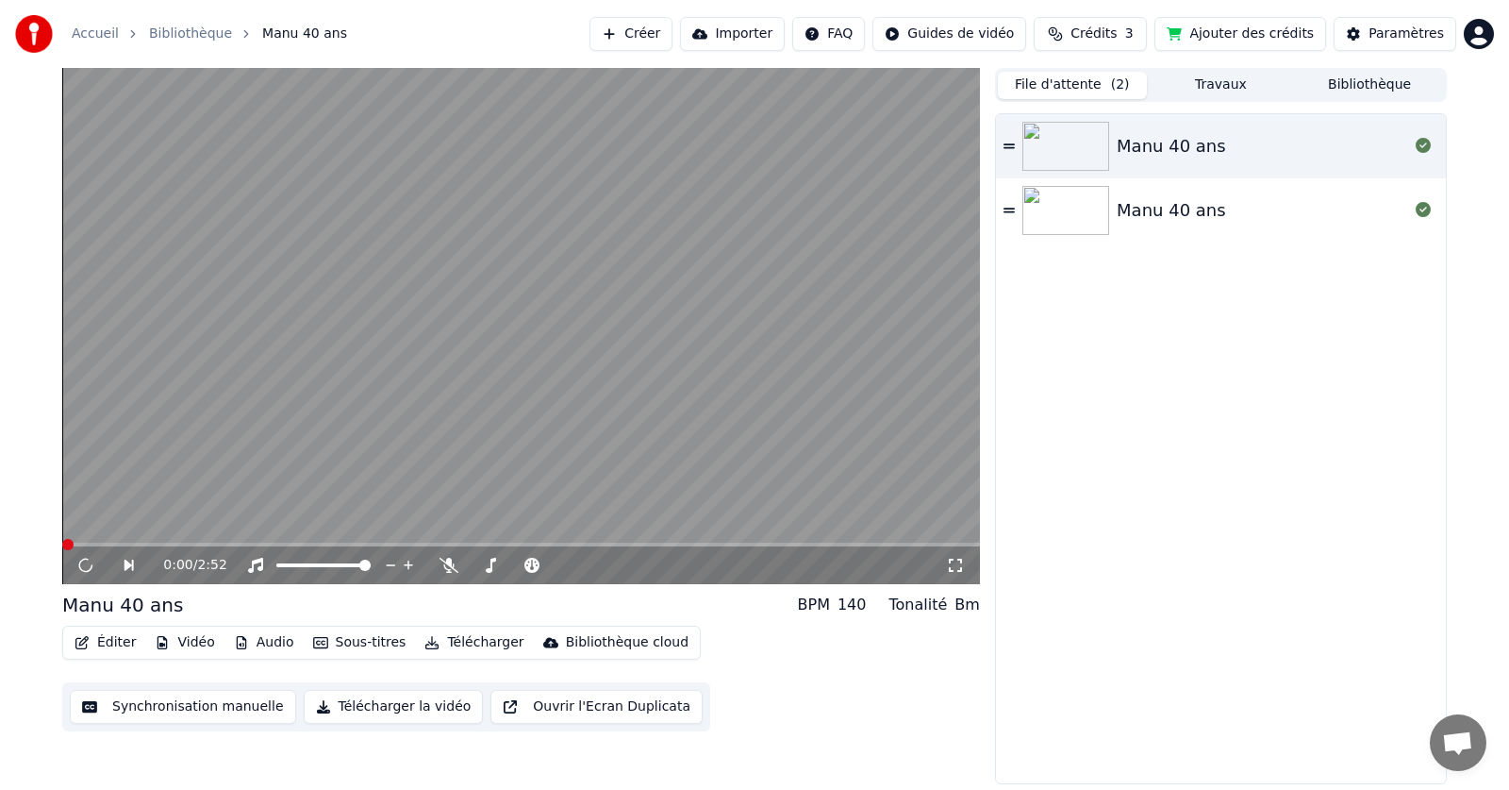
click at [1007, 204] on icon at bounding box center [1009, 210] width 11 height 13
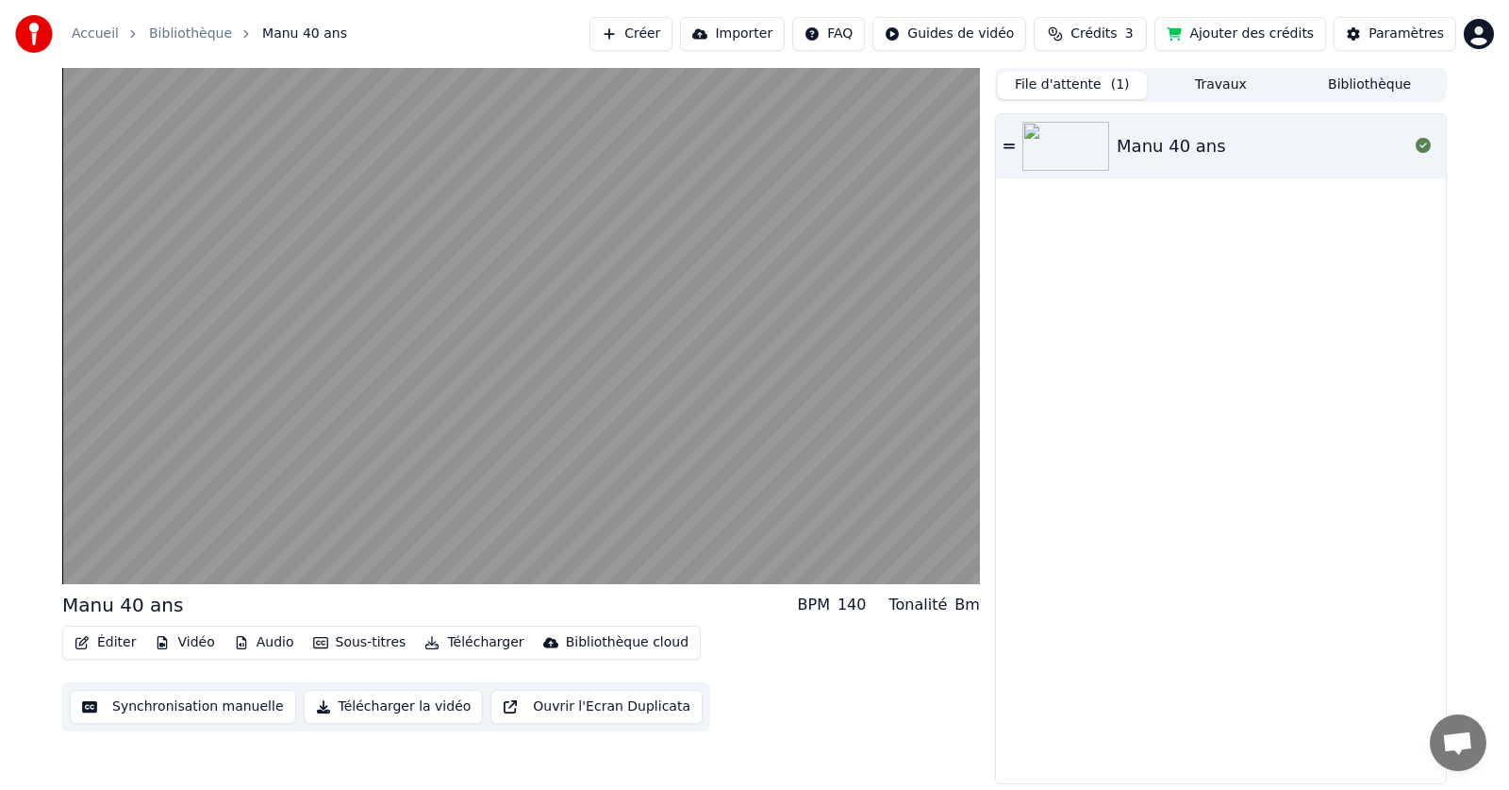
click at [1013, 142] on icon at bounding box center [1009, 146] width 11 height 13
click at [1207, 93] on button "Travaux" at bounding box center [1221, 85] width 149 height 27
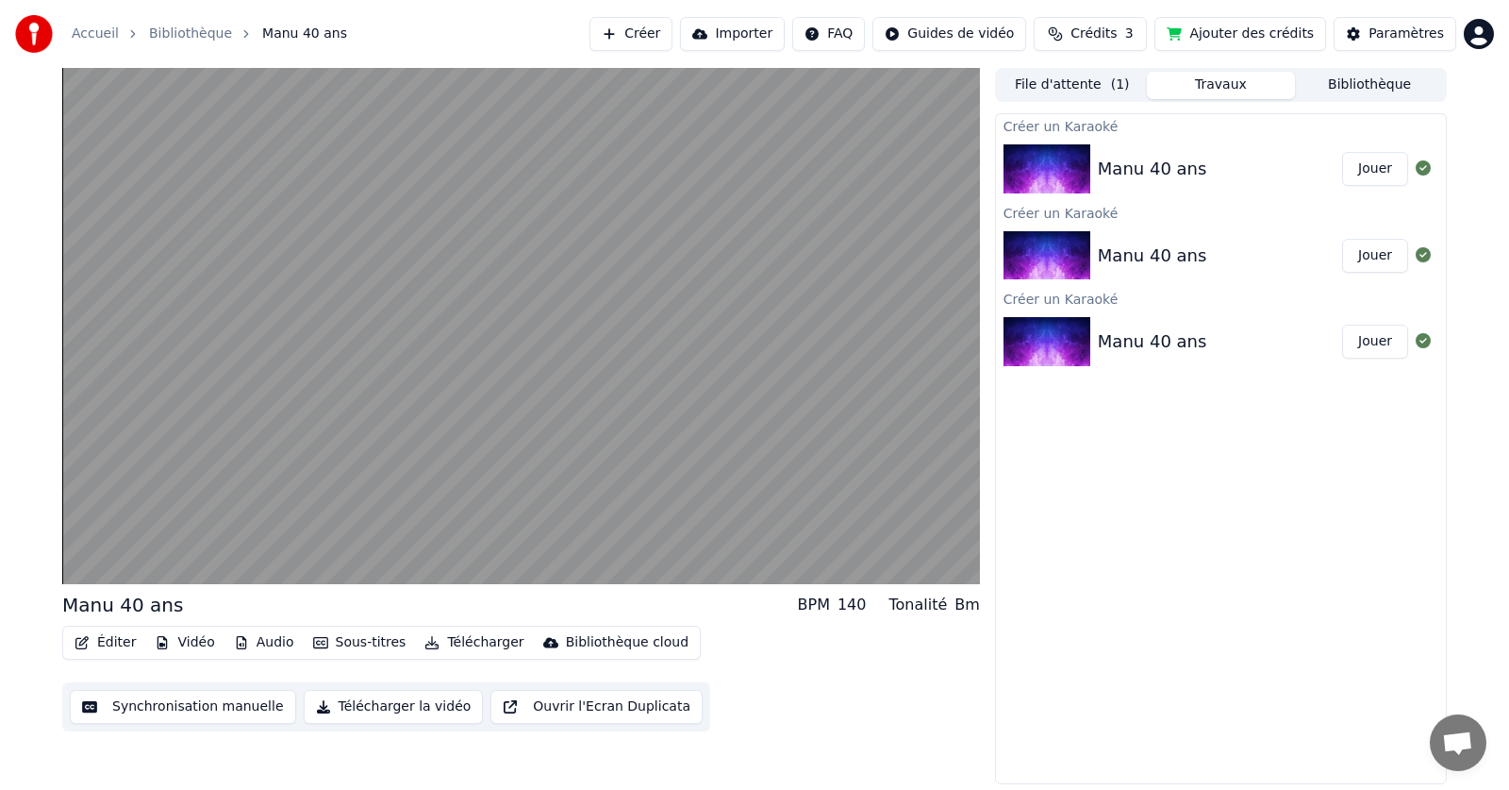
click at [1058, 156] on img at bounding box center [1047, 168] width 87 height 49
click at [1389, 174] on button "Jouer" at bounding box center [1375, 169] width 66 height 34
click at [1140, 158] on div "Manu 40 ans" at bounding box center [1152, 169] width 109 height 26
click at [1339, 241] on div "Manu 40 ans Jouer" at bounding box center [1221, 256] width 450 height 64
click at [1242, 242] on div "Manu 40 ans" at bounding box center [1220, 255] width 244 height 26
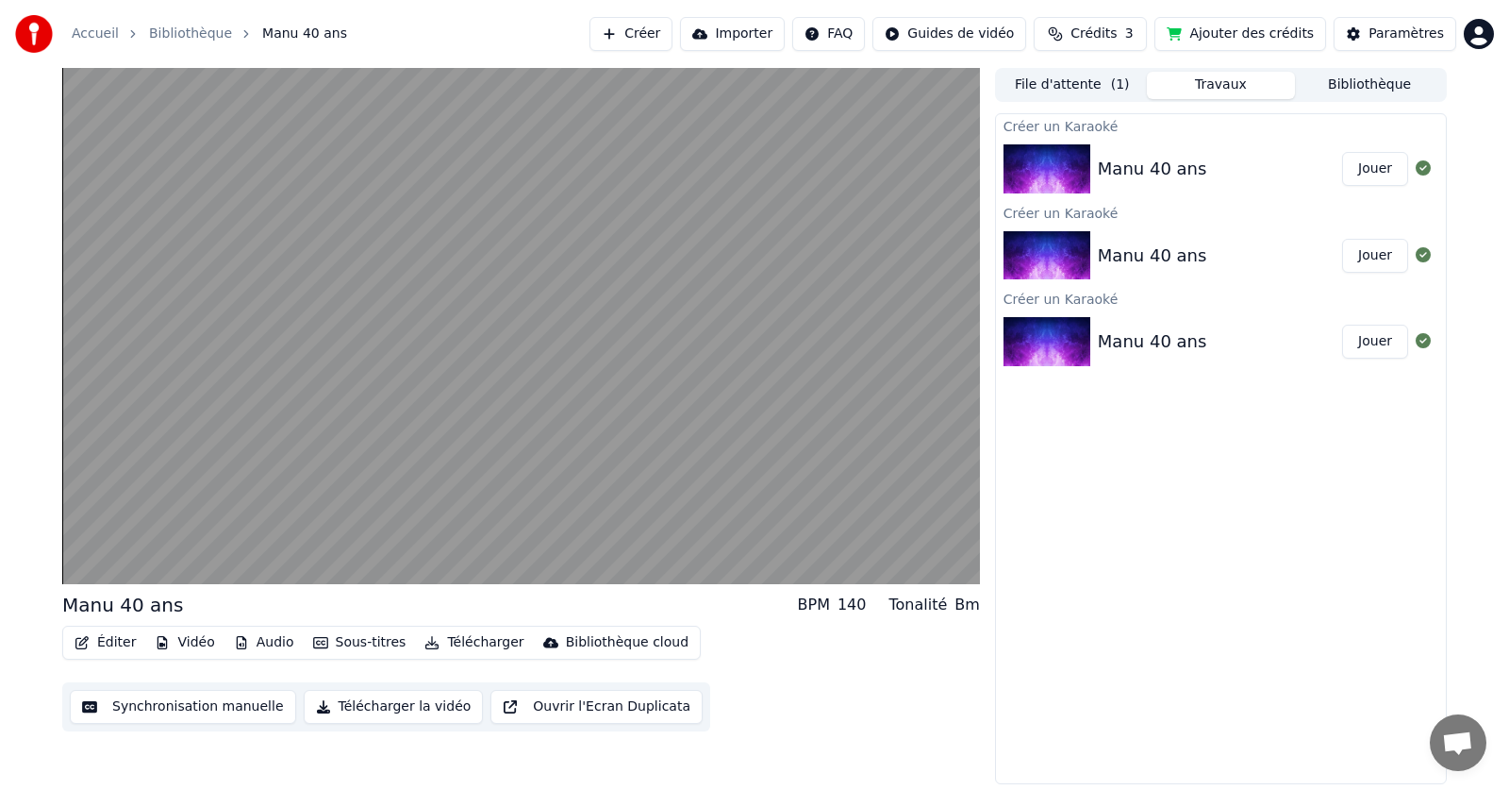
click at [1091, 32] on button "Crédits 3" at bounding box center [1090, 34] width 113 height 34
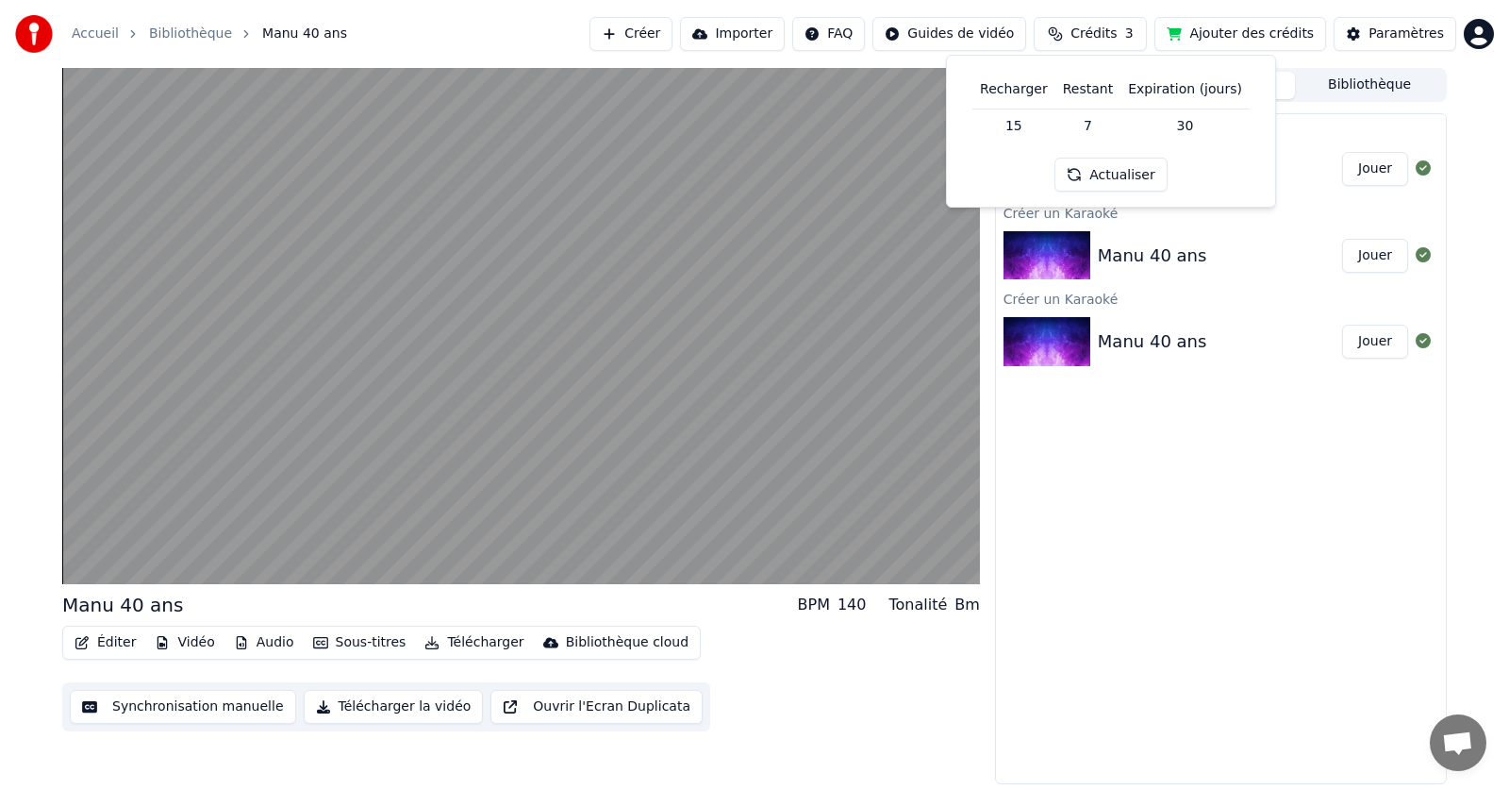
click at [1098, 31] on span "Crédits" at bounding box center [1094, 34] width 46 height 19
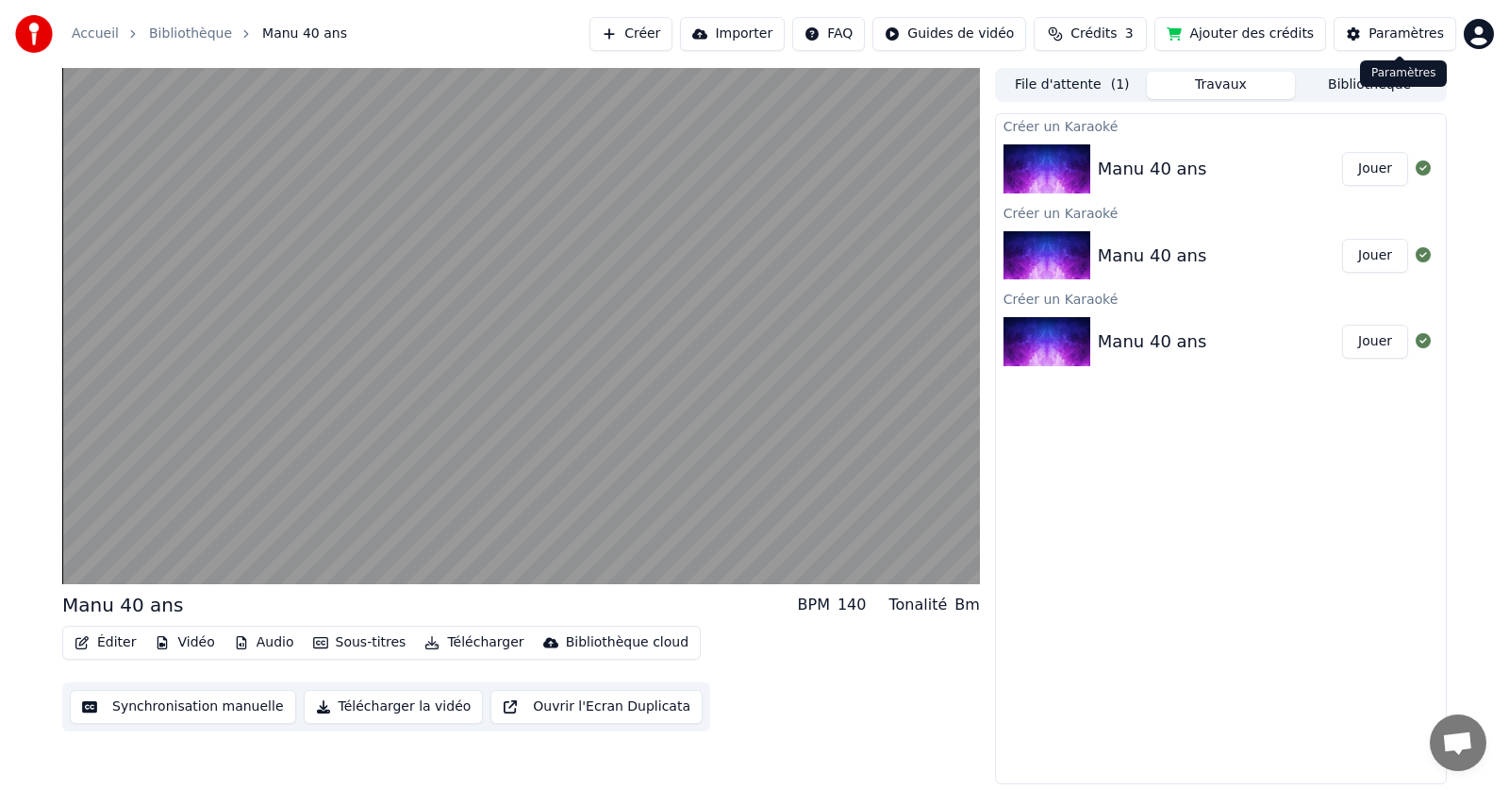
click at [1381, 37] on div "Paramètres" at bounding box center [1406, 34] width 75 height 19
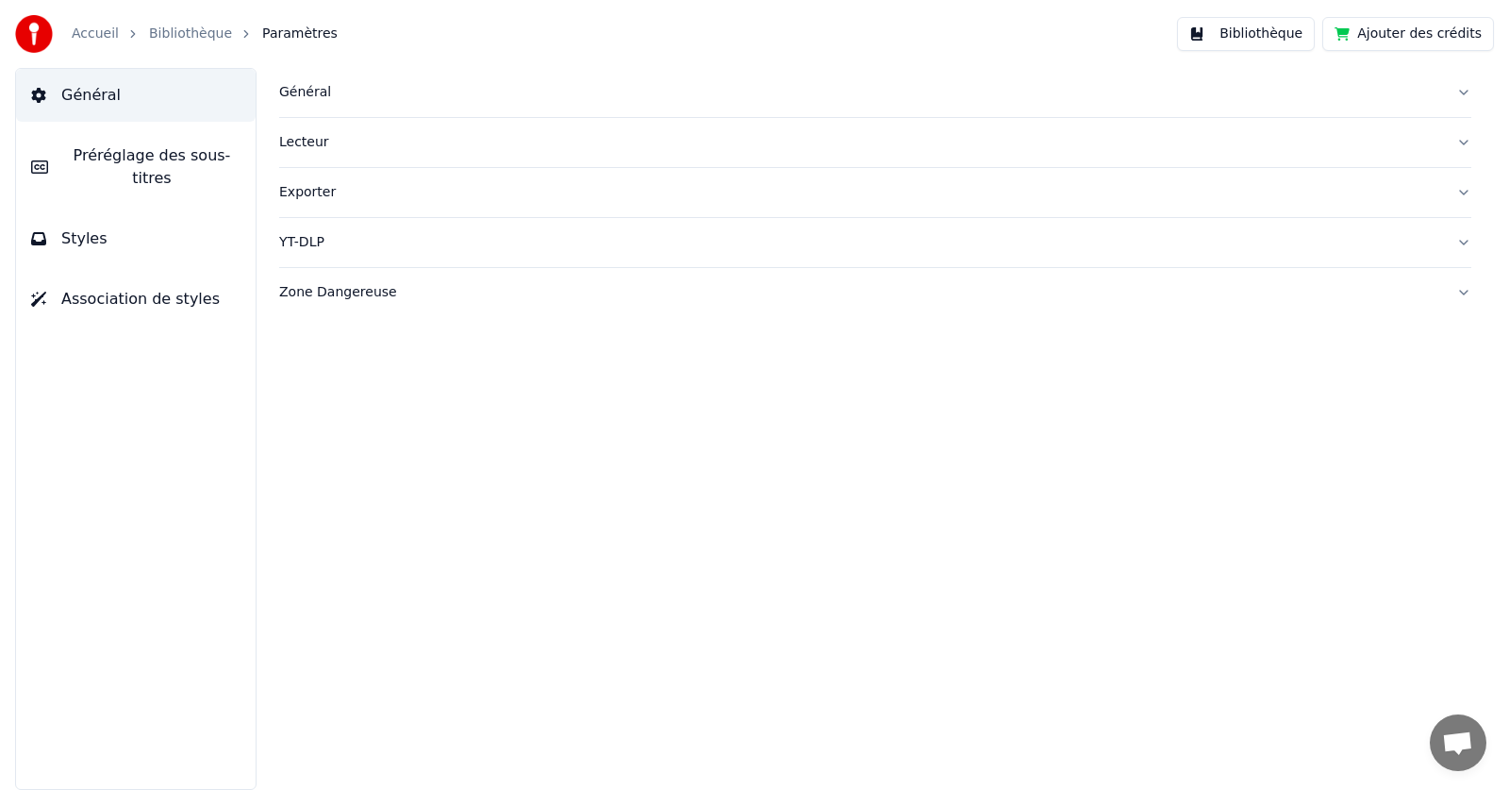
click at [167, 141] on button "Préréglage des sous-titres" at bounding box center [136, 166] width 240 height 75
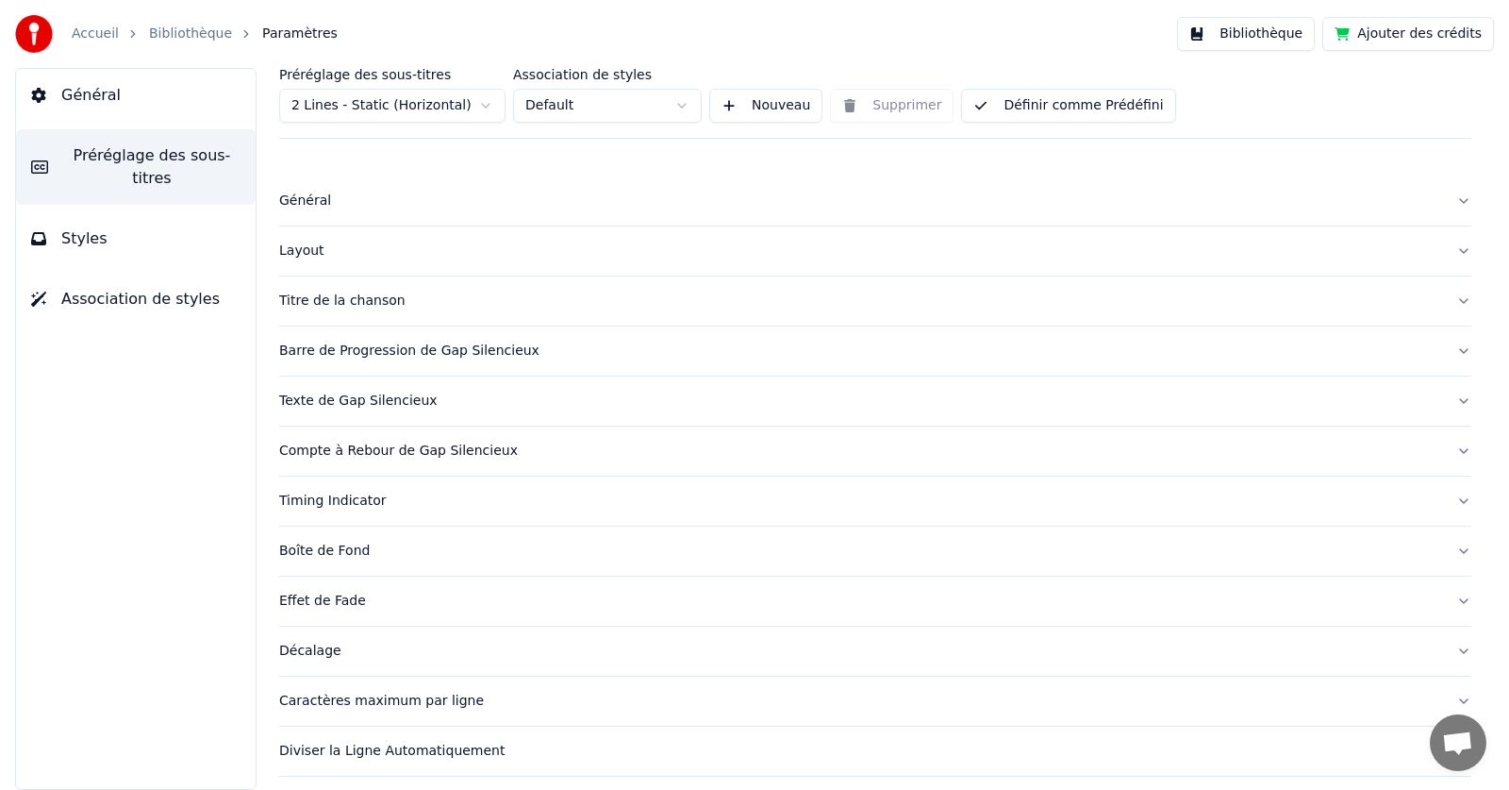
click at [169, 35] on link "Bibliothèque" at bounding box center [190, 34] width 83 height 19
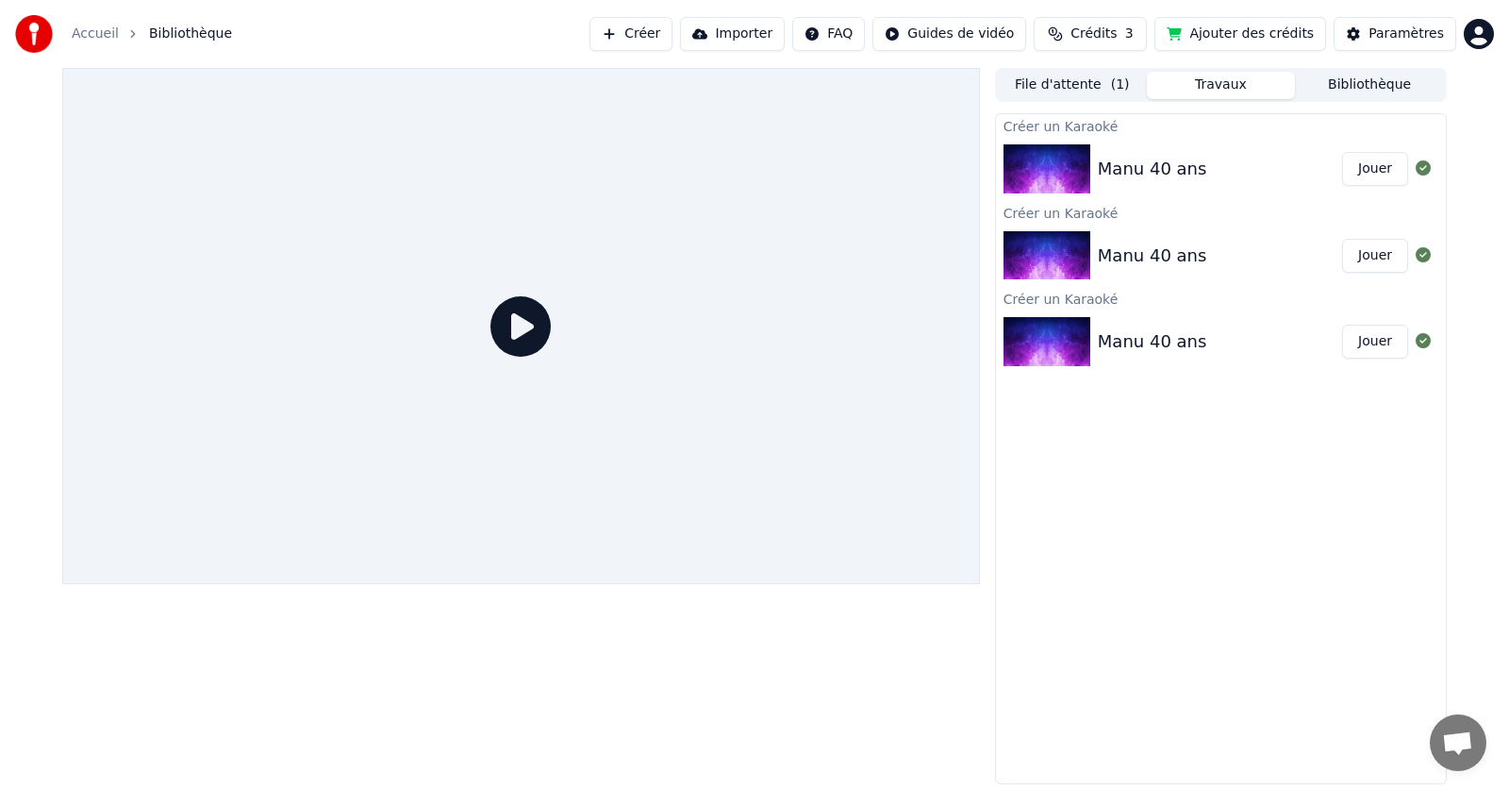
click at [1050, 263] on img at bounding box center [1047, 255] width 87 height 49
click at [1053, 249] on img at bounding box center [1047, 255] width 87 height 49
click at [1148, 262] on div "Manu 40 ans" at bounding box center [1152, 255] width 109 height 26
click at [1156, 258] on div "Manu 40 ans" at bounding box center [1152, 255] width 109 height 26
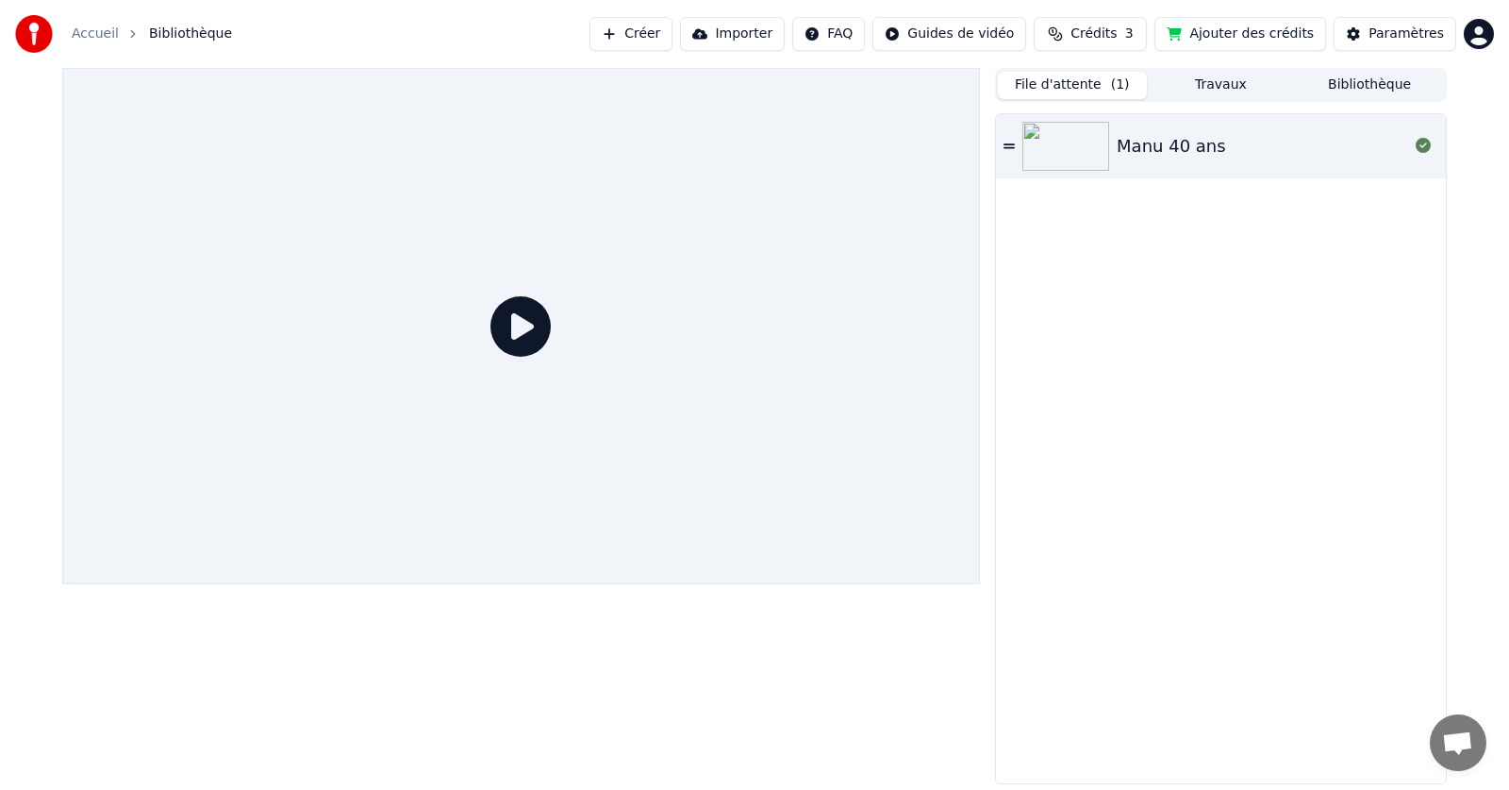
click at [1084, 87] on button "File d'attente ( 1 )" at bounding box center [1072, 85] width 149 height 27
click at [1189, 83] on button "Travaux" at bounding box center [1221, 85] width 149 height 27
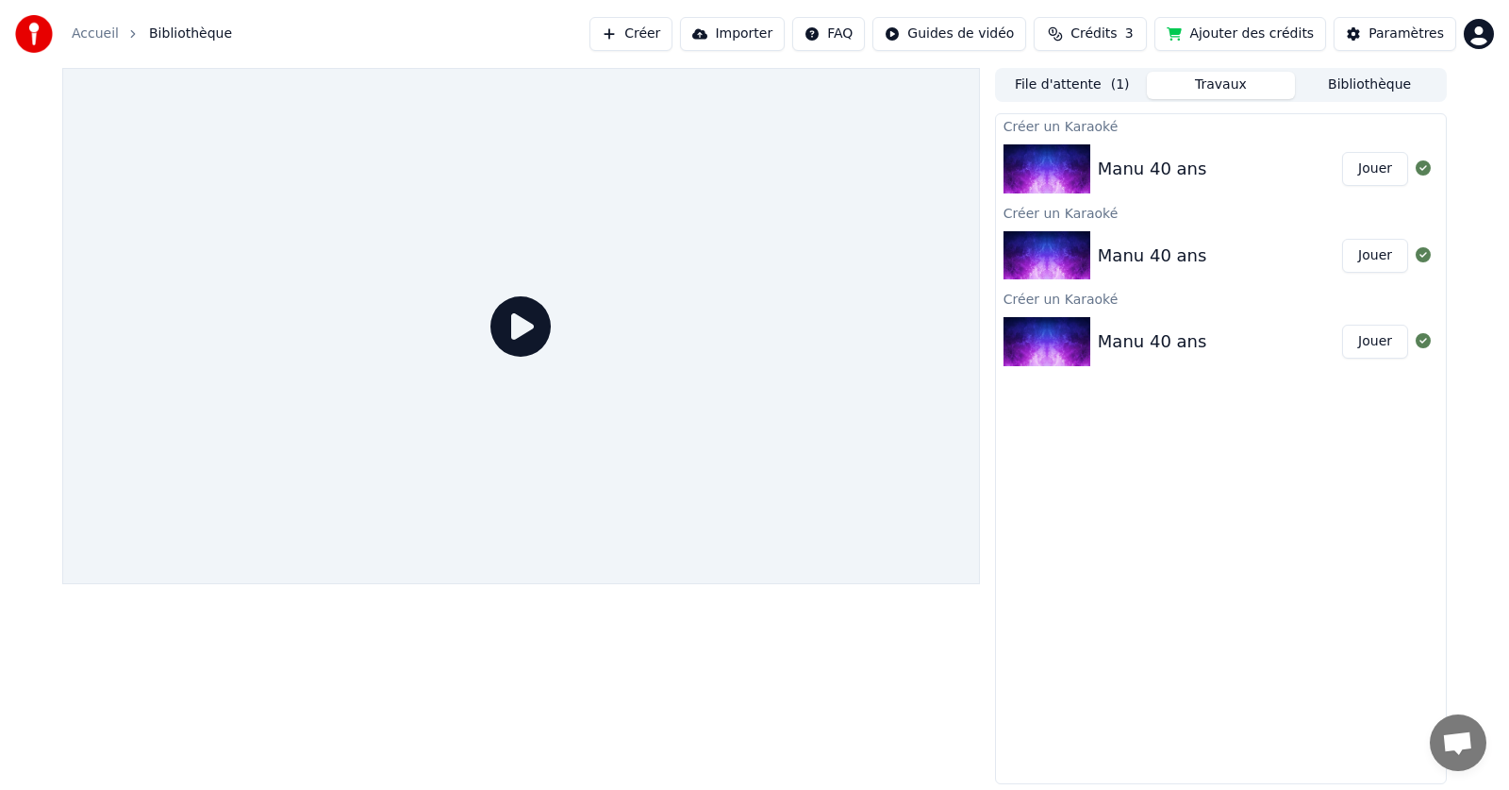
click at [1108, 150] on div "Manu 40 ans Jouer" at bounding box center [1221, 169] width 450 height 64
click at [1372, 158] on button "Jouer" at bounding box center [1375, 169] width 66 height 34
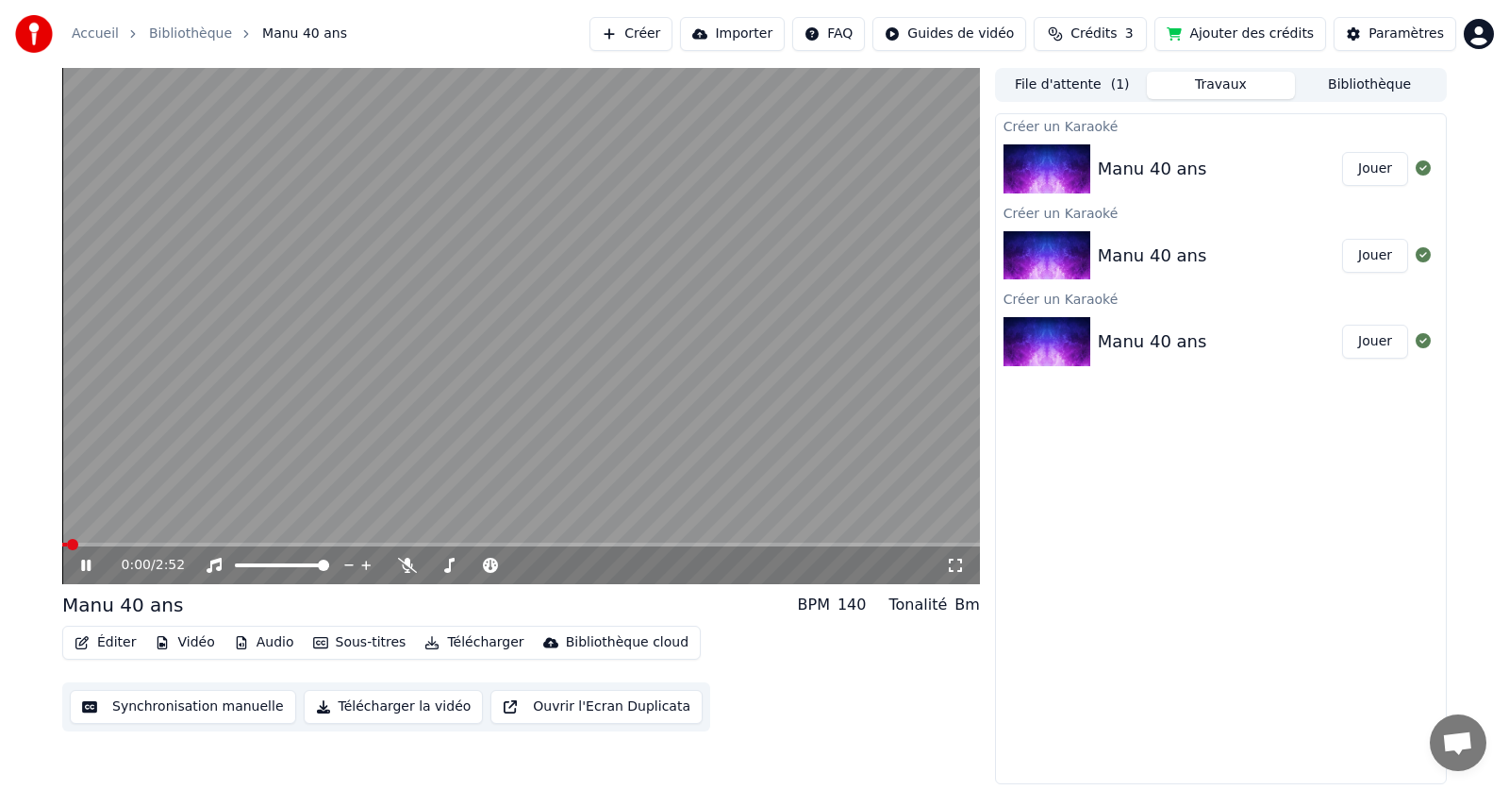
click at [366, 643] on button "Sous-titres" at bounding box center [360, 642] width 108 height 26
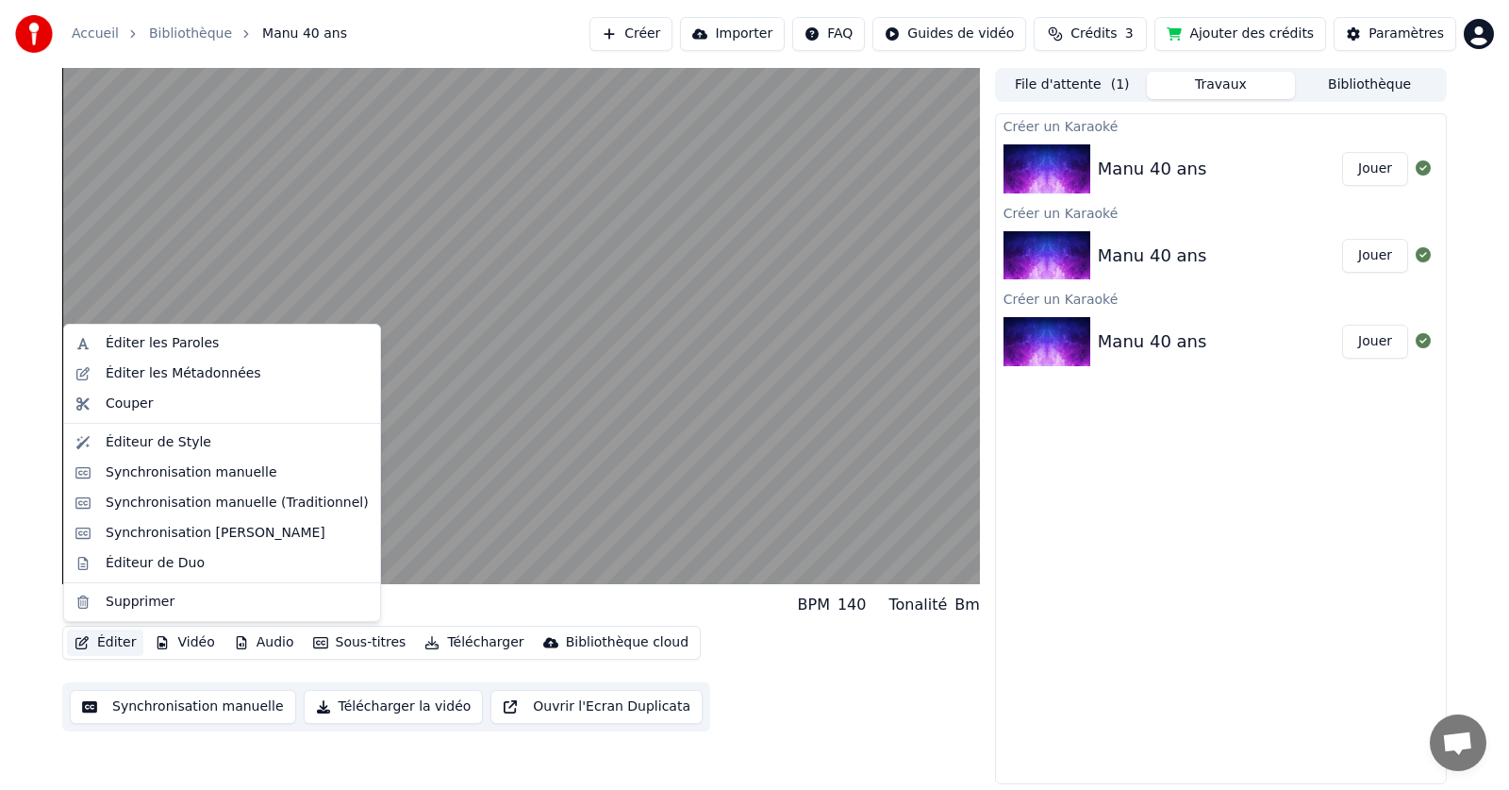
click at [115, 644] on button "Éditer" at bounding box center [105, 642] width 76 height 26
click at [117, 642] on button "Éditer" at bounding box center [105, 642] width 76 height 26
click at [132, 533] on div "Synchronisation [PERSON_NAME]" at bounding box center [216, 533] width 220 height 19
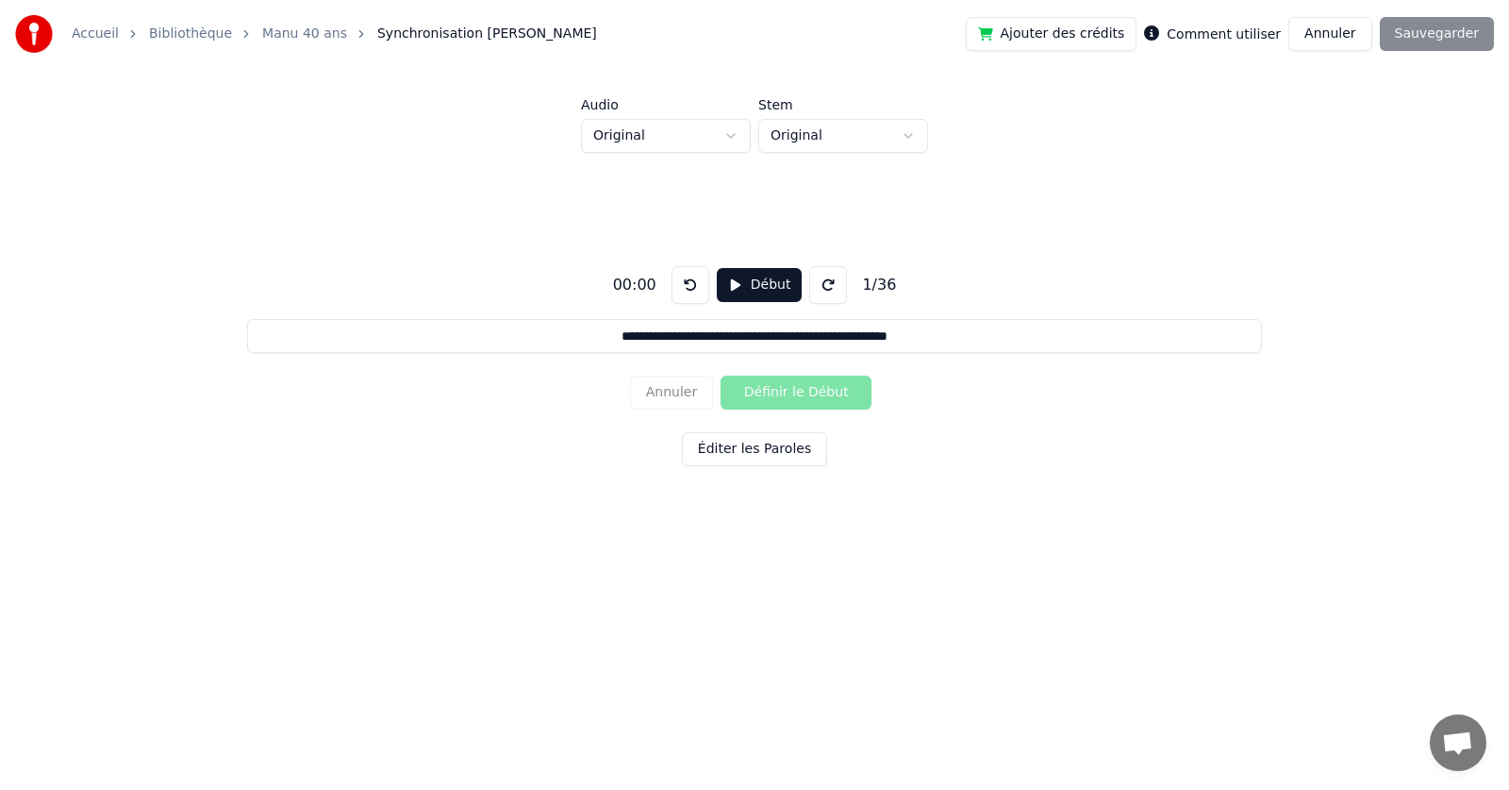
click at [1431, 26] on div "Ajouter des crédits Comment utiliser Annuler Sauvegarder" at bounding box center [1230, 34] width 528 height 34
click at [1109, 32] on button "Ajouter des crédits" at bounding box center [1052, 34] width 172 height 34
click at [755, 289] on button "Début" at bounding box center [760, 285] width 86 height 34
click at [766, 391] on button "Définir le Début" at bounding box center [796, 392] width 151 height 34
click at [766, 391] on button "Définir la Fin" at bounding box center [796, 392] width 151 height 34
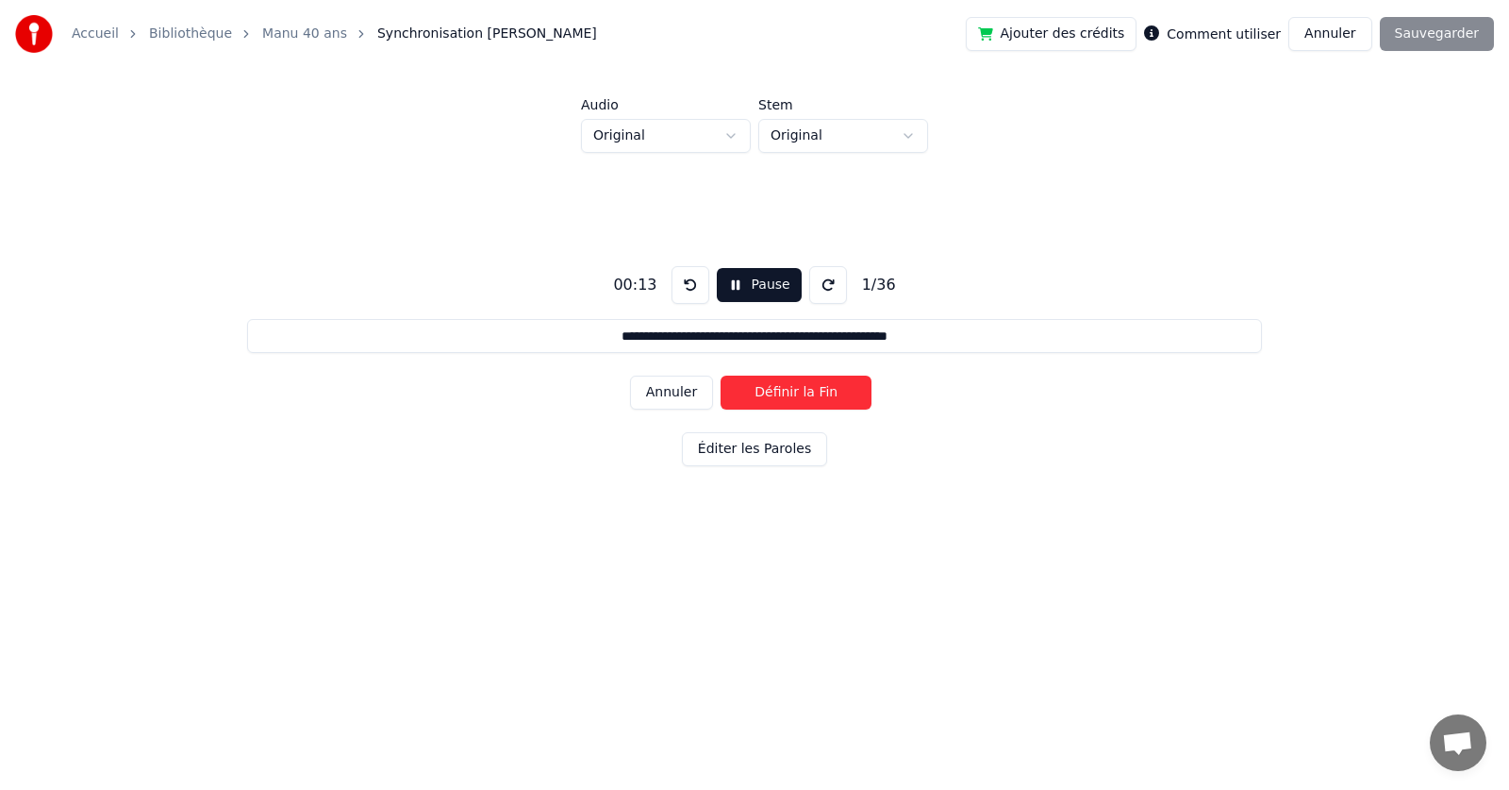
type input "**********"
click at [768, 297] on button "Pause" at bounding box center [759, 285] width 84 height 34
click at [1429, 26] on div "Ajouter des crédits Comment utiliser Annuler Sauvegarder" at bounding box center [1230, 34] width 528 height 34
click at [1334, 39] on button "Annuler" at bounding box center [1329, 34] width 83 height 34
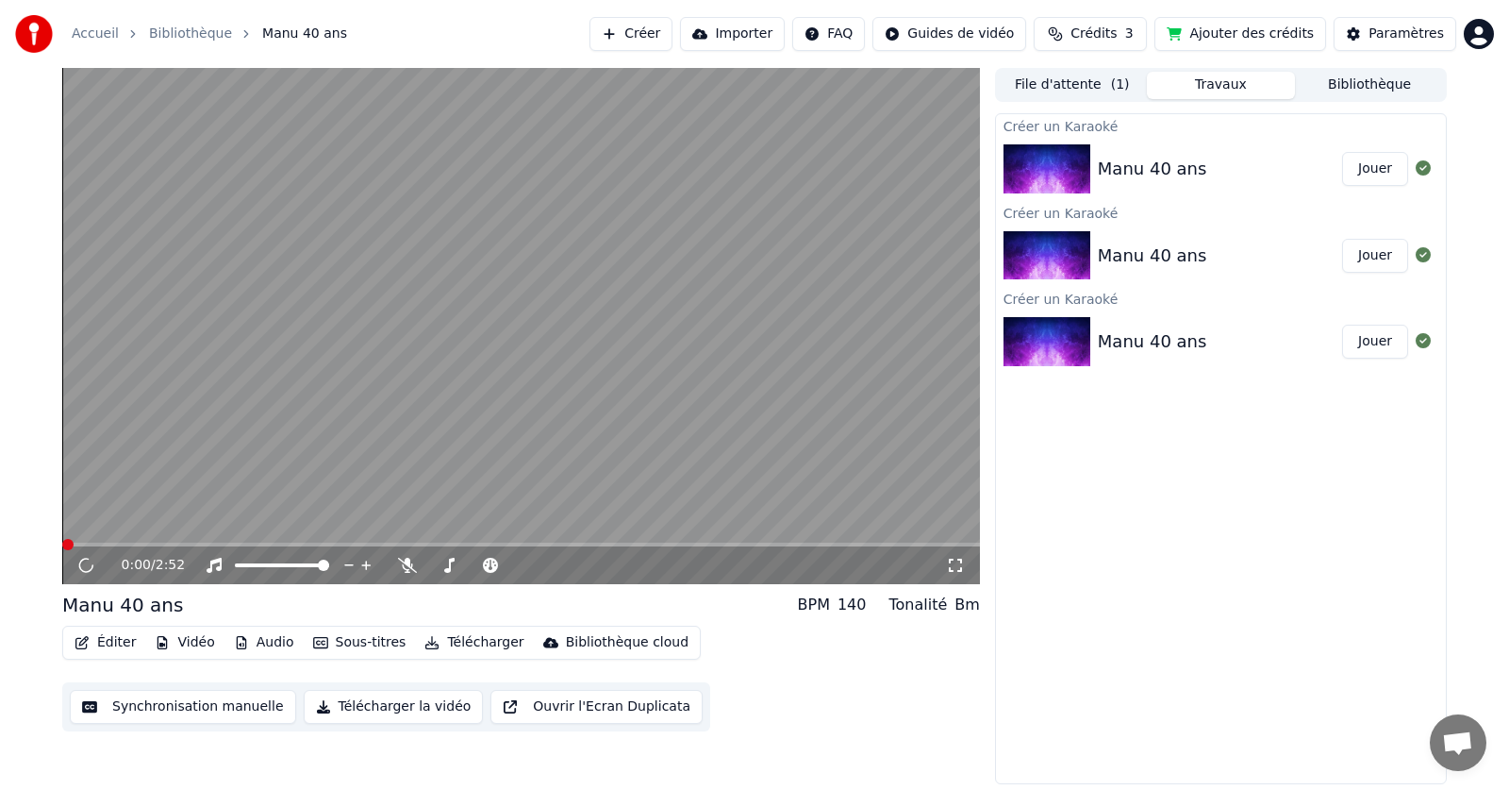
click at [1046, 173] on img at bounding box center [1047, 168] width 87 height 49
click at [1043, 166] on img at bounding box center [1047, 168] width 87 height 49
click at [1036, 250] on img at bounding box center [1047, 255] width 87 height 49
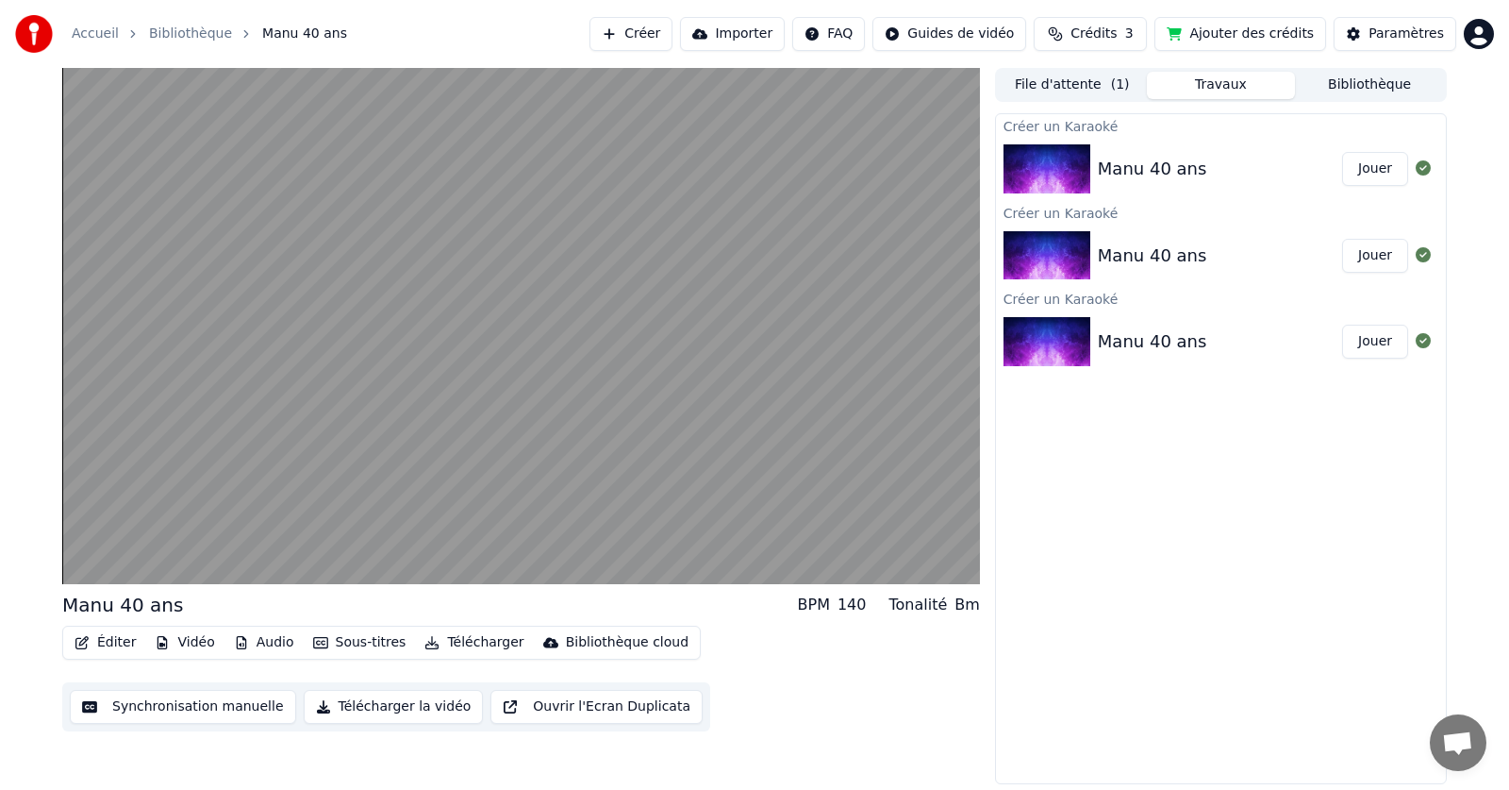
click at [1050, 343] on img at bounding box center [1047, 341] width 87 height 49
click at [1061, 255] on img at bounding box center [1047, 255] width 87 height 49
click at [1363, 254] on button "Jouer" at bounding box center [1375, 256] width 66 height 34
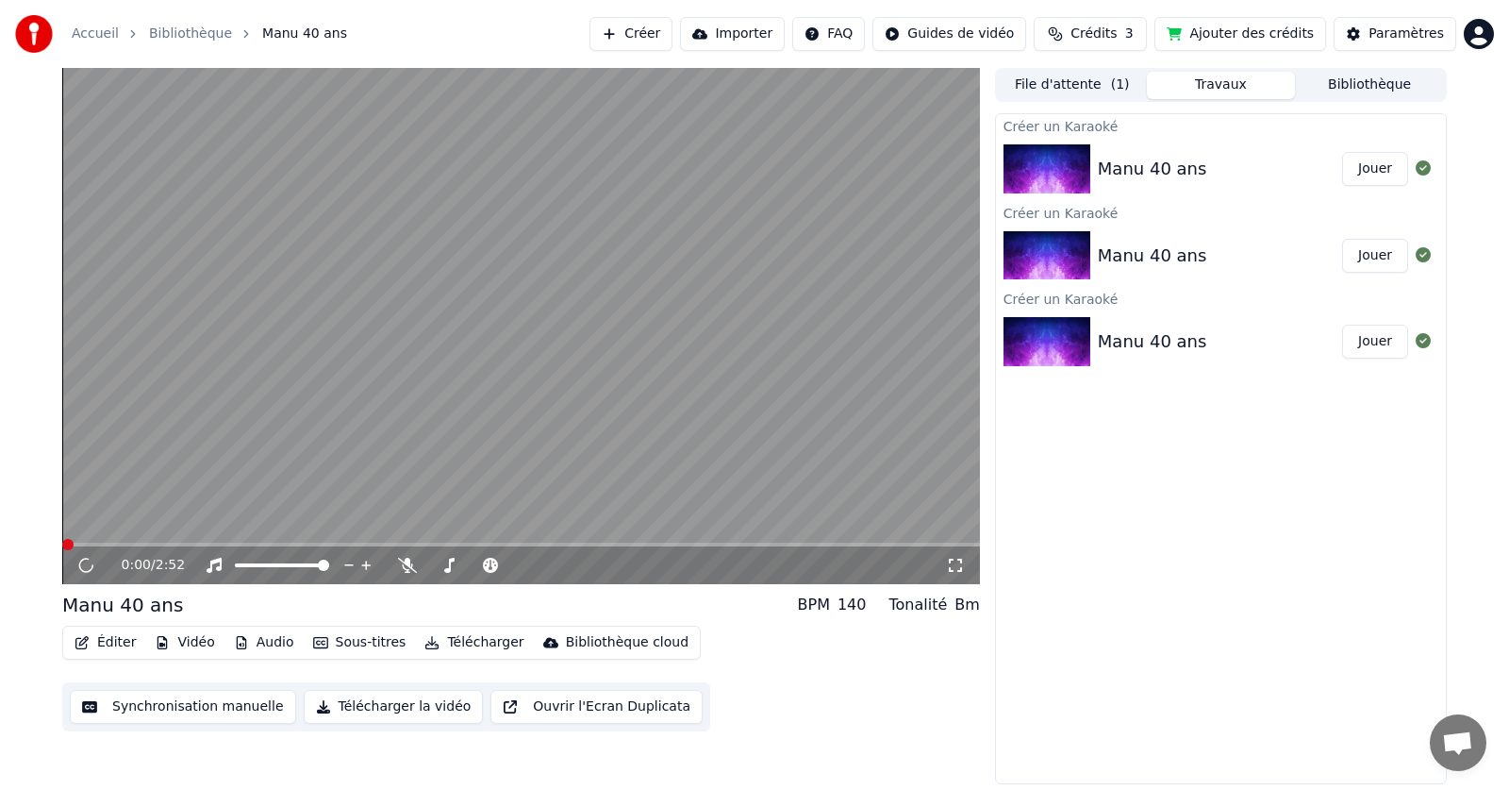
click at [1375, 340] on button "Jouer" at bounding box center [1375, 341] width 66 height 34
click at [673, 28] on button "Créer" at bounding box center [631, 34] width 83 height 34
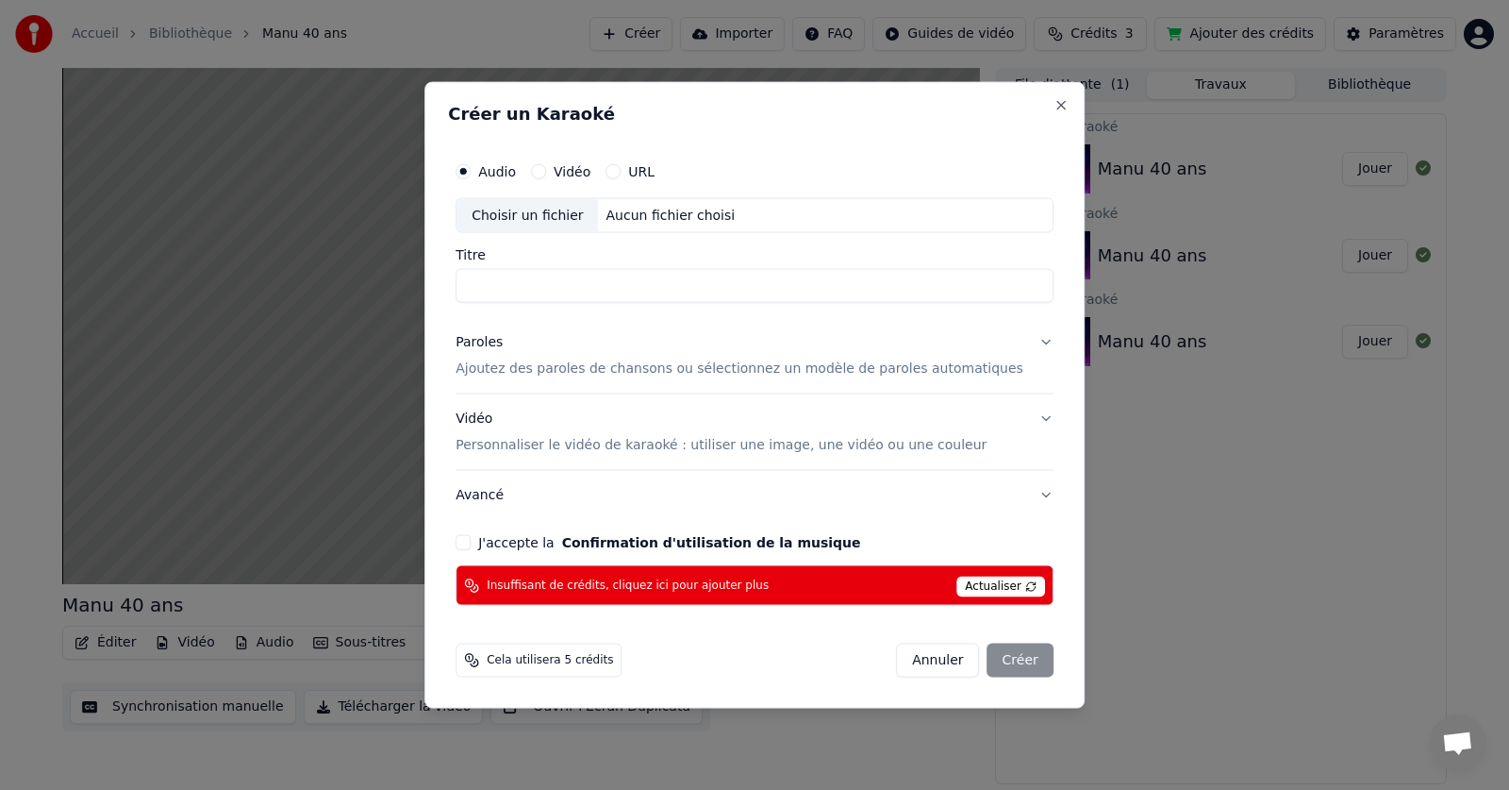
click at [647, 213] on div "Aucun fichier choisi" at bounding box center [671, 215] width 144 height 19
type input "**********"
click at [612, 370] on p "Ajoutez des paroles de chansons ou sélectionnez un modèle de paroles automatiqu…" at bounding box center [740, 368] width 568 height 19
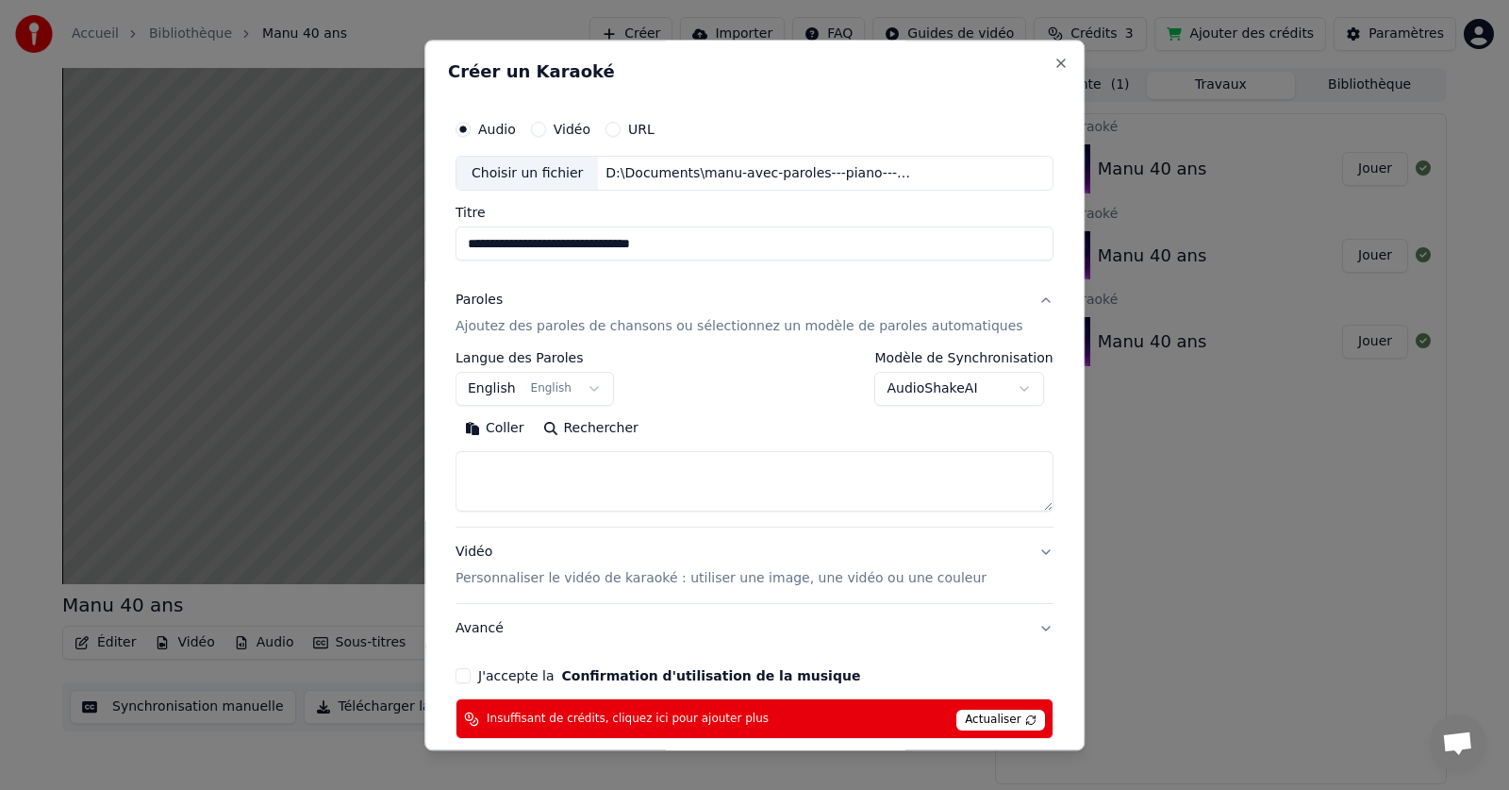
click at [583, 484] on textarea at bounding box center [755, 482] width 598 height 60
click at [517, 430] on button "Coller" at bounding box center [495, 429] width 78 height 30
click at [553, 483] on textarea at bounding box center [726, 482] width 541 height 60
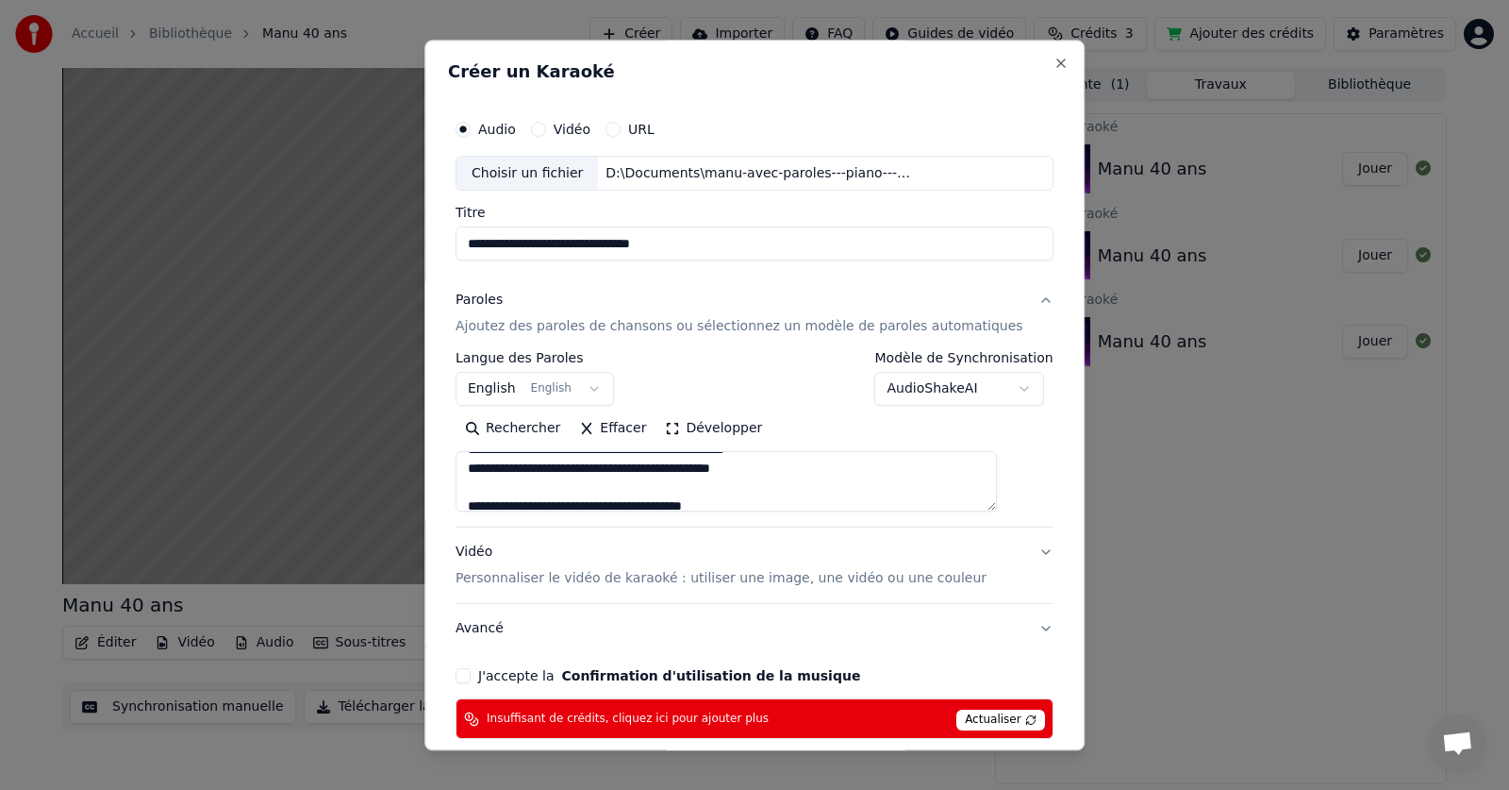
click at [750, 490] on textarea at bounding box center [726, 482] width 541 height 60
click at [938, 489] on textarea at bounding box center [726, 482] width 541 height 60
click at [926, 467] on textarea at bounding box center [726, 482] width 541 height 60
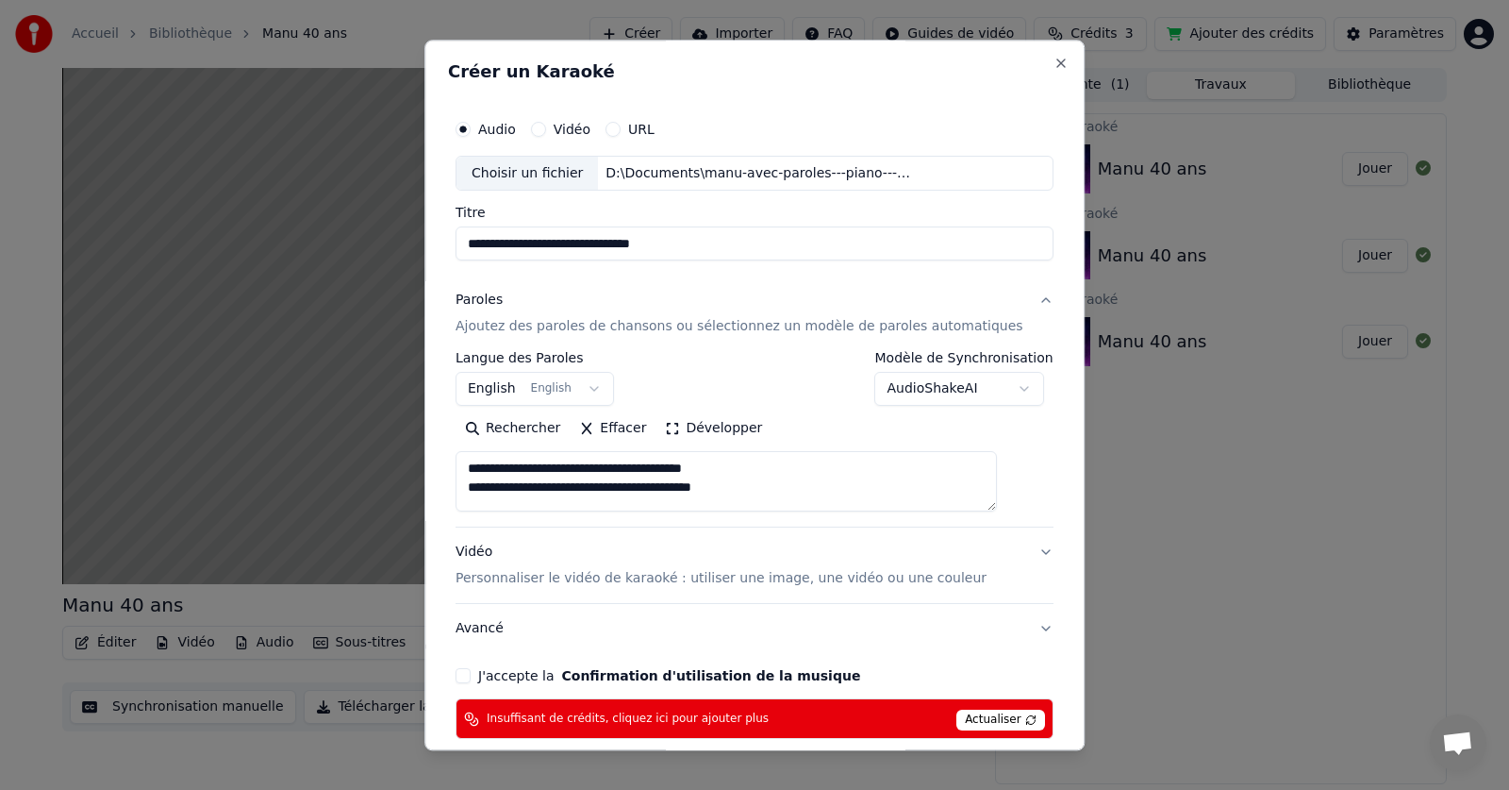
scroll to position [290, 0]
click at [853, 501] on textarea at bounding box center [726, 482] width 541 height 60
click at [935, 496] on textarea at bounding box center [726, 482] width 541 height 60
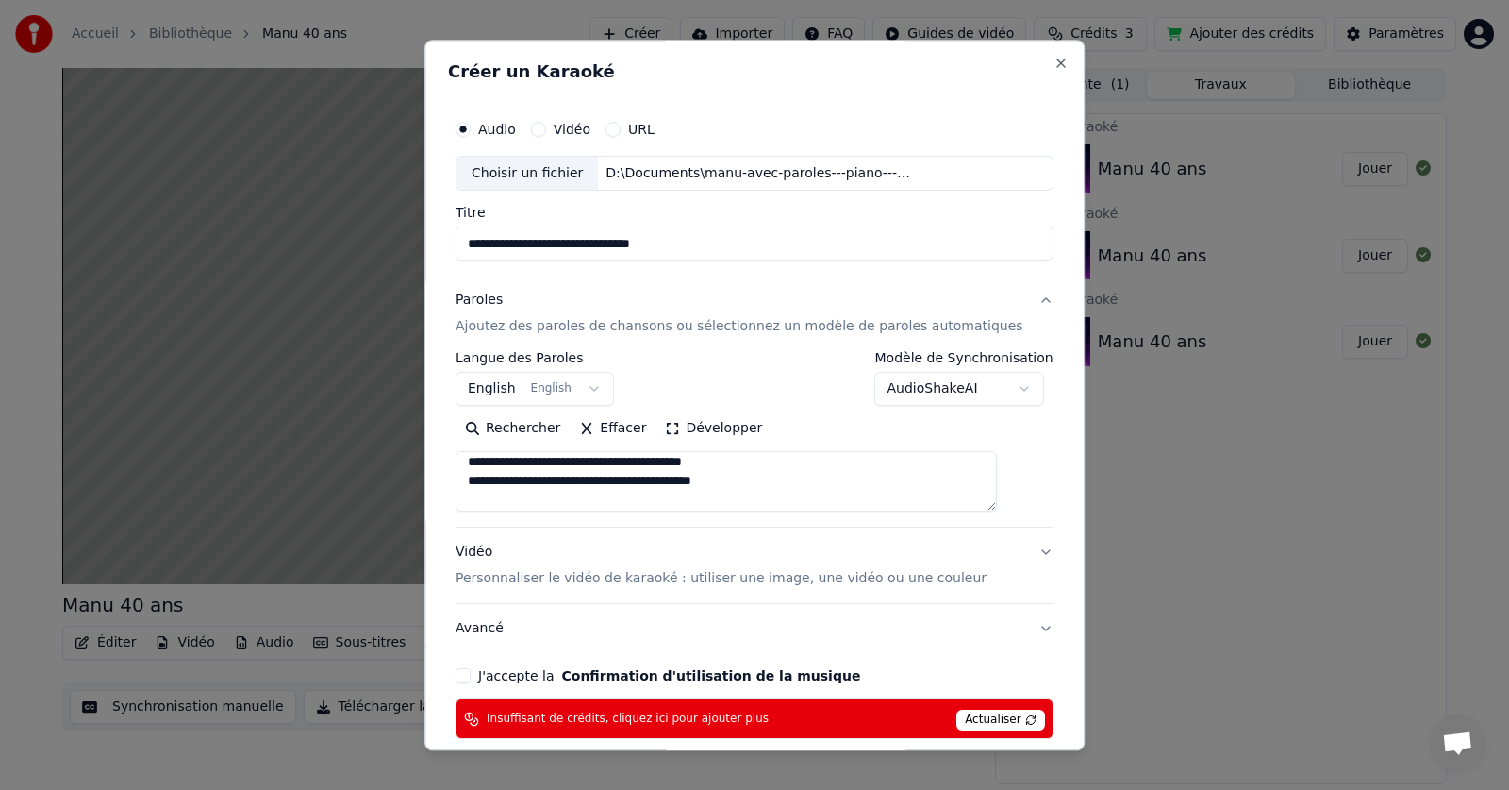
click at [952, 495] on textarea at bounding box center [726, 482] width 541 height 60
click at [706, 458] on textarea at bounding box center [726, 482] width 541 height 60
click at [705, 498] on textarea at bounding box center [726, 482] width 541 height 60
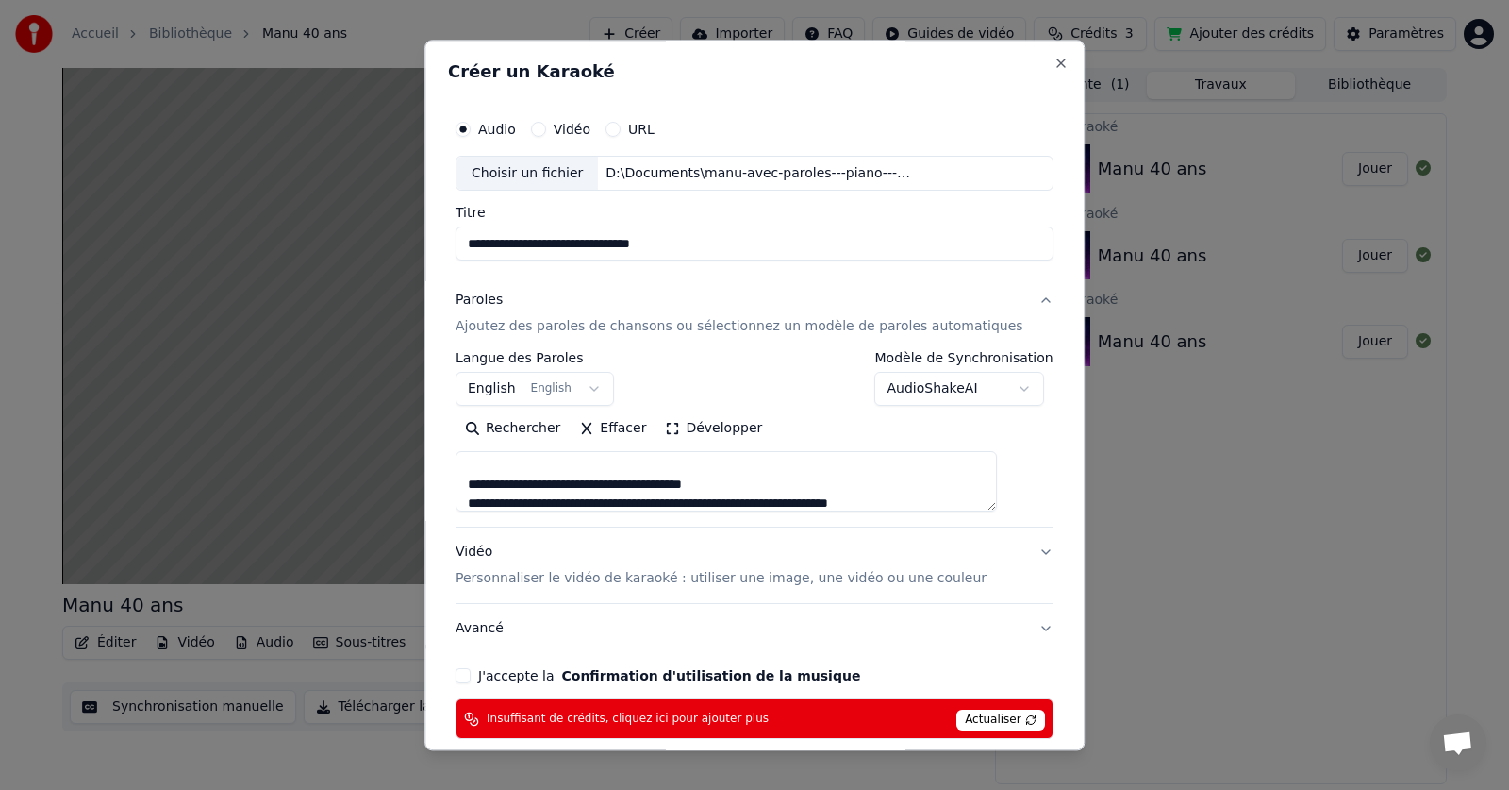
scroll to position [667, 0]
click at [691, 470] on textarea at bounding box center [726, 482] width 541 height 60
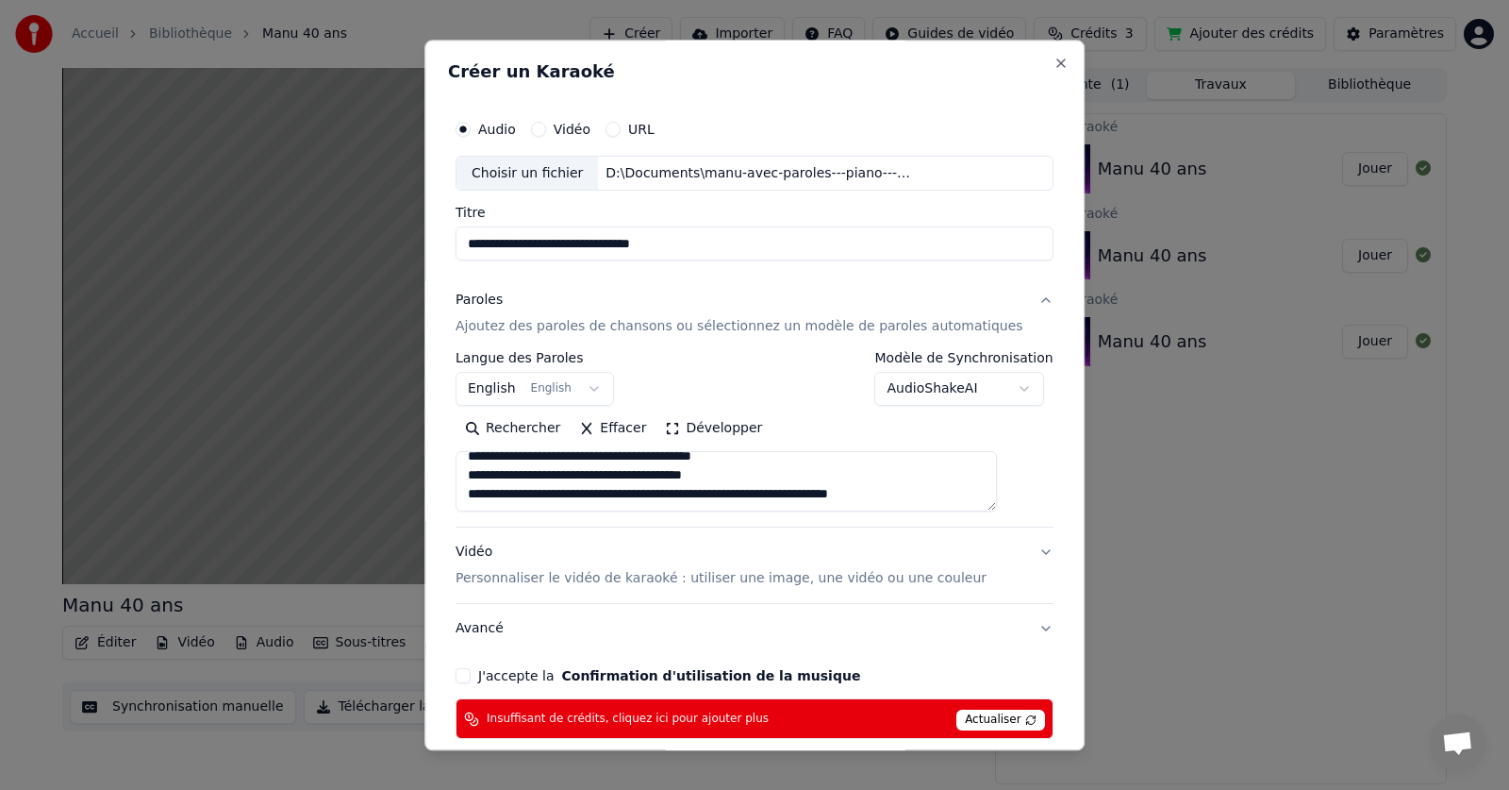
scroll to position [673, 0]
click at [698, 504] on textarea at bounding box center [726, 482] width 541 height 60
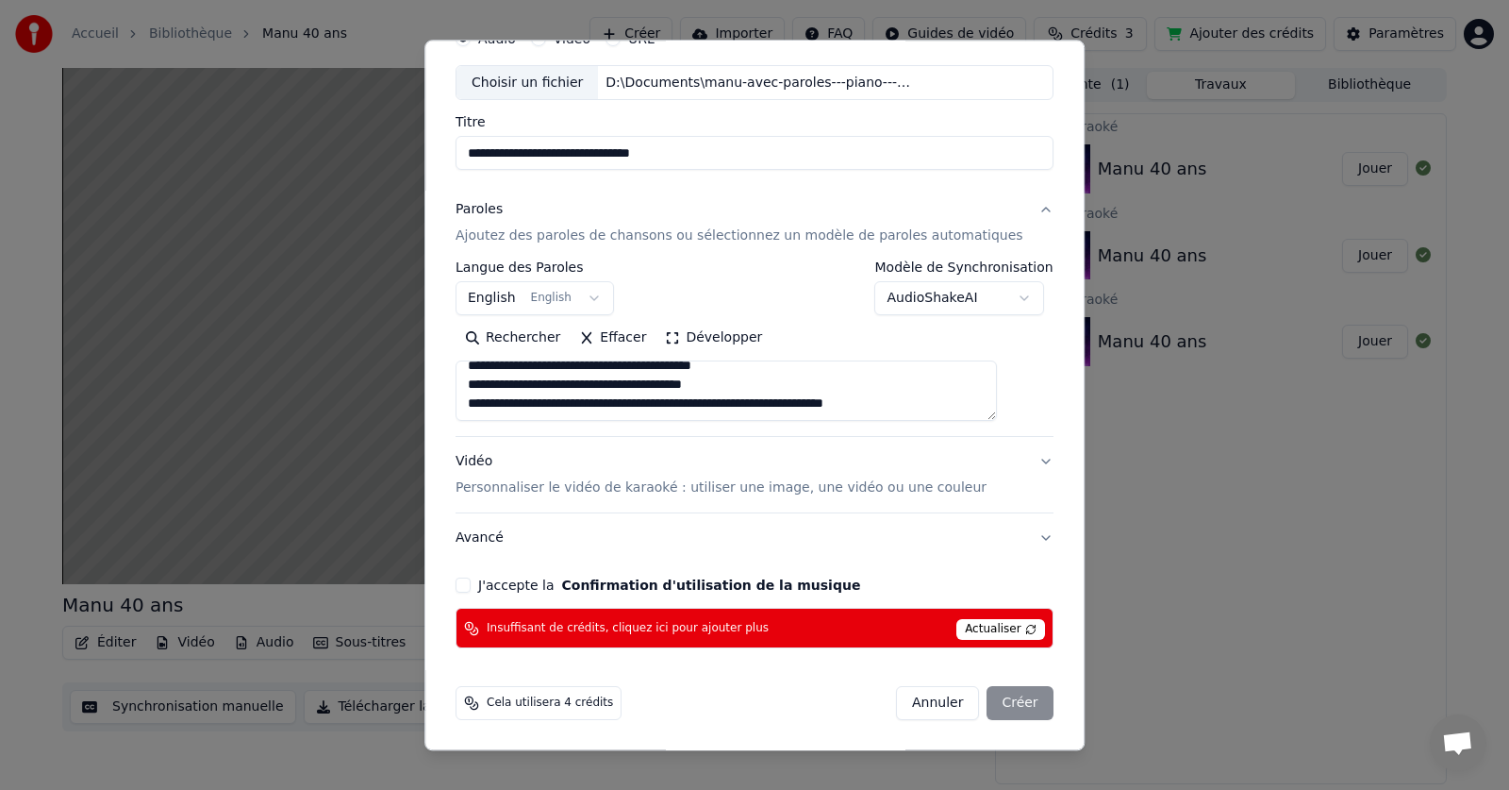
type textarea "**********"
click at [903, 697] on button "Annuler" at bounding box center [937, 704] width 83 height 34
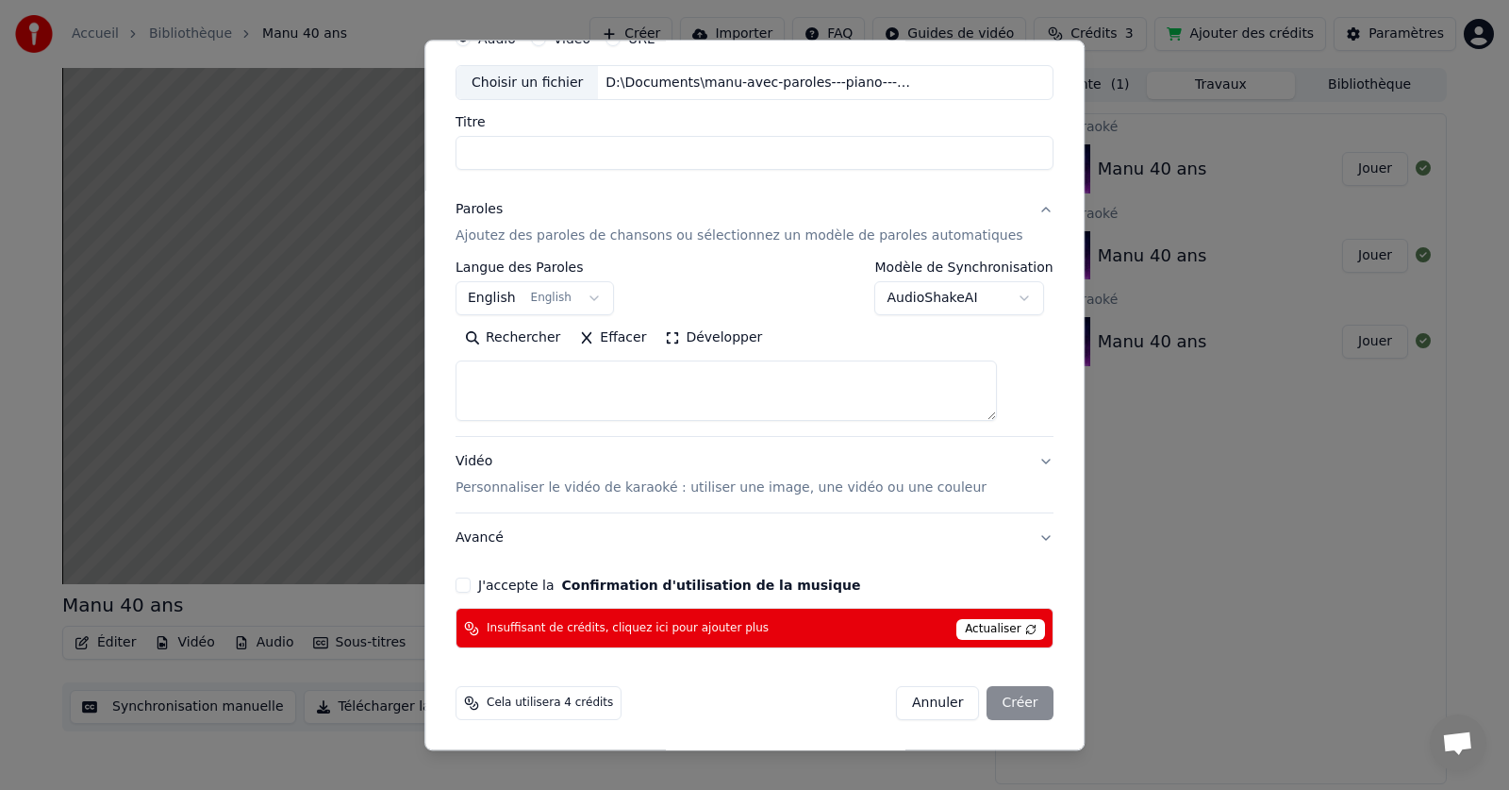
select select
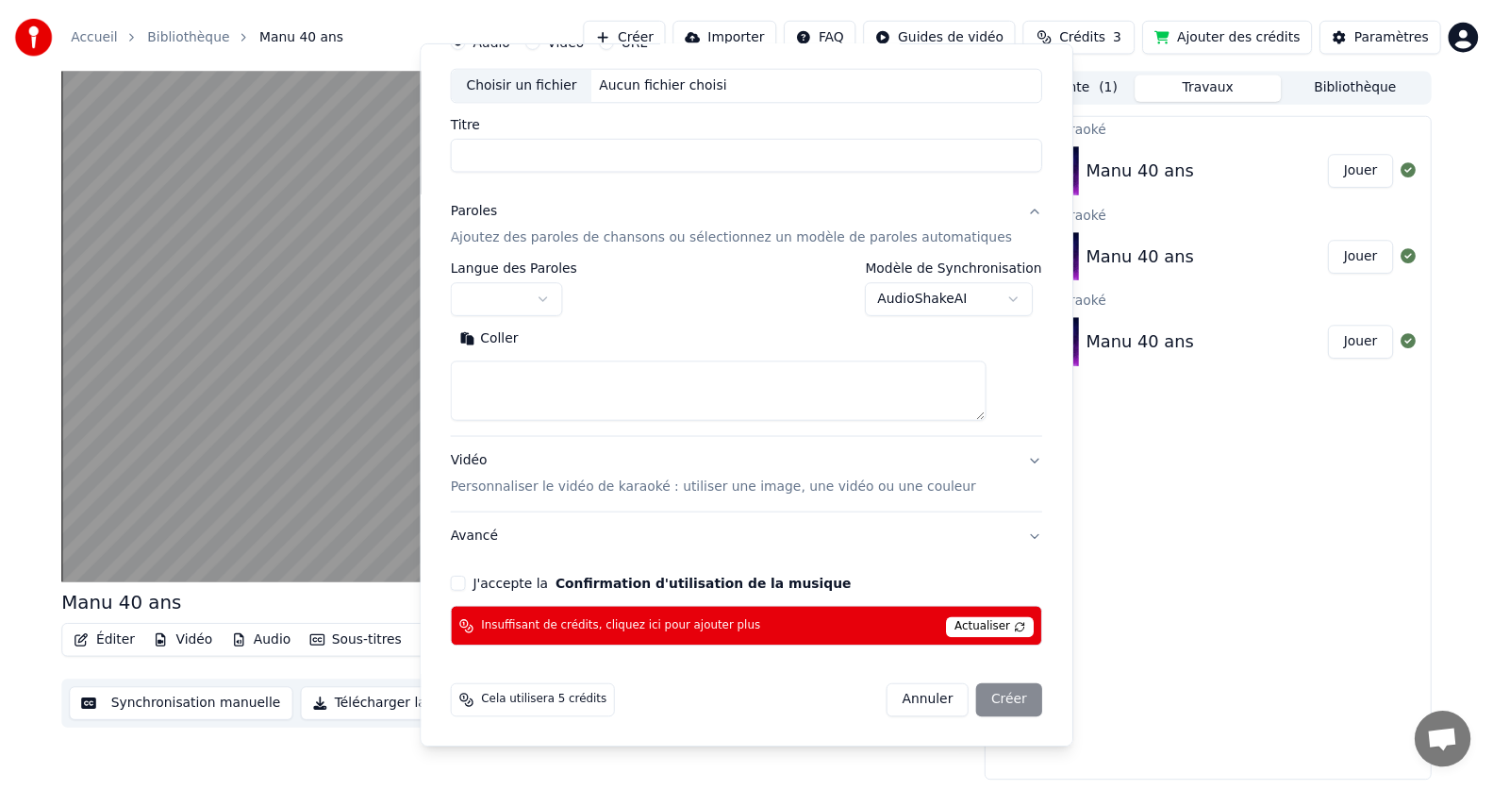
scroll to position [0, 0]
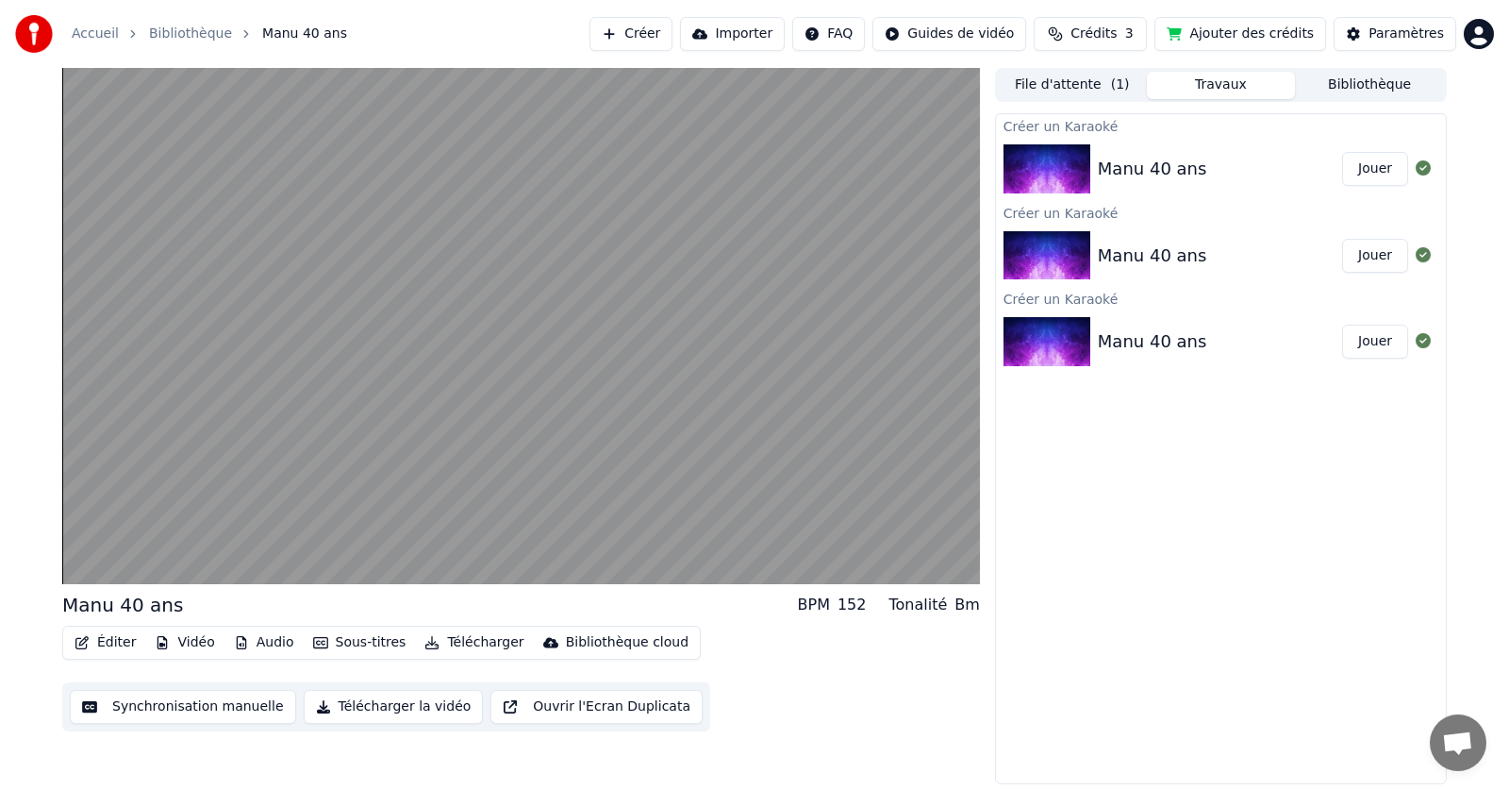
click at [86, 640] on icon "button" at bounding box center [81, 642] width 13 height 13
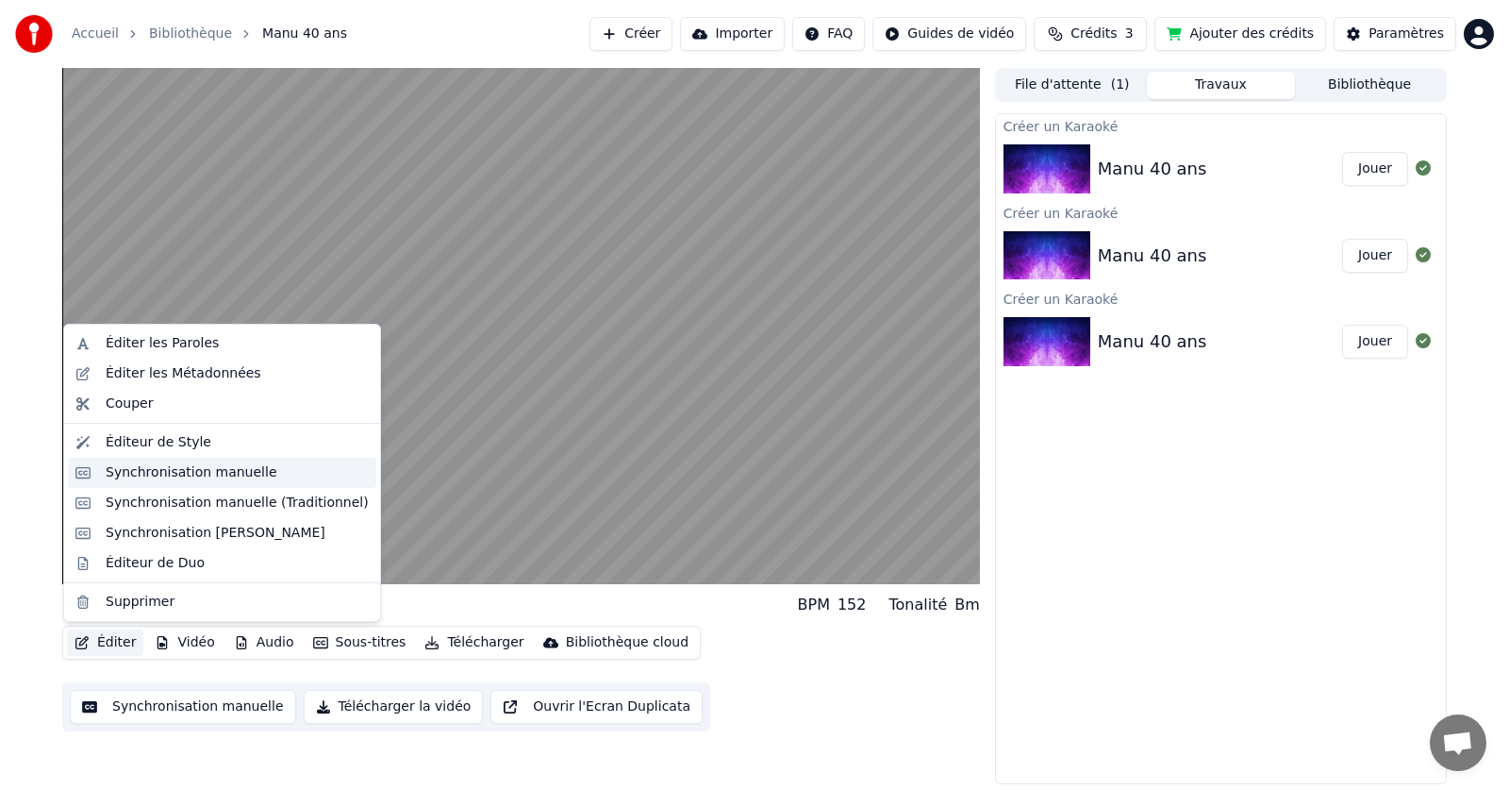
click at [147, 470] on div "Synchronisation manuelle" at bounding box center [192, 472] width 172 height 19
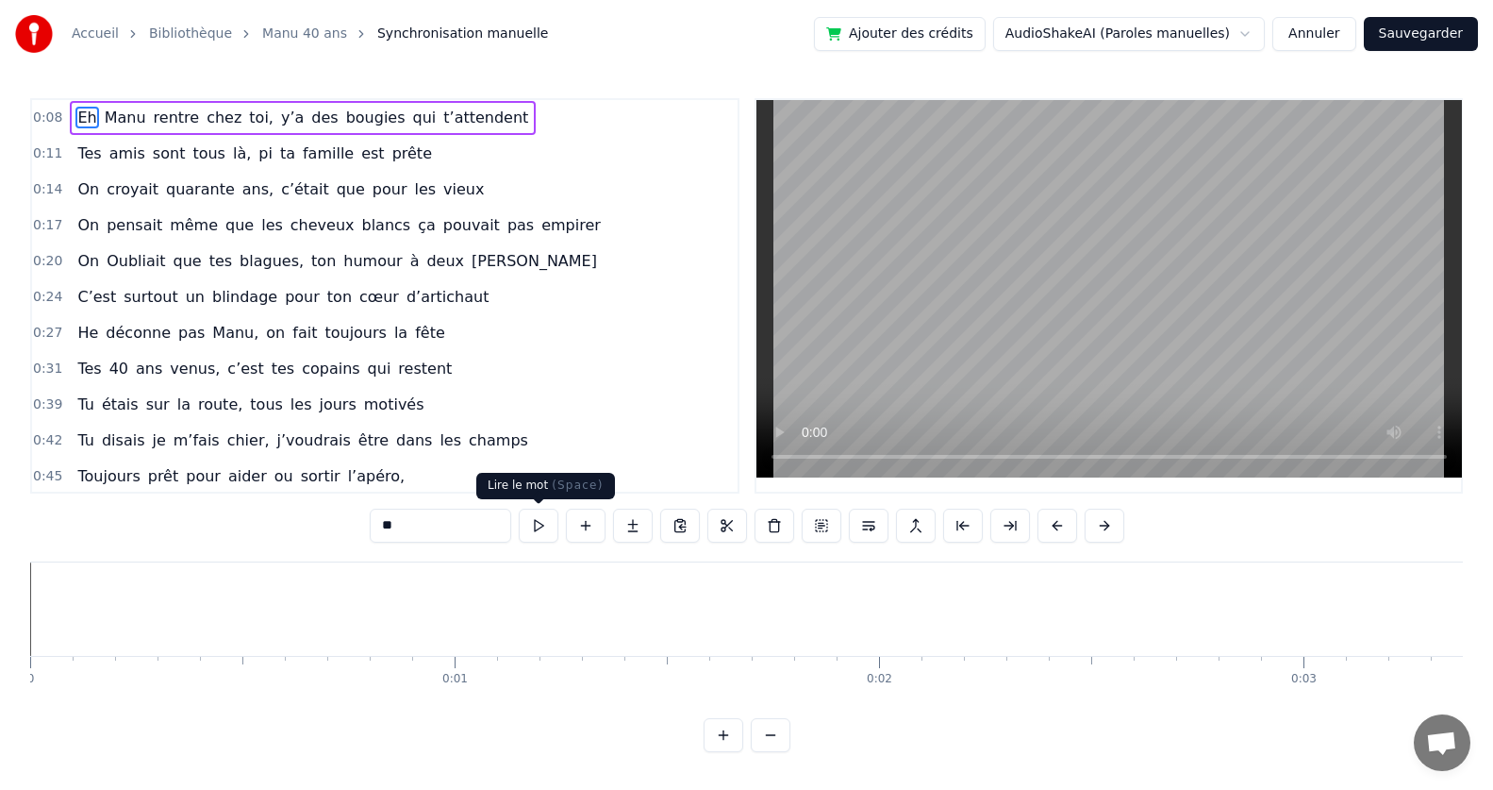
click at [540, 528] on button at bounding box center [539, 525] width 40 height 34
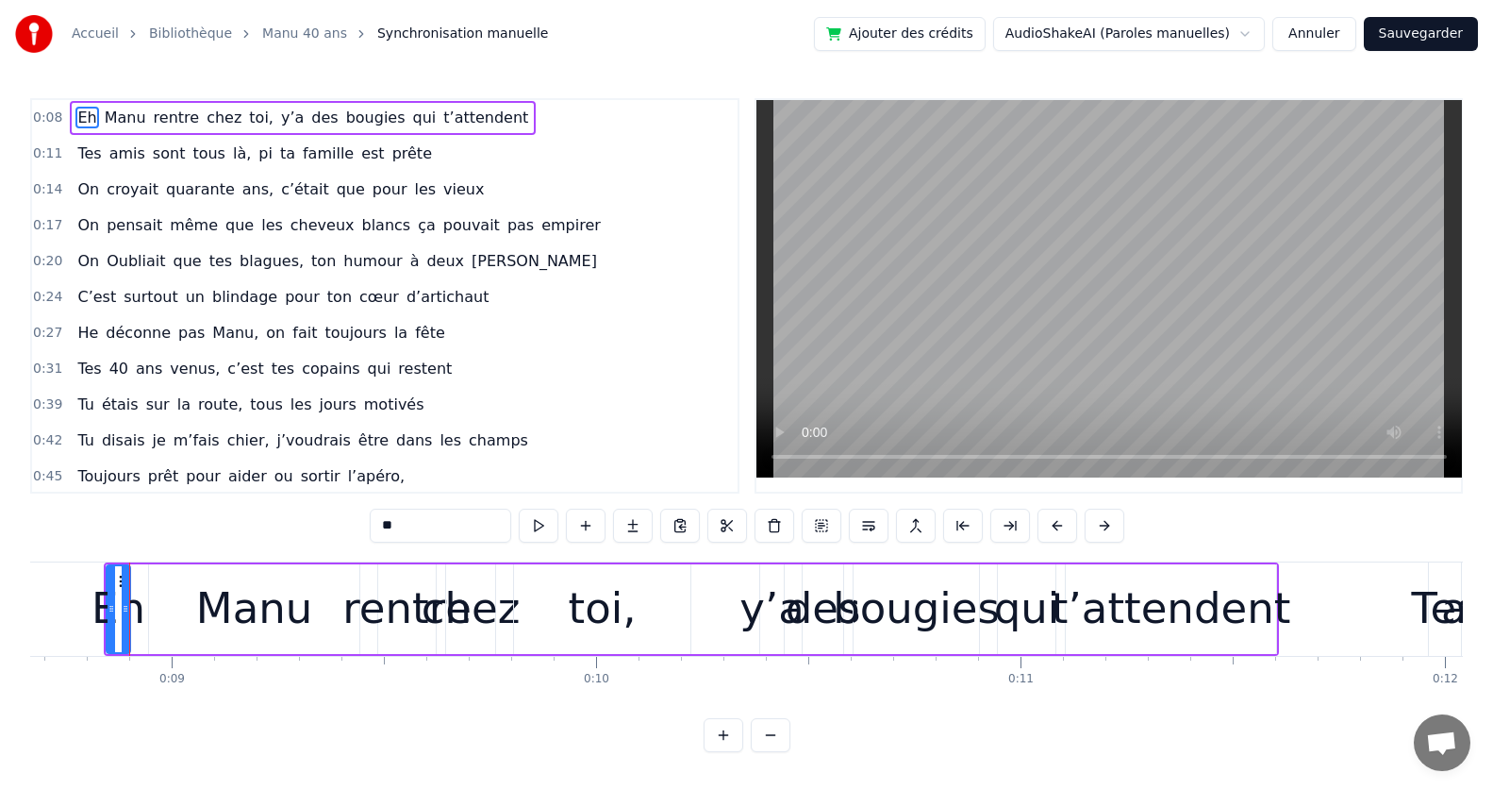
scroll to position [0, 3683]
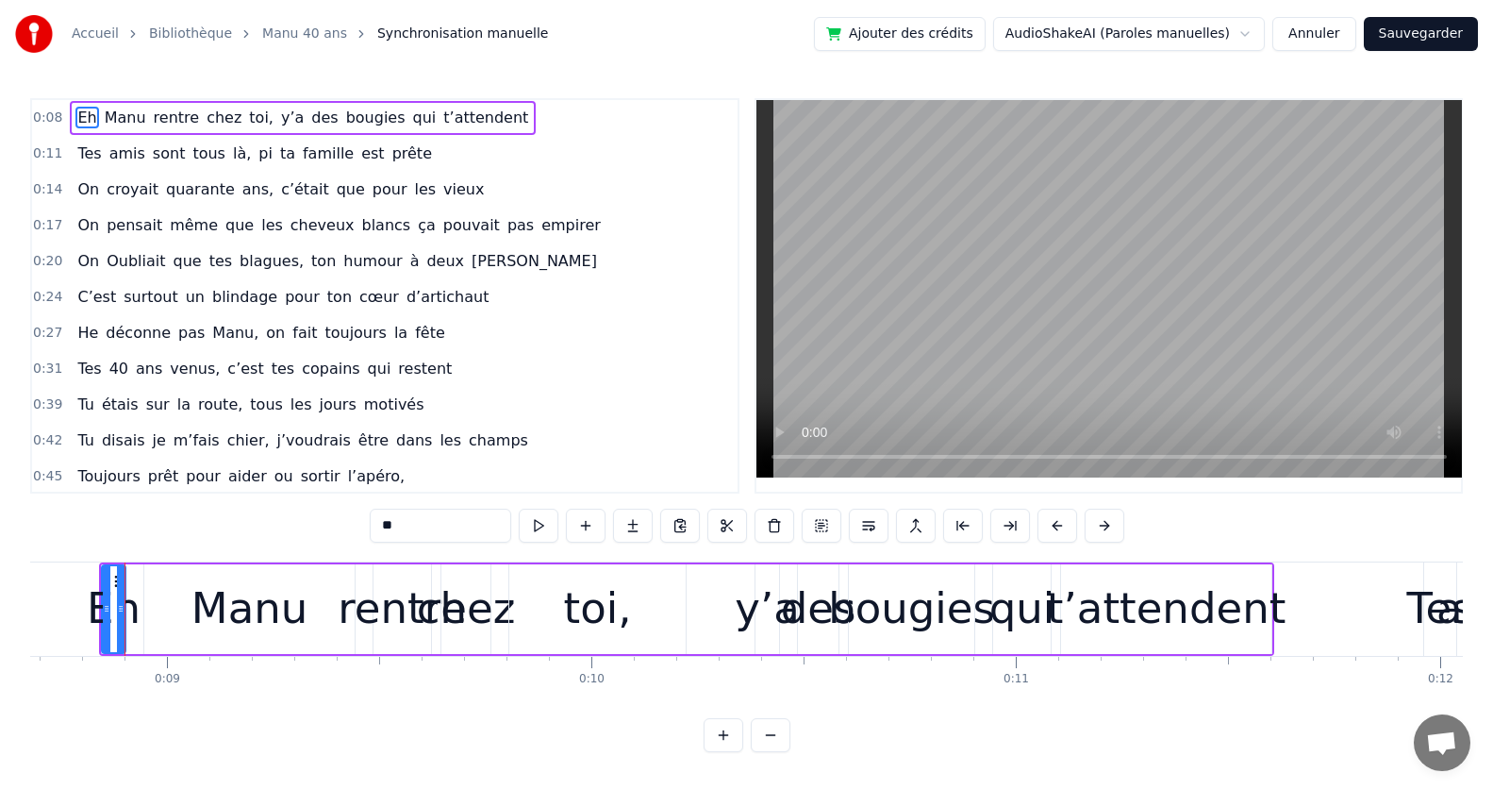
click at [47, 117] on span "0:08" at bounding box center [47, 117] width 29 height 19
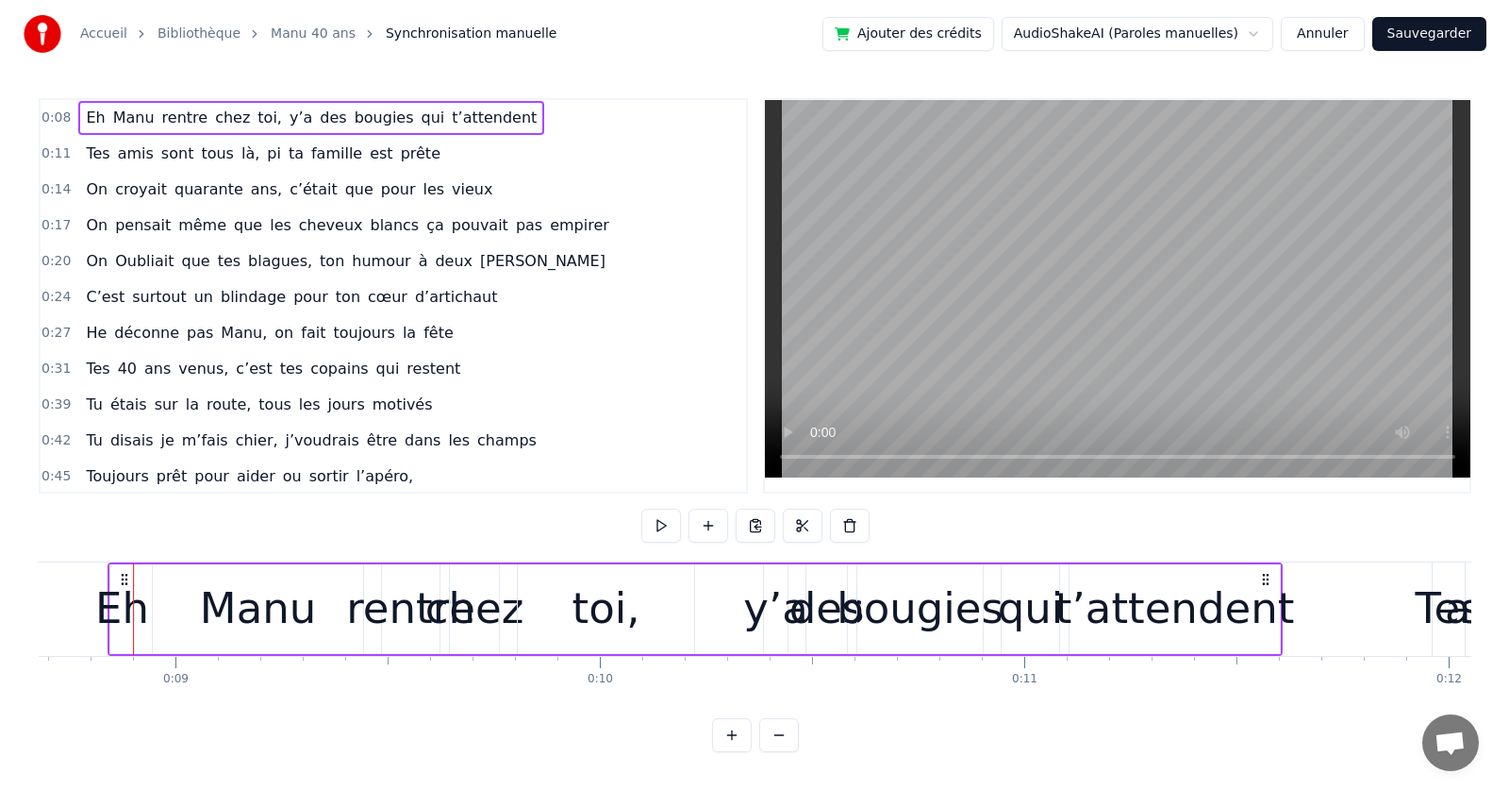
scroll to position [0, 3658]
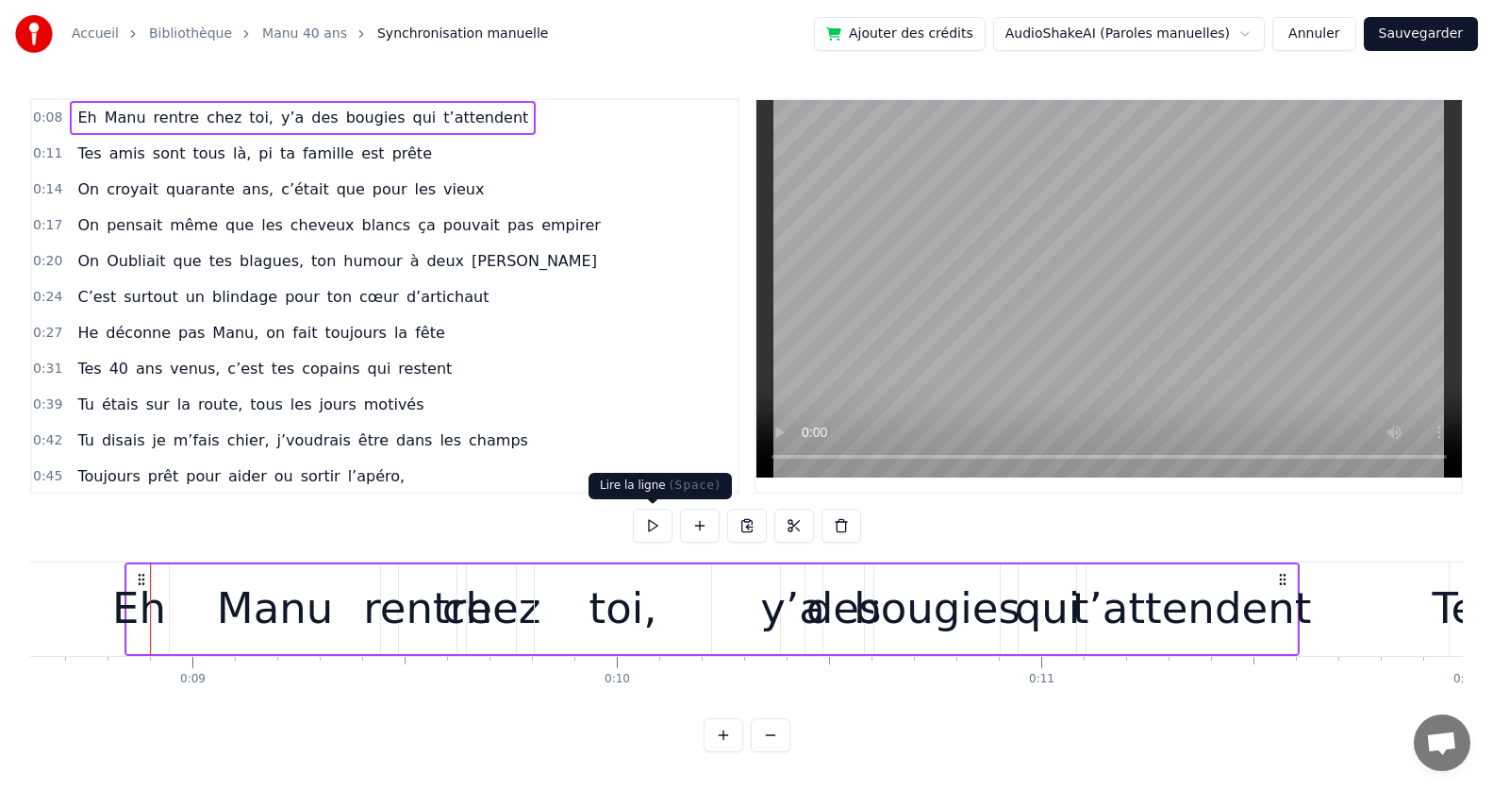
click at [647, 515] on button at bounding box center [653, 525] width 40 height 34
click at [1345, 36] on button "Annuler" at bounding box center [1313, 34] width 83 height 34
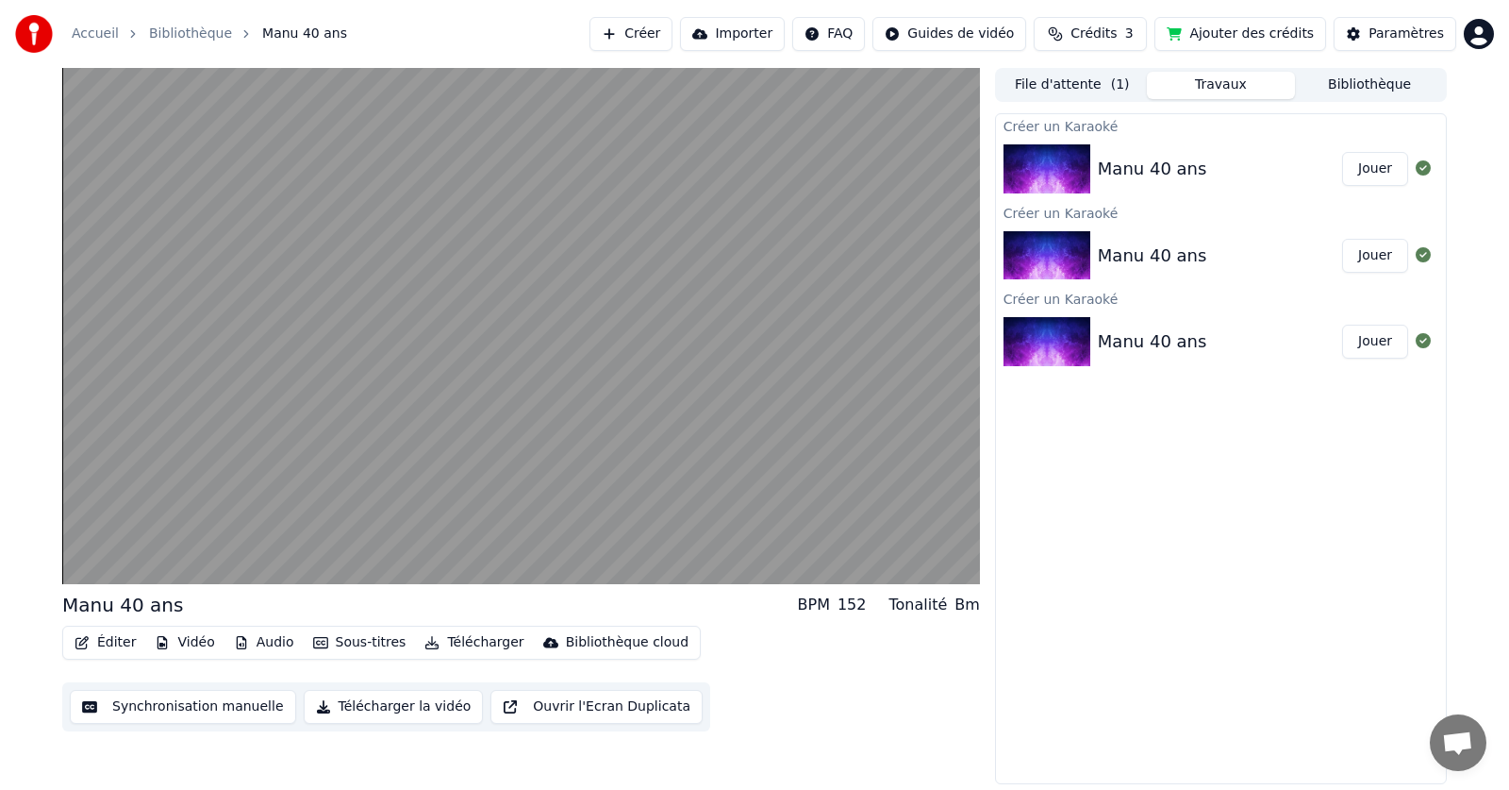
click at [1104, 334] on div "Manu 40 ans" at bounding box center [1152, 341] width 109 height 26
click at [1104, 344] on div "Manu 40 ans" at bounding box center [1152, 341] width 109 height 26
click at [1072, 344] on img at bounding box center [1047, 341] width 87 height 49
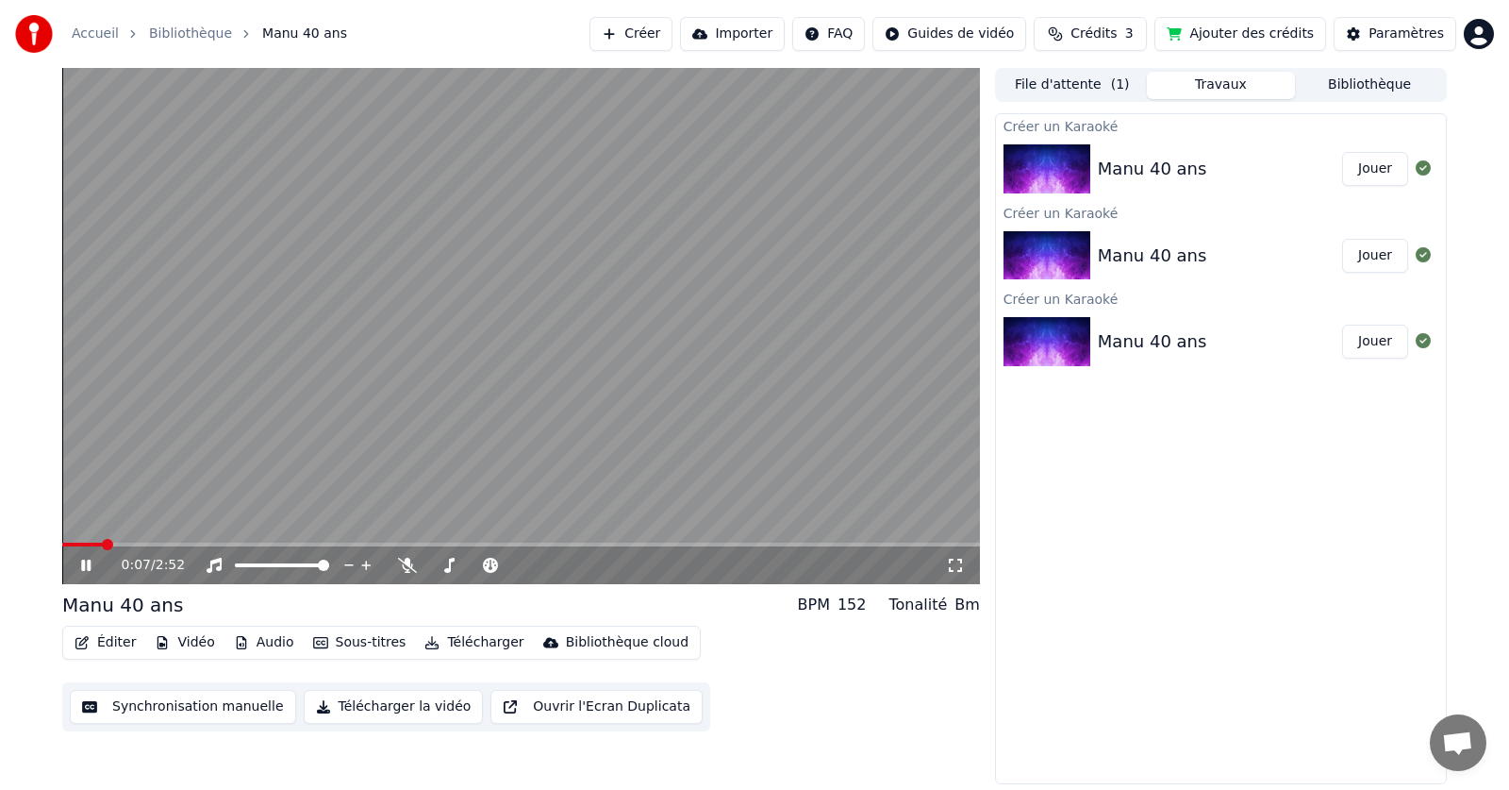
click at [1082, 162] on img at bounding box center [1047, 168] width 87 height 49
click at [1056, 168] on img at bounding box center [1047, 168] width 87 height 49
click at [376, 700] on button "Télécharger la vidéo" at bounding box center [394, 707] width 180 height 34
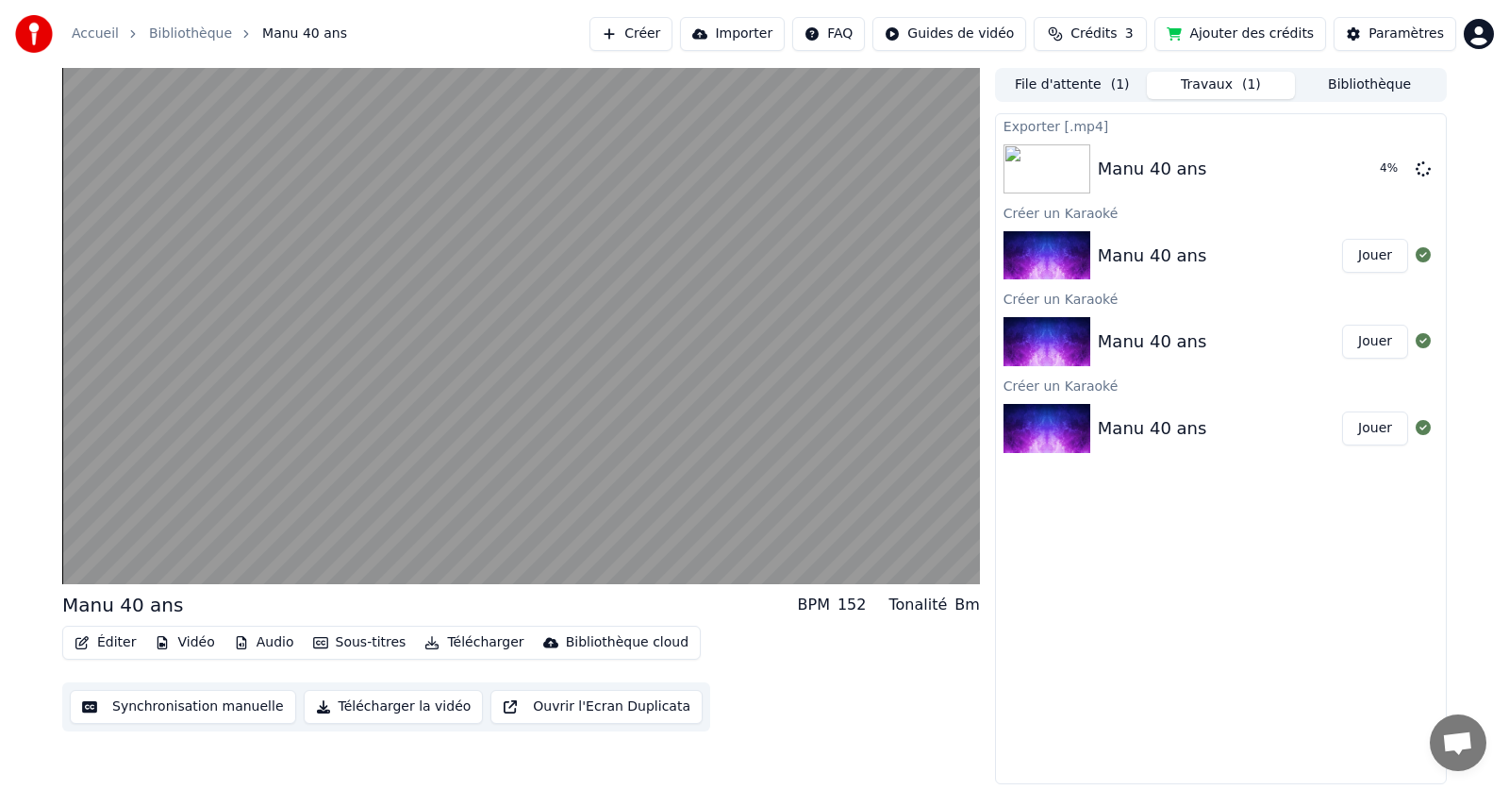
click at [1127, 340] on div "Manu 40 ans" at bounding box center [1152, 341] width 109 height 26
click at [1367, 341] on button "Jouer" at bounding box center [1375, 341] width 66 height 34
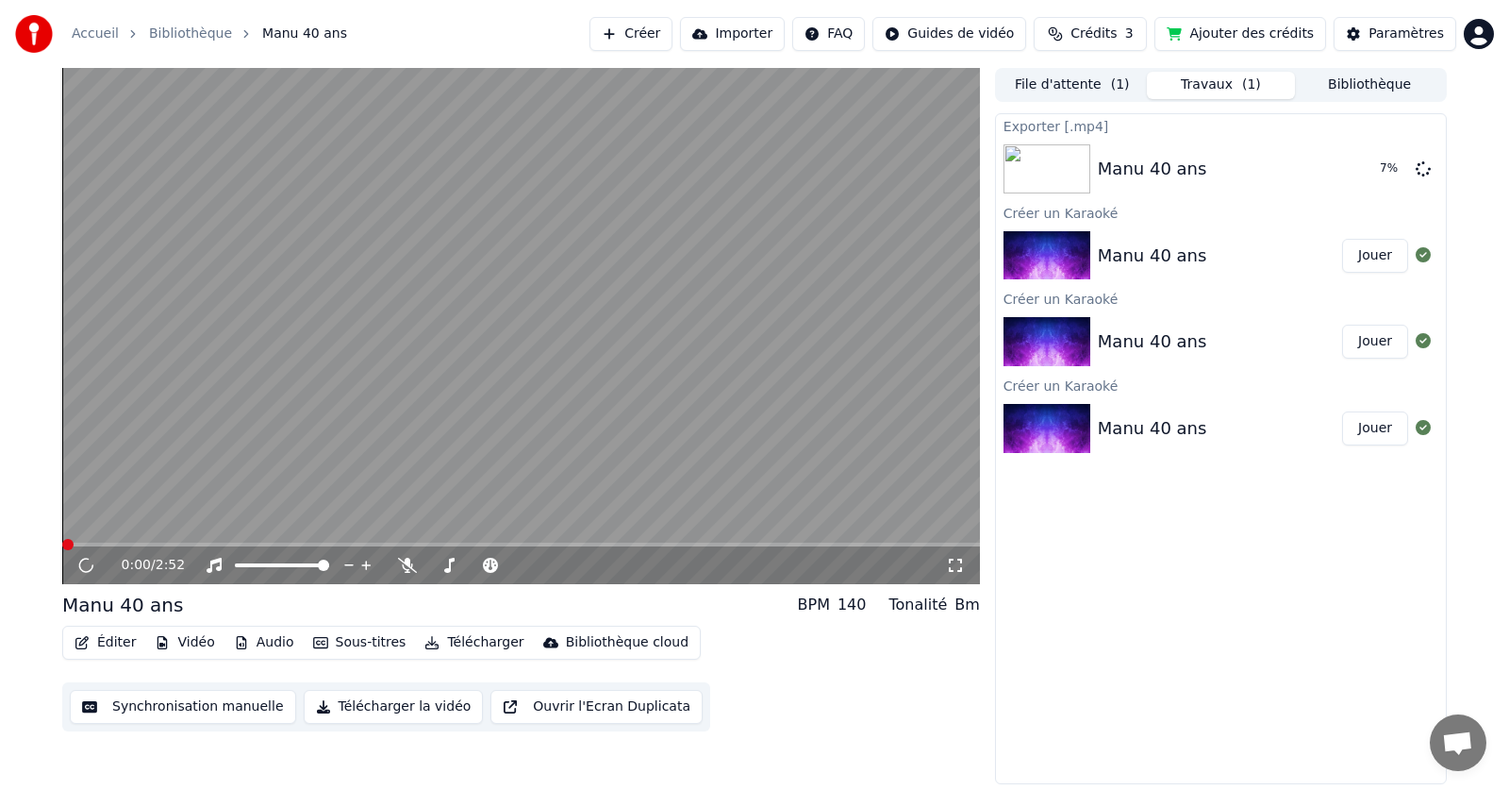
click at [363, 706] on button "Télécharger la vidéo" at bounding box center [394, 707] width 180 height 34
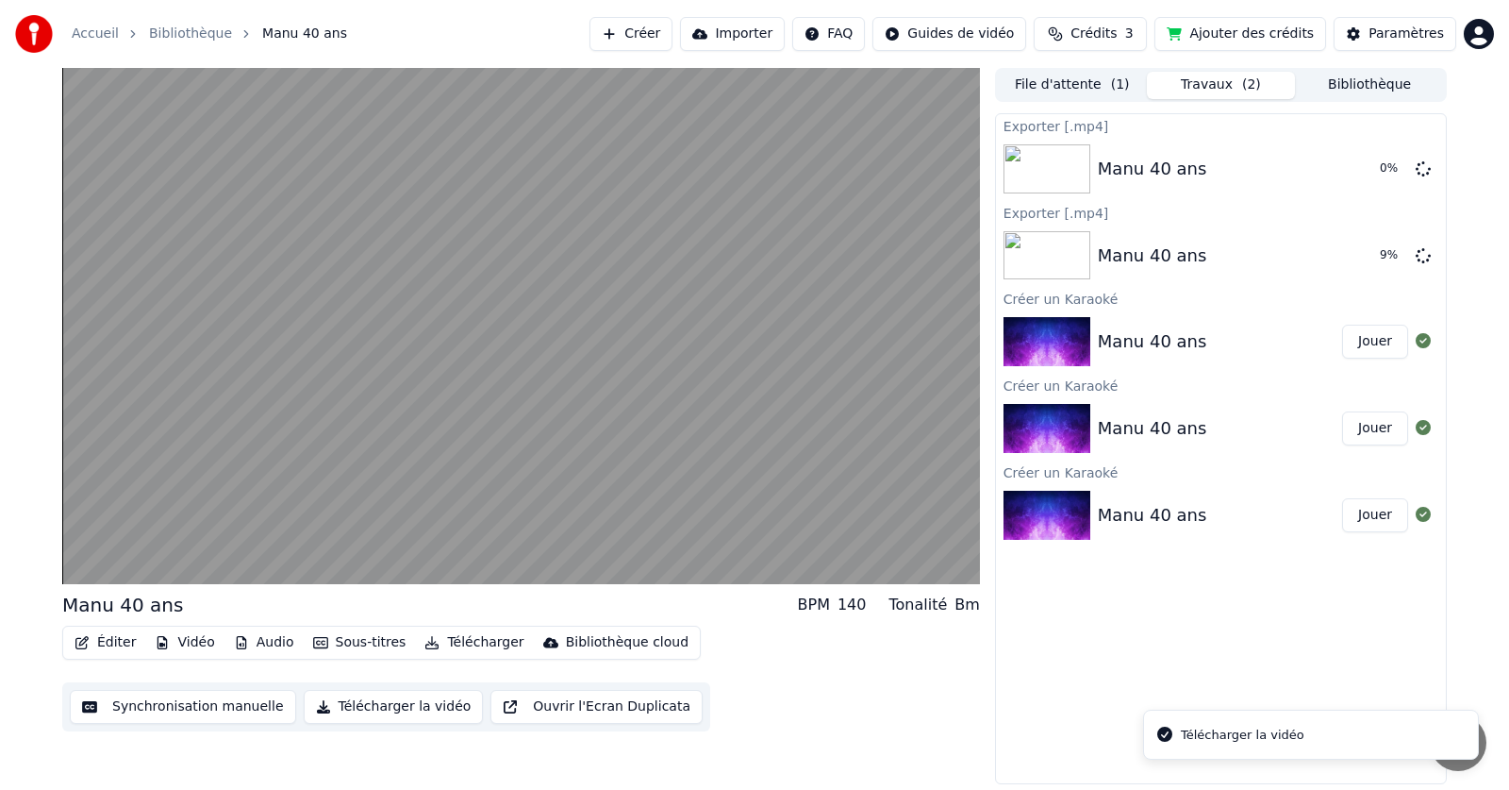
click at [1118, 534] on div "Manu 40 ans Jouer" at bounding box center [1221, 515] width 450 height 64
click at [1124, 523] on div "Manu 40 ans" at bounding box center [1152, 515] width 109 height 26
click at [1363, 513] on button "Jouer" at bounding box center [1375, 515] width 66 height 34
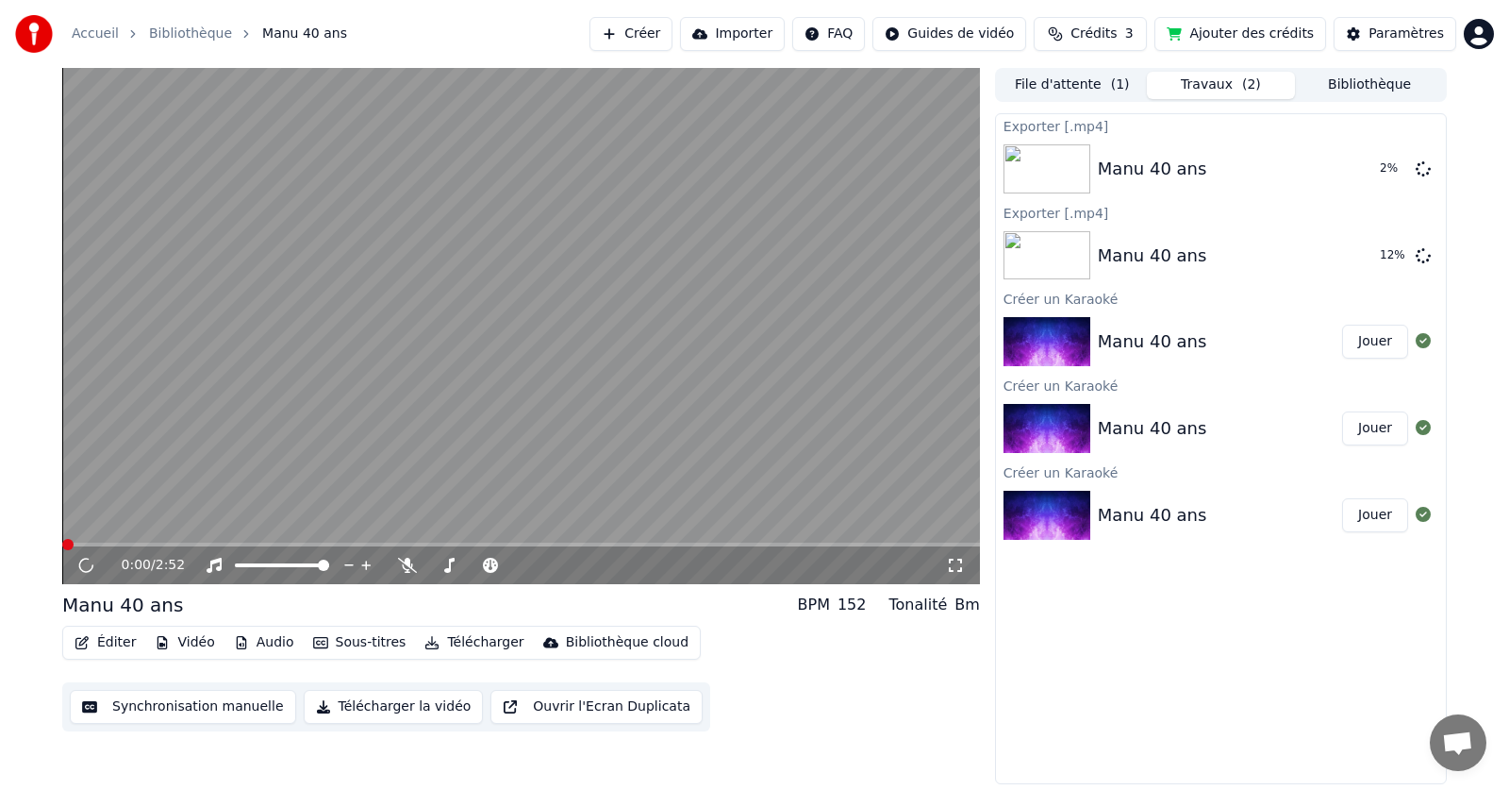
click at [352, 706] on button "Télécharger la vidéo" at bounding box center [394, 707] width 180 height 34
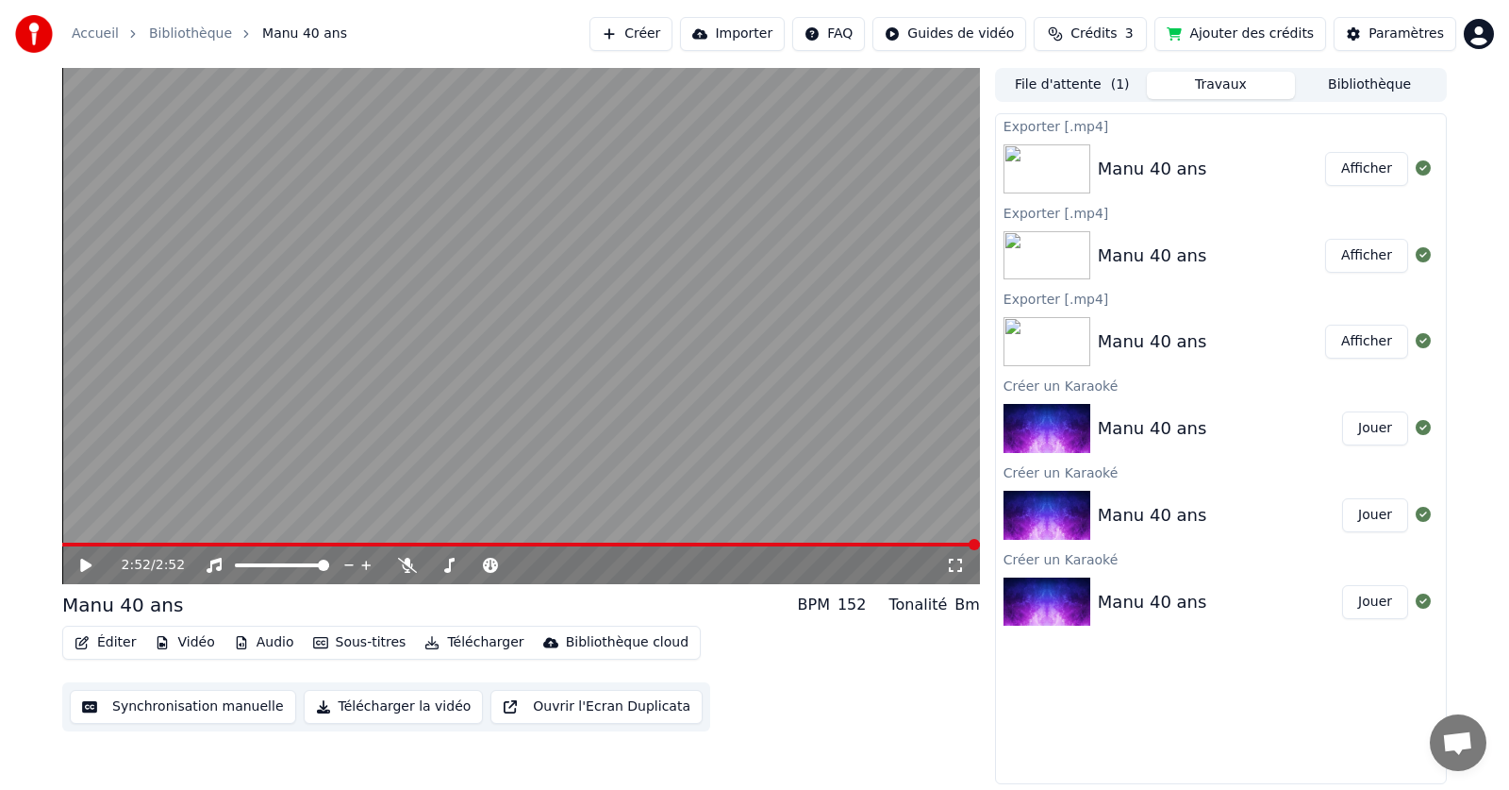
click at [1371, 165] on button "Afficher" at bounding box center [1366, 169] width 83 height 34
